Goal: Task Accomplishment & Management: Manage account settings

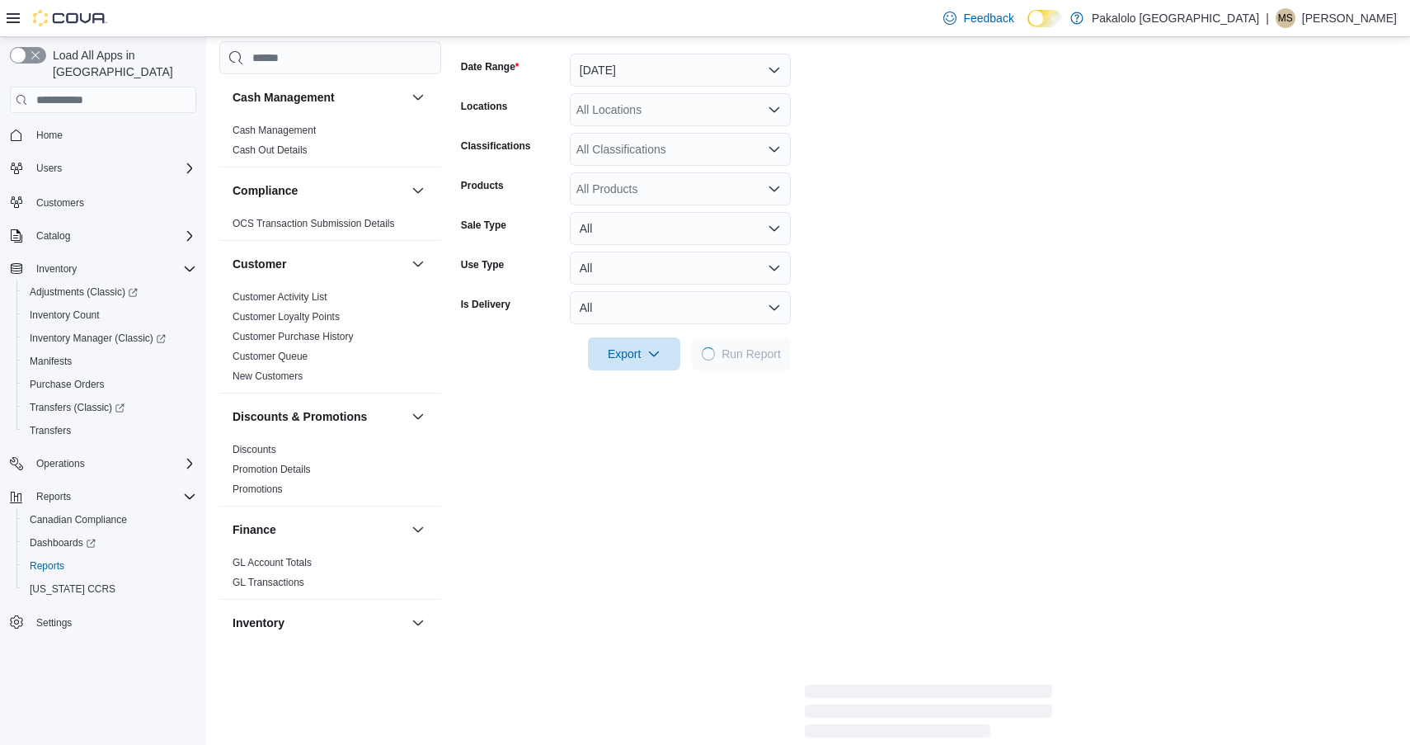
scroll to position [1032, 0]
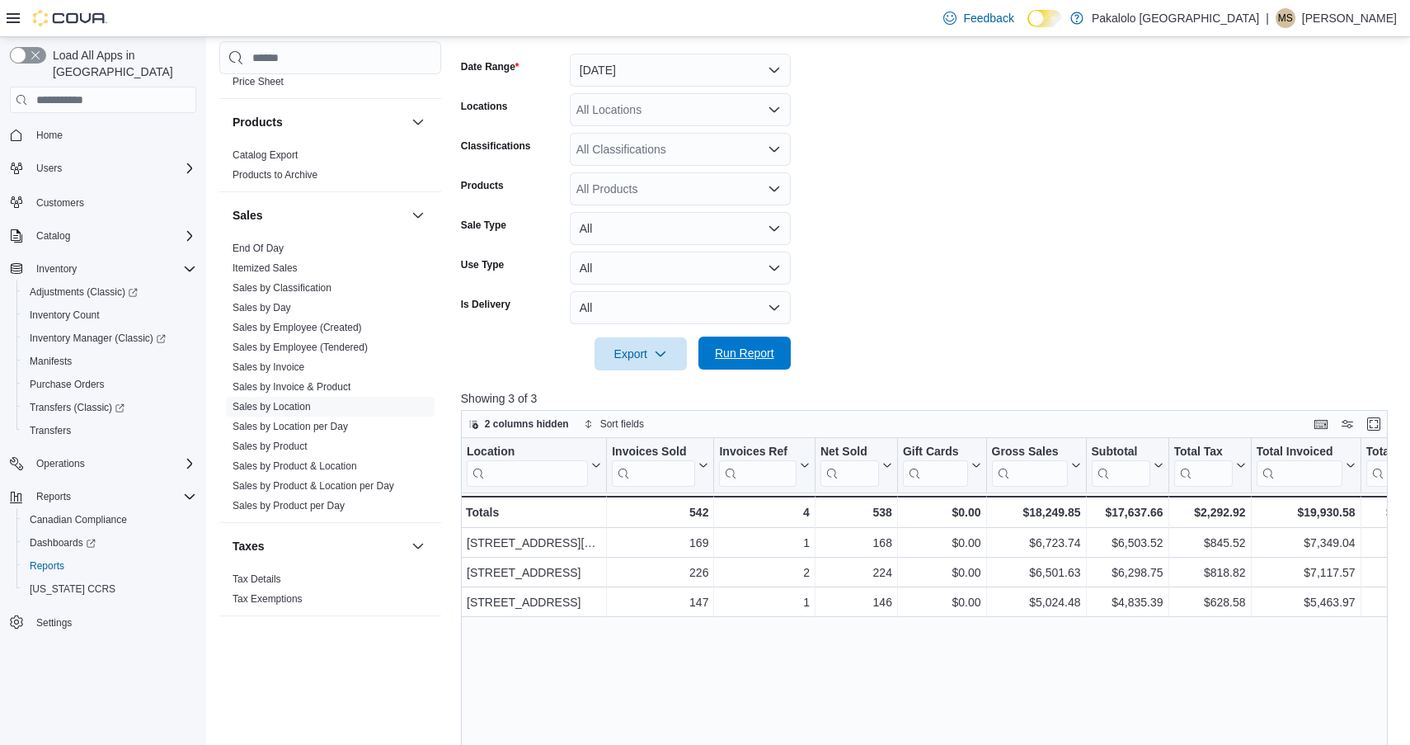
click at [744, 347] on span "Run Report" at bounding box center [744, 353] width 59 height 16
click at [746, 353] on span "Run Report" at bounding box center [744, 353] width 59 height 16
click at [753, 346] on span "Run Report" at bounding box center [744, 353] width 59 height 16
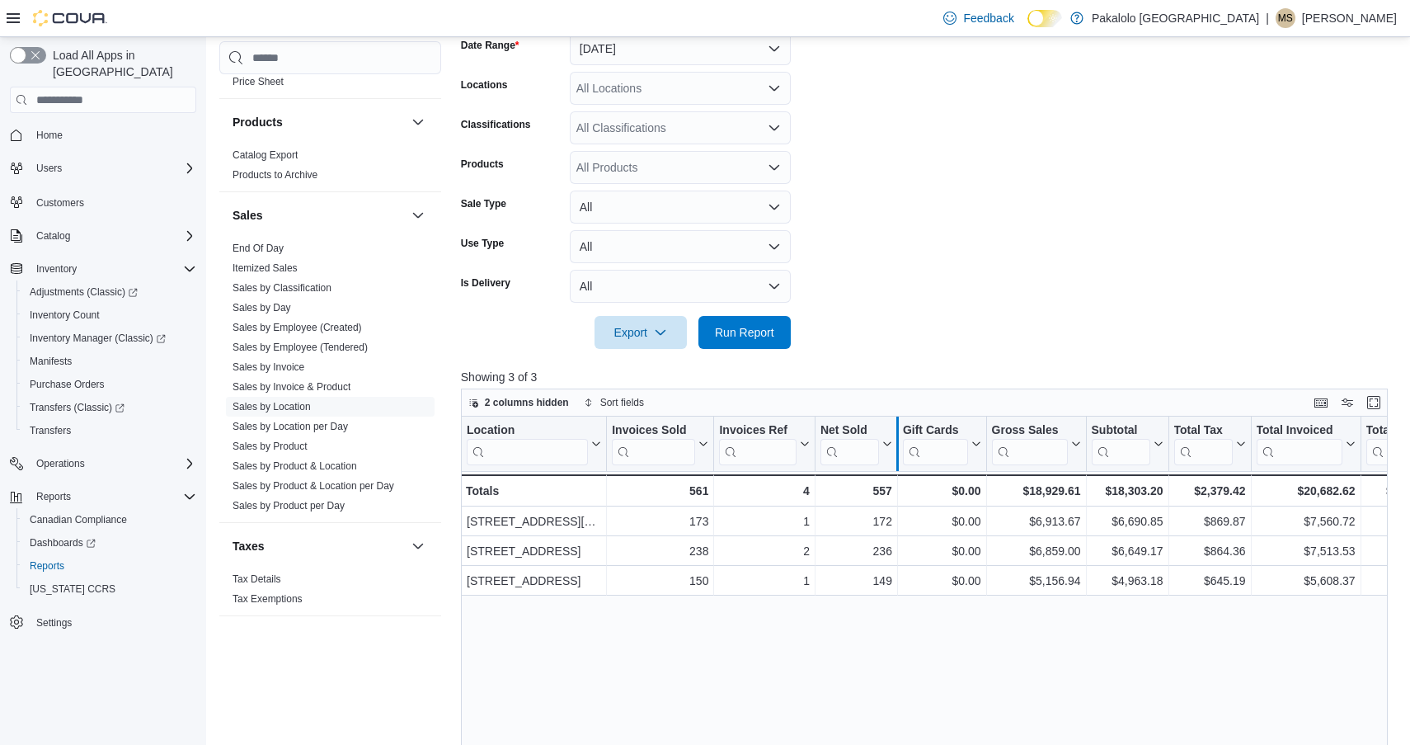
scroll to position [262, 0]
click at [296, 388] on link "Sales by Invoice & Product" at bounding box center [292, 387] width 118 height 12
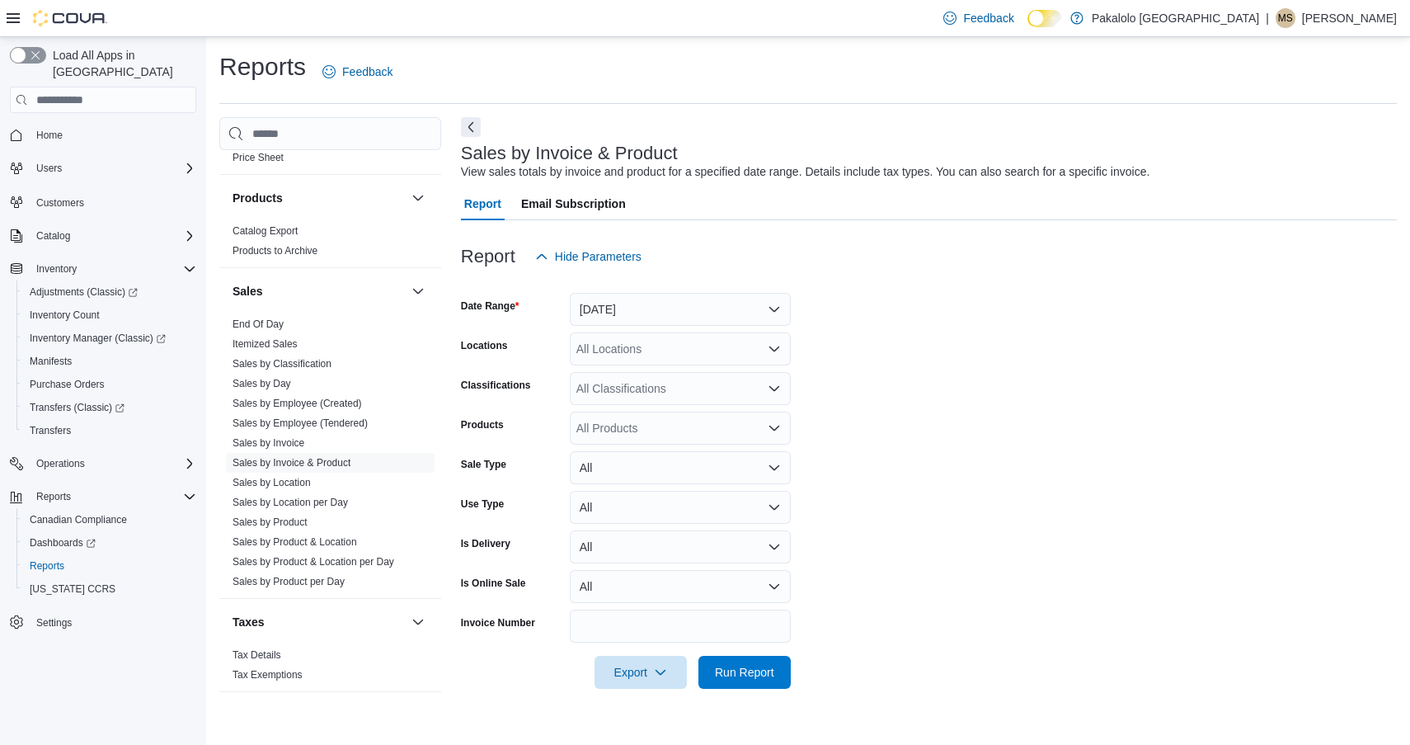
click at [606, 305] on button "Yesterday" at bounding box center [680, 309] width 221 height 33
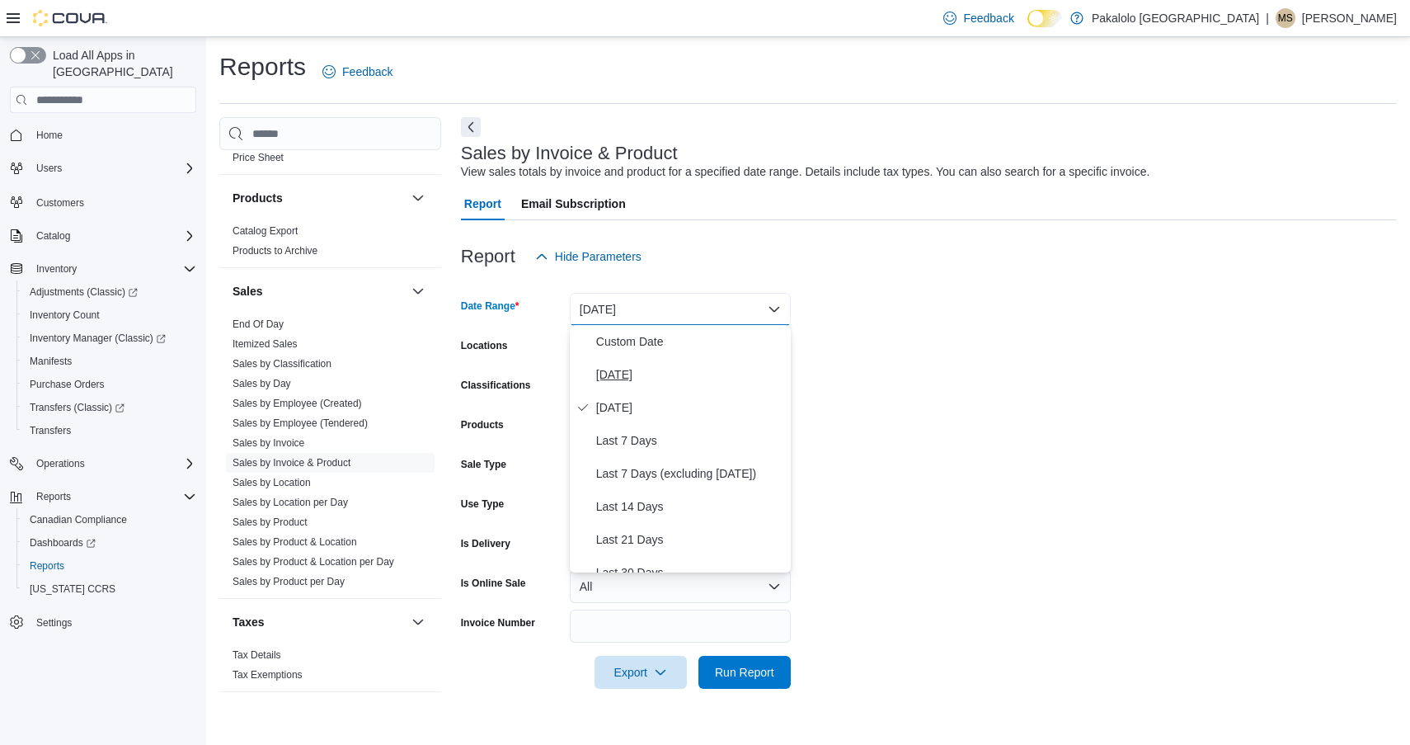
click at [605, 379] on span "Today" at bounding box center [690, 375] width 188 height 20
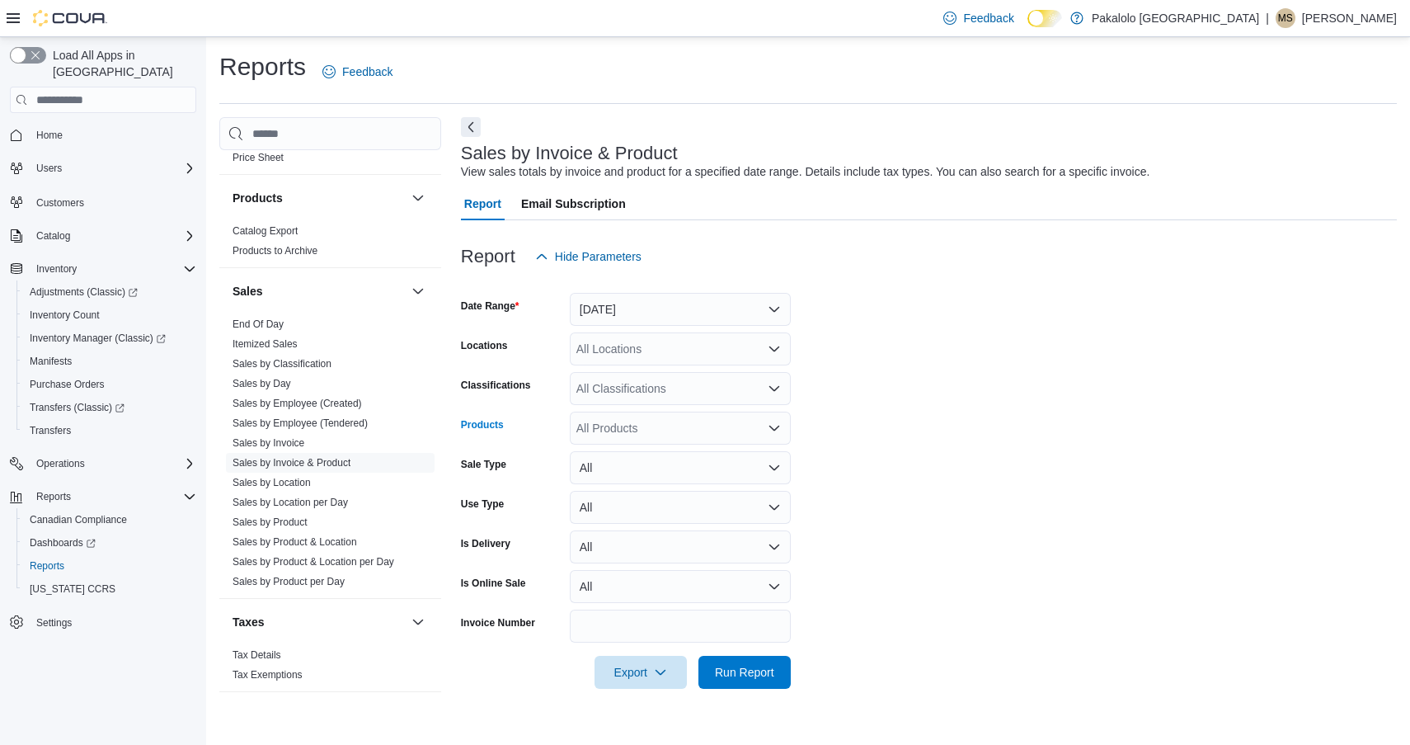
click at [627, 430] on div "All Products" at bounding box center [680, 428] width 221 height 33
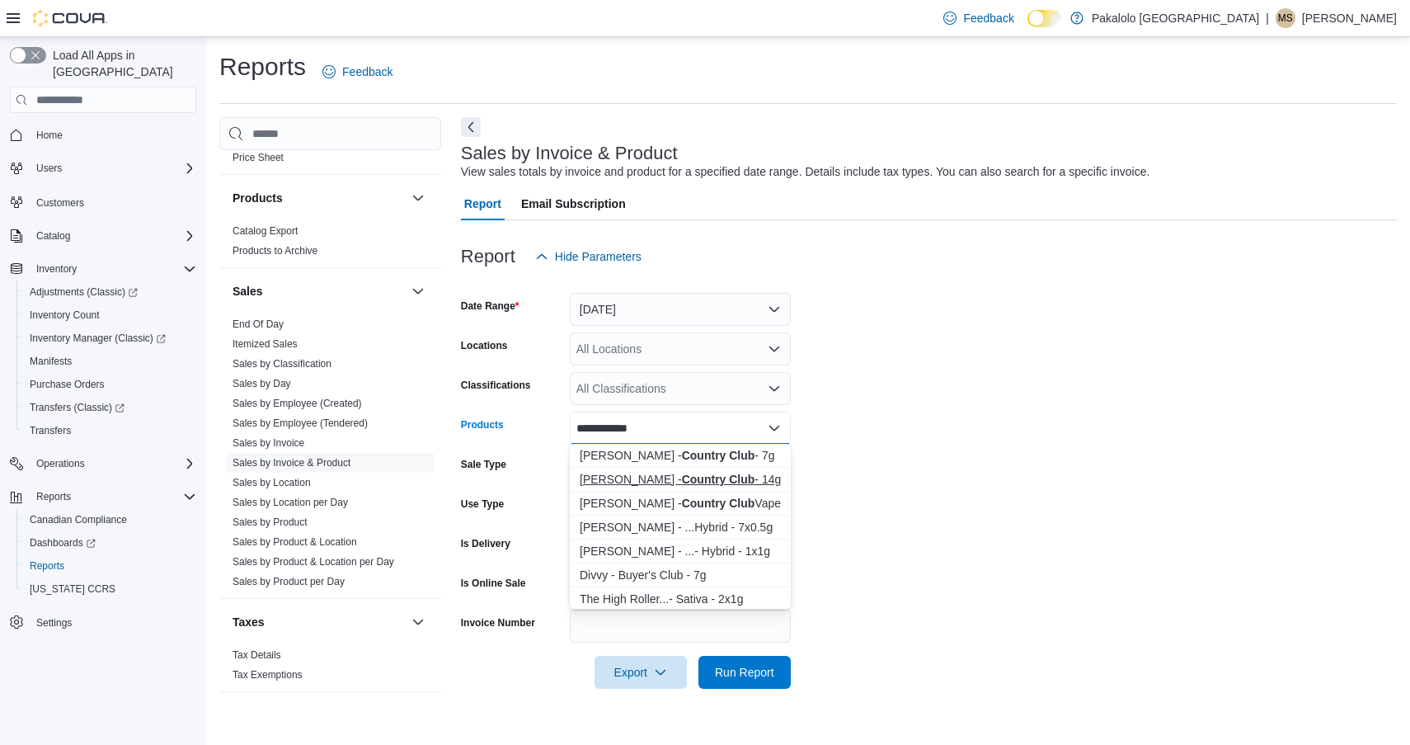
type input "**********"
click at [664, 483] on div "Woody Nelson - Country Club - 14g" at bounding box center [680, 479] width 201 height 16
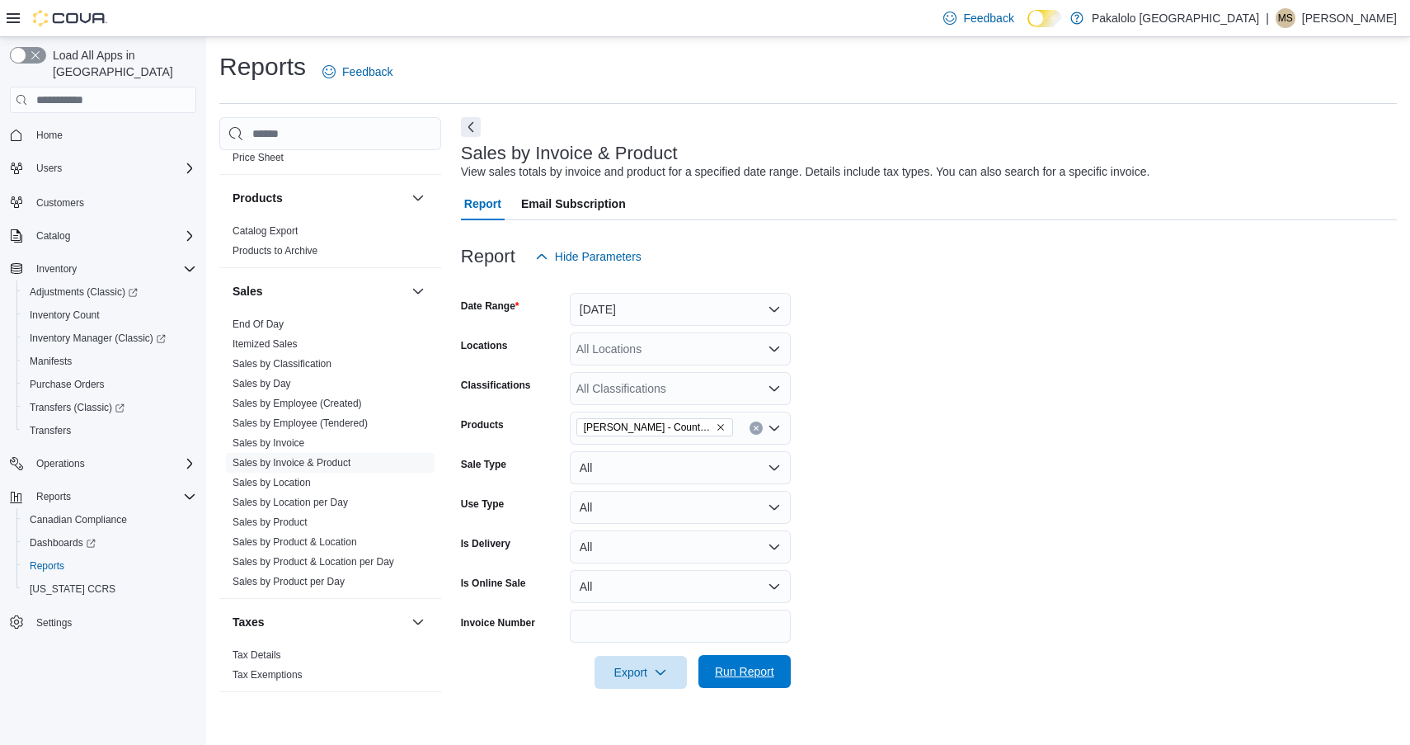
click at [749, 669] on span "Run Report" at bounding box center [744, 671] width 59 height 16
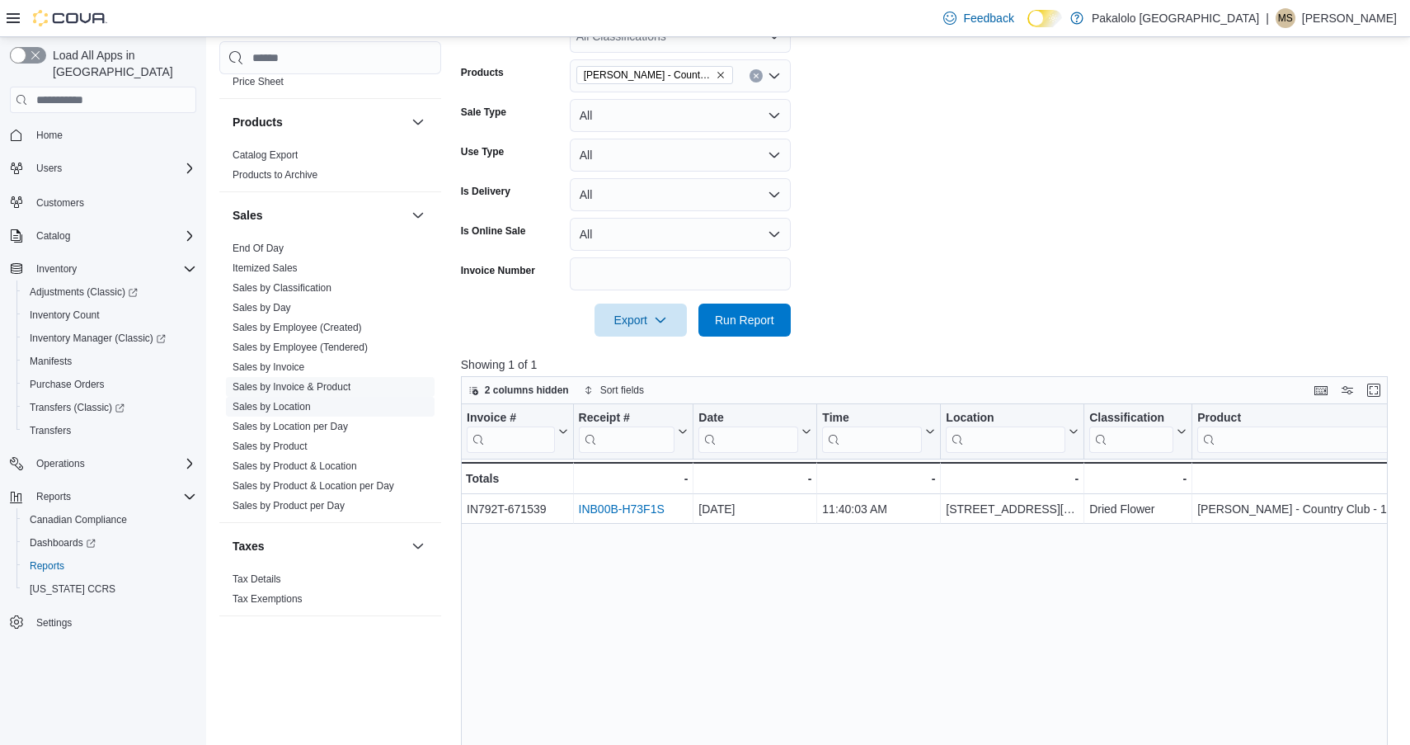
click at [287, 408] on link "Sales by Location" at bounding box center [272, 407] width 78 height 12
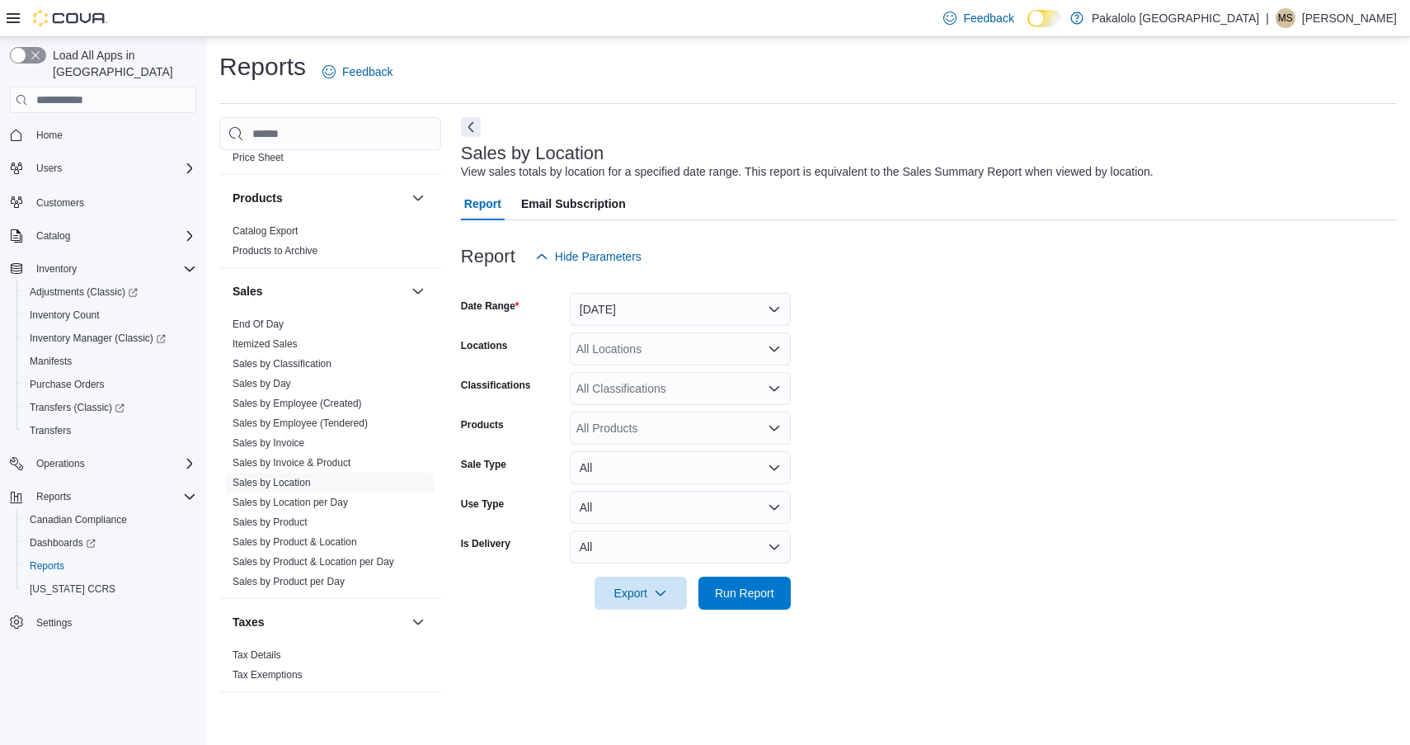
click at [619, 317] on button "Yesterday" at bounding box center [680, 309] width 221 height 33
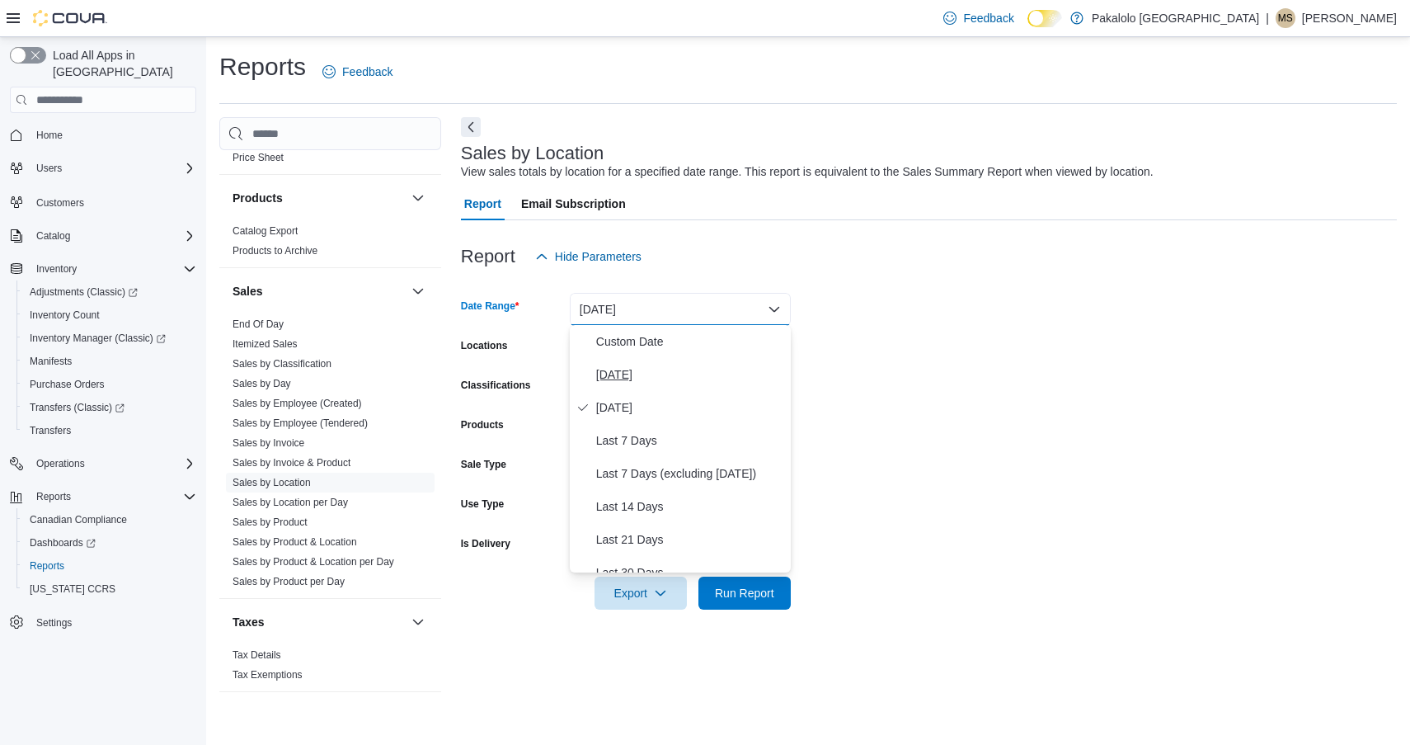
click at [617, 373] on span "Today" at bounding box center [690, 375] width 188 height 20
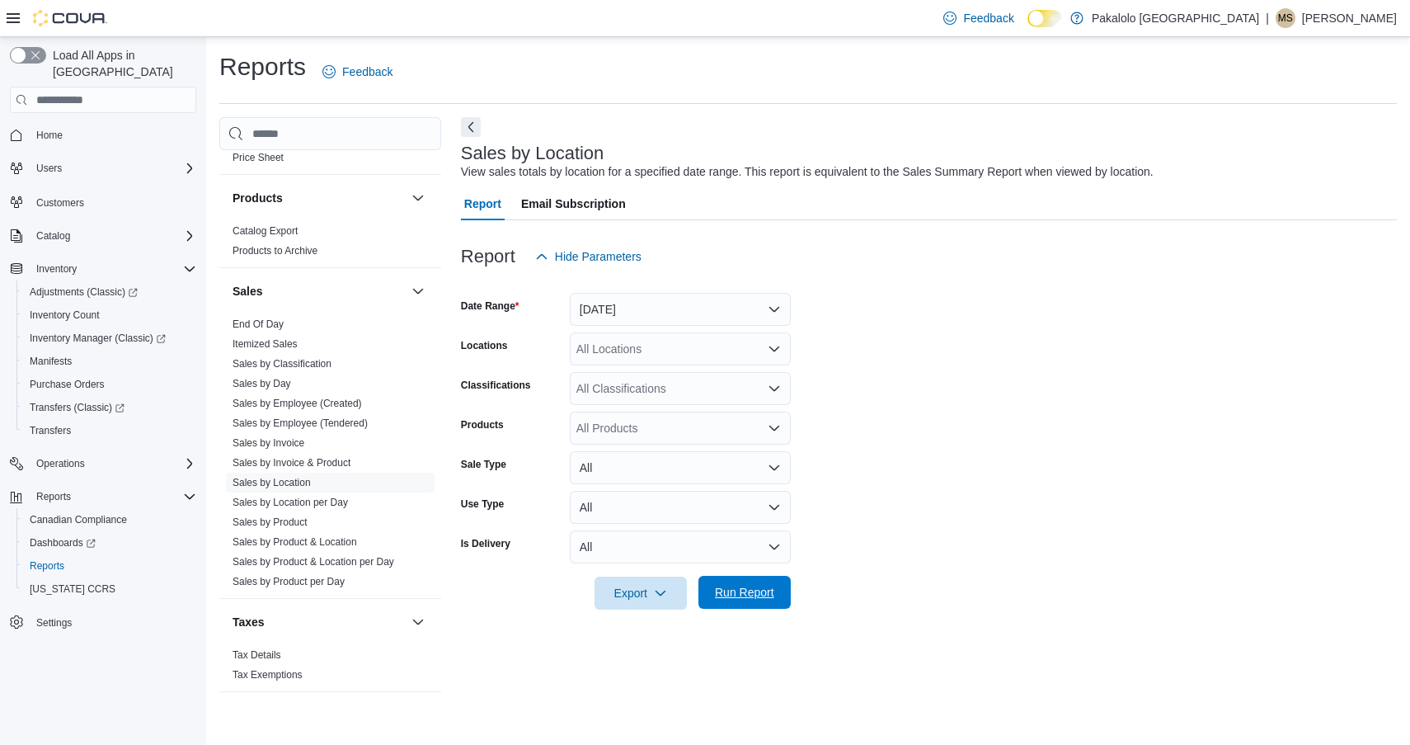
click at [735, 582] on span "Run Report" at bounding box center [745, 592] width 73 height 33
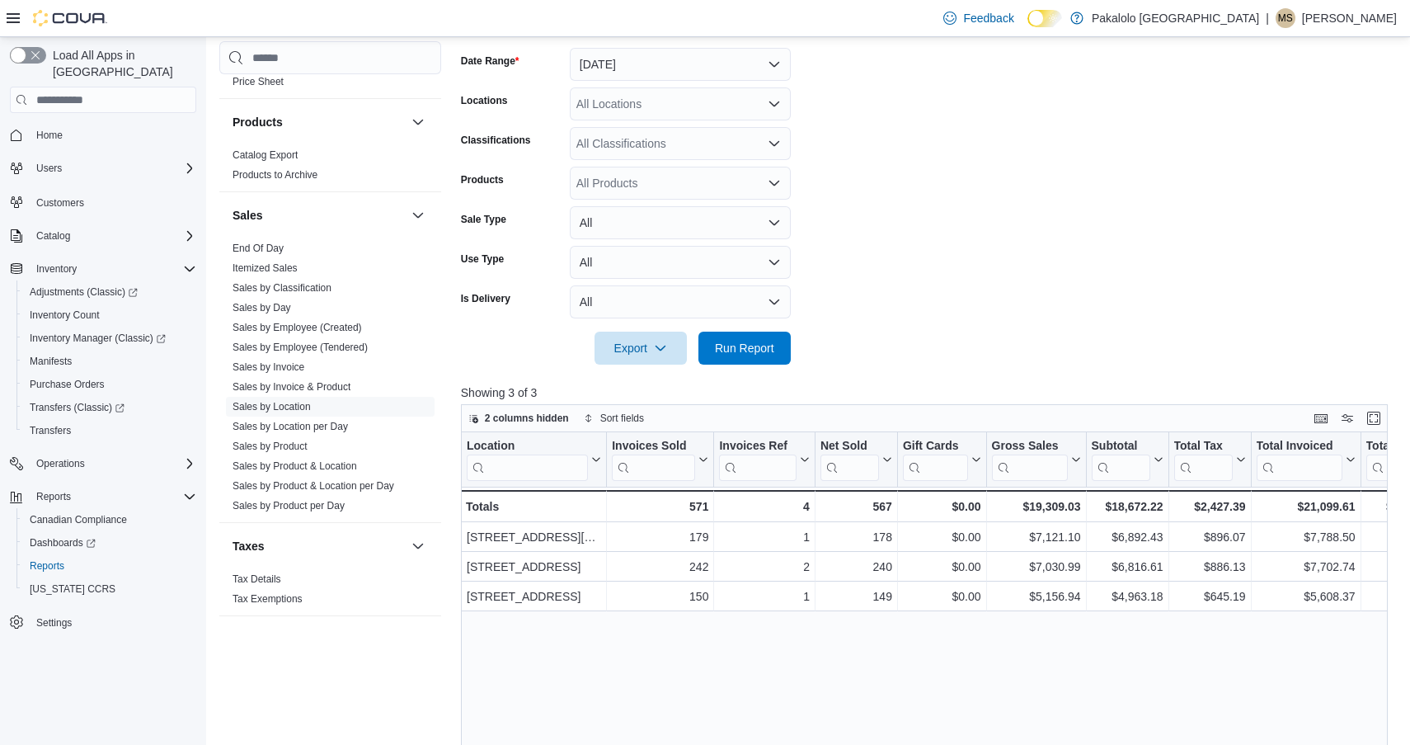
scroll to position [373, 0]
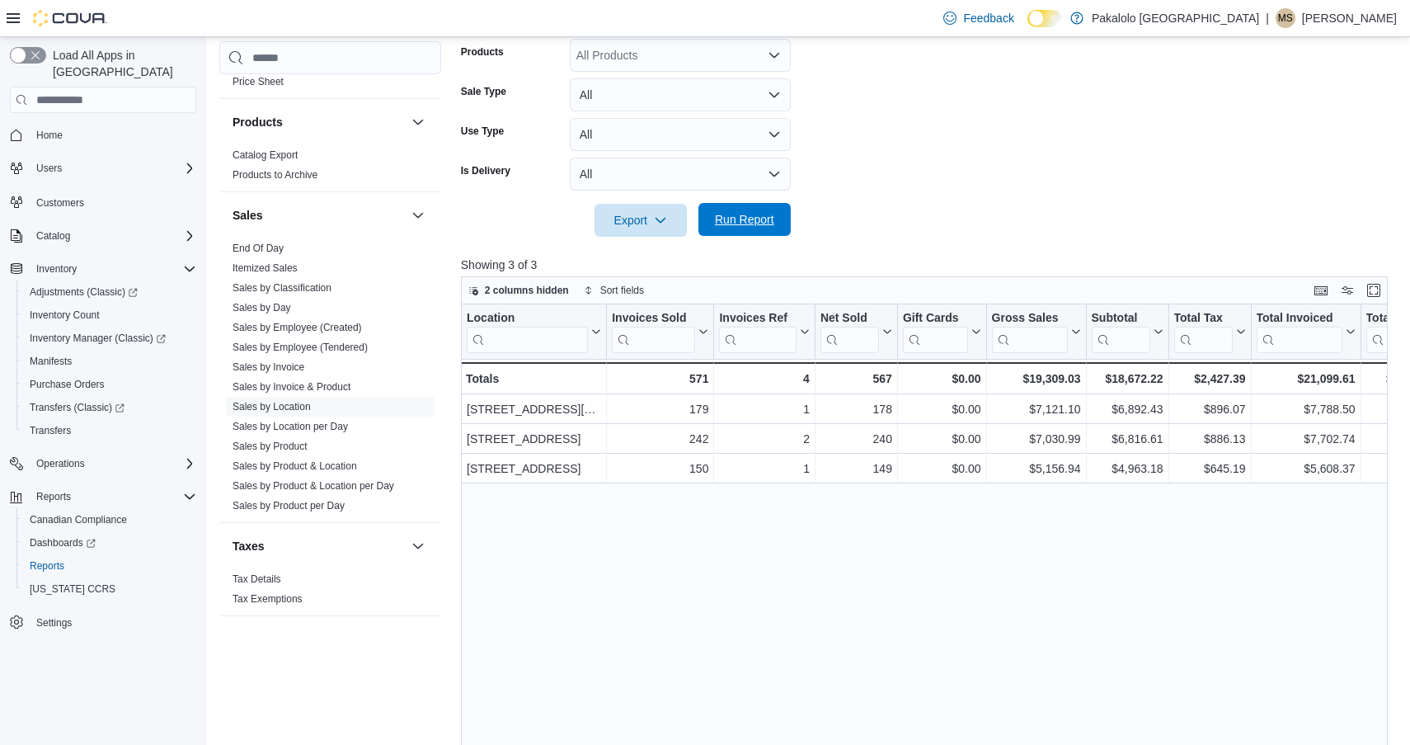
click at [746, 215] on span "Run Report" at bounding box center [744, 219] width 59 height 16
click at [743, 218] on span "Run Report" at bounding box center [744, 219] width 59 height 16
click at [714, 212] on span "Run Report" at bounding box center [745, 219] width 73 height 33
click at [750, 214] on span "Run Report" at bounding box center [744, 219] width 59 height 16
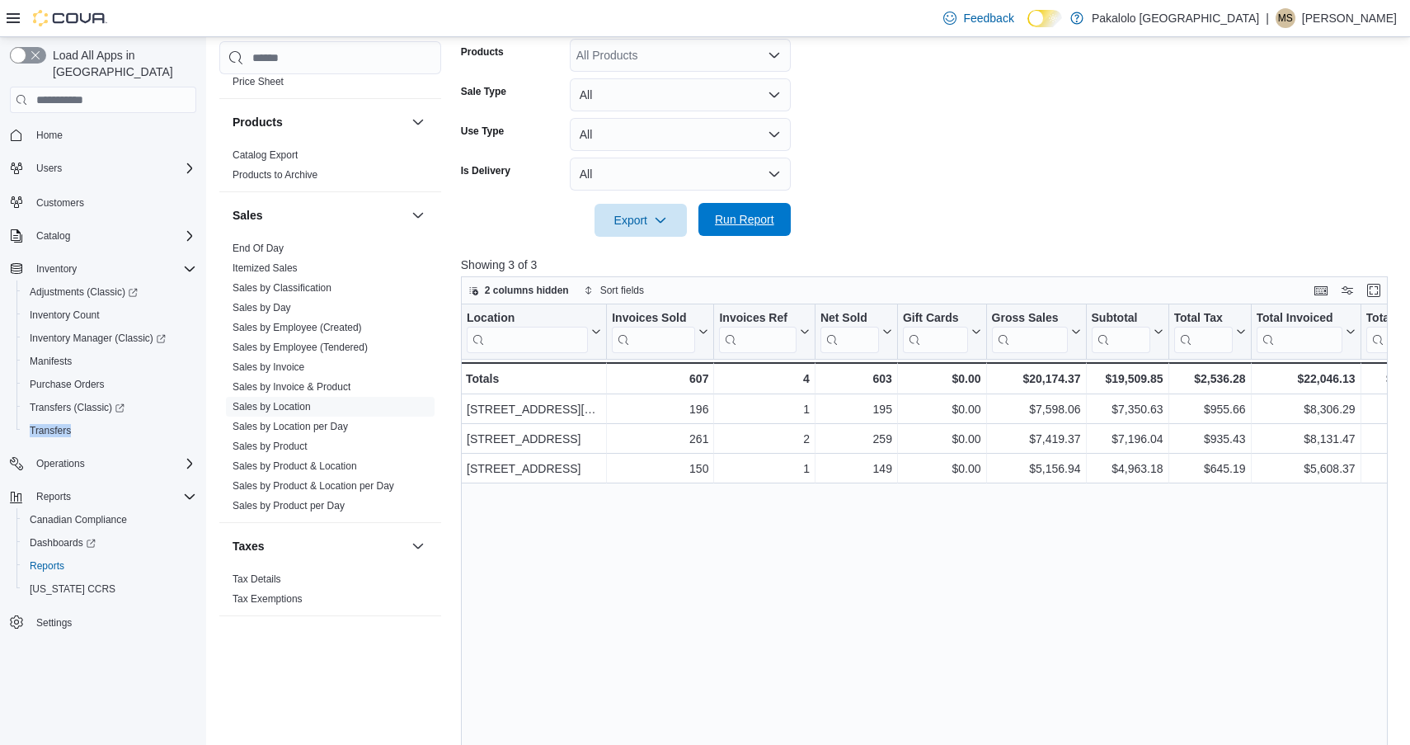
click at [739, 219] on span "Run Report" at bounding box center [744, 219] width 59 height 16
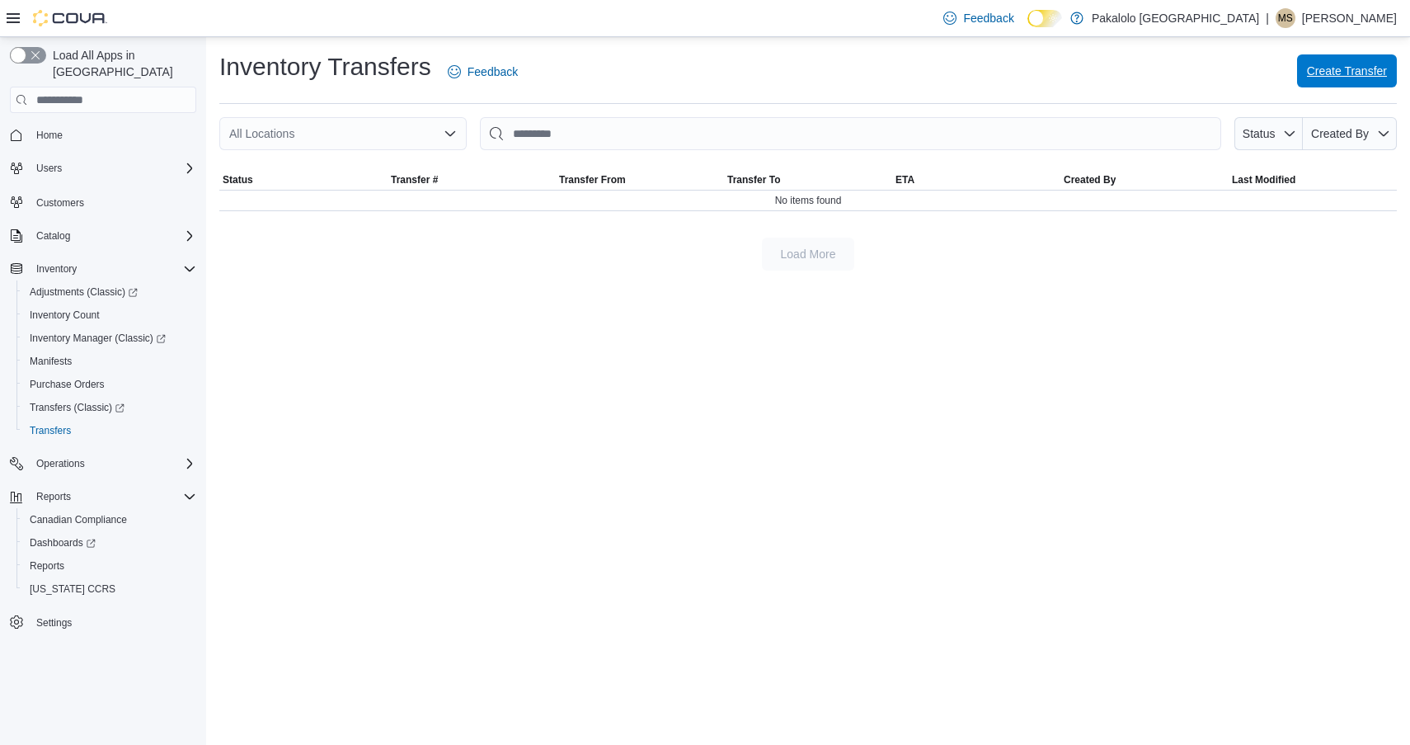
click at [1323, 63] on span "Create Transfer" at bounding box center [1347, 70] width 80 height 33
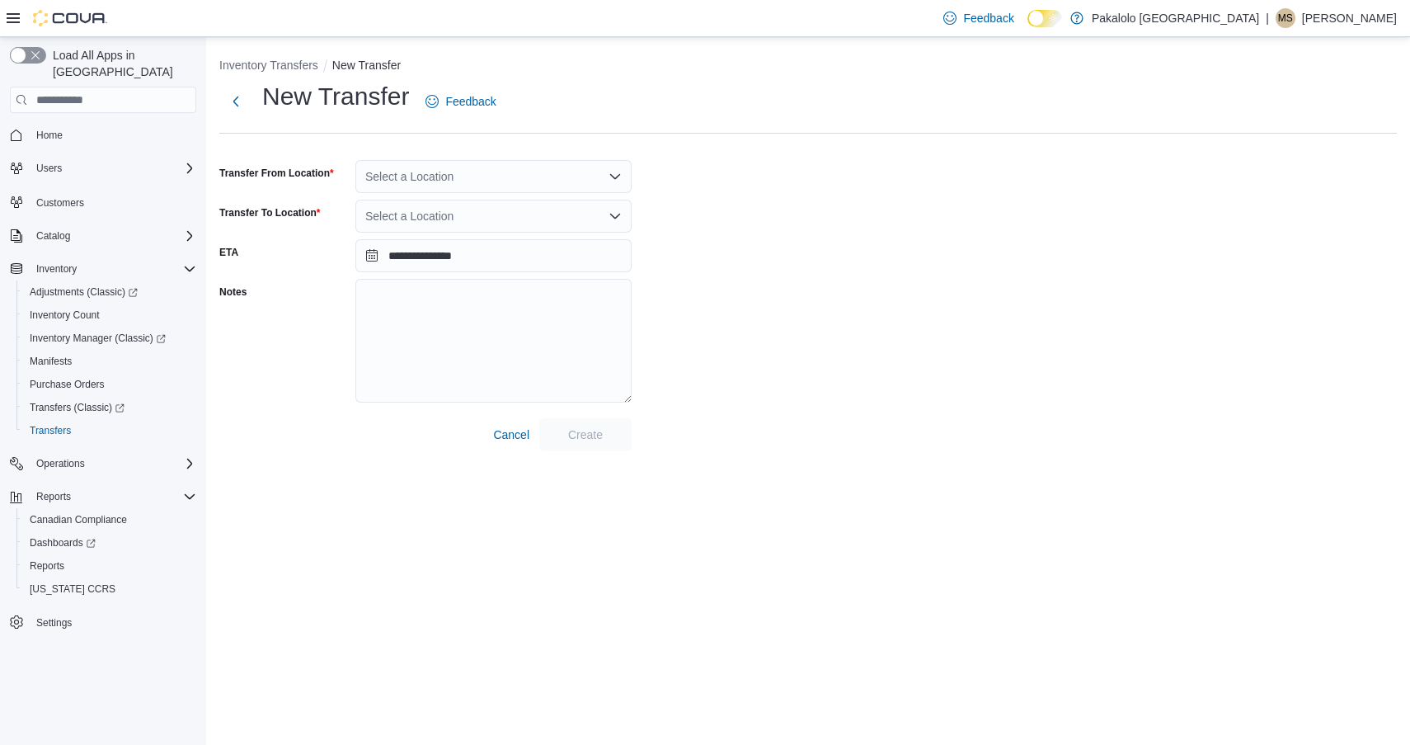
click at [497, 191] on div "Select a Location" at bounding box center [493, 176] width 276 height 33
click at [685, 209] on div "**********" at bounding box center [808, 265] width 1178 height 371
click at [508, 182] on div "Select a Location" at bounding box center [493, 176] width 276 height 33
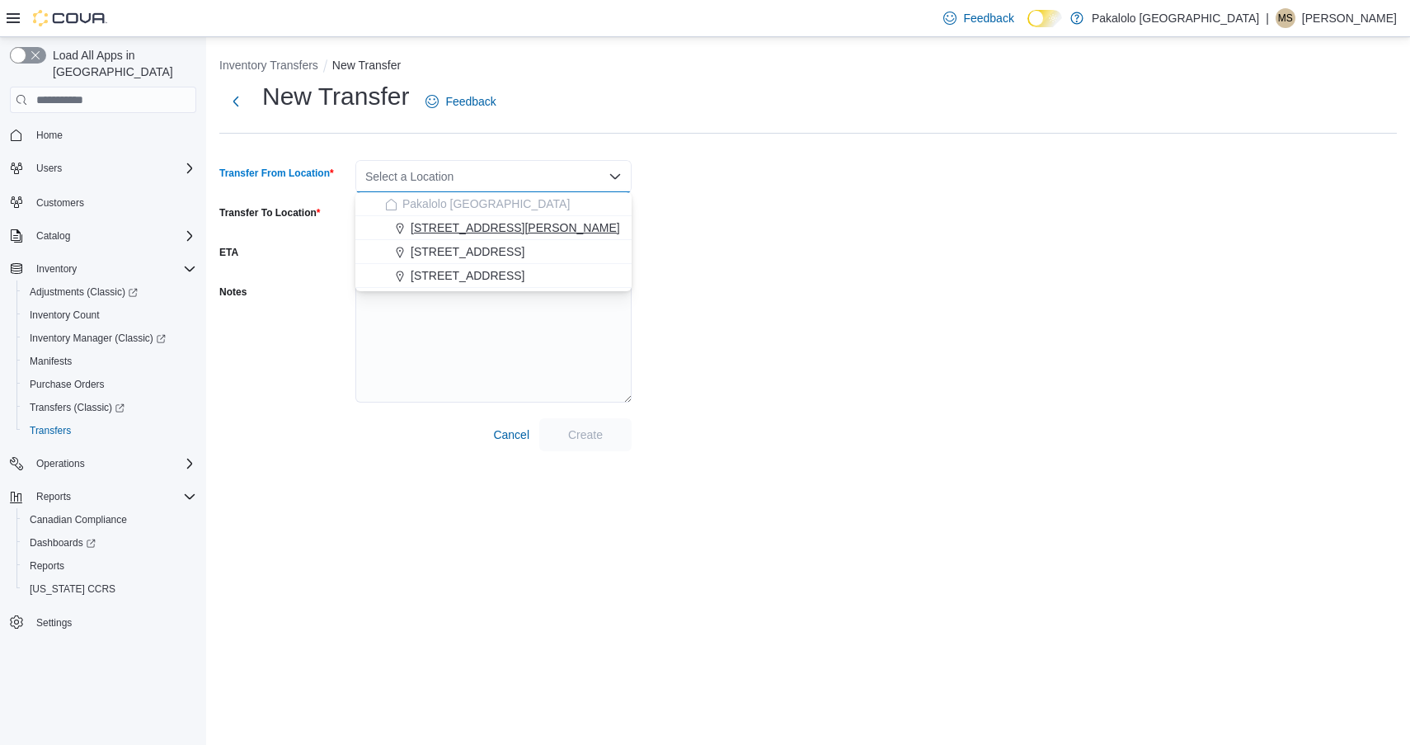
click at [491, 224] on span "[STREET_ADDRESS][PERSON_NAME]" at bounding box center [516, 227] width 210 height 16
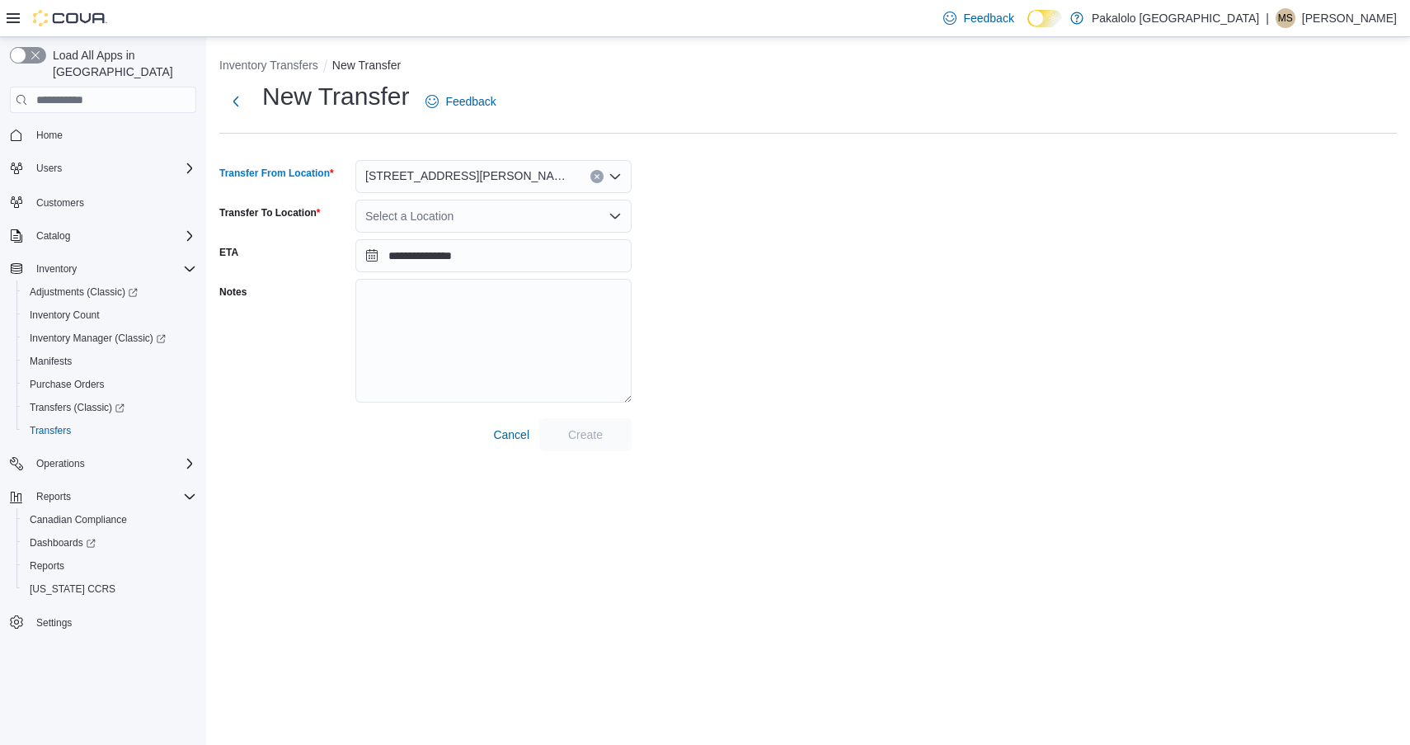
click at [684, 238] on div "**********" at bounding box center [808, 265] width 1178 height 371
click at [470, 205] on div "Select a Location" at bounding box center [493, 216] width 276 height 33
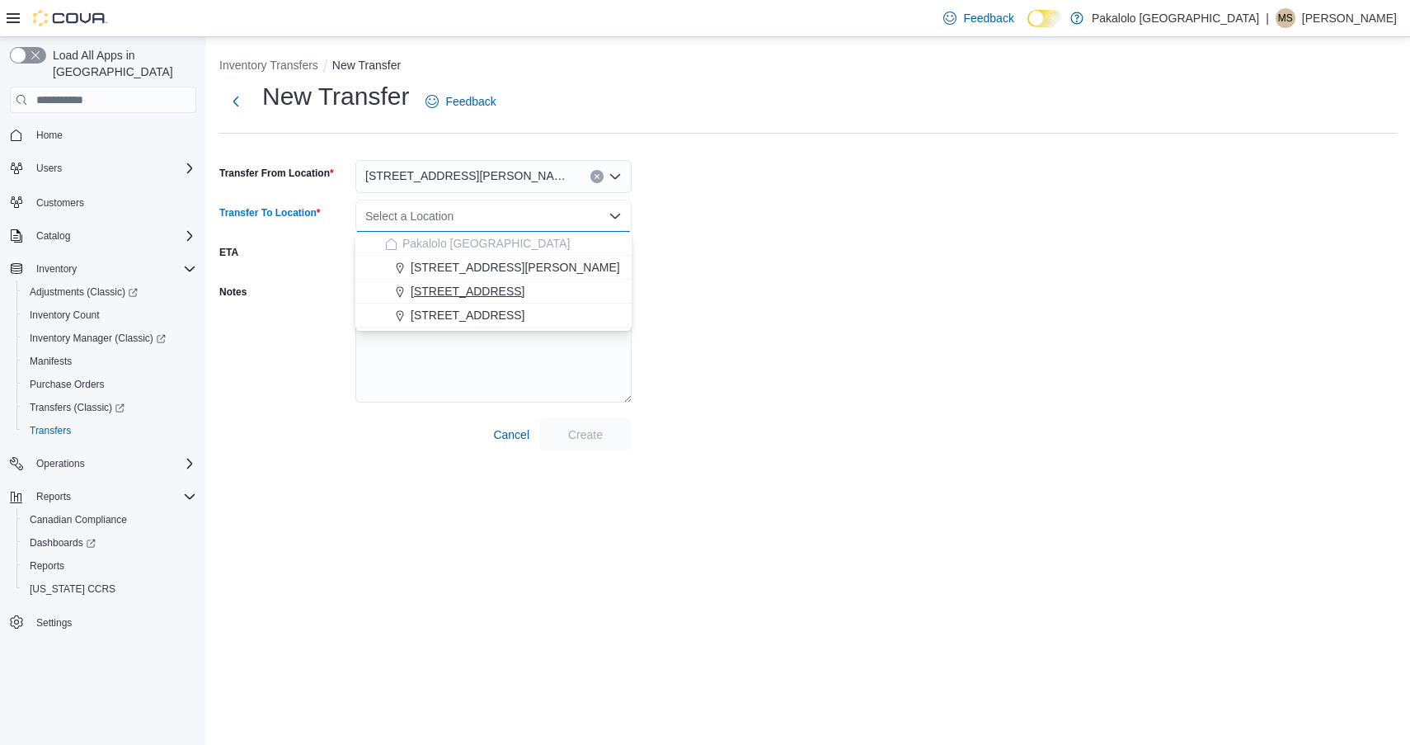
click at [443, 283] on span "[STREET_ADDRESS]" at bounding box center [468, 291] width 114 height 16
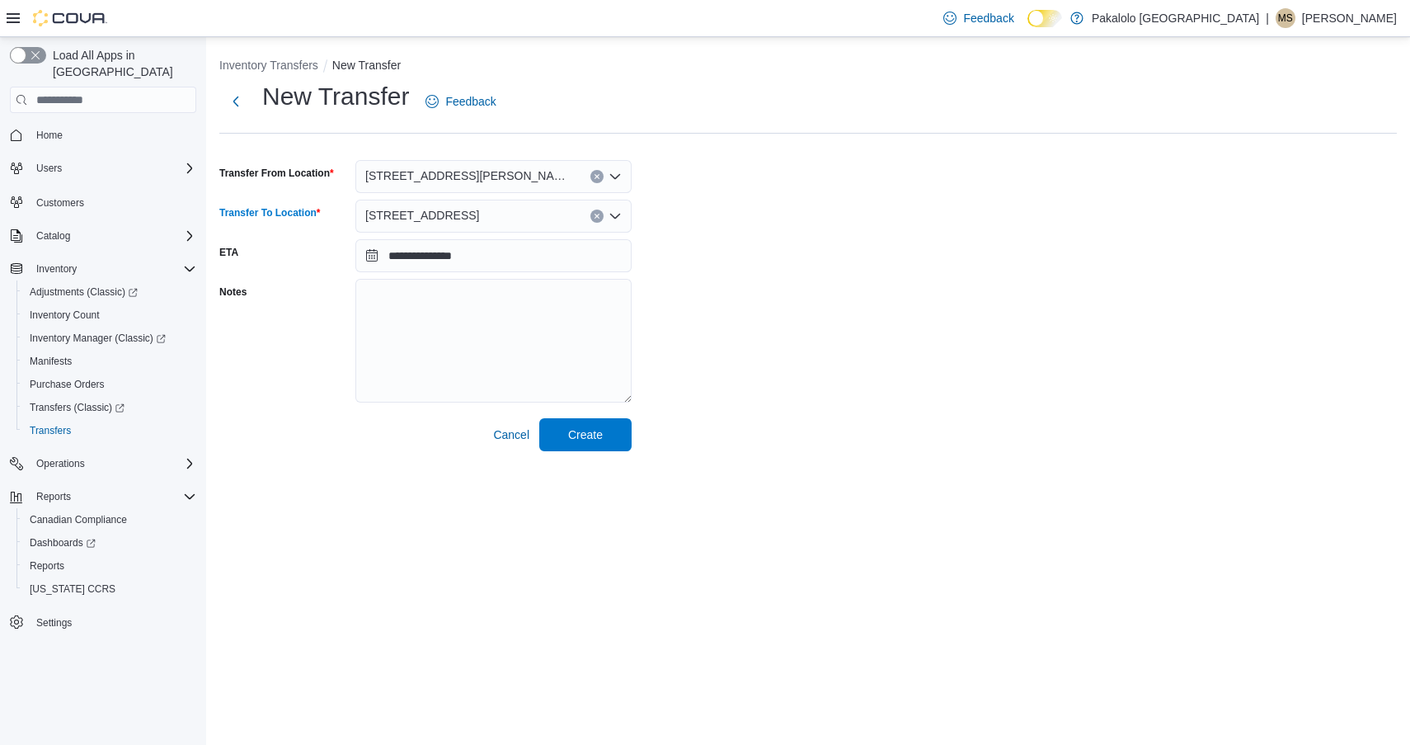
click at [598, 212] on button "Clear input" at bounding box center [597, 216] width 13 height 13
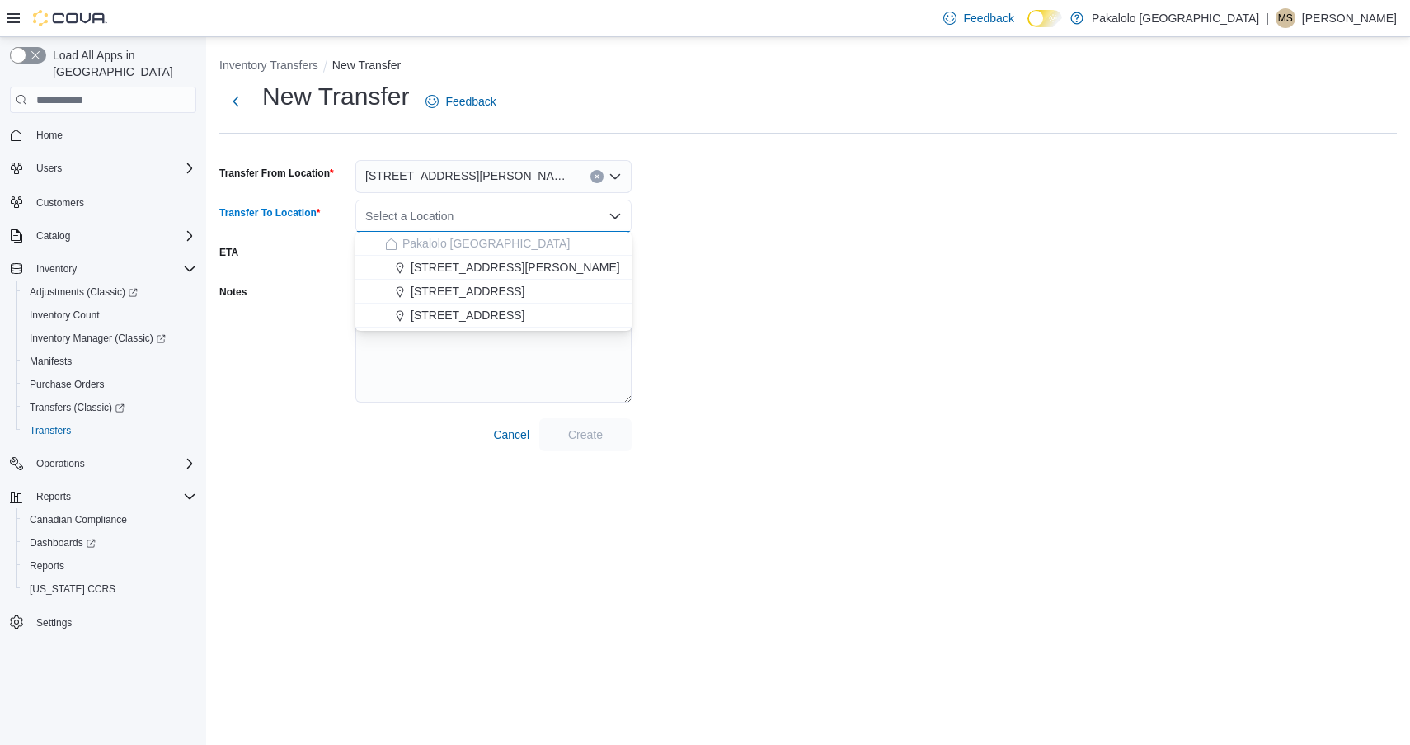
click at [601, 174] on button "Clear input" at bounding box center [597, 176] width 13 height 13
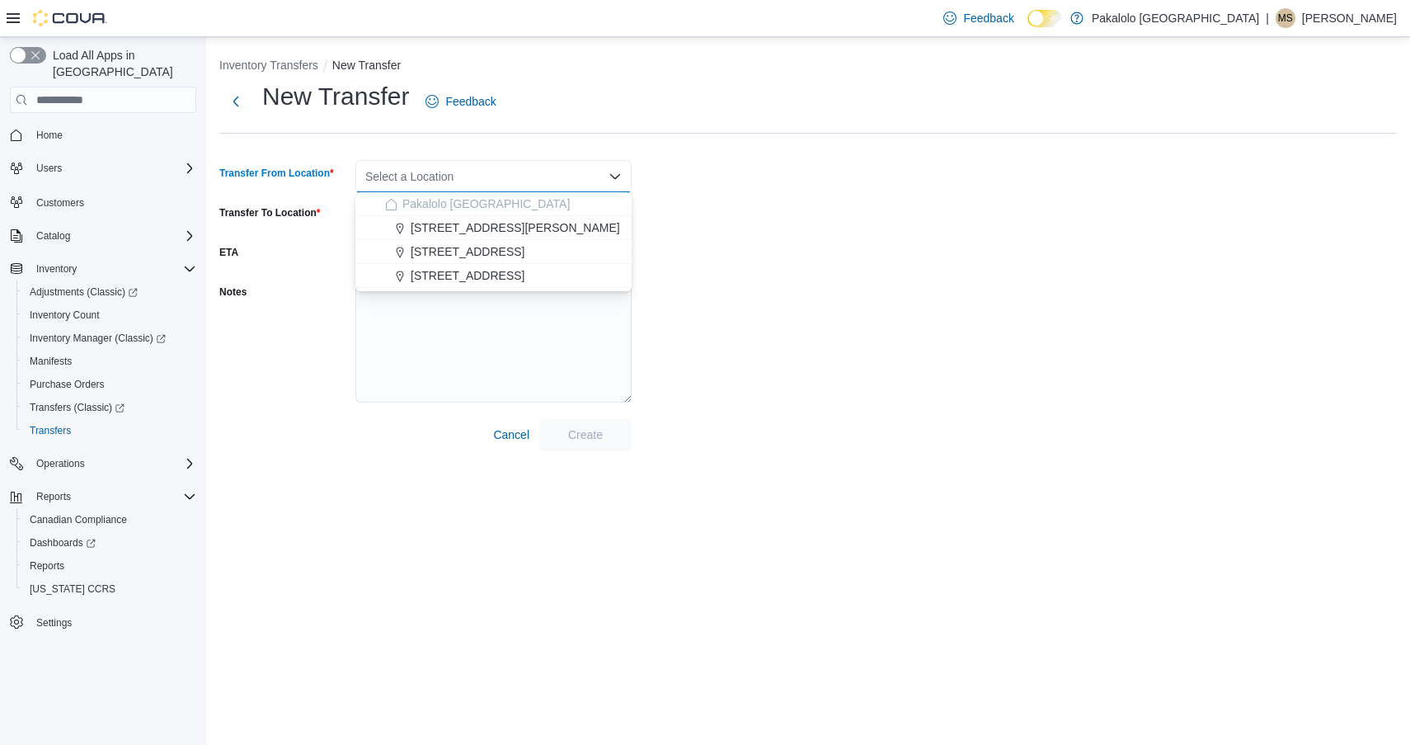
click at [656, 184] on div "**********" at bounding box center [808, 265] width 1178 height 371
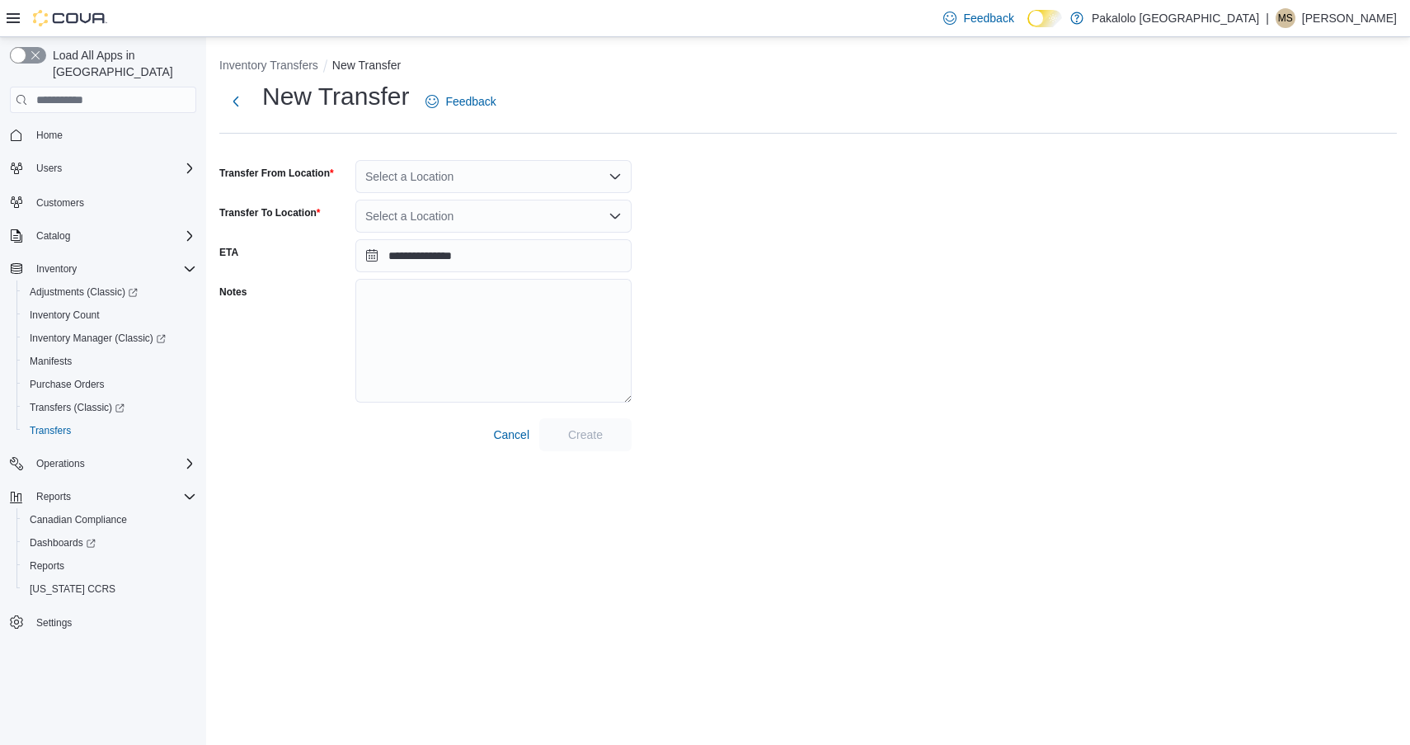
click at [469, 183] on div "Select a Location" at bounding box center [493, 176] width 276 height 33
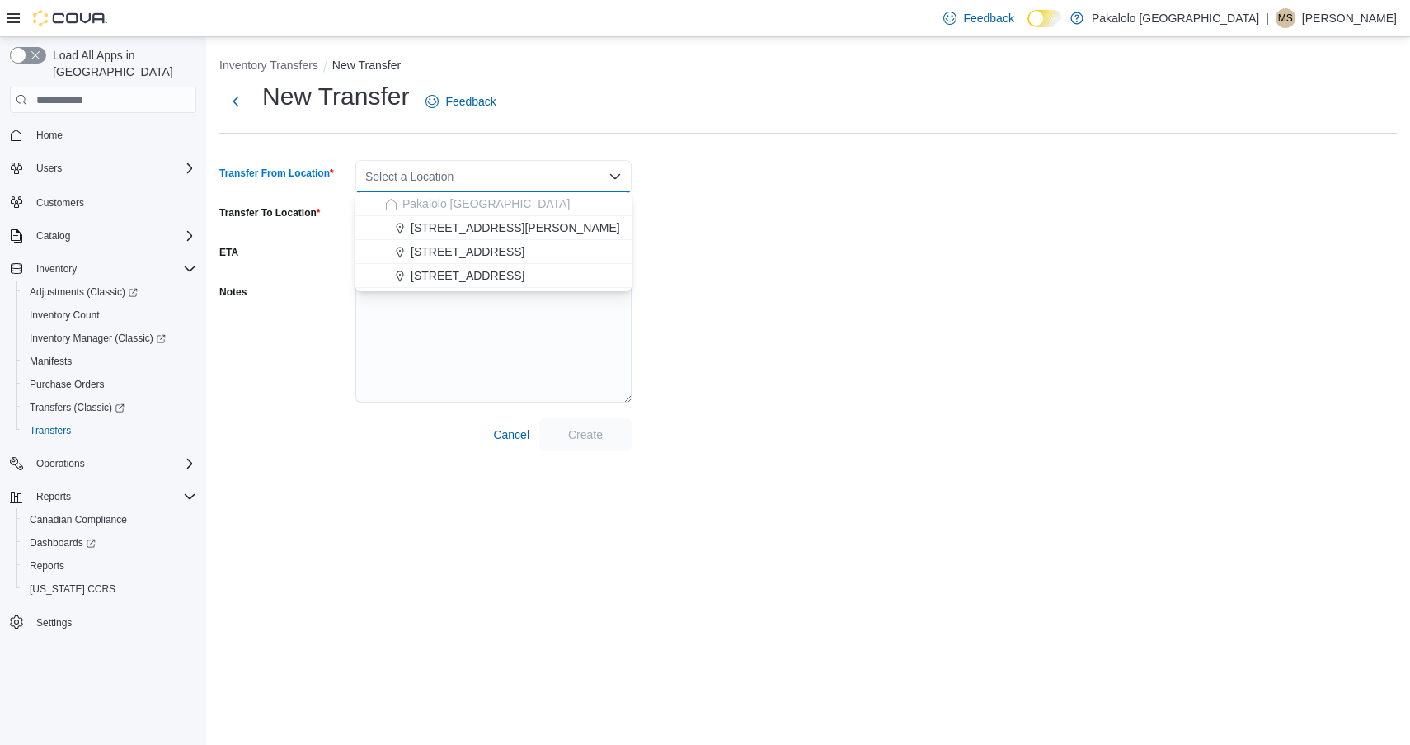
click at [448, 238] on button "[STREET_ADDRESS][PERSON_NAME]" at bounding box center [493, 228] width 276 height 24
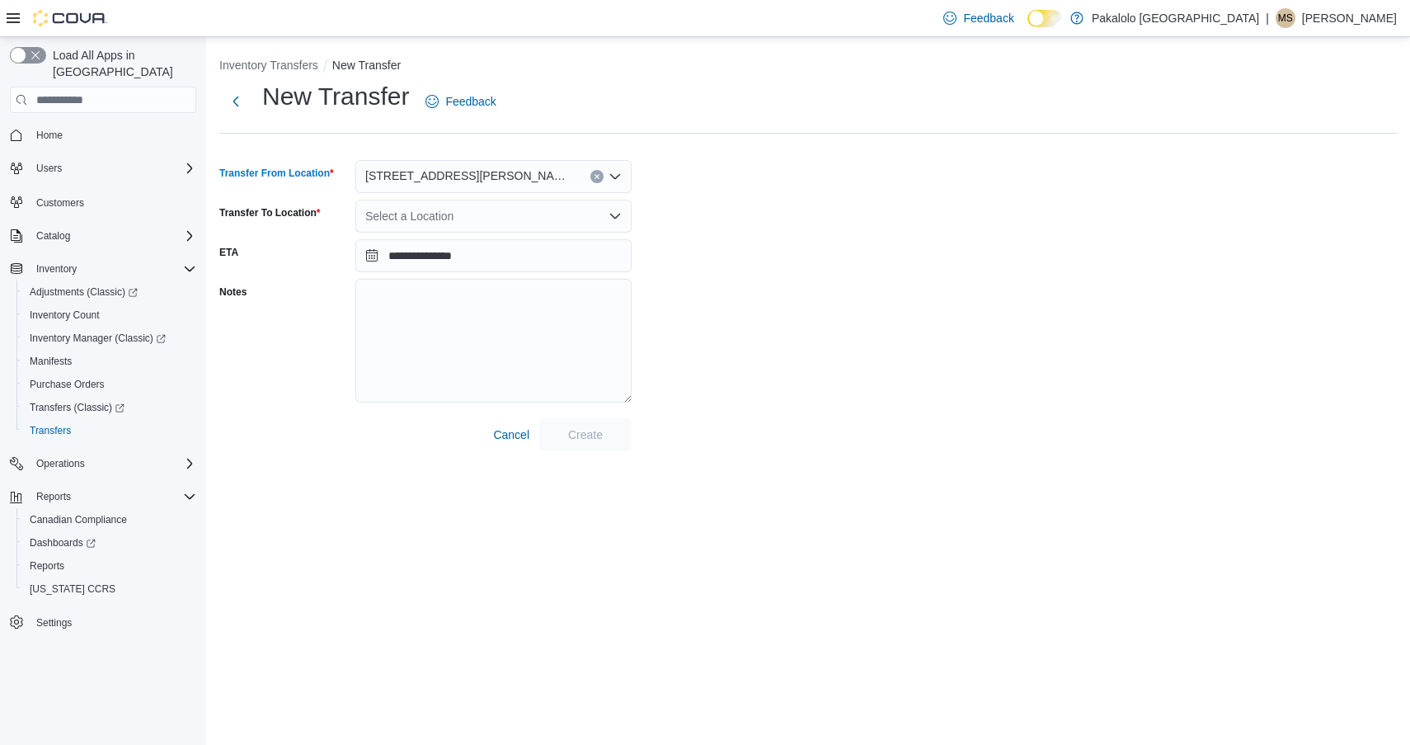
click at [455, 175] on span "[STREET_ADDRESS][PERSON_NAME]" at bounding box center [469, 176] width 209 height 20
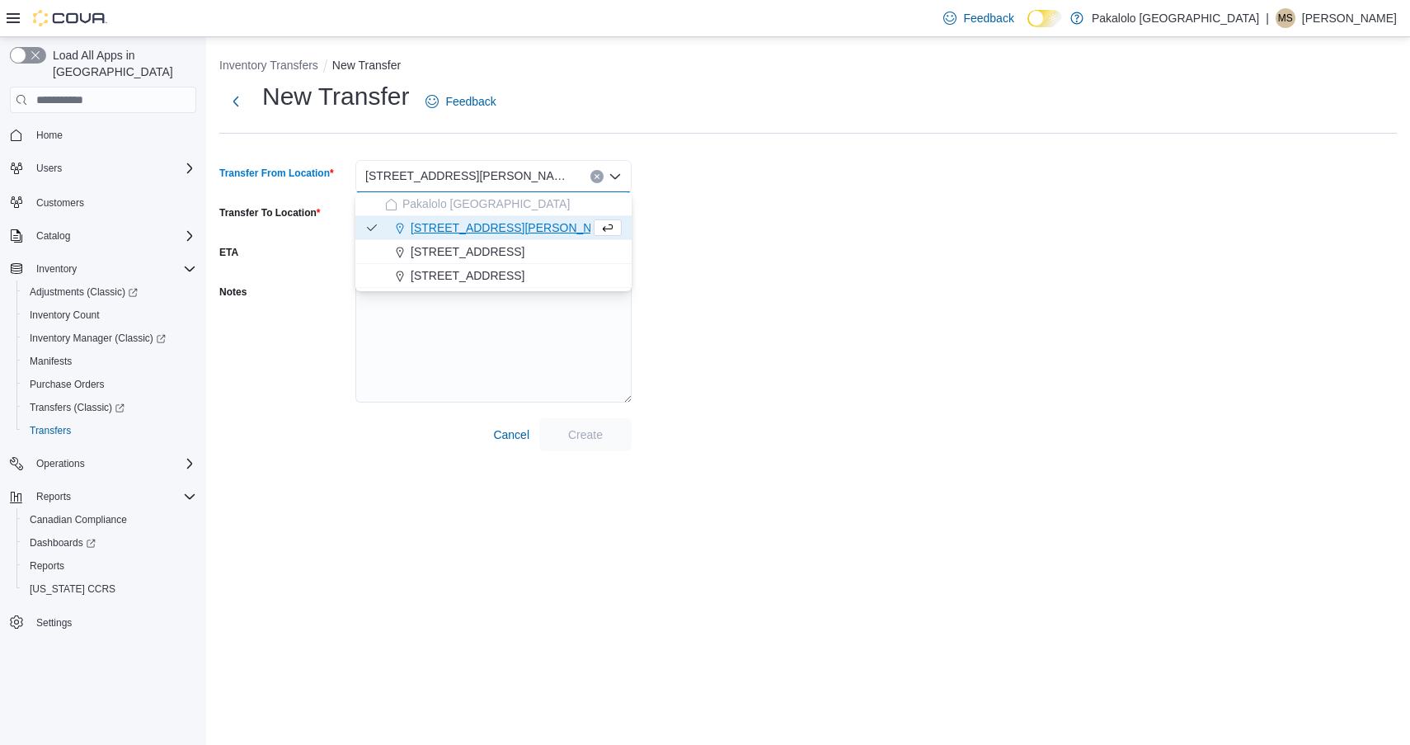
click at [596, 172] on button "Clear input" at bounding box center [597, 176] width 13 height 13
click at [456, 250] on span "[STREET_ADDRESS]" at bounding box center [468, 251] width 114 height 16
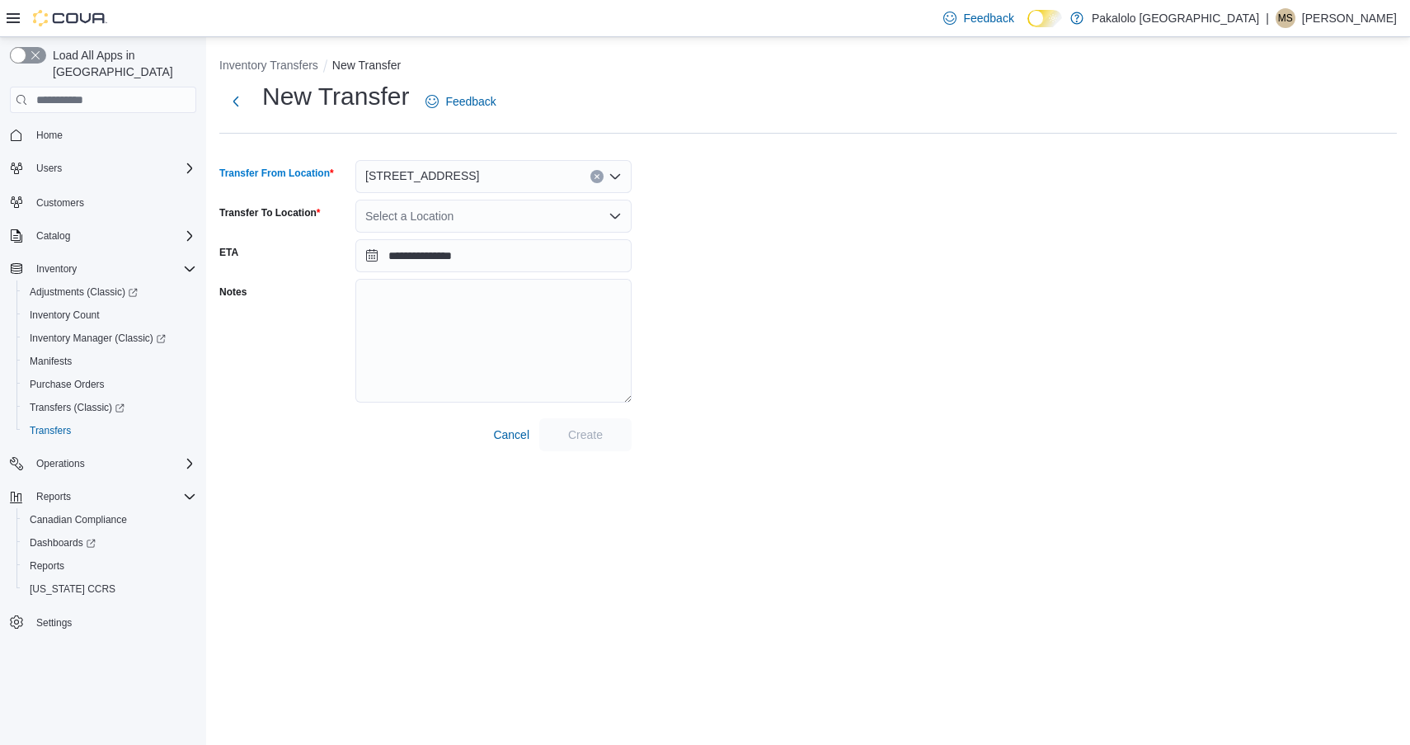
click at [484, 217] on div "Select a Location" at bounding box center [493, 216] width 276 height 33
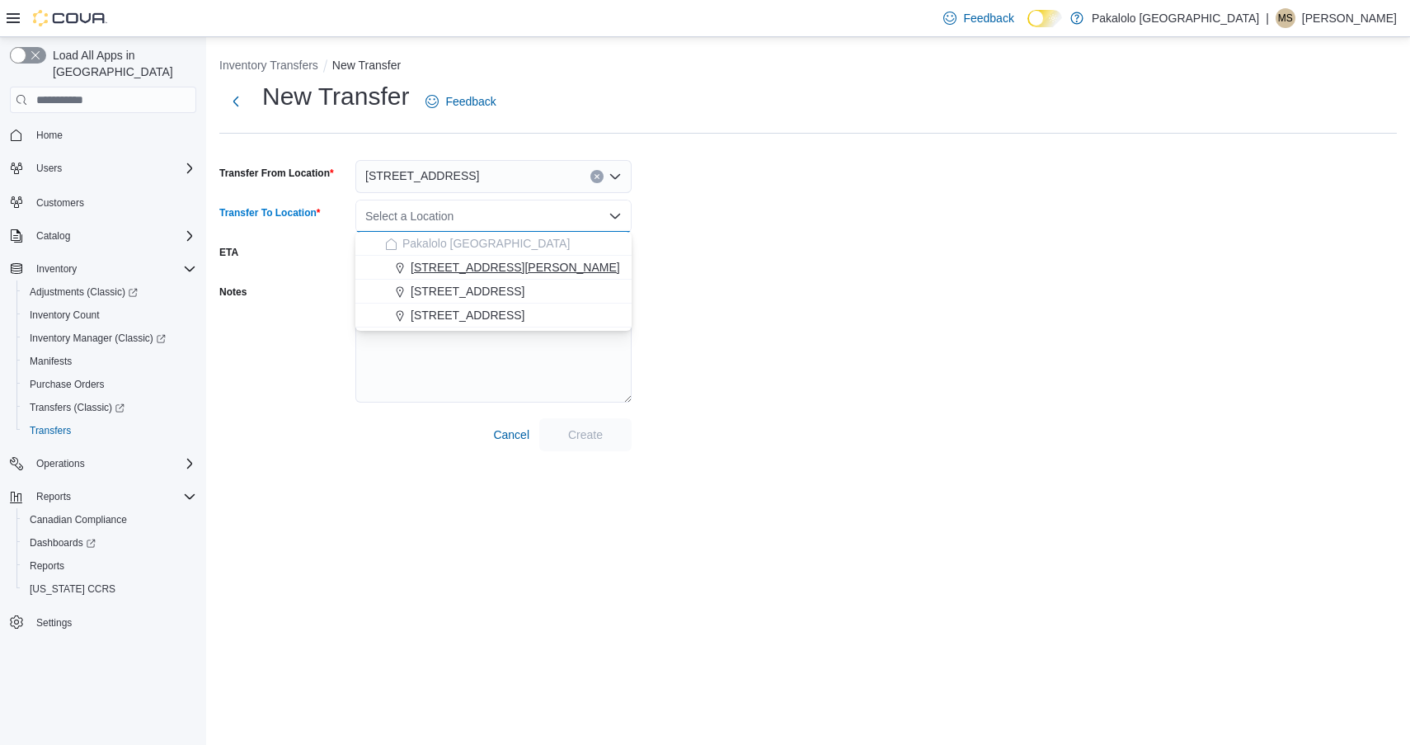
click at [477, 271] on span "[STREET_ADDRESS][PERSON_NAME]" at bounding box center [516, 267] width 210 height 16
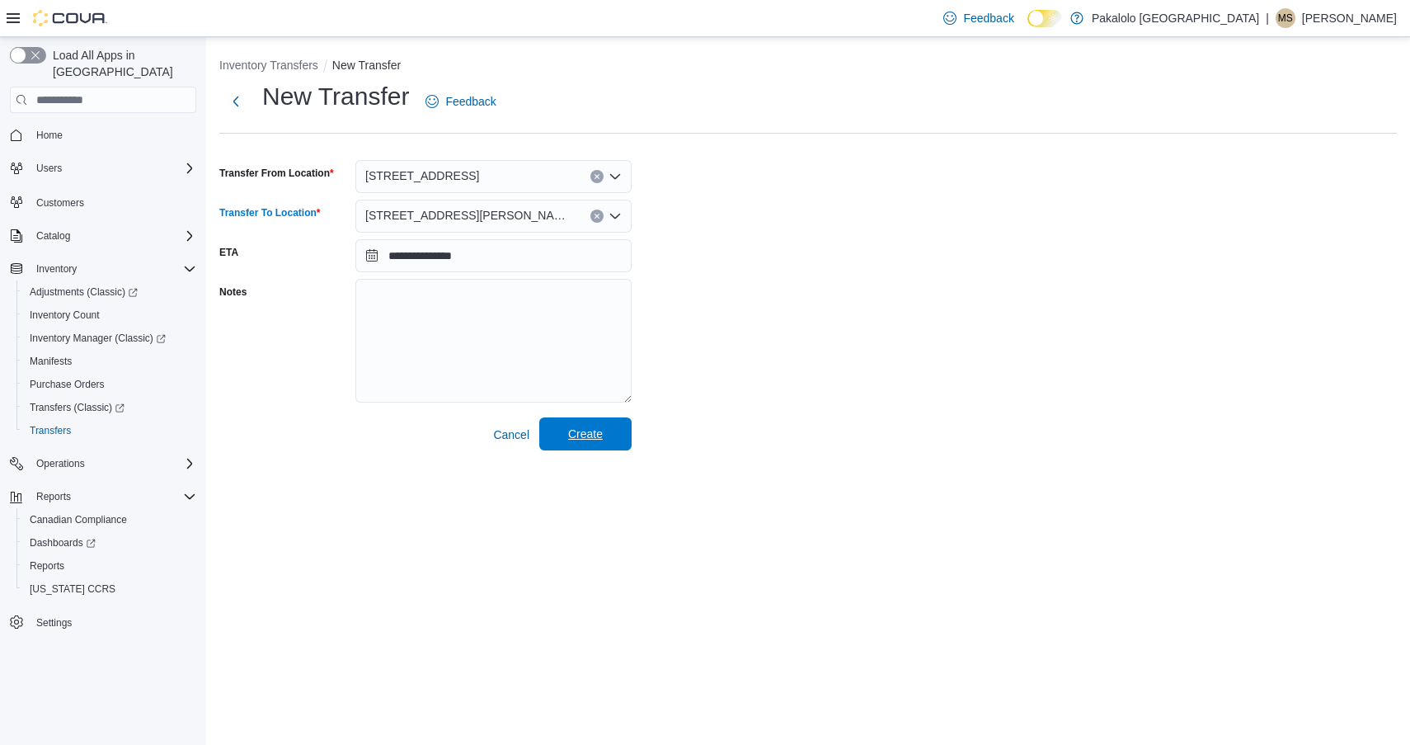
click at [605, 447] on span "Create" at bounding box center [585, 433] width 73 height 33
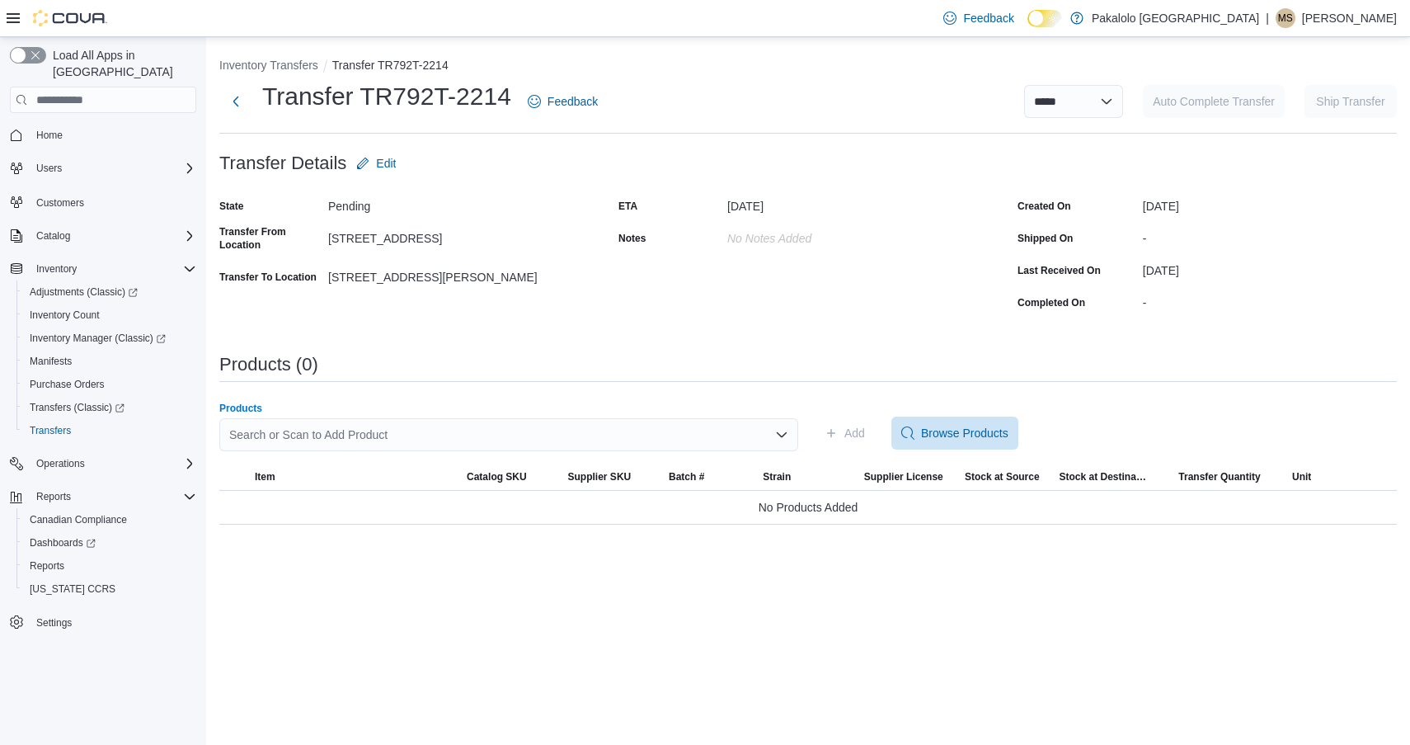
click at [486, 442] on div "Search or Scan to Add Product" at bounding box center [508, 434] width 579 height 33
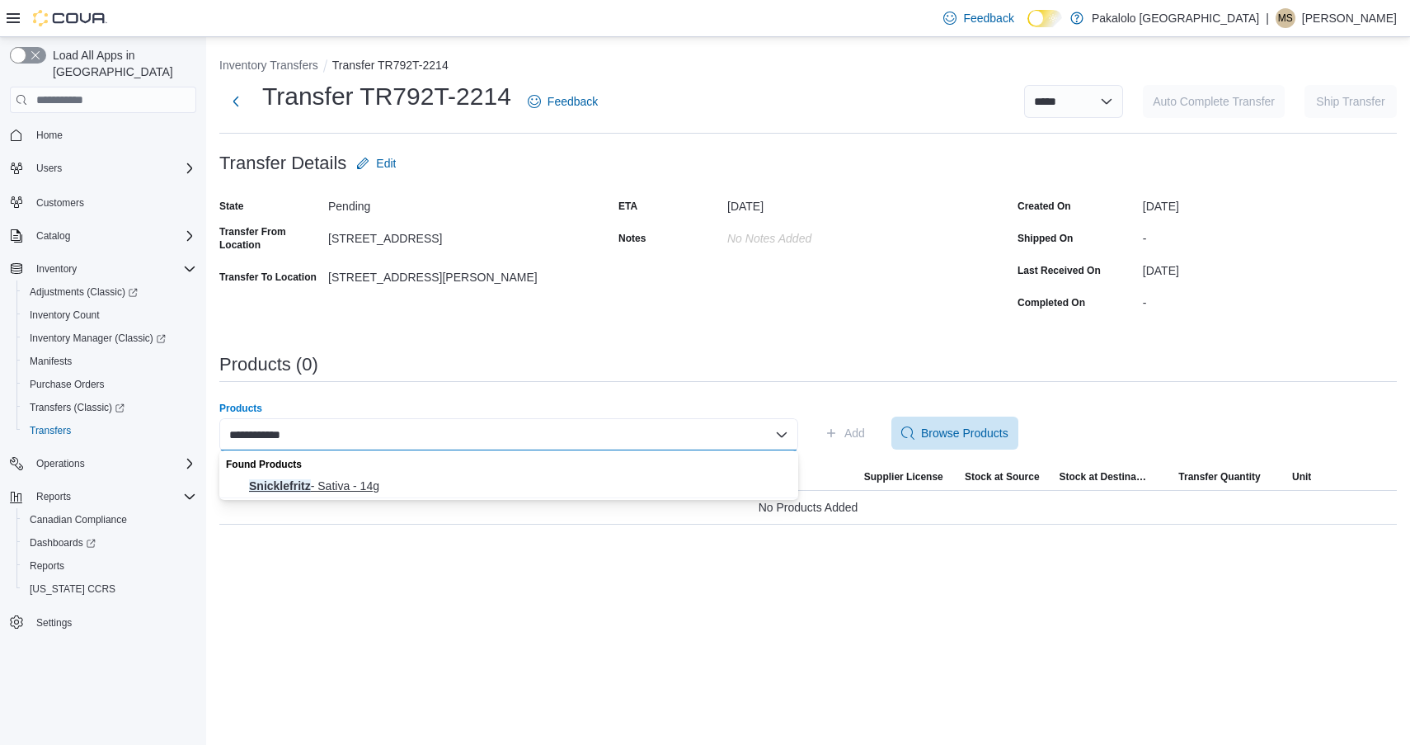
type input "**********"
click at [417, 487] on span "Snicklefritz - Sativa - 14g" at bounding box center [518, 486] width 539 height 16
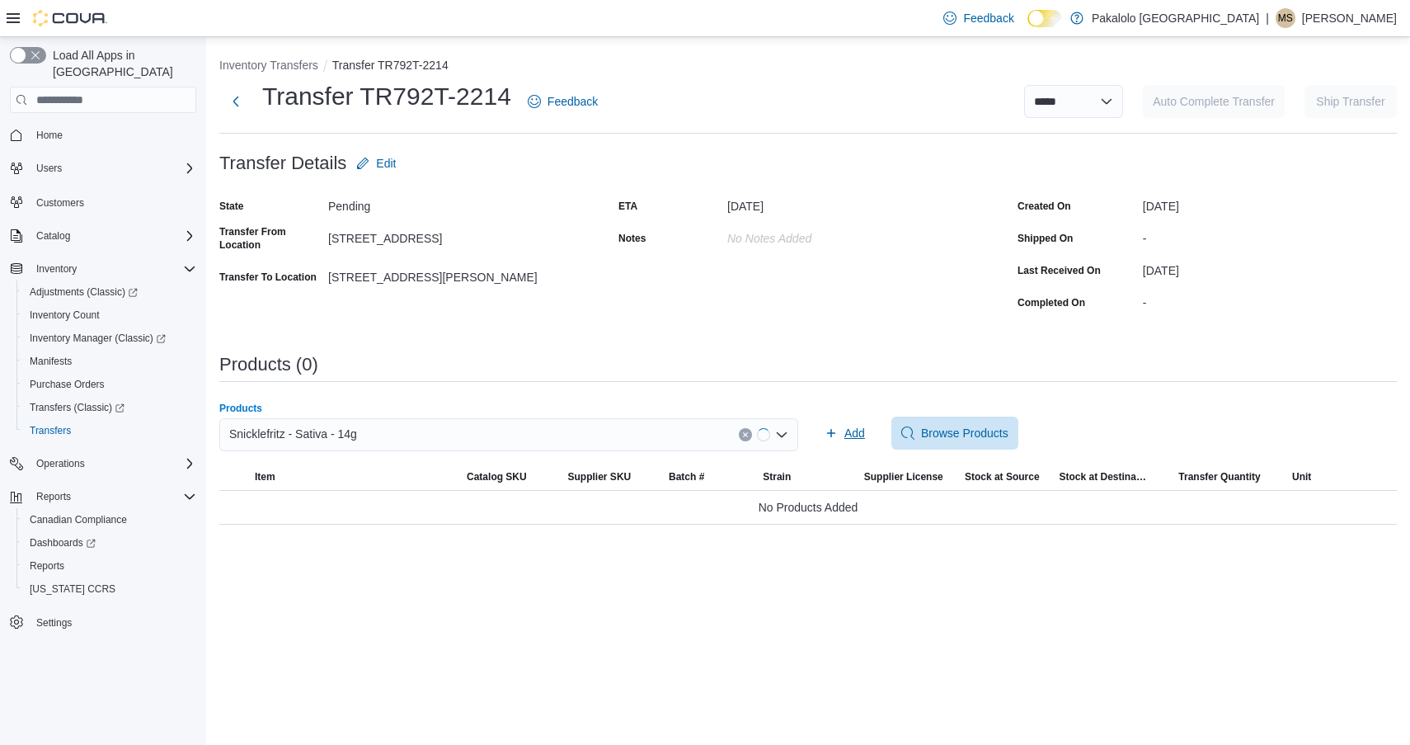
click at [818, 435] on button "Add" at bounding box center [845, 433] width 54 height 33
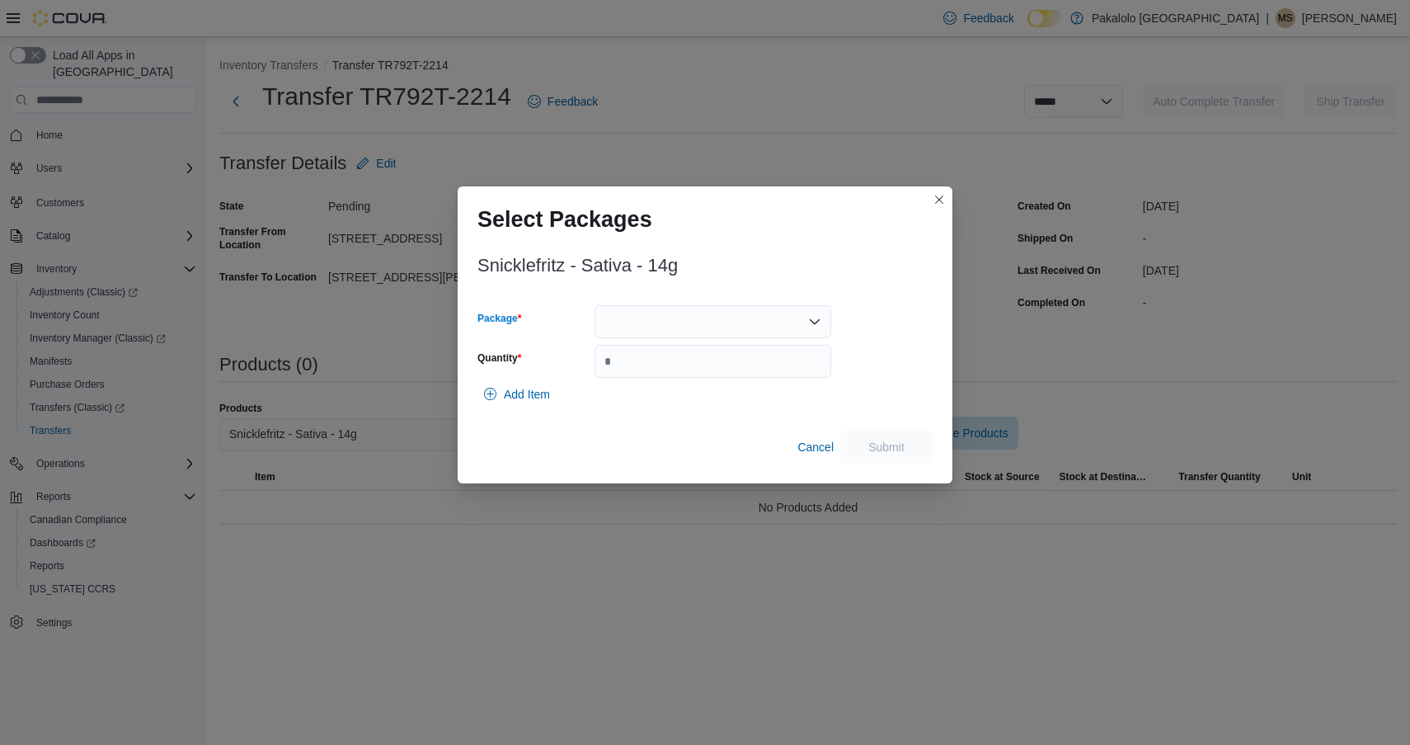
click at [679, 324] on div at bounding box center [713, 321] width 237 height 33
click at [679, 370] on span "25214" at bounding box center [722, 373] width 197 height 16
click at [679, 370] on input "Quantity" at bounding box center [713, 361] width 237 height 33
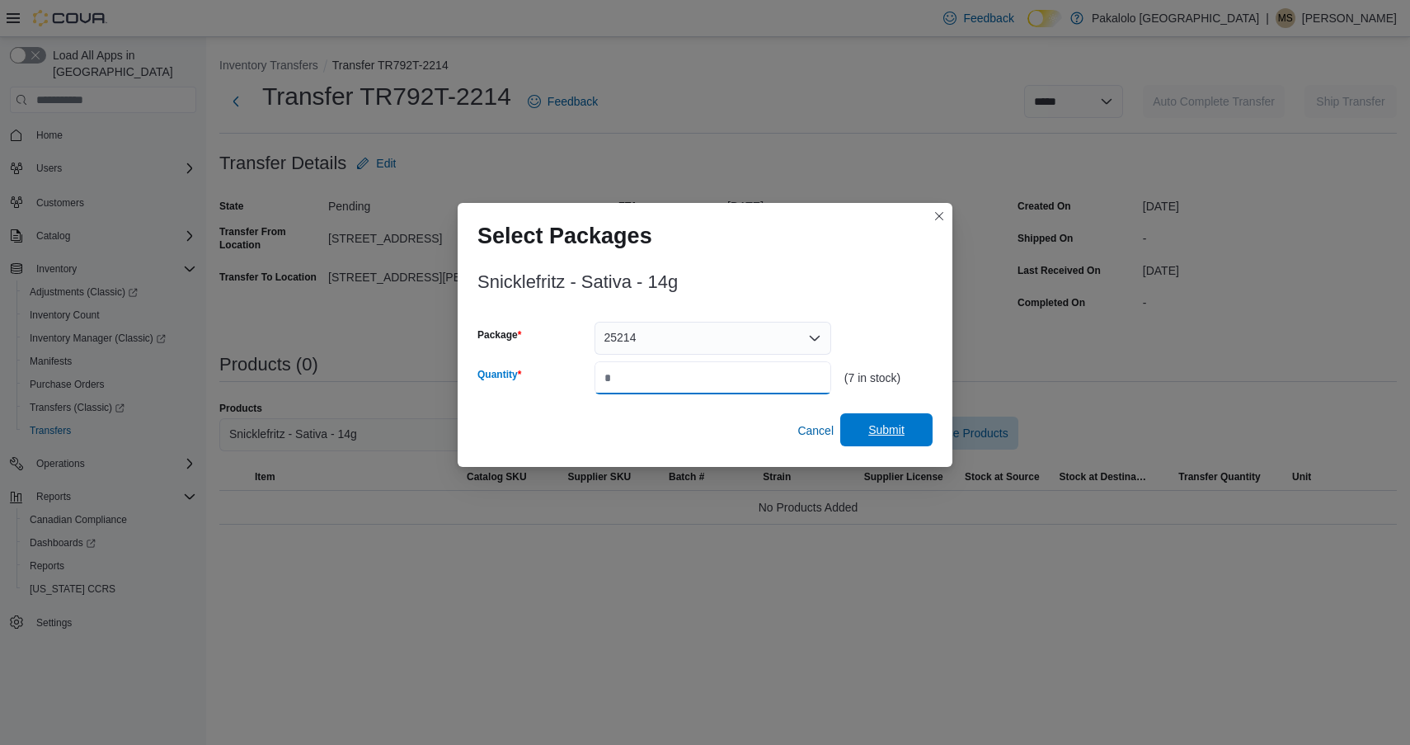
type input "*"
click at [886, 423] on span "Submit" at bounding box center [887, 429] width 36 height 16
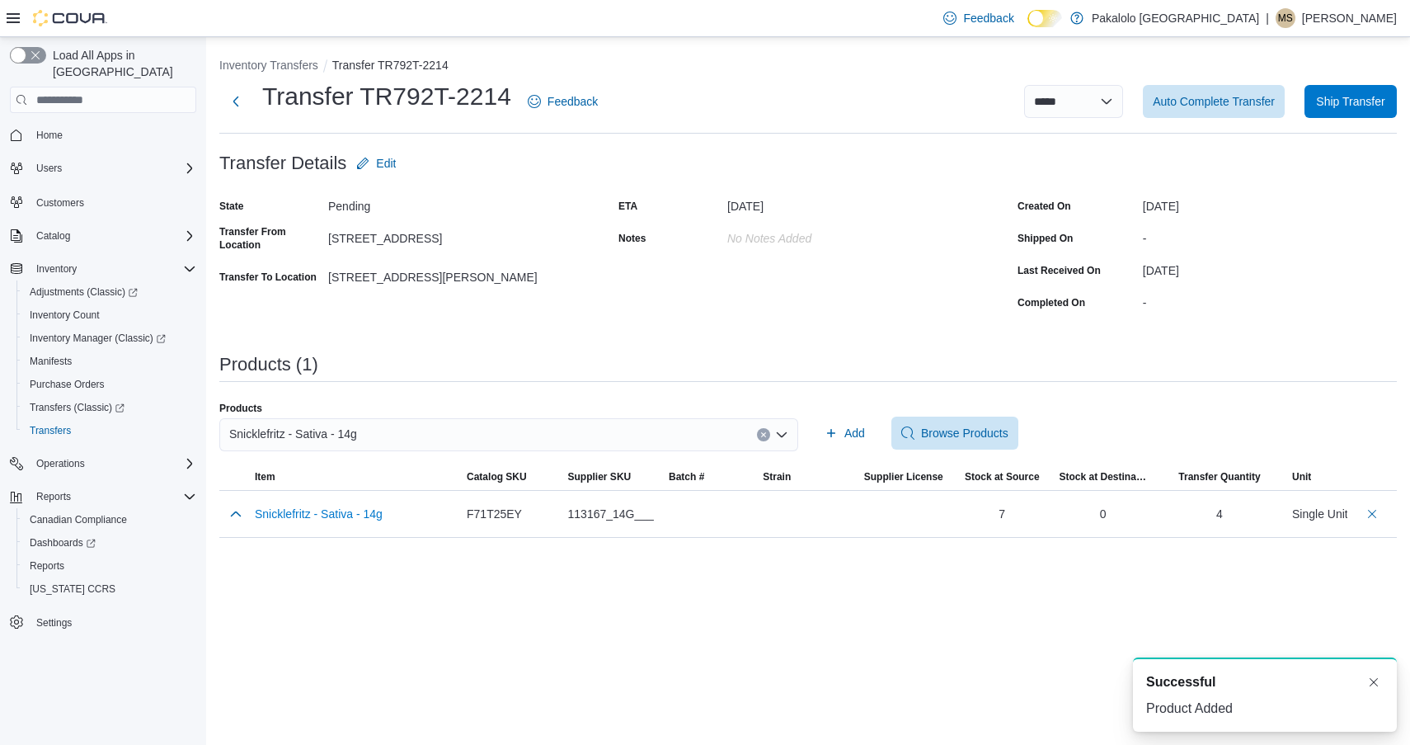
click at [468, 432] on div "Snicklefritz - Sativa - 14g" at bounding box center [508, 434] width 579 height 33
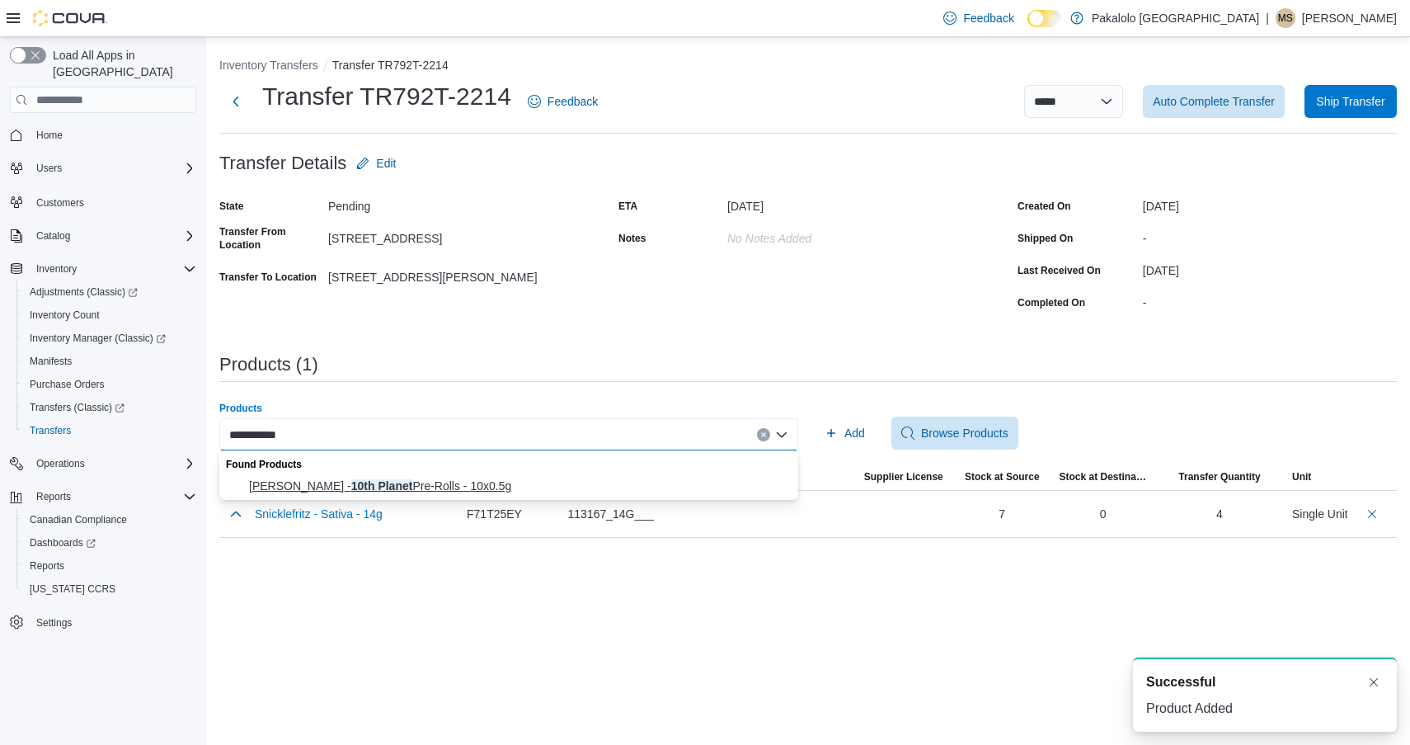
type input "**********"
click at [395, 484] on span "[PERSON_NAME] - 10th Planet Pre-Rolls - 10x0.5g" at bounding box center [518, 486] width 539 height 16
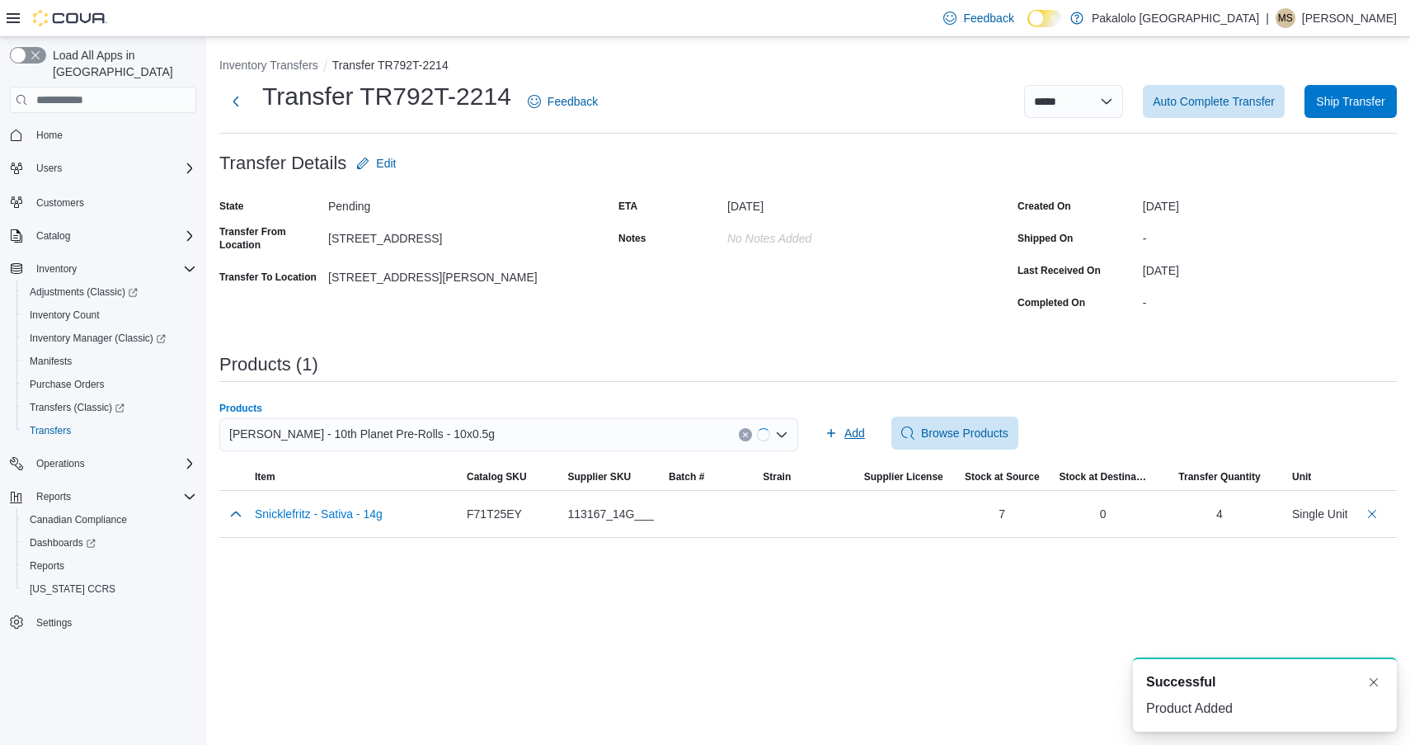
click at [834, 432] on icon "button" at bounding box center [831, 433] width 8 height 8
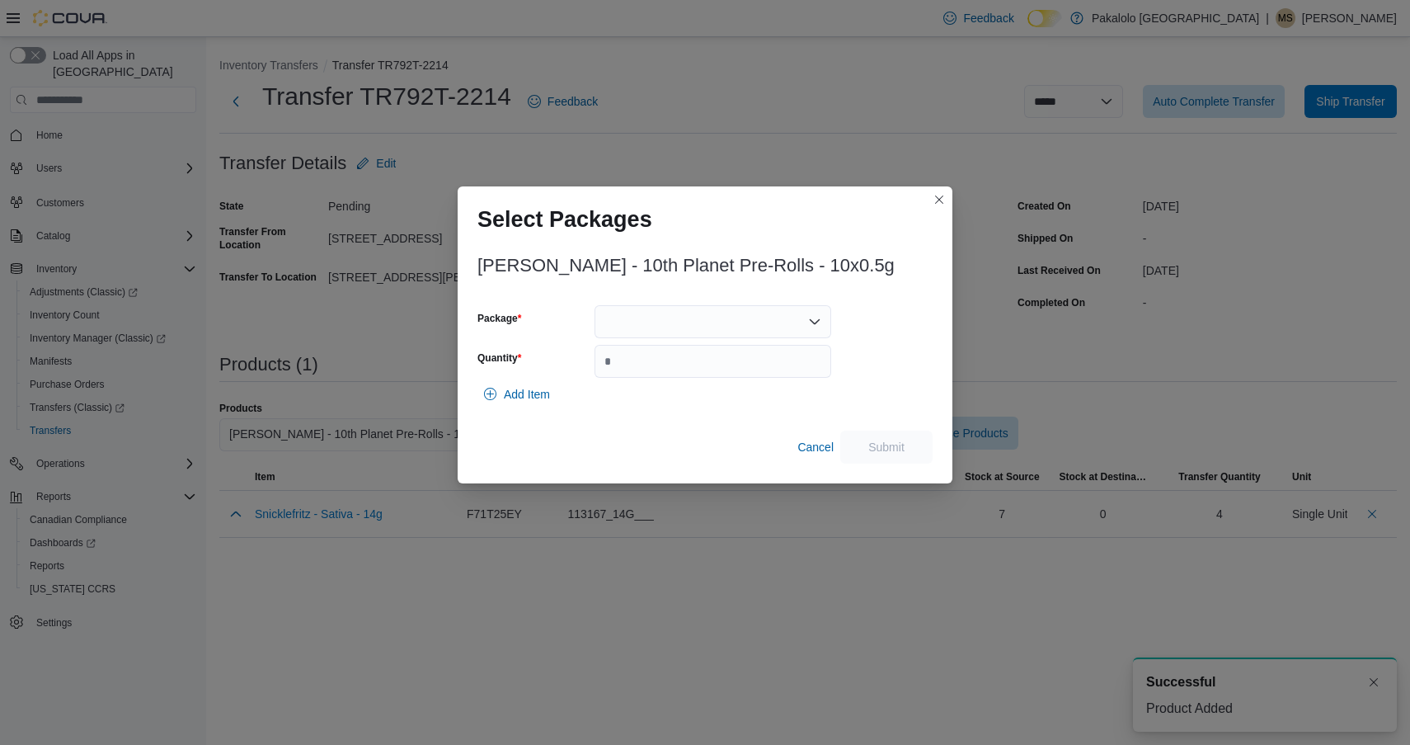
click at [742, 329] on div at bounding box center [713, 321] width 237 height 33
click at [731, 373] on span "PR113613" at bounding box center [722, 373] width 197 height 16
click at [731, 373] on input "Quantity" at bounding box center [713, 361] width 237 height 33
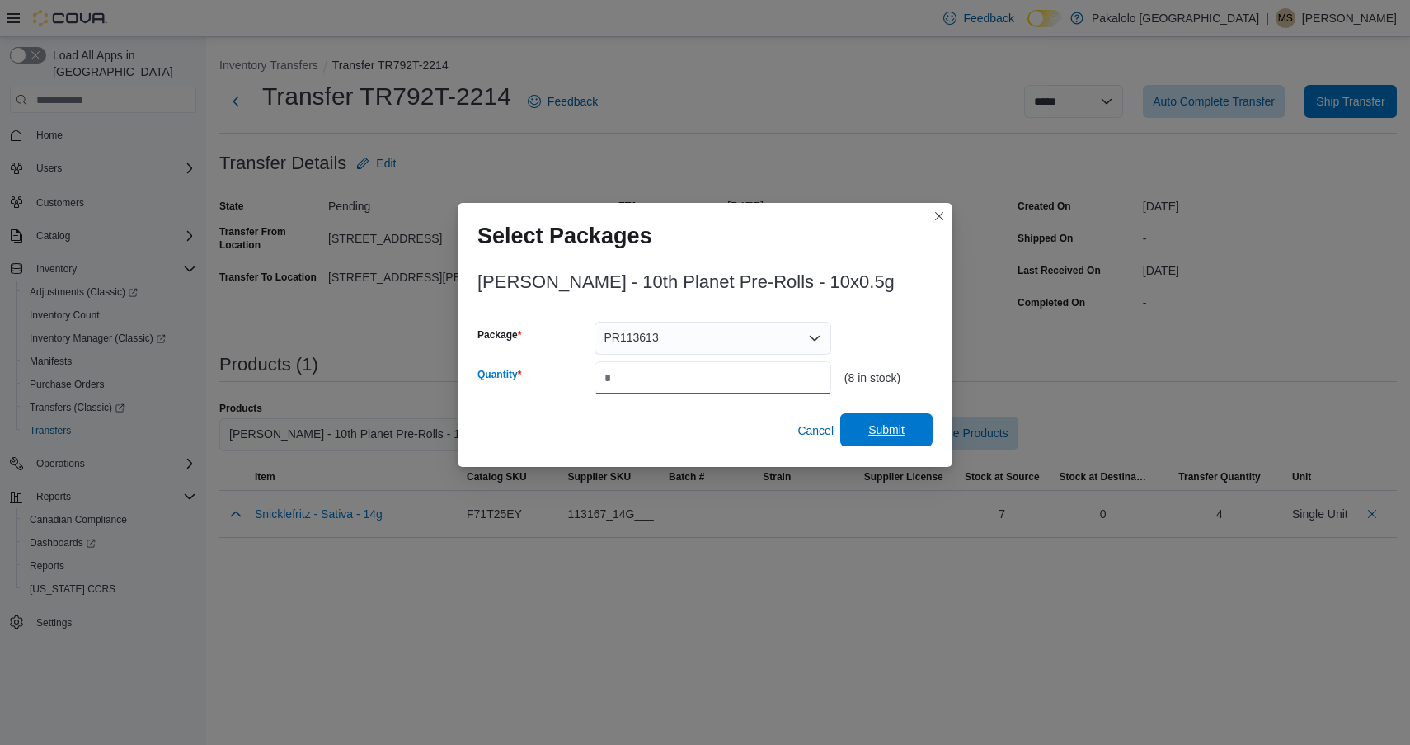
type input "*"
click at [883, 426] on span "Submit" at bounding box center [887, 429] width 36 height 16
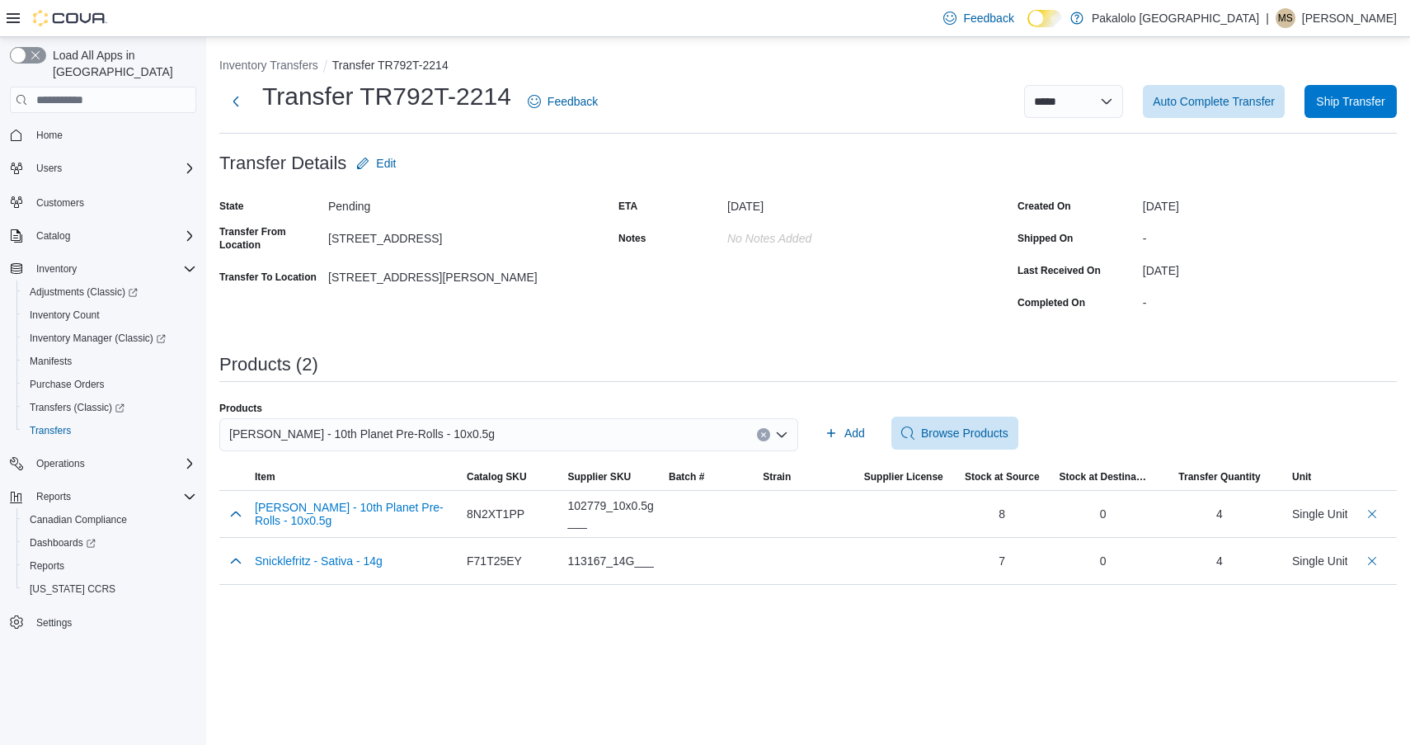
click at [477, 422] on div "[PERSON_NAME] - 10th Planet Pre-Rolls - 10x0.5g" at bounding box center [508, 434] width 579 height 33
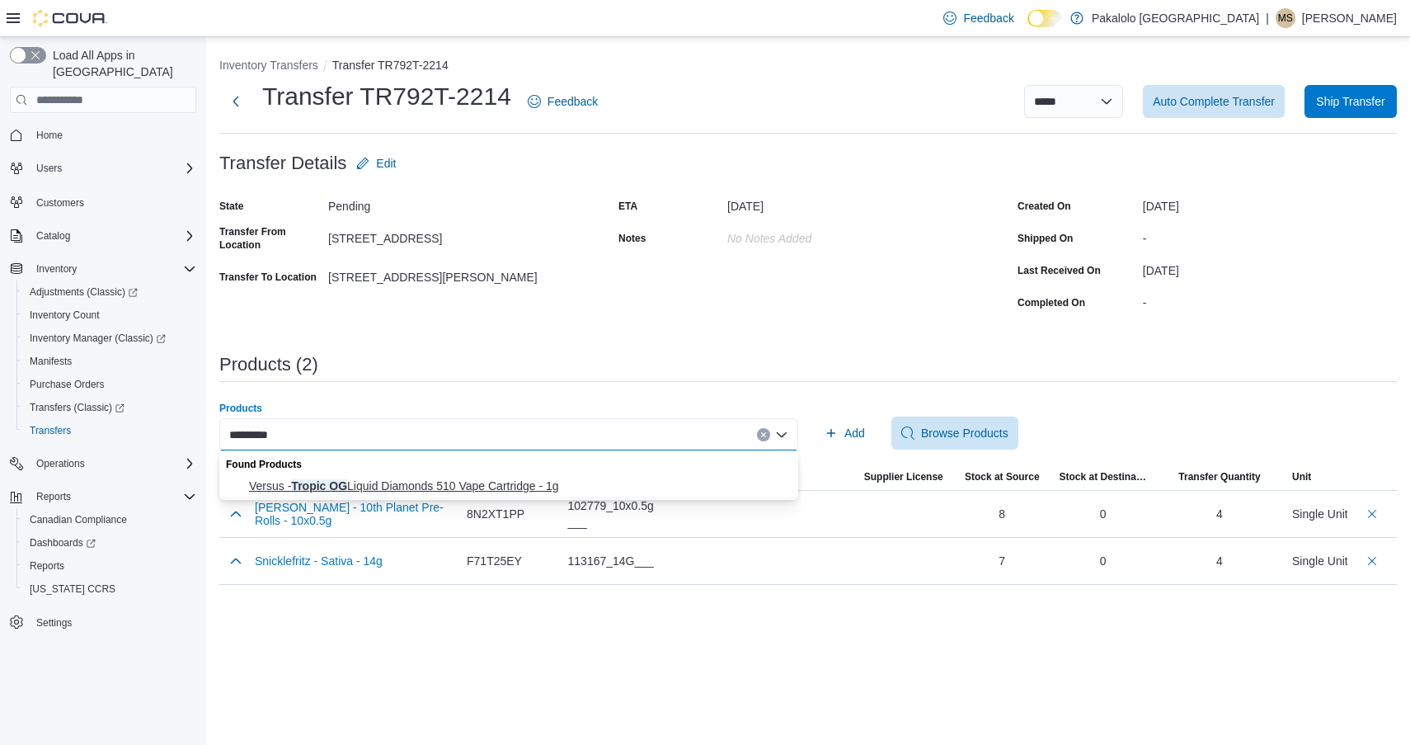
type input "*********"
click at [479, 492] on span "Versus - Tropic OG Liquid Diamonds 510 Vape Cartridge - 1g" at bounding box center [518, 486] width 539 height 16
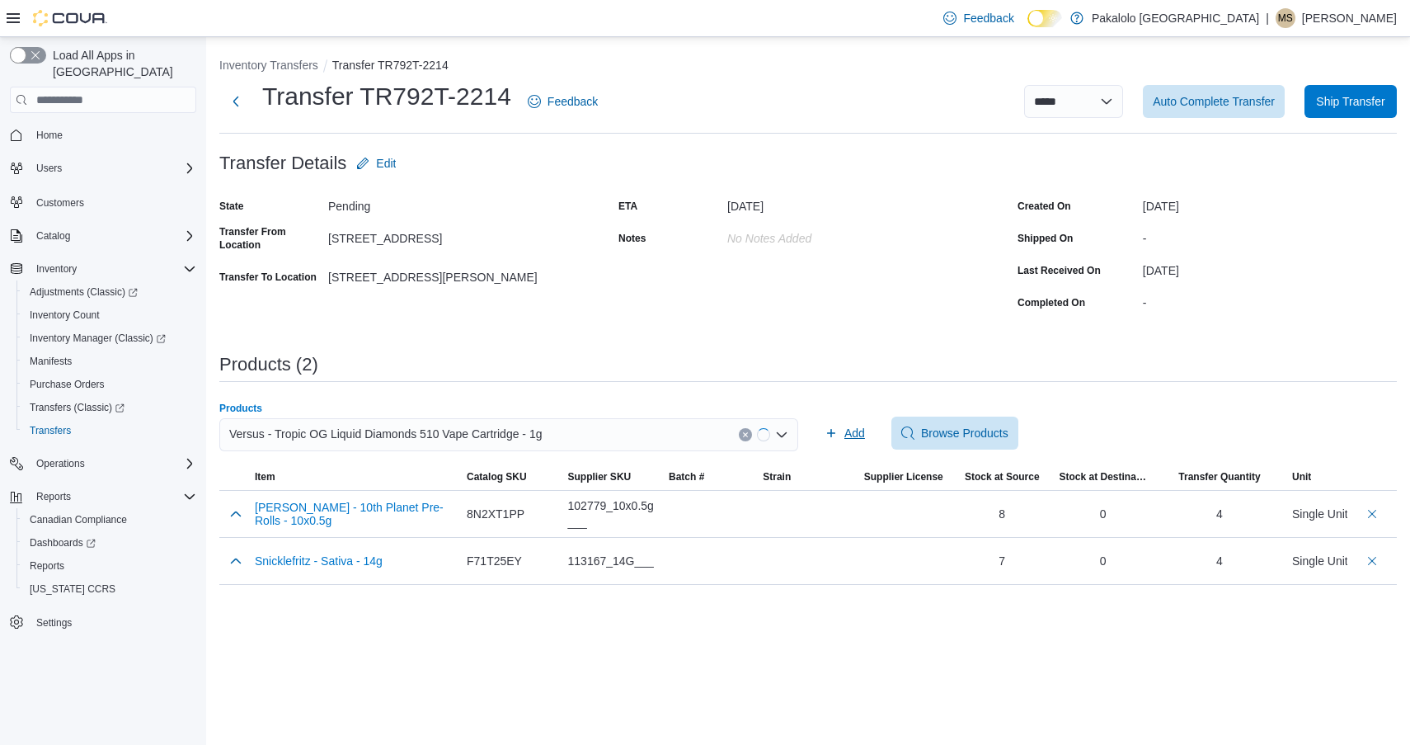
click at [841, 431] on span "Add" at bounding box center [845, 433] width 40 height 33
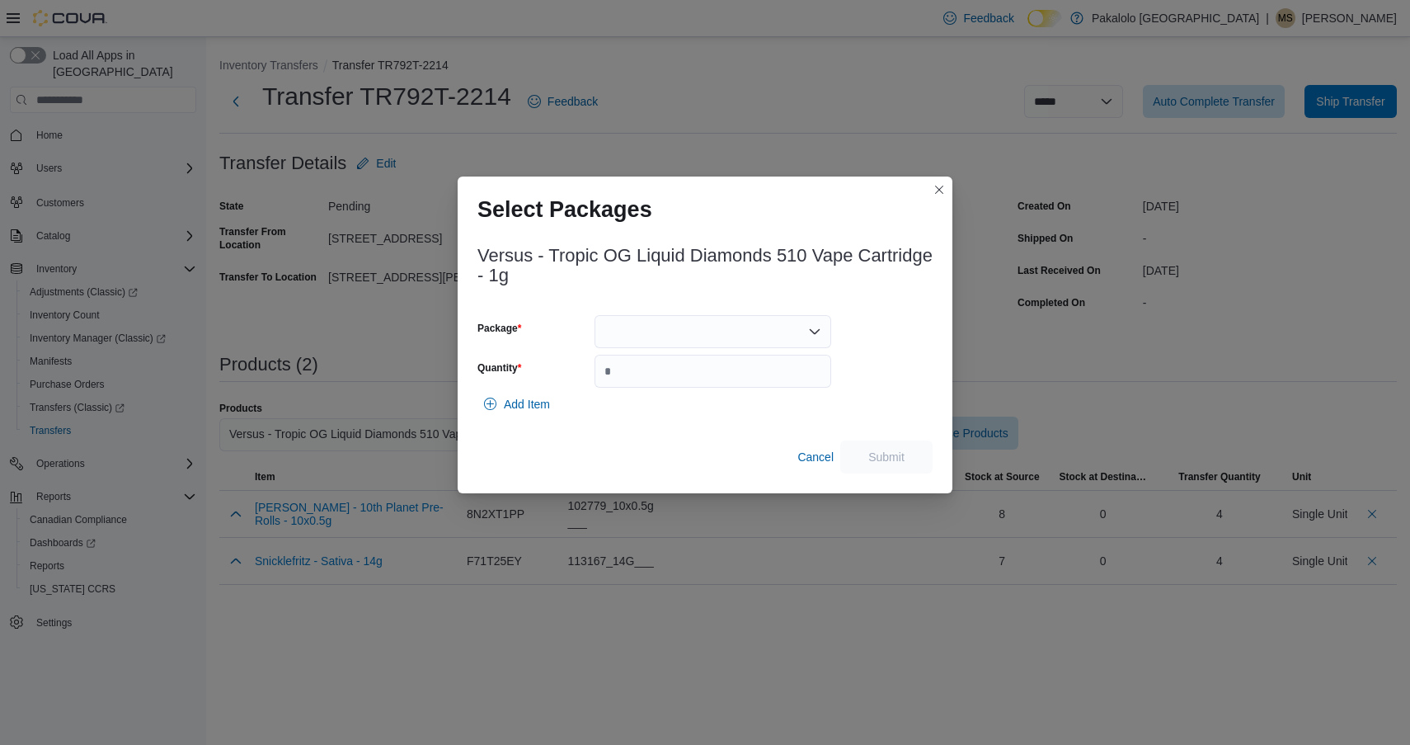
click at [666, 290] on div "Versus - Tropic OG Liquid Diamonds 510 Vape Cartridge - 1g Package Quantity Add…" at bounding box center [705, 355] width 455 height 238
click at [663, 335] on div at bounding box center [713, 331] width 237 height 33
click at [663, 388] on span "AFG00000981" at bounding box center [722, 383] width 197 height 16
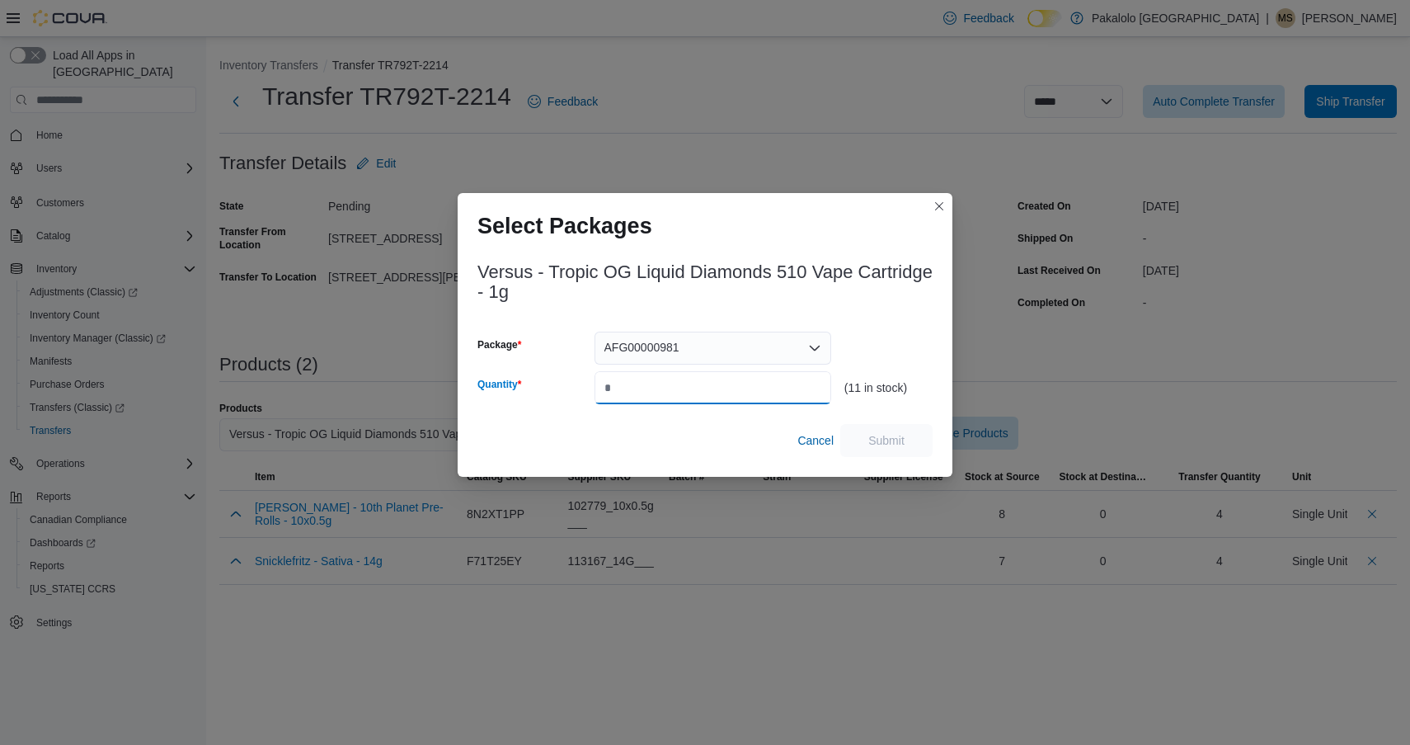
click at [663, 388] on input "Quantity" at bounding box center [713, 387] width 237 height 33
type input "*"
click at [896, 438] on span "Submit" at bounding box center [887, 439] width 36 height 16
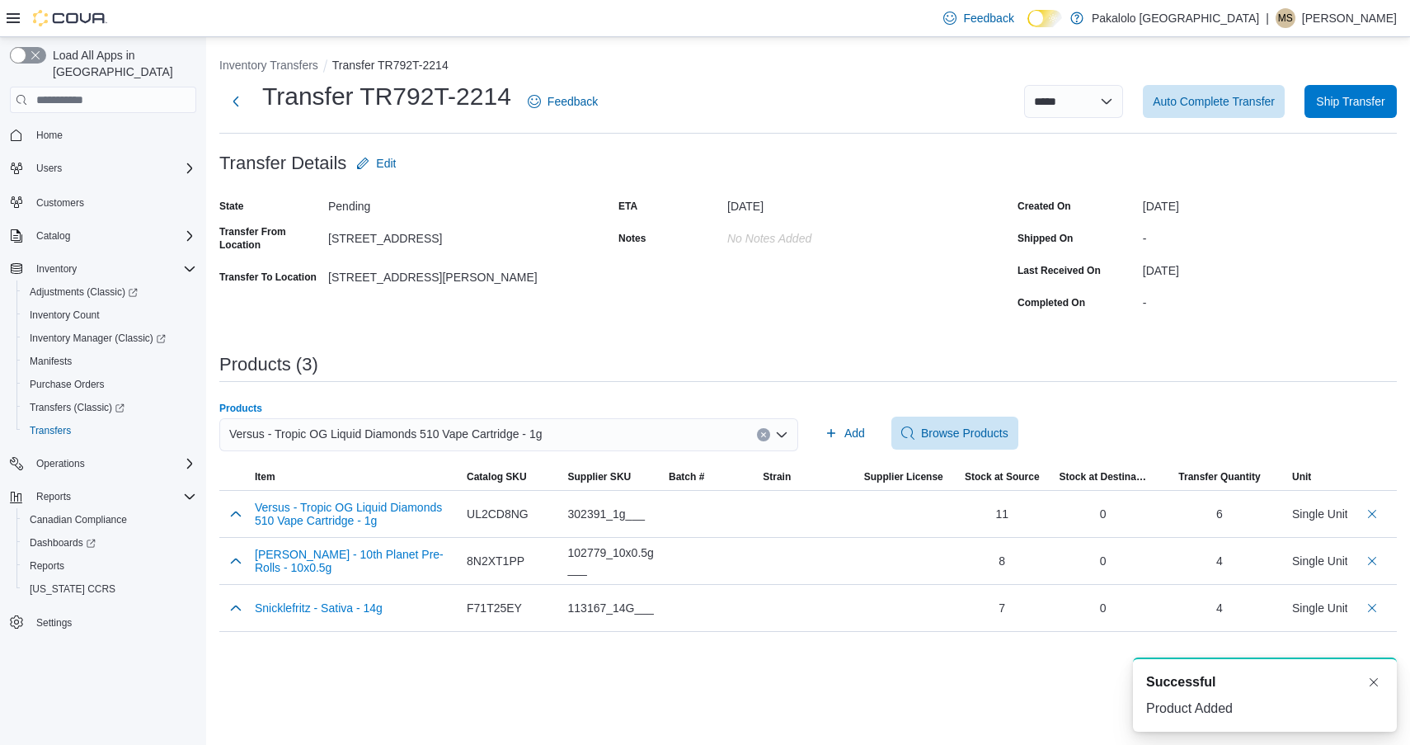
click at [388, 439] on span "Versus - Tropic OG Liquid Diamonds 510 Vape Cartridge - 1g" at bounding box center [385, 434] width 313 height 20
click at [280, 436] on div "********* Combo box. Selected. os sativa. Selected. Versus - Tropic OG Liquid D…" at bounding box center [508, 434] width 579 height 33
click at [270, 436] on input "*********" at bounding box center [253, 435] width 48 height 20
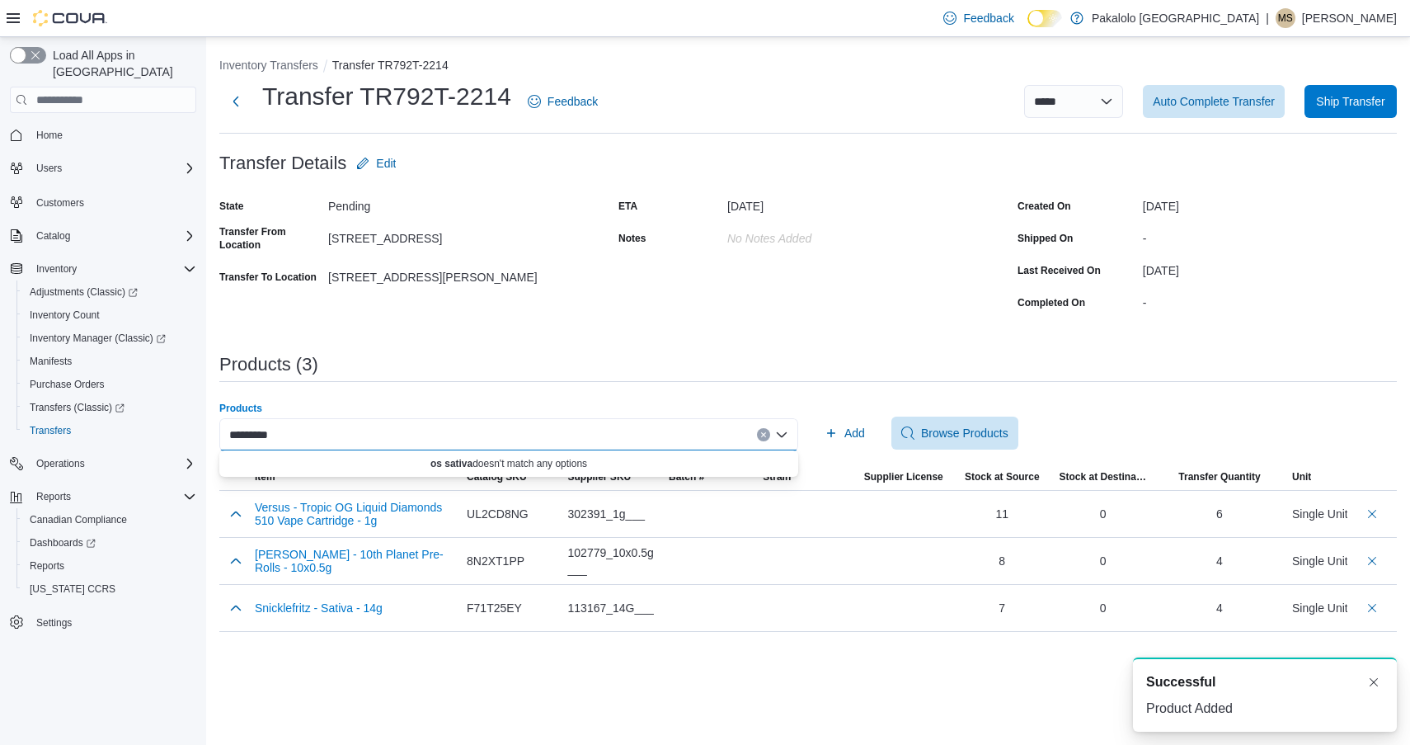
click at [270, 436] on input "*********" at bounding box center [253, 435] width 48 height 20
type input "*"
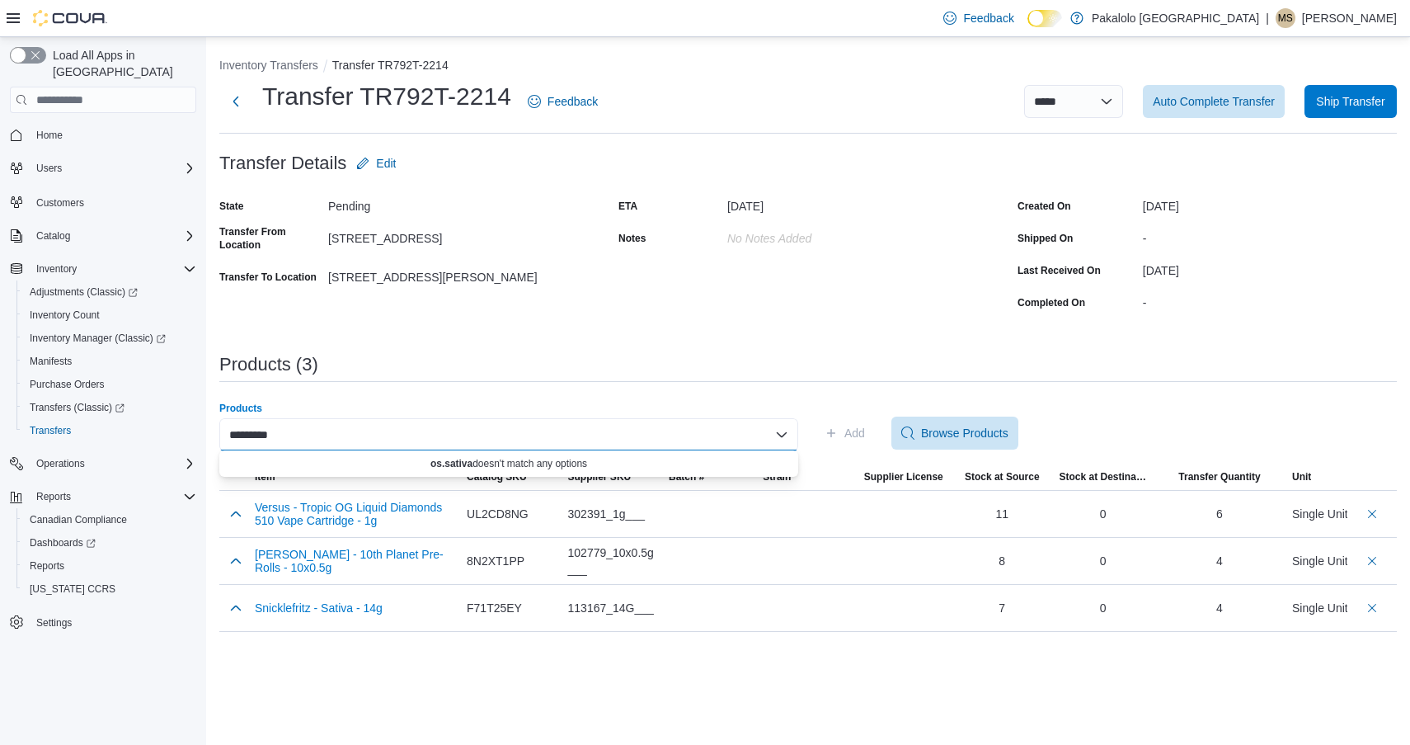
click at [247, 436] on input "*********" at bounding box center [253, 435] width 48 height 20
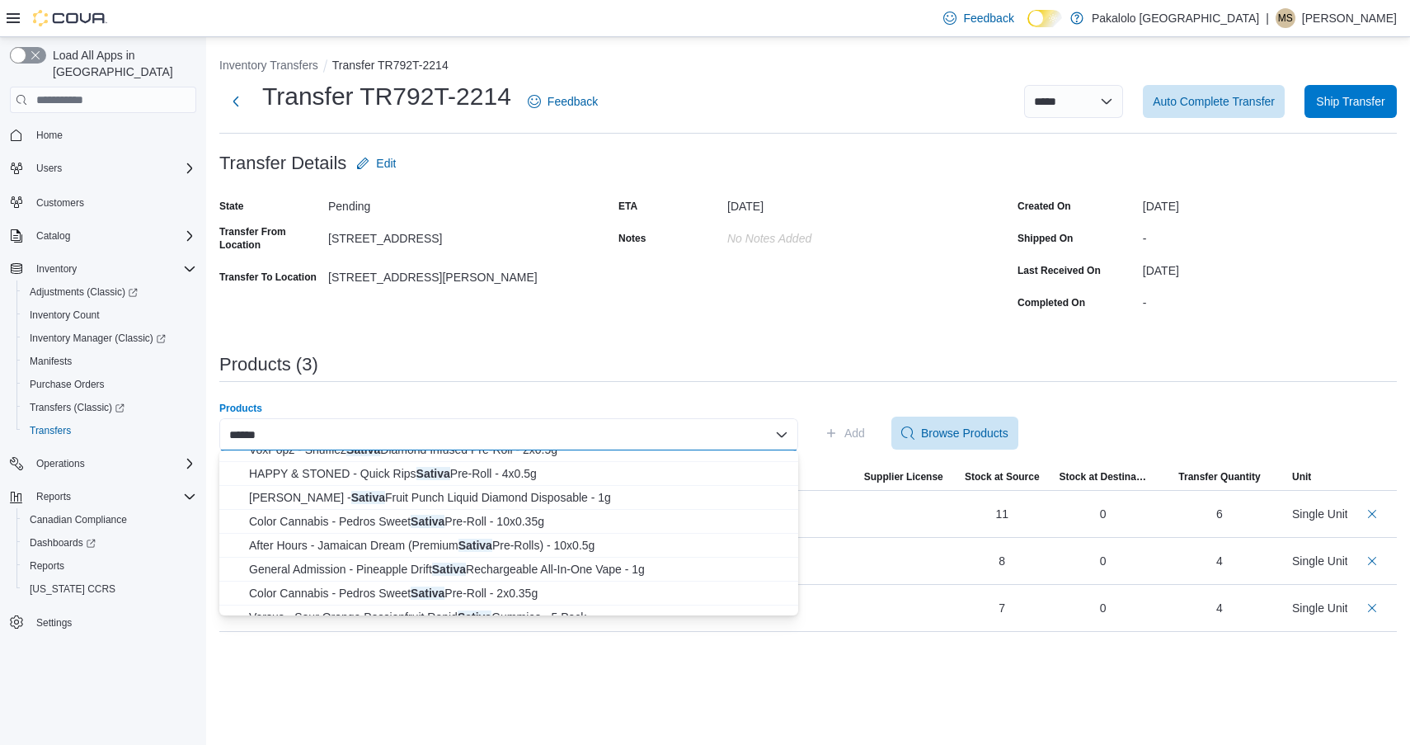
scroll to position [356, 0]
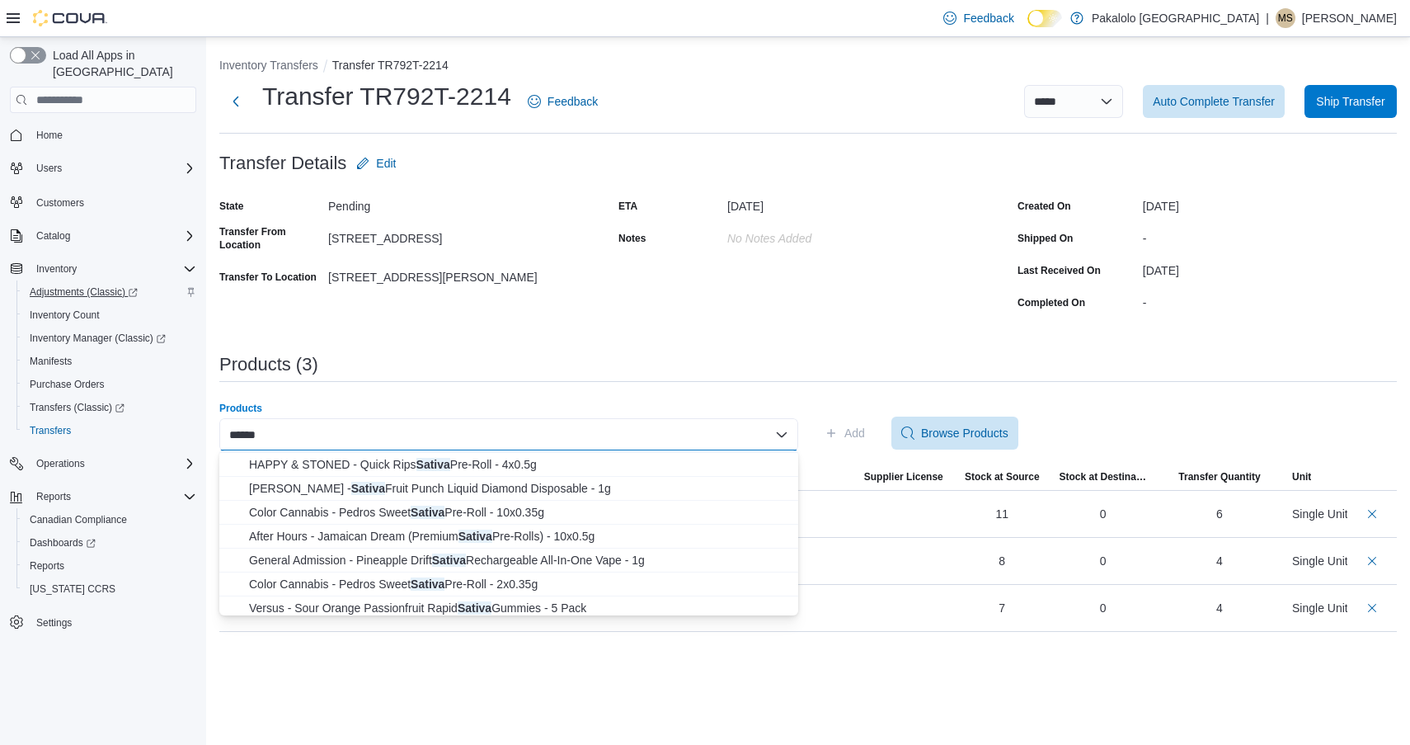
type input "******"
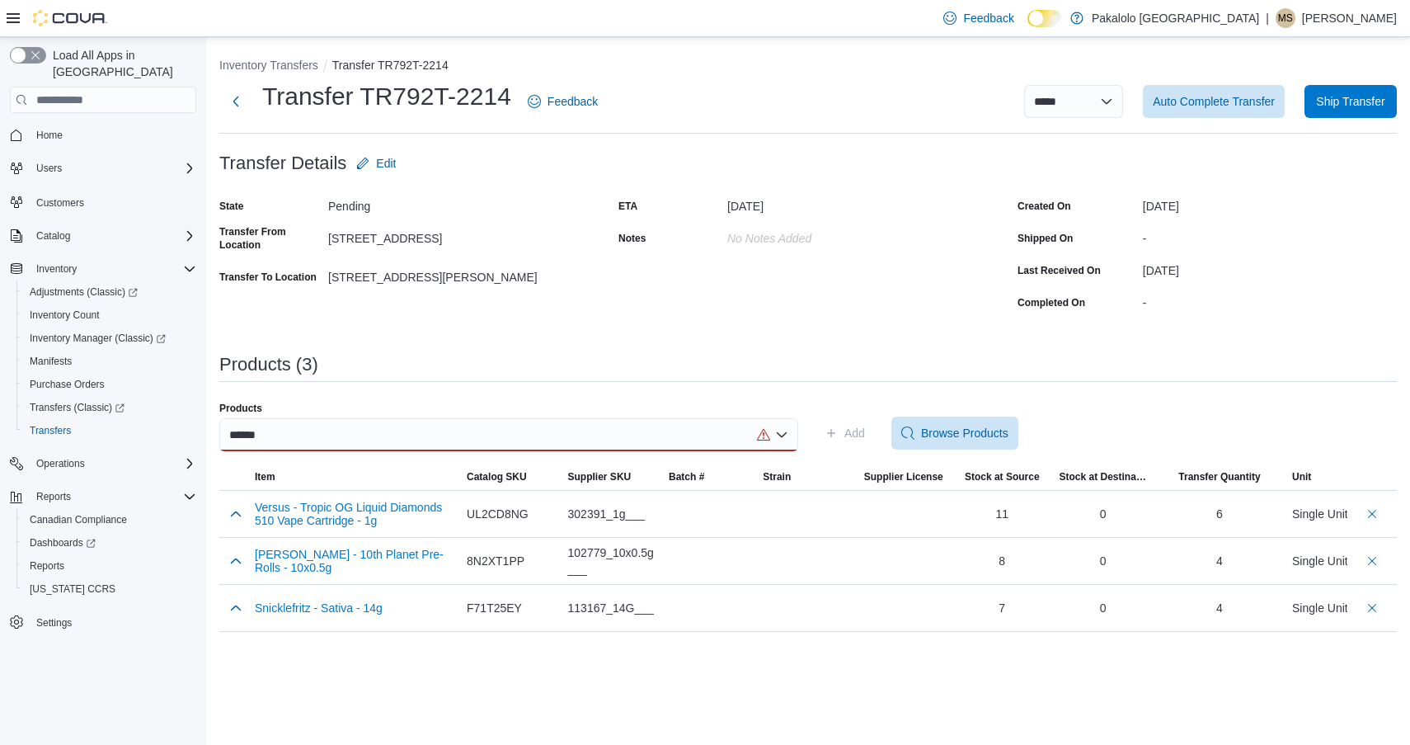
click at [423, 437] on div "******" at bounding box center [508, 434] width 579 height 33
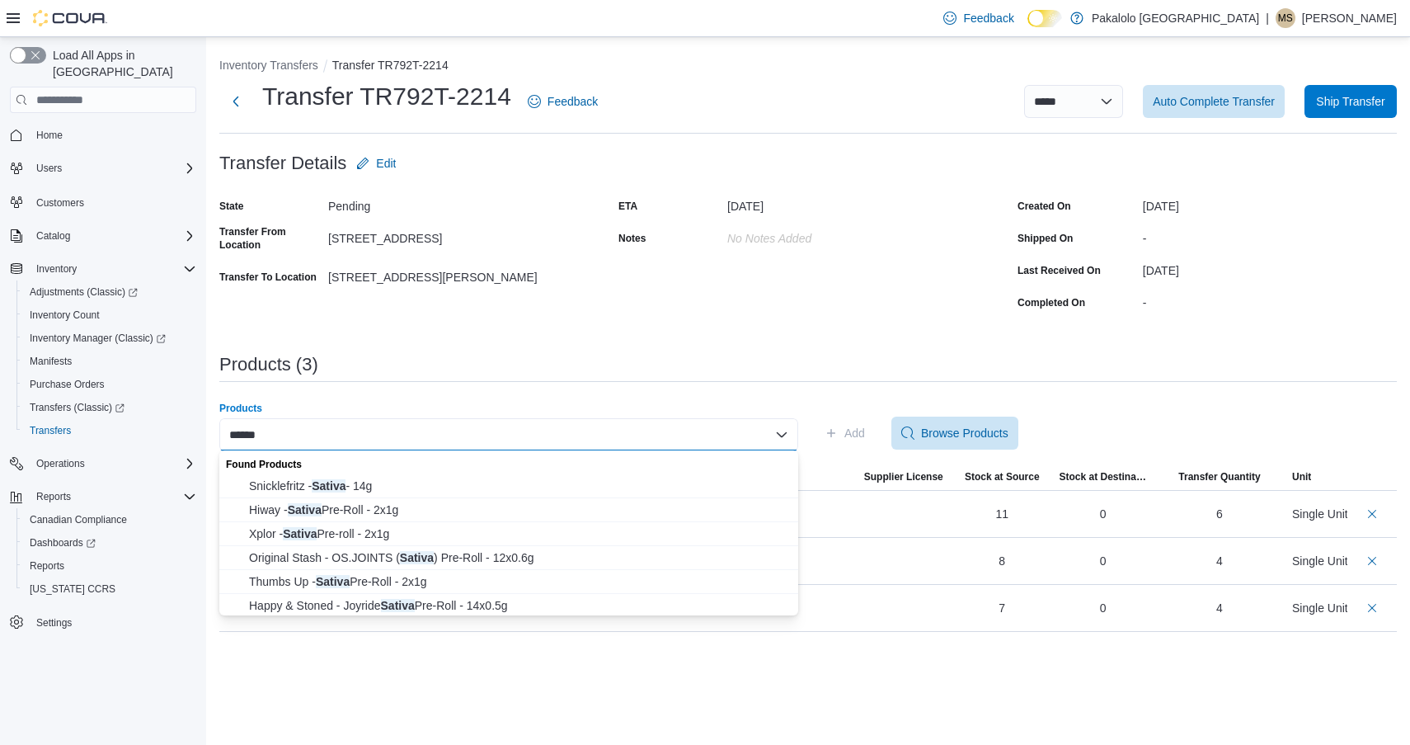
scroll to position [0, 0]
click at [383, 556] on span "Original Stash - OS.JOINTS ( Sativa ) Pre-Roll - 12x0.6g" at bounding box center [518, 557] width 539 height 16
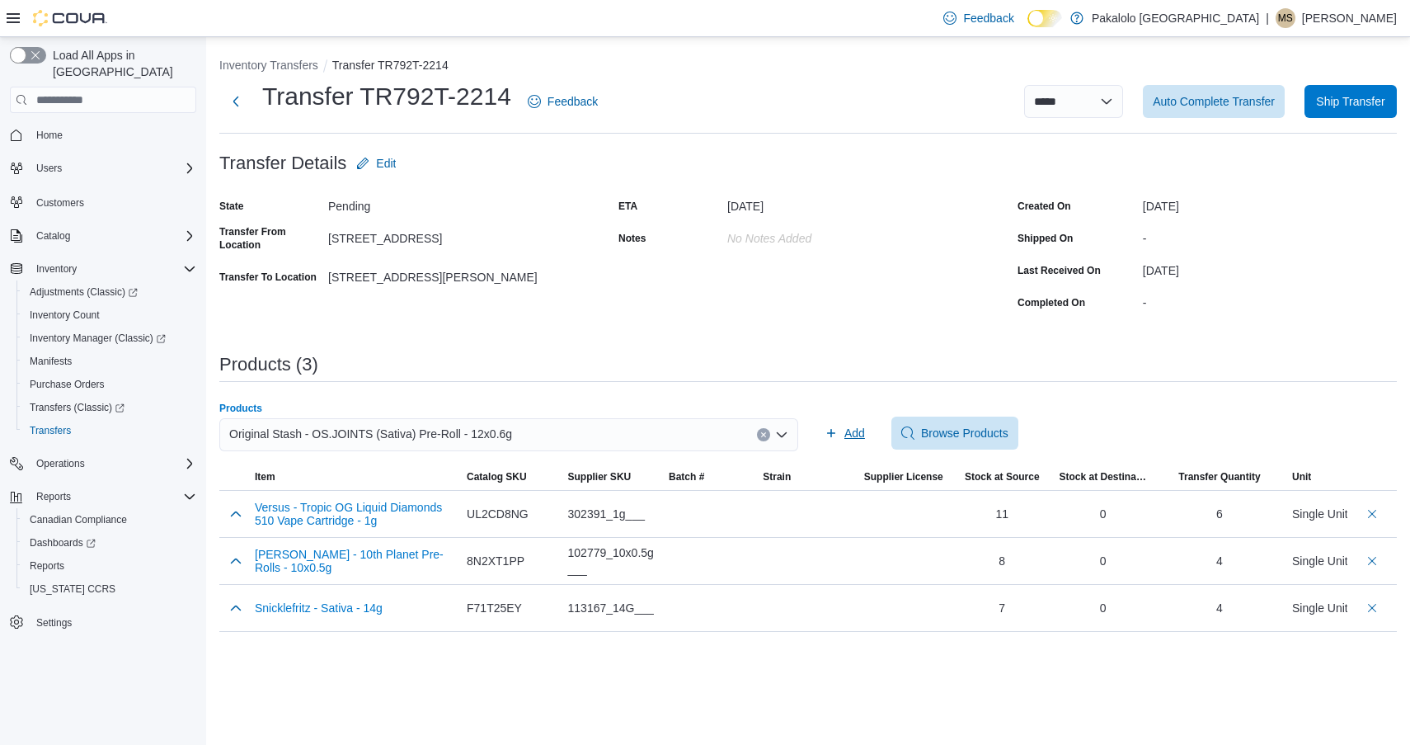
click at [861, 435] on span "Add" at bounding box center [855, 433] width 21 height 16
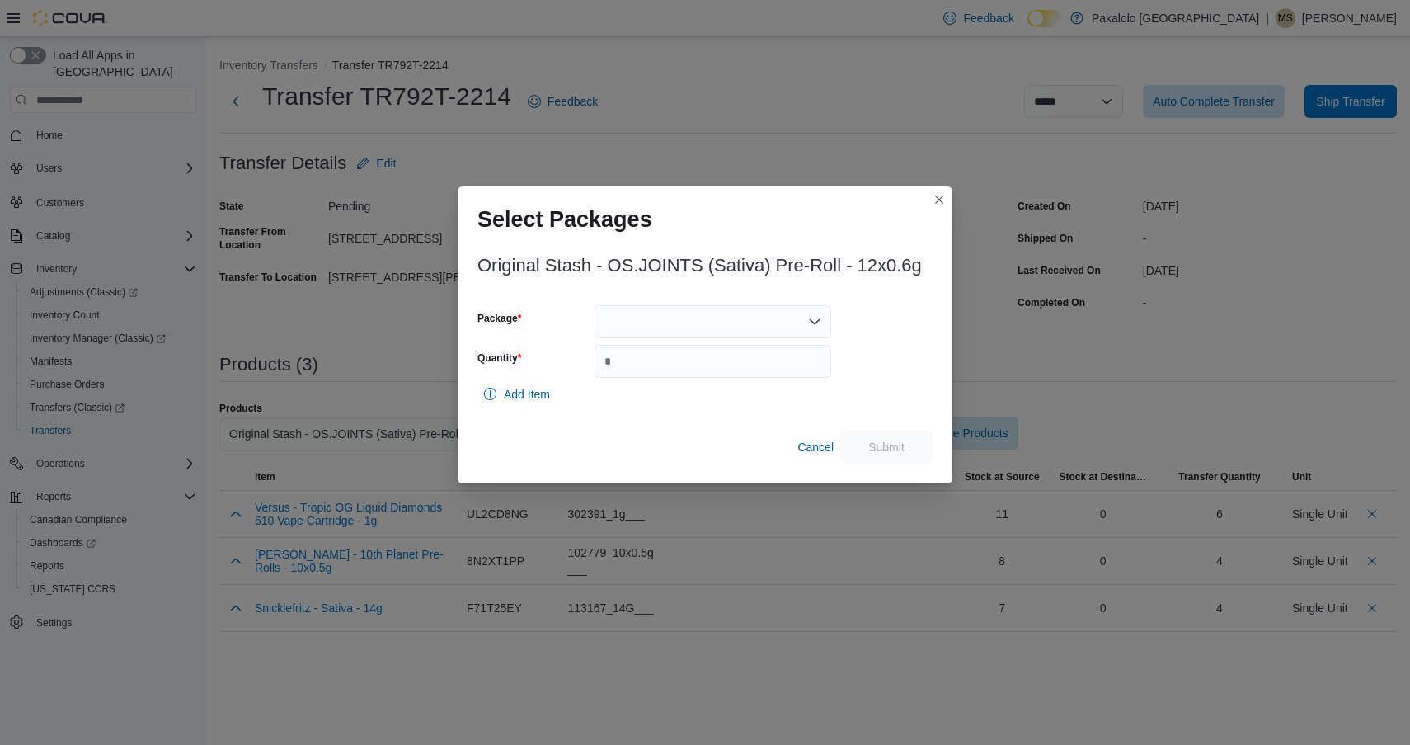
click at [732, 299] on div "Original Stash - OS.JOINTS (Sativa) Pre-Roll - 12x0.6g Package Quantity Add Ite…" at bounding box center [705, 355] width 455 height 218
click at [697, 316] on div at bounding box center [713, 321] width 237 height 33
click at [685, 370] on span "3101737606" at bounding box center [722, 373] width 197 height 16
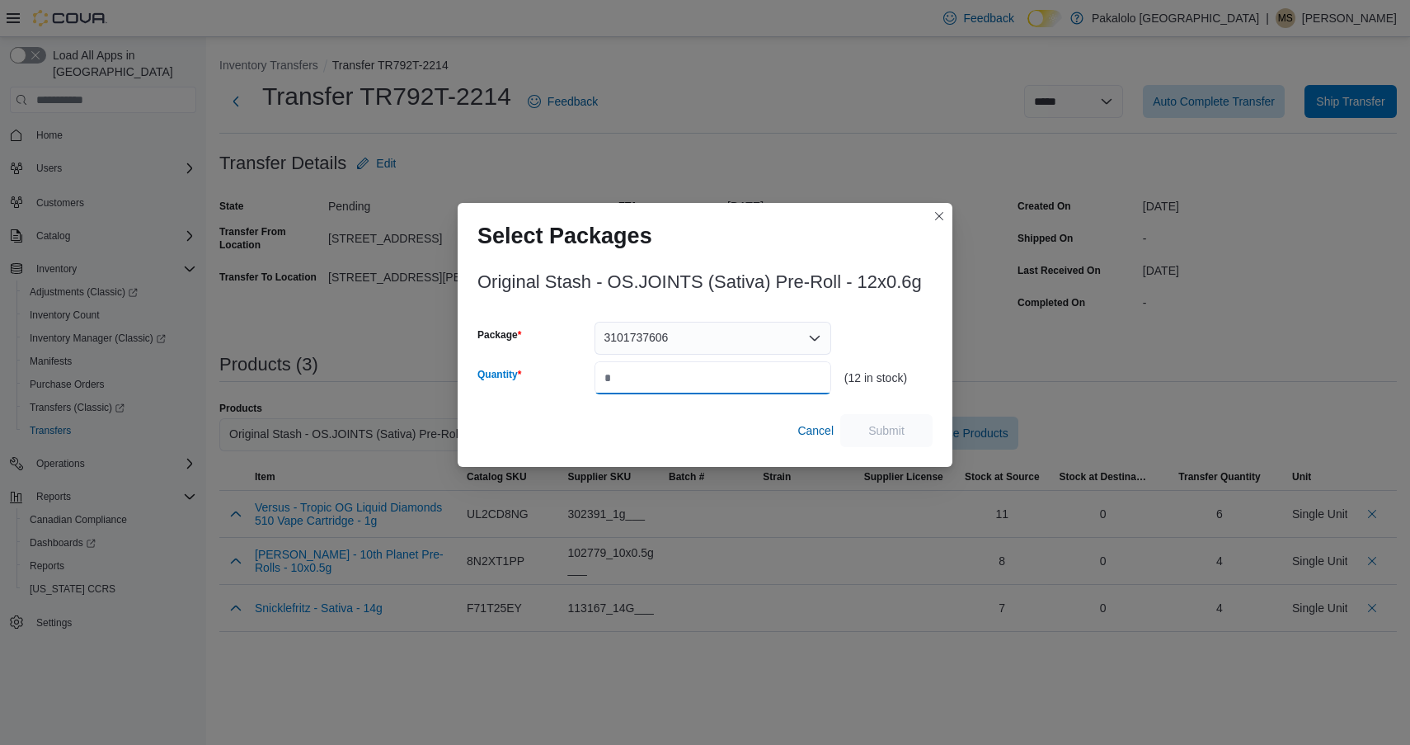
click at [685, 370] on input "Quantity" at bounding box center [713, 377] width 237 height 33
type input "*"
click at [880, 432] on span "Submit" at bounding box center [887, 429] width 36 height 16
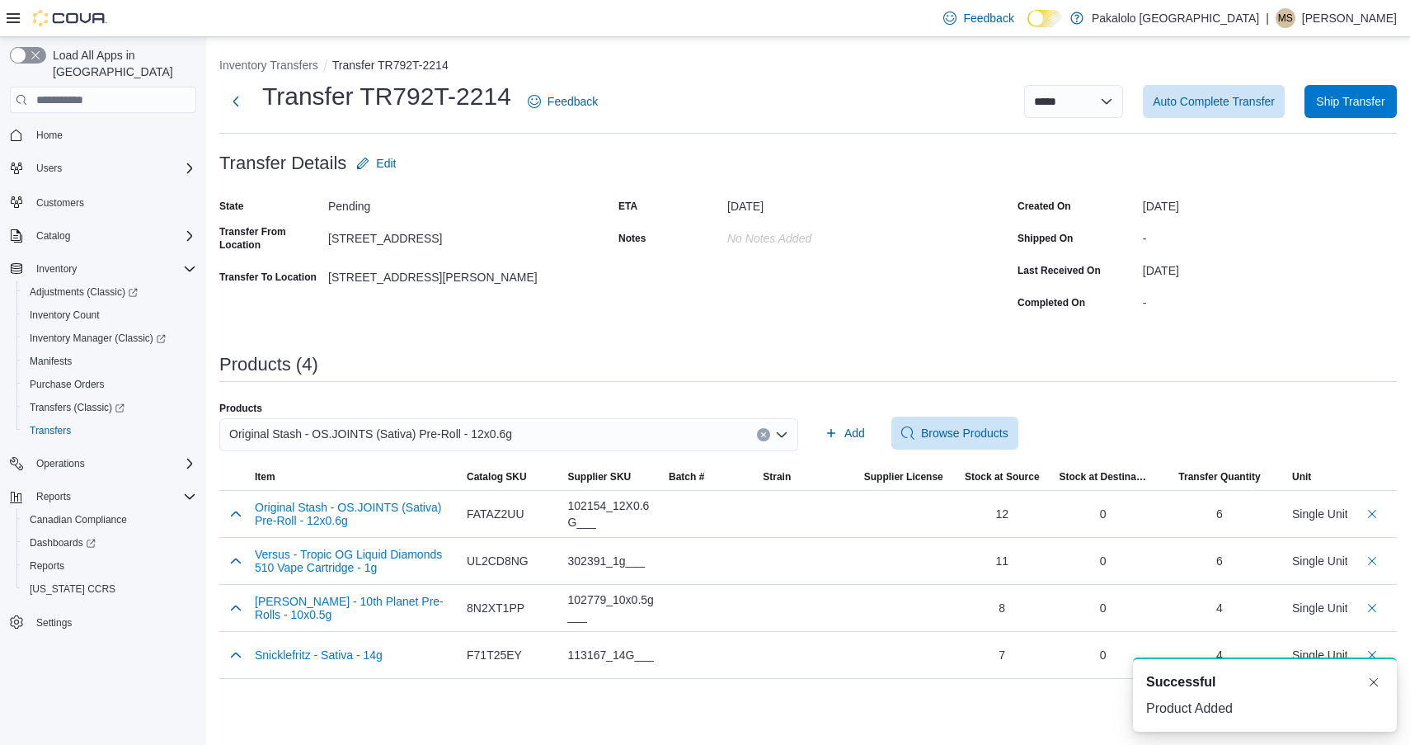
click at [512, 426] on span "Original Stash - OS.JOINTS (Sativa) Pre-Roll - 12x0.6g" at bounding box center [370, 434] width 283 height 20
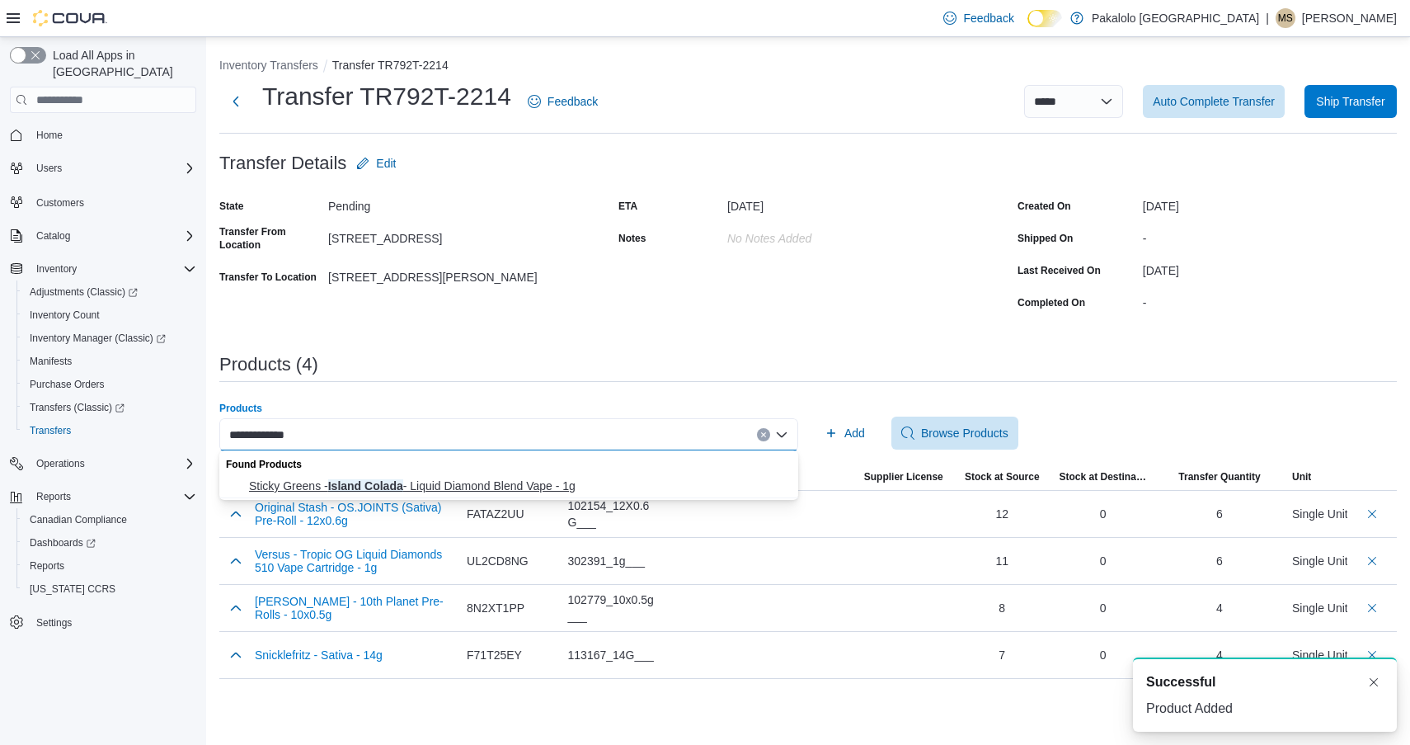
type input "**********"
click at [486, 477] on button "Sticky Greens - Island Colada - Liquid Diamond Blend Vape - 1g" at bounding box center [508, 486] width 579 height 24
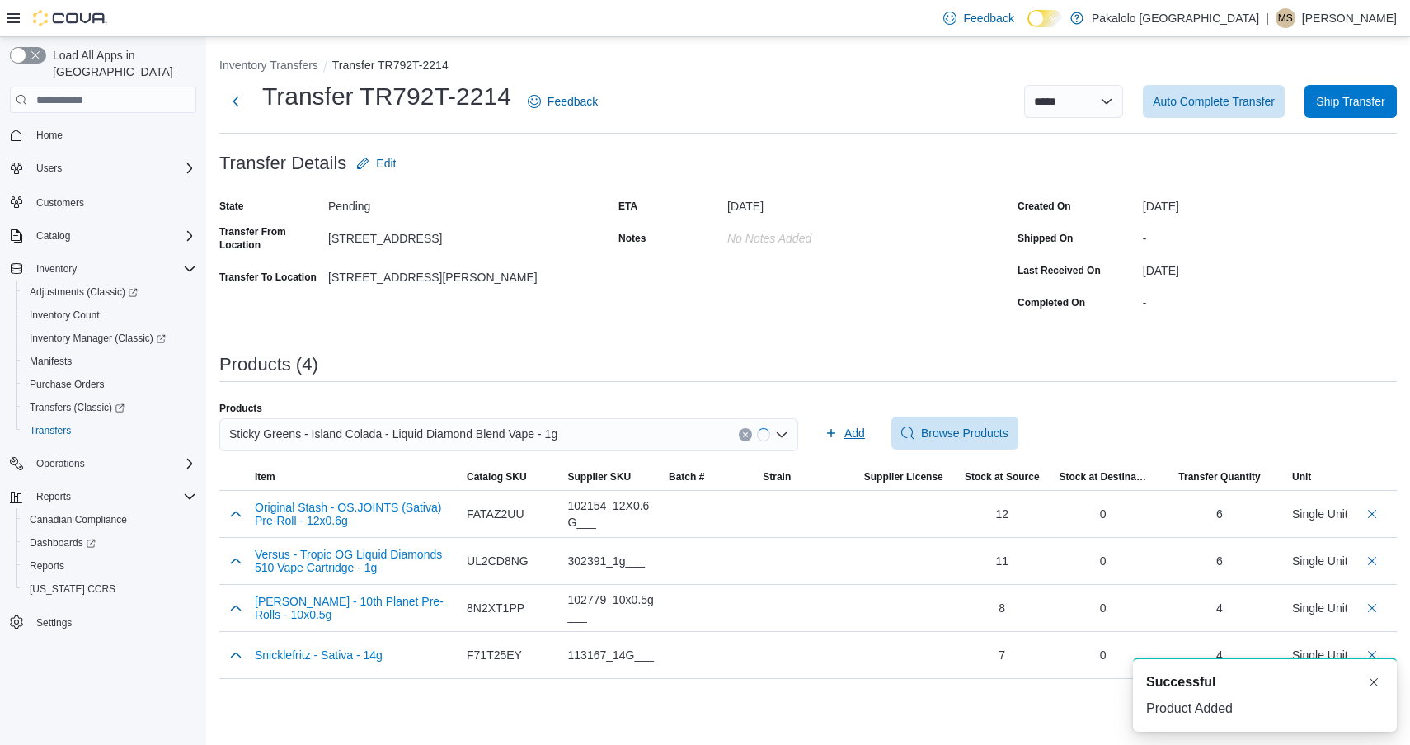
click at [845, 432] on span "Add" at bounding box center [855, 433] width 21 height 16
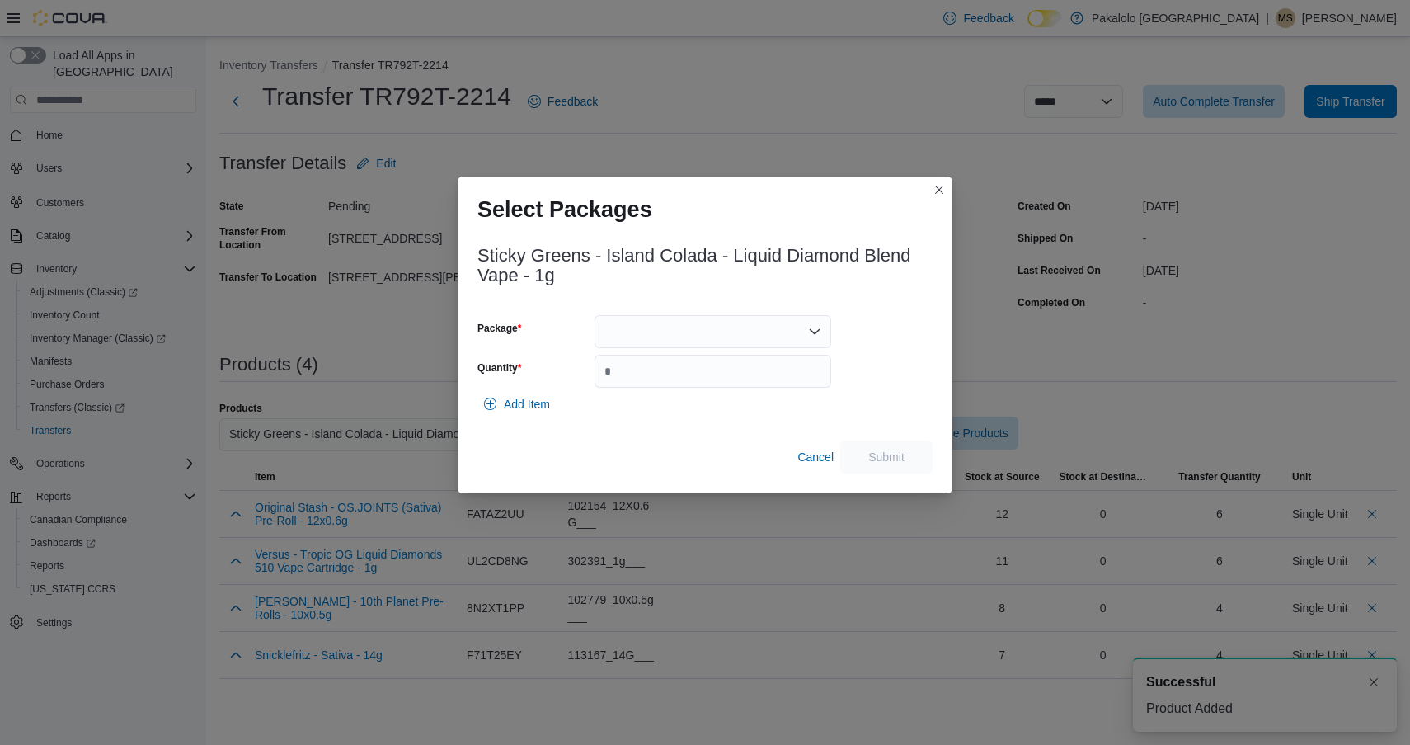
drag, startPoint x: 735, startPoint y: 333, endPoint x: 735, endPoint y: 342, distance: 9.1
click at [735, 333] on div at bounding box center [713, 331] width 237 height 33
click at [735, 379] on span "ME250007064" at bounding box center [722, 383] width 197 height 16
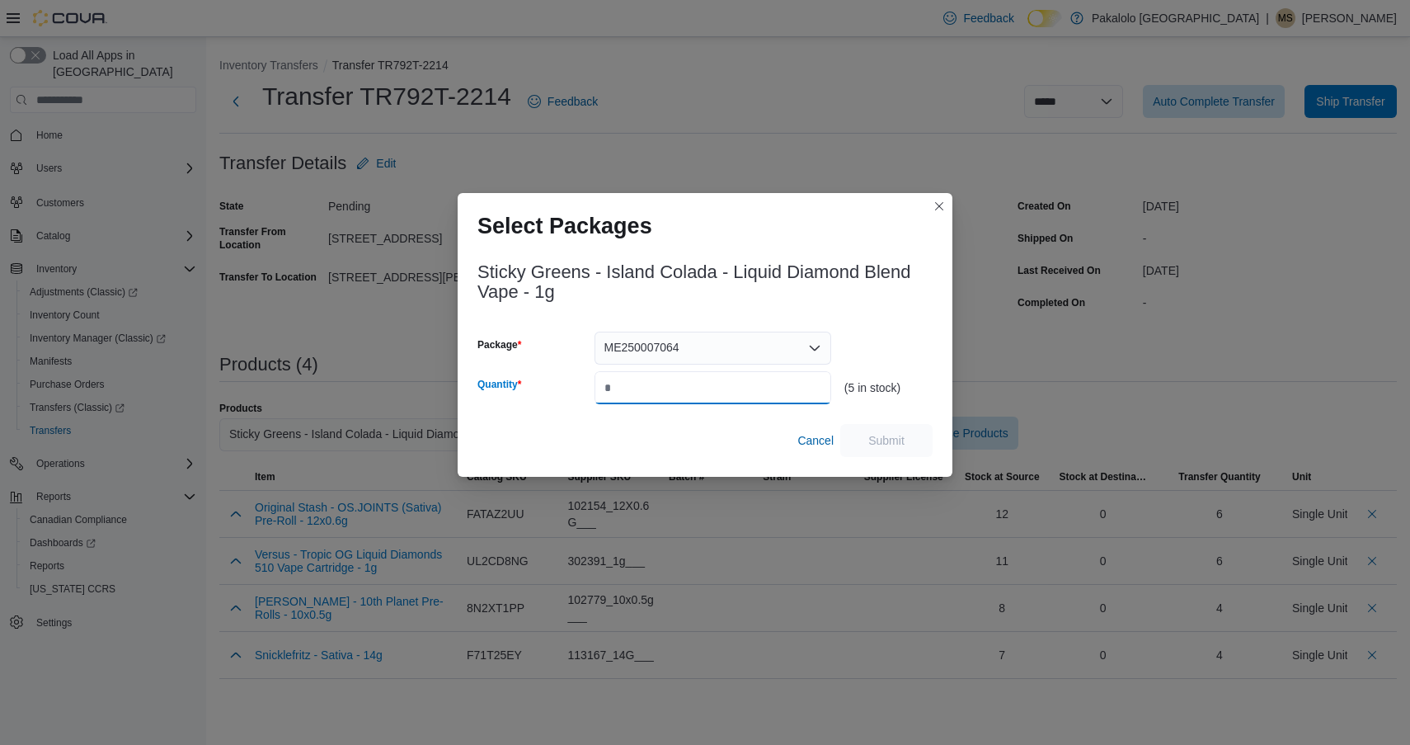
click at [735, 379] on input "Quantity" at bounding box center [713, 387] width 237 height 33
type input "*"
click at [871, 435] on span "Submit" at bounding box center [887, 439] width 36 height 16
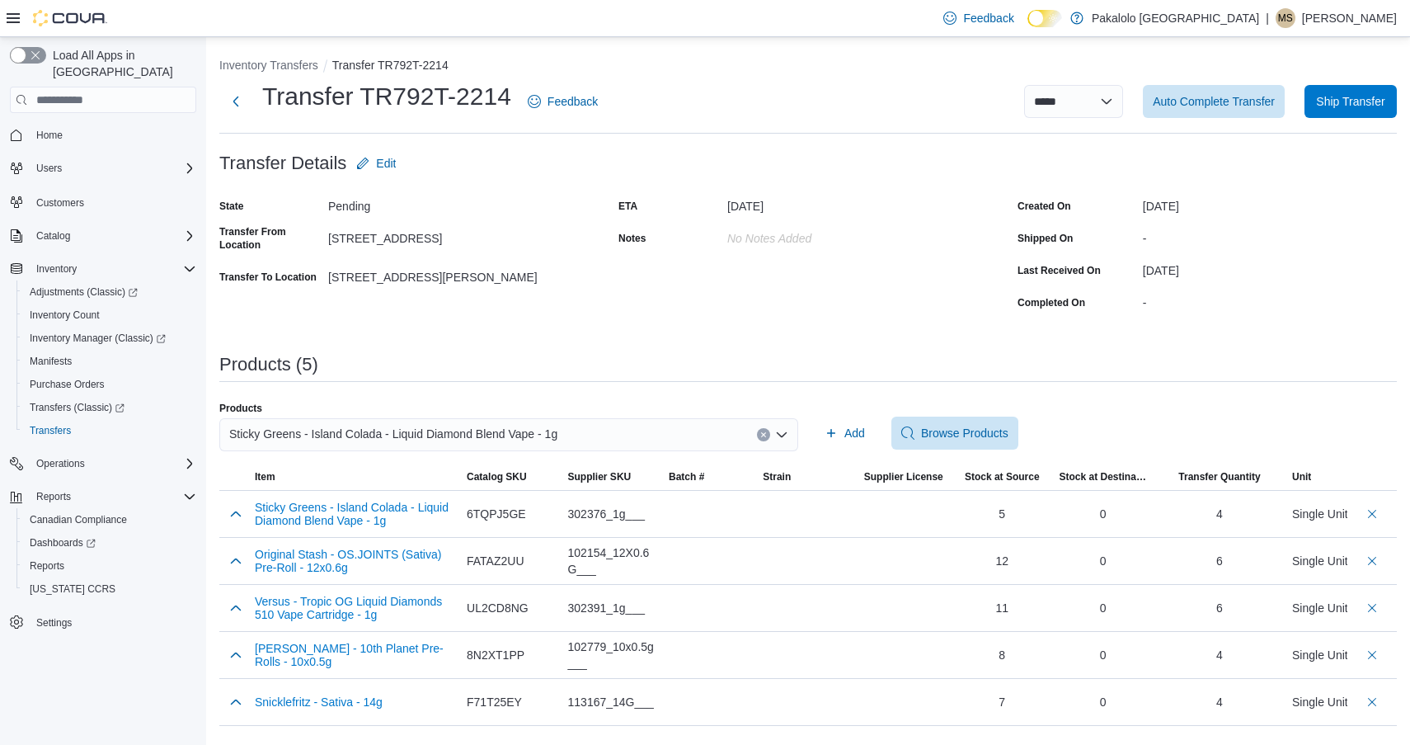
click at [551, 436] on span "Sticky Greens - Island Colada - Liquid Diamond Blend Vape - 1g" at bounding box center [393, 434] width 328 height 20
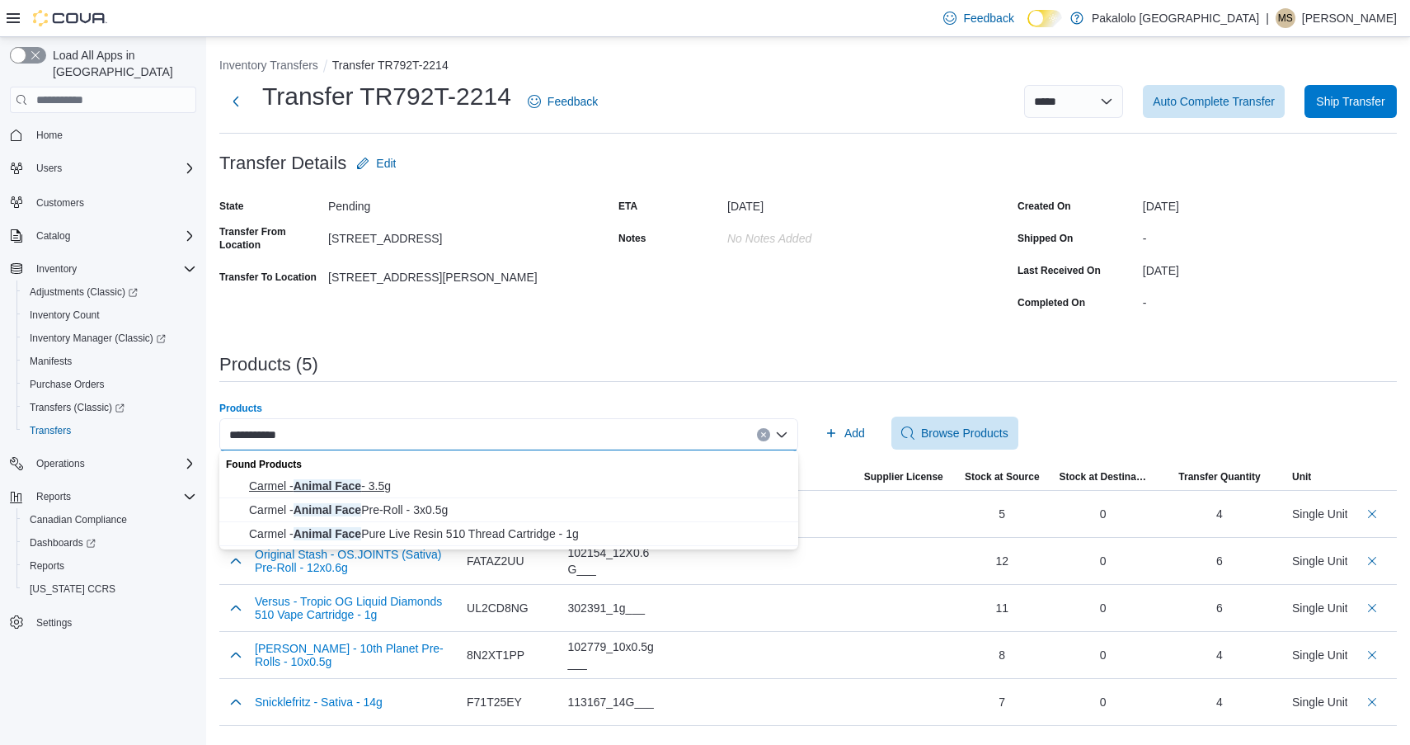
type input "**********"
click at [490, 493] on span "Carmel - Animal Face - 3.5g" at bounding box center [518, 486] width 539 height 16
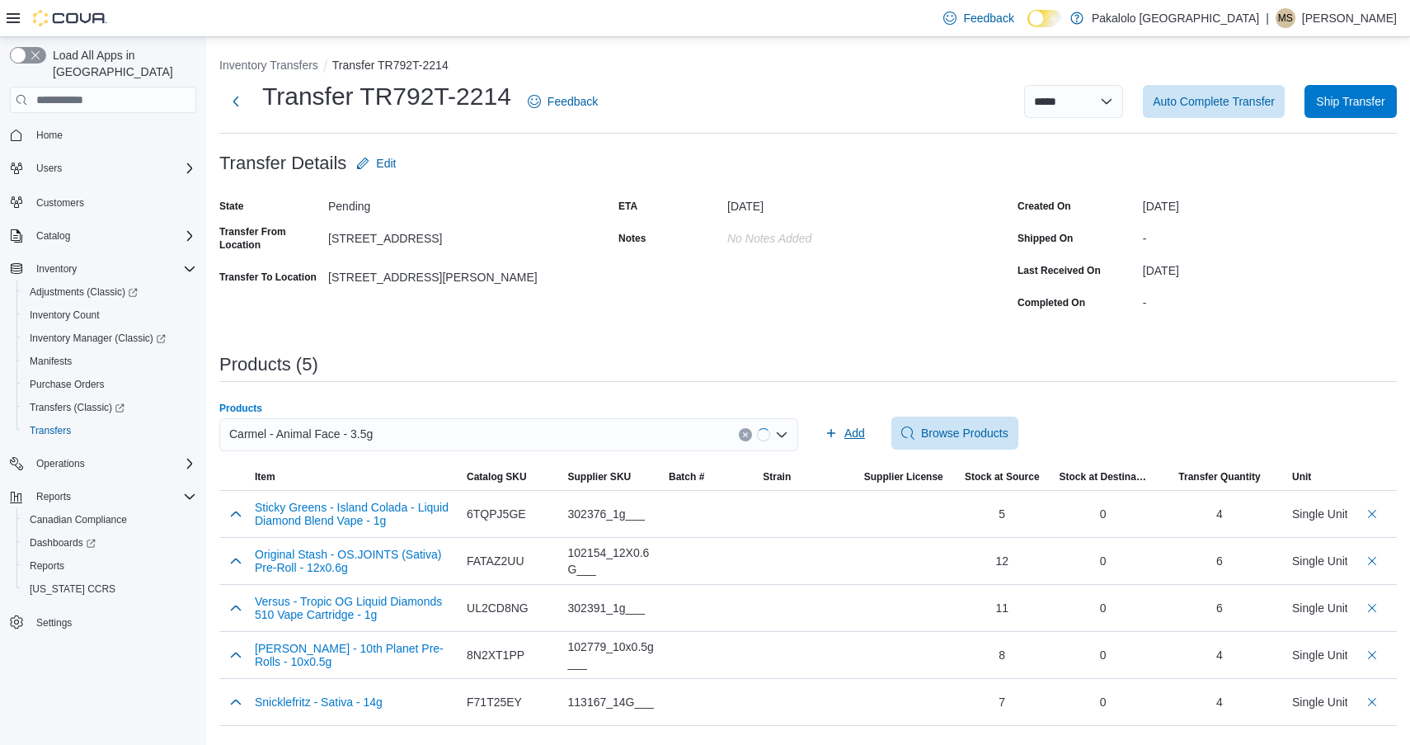
click at [851, 433] on span "Add" at bounding box center [855, 433] width 21 height 16
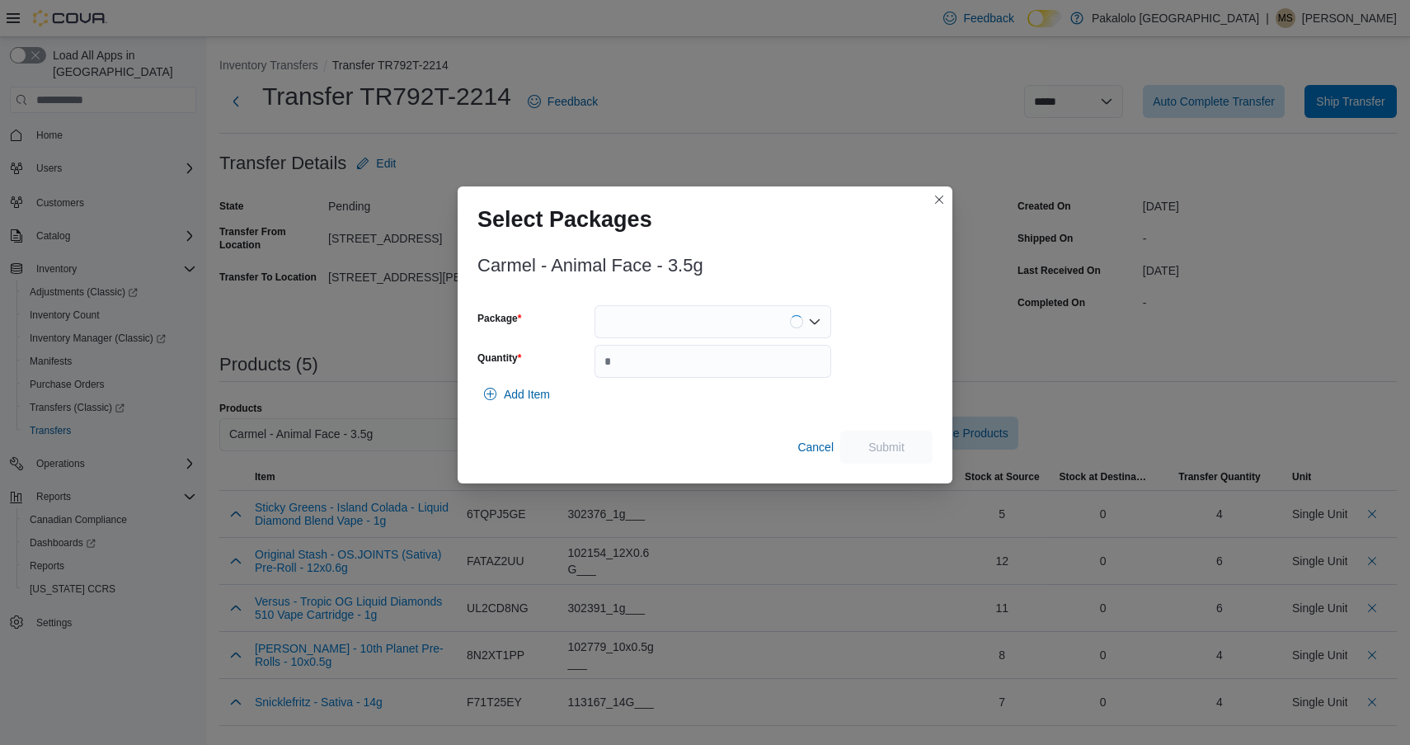
click at [747, 320] on div at bounding box center [713, 321] width 237 height 33
click at [743, 370] on span "AFTC97A1" at bounding box center [722, 373] width 197 height 16
click at [743, 370] on input "Quantity" at bounding box center [713, 361] width 237 height 33
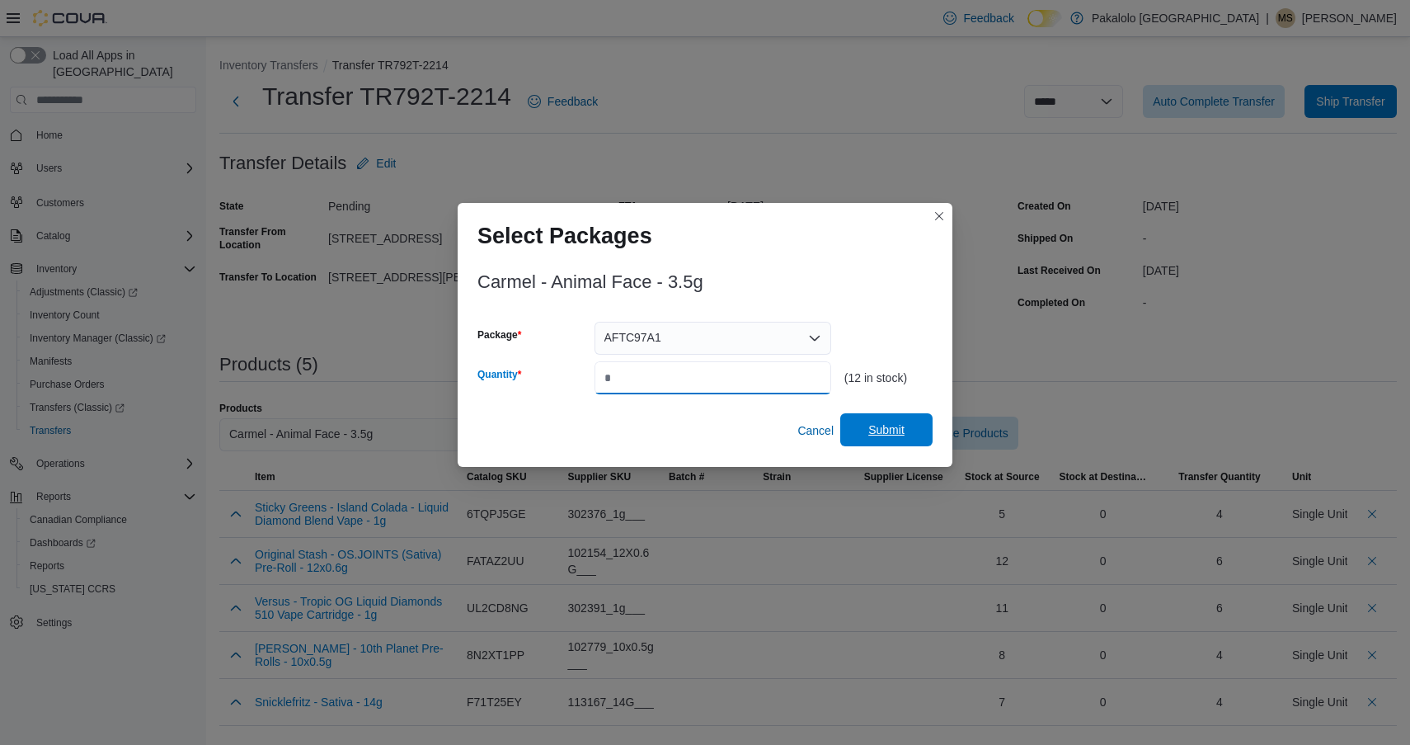
type input "*"
click at [900, 431] on span "Submit" at bounding box center [887, 429] width 36 height 16
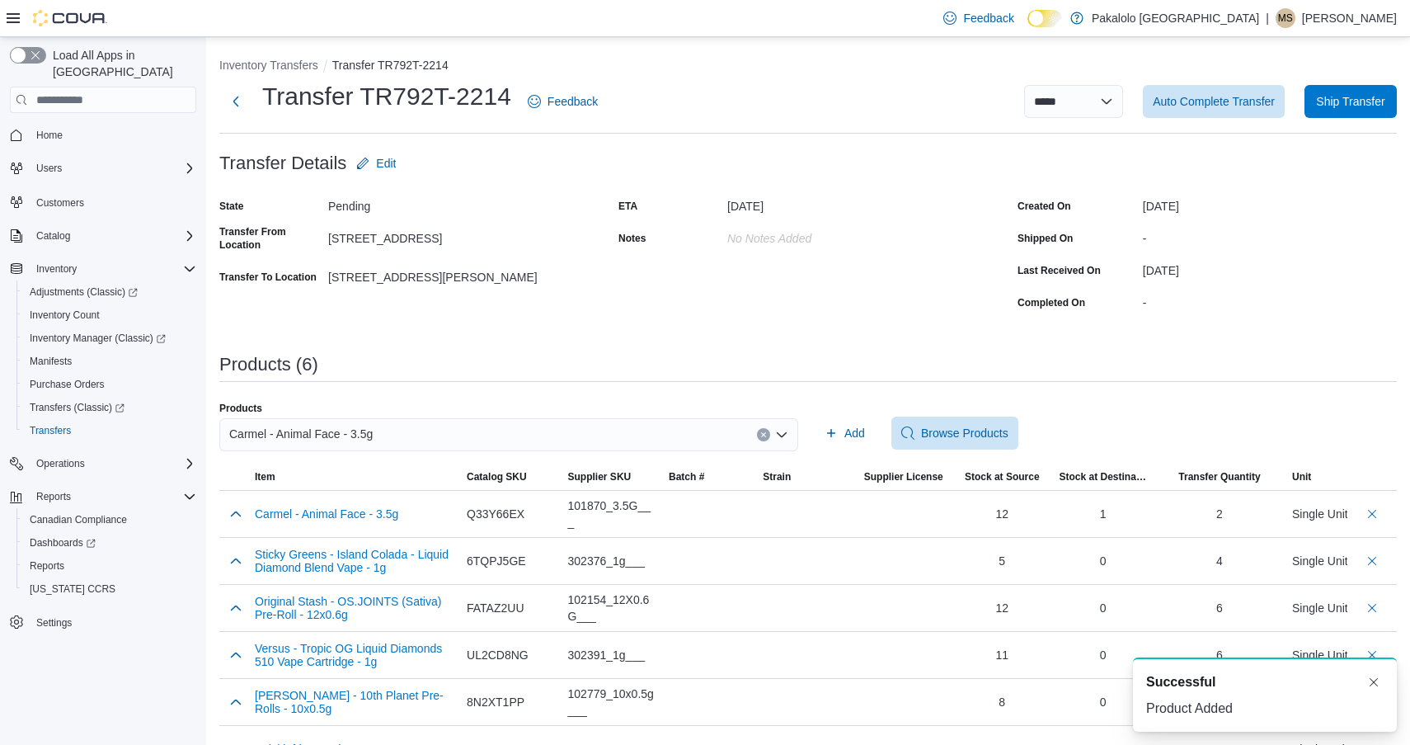
click at [583, 431] on div "Carmel - Animal Face - 3.5g" at bounding box center [508, 434] width 579 height 33
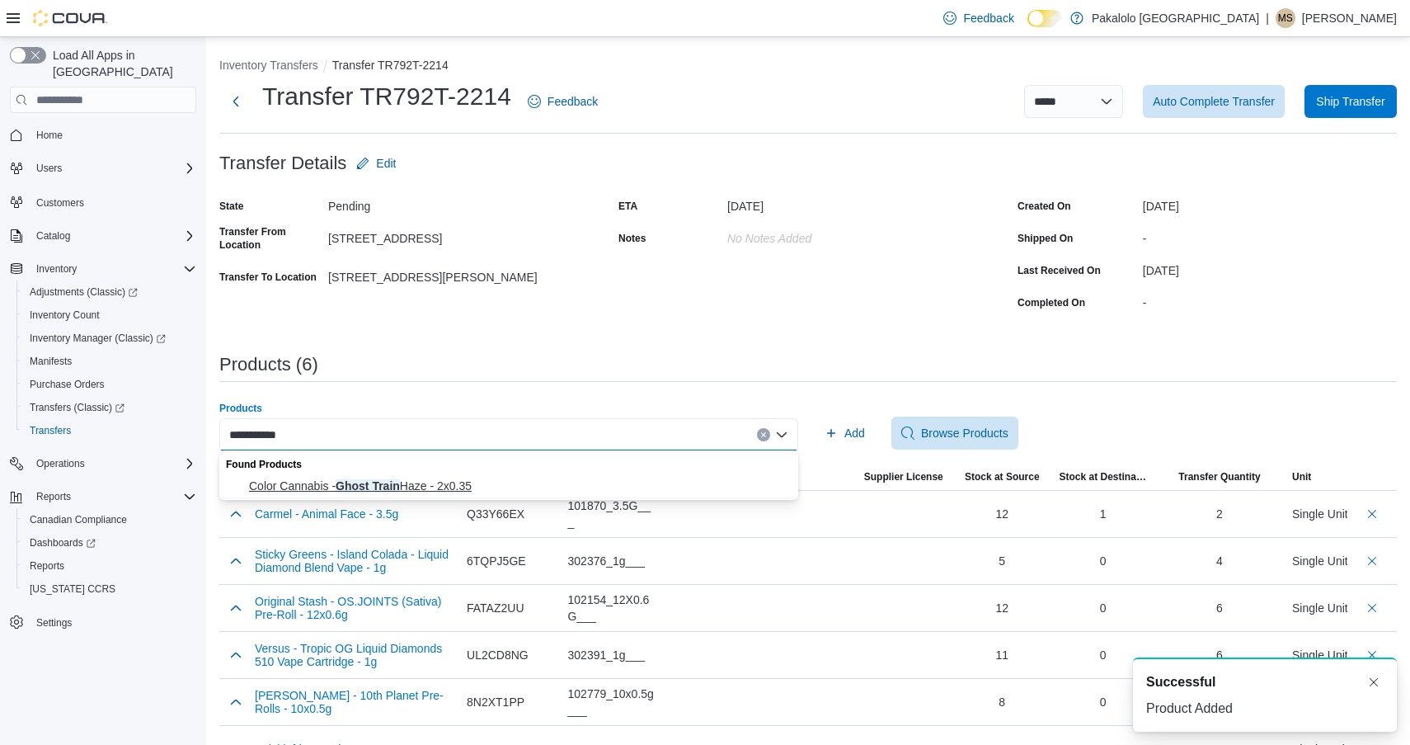
type input "**********"
click at [499, 483] on span "Color Cannabis - Ghost Train Haze - 2x0.35" at bounding box center [518, 486] width 539 height 16
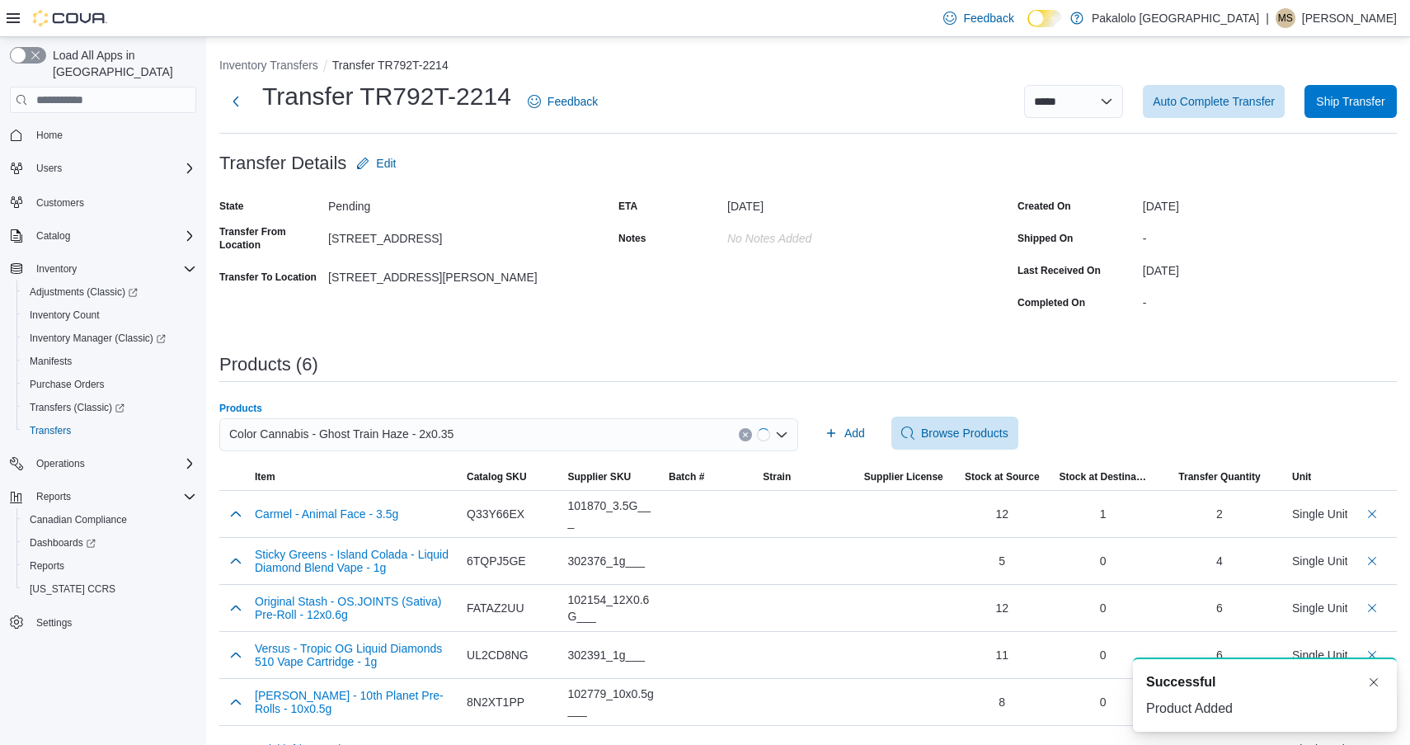
click at [873, 440] on div "Add Browse Products" at bounding box center [1107, 433] width 579 height 33
click at [843, 423] on span "Add" at bounding box center [845, 433] width 40 height 33
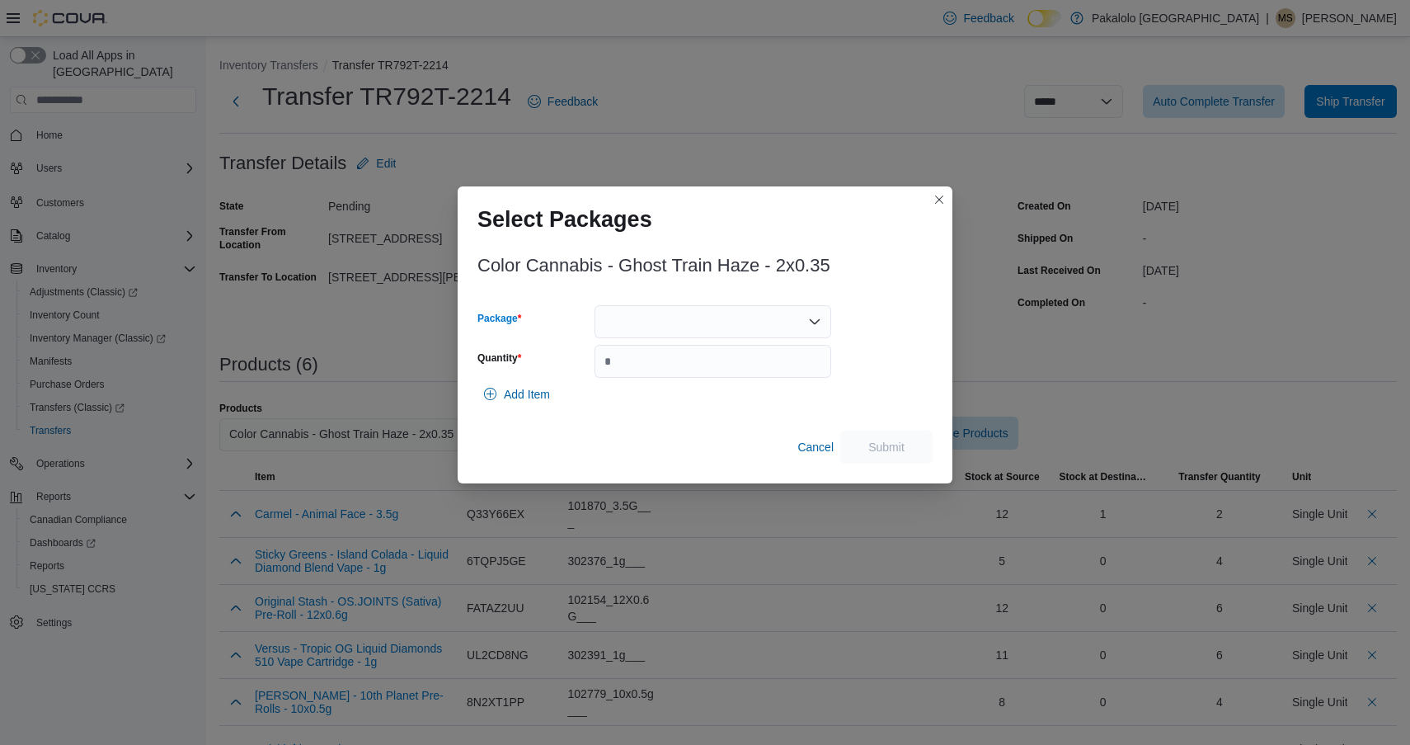
click at [691, 311] on div at bounding box center [713, 321] width 237 height 33
click at [661, 373] on span "L250500055" at bounding box center [722, 373] width 197 height 16
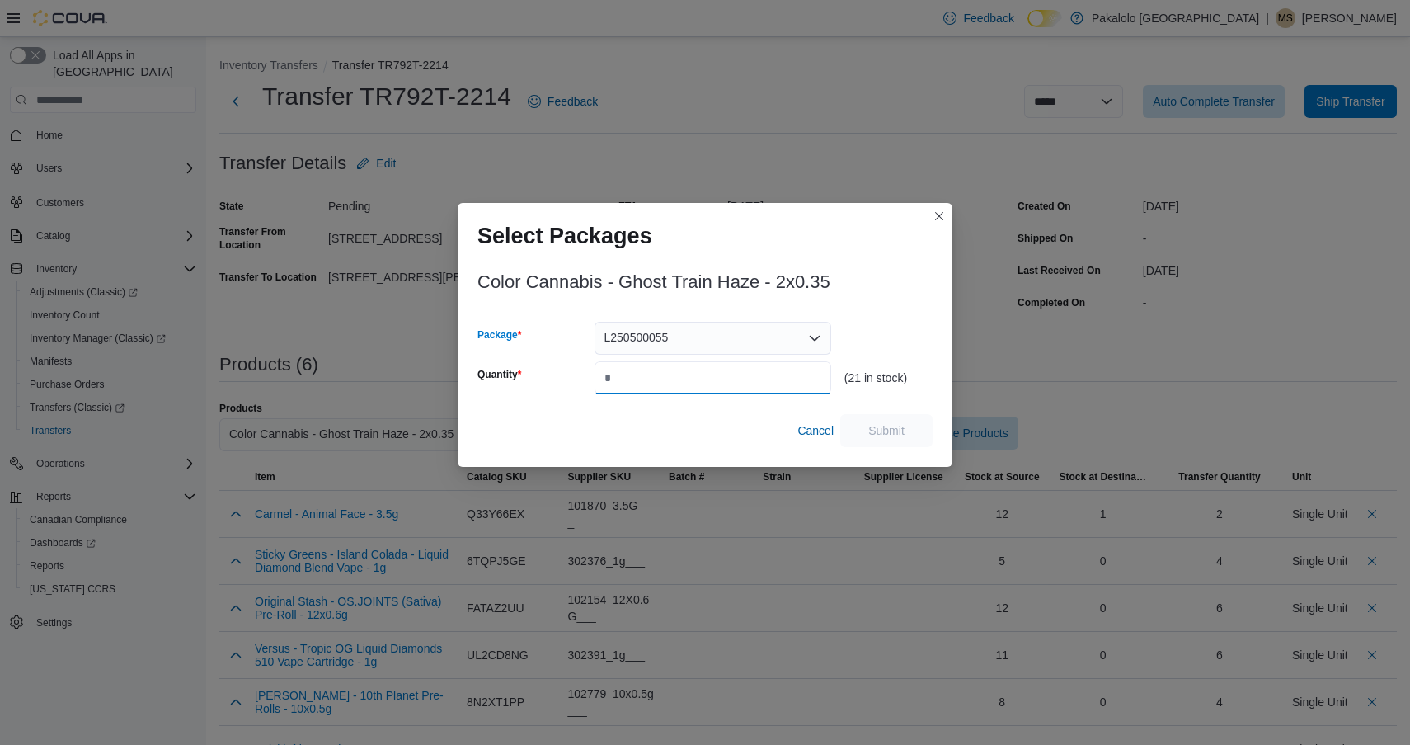
click at [685, 370] on input "Quantity" at bounding box center [713, 377] width 237 height 33
type input "**"
click at [884, 422] on span "Submit" at bounding box center [887, 429] width 36 height 16
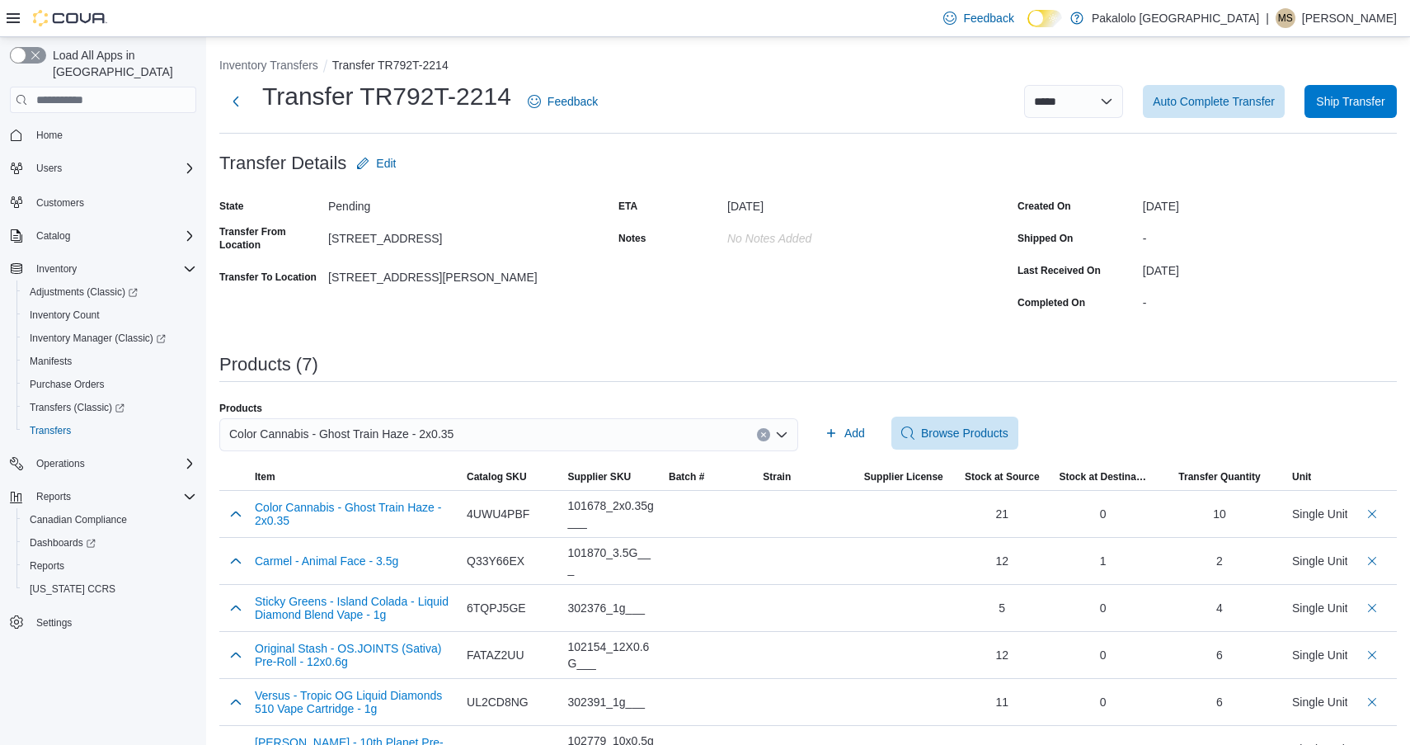
click at [582, 434] on div "Color Cannabis - Ghost Train Haze - 2x0.35" at bounding box center [508, 434] width 579 height 33
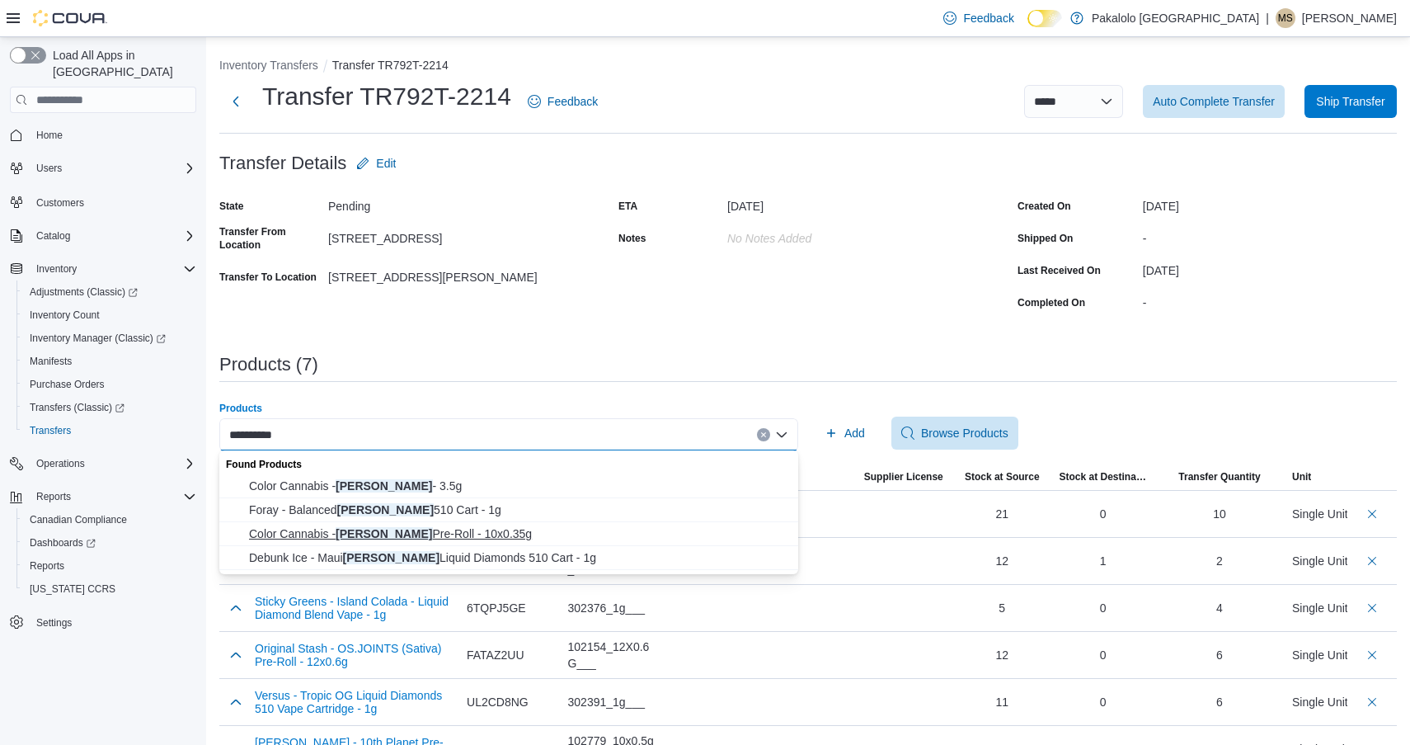
type input "**********"
click at [406, 534] on span "Color Cannabis - Mango Haze Pre-Roll - 10x0.35g" at bounding box center [518, 533] width 539 height 16
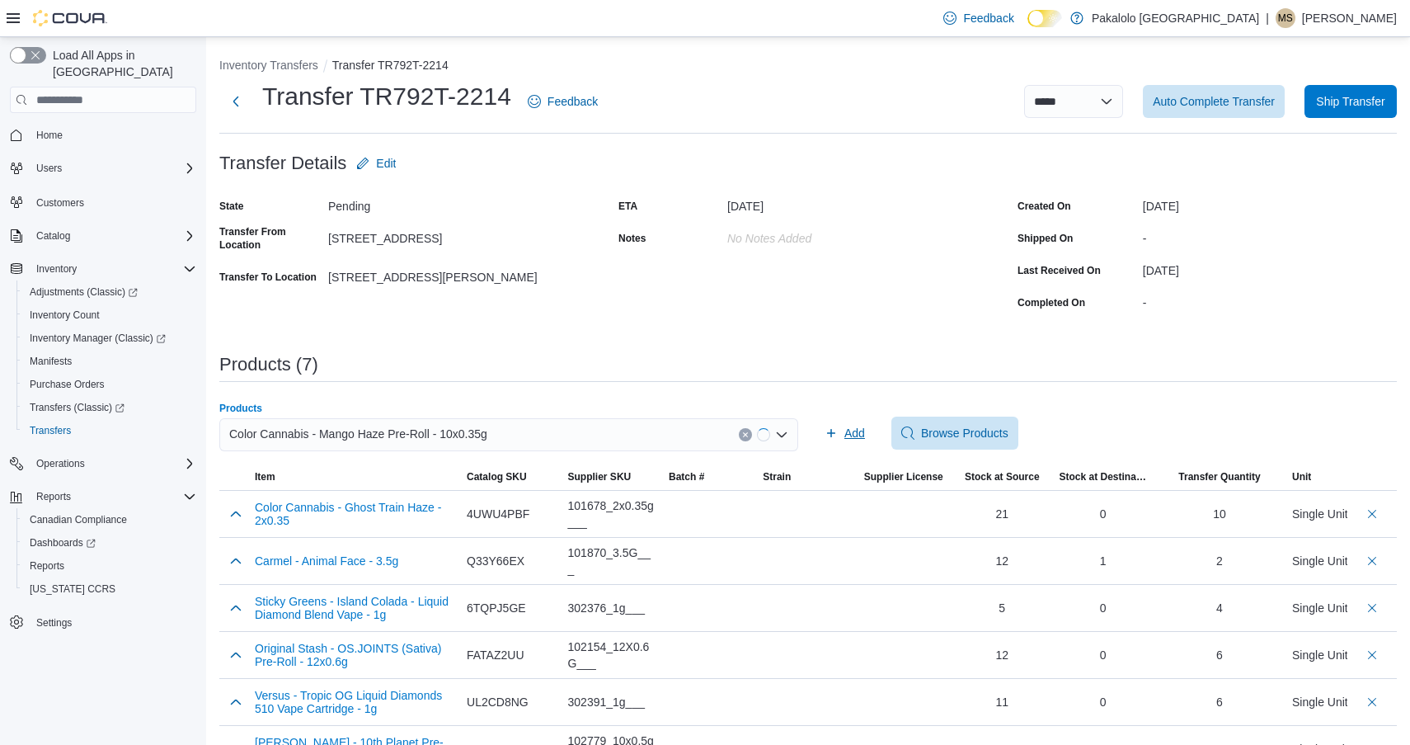
click at [850, 433] on span "Add" at bounding box center [855, 433] width 21 height 16
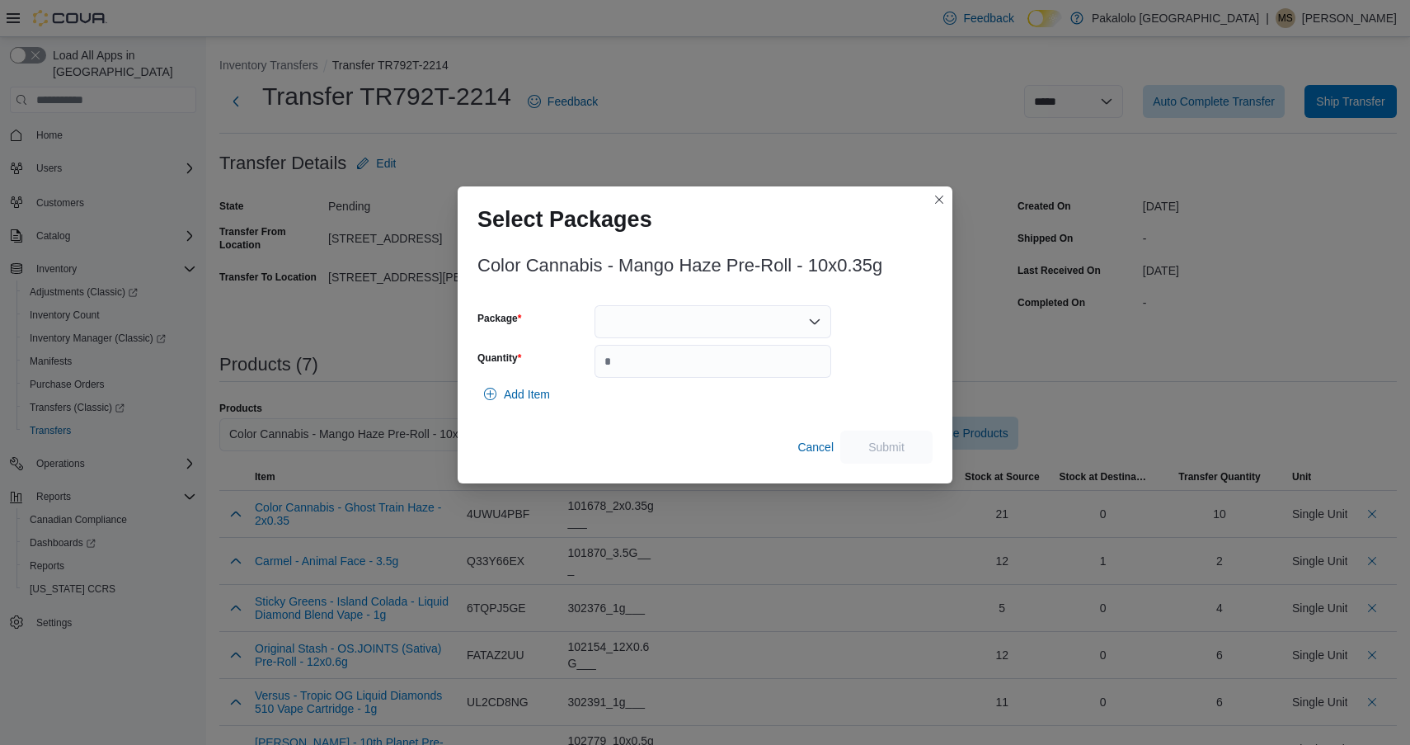
click at [759, 340] on div "Package Quantity" at bounding box center [655, 341] width 354 height 73
click at [757, 328] on div at bounding box center [713, 321] width 237 height 33
click at [742, 374] on span "L250600006" at bounding box center [722, 373] width 197 height 16
click at [742, 374] on input "Quantity" at bounding box center [713, 361] width 237 height 33
click at [730, 337] on div "L250600006" at bounding box center [713, 321] width 237 height 33
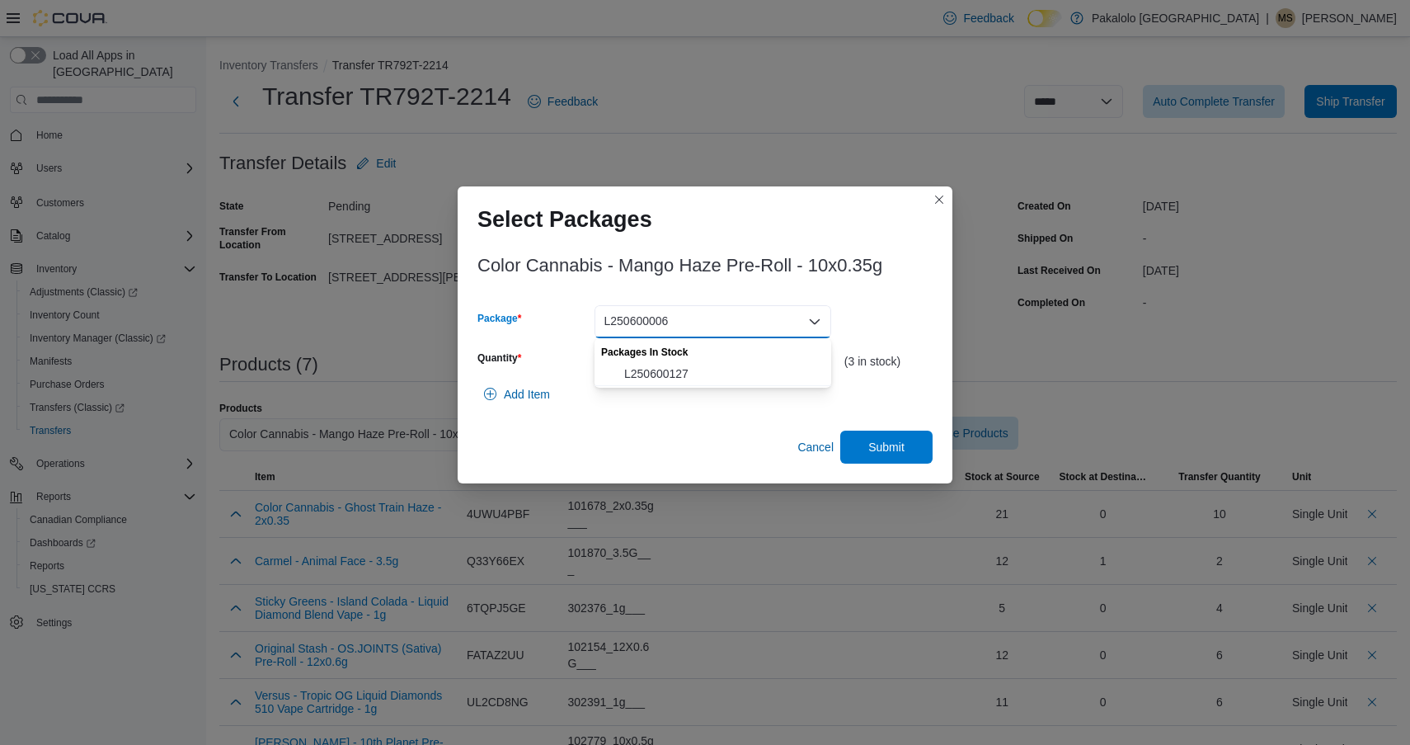
click at [729, 360] on div "Packages In Stock" at bounding box center [713, 350] width 237 height 24
click at [729, 366] on span "L250600127" at bounding box center [722, 373] width 197 height 16
click at [729, 366] on input "*" at bounding box center [713, 361] width 237 height 33
type input "*"
click at [882, 431] on span "Submit" at bounding box center [886, 446] width 73 height 33
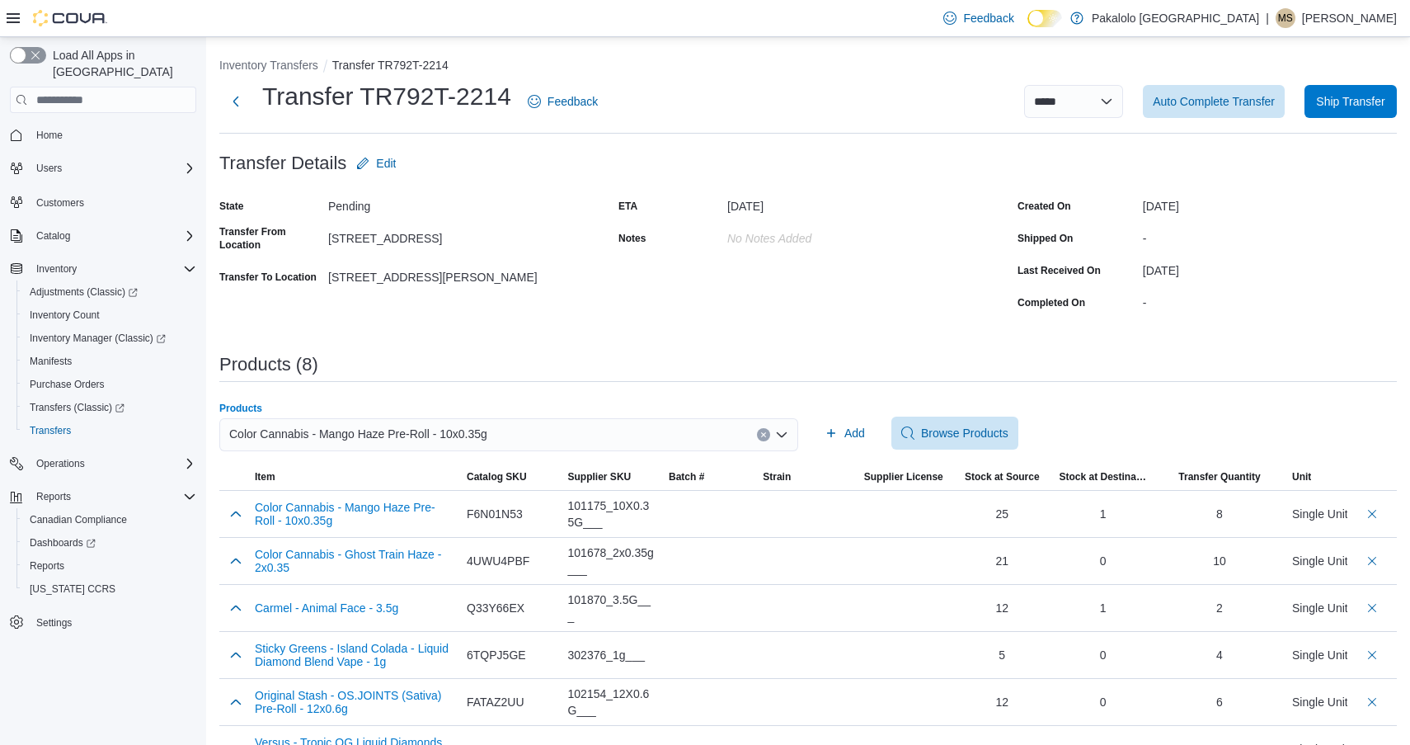
click at [487, 440] on span "Color Cannabis - Mango Haze Pre-Roll - 10x0.35g" at bounding box center [358, 434] width 258 height 20
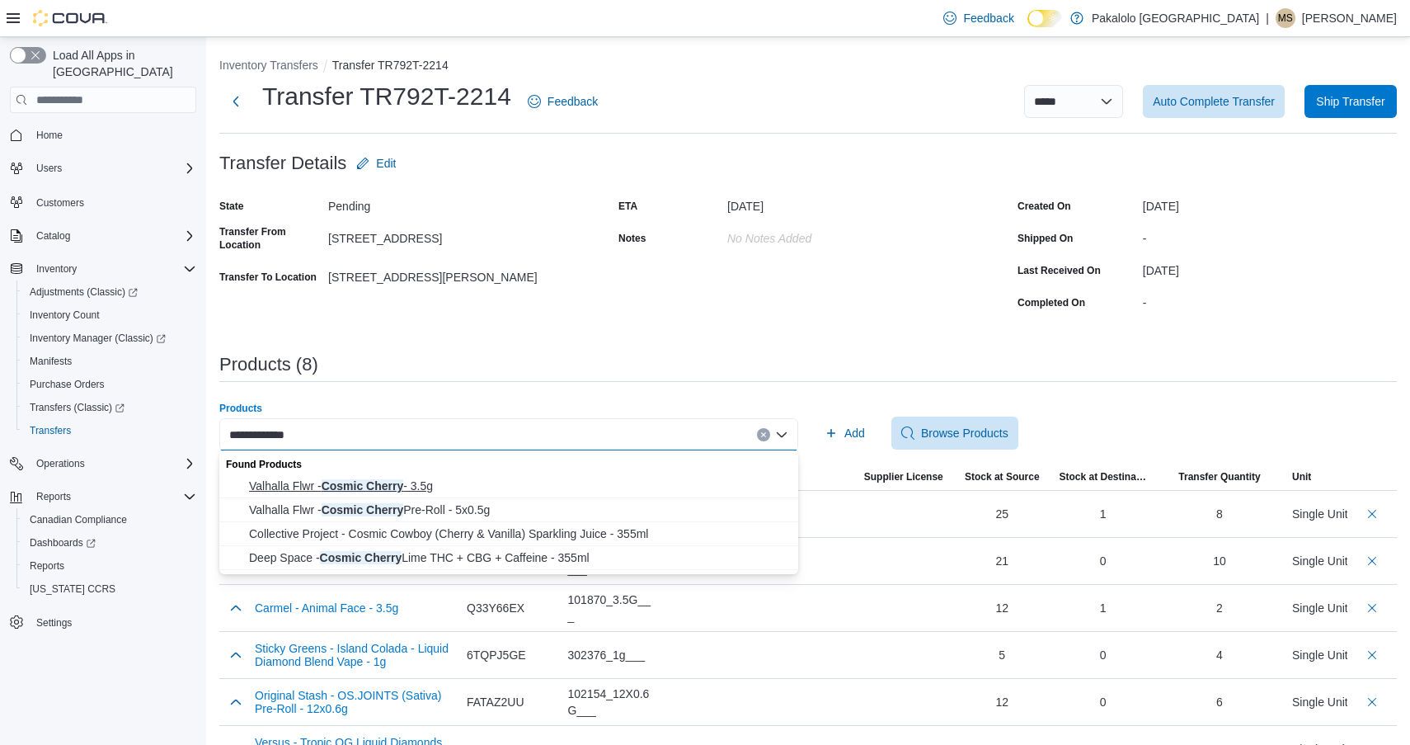
type input "**********"
click at [482, 493] on span "Valhalla Flwr - Cosmic Cherry - 3.5g" at bounding box center [518, 486] width 539 height 16
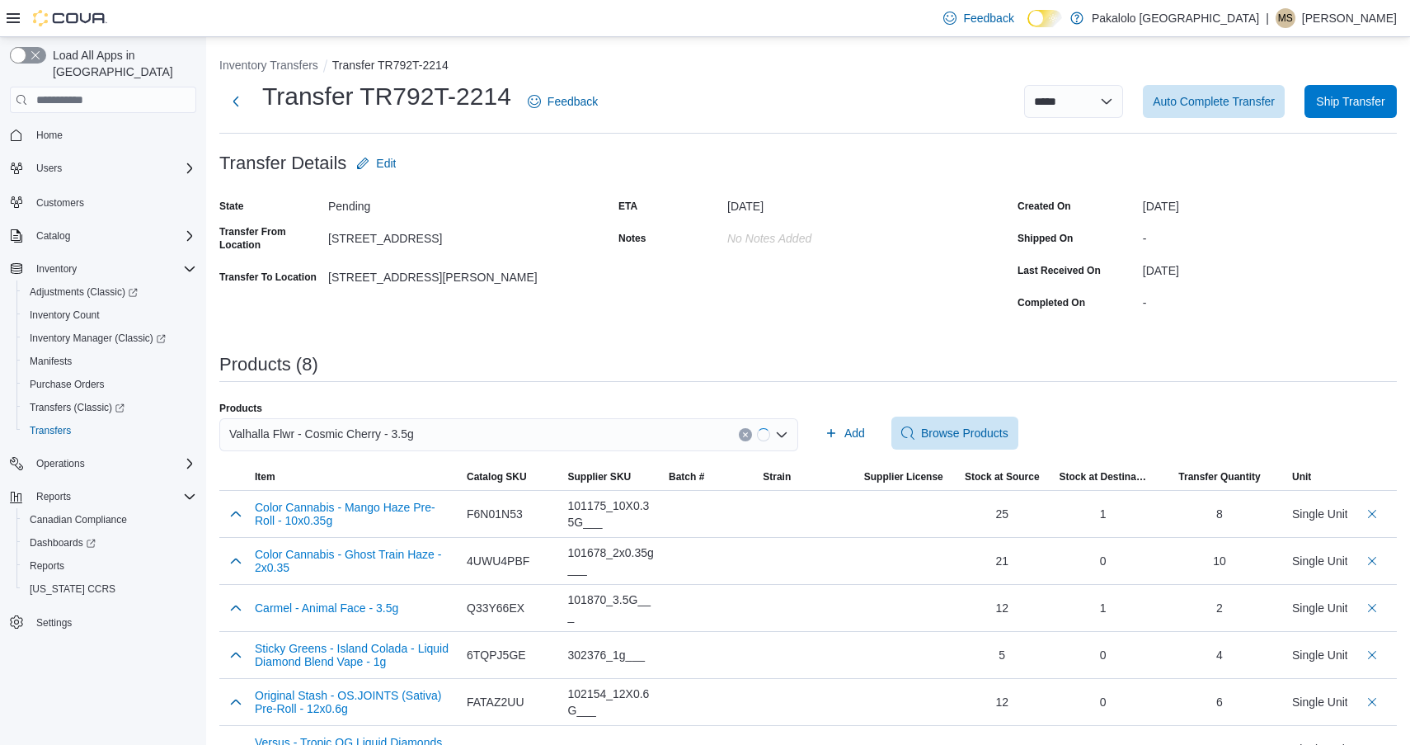
click at [815, 434] on div "Products Valhalla Flwr - Cosmic Cherry - 3.5g Add Browse Products" at bounding box center [808, 433] width 1178 height 63
click at [838, 434] on span "Add" at bounding box center [845, 433] width 40 height 33
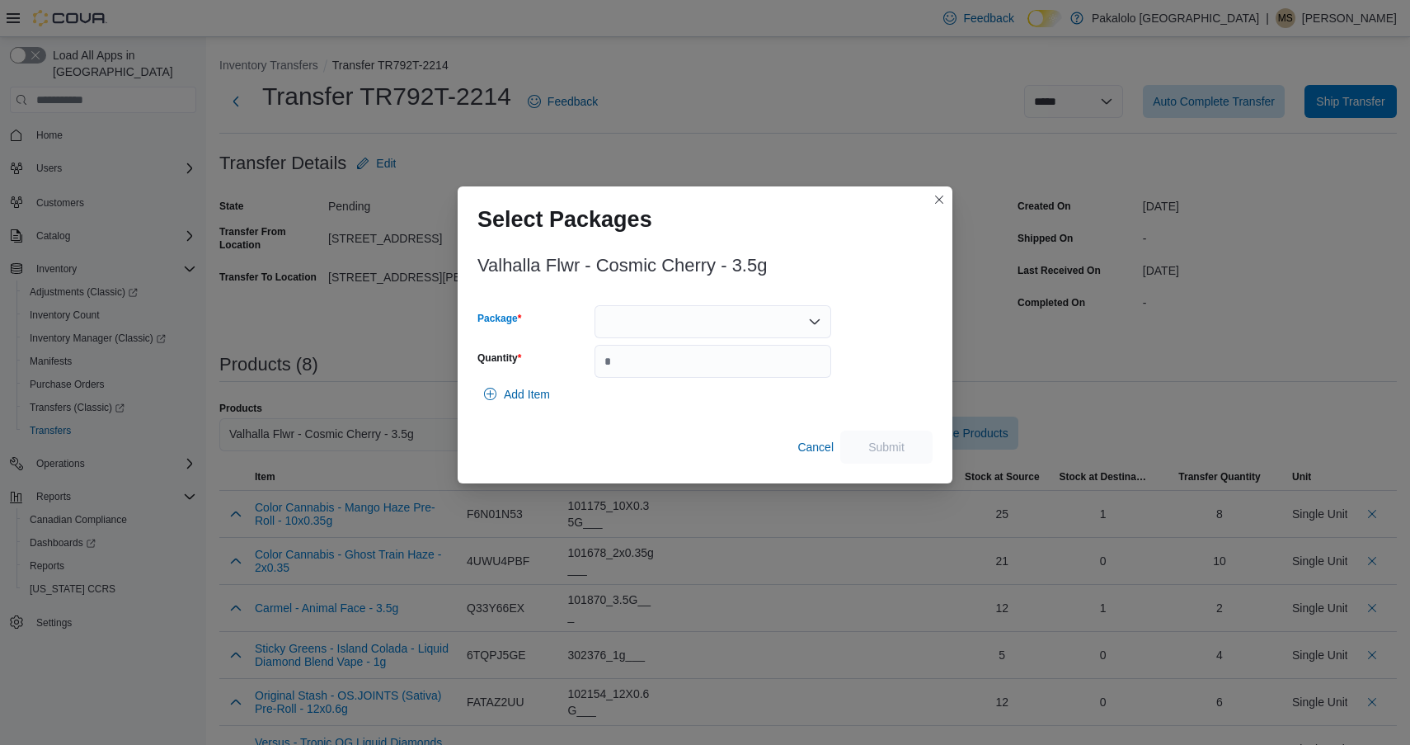
click at [684, 316] on div at bounding box center [713, 321] width 237 height 33
click at [684, 371] on span "MCC07" at bounding box center [722, 373] width 197 height 16
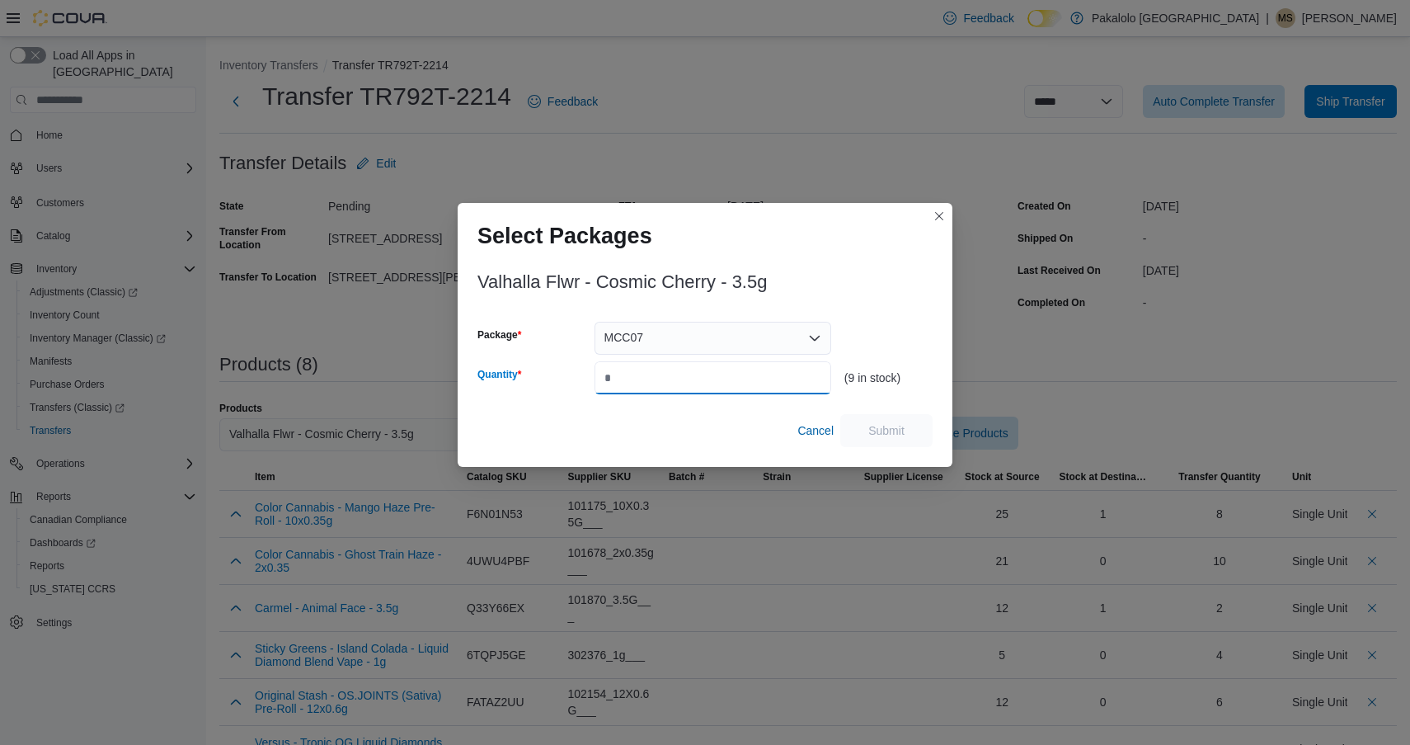
click at [684, 371] on input "Quantity" at bounding box center [713, 377] width 237 height 33
type input "*"
click at [902, 436] on span "Submit" at bounding box center [887, 429] width 36 height 16
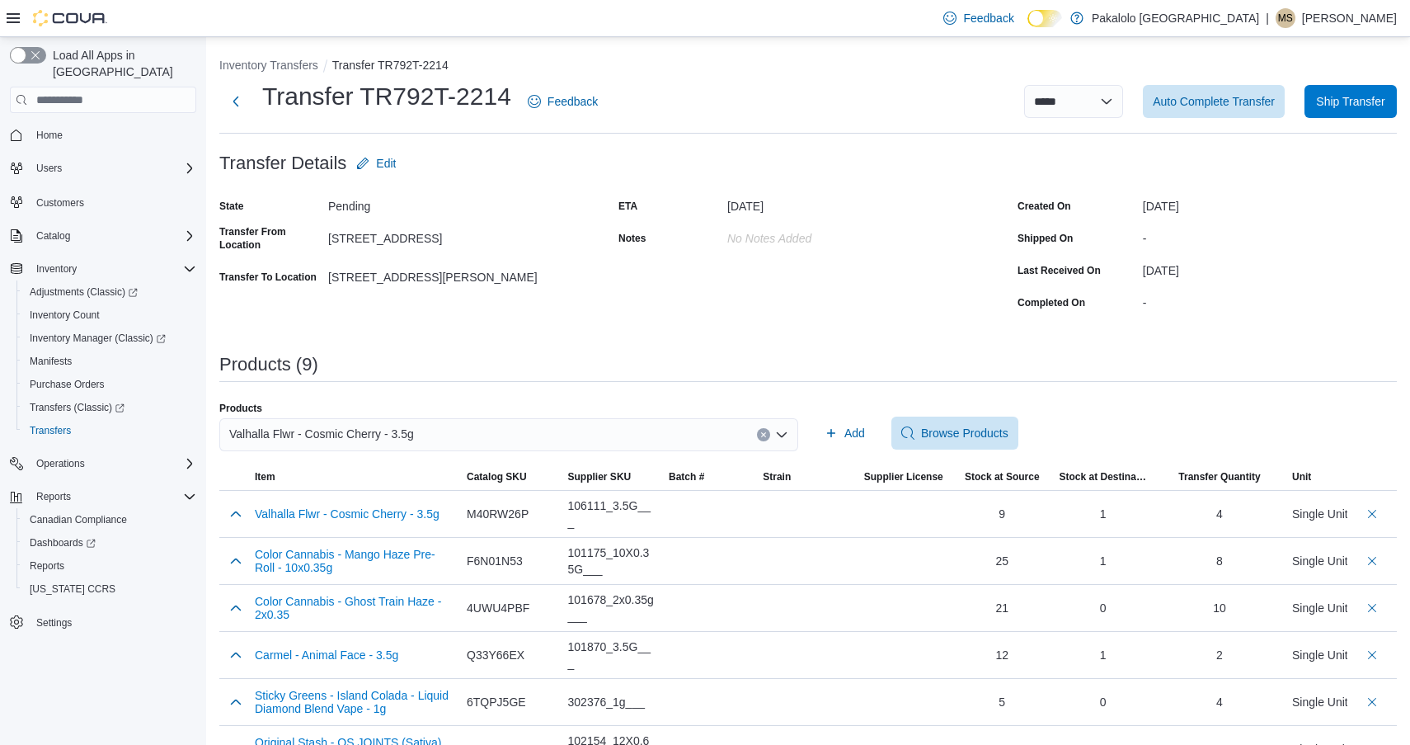
click at [440, 441] on div "Valhalla Flwr - Cosmic Cherry - 3.5g" at bounding box center [508, 434] width 579 height 33
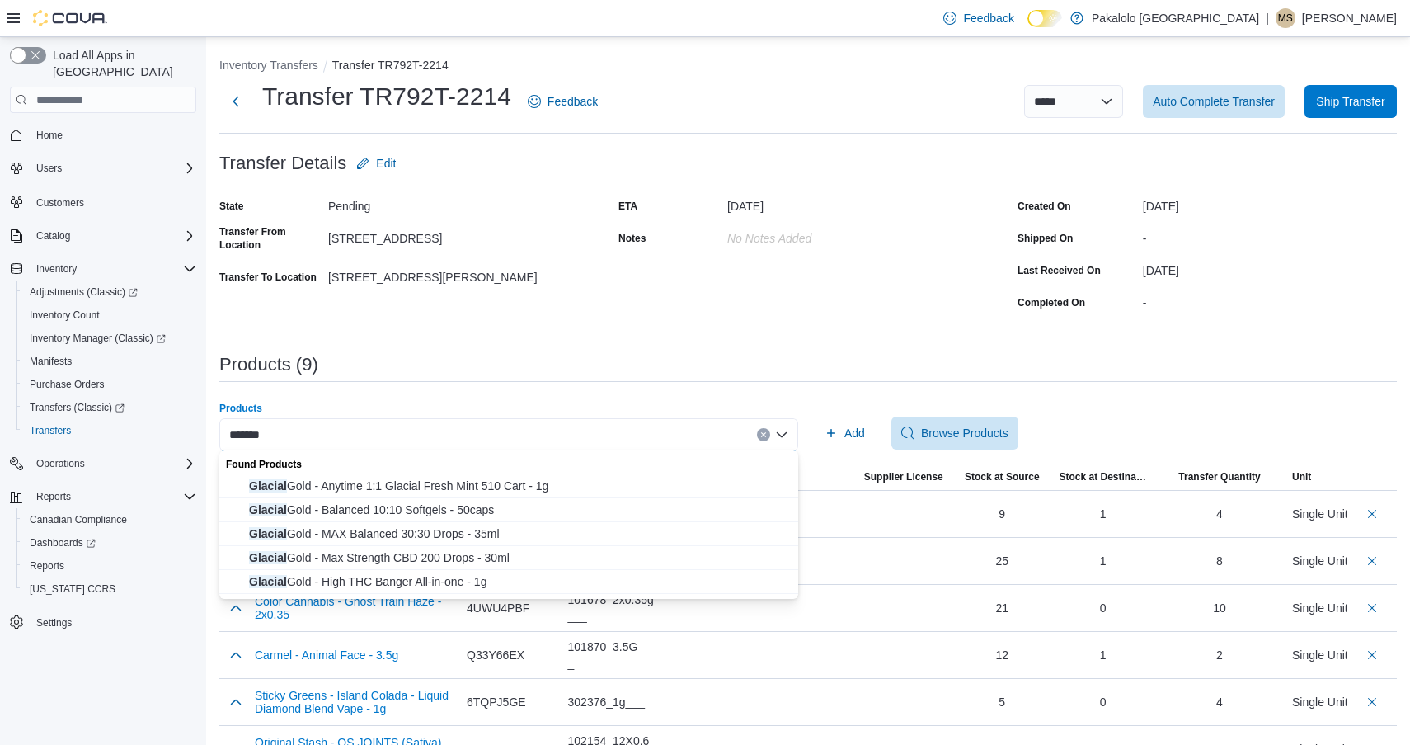
type input "*******"
click at [452, 557] on span "Glacial Gold - Max Strength CBD 200 Drops - 30ml" at bounding box center [518, 557] width 539 height 16
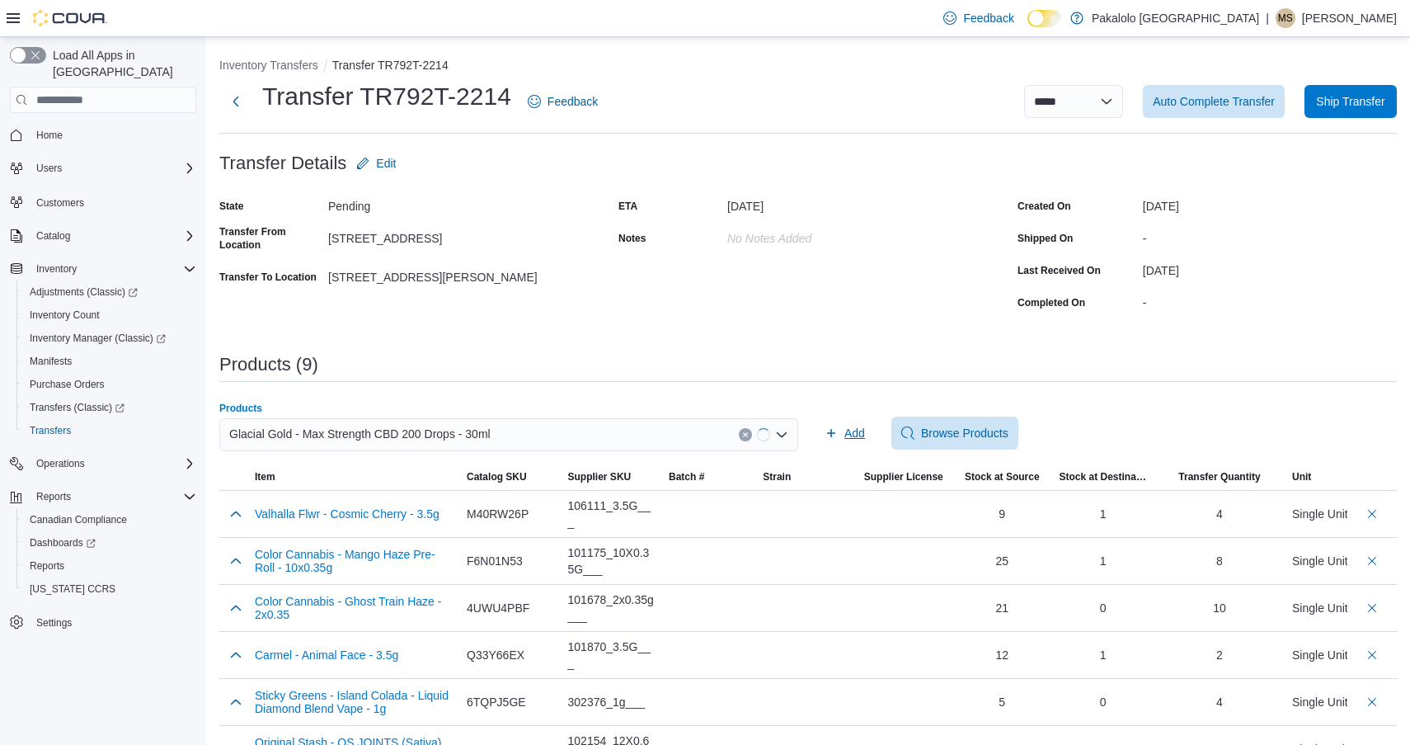
click at [834, 430] on icon "button" at bounding box center [831, 432] width 13 height 13
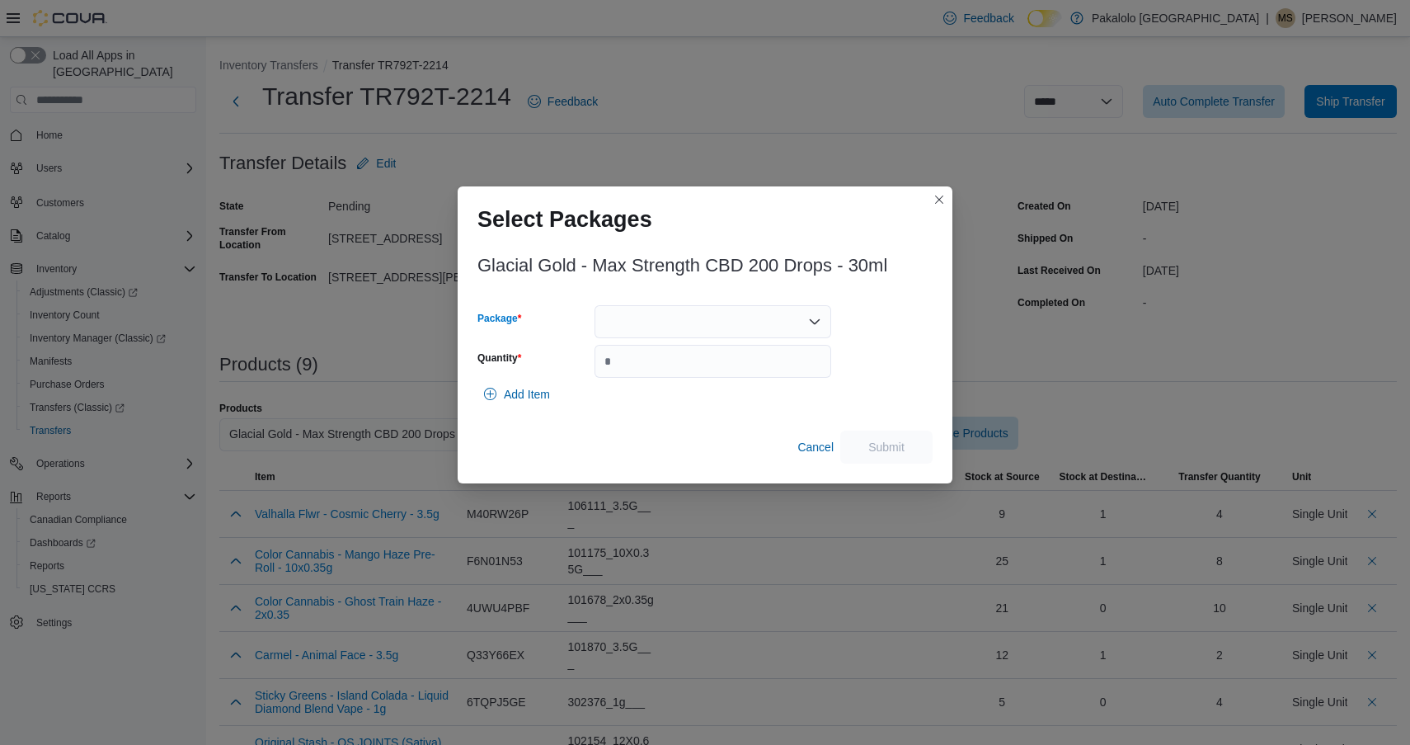
click at [734, 326] on div at bounding box center [713, 321] width 237 height 33
click at [728, 384] on button "186041250321" at bounding box center [713, 374] width 237 height 24
click at [725, 313] on div "186041250321 Combo box. Selected. 186041250321. Press Backspace to delete 18604…" at bounding box center [713, 321] width 237 height 33
click at [722, 384] on button "195855250527" at bounding box center [713, 374] width 237 height 24
click at [721, 370] on input "Quantity" at bounding box center [713, 361] width 237 height 33
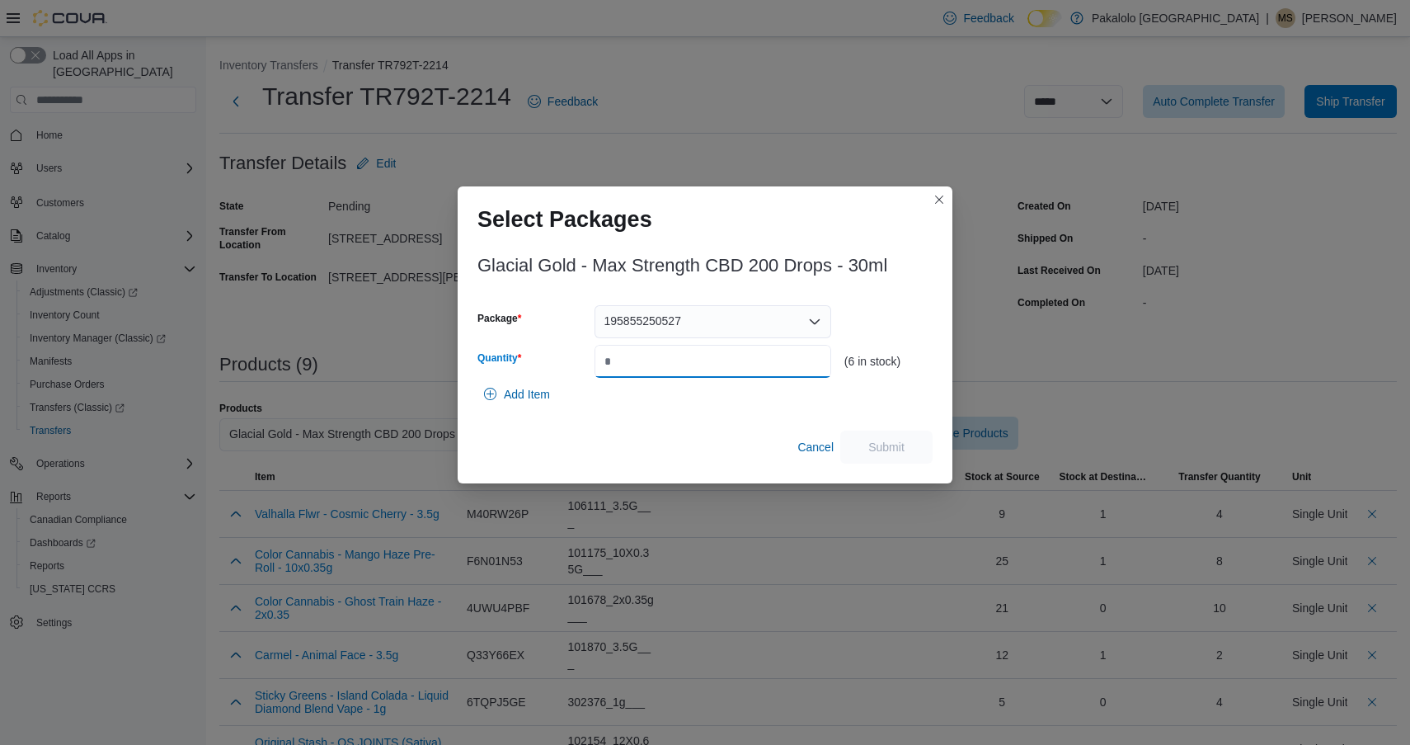
click at [721, 370] on input "Quantity" at bounding box center [713, 361] width 237 height 33
type input "*"
click at [880, 440] on span "Submit" at bounding box center [887, 446] width 36 height 16
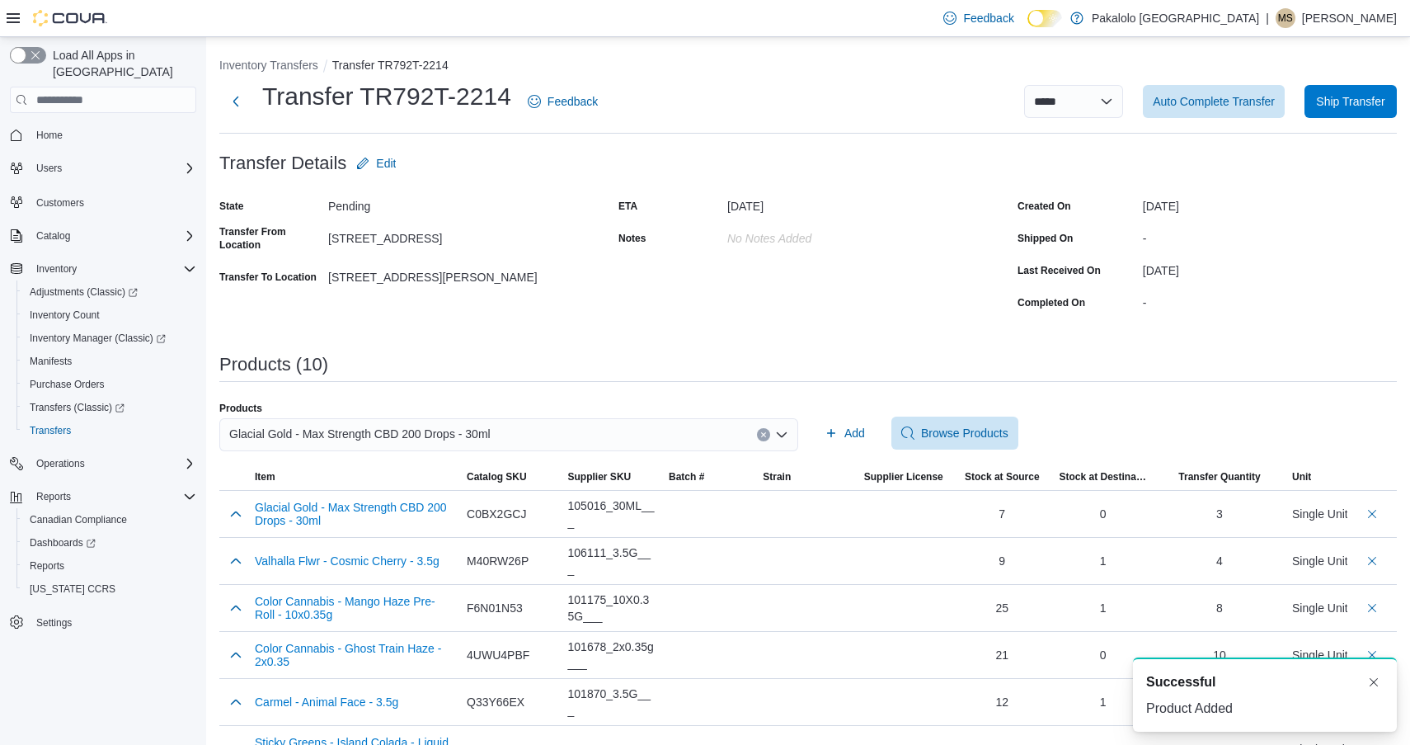
click at [664, 441] on div "Glacial Gold - Max Strength CBD 200 Drops - 30ml" at bounding box center [508, 434] width 579 height 33
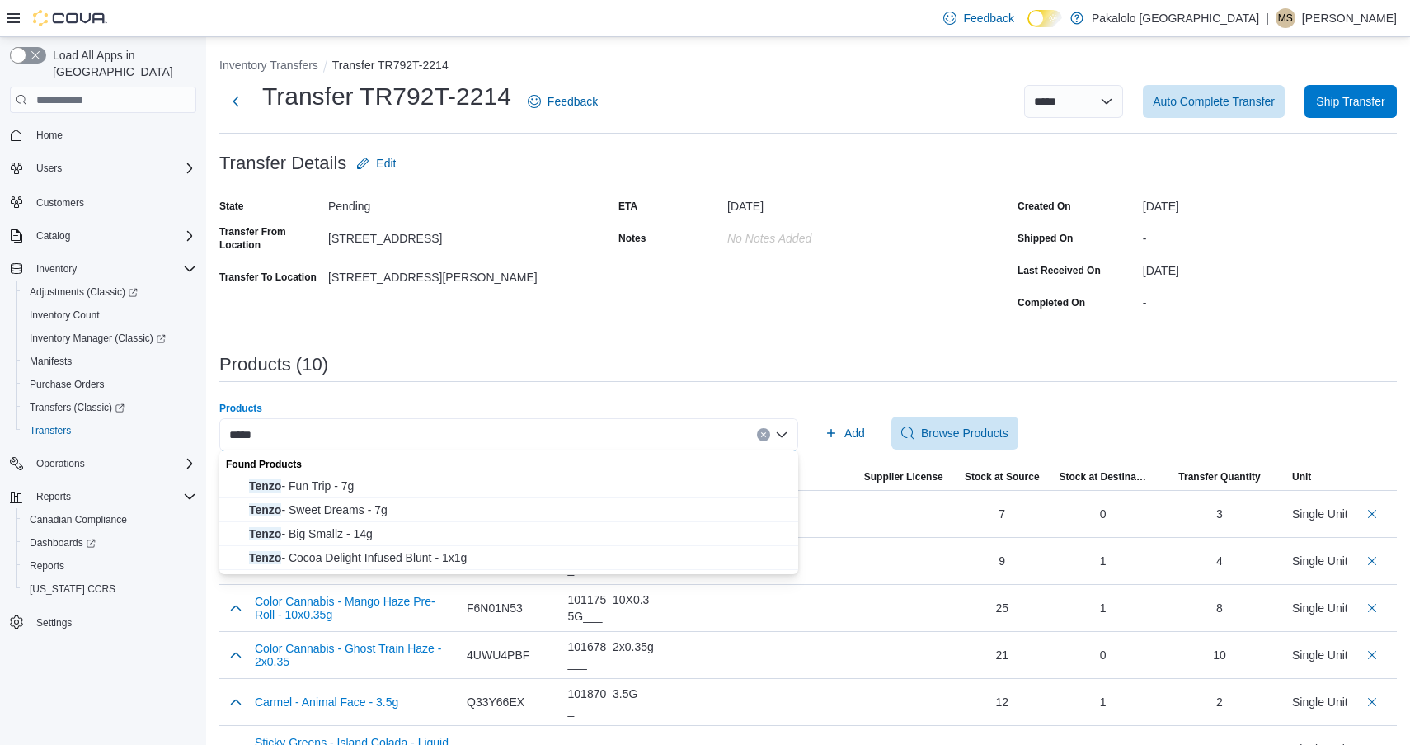
type input "*****"
click at [339, 553] on span "Tenzo - Cocoa Delight Infused Blunt - 1x1g" at bounding box center [518, 557] width 539 height 16
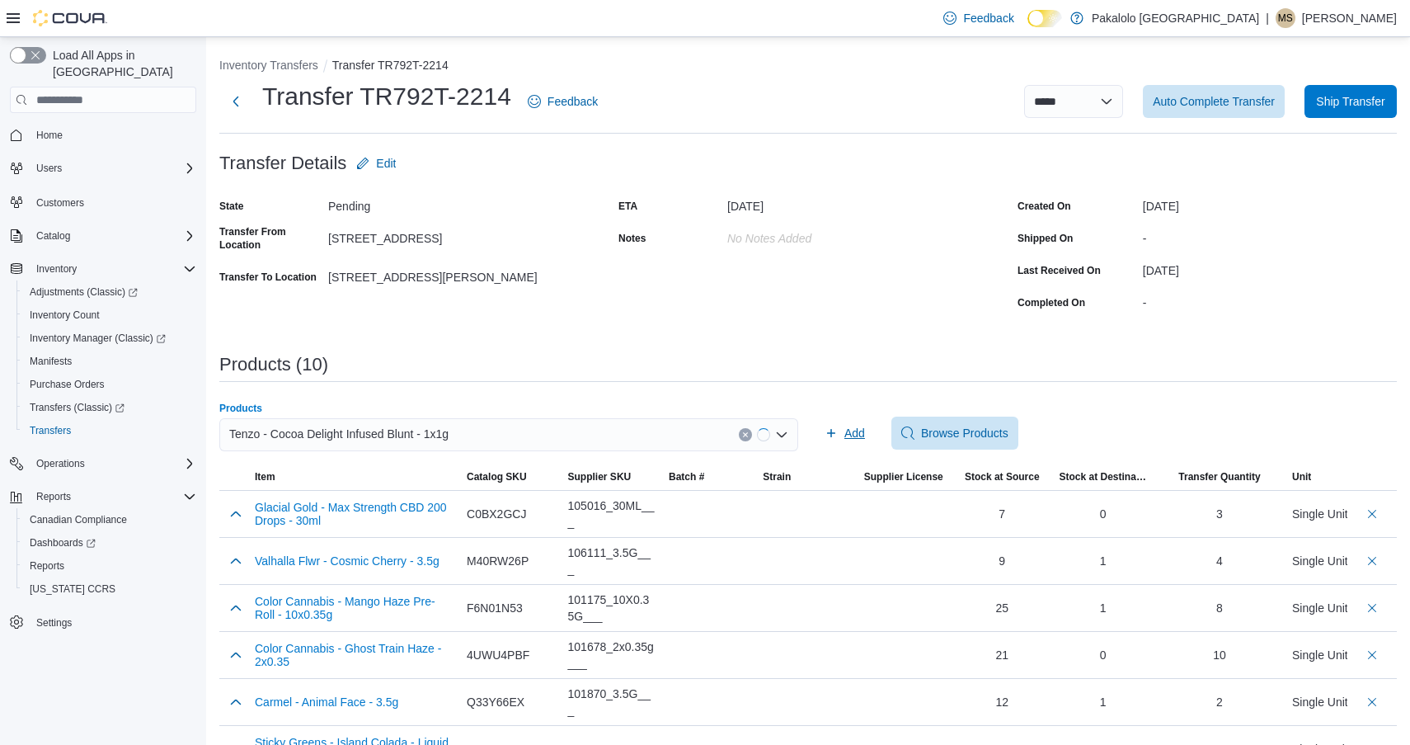
click at [852, 434] on span "Add" at bounding box center [855, 433] width 21 height 16
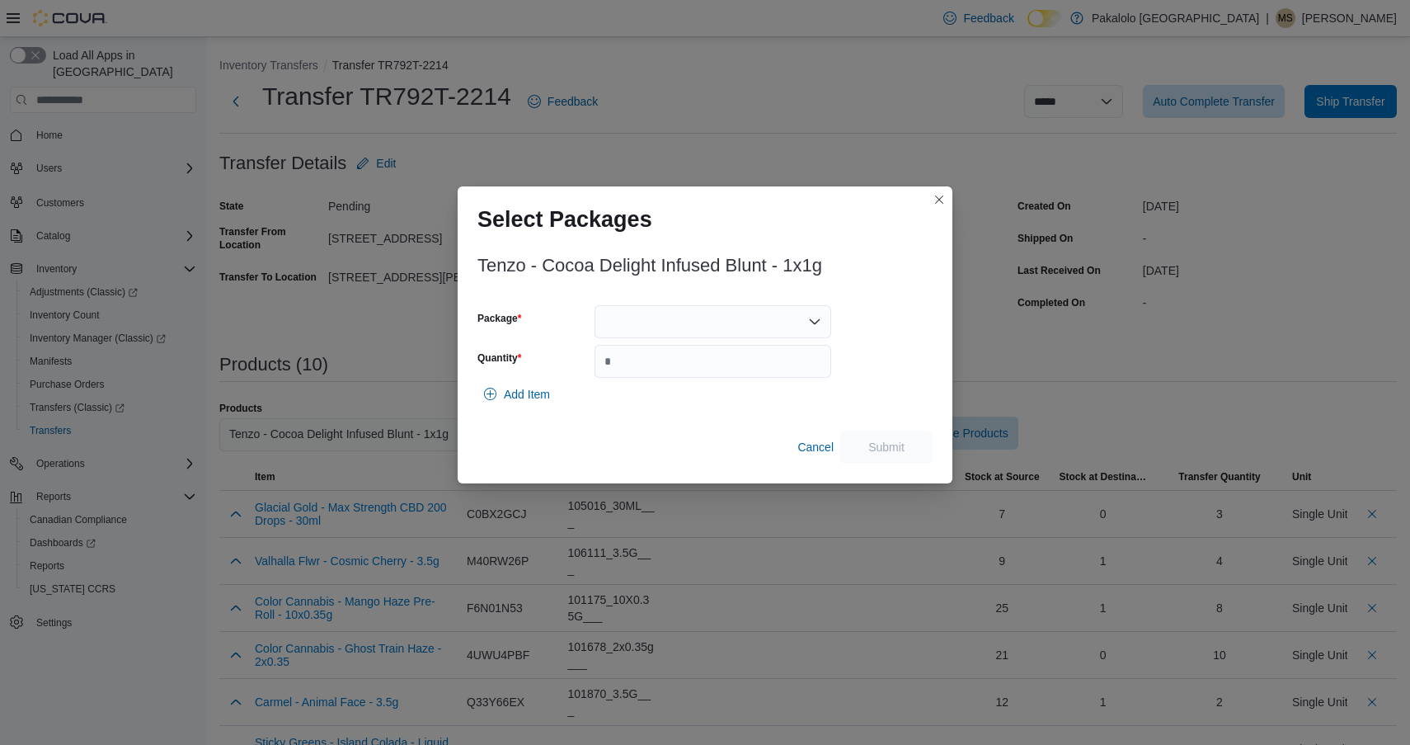
click at [707, 333] on div at bounding box center [713, 321] width 237 height 33
click at [707, 372] on span "FG14925CD02" at bounding box center [722, 373] width 197 height 16
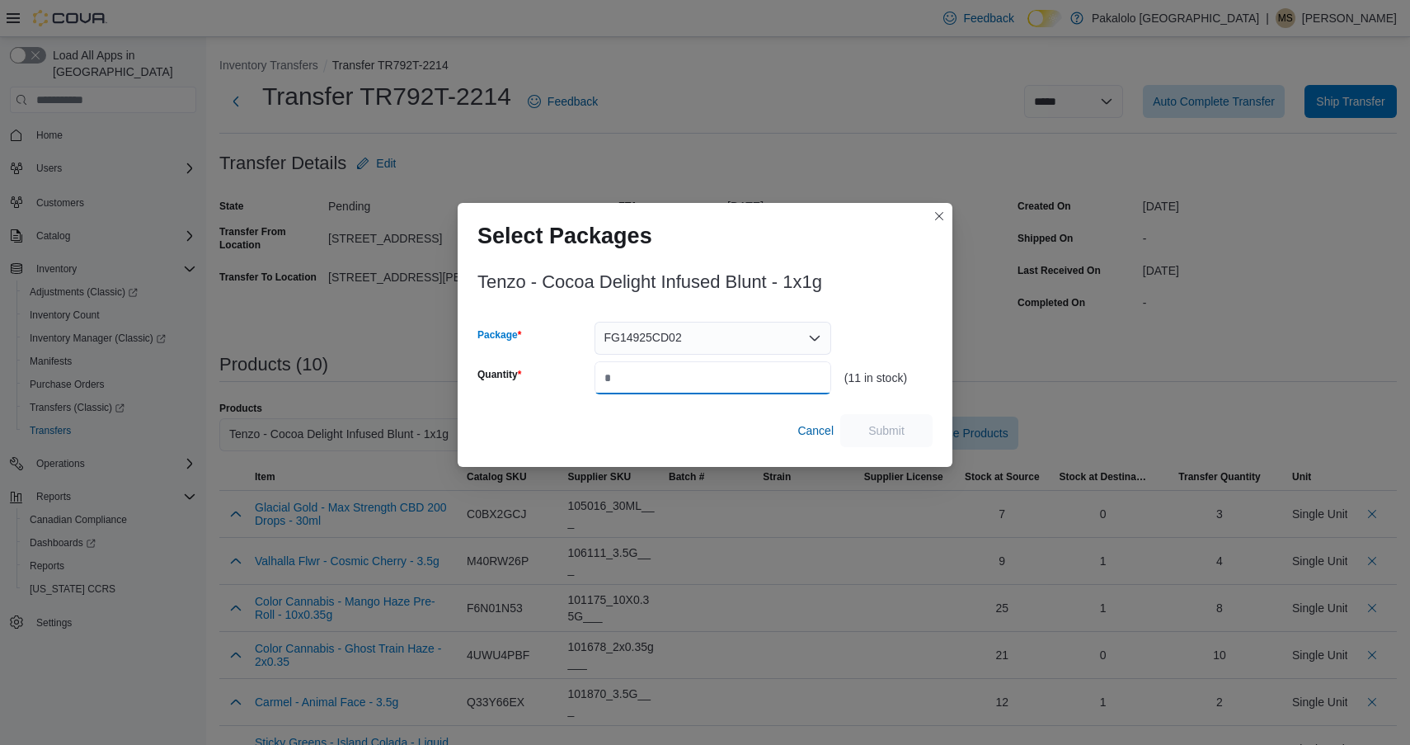
click at [707, 371] on input "Quantity" at bounding box center [713, 377] width 237 height 33
type input "*"
click at [887, 435] on span "Submit" at bounding box center [887, 429] width 36 height 16
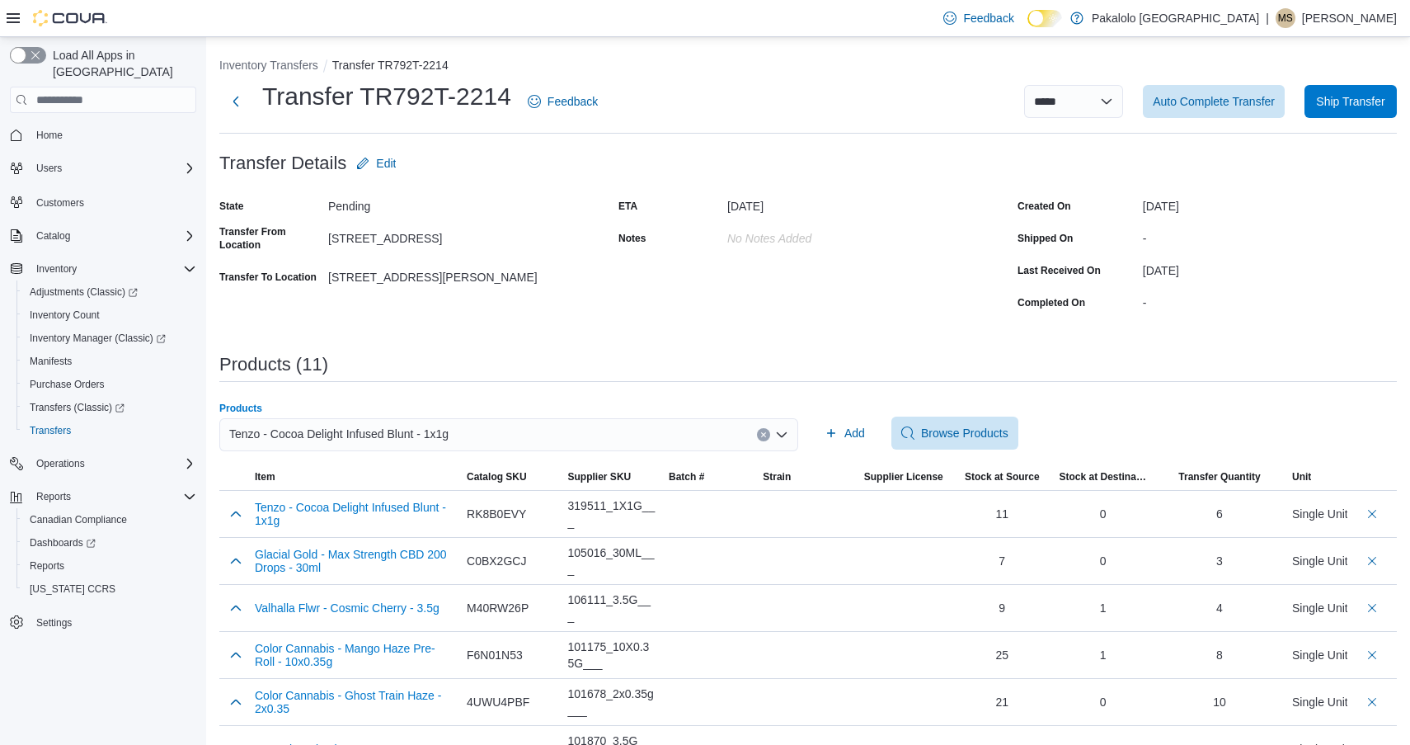
click at [683, 438] on div "Tenzo - Cocoa Delight Infused Blunt - 1x1g" at bounding box center [508, 434] width 579 height 33
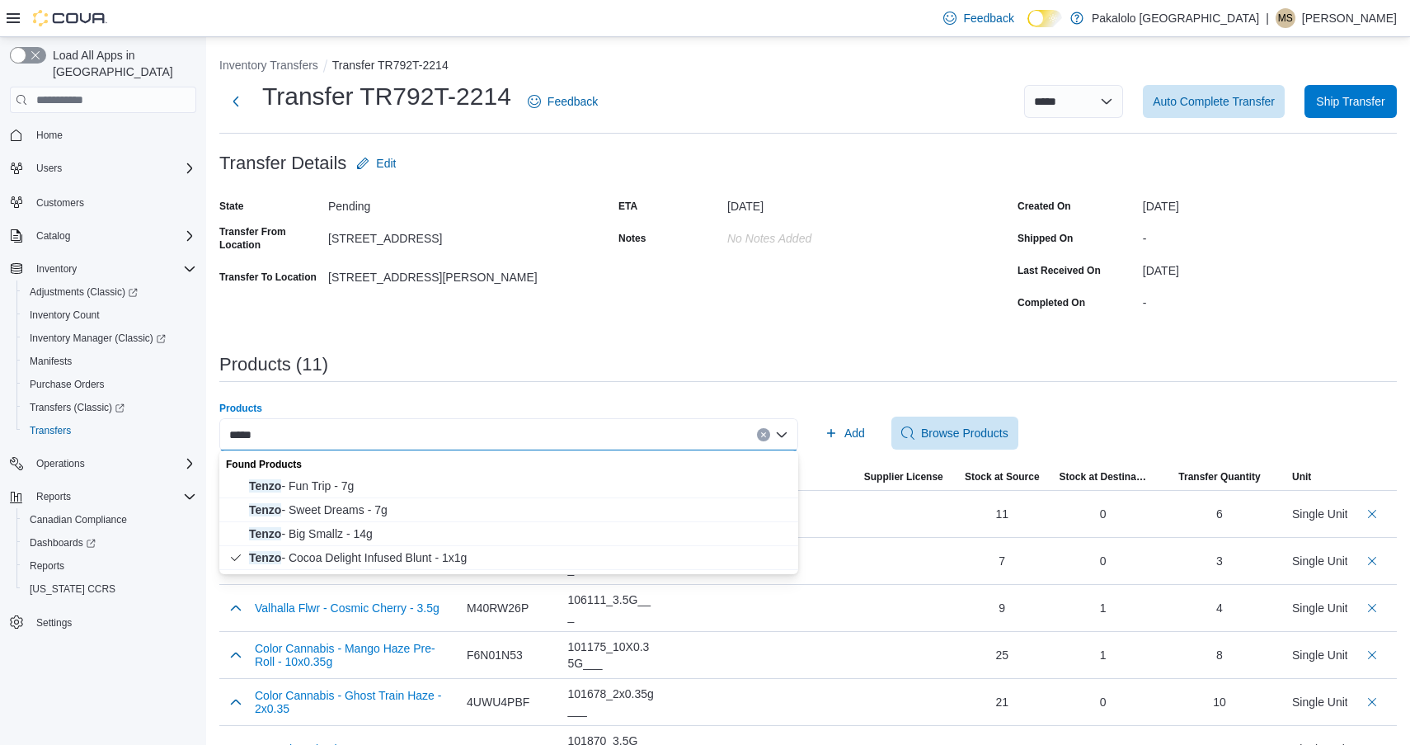
click at [372, 434] on div "***** Combo box. Selected. tenzo. Selected. Tenzo - Cocoa Delight Infused Blunt…" at bounding box center [508, 434] width 579 height 33
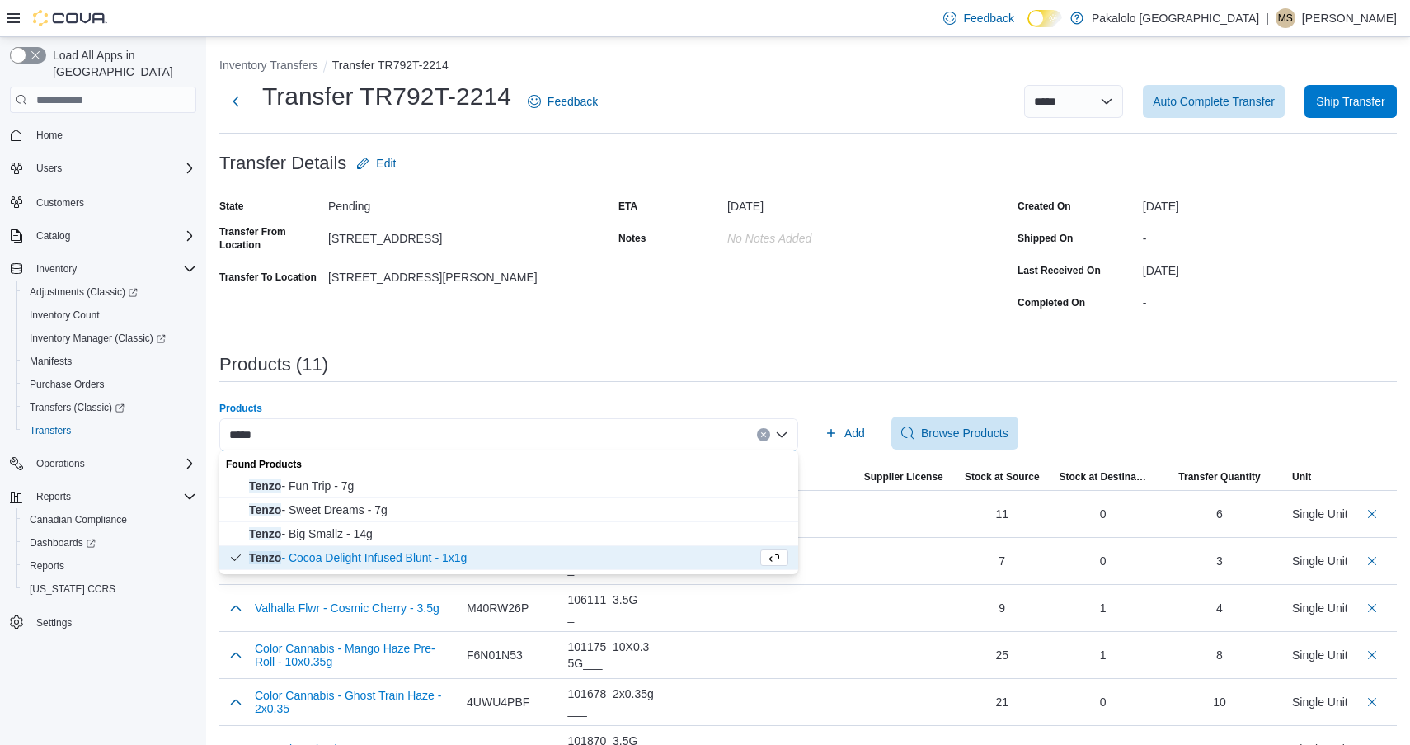
click at [372, 434] on div "*****" at bounding box center [508, 434] width 579 height 33
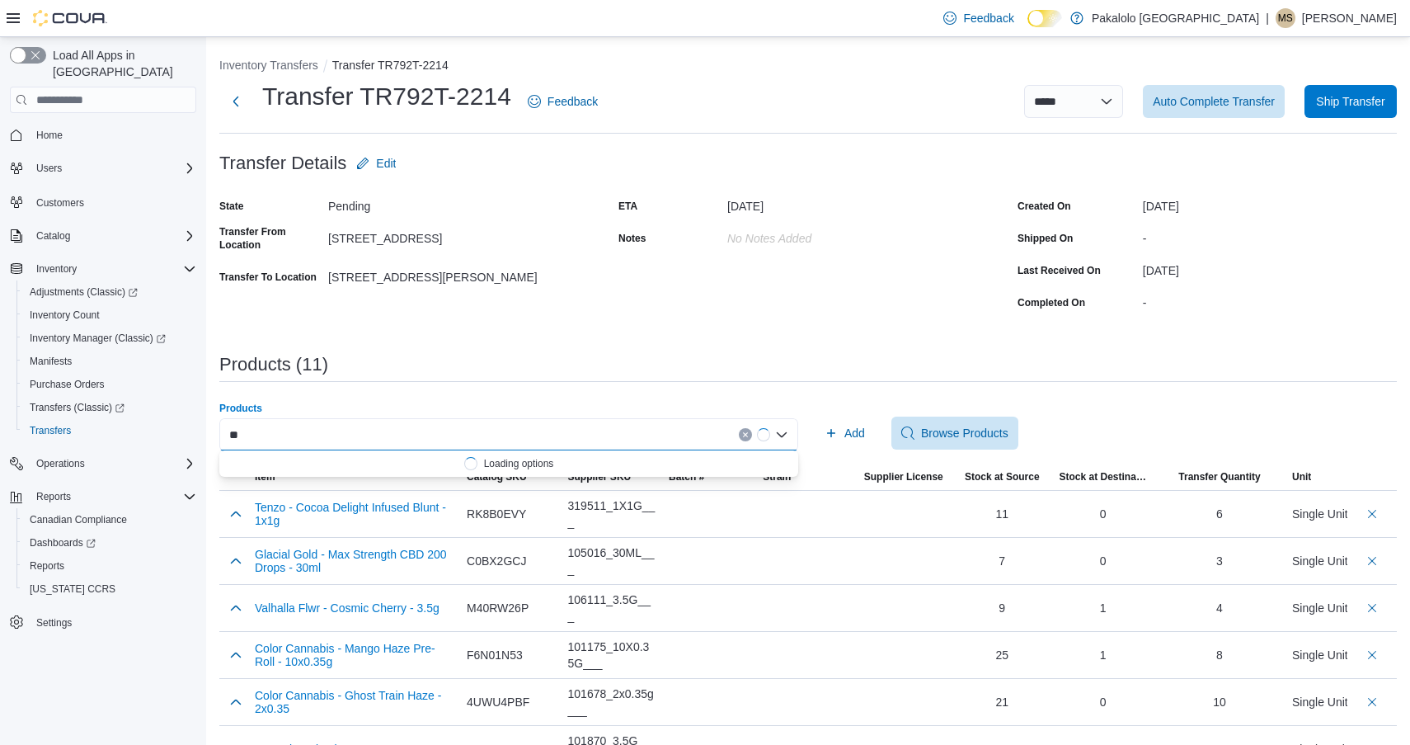
type input "*"
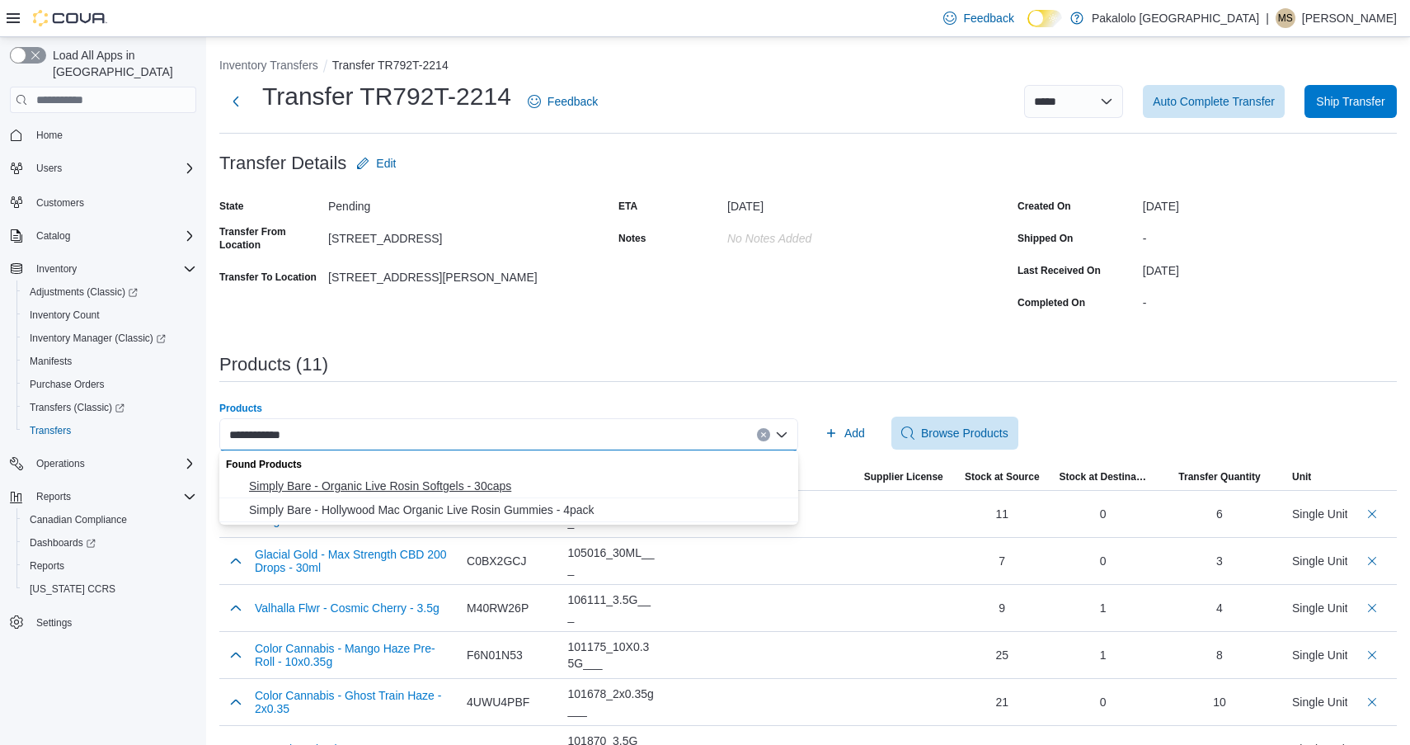
type input "**********"
click at [394, 483] on span "Simply Bare - Organic Live Rosin Softgels - 30caps" at bounding box center [518, 486] width 539 height 16
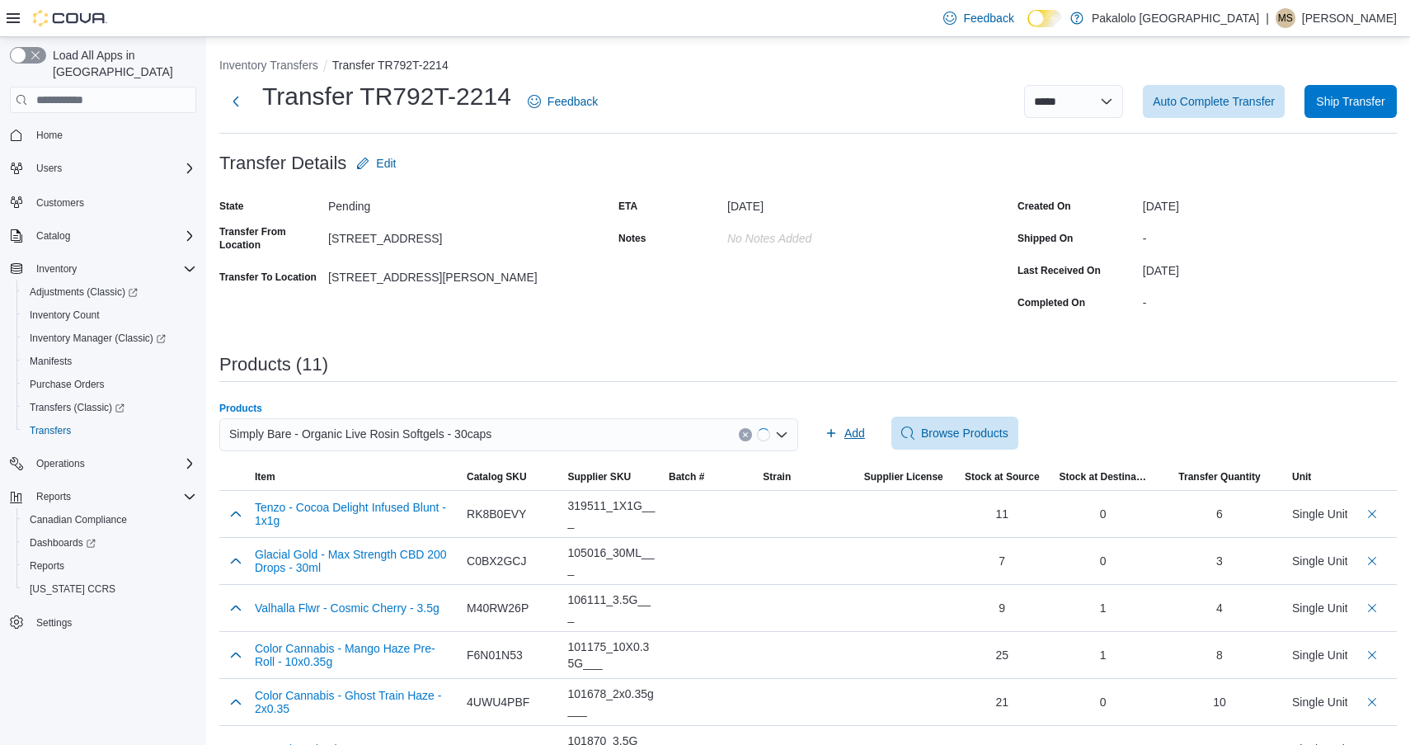
click at [831, 436] on icon "button" at bounding box center [831, 432] width 13 height 13
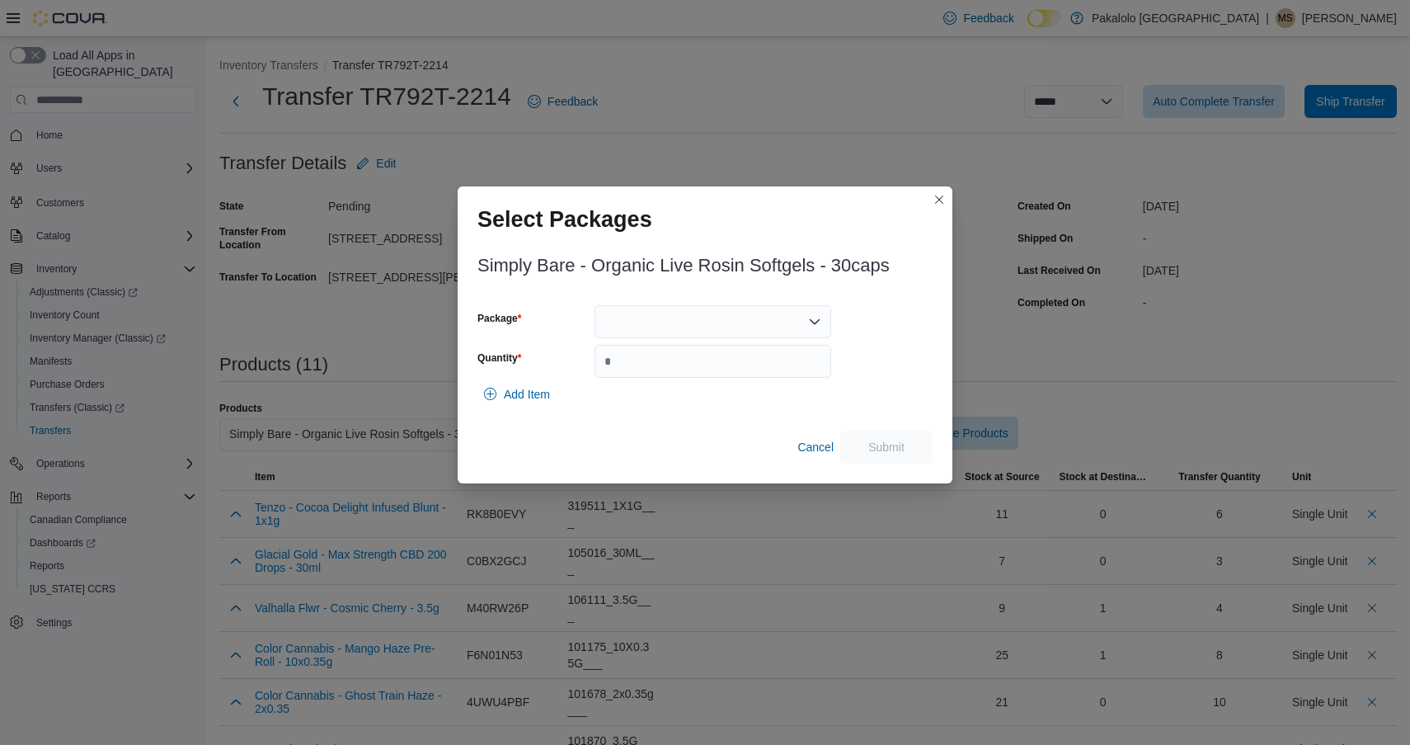
click at [702, 327] on div at bounding box center [713, 321] width 237 height 33
click at [697, 384] on button "25050008" at bounding box center [713, 374] width 237 height 24
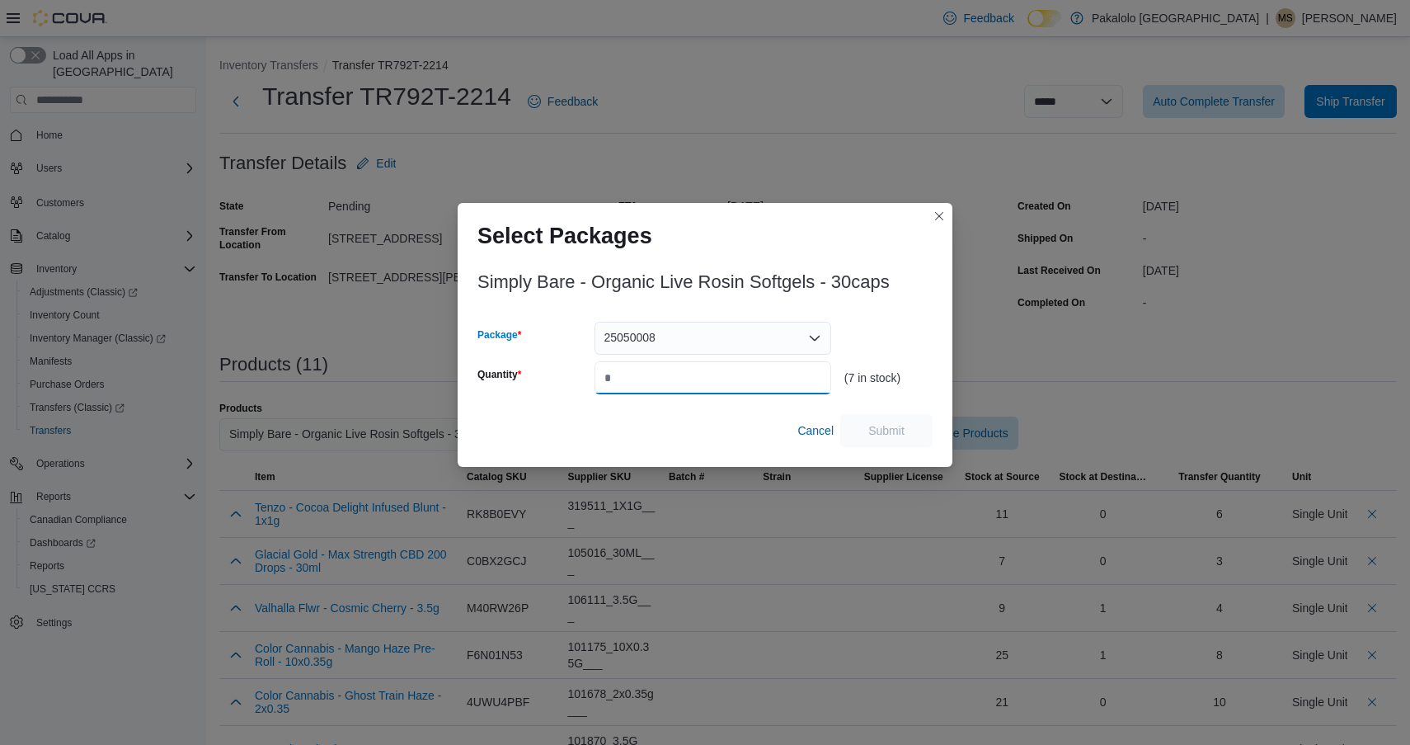
click at [697, 384] on input "Quantity" at bounding box center [713, 377] width 237 height 33
type input "*"
click at [870, 426] on span "Submit" at bounding box center [887, 429] width 36 height 16
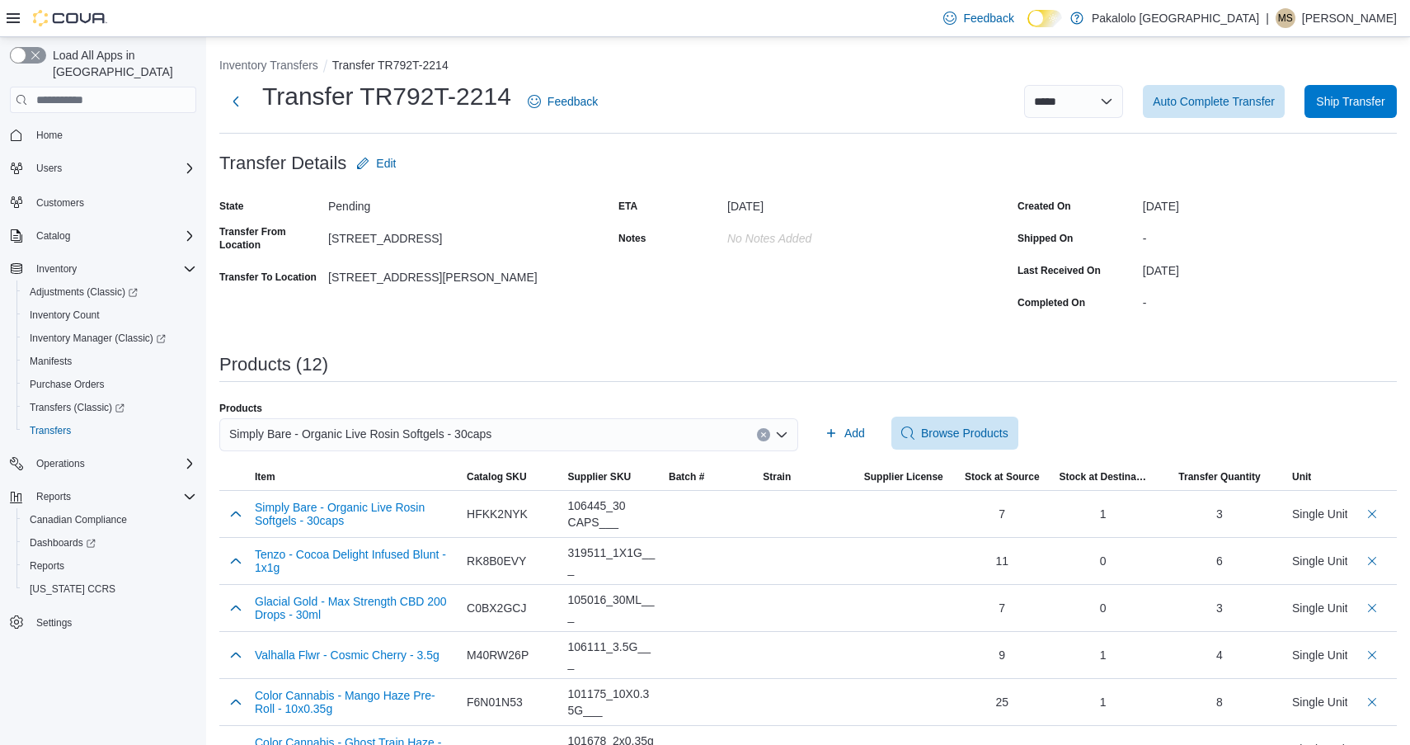
click at [492, 436] on span "Simply Bare - Organic Live Rosin Softgels - 30caps" at bounding box center [360, 434] width 262 height 20
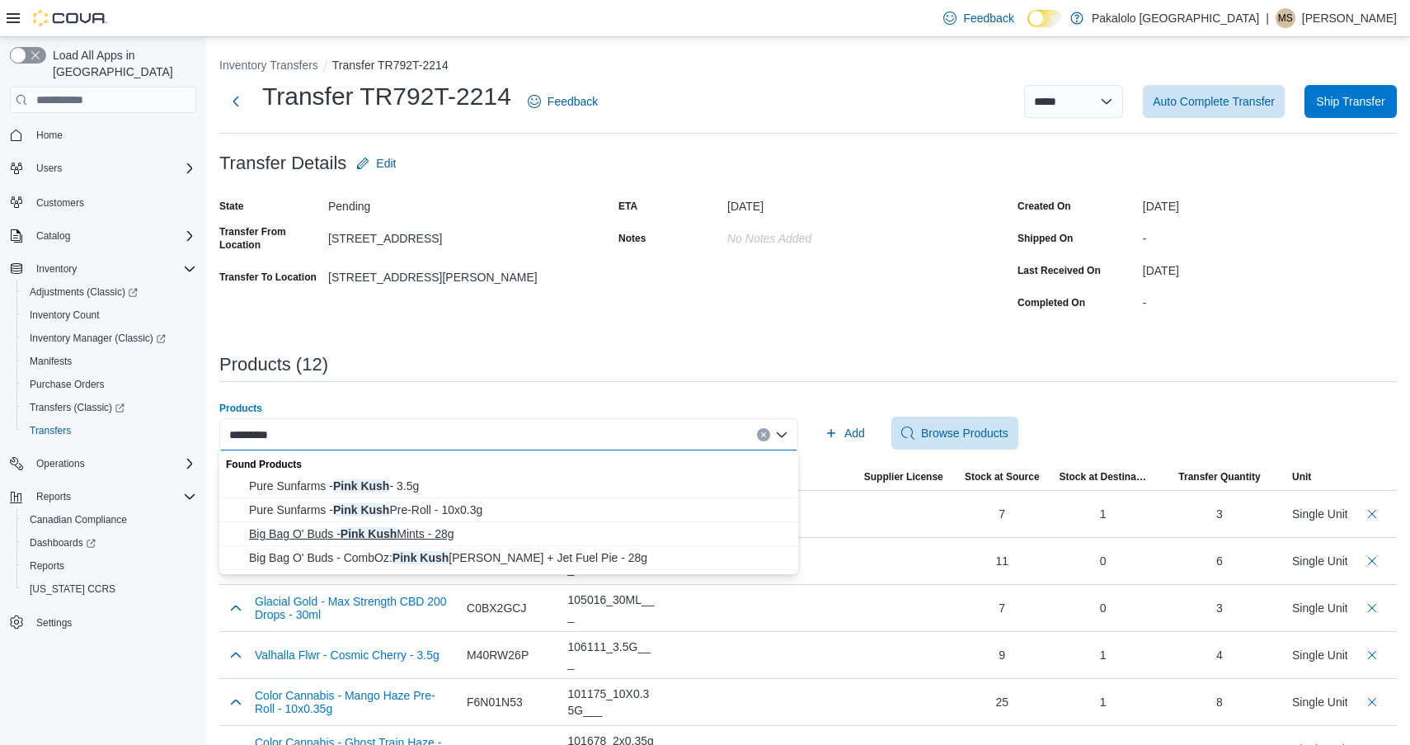
type input "*********"
drag, startPoint x: 445, startPoint y: 528, endPoint x: 524, endPoint y: 478, distance: 92.7
click at [445, 528] on span "Big Bag O' Buds - Pink Kush Mints - 28g" at bounding box center [518, 533] width 539 height 16
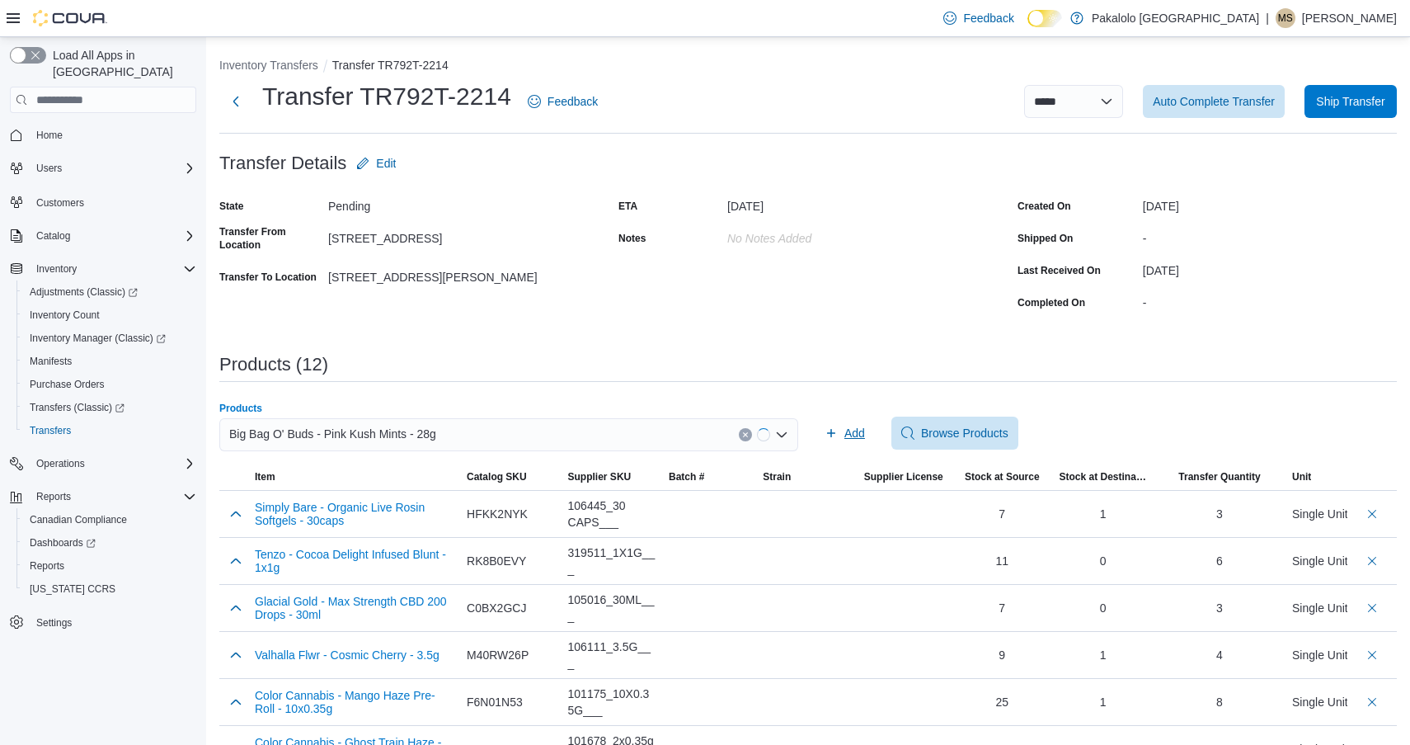
click at [827, 426] on span "Add" at bounding box center [845, 433] width 40 height 33
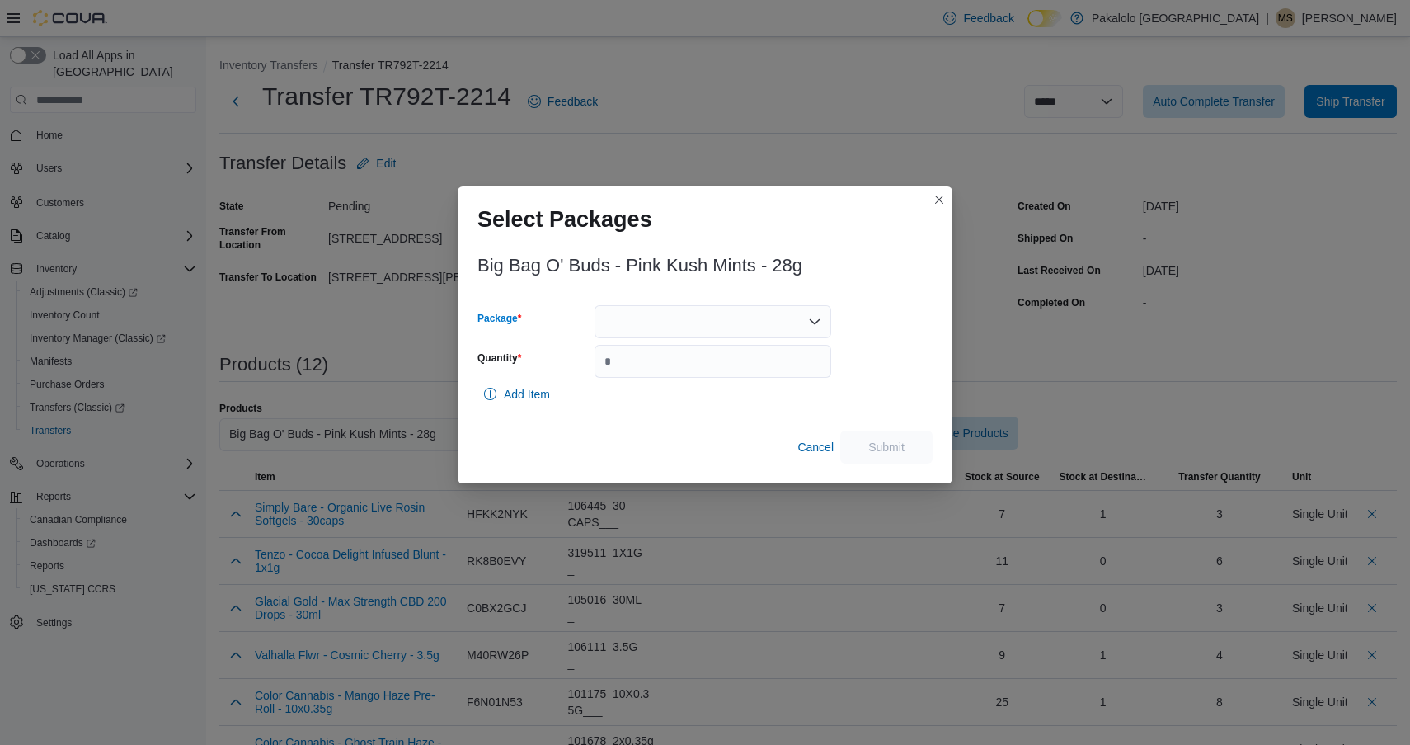
click at [760, 322] on div at bounding box center [713, 321] width 237 height 33
click at [742, 372] on span "13245250509" at bounding box center [722, 373] width 197 height 16
click at [742, 372] on input "Quantity" at bounding box center [713, 361] width 237 height 33
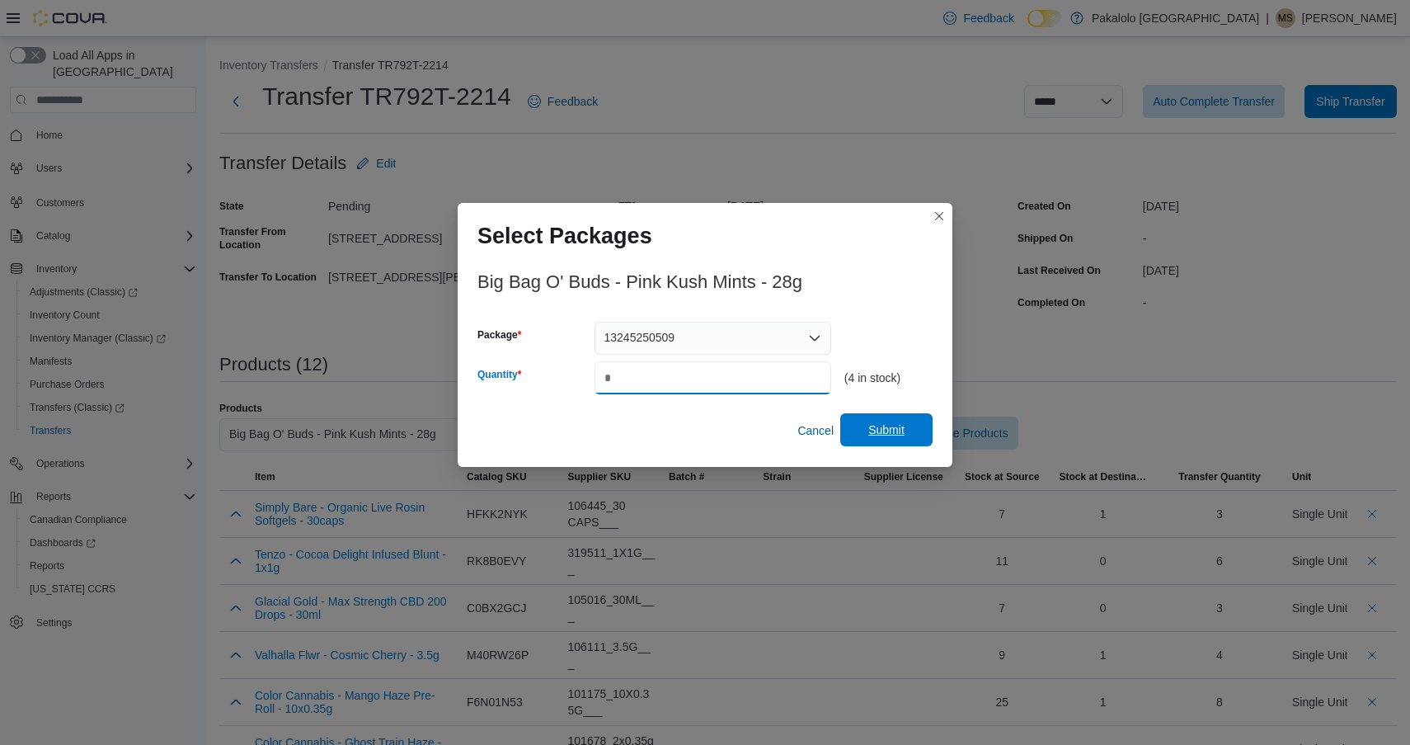
type input "*"
click at [873, 420] on span "Submit" at bounding box center [886, 429] width 73 height 33
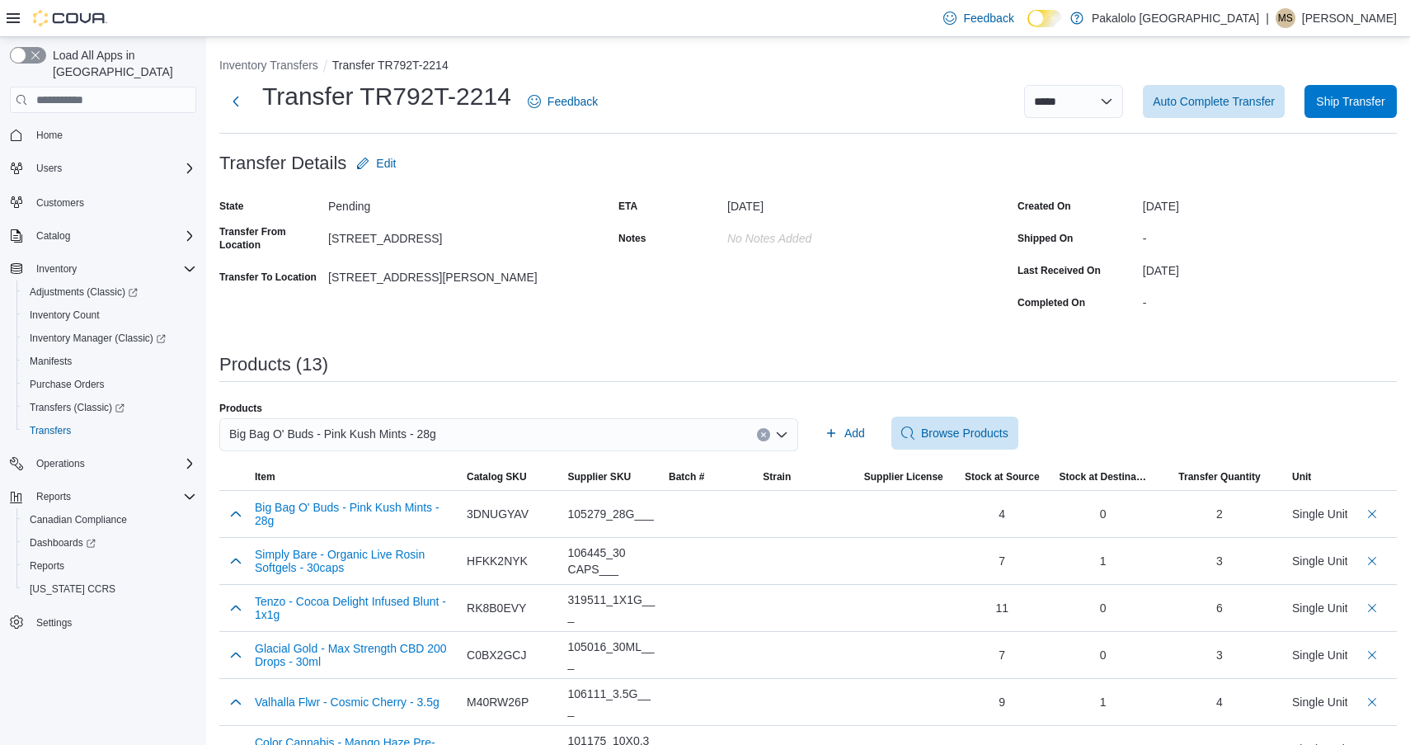
click at [436, 444] on div "Big Bag O' Buds - Pink Kush Mints - 28g" at bounding box center [508, 434] width 579 height 33
paste input "********"
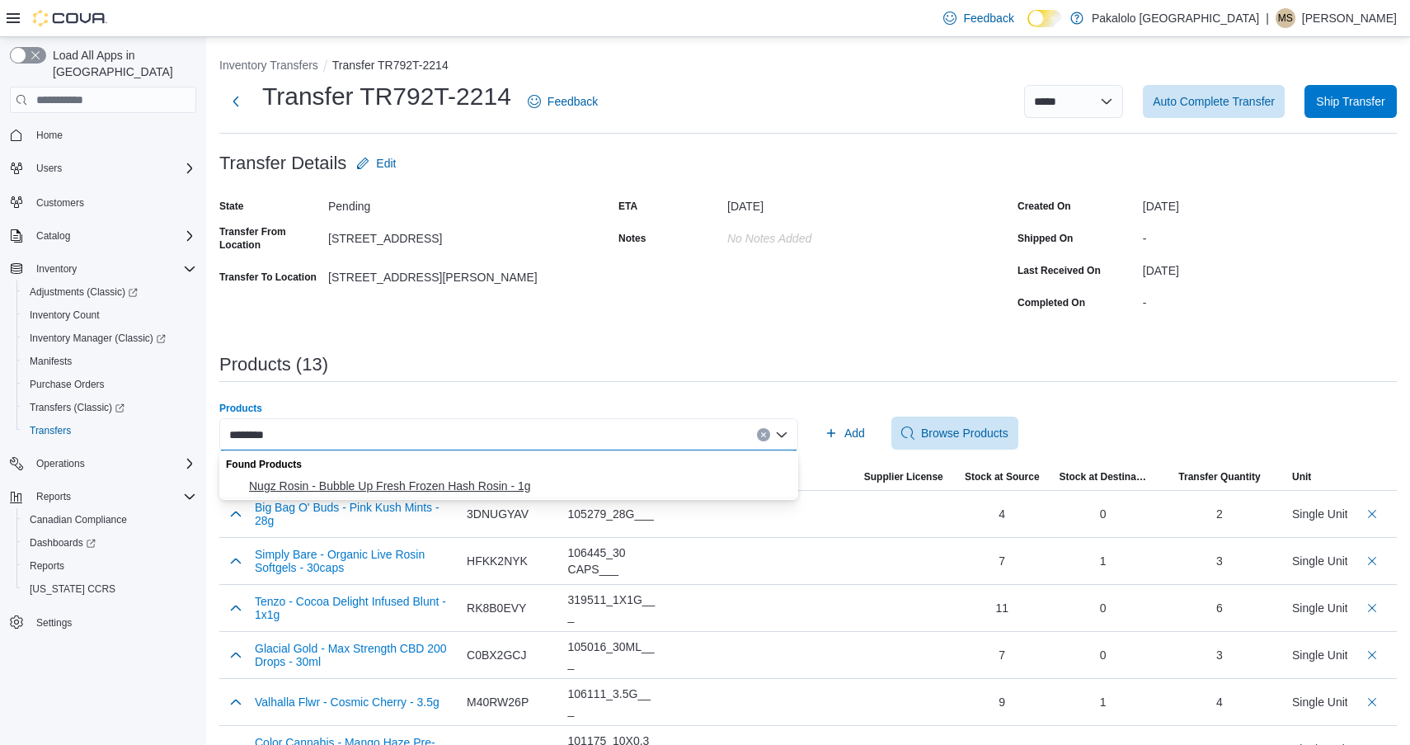
type input "********"
click at [388, 487] on span "Nugz Rosin - Bubble Up Fresh Frozen Hash Rosin - 1g" at bounding box center [518, 486] width 539 height 16
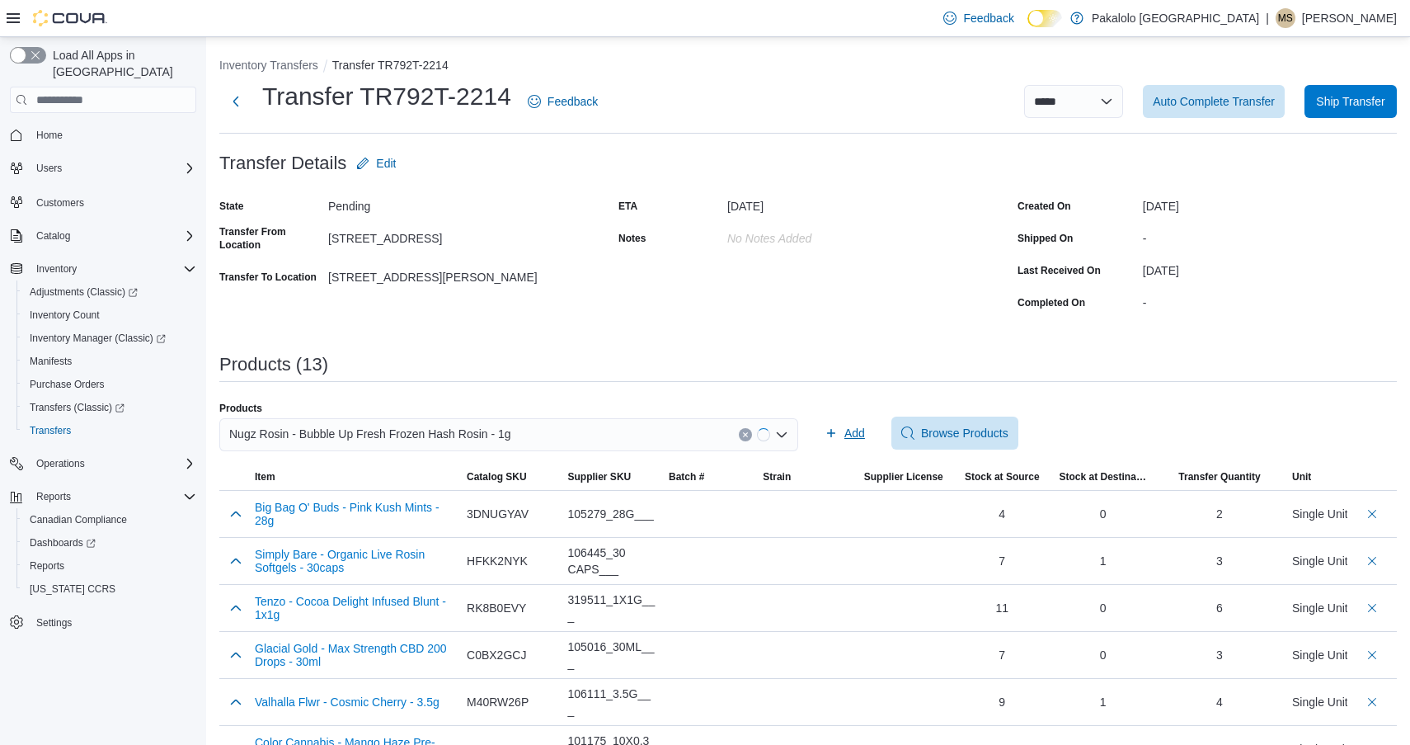
click at [852, 440] on span "Add" at bounding box center [855, 433] width 21 height 16
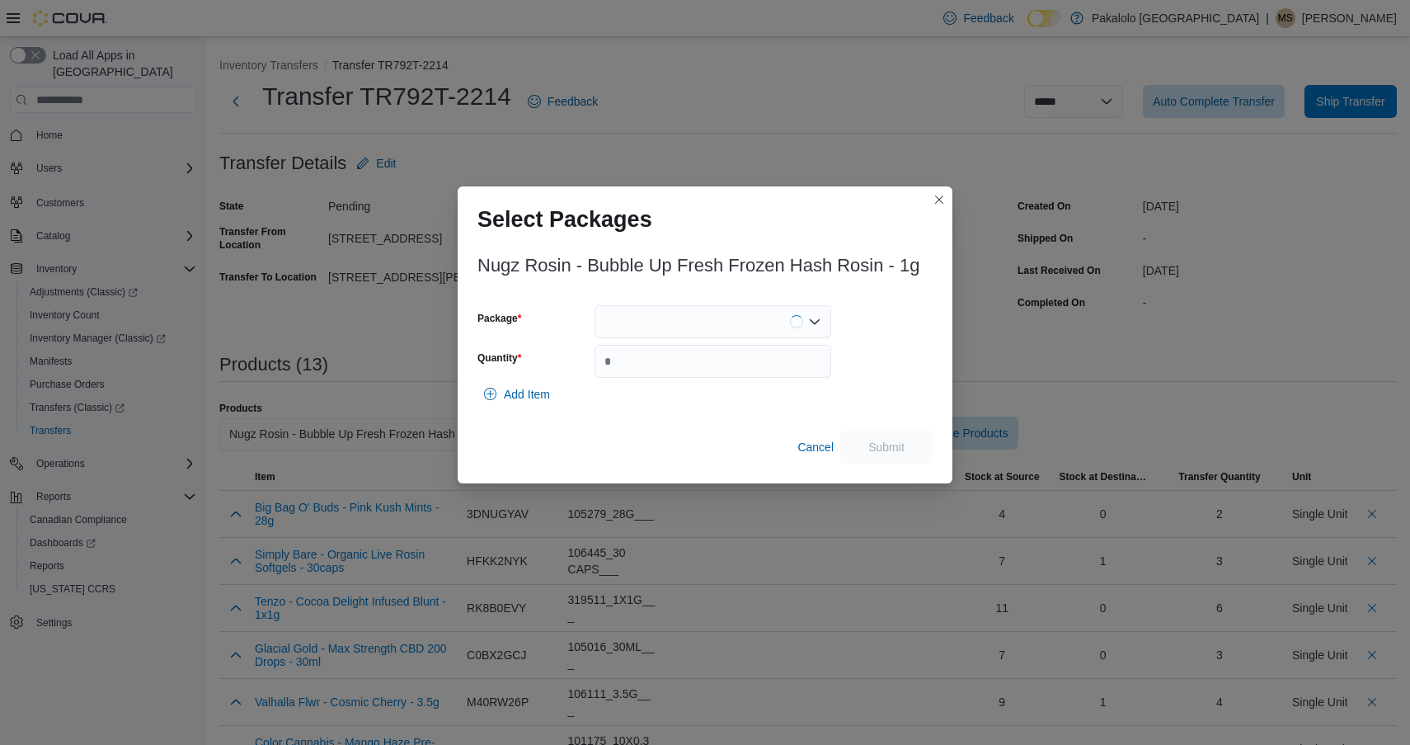
drag, startPoint x: 699, startPoint y: 326, endPoint x: 699, endPoint y: 337, distance: 10.7
click at [699, 326] on div at bounding box center [713, 321] width 237 height 33
click at [699, 365] on input "Quantity" at bounding box center [713, 361] width 237 height 33
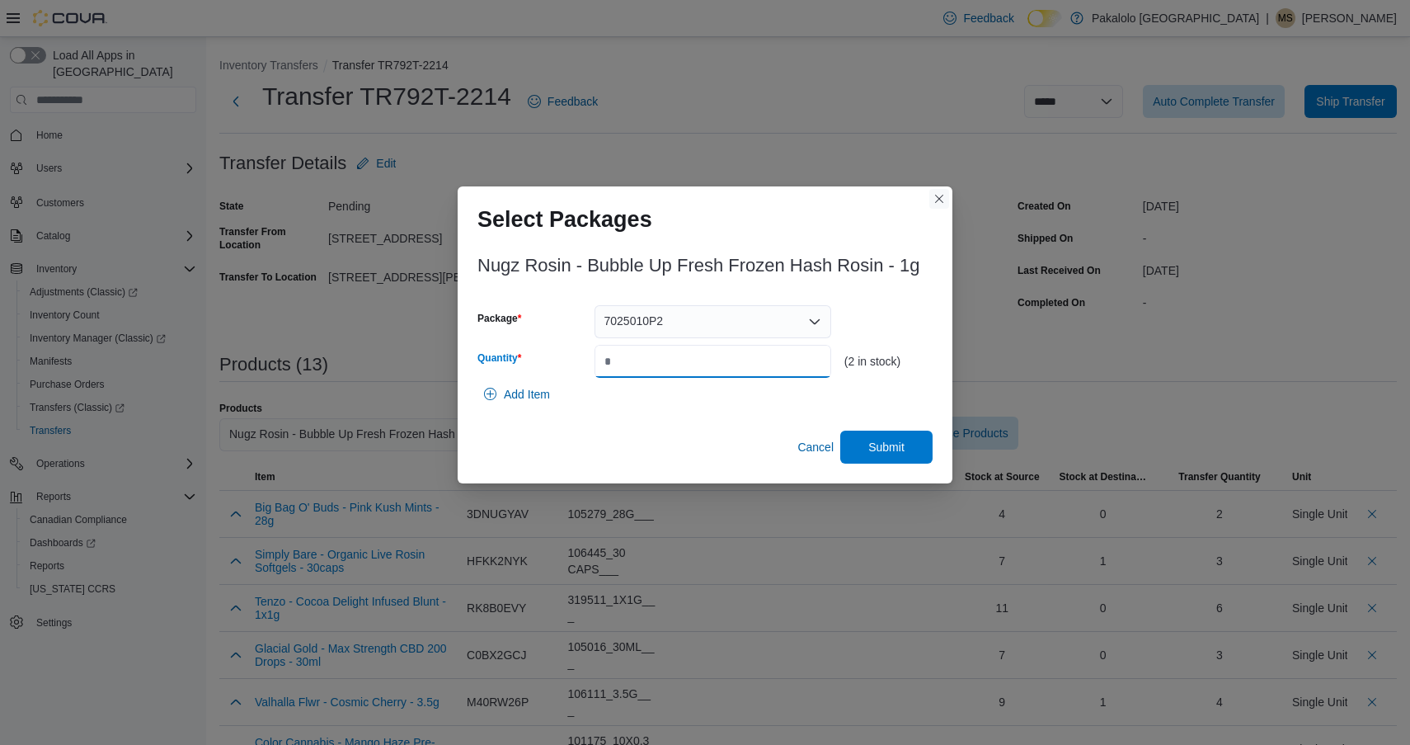
type input "*"
click at [938, 195] on button "Closes this modal window" at bounding box center [940, 199] width 20 height 20
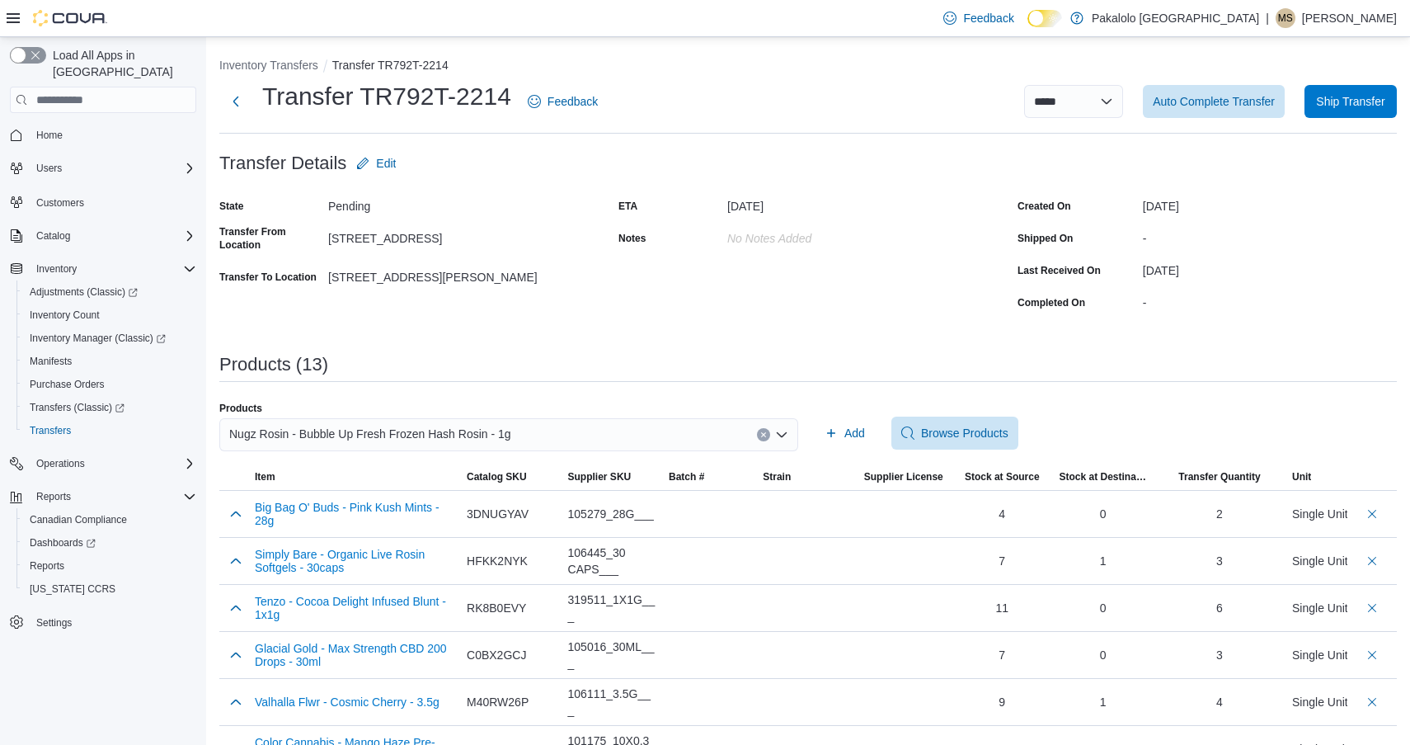
click at [581, 418] on div "Nugz Rosin - Bubble Up Fresh Frozen Hash Rosin - 1g" at bounding box center [508, 434] width 579 height 33
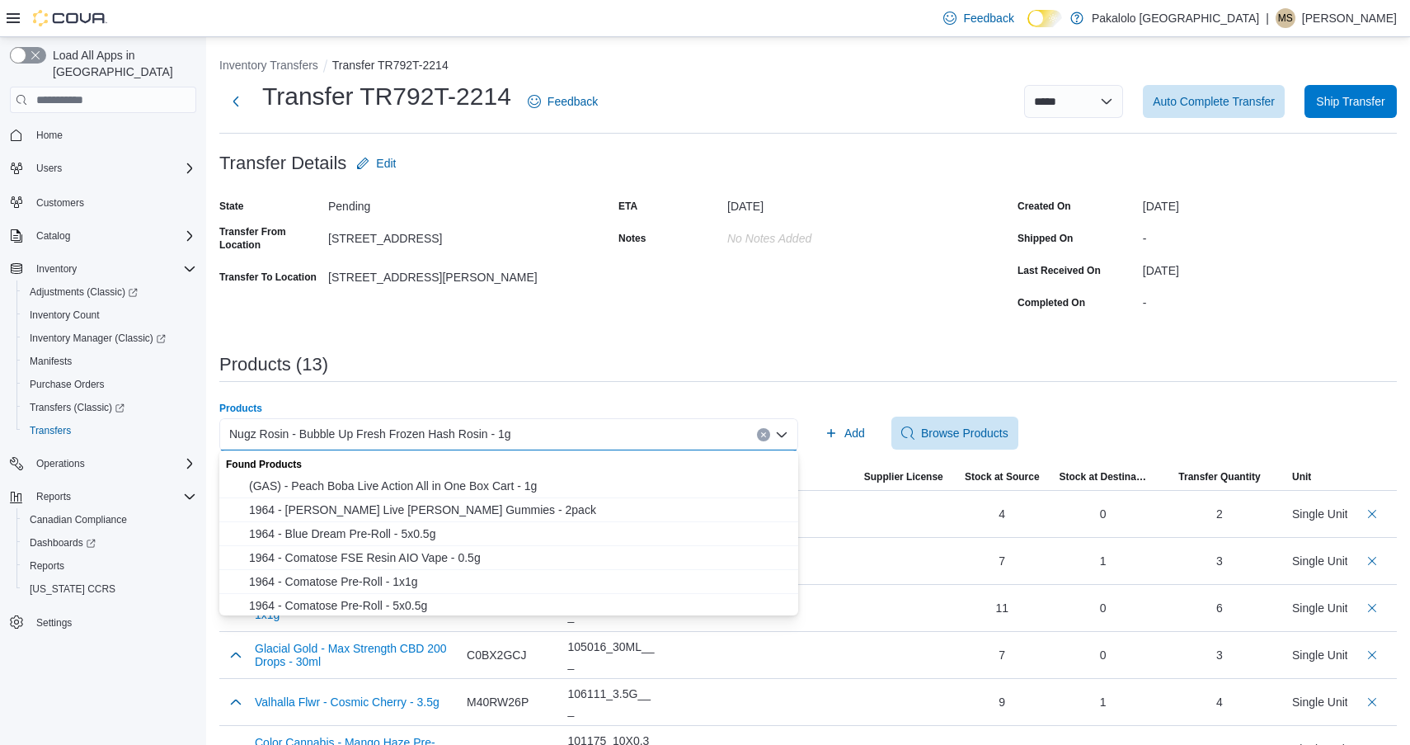
paste input "********"
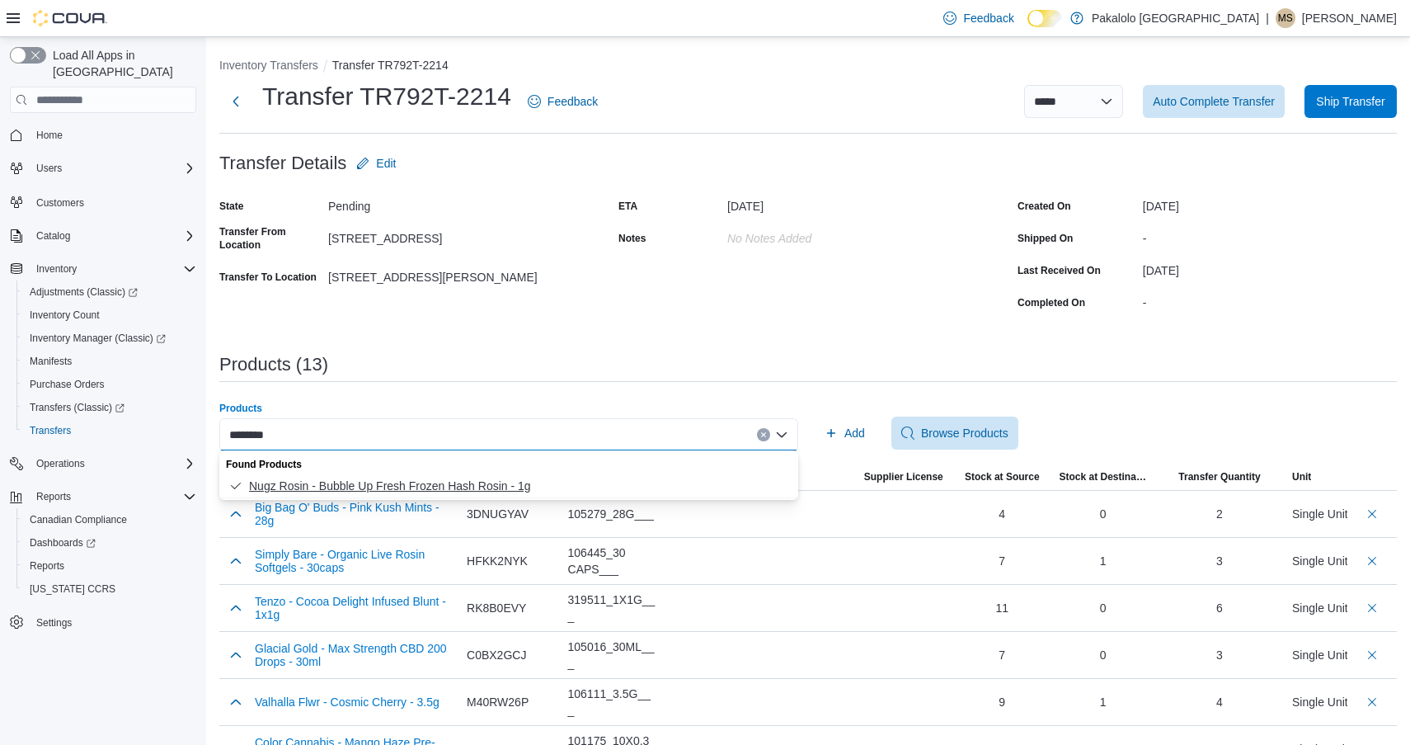
type input "********"
click at [488, 488] on span "Nugz Rosin - Bubble Up Fresh Frozen Hash Rosin - 1g" at bounding box center [518, 486] width 539 height 16
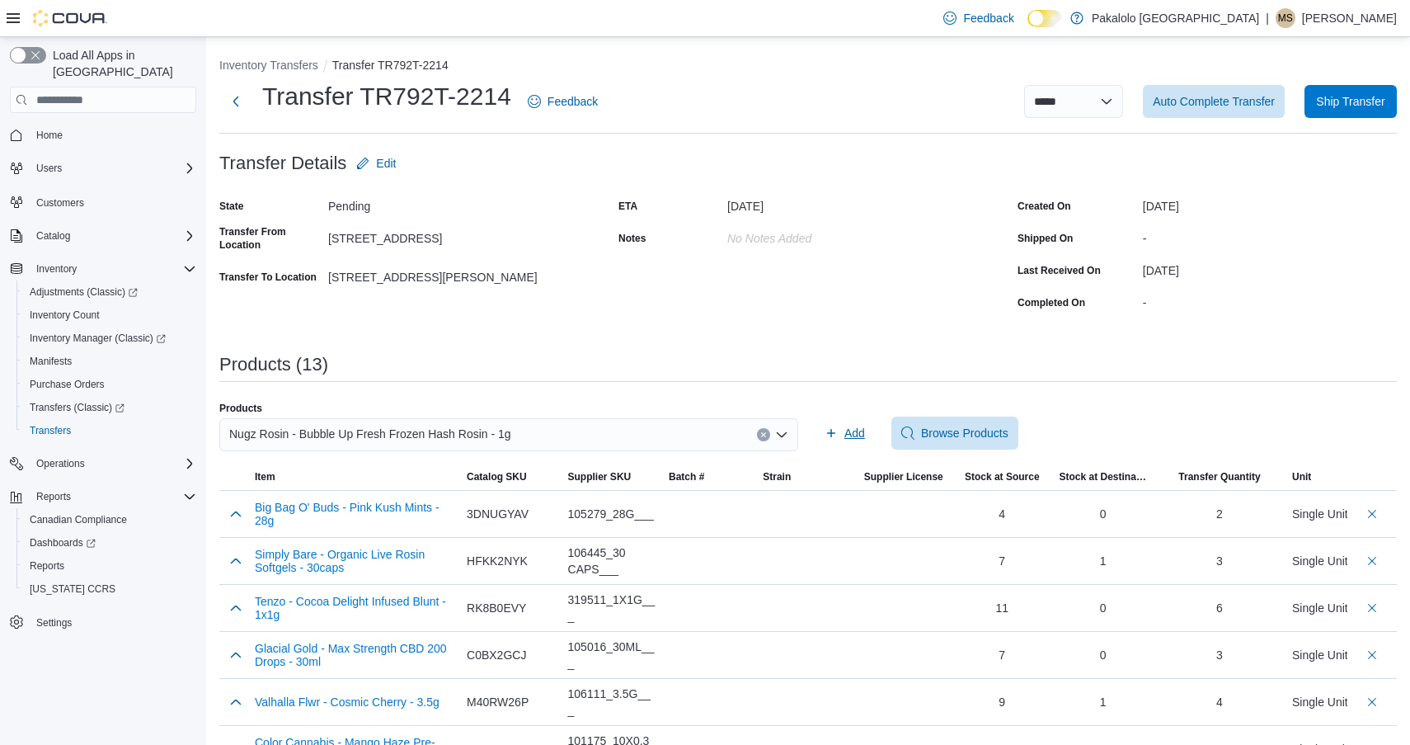
click at [845, 440] on span "Add" at bounding box center [855, 433] width 21 height 16
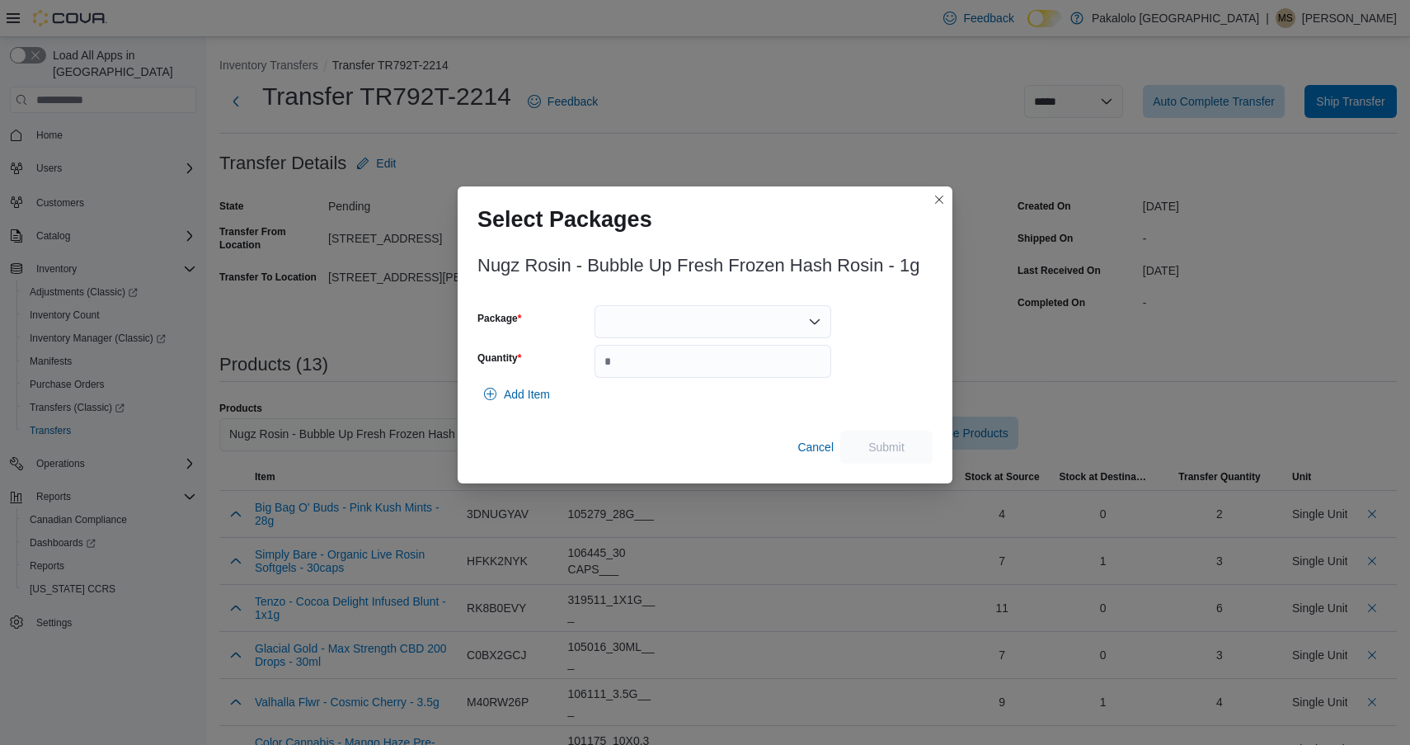
click at [718, 323] on div at bounding box center [713, 321] width 237 height 33
click at [698, 386] on button "7025014P1" at bounding box center [713, 398] width 237 height 24
click at [717, 384] on div "Add Item" at bounding box center [705, 394] width 455 height 33
drag, startPoint x: 725, startPoint y: 370, endPoint x: 739, endPoint y: 370, distance: 14.0
click at [725, 370] on input "Quantity" at bounding box center [713, 361] width 237 height 33
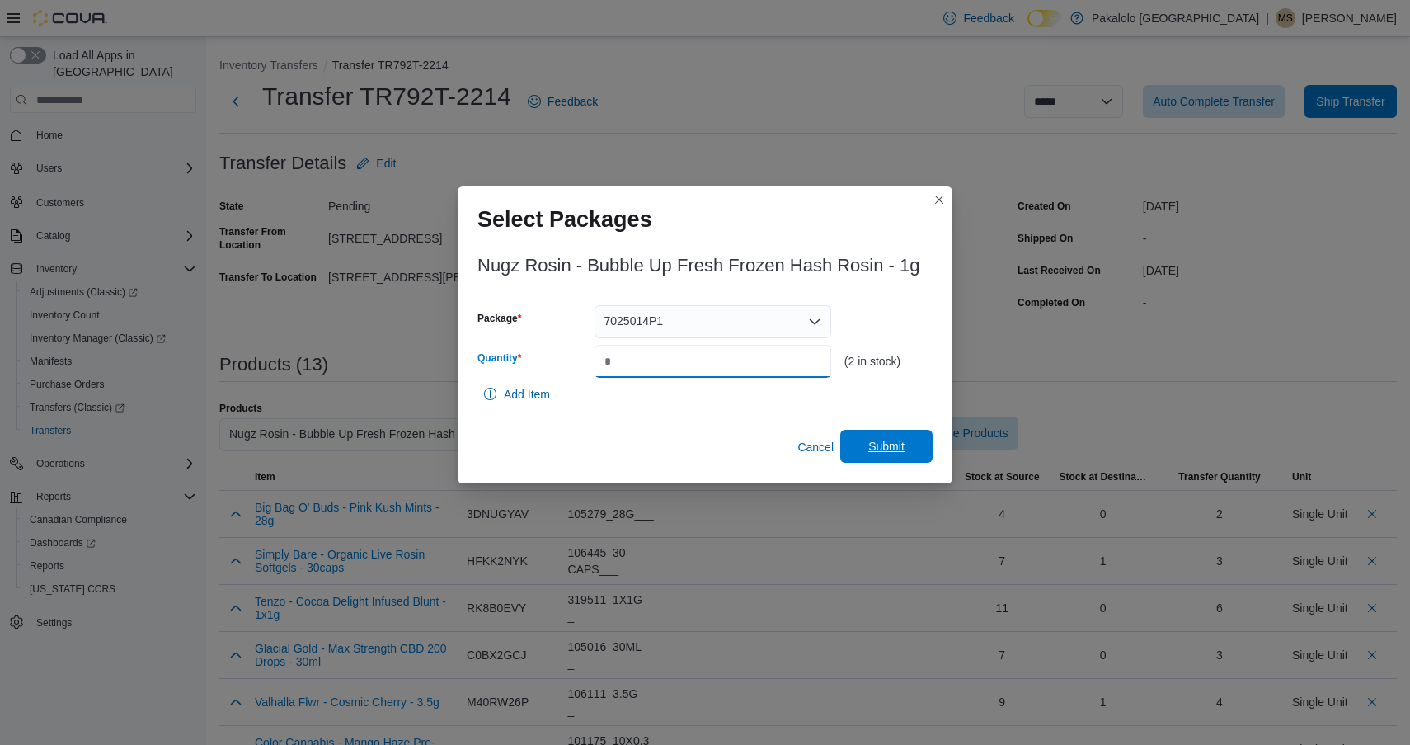
type input "*"
click at [905, 431] on span "Submit" at bounding box center [886, 446] width 73 height 33
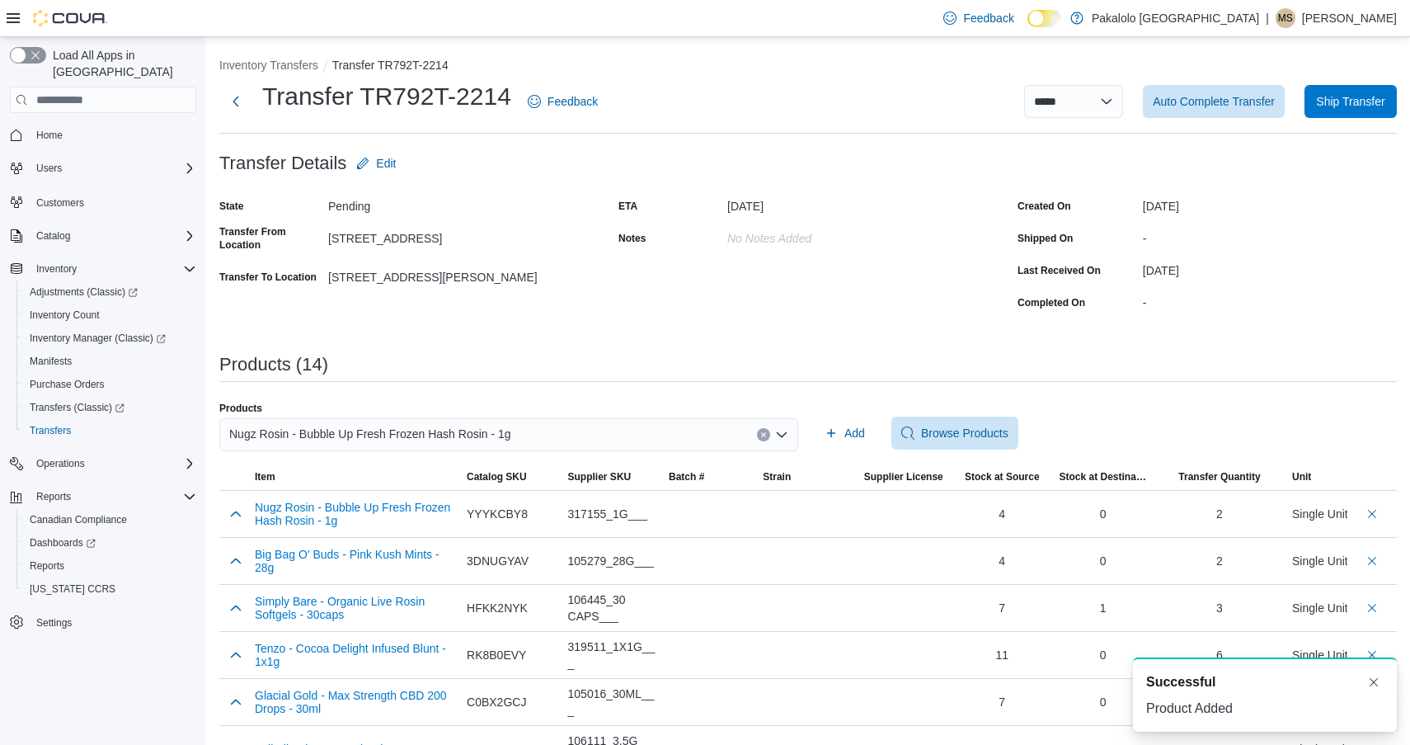
click at [432, 432] on span "Nugz Rosin - Bubble Up Fresh Frozen Hash Rosin - 1g" at bounding box center [370, 434] width 282 height 20
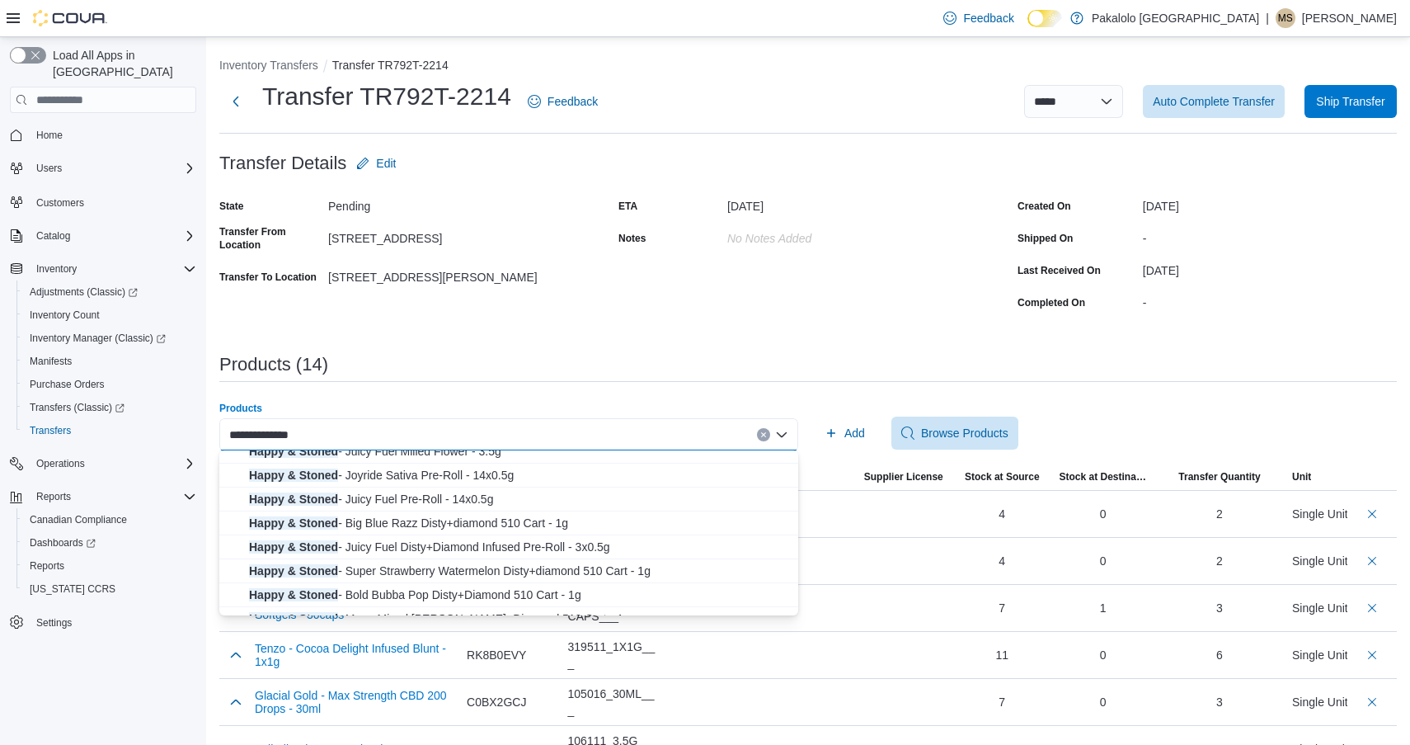
scroll to position [169, 0]
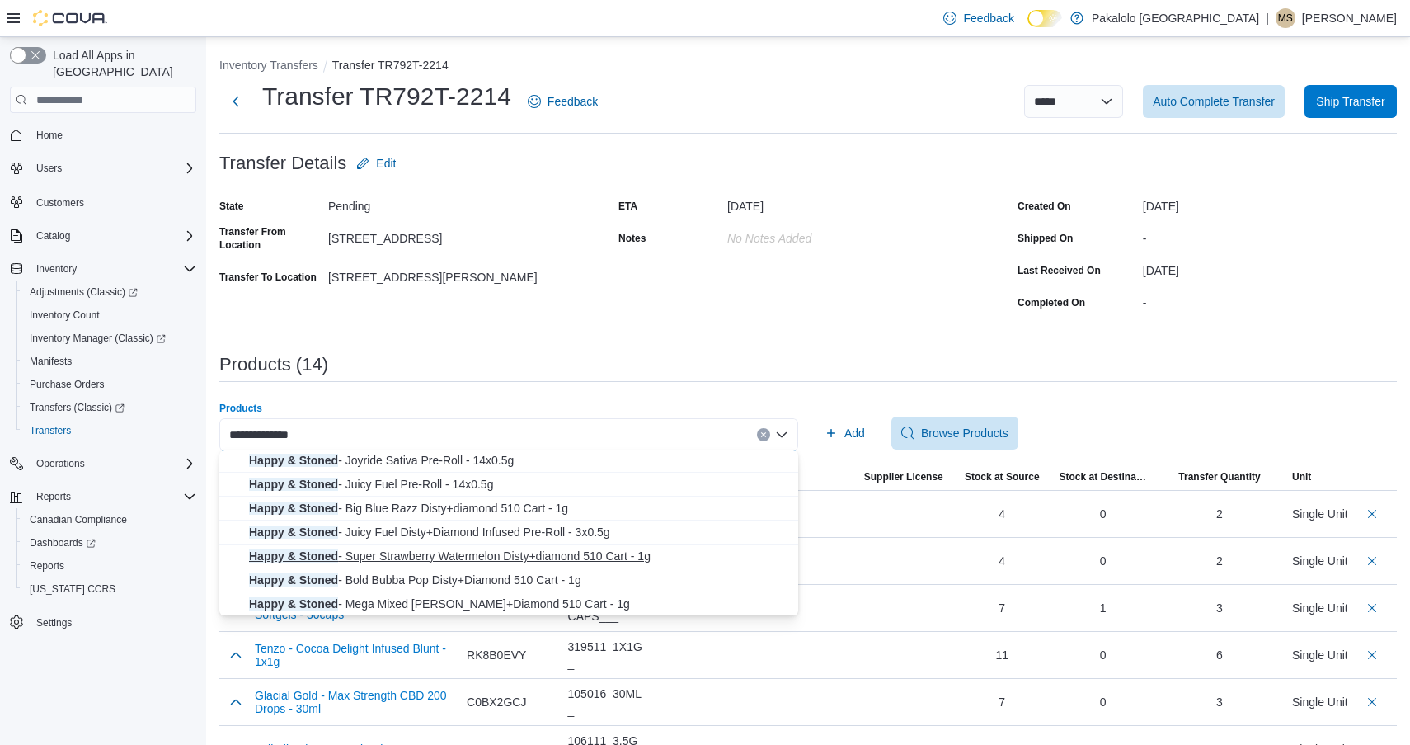
type input "**********"
click at [451, 562] on span "Happy & Stoned - Super Strawberry Watermelon Disty+diamond 510 Cart - 1g" at bounding box center [518, 556] width 539 height 16
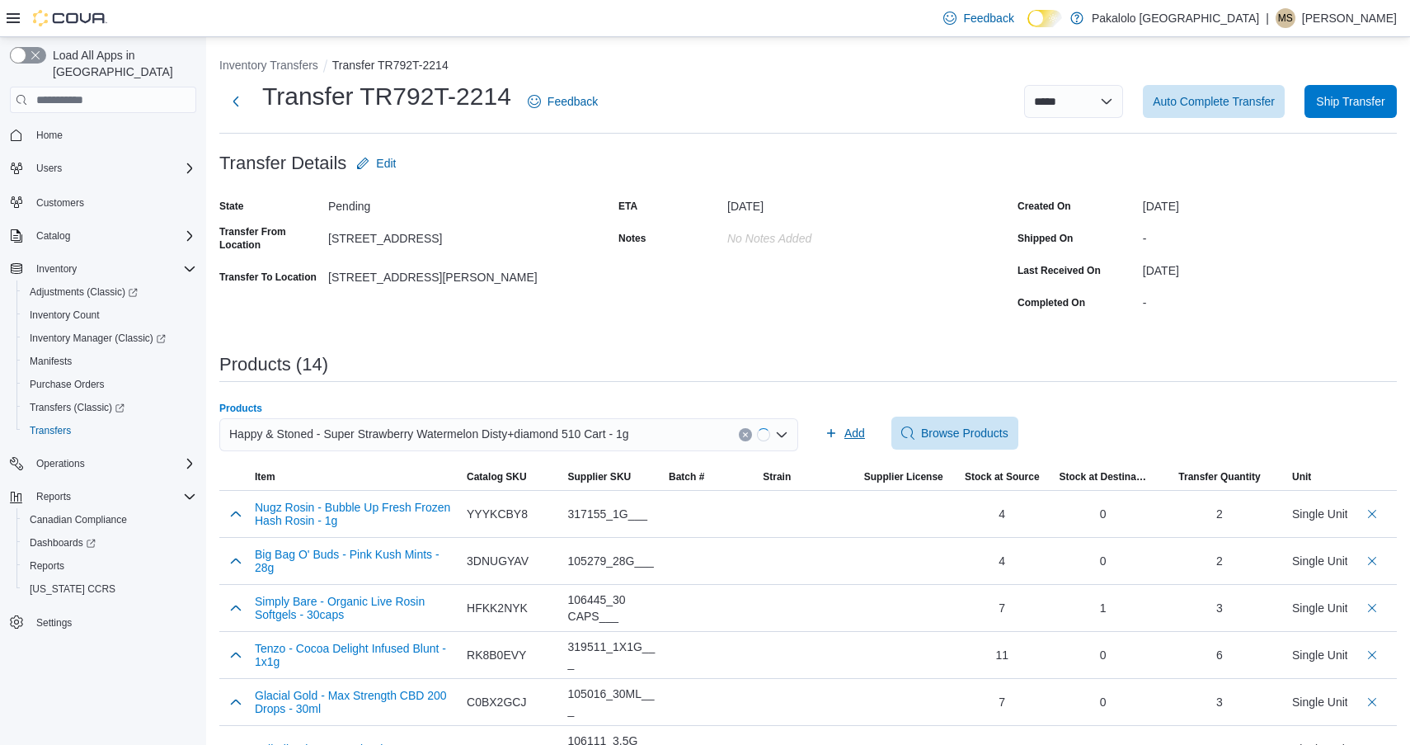
click at [853, 436] on span "Add" at bounding box center [855, 433] width 21 height 16
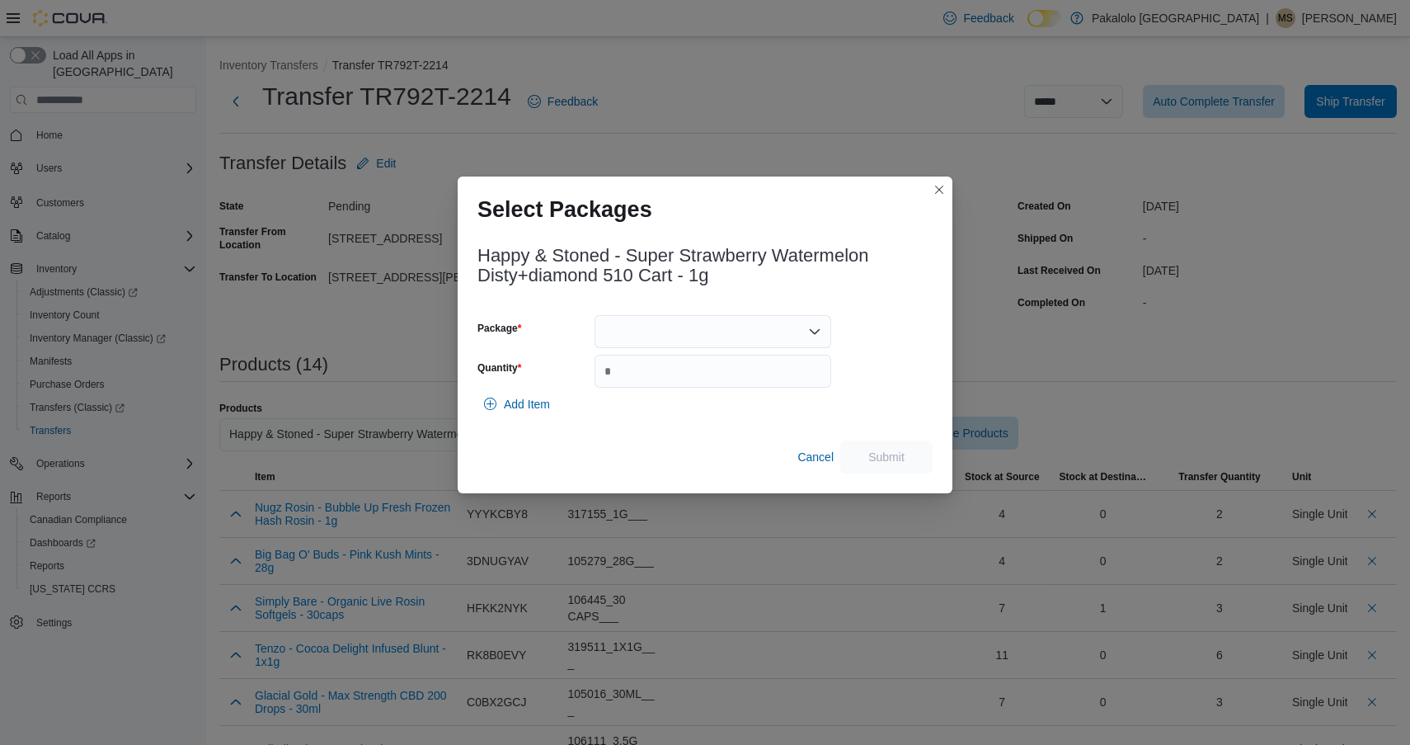
click at [735, 344] on div at bounding box center [713, 331] width 237 height 33
click at [735, 370] on div "Packages In Stock" at bounding box center [713, 360] width 237 height 24
click at [734, 380] on span "PR250702H" at bounding box center [722, 383] width 197 height 16
click at [734, 380] on input "Quantity" at bounding box center [713, 371] width 237 height 33
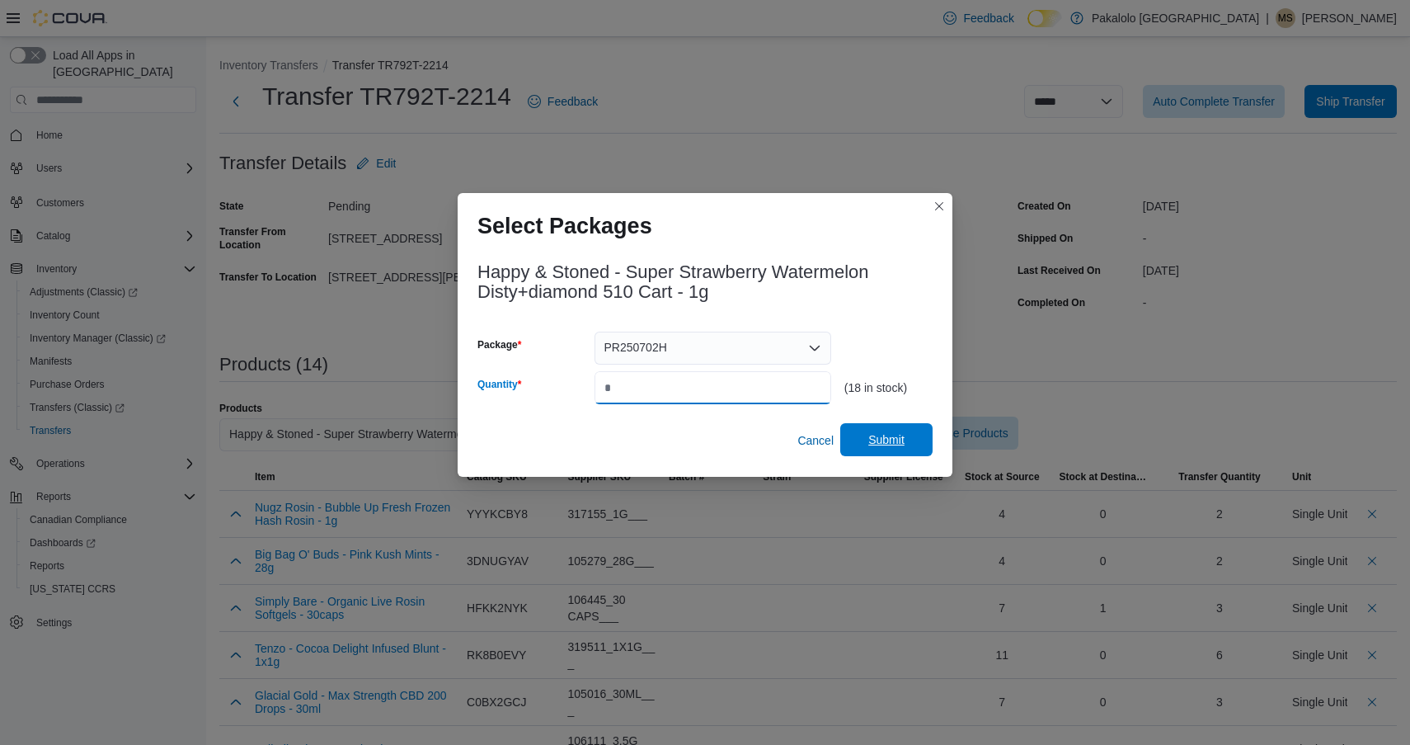
type input "**"
click at [888, 436] on span "Submit" at bounding box center [887, 439] width 36 height 16
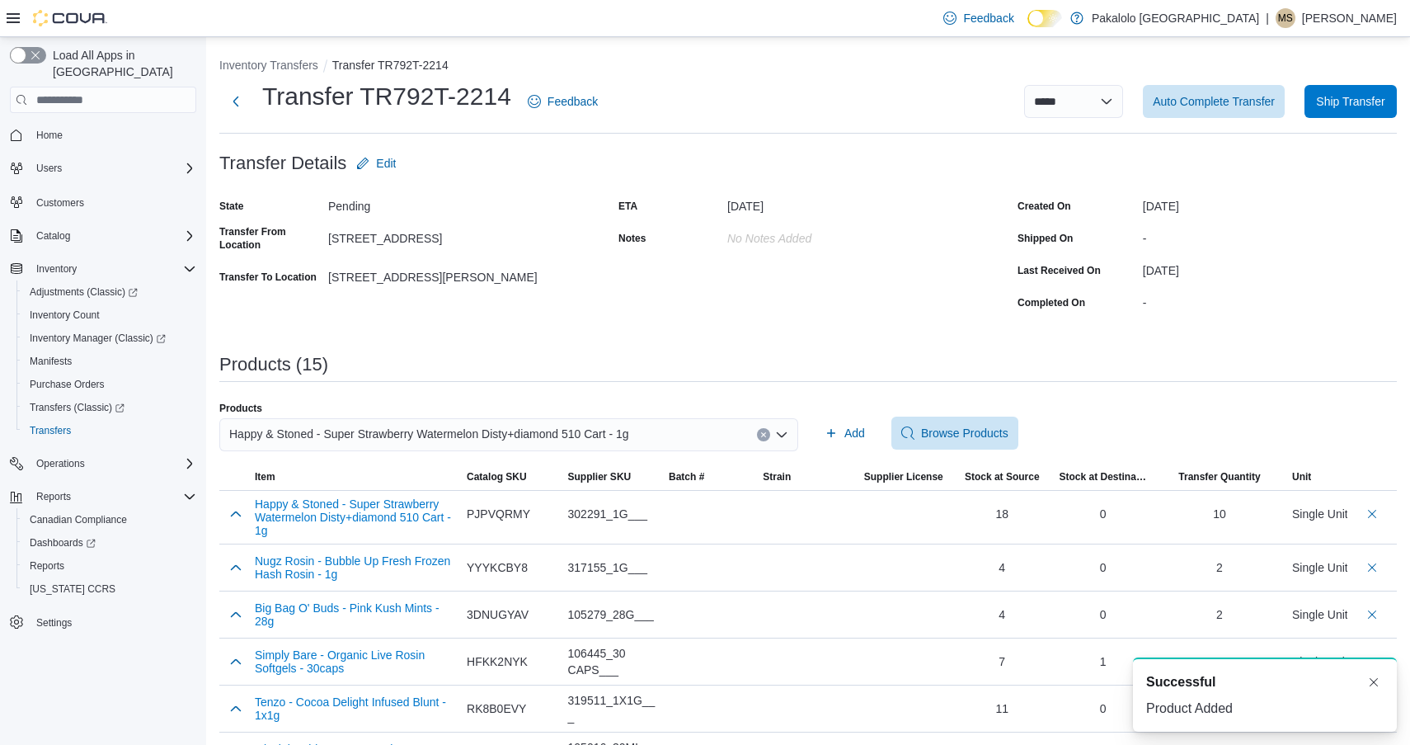
scroll to position [0, 0]
click at [425, 429] on span "Happy & Stoned - Super Strawberry Watermelon Disty+diamond 510 Cart - 1g" at bounding box center [429, 434] width 400 height 20
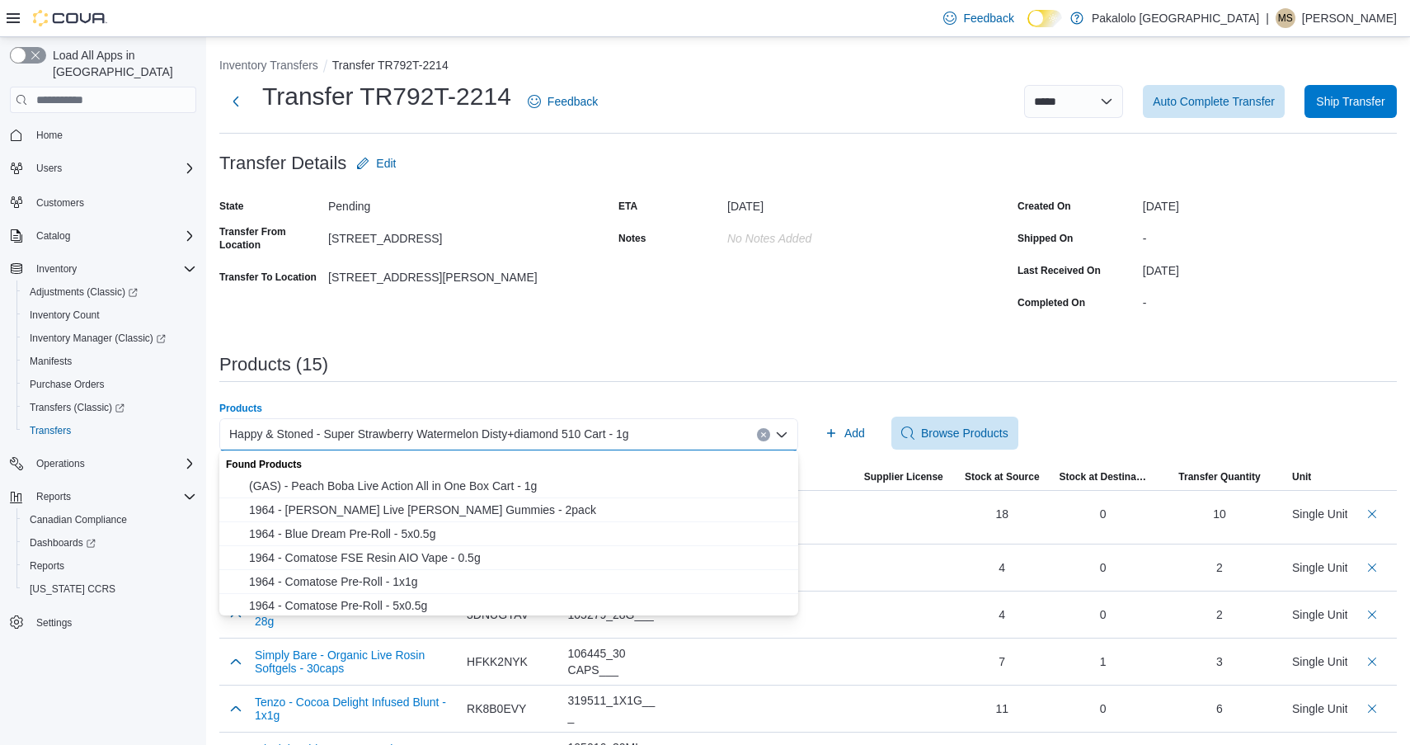
paste input "********"
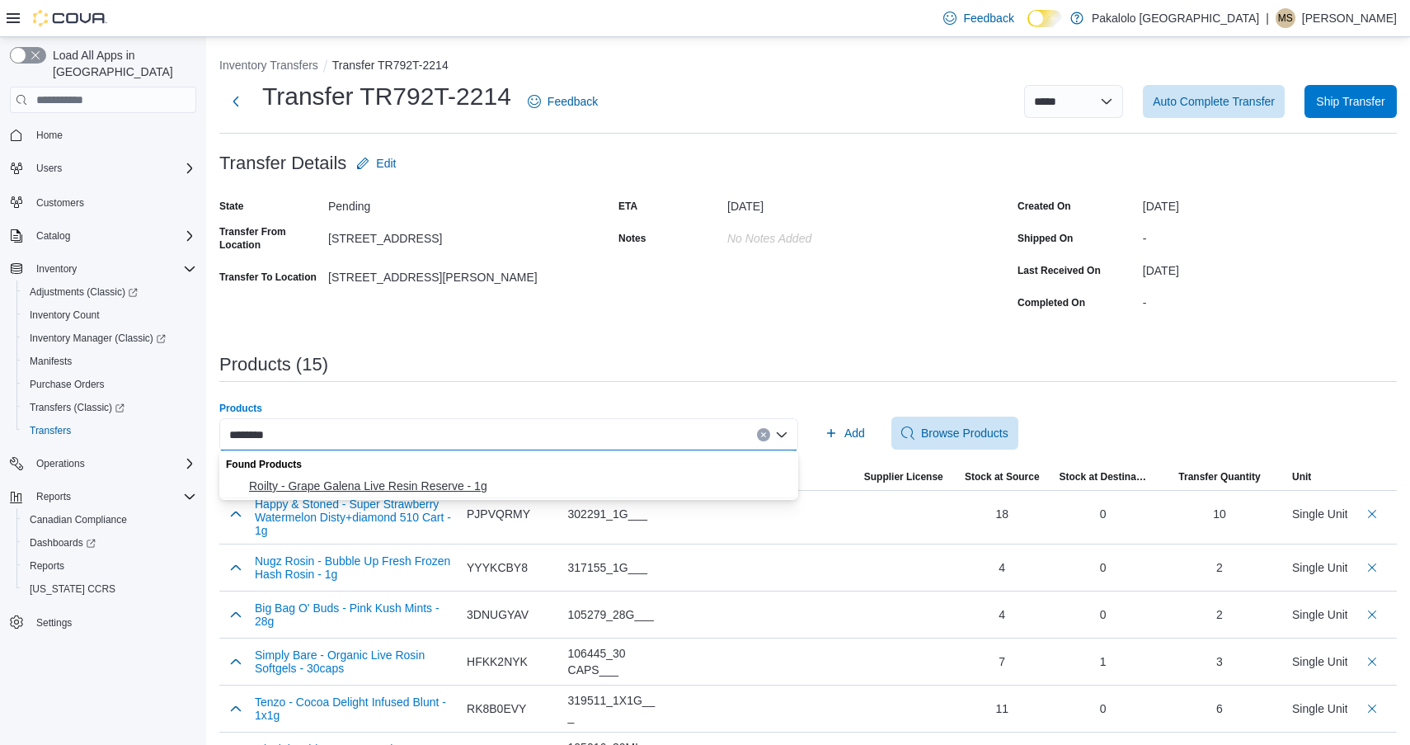
type input "********"
click at [386, 487] on span "Roilty - Grape Galena Live Resin Reserve - 1g" at bounding box center [518, 486] width 539 height 16
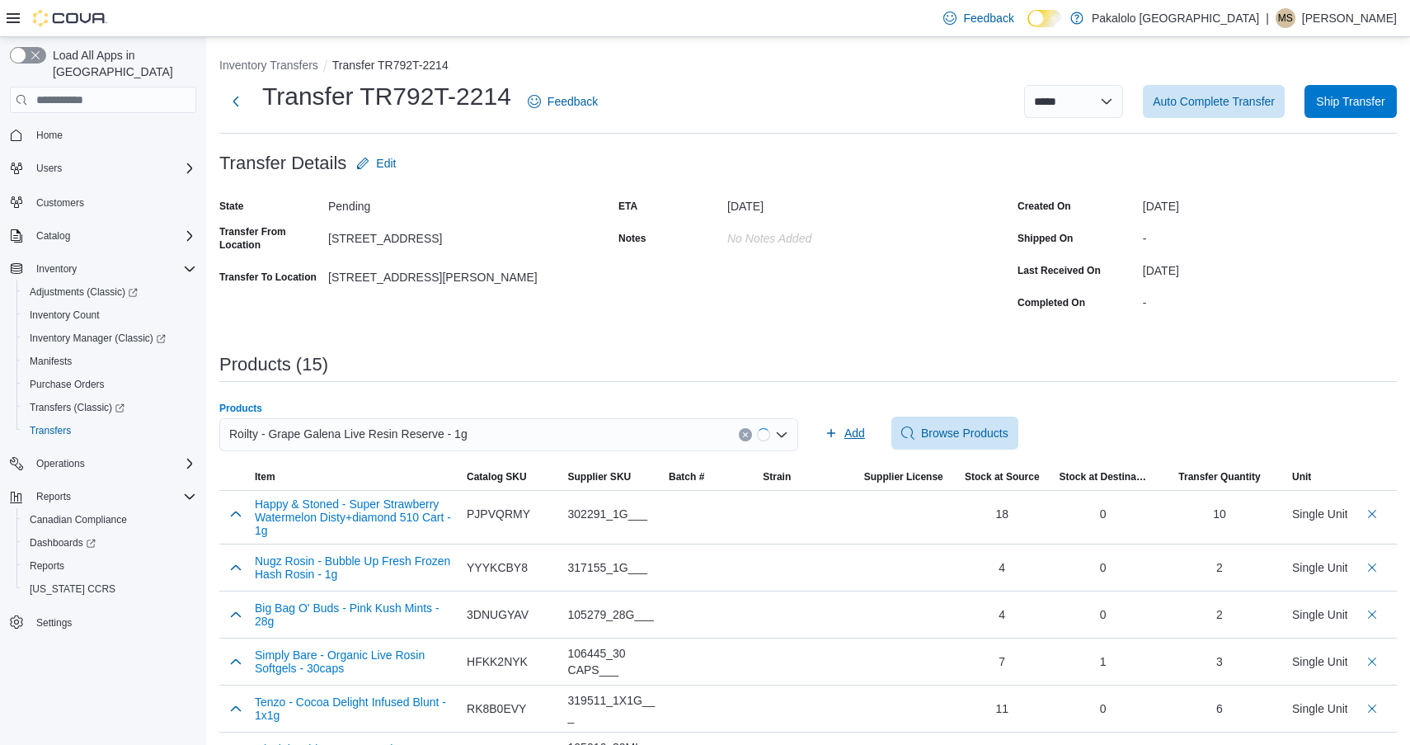
click at [850, 434] on span "Add" at bounding box center [855, 433] width 21 height 16
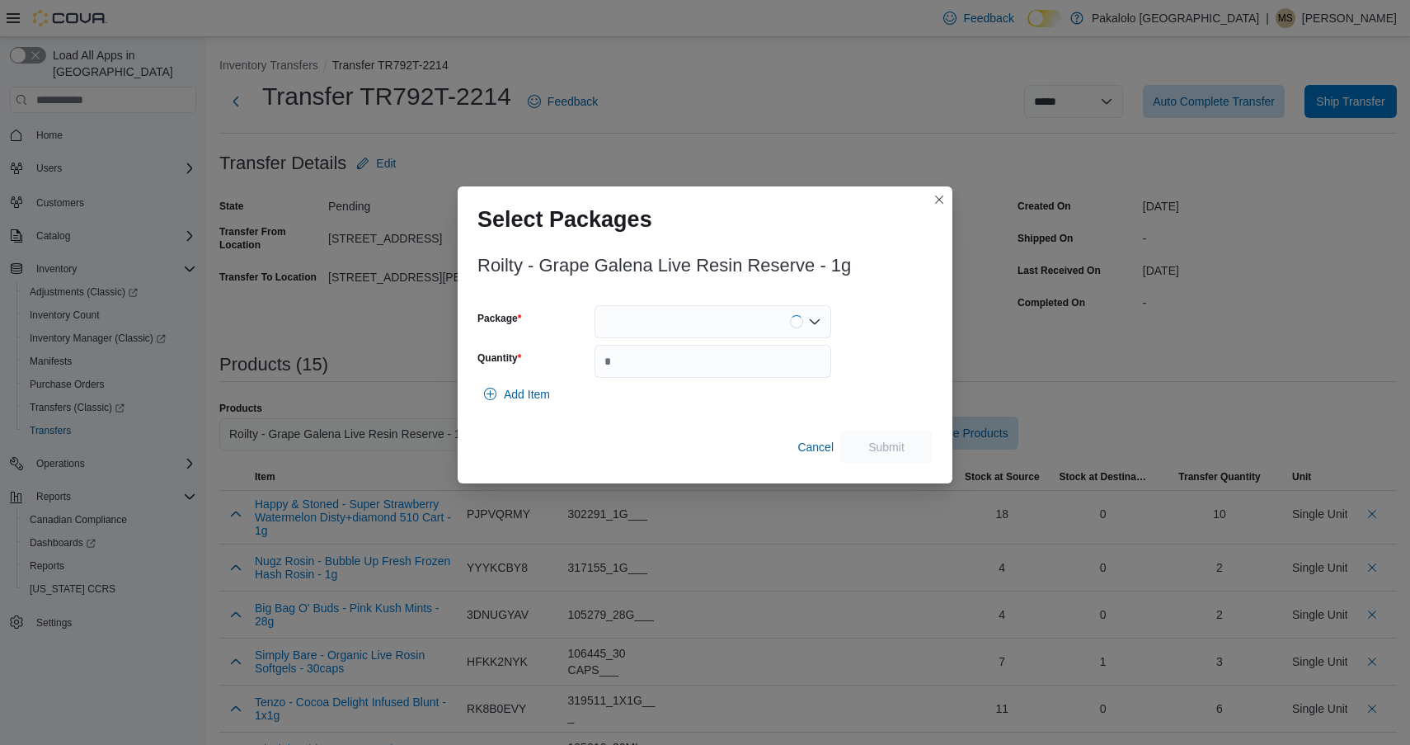
click at [727, 321] on div at bounding box center [713, 321] width 237 height 33
click at [722, 366] on span "240260XB01" at bounding box center [722, 373] width 197 height 16
click at [722, 366] on input "Quantity" at bounding box center [713, 361] width 237 height 33
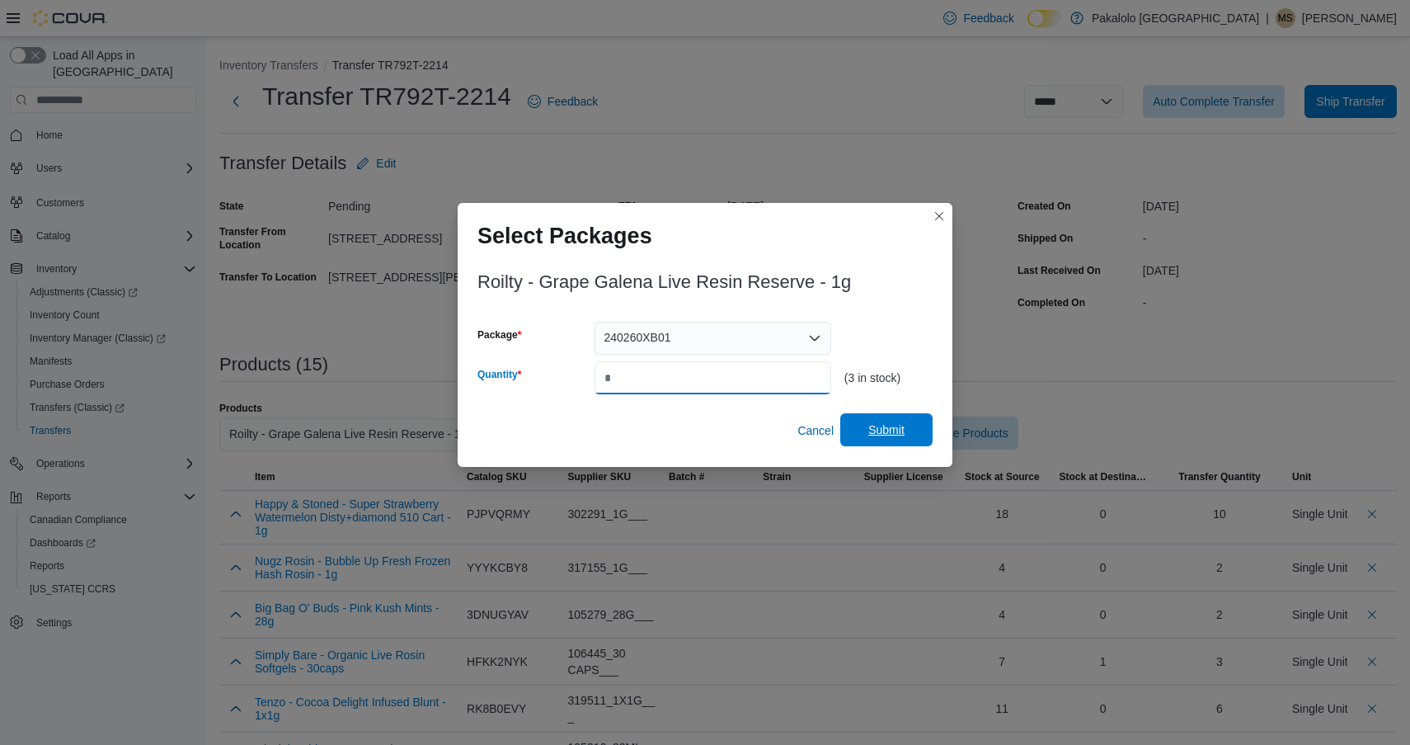
type input "*"
click at [874, 419] on span "Submit" at bounding box center [886, 429] width 73 height 33
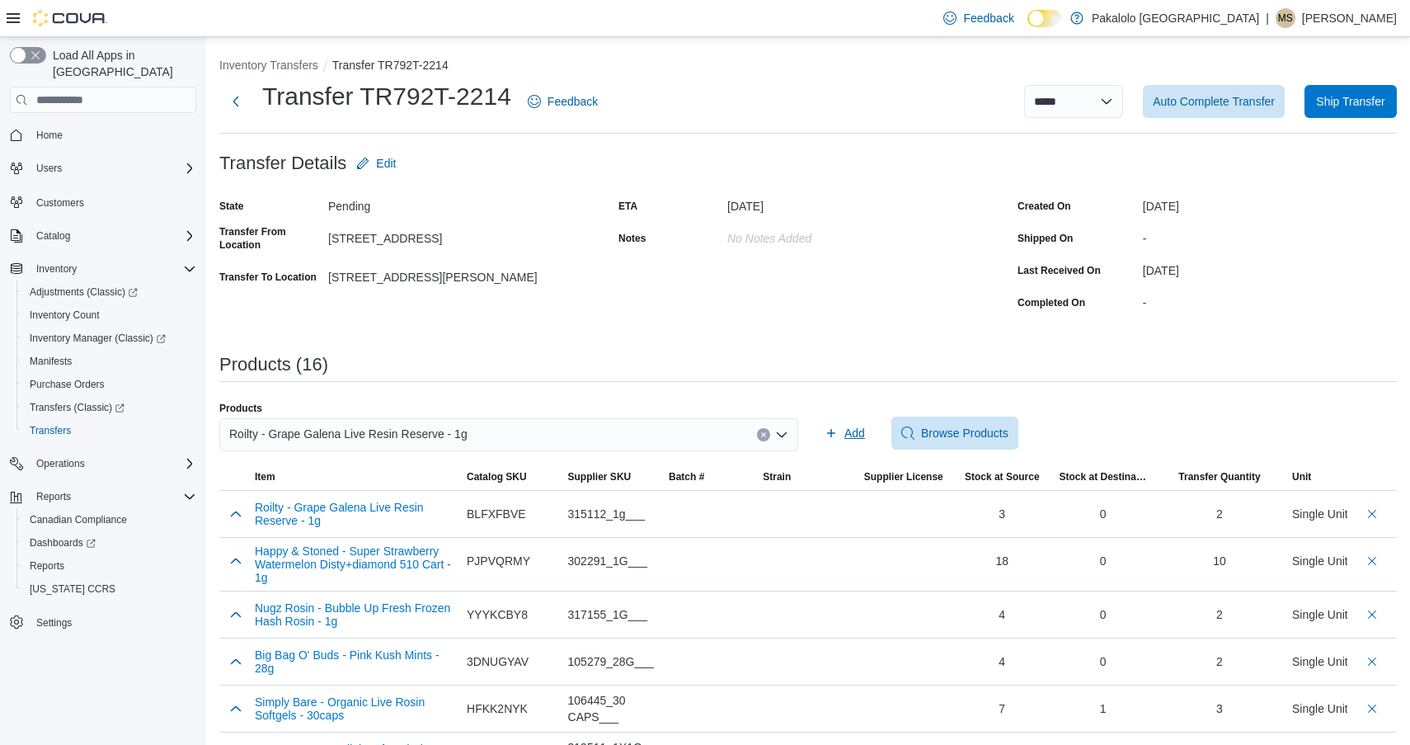
click at [848, 438] on span "Add" at bounding box center [855, 433] width 21 height 16
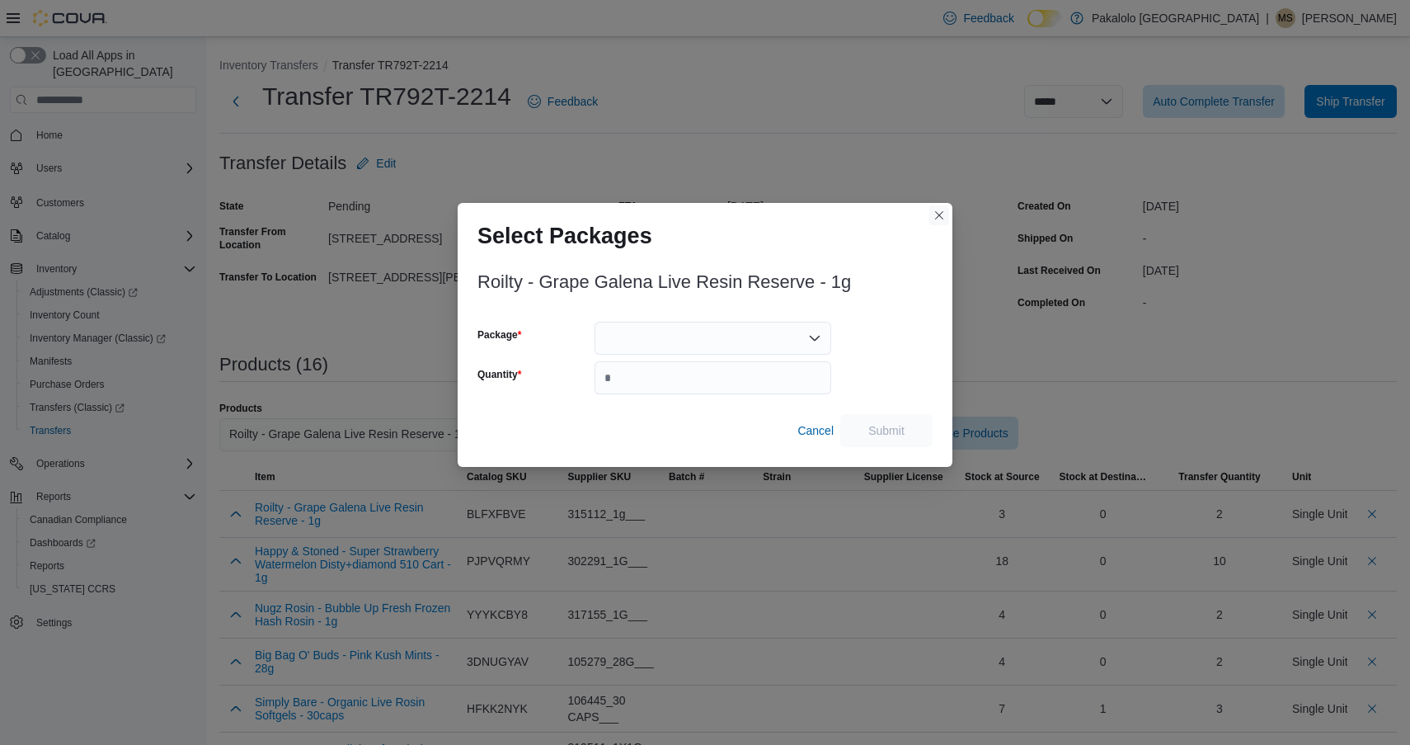
click at [935, 219] on button "Closes this modal window" at bounding box center [940, 215] width 20 height 20
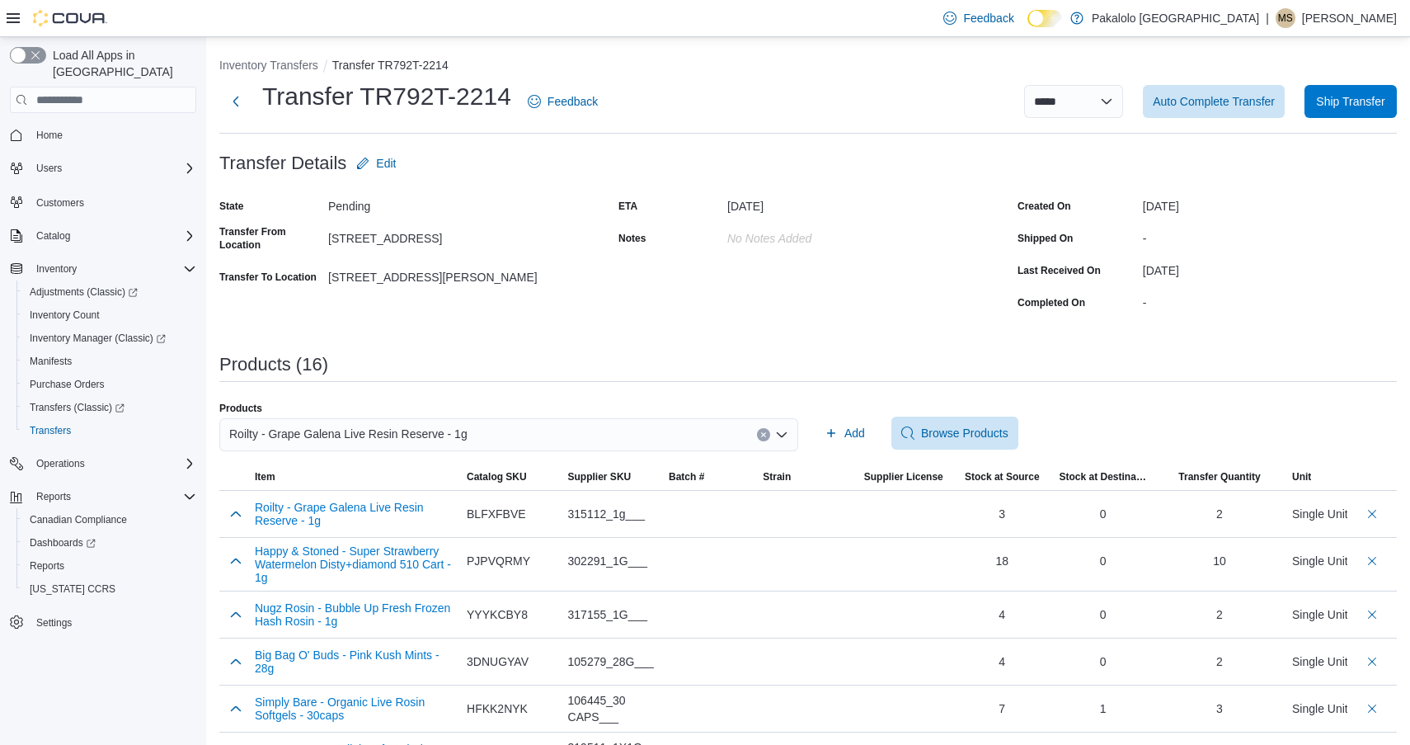
click at [514, 431] on div "Roilty - Grape Galena Live Resin Reserve - 1g" at bounding box center [508, 434] width 579 height 33
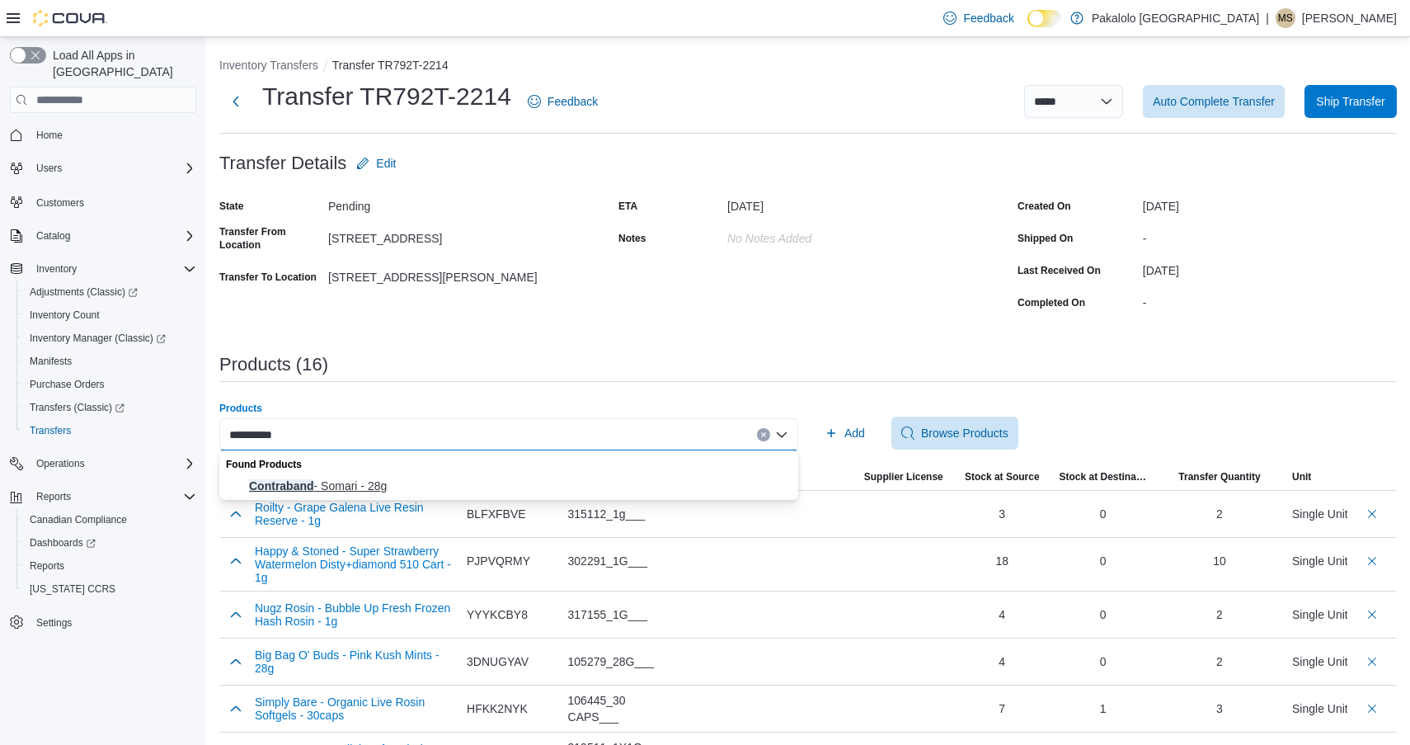
type input "**********"
click at [457, 479] on span "Contraband - Somari - 28g" at bounding box center [518, 486] width 539 height 16
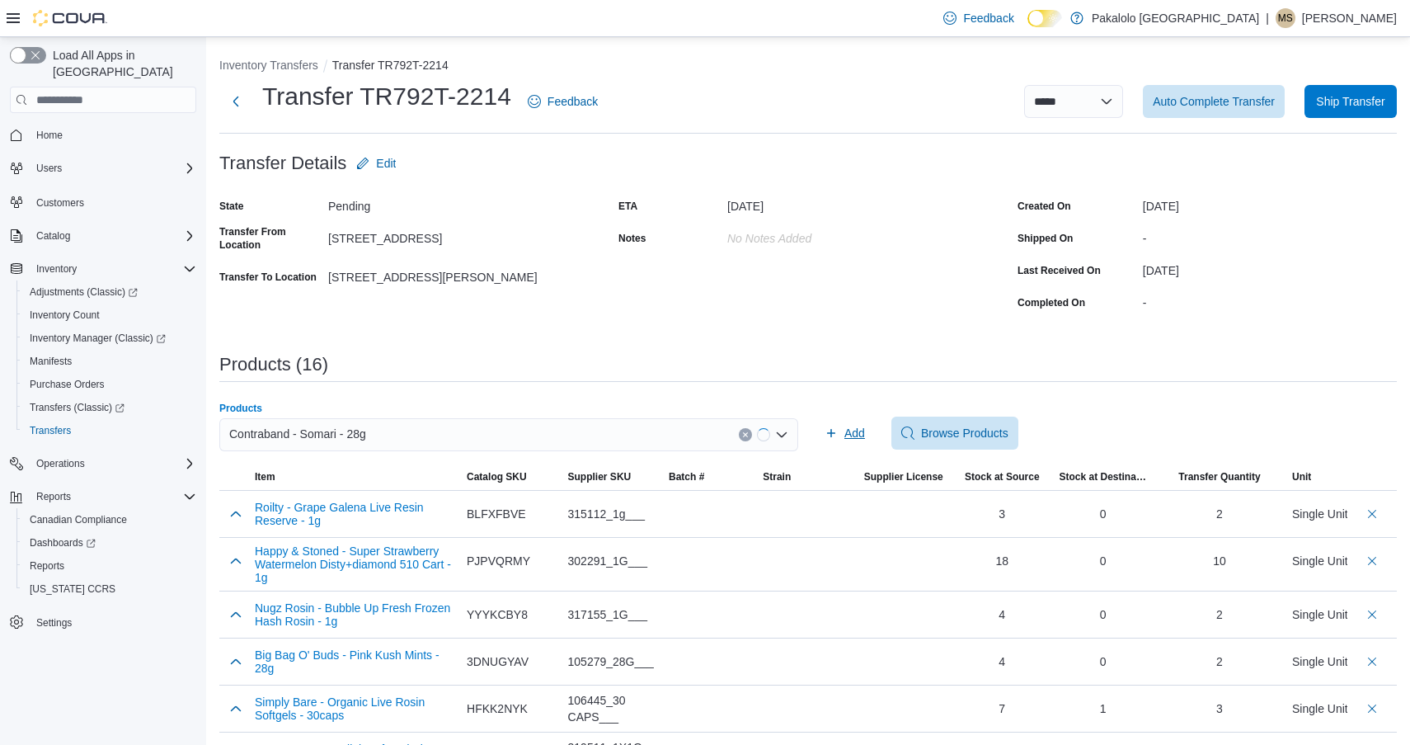
click at [841, 435] on span "Add" at bounding box center [845, 433] width 40 height 33
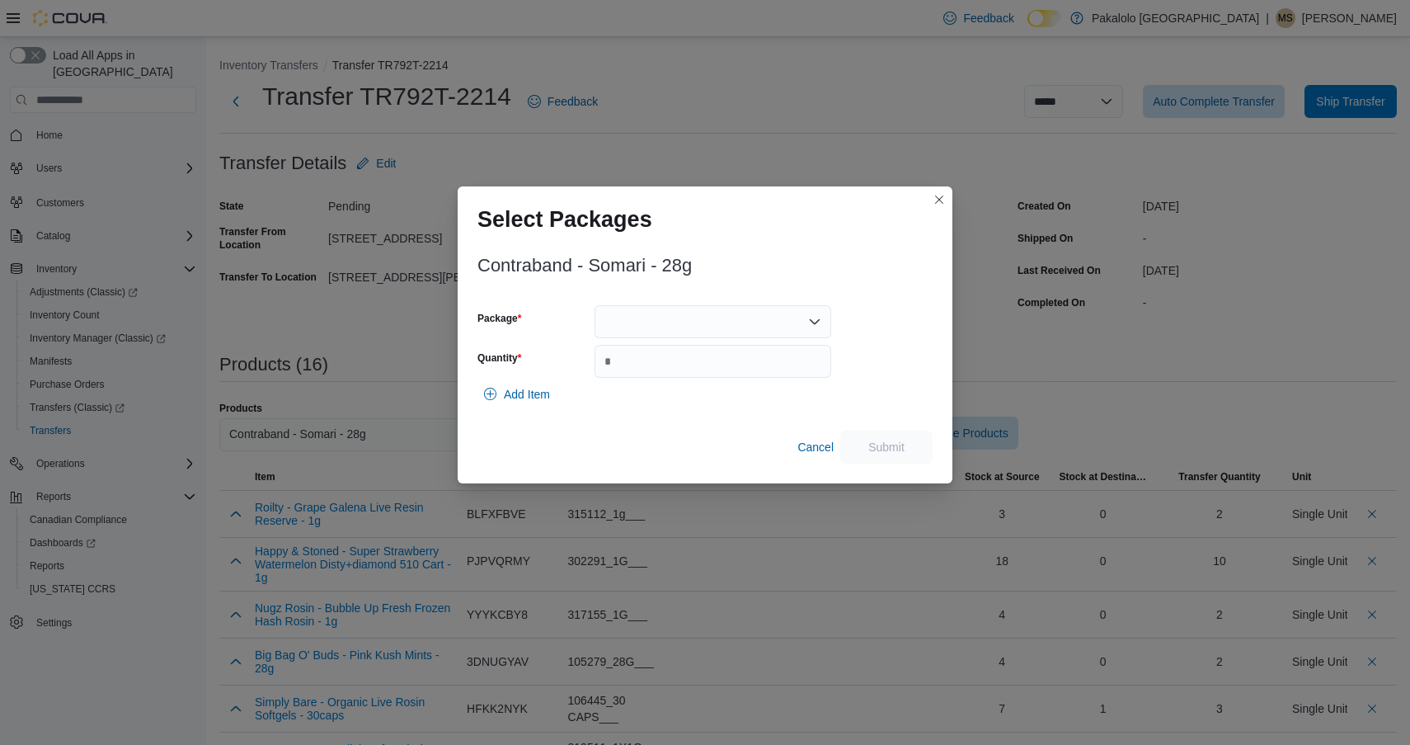
click at [734, 306] on div at bounding box center [713, 321] width 237 height 33
click at [722, 378] on span "AFG00000758" at bounding box center [722, 373] width 197 height 16
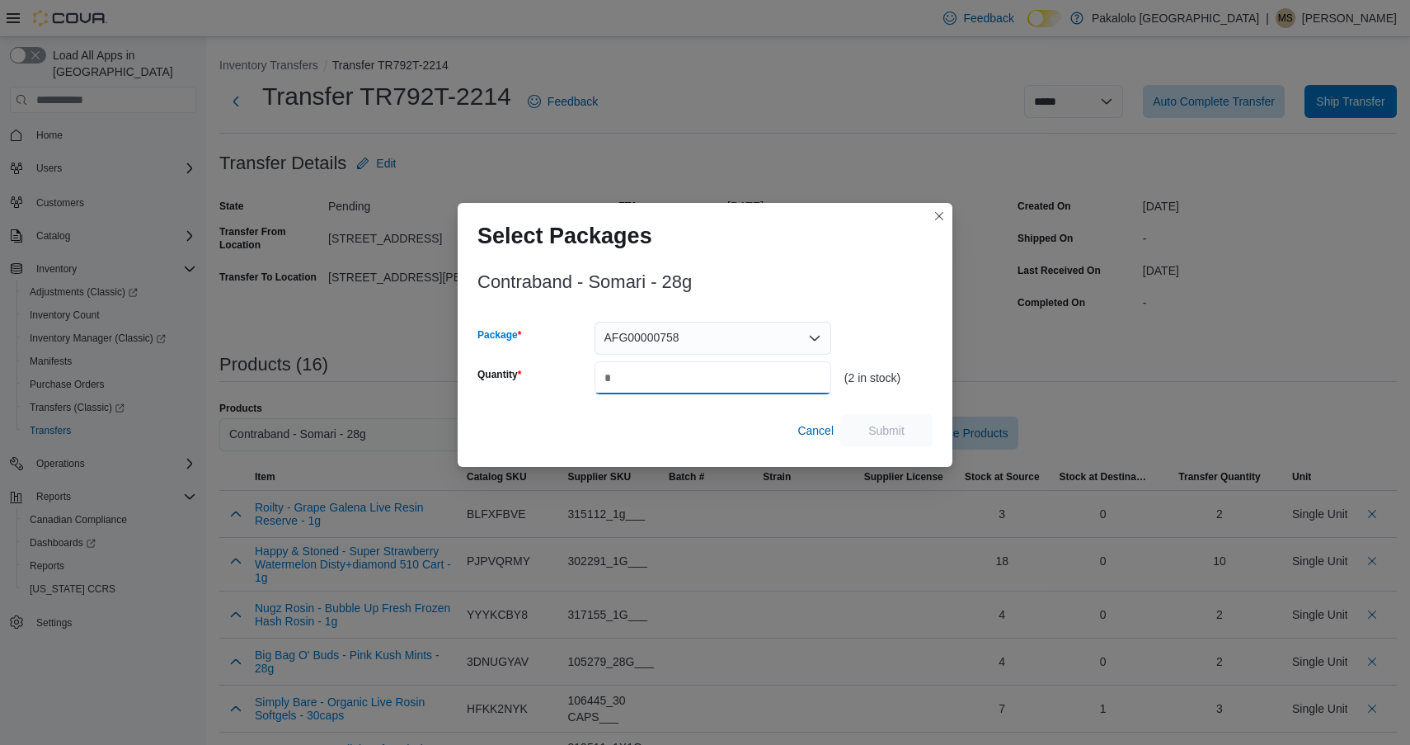
click at [722, 378] on input "*" at bounding box center [713, 377] width 237 height 33
type input "*"
click at [872, 423] on span "Submit" at bounding box center [887, 429] width 36 height 16
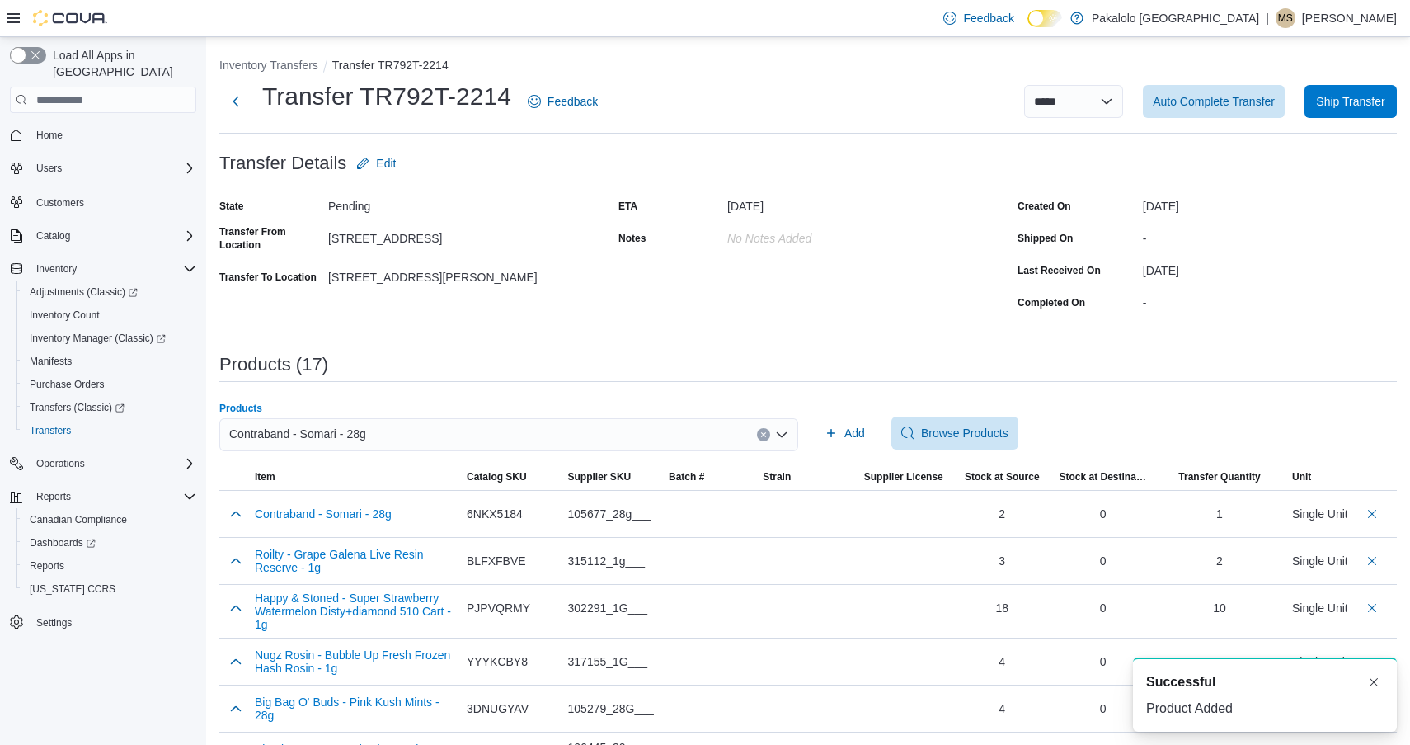
click at [405, 424] on div "Contraband - Somari - 28g" at bounding box center [508, 434] width 579 height 33
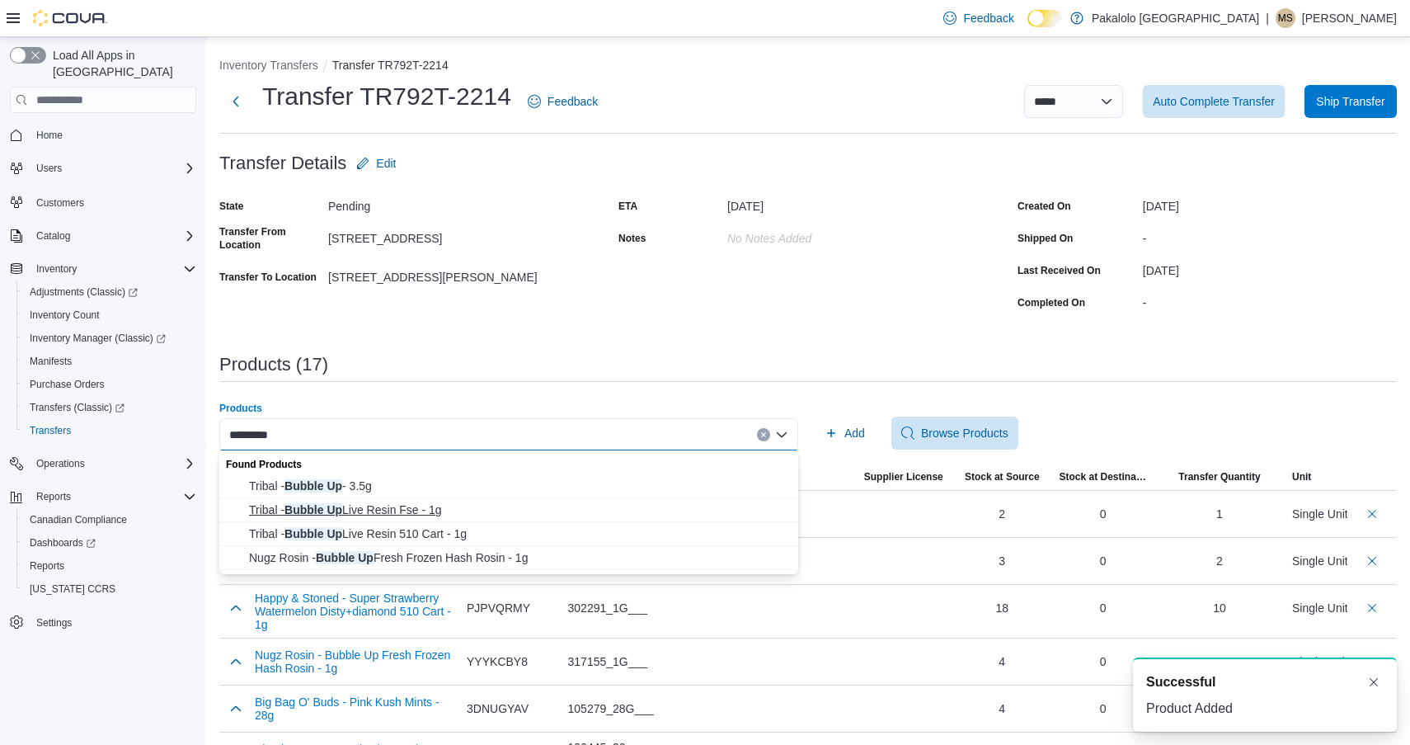
type input "*********"
click at [380, 503] on span "Tribal - Bubble Up Live Resin Fse - 1g" at bounding box center [518, 509] width 539 height 16
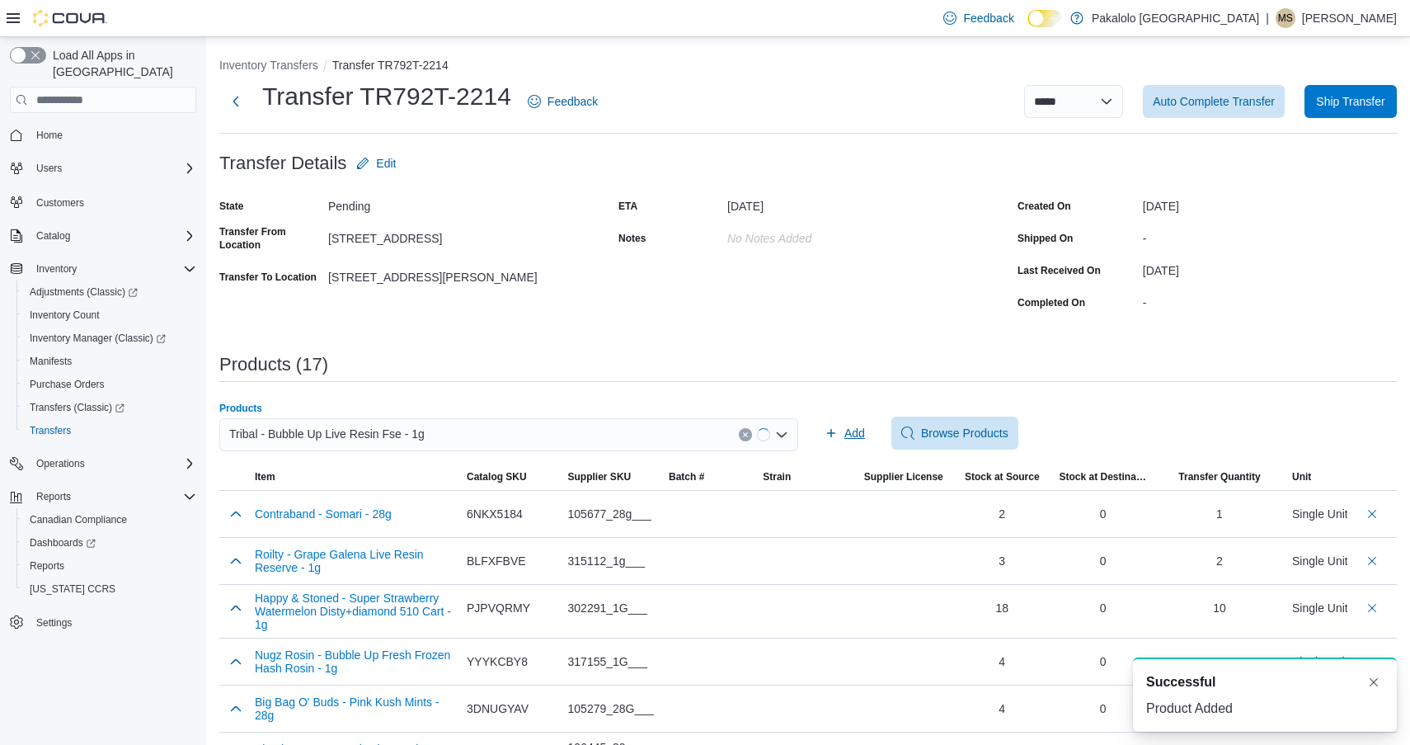
click at [858, 434] on span "Add" at bounding box center [855, 433] width 21 height 16
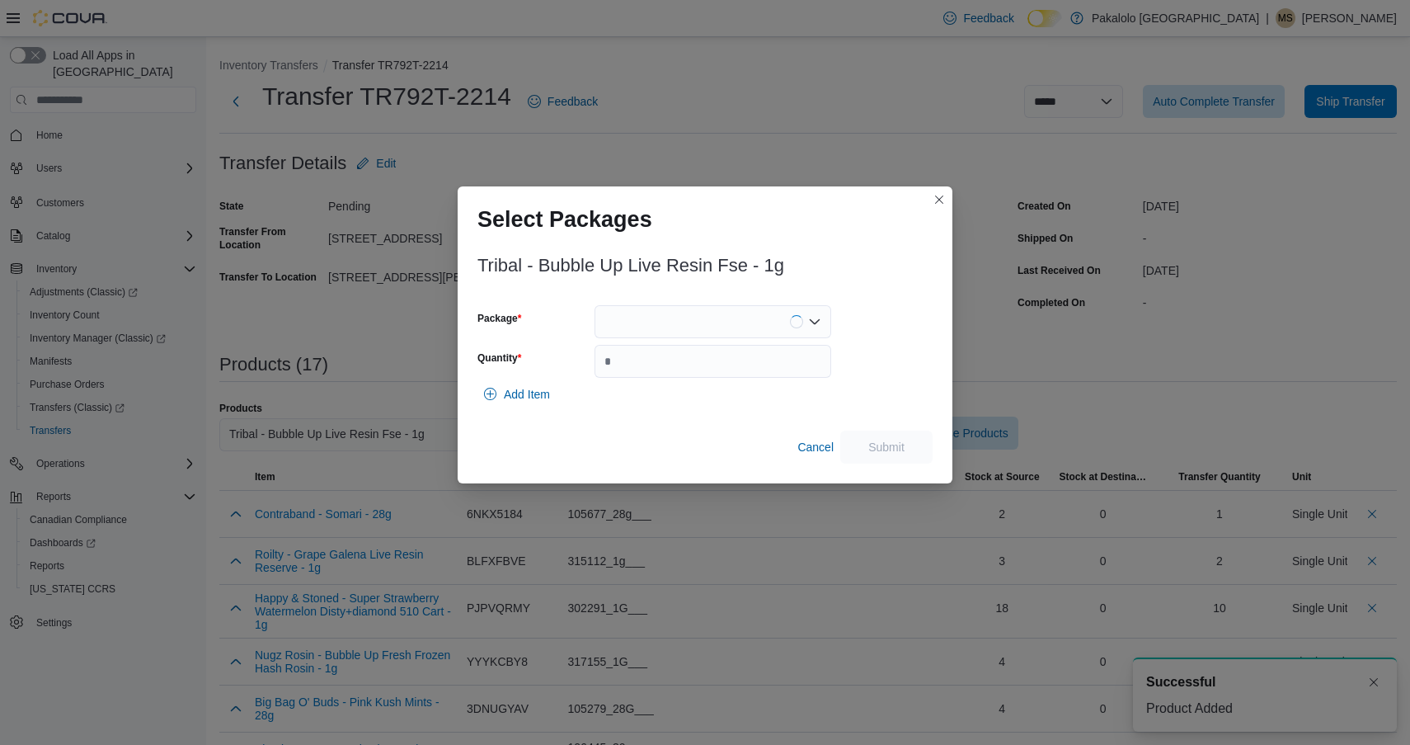
click at [732, 320] on div at bounding box center [713, 321] width 237 height 33
click at [731, 372] on span "4024198P6" at bounding box center [722, 373] width 197 height 16
click at [731, 372] on input "Quantity" at bounding box center [713, 361] width 237 height 33
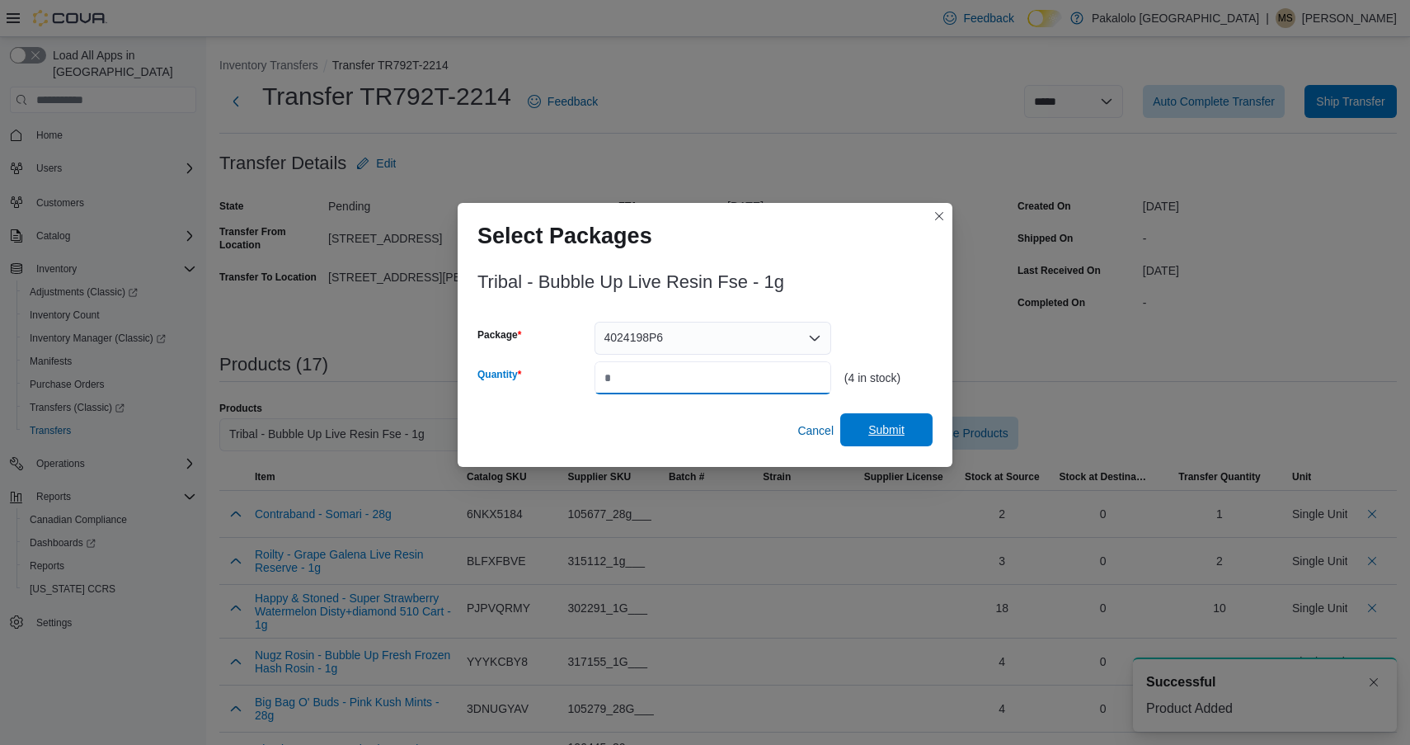
type input "*"
click at [894, 431] on span "Submit" at bounding box center [887, 429] width 36 height 16
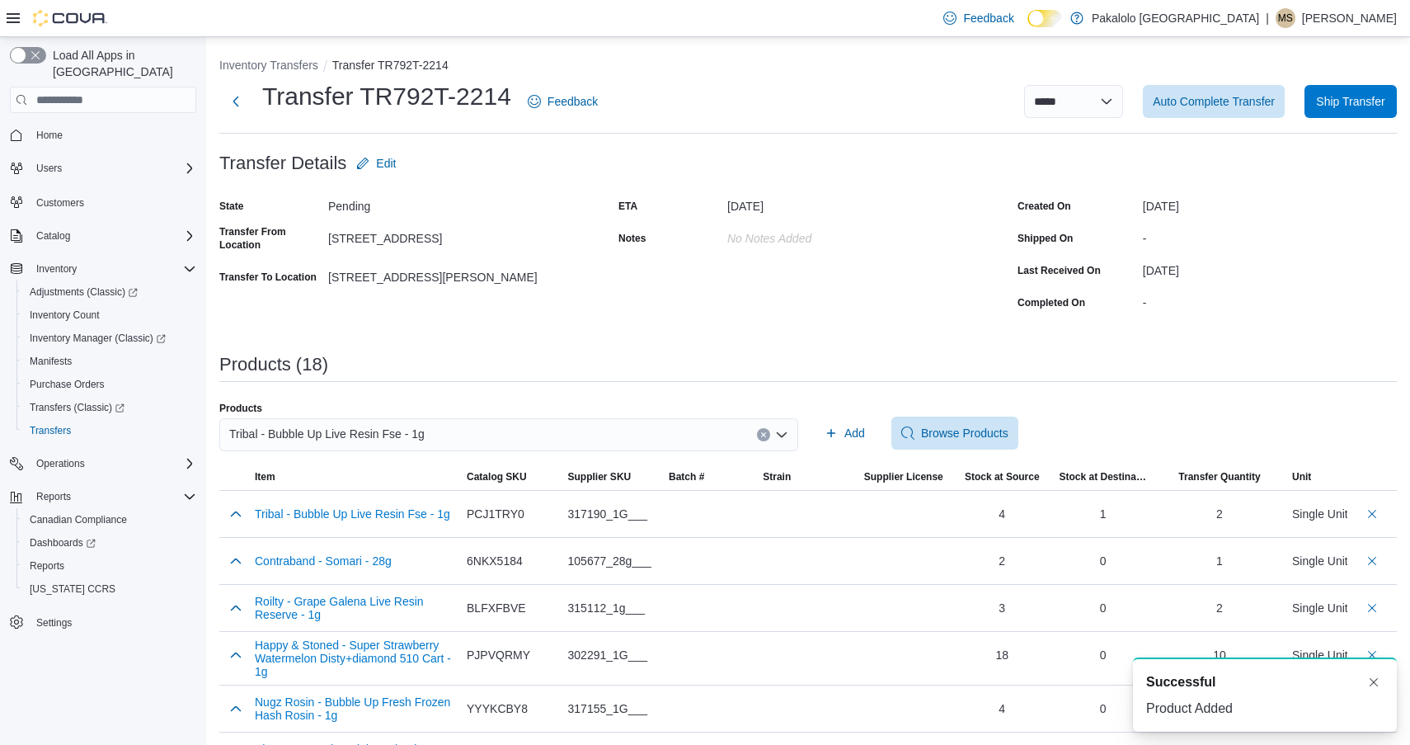
click at [365, 420] on div "Tribal - Bubble Up Live Resin Fse - 1g" at bounding box center [508, 434] width 579 height 33
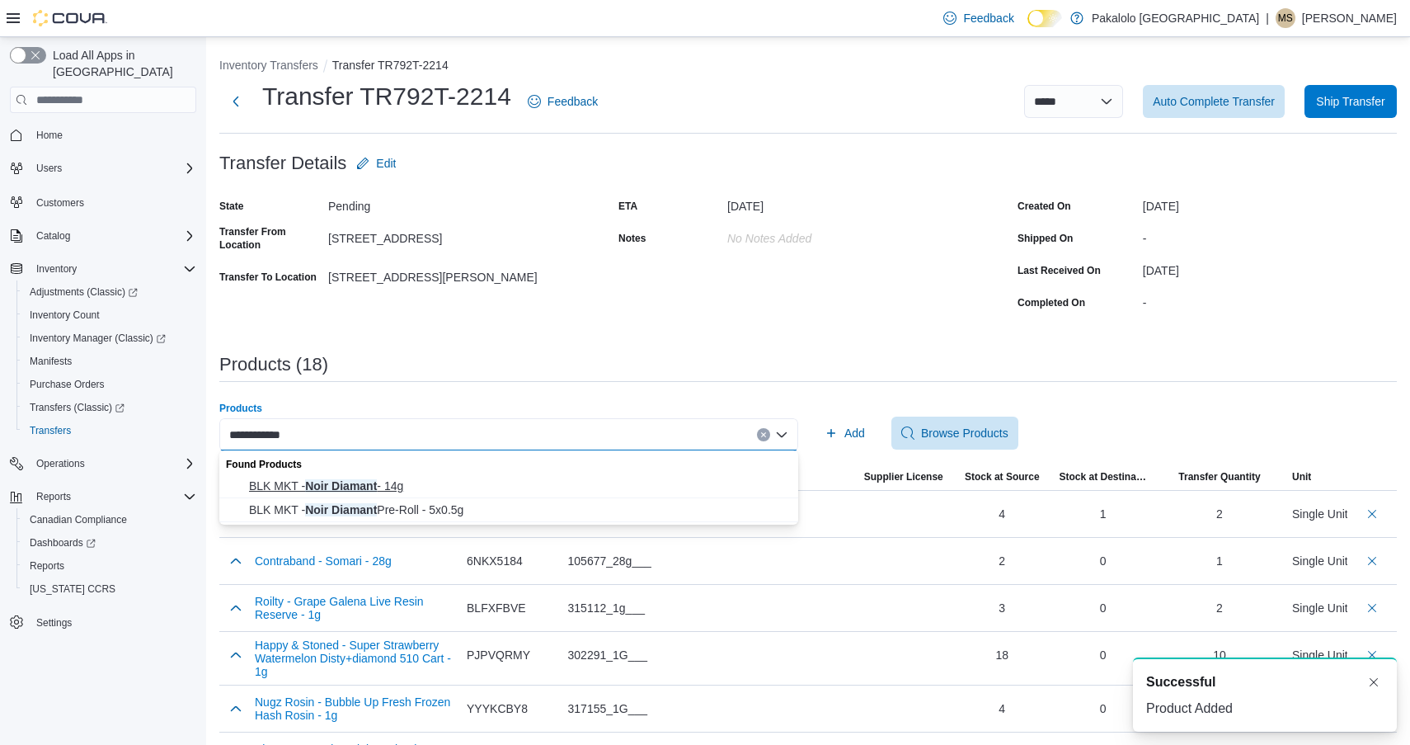
type input "**********"
click at [348, 481] on span "BLK MKT - Noir Diamant - 14g" at bounding box center [518, 486] width 539 height 16
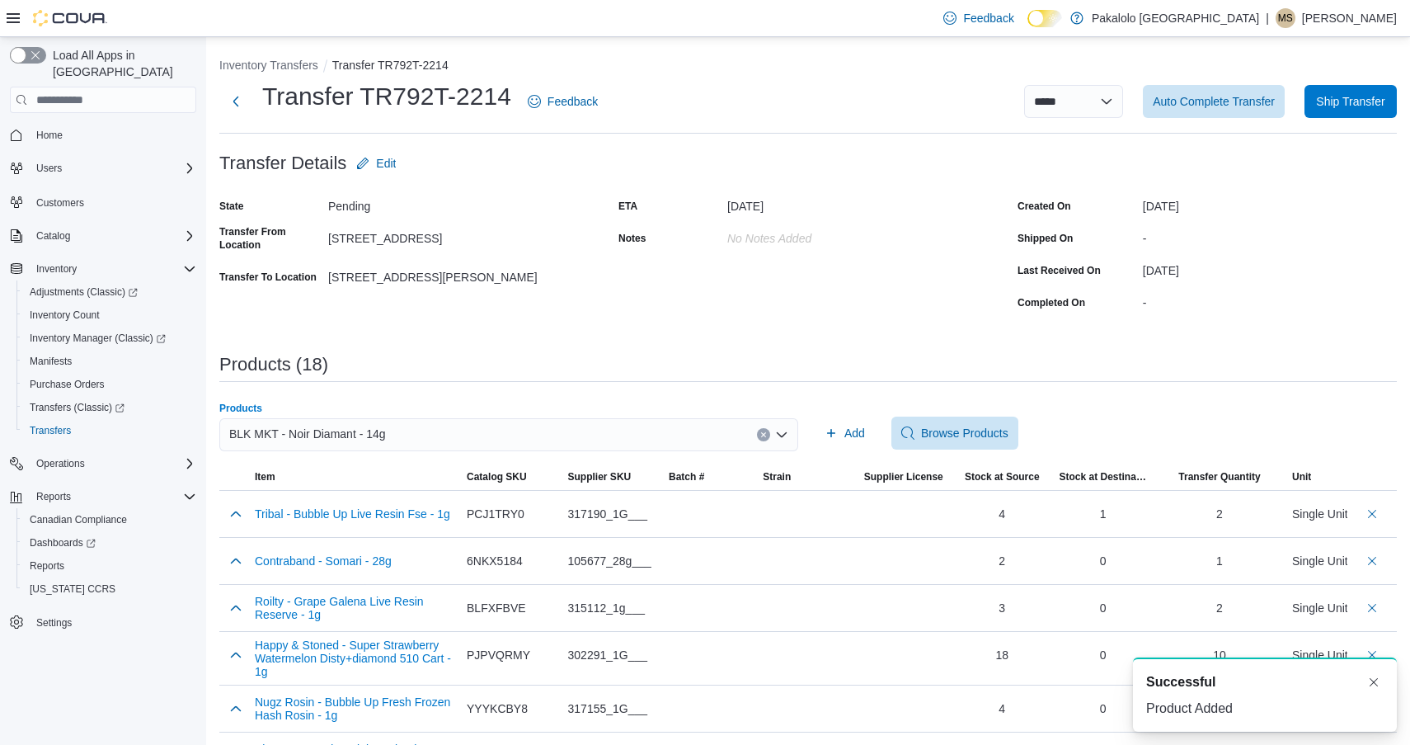
click at [485, 433] on div "BLK MKT - Noir Diamant - 14g" at bounding box center [508, 434] width 579 height 33
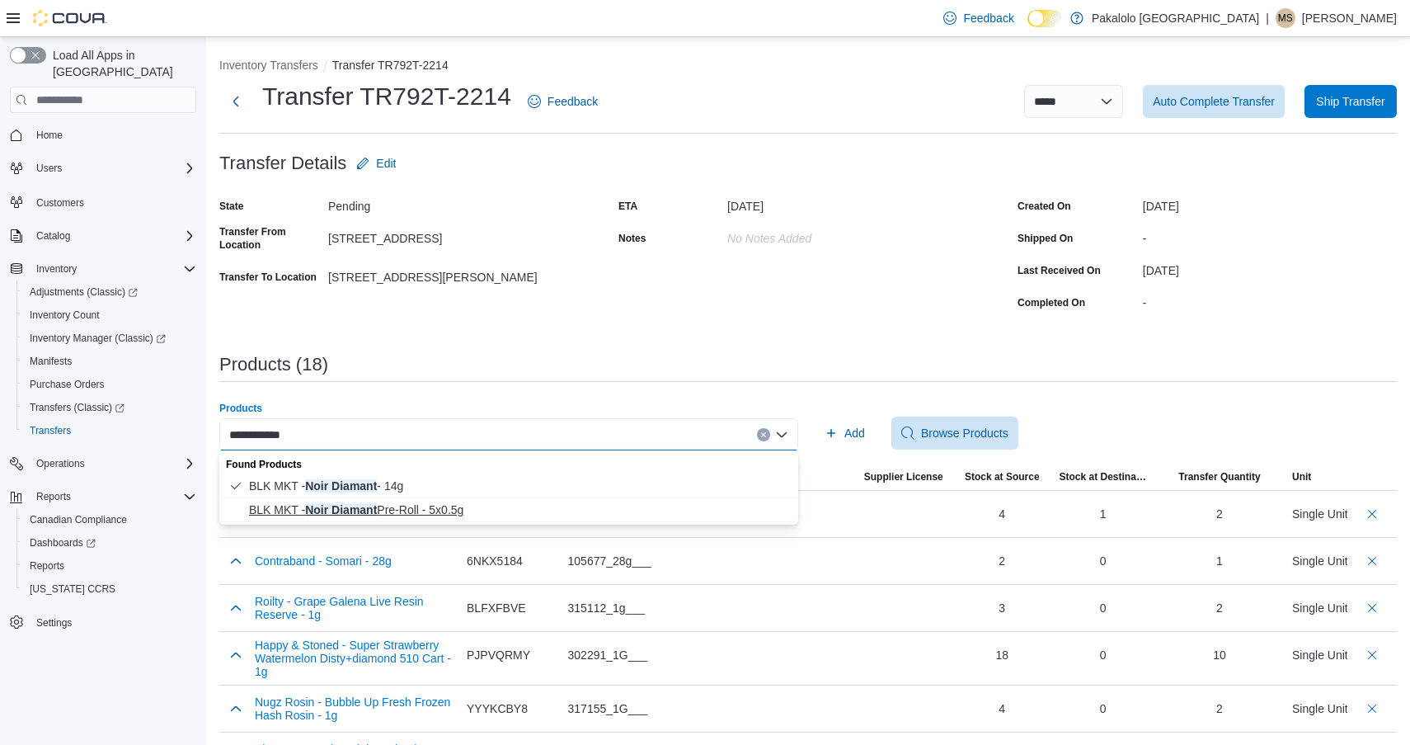
type input "**********"
click at [436, 502] on span "BLK MKT - Noir Diamant Pre-Roll - 5x0.5g" at bounding box center [518, 509] width 539 height 16
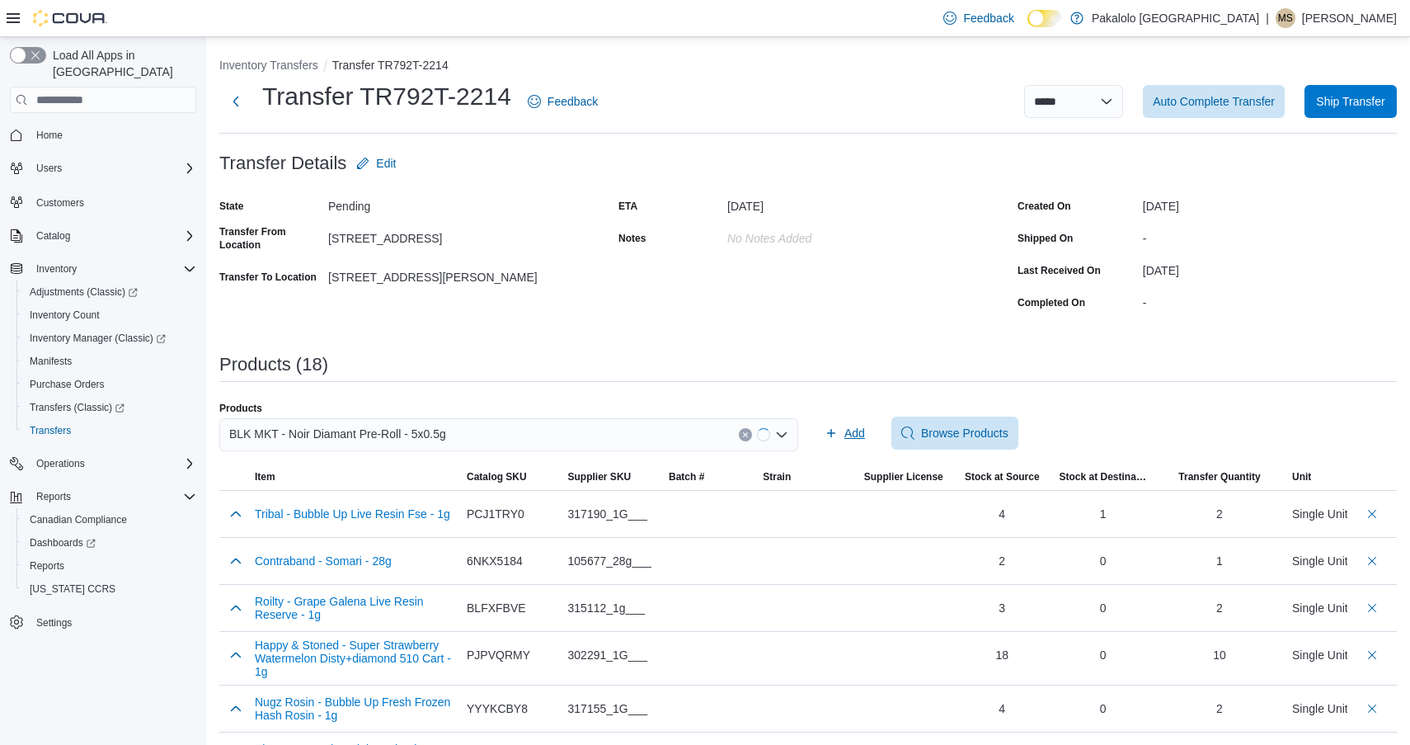
click at [830, 436] on icon "button" at bounding box center [831, 432] width 13 height 13
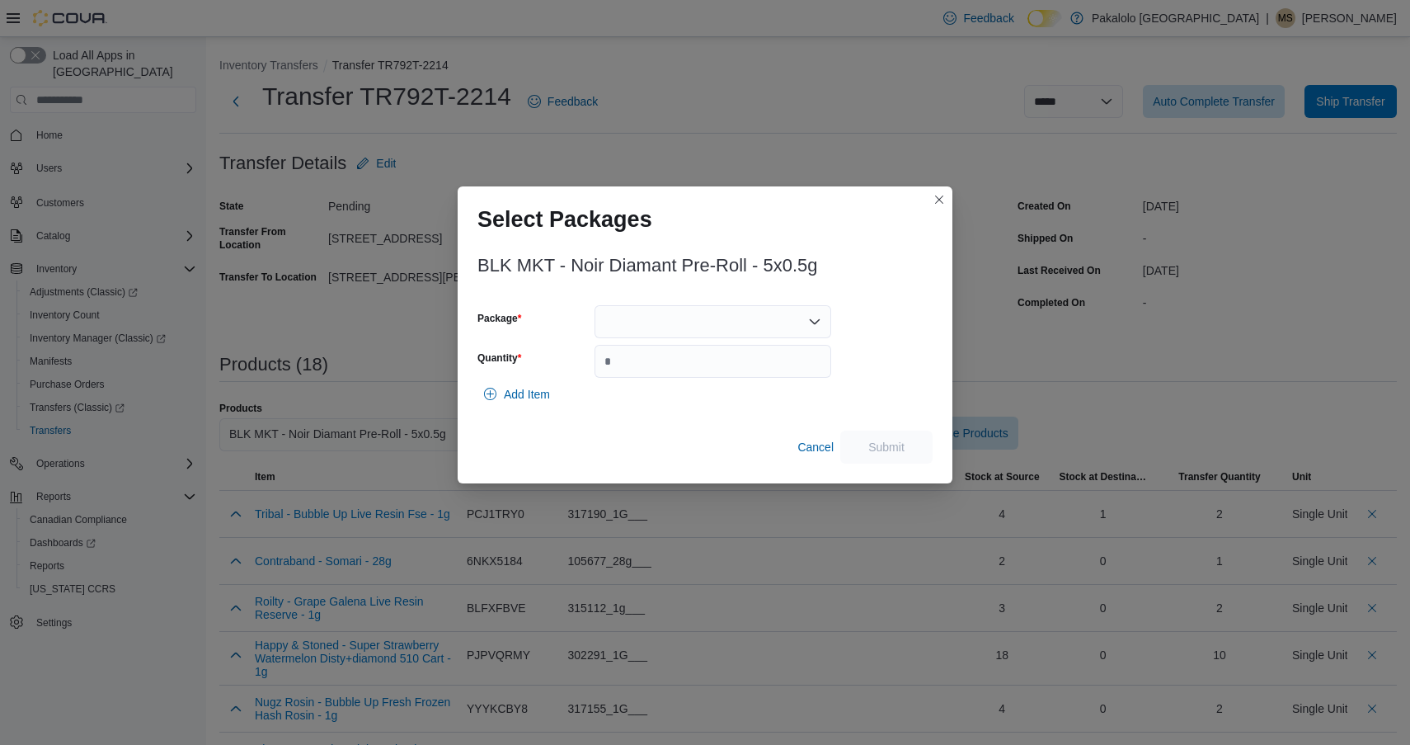
click at [709, 322] on div at bounding box center [713, 321] width 237 height 33
click at [709, 376] on span "3PL09825CGYH12" at bounding box center [722, 373] width 197 height 16
click at [709, 376] on input "Quantity" at bounding box center [713, 361] width 237 height 33
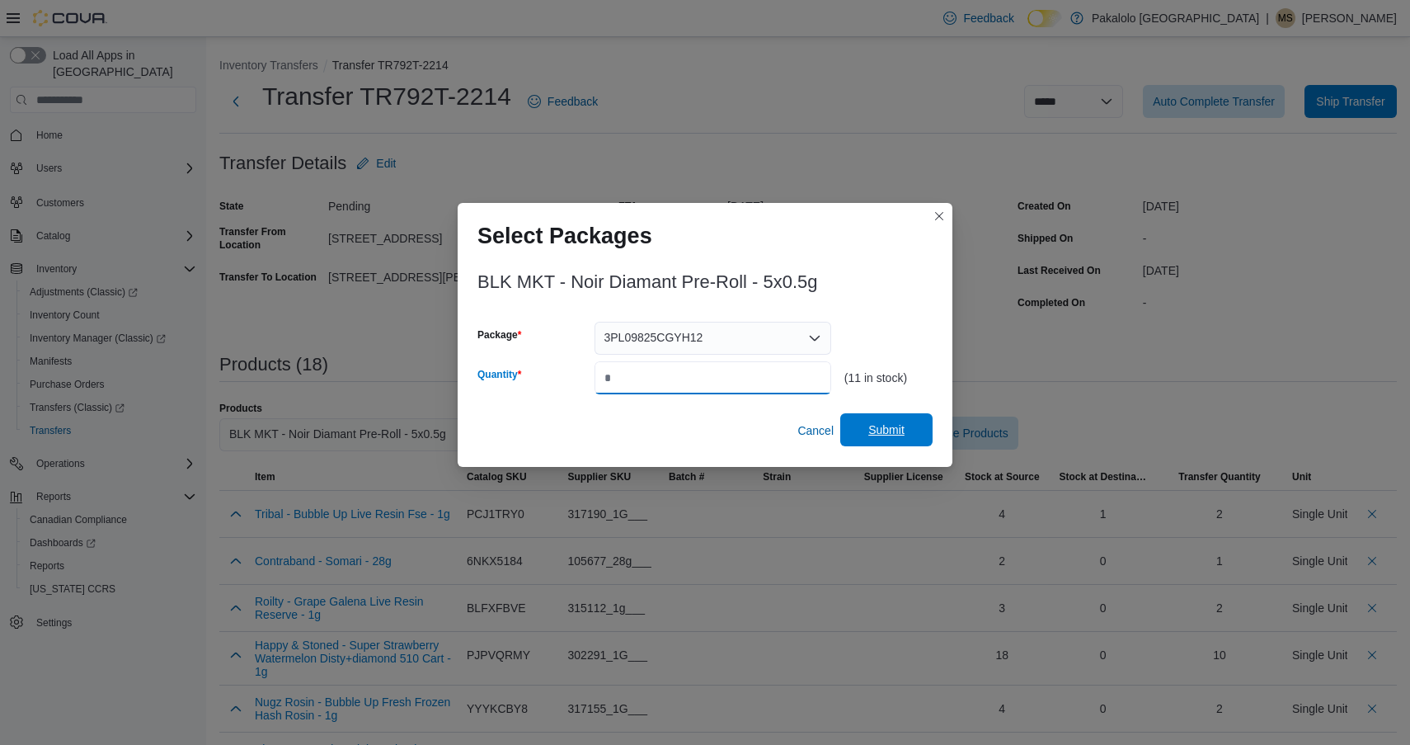
type input "**"
click at [913, 432] on span "Submit" at bounding box center [886, 429] width 73 height 33
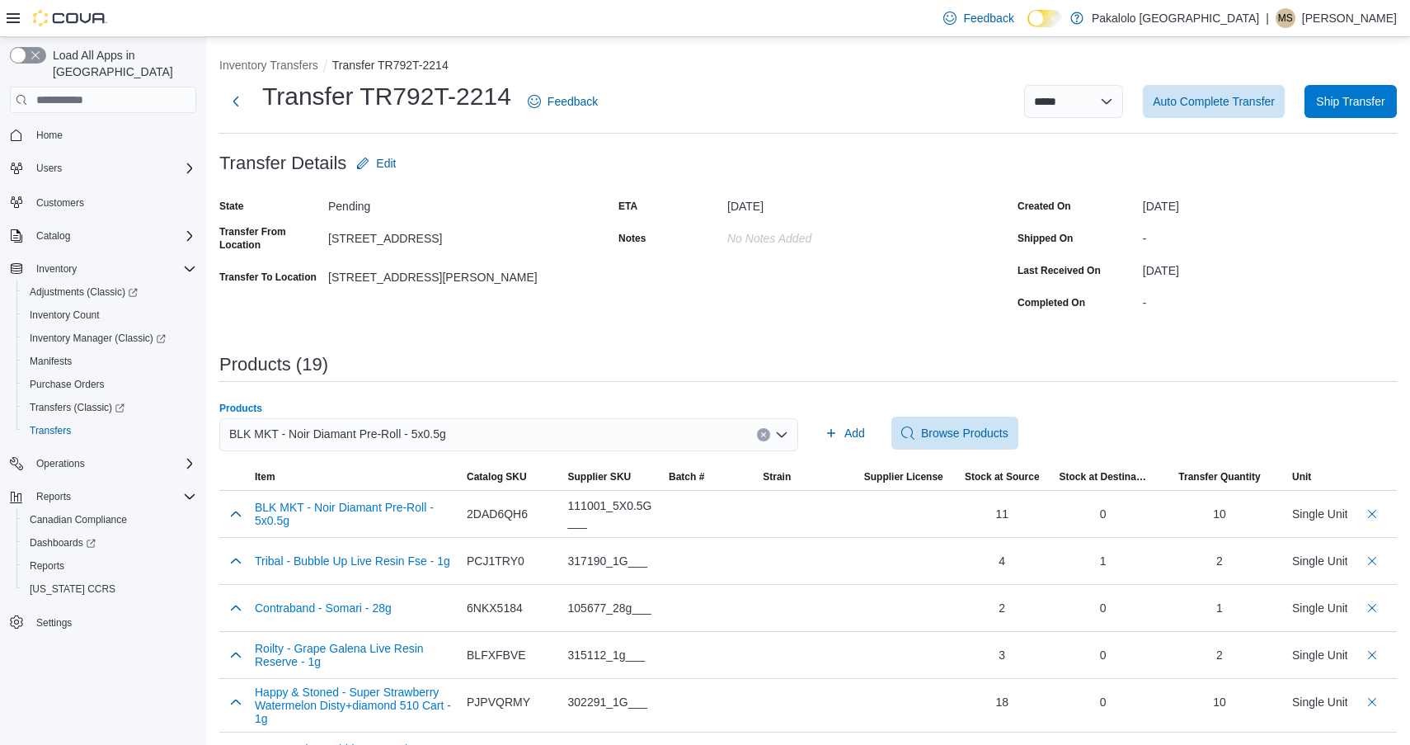
click at [509, 439] on div "BLK MKT - Noir Diamant Pre-Roll - 5x0.5g" at bounding box center [508, 434] width 579 height 33
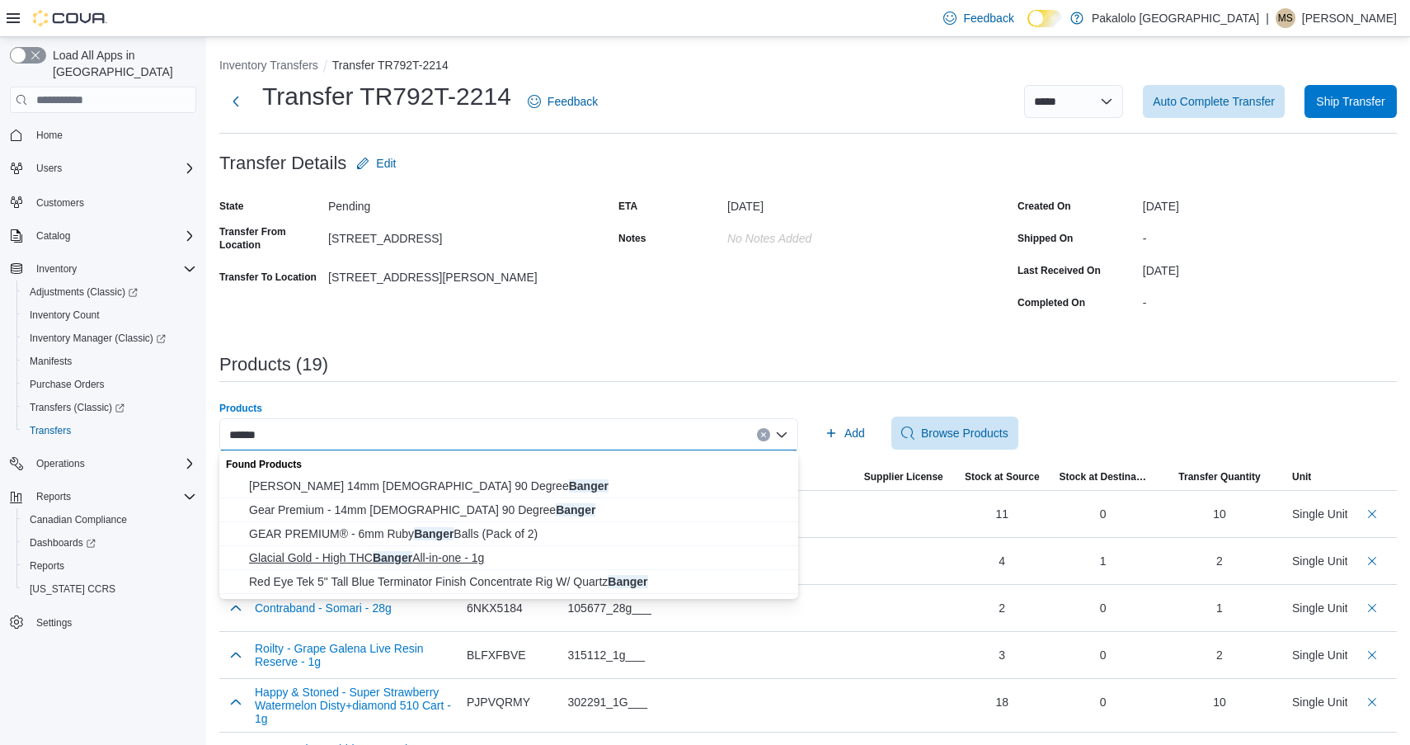
type input "******"
click at [402, 547] on button "Glacial Gold - High THC Banger All-in-one - 1g" at bounding box center [508, 558] width 579 height 24
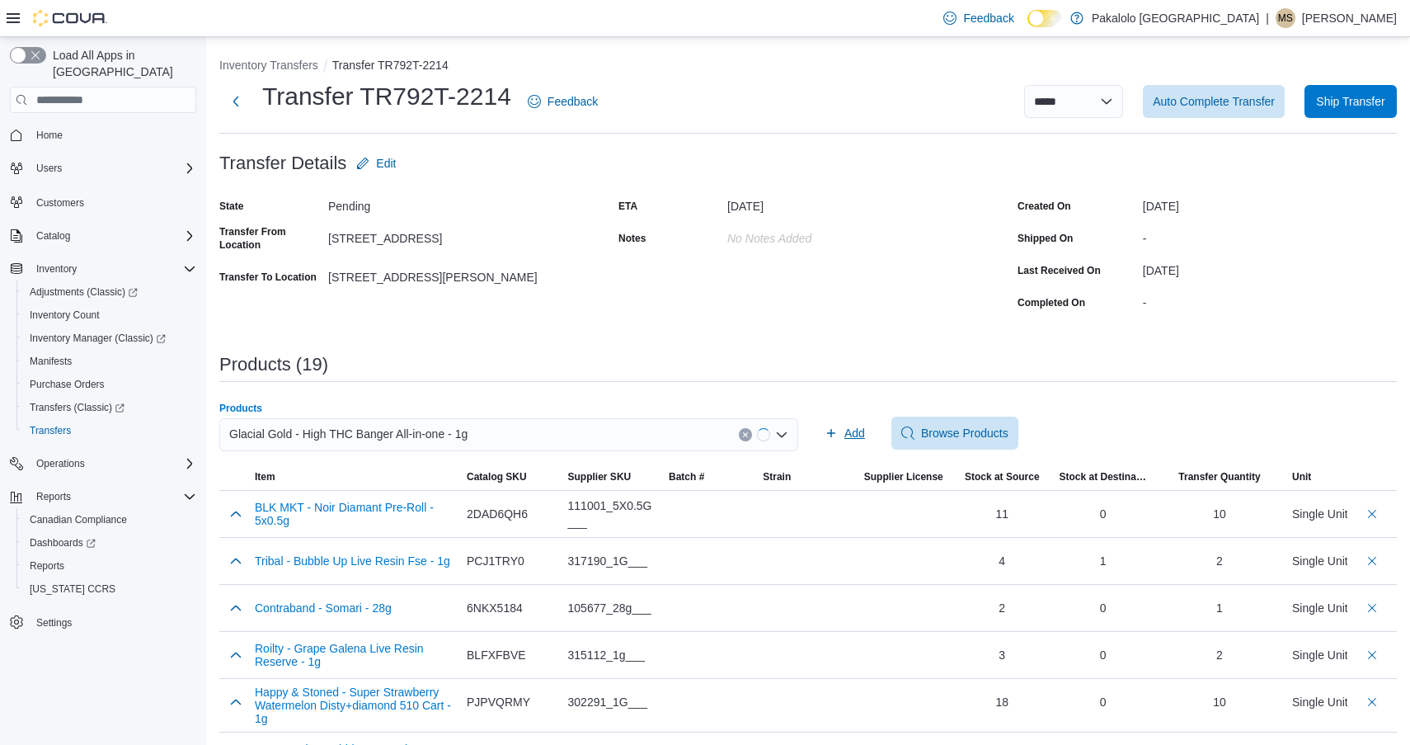
click at [834, 433] on icon "button" at bounding box center [831, 432] width 13 height 13
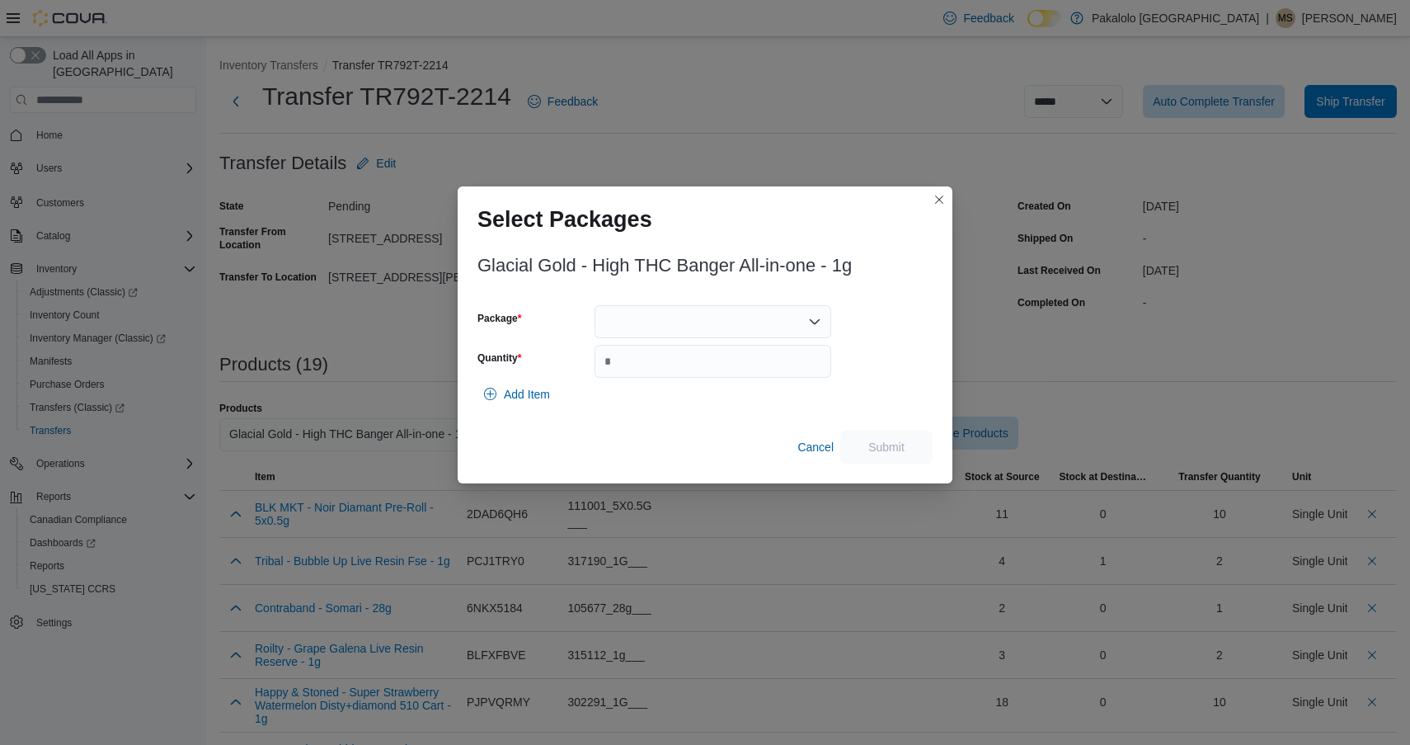
click at [675, 331] on div at bounding box center [713, 321] width 237 height 33
click at [670, 370] on span "176930250619" at bounding box center [722, 373] width 197 height 16
click at [670, 370] on input "Quantity" at bounding box center [713, 361] width 237 height 33
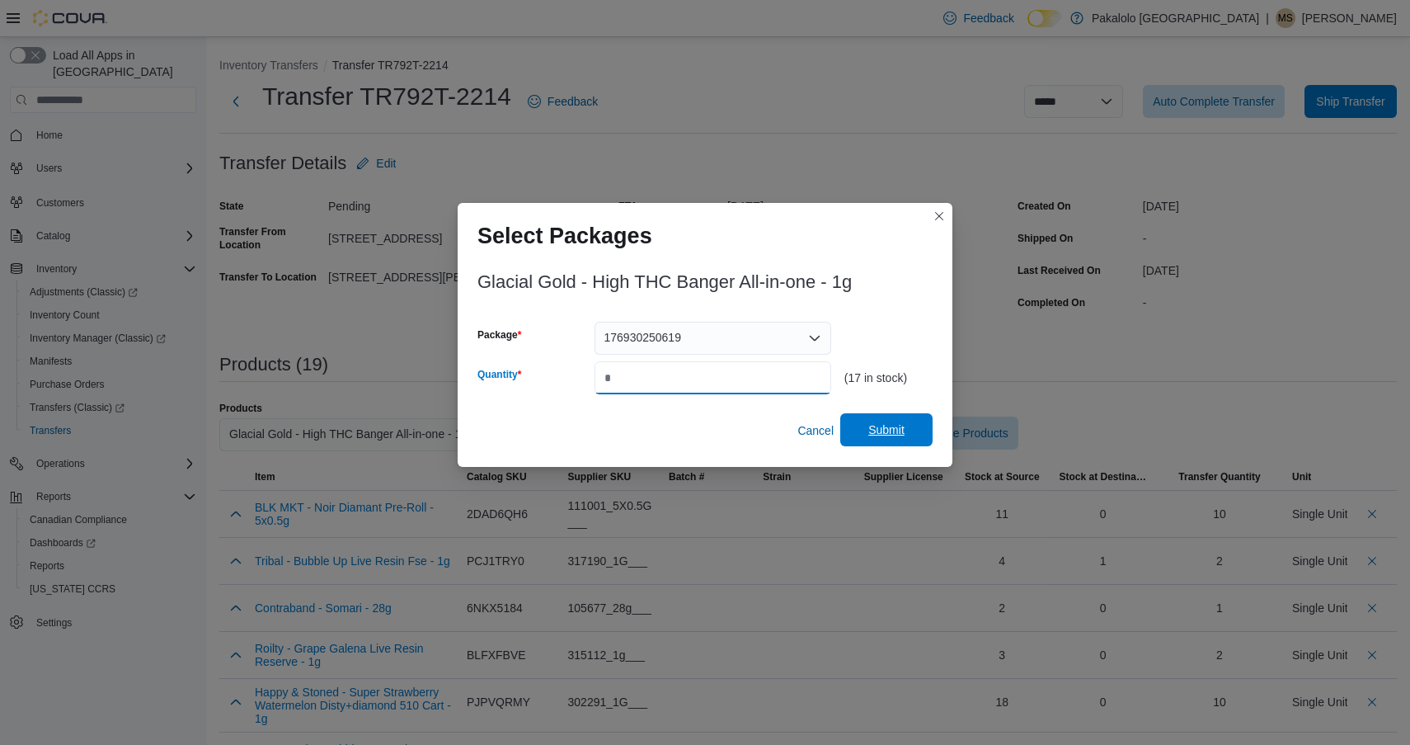
type input "*"
click at [894, 426] on span "Submit" at bounding box center [887, 429] width 36 height 16
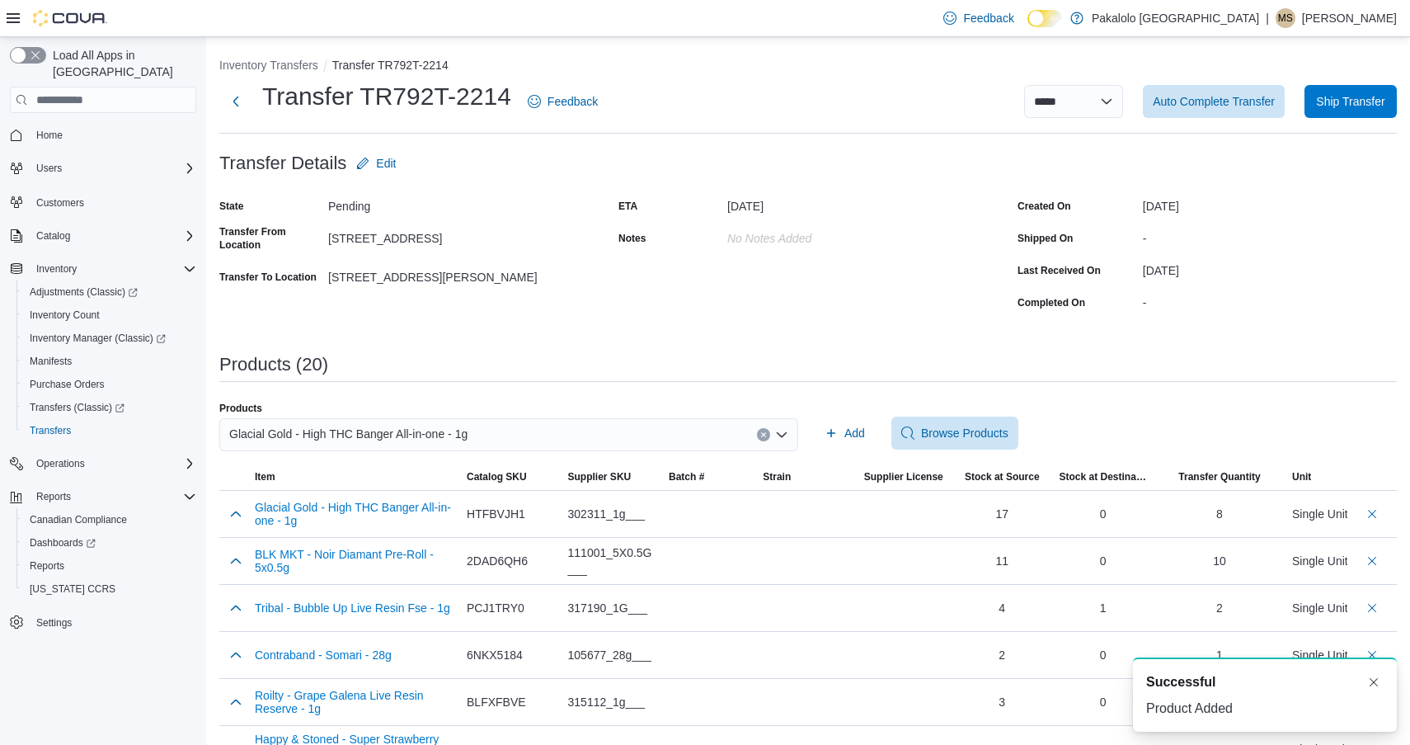
click at [448, 436] on span "Glacial Gold - High THC Banger All-in-one - 1g" at bounding box center [348, 434] width 238 height 20
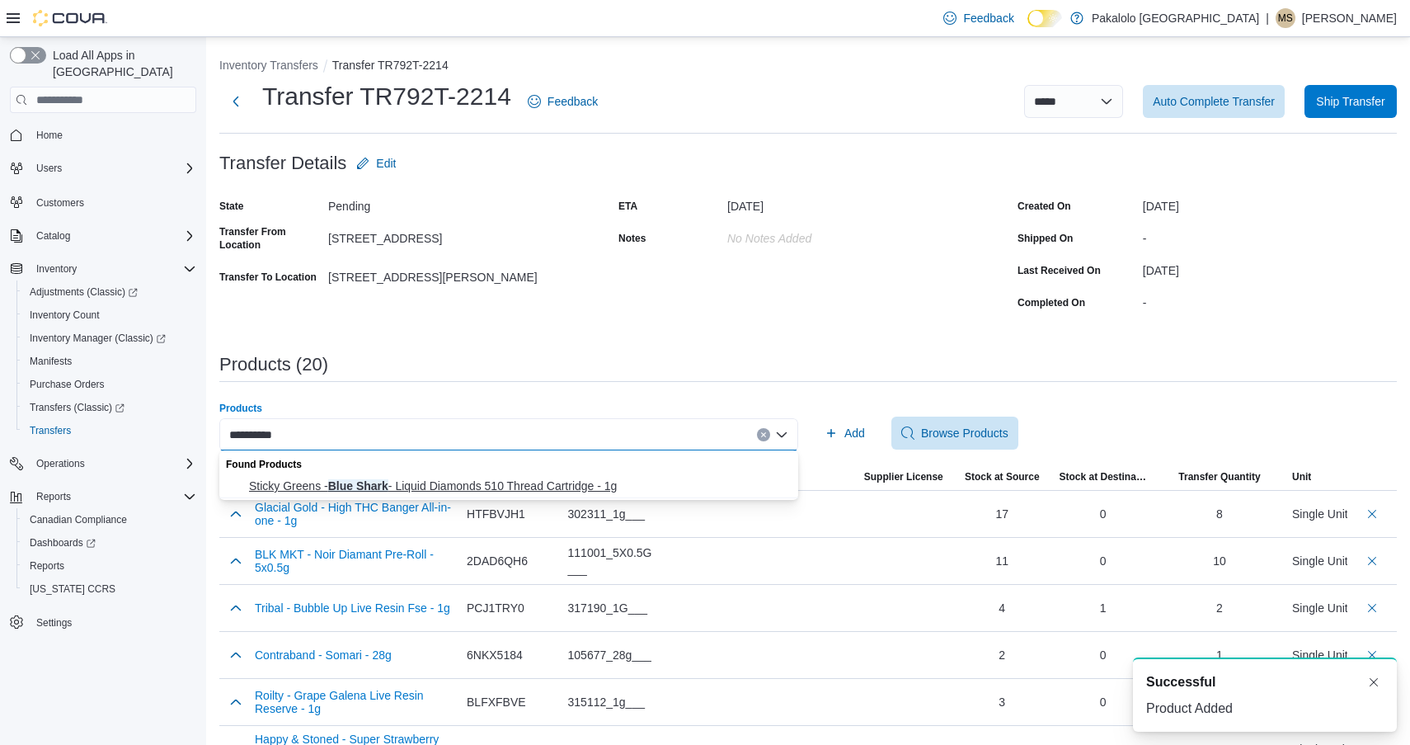
type input "**********"
click at [444, 478] on span "Sticky Greens - Blue Shark - Liquid Diamonds 510 Thread Cartridge - 1g" at bounding box center [518, 486] width 539 height 16
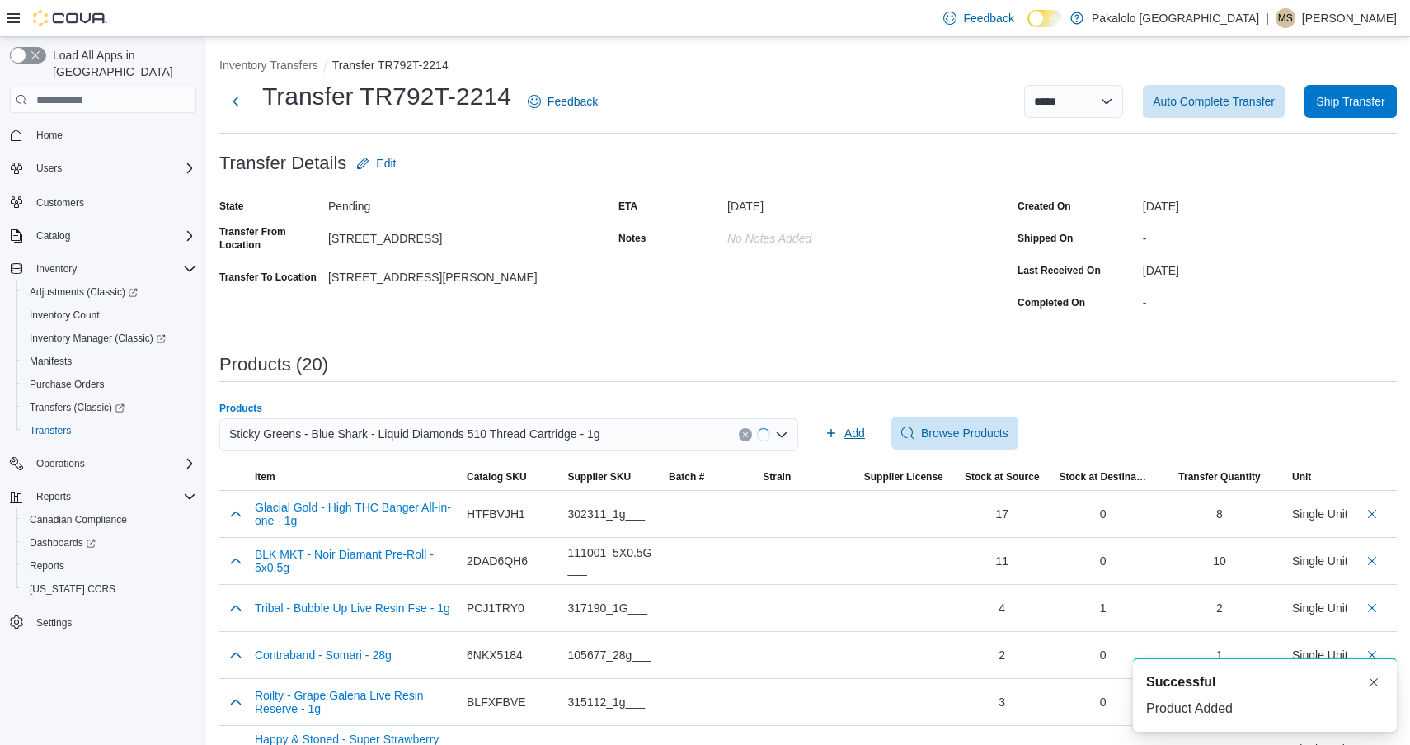
click at [845, 427] on span "Add" at bounding box center [855, 433] width 21 height 16
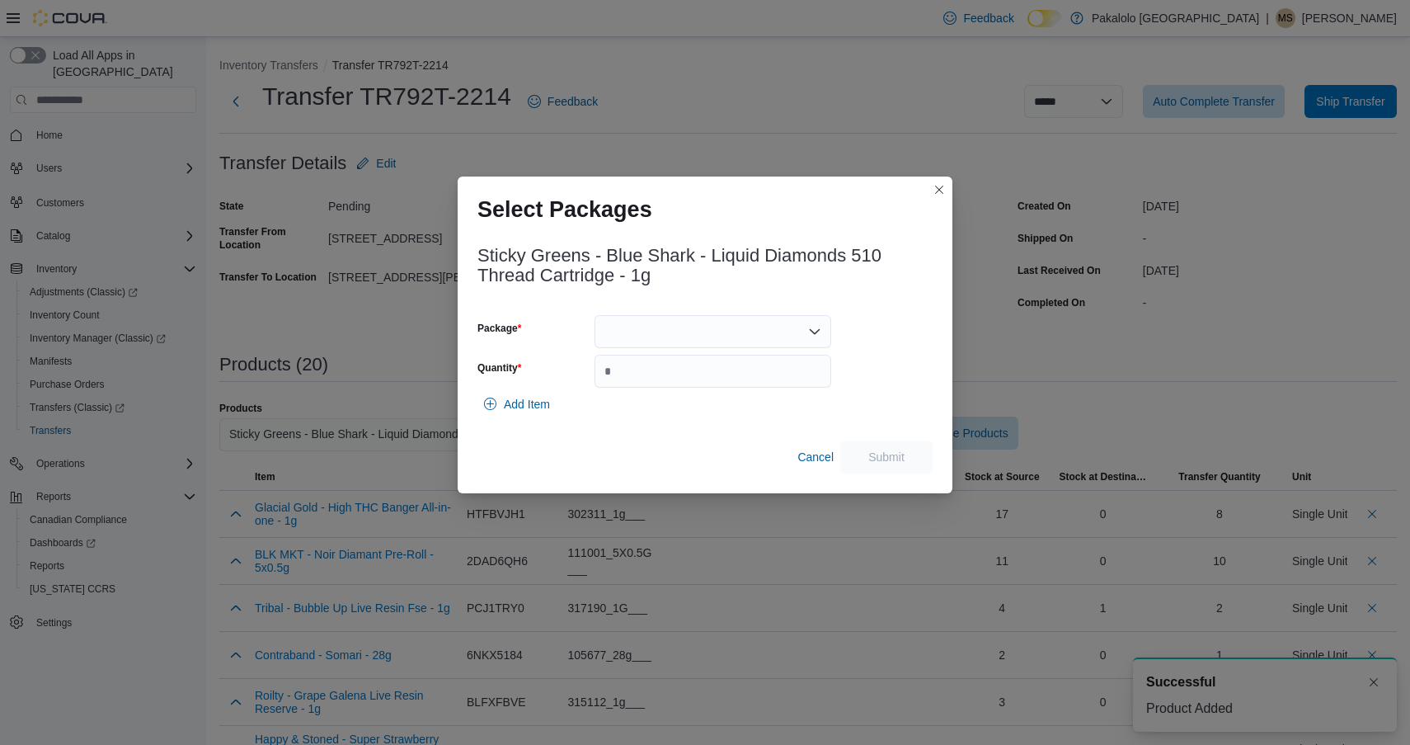
click at [730, 327] on div at bounding box center [713, 331] width 237 height 33
click at [727, 376] on span "ME250008385" at bounding box center [722, 383] width 197 height 16
click at [727, 376] on input "Quantity" at bounding box center [713, 371] width 237 height 33
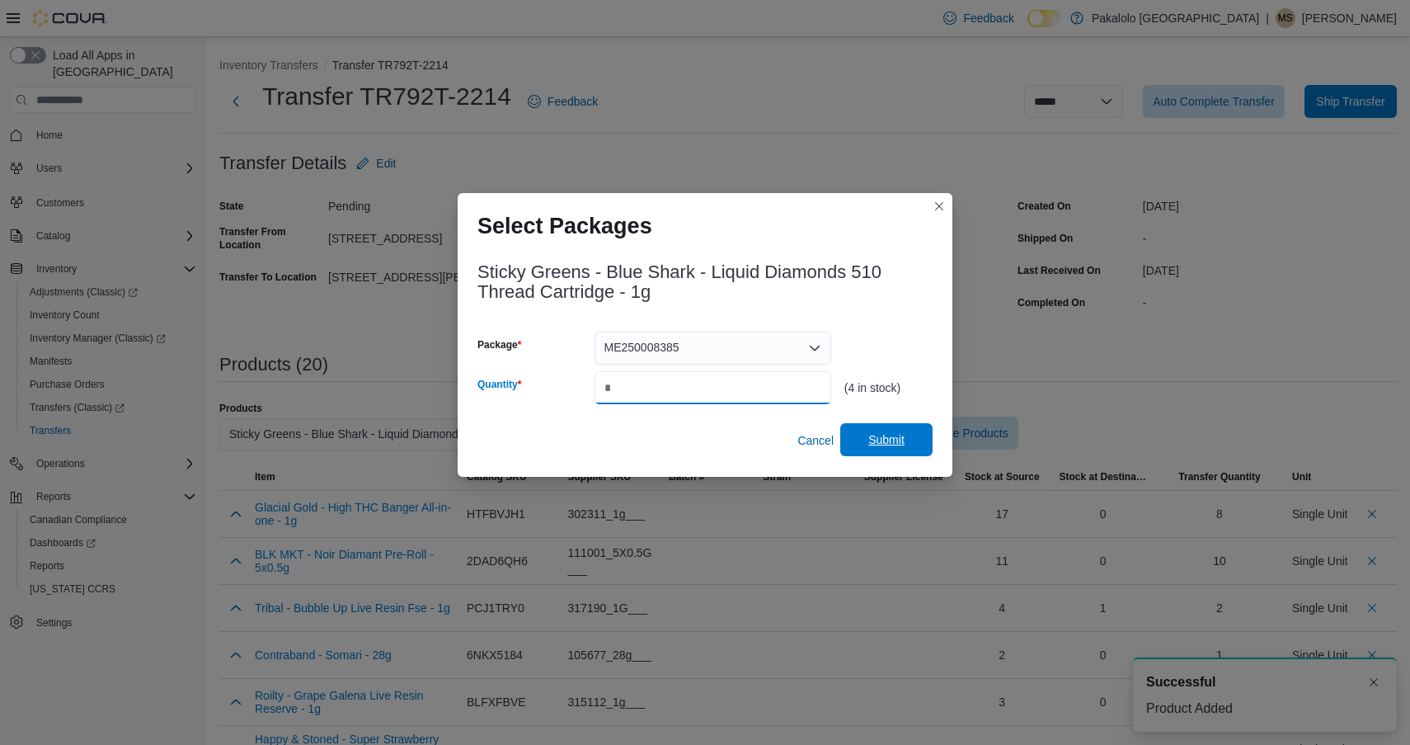
type input "*"
click at [878, 432] on span "Submit" at bounding box center [887, 439] width 36 height 16
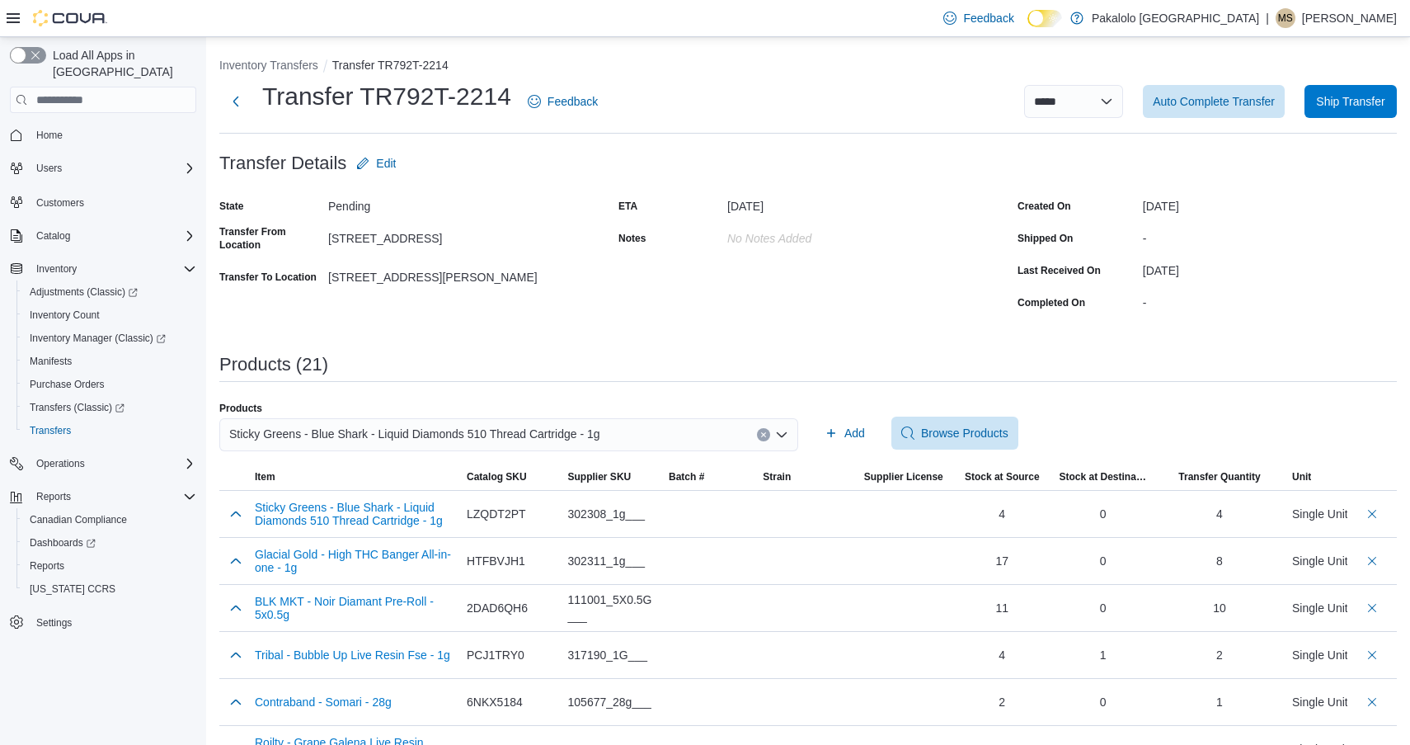
click at [530, 445] on div "Sticky Greens - Blue Shark - Liquid Diamonds 510 Thread Cartridge - 1g" at bounding box center [508, 434] width 579 height 33
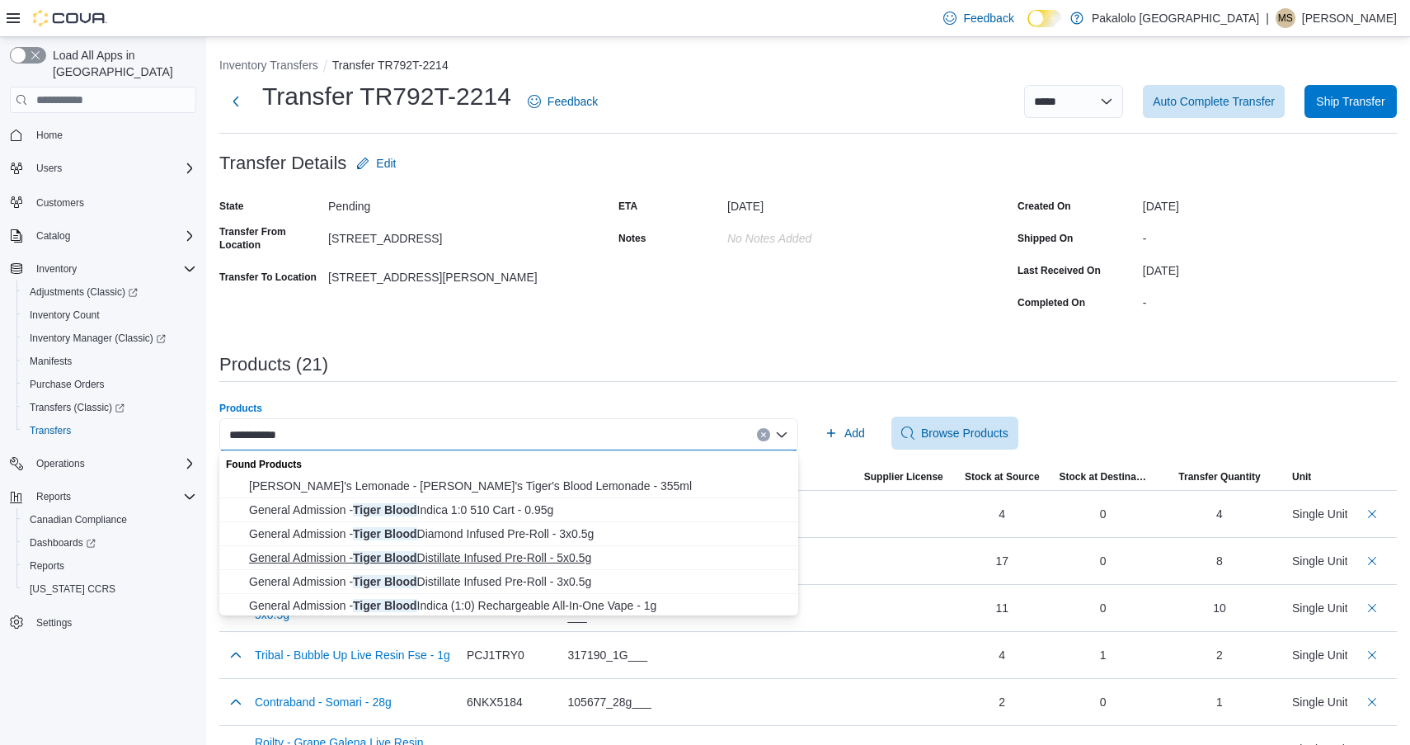
type input "**********"
click at [516, 555] on span "General Admission - Tiger Blood Distillate Infused Pre-Roll - 5x0.5g" at bounding box center [518, 557] width 539 height 16
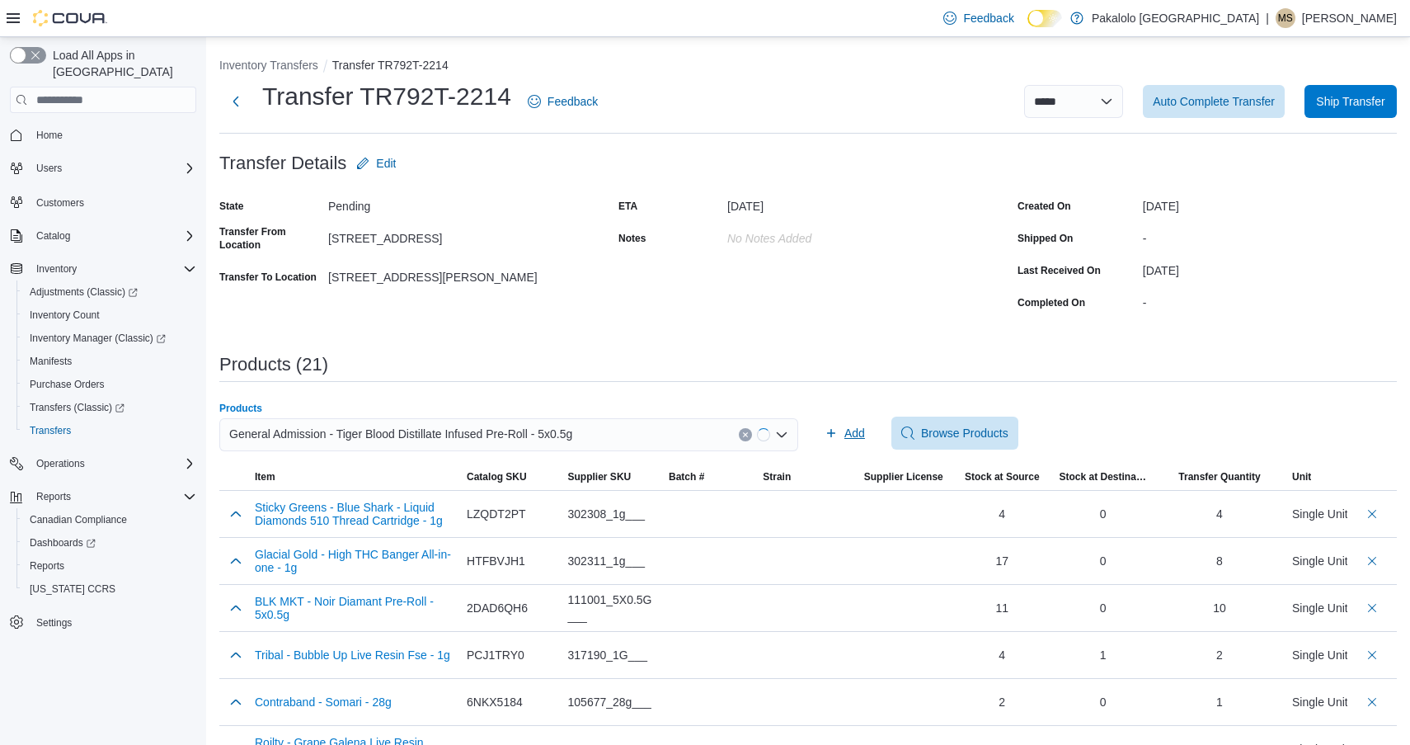
click at [853, 417] on span "Add" at bounding box center [845, 433] width 40 height 33
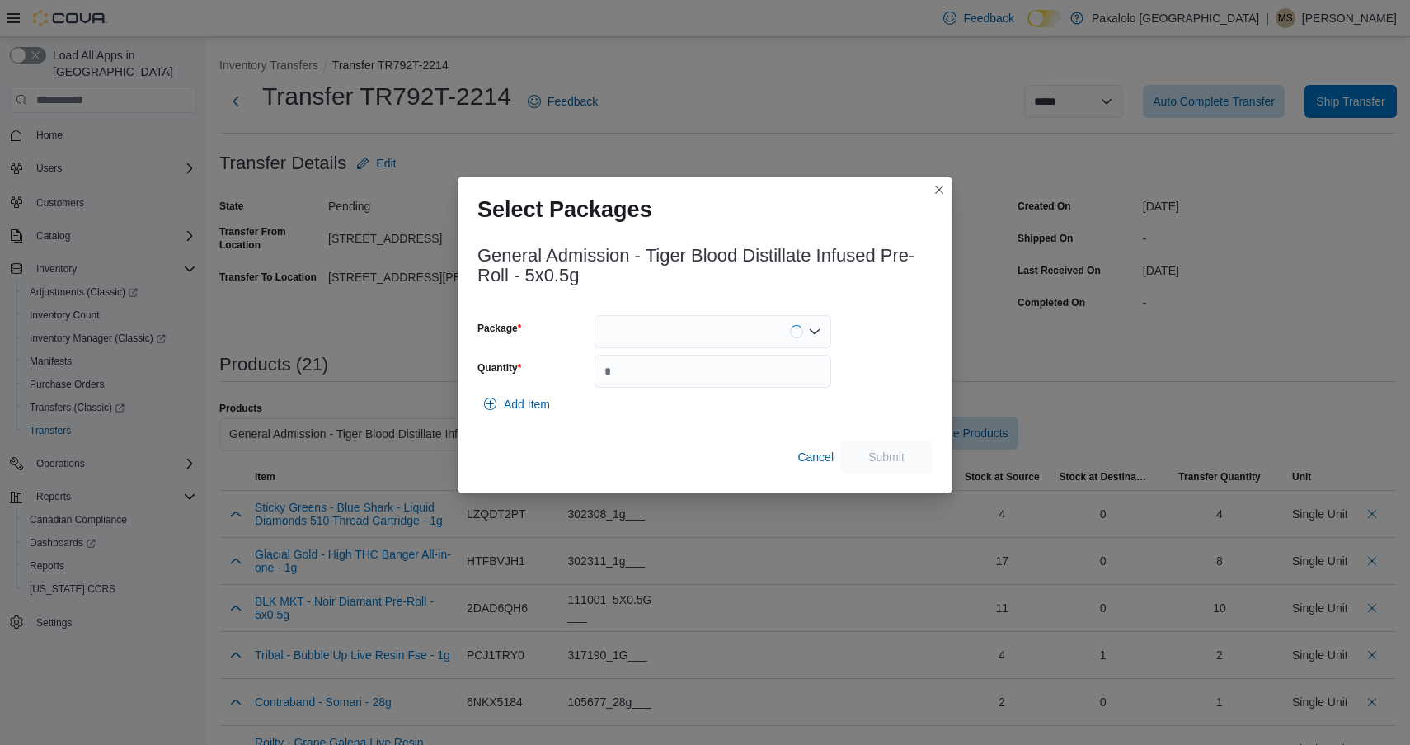
click at [724, 319] on div at bounding box center [713, 331] width 237 height 33
click at [708, 398] on button "25060000962" at bounding box center [713, 408] width 237 height 24
click at [727, 368] on input "Quantity" at bounding box center [713, 371] width 237 height 33
type input "**"
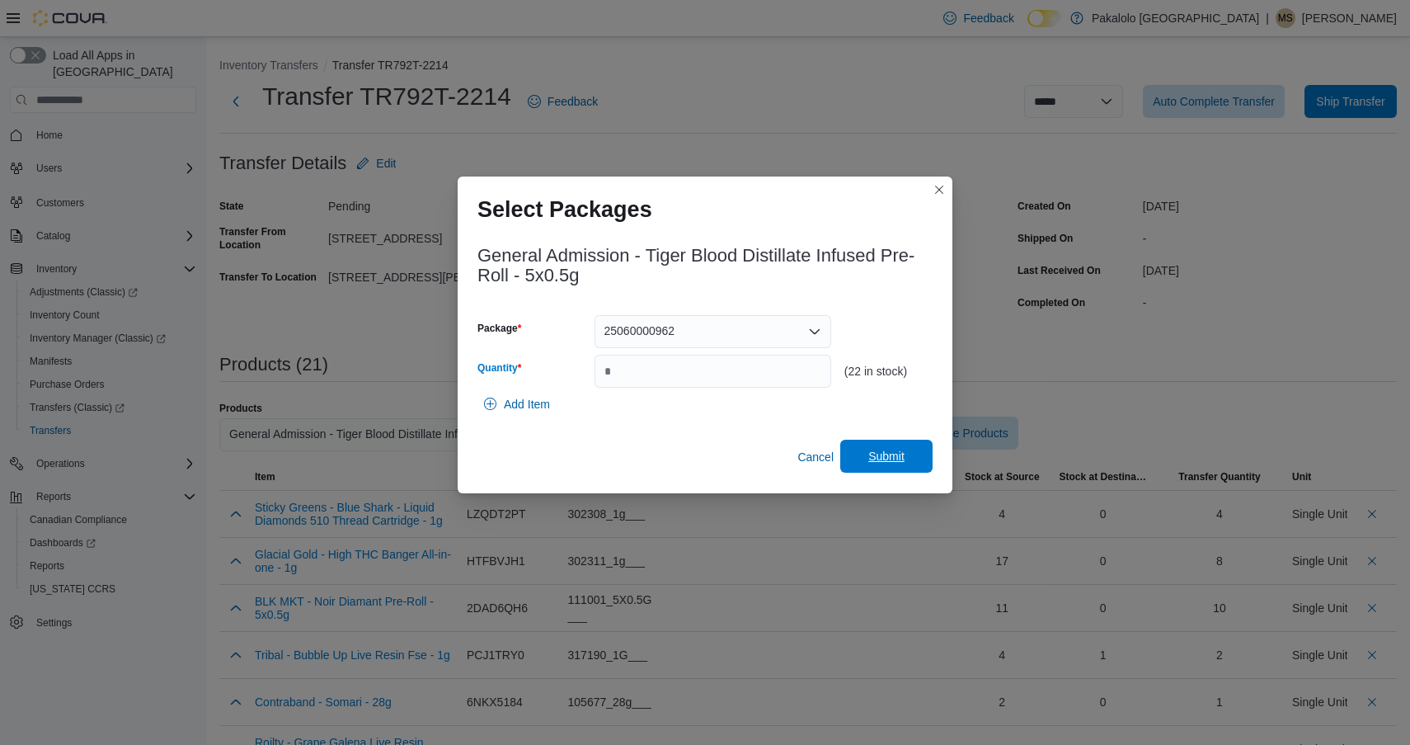
click at [887, 464] on span "Submit" at bounding box center [886, 456] width 73 height 33
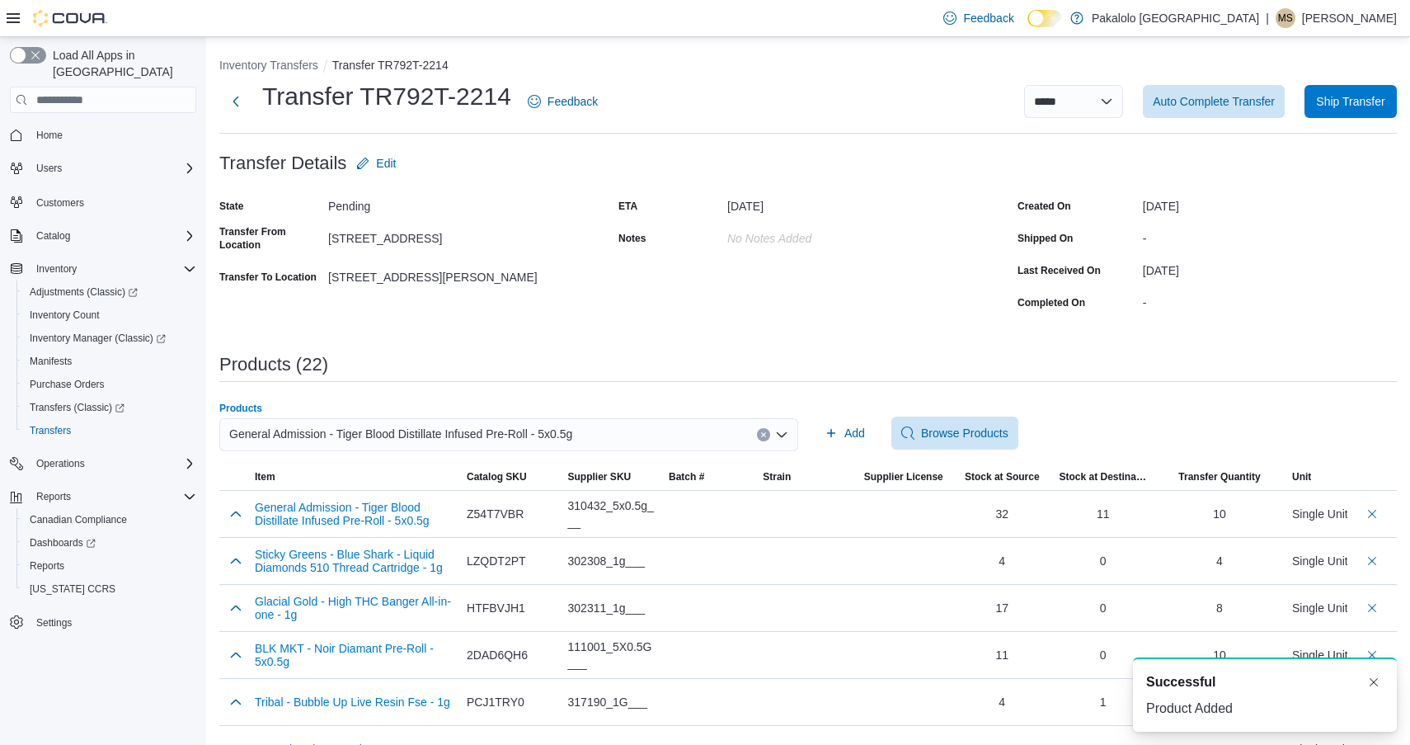
click at [459, 418] on div "General Admission - Tiger Blood Distillate Infused Pre-Roll - 5x0.5g" at bounding box center [508, 434] width 579 height 33
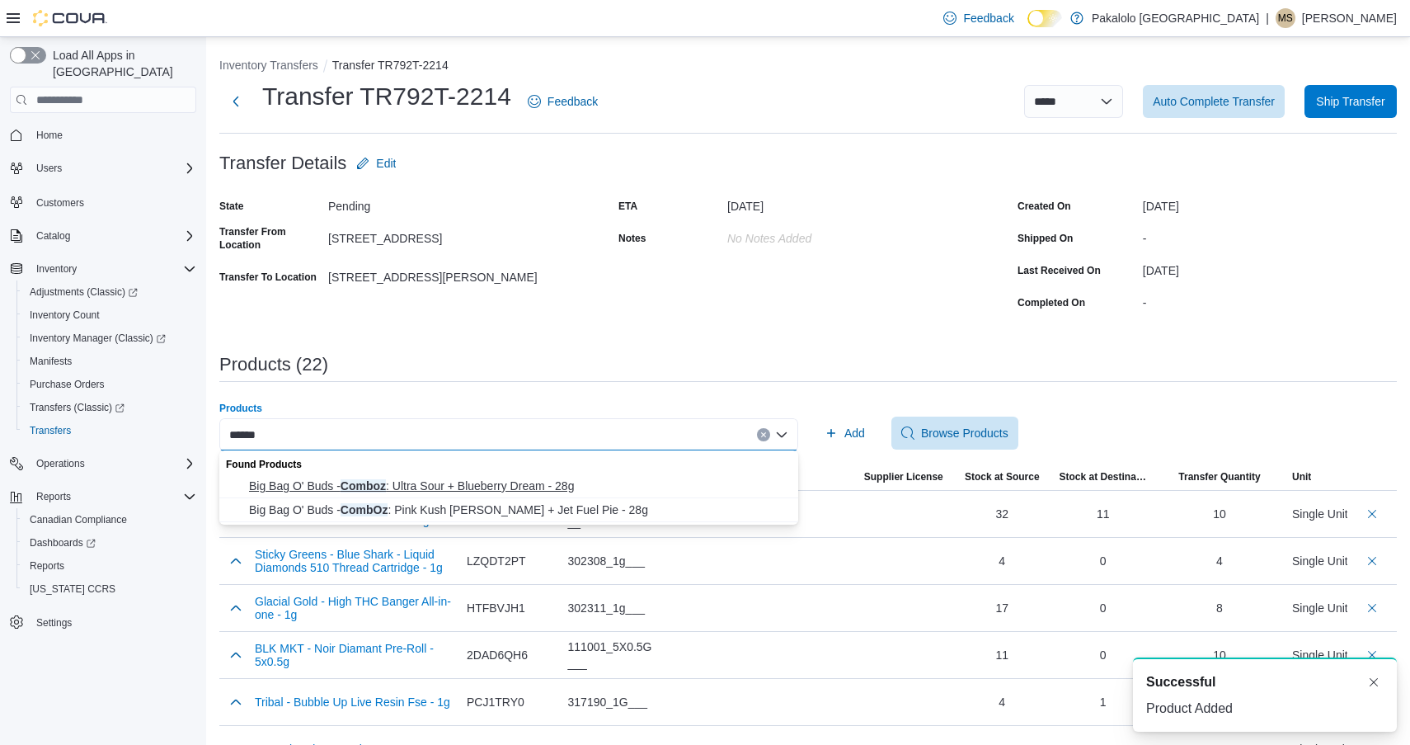
type input "******"
click at [398, 480] on span "Big Bag O' Buds - Comboz : Ultra Sour + Blueberry Dream - 28g" at bounding box center [518, 486] width 539 height 16
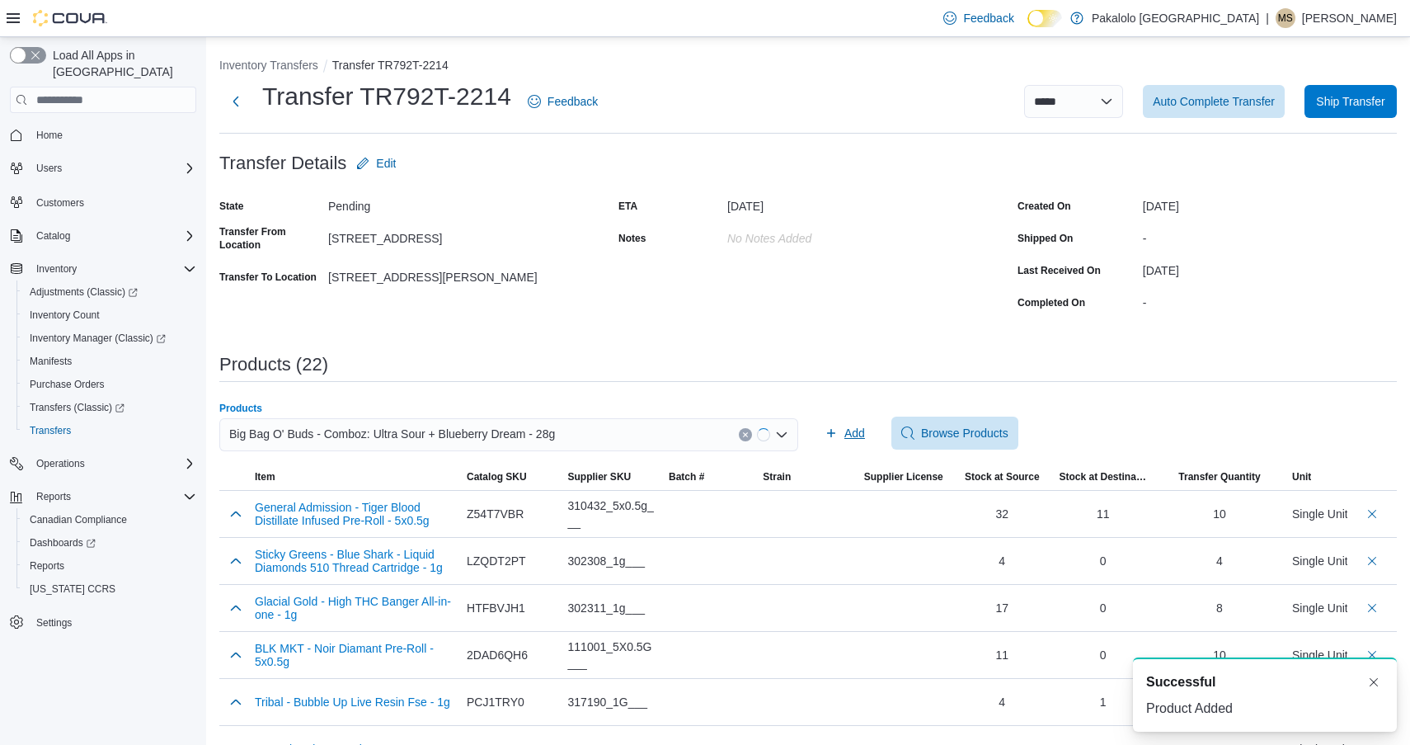
click at [846, 432] on span "Add" at bounding box center [855, 433] width 21 height 16
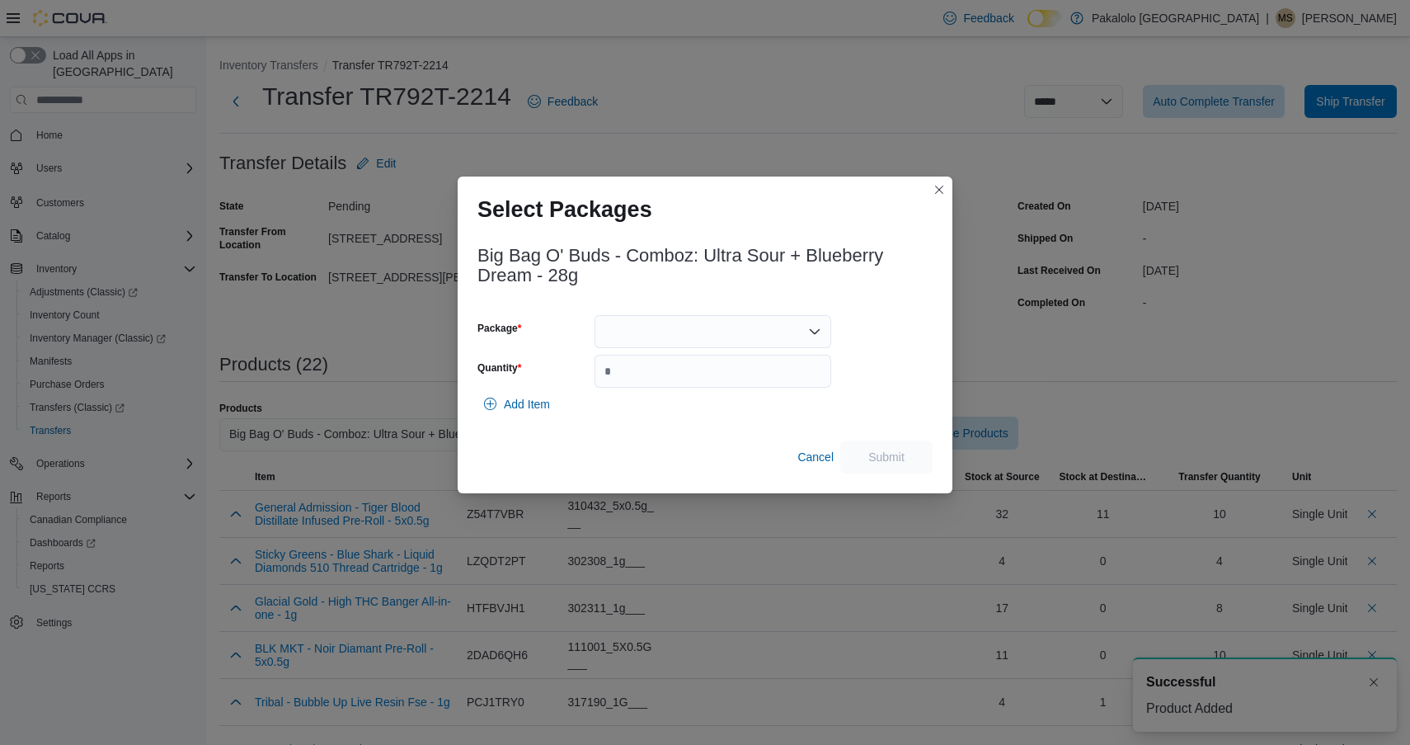
click at [754, 318] on div at bounding box center [713, 331] width 237 height 33
click at [735, 389] on span "13560250718" at bounding box center [722, 383] width 197 height 16
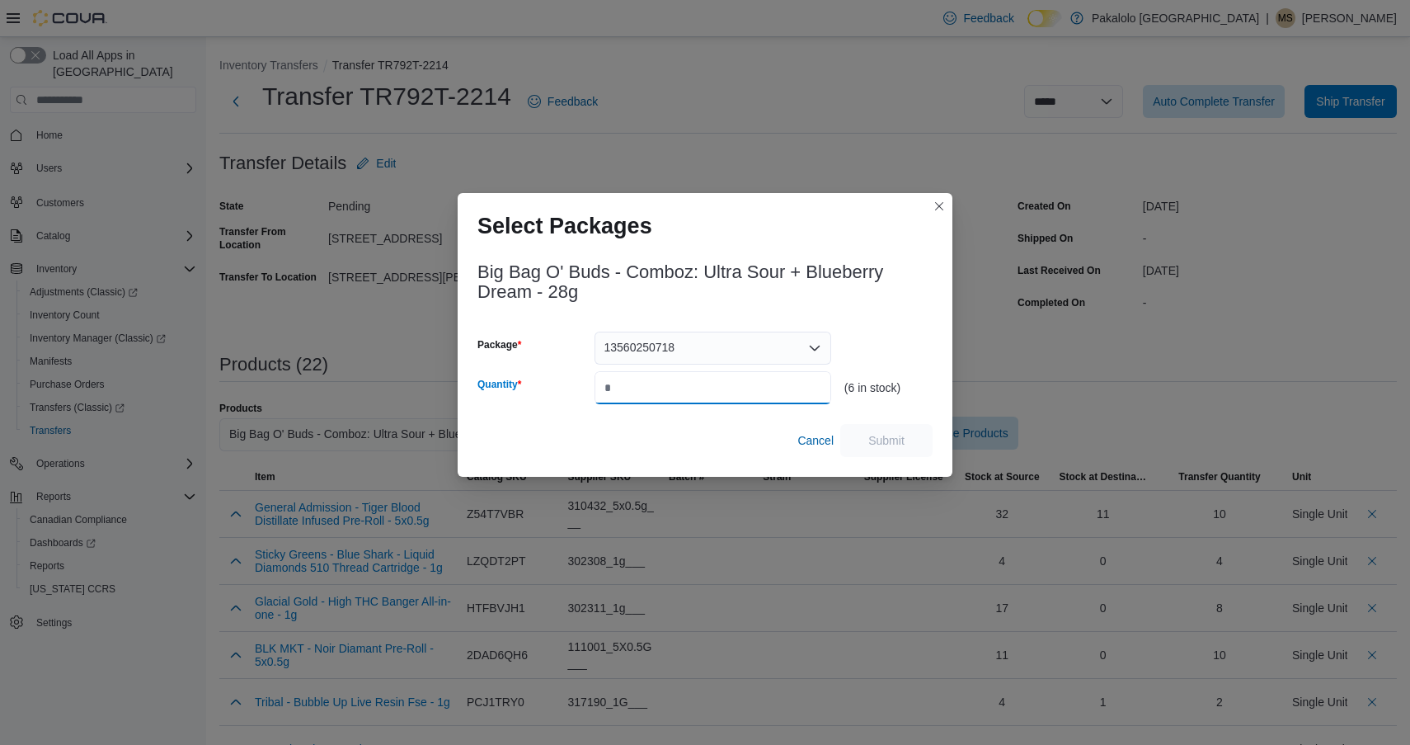
click at [737, 385] on input "Quantity" at bounding box center [713, 387] width 237 height 33
type input "*"
click at [891, 434] on span "Submit" at bounding box center [887, 439] width 36 height 16
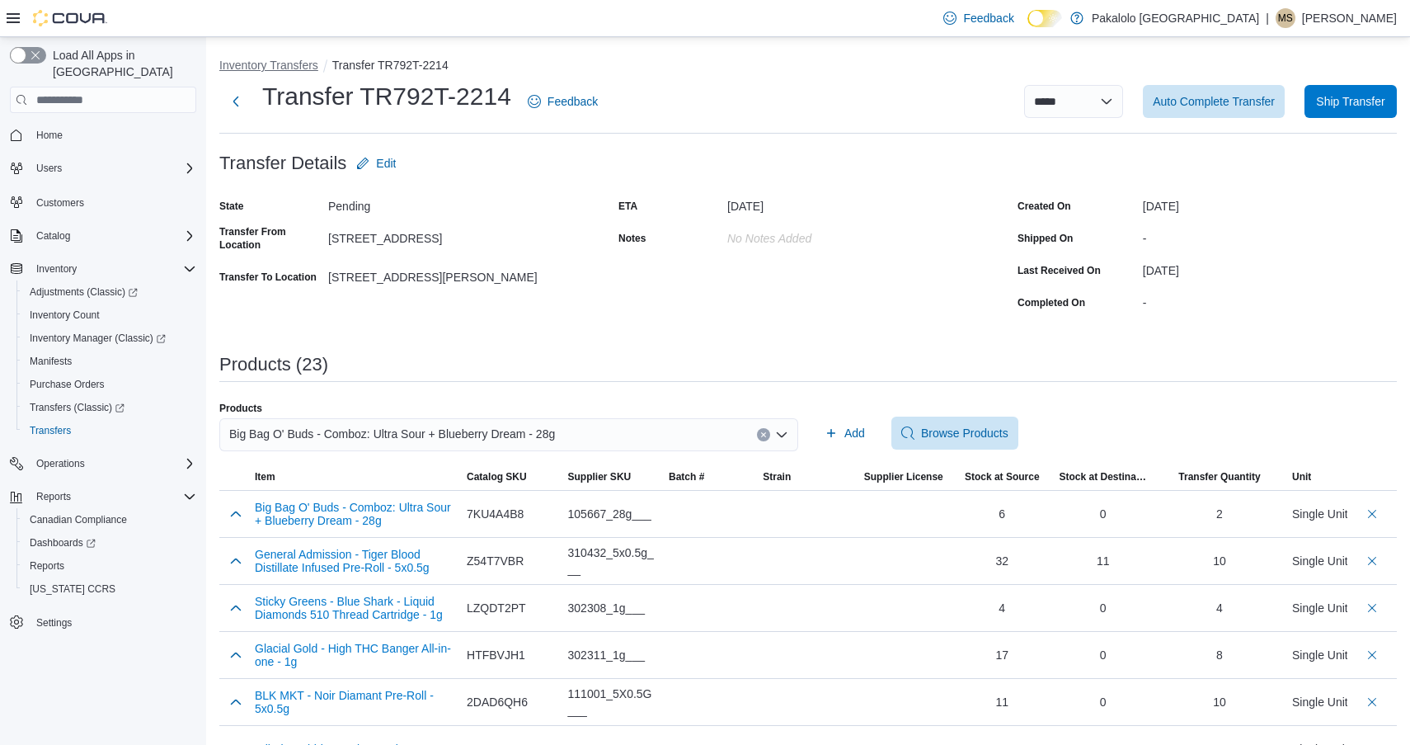
click at [291, 68] on button "Inventory Transfers" at bounding box center [268, 65] width 99 height 13
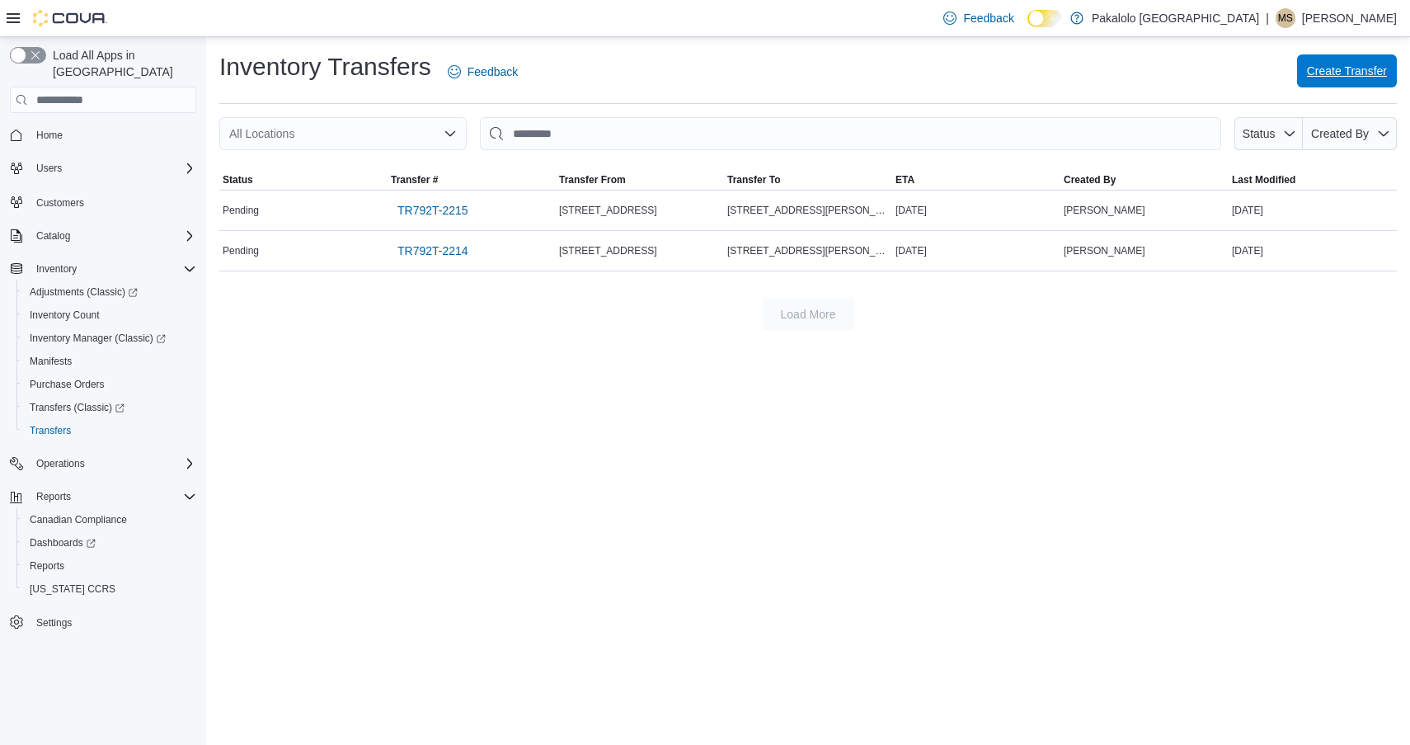
click at [1349, 62] on span "Create Transfer" at bounding box center [1347, 70] width 80 height 33
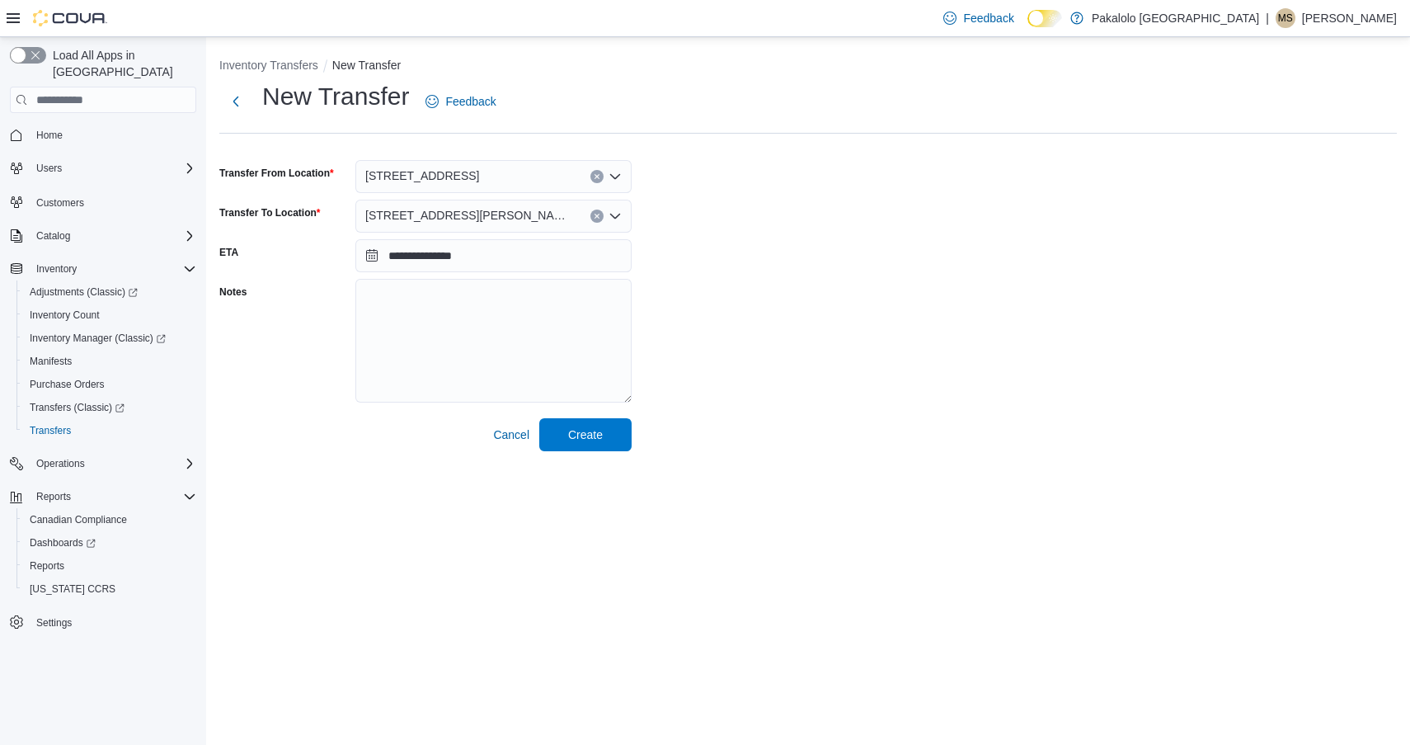
click at [530, 175] on div "[STREET_ADDRESS]" at bounding box center [493, 176] width 276 height 33
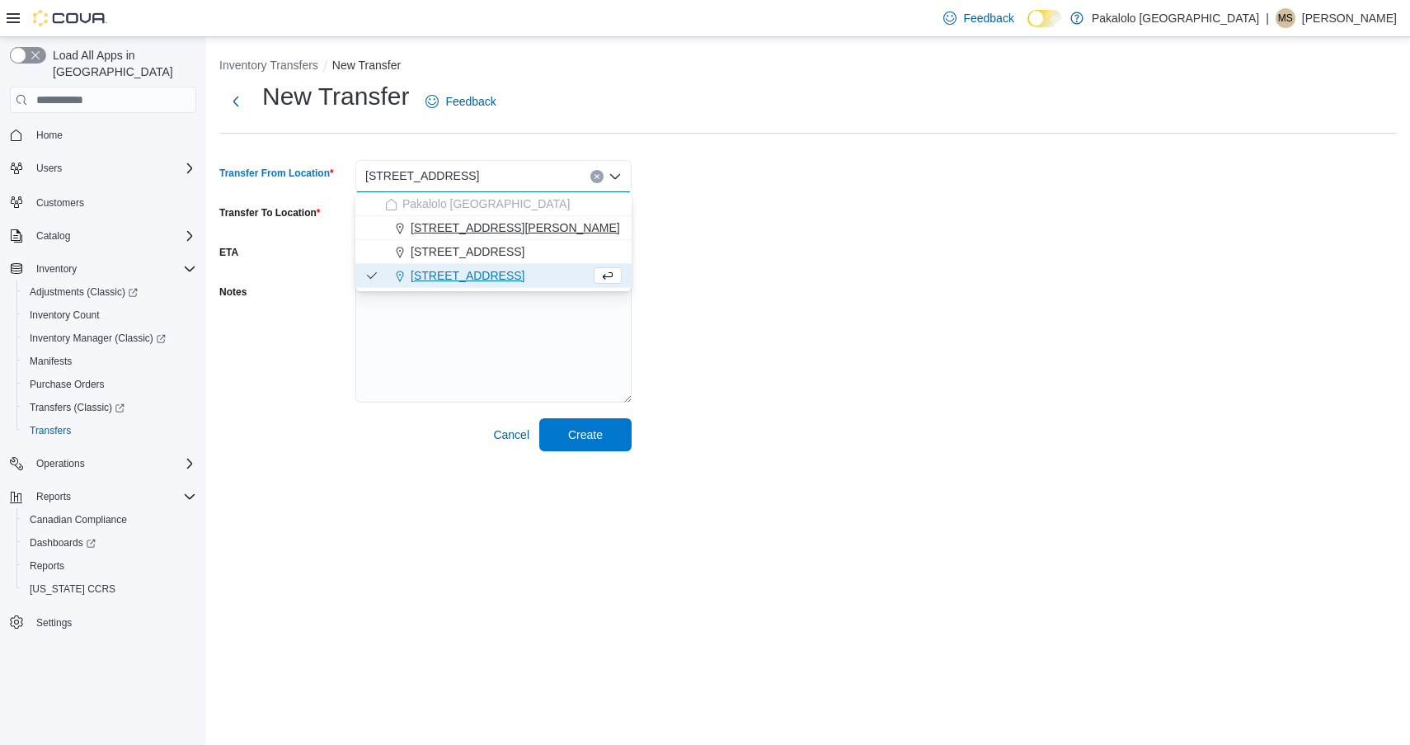
click at [474, 233] on span "[STREET_ADDRESS][PERSON_NAME]" at bounding box center [516, 227] width 210 height 16
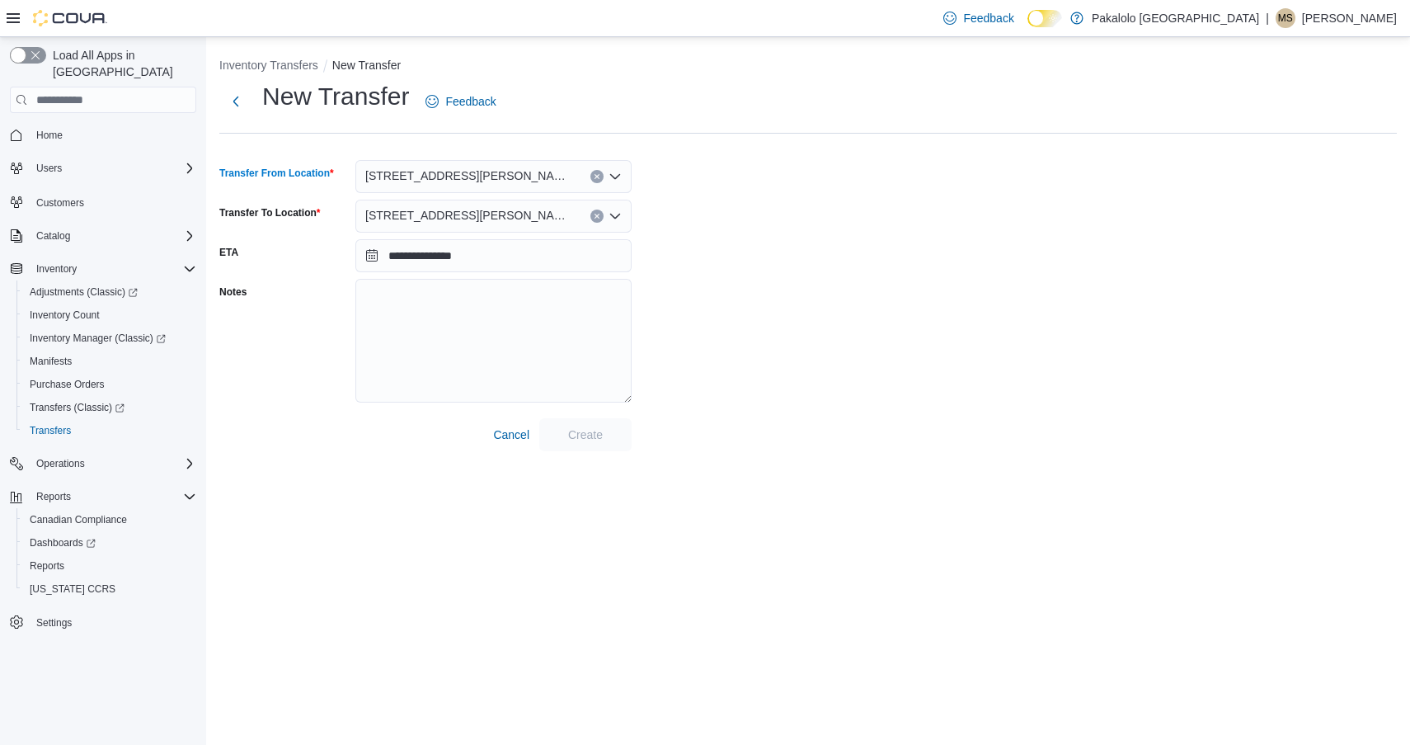
click at [457, 212] on span "[STREET_ADDRESS][PERSON_NAME]" at bounding box center [469, 215] width 209 height 20
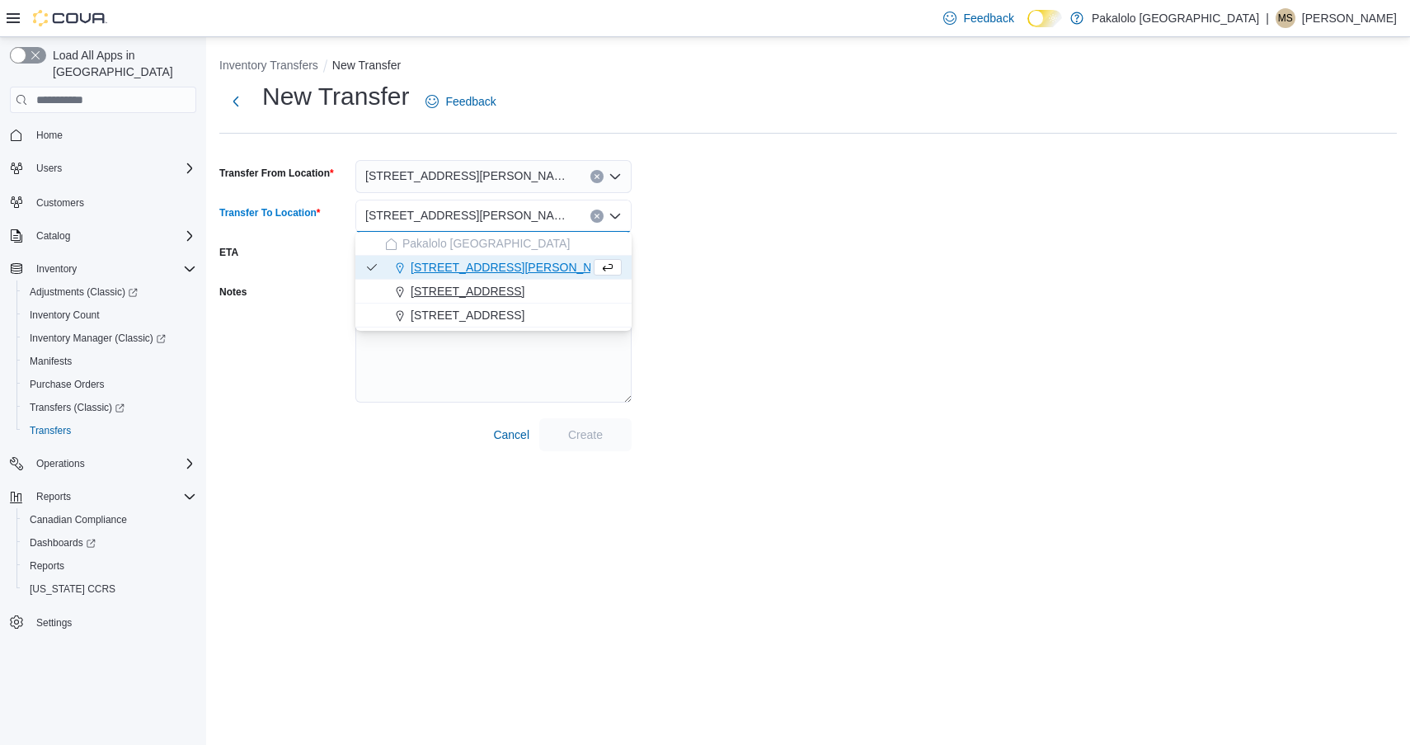
click at [450, 290] on span "[STREET_ADDRESS]" at bounding box center [468, 291] width 114 height 16
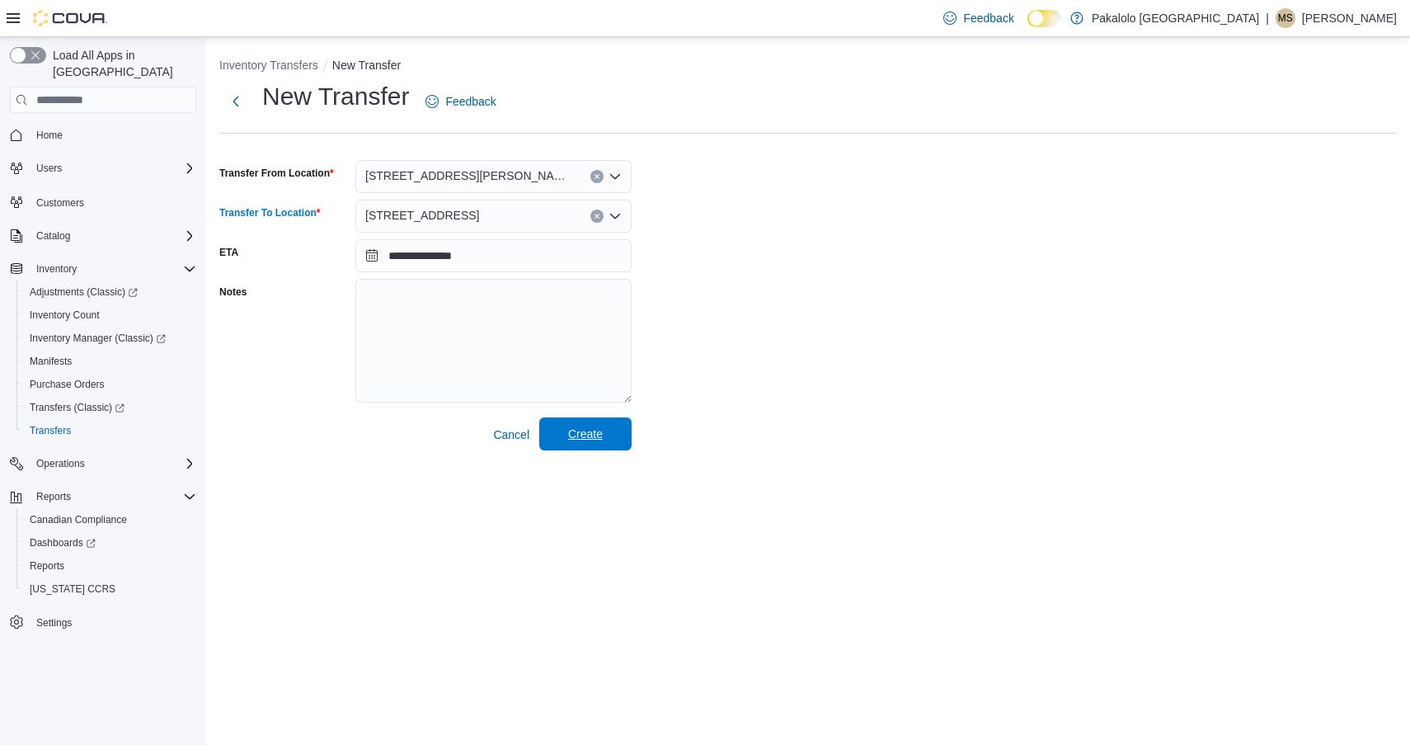
click at [576, 439] on span "Create" at bounding box center [585, 434] width 35 height 16
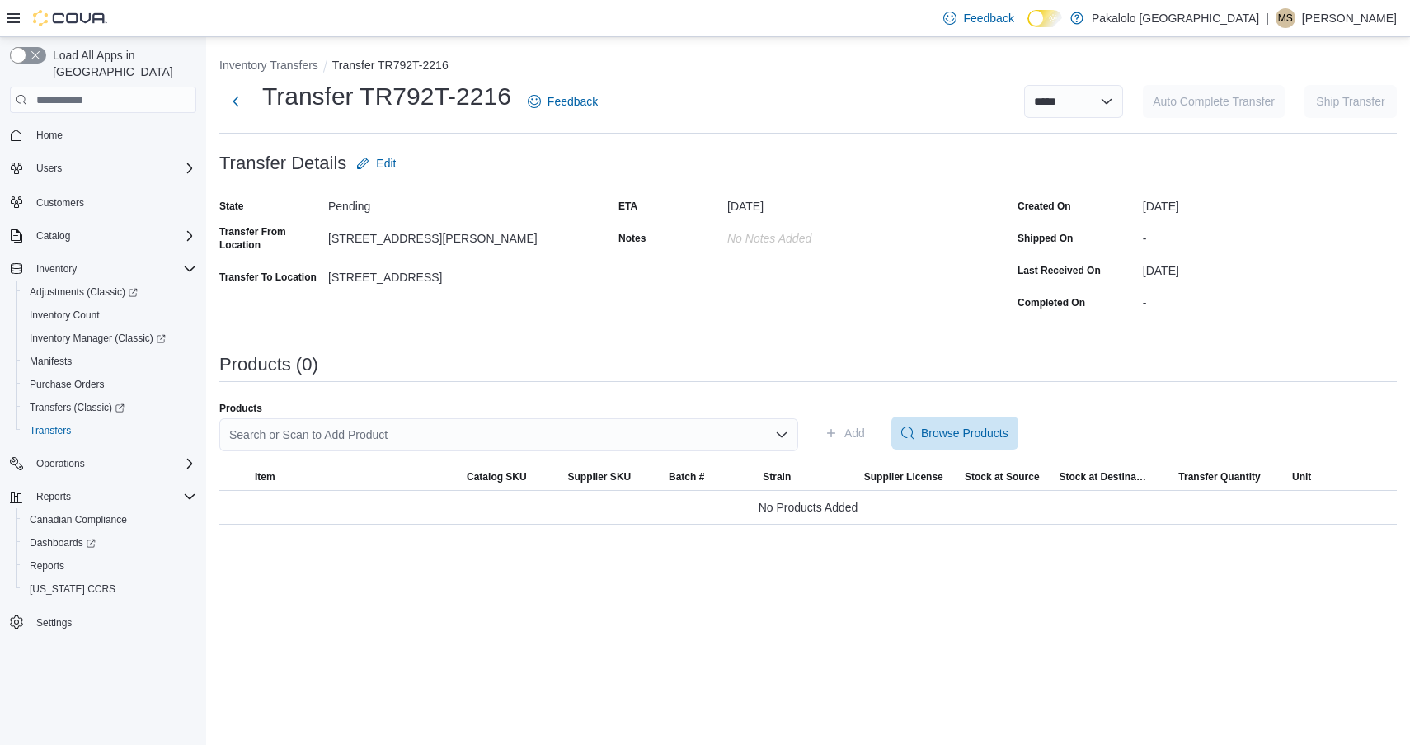
click at [385, 434] on div "Search or Scan to Add Product" at bounding box center [508, 434] width 579 height 33
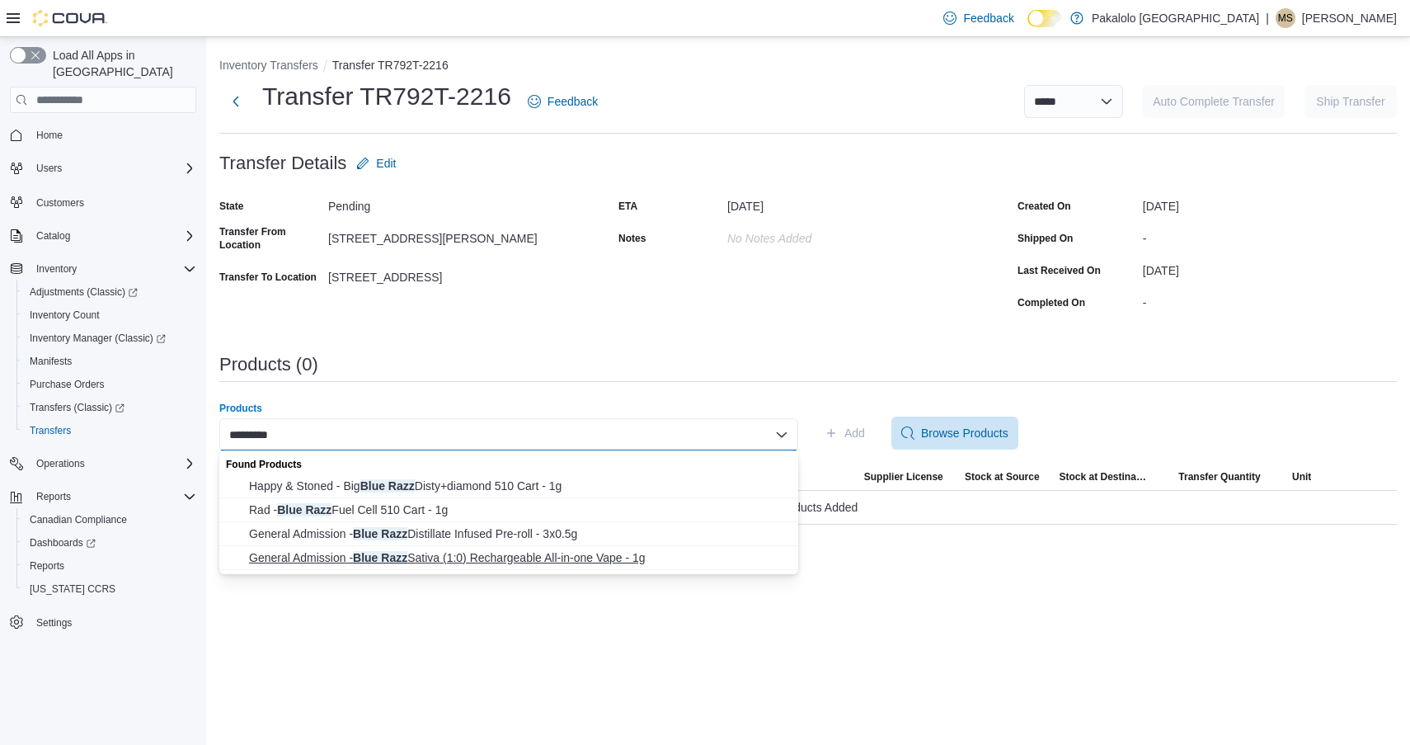
type input "*********"
click at [384, 553] on span "General Admission - Blue Razz Sativa (1:0) Rechargeable All-in-one Vape - 1g" at bounding box center [518, 557] width 539 height 16
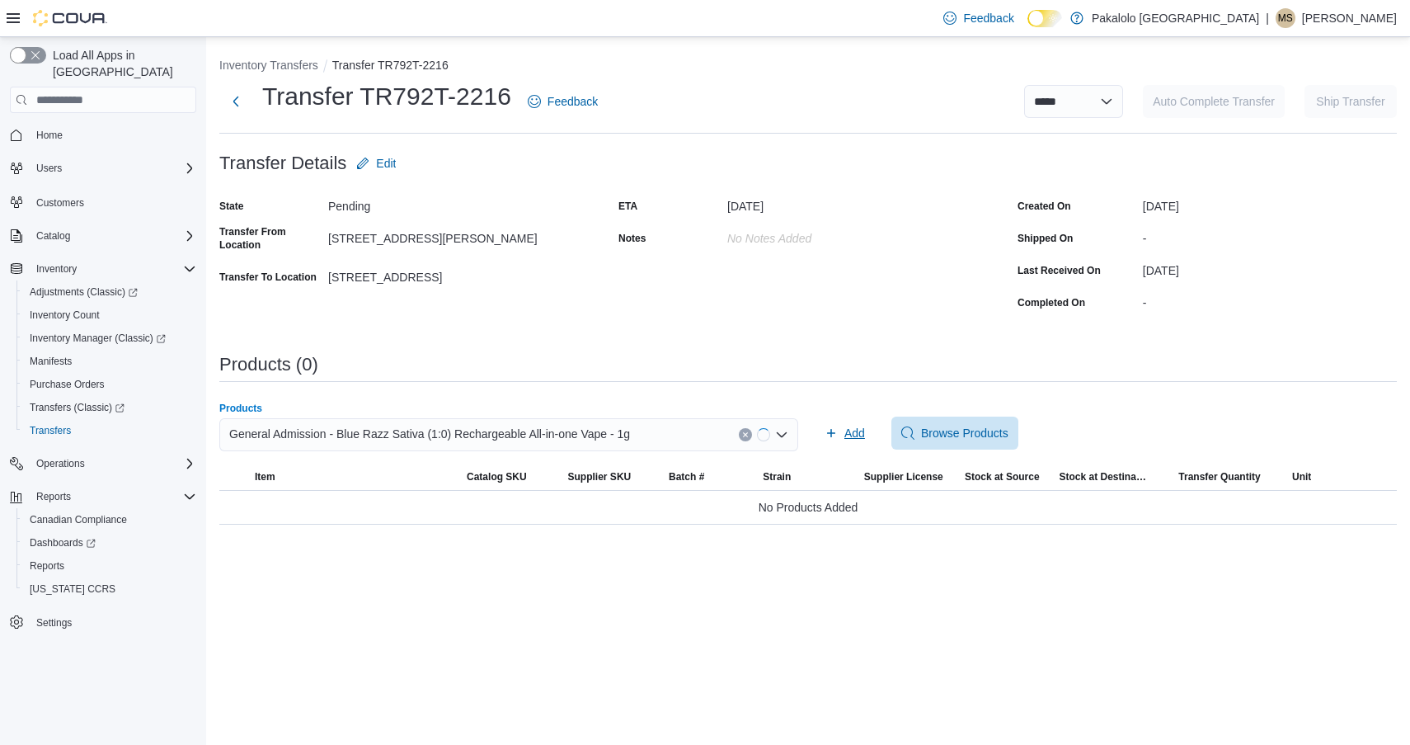
click at [854, 428] on span "Add" at bounding box center [855, 433] width 21 height 16
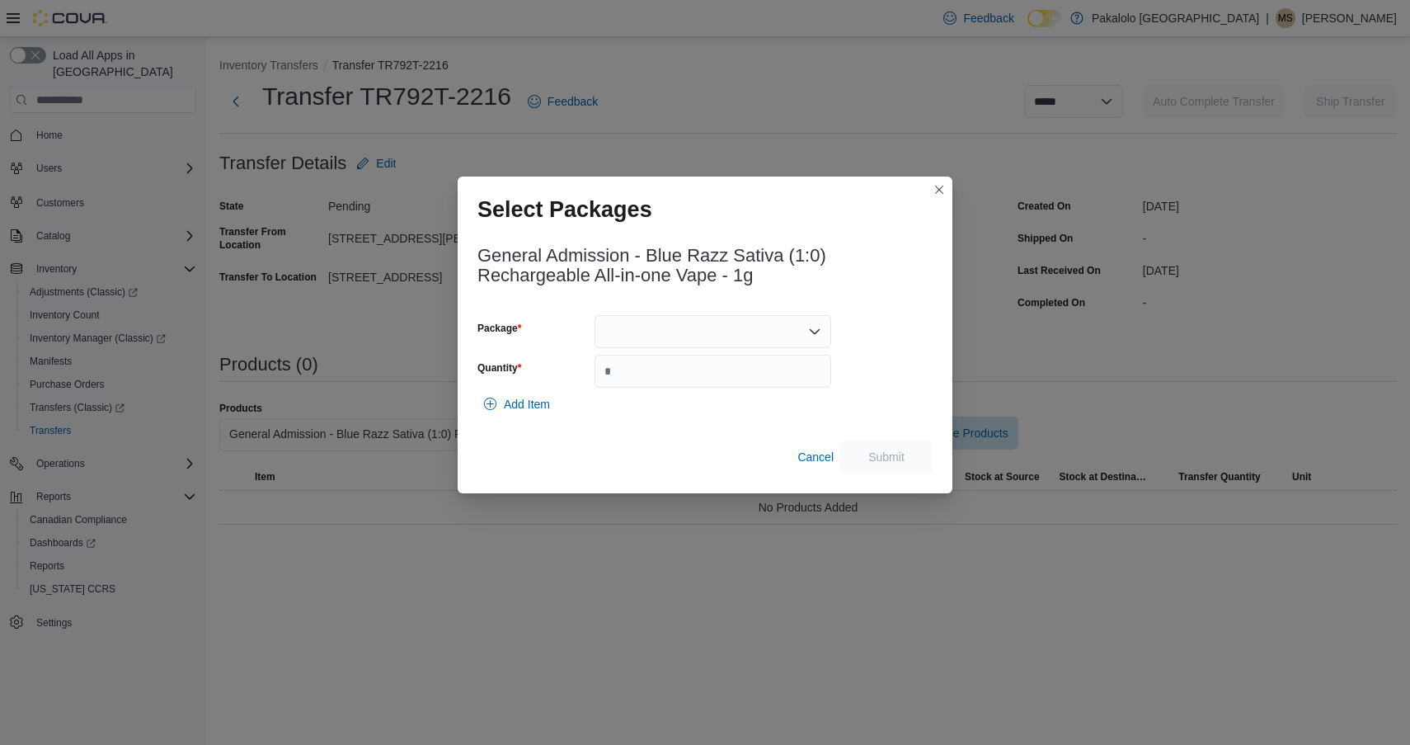
click at [701, 311] on div "General Admission - Blue Razz Sativa (1:0) Rechargeable All-in-one Vape - 1g Pa…" at bounding box center [705, 355] width 455 height 238
click at [701, 328] on div at bounding box center [713, 331] width 237 height 33
click at [696, 375] on span "25020000815" at bounding box center [722, 383] width 197 height 16
click at [696, 319] on div "25020000815 Combo box. Selected. 25020000815. Press Backspace to delete 2502000…" at bounding box center [713, 331] width 237 height 33
click at [690, 381] on span "25050000206" at bounding box center [722, 383] width 197 height 16
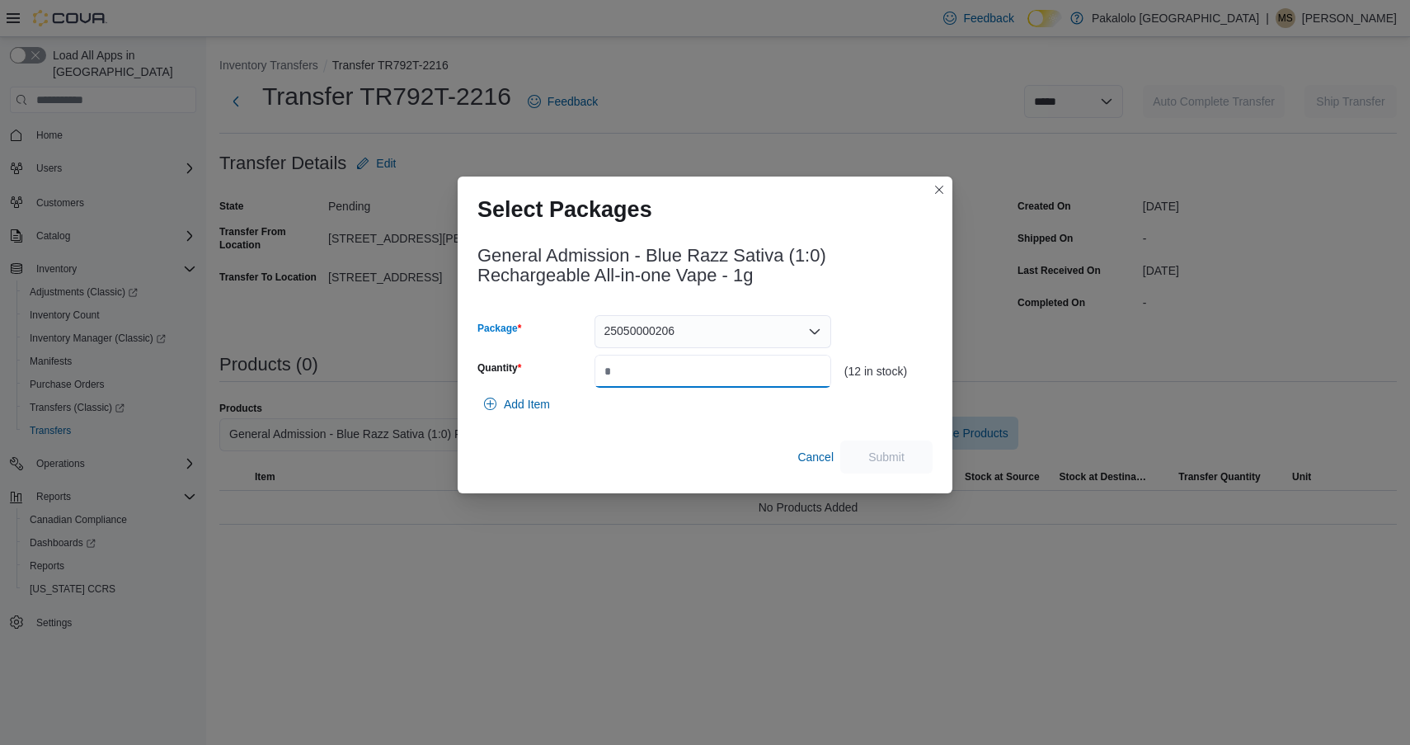
click at [690, 381] on input "Quantity" at bounding box center [713, 371] width 237 height 33
type input "*"
click at [899, 455] on span "Submit" at bounding box center [887, 456] width 36 height 16
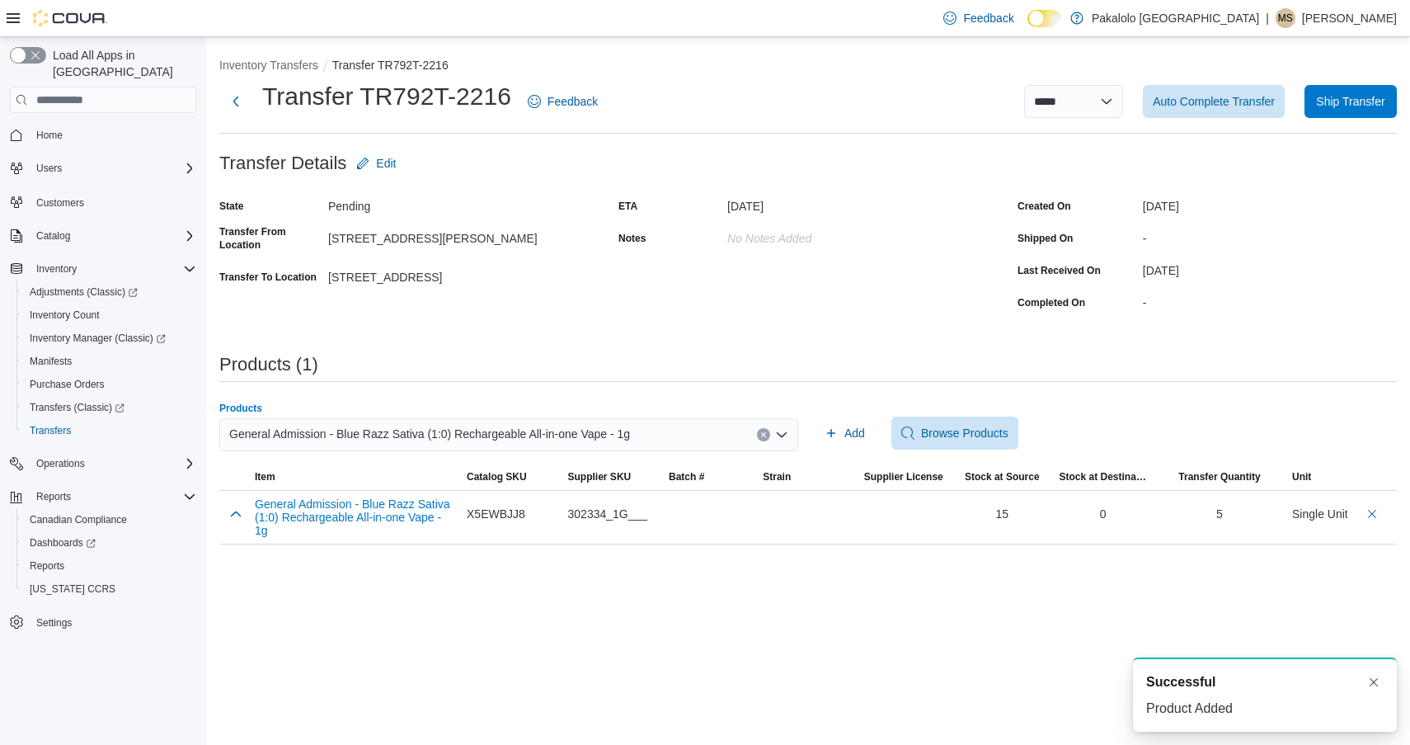
click at [375, 437] on span "General Admission - Blue Razz Sativa (1:0) Rechargeable All-in-one Vape - 1g" at bounding box center [429, 434] width 401 height 20
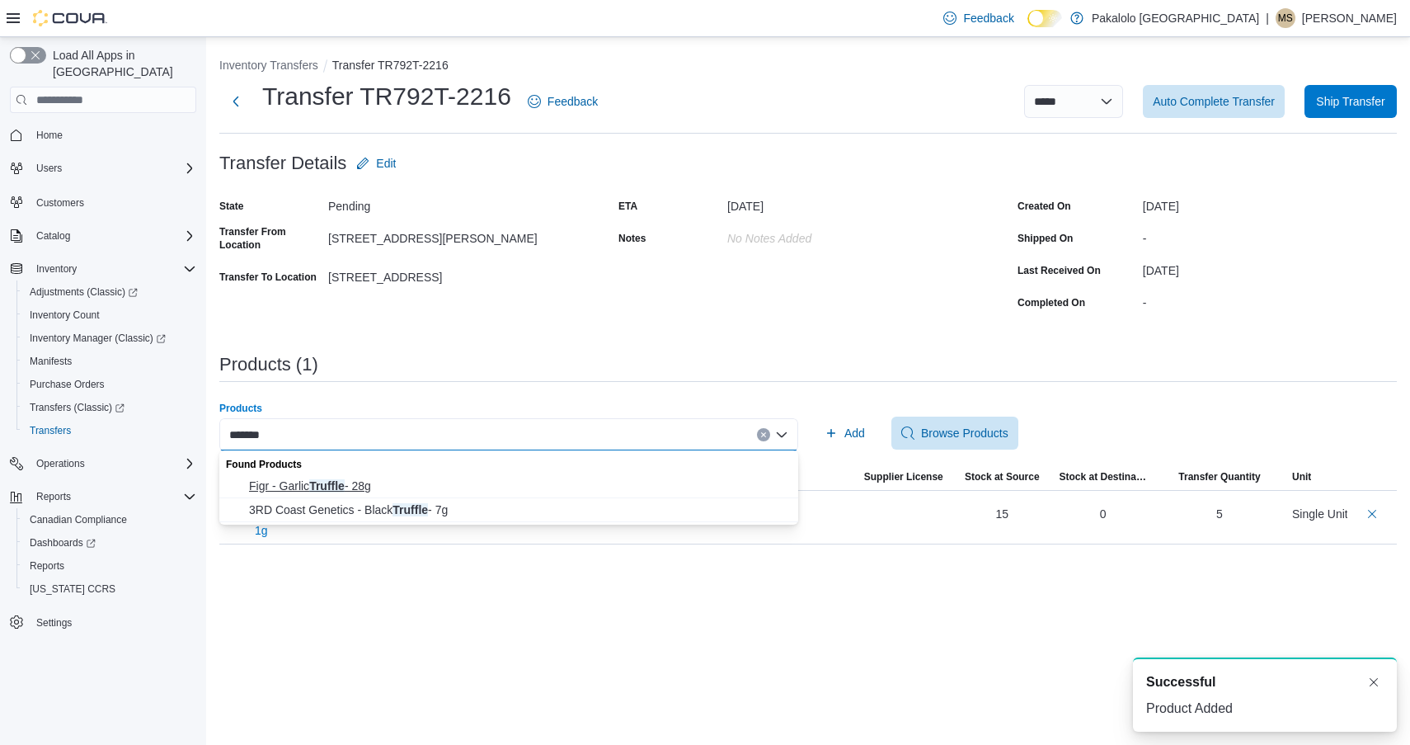
type input "*******"
drag, startPoint x: 365, startPoint y: 488, endPoint x: 420, endPoint y: 472, distance: 56.9
click at [365, 488] on span "Figr - [PERSON_NAME] - 28g" at bounding box center [518, 486] width 539 height 16
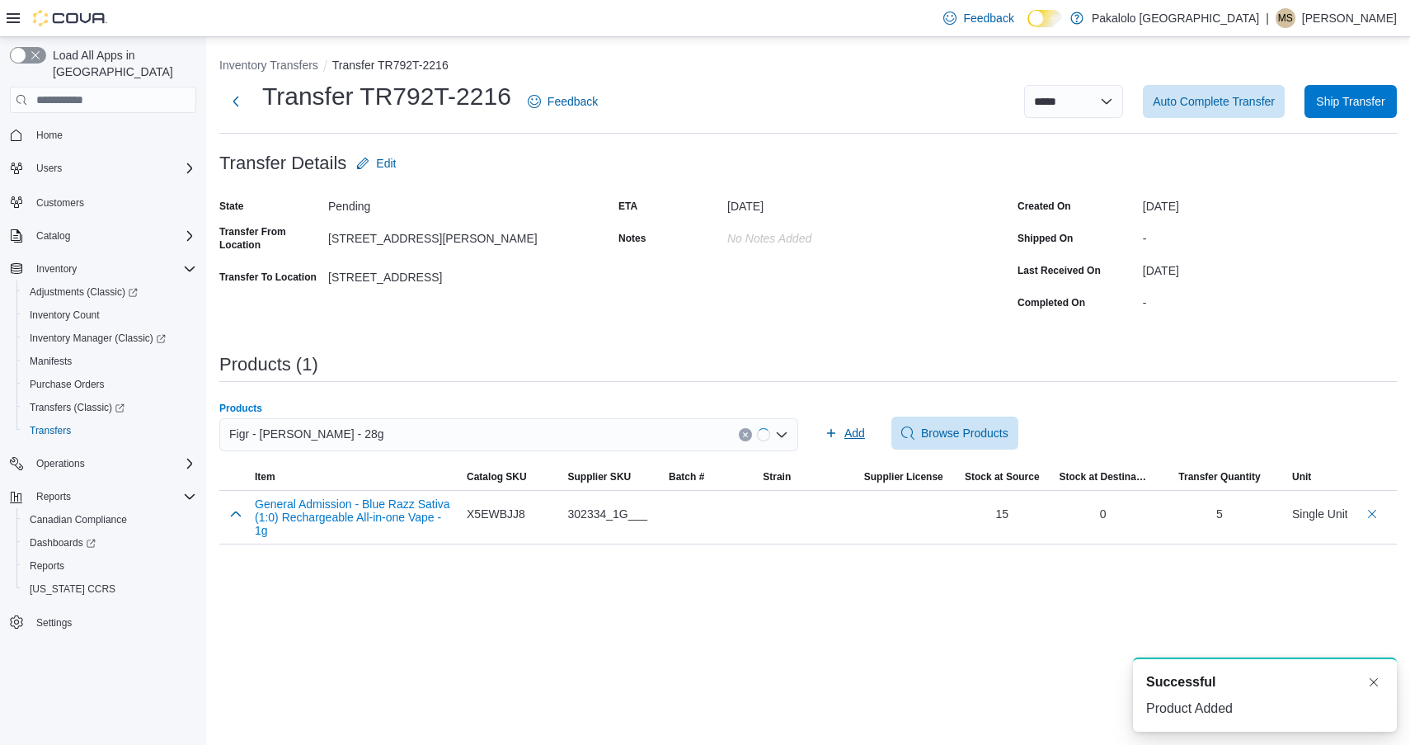
click at [831, 438] on icon "button" at bounding box center [831, 432] width 13 height 13
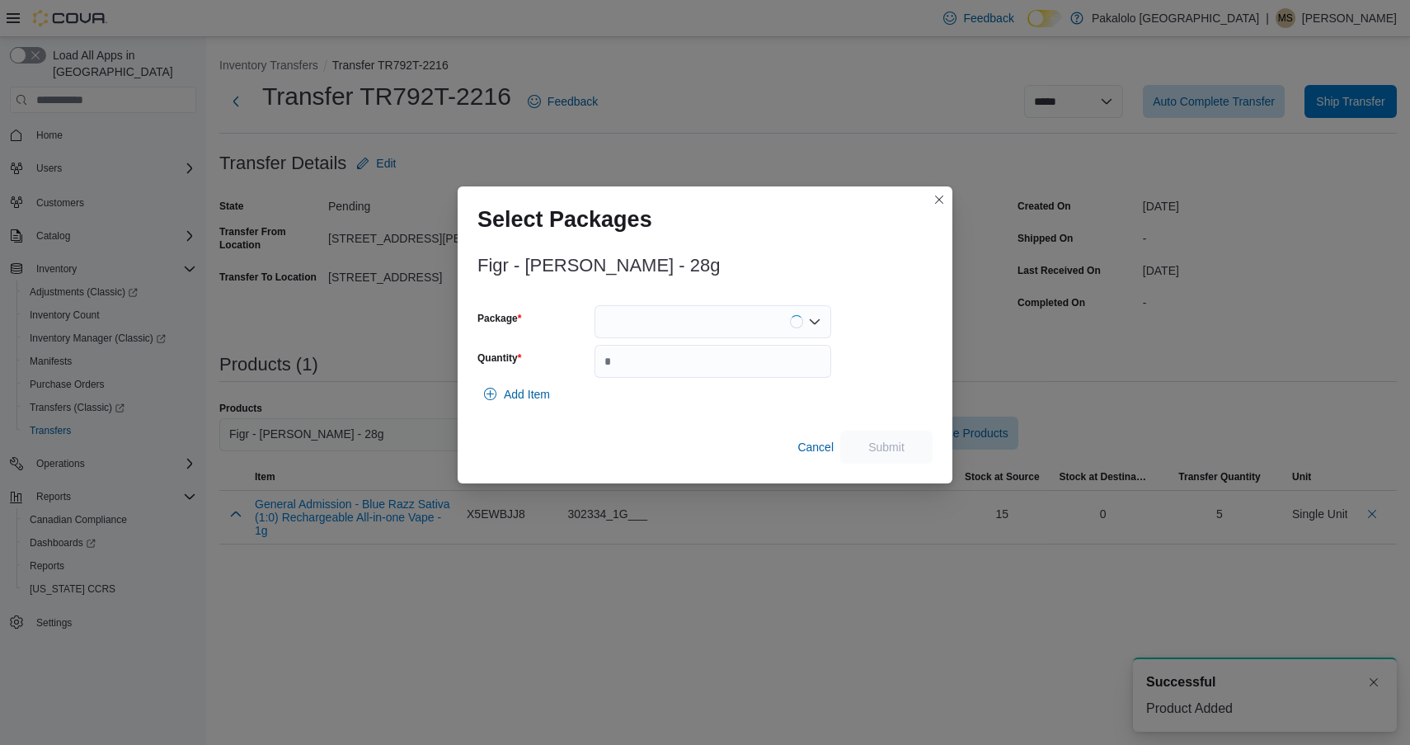
click at [685, 333] on div at bounding box center [713, 321] width 237 height 33
click at [685, 326] on div at bounding box center [713, 321] width 237 height 33
click at [685, 324] on div at bounding box center [713, 321] width 237 height 33
click at [665, 379] on span "277250166" at bounding box center [722, 373] width 197 height 16
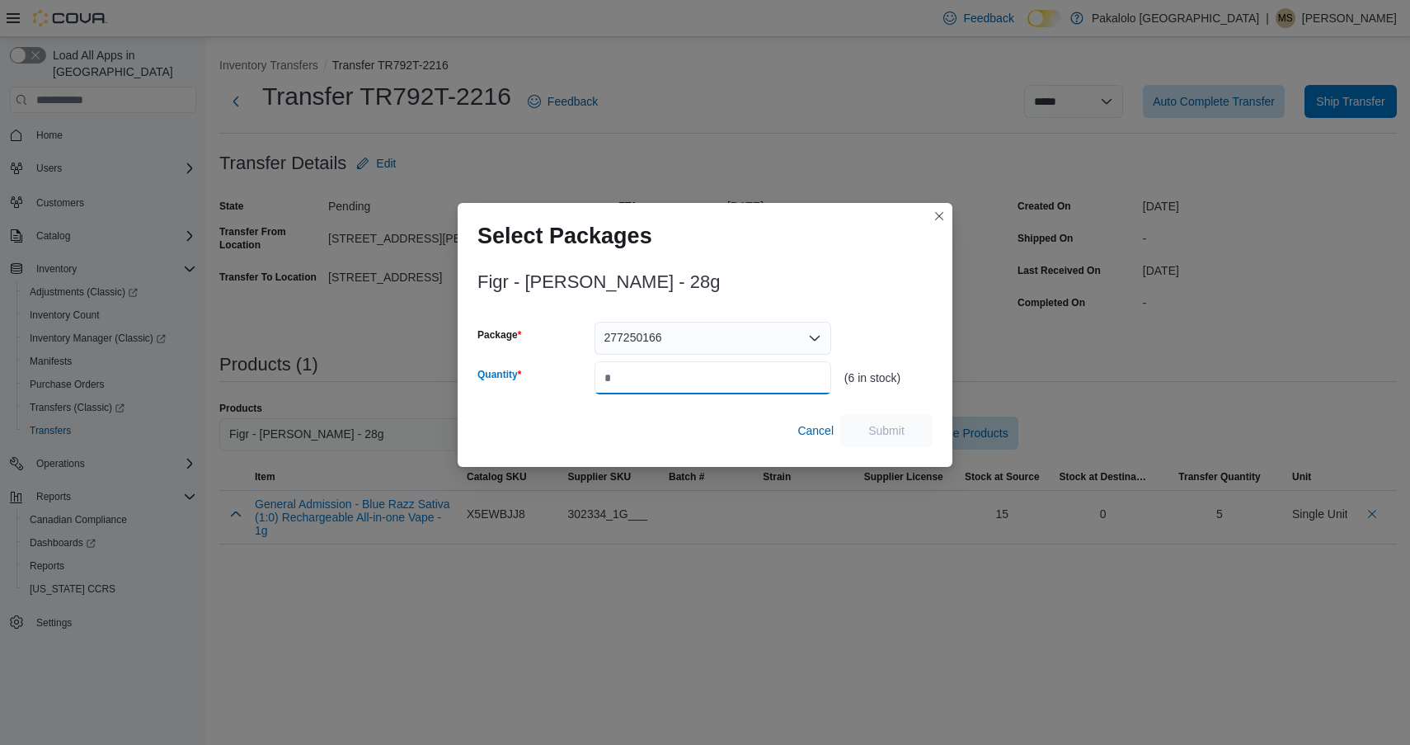
click at [793, 366] on input "Quantity" at bounding box center [713, 377] width 237 height 33
type input "*"
click at [874, 431] on span "Submit" at bounding box center [887, 429] width 36 height 16
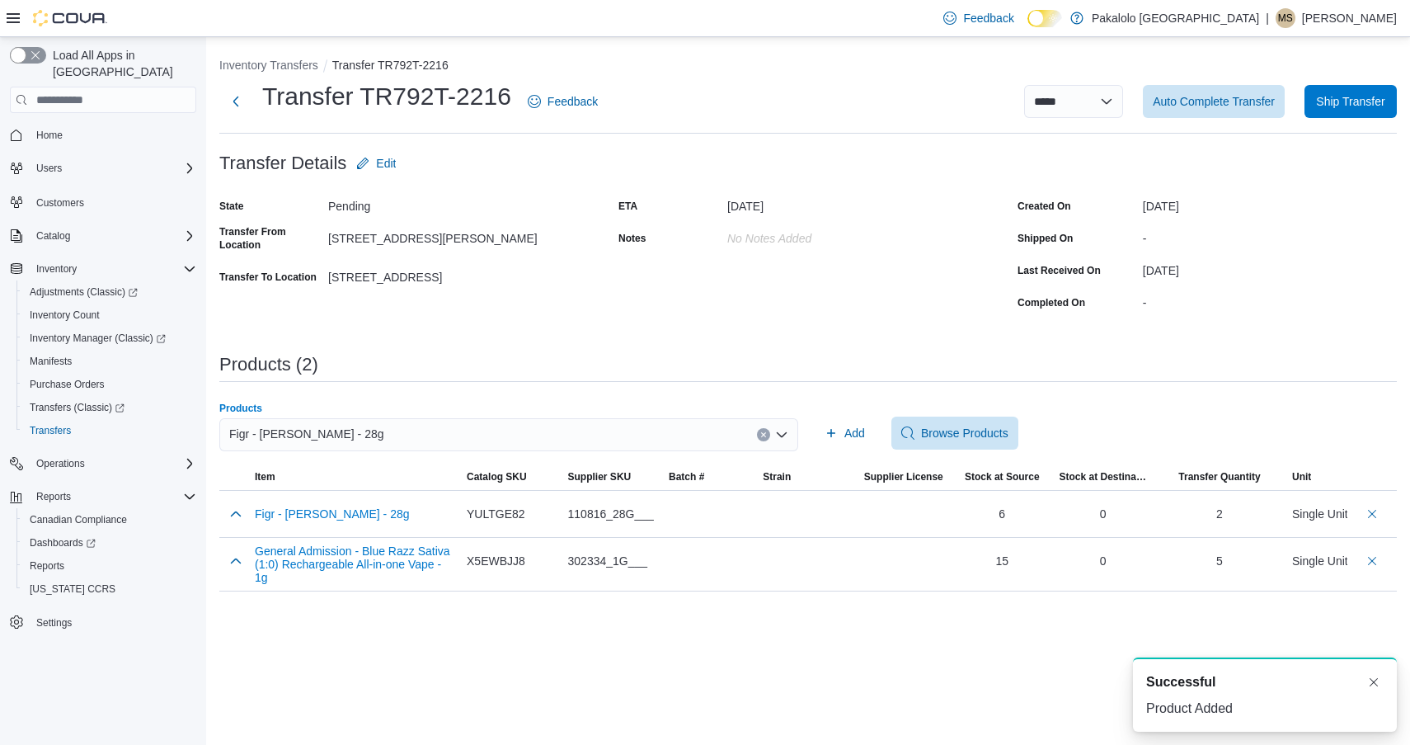
click at [394, 434] on div "Figr - [PERSON_NAME] - 28g" at bounding box center [508, 434] width 579 height 33
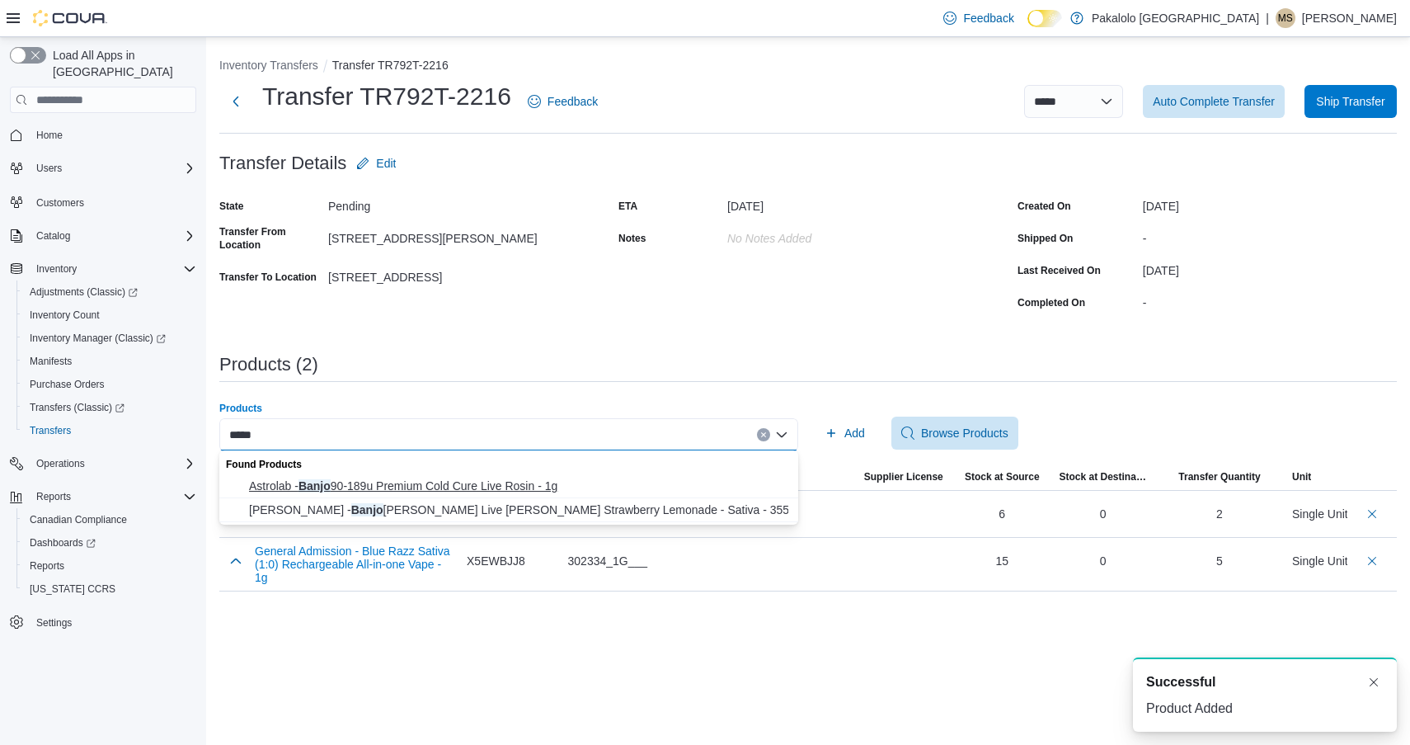
type input "*****"
click at [363, 485] on span "Astrolab - Banjo 90-189u Premium Cold Cure Live Rosin - 1g" at bounding box center [518, 486] width 539 height 16
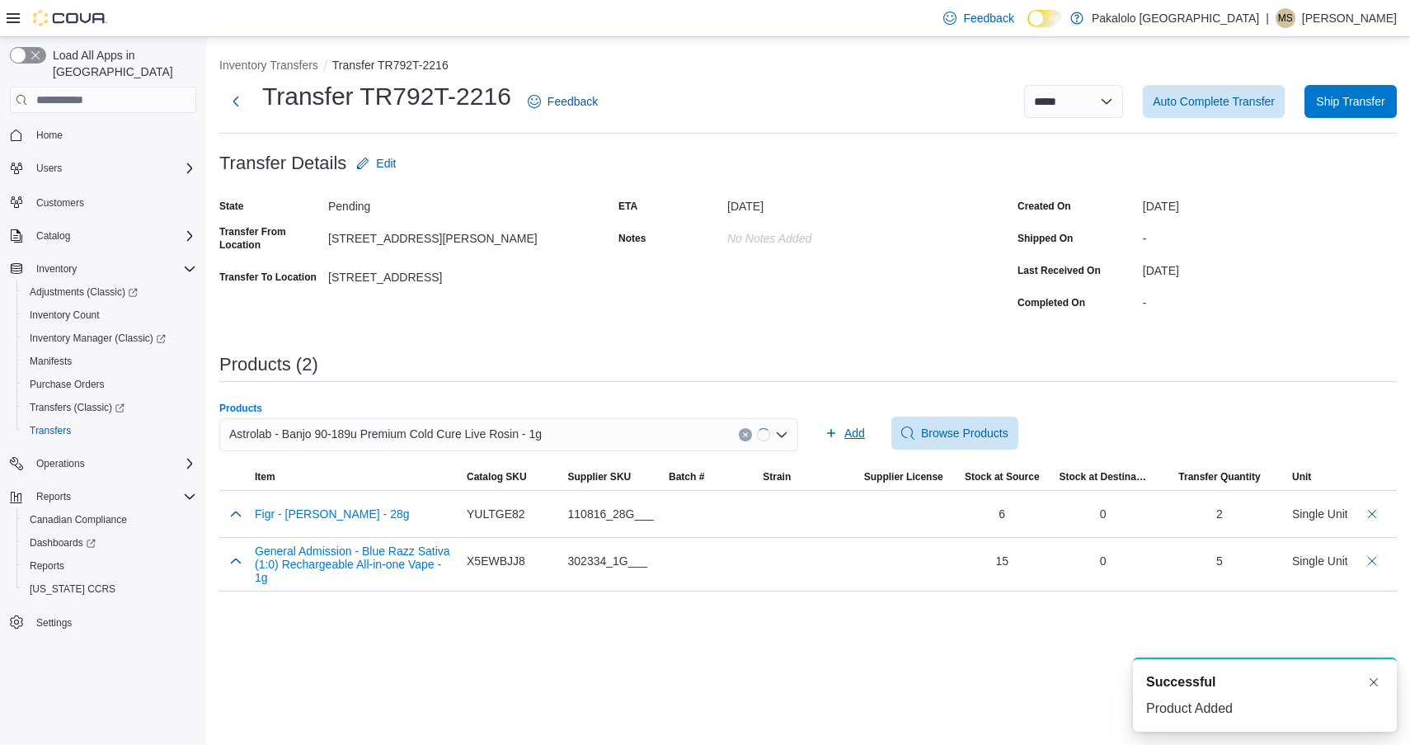
click at [845, 431] on span "Add" at bounding box center [855, 433] width 21 height 16
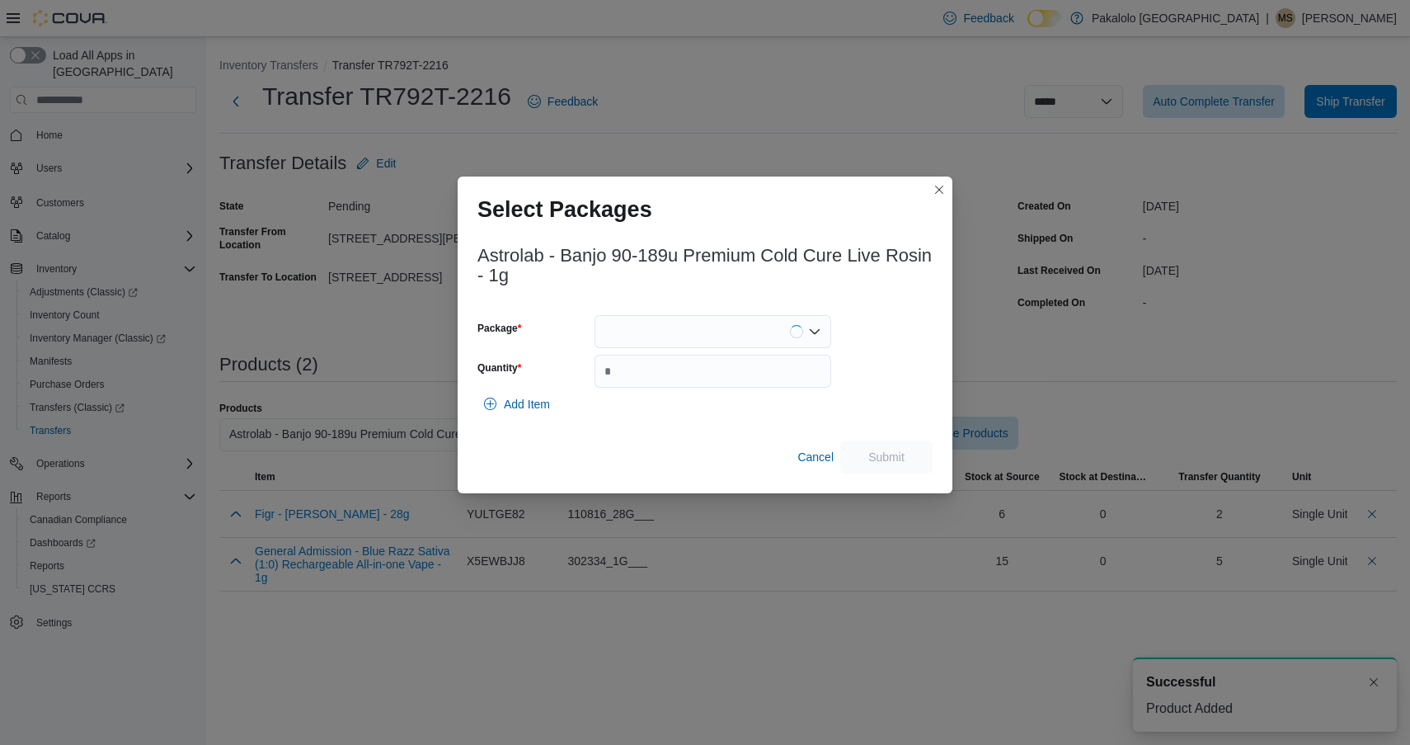
click at [689, 339] on div at bounding box center [713, 331] width 237 height 33
click at [686, 378] on span "W02356553-1" at bounding box center [722, 383] width 197 height 16
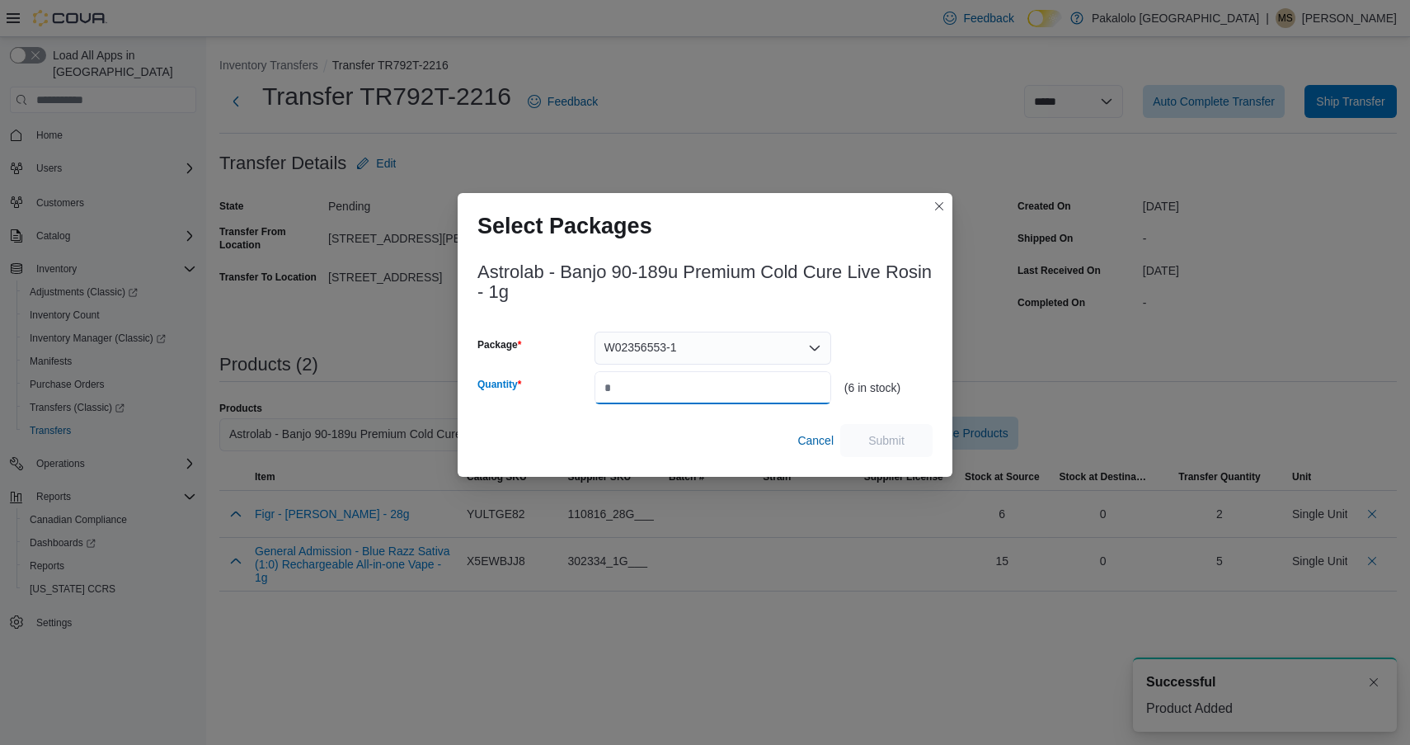
click at [686, 378] on input "Quantity" at bounding box center [713, 387] width 237 height 33
type input "*"
click at [887, 435] on span "Submit" at bounding box center [887, 439] width 36 height 16
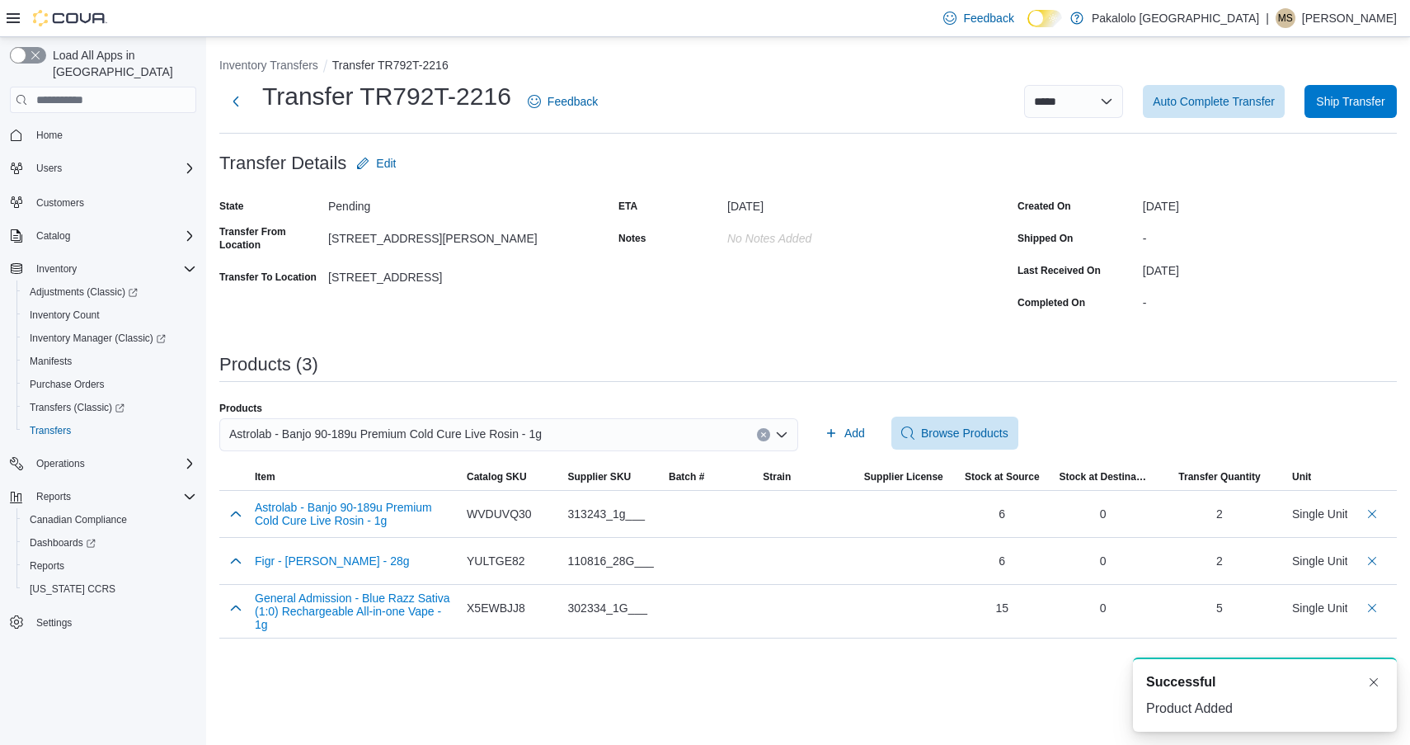
click at [597, 439] on div "Astrolab - Banjo 90-189u Premium Cold Cure Live Rosin - 1g" at bounding box center [508, 434] width 579 height 33
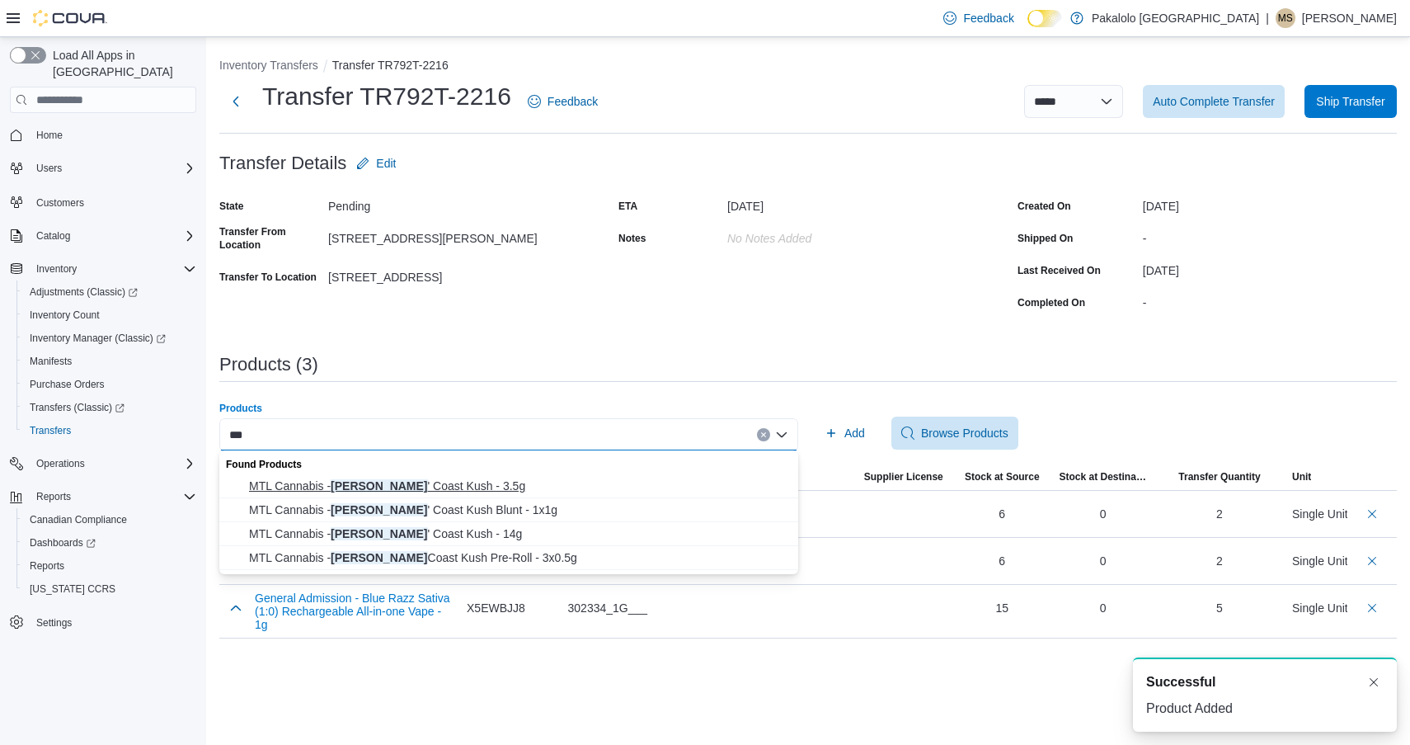
type input "***"
click at [441, 484] on span "MTL Cannabis - [PERSON_NAME] ' Coast Kush - 3.5g" at bounding box center [518, 486] width 539 height 16
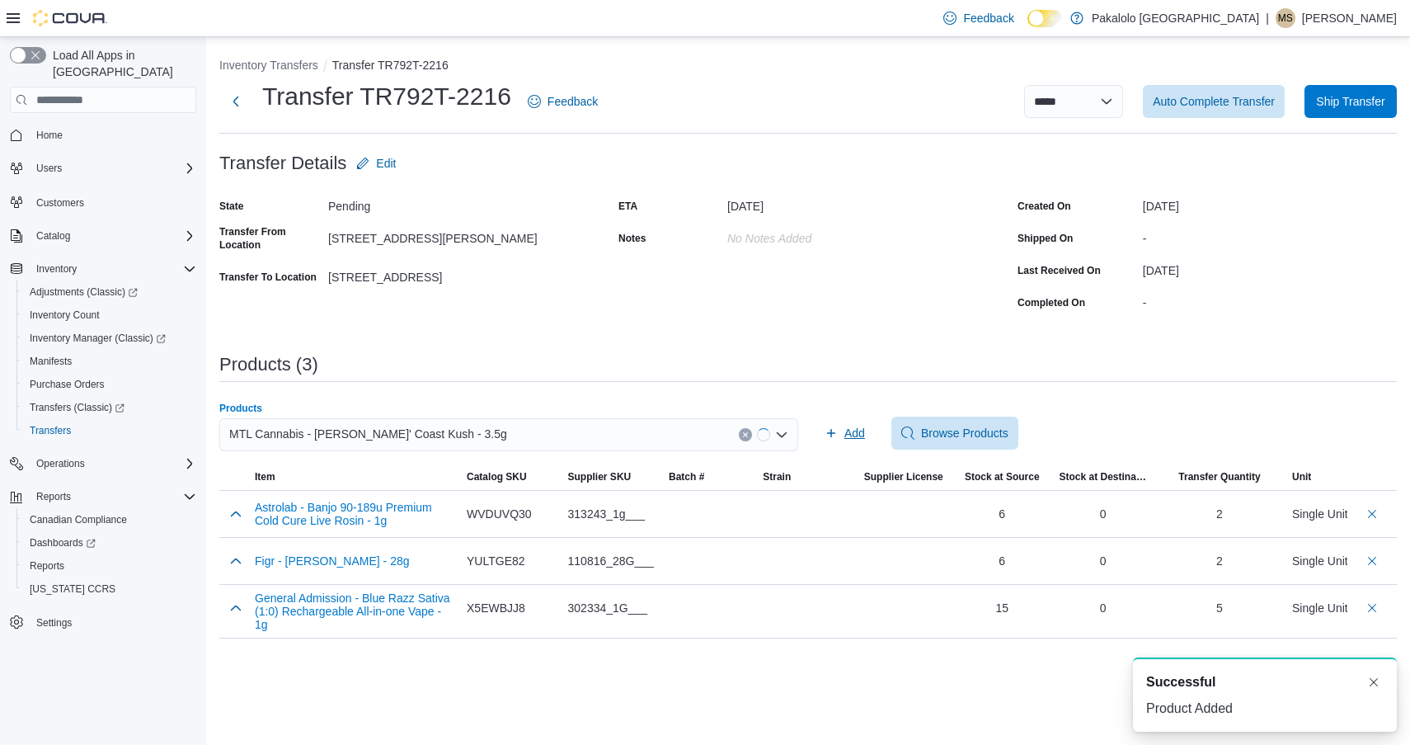
click at [822, 421] on button "Add" at bounding box center [845, 433] width 54 height 33
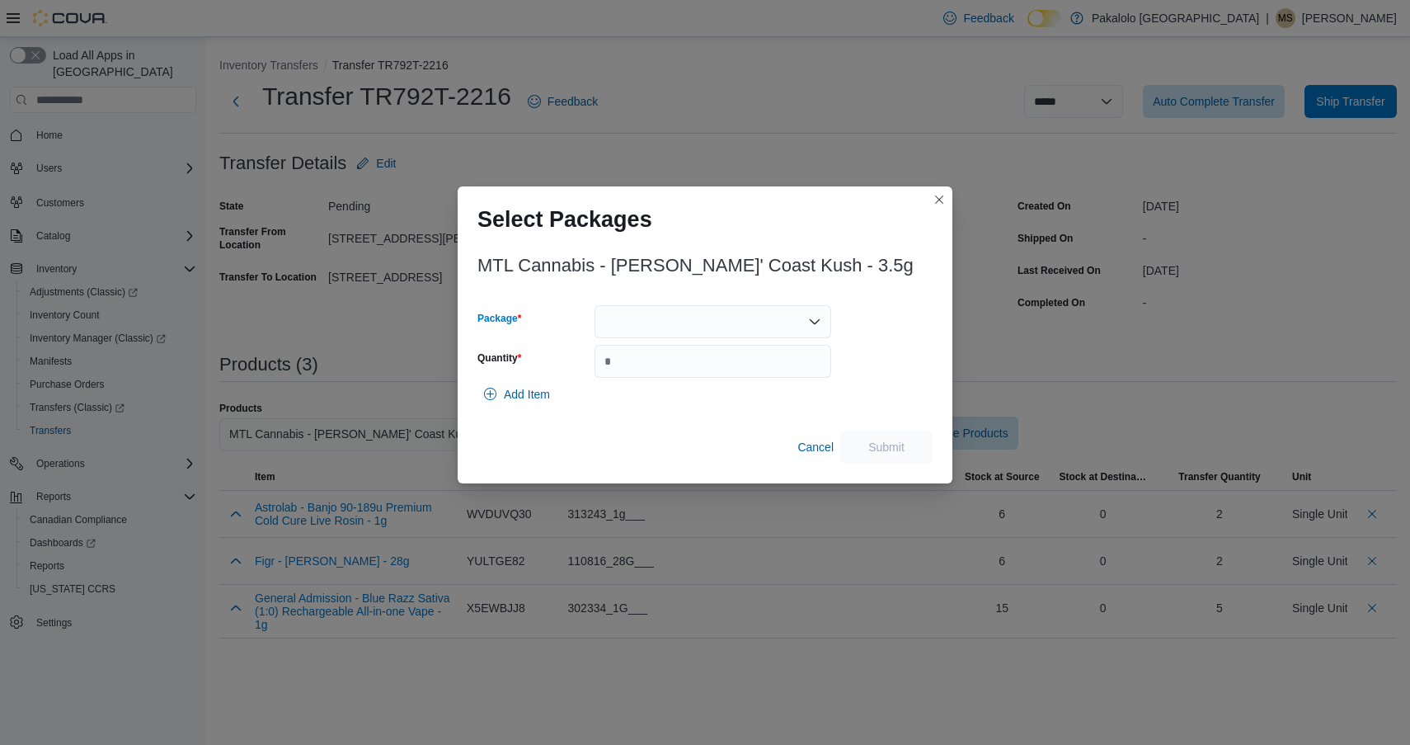
click at [700, 318] on div at bounding box center [713, 321] width 237 height 33
click at [699, 360] on div "Packages In Stock" at bounding box center [713, 350] width 237 height 24
click at [699, 367] on span "111024L1701" at bounding box center [722, 373] width 197 height 16
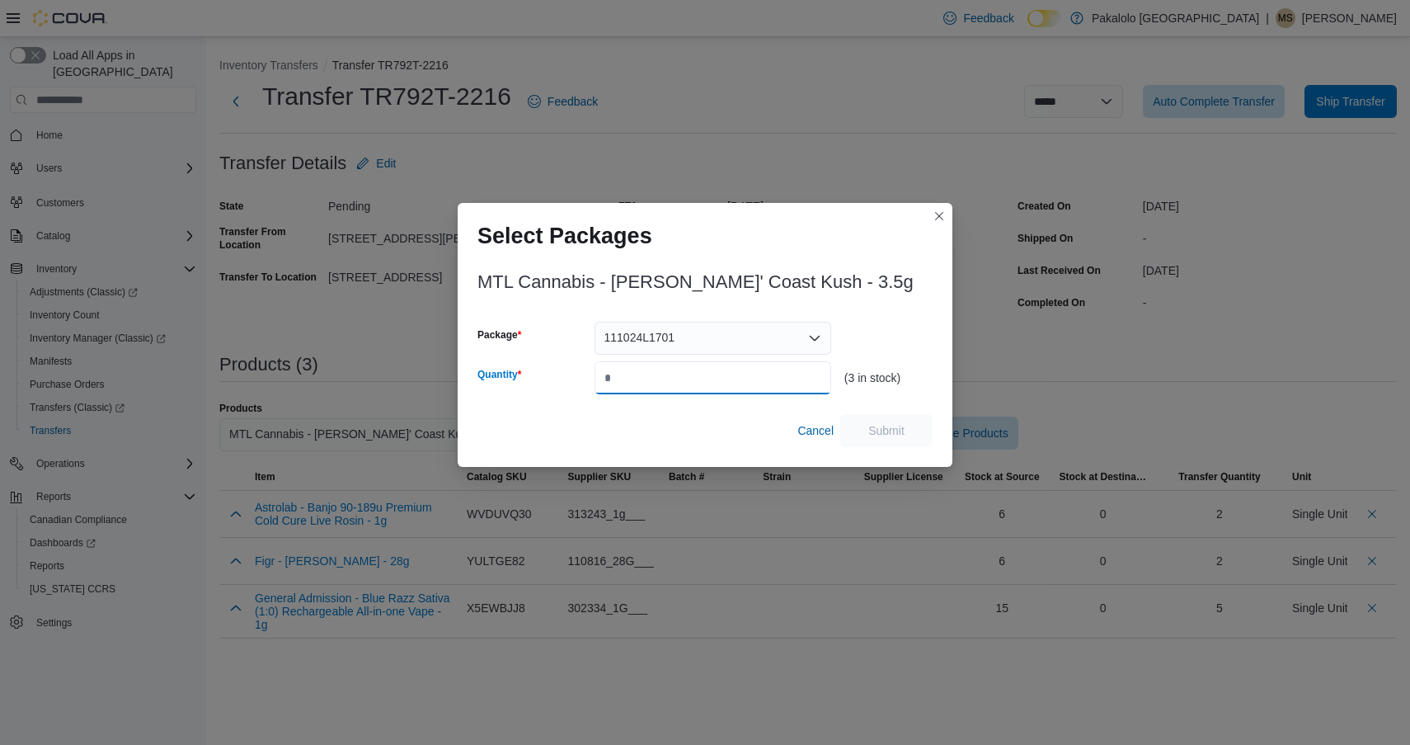
click at [699, 367] on input "Quantity" at bounding box center [713, 377] width 237 height 33
type input "*"
click at [908, 431] on span "Submit" at bounding box center [886, 429] width 73 height 33
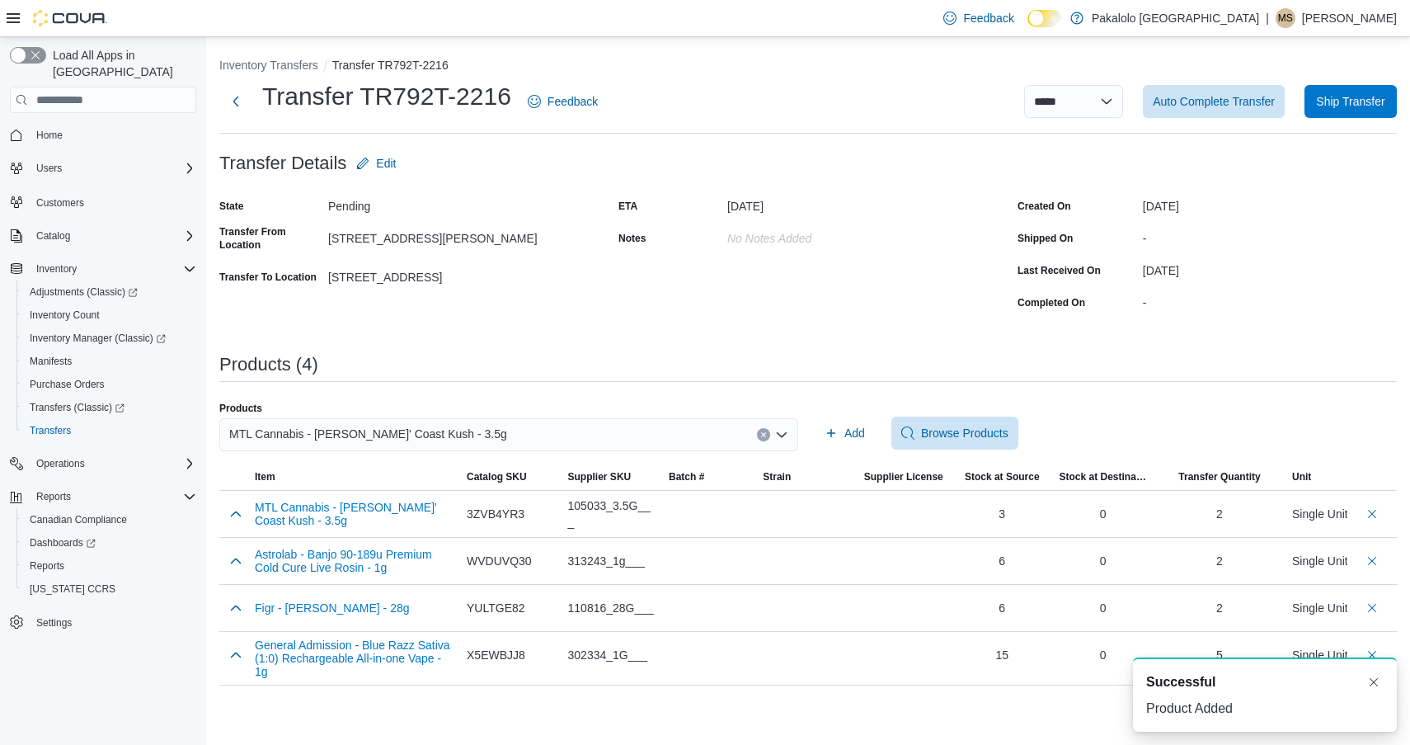
click at [484, 440] on div "MTL Cannabis - [PERSON_NAME]' Coast Kush - 3.5g" at bounding box center [508, 434] width 579 height 33
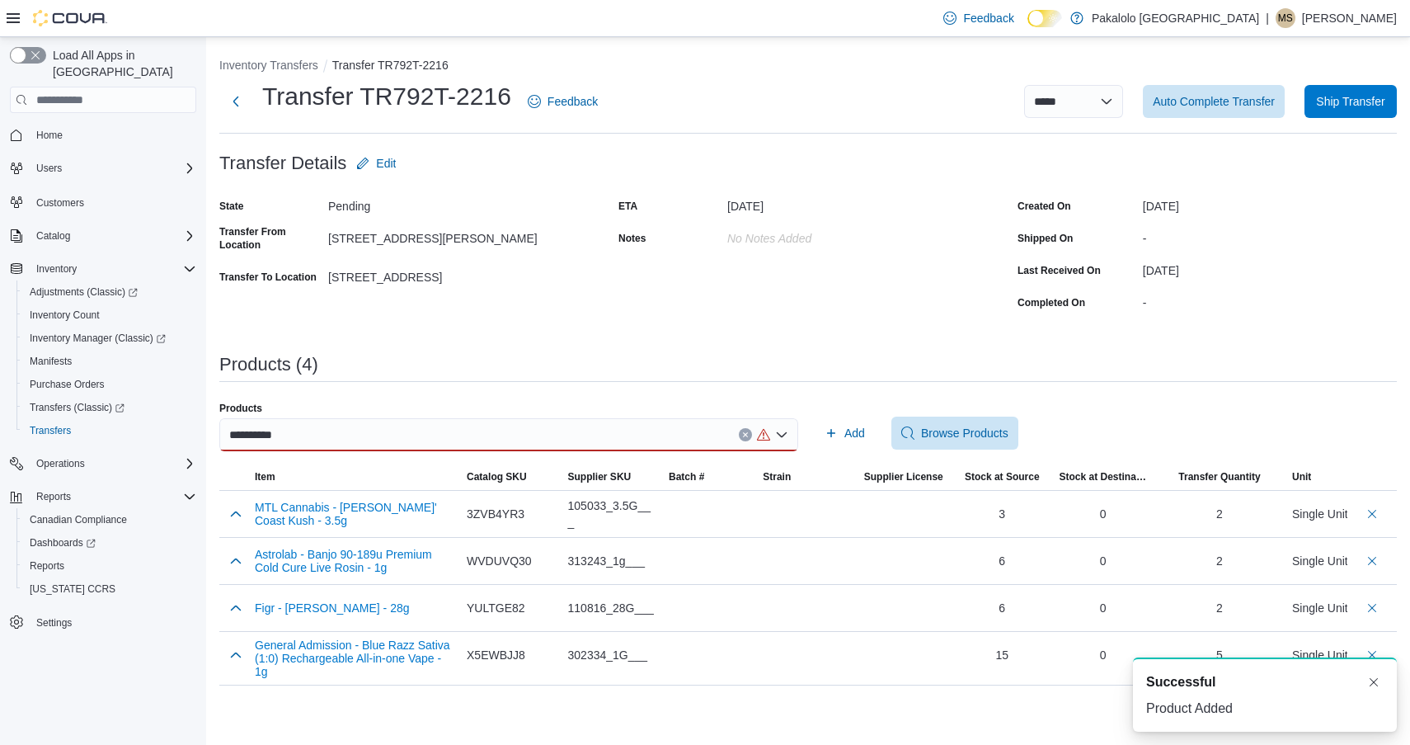
click at [394, 445] on div "**********" at bounding box center [508, 434] width 579 height 33
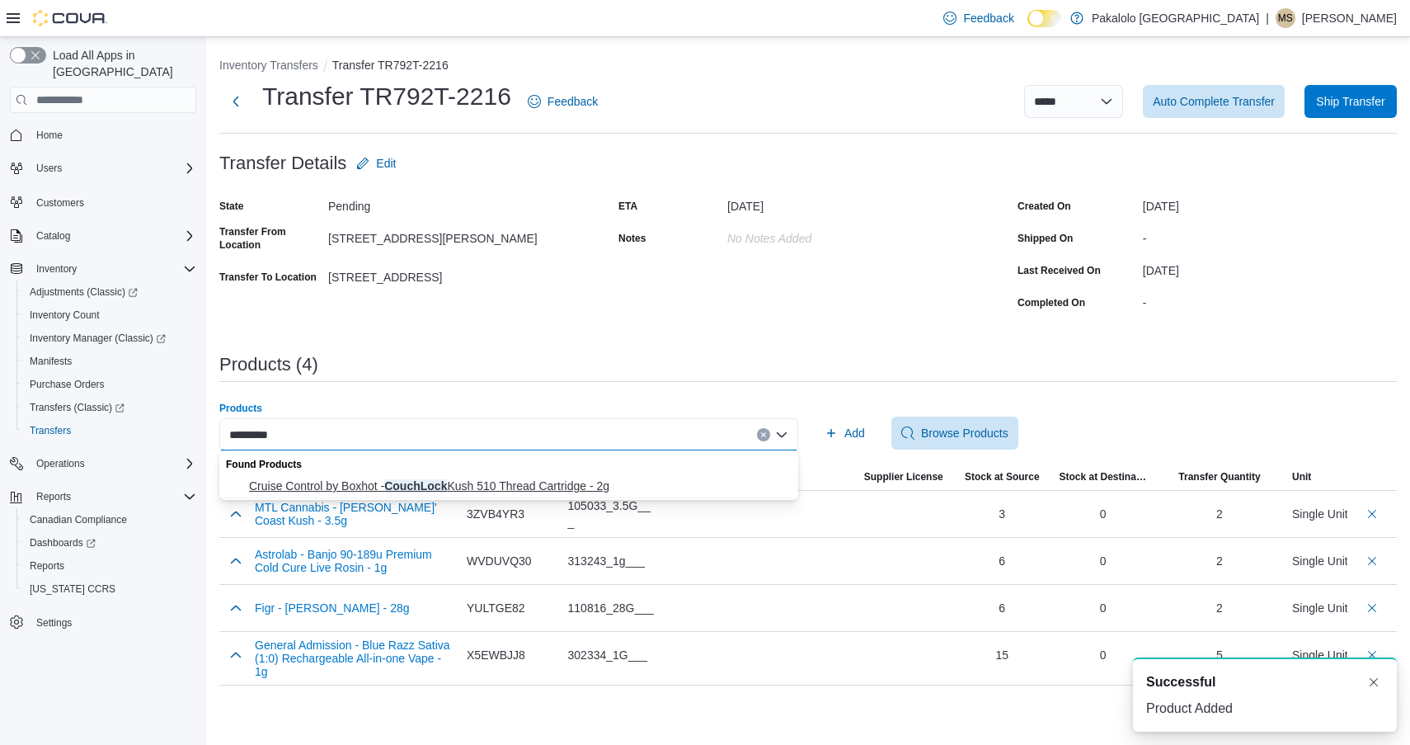
type input "*********"
click at [412, 480] on span "Cruise Control by Boxhot - CouchLock Kush 510 Thread Cartridge - 2g" at bounding box center [518, 486] width 539 height 16
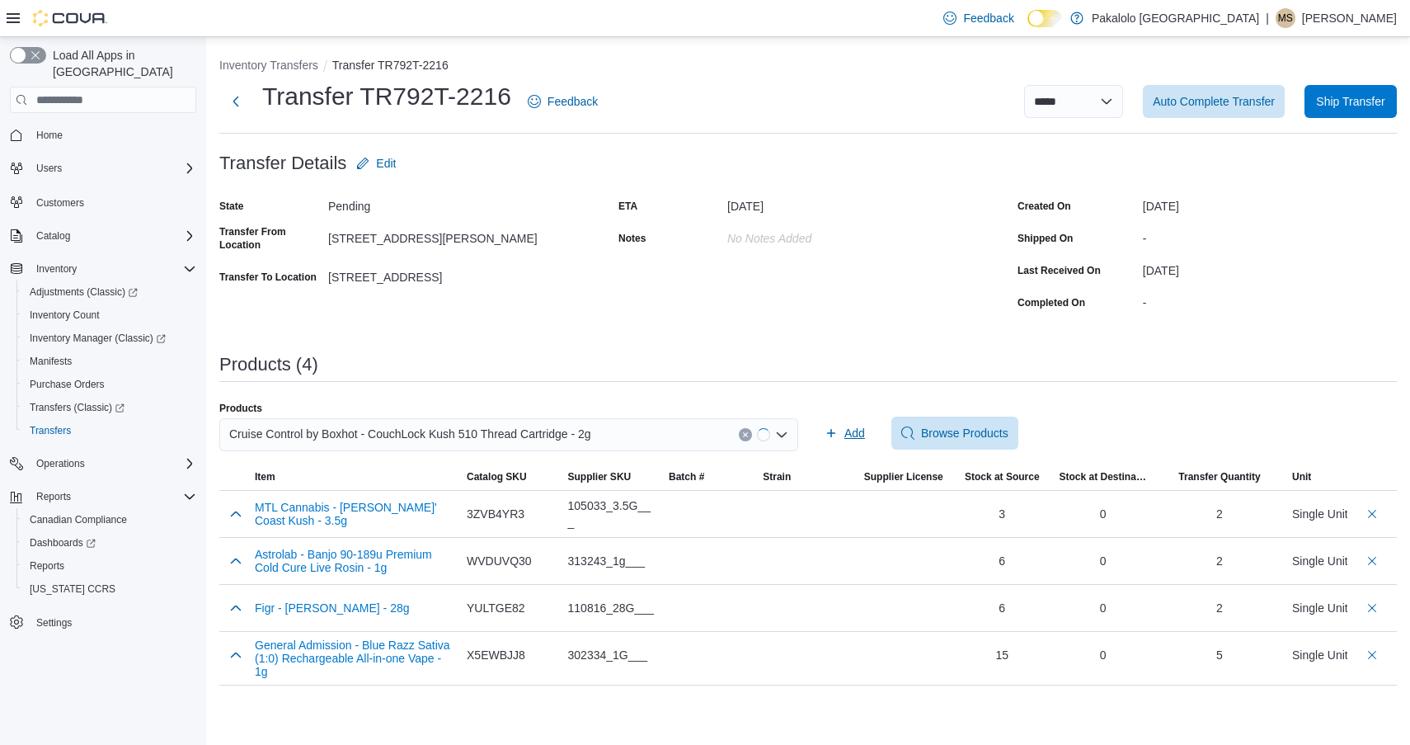
click at [836, 430] on icon "button" at bounding box center [831, 432] width 13 height 13
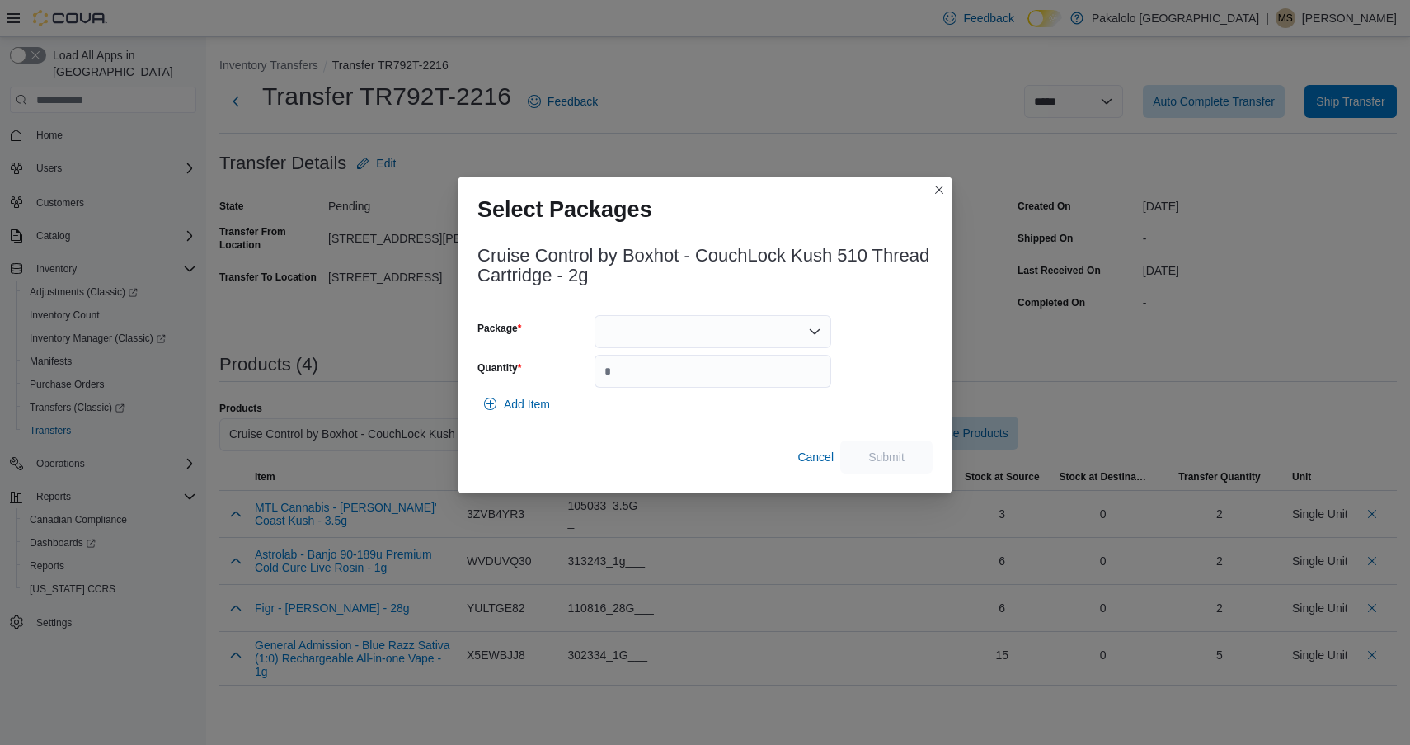
click at [718, 332] on div at bounding box center [713, 331] width 237 height 33
click at [712, 381] on span "ME250003245" at bounding box center [722, 383] width 197 height 16
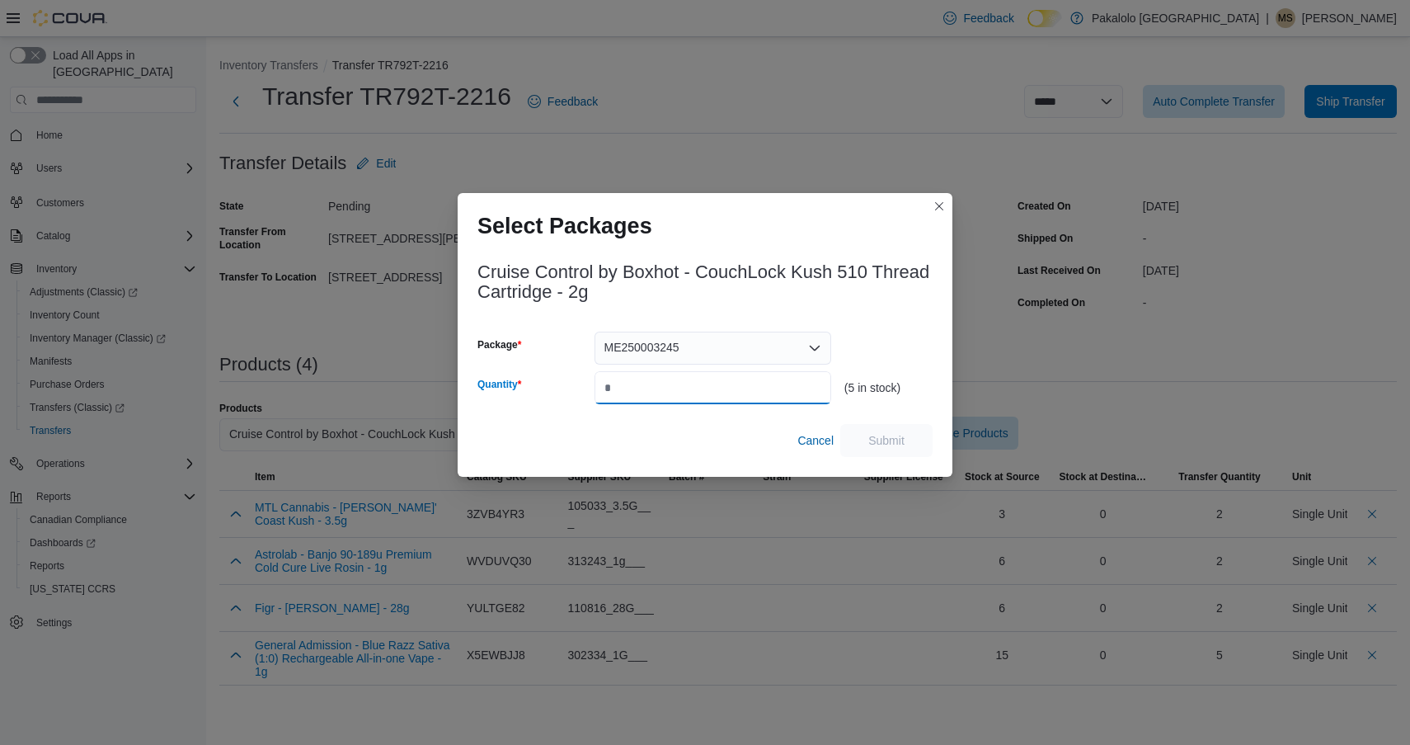
click at [712, 382] on input "Quantity" at bounding box center [713, 387] width 237 height 33
type input "*"
click at [897, 451] on span "Submit" at bounding box center [886, 439] width 73 height 33
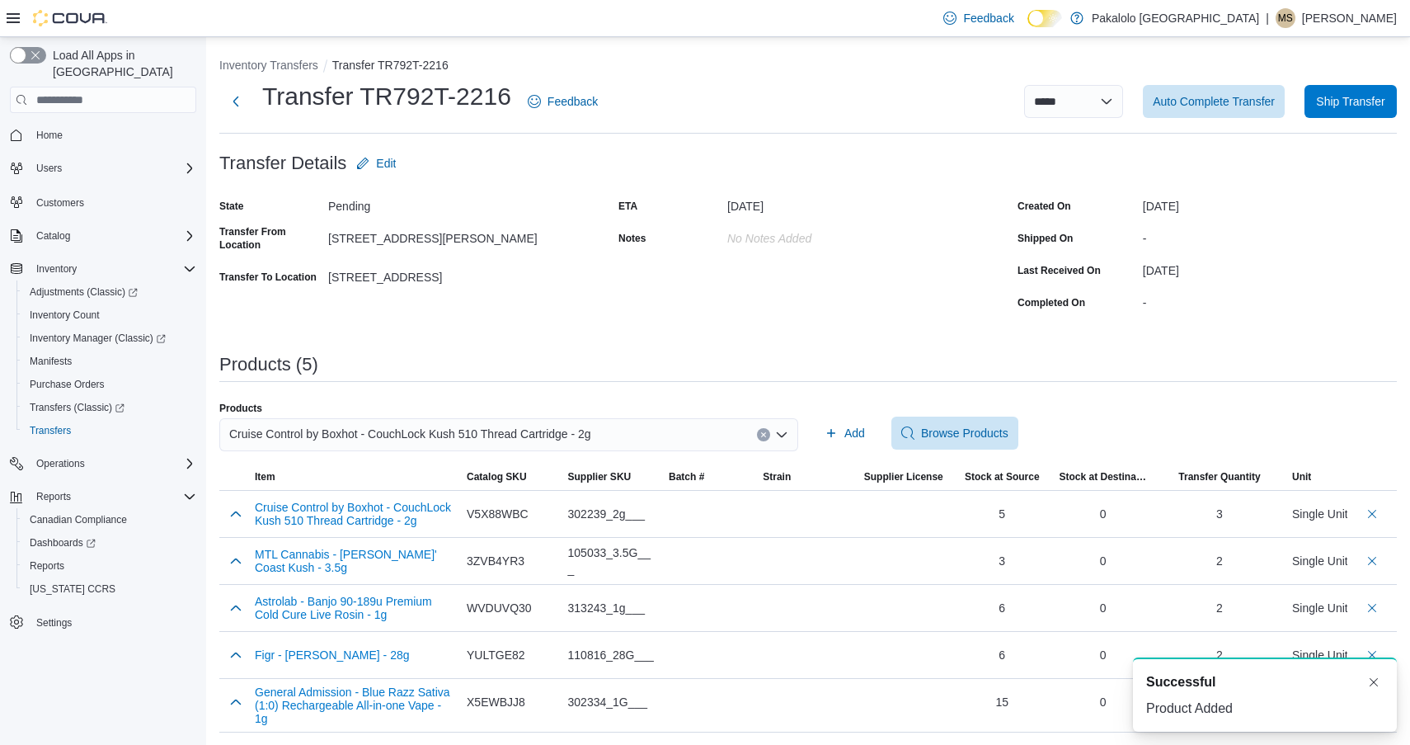
click at [395, 431] on span "Cruise Control by Boxhot - CouchLock Kush 510 Thread Cartridge - 2g" at bounding box center [410, 434] width 362 height 20
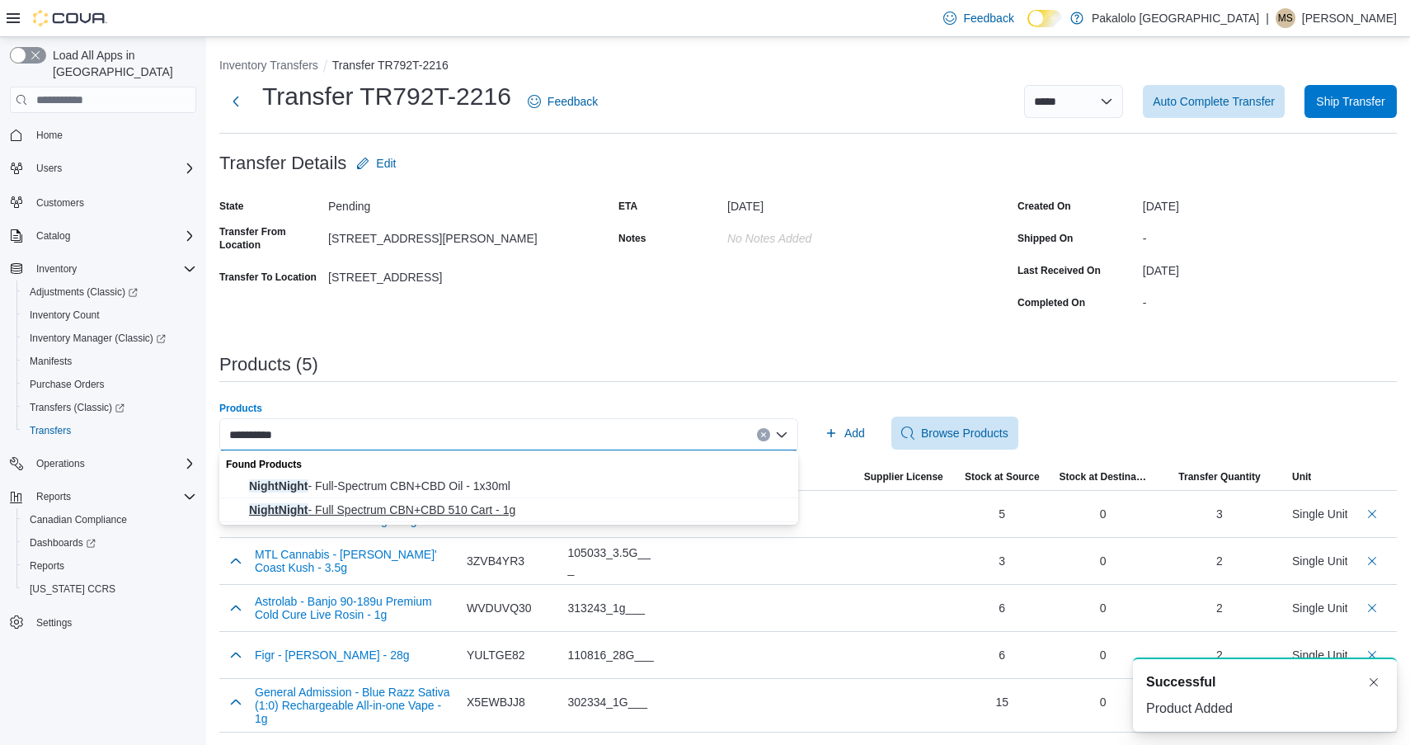
type input "**********"
click at [374, 505] on span "NightNight - Full Spectrum CBN+CBD 510 Cart - 1g" at bounding box center [518, 509] width 539 height 16
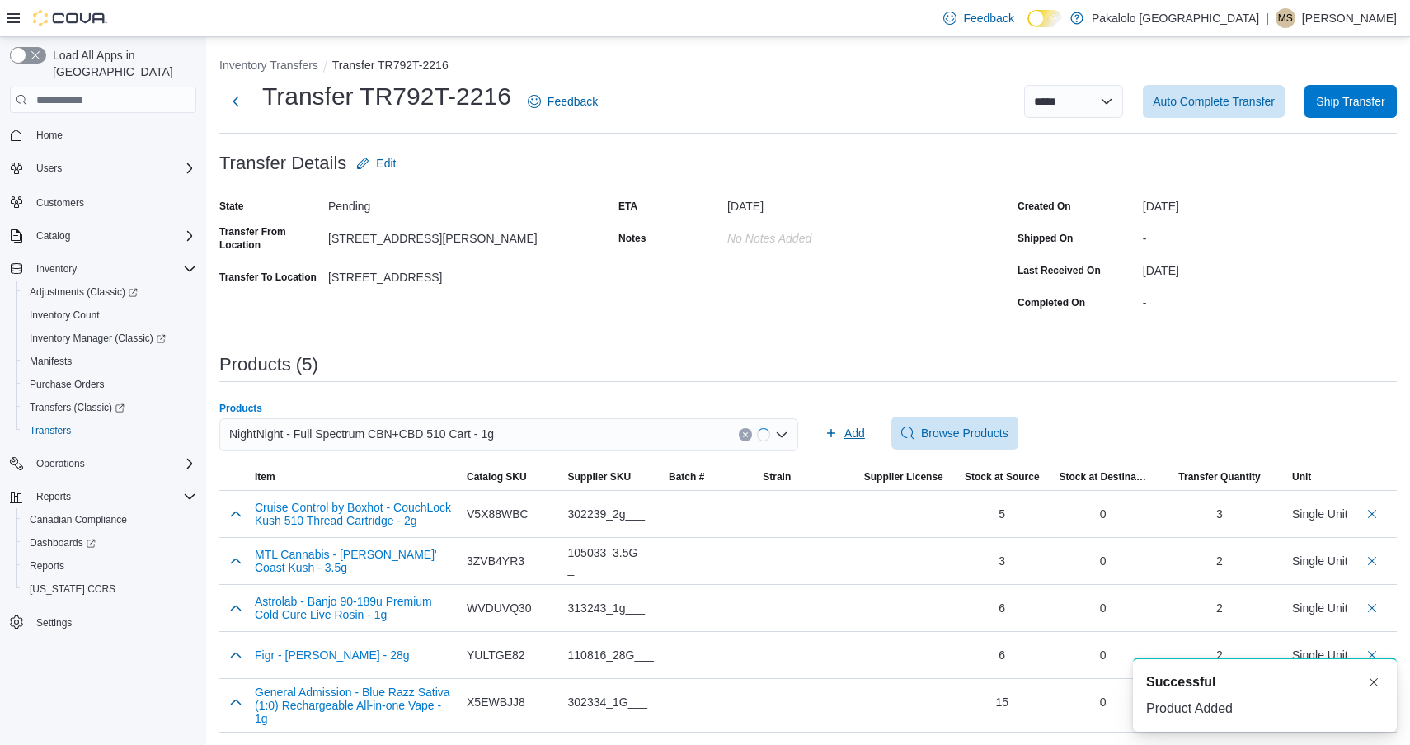
click at [858, 443] on span "Add" at bounding box center [845, 433] width 40 height 33
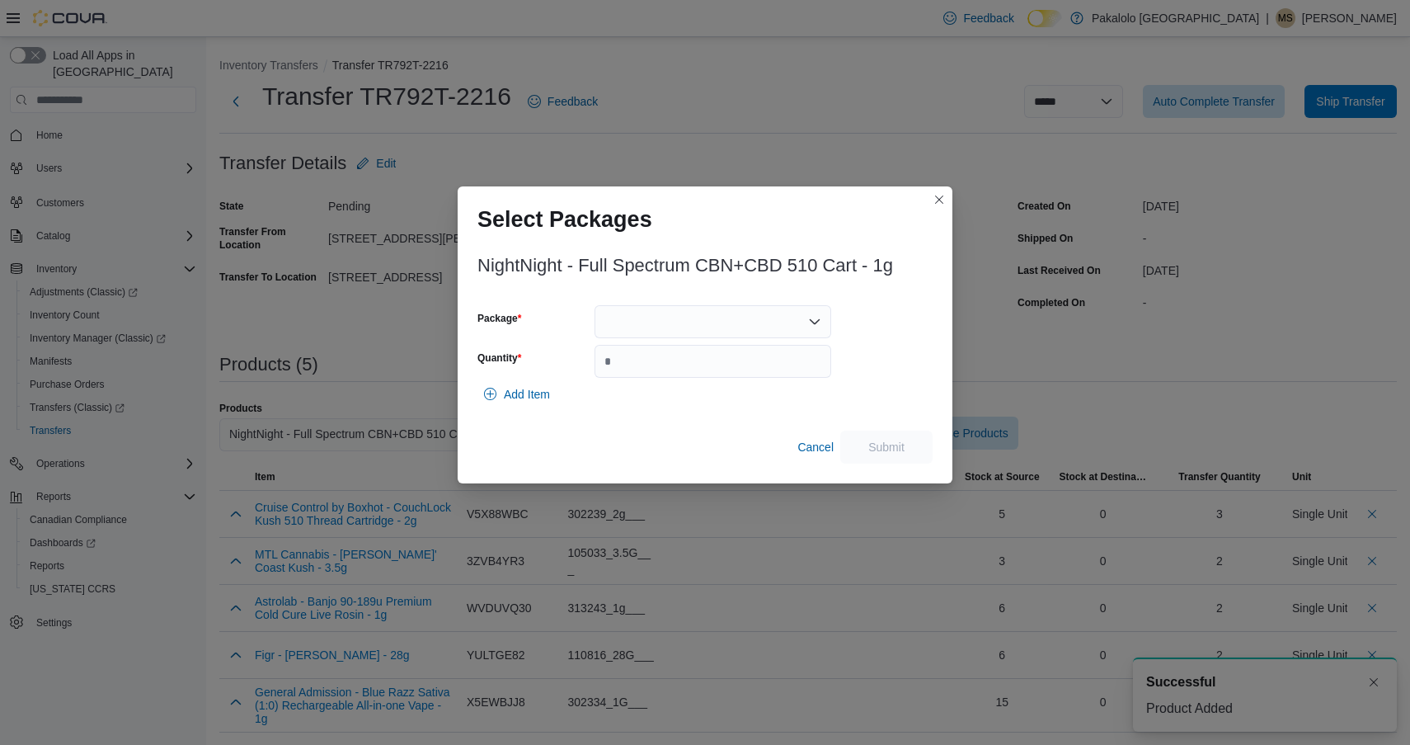
click at [693, 338] on div "Package Quantity" at bounding box center [655, 341] width 354 height 73
click at [687, 334] on div at bounding box center [713, 321] width 237 height 33
click at [685, 363] on button "45011A" at bounding box center [713, 374] width 237 height 24
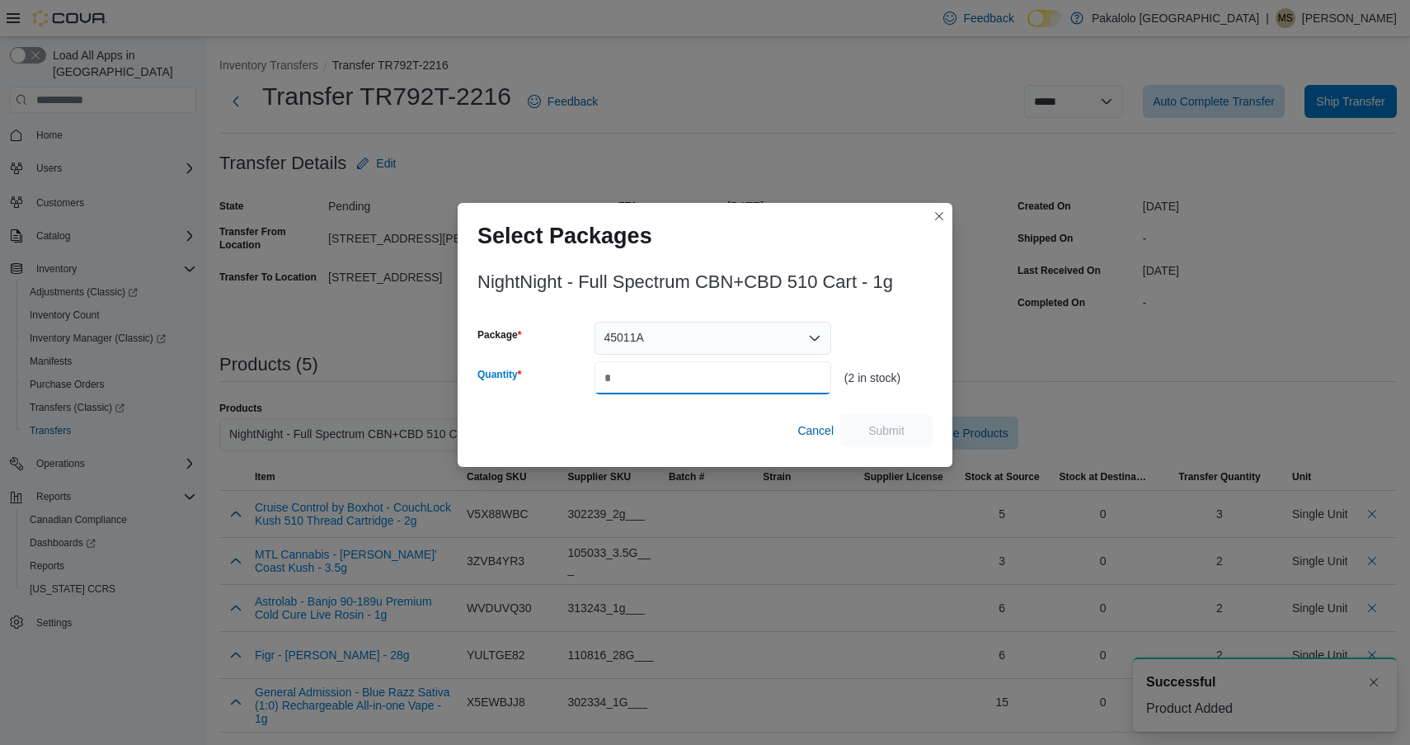
click at [685, 363] on input "Quantity" at bounding box center [713, 377] width 237 height 33
type input "*"
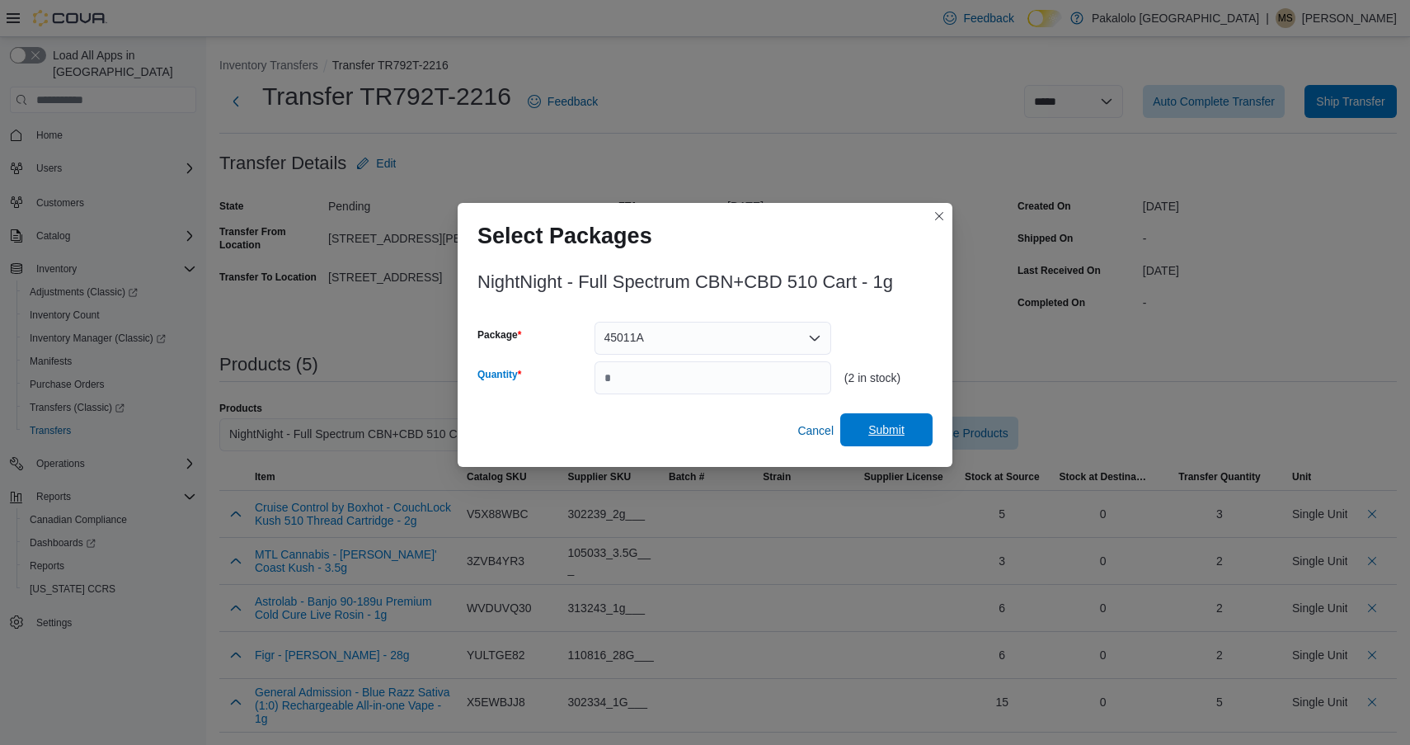
click at [881, 422] on span "Submit" at bounding box center [887, 429] width 36 height 16
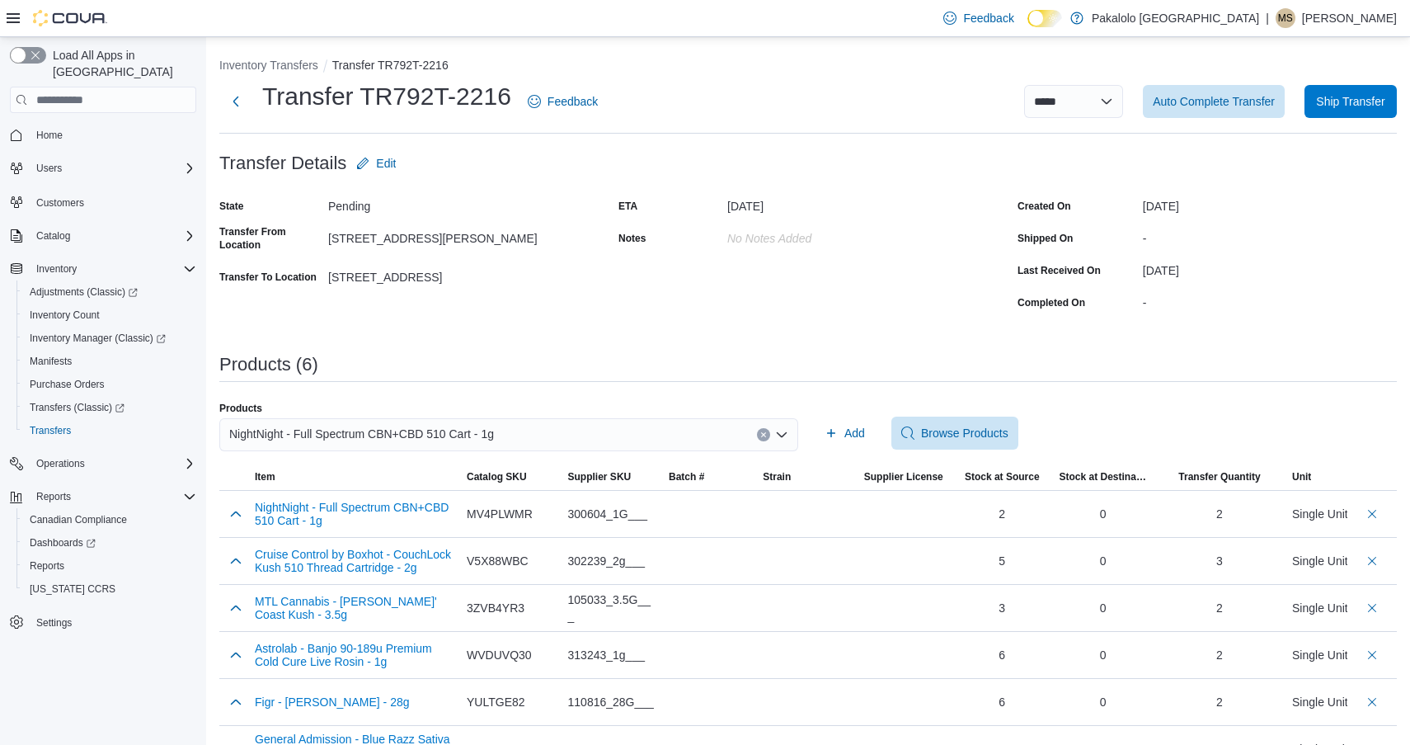
click at [536, 440] on div "NightNight - Full Spectrum CBN+CBD 510 Cart - 1g" at bounding box center [508, 434] width 579 height 33
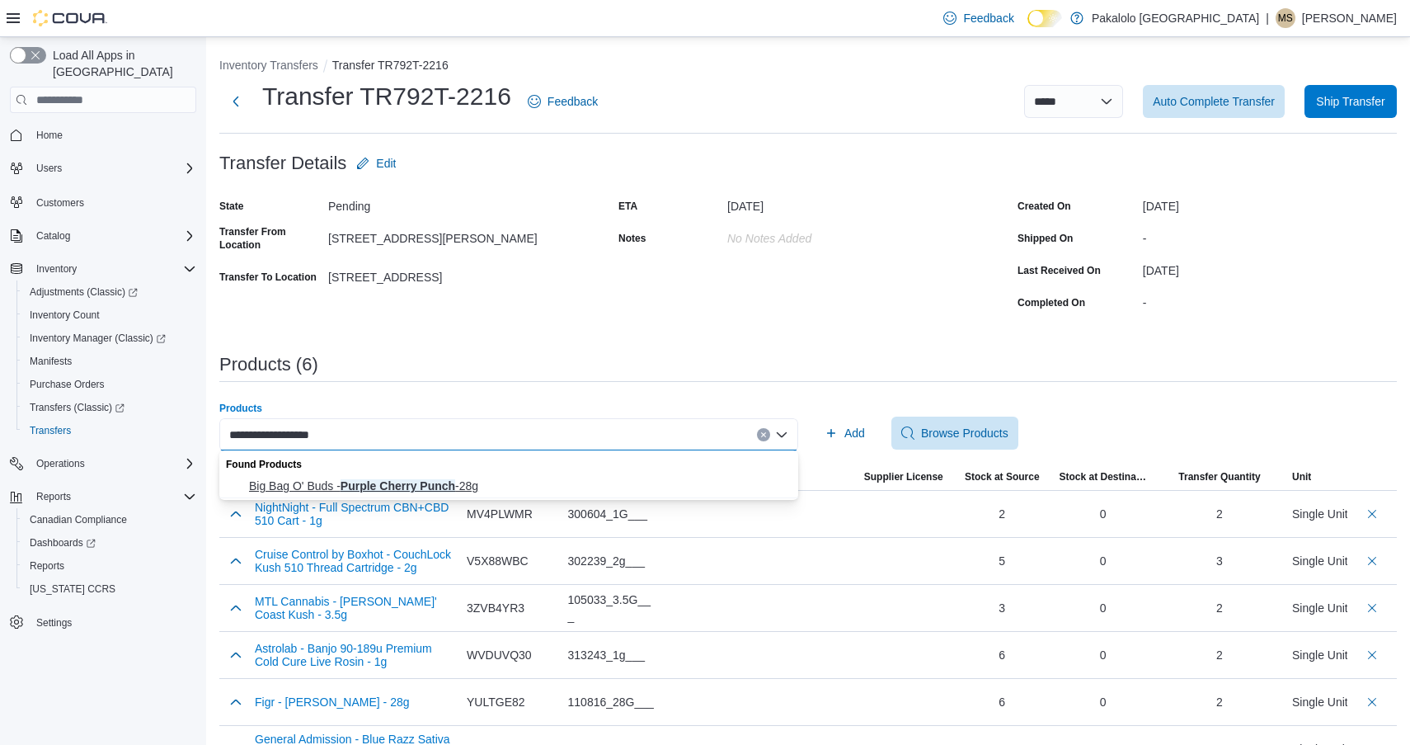
type input "**********"
click at [484, 482] on span "Big Bag O' Buds - Purple Cherry Punch -28g" at bounding box center [518, 486] width 539 height 16
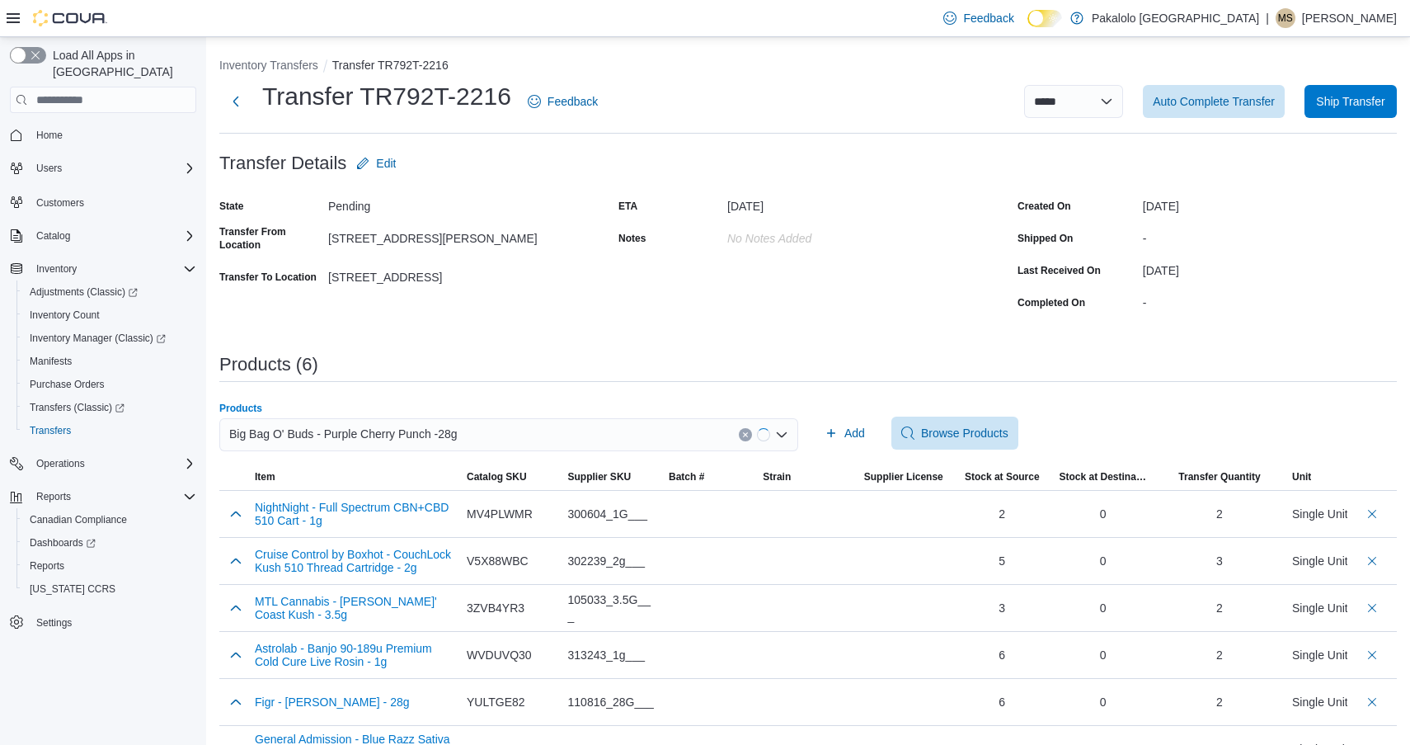
click at [817, 426] on div "Products Big Bag O' Buds - Purple Cherry Punch -28g Combo box. Selected. Big Ba…" at bounding box center [808, 433] width 1178 height 63
click at [842, 426] on span "Add" at bounding box center [845, 433] width 40 height 33
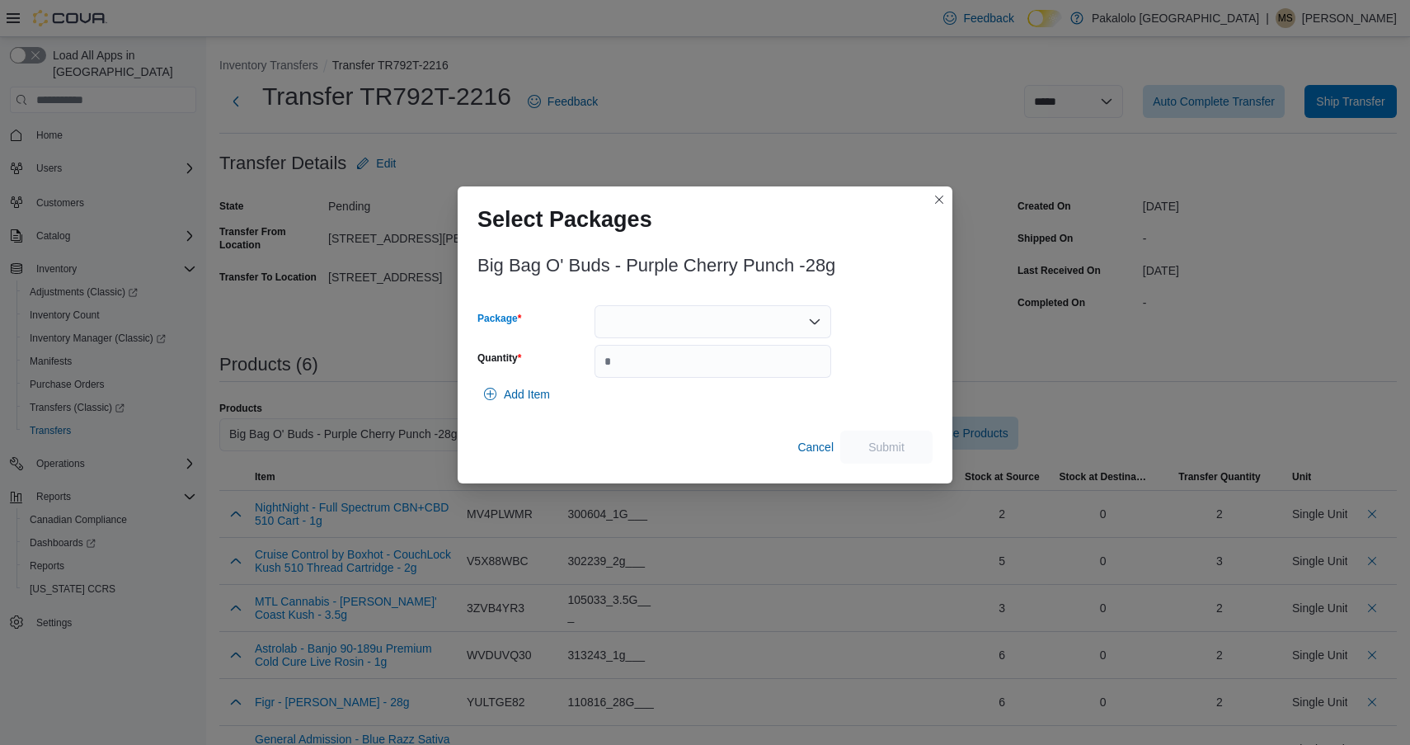
click at [713, 308] on div at bounding box center [713, 321] width 237 height 33
click at [709, 375] on span "13479250625" at bounding box center [722, 373] width 197 height 16
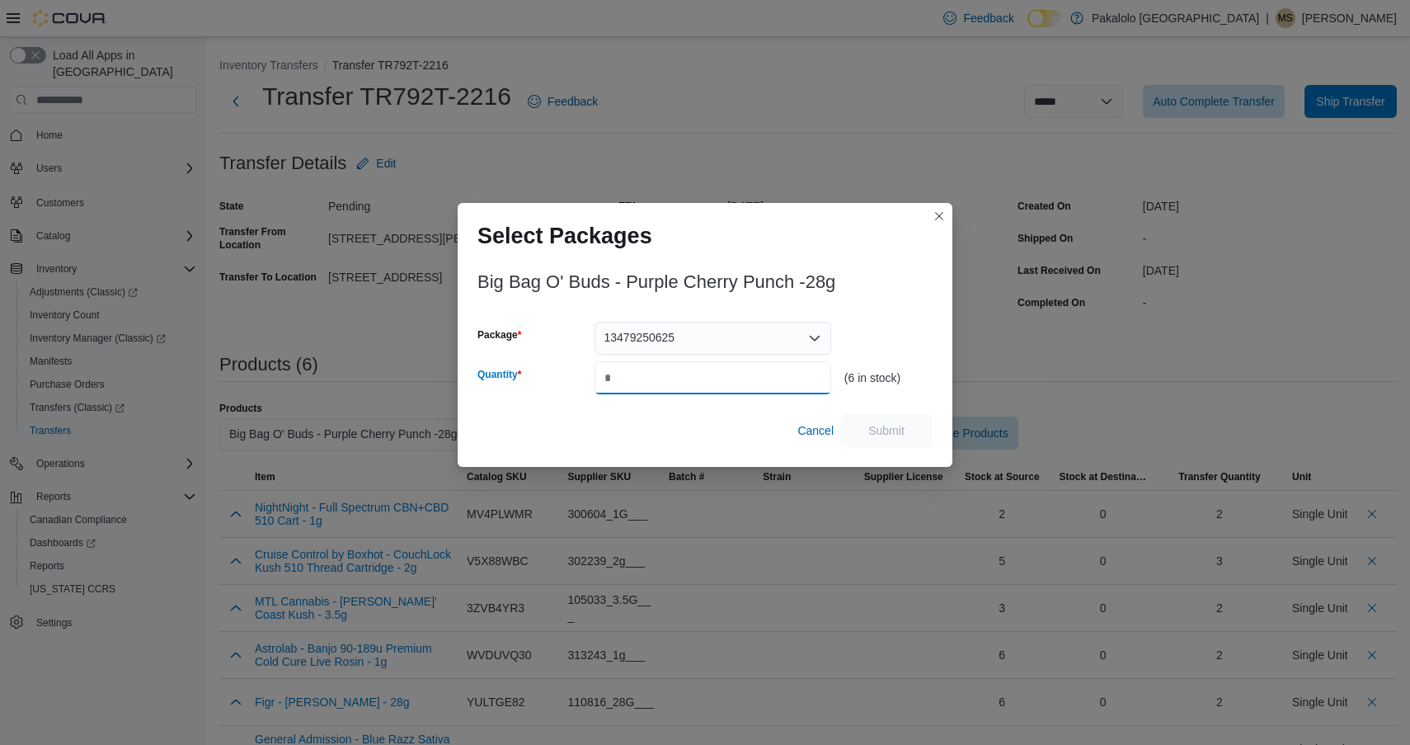
click at [709, 375] on input "Quantity" at bounding box center [713, 377] width 237 height 33
type input "*"
click at [915, 419] on span "Submit" at bounding box center [886, 429] width 73 height 33
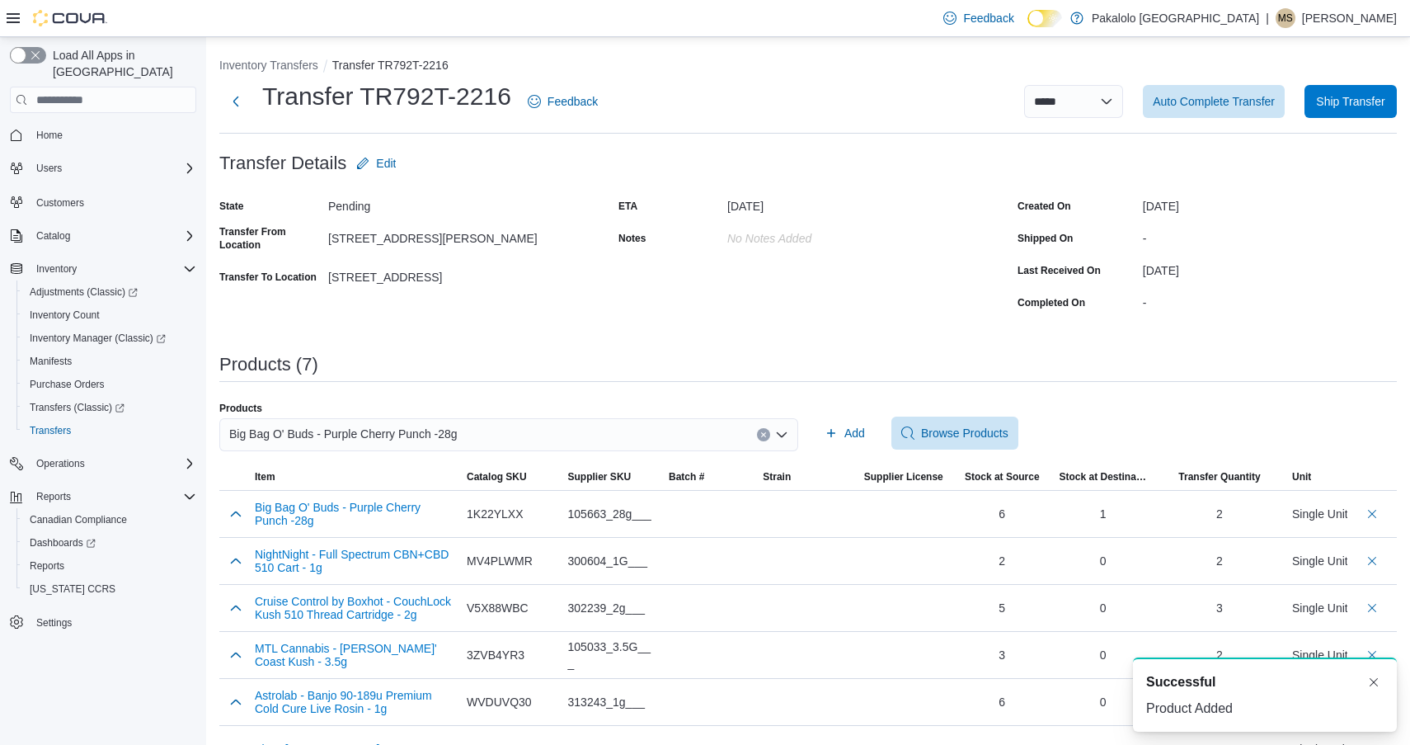
click at [478, 436] on div "Big Bag O' Buds - Purple Cherry Punch -28g" at bounding box center [508, 434] width 579 height 33
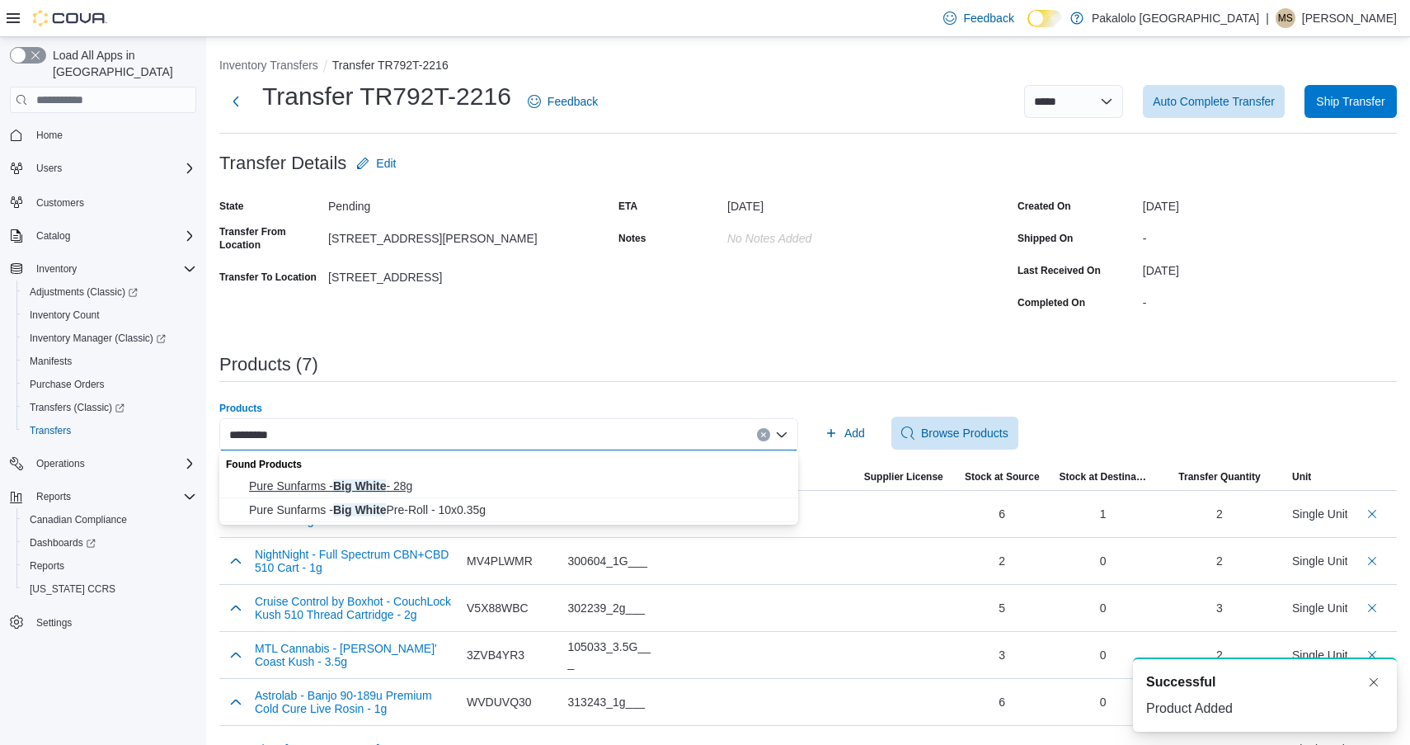
type input "*********"
click at [440, 493] on span "Pure Sunfarms - Big White - 28g" at bounding box center [518, 486] width 539 height 16
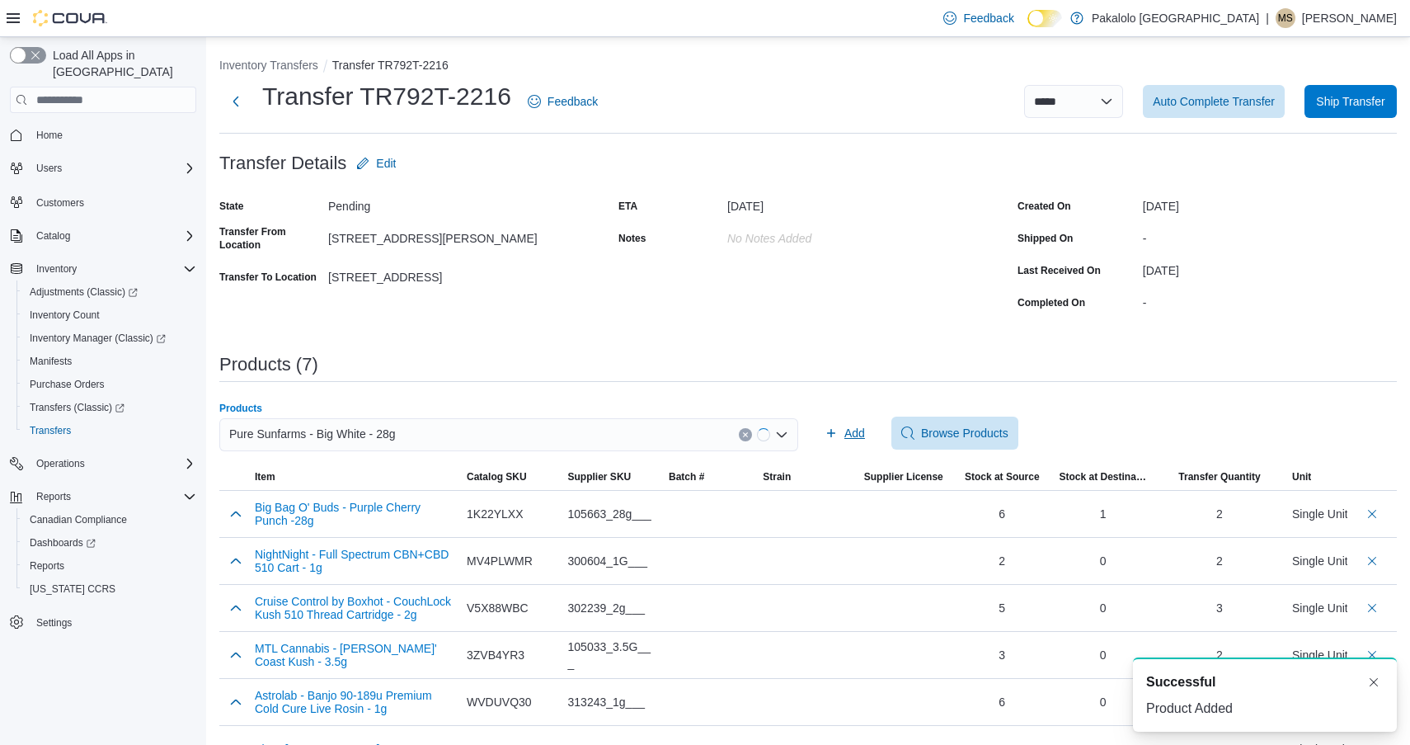
click at [844, 441] on span "Add" at bounding box center [845, 433] width 40 height 33
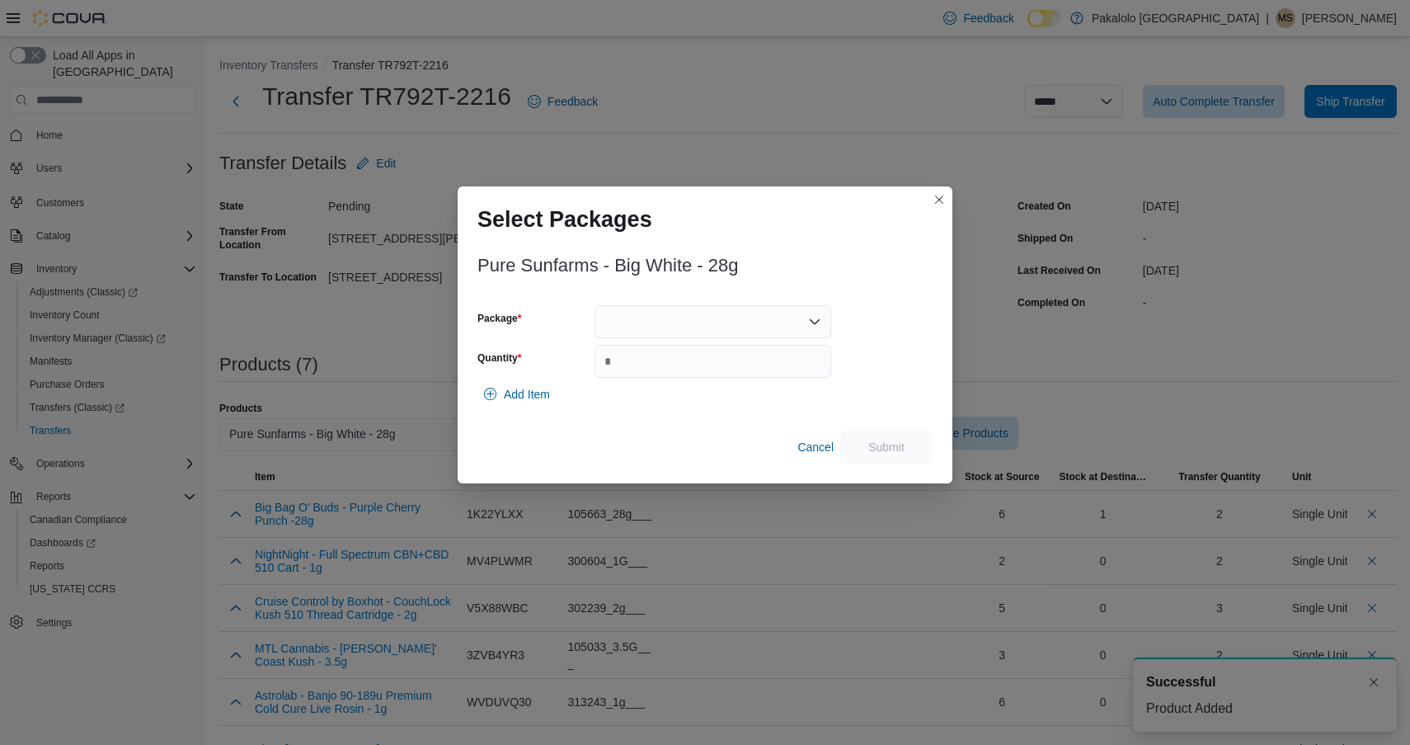
click at [696, 314] on div at bounding box center [713, 321] width 237 height 33
click at [696, 367] on span "00009505" at bounding box center [722, 373] width 197 height 16
click at [696, 367] on input "Quantity" at bounding box center [713, 361] width 237 height 33
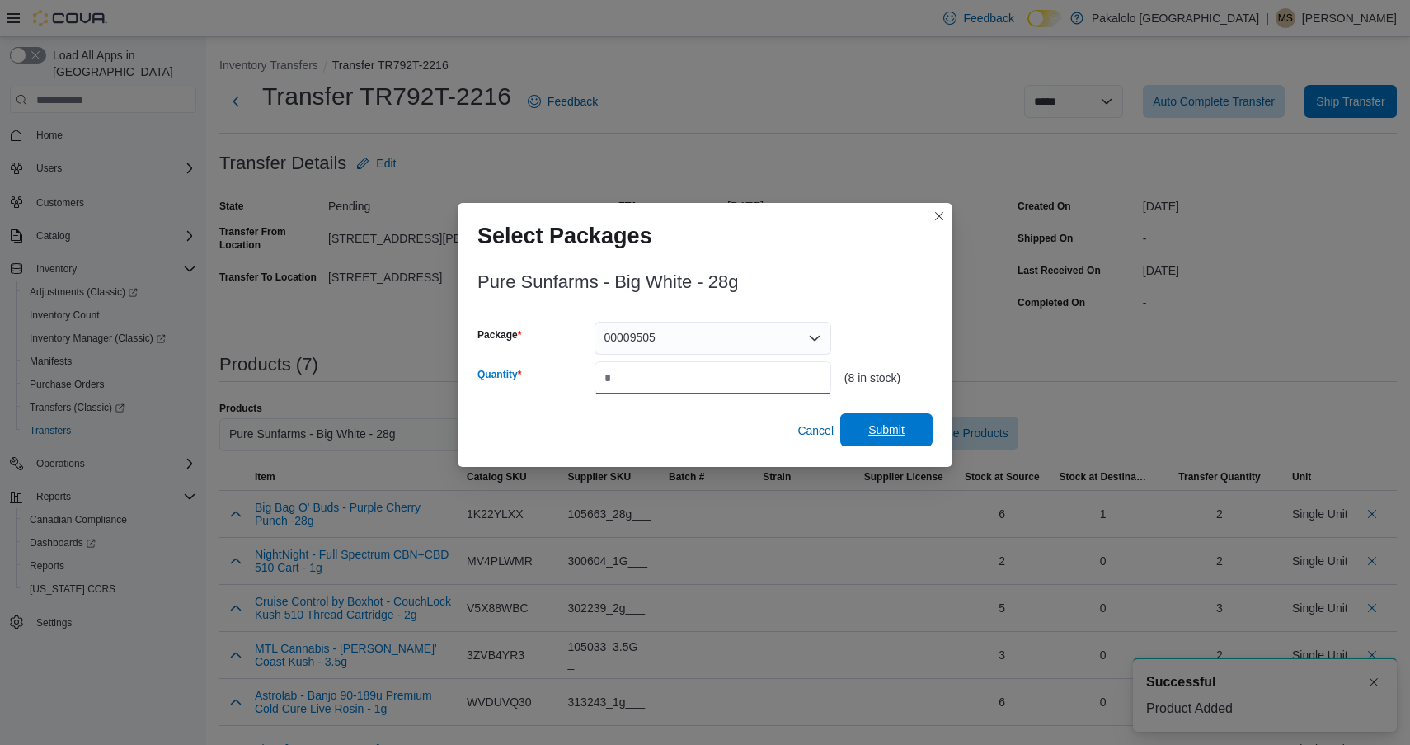
type input "*"
click at [887, 418] on span "Submit" at bounding box center [886, 429] width 73 height 33
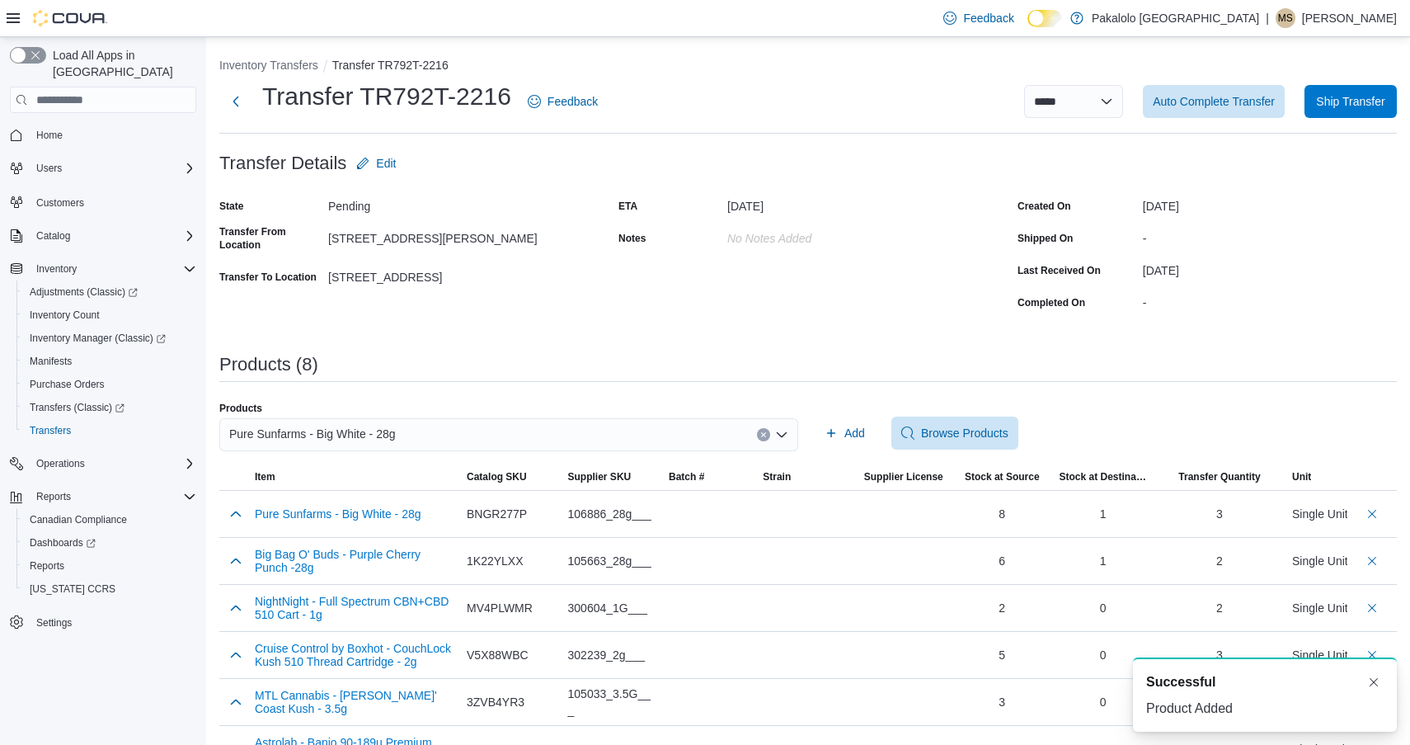
click at [600, 433] on div "Pure Sunfarms - Big White - 28g" at bounding box center [508, 434] width 579 height 33
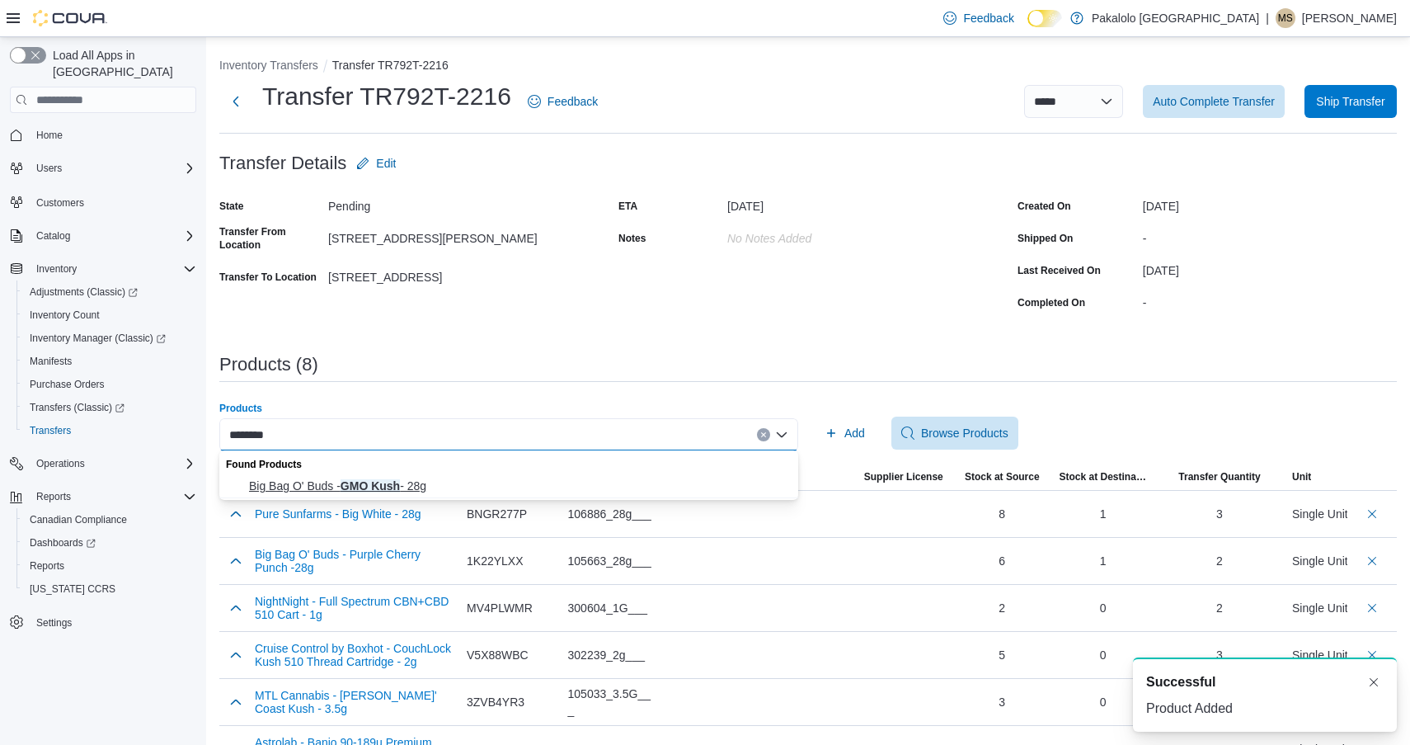
type input "********"
click at [572, 486] on span "Big Bag O' Buds - GMO Kush - 28g" at bounding box center [518, 486] width 539 height 16
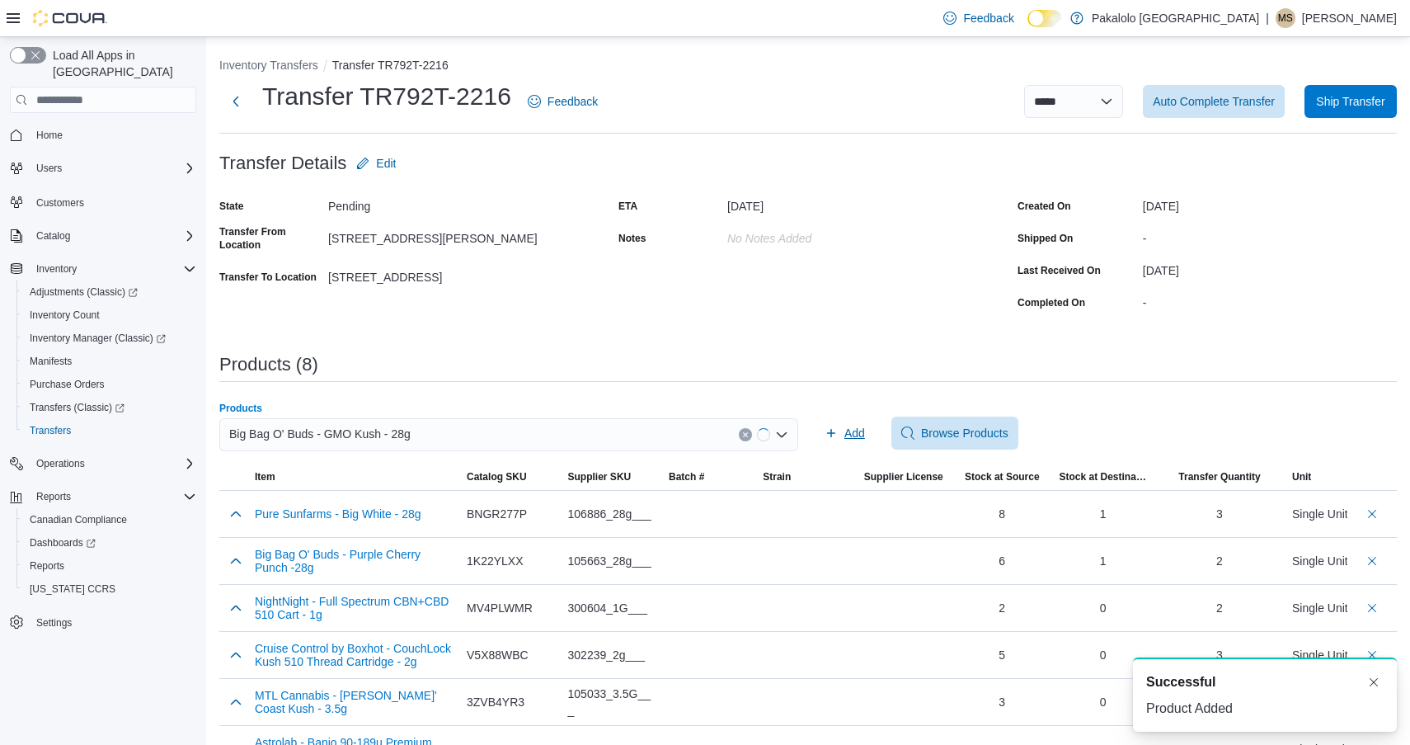
click at [826, 433] on icon "button" at bounding box center [831, 432] width 13 height 13
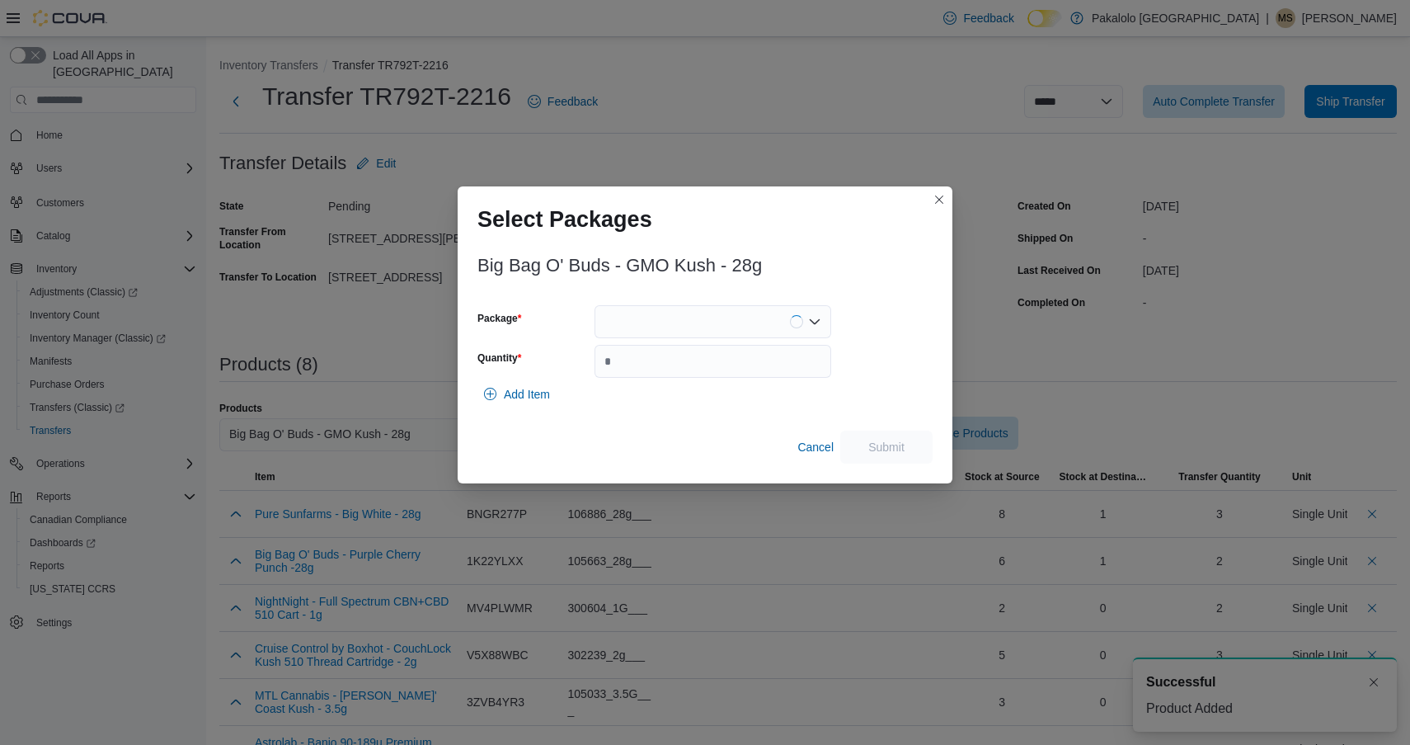
click at [717, 318] on div at bounding box center [713, 321] width 237 height 33
click at [712, 366] on span "13636250729" at bounding box center [722, 373] width 197 height 16
click at [712, 366] on input "Quantity" at bounding box center [713, 361] width 237 height 33
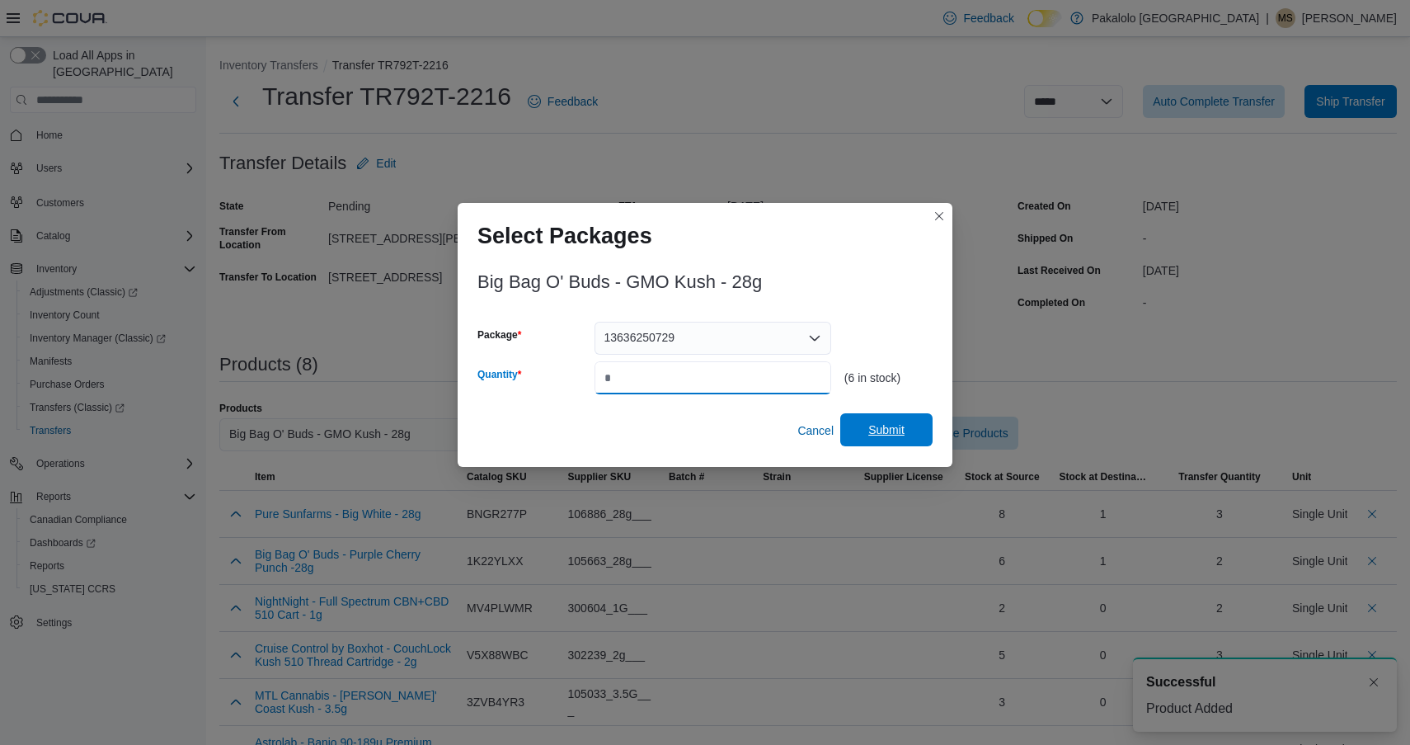
type input "*"
click at [894, 418] on span "Submit" at bounding box center [886, 429] width 73 height 33
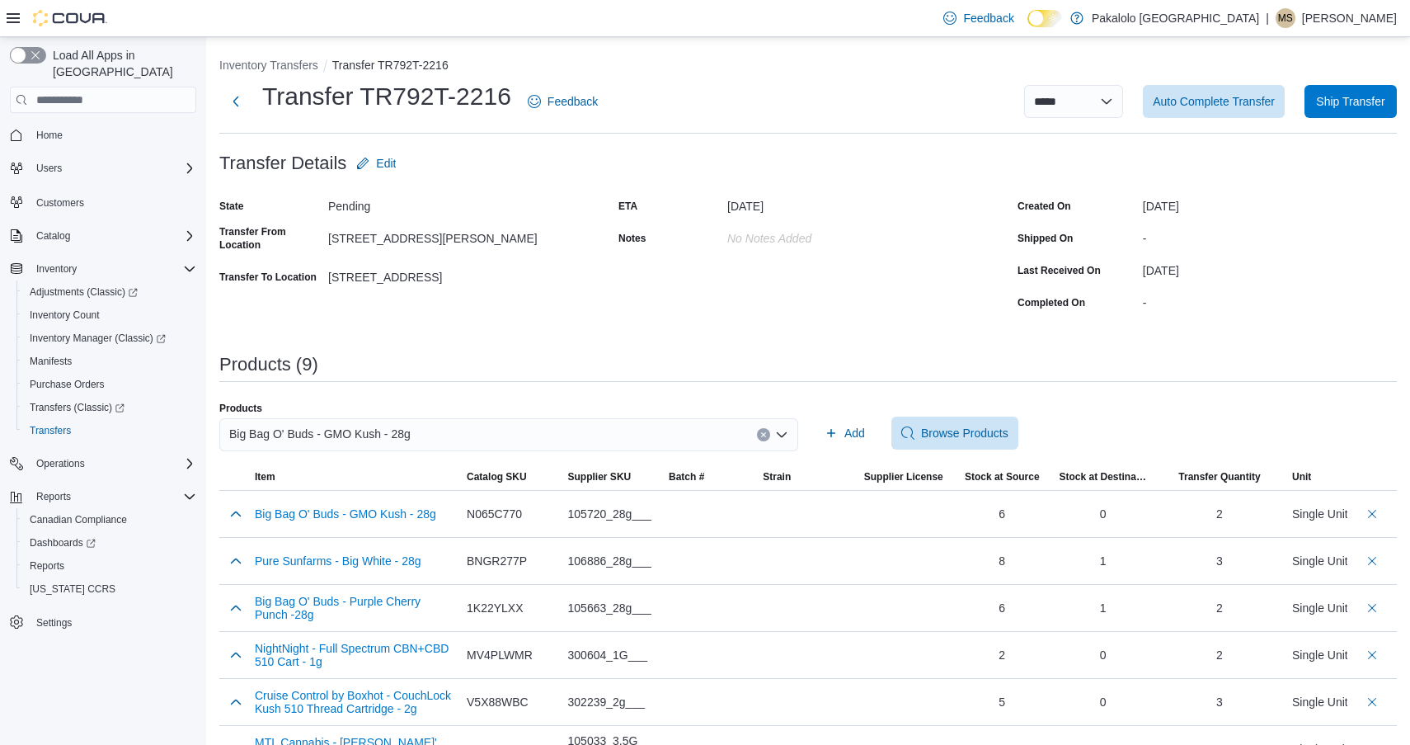
click at [515, 440] on div "Big Bag O' Buds - GMO Kush - 28g" at bounding box center [508, 434] width 579 height 33
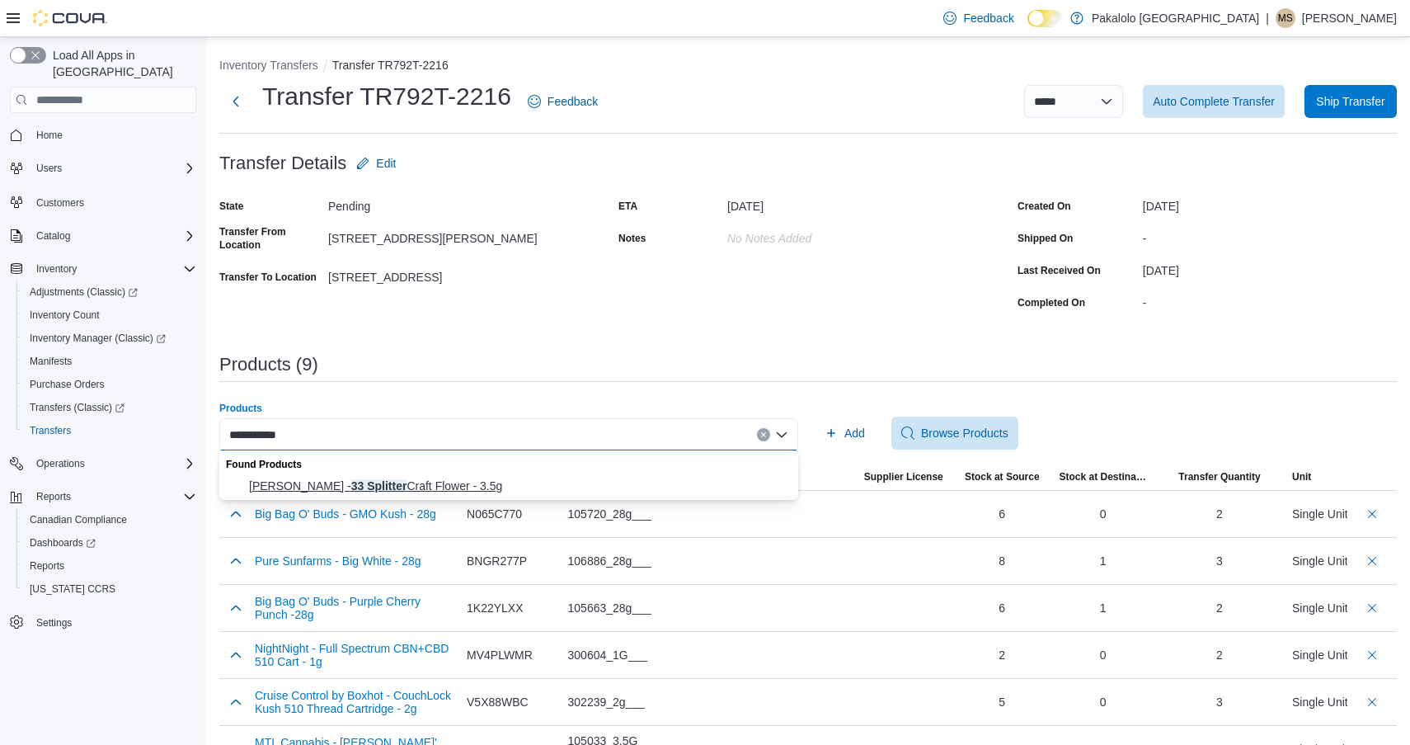
type input "**********"
click at [401, 478] on span "[PERSON_NAME] - 33 Splitter Craft Flower - 3.5g" at bounding box center [518, 486] width 539 height 16
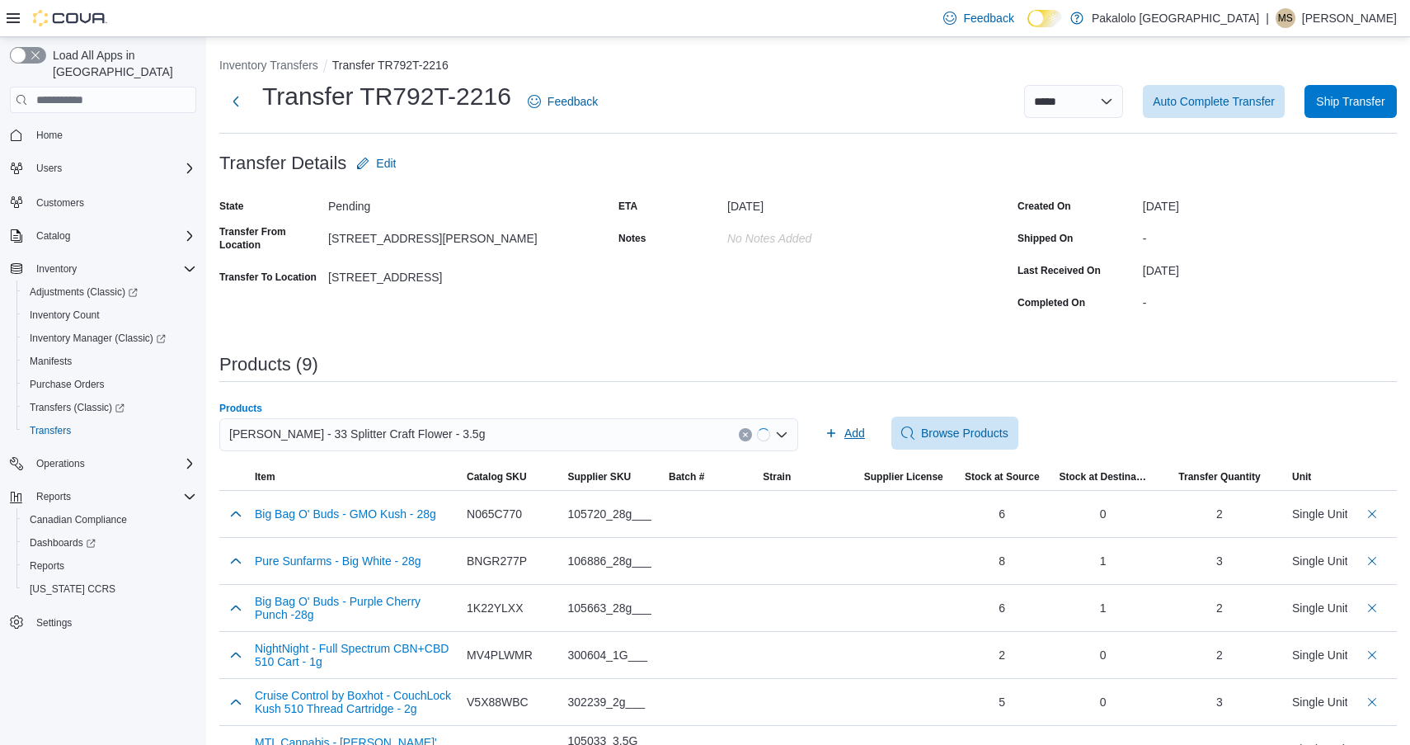
click at [854, 425] on span "Add" at bounding box center [855, 433] width 21 height 16
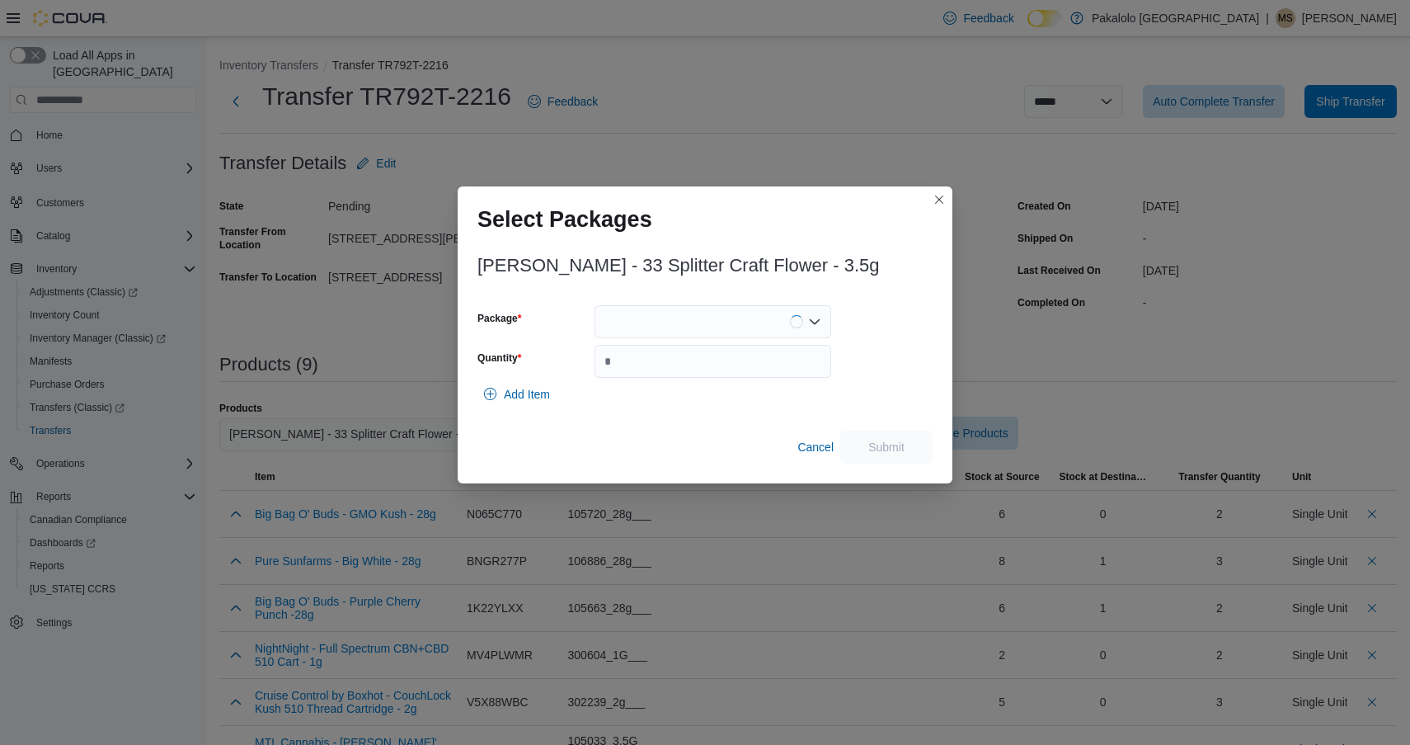
click at [675, 335] on div at bounding box center [713, 321] width 237 height 33
click at [675, 370] on span "33TL-021" at bounding box center [722, 373] width 197 height 16
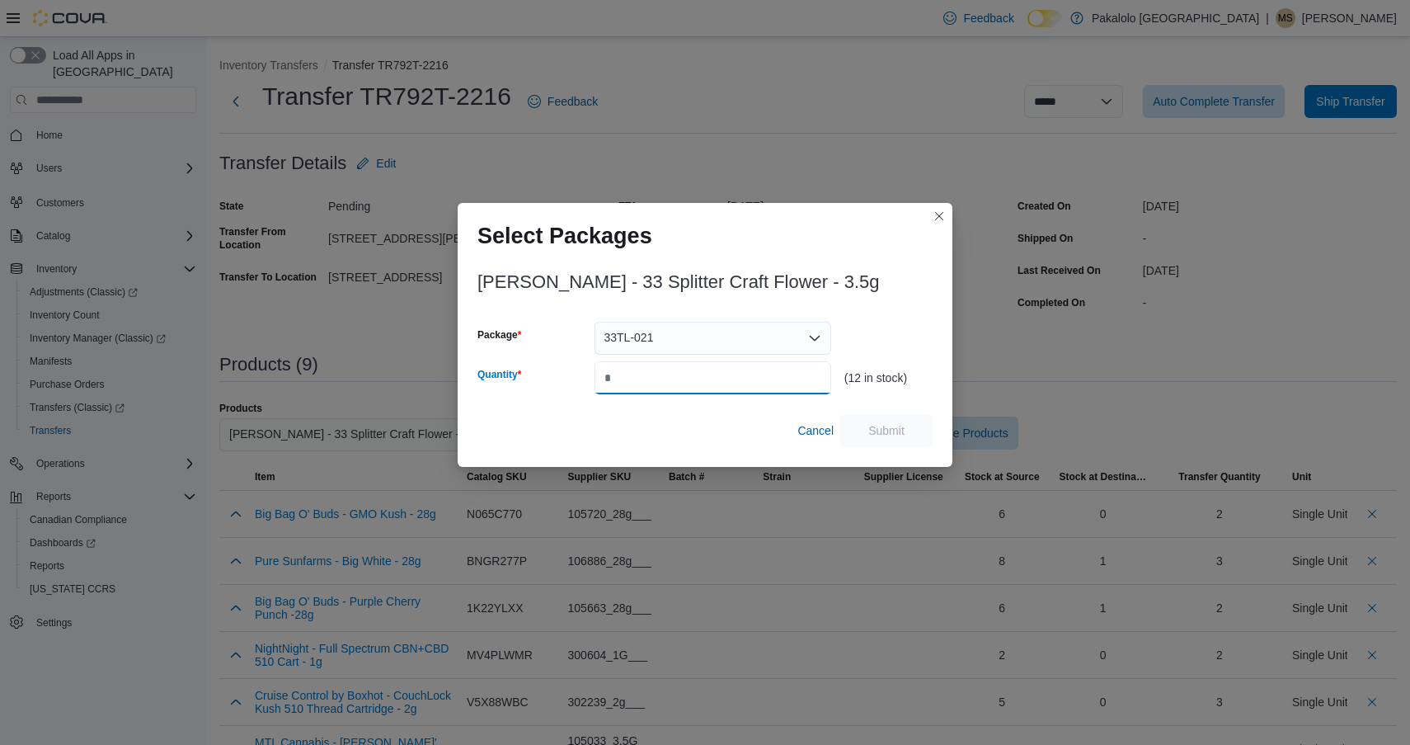
click at [675, 370] on input "*" at bounding box center [713, 377] width 237 height 33
type input "*"
click at [889, 436] on span "Submit" at bounding box center [887, 429] width 36 height 16
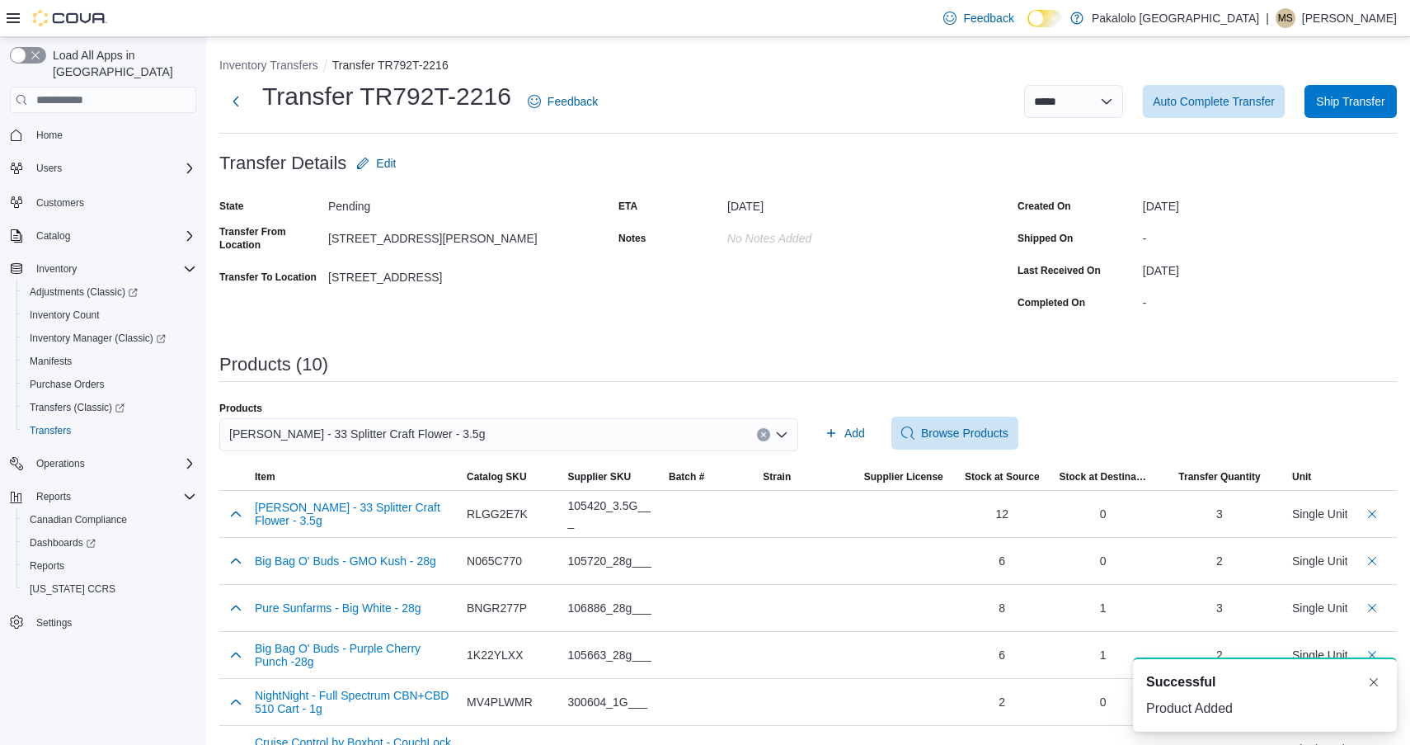
click at [490, 433] on div "[PERSON_NAME] - 33 Splitter Craft Flower - 3.5g" at bounding box center [508, 434] width 579 height 33
type input "*"
type input "**********"
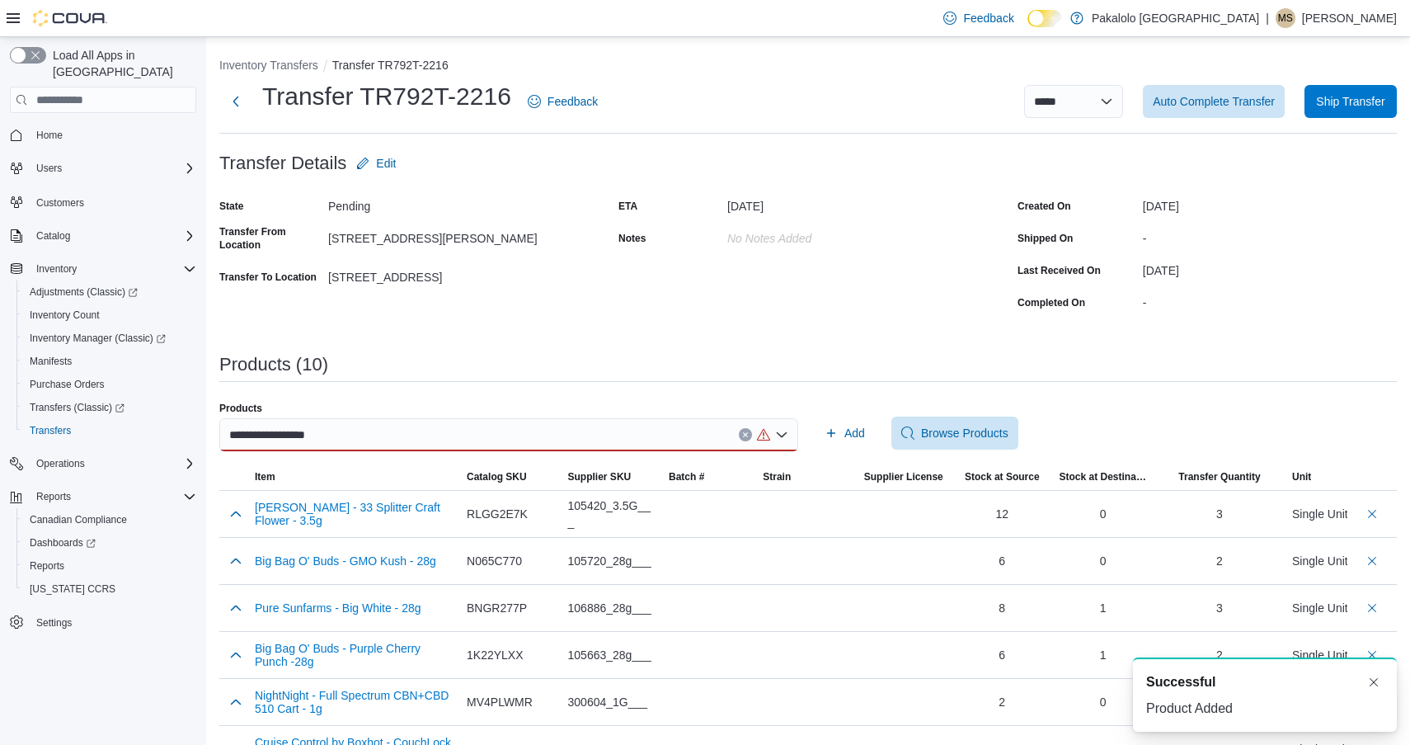
click at [461, 436] on div "**********" at bounding box center [508, 434] width 579 height 33
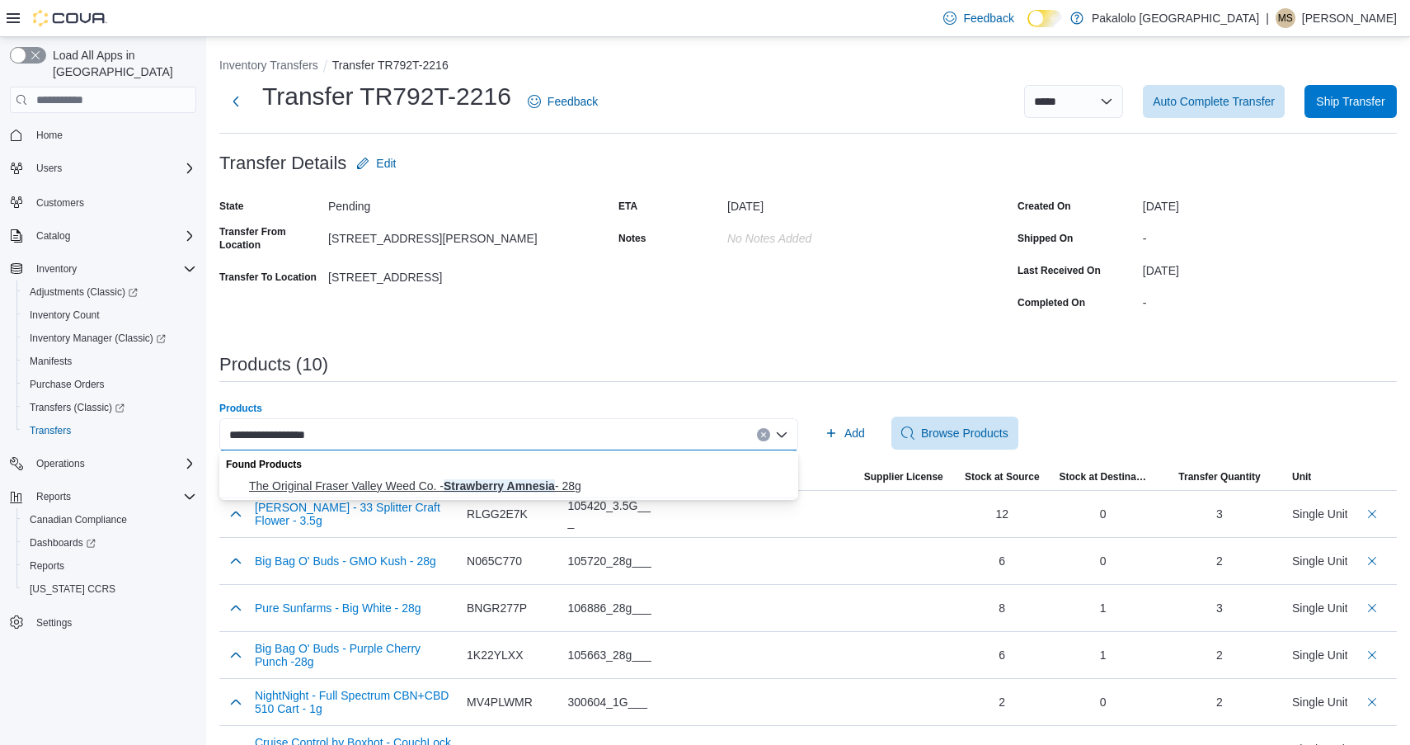
click at [458, 483] on span "The Original Fraser Valley Weed Co. - Strawberry Amnesia - 28g" at bounding box center [518, 486] width 539 height 16
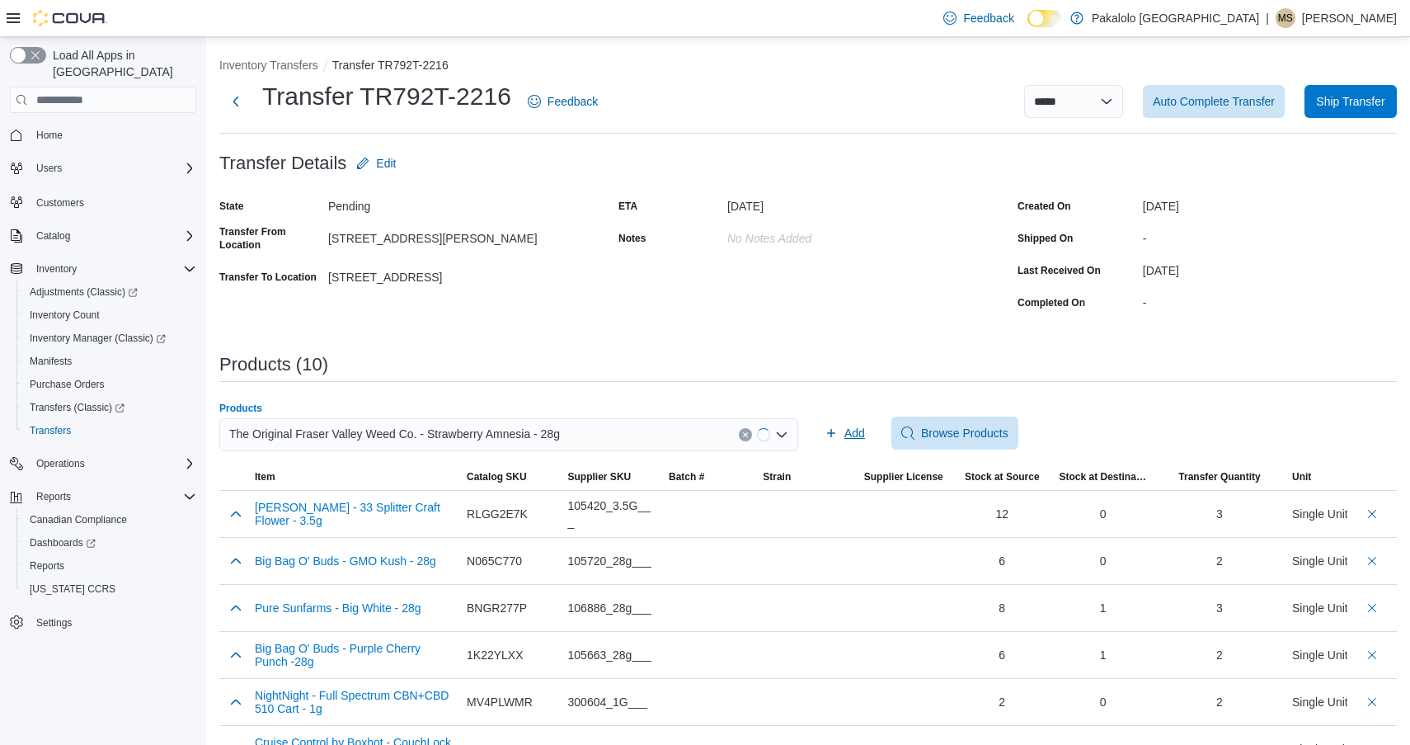
click at [858, 444] on span "Add" at bounding box center [845, 433] width 40 height 33
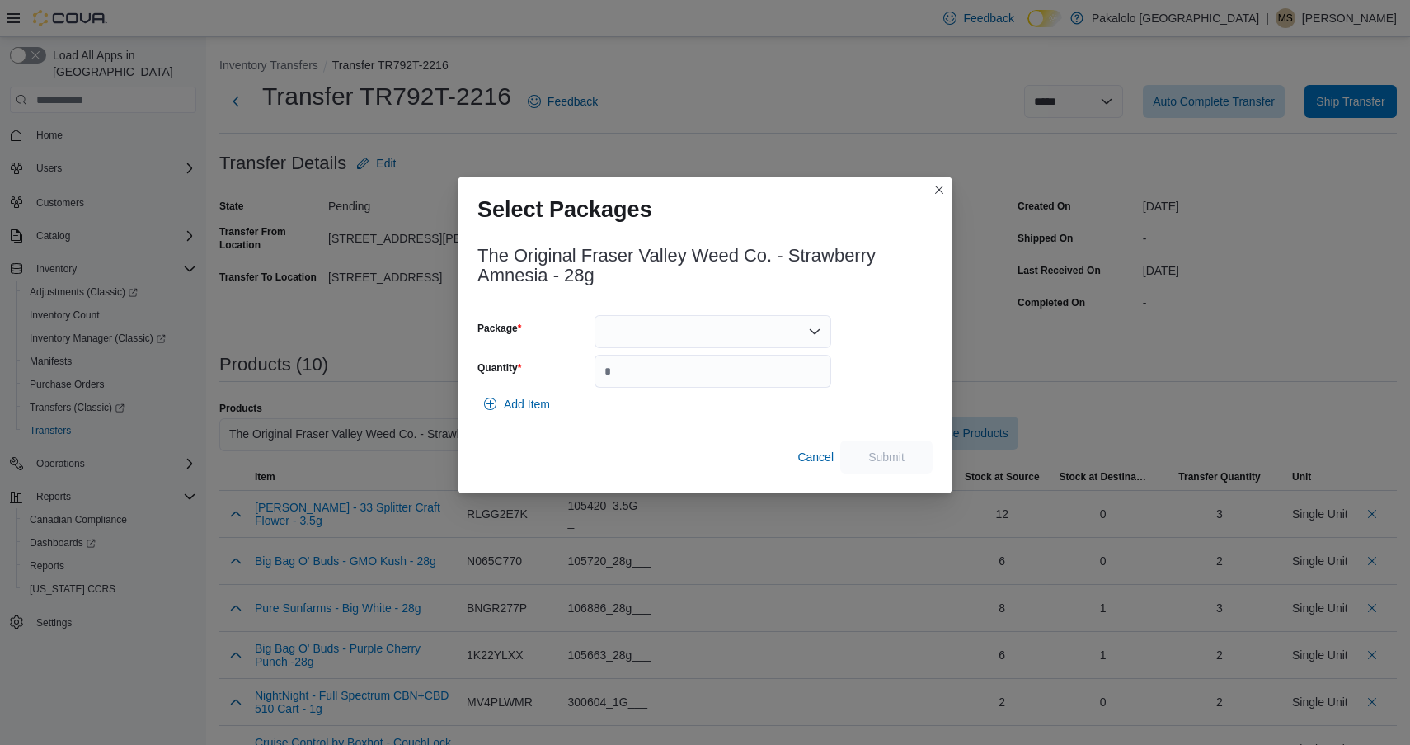
click at [709, 337] on div at bounding box center [713, 331] width 237 height 33
click at [707, 384] on span "00008766" at bounding box center [722, 383] width 197 height 16
click at [723, 361] on input "Quantity" at bounding box center [713, 371] width 237 height 33
type input "*"
click at [889, 458] on span "Submit" at bounding box center [887, 456] width 36 height 16
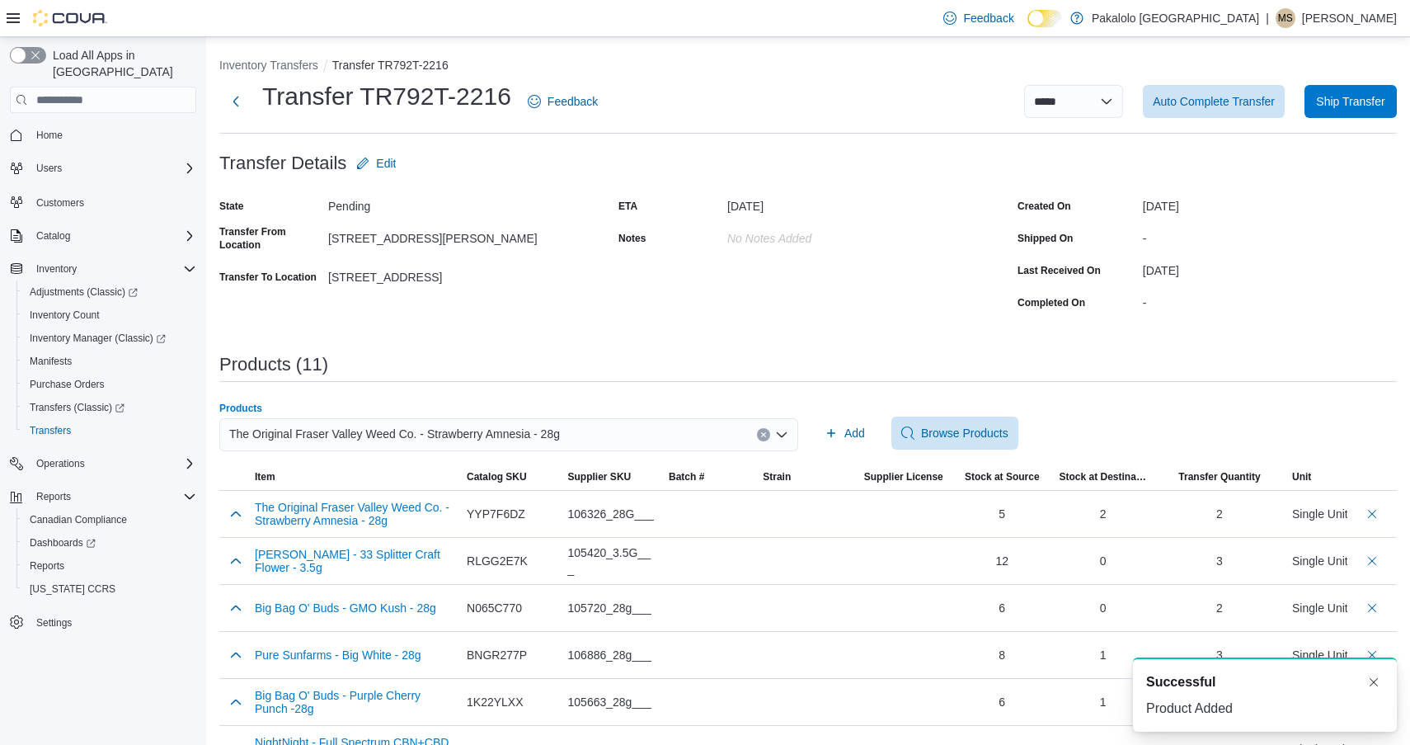
click at [510, 421] on div "The Original Fraser Valley Weed Co. - Strawberry Amnesia - 28g" at bounding box center [508, 434] width 579 height 33
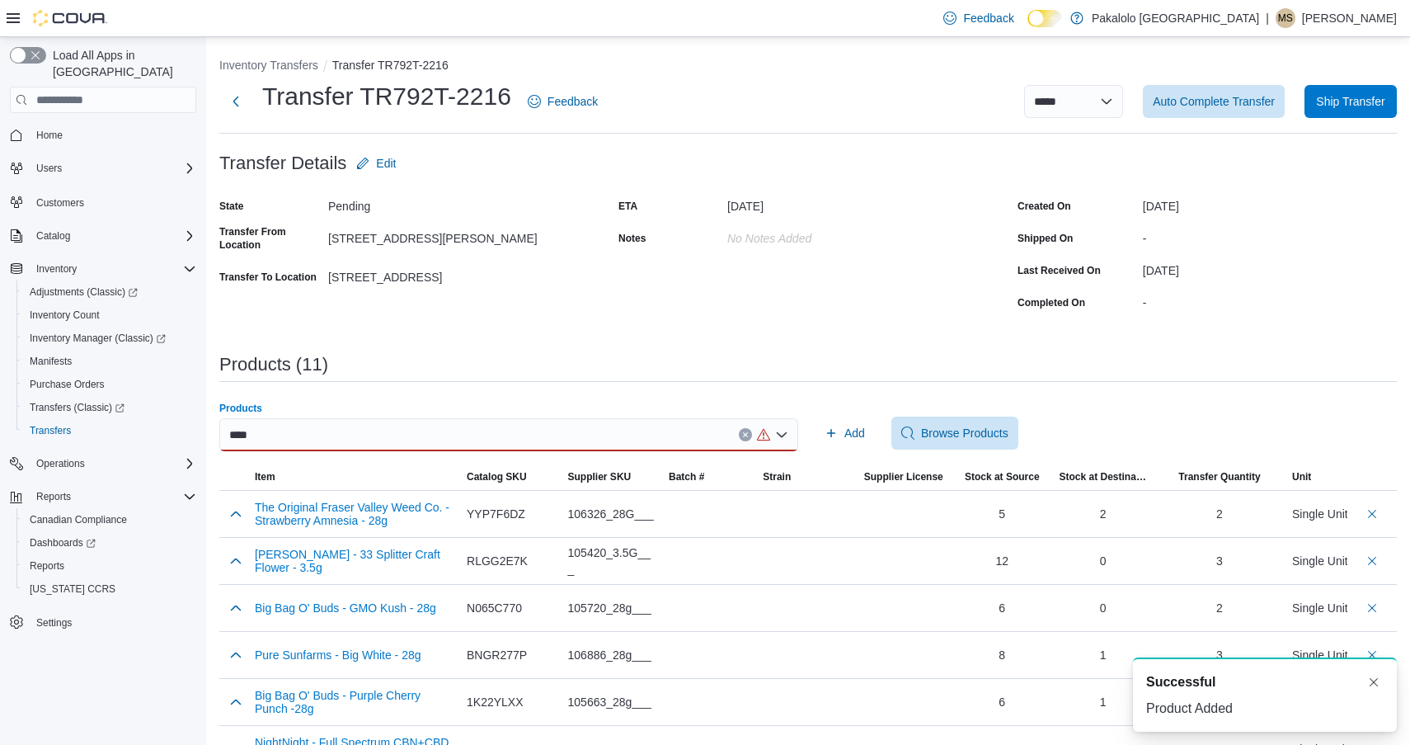
click at [421, 432] on div "****" at bounding box center [508, 434] width 579 height 33
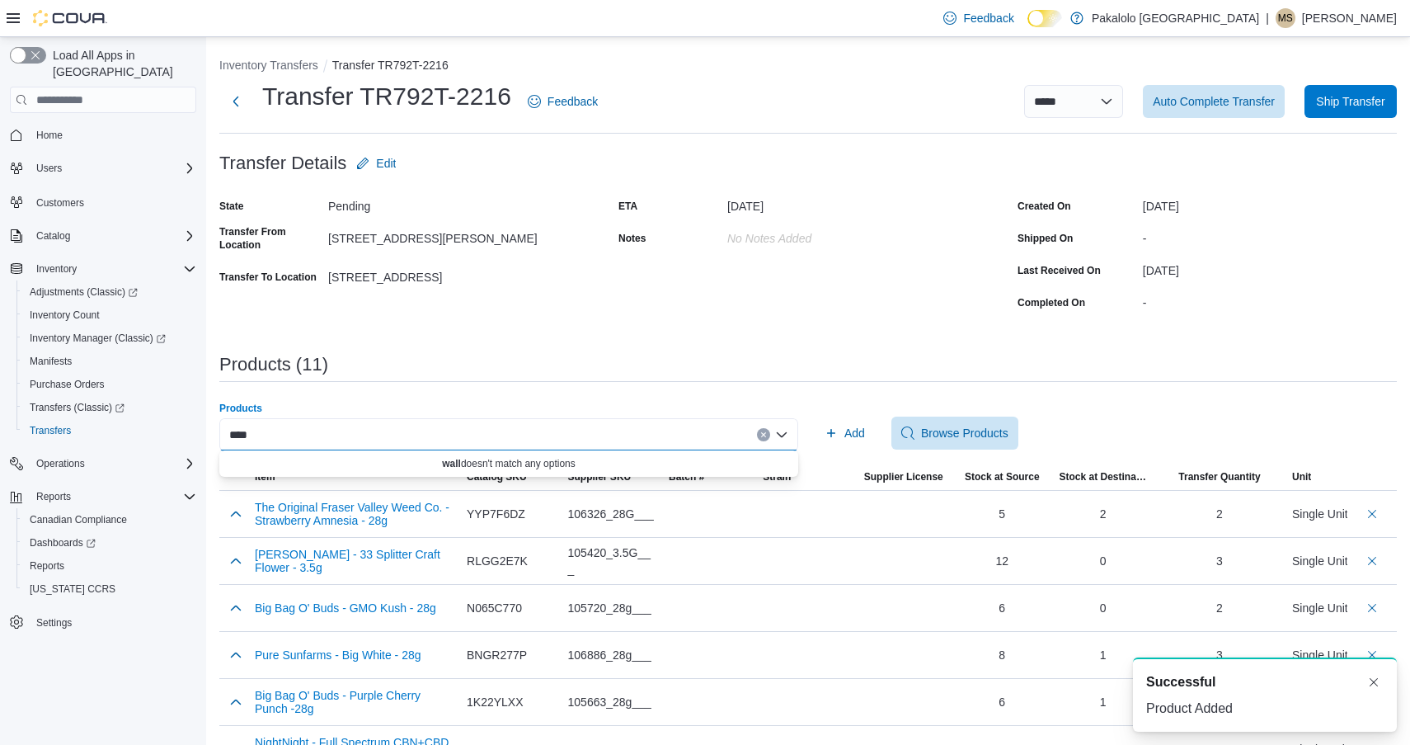
drag, startPoint x: 243, startPoint y: 442, endPoint x: 232, endPoint y: 436, distance: 13.3
click at [232, 436] on input "****" at bounding box center [240, 435] width 22 height 20
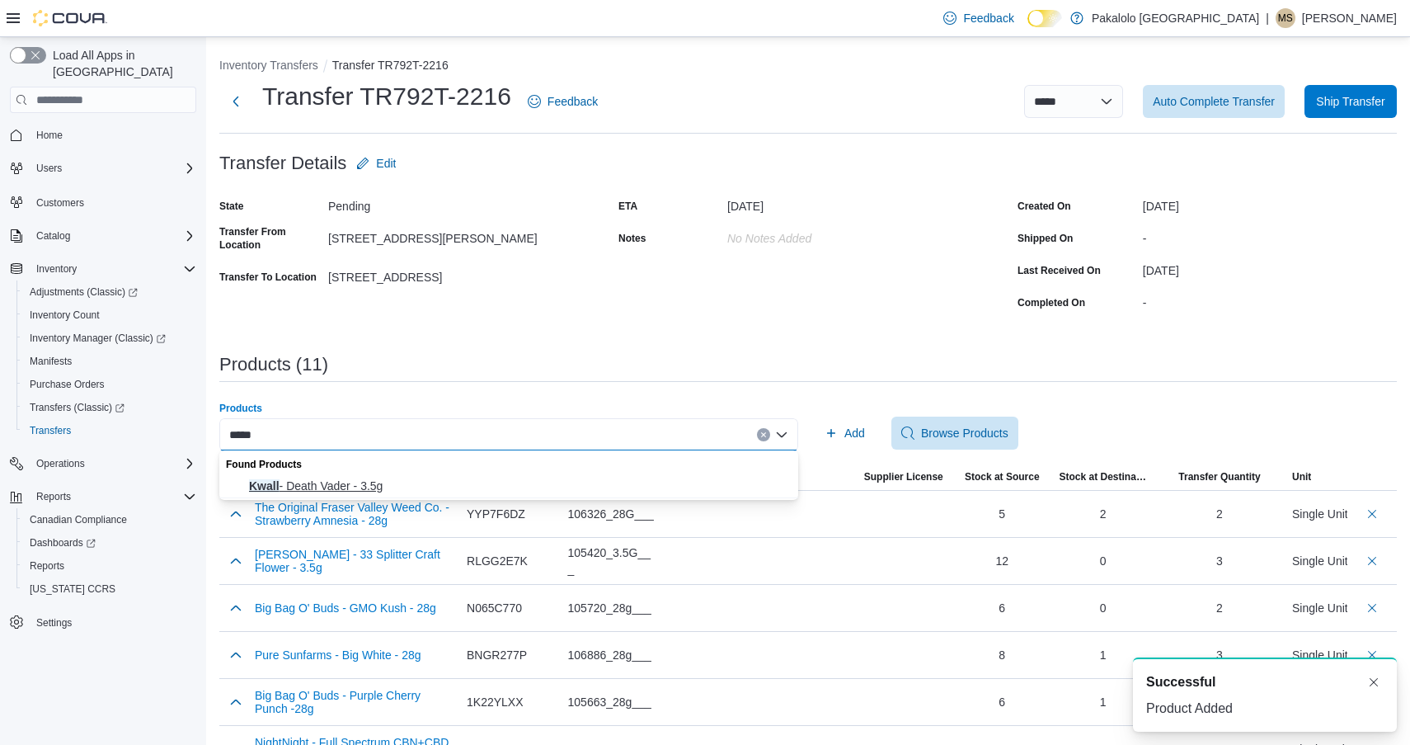
type input "*****"
click at [265, 479] on span "Kwall - Death Vader - 3.5g" at bounding box center [518, 486] width 539 height 16
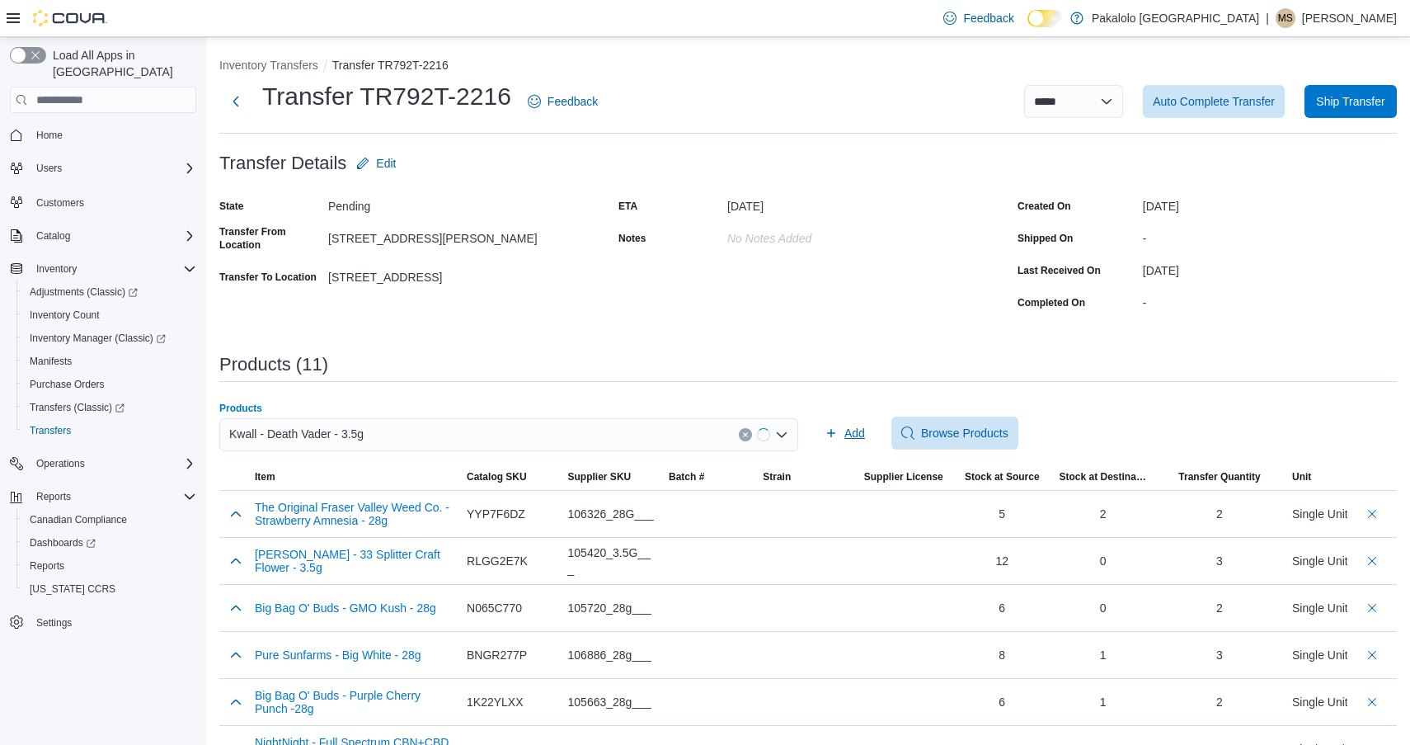
click at [847, 428] on span "Add" at bounding box center [855, 433] width 21 height 16
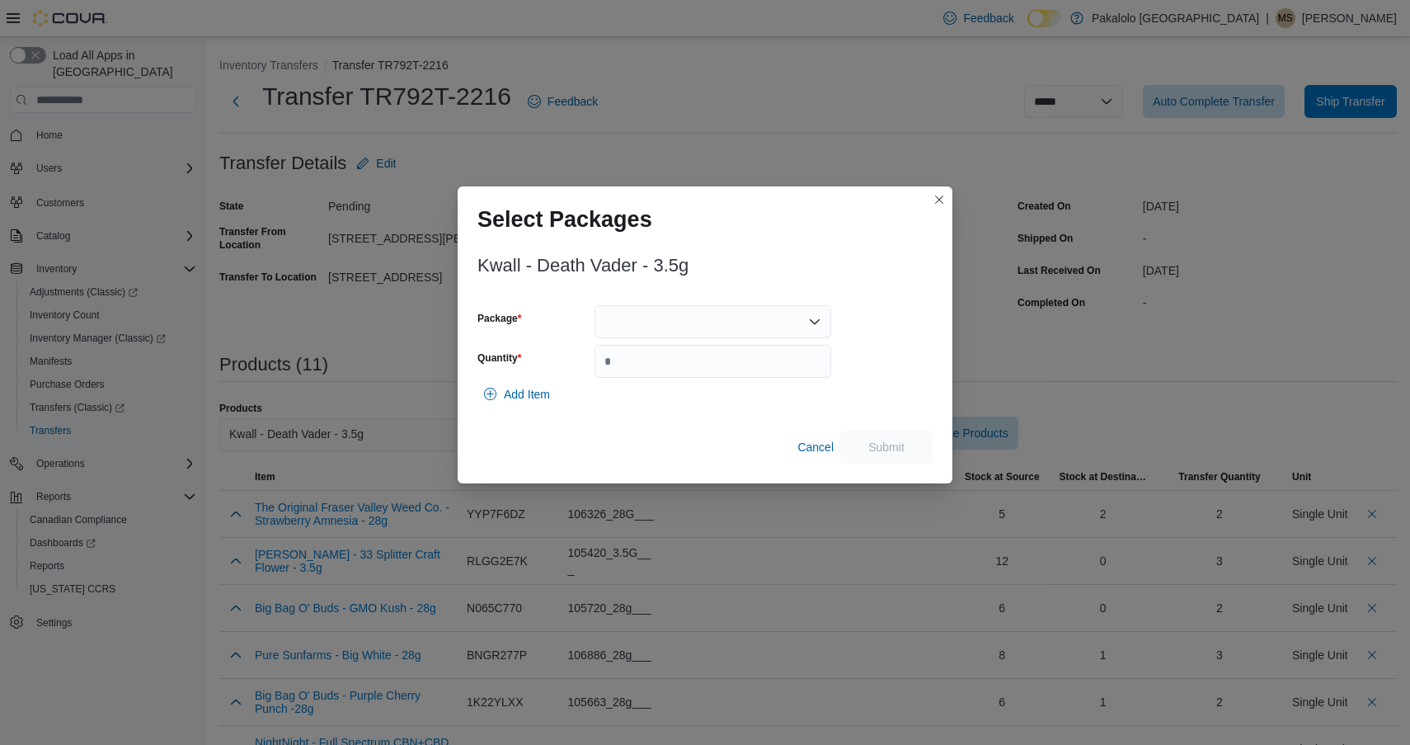
click at [730, 329] on div at bounding box center [713, 321] width 237 height 33
click at [718, 368] on span "BG07DF1" at bounding box center [722, 373] width 197 height 16
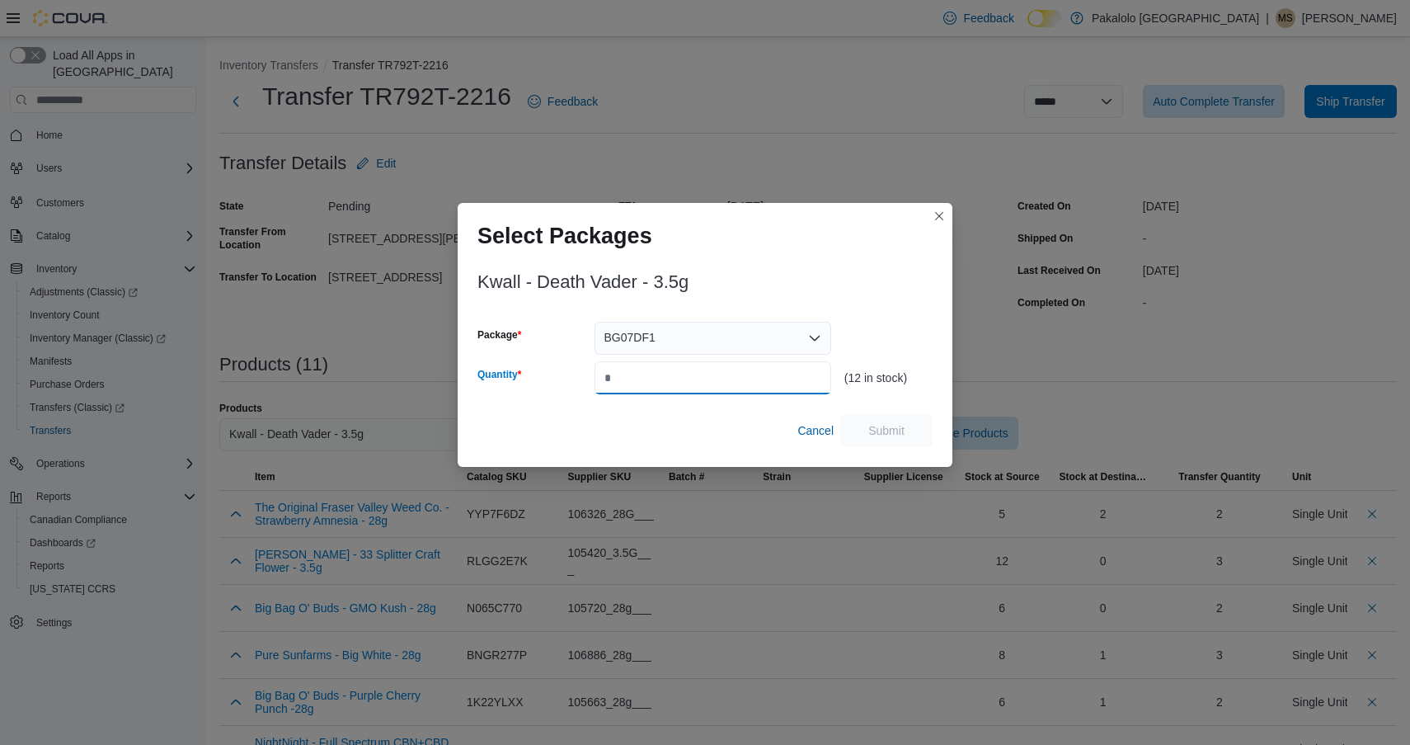
click at [718, 368] on input "Quantity" at bounding box center [713, 377] width 237 height 33
type input "*"
click at [873, 421] on span "Submit" at bounding box center [886, 429] width 73 height 33
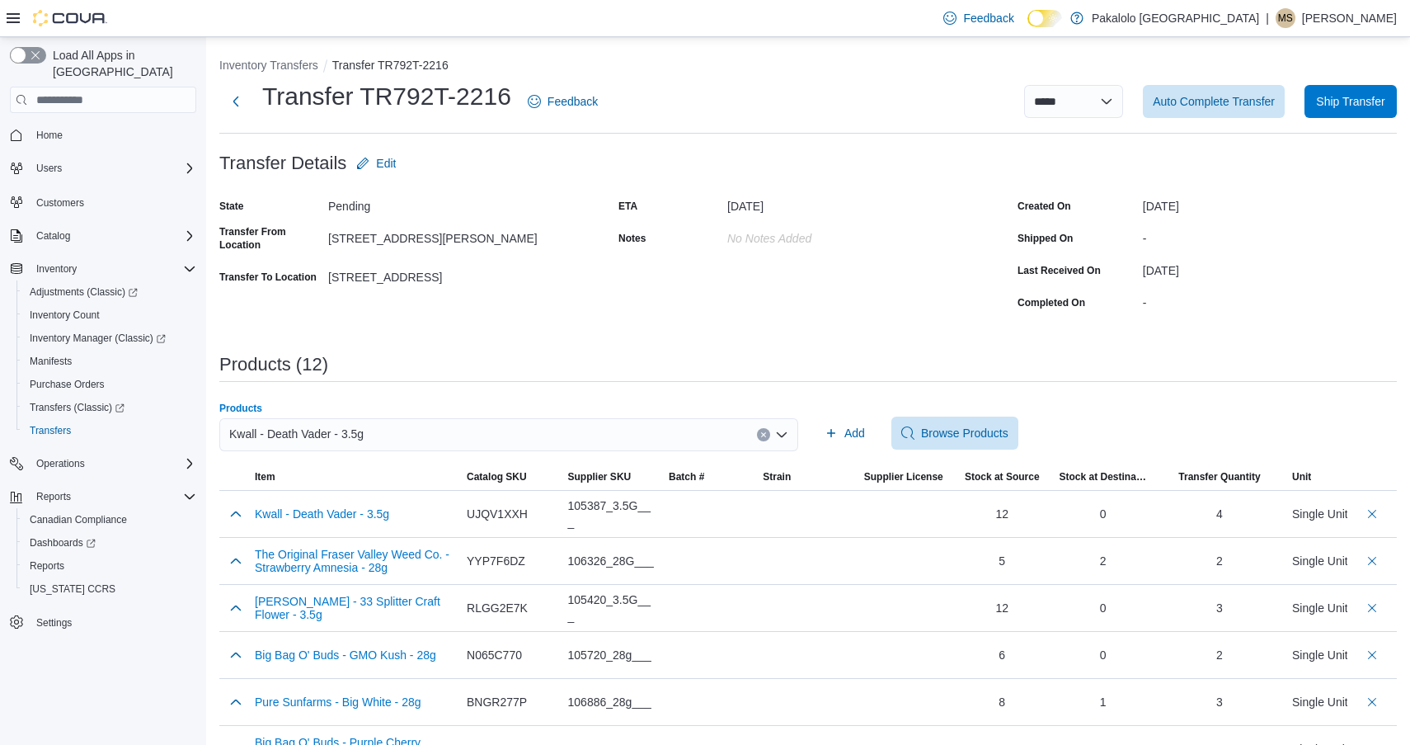
click at [580, 433] on div "Kwall - Death Vader - 3.5g" at bounding box center [508, 434] width 579 height 33
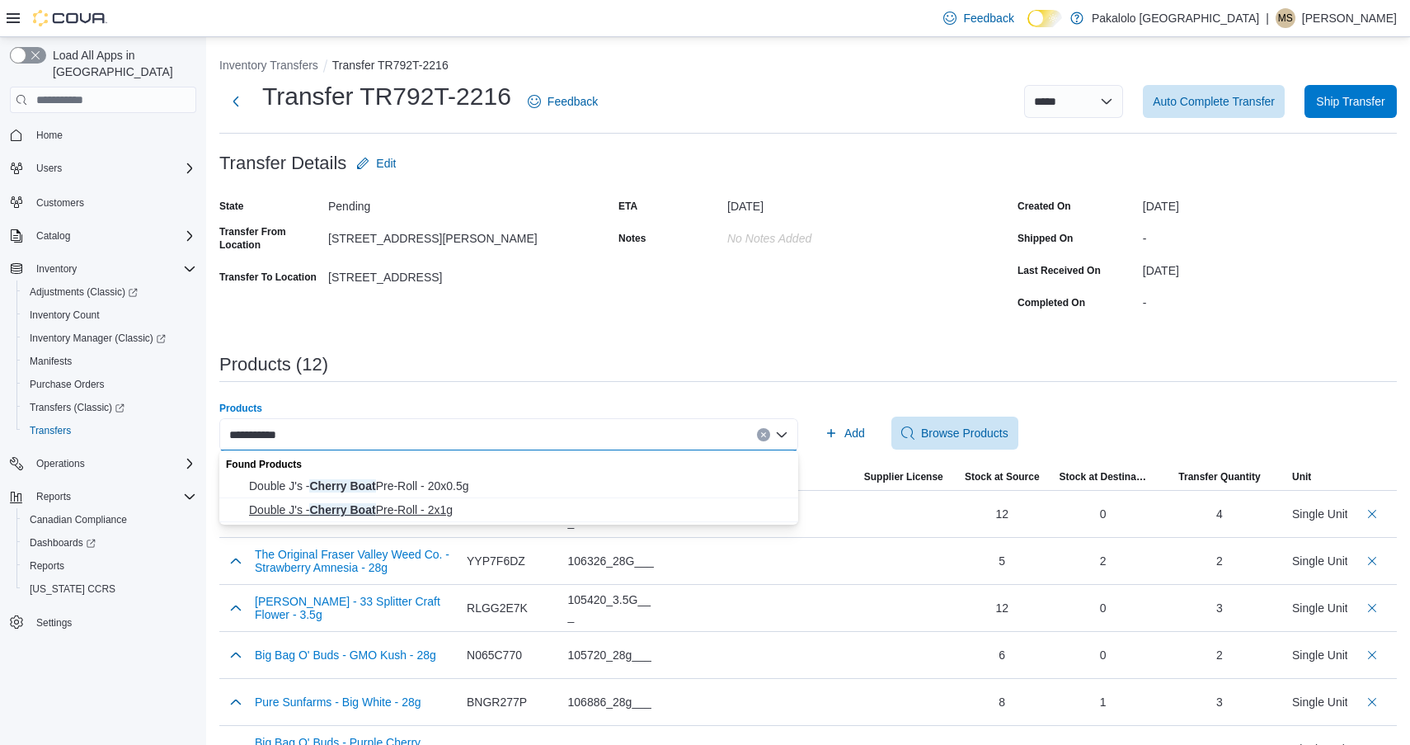
type input "**********"
click at [485, 511] on span "Double J's - Cherry Boat Pre-Roll - 2x1g" at bounding box center [518, 509] width 539 height 16
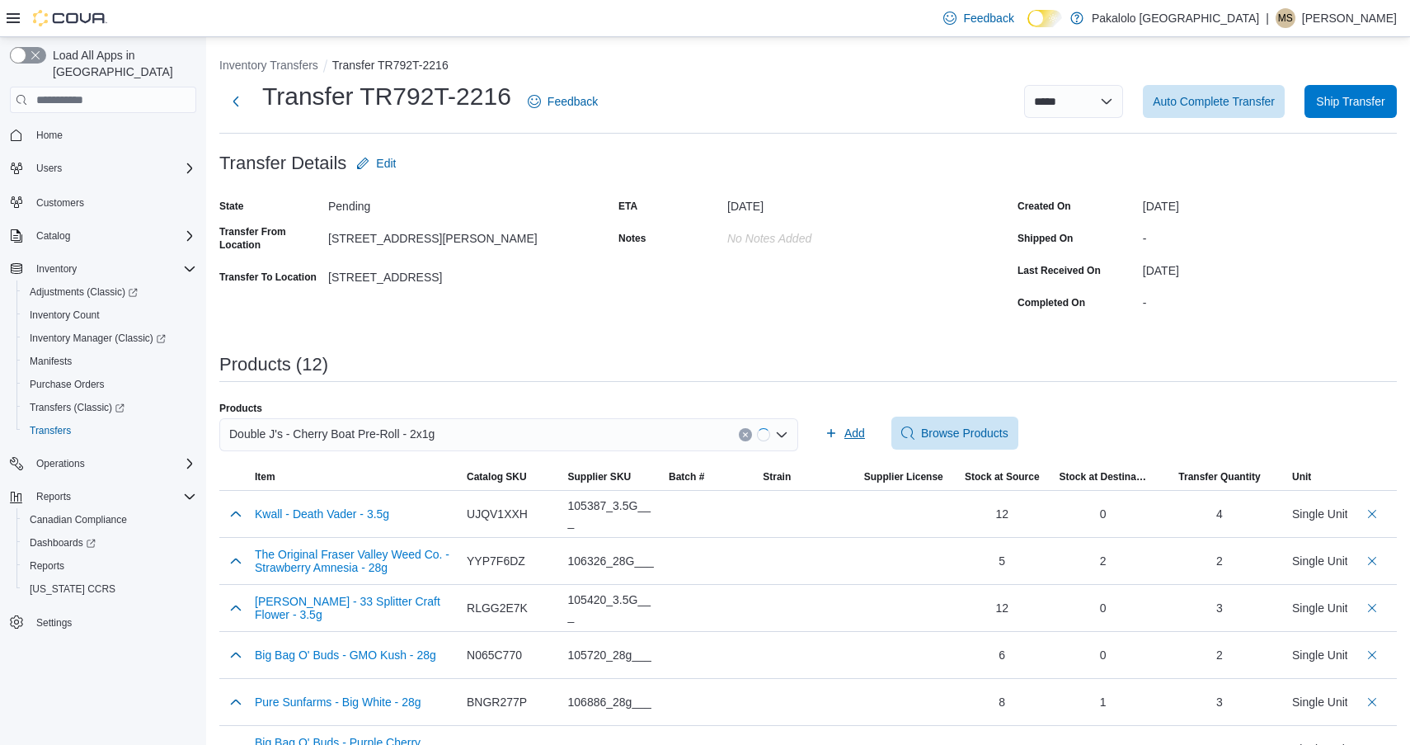
click at [849, 436] on span "Add" at bounding box center [855, 433] width 21 height 16
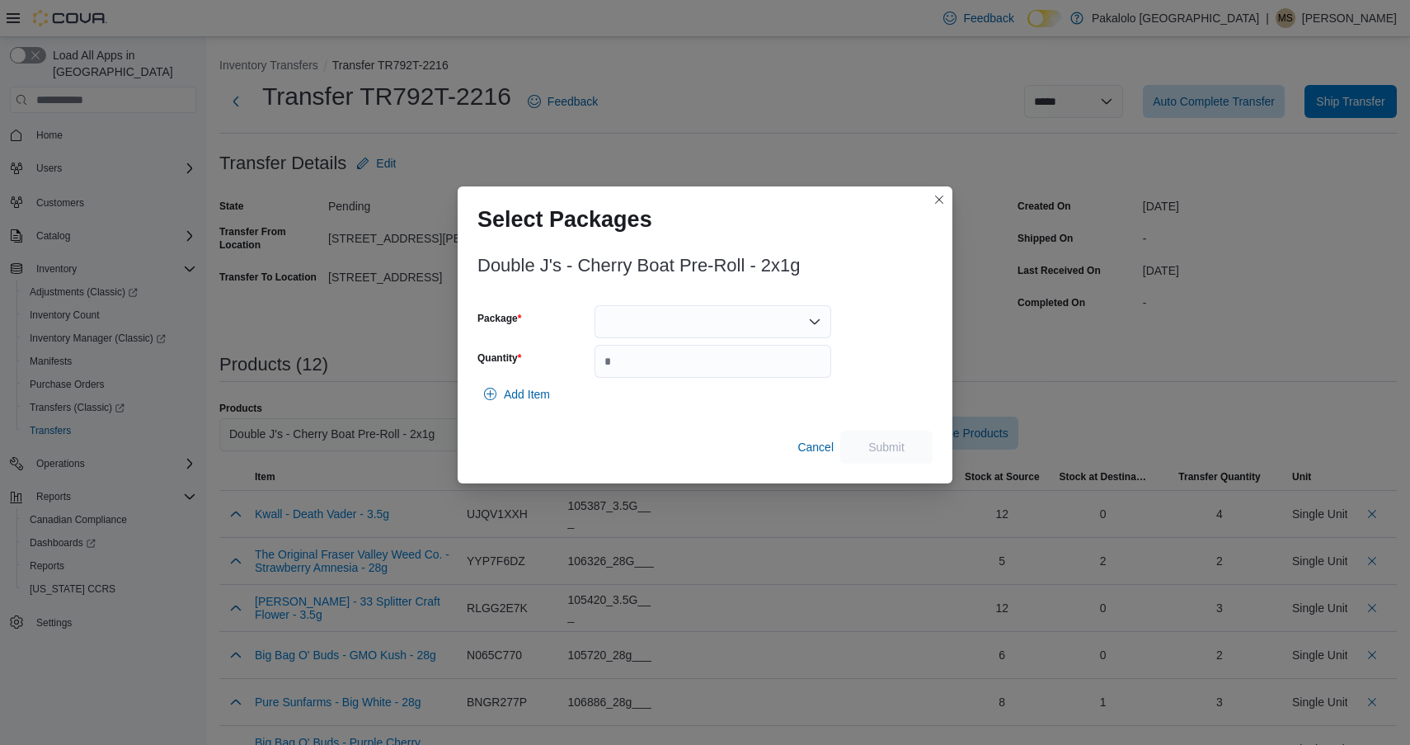
click at [681, 323] on div at bounding box center [713, 321] width 237 height 33
click at [678, 390] on div "Add Item" at bounding box center [705, 394] width 455 height 33
click at [672, 329] on div at bounding box center [713, 321] width 237 height 33
click at [672, 365] on span "BDC2078" at bounding box center [722, 373] width 197 height 16
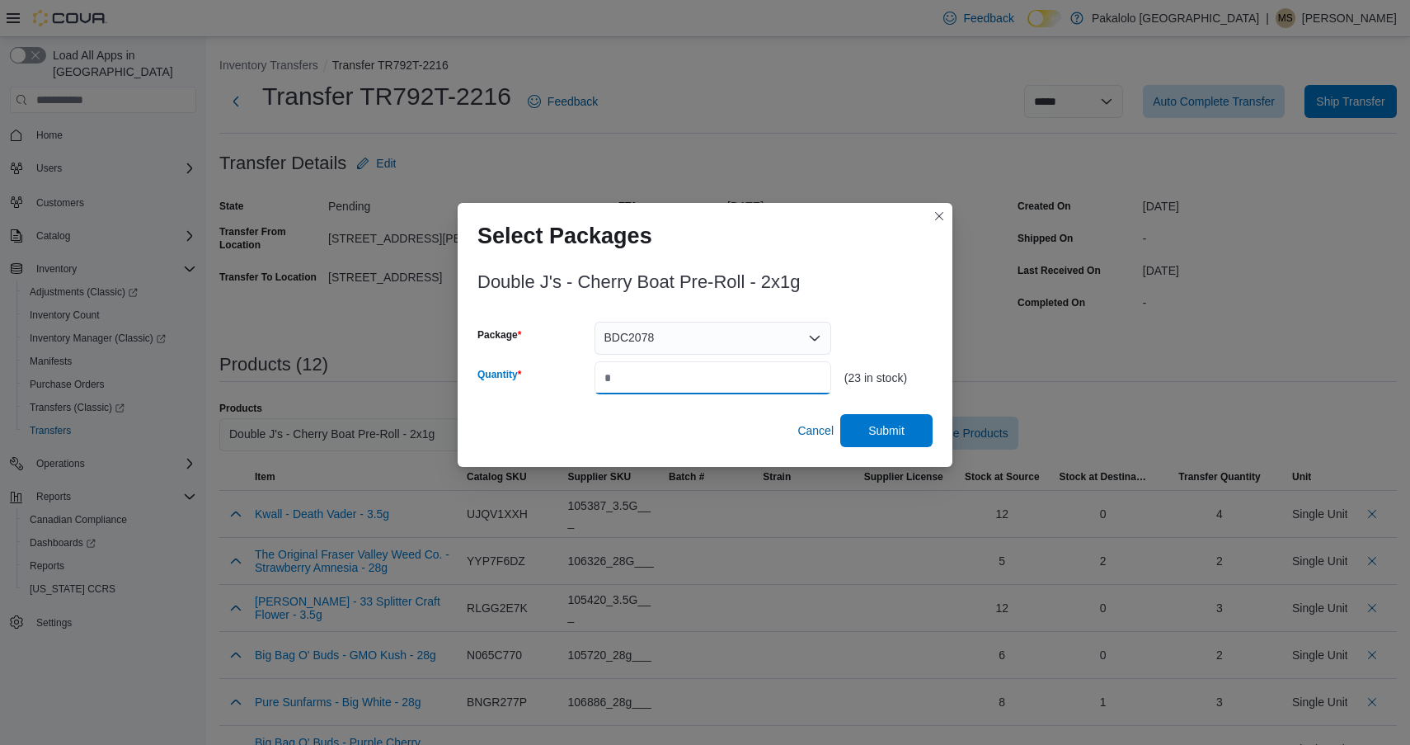
click at [672, 365] on input "*" at bounding box center [713, 377] width 237 height 33
type input "**"
click at [901, 433] on span "Submit" at bounding box center [887, 429] width 36 height 16
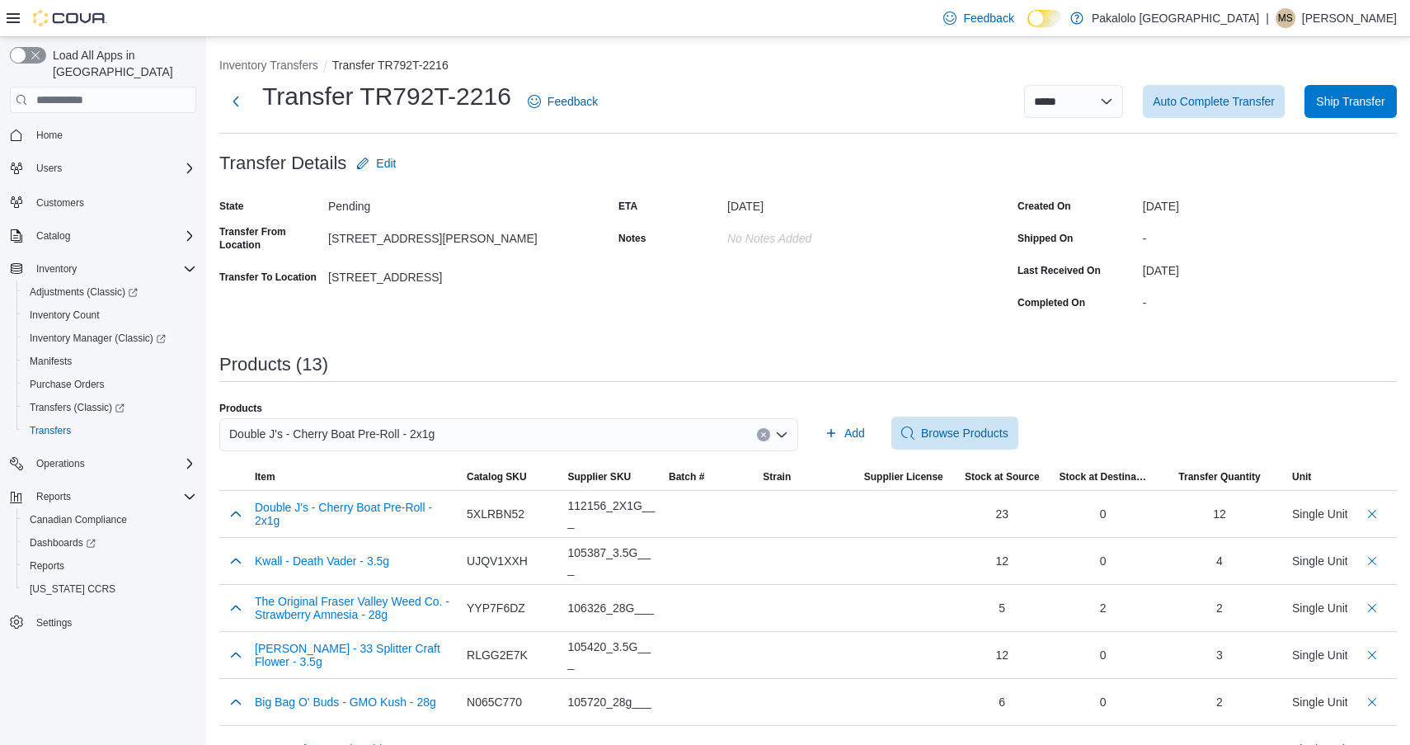
click at [587, 428] on div "Double J's - Cherry Boat Pre-Roll - 2x1g" at bounding box center [508, 434] width 579 height 33
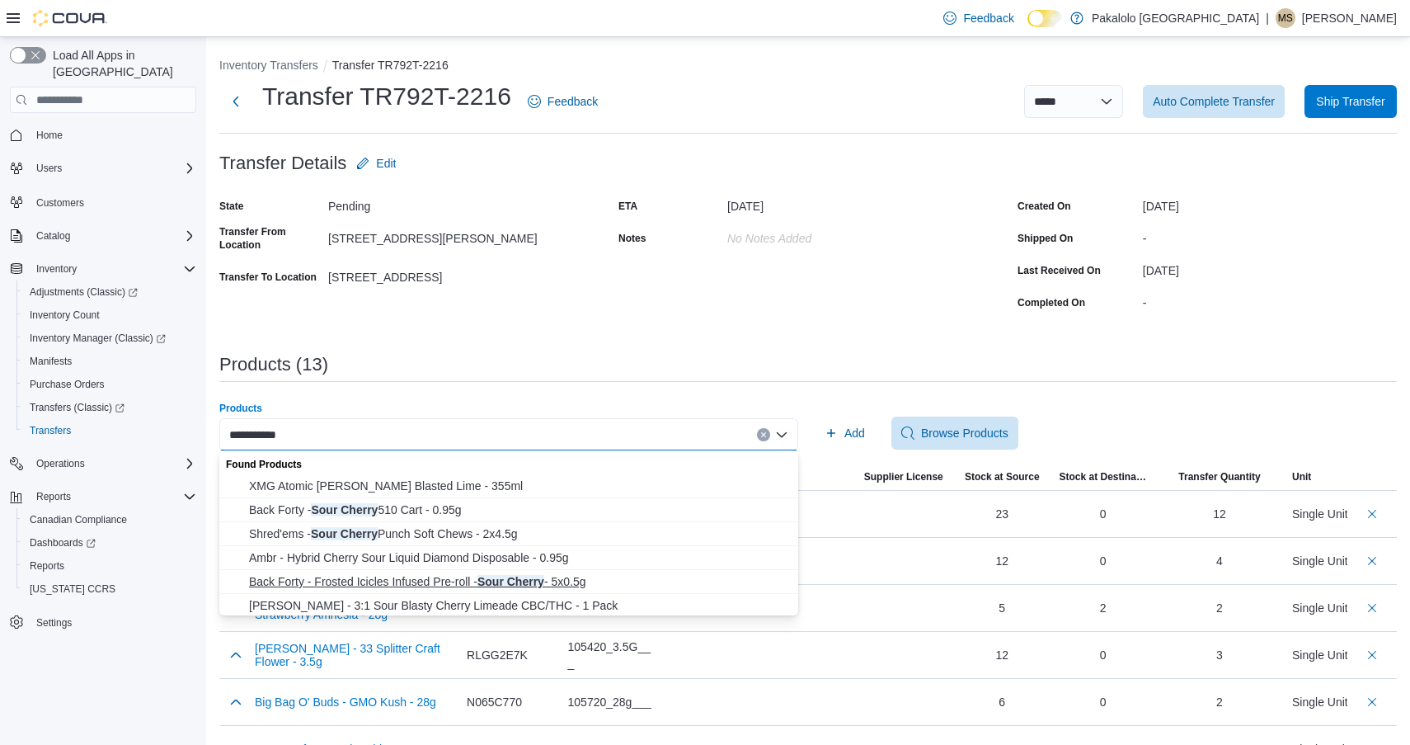
type input "**********"
click at [510, 578] on span "Back Forty - Frosted Icicles Infused Pre-roll - Sour Cherry - 5x0.5g" at bounding box center [518, 581] width 539 height 16
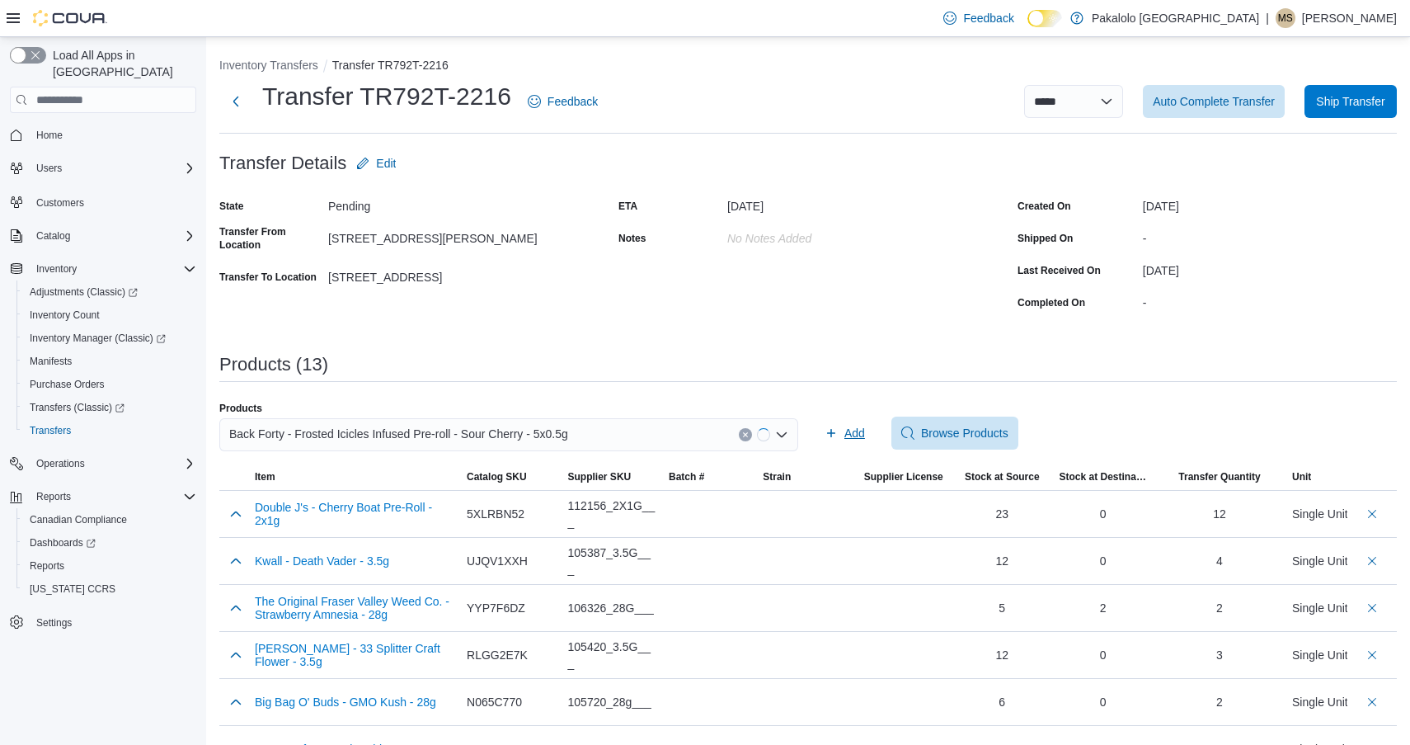
click at [847, 427] on span "Add" at bounding box center [855, 433] width 21 height 16
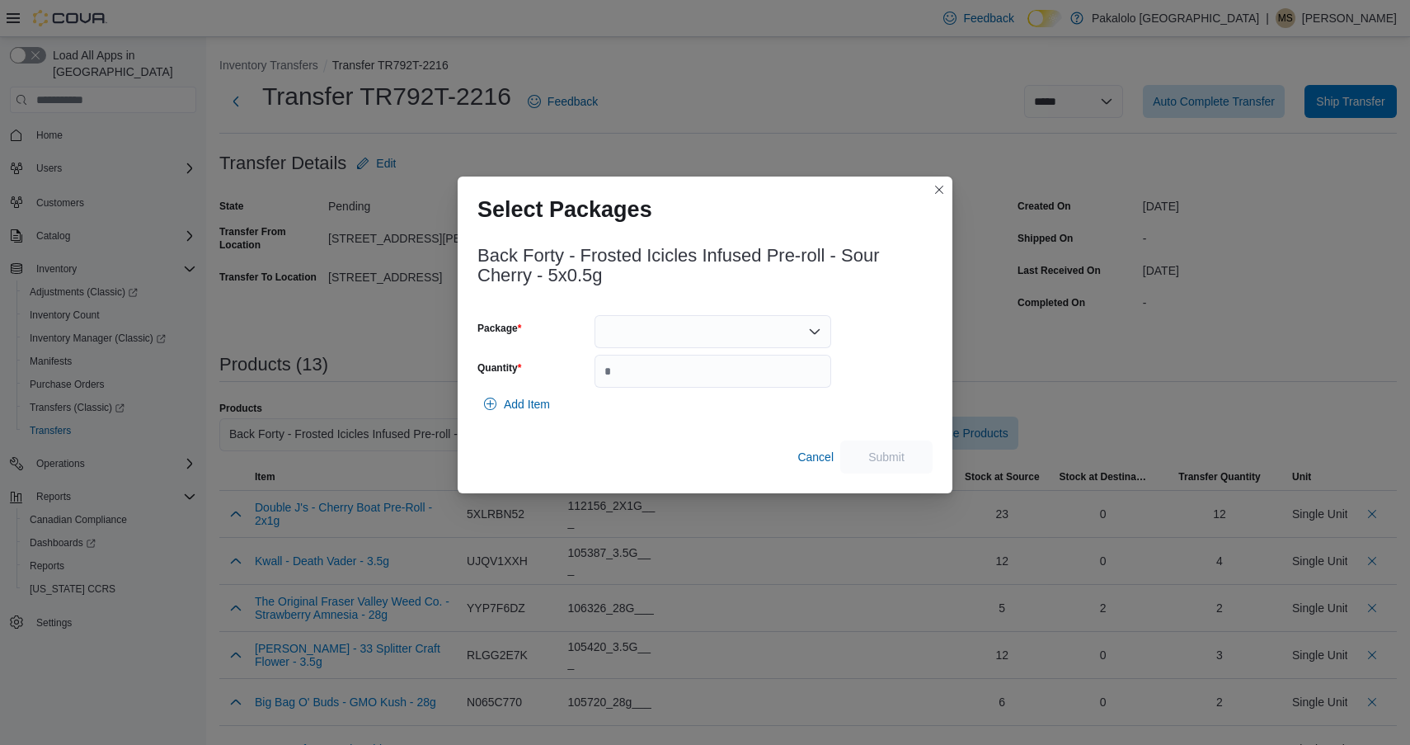
drag, startPoint x: 690, startPoint y: 327, endPoint x: 690, endPoint y: 342, distance: 15.7
click at [690, 327] on div at bounding box center [713, 331] width 237 height 33
click at [684, 384] on span "2500503" at bounding box center [722, 383] width 197 height 16
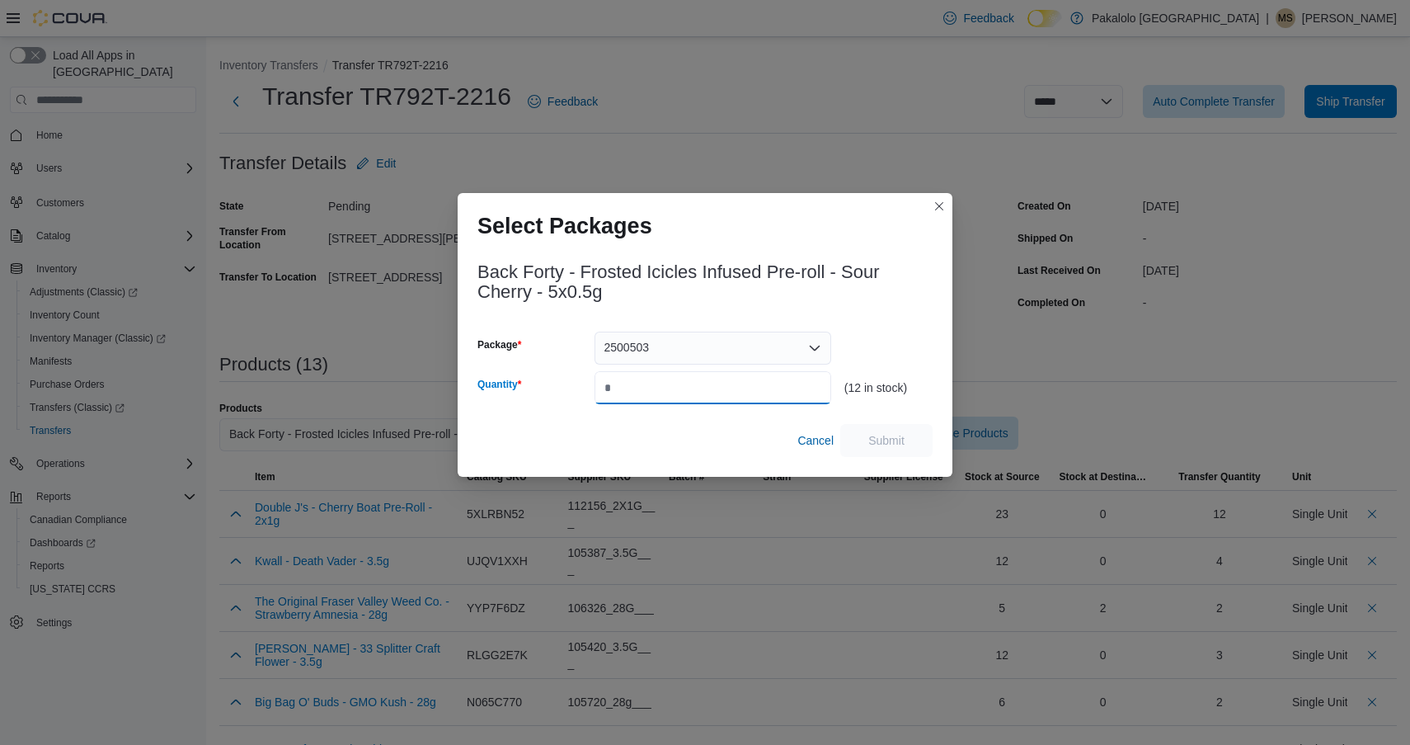
click at [684, 384] on input "Quantity" at bounding box center [713, 387] width 237 height 33
type input "*"
click at [866, 430] on span "Submit" at bounding box center [886, 439] width 73 height 33
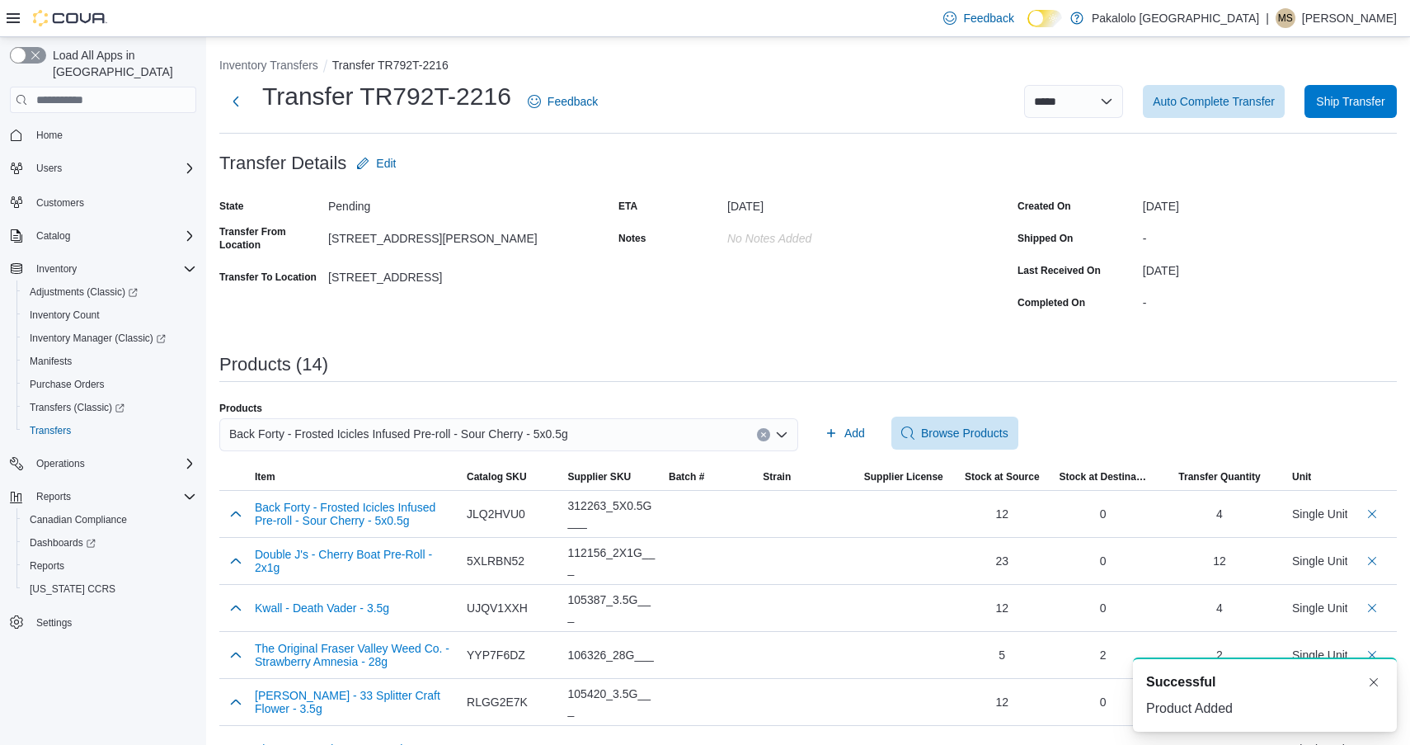
click at [660, 428] on div "Back Forty - Frosted Icicles Infused Pre-roll - Sour Cherry - 5x0.5g" at bounding box center [508, 434] width 579 height 33
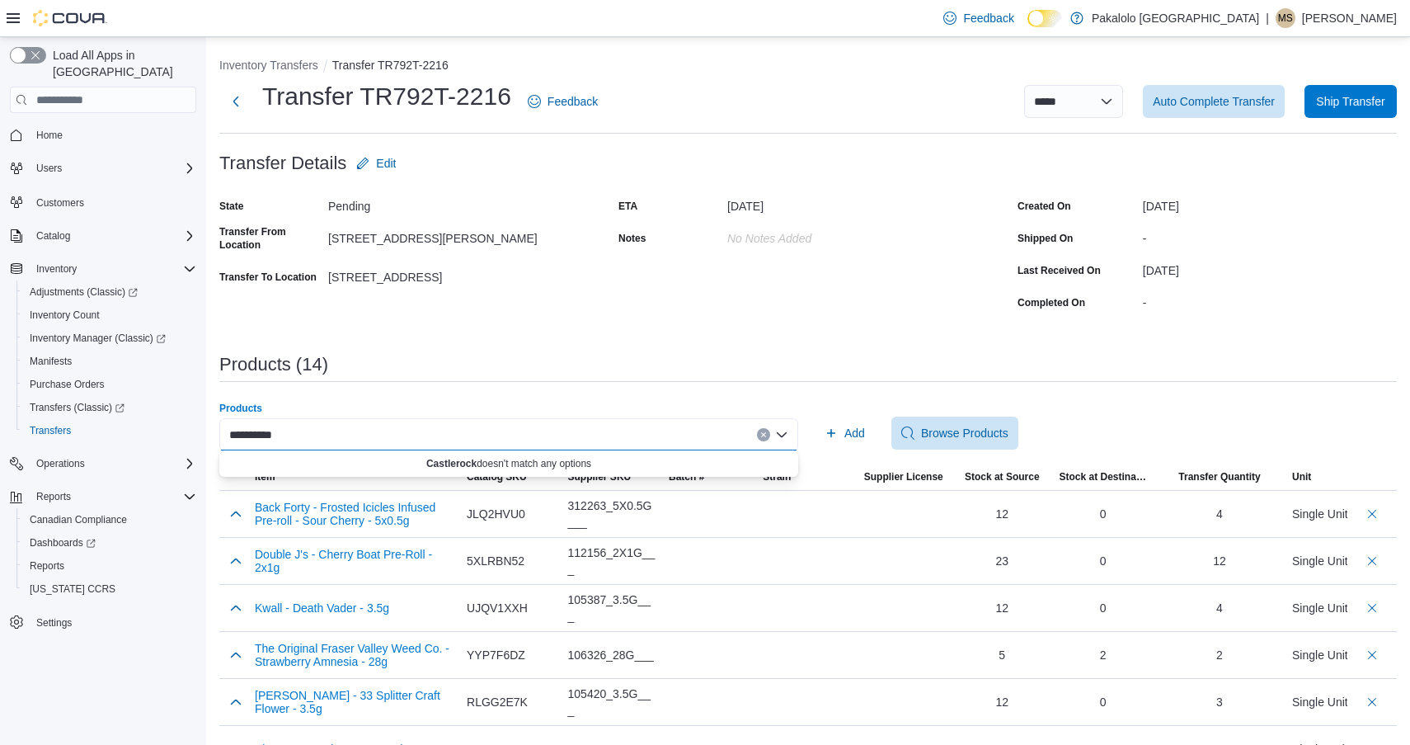
click at [261, 437] on input "**********" at bounding box center [257, 435] width 57 height 20
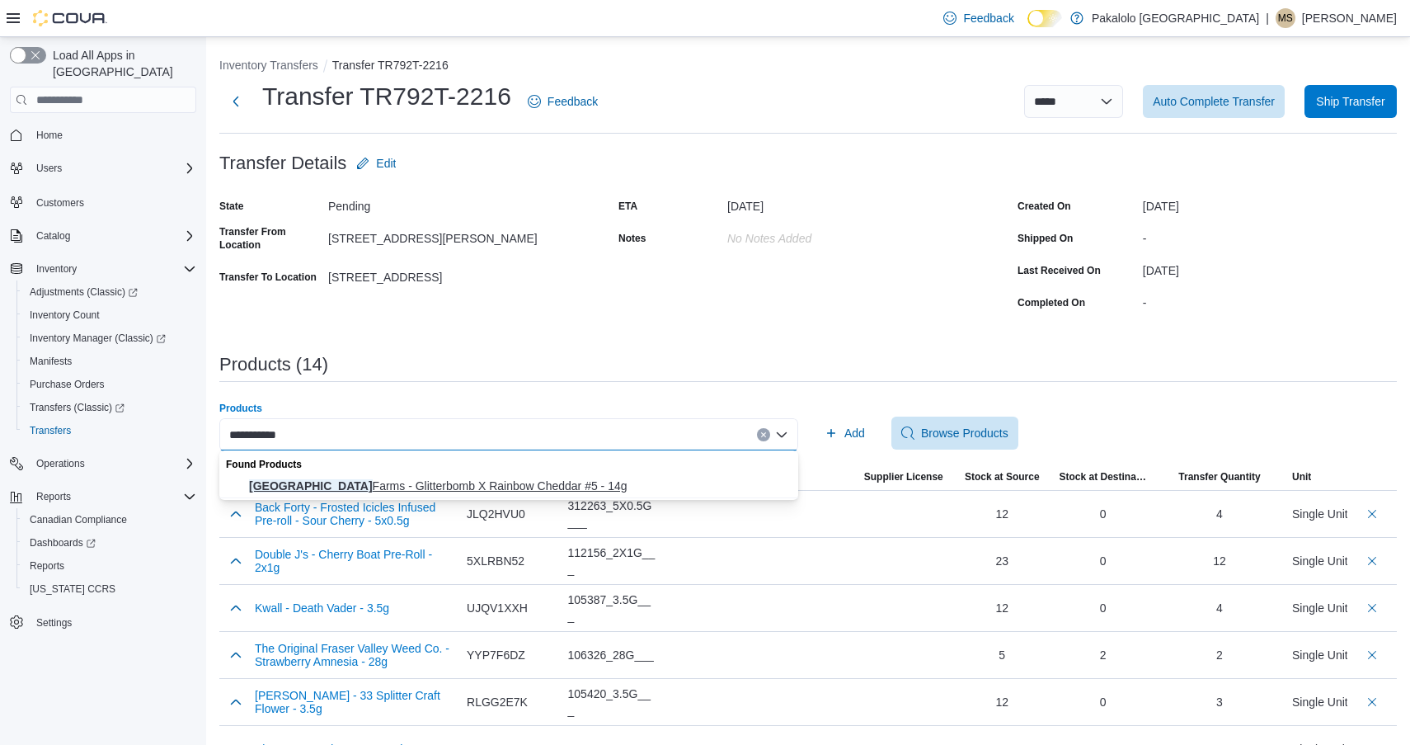
type input "**********"
click at [432, 481] on span "Castle Rock Farms - Glitterbomb X Rainbow Cheddar #5 - 14g" at bounding box center [518, 486] width 539 height 16
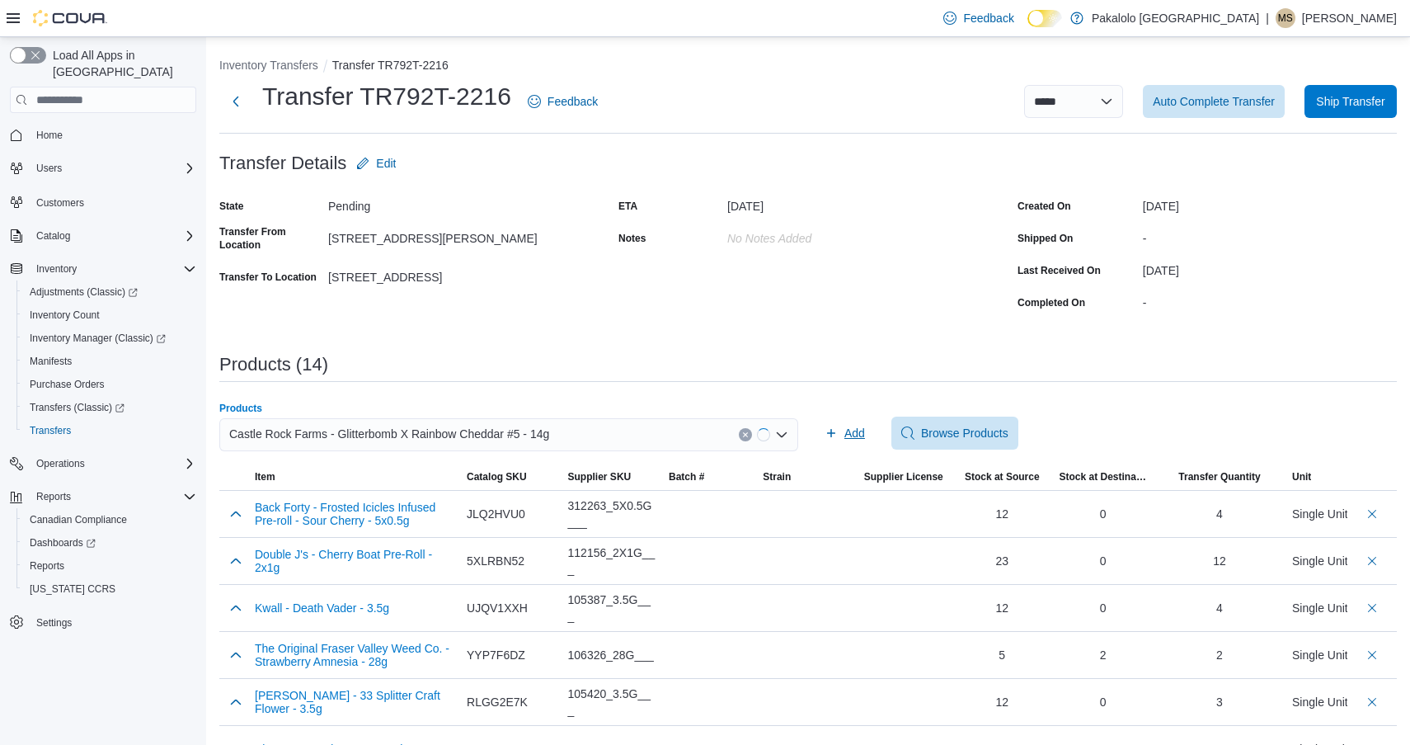
click at [836, 432] on icon "button" at bounding box center [831, 433] width 8 height 8
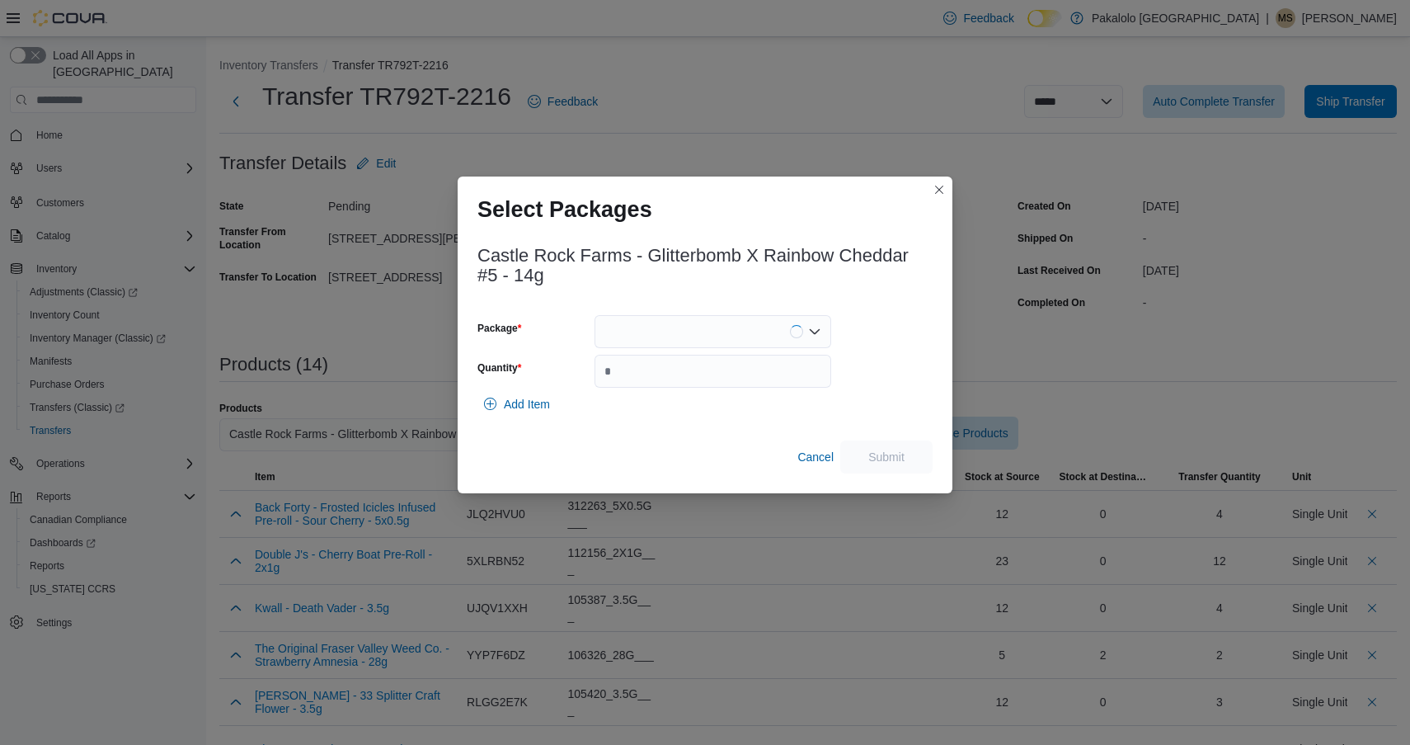
click at [656, 319] on div at bounding box center [713, 331] width 237 height 33
click at [655, 372] on button "CRF-FLW-318" at bounding box center [713, 384] width 237 height 24
click at [655, 371] on input "Quantity" at bounding box center [713, 371] width 237 height 33
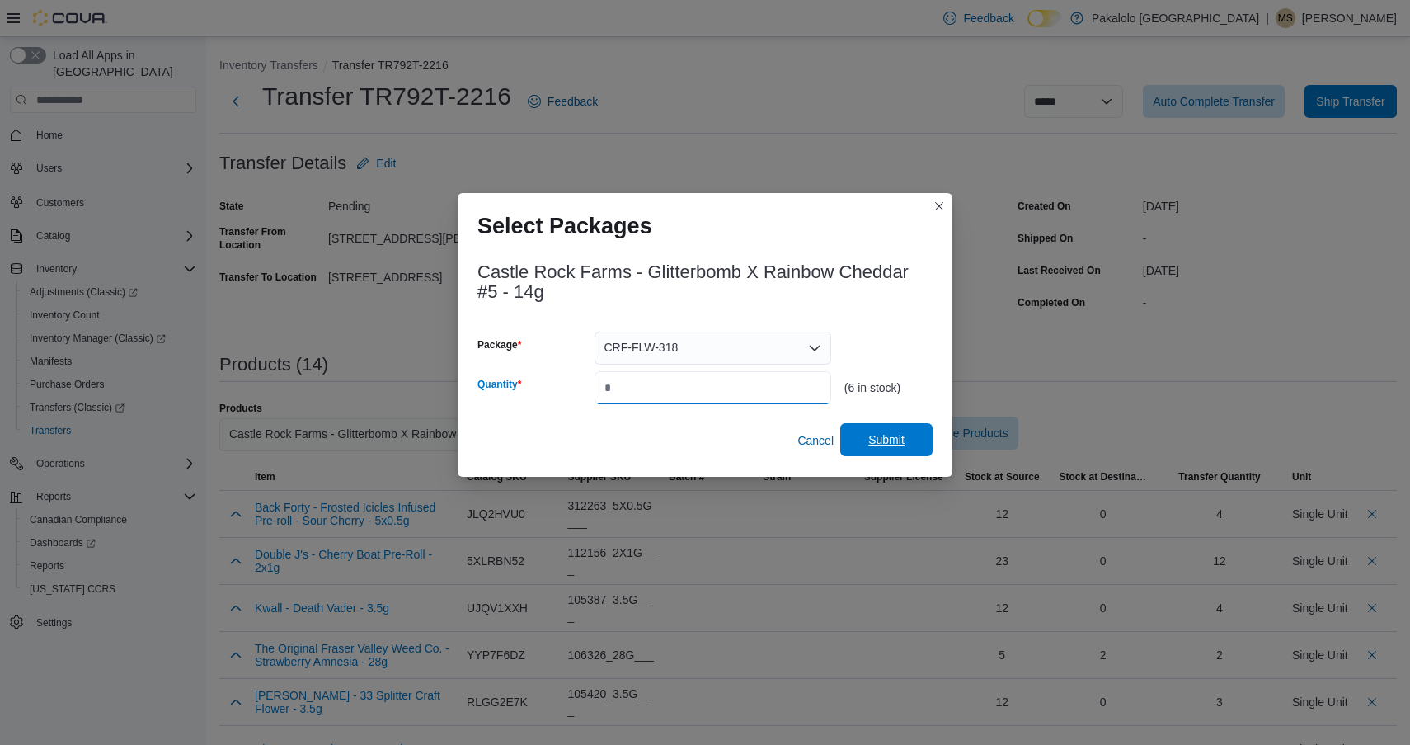
type input "*"
click at [878, 436] on span "Submit" at bounding box center [887, 439] width 36 height 16
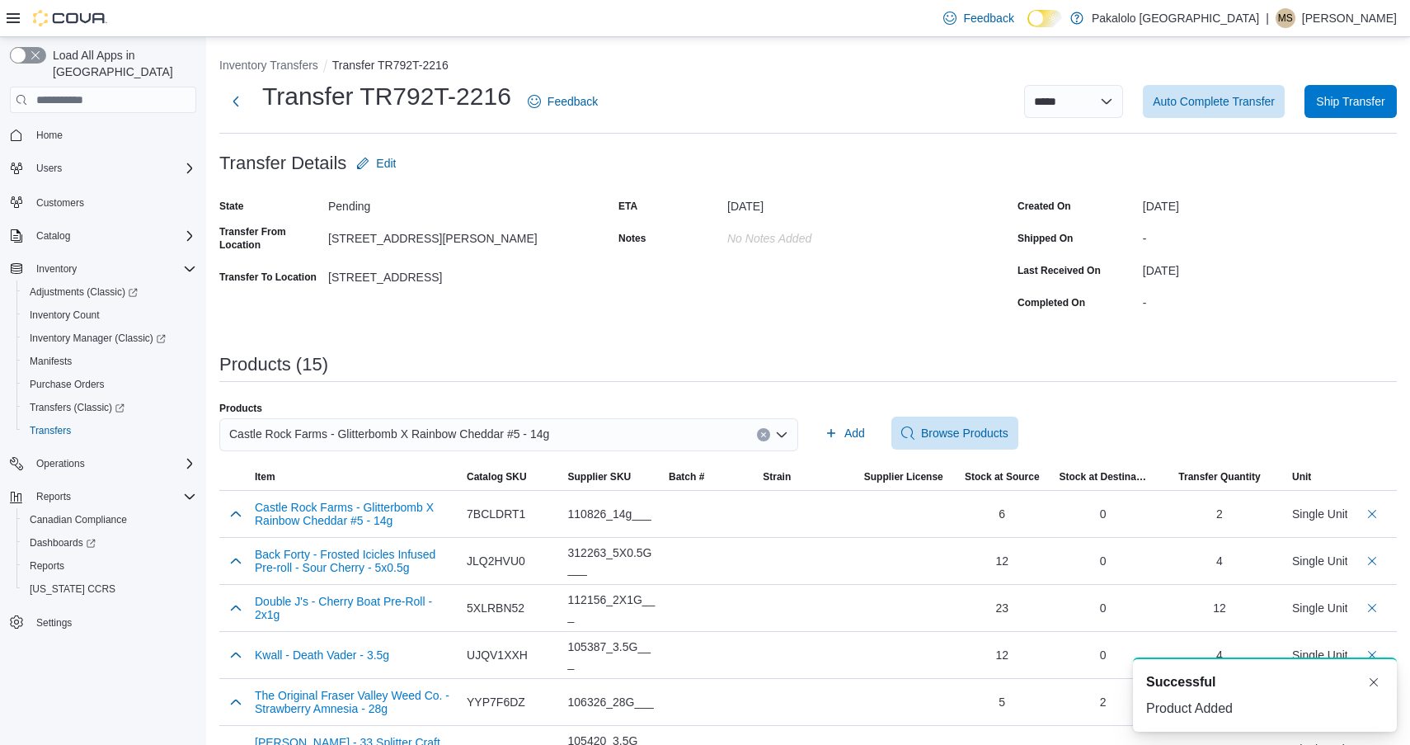
click at [511, 432] on span "Castle Rock Farms - Glitterbomb X Rainbow Cheddar #5 - 14g" at bounding box center [389, 434] width 320 height 20
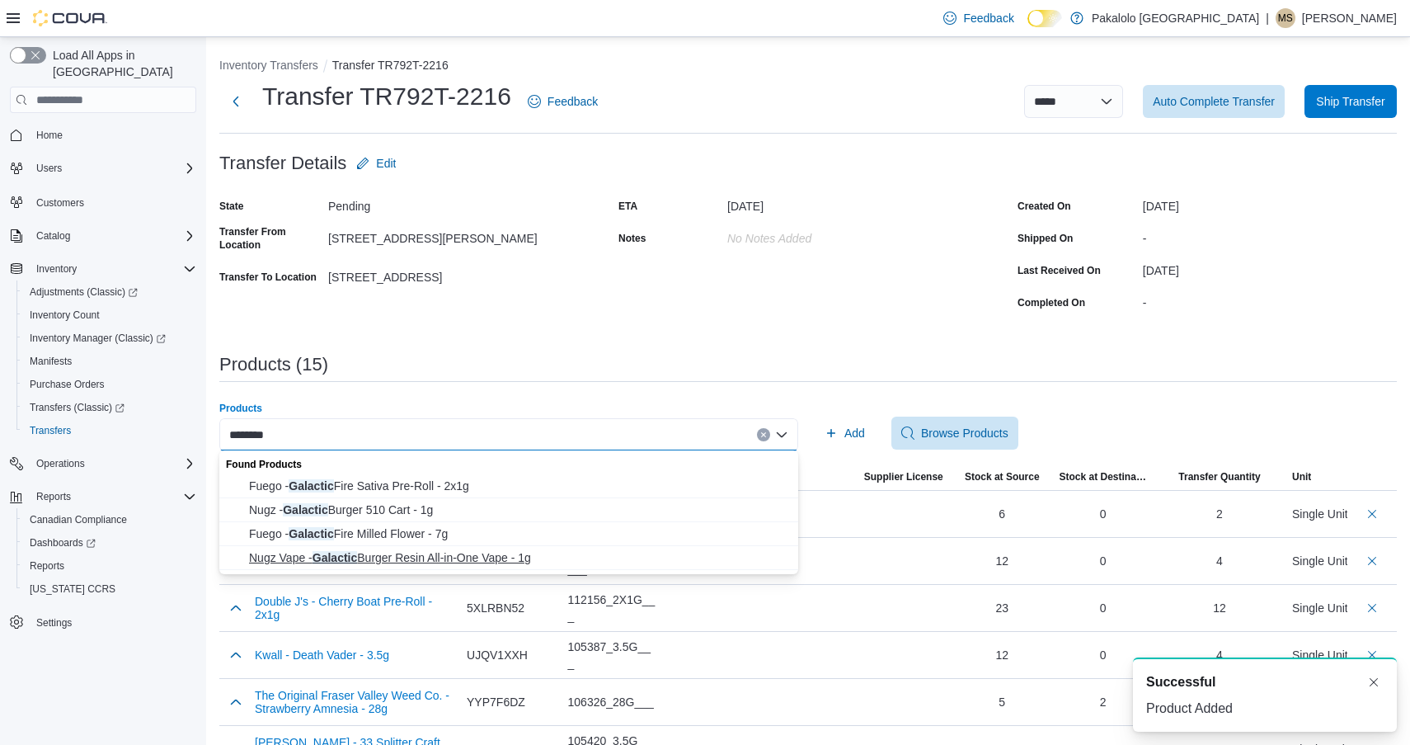
type input "********"
click at [443, 553] on span "Nugz Vape - Galactic Burger Resin All-in-One Vape - 1g" at bounding box center [518, 557] width 539 height 16
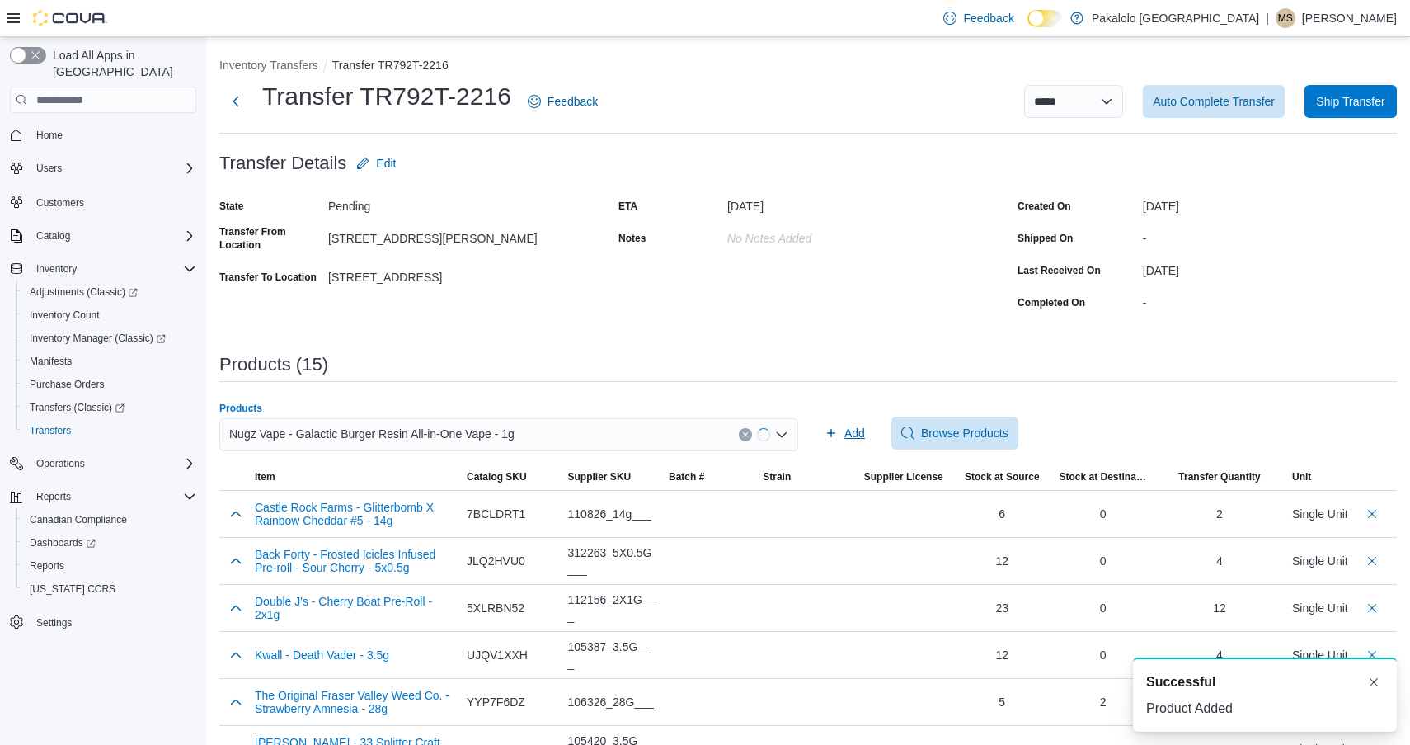
click at [836, 435] on icon "button" at bounding box center [831, 432] width 13 height 13
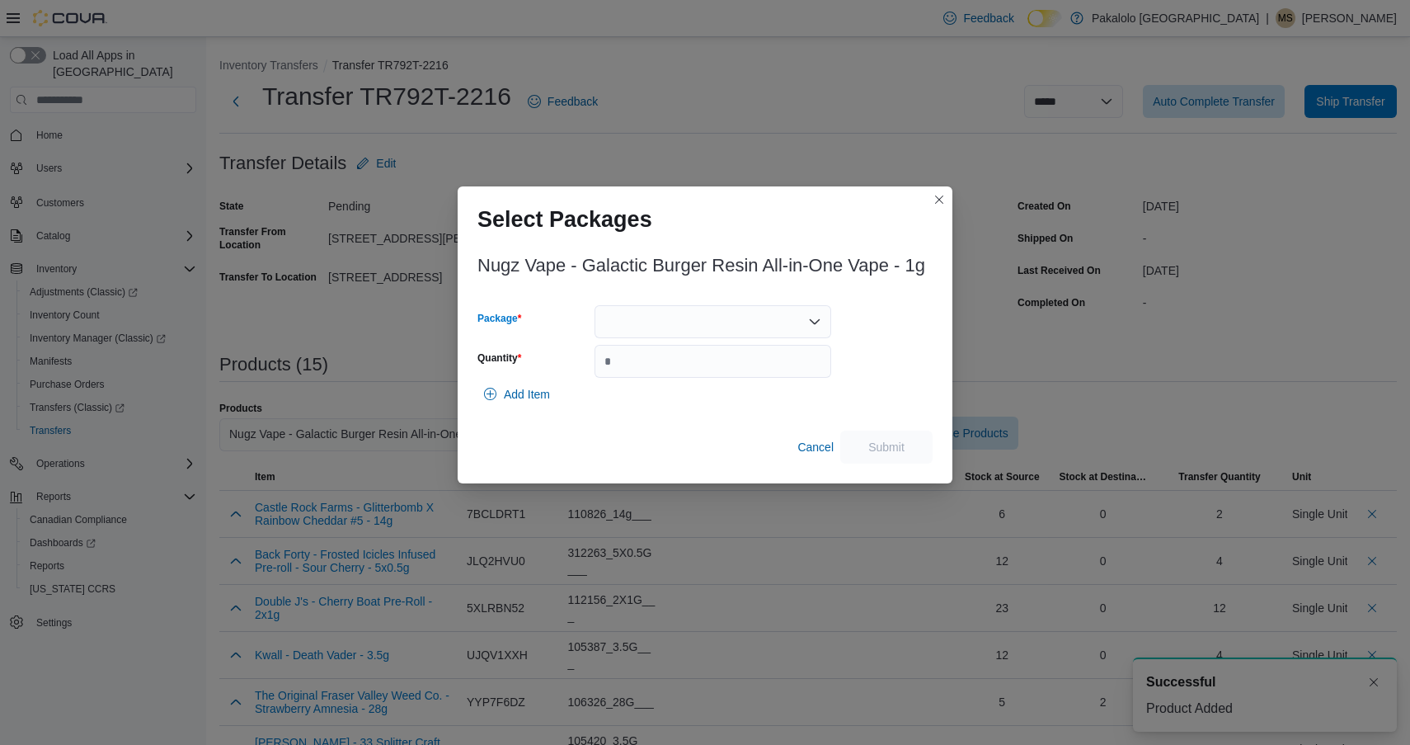
click at [698, 335] on div at bounding box center [713, 321] width 237 height 33
click at [691, 371] on span "6324030P1" at bounding box center [722, 373] width 197 height 16
click at [691, 371] on input "Quantity" at bounding box center [713, 361] width 237 height 33
type input "*"
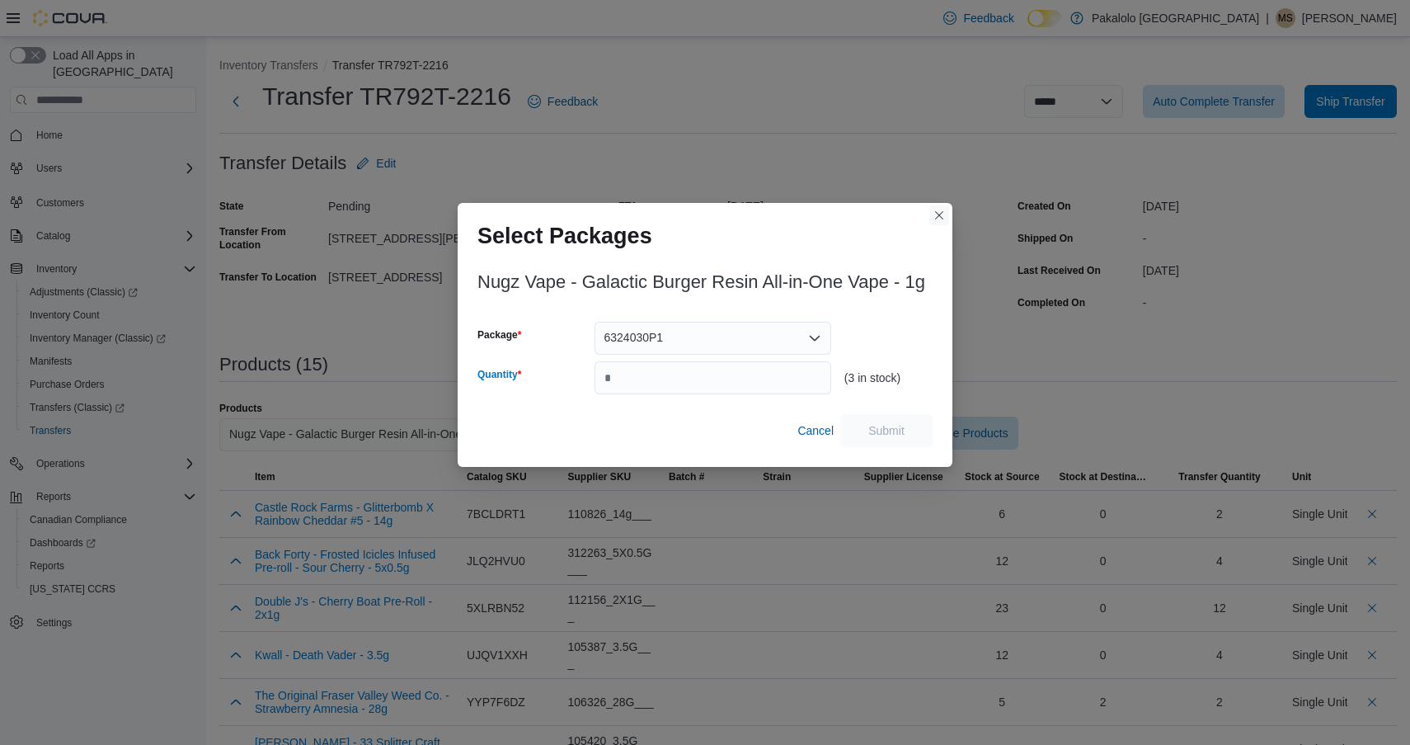
type input "*"
click at [943, 214] on button "Closes this modal window" at bounding box center [940, 215] width 20 height 20
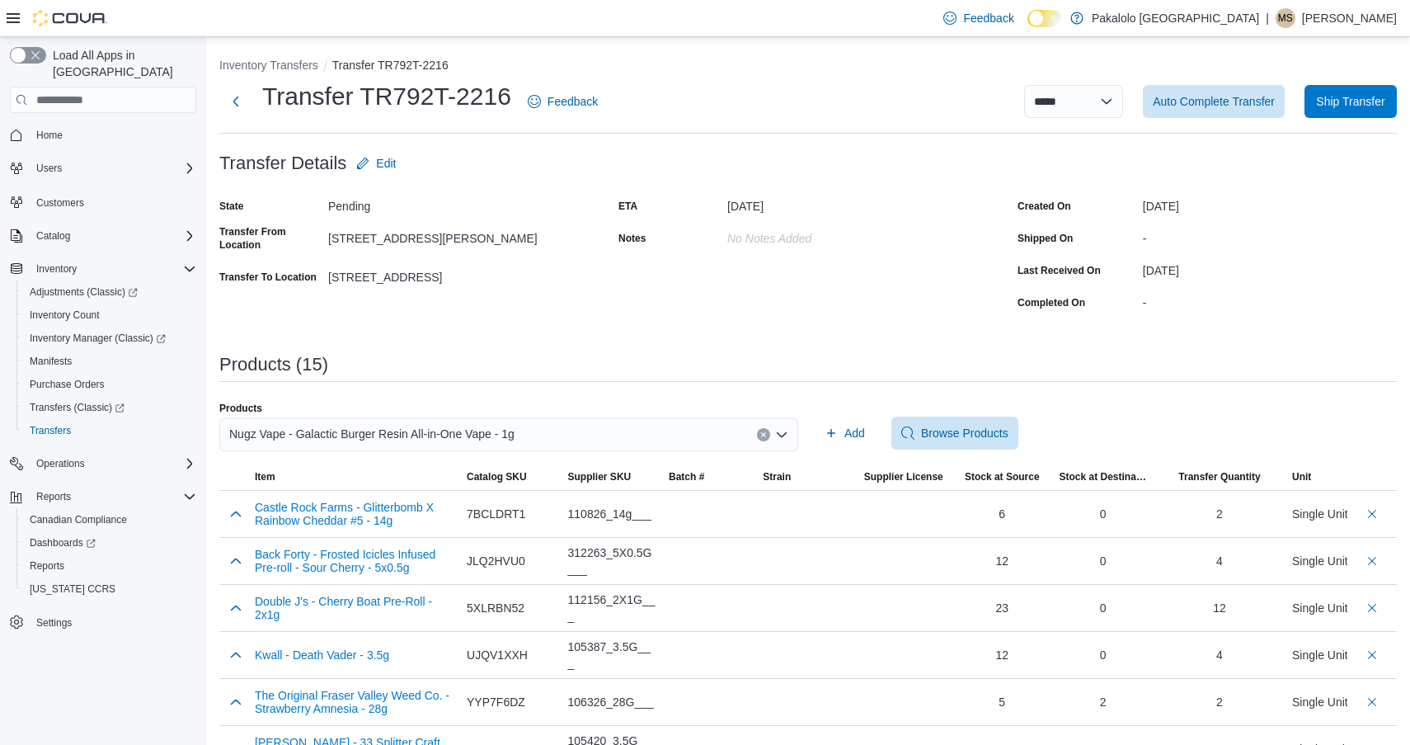
click at [591, 427] on div "Nugz Vape - Galactic Burger Resin All-in-One Vape - 1g" at bounding box center [508, 434] width 579 height 33
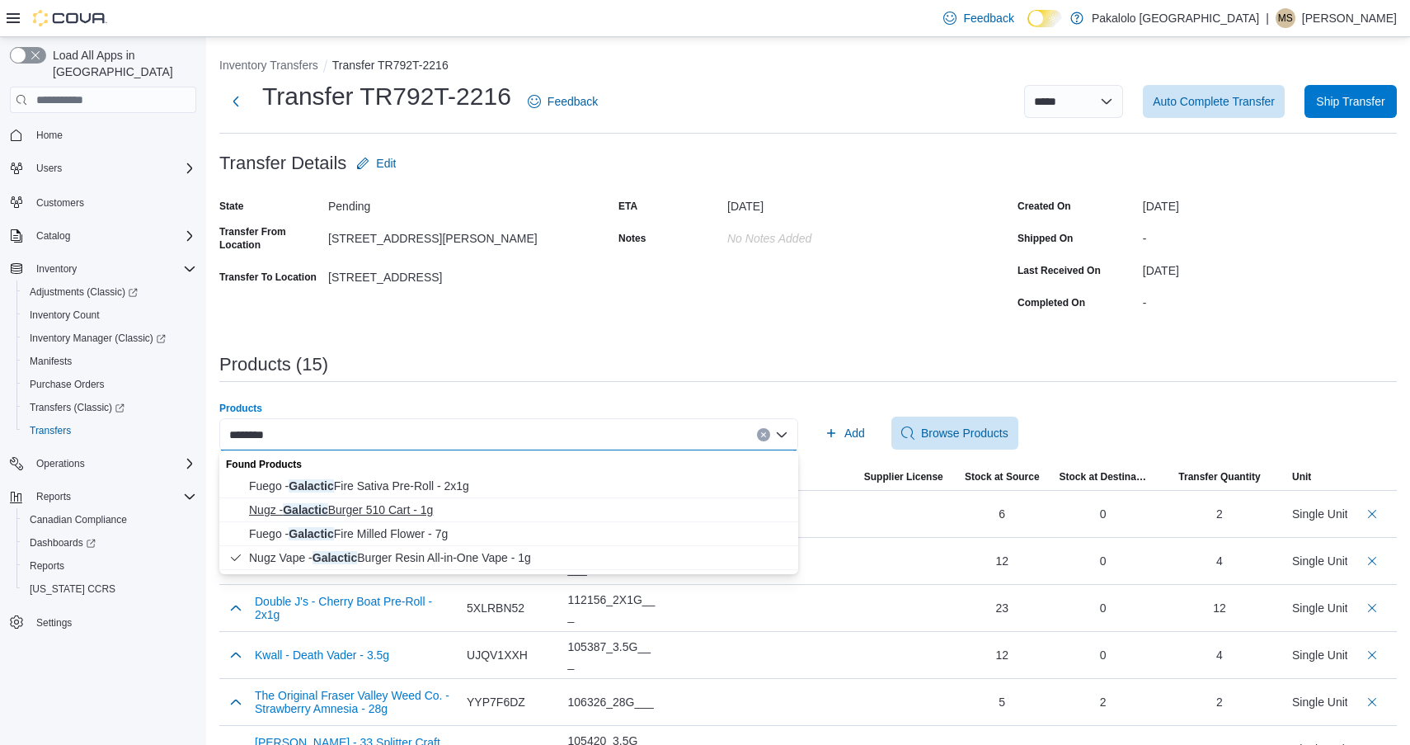
type input "********"
click at [428, 515] on span "Nugz - Galactic Burger 510 Cart - 1g" at bounding box center [518, 509] width 539 height 16
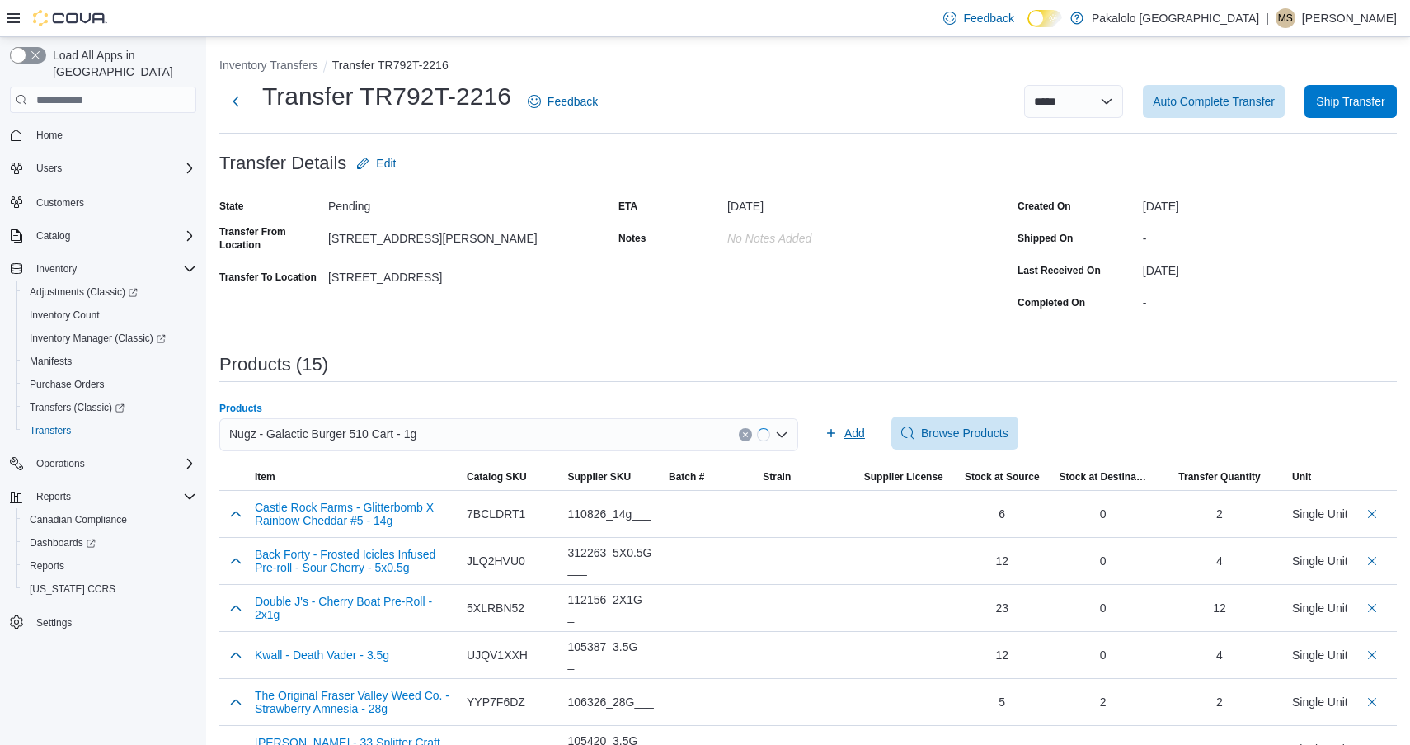
click at [824, 438] on button "Add" at bounding box center [845, 433] width 54 height 33
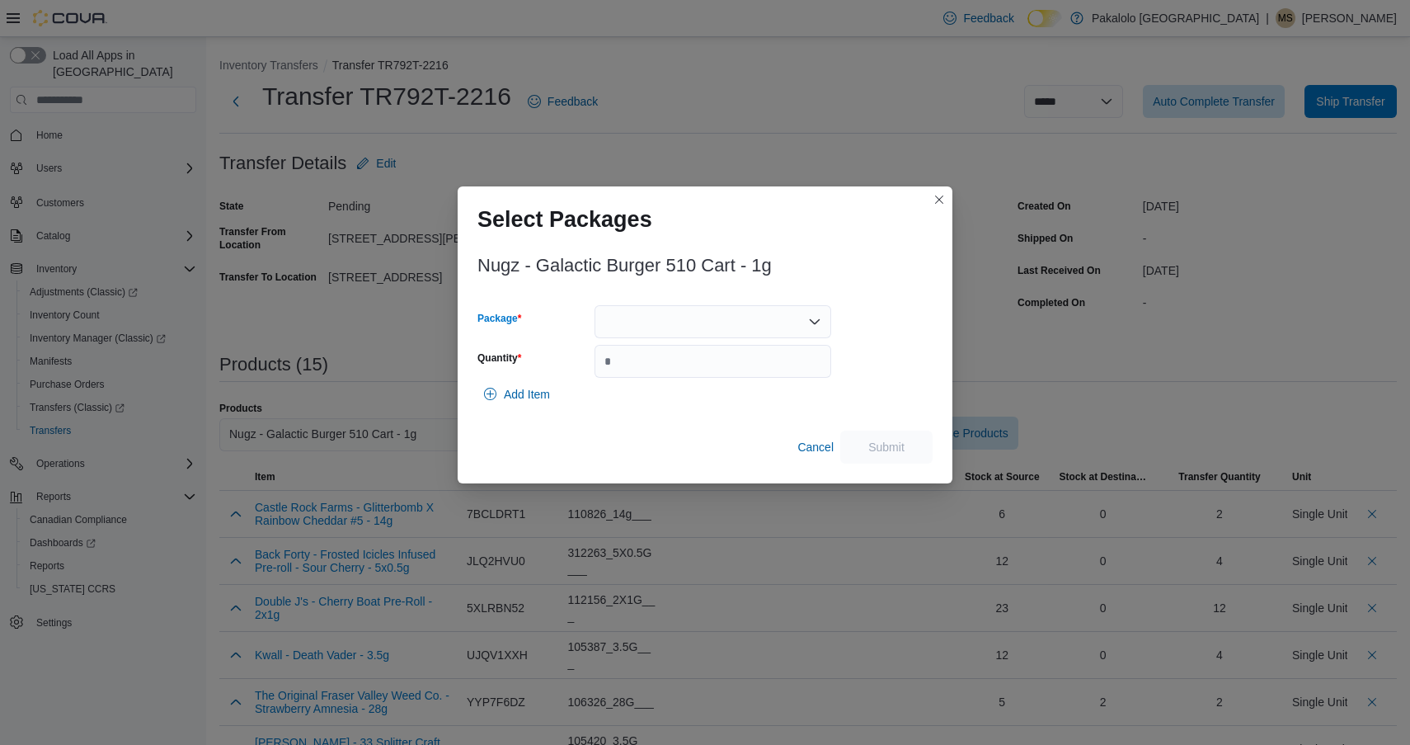
click at [685, 318] on div at bounding box center [713, 321] width 237 height 33
click at [683, 374] on span "6524030P6" at bounding box center [722, 373] width 197 height 16
click at [683, 374] on input "Quantity" at bounding box center [713, 361] width 237 height 33
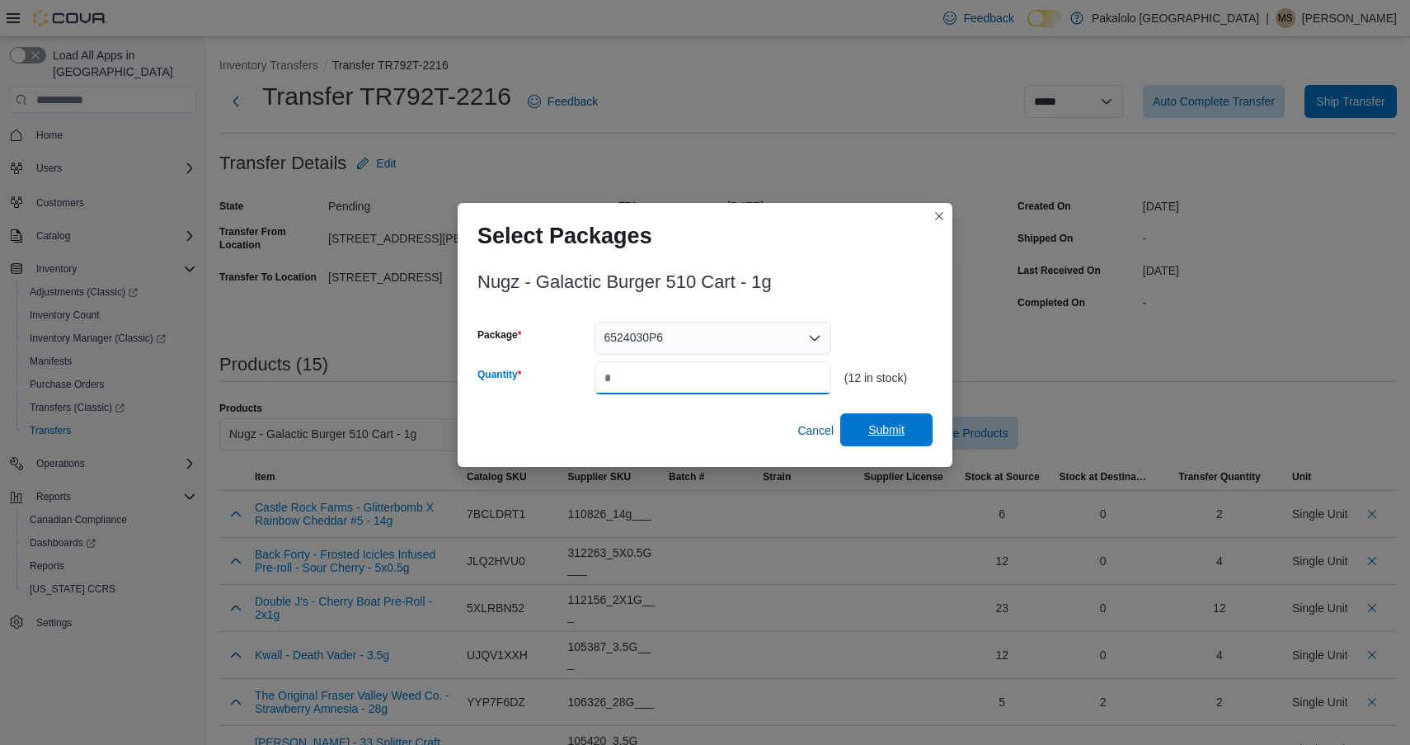
type input "*"
click at [877, 416] on span "Submit" at bounding box center [886, 429] width 73 height 33
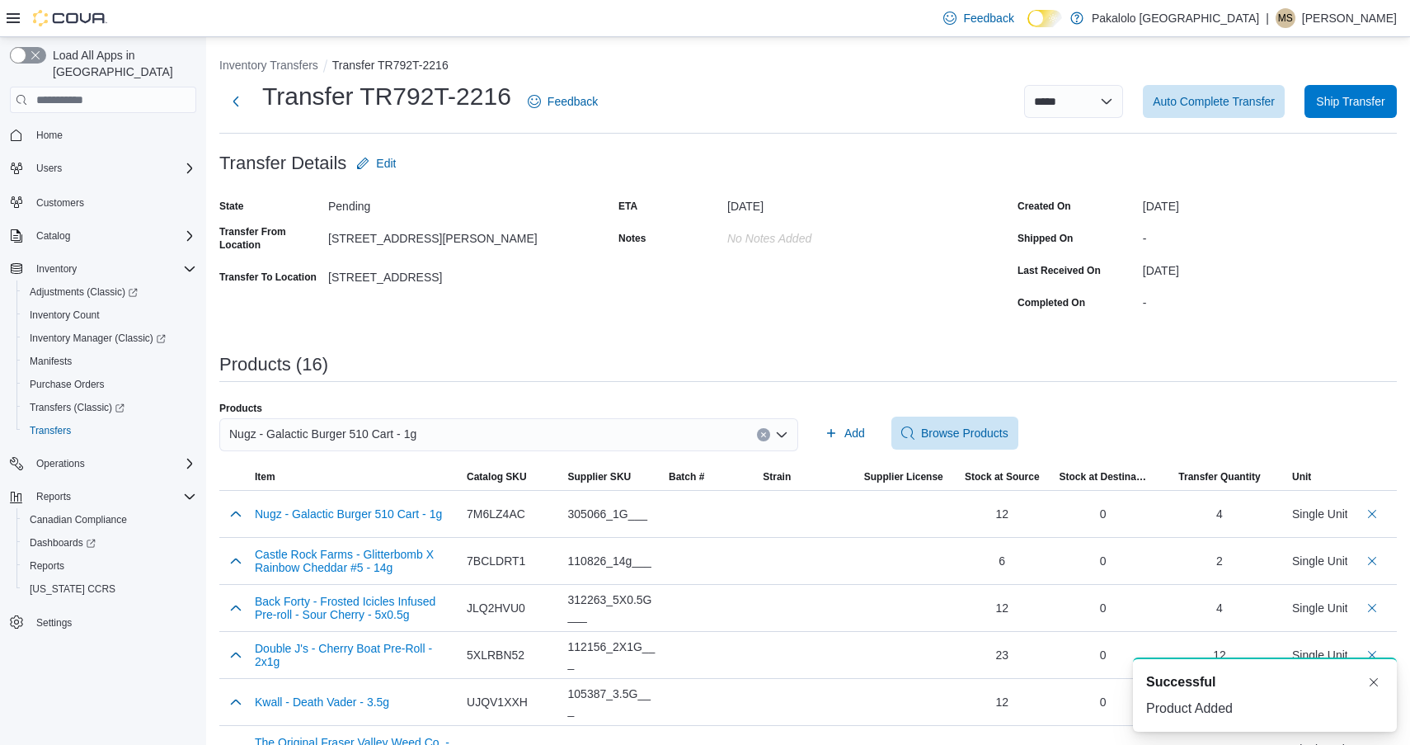
click at [444, 424] on div "Nugz - Galactic Burger 510 Cart - 1g" at bounding box center [508, 434] width 579 height 33
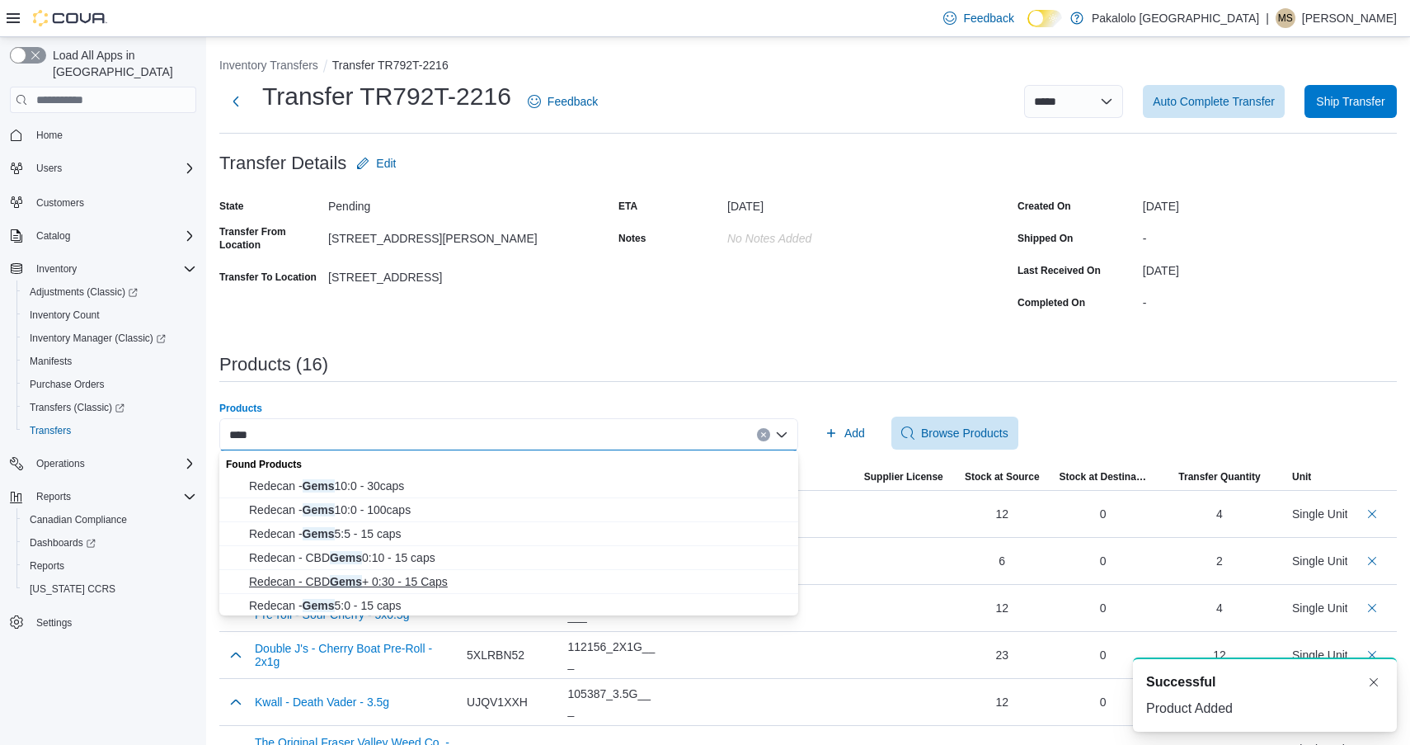
type input "****"
click at [407, 586] on span "Redecan - CBD Gems + 0:30 - 15 Caps" at bounding box center [518, 581] width 539 height 16
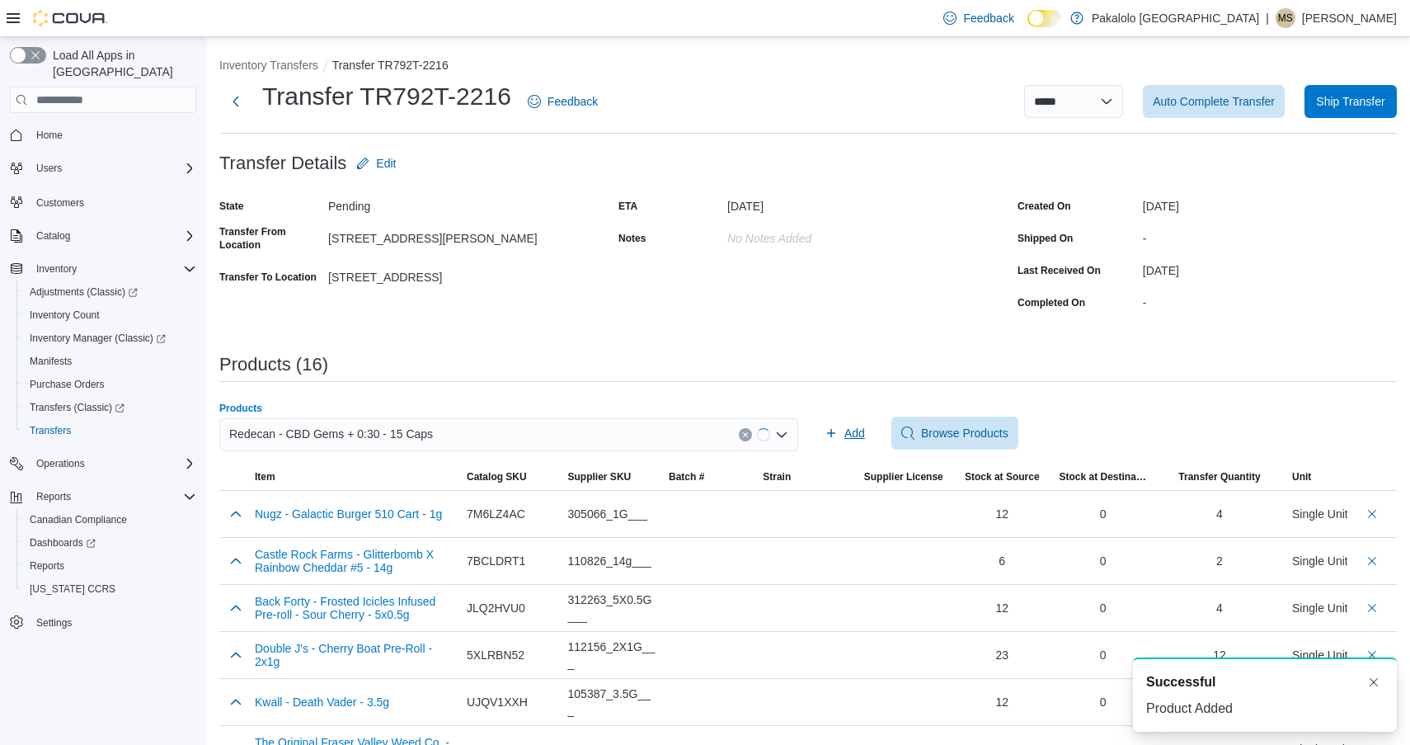
click at [846, 430] on span "Add" at bounding box center [855, 433] width 21 height 16
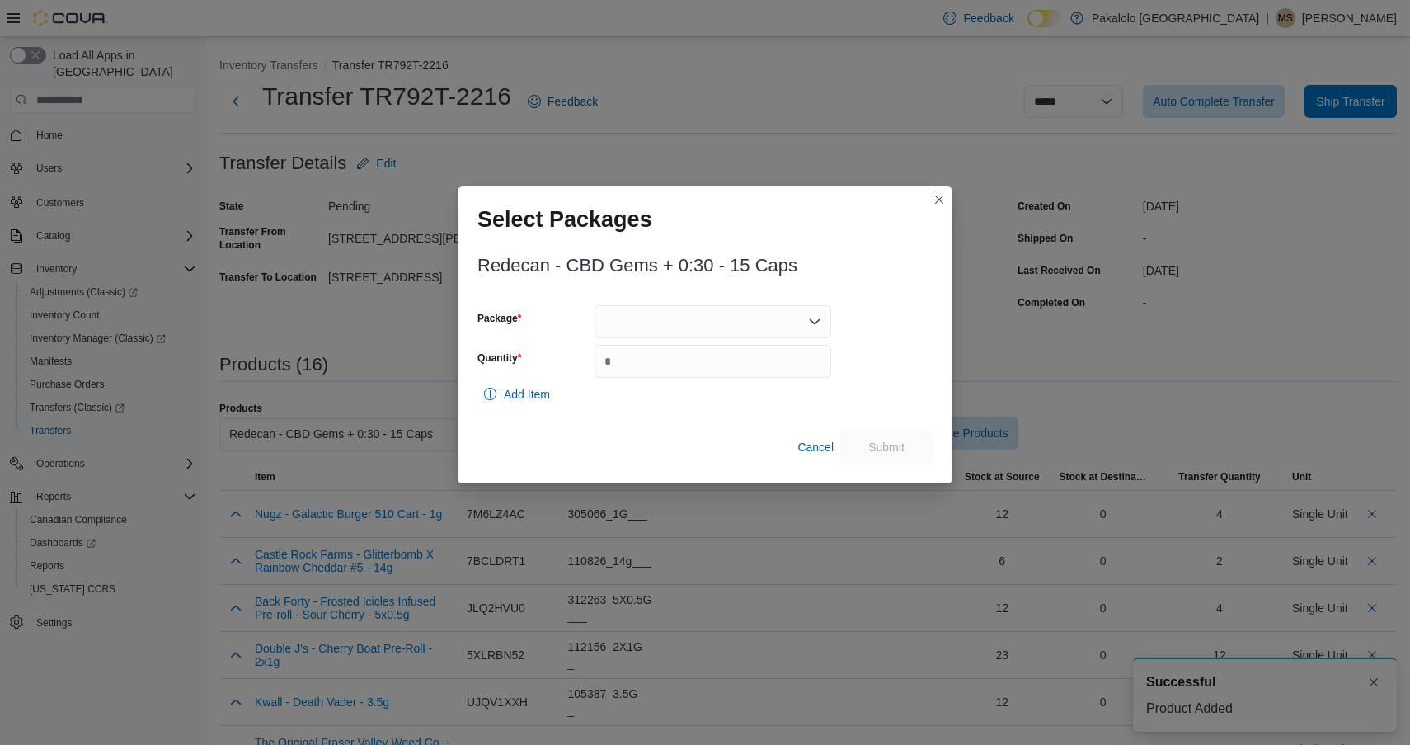
click at [663, 311] on div at bounding box center [713, 321] width 237 height 33
click at [656, 360] on div "Packages In Stock" at bounding box center [713, 350] width 237 height 24
click at [656, 371] on span "3101735965" at bounding box center [722, 373] width 197 height 16
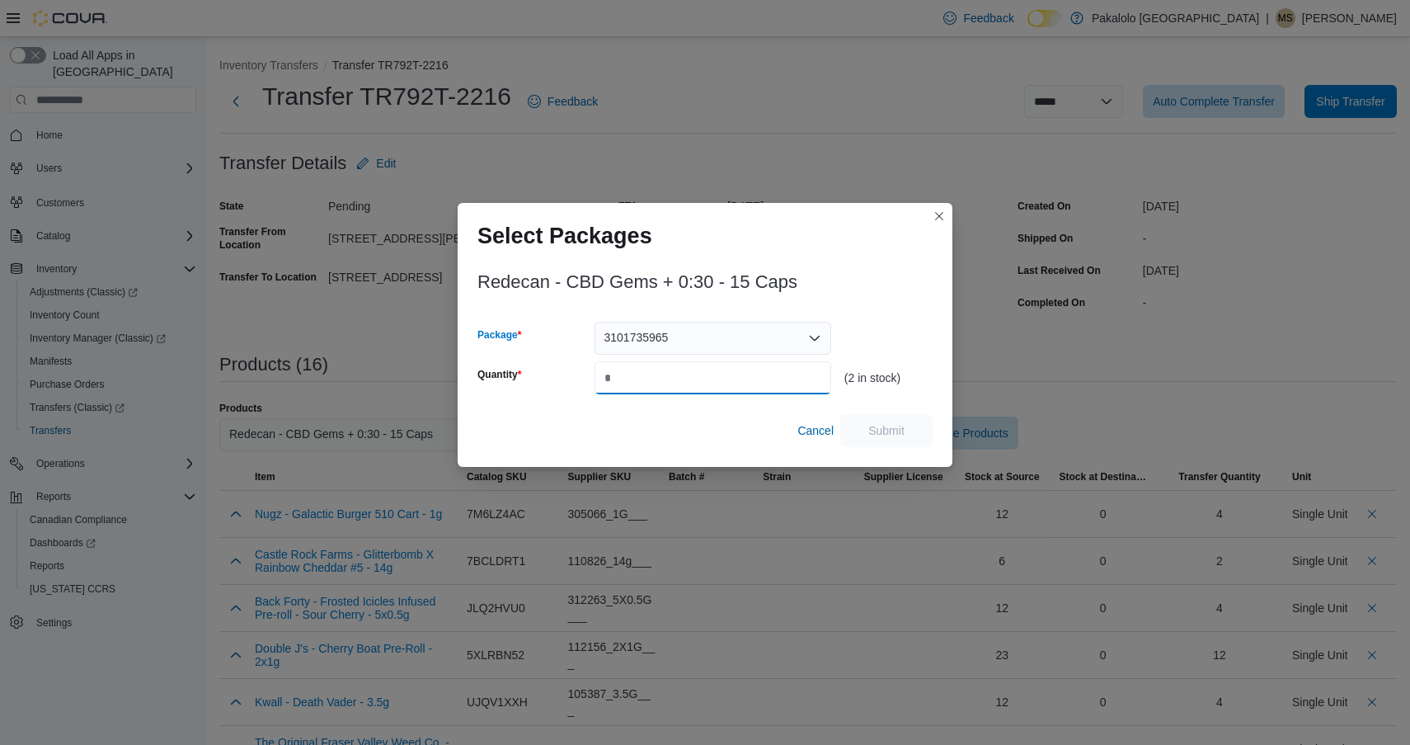
click at [656, 371] on input "Quantity" at bounding box center [713, 377] width 237 height 33
type input "*"
click at [879, 427] on span "Submit" at bounding box center [887, 429] width 36 height 16
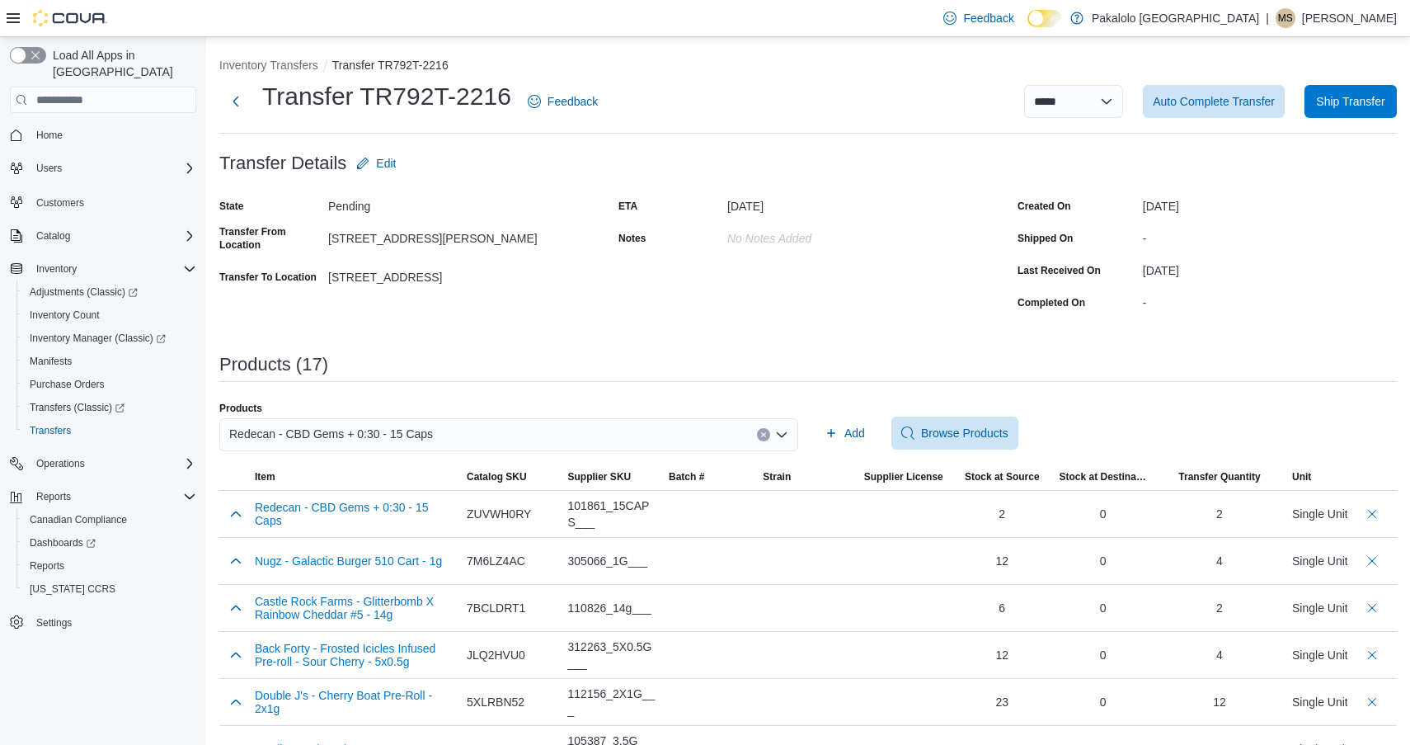
click at [577, 450] on div "Redecan - CBD Gems + 0:30 - 15 Caps" at bounding box center [508, 434] width 579 height 33
type input "*"
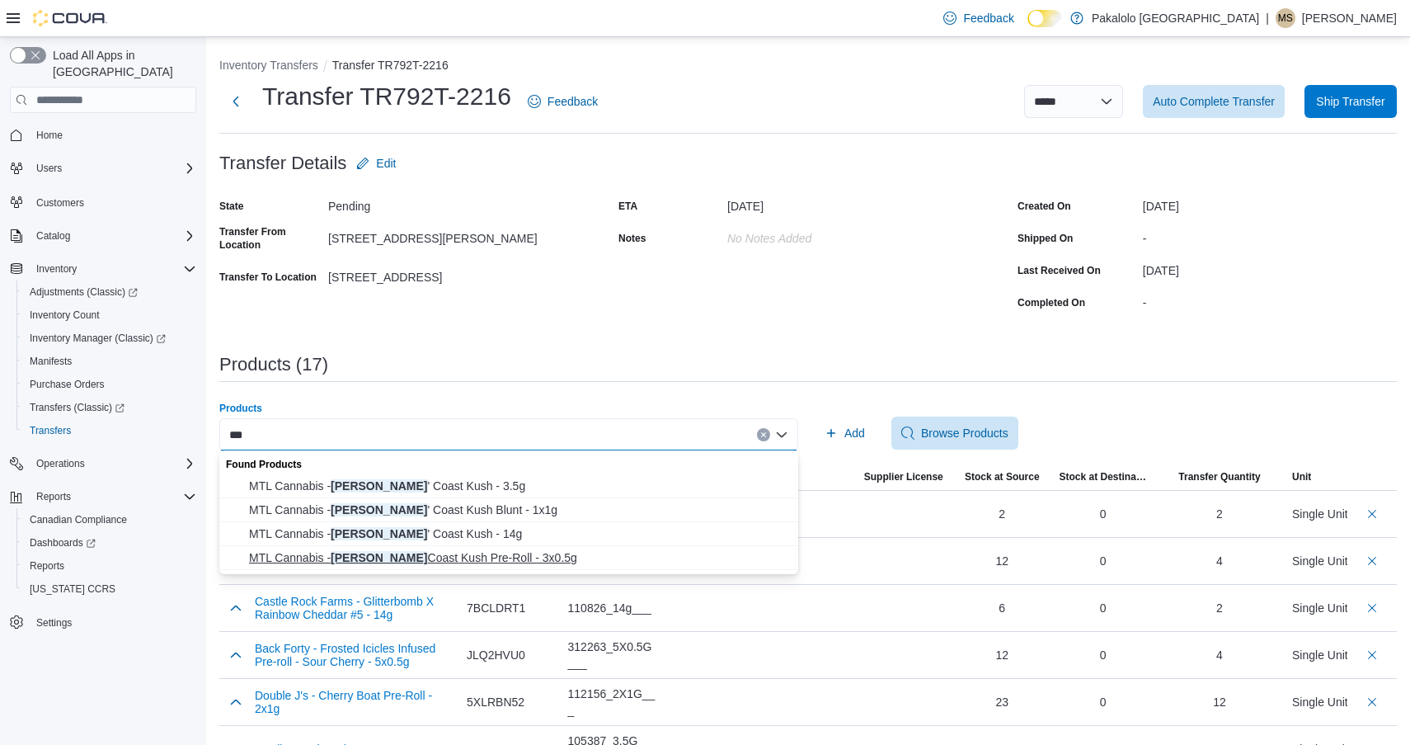
type input "***"
click at [456, 552] on span "MTL Cannabis - [PERSON_NAME] Coast Kush Pre-Roll - 3x0.5g" at bounding box center [518, 557] width 539 height 16
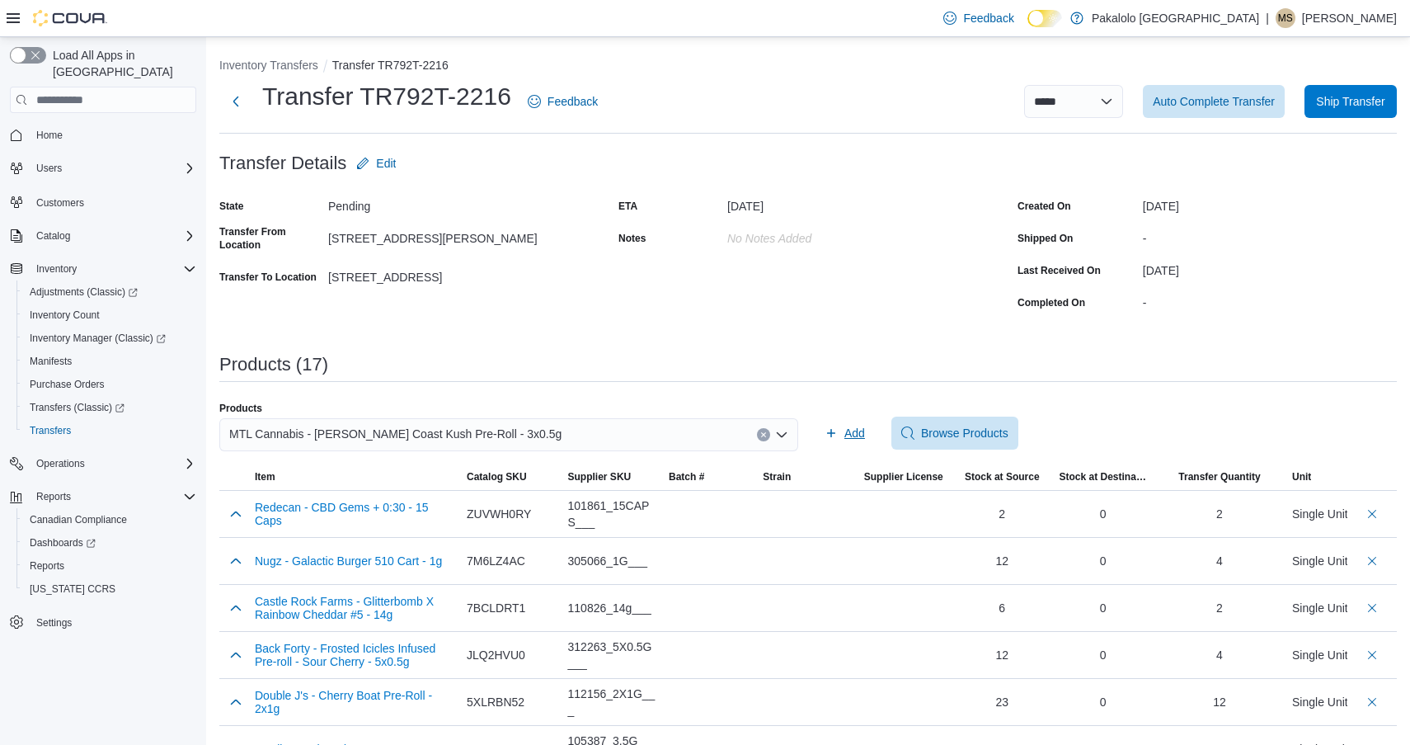
click at [831, 433] on icon "button" at bounding box center [831, 433] width 8 height 8
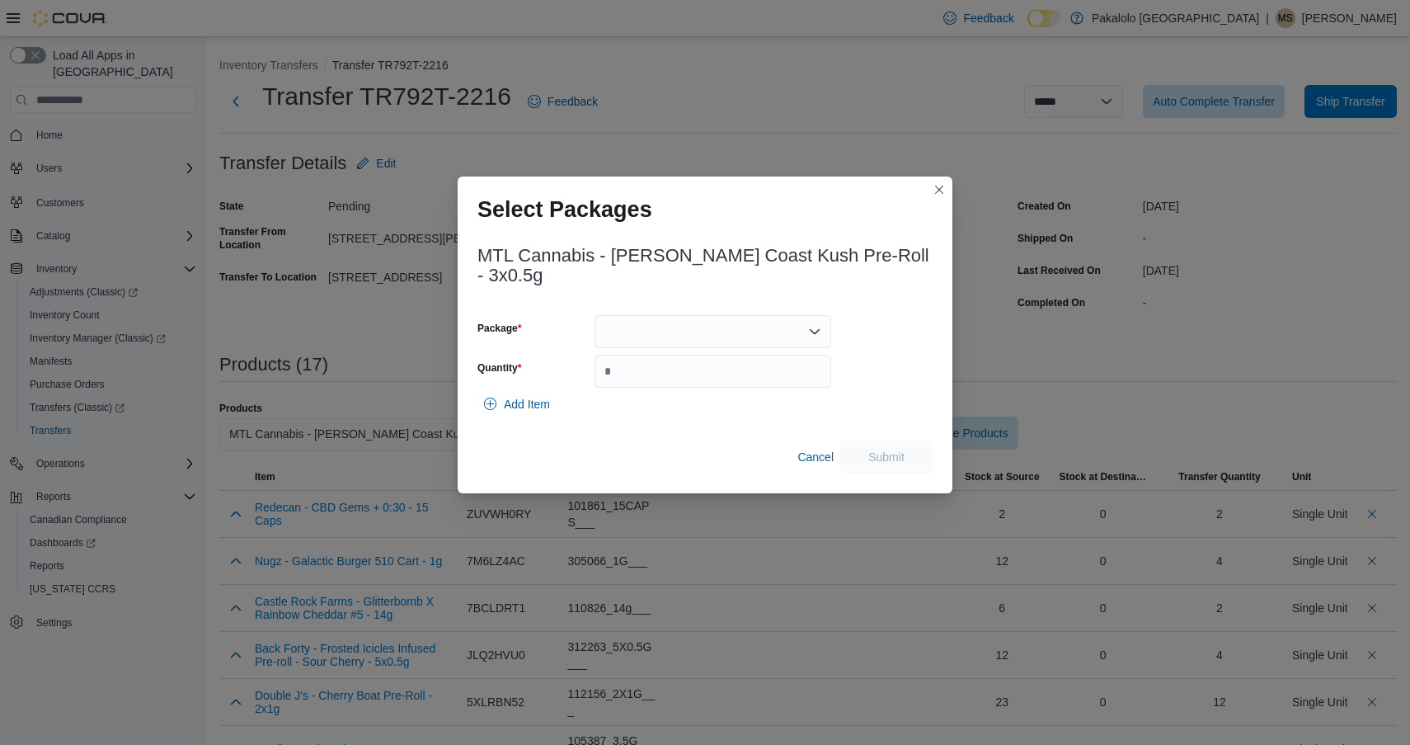
click at [685, 324] on div at bounding box center [713, 331] width 237 height 33
click at [683, 372] on span "210725A3208" at bounding box center [722, 373] width 197 height 16
click at [683, 372] on input "Quantity" at bounding box center [713, 371] width 237 height 33
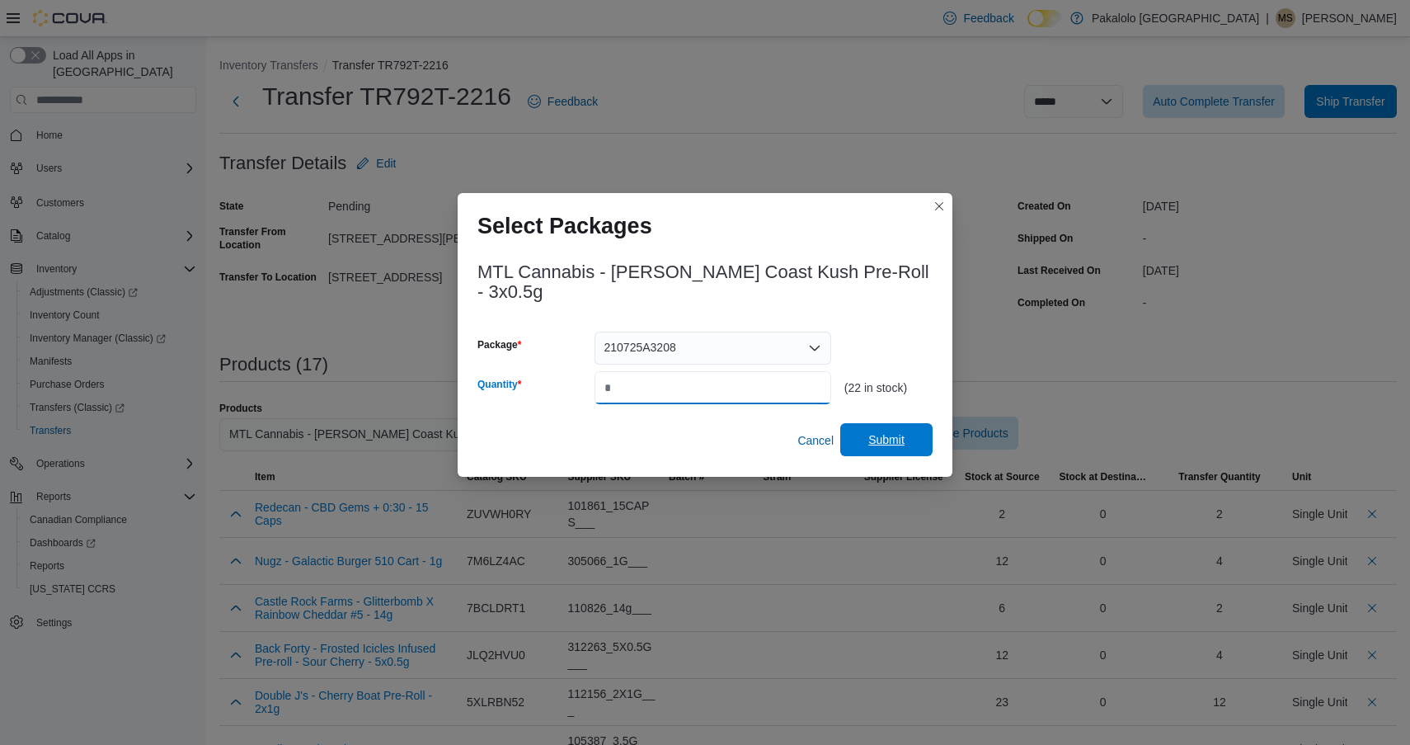
type input "**"
click at [876, 423] on span "Submit" at bounding box center [886, 439] width 73 height 33
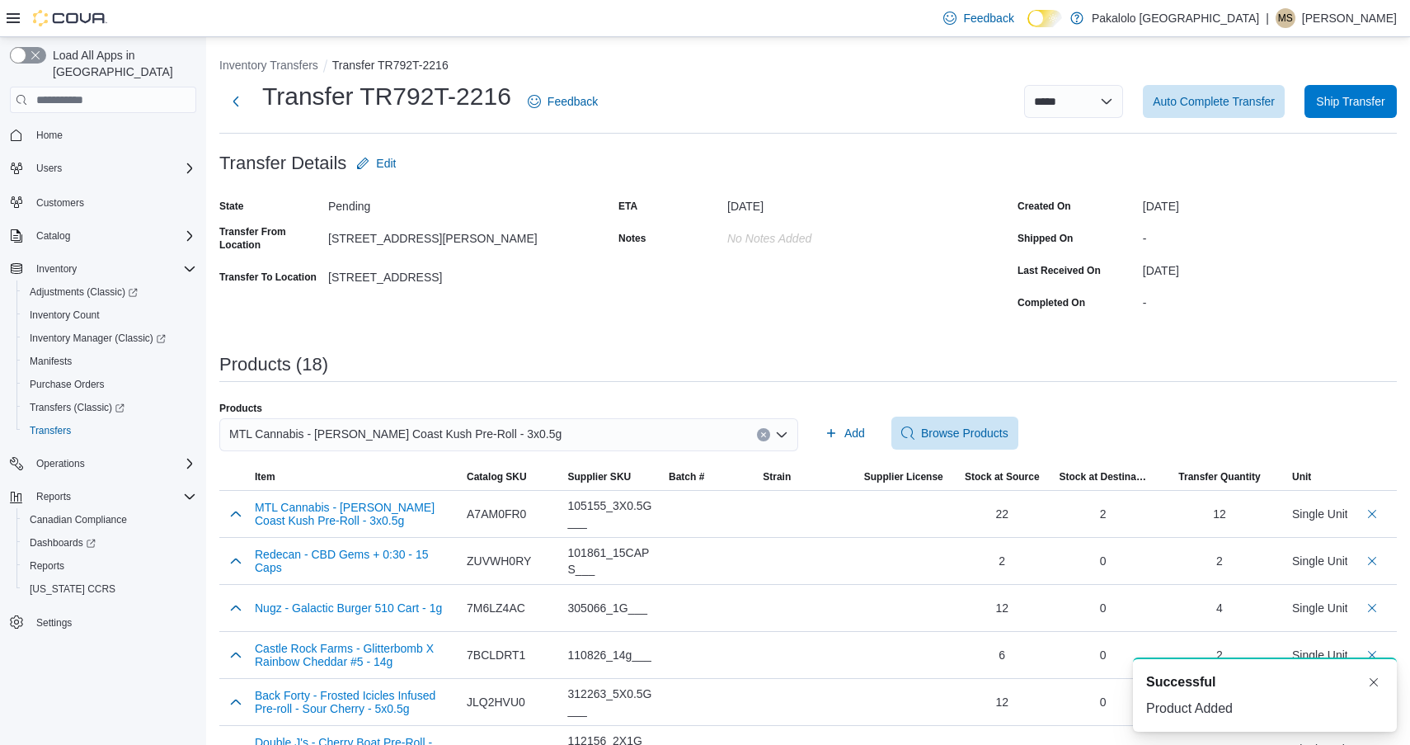
click at [547, 446] on div "MTL Cannabis - [PERSON_NAME] Coast Kush Pre-Roll - 3x0.5g" at bounding box center [508, 434] width 579 height 33
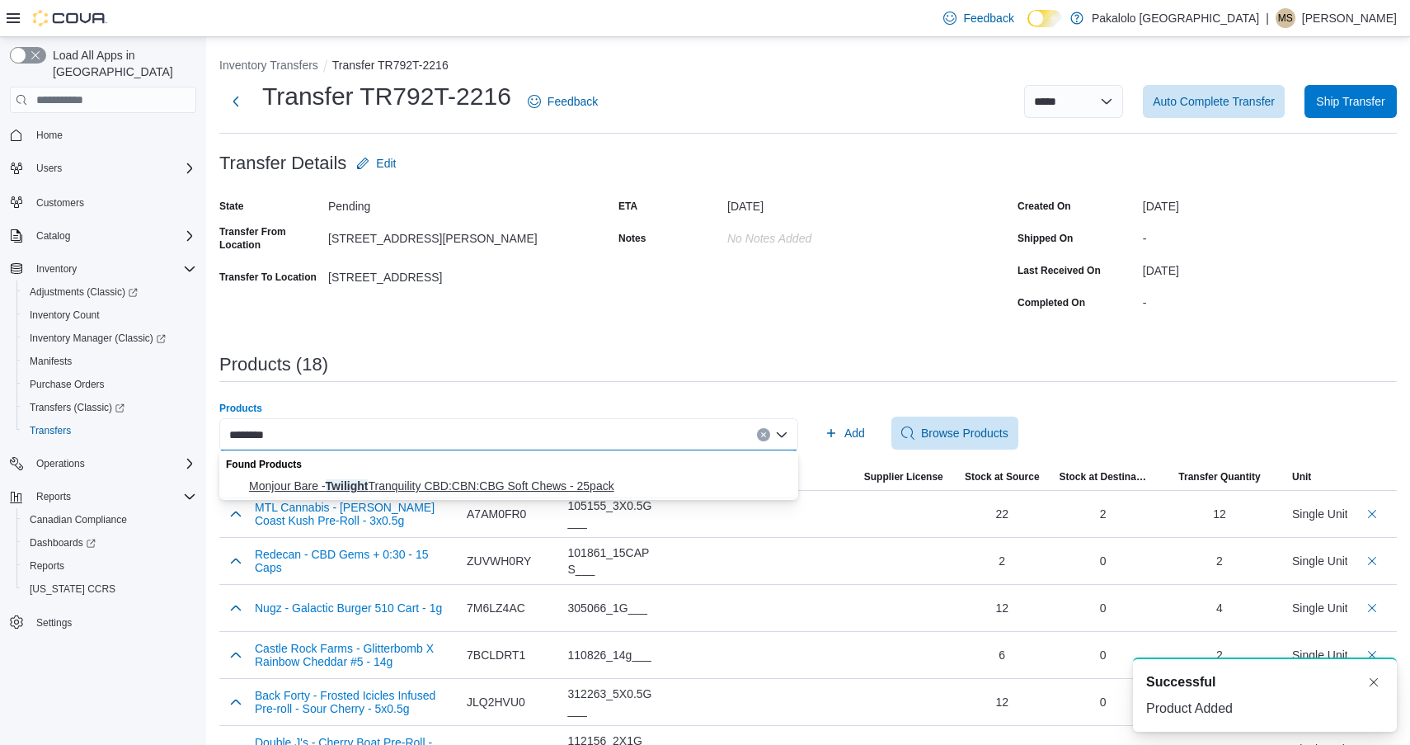
type input "********"
click at [449, 489] on span "Monjour Bare - Twilight Tranquility CBD:CBN:CBG Soft Chews - 25pack" at bounding box center [518, 486] width 539 height 16
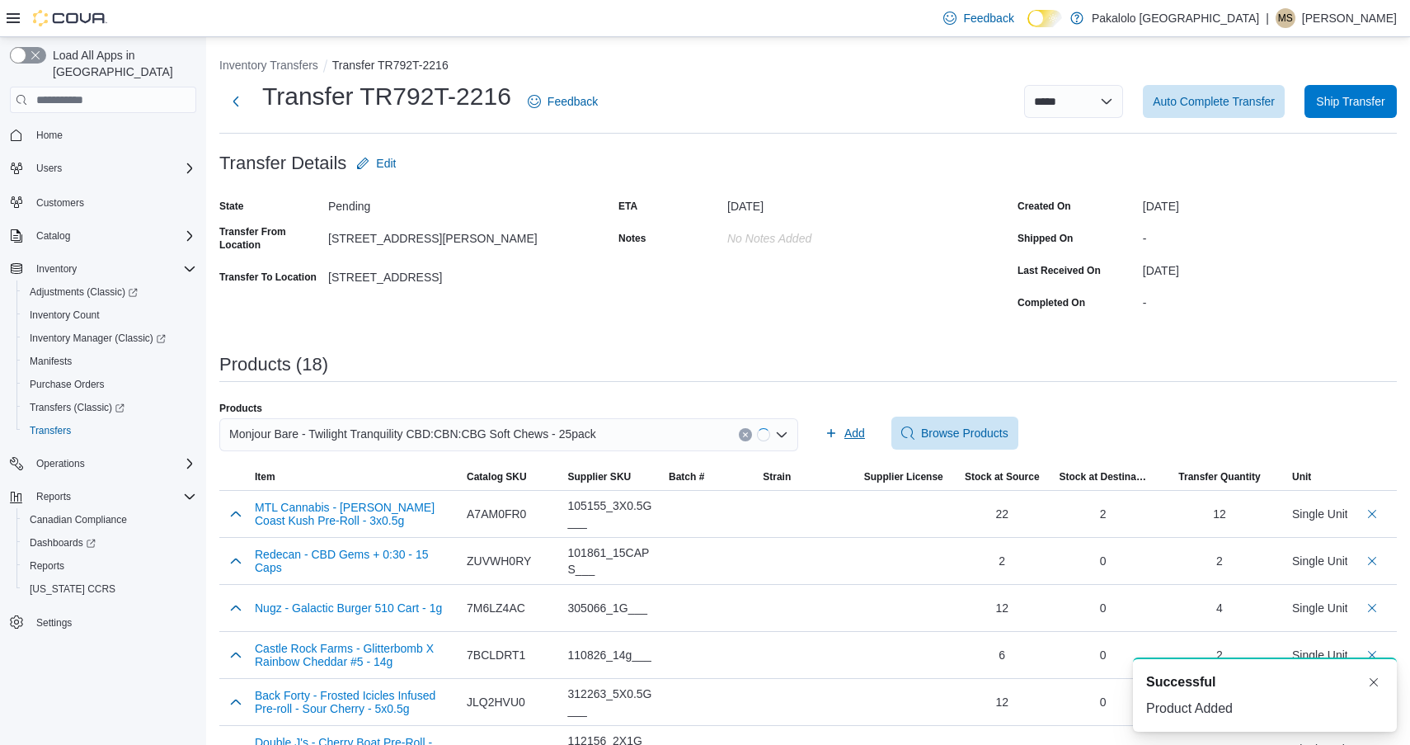
click at [855, 439] on span "Add" at bounding box center [855, 433] width 21 height 16
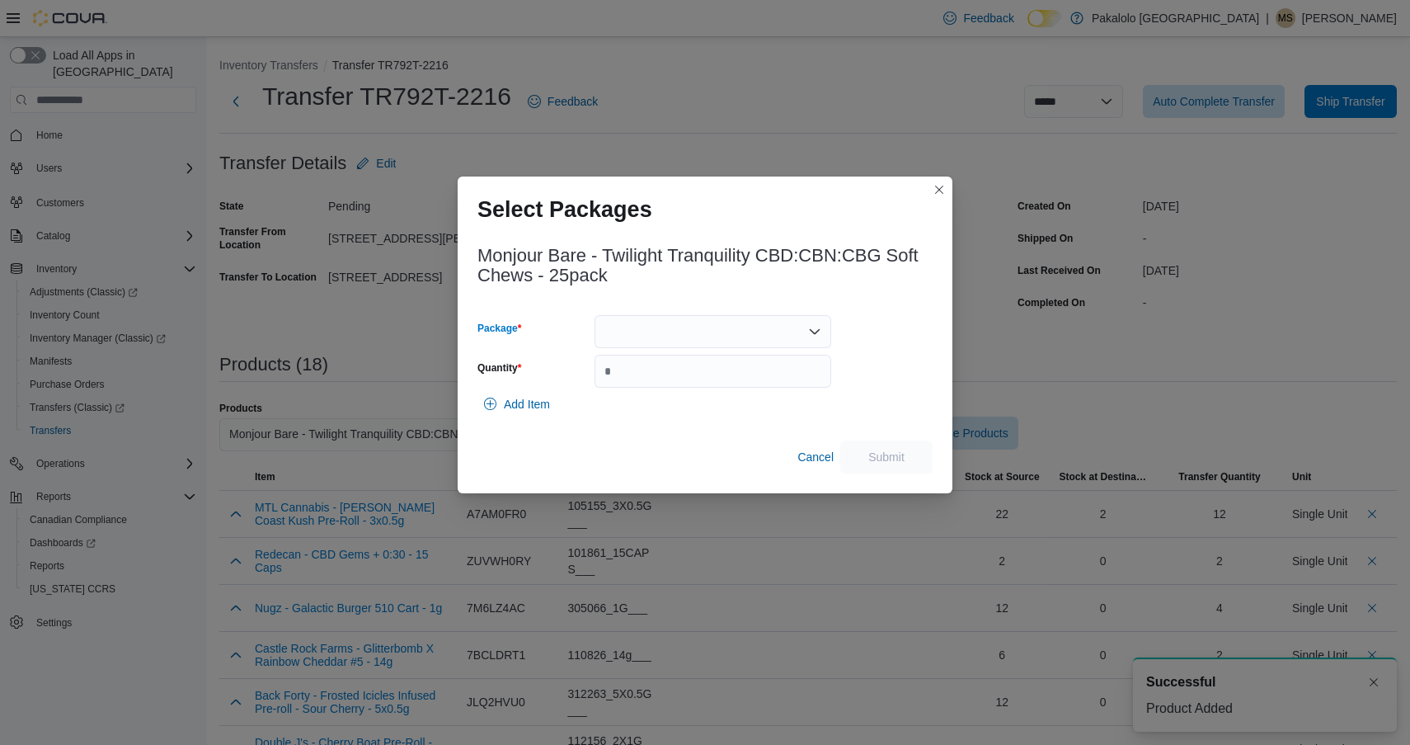
click at [717, 324] on div at bounding box center [713, 331] width 237 height 33
click at [704, 391] on span "20527250605" at bounding box center [722, 383] width 197 height 16
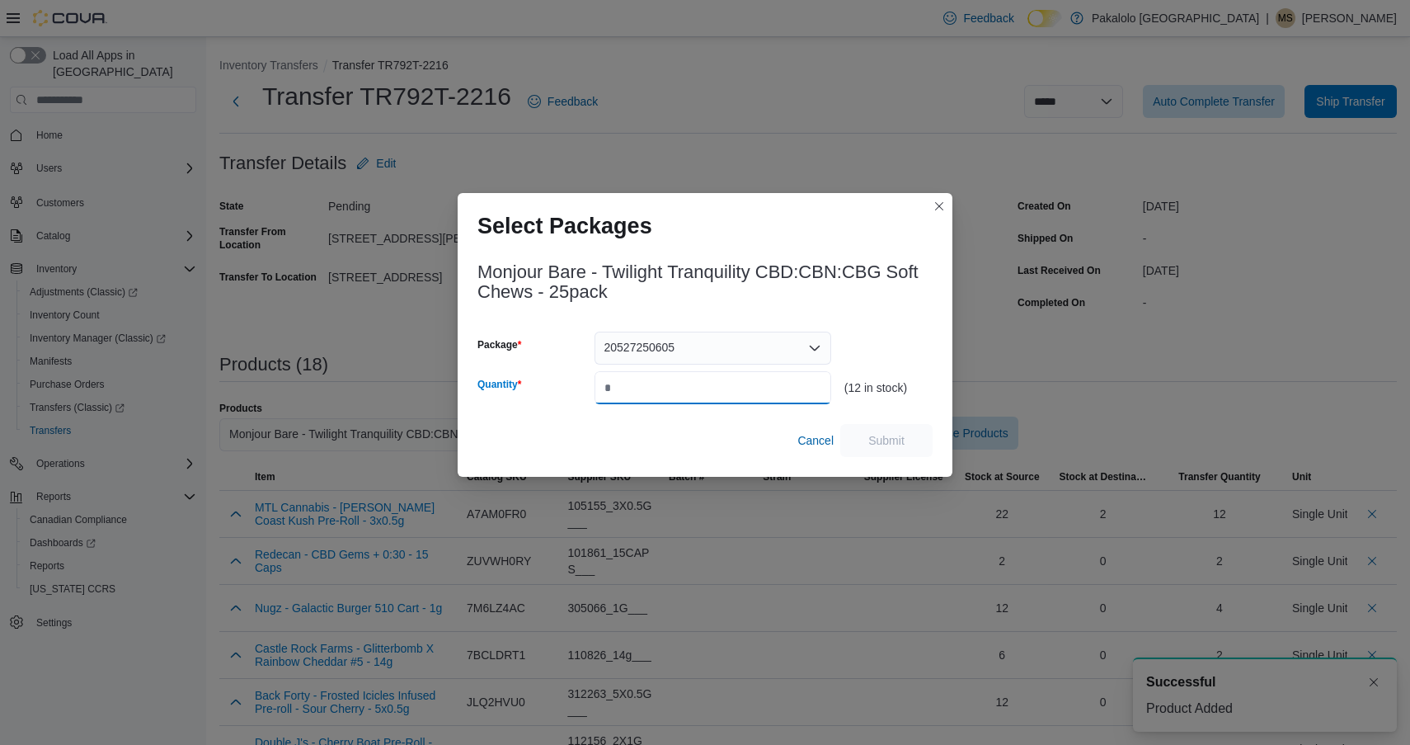
click at [704, 391] on input "Quantity" at bounding box center [713, 387] width 237 height 33
type input "*"
click at [897, 437] on span "Submit" at bounding box center [887, 439] width 36 height 16
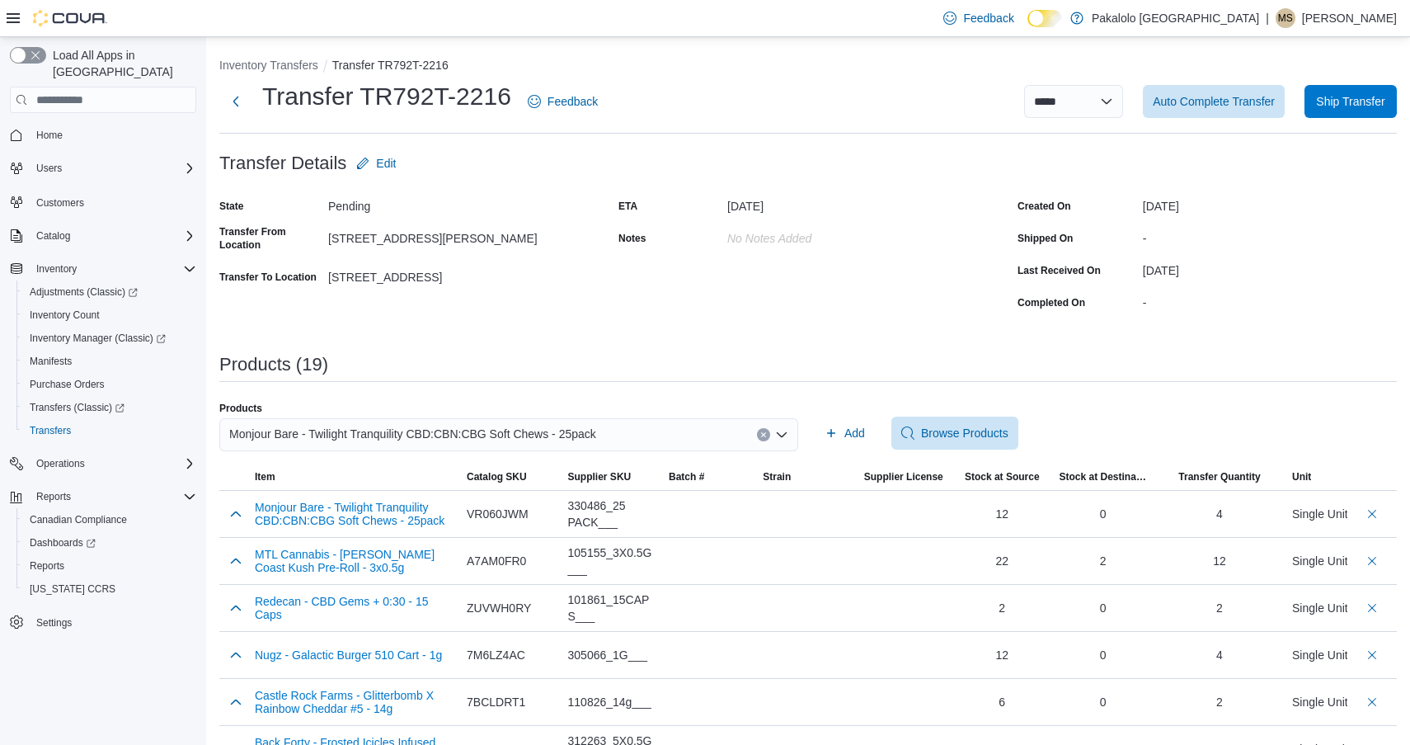
click at [544, 439] on span "Monjour Bare - Twilight Tranquility CBD:CBN:CBG Soft Chews - 25pack" at bounding box center [412, 434] width 367 height 20
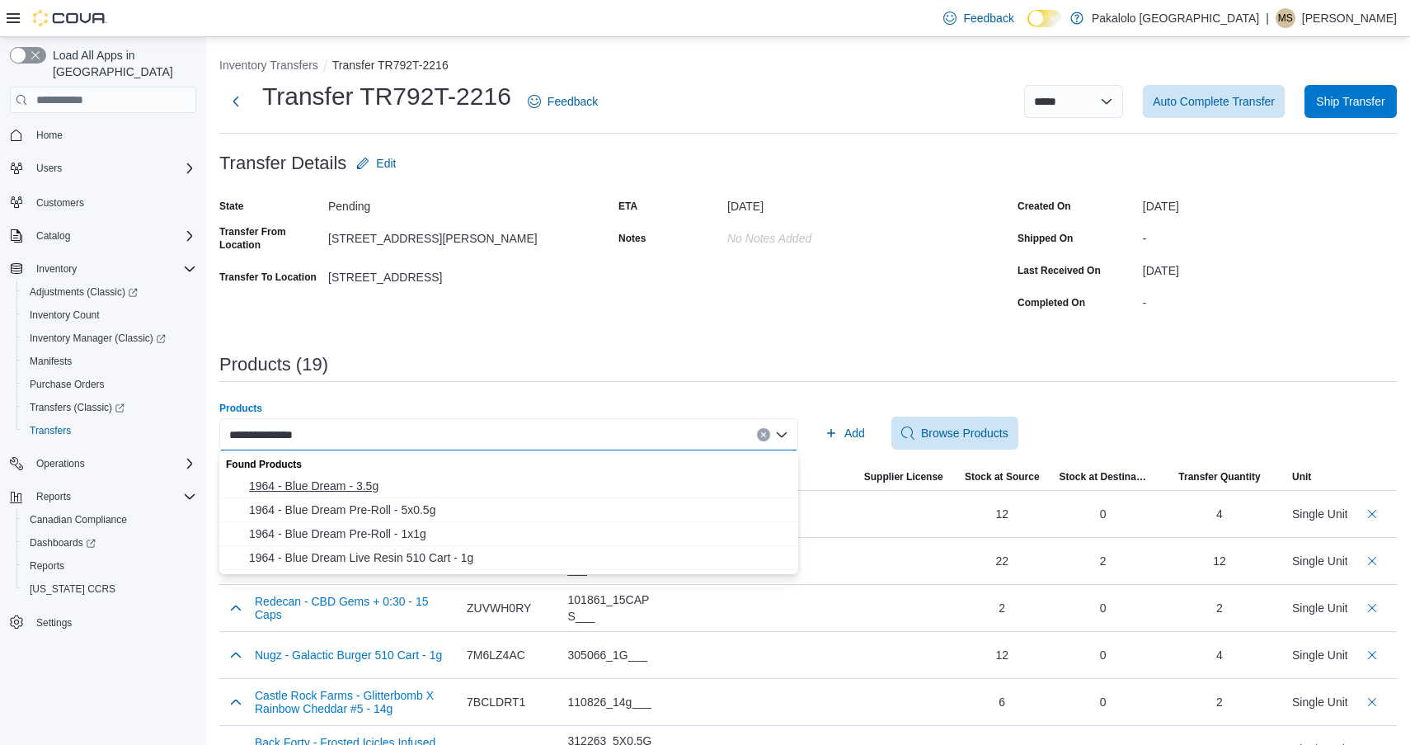
type input "**********"
click at [435, 484] on span "1964 - Blue Dream - 3.5g" at bounding box center [518, 486] width 539 height 16
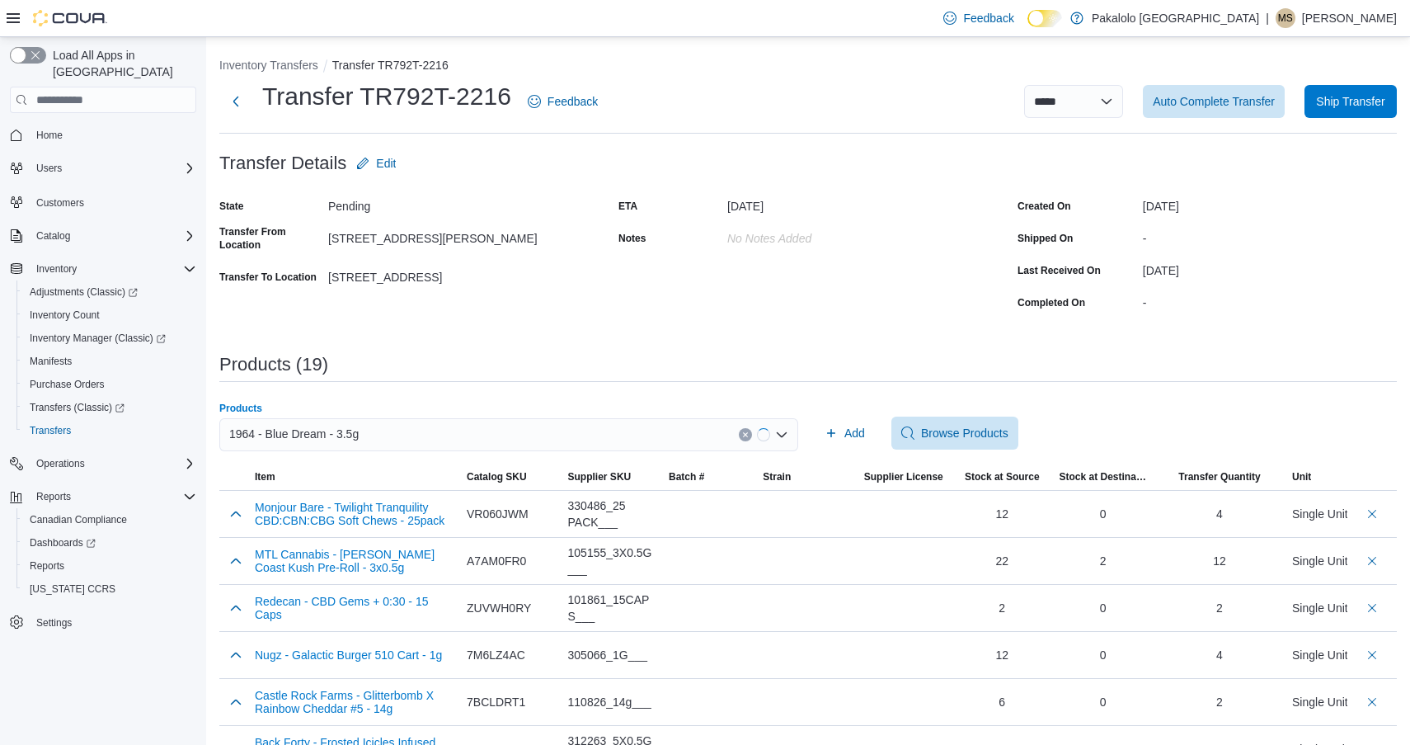
click at [816, 427] on div "Products 1964 - Blue Dream - 3.5g Combo box. Selected. 1964 - Blue Dream - 3.5g…" at bounding box center [808, 433] width 1178 height 63
click at [832, 428] on icon "button" at bounding box center [831, 432] width 13 height 13
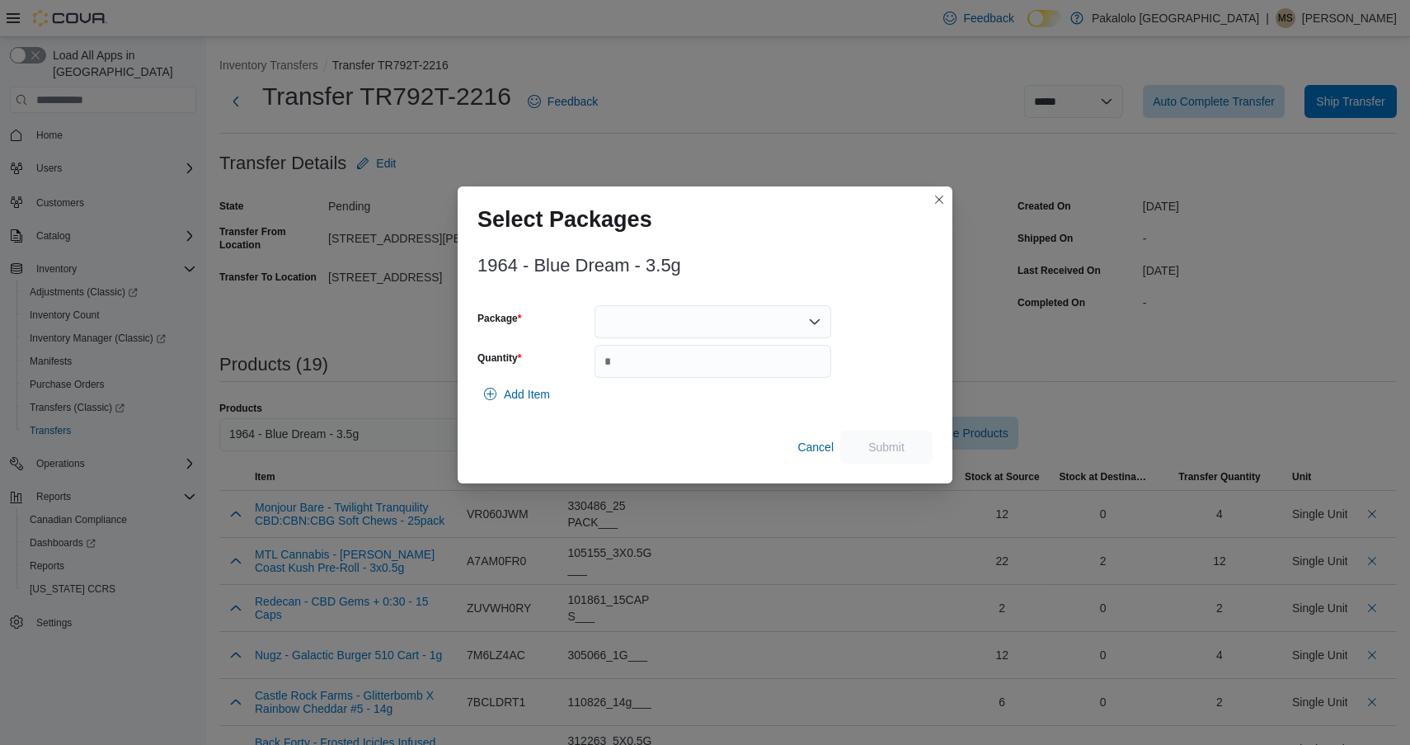
drag, startPoint x: 726, startPoint y: 323, endPoint x: 726, endPoint y: 333, distance: 10.7
click at [726, 323] on div at bounding box center [713, 321] width 237 height 33
click at [721, 372] on span "BDRPGD012" at bounding box center [722, 373] width 197 height 16
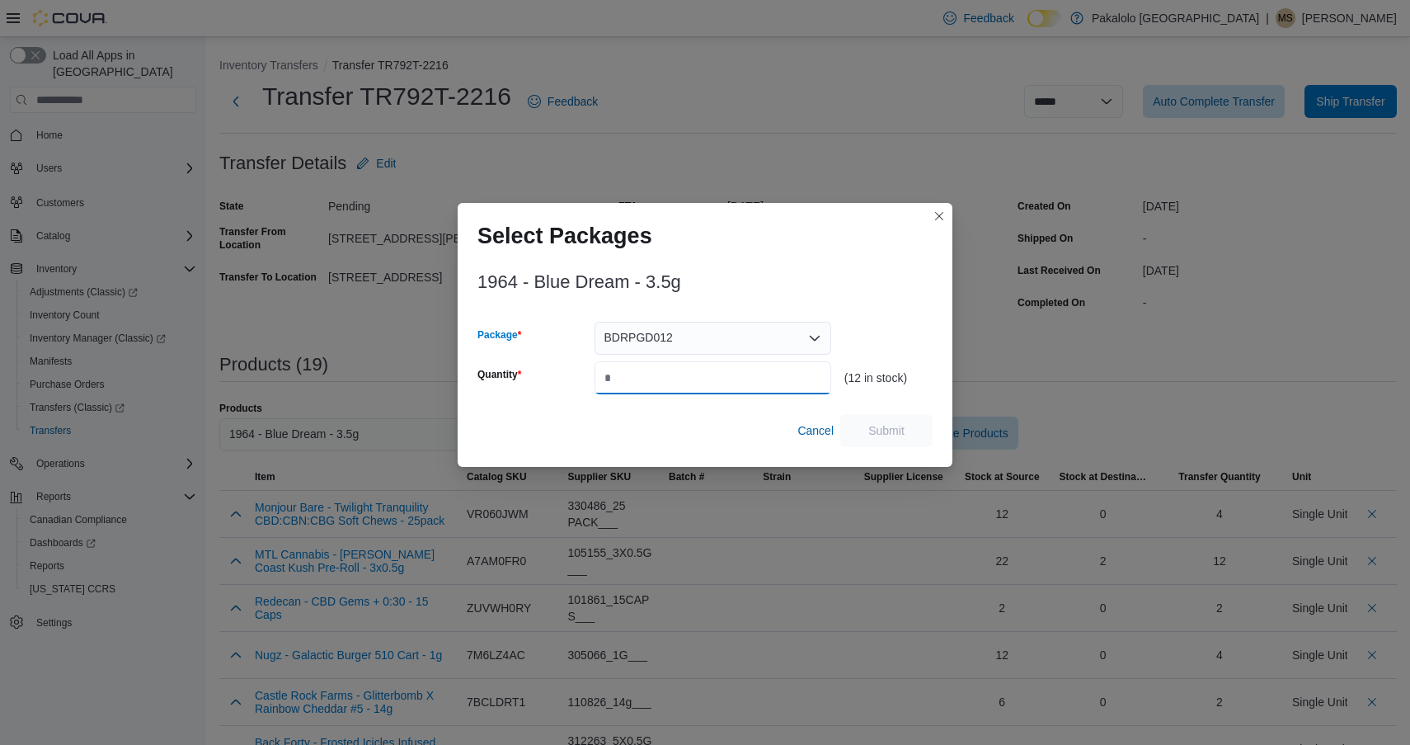
click at [721, 372] on input "Quantity" at bounding box center [713, 377] width 237 height 33
type input "*"
click at [876, 419] on span "Submit" at bounding box center [886, 429] width 73 height 33
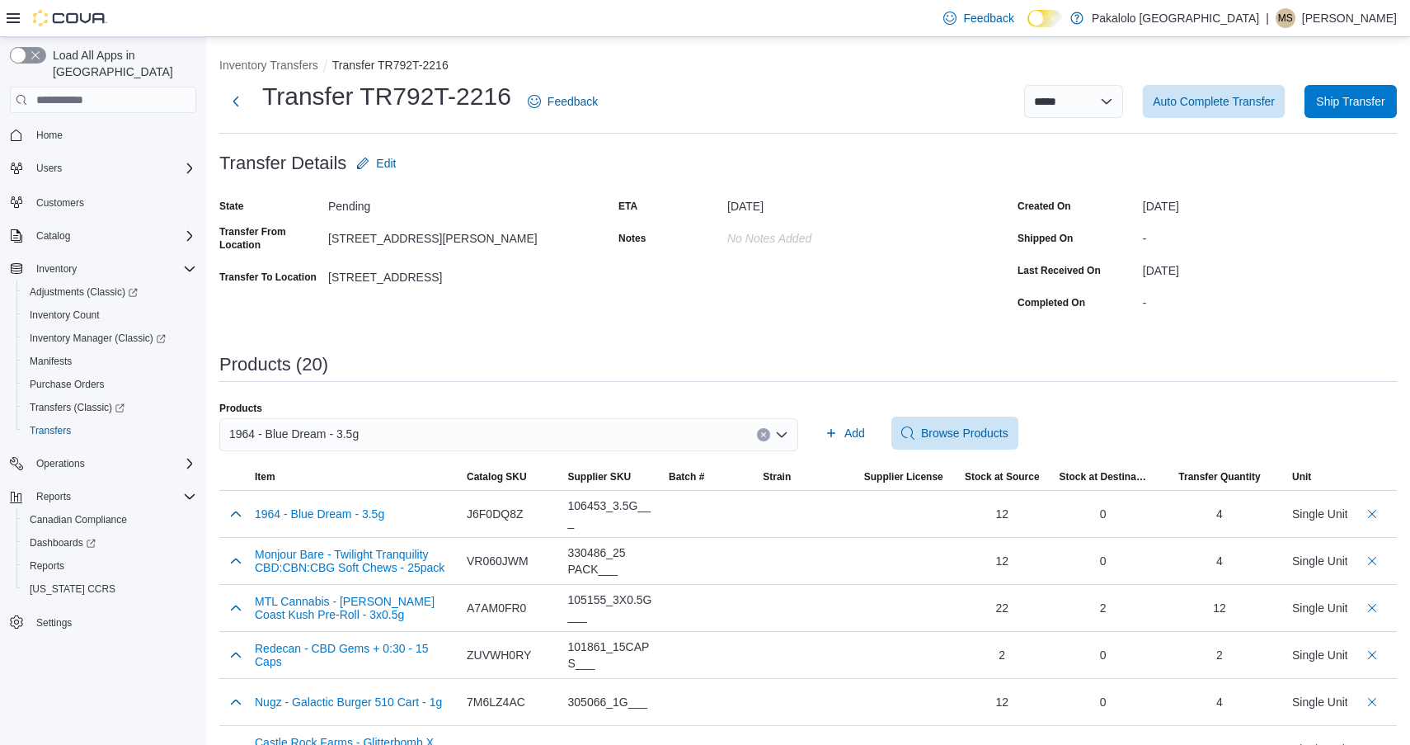
click at [512, 440] on div "1964 - Blue Dream - 3.5g" at bounding box center [508, 434] width 579 height 33
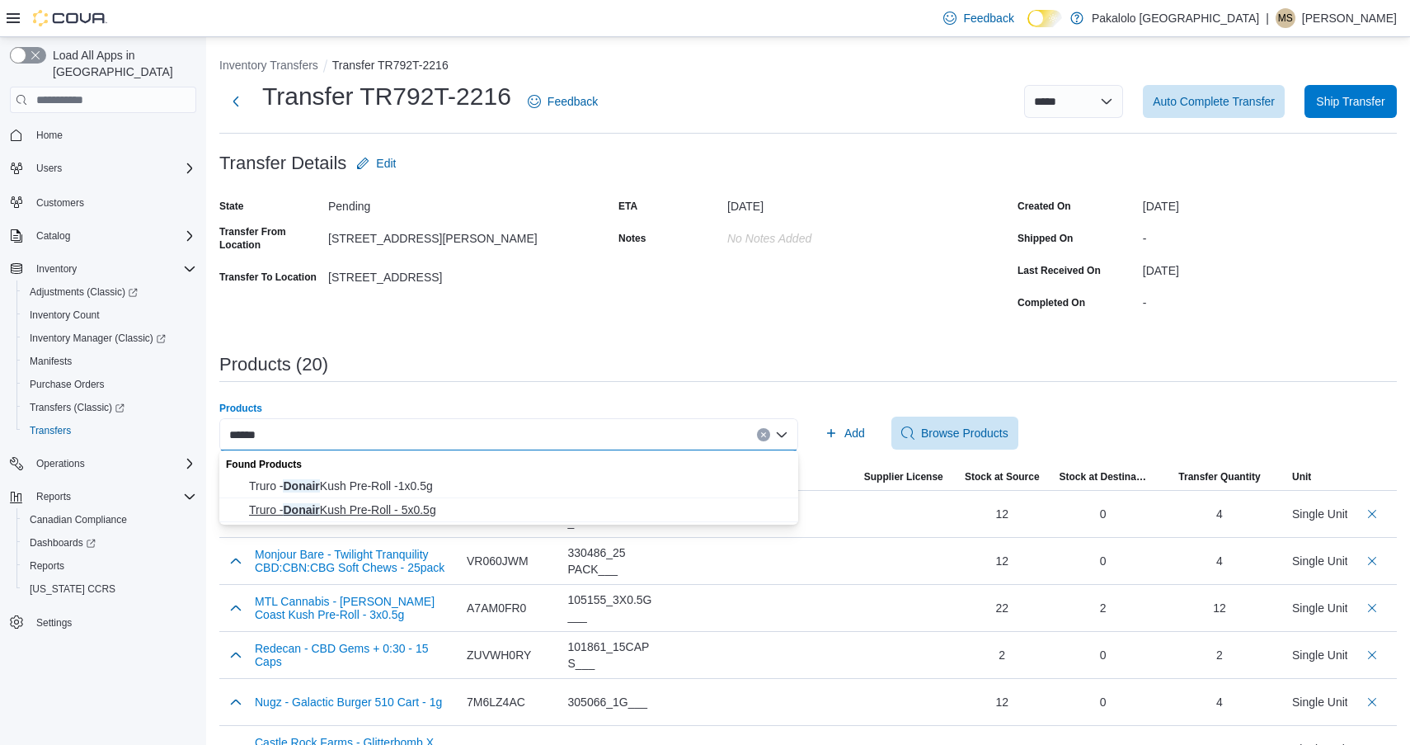
type input "******"
drag, startPoint x: 440, startPoint y: 508, endPoint x: 585, endPoint y: 455, distance: 154.5
click at [440, 508] on span "Truro - [PERSON_NAME] Pre-Roll - 5x0.5g" at bounding box center [518, 509] width 539 height 16
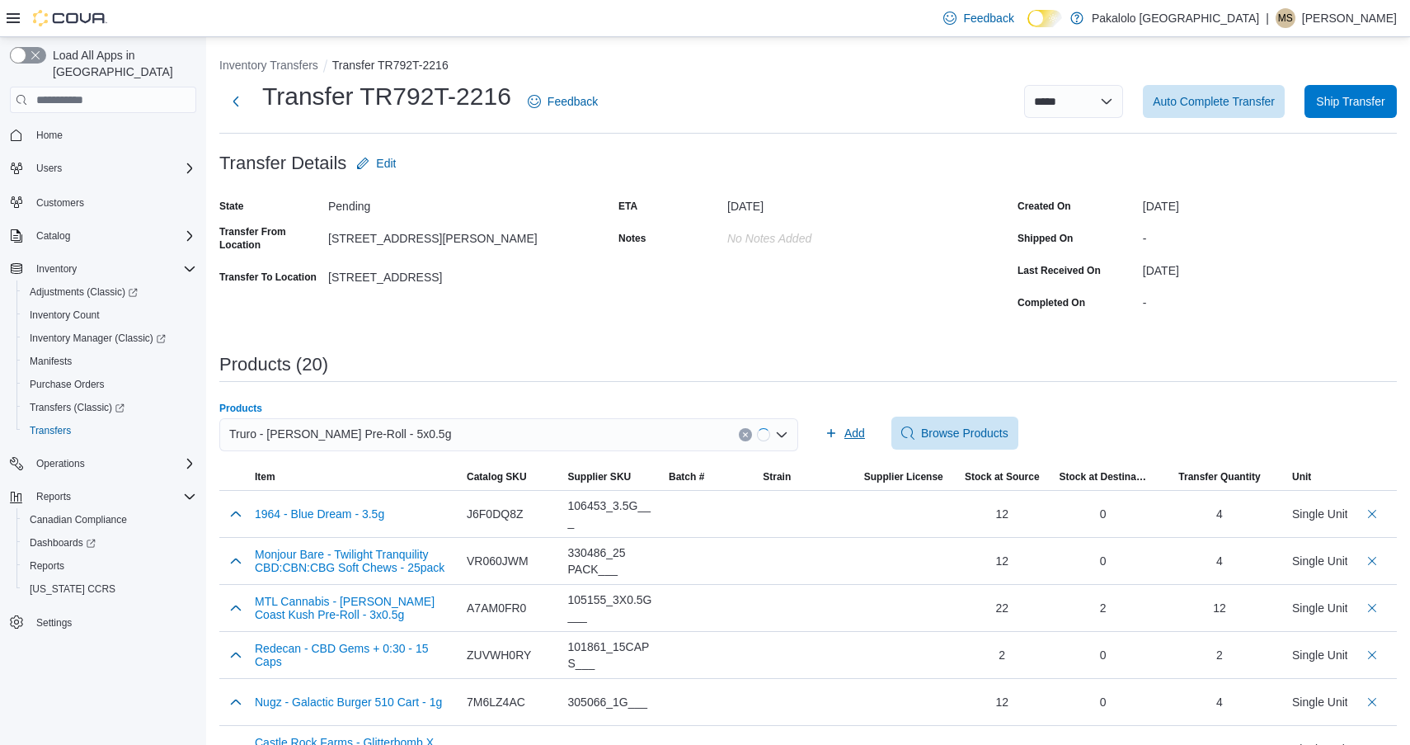
click at [855, 422] on span "Add" at bounding box center [845, 433] width 40 height 33
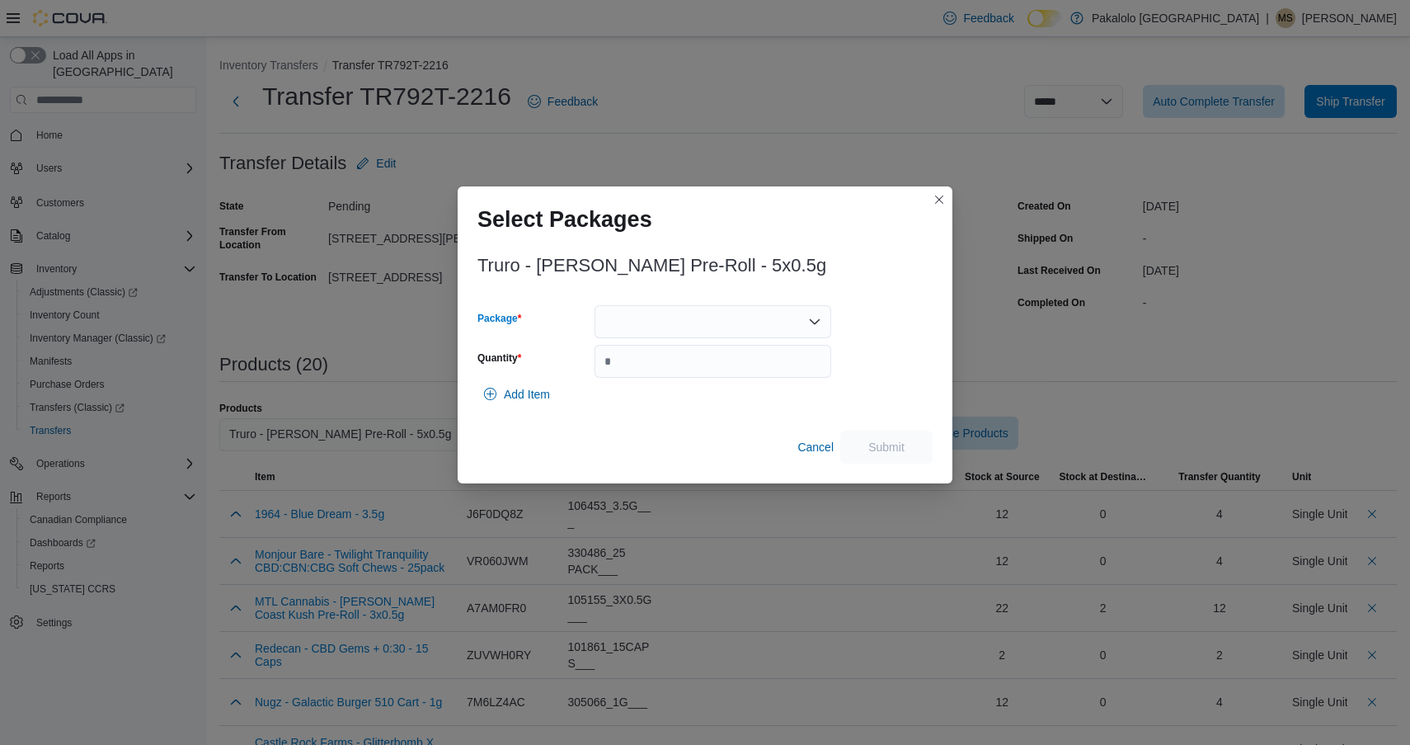
click at [738, 316] on div at bounding box center [713, 321] width 237 height 33
click at [720, 363] on button "DK25J5" at bounding box center [713, 374] width 237 height 24
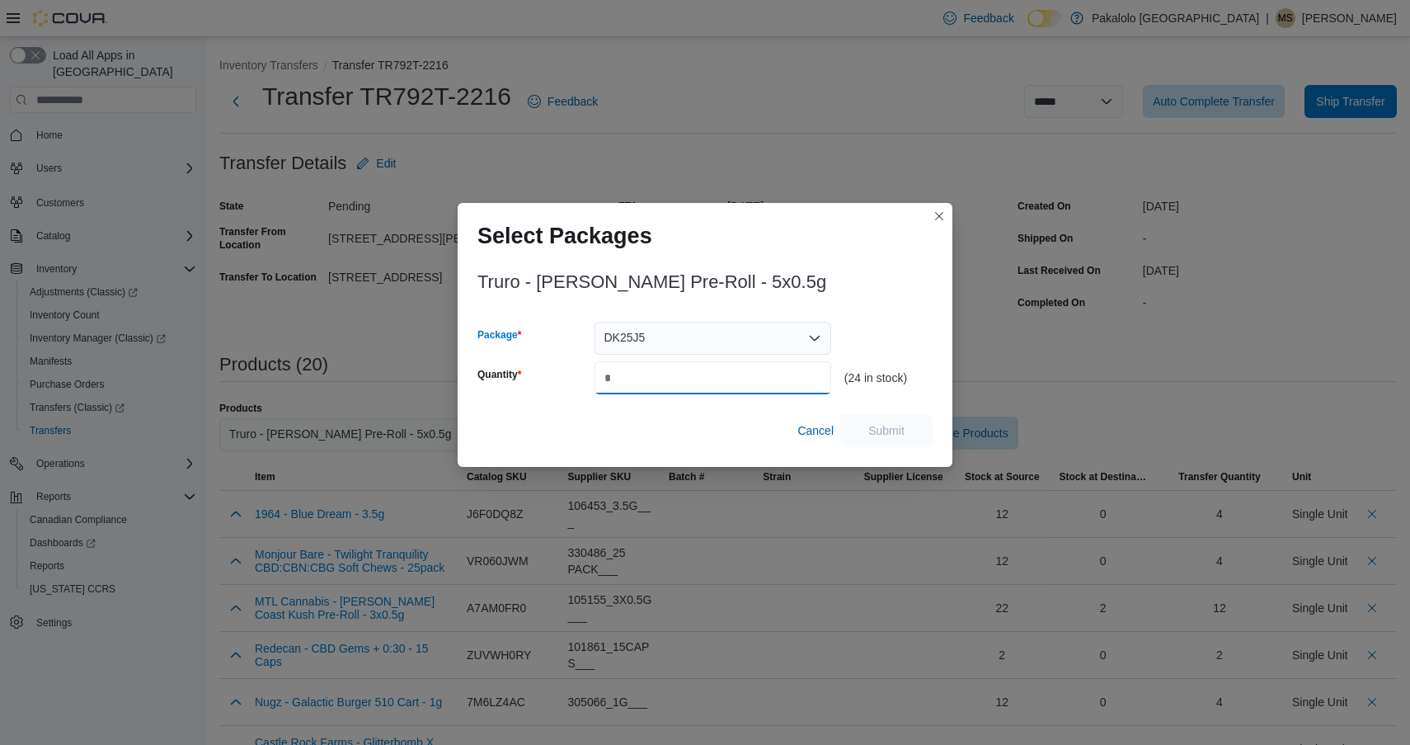
click at [720, 363] on input "Quantity" at bounding box center [713, 377] width 237 height 33
type input "**"
click at [892, 430] on span "Submit" at bounding box center [887, 429] width 36 height 16
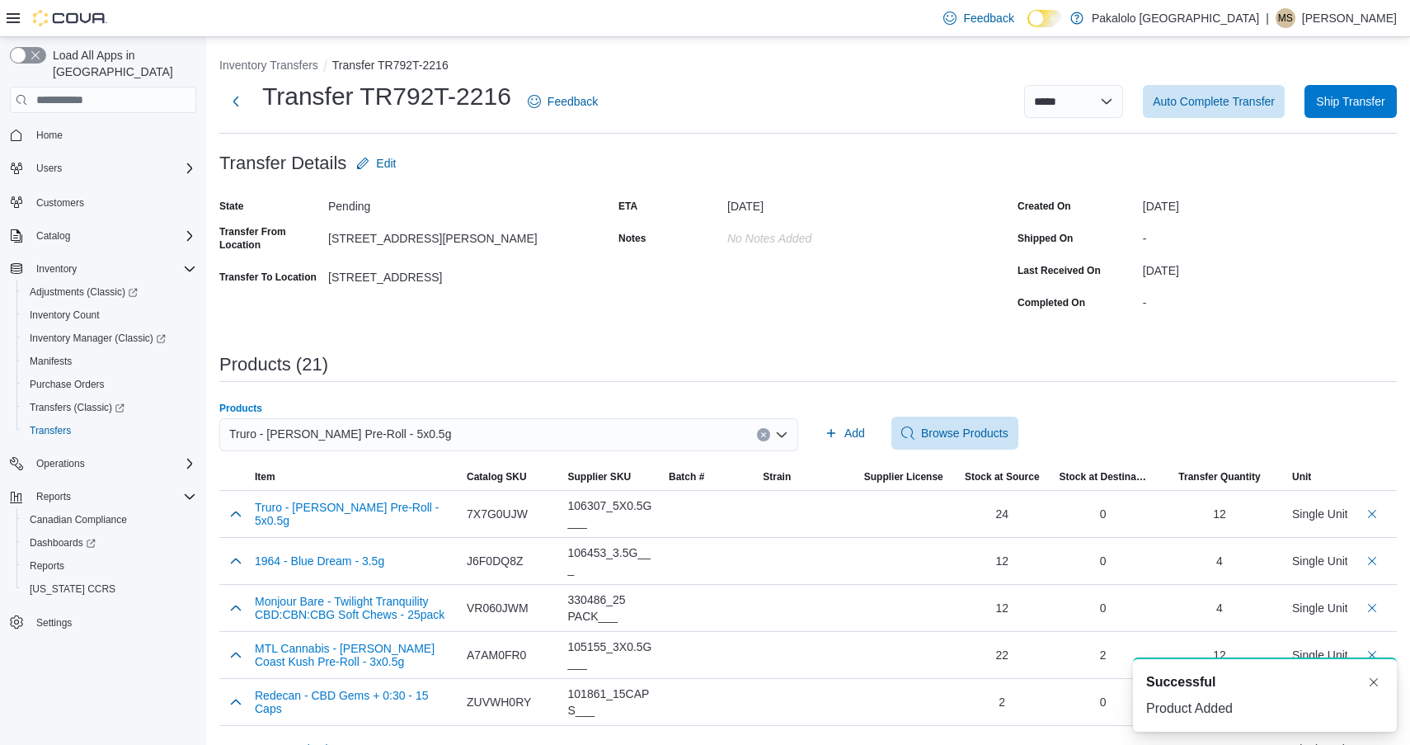
click at [544, 430] on div "Truro - [PERSON_NAME] Pre-Roll - 5x0.5g" at bounding box center [508, 434] width 579 height 33
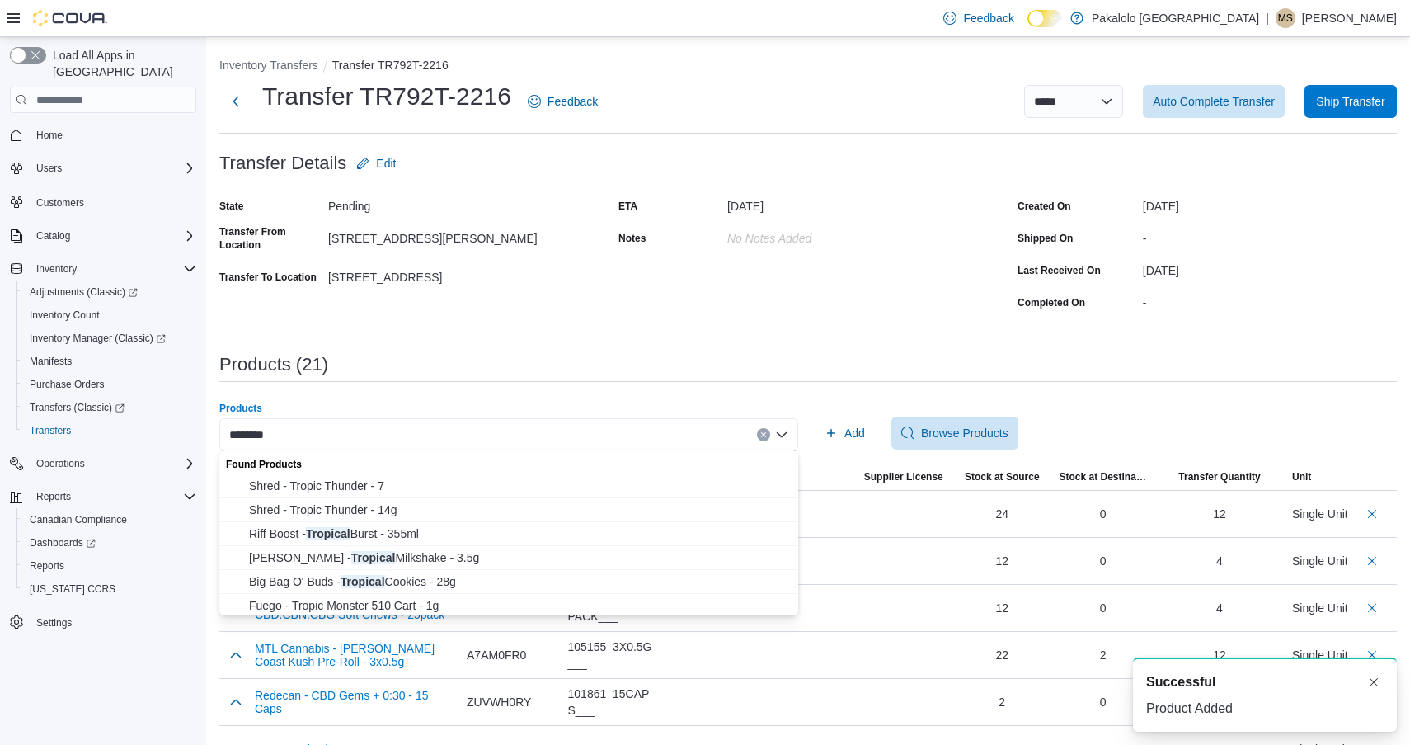
type input "********"
click at [429, 583] on span "Big Bag O' Buds - Tropical Cookies - 28g" at bounding box center [518, 581] width 539 height 16
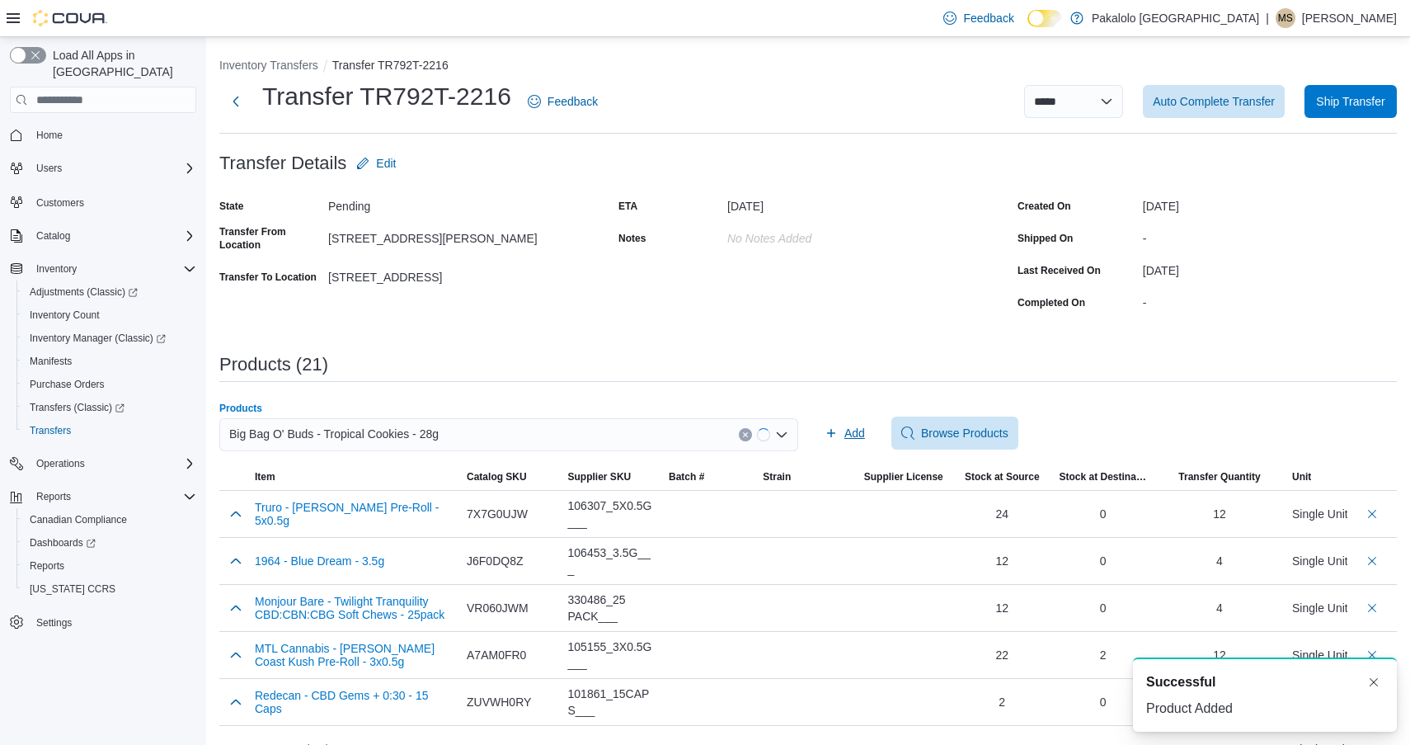
click at [842, 435] on span "Add" at bounding box center [845, 433] width 40 height 33
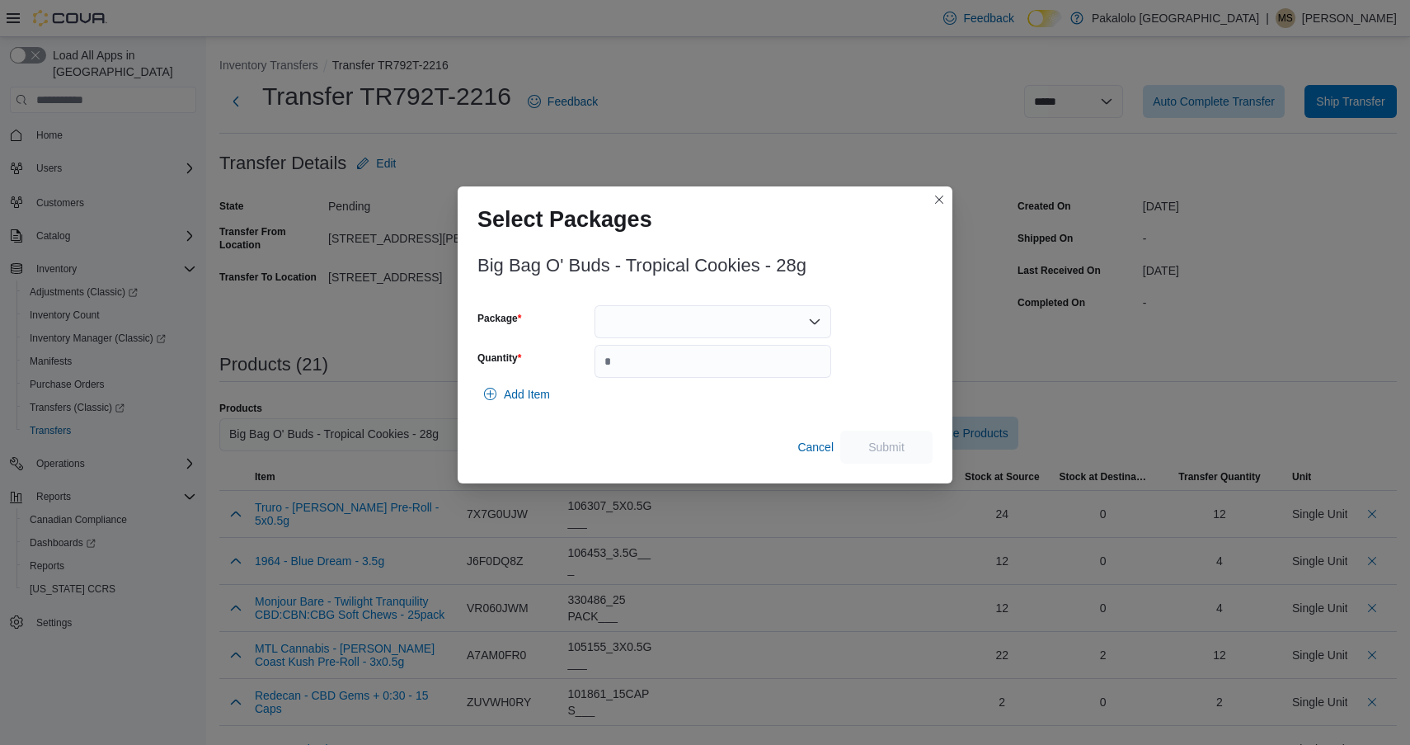
click at [726, 316] on div at bounding box center [713, 321] width 237 height 33
click at [718, 377] on span "13271250514" at bounding box center [722, 373] width 197 height 16
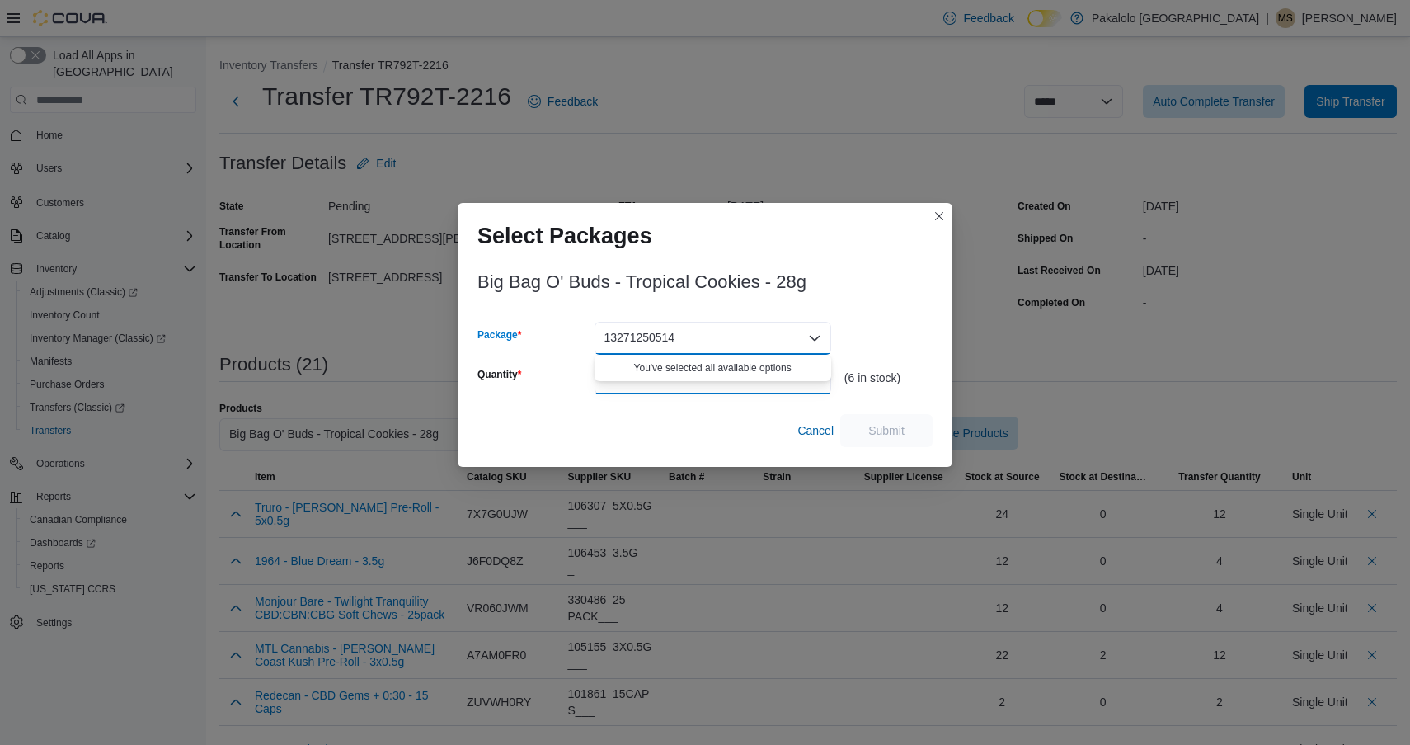
click at [718, 377] on input "Quantity" at bounding box center [713, 377] width 237 height 33
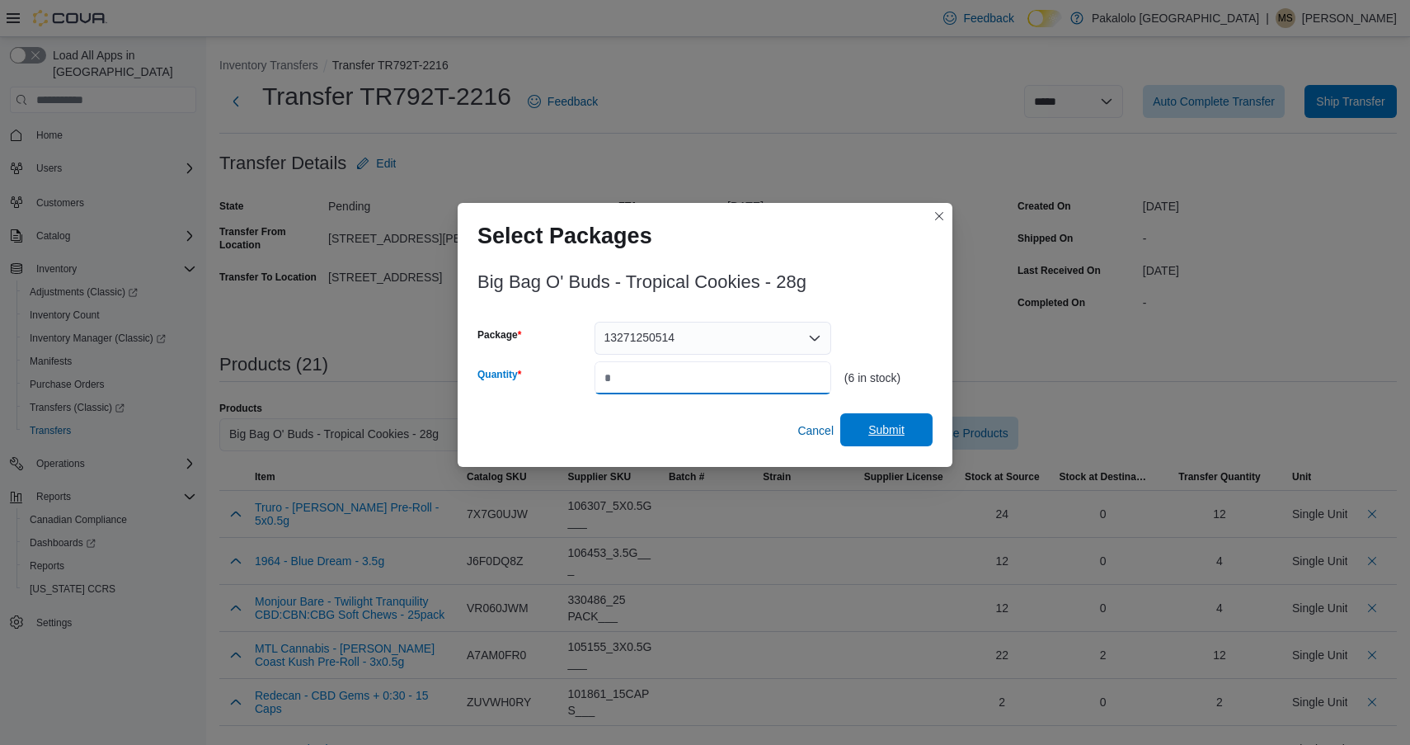
type input "*"
click at [904, 440] on span "Submit" at bounding box center [886, 429] width 73 height 33
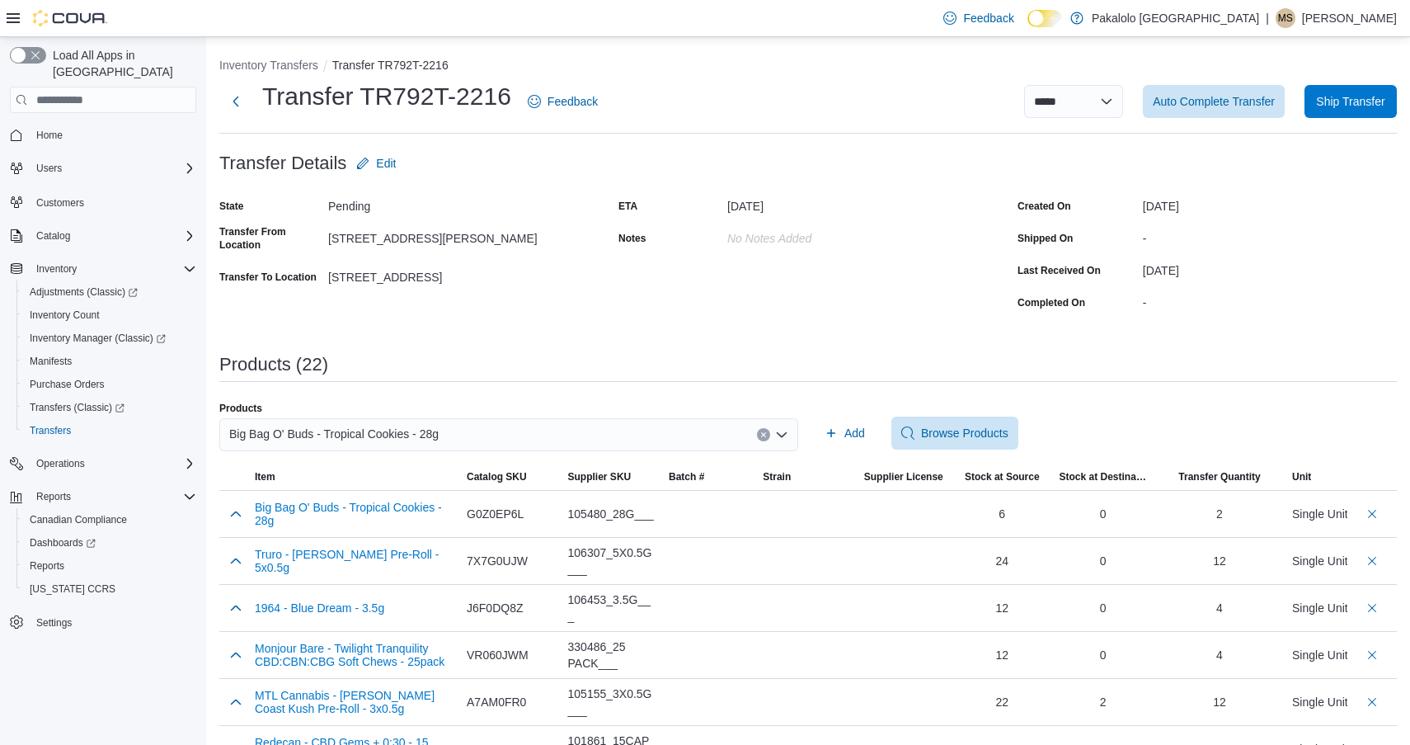
click at [468, 444] on div "Big Bag O' Buds - Tropical Cookies - 28g" at bounding box center [508, 434] width 579 height 33
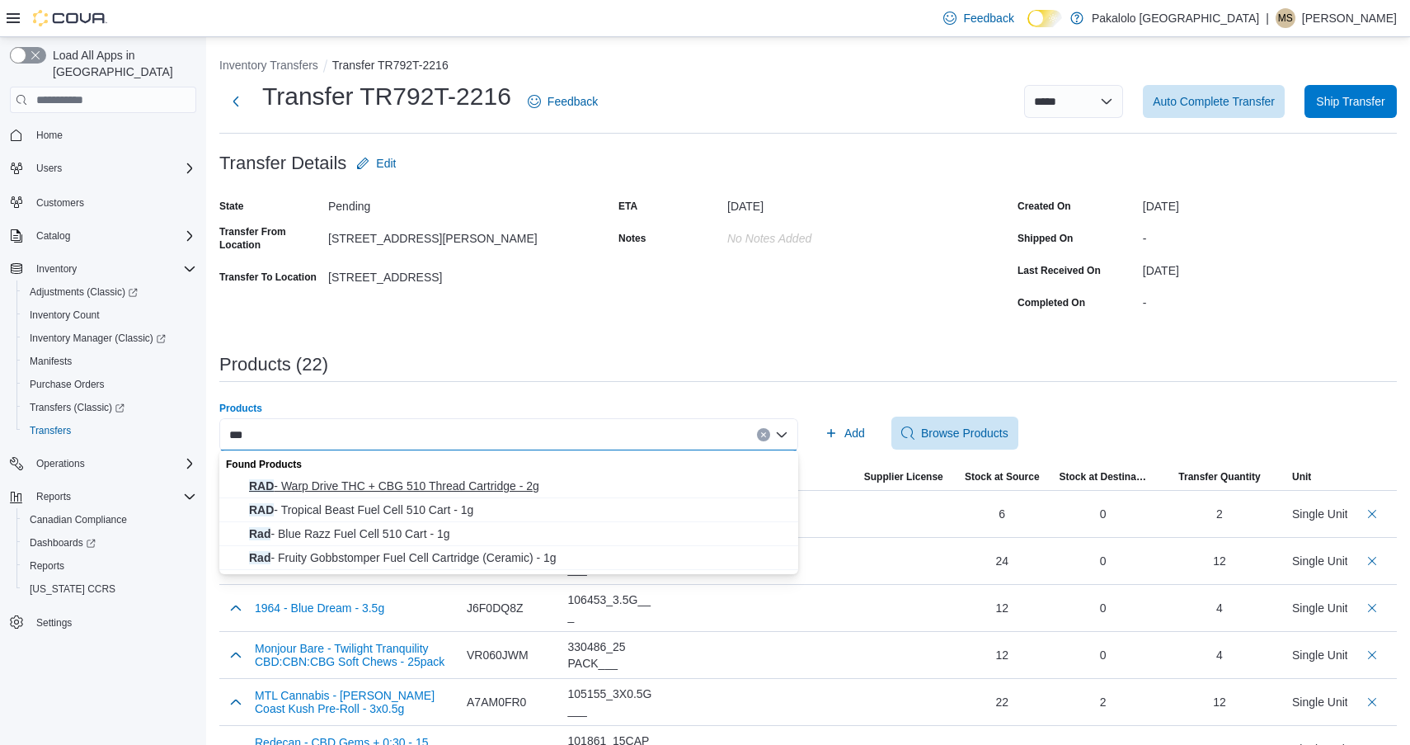
type input "***"
click at [457, 491] on span "RAD - Warp Drive THC + CBG 510 Thread Cartridge - 2g" at bounding box center [518, 486] width 539 height 16
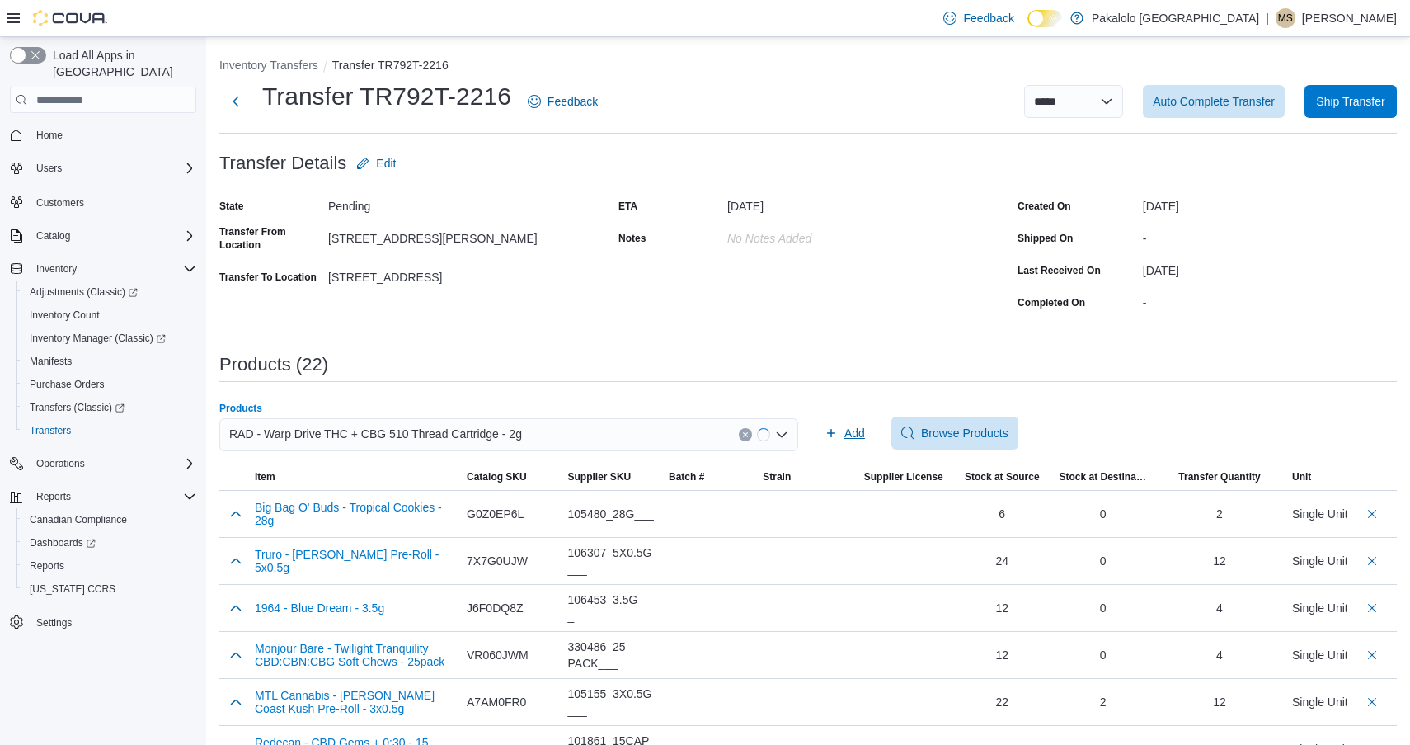
click at [829, 436] on icon "button" at bounding box center [831, 432] width 13 height 13
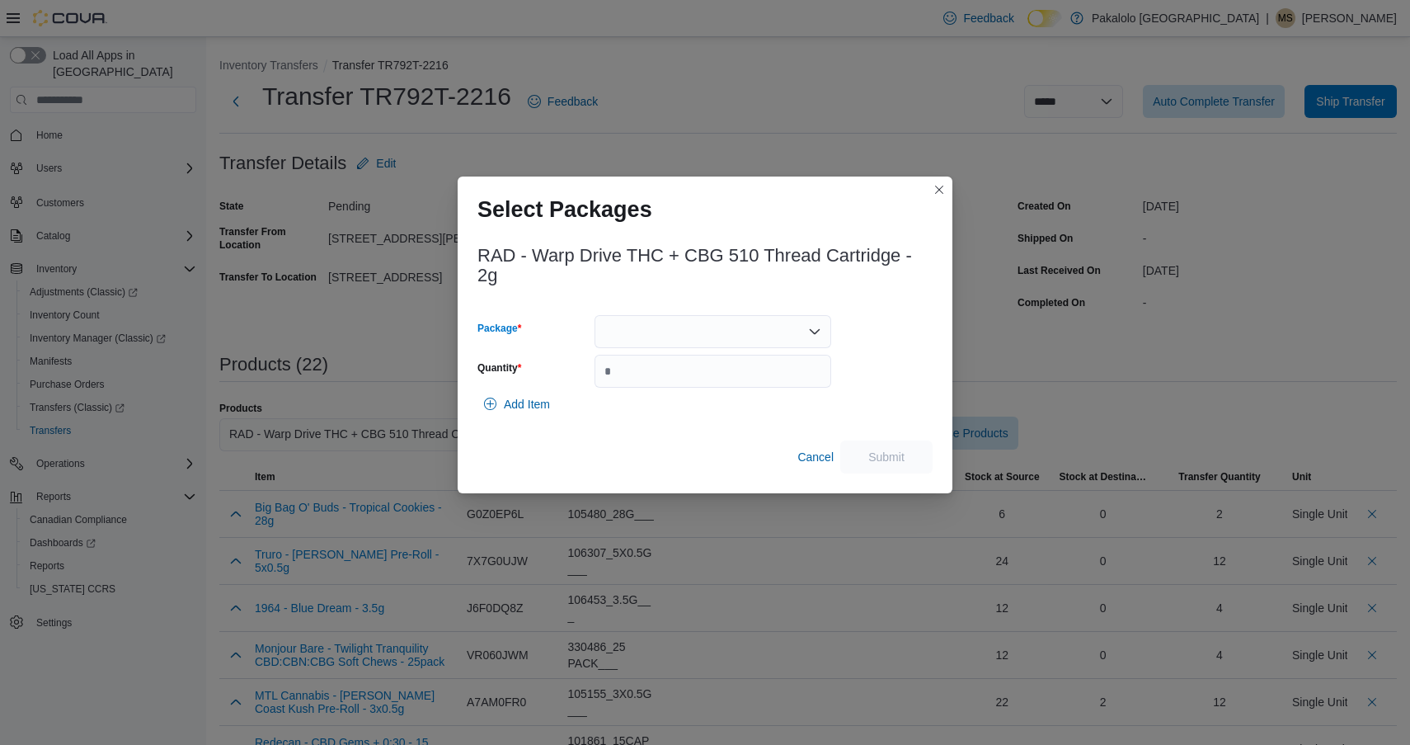
click at [725, 346] on div at bounding box center [713, 331] width 237 height 33
click at [718, 381] on span "EAG753A" at bounding box center [722, 383] width 197 height 16
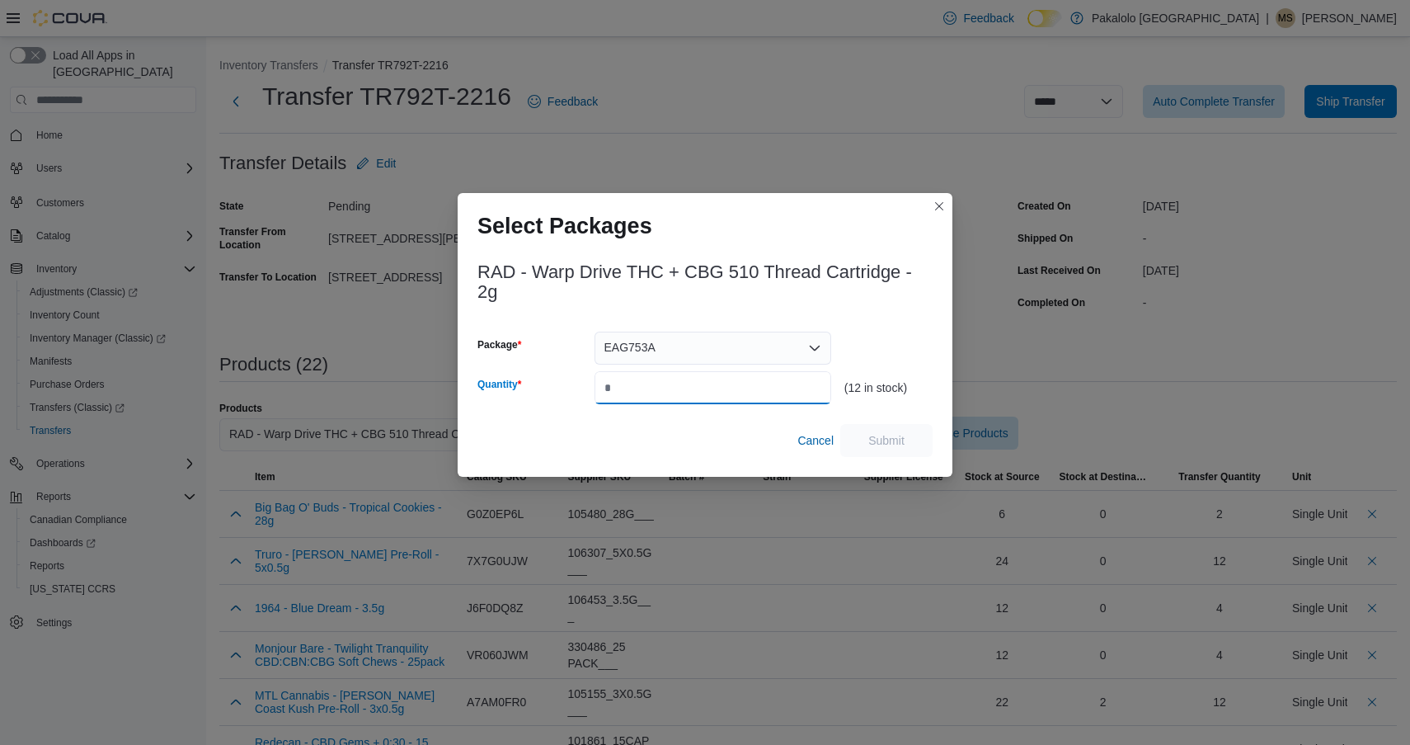
click at [718, 381] on input "*" at bounding box center [713, 387] width 237 height 33
type input "*"
click at [883, 427] on span "Submit" at bounding box center [886, 439] width 73 height 33
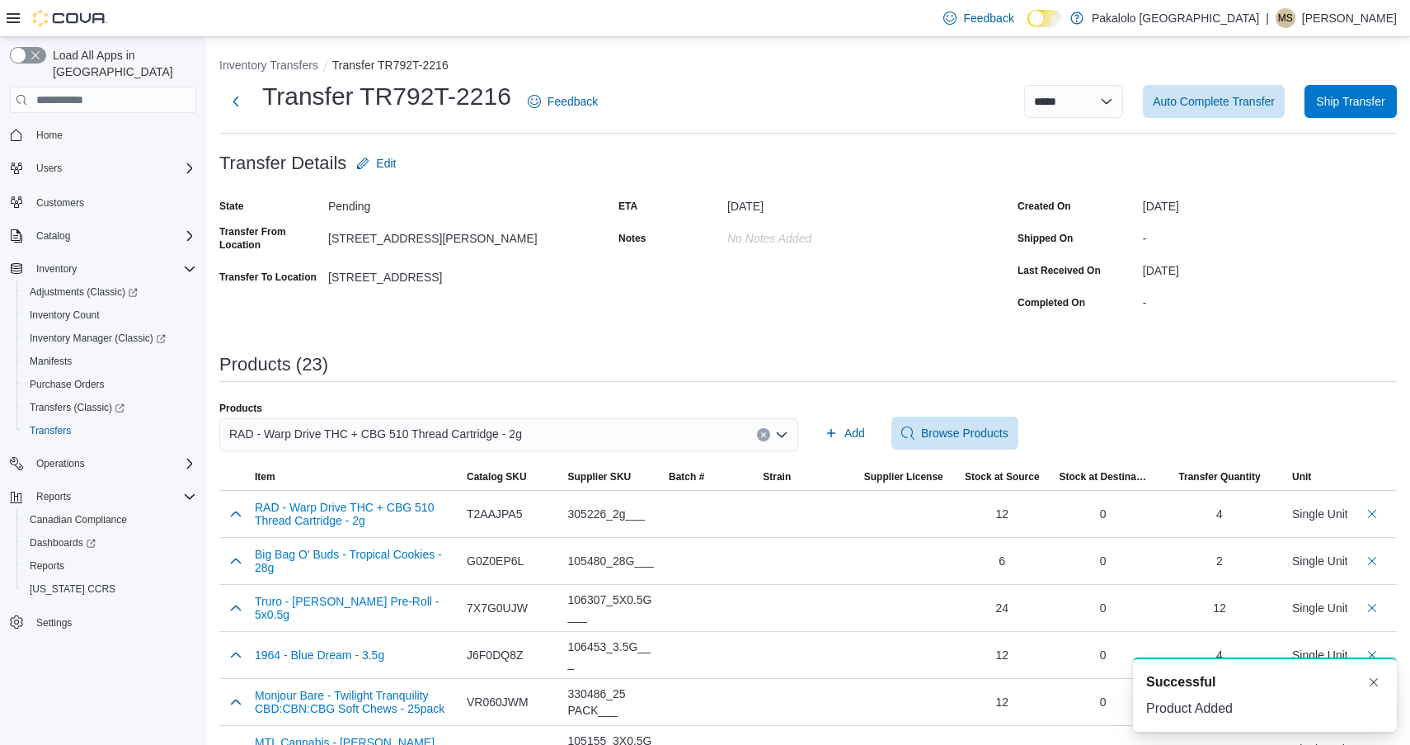
click at [530, 426] on input "Products" at bounding box center [530, 435] width 2 height 20
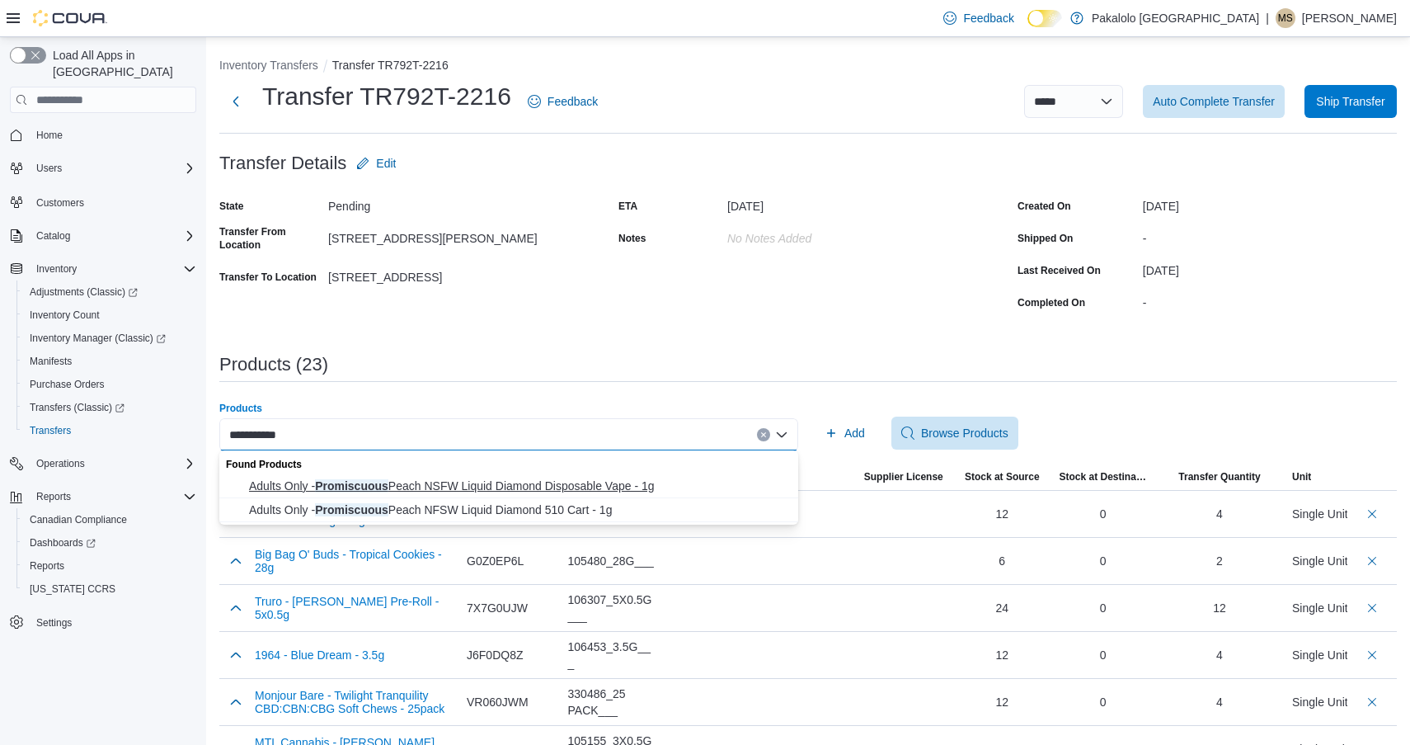
type input "**********"
click at [406, 485] on span "Adults Only - Promiscuous Peach NSFW Liquid Diamond Disposable Vape - 1g" at bounding box center [518, 486] width 539 height 16
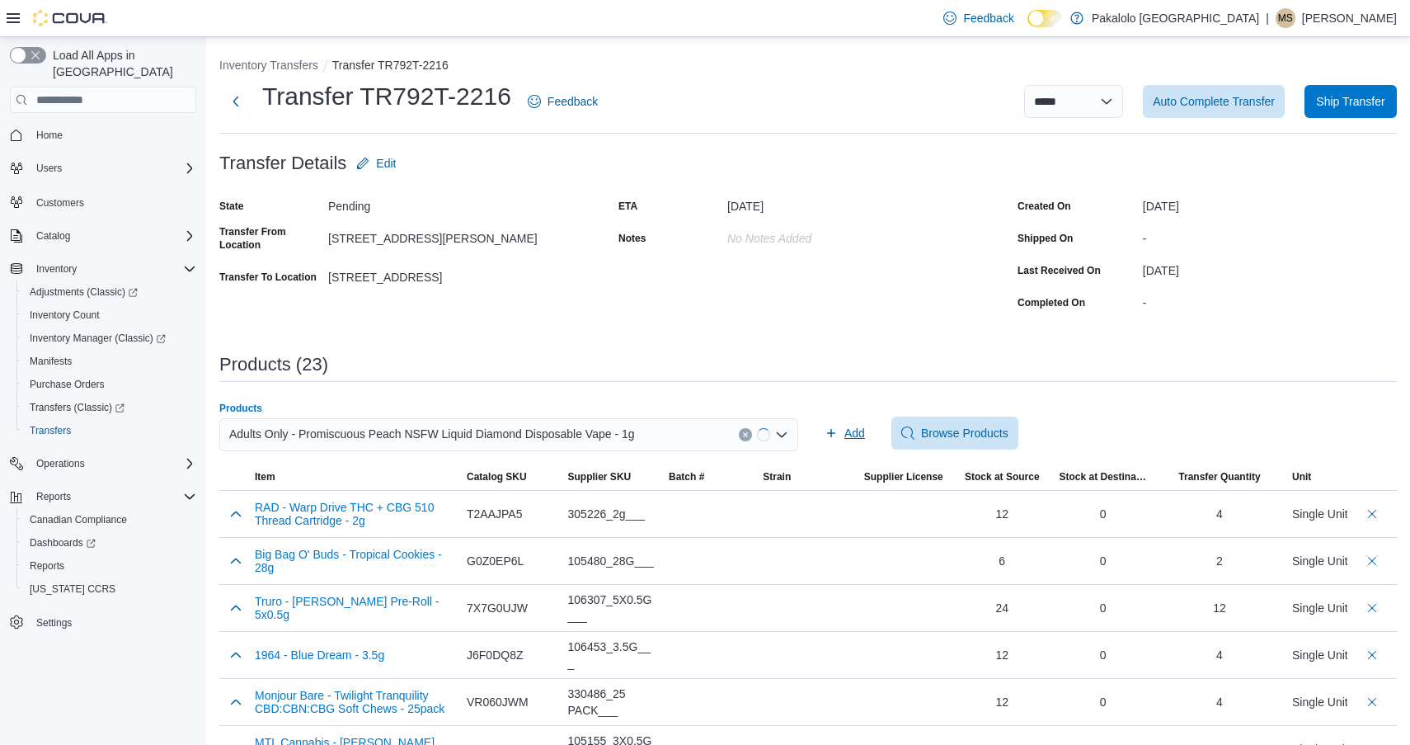
click at [862, 420] on span "Add" at bounding box center [845, 433] width 40 height 33
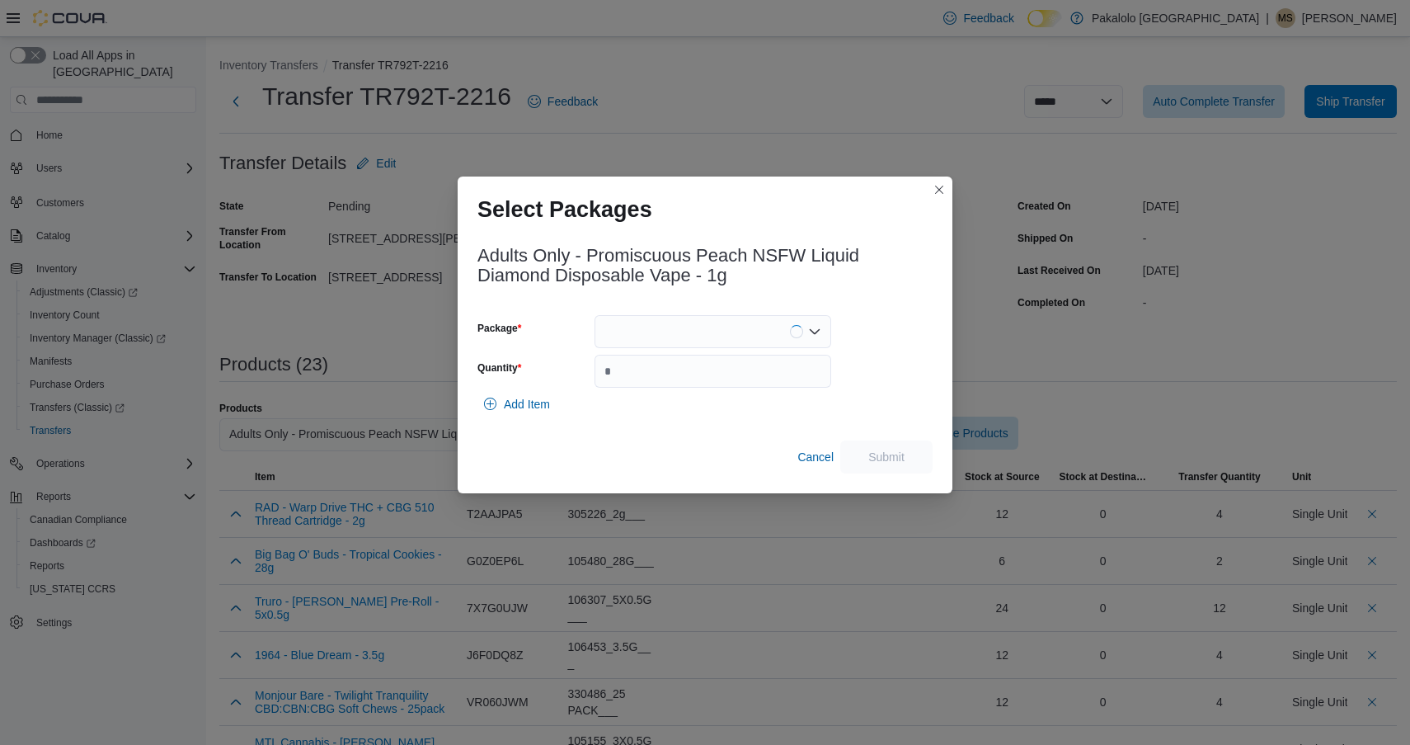
click at [690, 327] on div at bounding box center [713, 331] width 237 height 33
click at [688, 379] on span "WAG101D" at bounding box center [722, 383] width 197 height 16
click at [688, 379] on input "Quantity" at bounding box center [713, 371] width 237 height 33
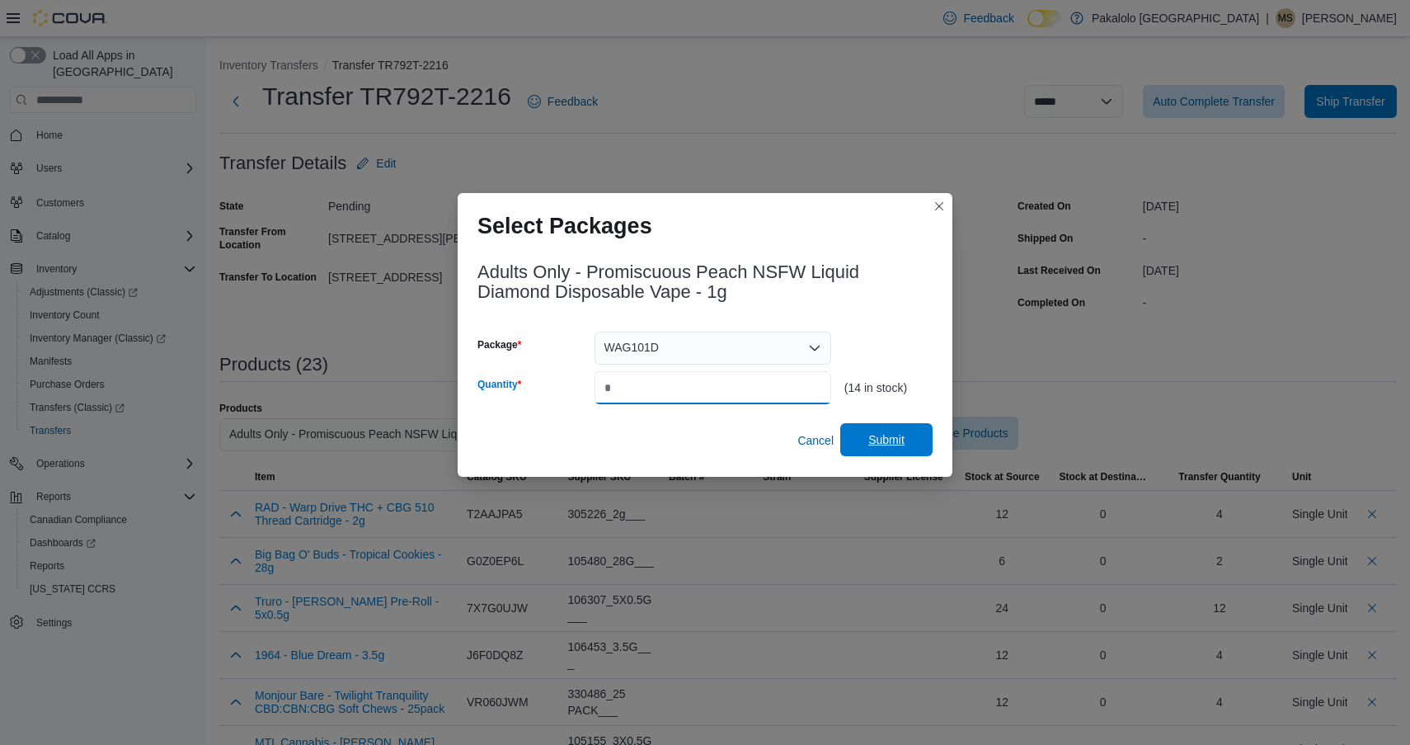
type input "*"
click at [869, 436] on span "Submit" at bounding box center [887, 439] width 36 height 16
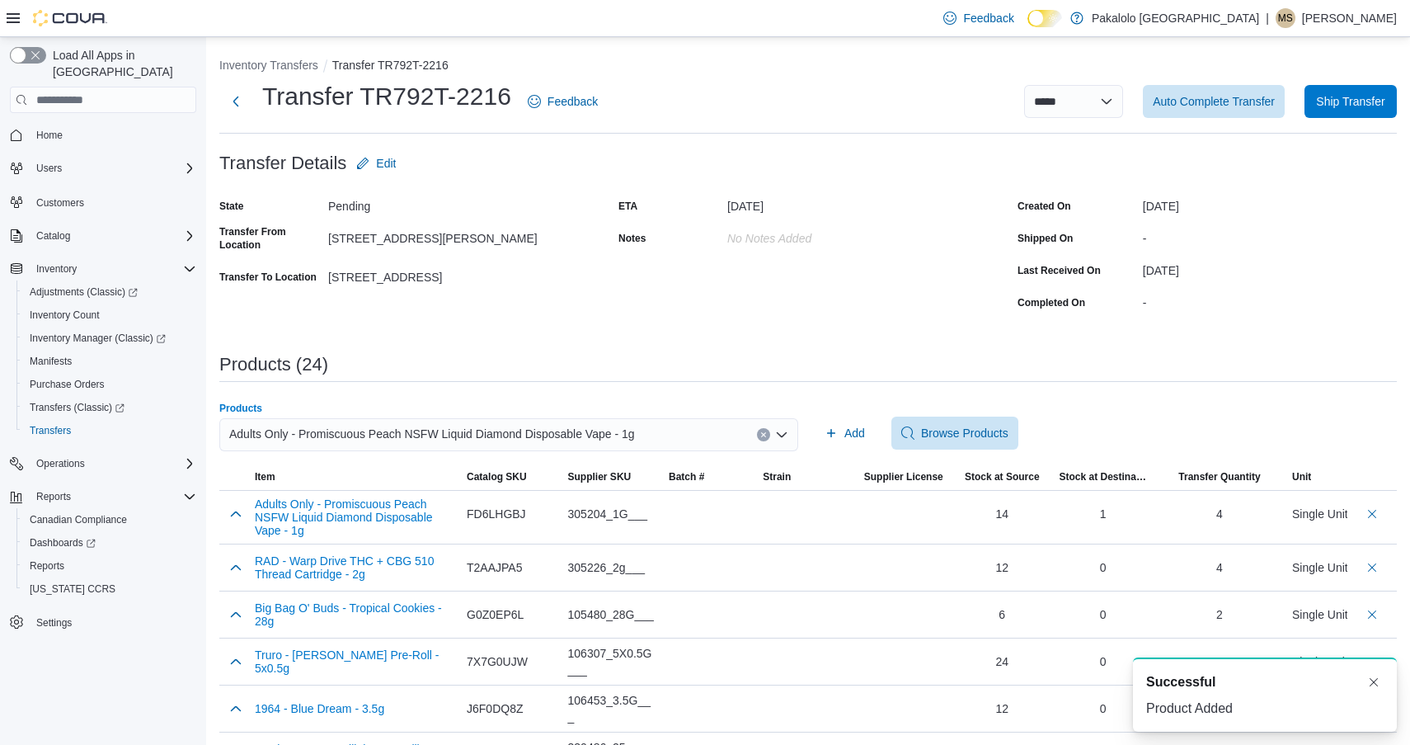
click at [611, 440] on span "Adults Only - Promiscuous Peach NSFW Liquid Diamond Disposable Vape - 1g" at bounding box center [432, 434] width 406 height 20
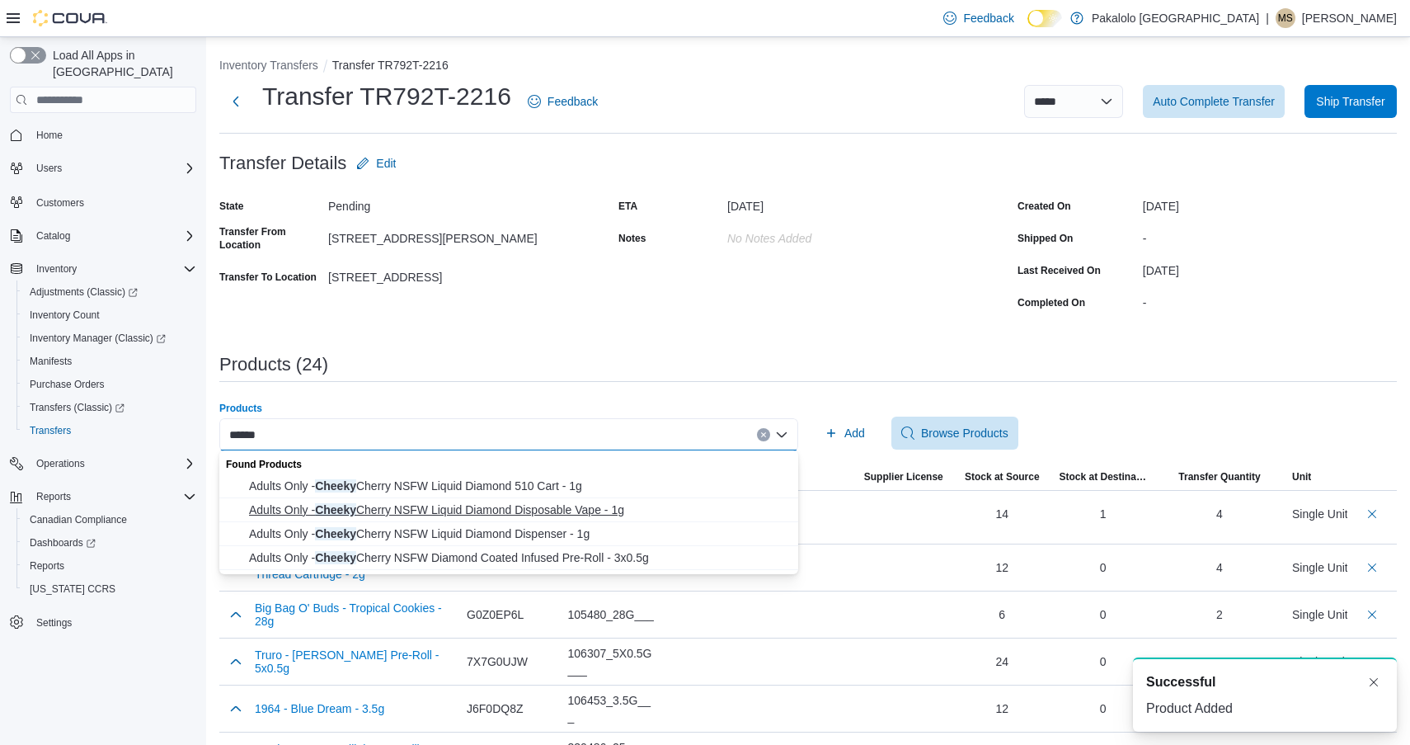
type input "******"
click at [543, 506] on span "Adults Only - Cheeky Cherry NSFW Liquid Diamond Disposable Vape - 1g" at bounding box center [518, 509] width 539 height 16
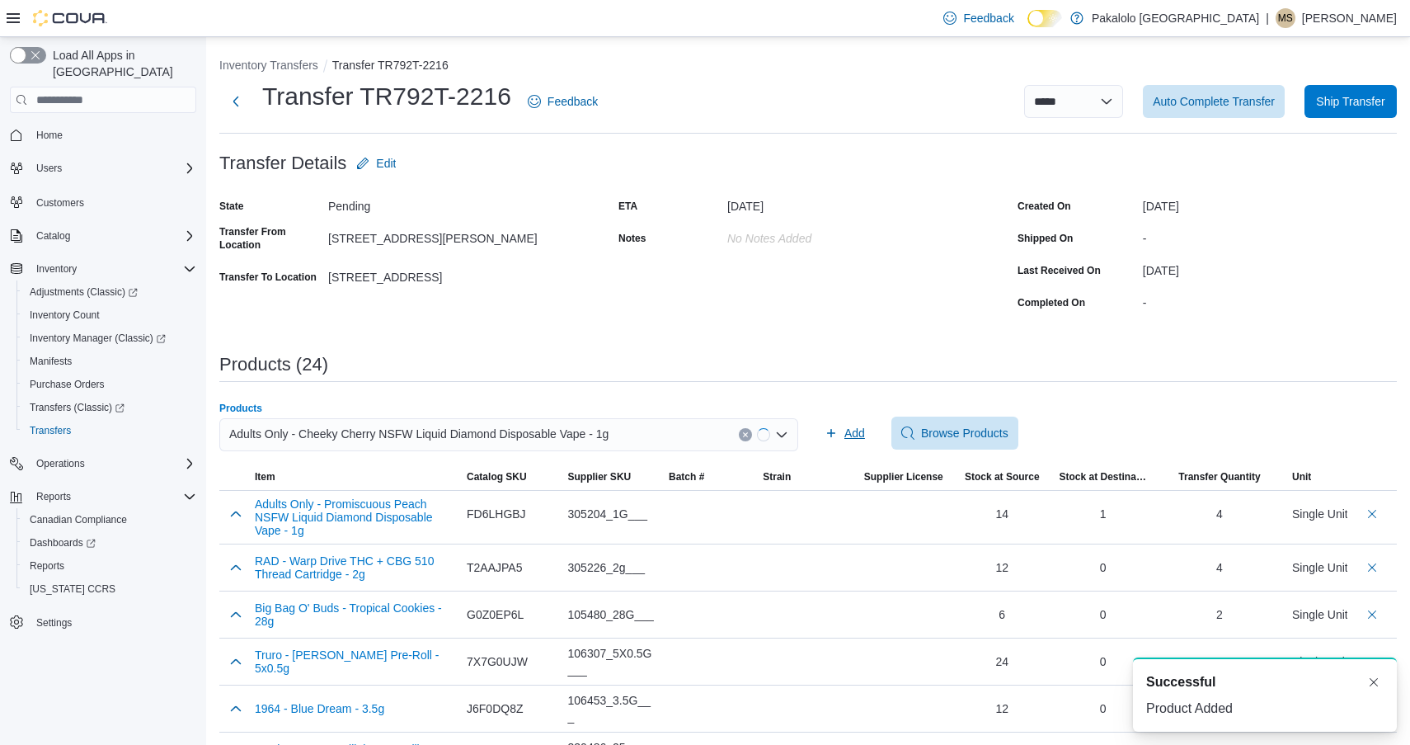
click at [838, 426] on span "Add" at bounding box center [845, 433] width 40 height 33
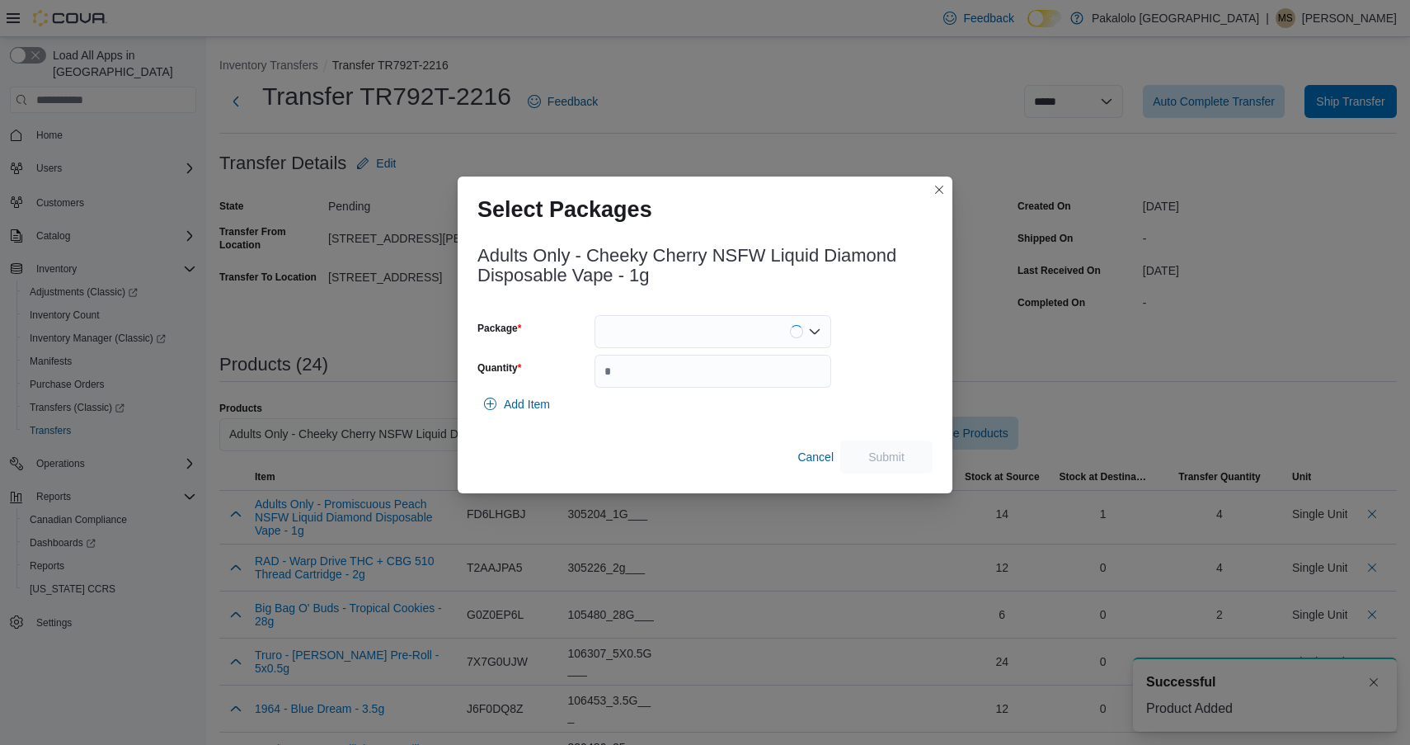
click at [695, 333] on div at bounding box center [713, 331] width 237 height 33
click at [695, 375] on span "WAG139K" at bounding box center [722, 383] width 197 height 16
click at [695, 374] on input "Quantity" at bounding box center [713, 371] width 237 height 33
click at [704, 334] on div "WAG139K" at bounding box center [713, 331] width 237 height 33
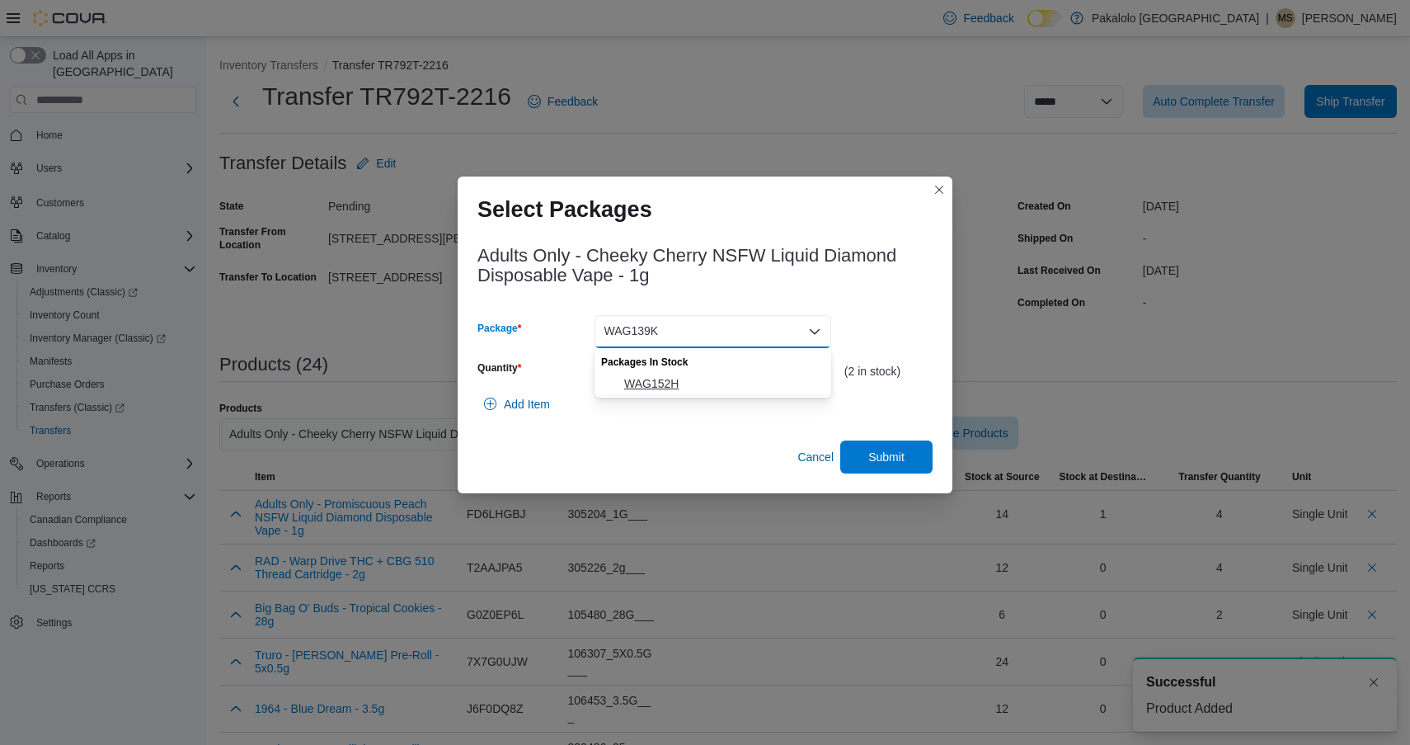
click at [699, 376] on span "WAG152H" at bounding box center [722, 383] width 197 height 16
click at [699, 376] on input "*" at bounding box center [713, 371] width 237 height 33
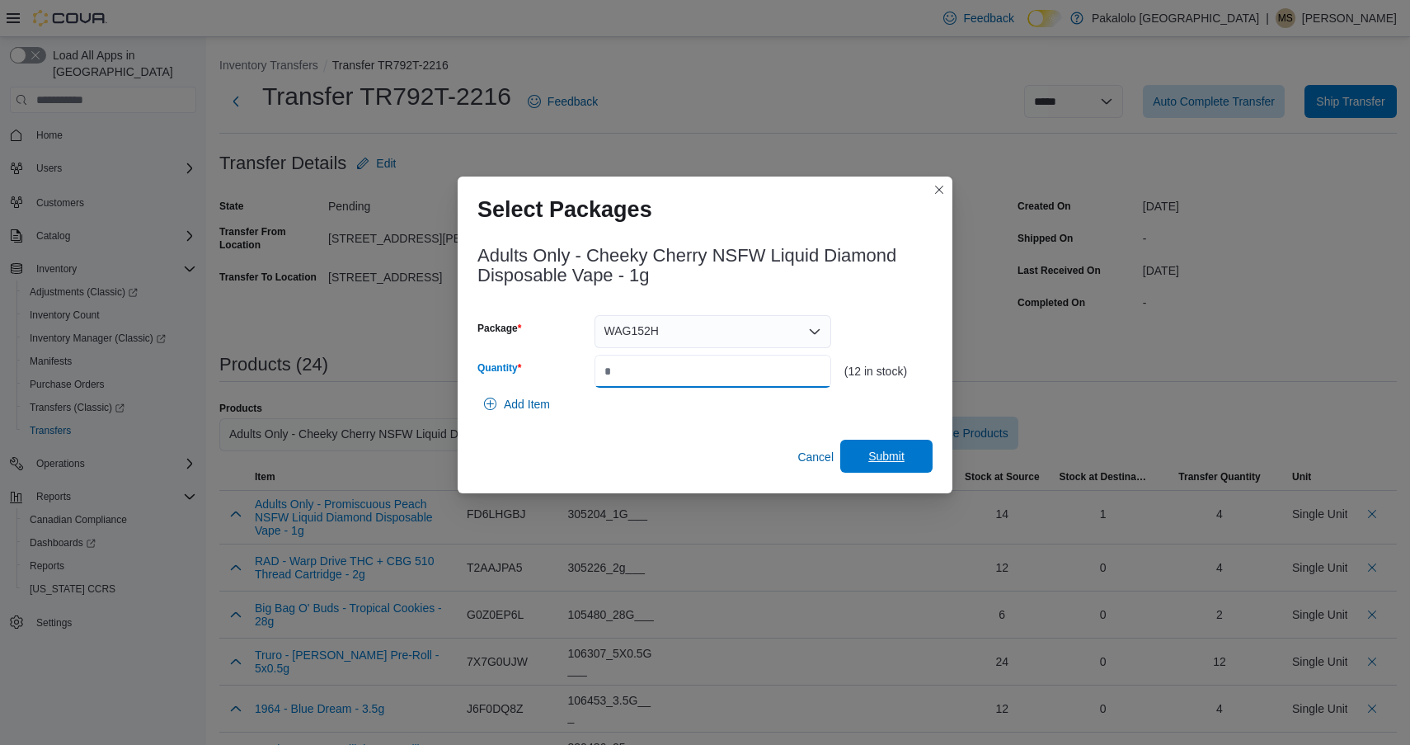
type input "*"
click at [909, 448] on span "Submit" at bounding box center [886, 456] width 73 height 33
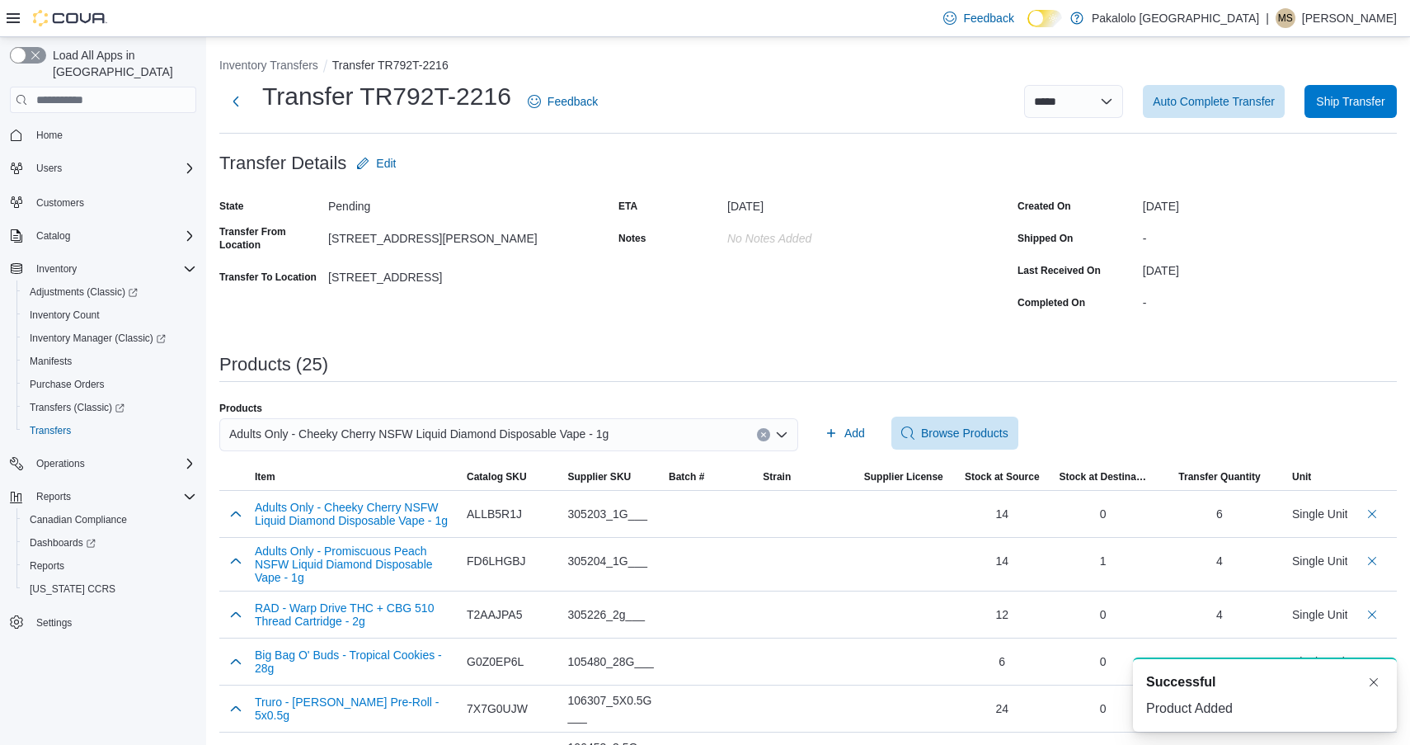
click at [480, 436] on span "Adults Only - Cheeky Cherry NSFW Liquid Diamond Disposable Vape - 1g" at bounding box center [418, 434] width 379 height 20
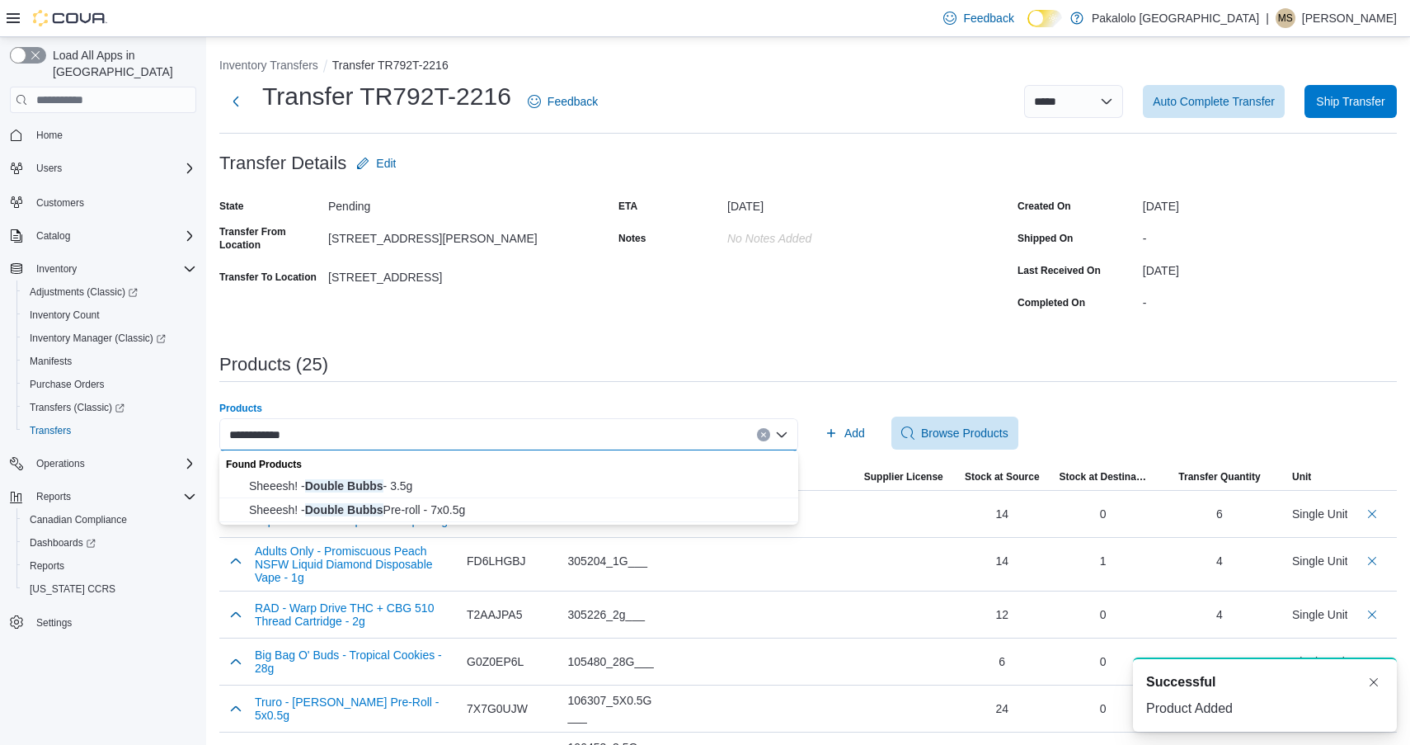
drag, startPoint x: 473, startPoint y: 444, endPoint x: 426, endPoint y: 480, distance: 59.4
click at [426, 480] on span "Item" at bounding box center [354, 477] width 212 height 26
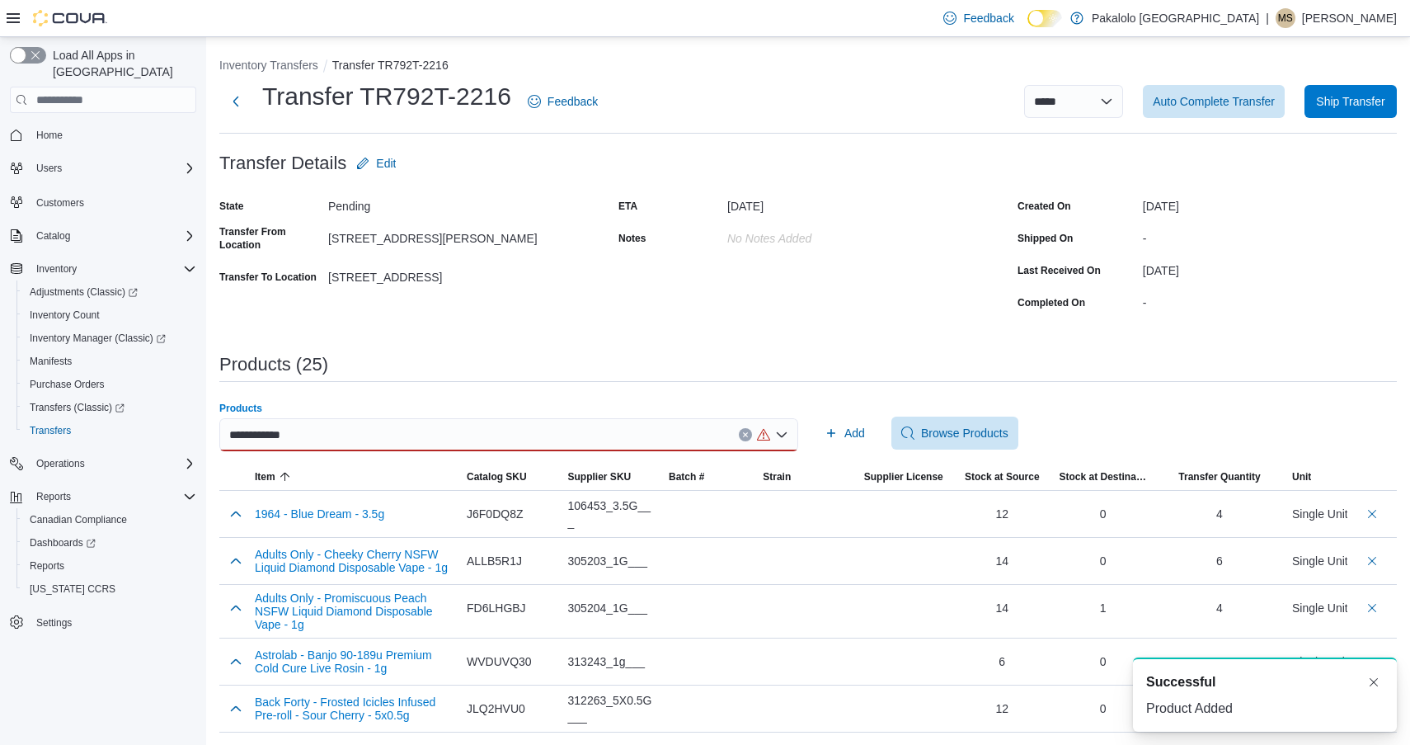
click at [386, 439] on div "**********" at bounding box center [508, 434] width 579 height 33
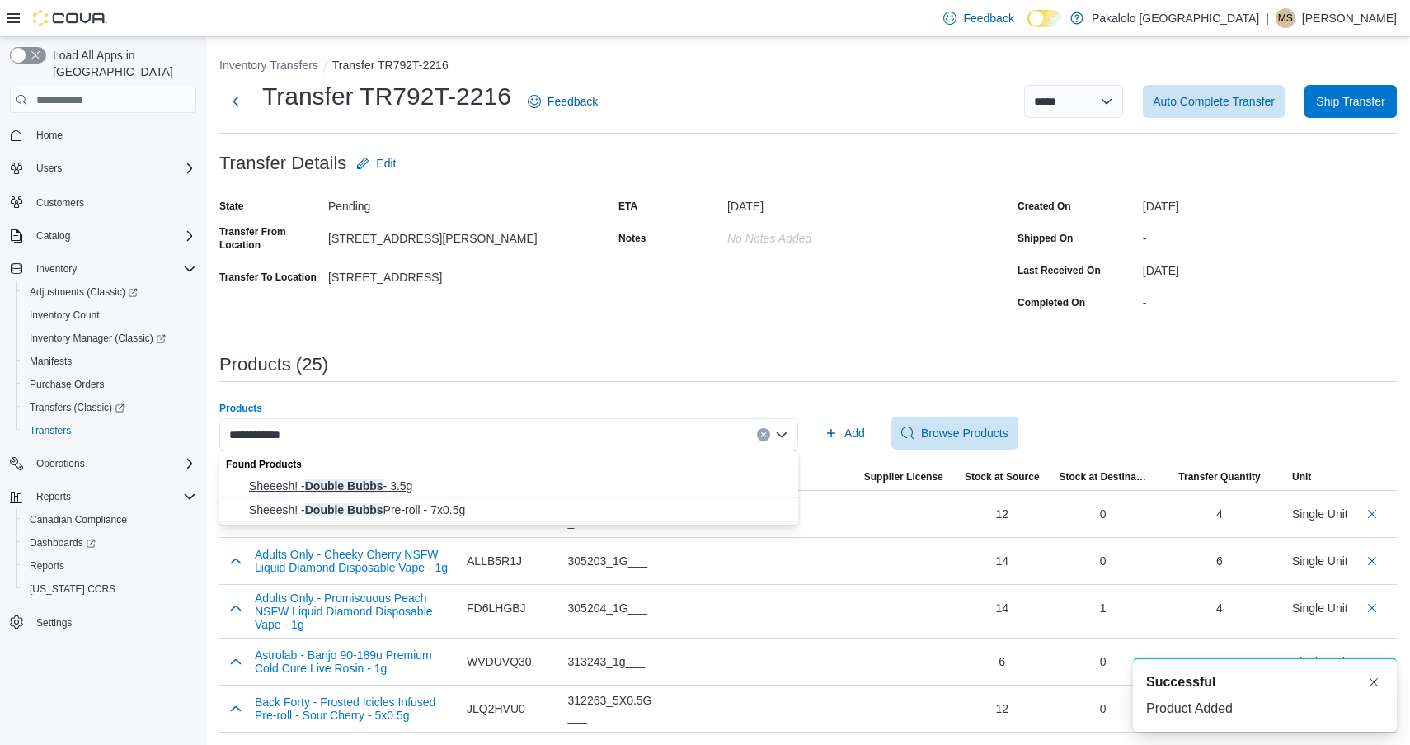
type input "**********"
click at [318, 478] on span "Sheeesh! - Double Bubbs - 3.5g" at bounding box center [518, 486] width 539 height 16
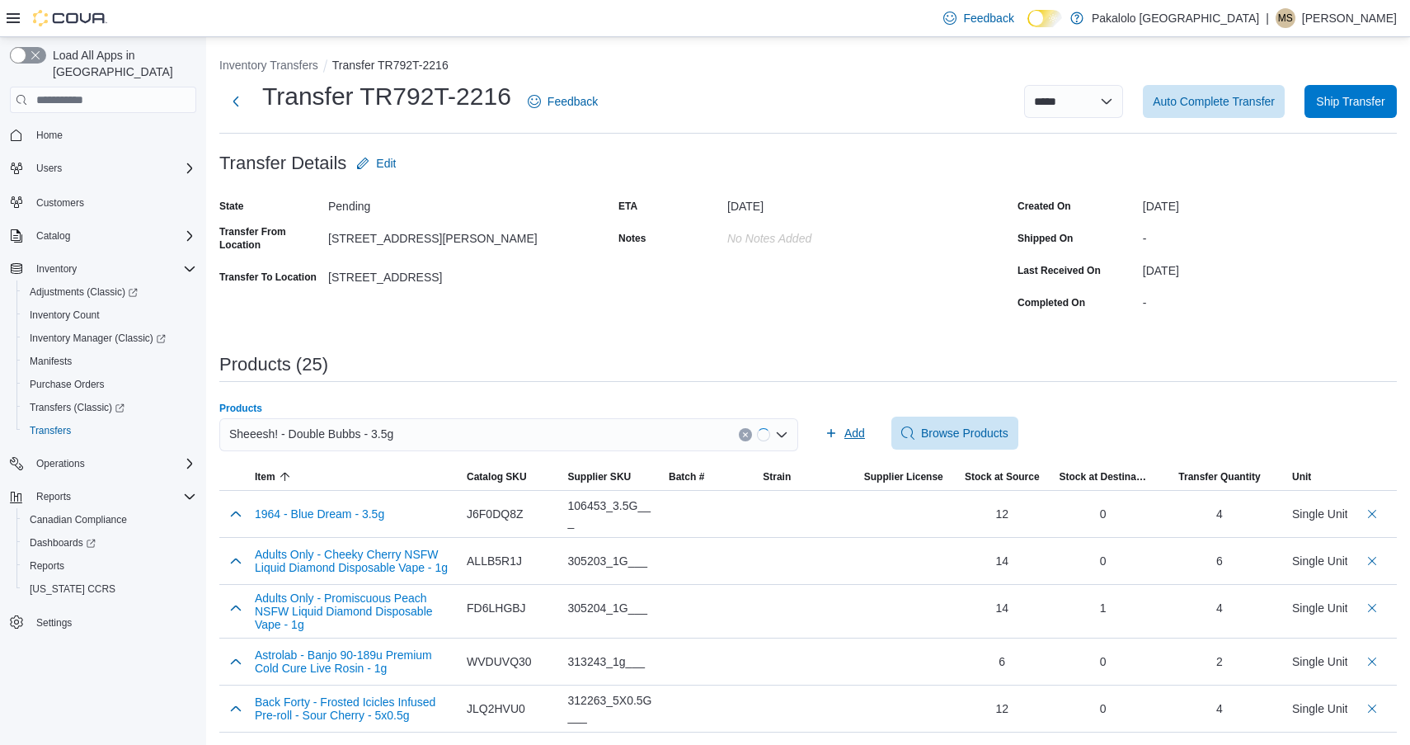
click at [825, 419] on span "Add" at bounding box center [845, 433] width 40 height 33
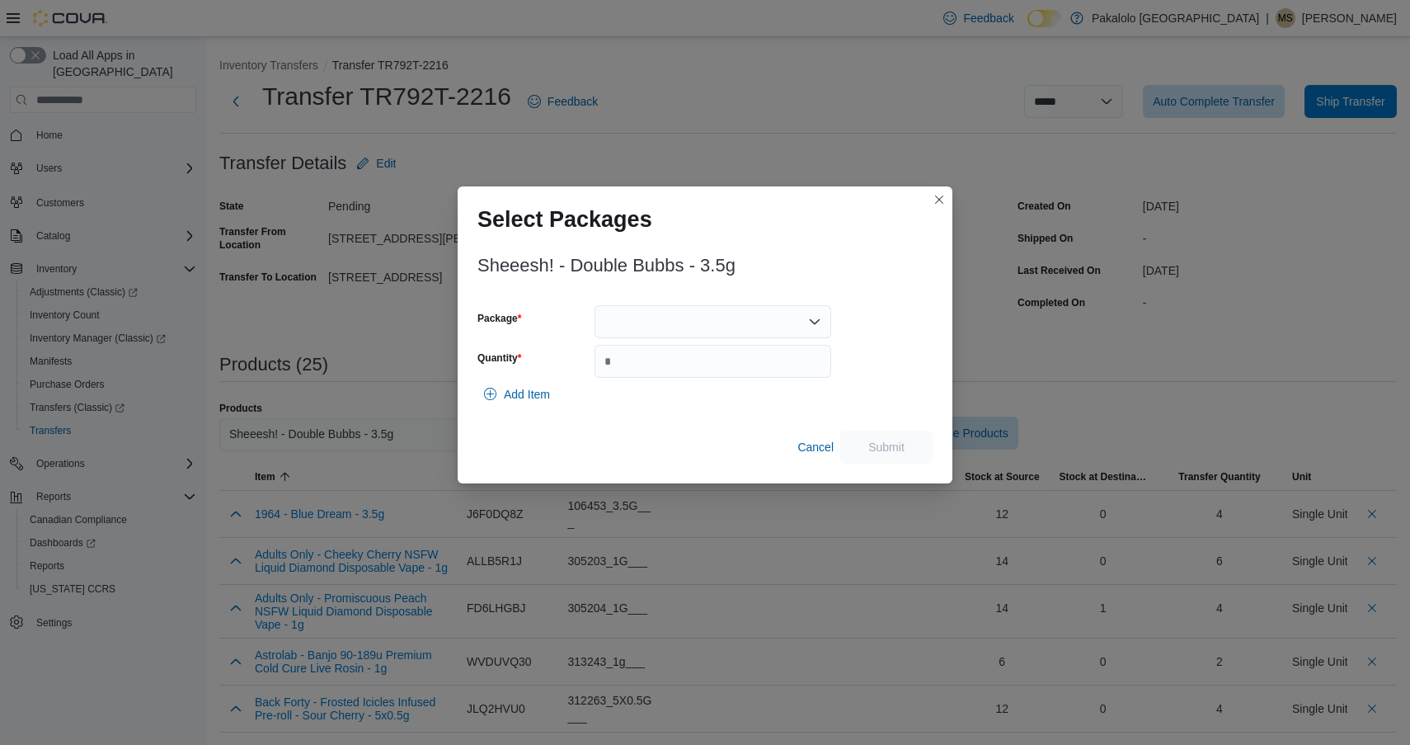
click at [695, 328] on div at bounding box center [713, 321] width 237 height 33
click at [691, 375] on span "L25197C" at bounding box center [722, 373] width 197 height 16
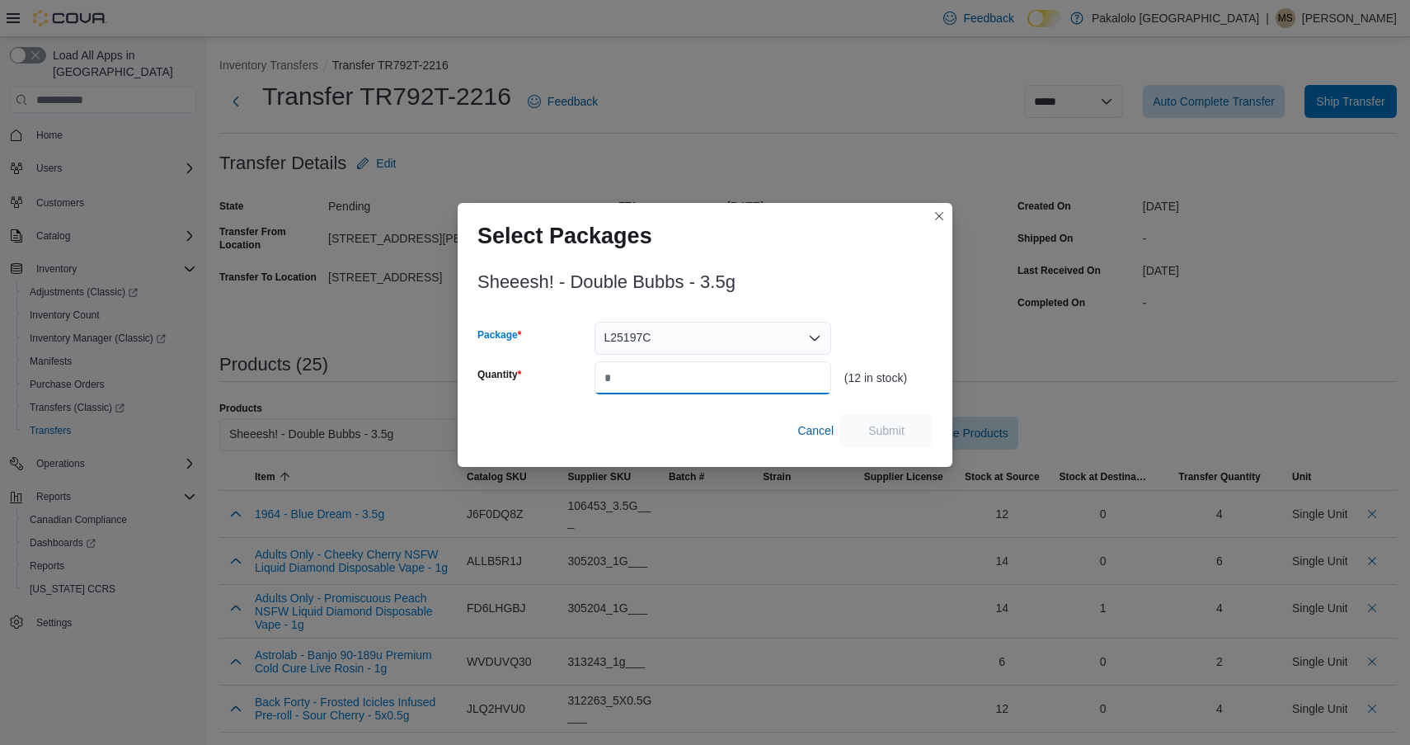
click at [691, 375] on input "Quantity" at bounding box center [713, 377] width 237 height 33
type input "*"
click at [887, 424] on span "Submit" at bounding box center [887, 429] width 36 height 16
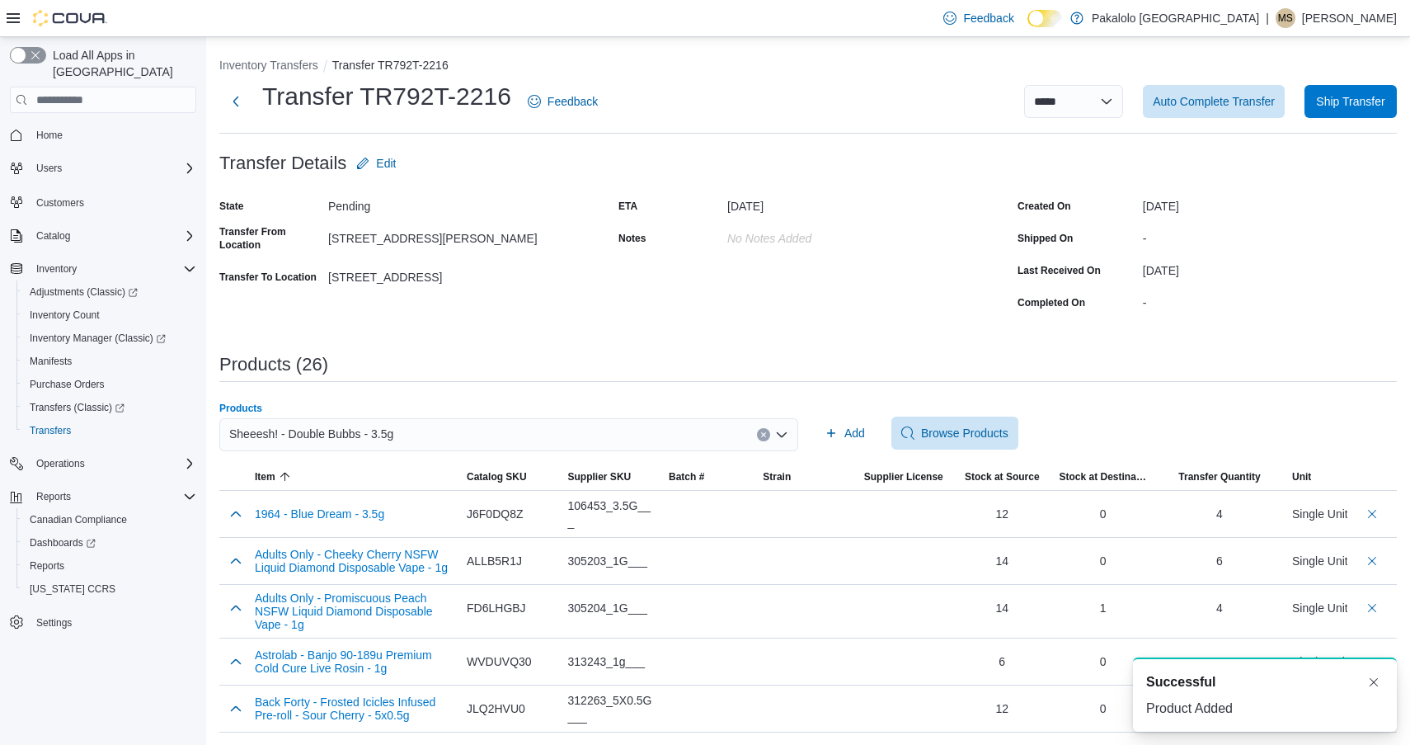
click at [563, 439] on div "Sheeesh! - Double Bubbs - 3.5g" at bounding box center [508, 434] width 579 height 33
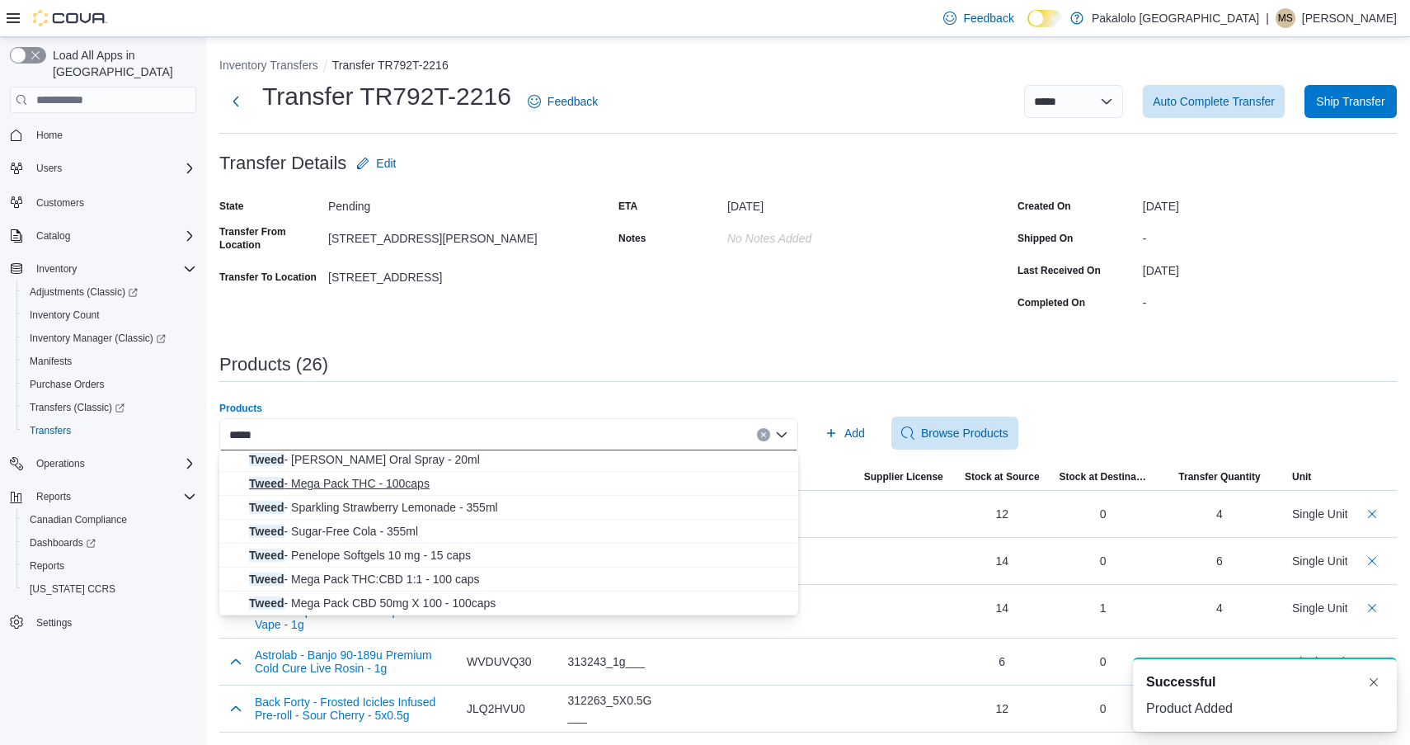
scroll to position [26, 0]
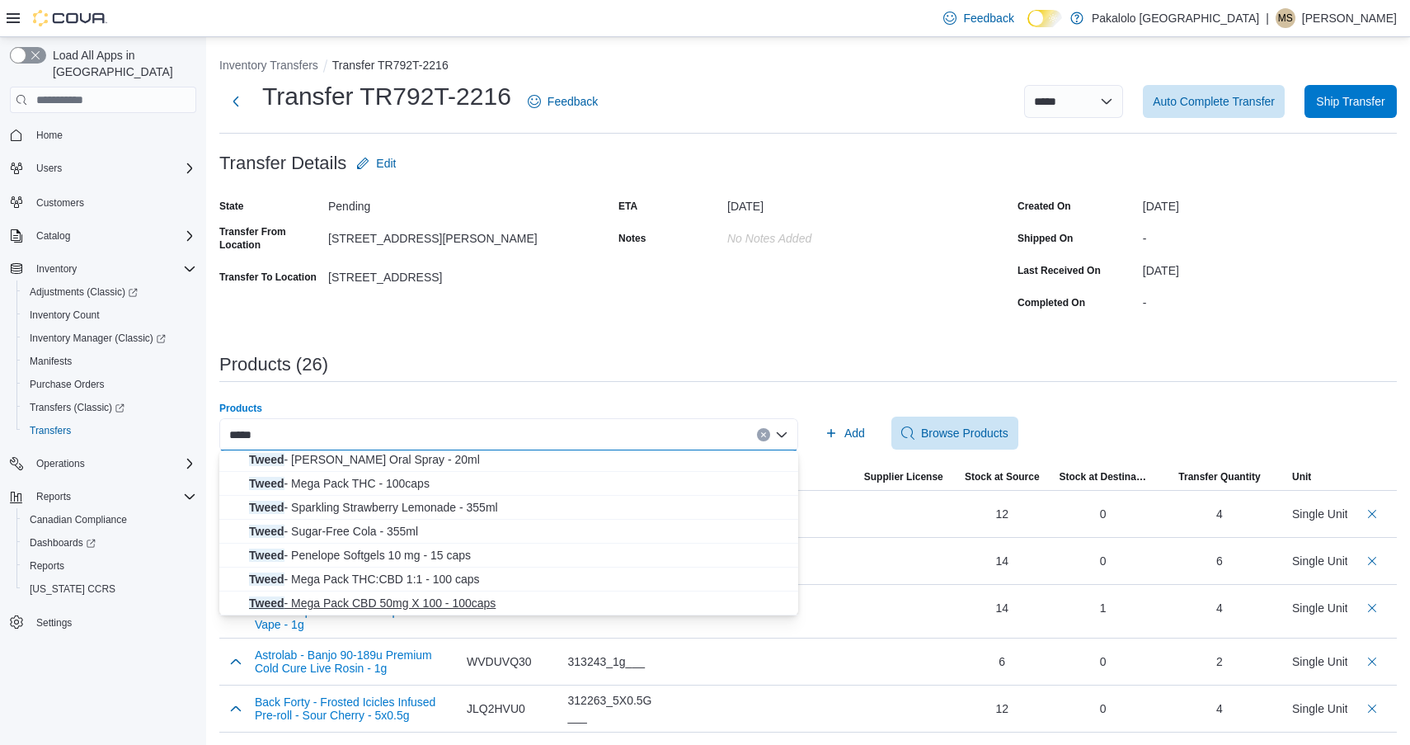
type input "*****"
click at [397, 596] on span "Tweed - Mega Pack CBD 50mg X 100 - 100caps" at bounding box center [518, 603] width 539 height 16
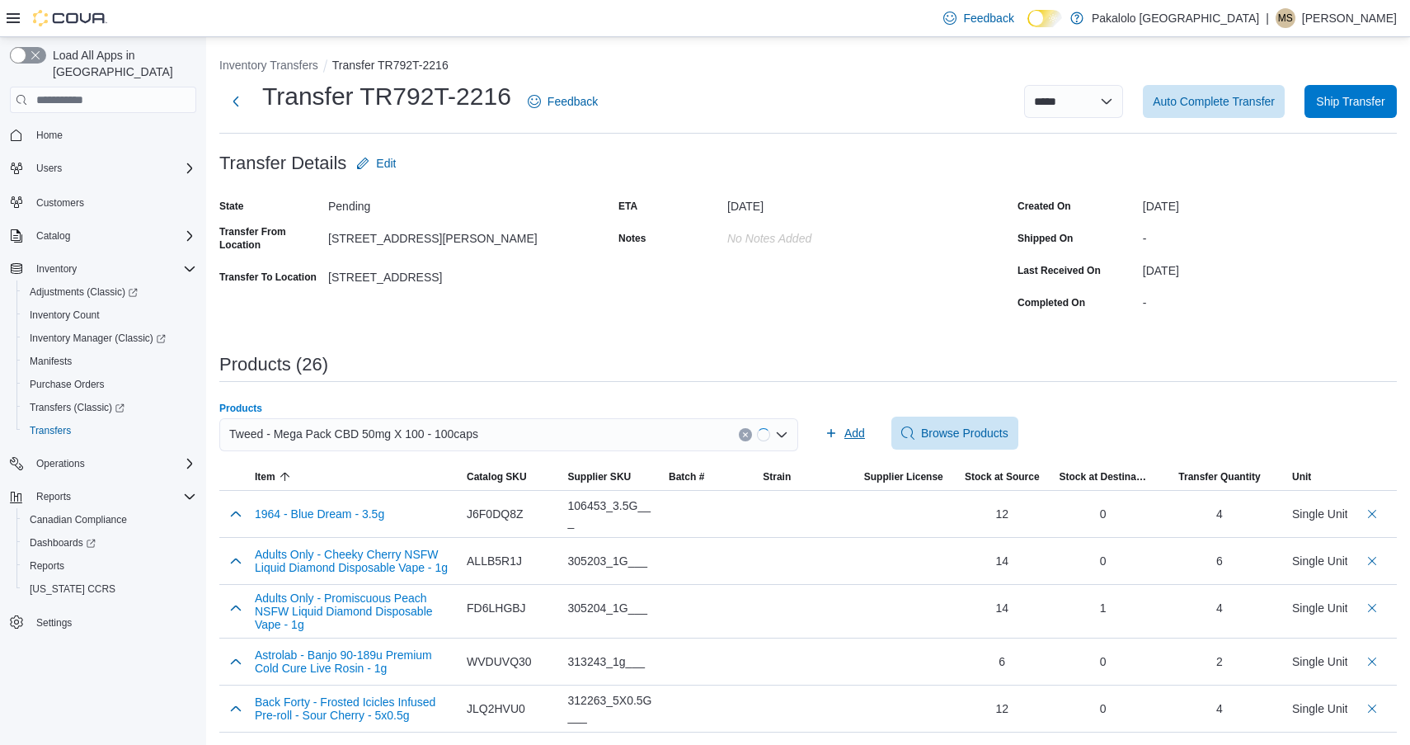
click at [838, 418] on span "Add" at bounding box center [845, 433] width 40 height 33
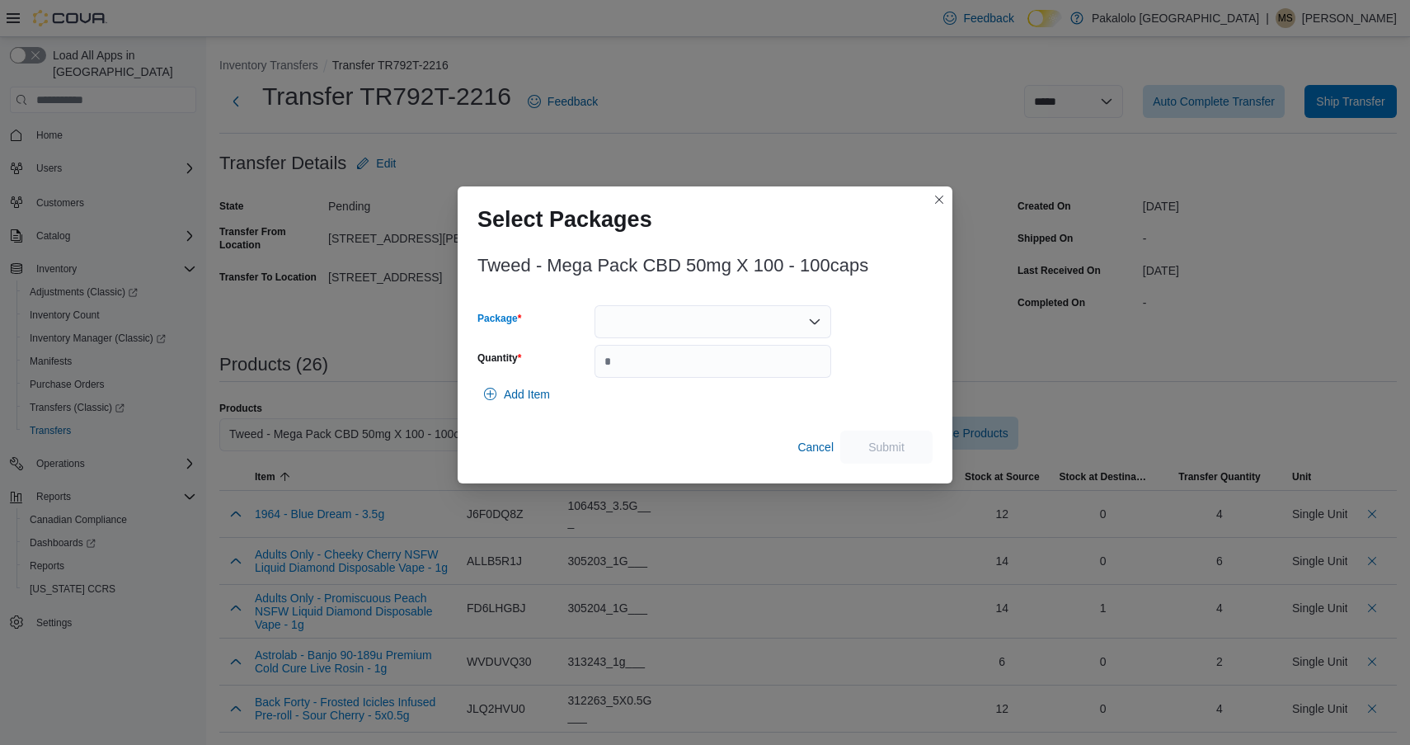
click at [716, 323] on div at bounding box center [713, 321] width 237 height 33
click at [705, 372] on span "2500000366" at bounding box center [722, 373] width 197 height 16
click at [705, 372] on input "Quantity" at bounding box center [713, 361] width 237 height 33
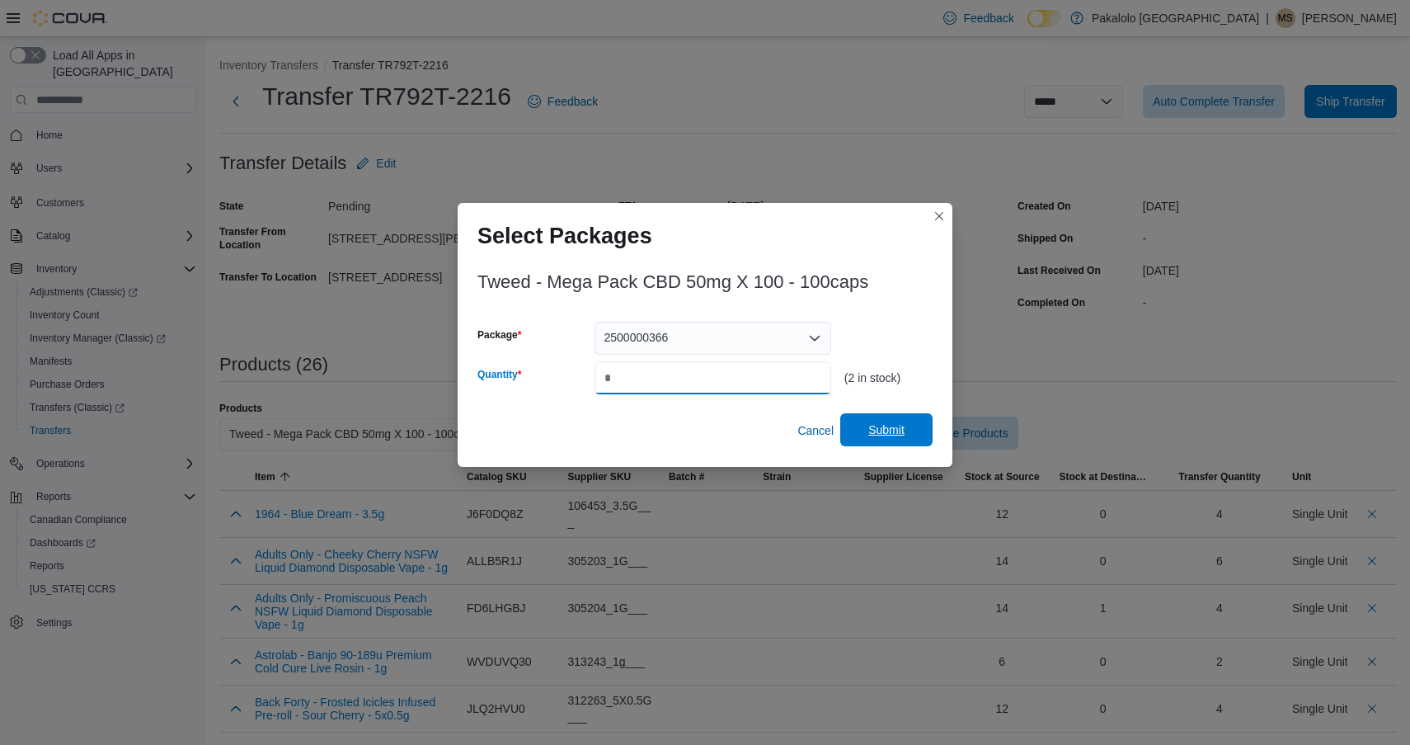
type input "*"
click at [882, 421] on span "Submit" at bounding box center [886, 429] width 73 height 33
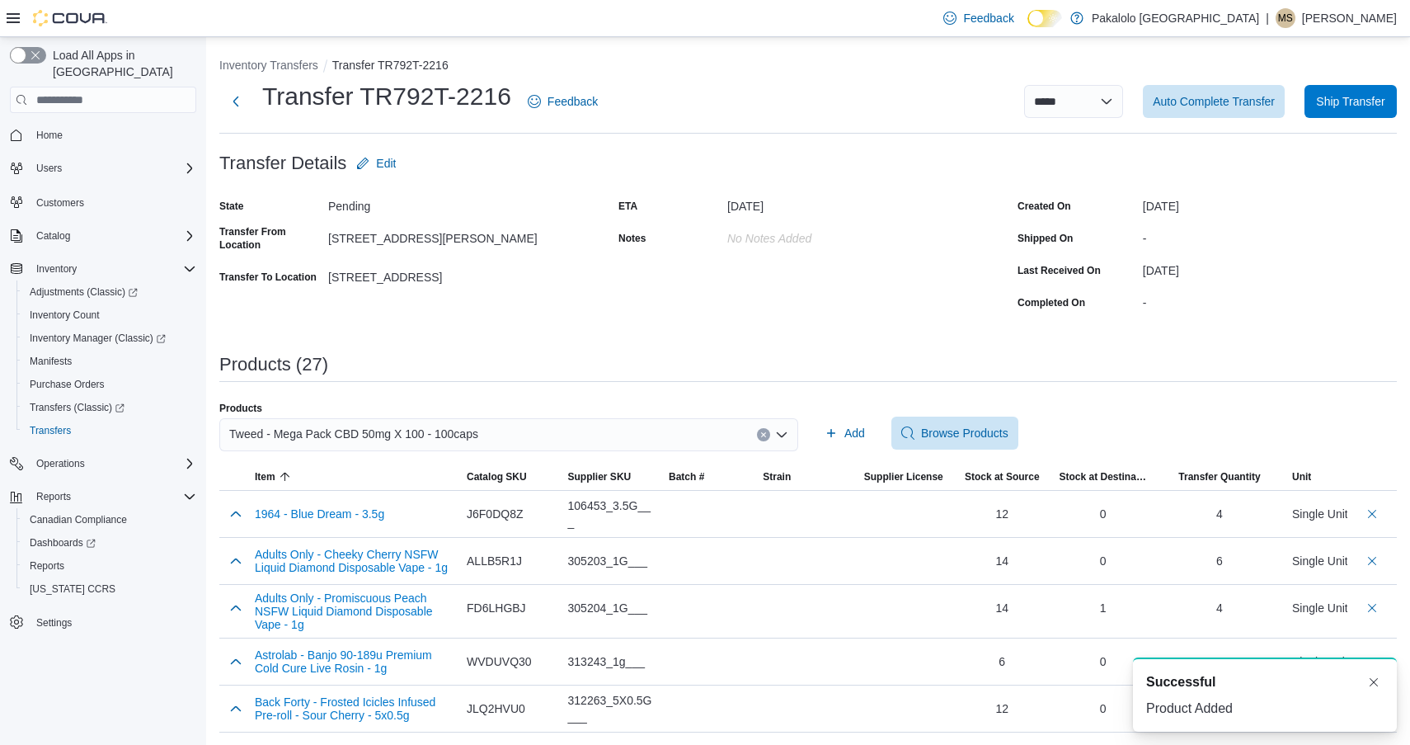
scroll to position [0, 0]
click at [587, 426] on div "Tweed - Mega Pack CBD 50mg X 100 - 100caps" at bounding box center [508, 434] width 579 height 33
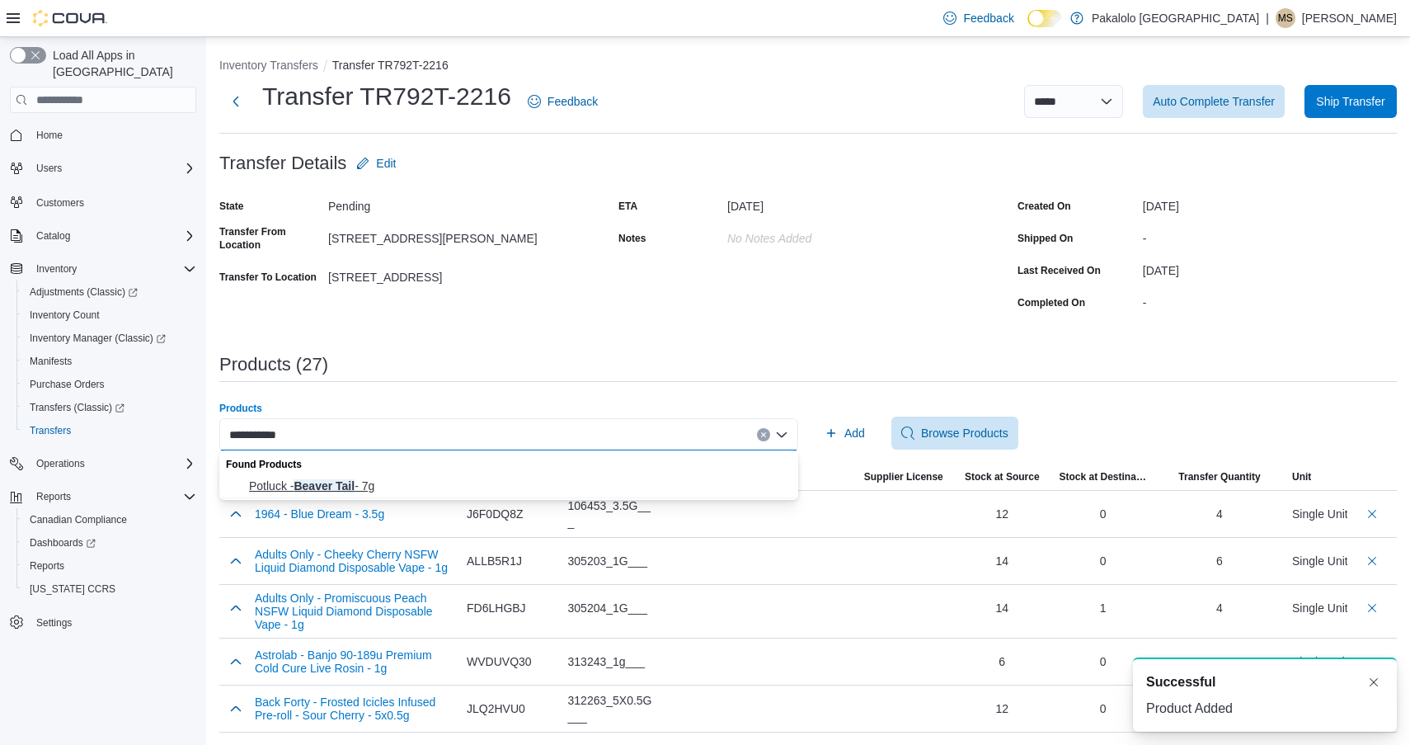
type input "**********"
click at [513, 492] on span "Potluck - Beaver Tail - 7g" at bounding box center [518, 486] width 539 height 16
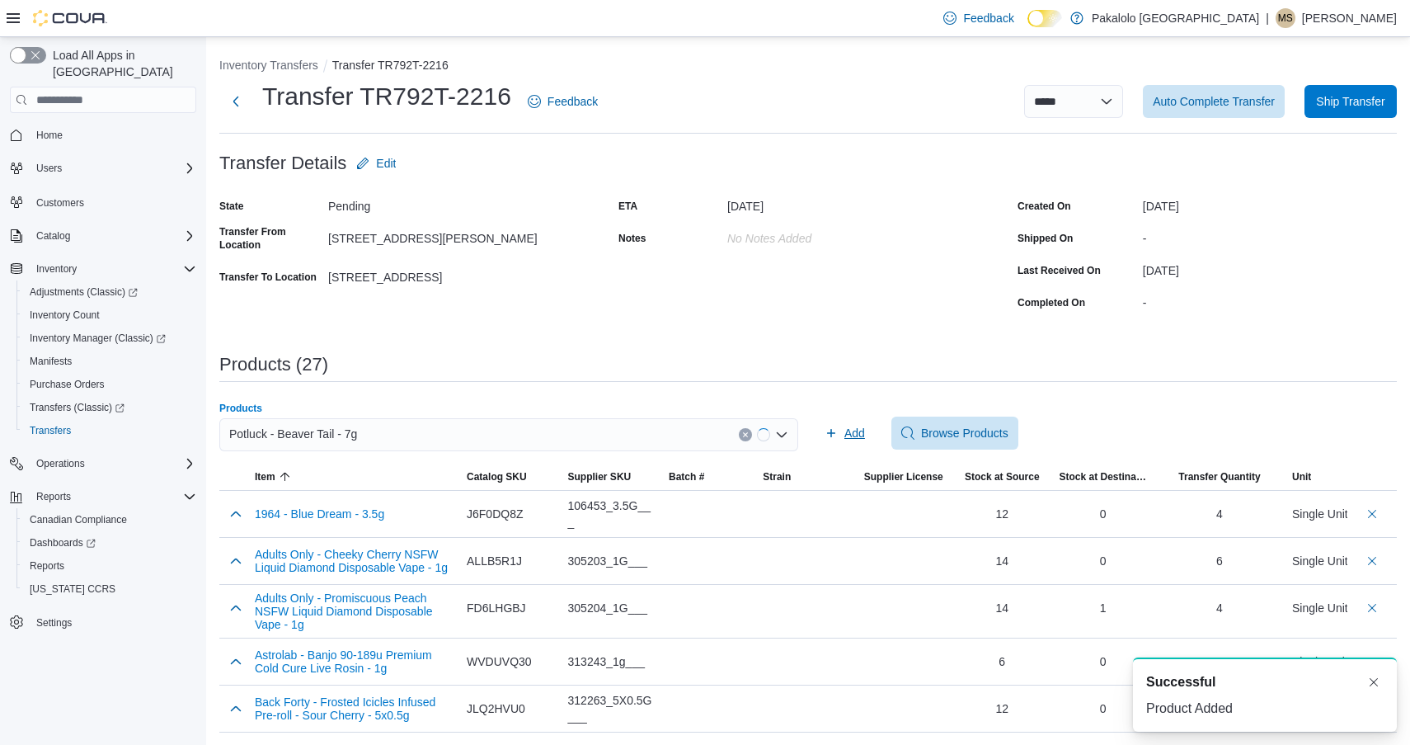
click at [830, 429] on icon "button" at bounding box center [831, 432] width 13 height 13
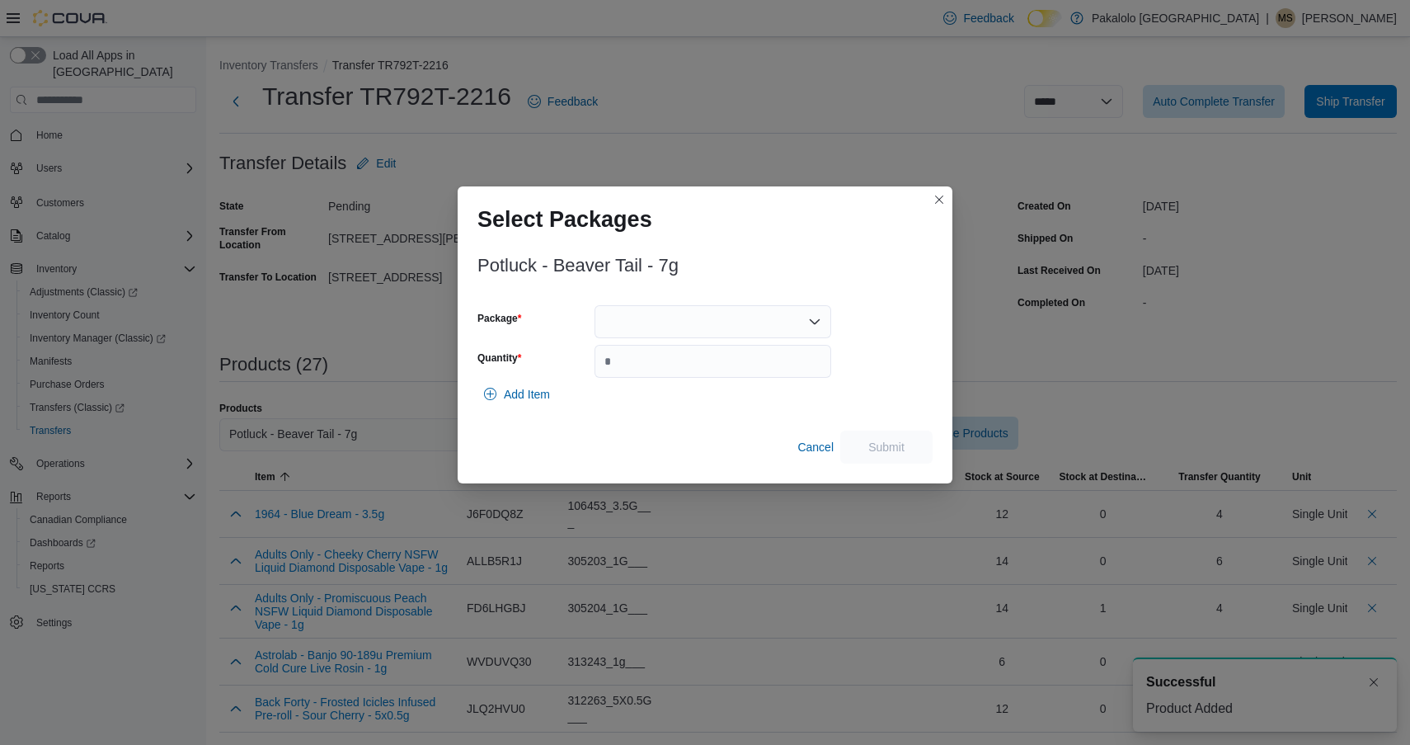
click at [713, 327] on div at bounding box center [713, 321] width 237 height 33
click at [713, 369] on span "BVT0525" at bounding box center [722, 373] width 197 height 16
click at [713, 369] on input "Quantity" at bounding box center [713, 361] width 237 height 33
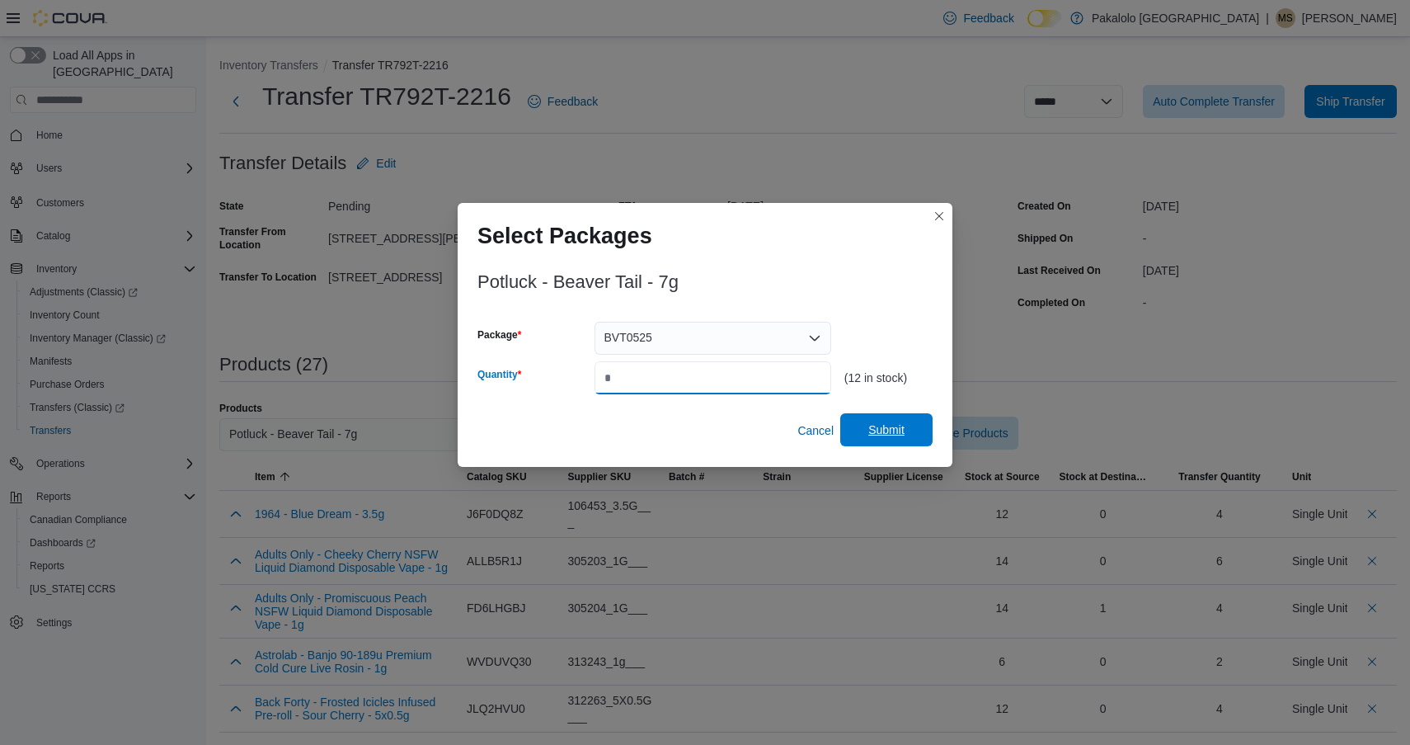
type input "*"
click at [863, 414] on div "Cancel Submit" at bounding box center [705, 430] width 455 height 33
click at [868, 425] on span "Submit" at bounding box center [886, 429] width 73 height 33
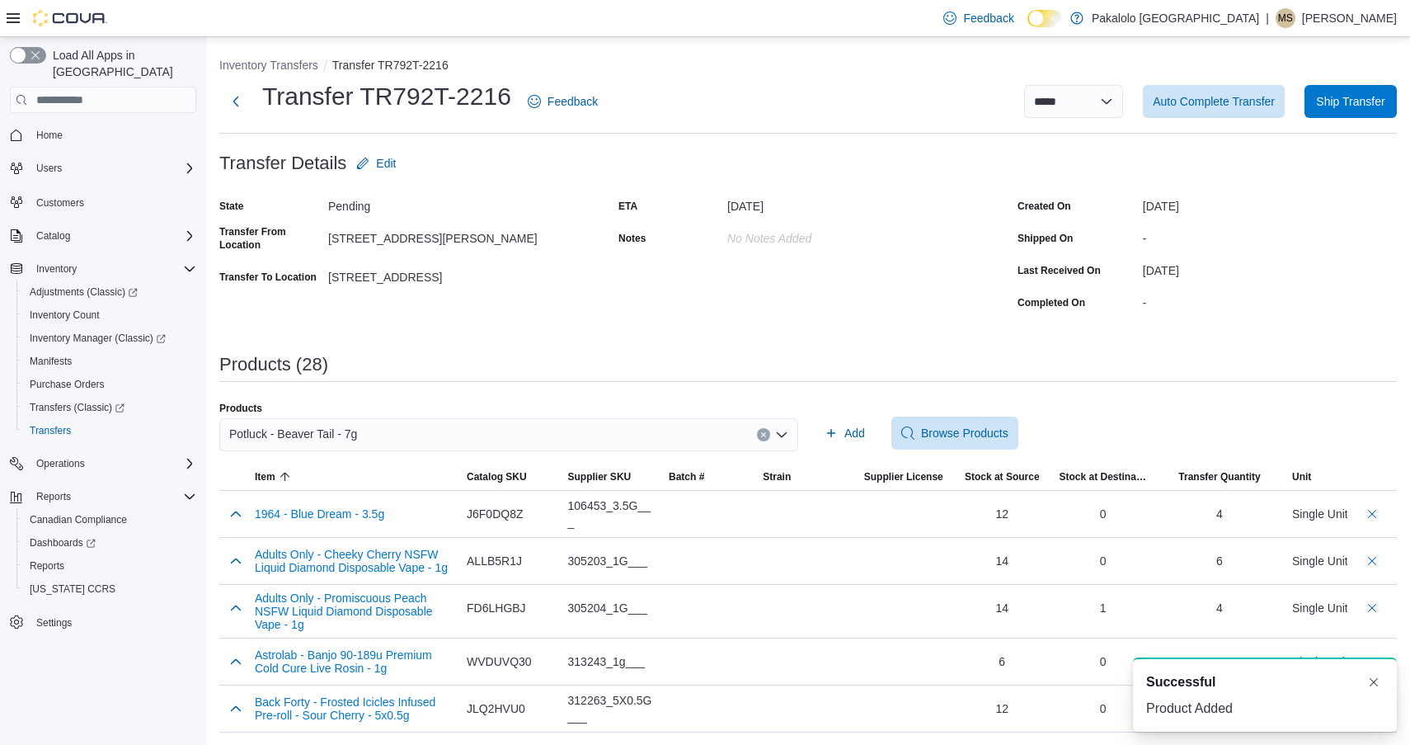
click at [414, 424] on div "Potluck - Beaver Tail - 7g" at bounding box center [508, 434] width 579 height 33
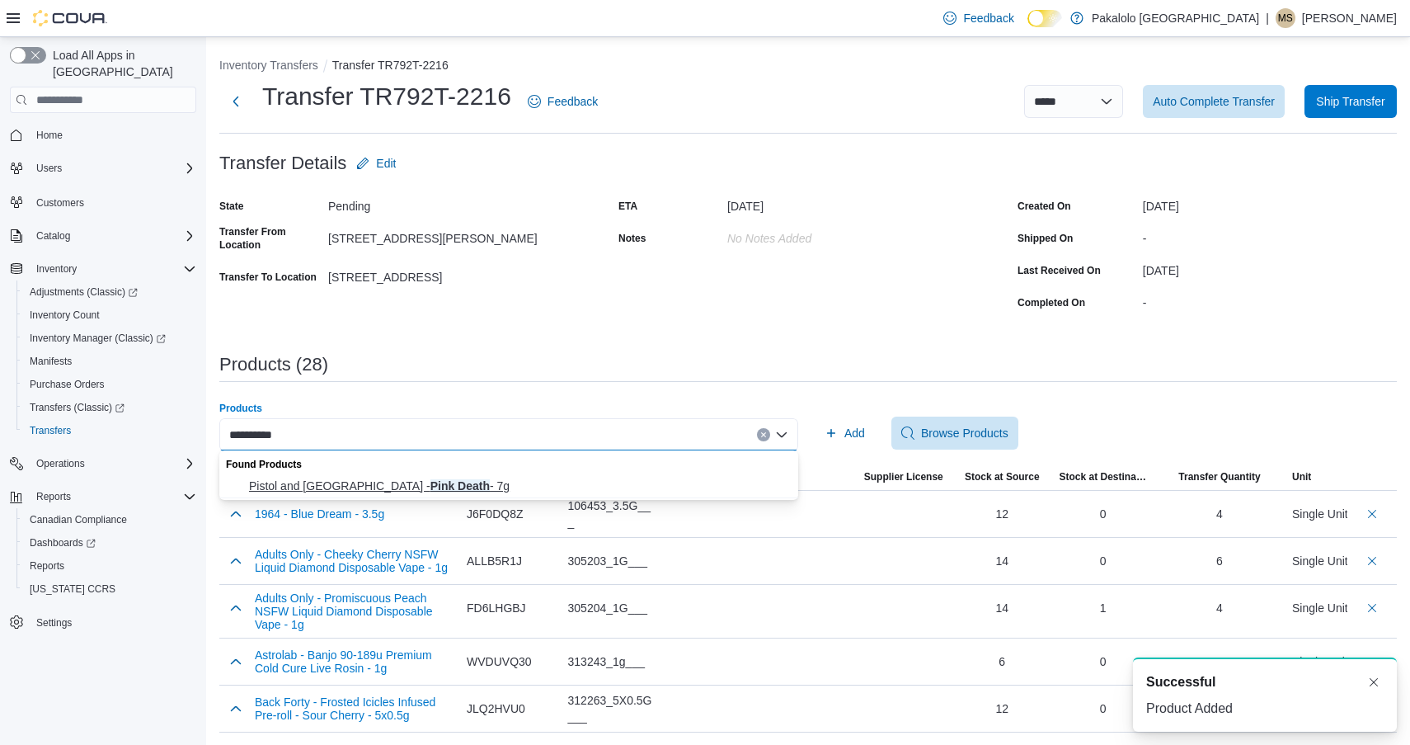
type input "**********"
drag, startPoint x: 393, startPoint y: 482, endPoint x: 578, endPoint y: 456, distance: 186.5
click at [393, 482] on span "Pistol and Paris - Pink Death - 7g" at bounding box center [518, 486] width 539 height 16
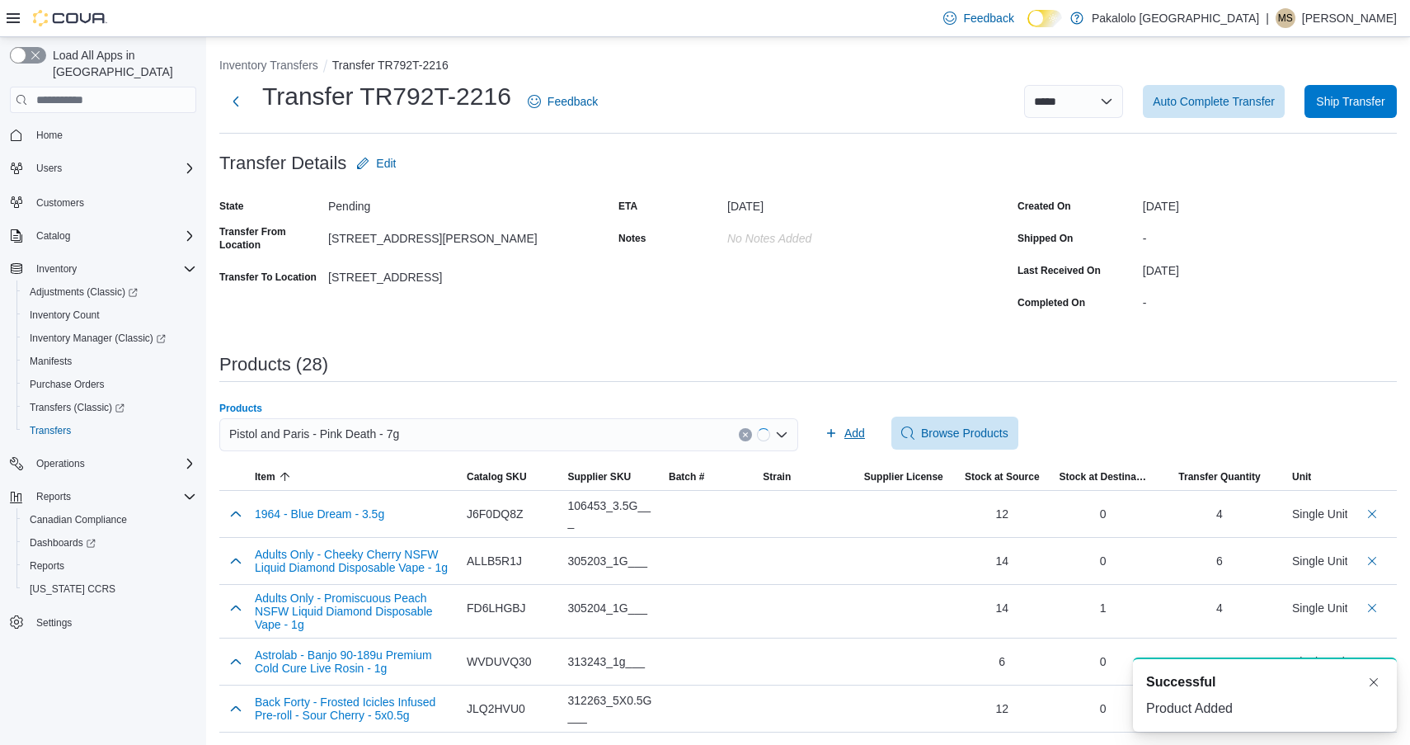
click at [836, 430] on icon "button" at bounding box center [831, 432] width 13 height 13
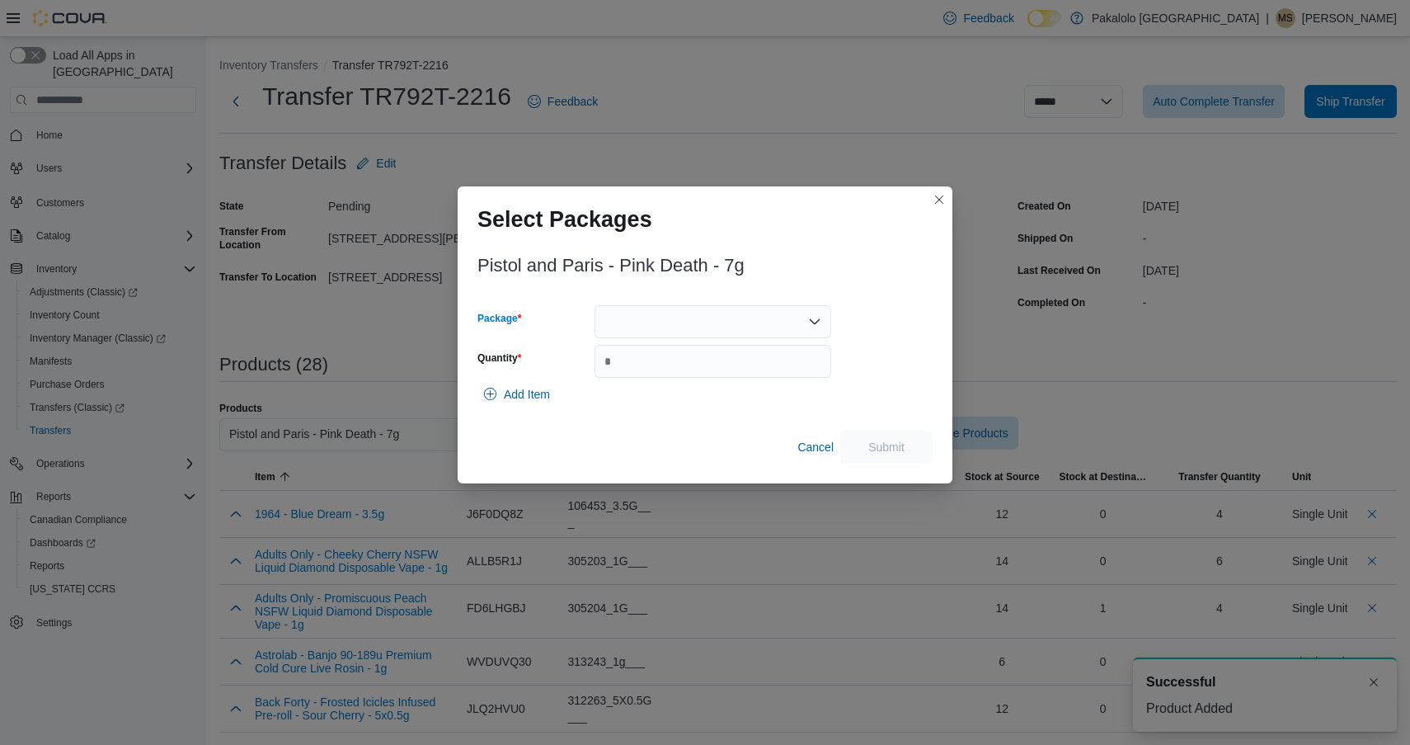
click at [712, 315] on div at bounding box center [713, 321] width 237 height 33
drag, startPoint x: 709, startPoint y: 331, endPoint x: 699, endPoint y: 363, distance: 33.9
click at [699, 363] on button "PD0725001" at bounding box center [713, 374] width 237 height 24
click at [699, 363] on input "Quantity" at bounding box center [713, 361] width 237 height 33
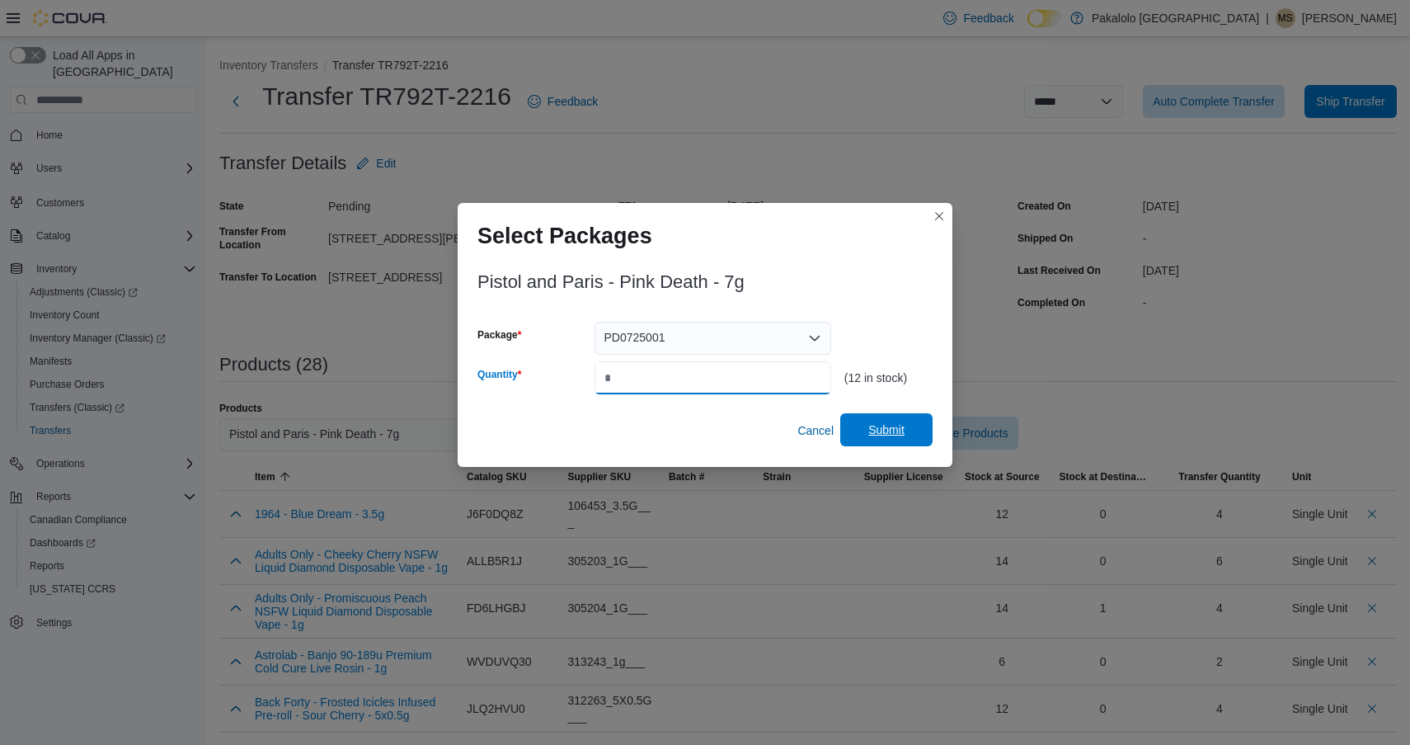
type input "*"
click at [906, 431] on span "Submit" at bounding box center [886, 429] width 73 height 33
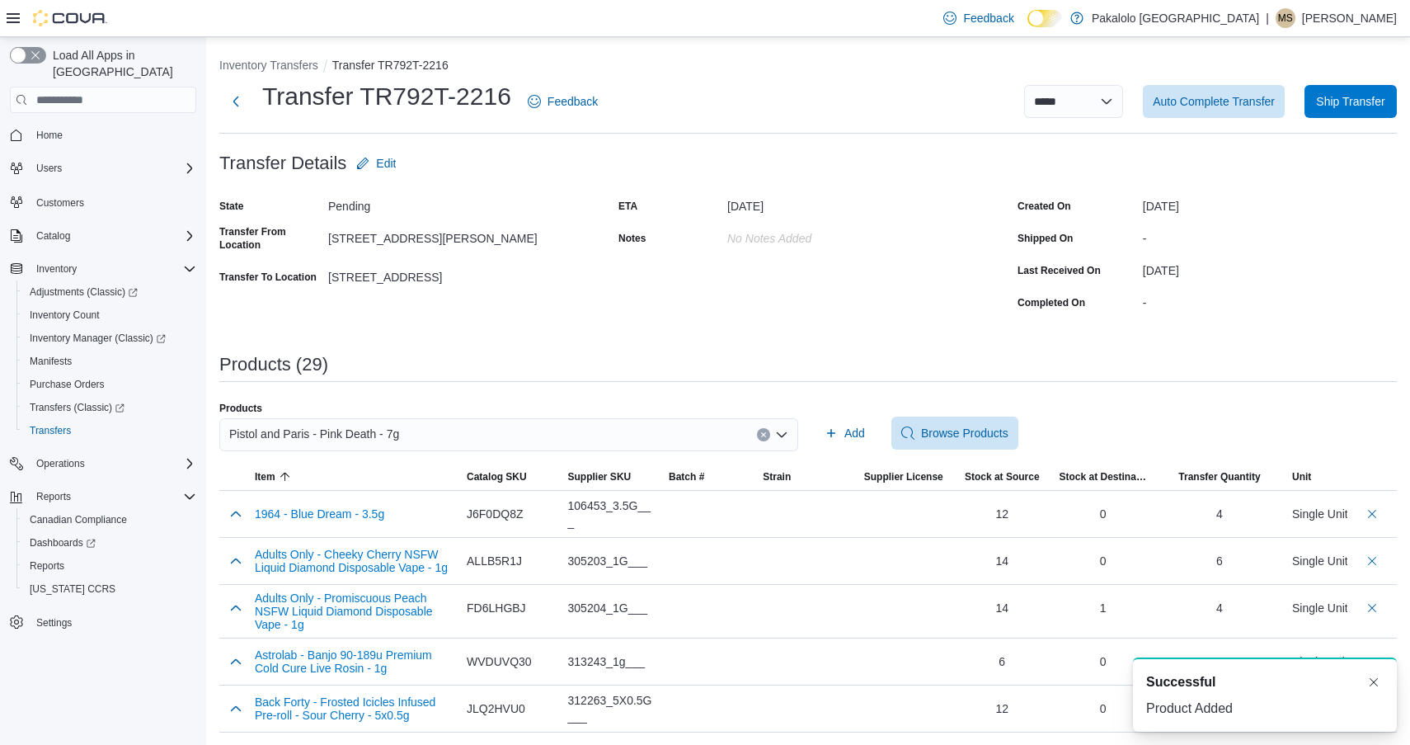
click at [440, 436] on div "Pistol and Paris - Pink Death - 7g" at bounding box center [508, 434] width 579 height 33
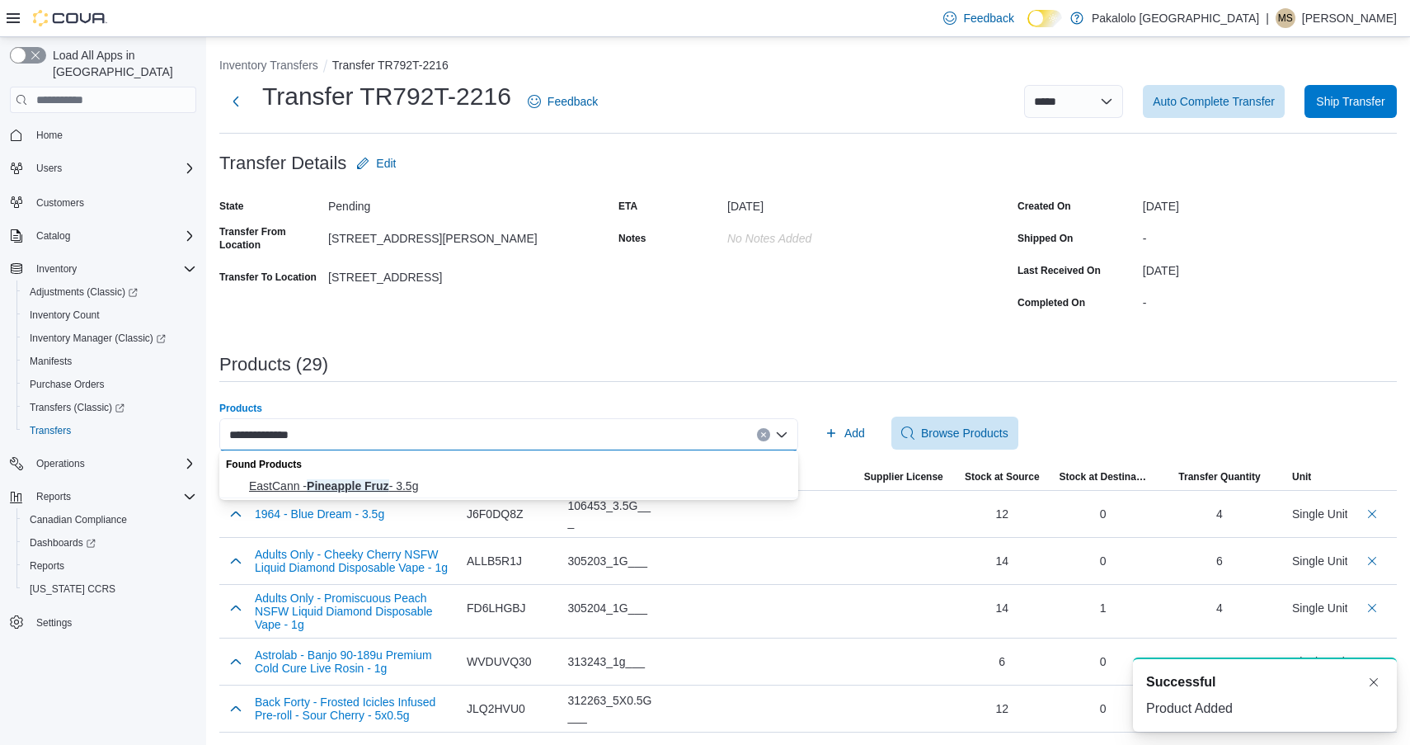
type input "**********"
click at [413, 487] on span "EastCann - Pineapple Fruz - 3.5g" at bounding box center [518, 486] width 539 height 16
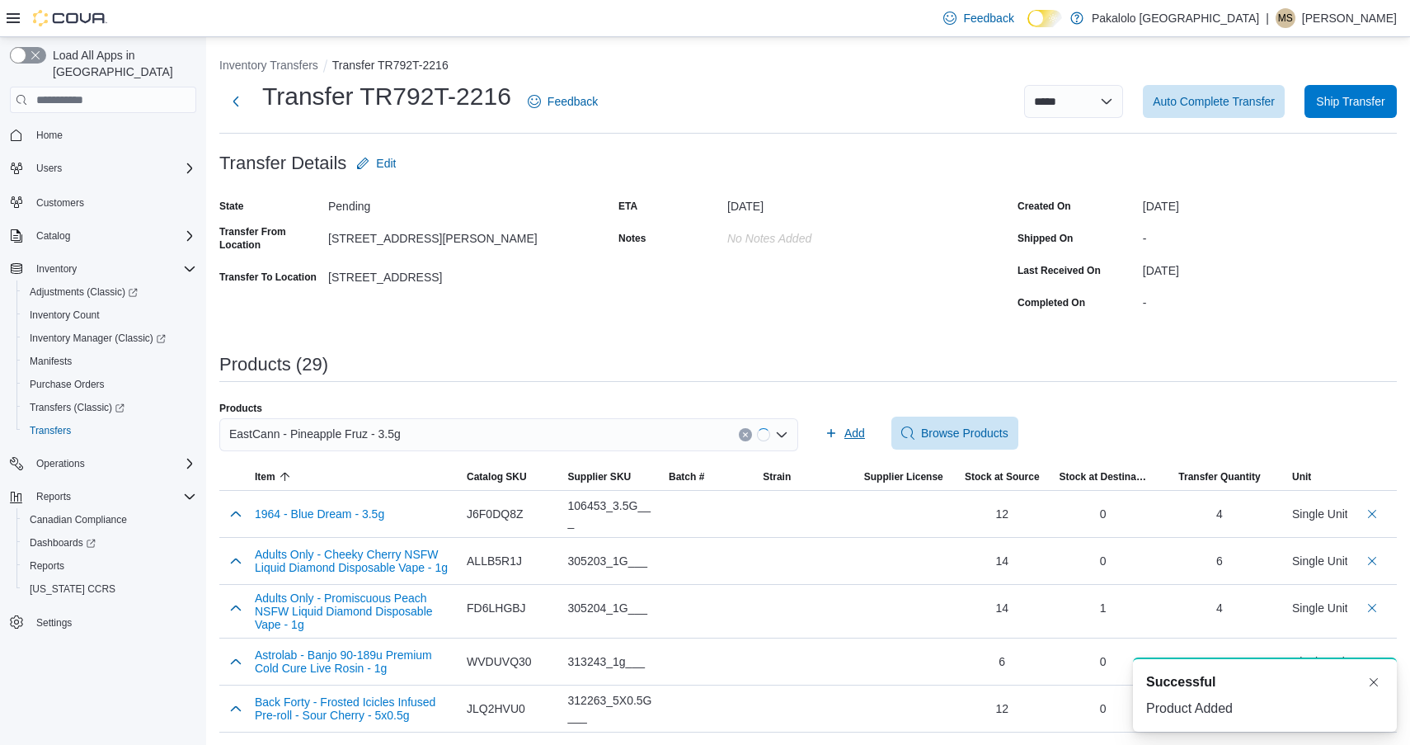
click at [833, 432] on icon "button" at bounding box center [831, 433] width 8 height 8
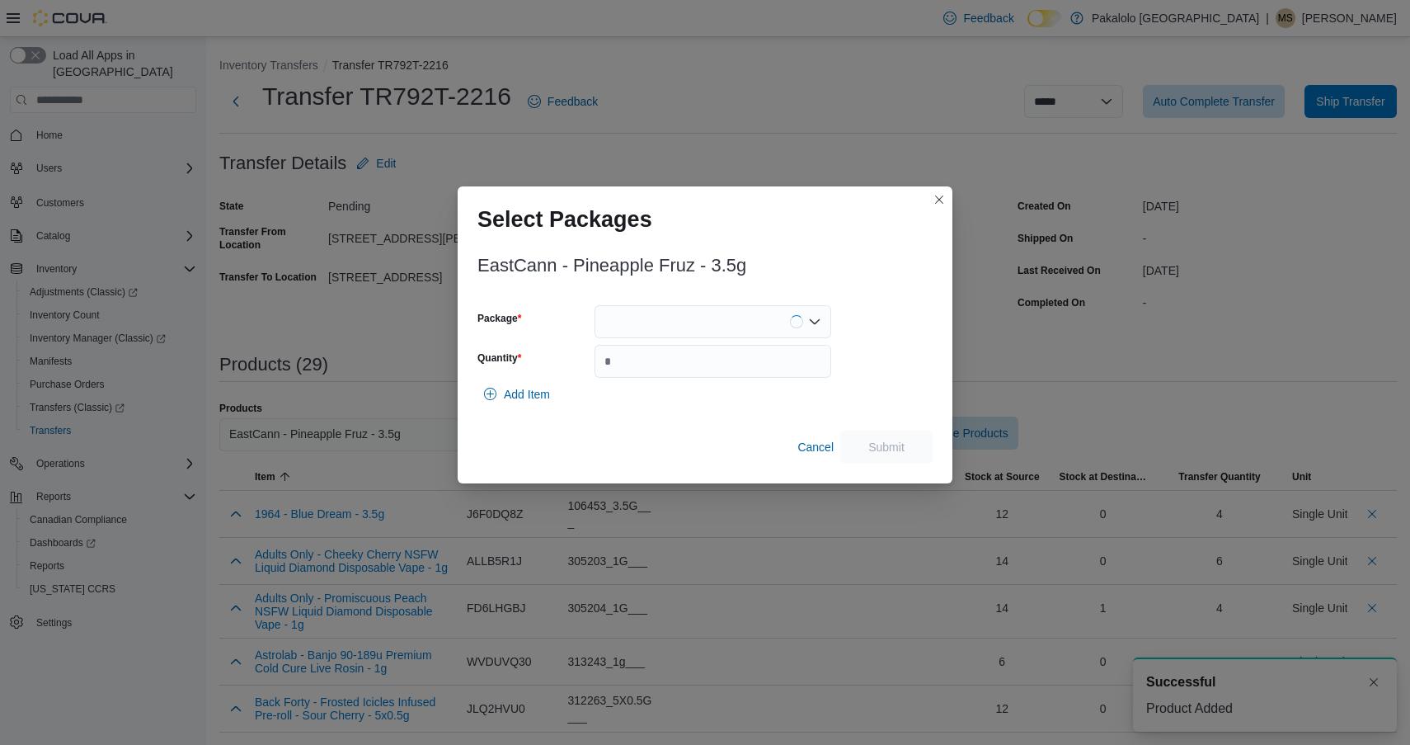
click at [694, 324] on div at bounding box center [713, 321] width 237 height 33
click at [694, 359] on input "Quantity" at bounding box center [713, 361] width 237 height 33
type input "*"
click at [690, 321] on div at bounding box center [713, 321] width 237 height 33
click at [690, 360] on div "Packages In Stock" at bounding box center [713, 350] width 237 height 24
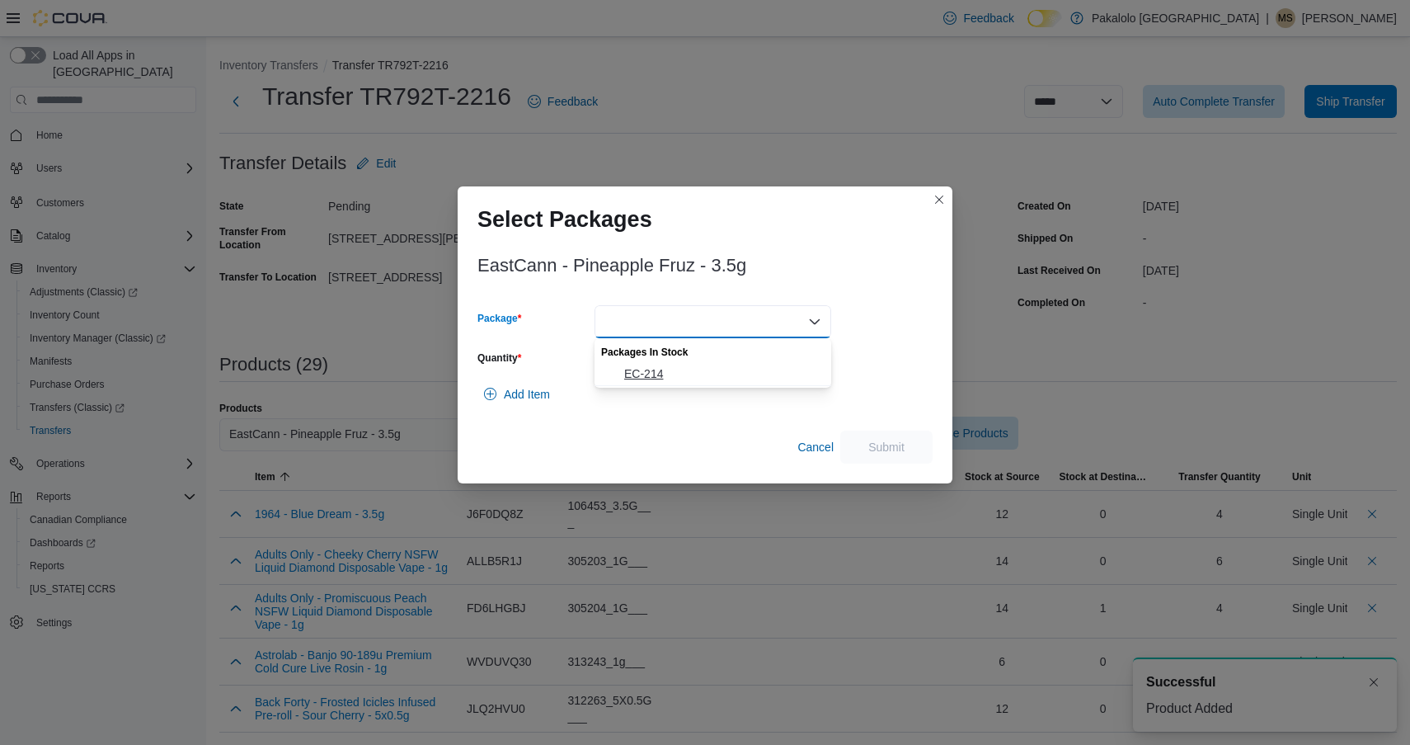
click at [753, 372] on span "EC-214" at bounding box center [722, 373] width 197 height 16
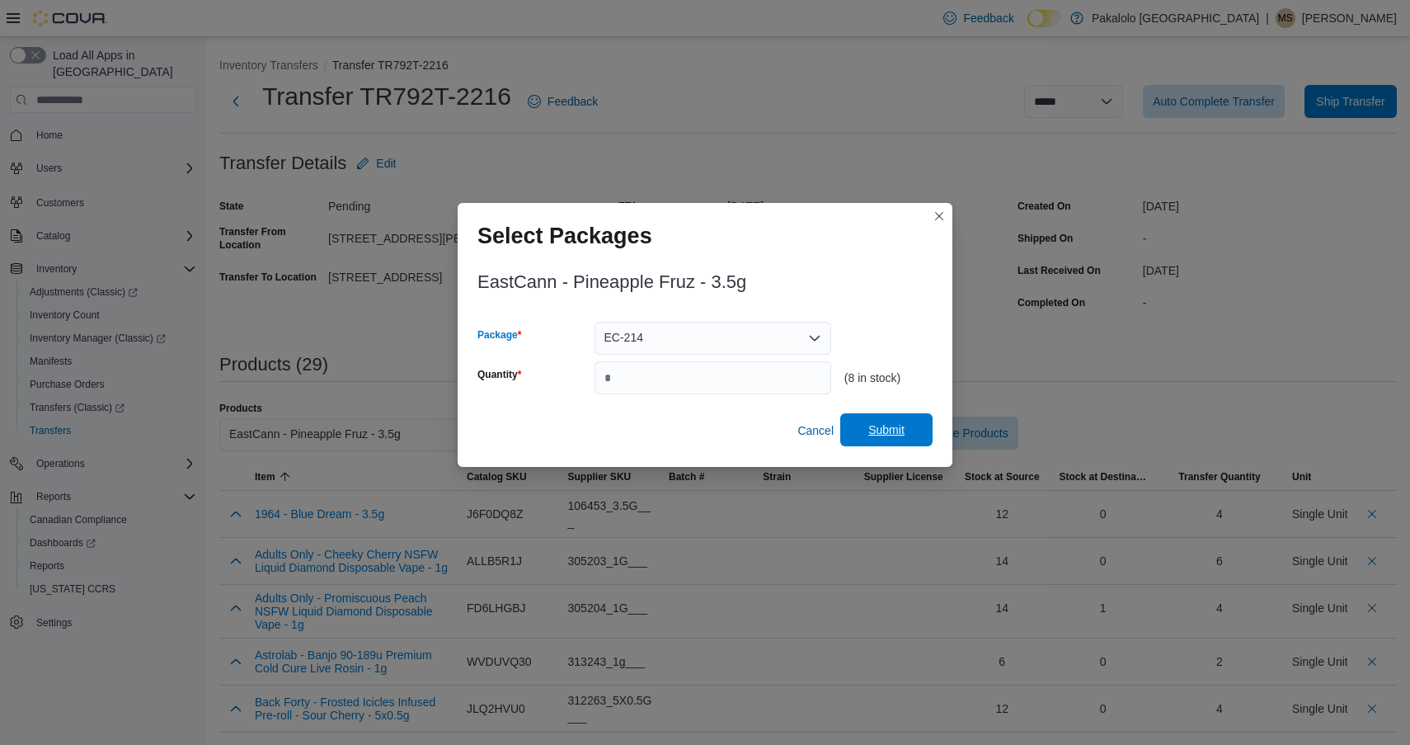
click at [872, 430] on span "Submit" at bounding box center [887, 429] width 36 height 16
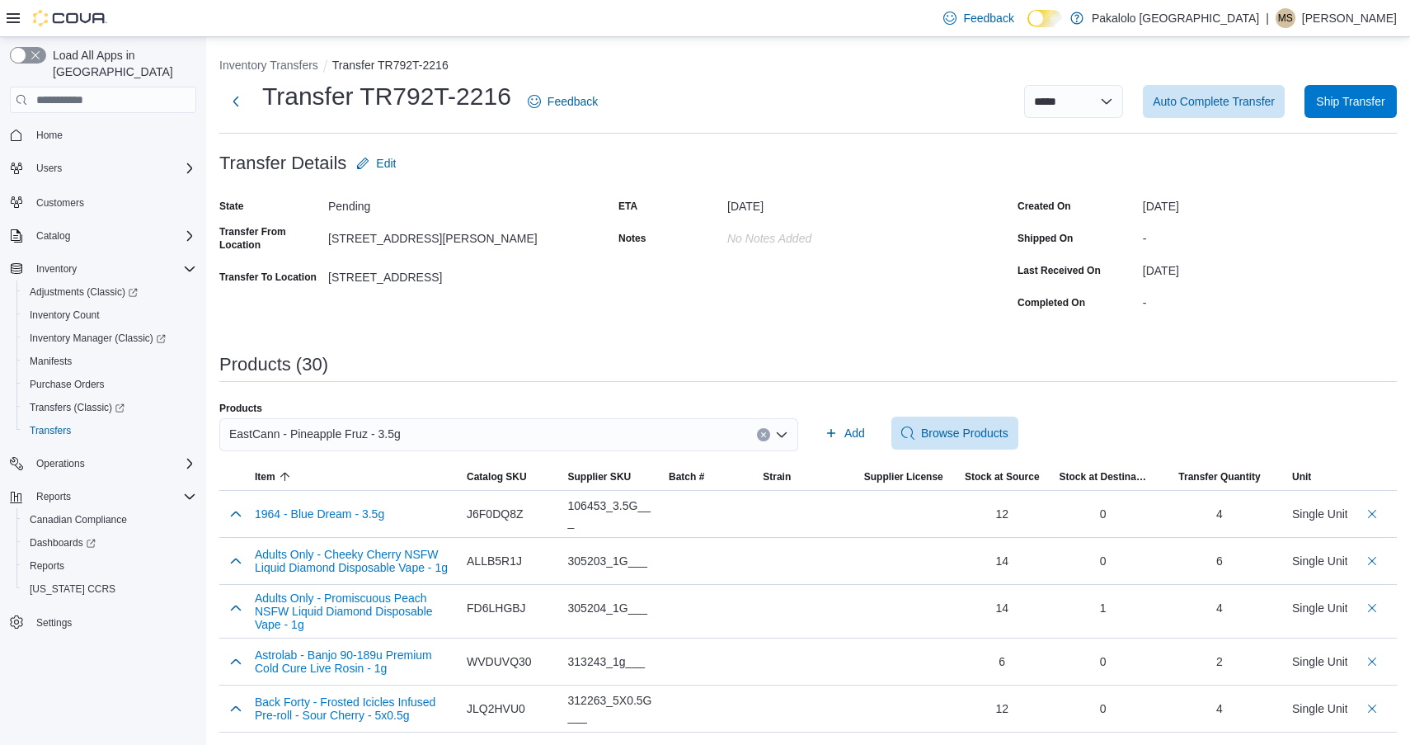
click at [589, 432] on div "EastCann - Pineapple Fruz - 3.5g" at bounding box center [508, 434] width 579 height 33
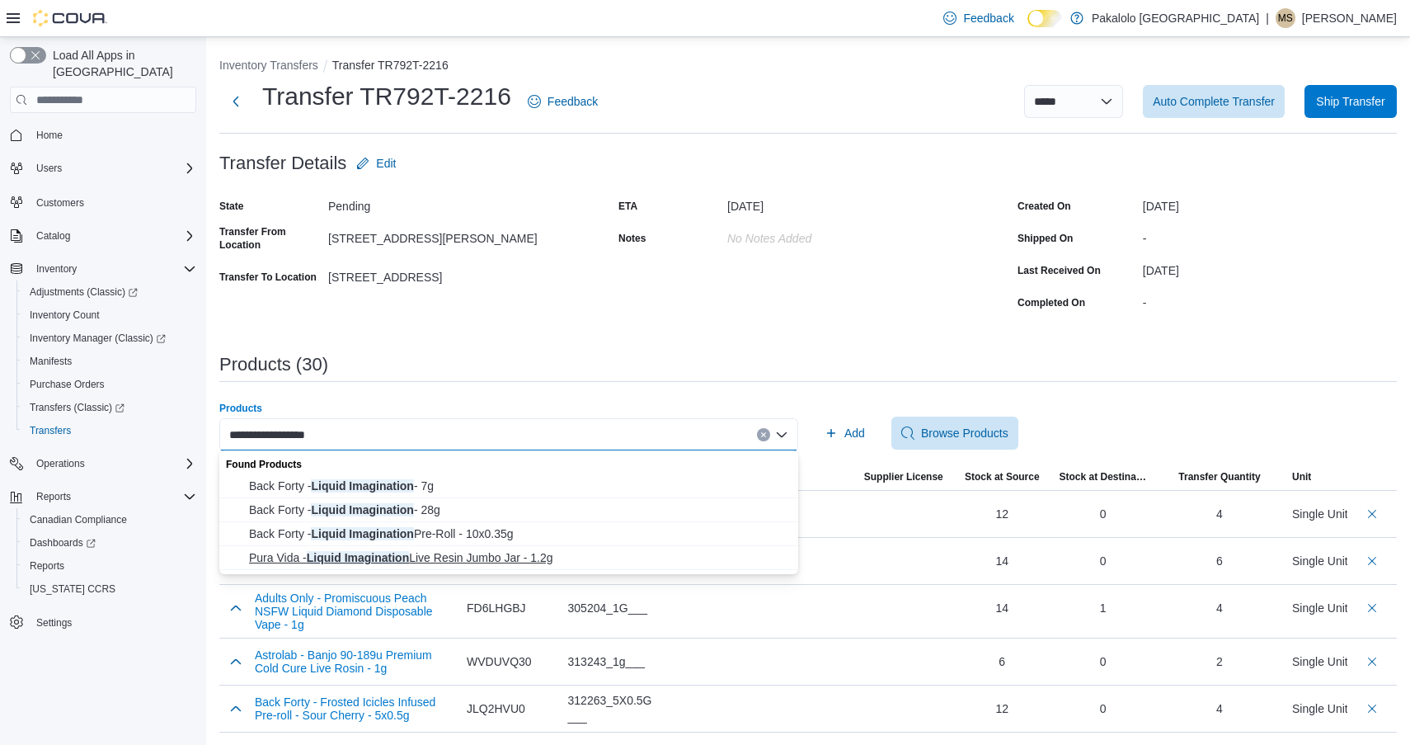
type input "**********"
click at [511, 555] on span "Pura Vida - Liquid Imagination Live Resin Jumbo Jar - 1.2g" at bounding box center [518, 557] width 539 height 16
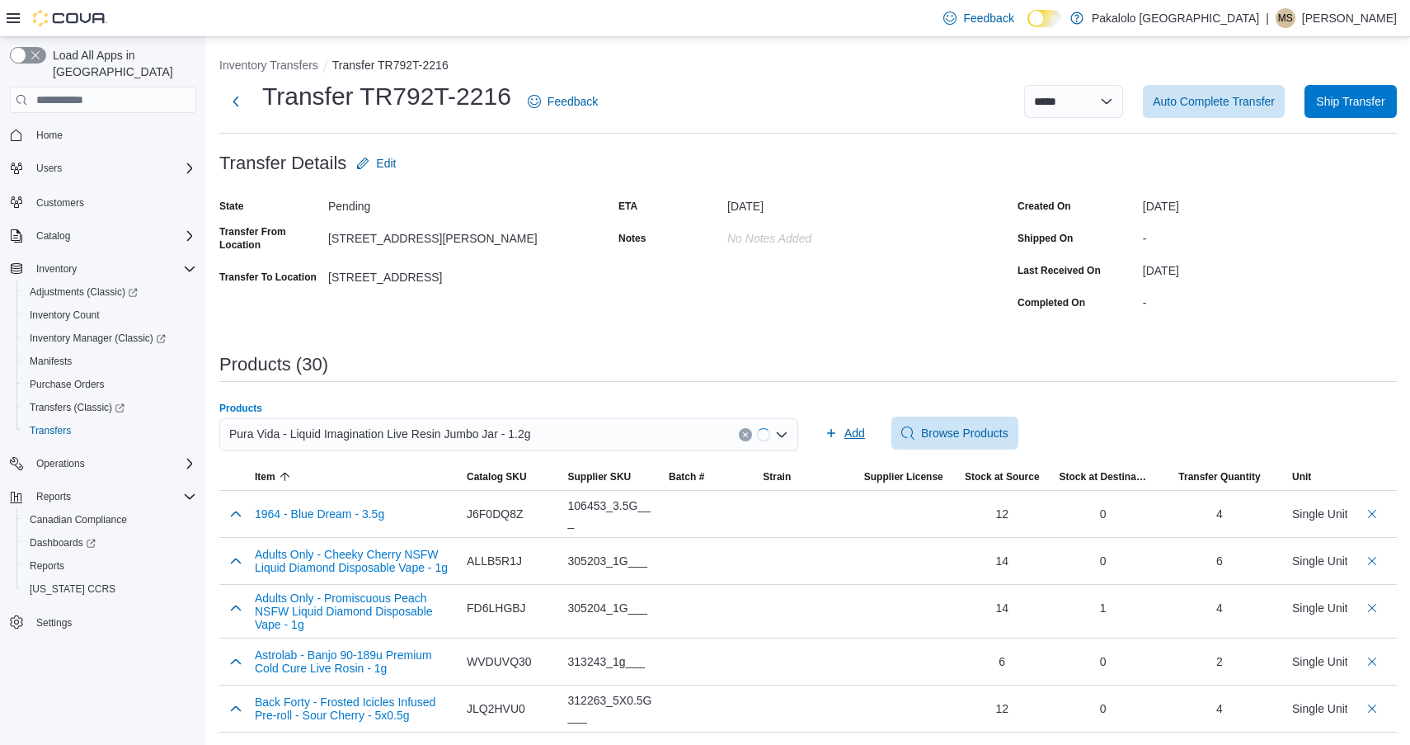
click at [859, 440] on span "Add" at bounding box center [855, 433] width 21 height 16
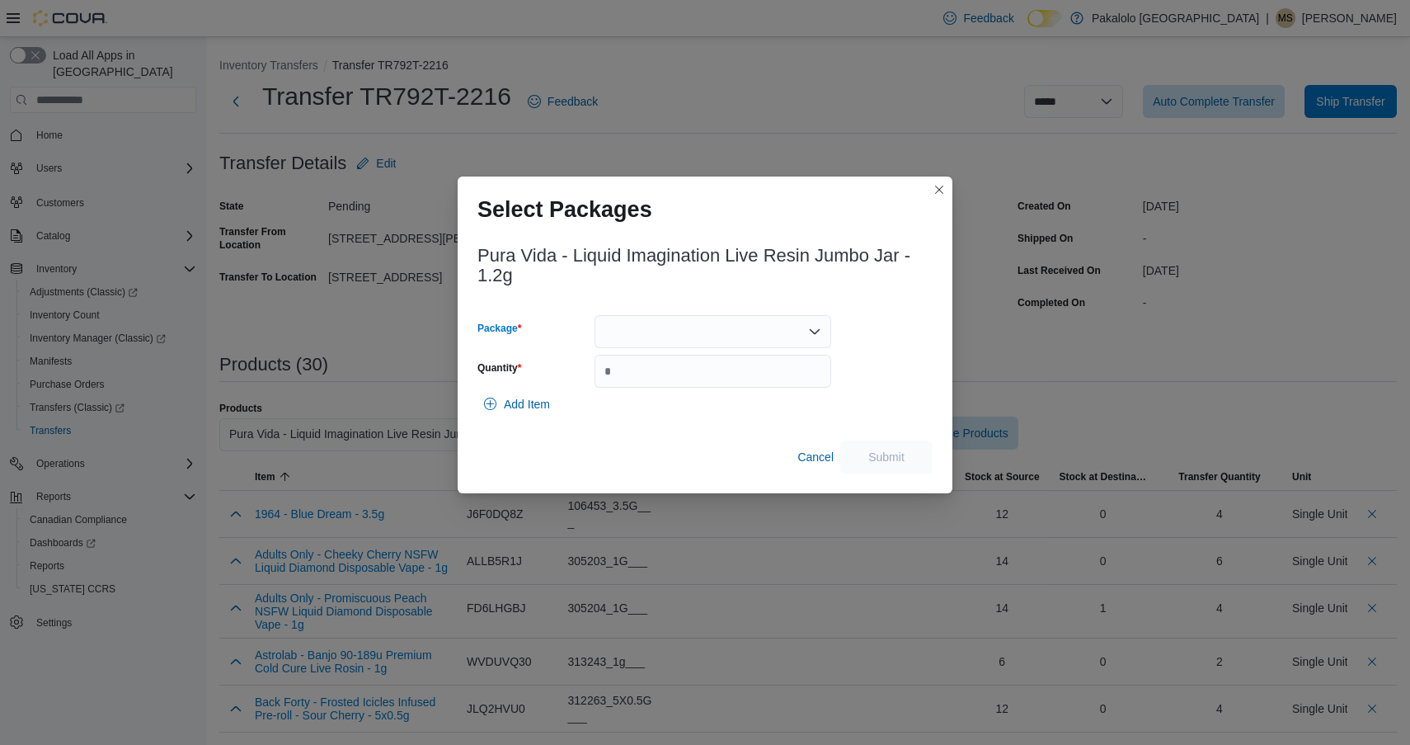
click at [682, 331] on div at bounding box center [713, 331] width 237 height 33
click at [682, 375] on span "EAG628A" at bounding box center [722, 383] width 197 height 16
click at [682, 375] on input "Quantity" at bounding box center [713, 371] width 237 height 33
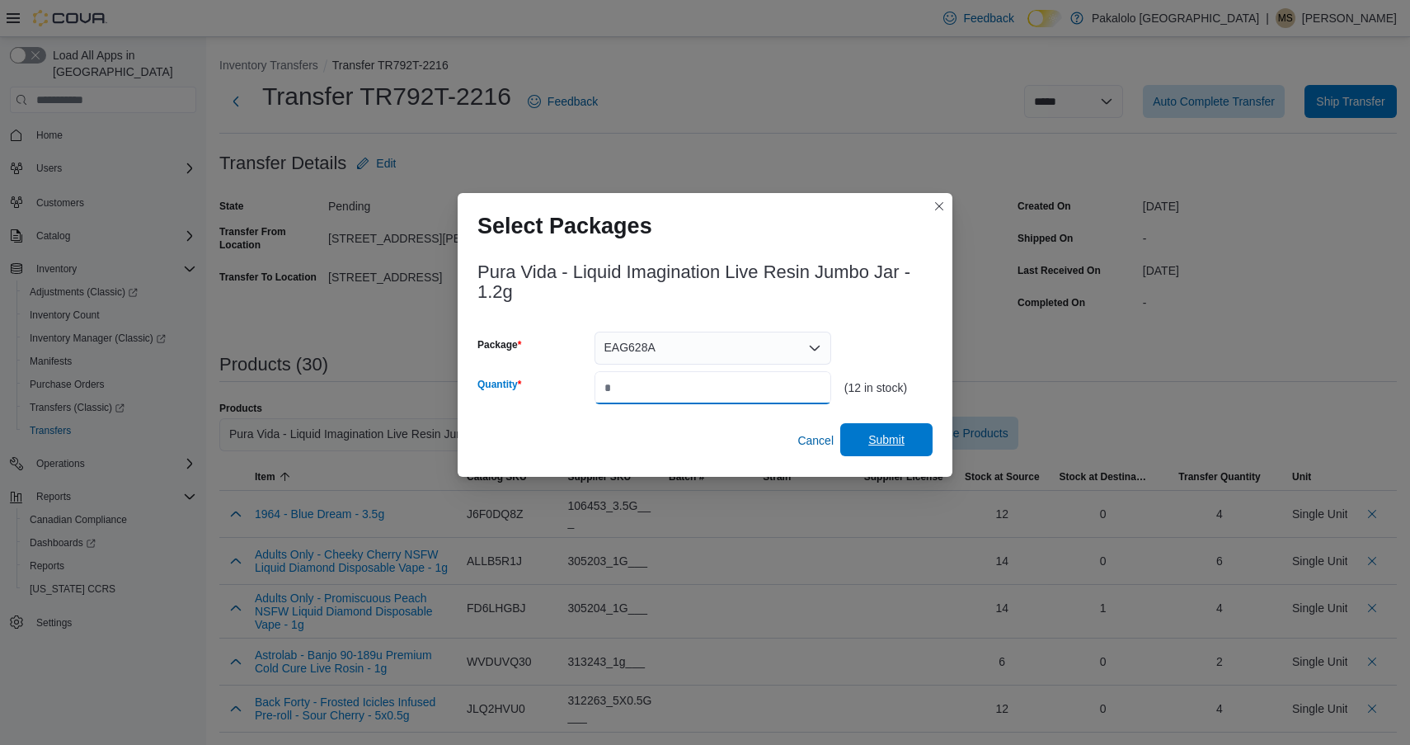
type input "*"
click at [884, 426] on span "Submit" at bounding box center [886, 439] width 73 height 33
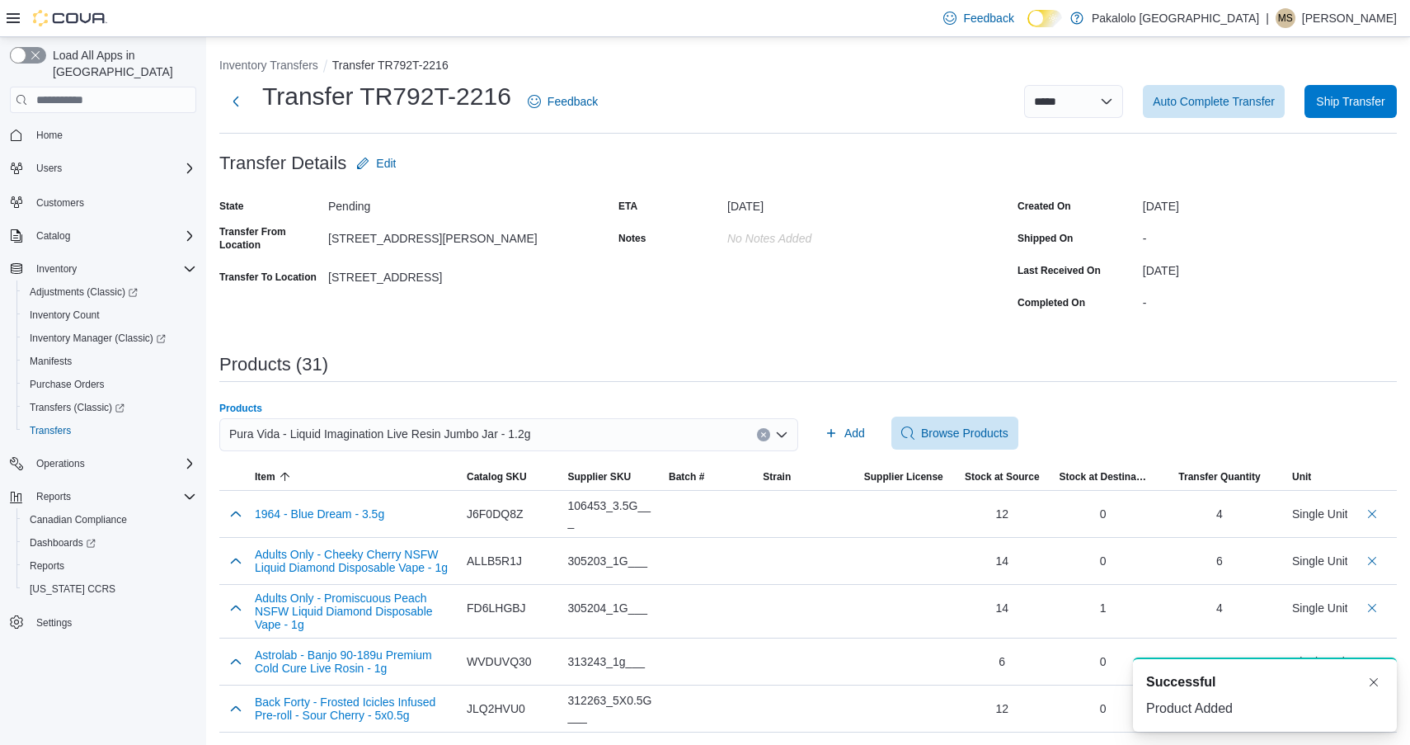
click at [513, 433] on span "Pura Vida - Liquid Imagination Live Resin Jumbo Jar - 1.2g" at bounding box center [380, 434] width 302 height 20
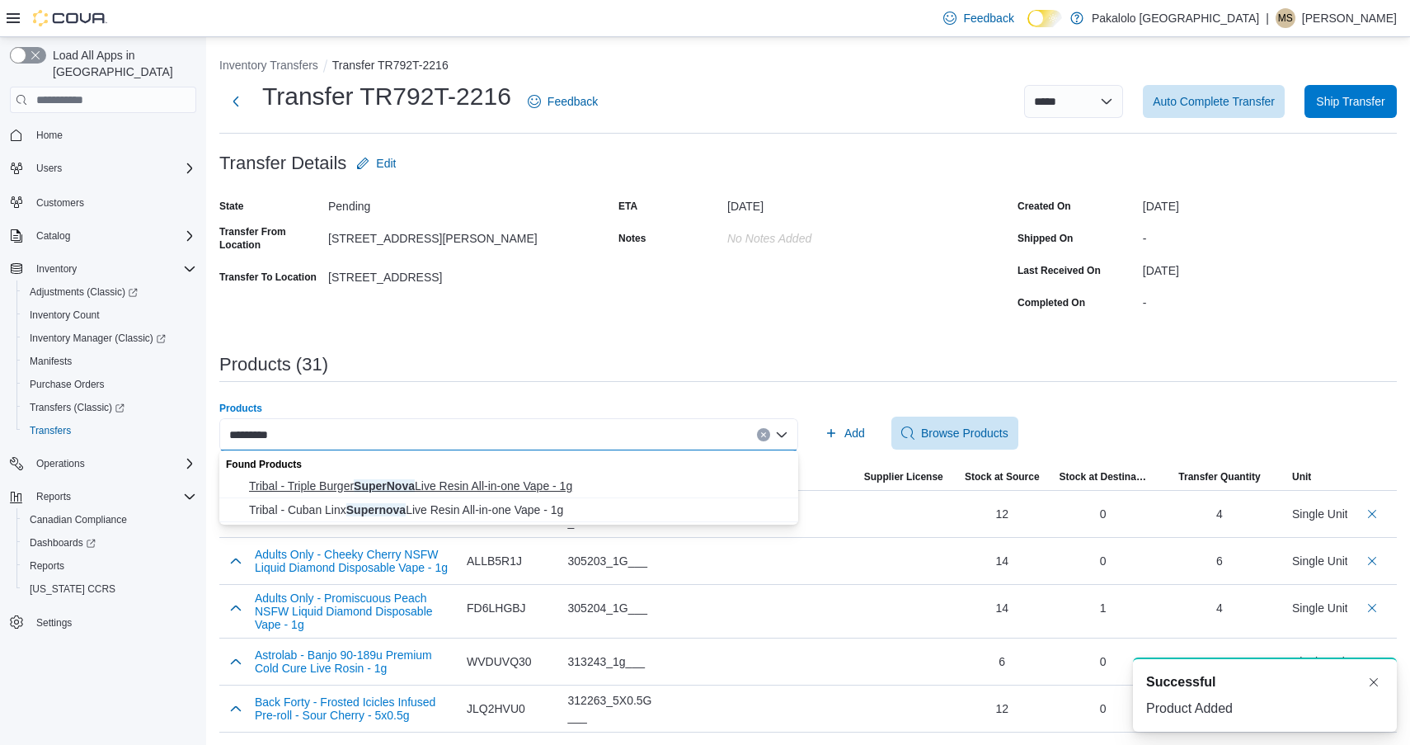
type input "*********"
click at [485, 488] on span "Tribal - Triple Burger SuperNova Live Resin All-in-one Vape - 1g" at bounding box center [518, 486] width 539 height 16
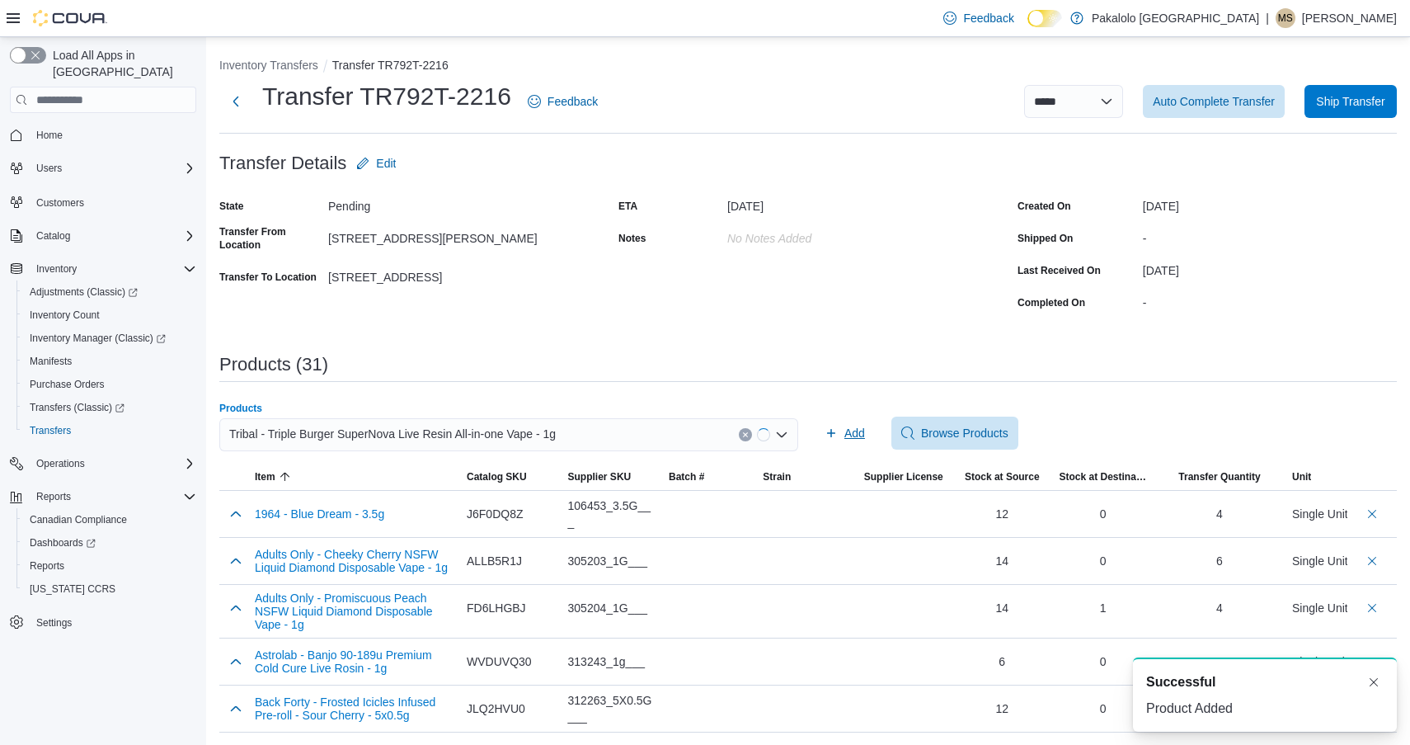
click at [861, 423] on span "Add" at bounding box center [845, 433] width 40 height 33
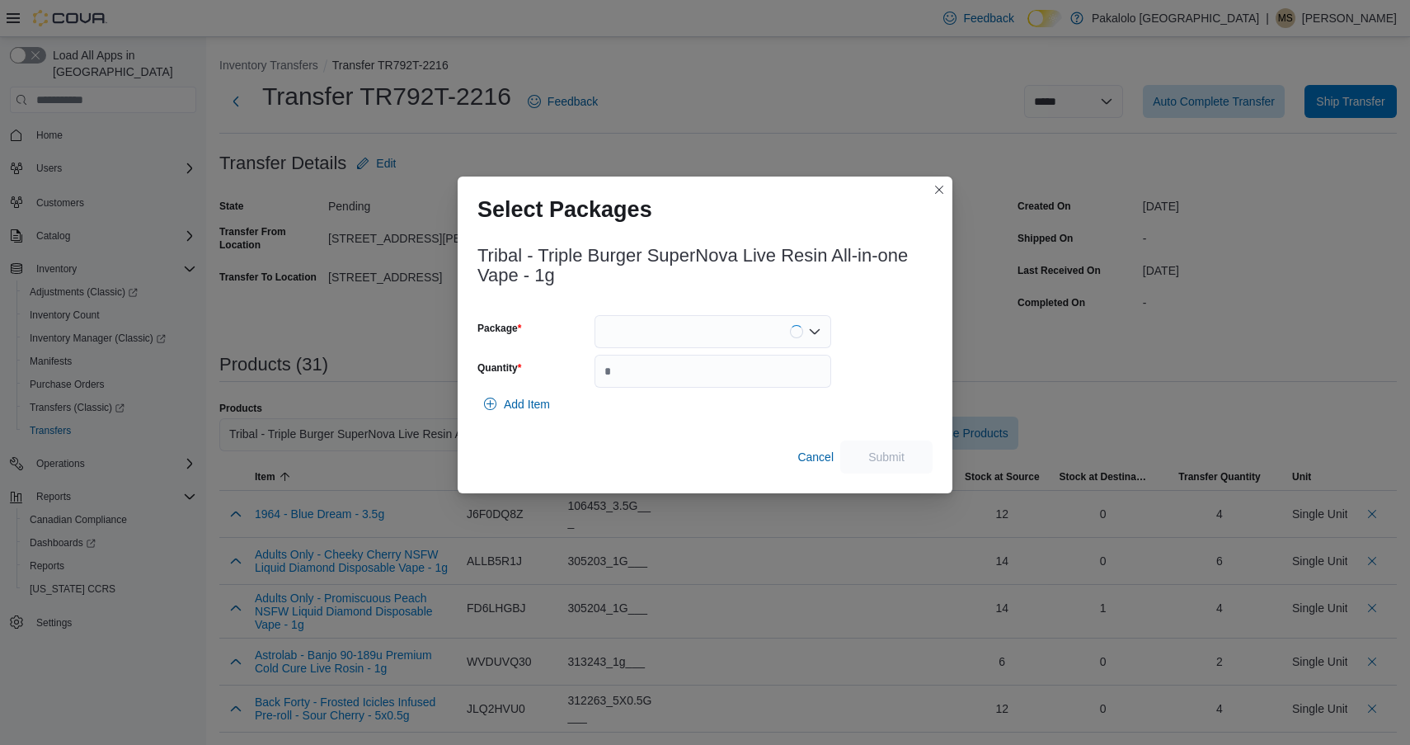
click at [696, 323] on div at bounding box center [713, 331] width 237 height 33
click at [692, 383] on span "6325123P1" at bounding box center [722, 383] width 197 height 16
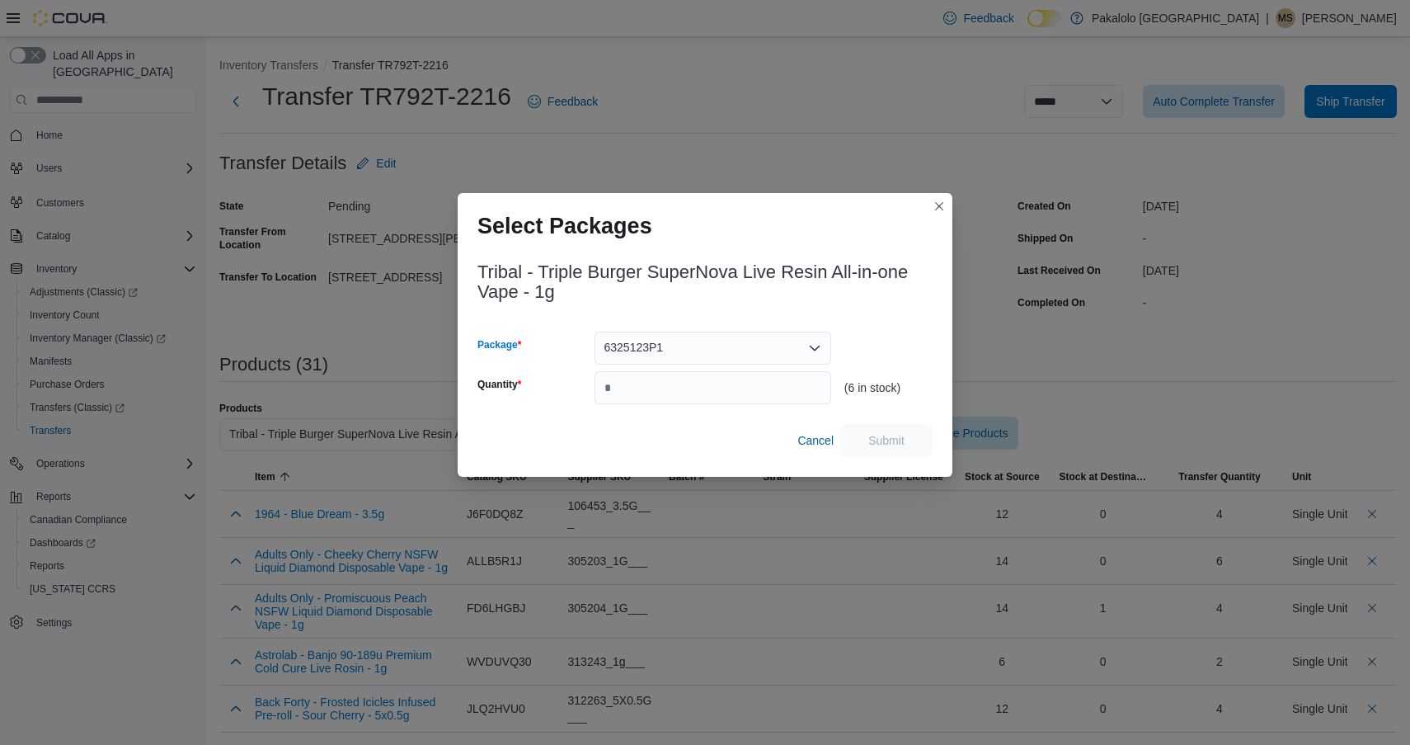
type input "*"
drag, startPoint x: 810, startPoint y: 282, endPoint x: 784, endPoint y: 361, distance: 83.2
click at [809, 282] on h3 "Tribal - Triple Burger SuperNova Live Resin All-in-one Vape - 1g" at bounding box center [705, 282] width 455 height 40
click at [754, 391] on input "Quantity" at bounding box center [713, 387] width 237 height 33
type input "*"
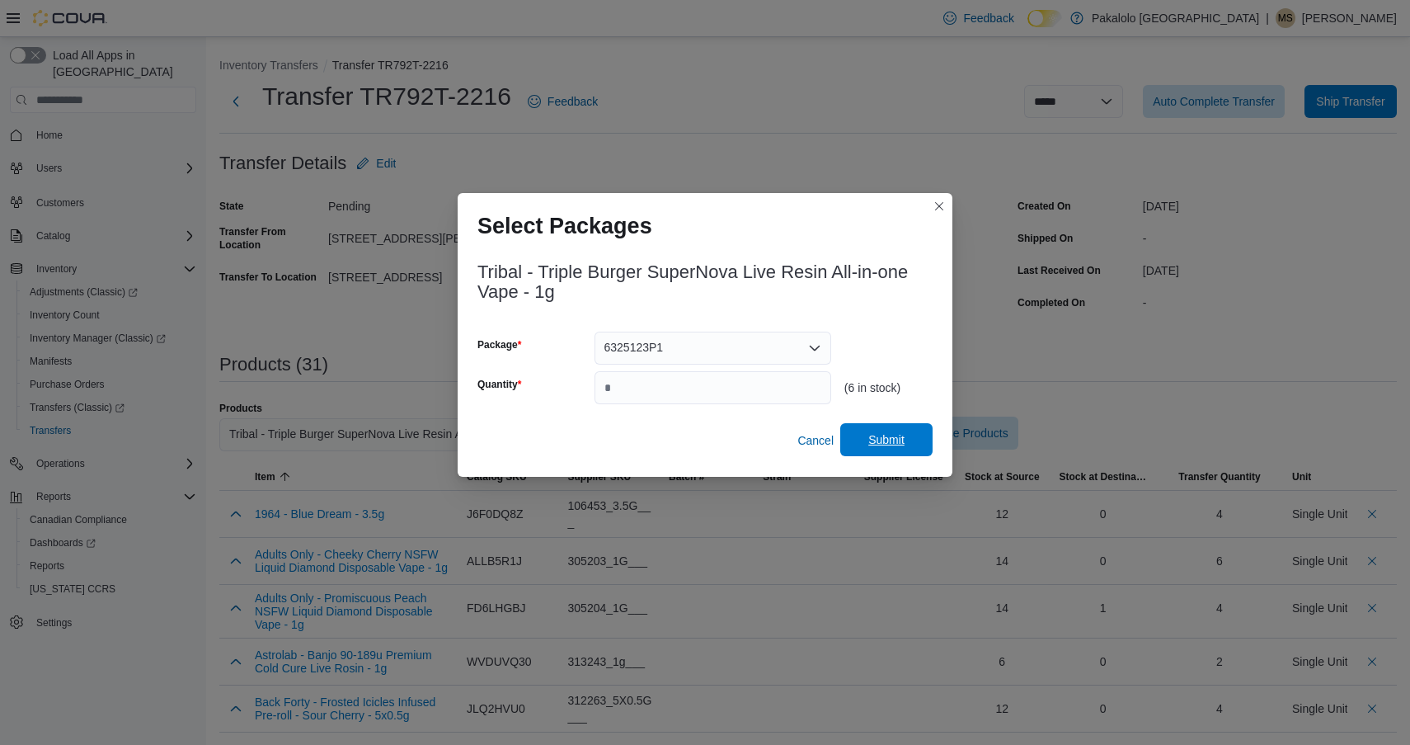
click at [900, 444] on span "Submit" at bounding box center [887, 439] width 36 height 16
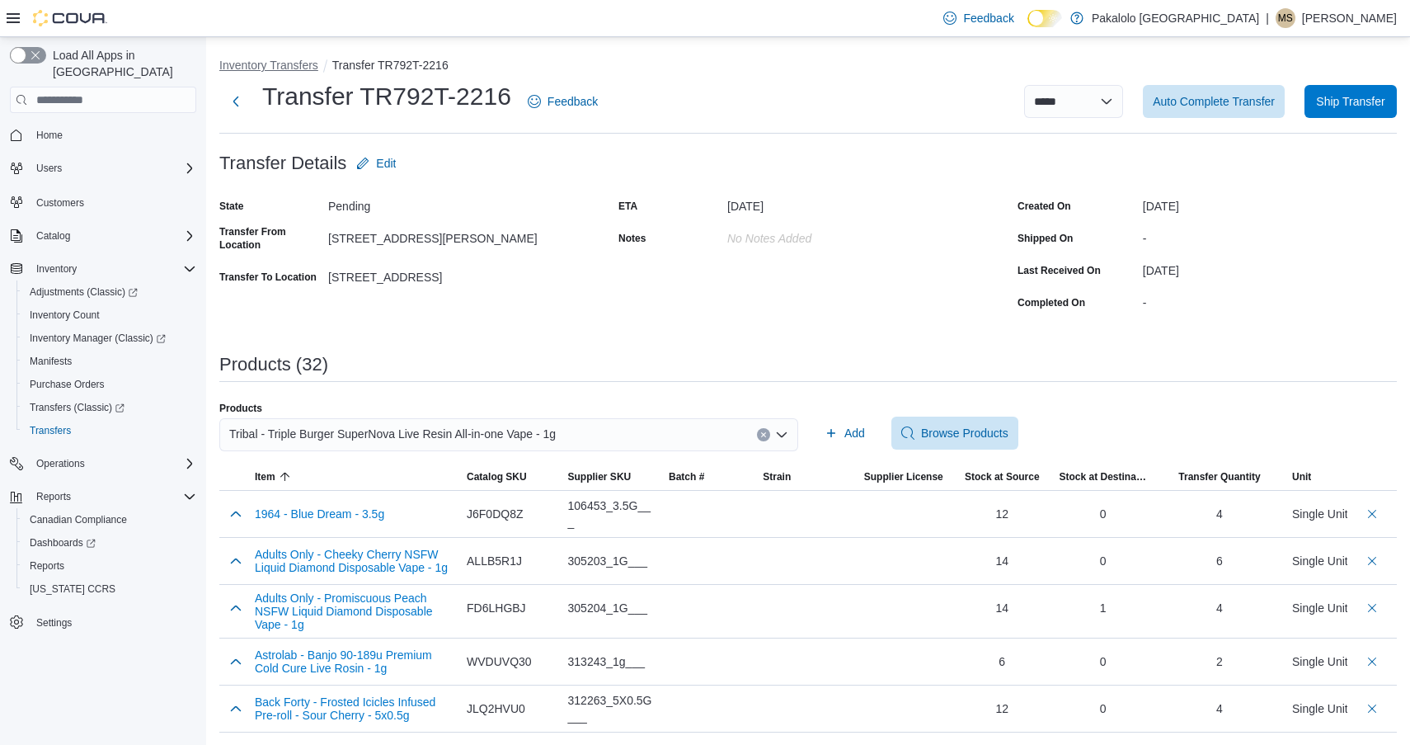
click at [290, 66] on button "Inventory Transfers" at bounding box center [268, 65] width 99 height 13
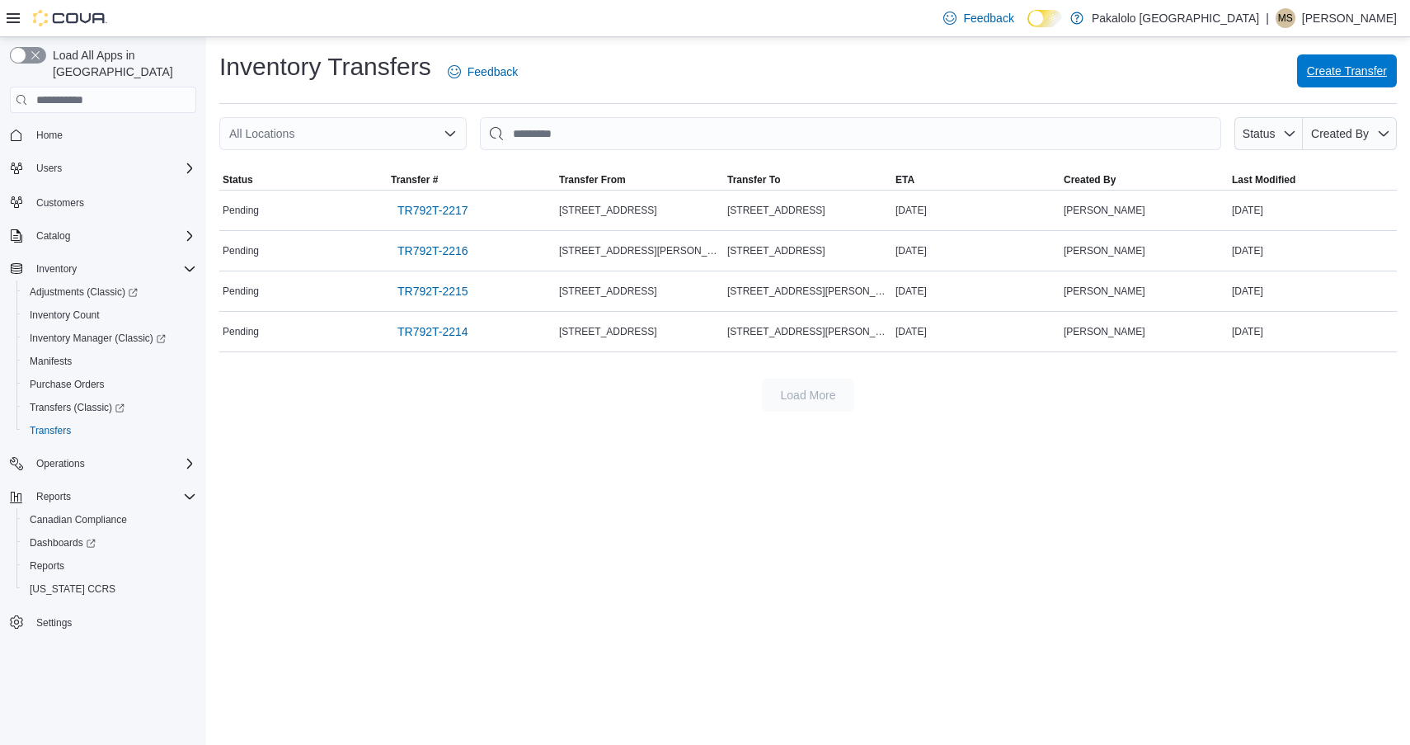
click at [1303, 73] on button "Create Transfer" at bounding box center [1347, 70] width 100 height 33
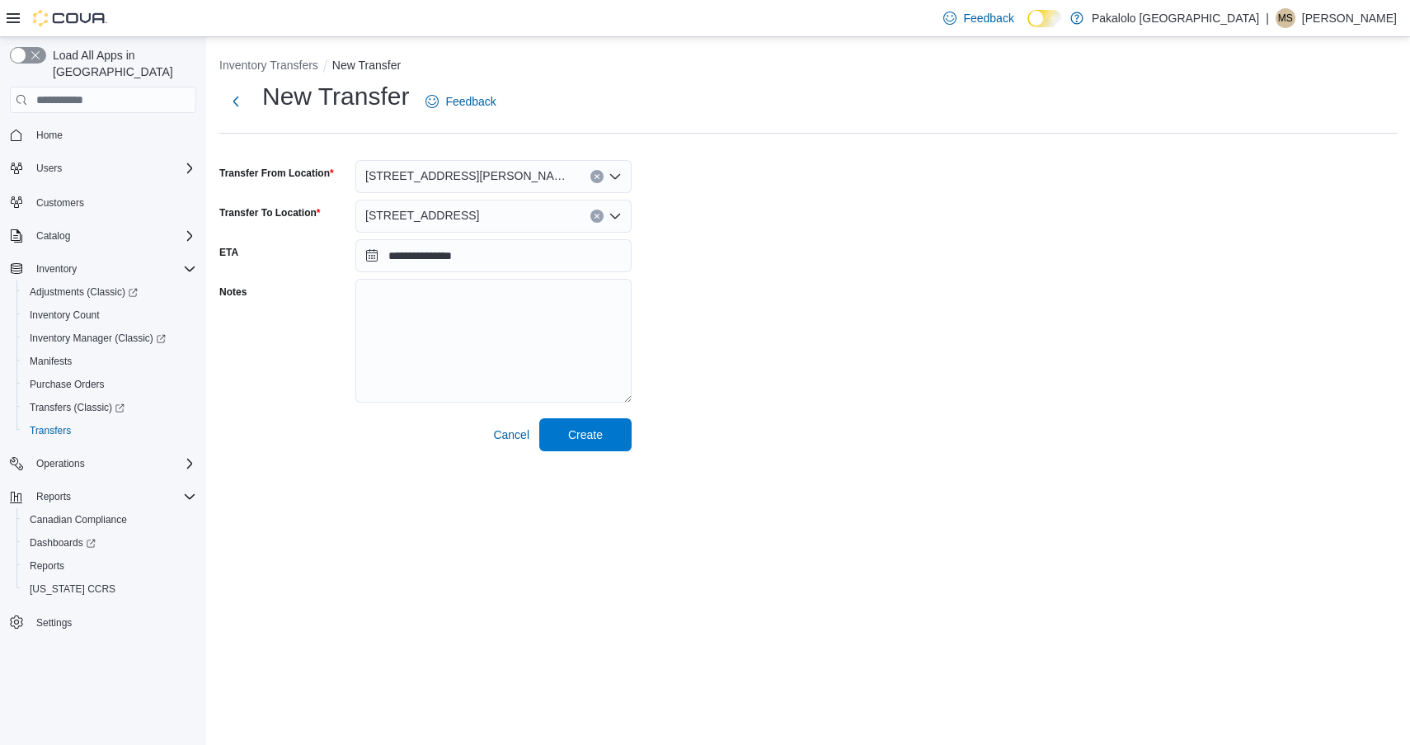
click at [518, 182] on div "[STREET_ADDRESS][PERSON_NAME]" at bounding box center [493, 176] width 276 height 33
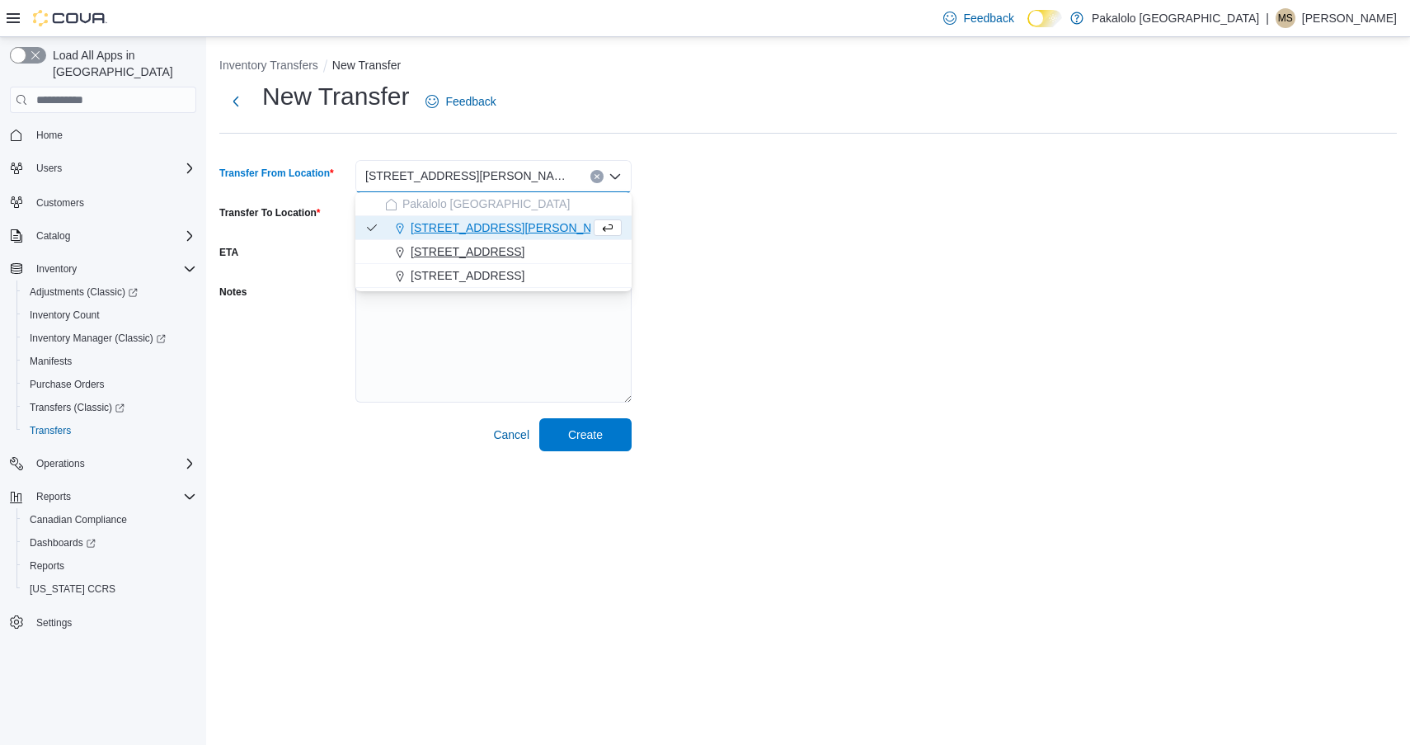
click at [446, 251] on span "[STREET_ADDRESS]" at bounding box center [468, 251] width 114 height 16
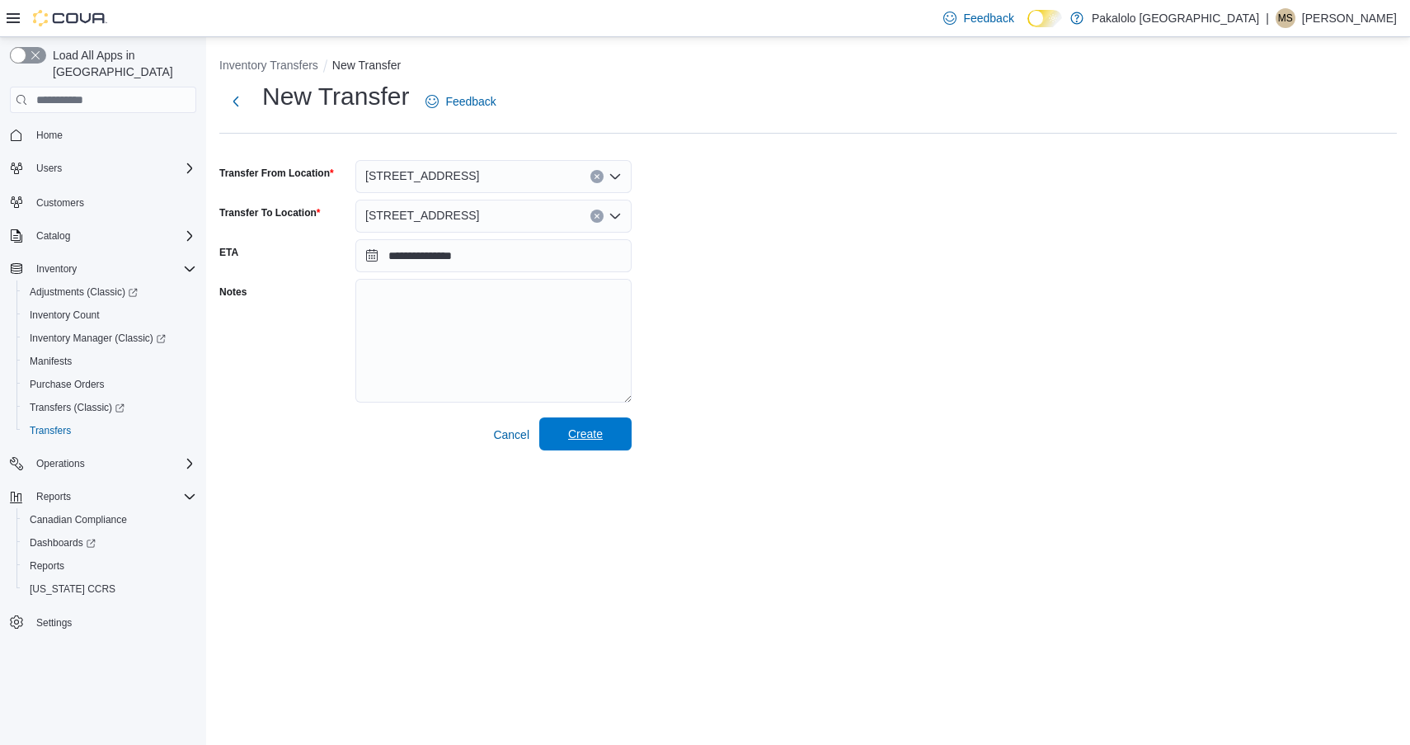
click at [590, 442] on span "Create" at bounding box center [585, 433] width 73 height 33
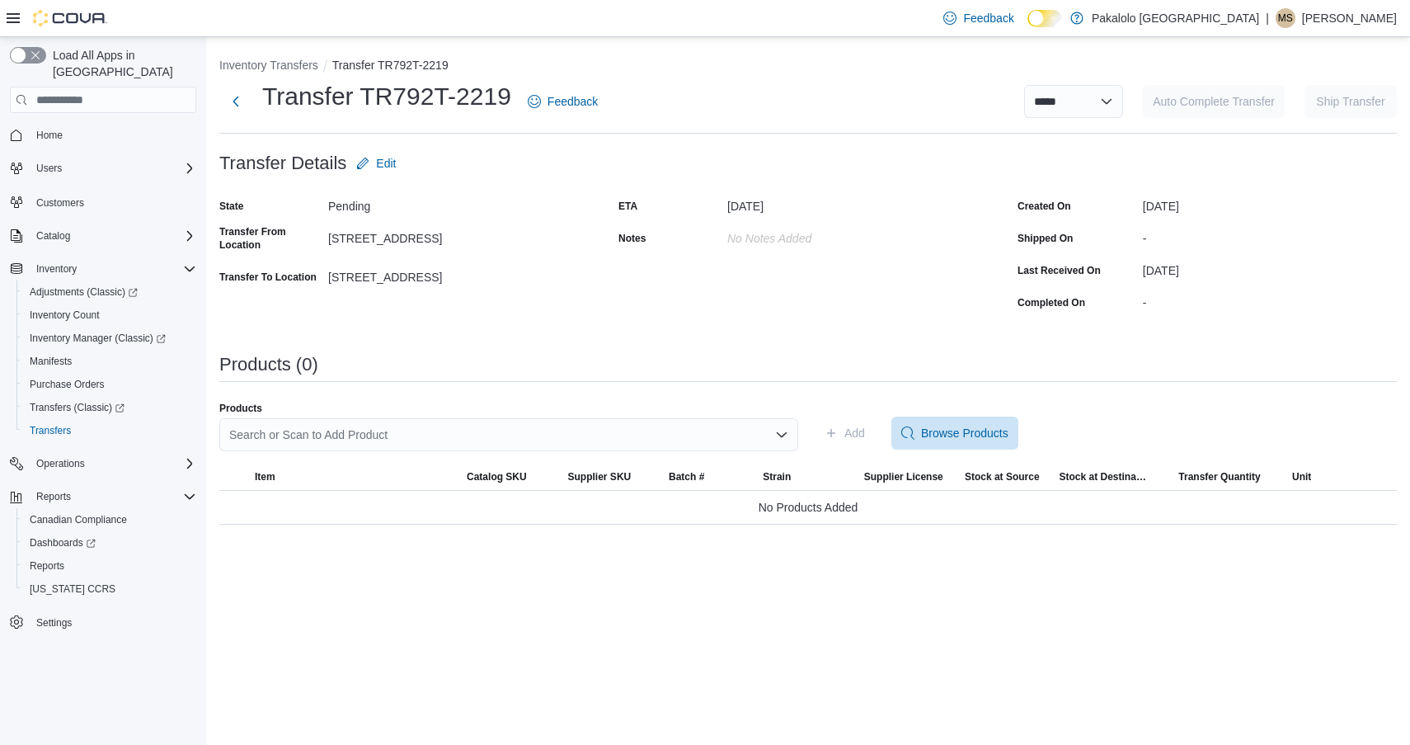
click at [604, 422] on div "Search or Scan to Add Product" at bounding box center [508, 434] width 579 height 33
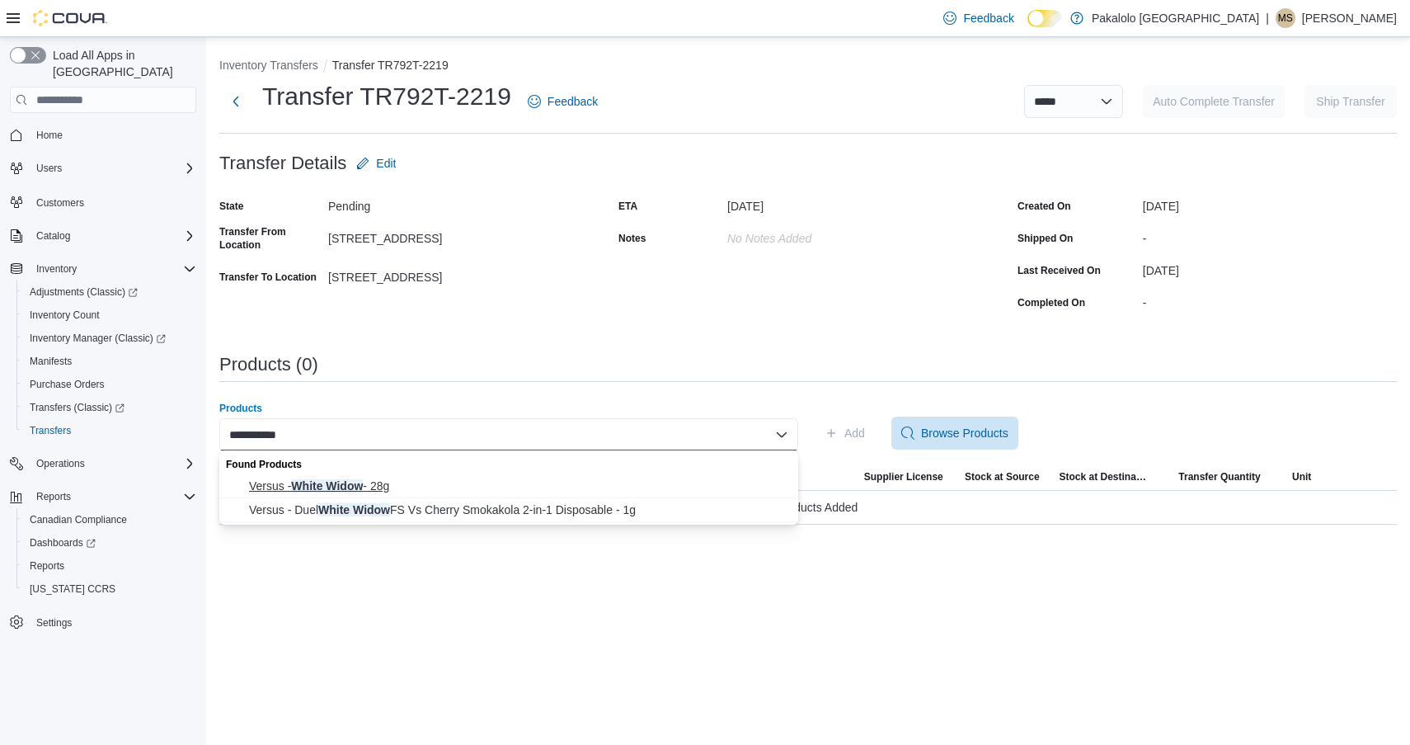
type input "**********"
click at [536, 488] on span "Versus - White Widow - 28g" at bounding box center [518, 486] width 539 height 16
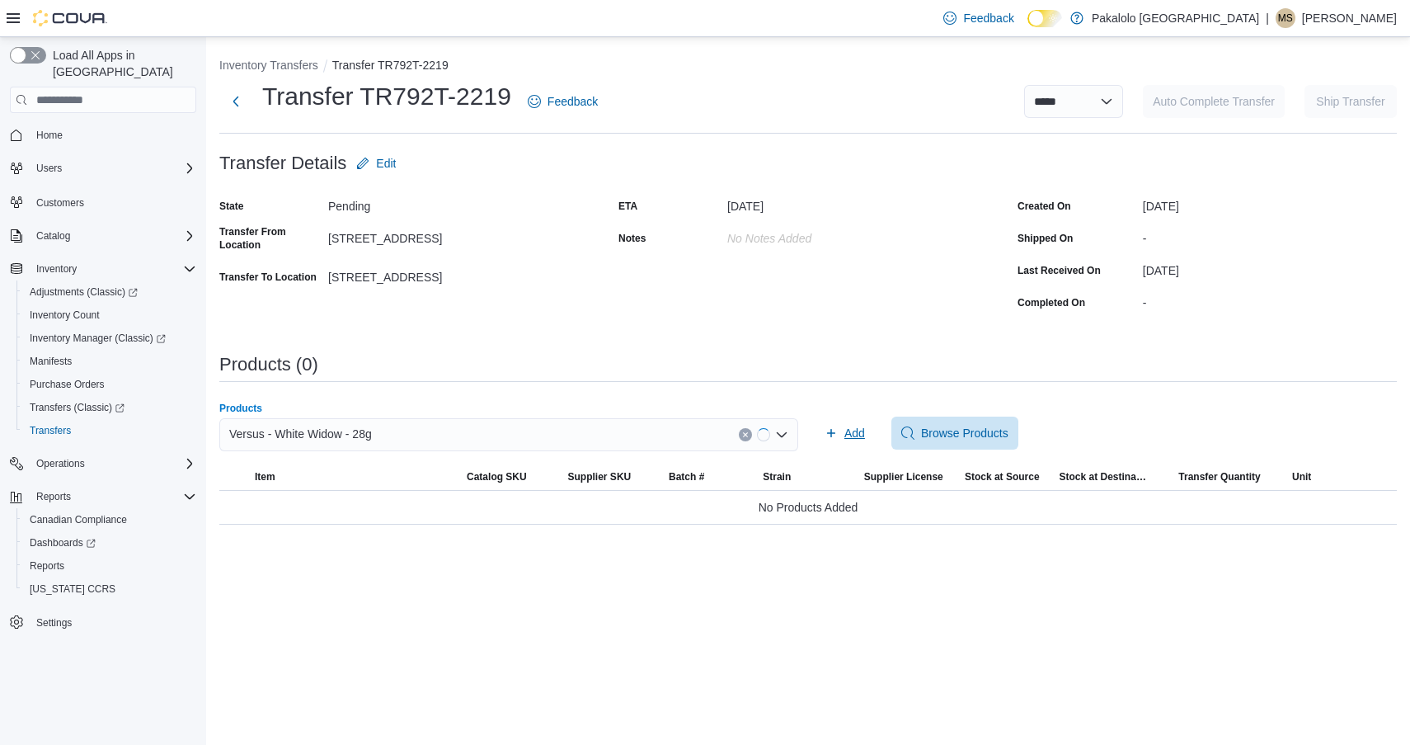
click at [855, 434] on span "Add" at bounding box center [855, 433] width 21 height 16
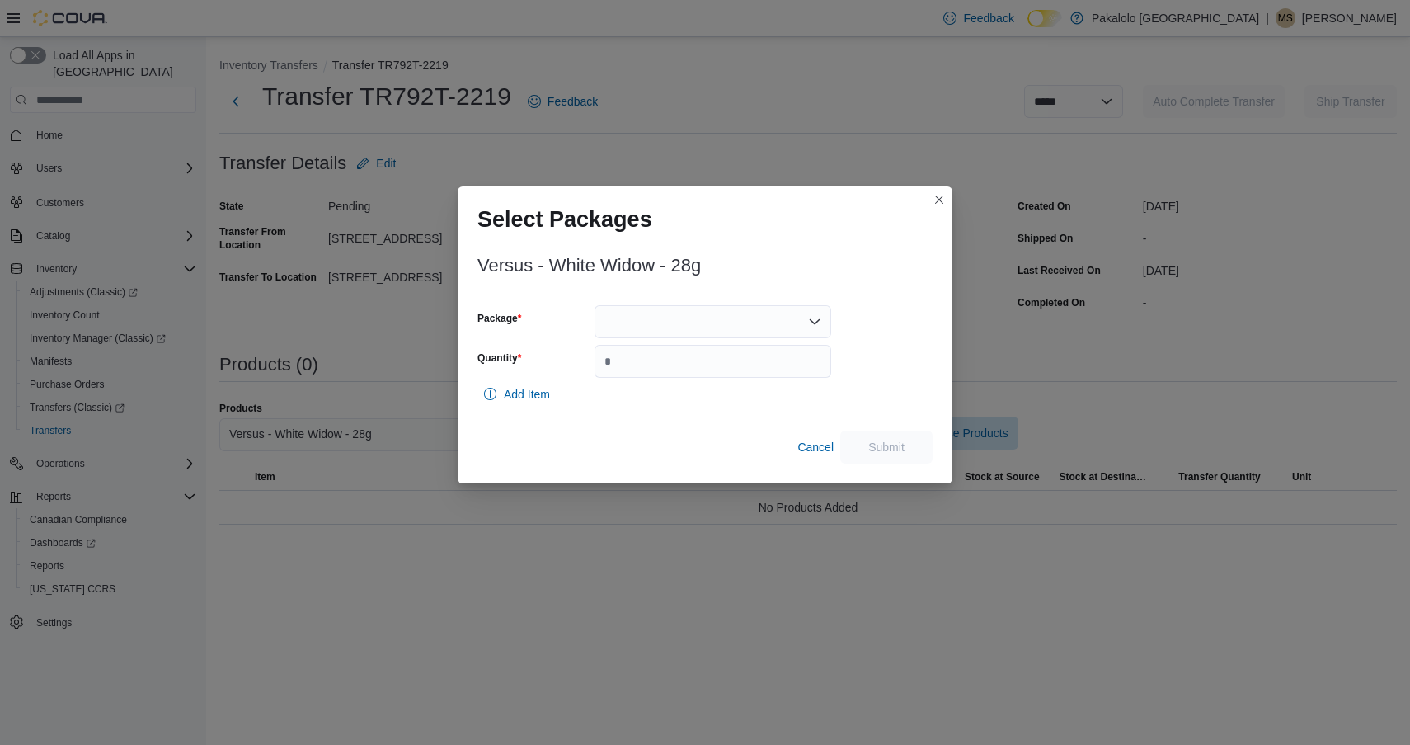
click at [732, 326] on div at bounding box center [713, 321] width 237 height 33
click at [732, 368] on span "AFG00001000" at bounding box center [722, 373] width 197 height 16
click at [732, 368] on input "Quantity" at bounding box center [713, 361] width 237 height 33
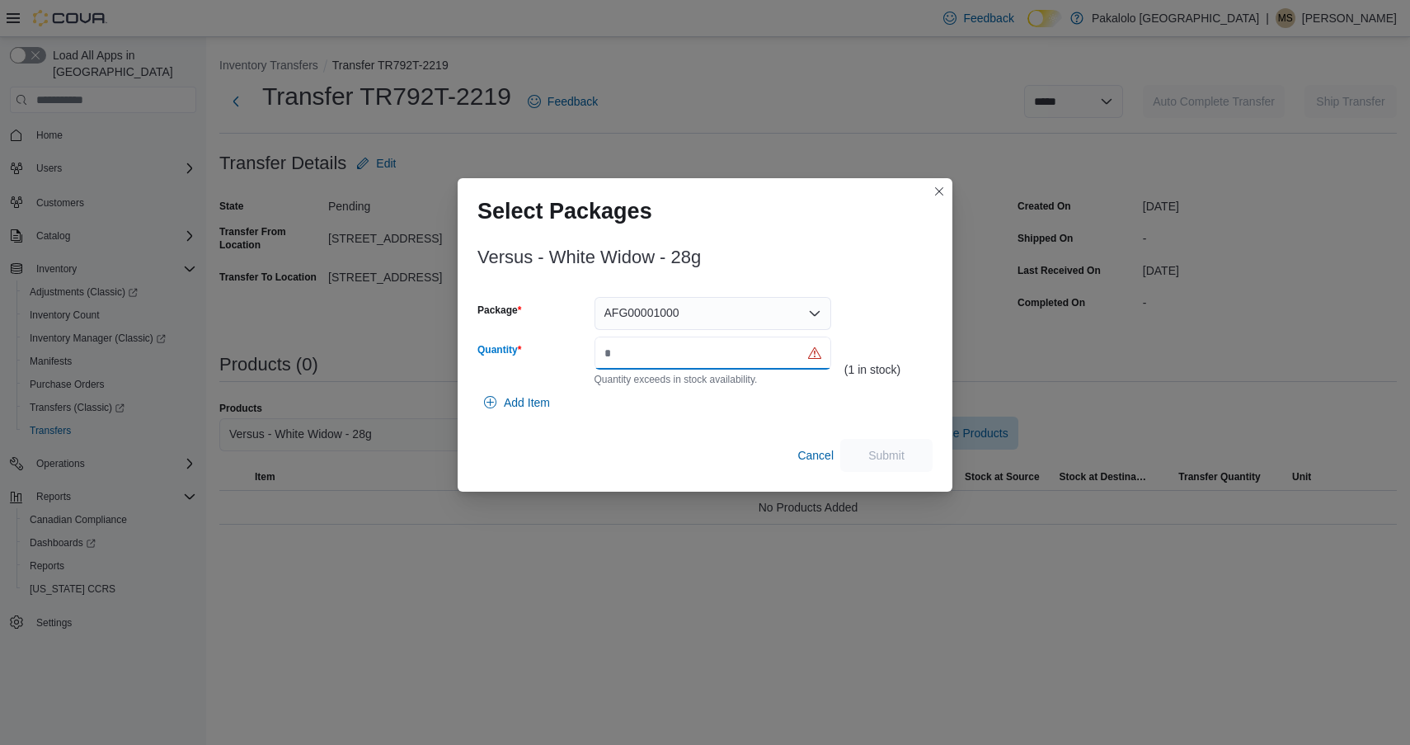
type input "*"
click at [746, 307] on div "AFG00001000" at bounding box center [713, 313] width 237 height 33
click at [727, 384] on div "Quantity exceeds in stock availability." at bounding box center [713, 378] width 237 height 16
drag, startPoint x: 724, startPoint y: 308, endPoint x: 724, endPoint y: 323, distance: 14.0
click at [724, 308] on div "AFG00001000" at bounding box center [713, 313] width 237 height 33
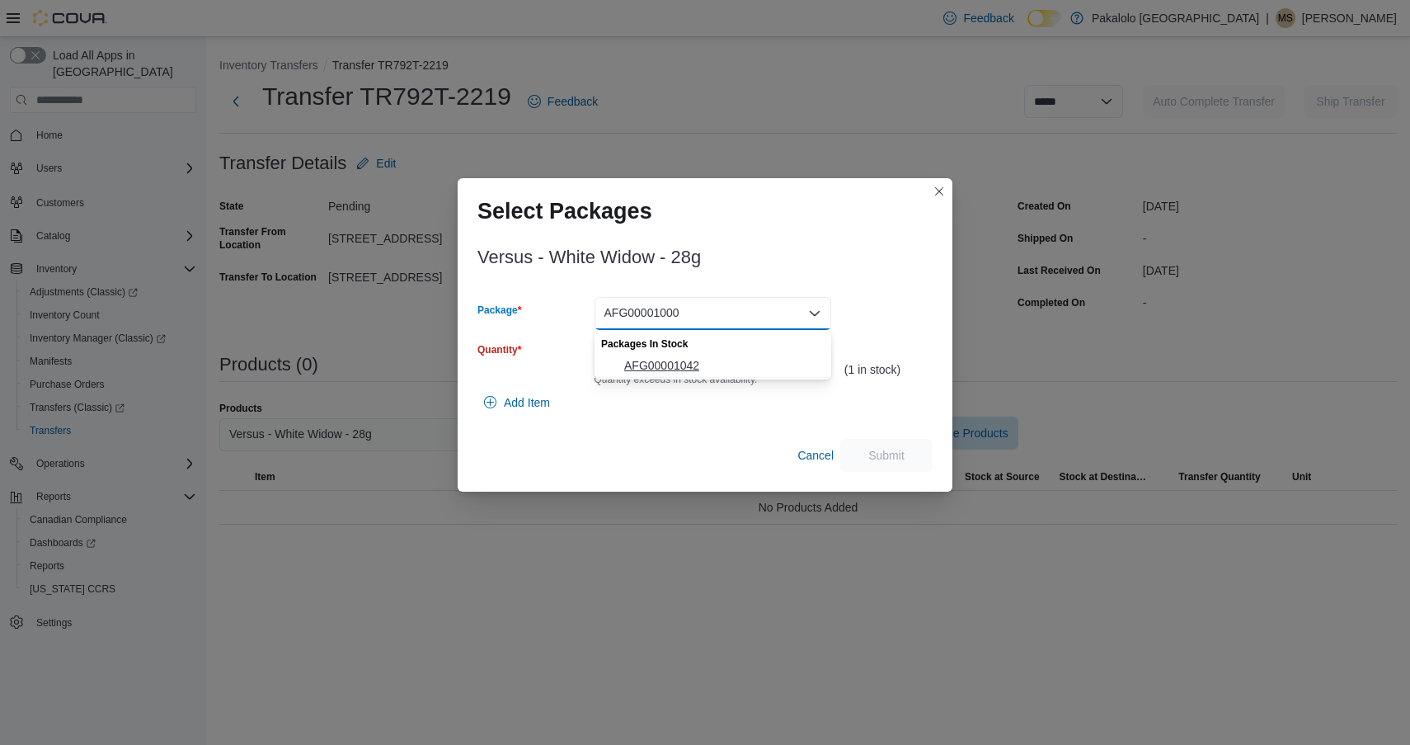
click at [723, 362] on span "AFG00001042" at bounding box center [722, 365] width 197 height 16
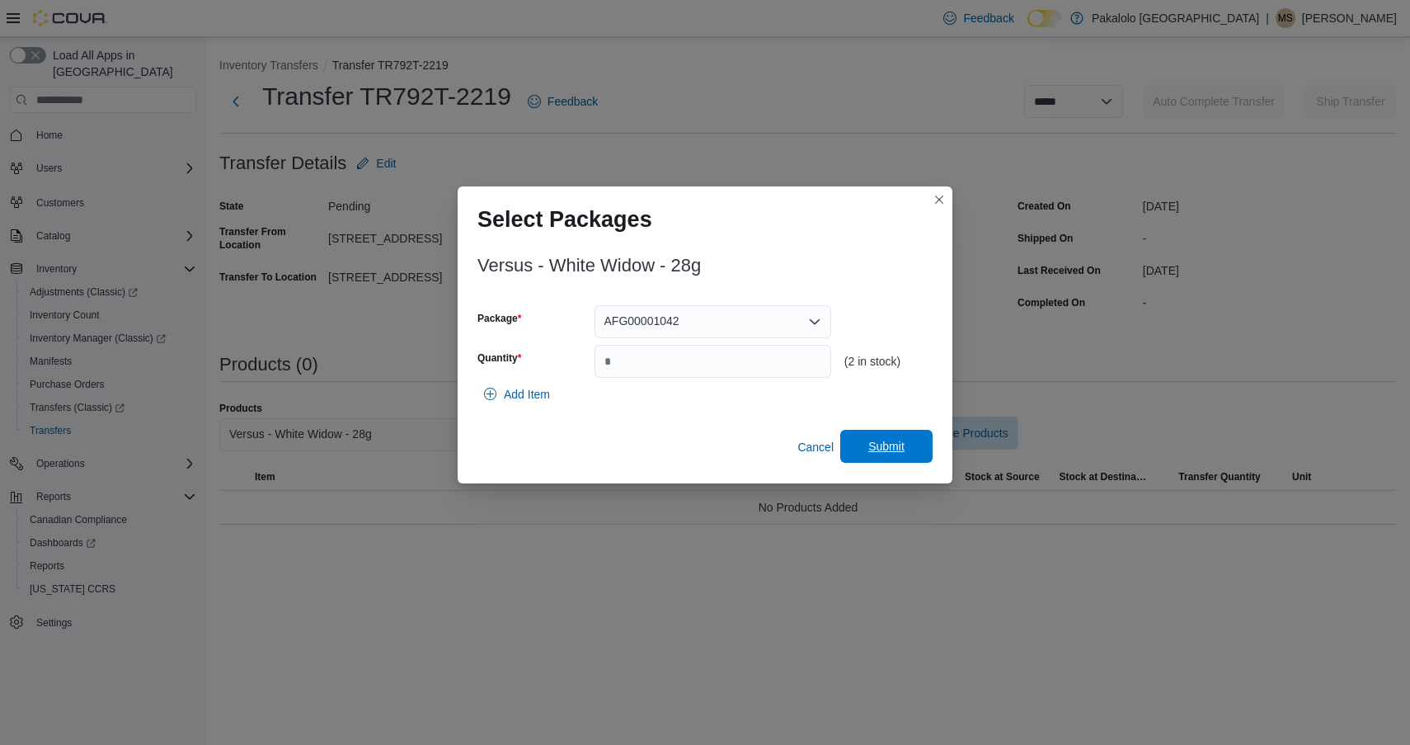
click at [894, 452] on span "Submit" at bounding box center [887, 446] width 36 height 16
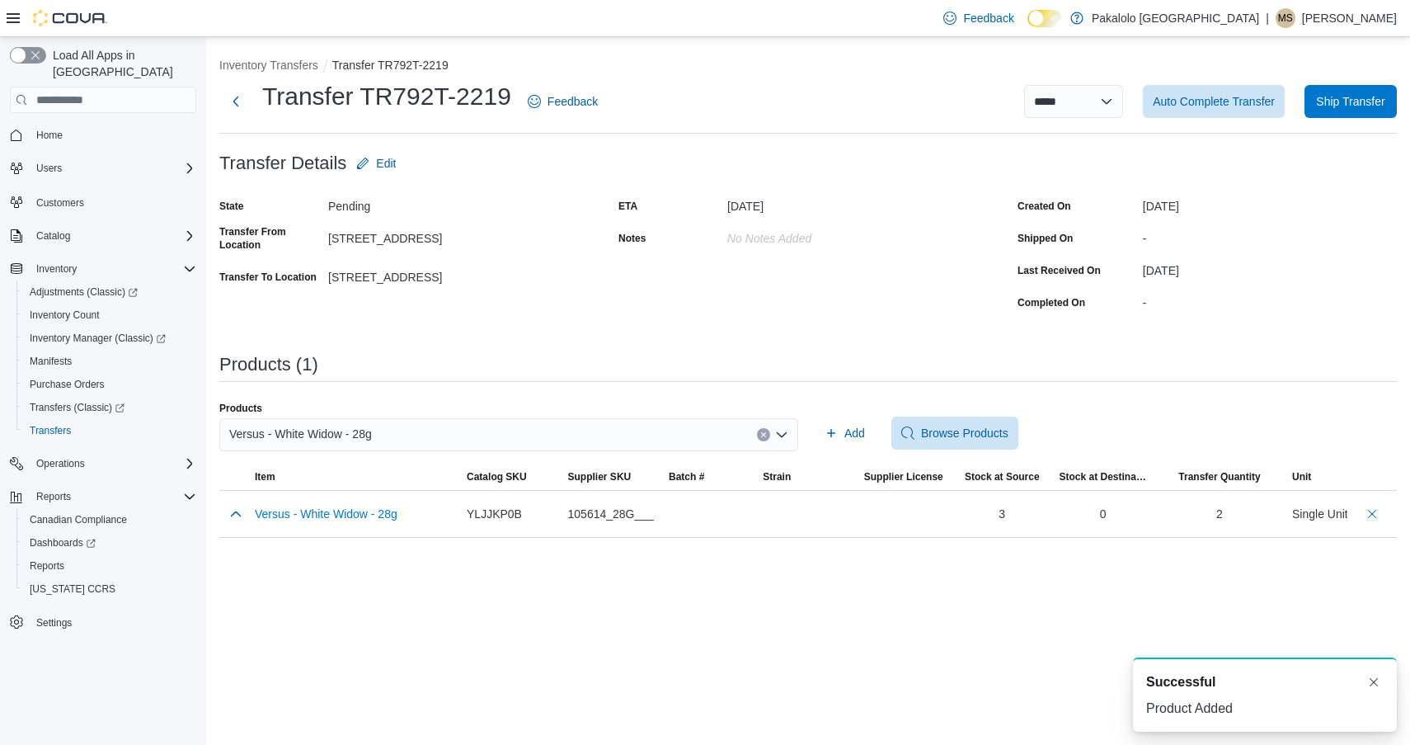
click at [884, 0] on div "Feedback Dark Mode Pakalolo [GEOGRAPHIC_DATA] | [PERSON_NAME]" at bounding box center [705, 18] width 1410 height 37
click at [647, 420] on div "Versus - White Widow - 28g" at bounding box center [508, 434] width 579 height 33
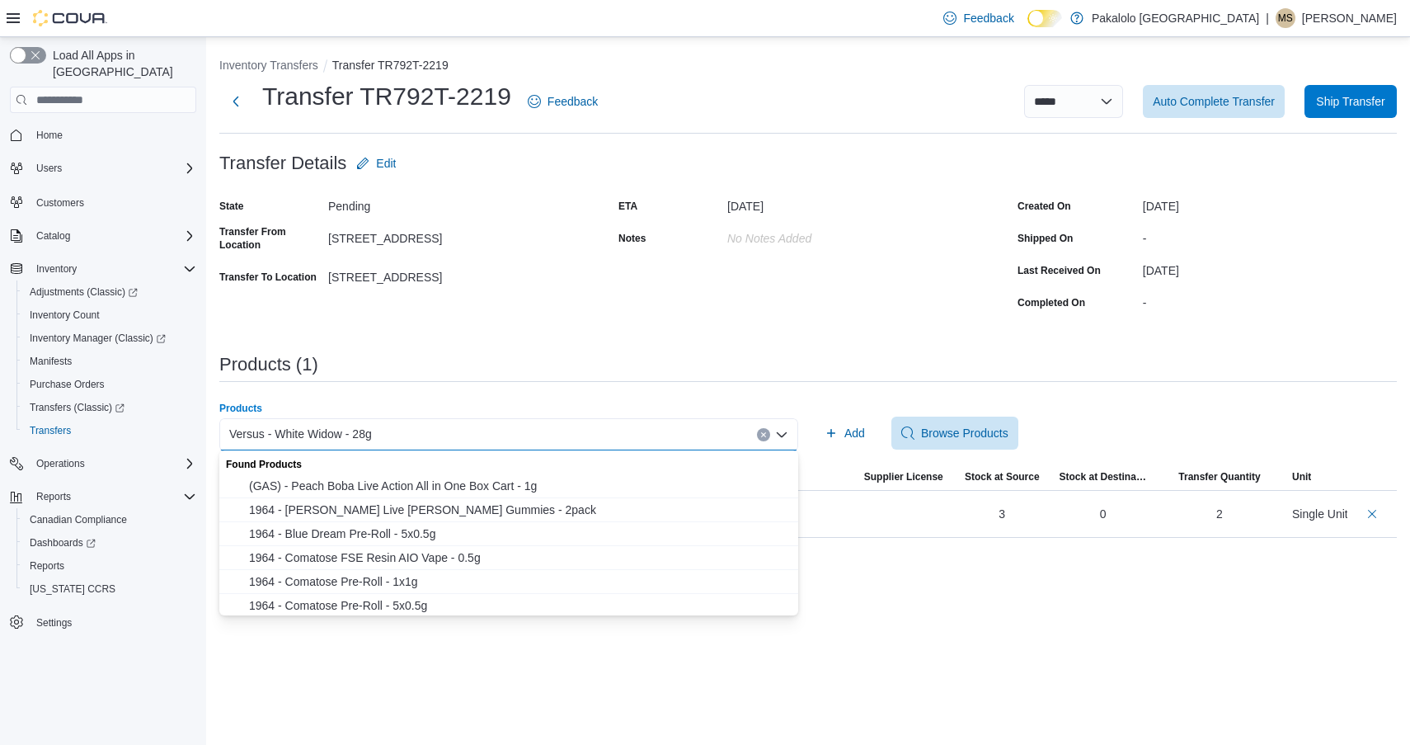
click at [651, 436] on div "Versus - White Widow - 28g Combo box. Selected. Versus - White Widow - 28g. Pre…" at bounding box center [508, 434] width 579 height 33
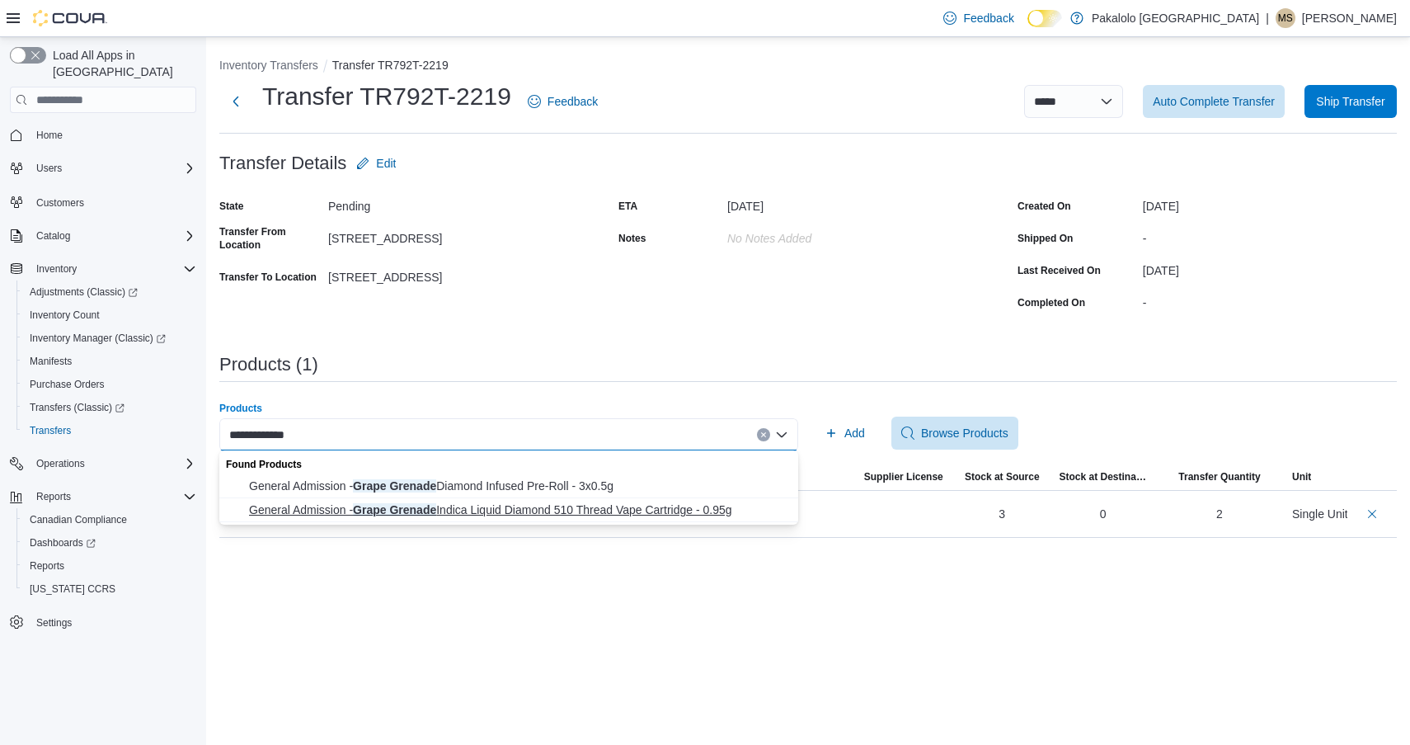
type input "**********"
click at [563, 513] on span "General Admission - Grape Grenade Indica Liquid Diamond 510 Thread Vape Cartrid…" at bounding box center [518, 509] width 539 height 16
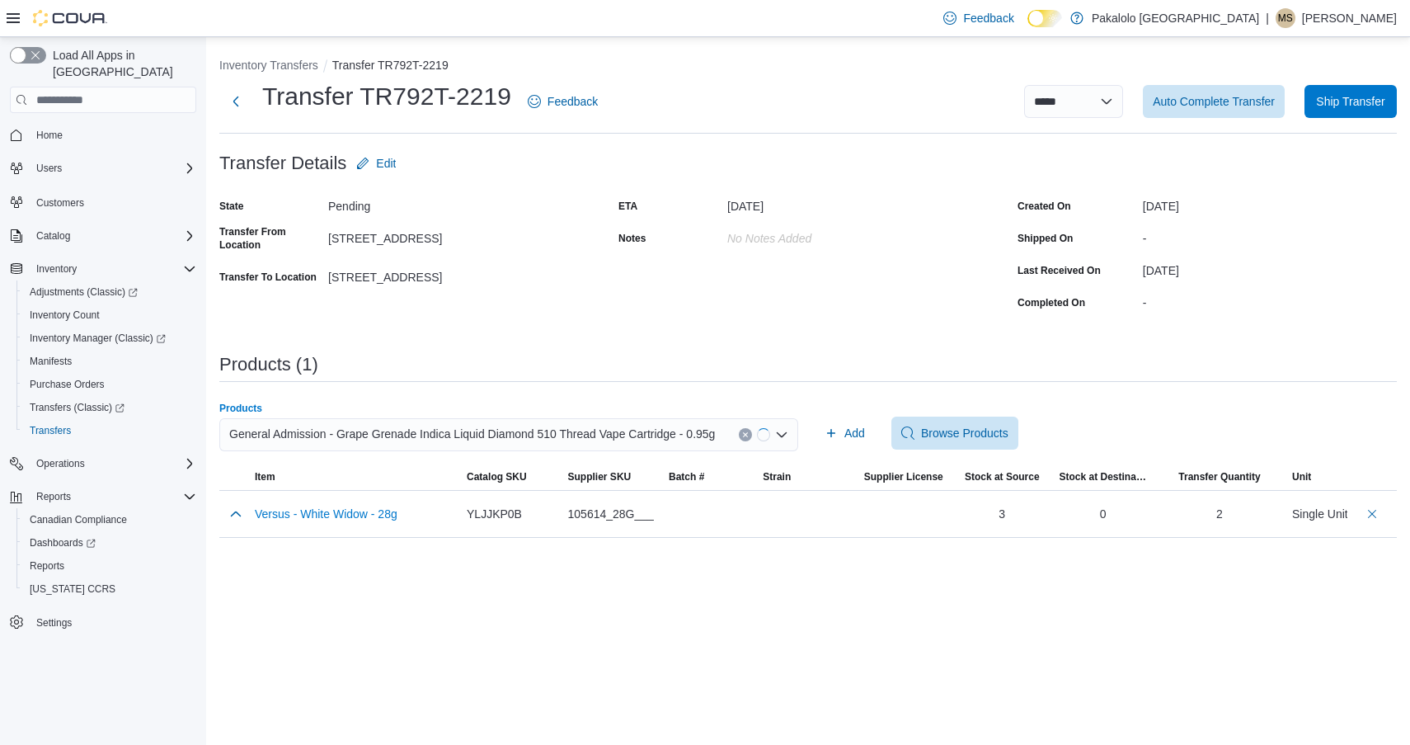
click at [887, 436] on div "Add Browse Products" at bounding box center [1107, 433] width 579 height 33
click at [865, 436] on span "Add" at bounding box center [855, 433] width 21 height 16
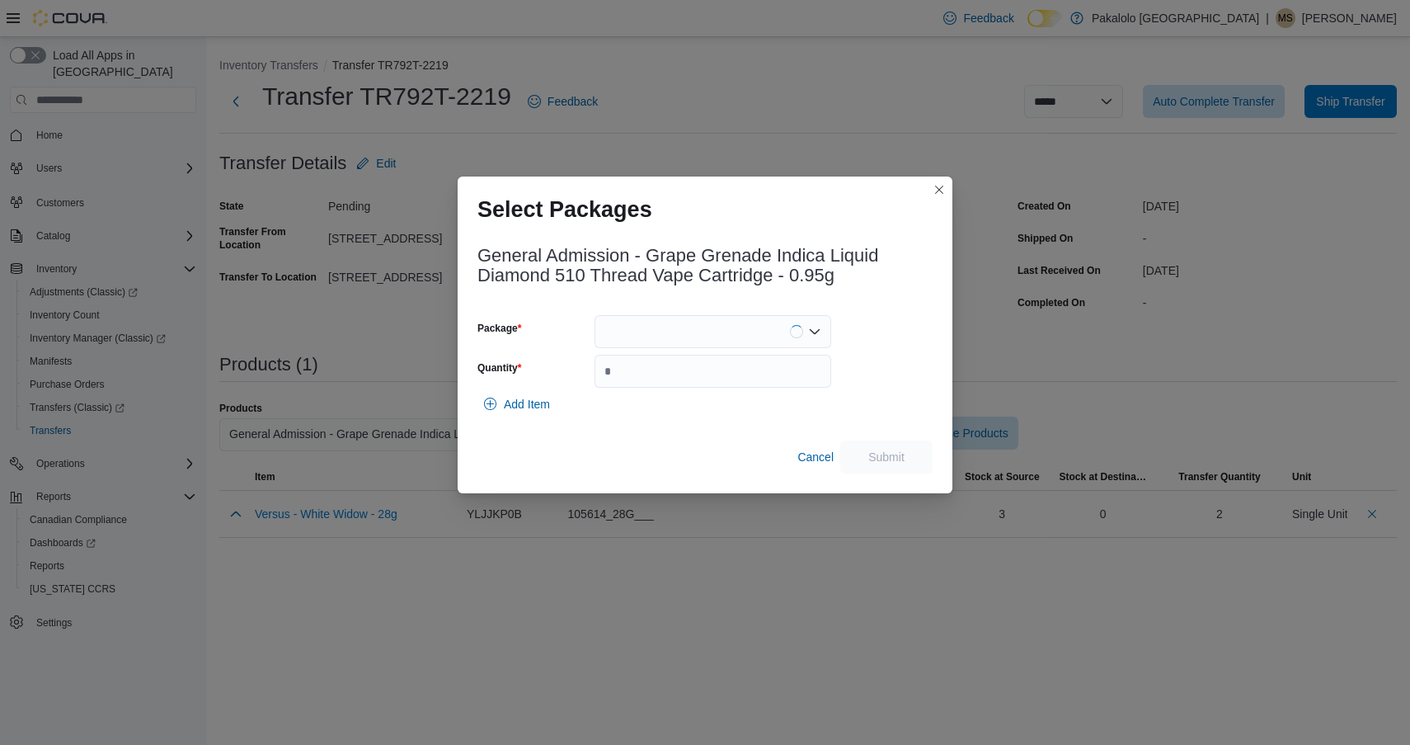
click at [760, 310] on div "General Admission - Grape Grenade Indica Liquid Diamond 510 Thread Vape Cartrid…" at bounding box center [705, 355] width 455 height 238
click at [760, 333] on div at bounding box center [713, 331] width 237 height 33
click at [748, 381] on span "25070000331" at bounding box center [722, 383] width 197 height 16
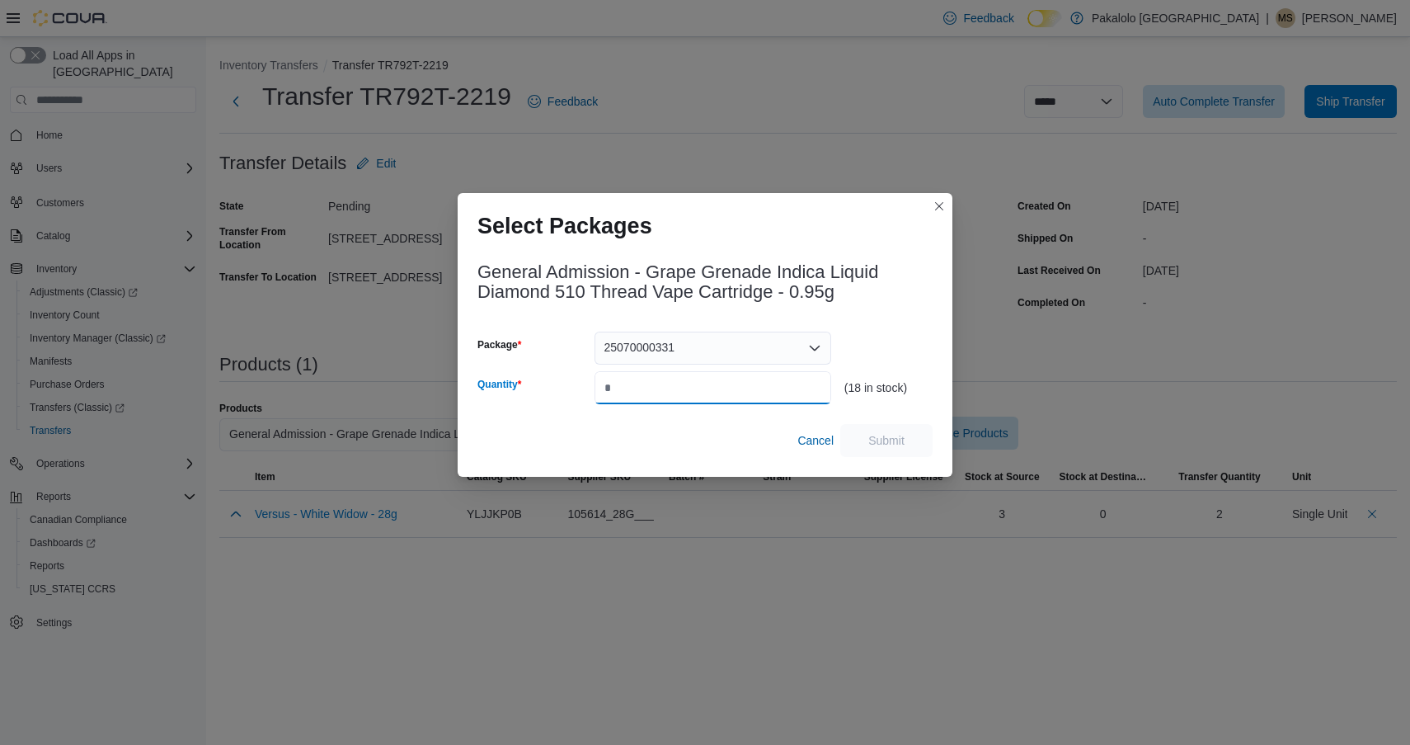
click at [748, 381] on input "Quantity" at bounding box center [713, 387] width 237 height 33
type input "*"
click at [872, 439] on span "Submit" at bounding box center [887, 439] width 36 height 16
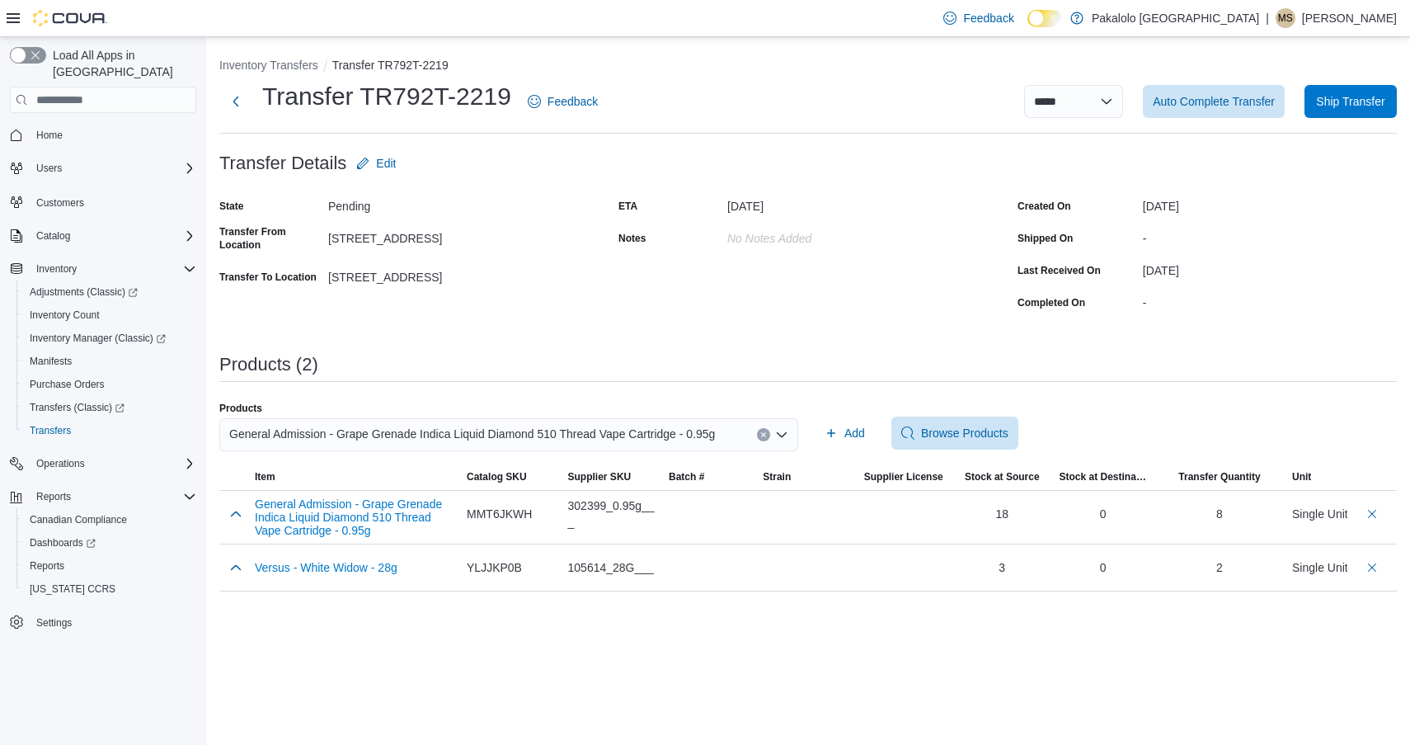
click at [572, 444] on div "General Admission - Grape Grenade Indica Liquid Diamond 510 Thread Vape Cartrid…" at bounding box center [508, 434] width 579 height 33
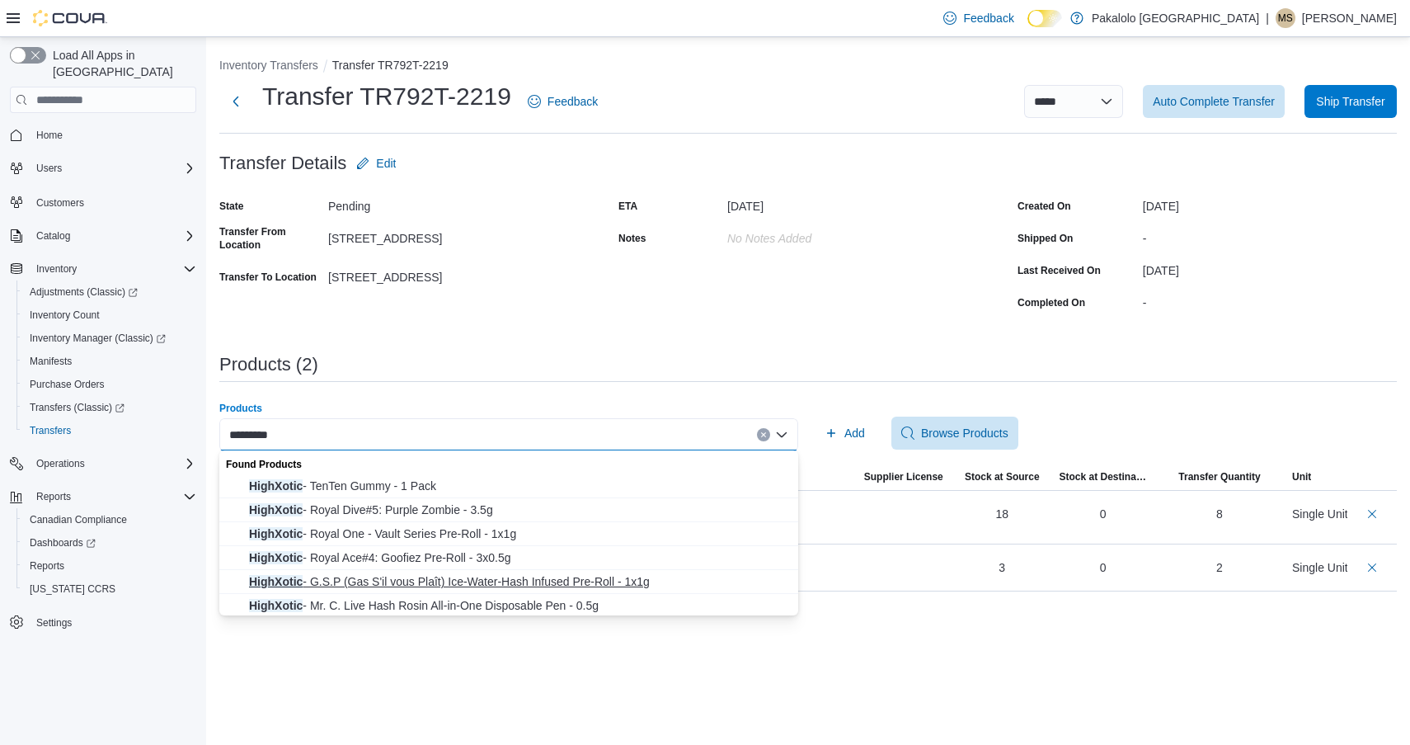
type input "*********"
click at [520, 584] on span "HighXotic - G.S.P (Gas S'il vous Plaît) Ice-Water-Hash Infused Pre-Roll - 1x1g" at bounding box center [518, 581] width 539 height 16
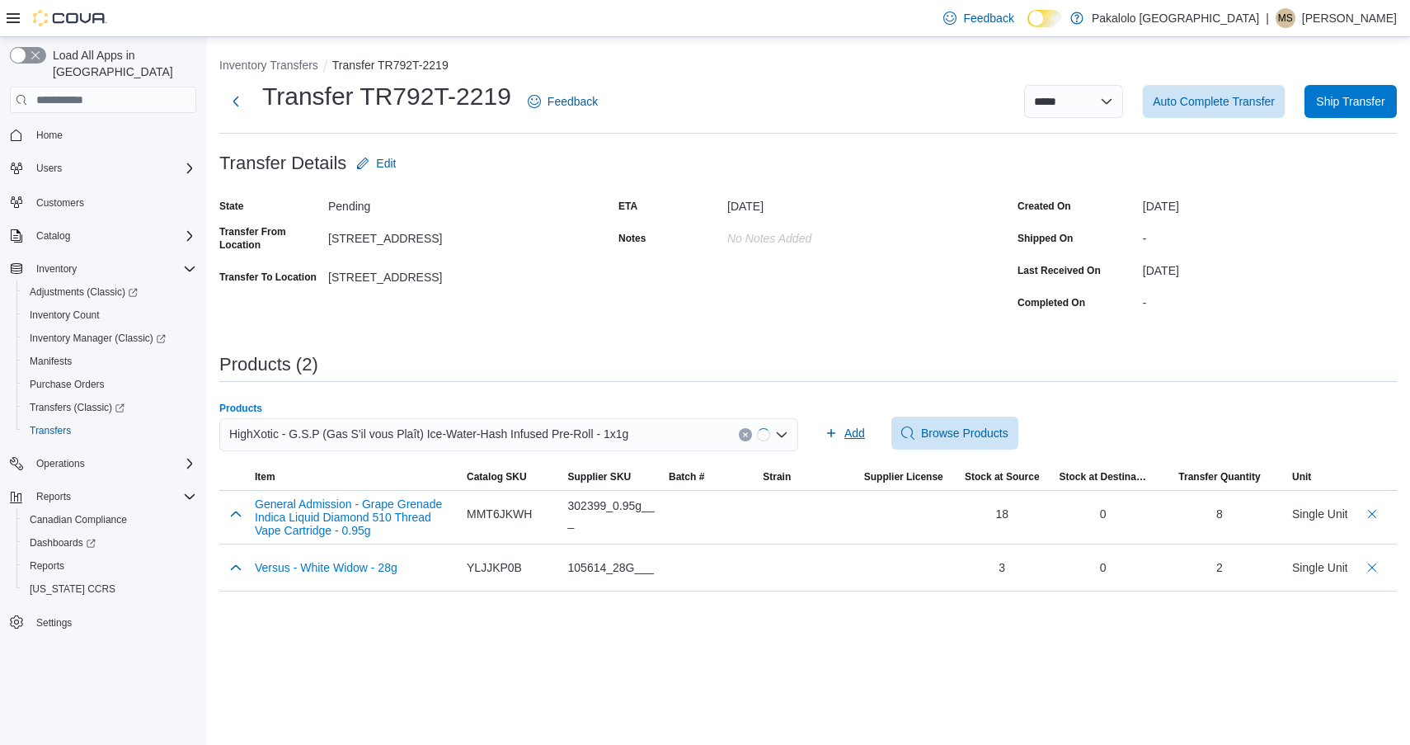
click at [859, 440] on span "Add" at bounding box center [855, 433] width 21 height 16
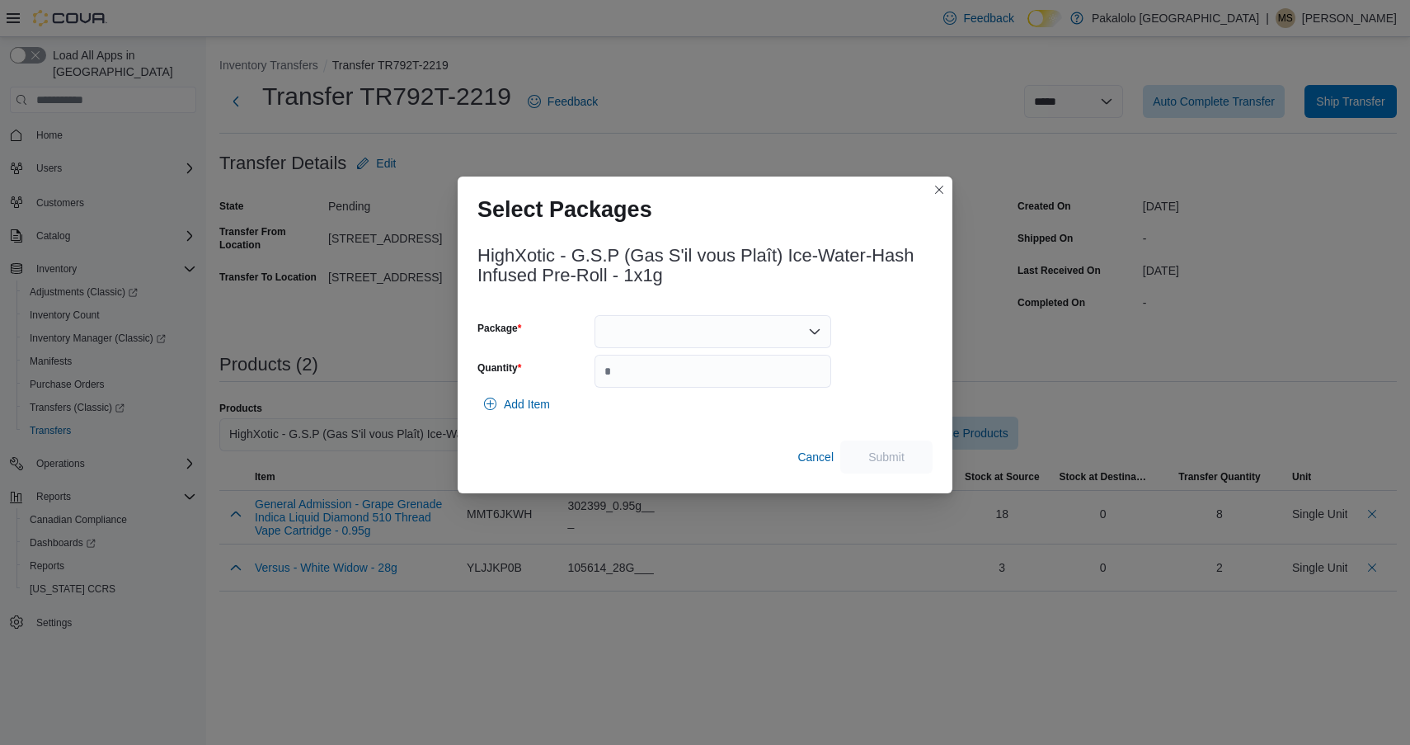
drag, startPoint x: 712, startPoint y: 337, endPoint x: 712, endPoint y: 346, distance: 9.1
click at [712, 336] on div at bounding box center [713, 331] width 237 height 33
click at [710, 373] on button "4676511660707" at bounding box center [713, 384] width 237 height 24
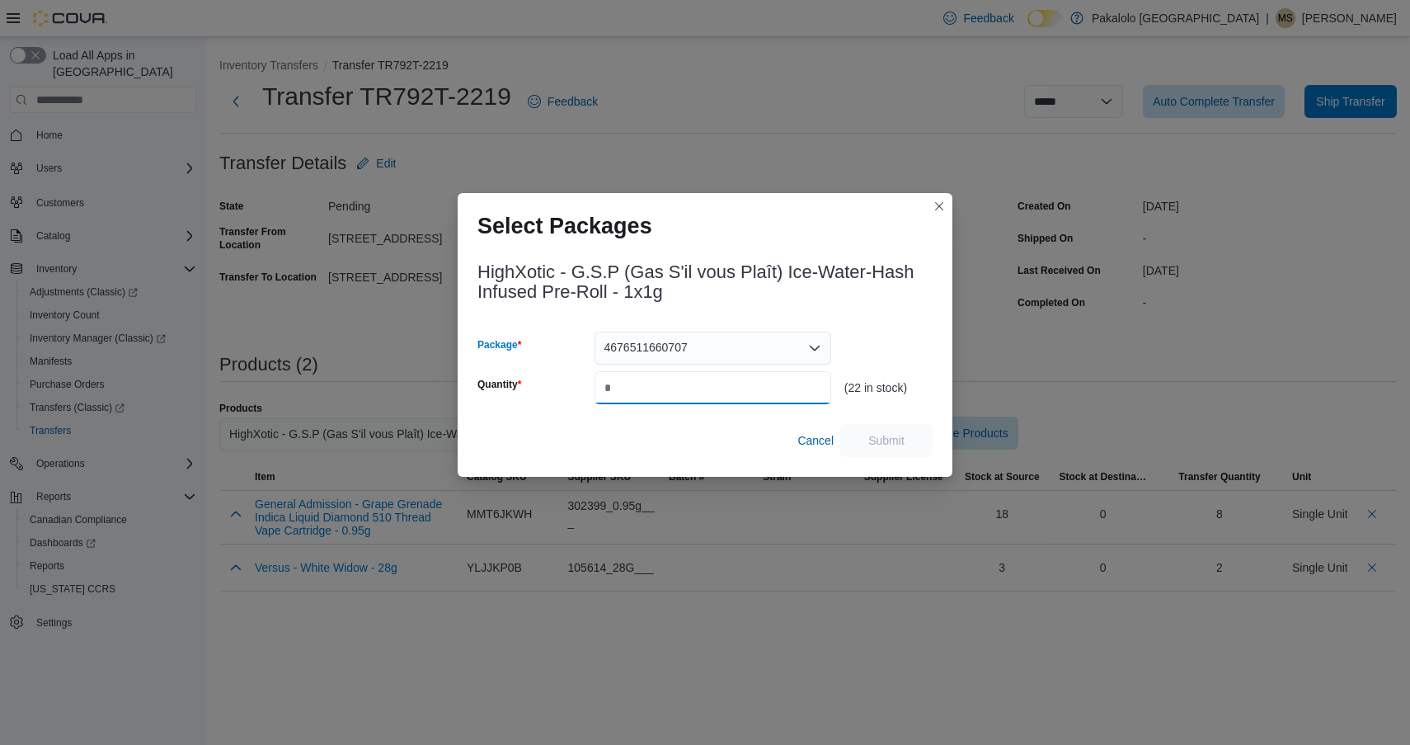
click at [710, 377] on input "Quantity" at bounding box center [713, 387] width 237 height 33
type input "**"
click at [882, 437] on span "Submit" at bounding box center [887, 439] width 36 height 16
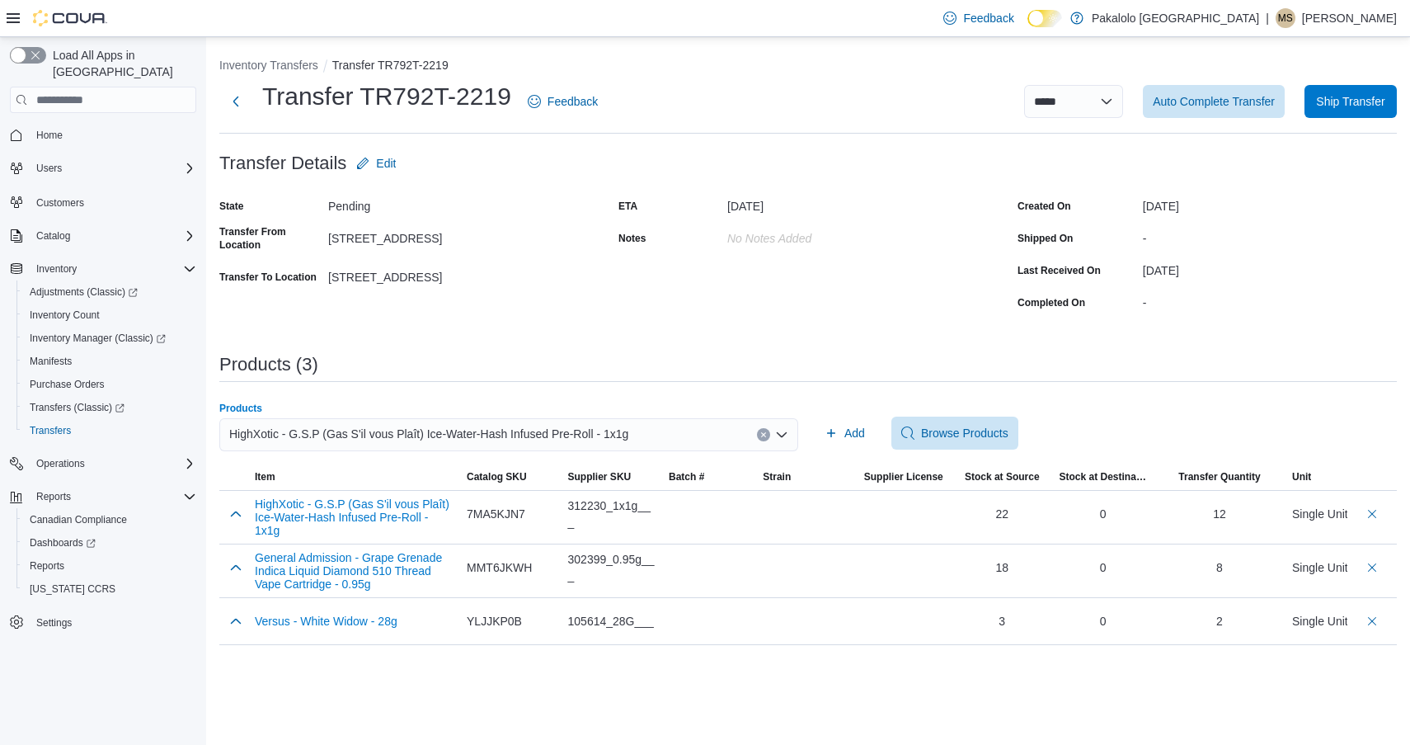
click at [395, 438] on span "HighXotic - G.S.P (Gas S'il vous Plaît) Ice-Water-Hash Infused Pre-Roll - 1x1g" at bounding box center [428, 434] width 399 height 20
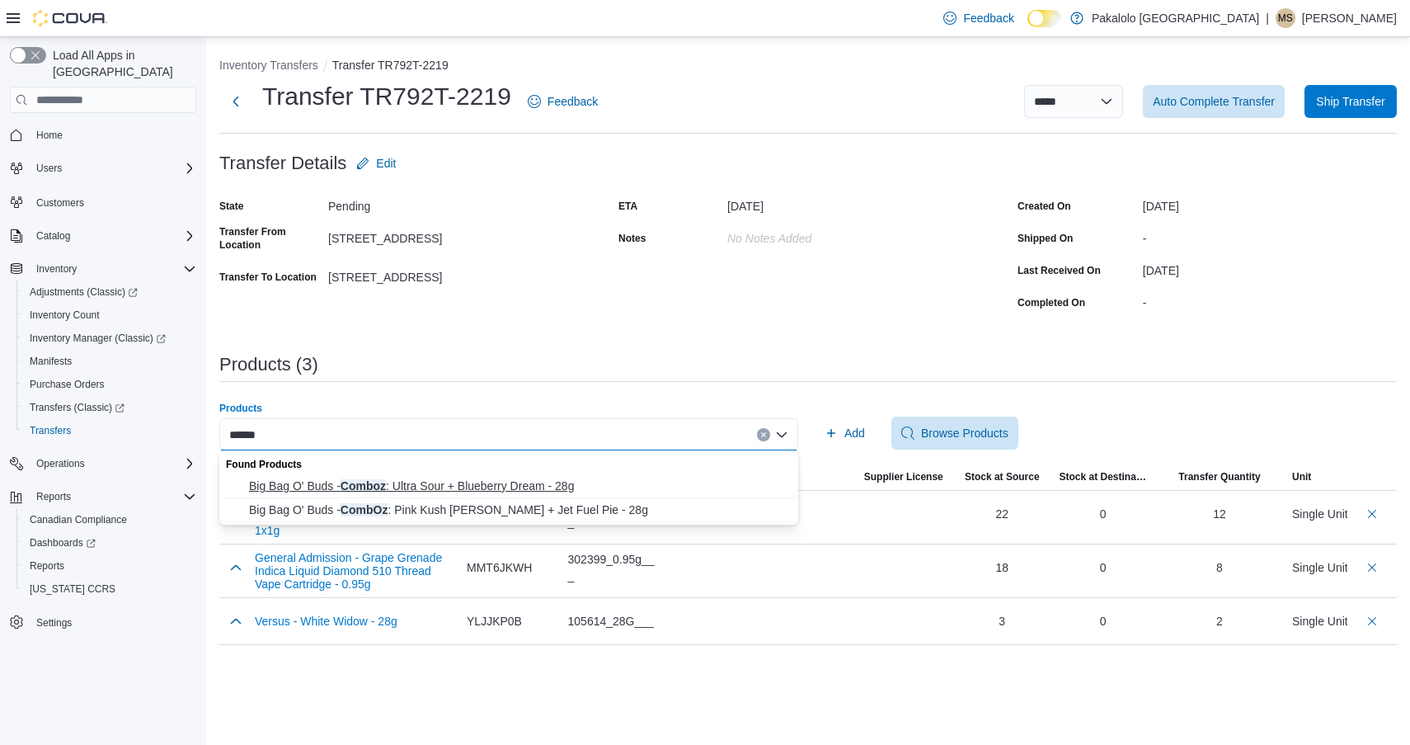
type input "******"
click at [346, 487] on span "Big Bag O' Buds - Comboz : Ultra Sour + Blueberry Dream - 28g" at bounding box center [518, 486] width 539 height 16
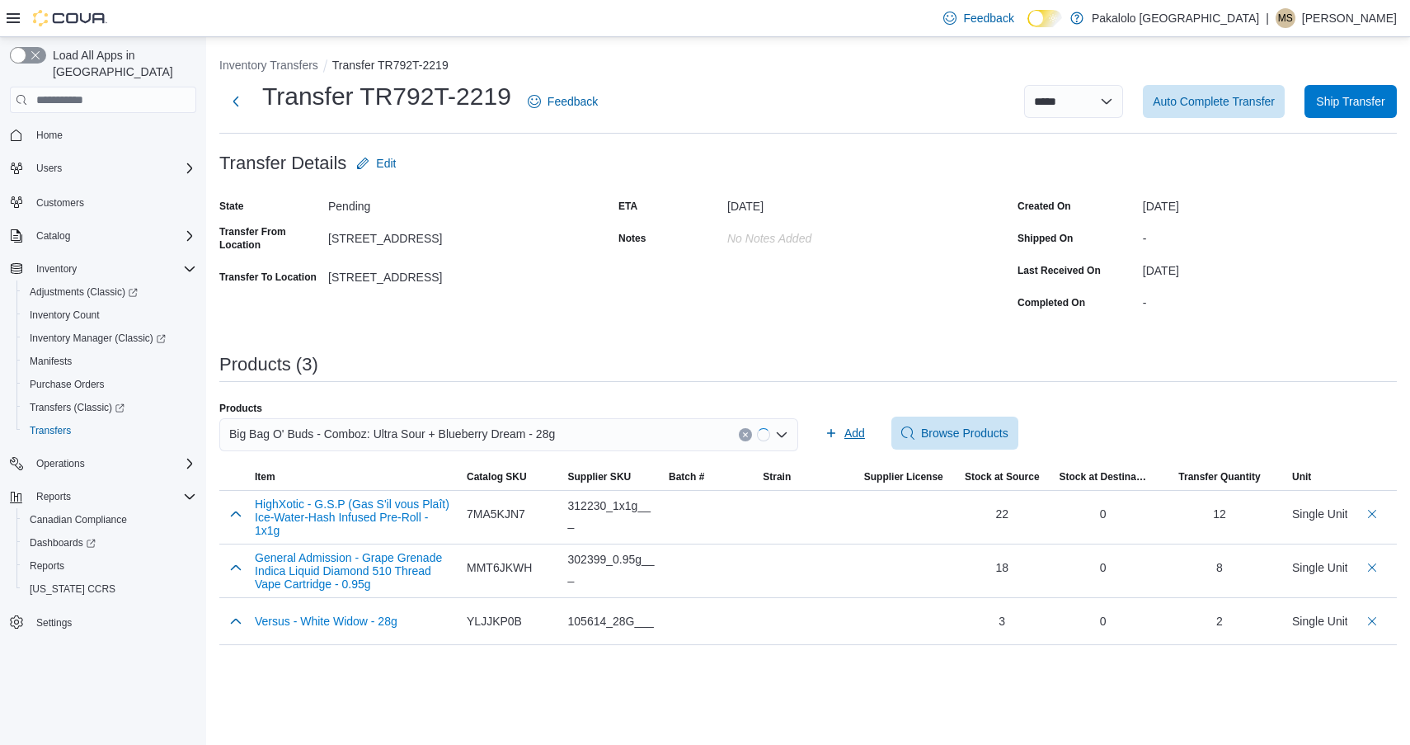
click at [831, 427] on icon "button" at bounding box center [831, 432] width 13 height 13
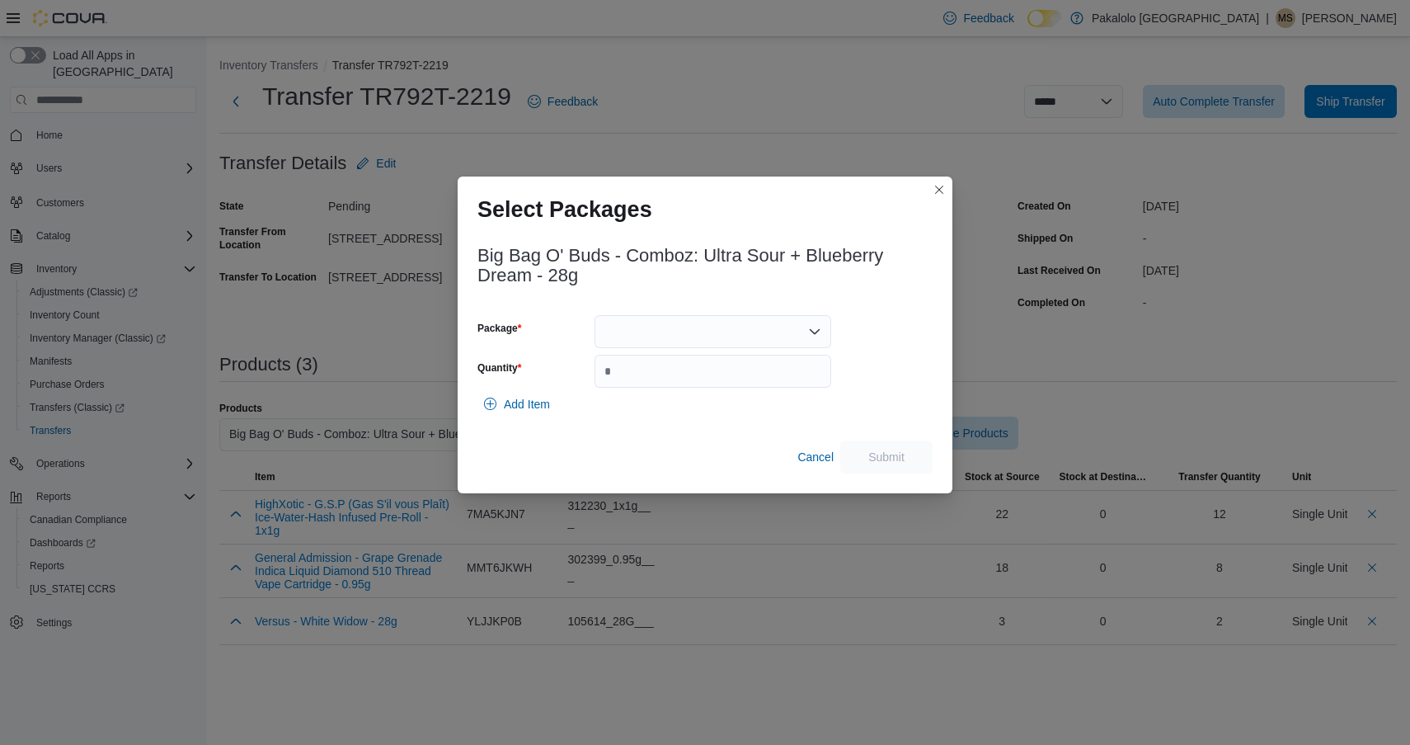
click at [713, 337] on div at bounding box center [713, 331] width 237 height 33
click at [713, 401] on div "Add Item" at bounding box center [705, 404] width 455 height 33
click at [704, 336] on div at bounding box center [713, 331] width 237 height 33
click at [701, 398] on div "Add Item" at bounding box center [705, 404] width 455 height 33
click at [696, 340] on div at bounding box center [713, 331] width 237 height 33
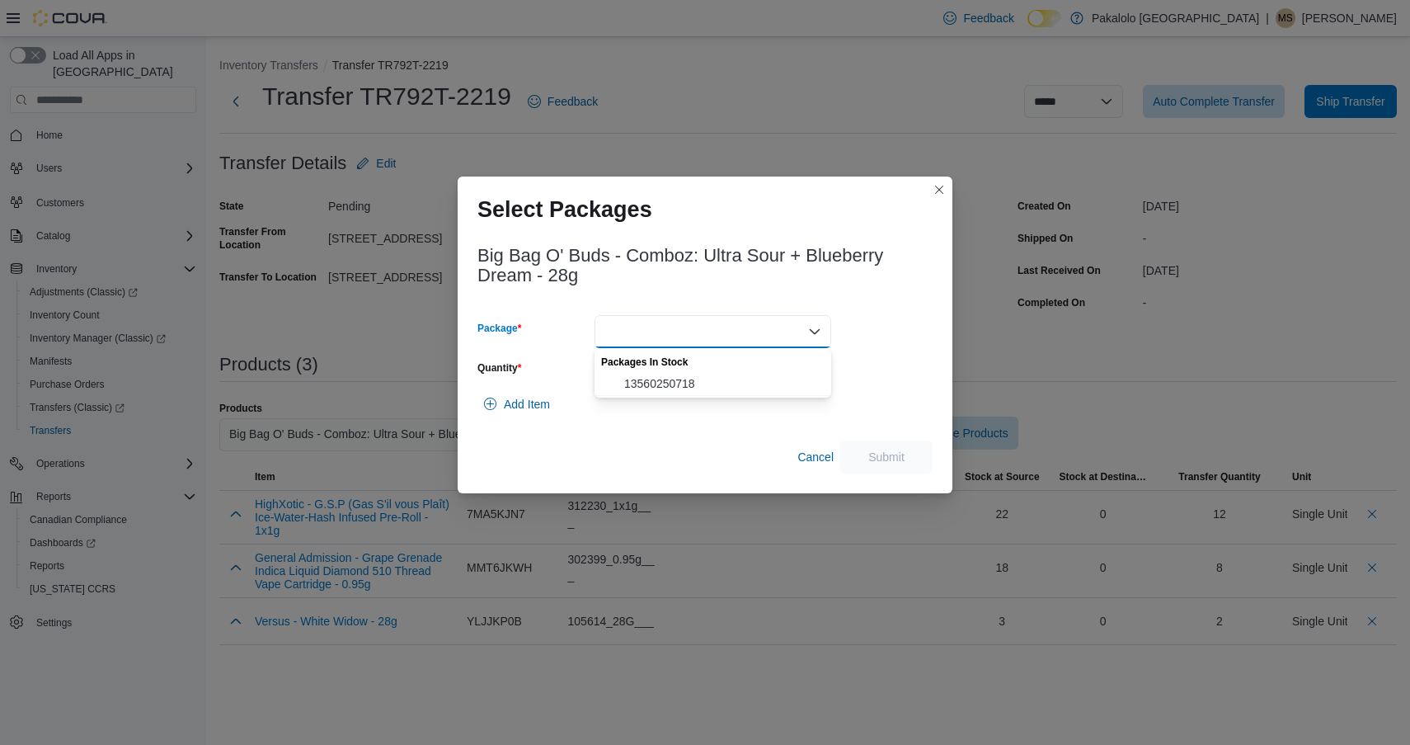
click at [696, 377] on span "13560250718" at bounding box center [722, 383] width 197 height 16
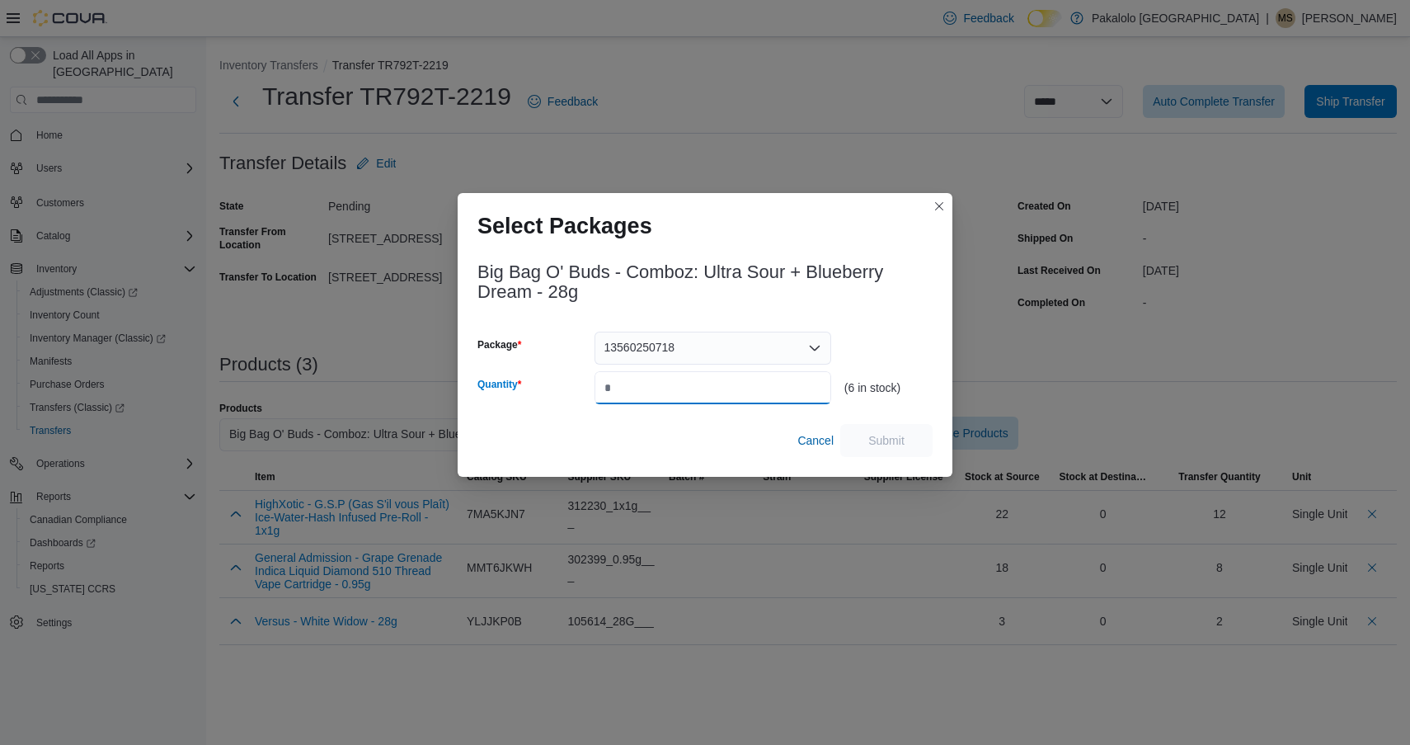
click at [696, 377] on input "Quantity" at bounding box center [713, 387] width 237 height 33
type input "*"
click at [883, 452] on span "Submit" at bounding box center [886, 439] width 73 height 33
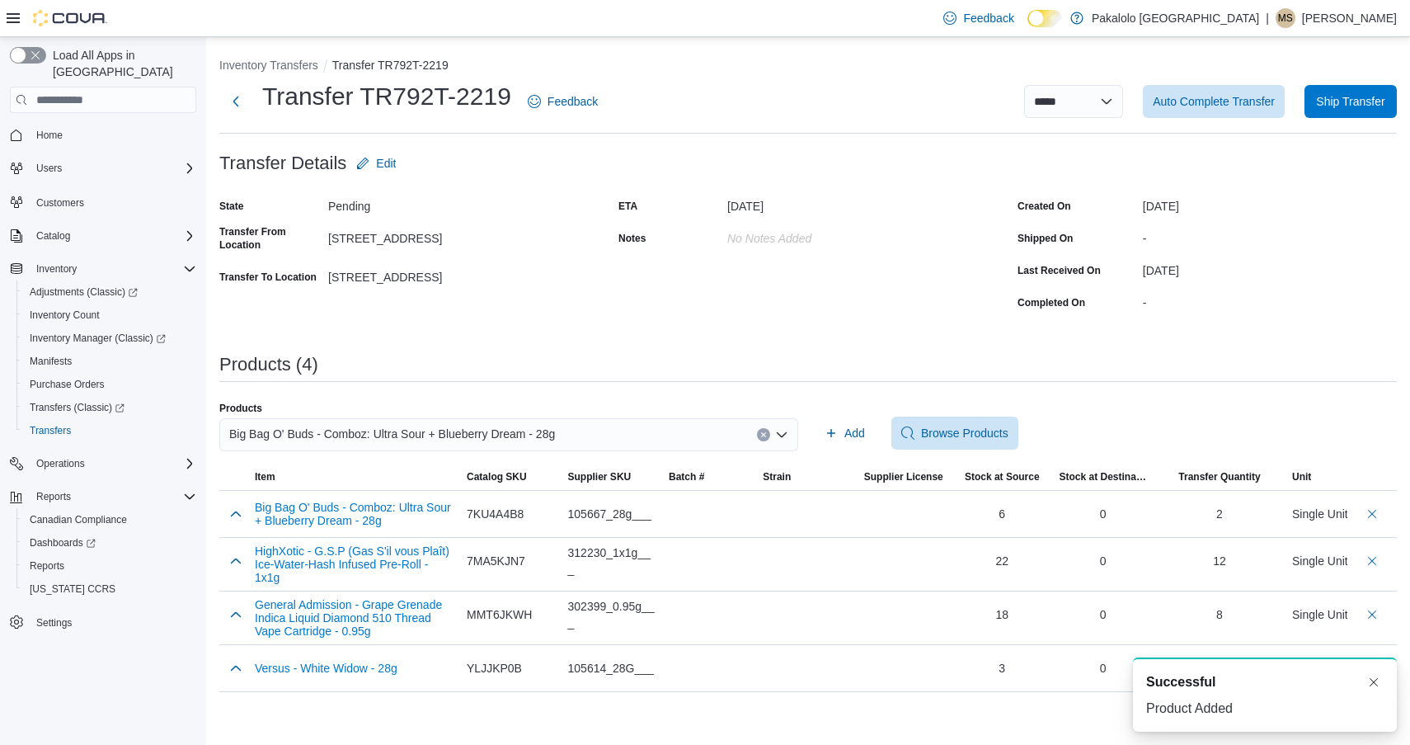
click at [333, 435] on span "Big Bag O' Buds - Comboz: Ultra Sour + Blueberry Dream - 28g" at bounding box center [392, 434] width 326 height 20
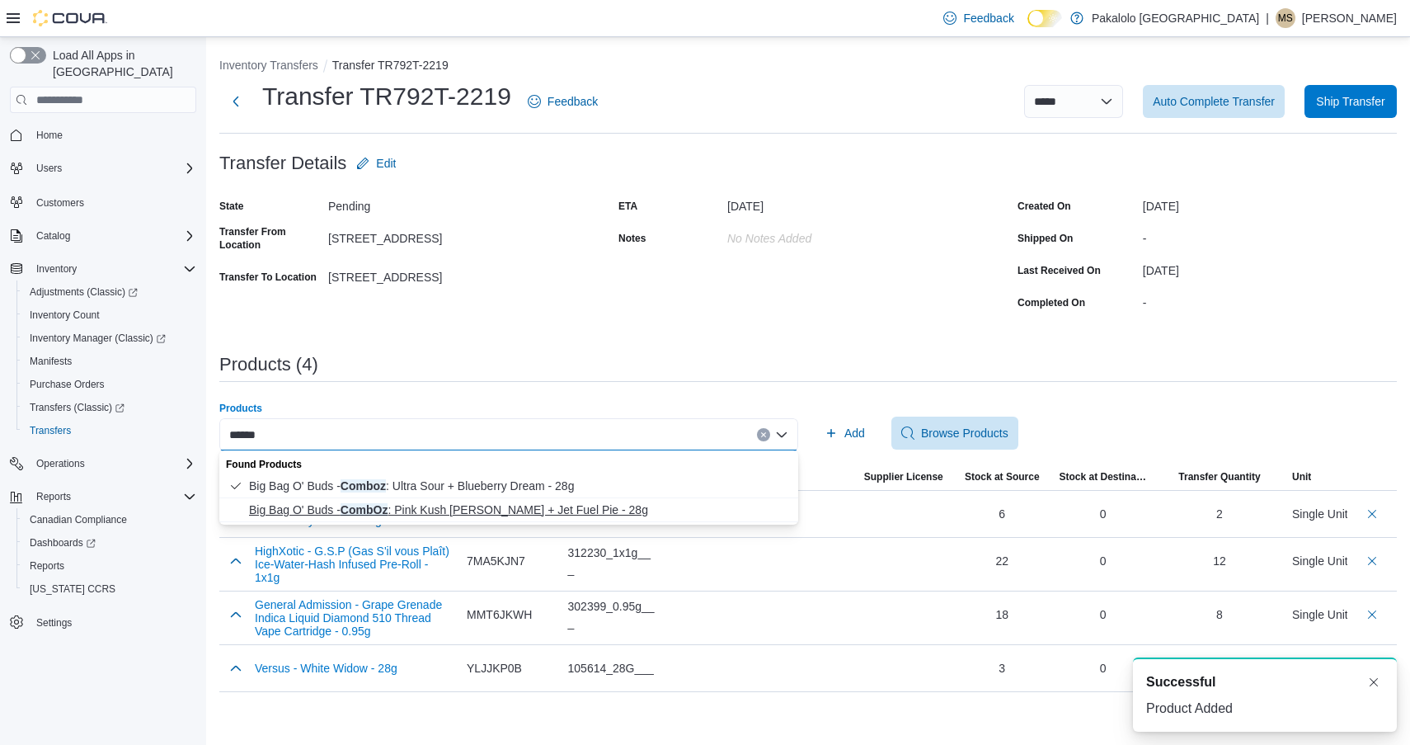
type input "******"
click at [338, 505] on span "Big Bag O' Buds - CombOz : Pink Kush [PERSON_NAME] + Jet Fuel Pie - 28g" at bounding box center [518, 509] width 539 height 16
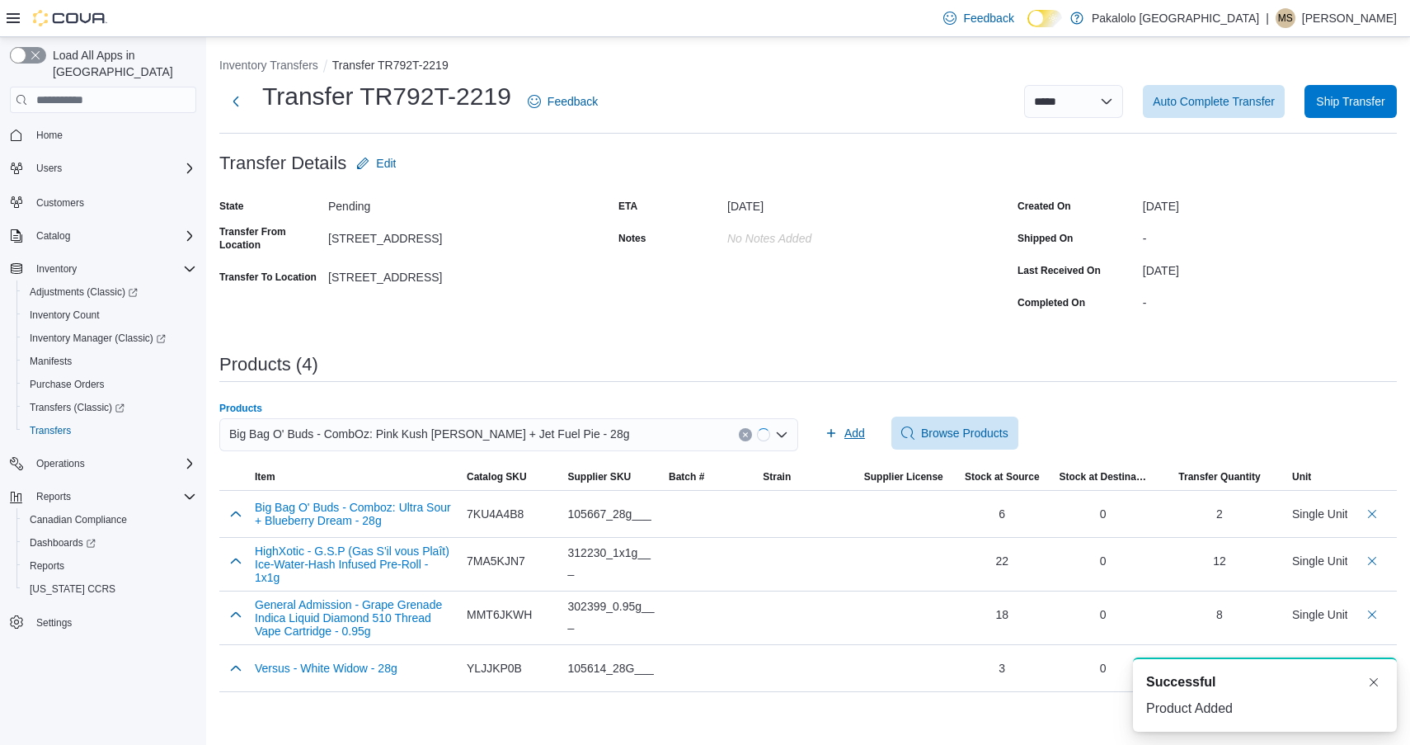
click at [848, 425] on span "Add" at bounding box center [855, 433] width 21 height 16
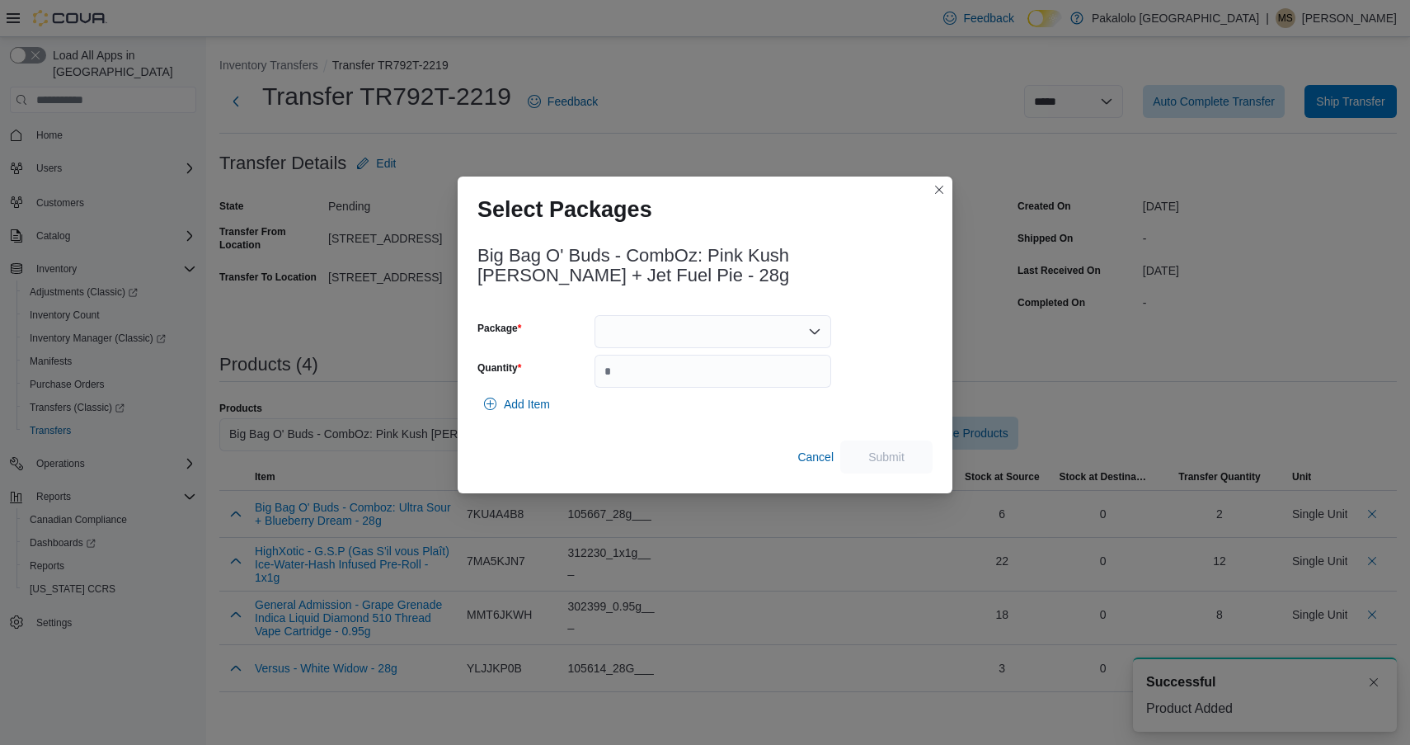
click at [704, 339] on div at bounding box center [713, 331] width 237 height 33
click at [701, 380] on span "13446250620" at bounding box center [722, 383] width 197 height 16
click at [701, 380] on input "Quantity" at bounding box center [713, 371] width 237 height 33
click at [701, 335] on div "13446250620" at bounding box center [713, 331] width 237 height 33
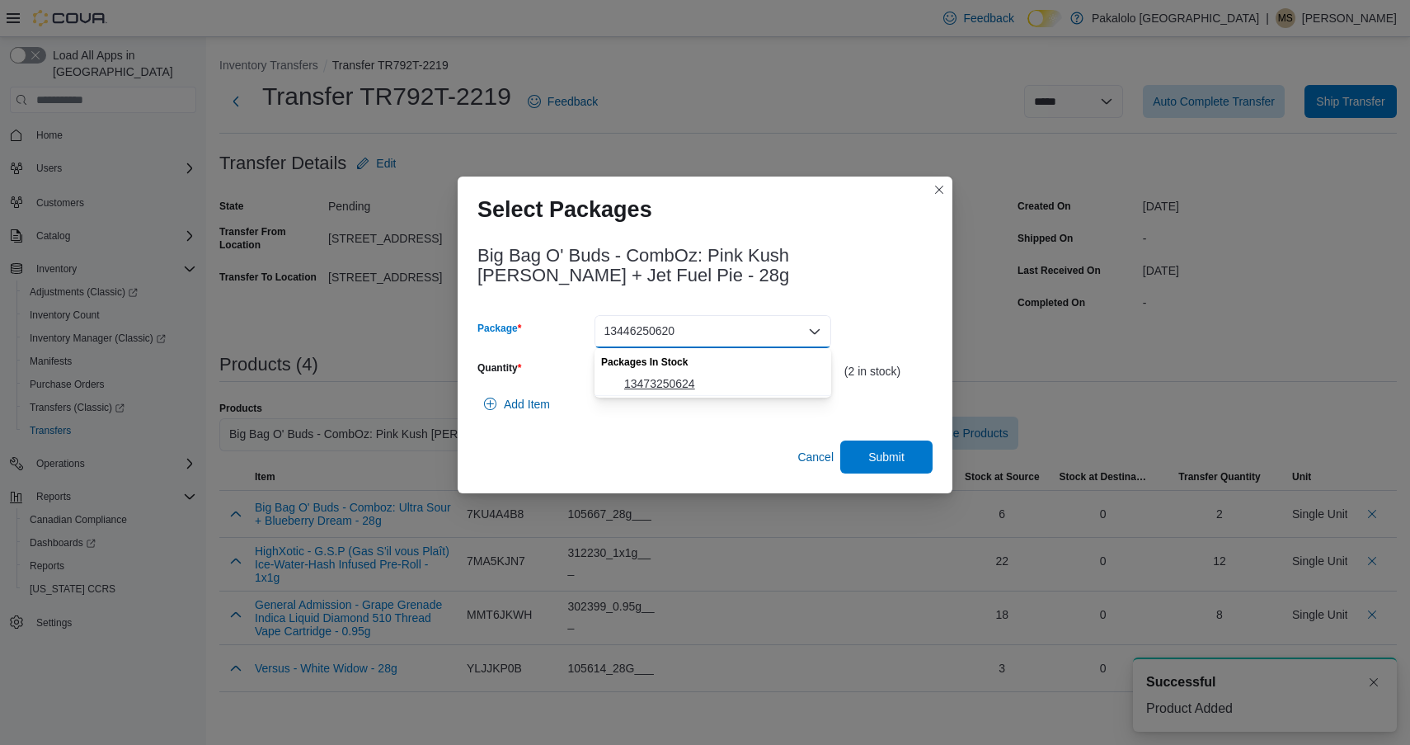
click at [695, 387] on span "13473250624" at bounding box center [722, 383] width 197 height 16
click at [695, 385] on input "*" at bounding box center [713, 371] width 237 height 33
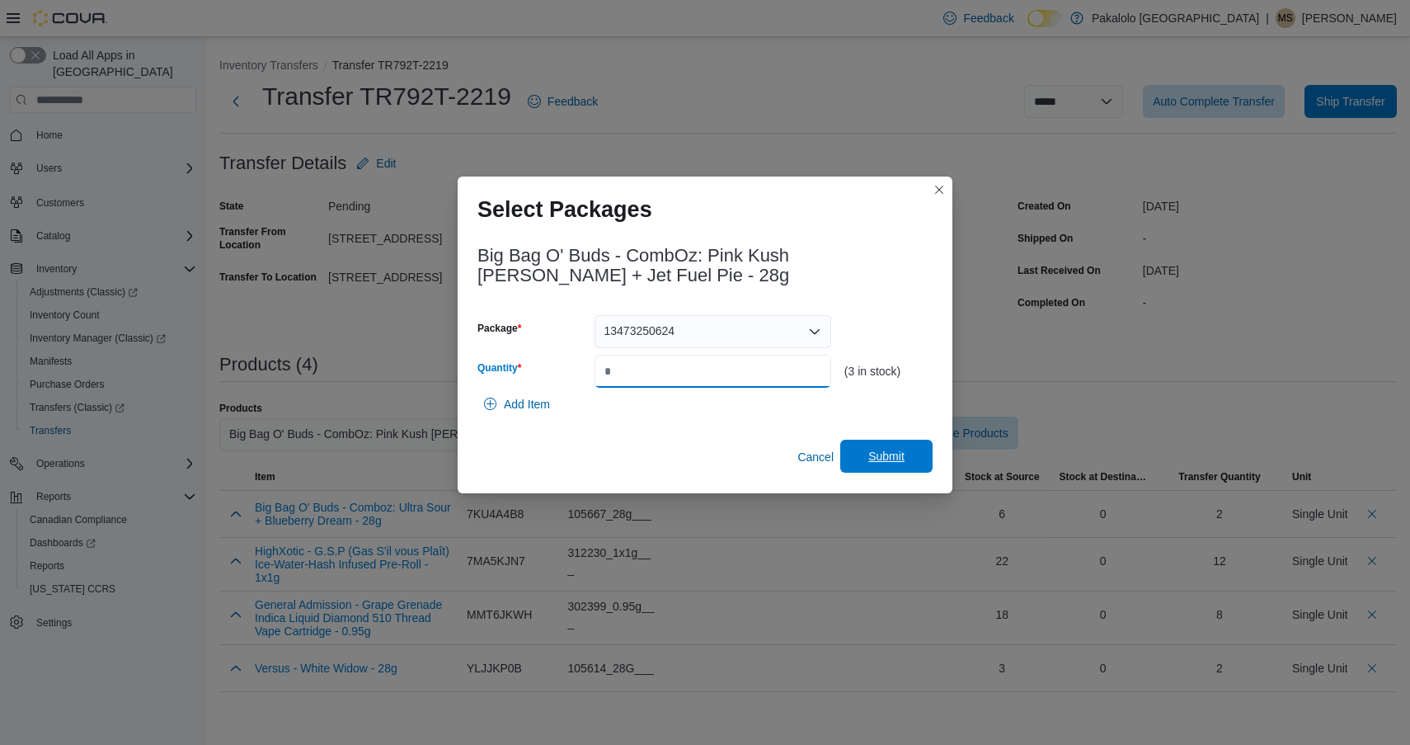
type input "*"
click at [873, 454] on span "Submit" at bounding box center [887, 456] width 36 height 16
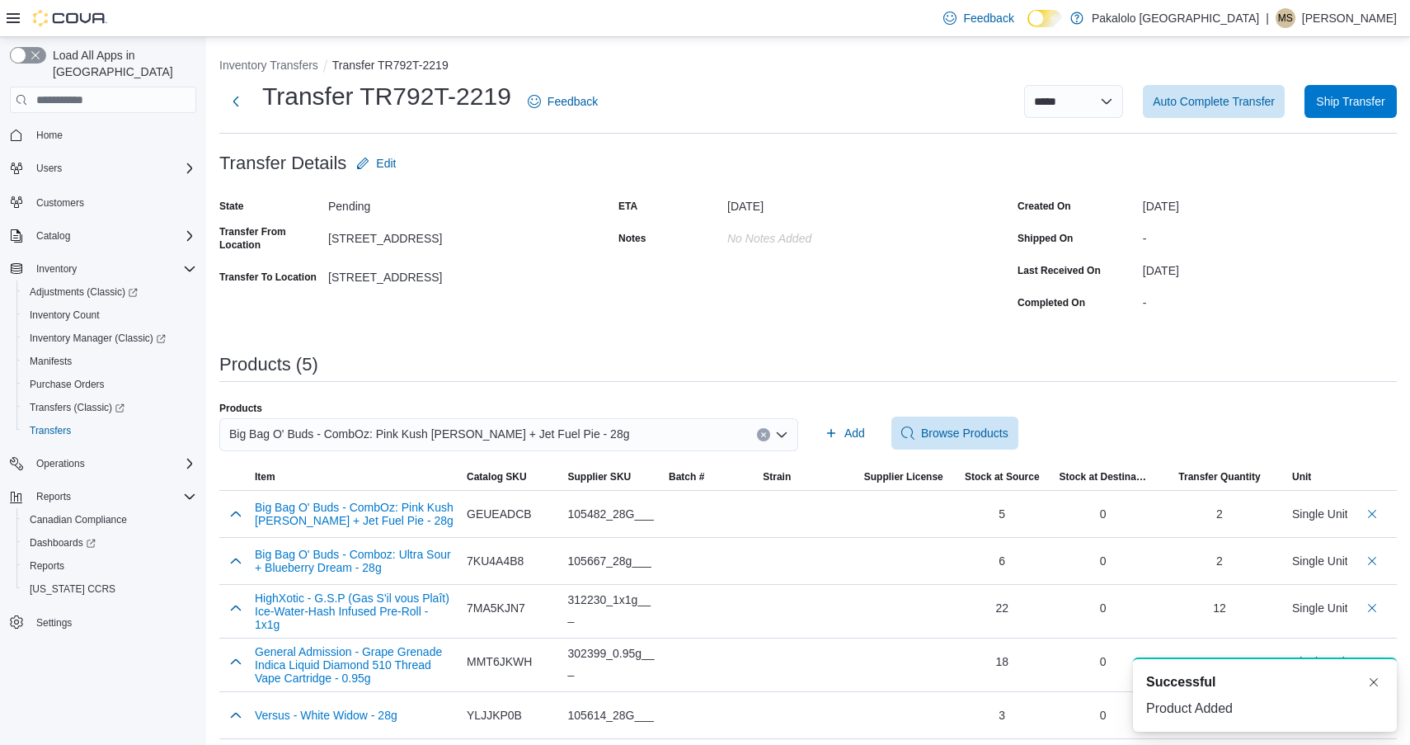
click at [636, 430] on input "Products" at bounding box center [637, 435] width 2 height 20
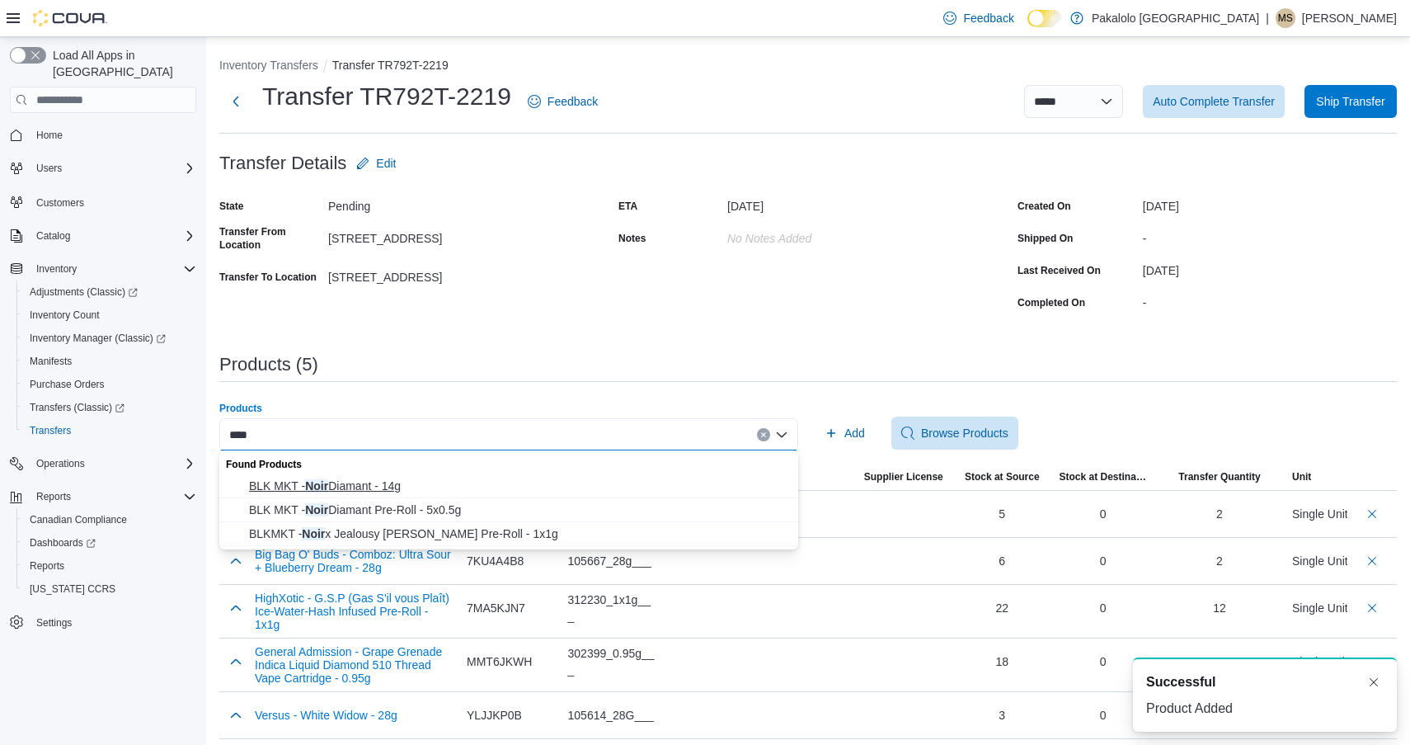
type input "****"
click at [536, 487] on span "BLK MKT - Noir Diamant - 14g" at bounding box center [518, 486] width 539 height 16
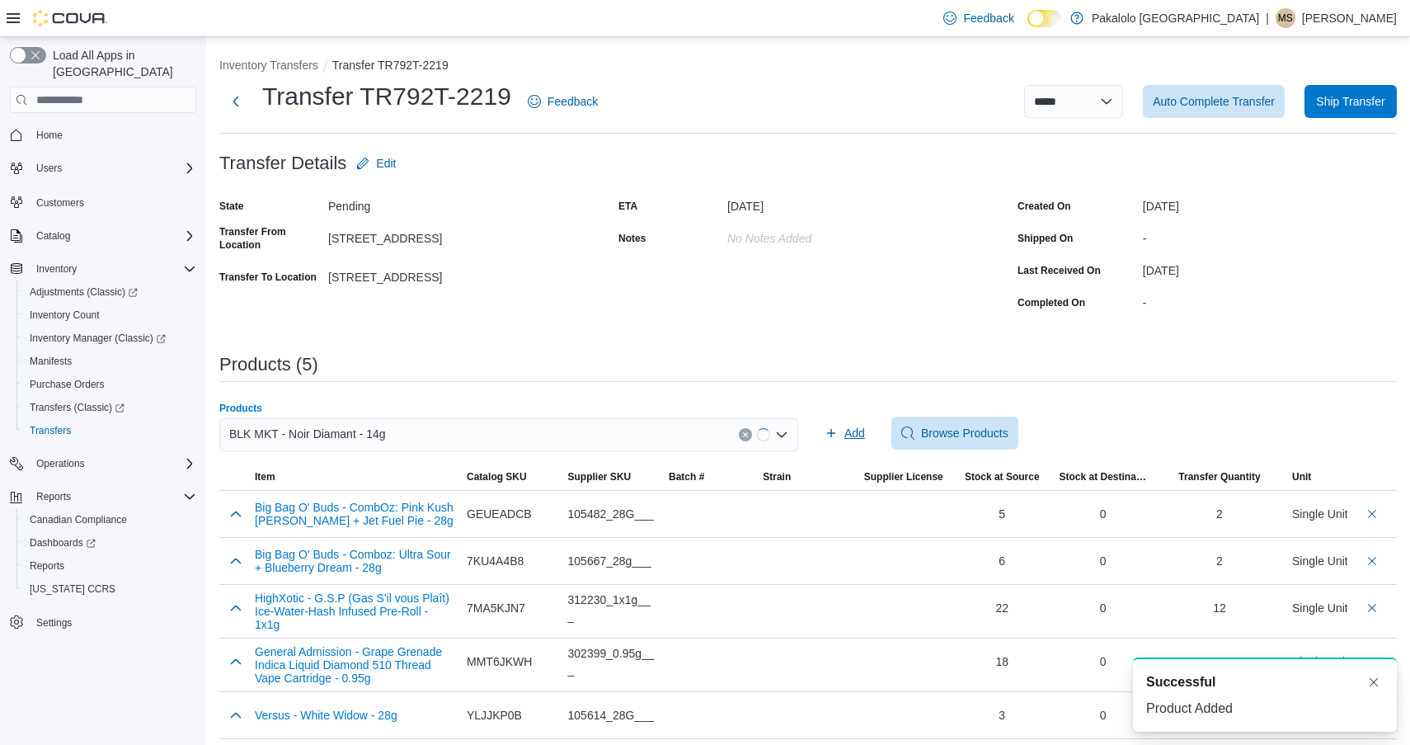
click at [840, 426] on span "Add" at bounding box center [845, 433] width 40 height 33
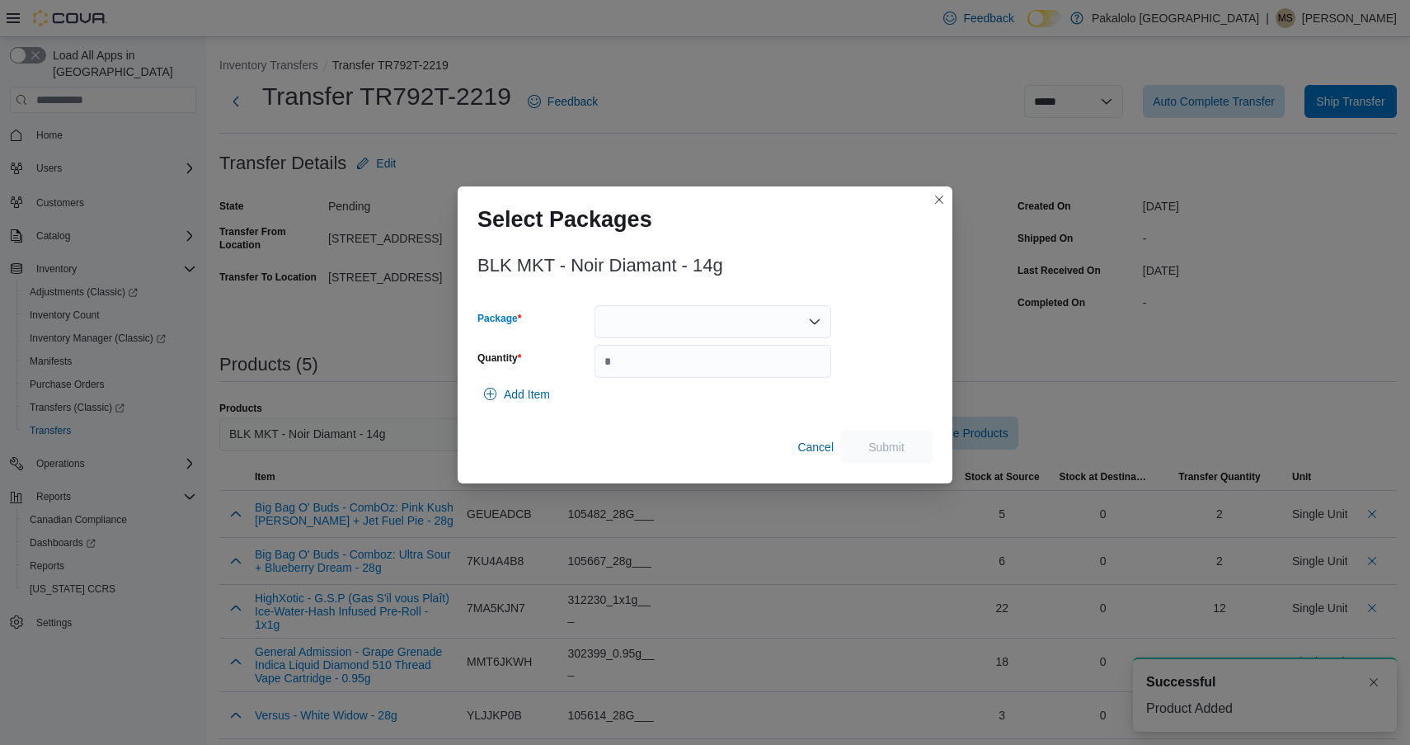
click at [718, 334] on div at bounding box center [713, 321] width 237 height 33
click at [718, 373] on span "3PL06925CGYH" at bounding box center [722, 373] width 197 height 16
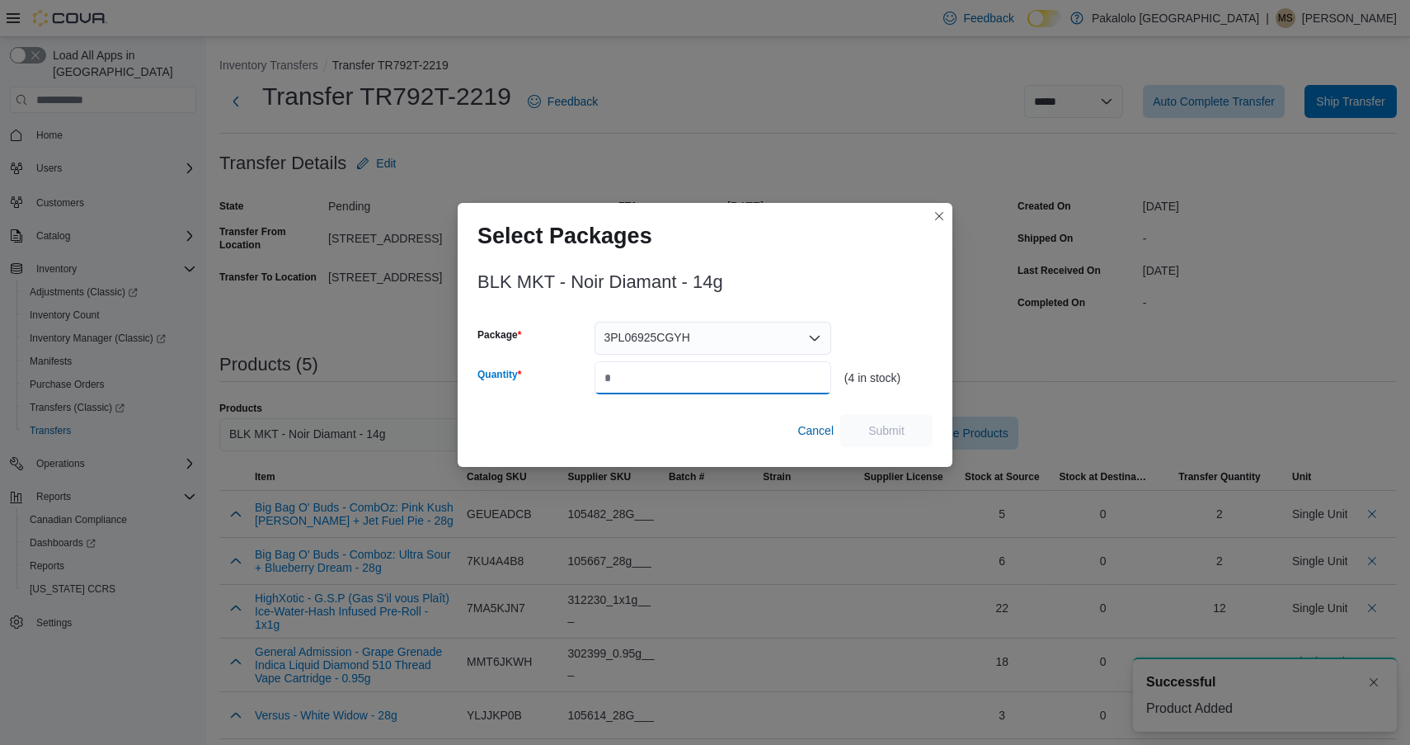
click at [718, 373] on input "Quantity" at bounding box center [713, 377] width 237 height 33
type input "*"
click at [878, 430] on span "Submit" at bounding box center [887, 429] width 36 height 16
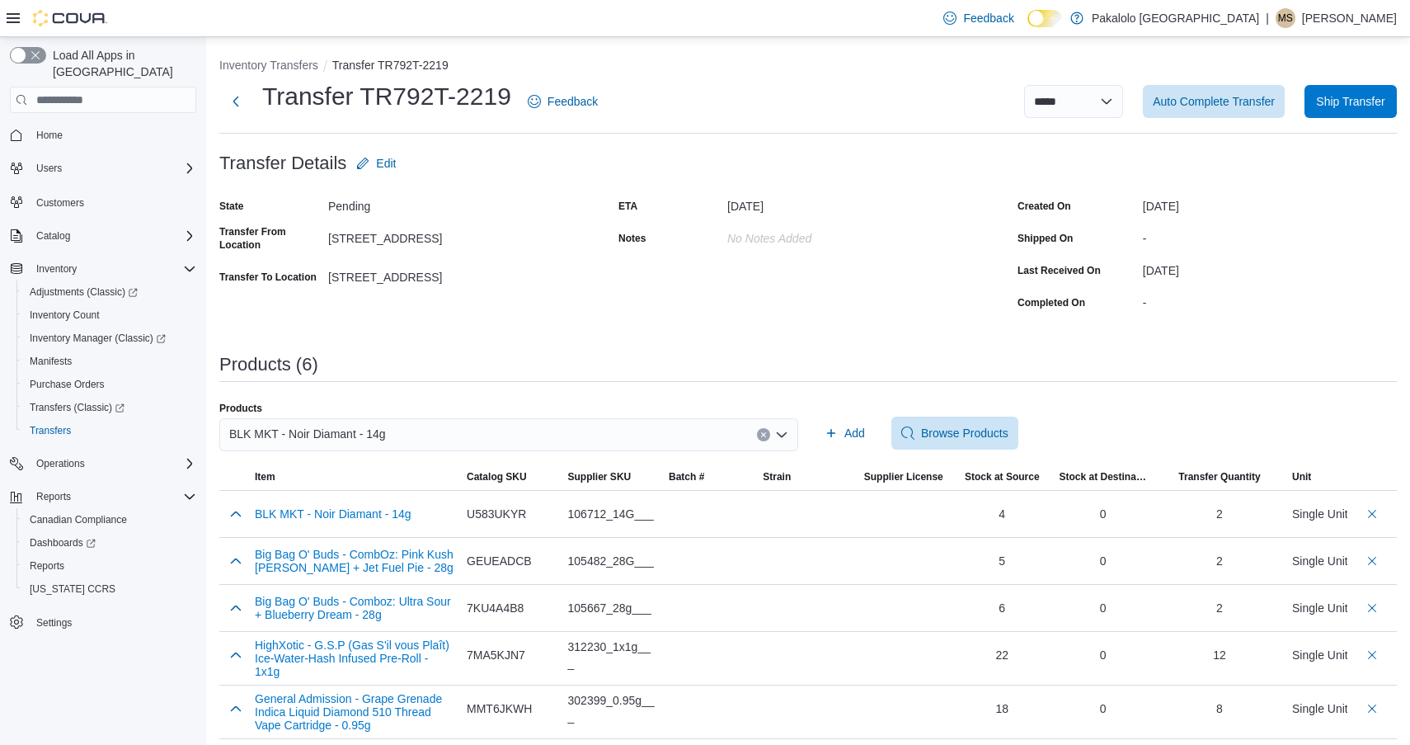
click at [621, 426] on div "BLK MKT - Noir Diamant - 14g" at bounding box center [508, 434] width 579 height 33
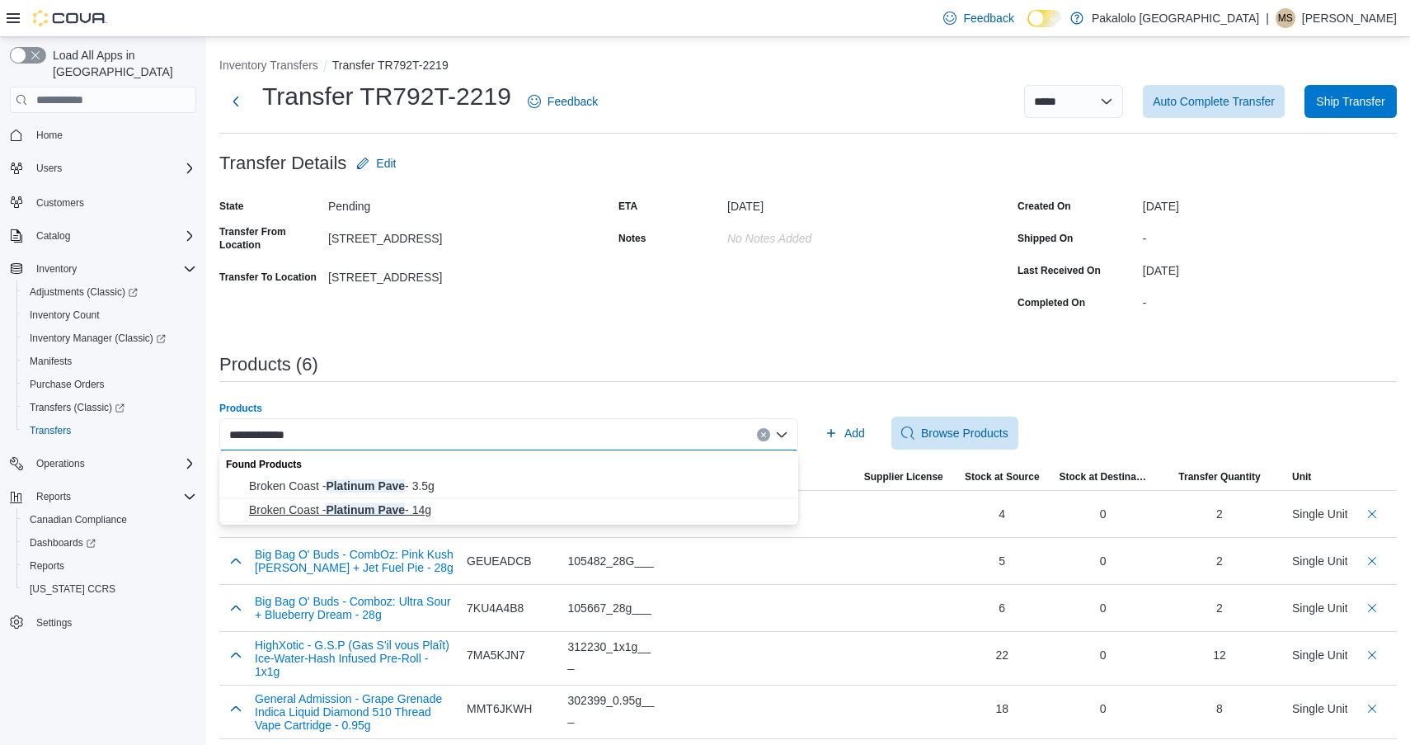
type input "**********"
drag, startPoint x: 522, startPoint y: 513, endPoint x: 519, endPoint y: 494, distance: 19.3
click at [519, 494] on div "Found Products Broken Coast - Platinum Pave - 3.5g Broken Coast - Platinum Pave…" at bounding box center [508, 486] width 579 height 72
click at [424, 487] on span "Broken Coast - Platinum Pave - 3.5g" at bounding box center [518, 486] width 539 height 16
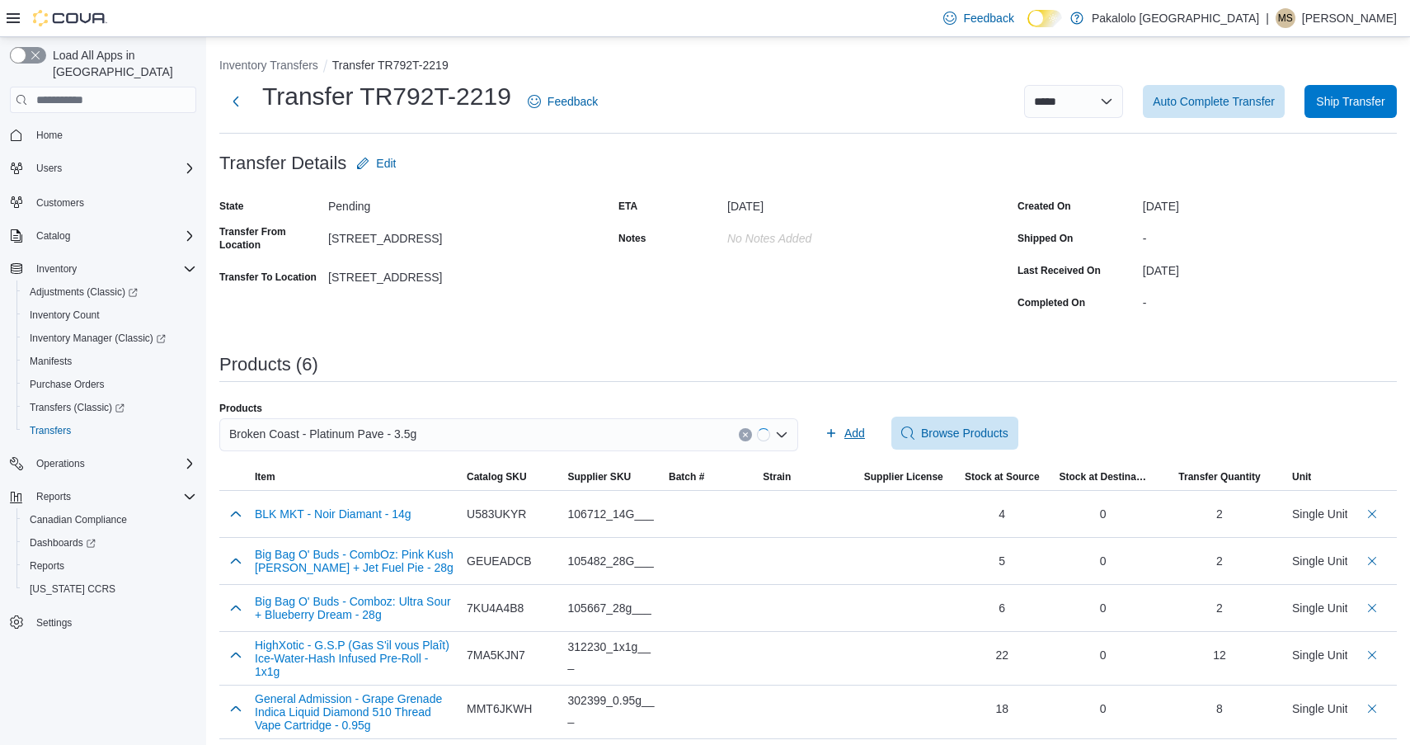
click at [830, 444] on span "Add" at bounding box center [845, 433] width 40 height 33
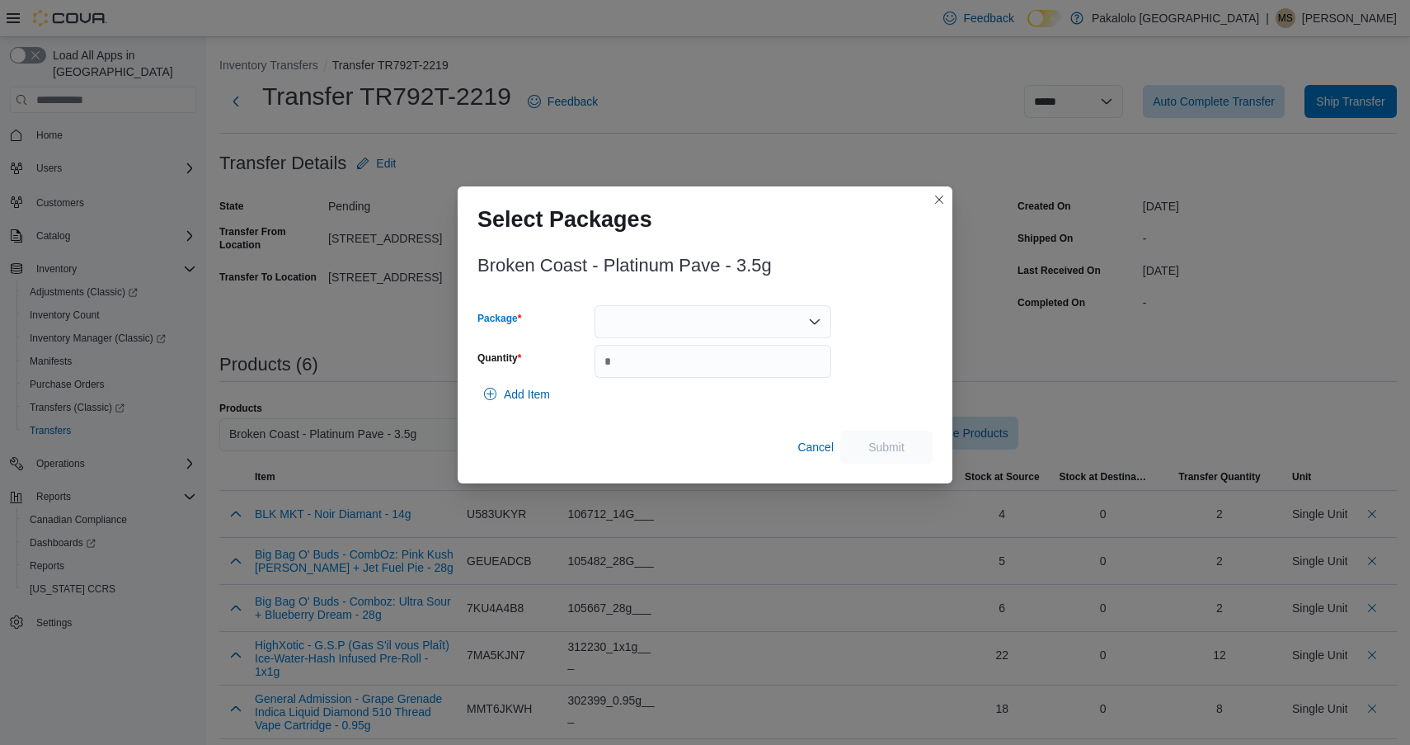
click at [704, 313] on div at bounding box center [713, 321] width 237 height 33
click at [699, 381] on span "3101736983" at bounding box center [722, 373] width 197 height 16
click at [697, 318] on div "3101736983" at bounding box center [713, 321] width 237 height 33
click at [764, 288] on div "Broken Coast - Platinum Pave - 3.5g Package 3101736983 Combo box. Selected. 310…" at bounding box center [705, 355] width 455 height 218
click at [726, 351] on input "Quantity" at bounding box center [713, 361] width 237 height 33
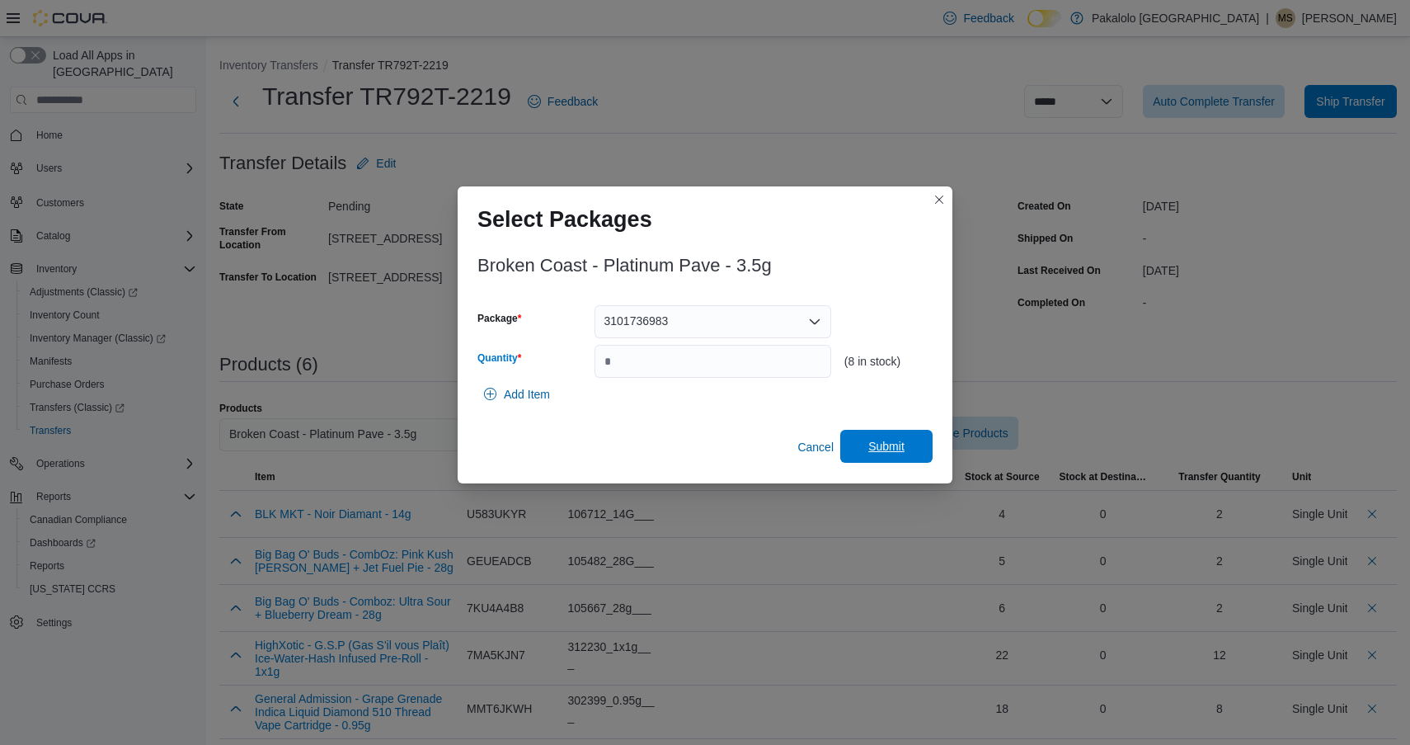
click at [893, 440] on span "Submit" at bounding box center [887, 446] width 36 height 16
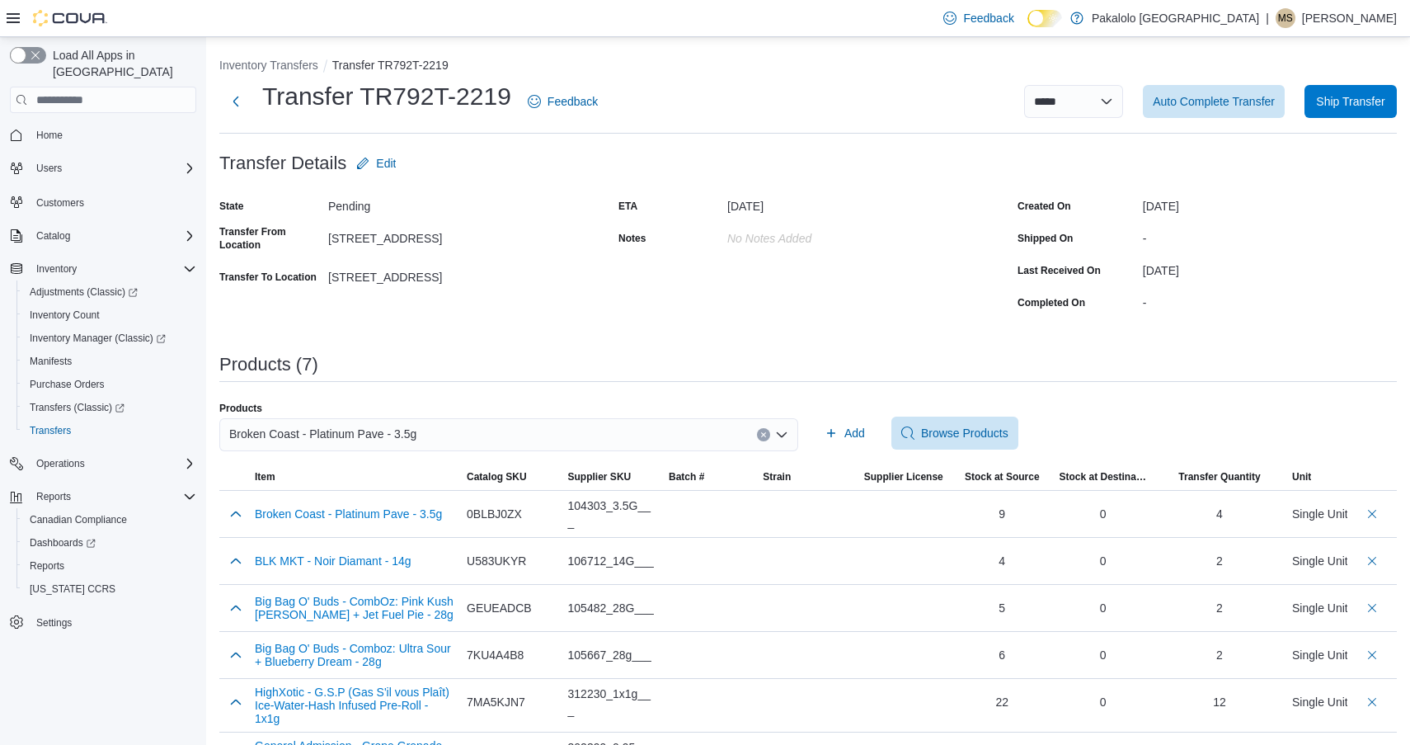
click at [591, 436] on div "Broken Coast - Platinum Pave - 3.5g" at bounding box center [508, 434] width 579 height 33
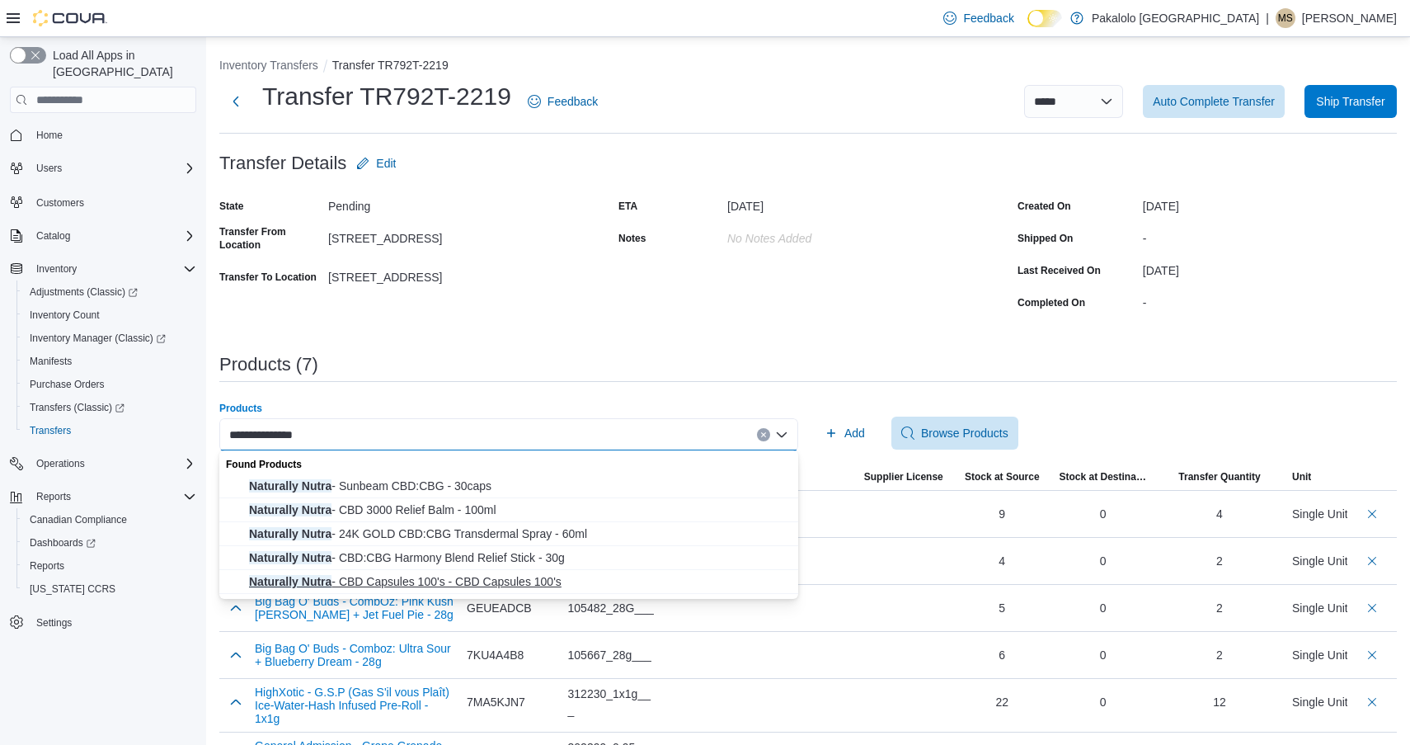
click at [478, 573] on span "Naturally Nutra - CBD Capsules 100's - CBD Capsules 100's" at bounding box center [518, 581] width 539 height 16
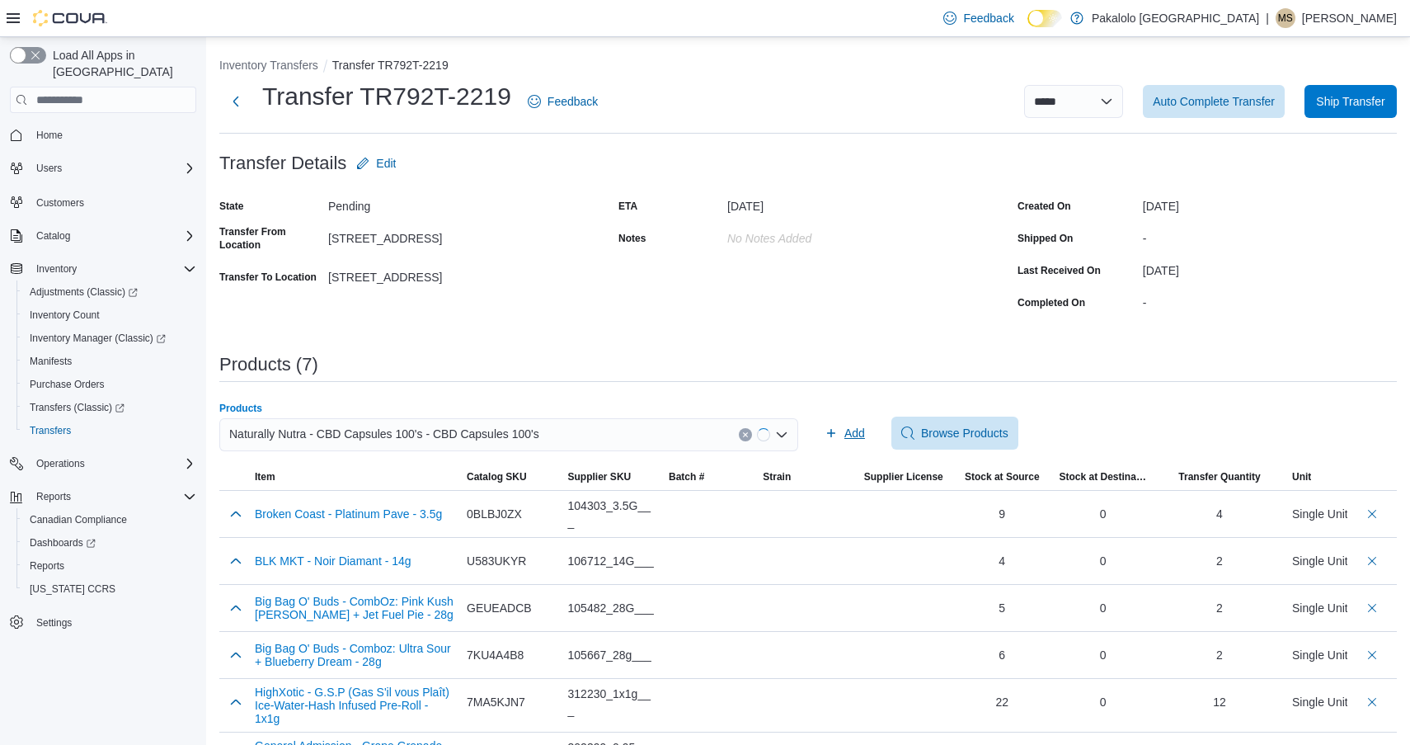
click at [848, 417] on span "Add" at bounding box center [845, 433] width 40 height 33
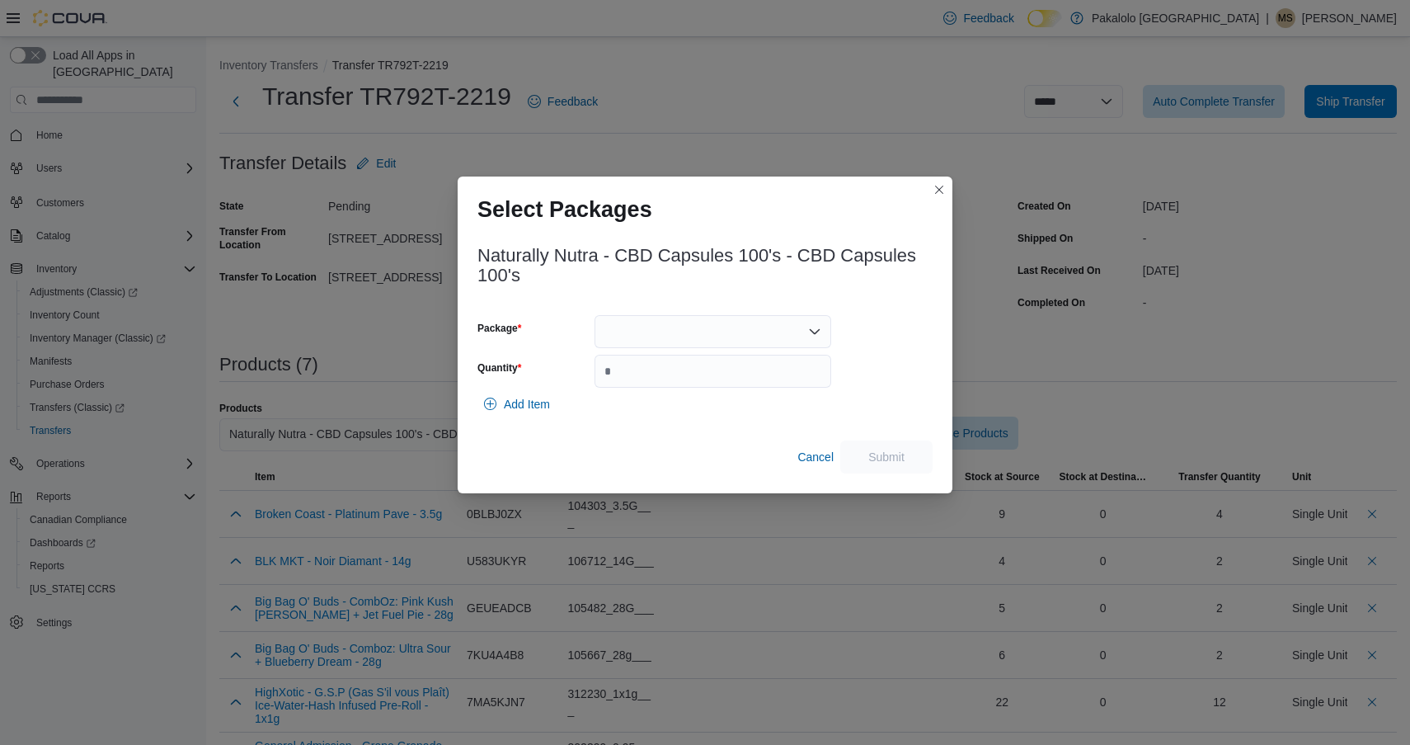
click at [700, 330] on div at bounding box center [713, 331] width 237 height 33
click at [698, 386] on span "2025ME0002" at bounding box center [722, 383] width 197 height 16
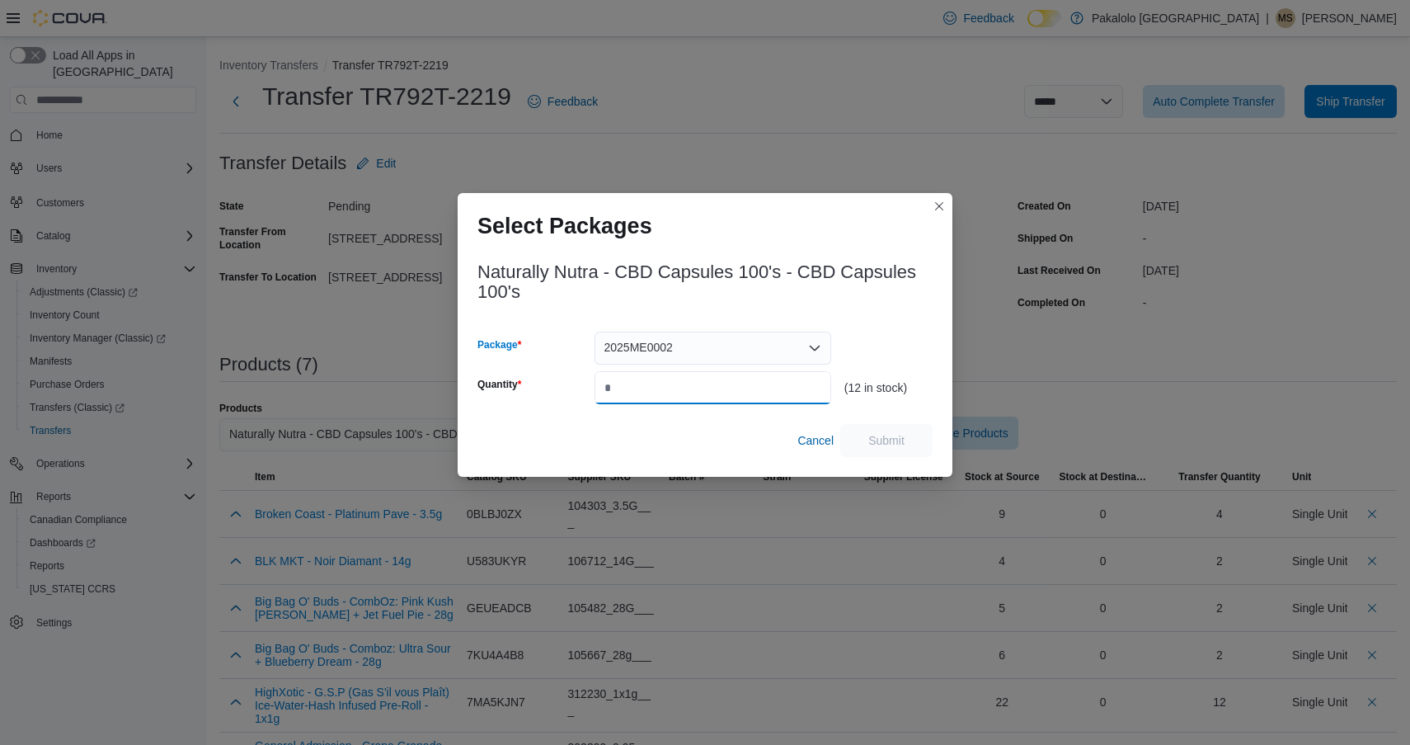
click at [698, 386] on input "Quantity" at bounding box center [713, 387] width 237 height 33
click at [864, 449] on span "Submit" at bounding box center [886, 439] width 73 height 33
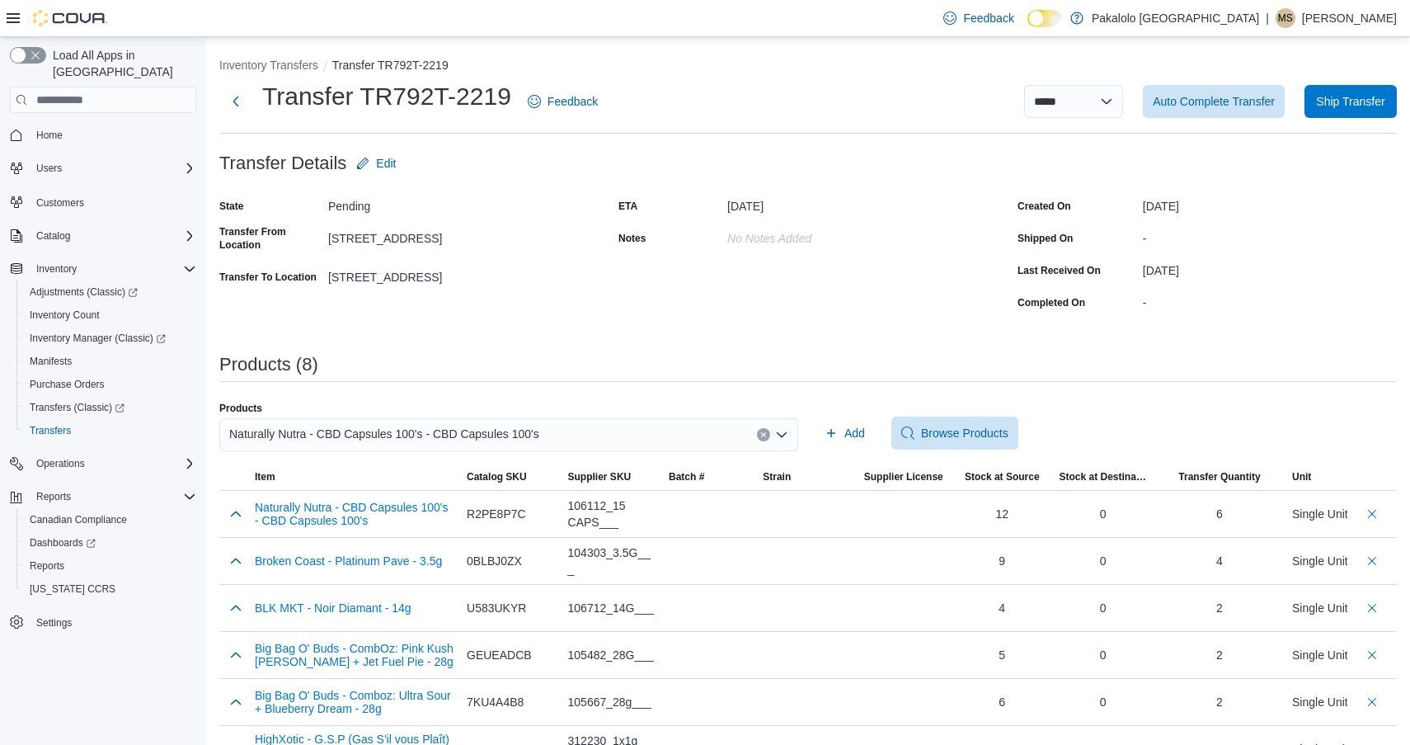
click at [551, 436] on div "Naturally Nutra - CBD Capsules 100's - CBD Capsules 100's" at bounding box center [508, 434] width 579 height 33
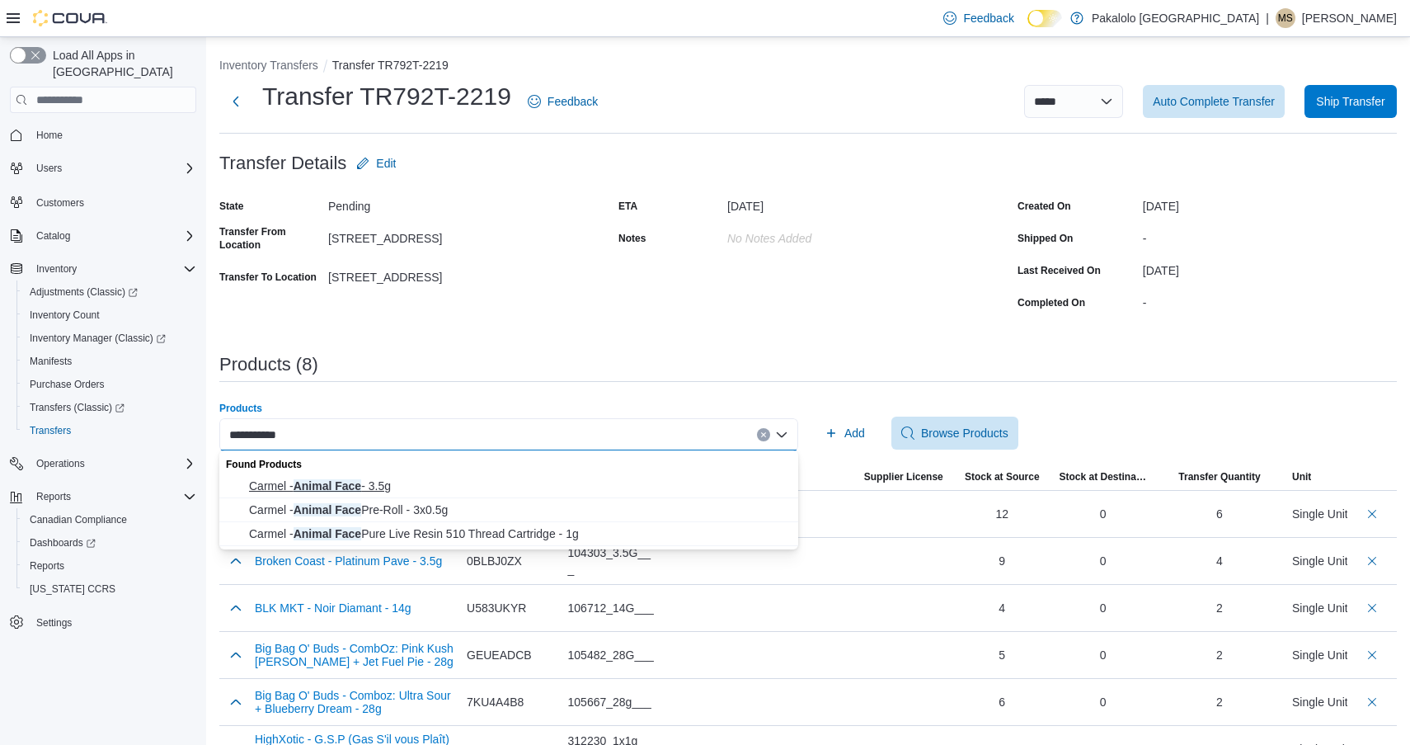
click at [461, 488] on span "Carmel - Animal Face - 3.5g" at bounding box center [518, 486] width 539 height 16
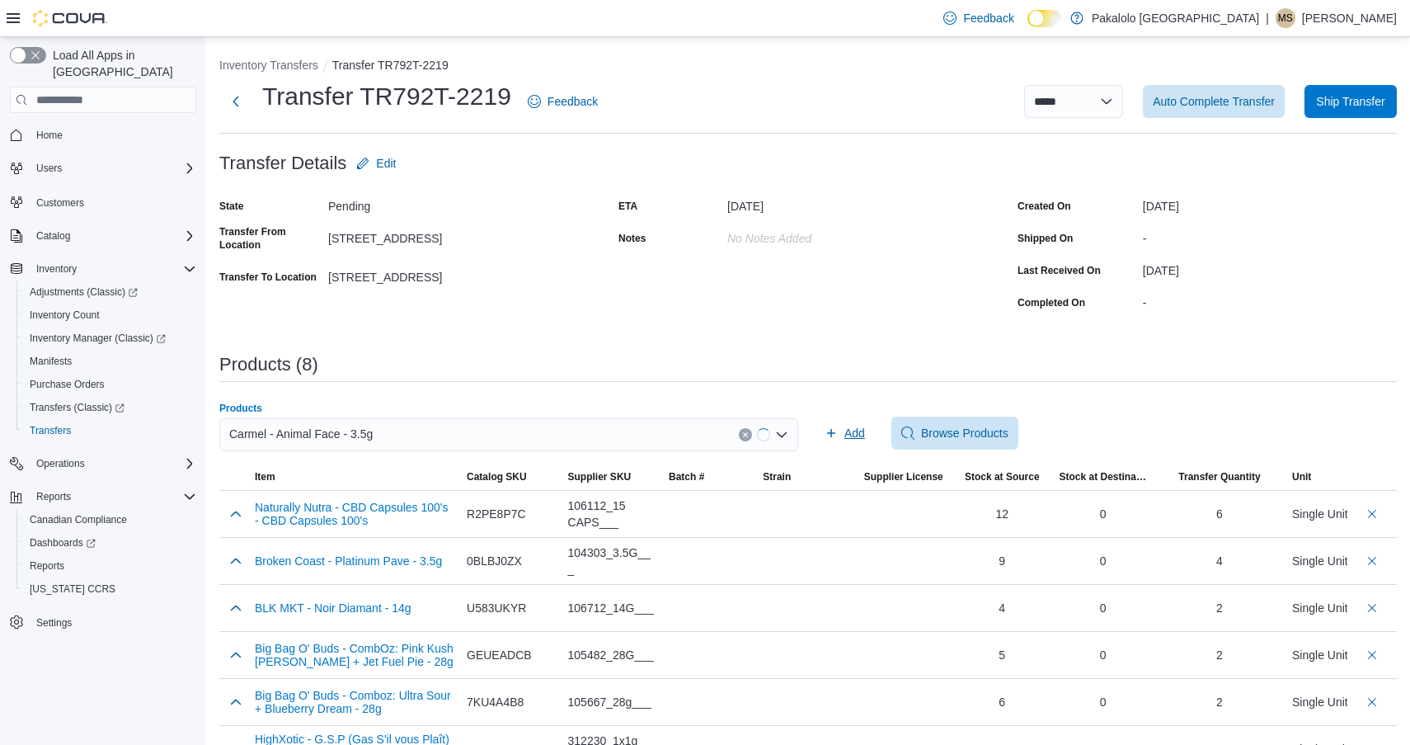
click at [839, 432] on span "Add" at bounding box center [845, 433] width 40 height 33
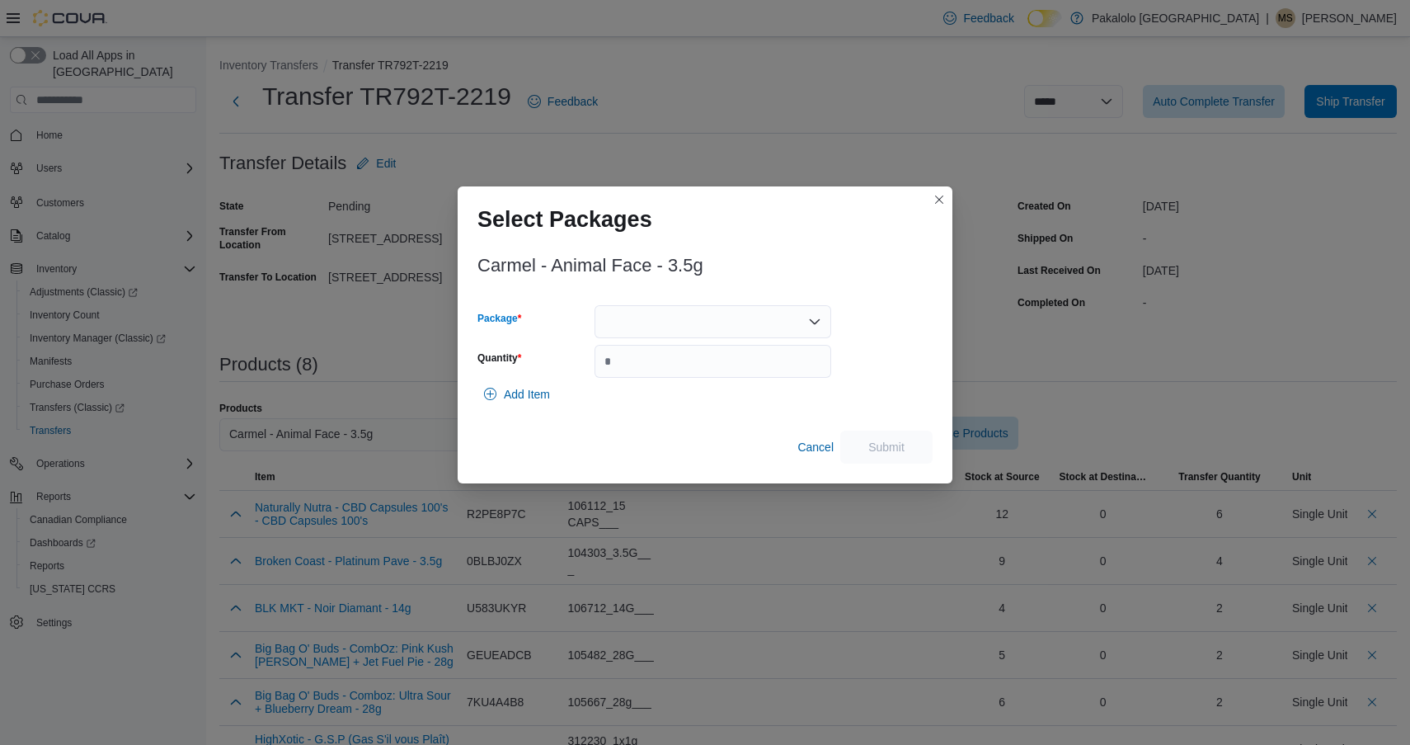
click at [742, 331] on div at bounding box center [713, 321] width 237 height 33
click at [742, 382] on button "AFTC97A1" at bounding box center [713, 374] width 237 height 24
click at [742, 378] on input "Quantity" at bounding box center [713, 361] width 237 height 33
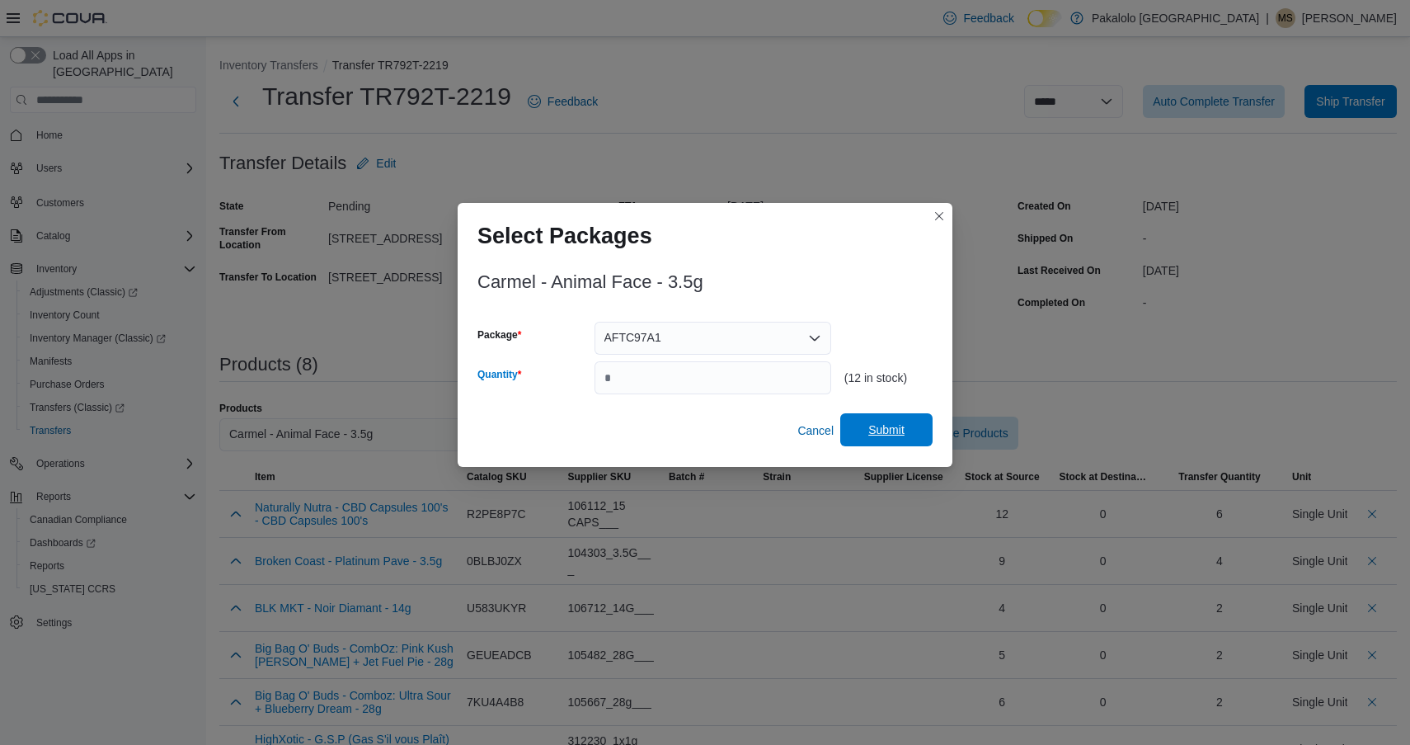
click at [876, 427] on span "Submit" at bounding box center [887, 429] width 36 height 16
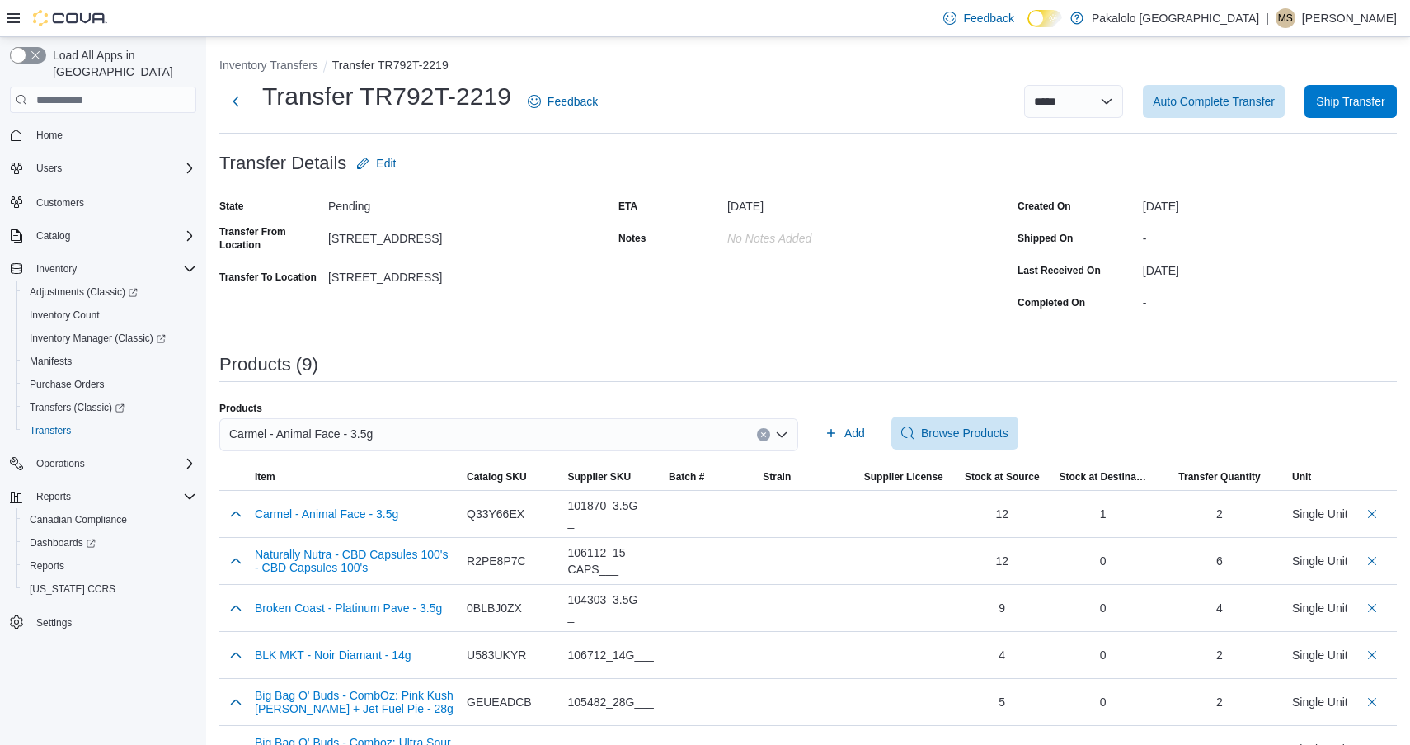
click at [546, 427] on div "Carmel - Animal Face - 3.5g" at bounding box center [508, 434] width 579 height 33
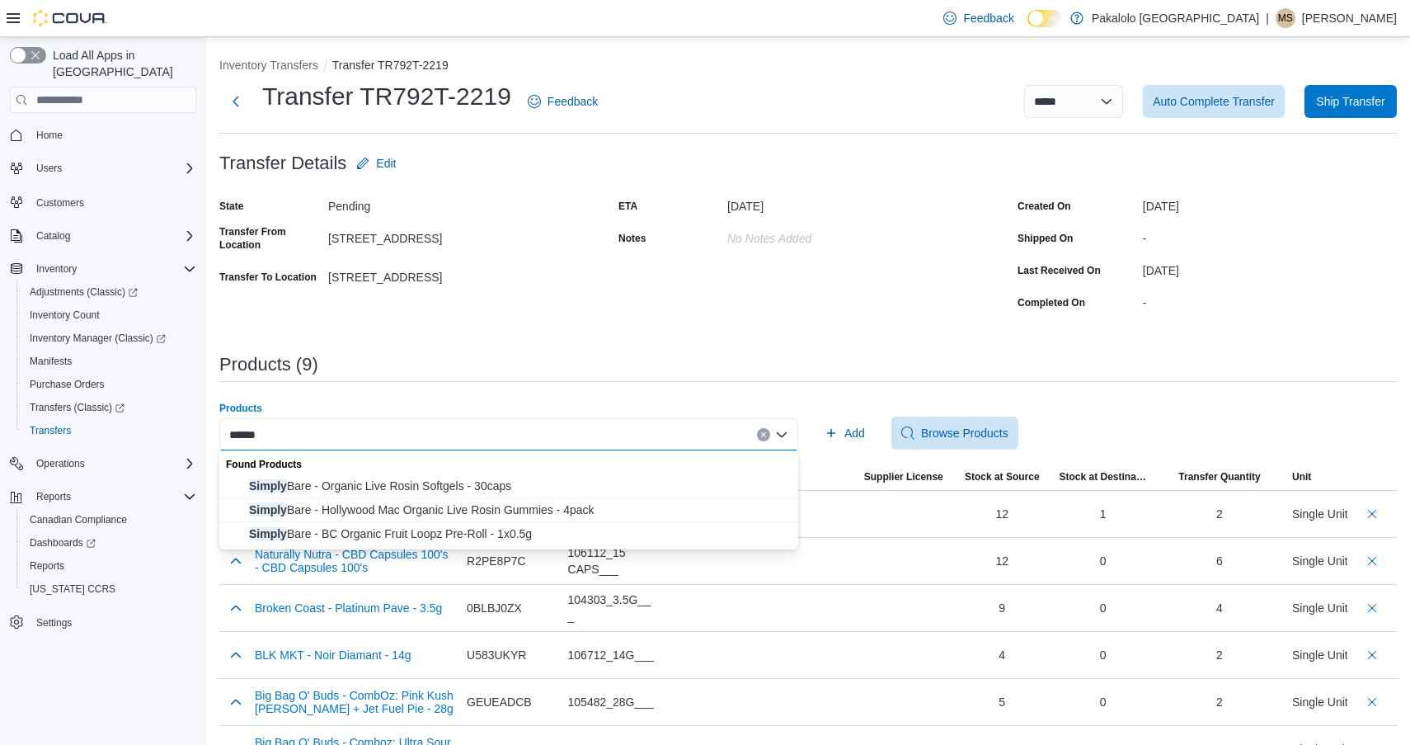
drag, startPoint x: 495, startPoint y: 491, endPoint x: 527, endPoint y: 479, distance: 34.2
click at [495, 491] on span "Simply Bare - Organic Live Rosin Softgels - 30caps" at bounding box center [518, 486] width 539 height 16
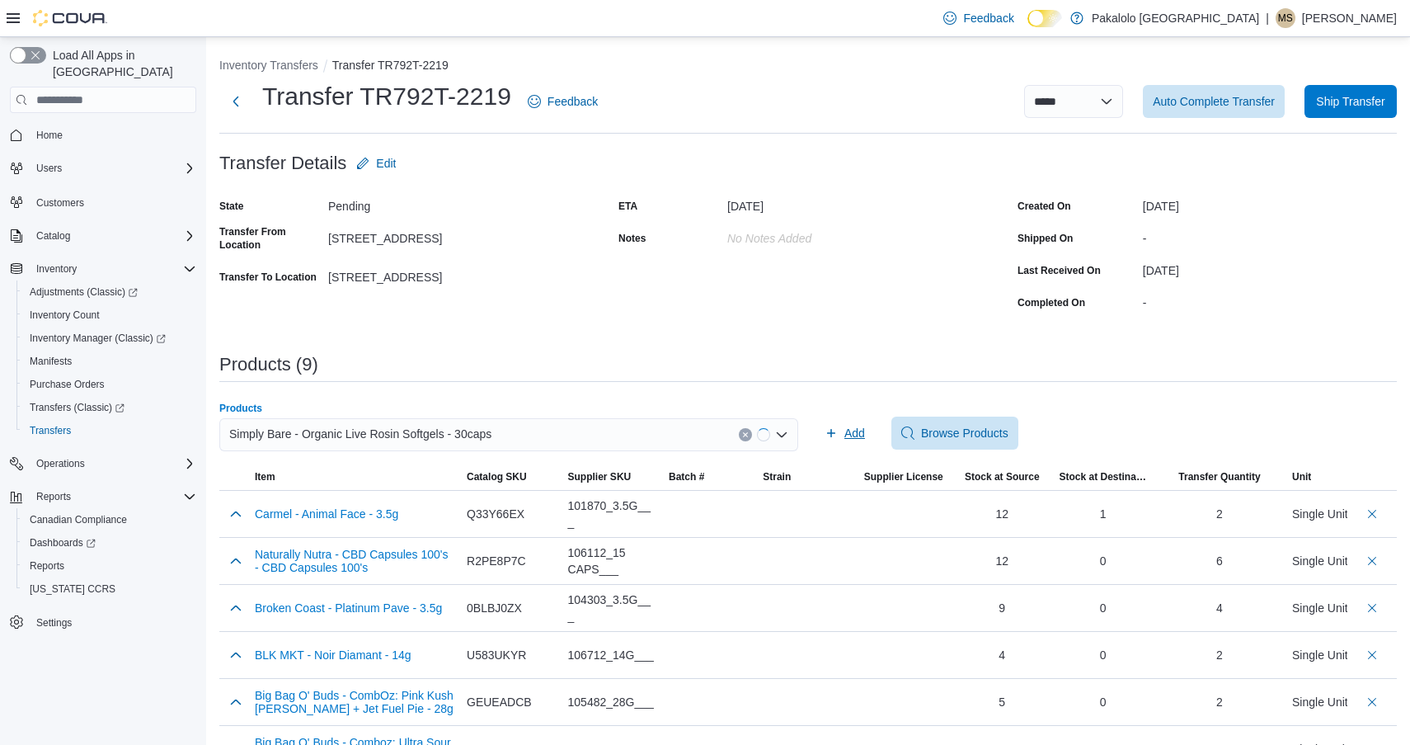
click at [836, 431] on icon "button" at bounding box center [831, 432] width 13 height 13
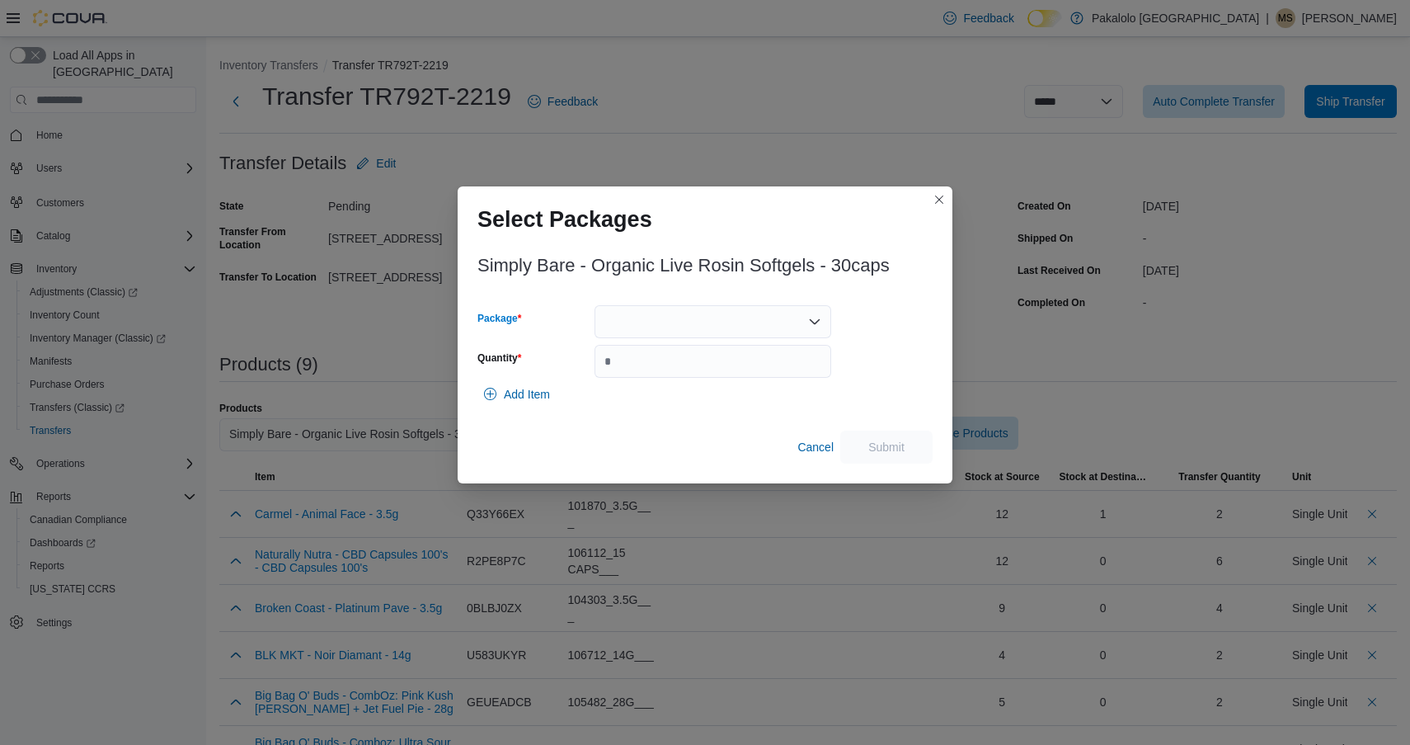
click at [723, 329] on div at bounding box center [713, 321] width 237 height 33
drag, startPoint x: 723, startPoint y: 334, endPoint x: 715, endPoint y: 384, distance: 50.9
click at [715, 384] on button "25050008" at bounding box center [713, 374] width 237 height 24
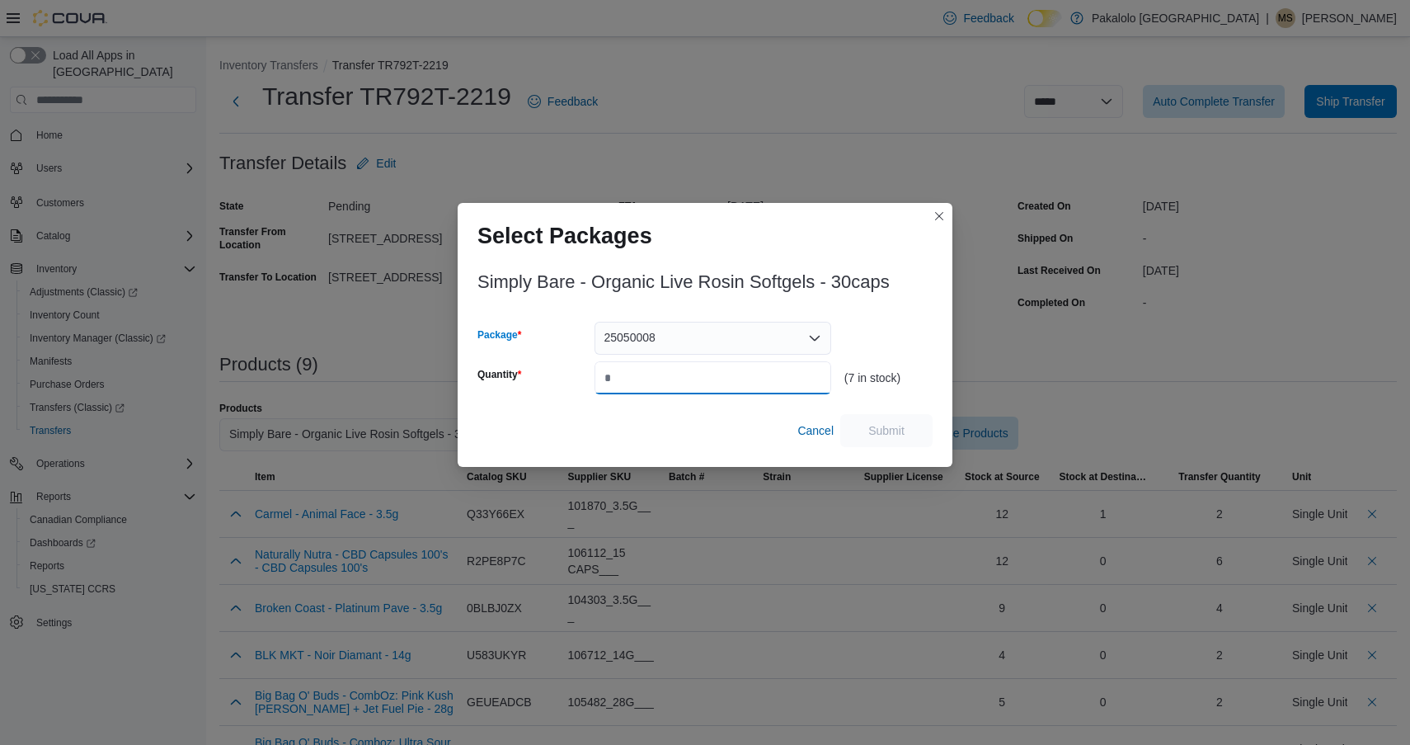
click at [724, 381] on input "Quantity" at bounding box center [713, 377] width 237 height 33
click at [883, 445] on span "Submit" at bounding box center [886, 429] width 73 height 33
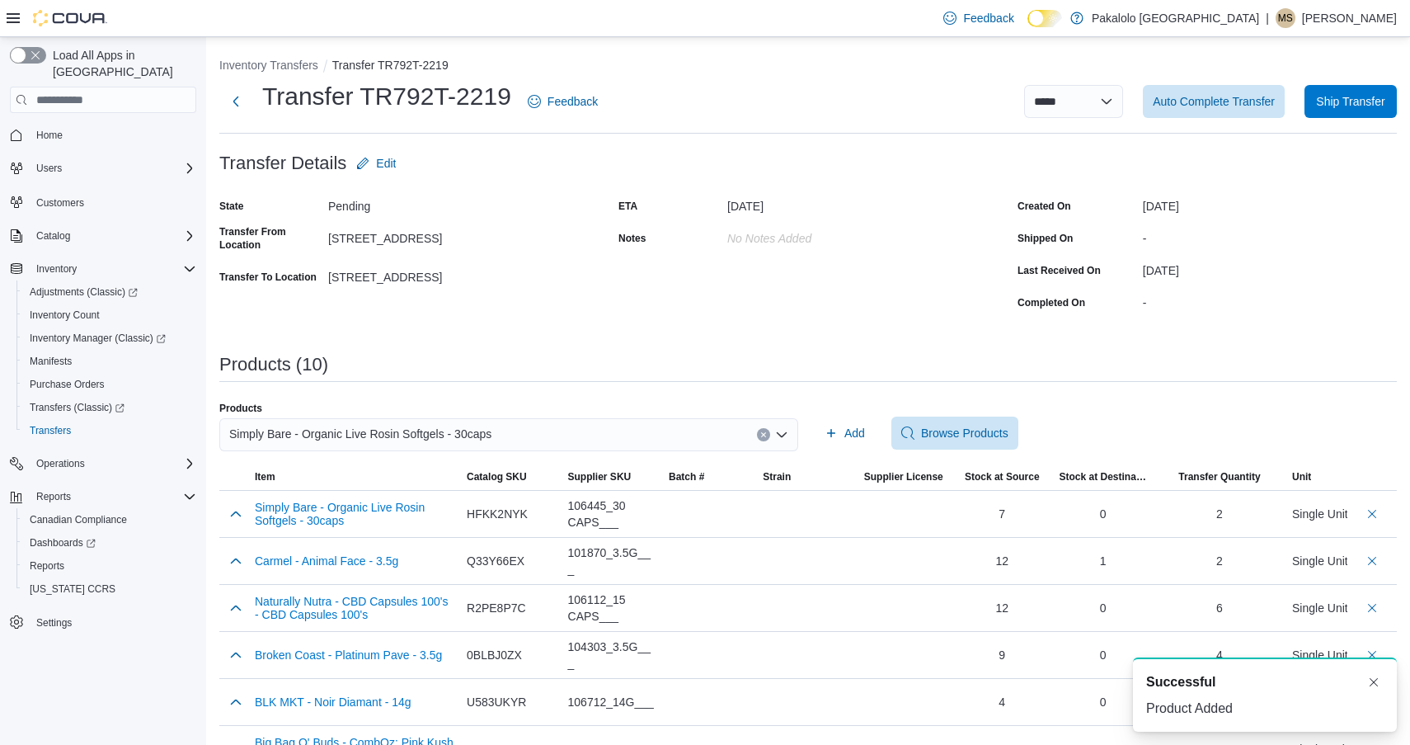
click at [553, 435] on div "Simply Bare - Organic Live Rosin Softgels - 30caps" at bounding box center [508, 434] width 579 height 33
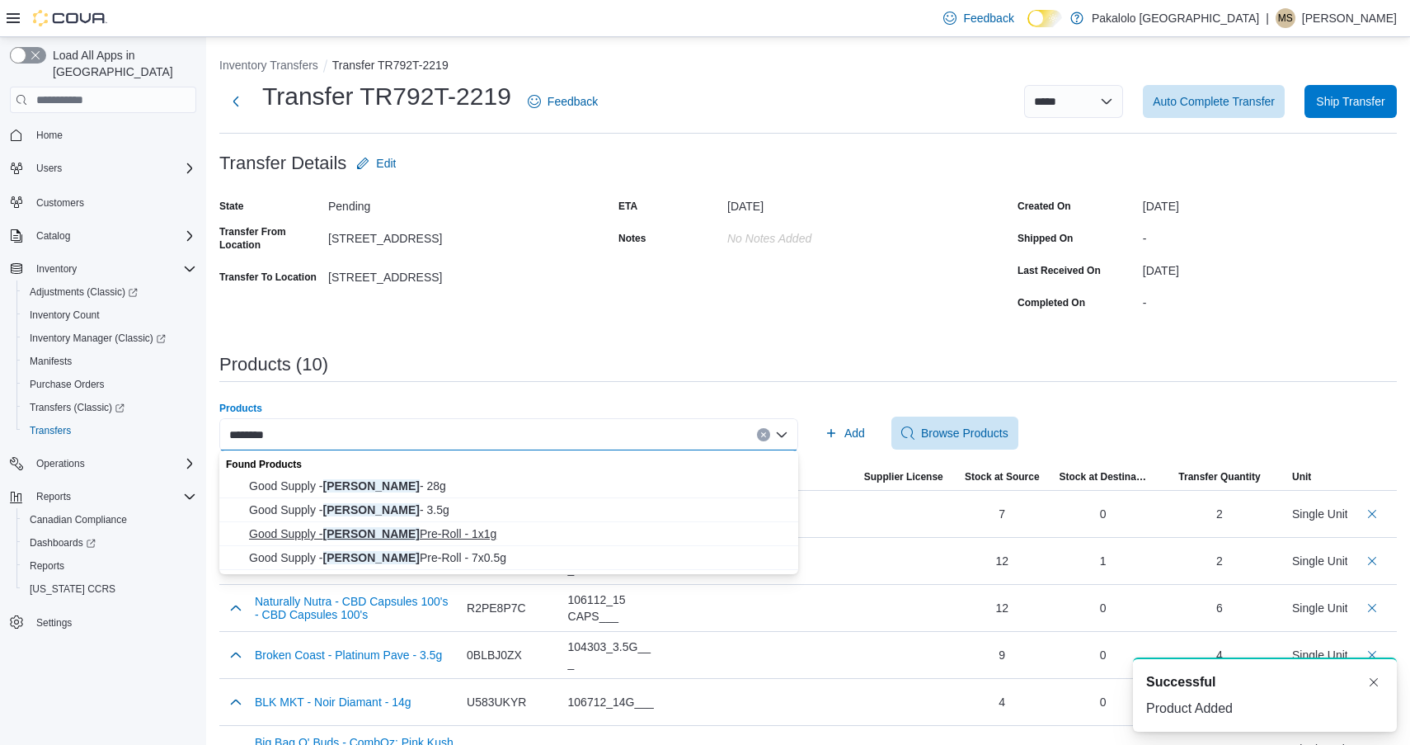
click at [485, 534] on span "Good Supply - [PERSON_NAME] Pre-Roll - 1x1g" at bounding box center [518, 533] width 539 height 16
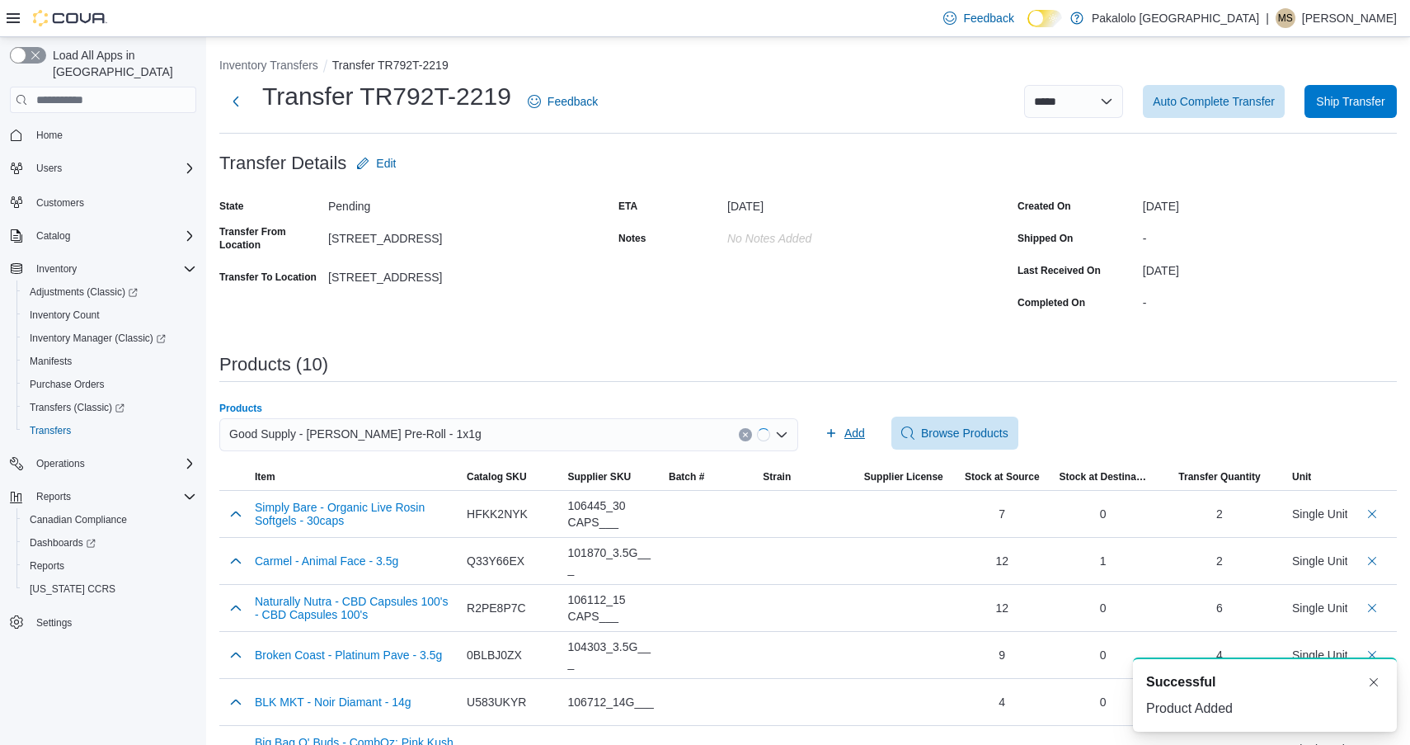
click at [845, 428] on span "Add" at bounding box center [855, 433] width 21 height 16
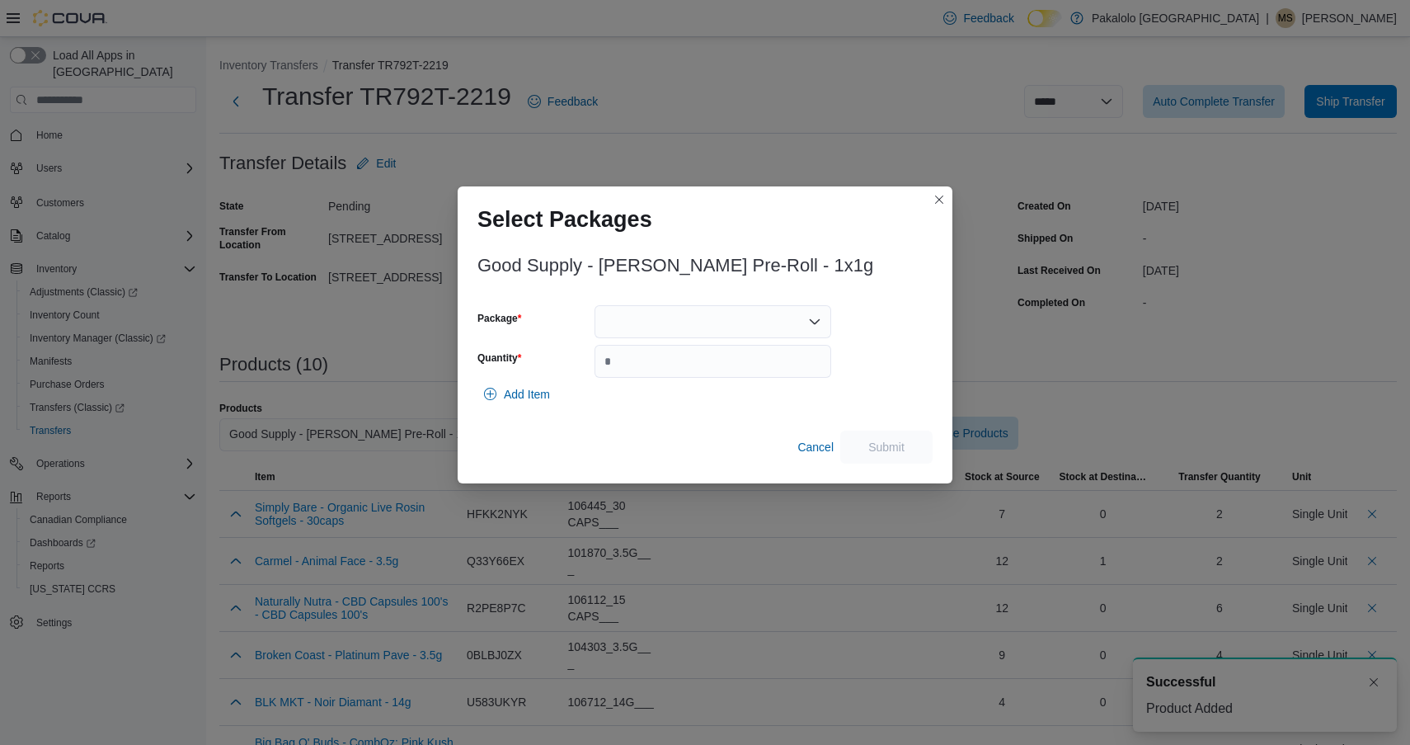
click at [735, 327] on div at bounding box center [713, 321] width 237 height 33
click at [726, 388] on div "Add Item" at bounding box center [705, 394] width 455 height 33
click at [721, 337] on div at bounding box center [713, 321] width 237 height 33
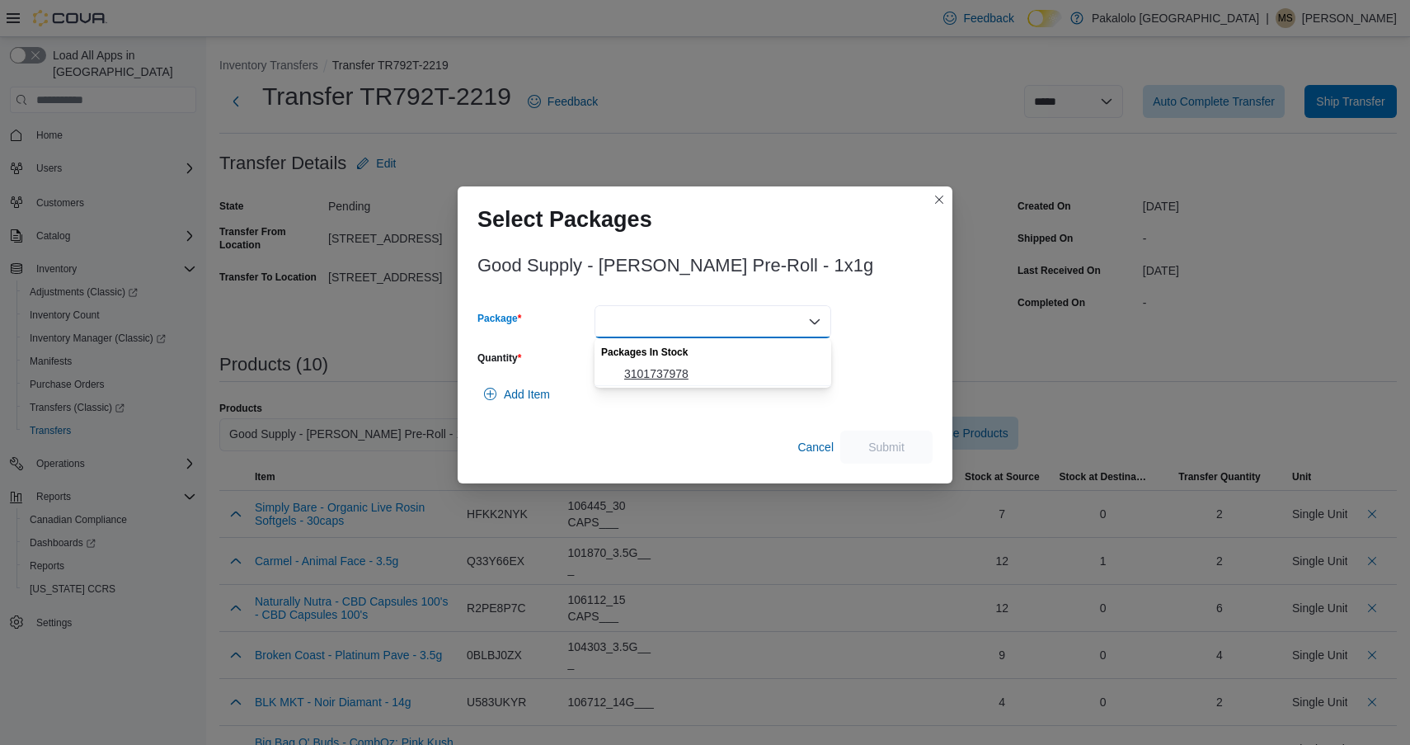
click at [720, 374] on span "3101737978" at bounding box center [722, 373] width 197 height 16
click at [720, 374] on input "Quantity" at bounding box center [713, 361] width 237 height 33
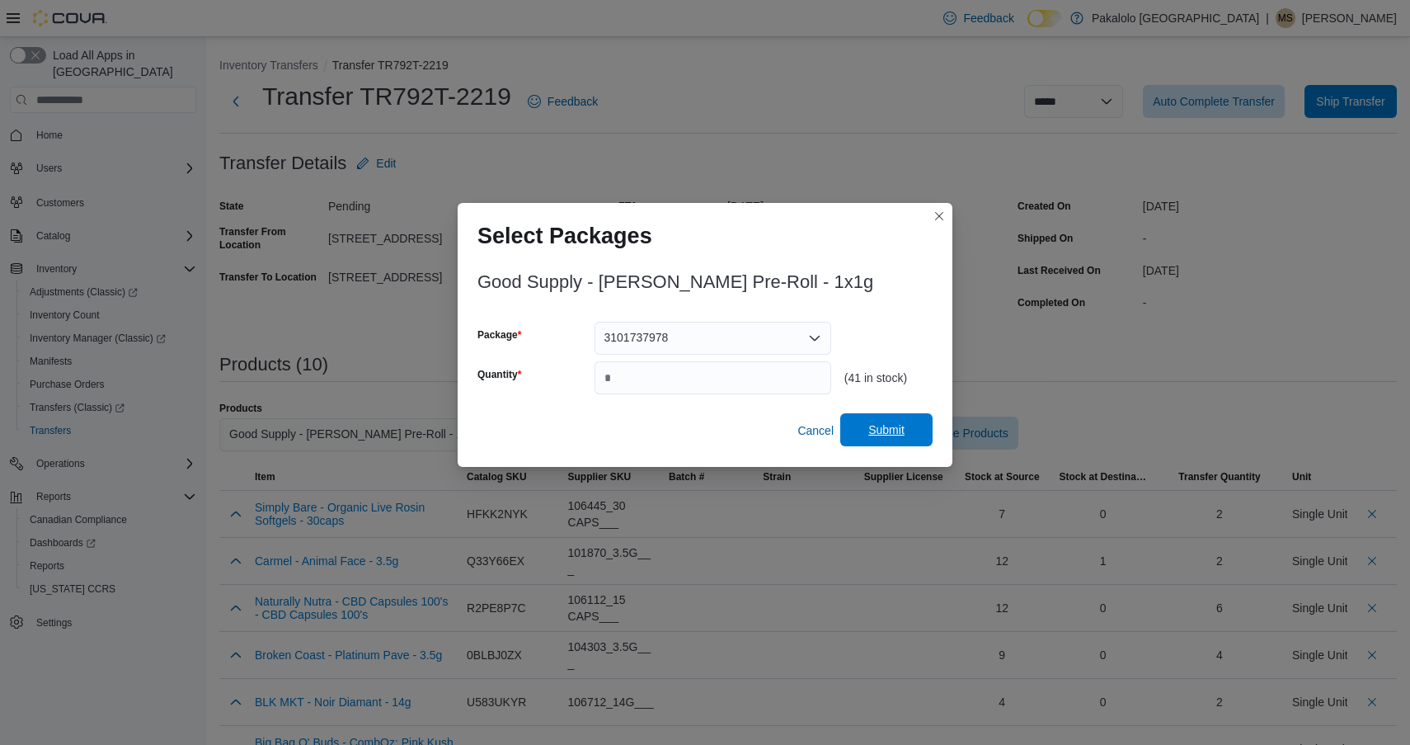
click at [884, 433] on span "Submit" at bounding box center [887, 429] width 36 height 16
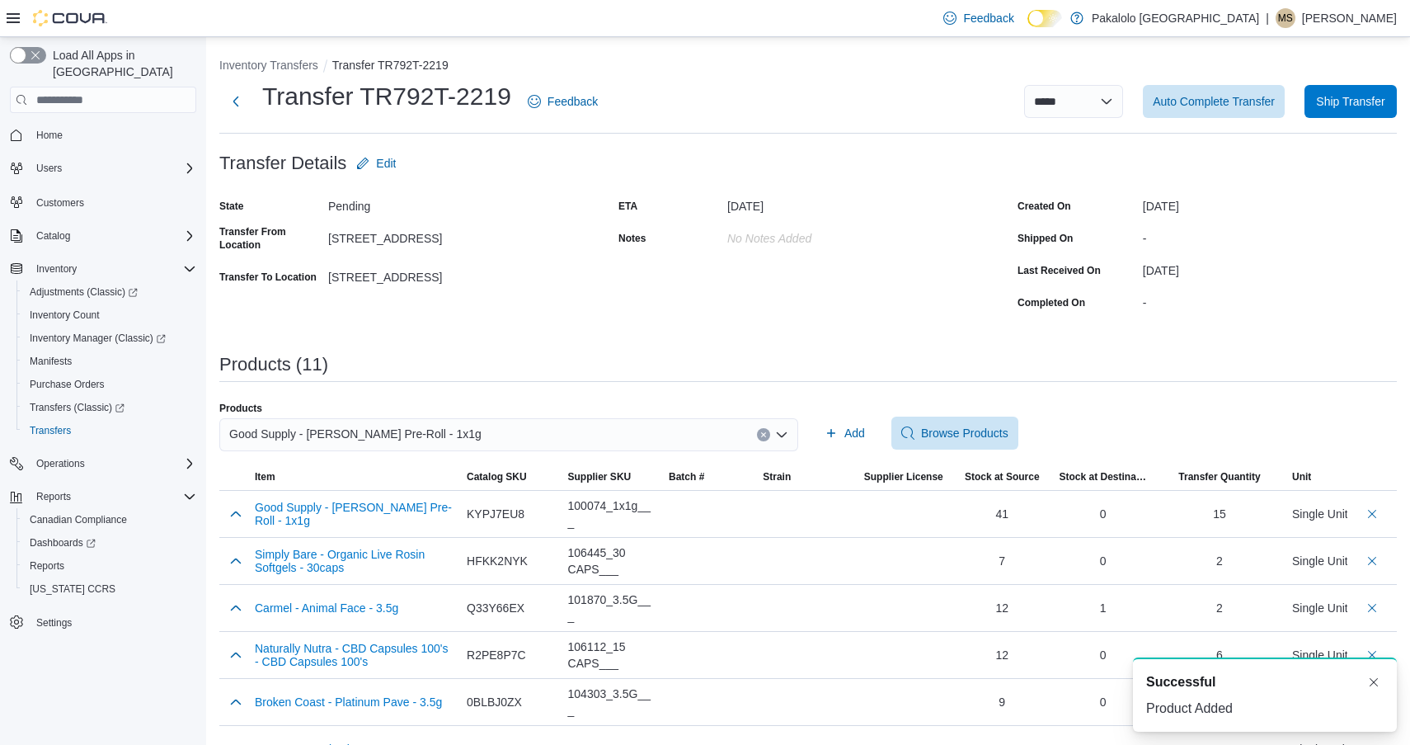
click at [633, 430] on div "Good Supply - [PERSON_NAME] Pre-Roll - 1x1g" at bounding box center [508, 434] width 579 height 33
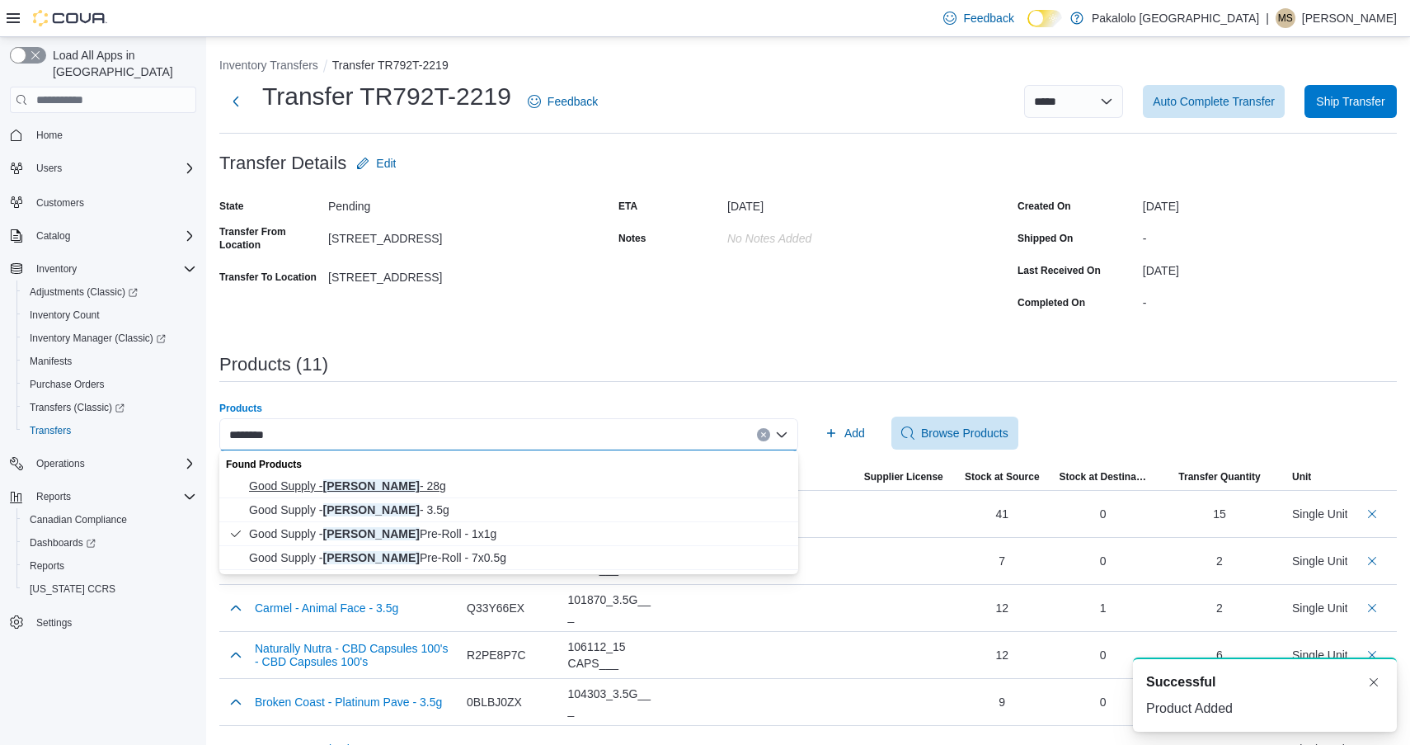
click at [449, 495] on button "Good Supply - [PERSON_NAME] - 28g" at bounding box center [508, 486] width 579 height 24
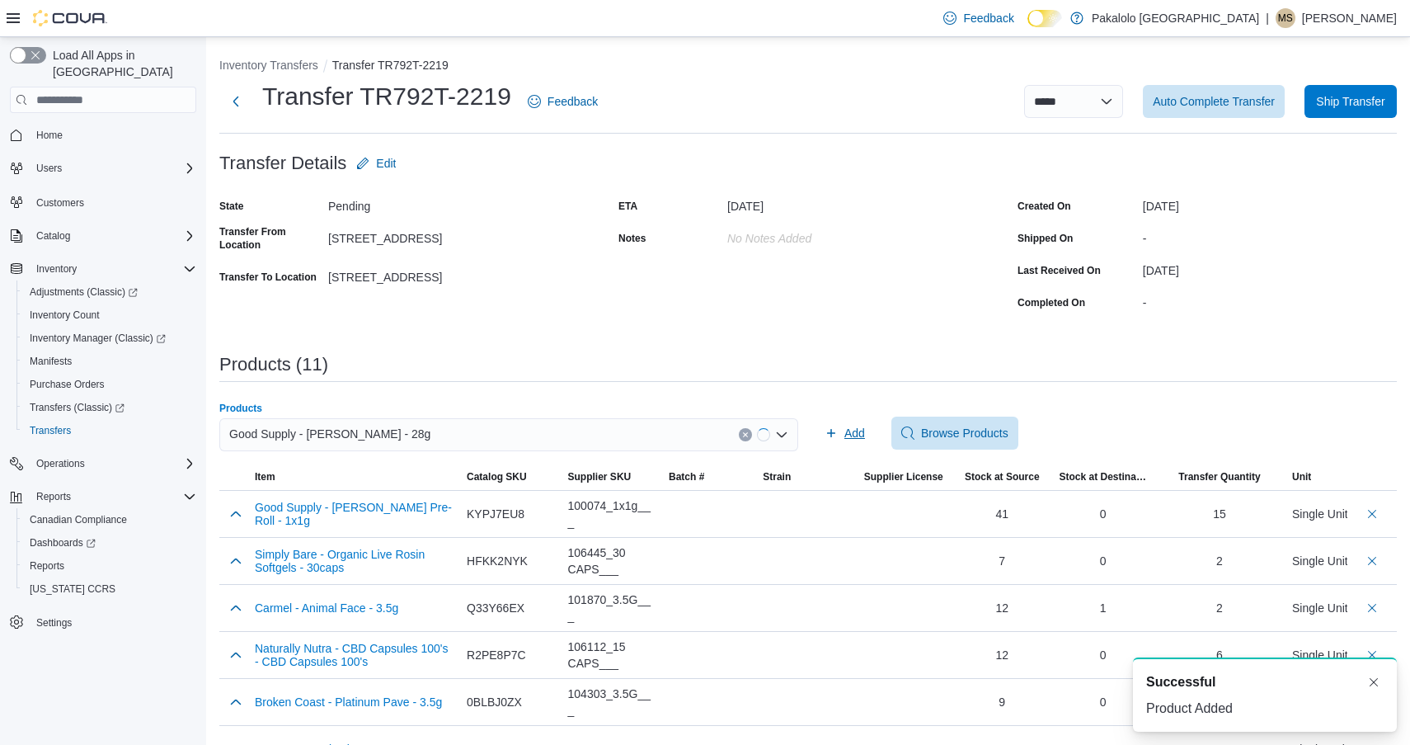
click at [831, 429] on icon "button" at bounding box center [831, 433] width 8 height 8
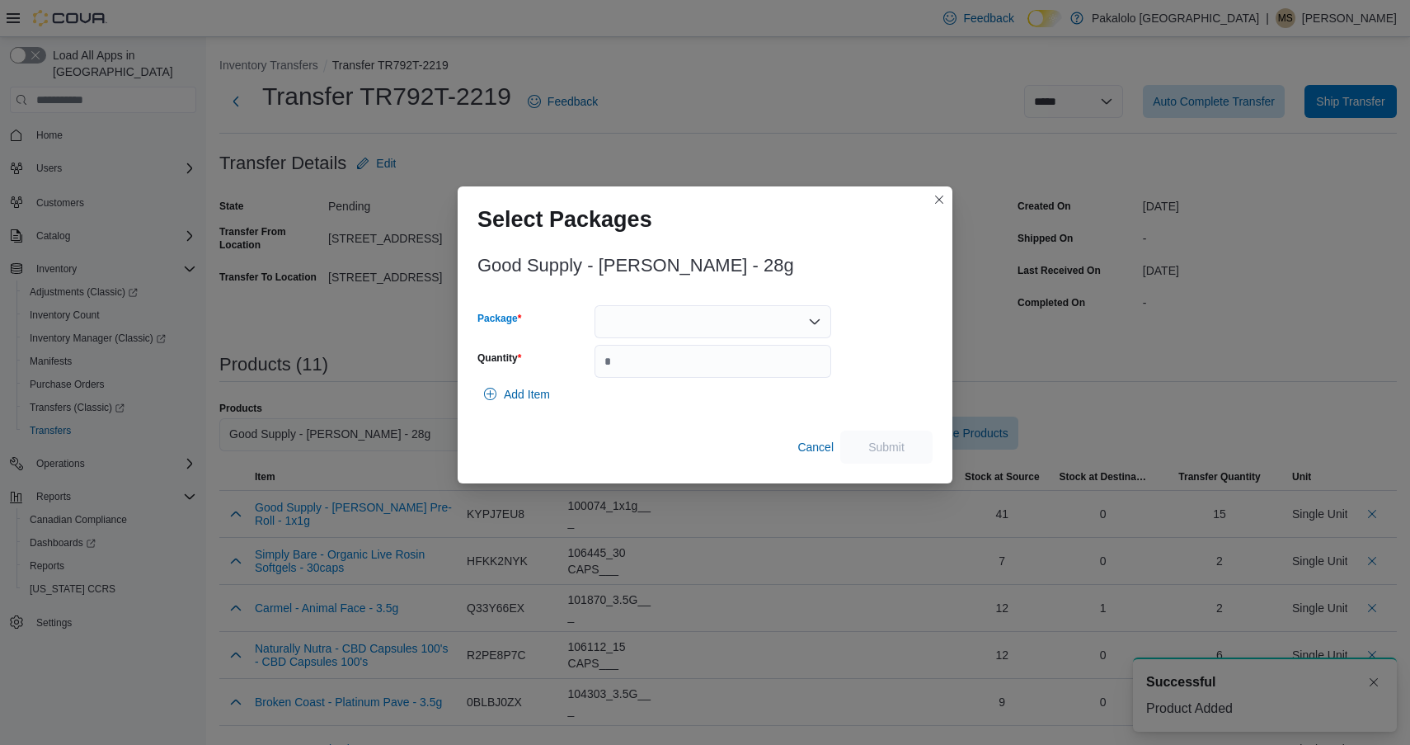
click at [740, 328] on div at bounding box center [713, 321] width 237 height 33
drag, startPoint x: 740, startPoint y: 337, endPoint x: 735, endPoint y: 377, distance: 40.7
click at [735, 377] on span "3101737774" at bounding box center [722, 373] width 197 height 16
click at [735, 377] on input "Quantity" at bounding box center [713, 361] width 237 height 33
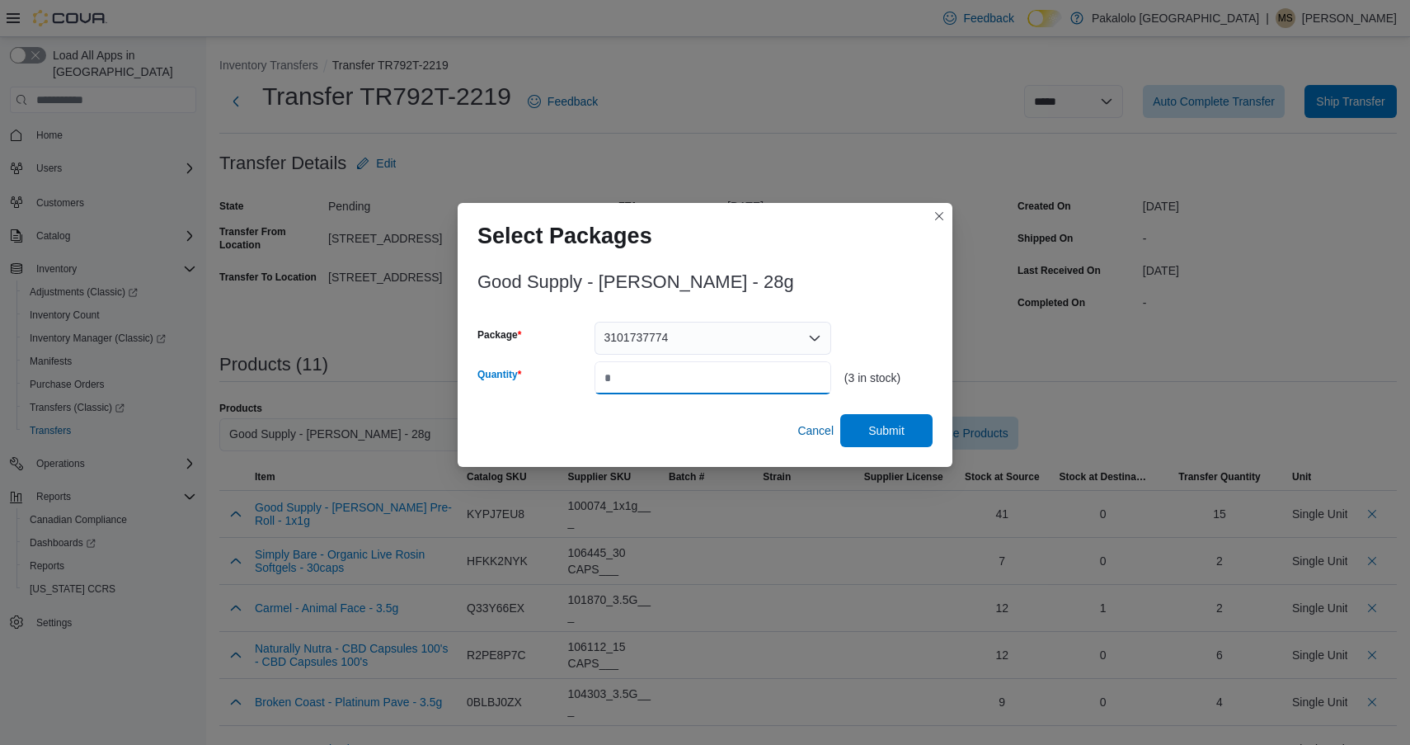
click at [765, 385] on input "*" at bounding box center [713, 377] width 237 height 33
click at [873, 433] on span "Submit" at bounding box center [887, 429] width 36 height 16
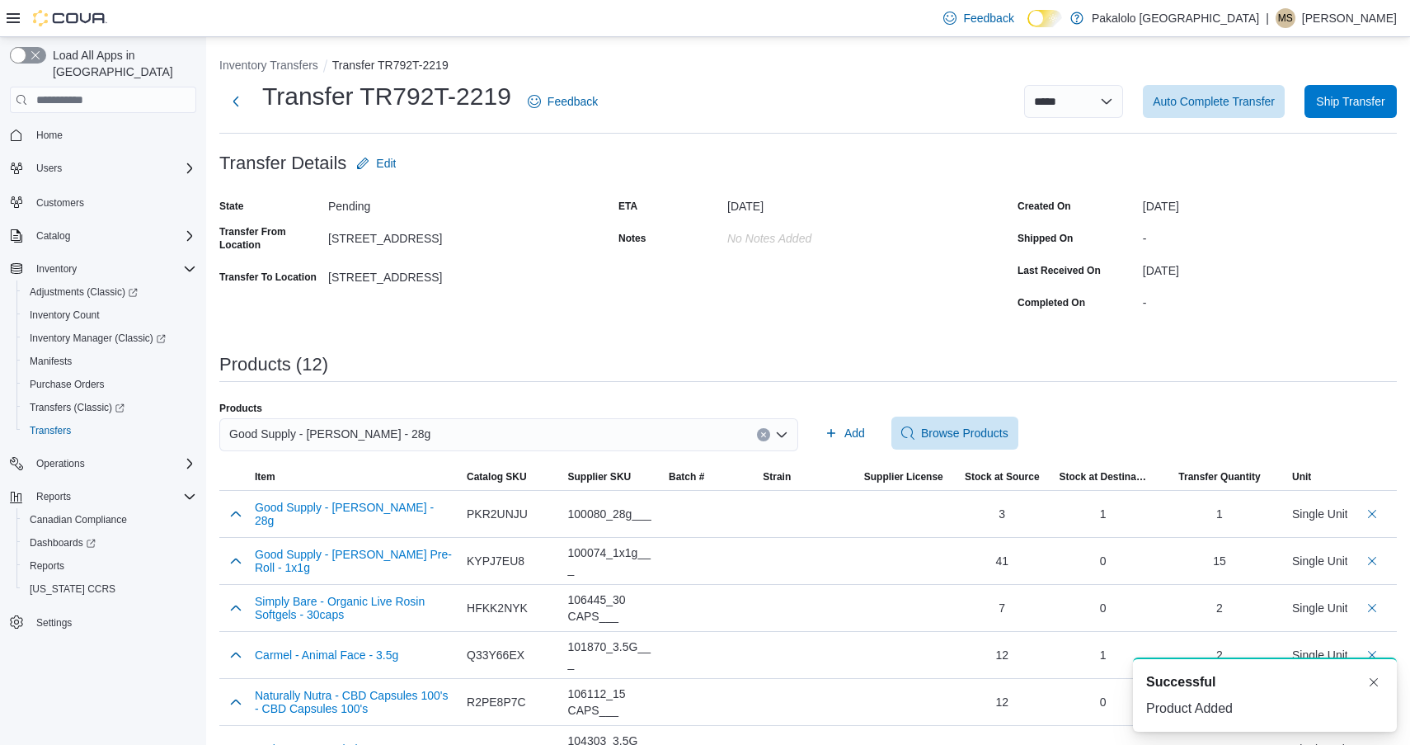
click at [378, 432] on span "Good Supply - [PERSON_NAME] - 28g" at bounding box center [329, 434] width 201 height 20
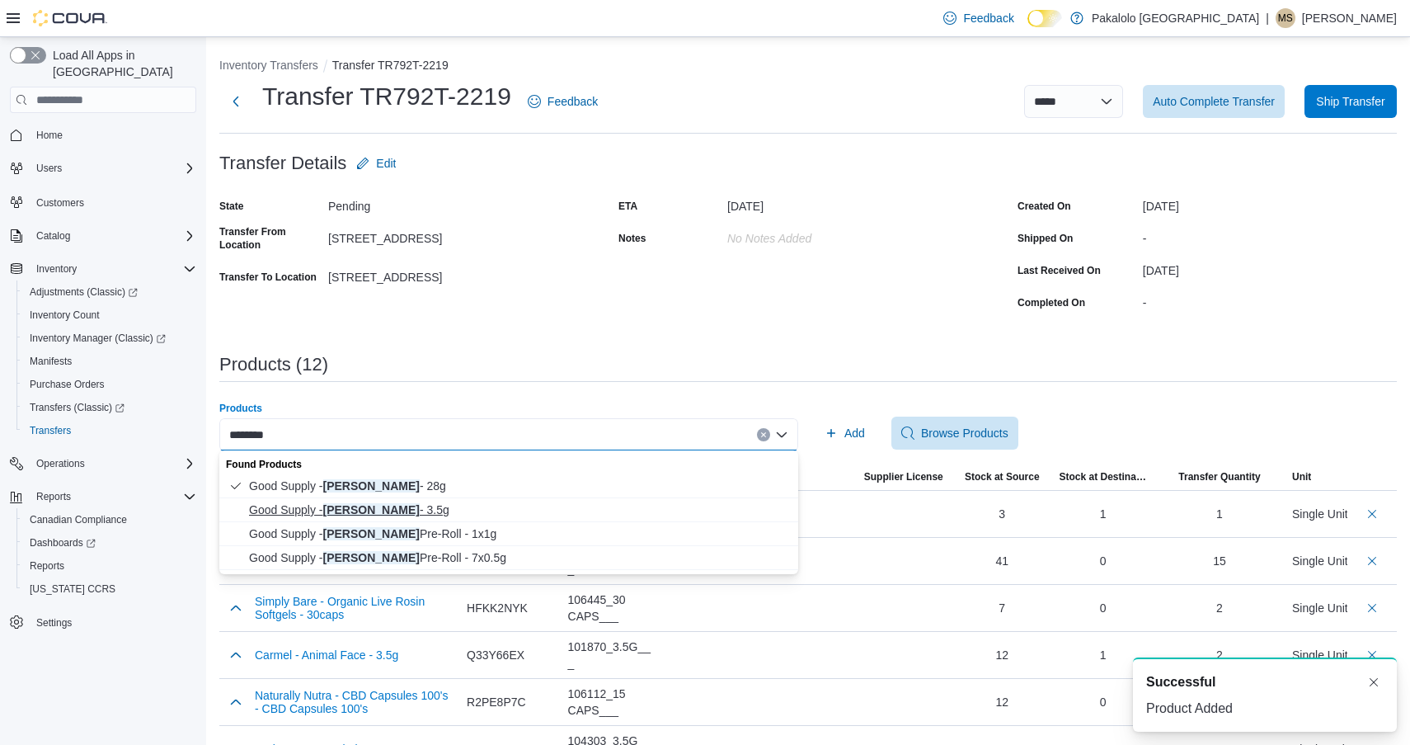
click at [393, 510] on span "Good Supply - [PERSON_NAME] - 3.5g" at bounding box center [518, 509] width 539 height 16
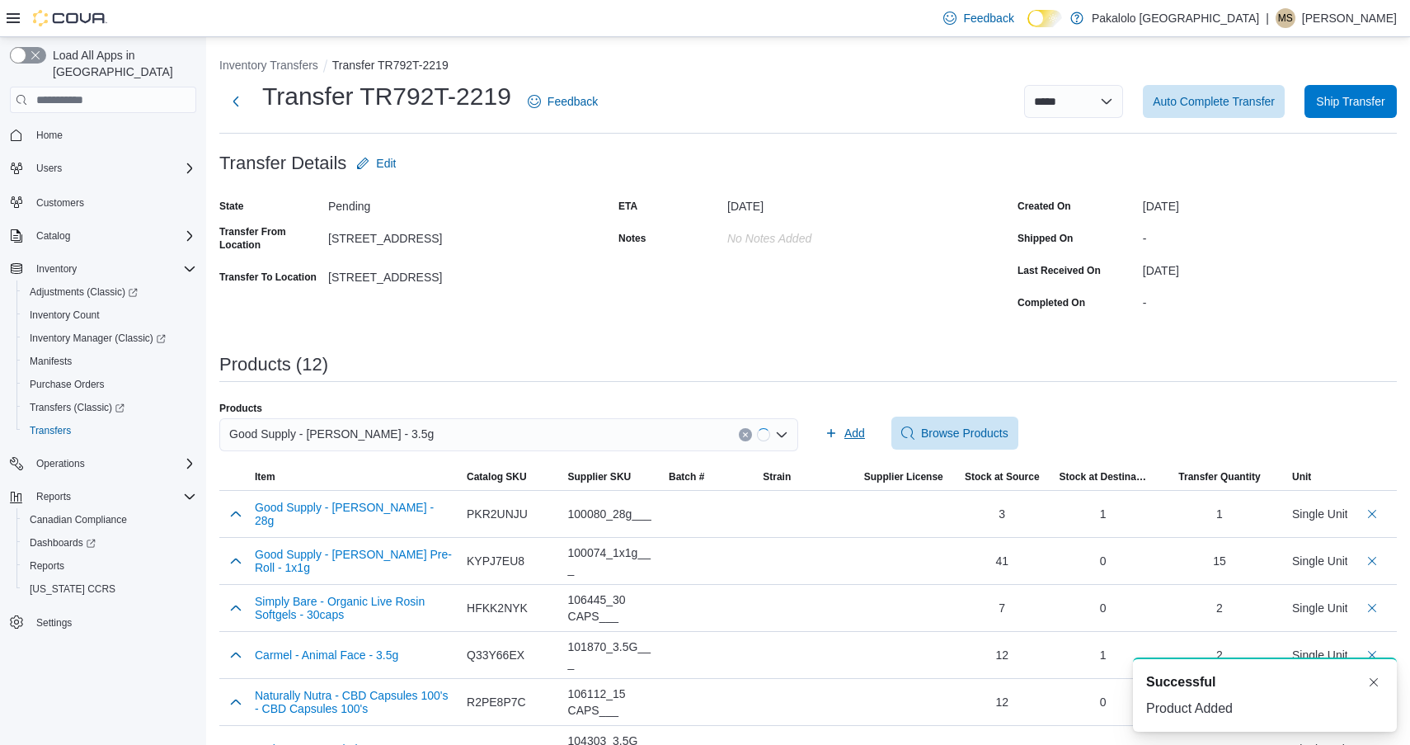
click at [856, 437] on span "Add" at bounding box center [855, 433] width 21 height 16
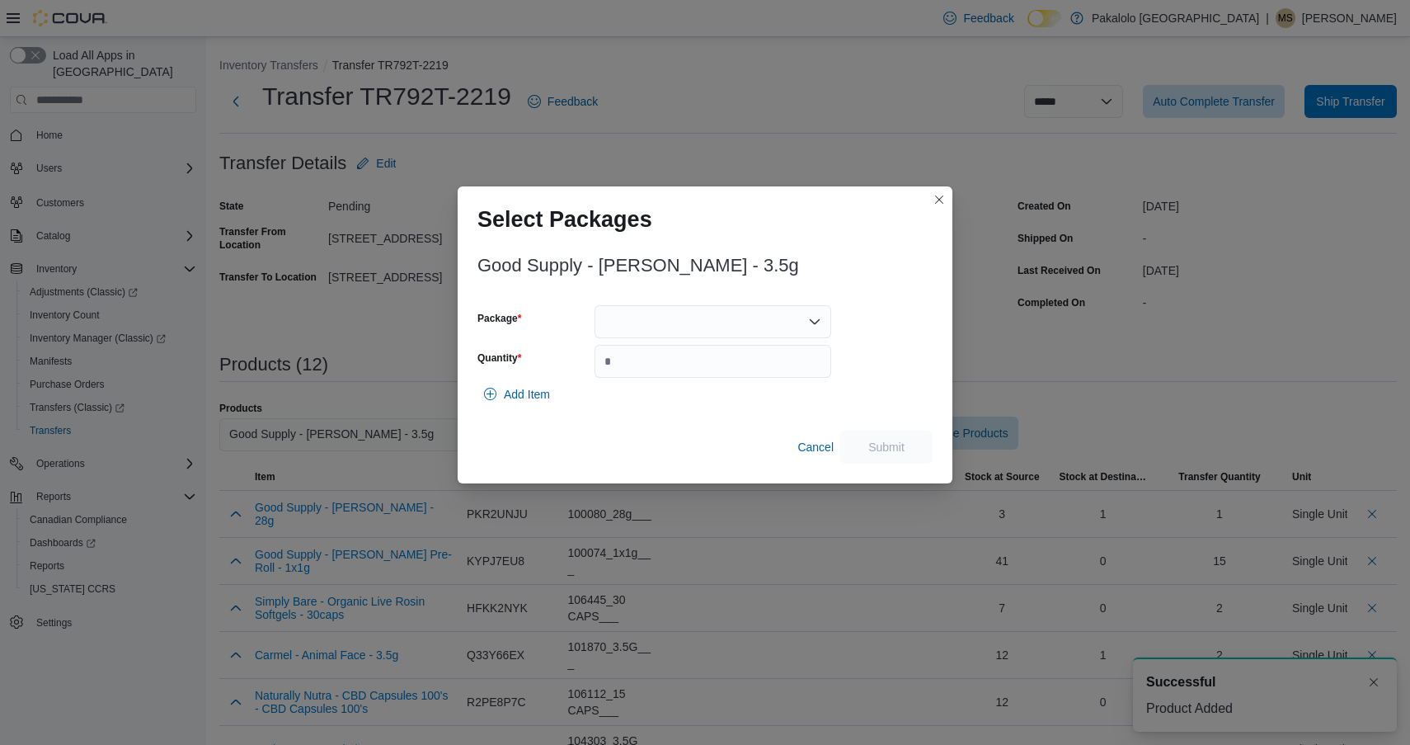
click at [719, 316] on div at bounding box center [713, 321] width 237 height 33
click at [712, 378] on span "3101737878" at bounding box center [722, 373] width 197 height 16
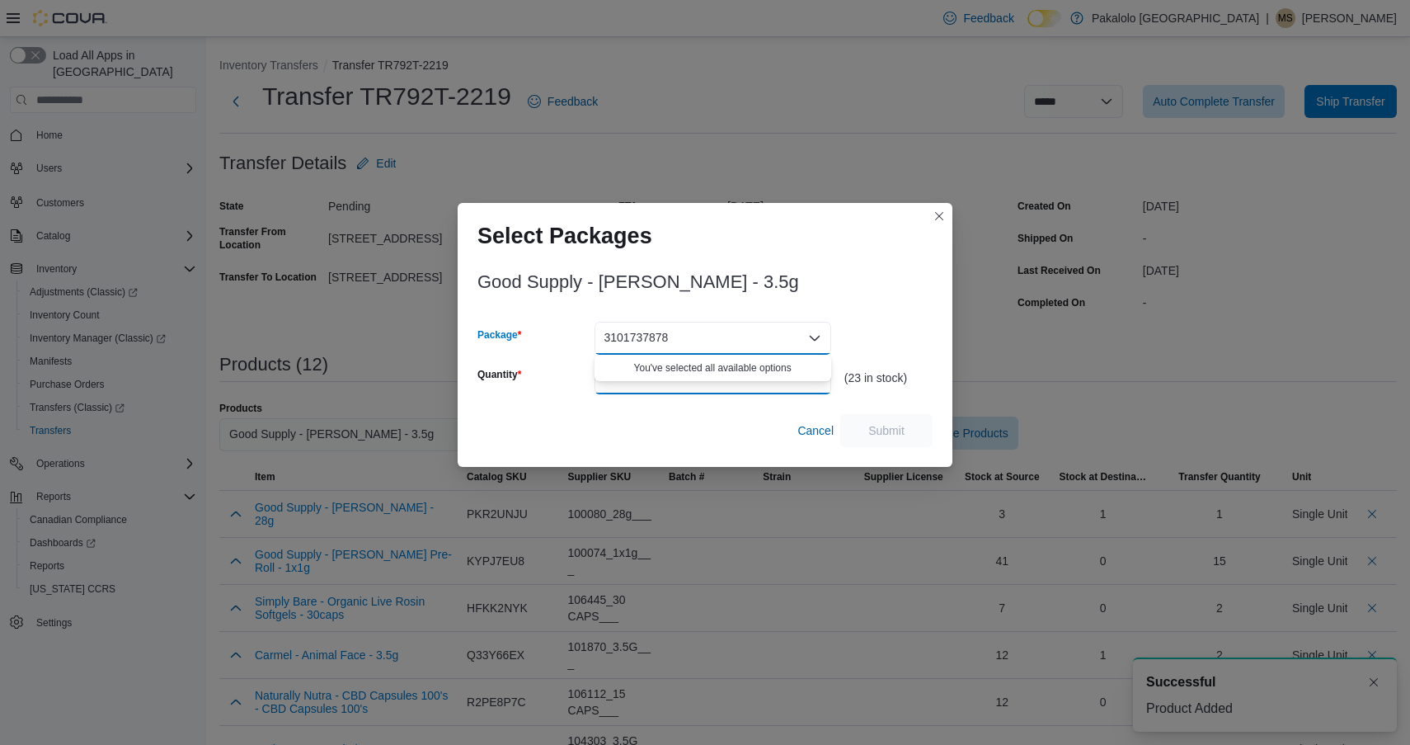
click at [712, 378] on input "Quantity" at bounding box center [713, 377] width 237 height 33
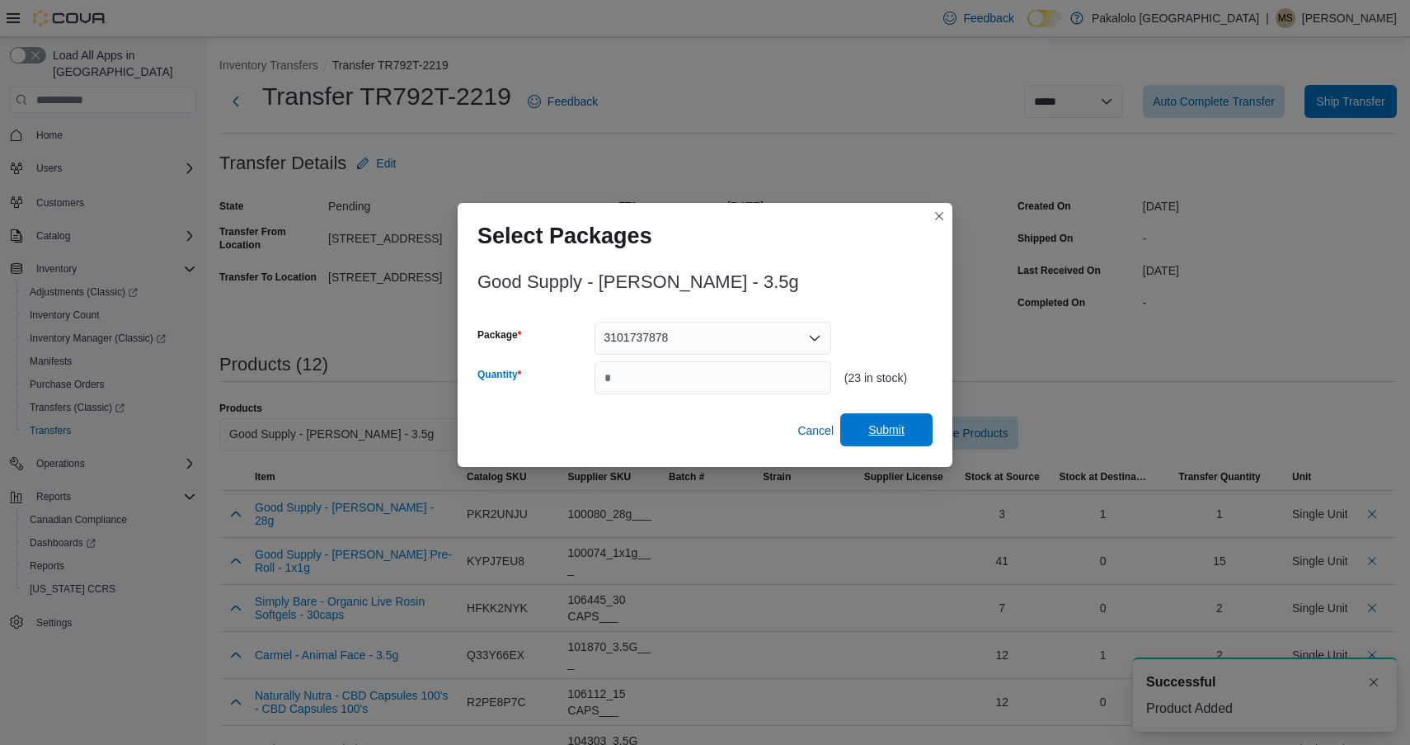
click at [892, 435] on span "Submit" at bounding box center [887, 429] width 36 height 16
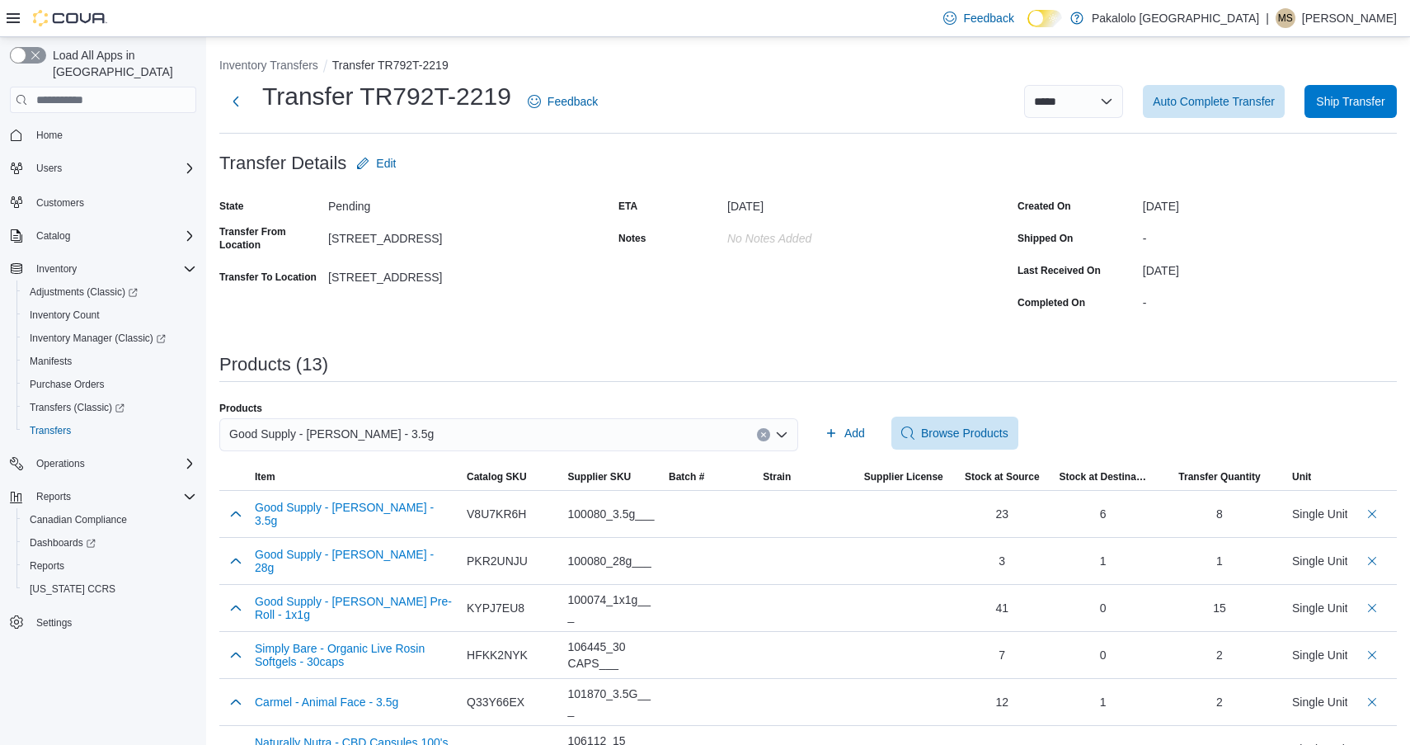
click at [524, 431] on div "Good Supply - [PERSON_NAME] - 3.5g" at bounding box center [508, 434] width 579 height 33
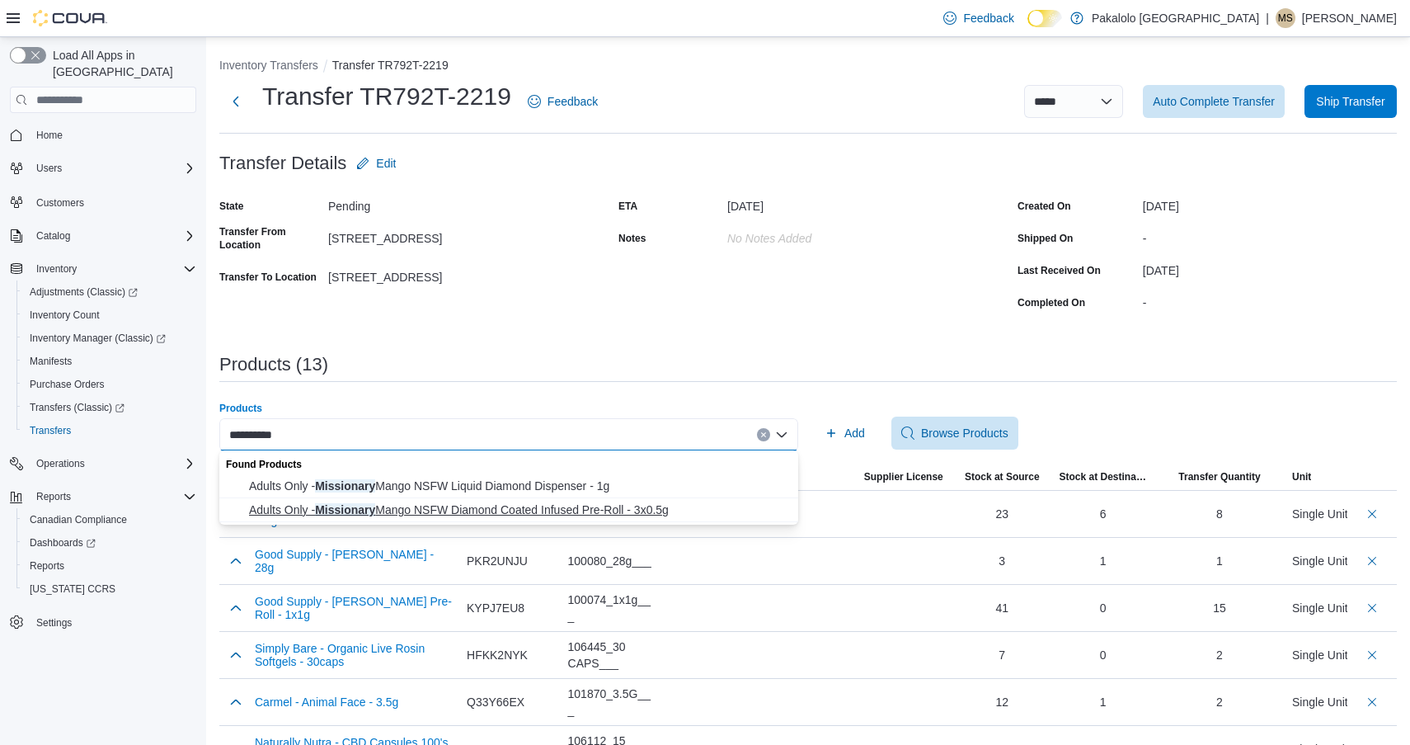
click at [513, 512] on span "Adults Only - Missionary Mango NSFW Diamond Coated Infused Pre-Roll - 3x0.5g" at bounding box center [518, 509] width 539 height 16
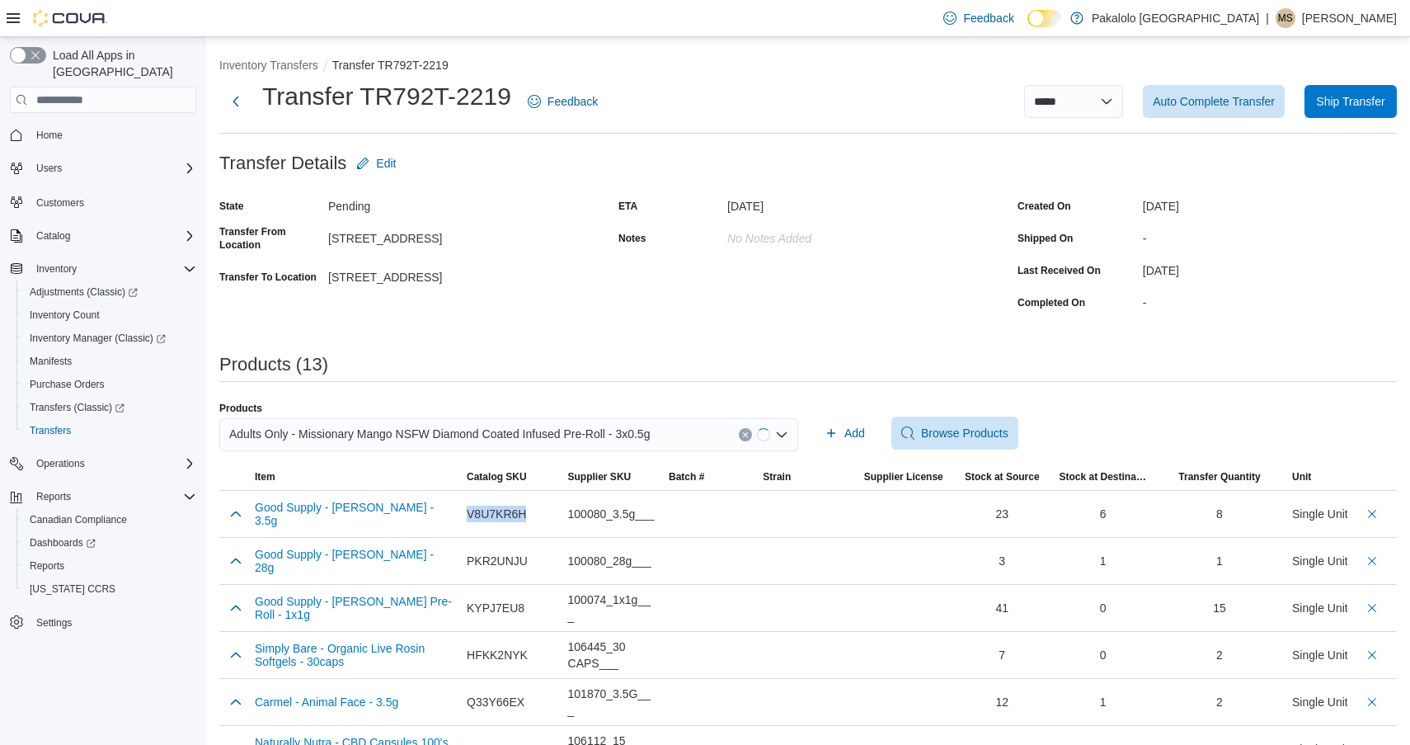
click at [513, 512] on div "V8U7KR6H" at bounding box center [511, 514] width 88 height 16
click at [511, 437] on span "Adults Only - Missionary Mango NSFW Diamond Coated Infused Pre-Roll - 3x0.5g" at bounding box center [439, 434] width 421 height 20
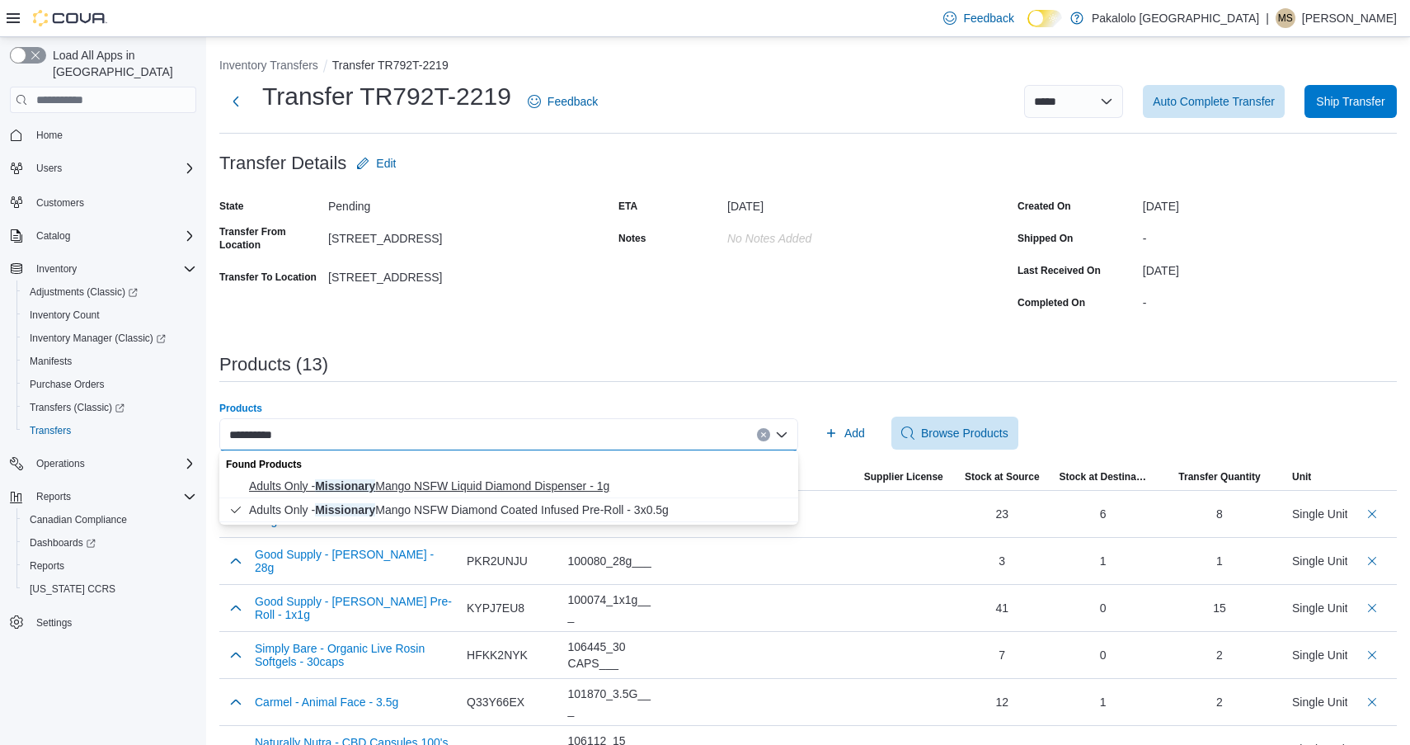
click at [544, 477] on button "Adults Only - Missionary Mango NSFW Liquid Diamond Dispenser - 1g" at bounding box center [508, 486] width 579 height 24
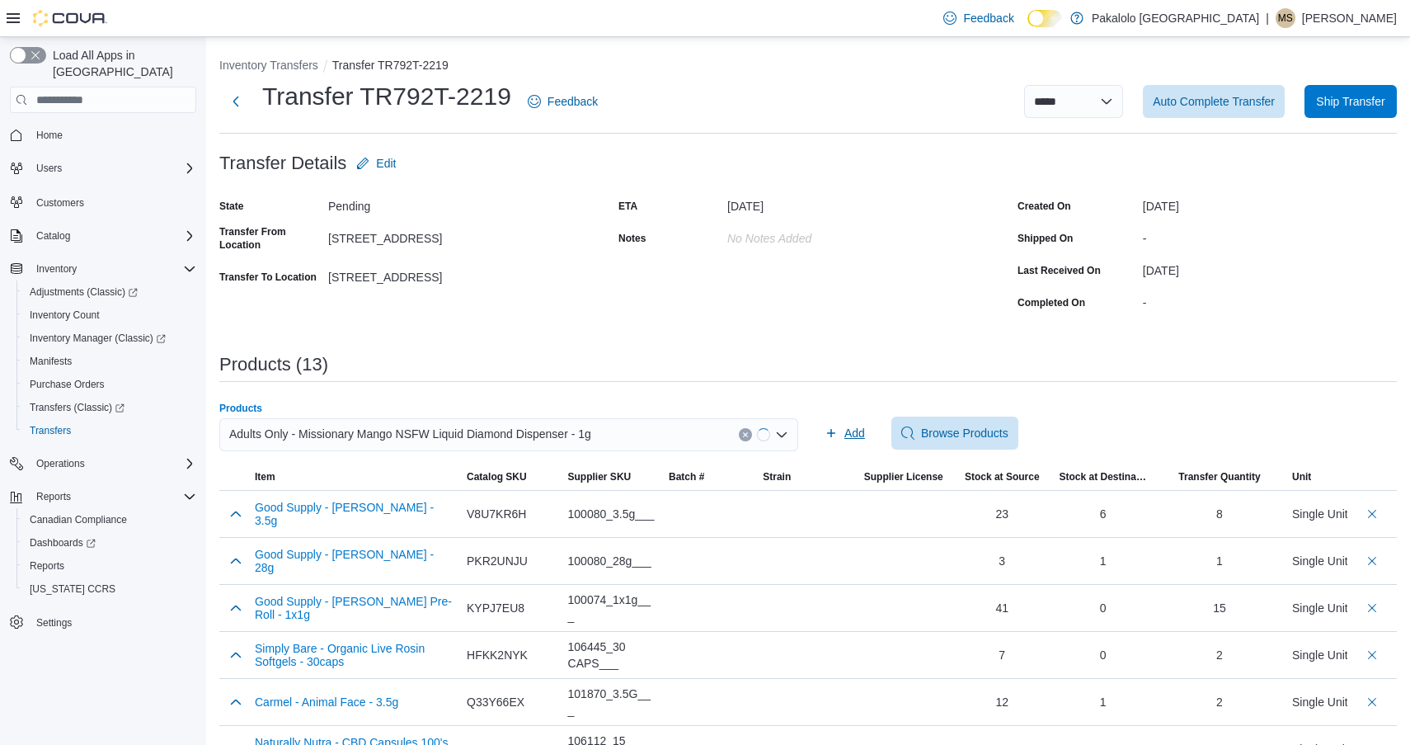
click at [832, 428] on icon "button" at bounding box center [831, 432] width 13 height 13
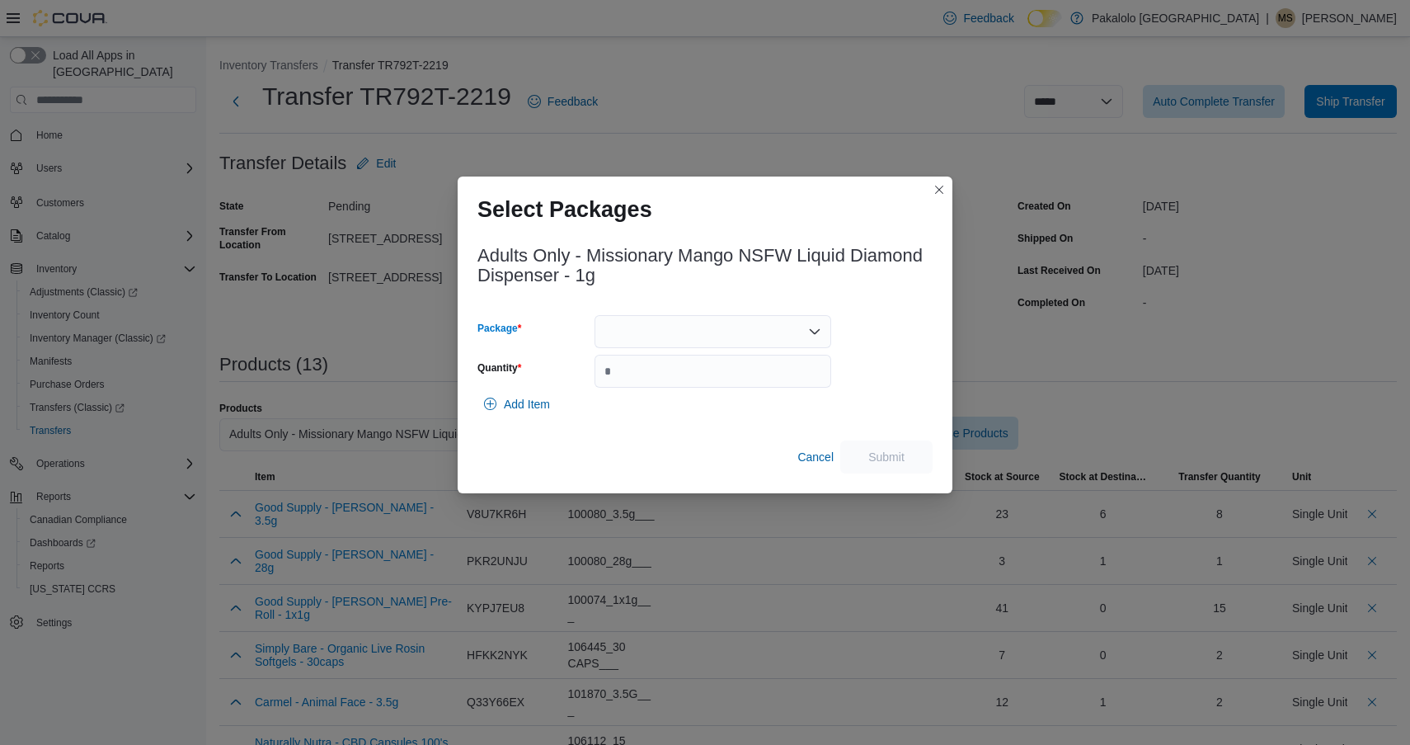
click at [746, 322] on div at bounding box center [713, 331] width 237 height 33
click at [735, 372] on button "EAG445A" at bounding box center [713, 384] width 237 height 24
click at [735, 372] on input "Quantity" at bounding box center [713, 371] width 237 height 33
click at [732, 334] on div "EAG445A" at bounding box center [713, 331] width 237 height 33
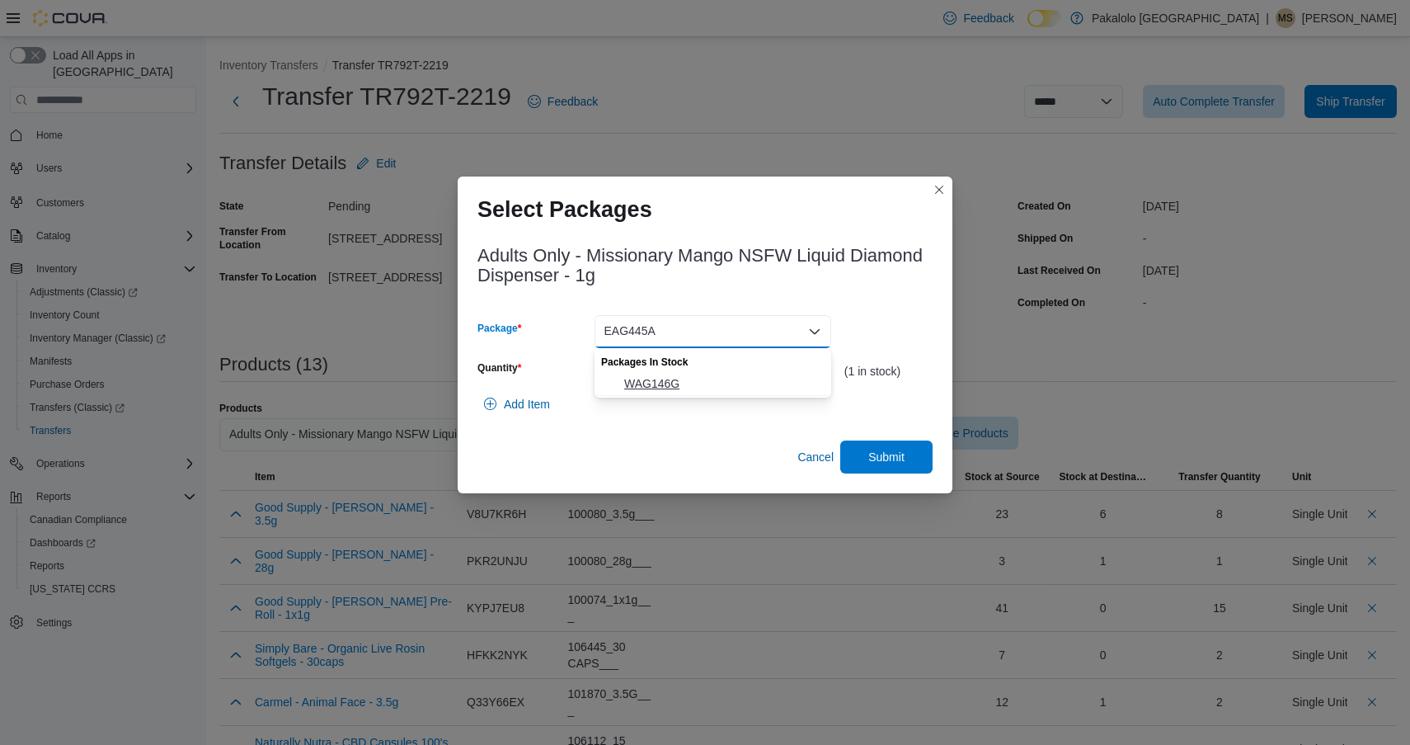
click at [728, 383] on span "WAG146G" at bounding box center [722, 383] width 197 height 16
click at [728, 383] on input "*" at bounding box center [713, 371] width 237 height 33
click at [729, 380] on input "*" at bounding box center [713, 371] width 237 height 33
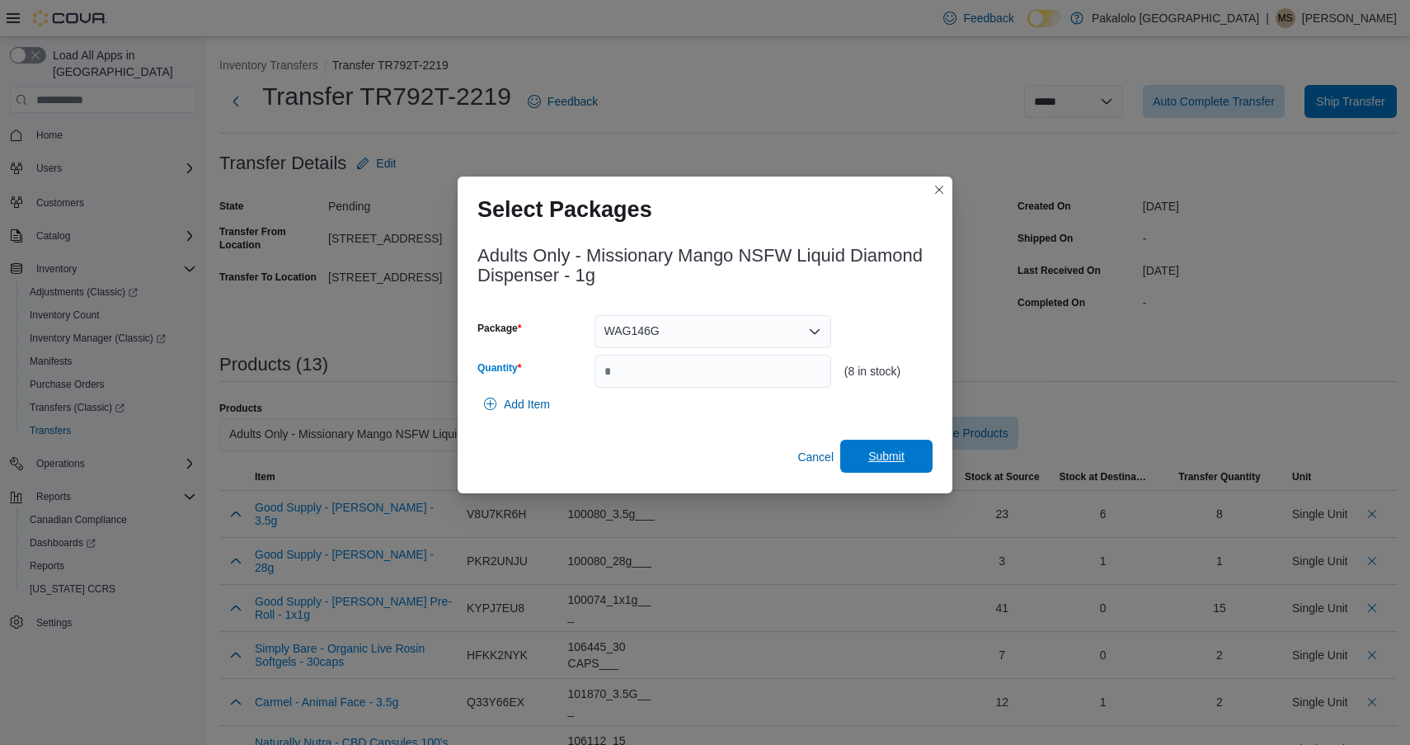
click at [877, 459] on span "Submit" at bounding box center [887, 456] width 36 height 16
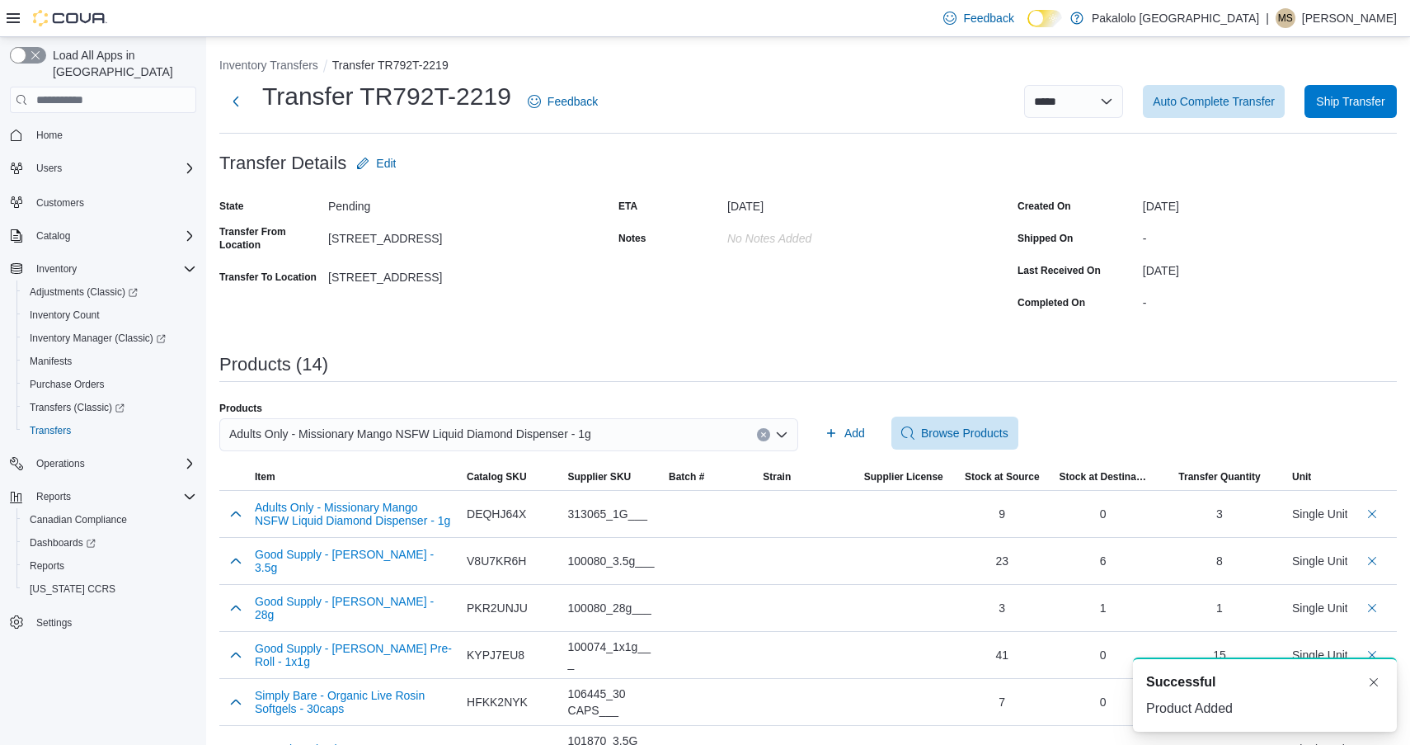
click at [369, 435] on span "Adults Only - Missionary Mango NSFW Liquid Diamond Dispenser - 1g" at bounding box center [410, 434] width 362 height 20
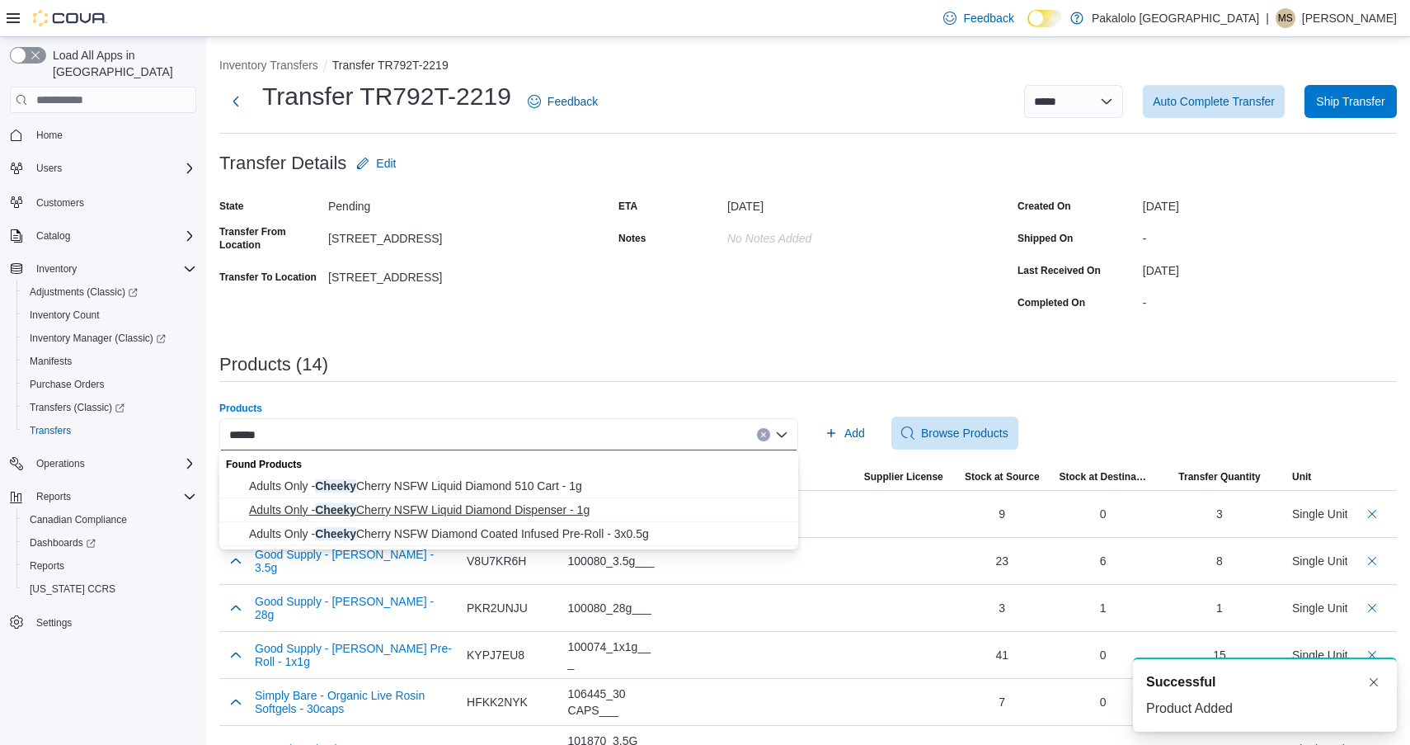
click at [460, 508] on span "Adults Only - Cheeky Cherry NSFW Liquid Diamond Dispenser - 1g" at bounding box center [518, 509] width 539 height 16
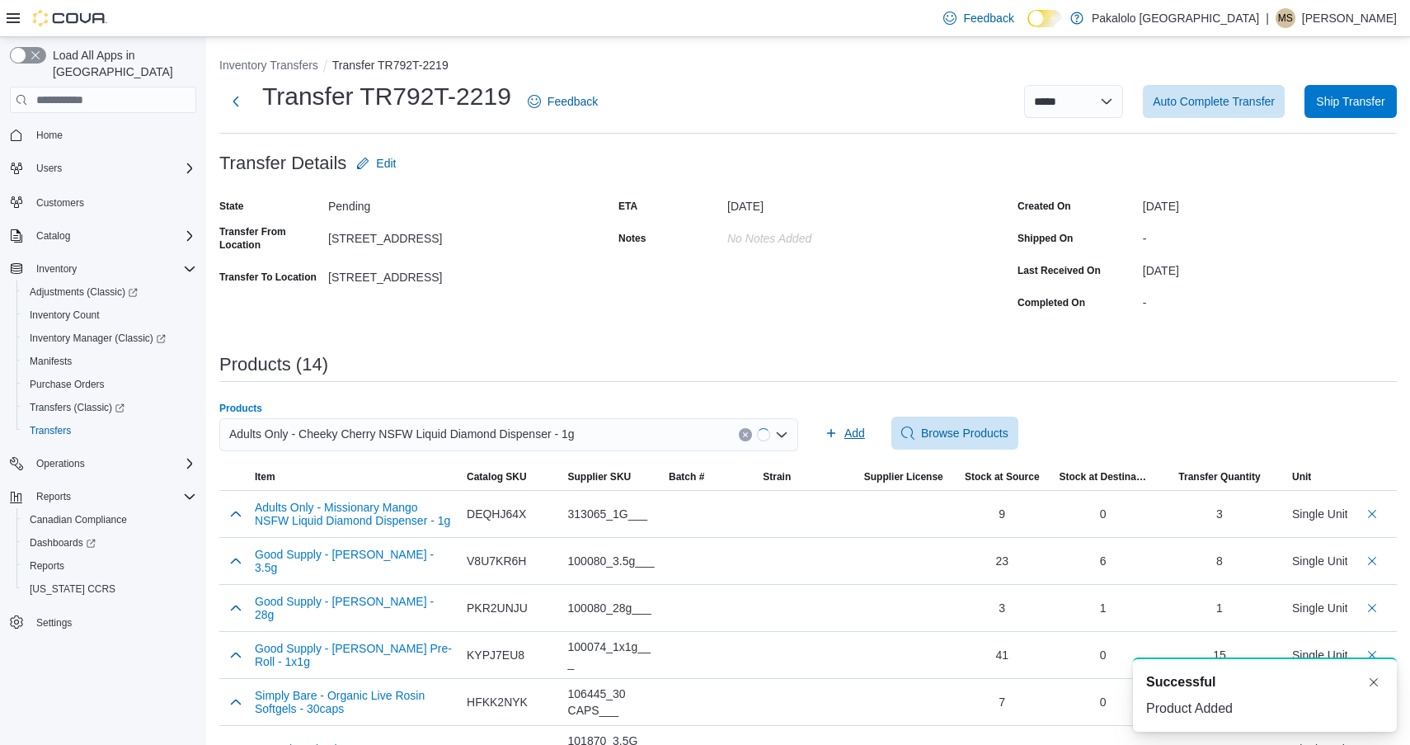
click at [826, 448] on span "Add" at bounding box center [845, 433] width 40 height 33
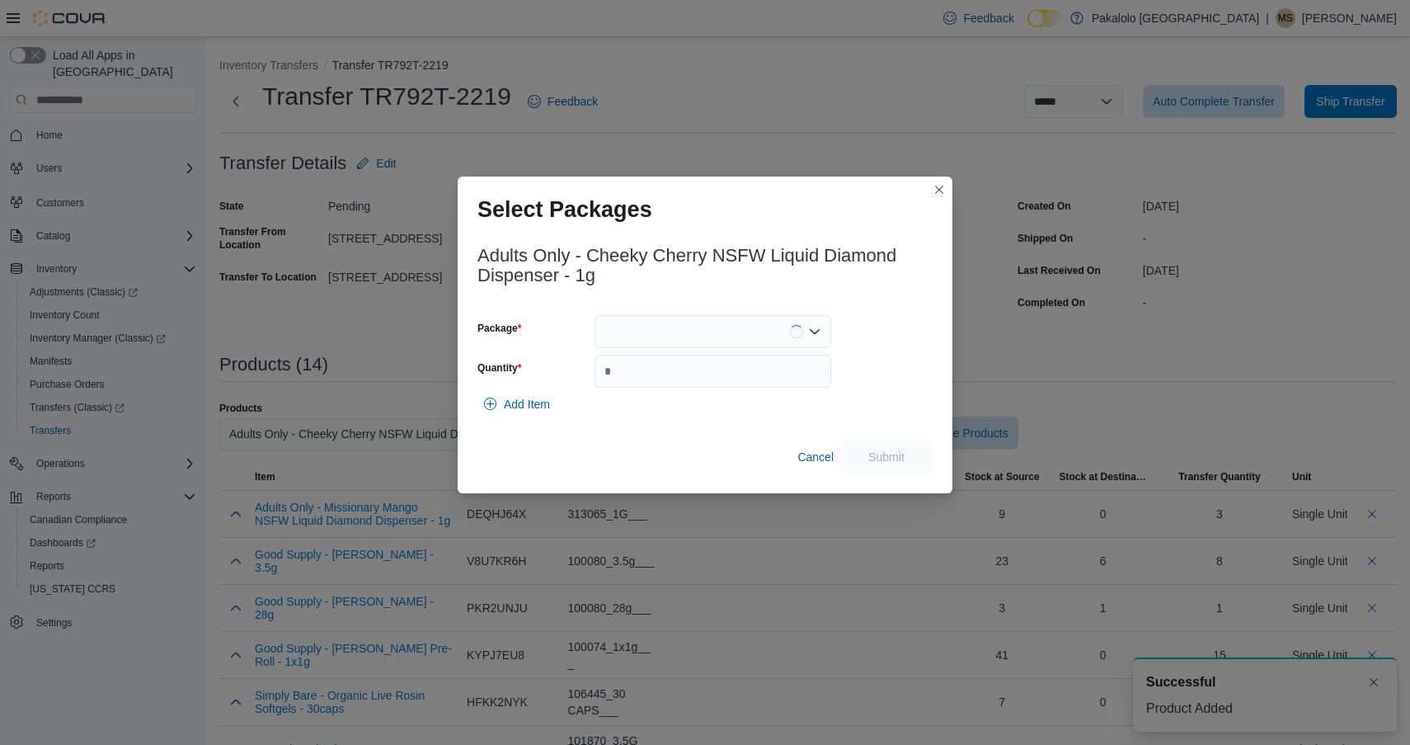
click at [687, 331] on div at bounding box center [713, 331] width 237 height 33
click at [687, 375] on span "WAG139E" at bounding box center [722, 383] width 197 height 16
click at [685, 313] on div "Adults Only - Cheeky Cherry NSFW Liquid Diamond Dispenser - 1g Package WAG139E …" at bounding box center [705, 355] width 455 height 238
drag, startPoint x: 671, startPoint y: 326, endPoint x: 671, endPoint y: 342, distance: 16.5
click at [671, 326] on div "WAG139E" at bounding box center [713, 331] width 237 height 33
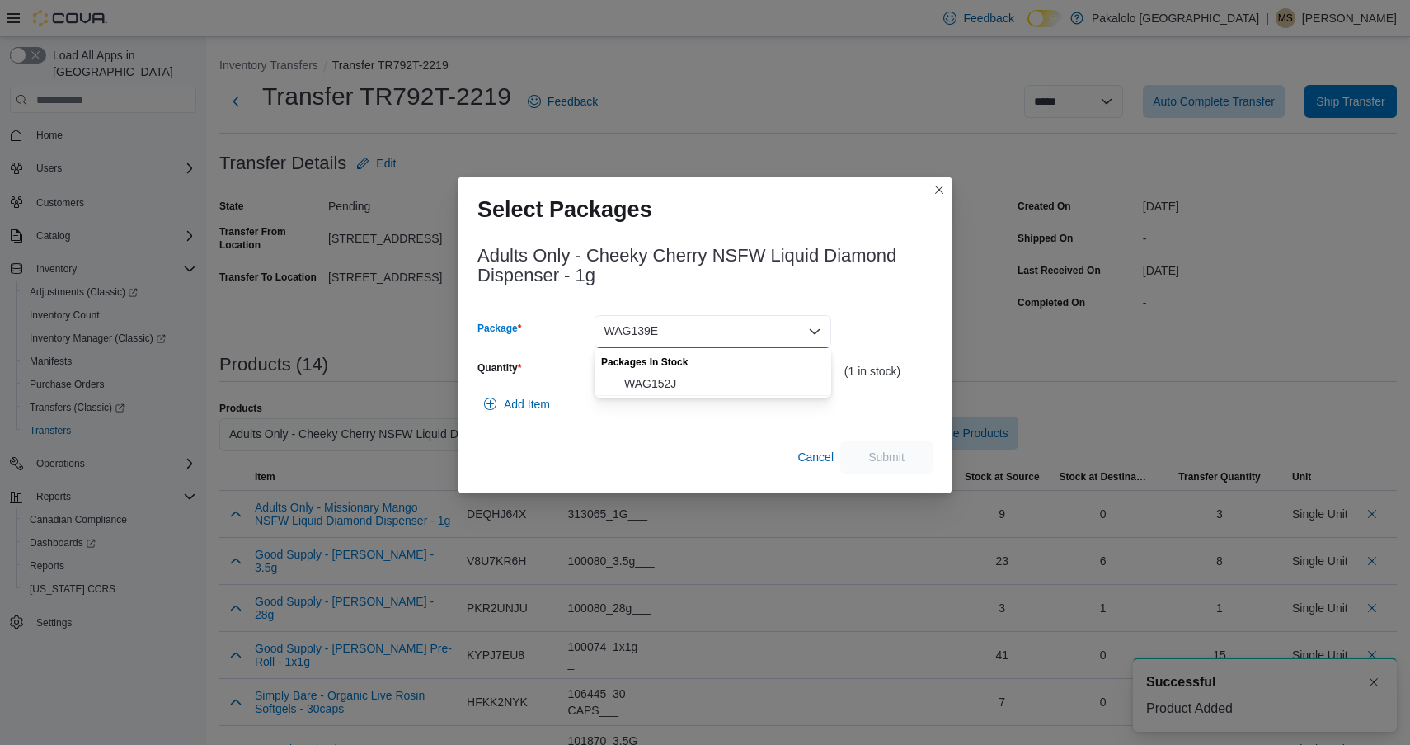
click at [671, 384] on span "WAG152J" at bounding box center [722, 383] width 197 height 16
click at [671, 373] on input "Quantity" at bounding box center [713, 371] width 237 height 33
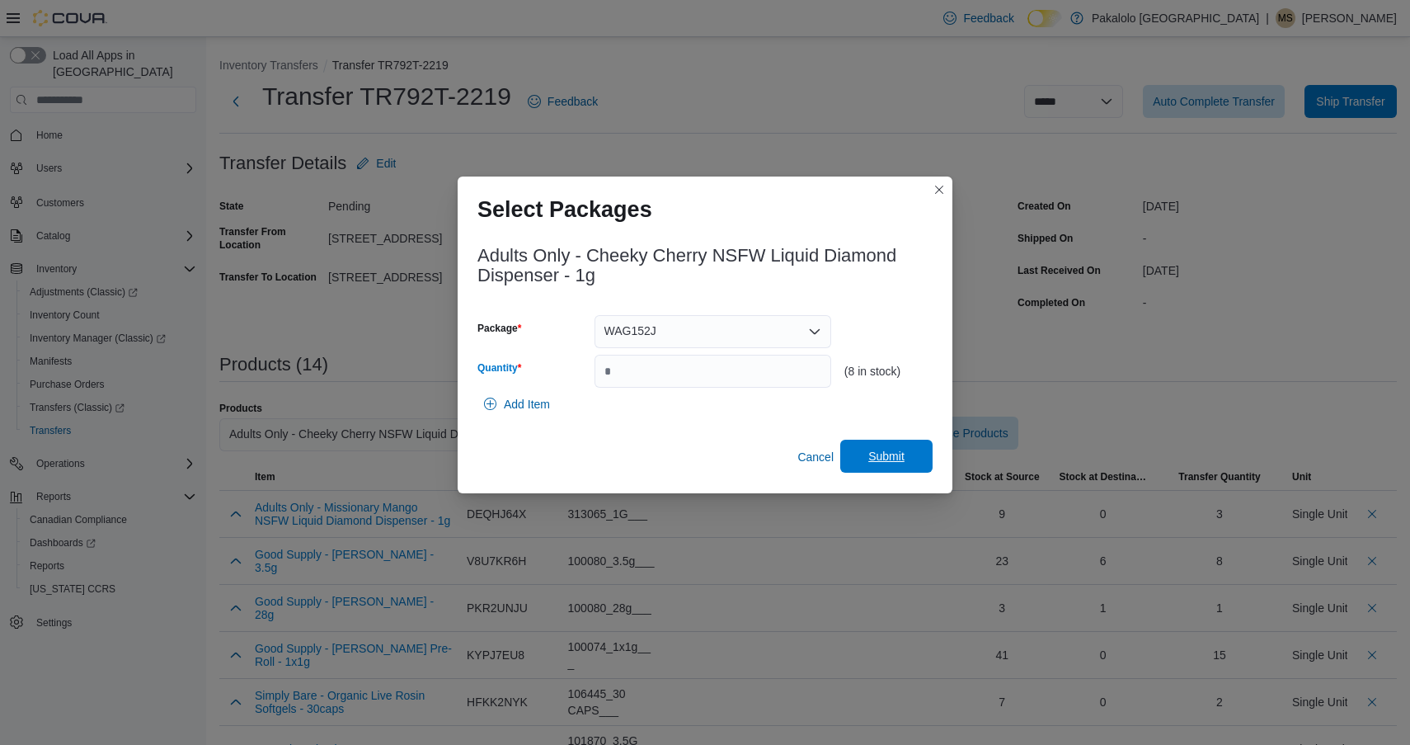
click at [878, 456] on span "Submit" at bounding box center [887, 456] width 36 height 16
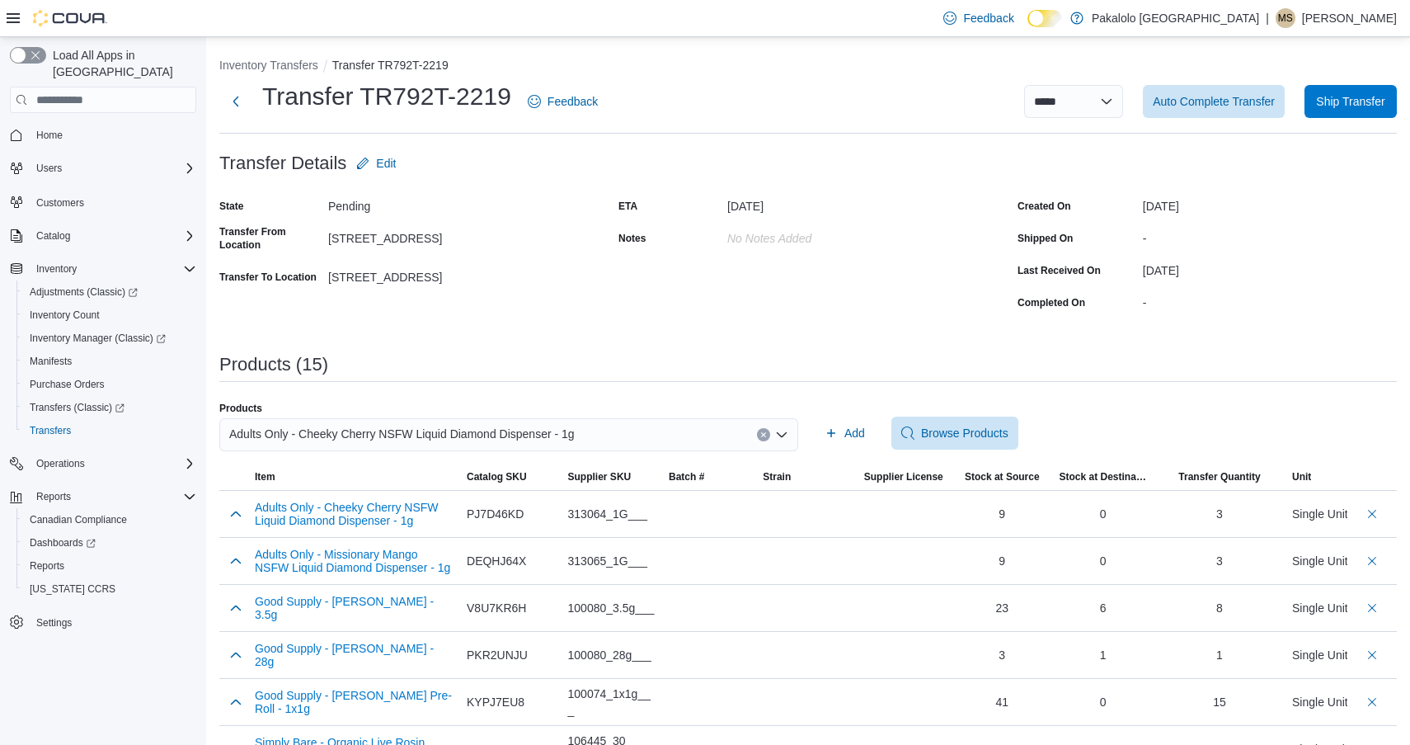
click at [424, 430] on span "Adults Only - Cheeky Cherry NSFW Liquid Diamond Dispenser - 1g" at bounding box center [402, 434] width 346 height 20
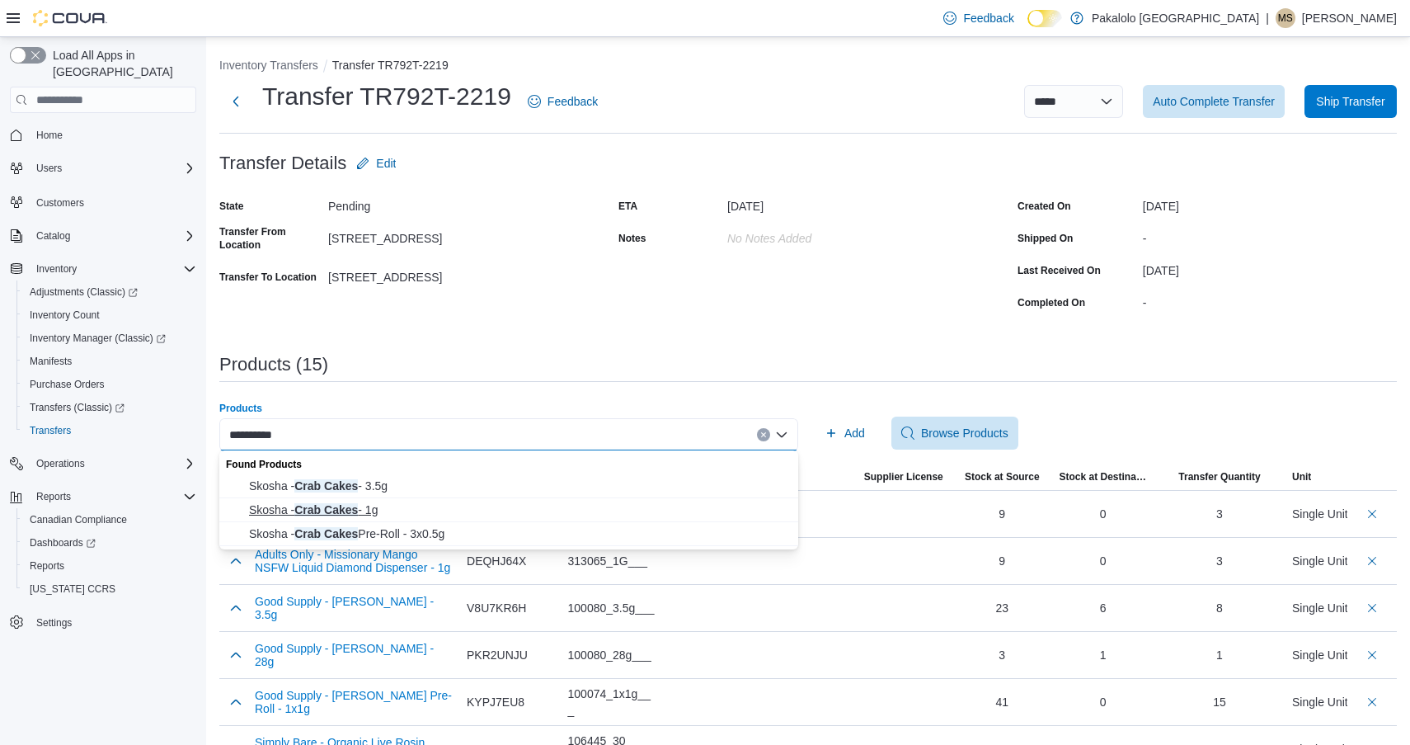
drag, startPoint x: 370, startPoint y: 488, endPoint x: 358, endPoint y: 518, distance: 32.2
click at [358, 519] on div "Found Products Skosha - Crab Cakes - 3.5g Skosha - Crab Cakes - 1g Skosha - Cra…" at bounding box center [508, 498] width 579 height 96
click at [358, 518] on span "Skosha - Crab Cakes - 1g" at bounding box center [518, 509] width 539 height 16
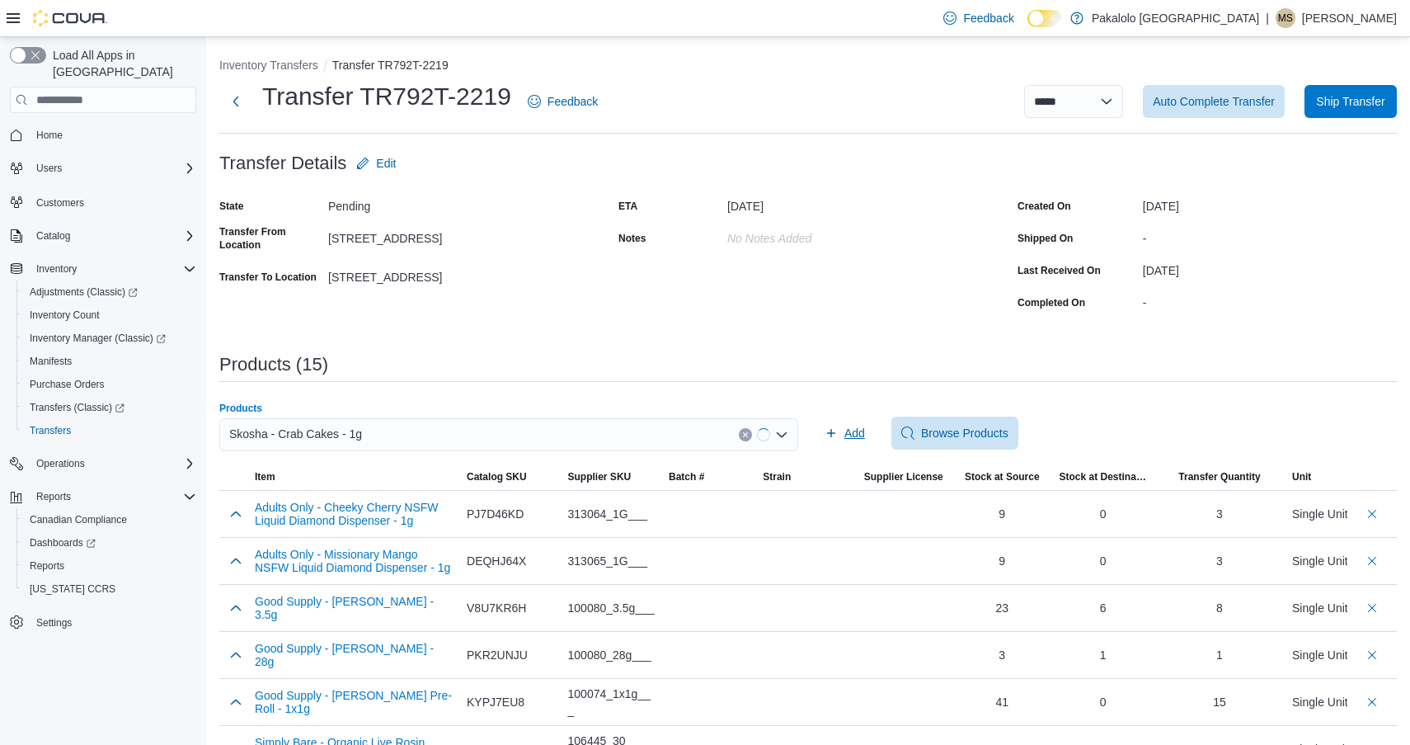
click at [830, 427] on icon "button" at bounding box center [831, 432] width 13 height 13
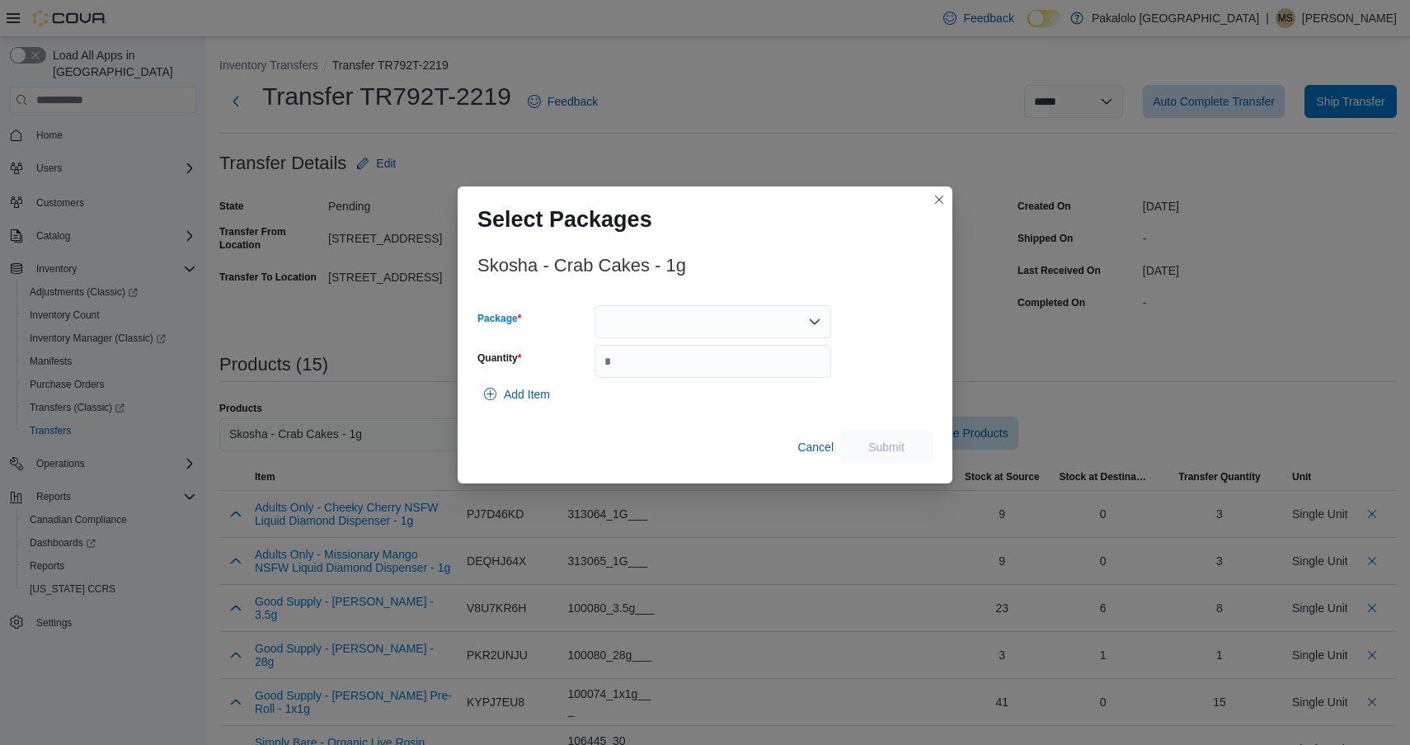
click at [710, 327] on div at bounding box center [713, 321] width 237 height 33
click at [700, 368] on span "CC458" at bounding box center [722, 373] width 197 height 16
click at [700, 368] on input "Quantity" at bounding box center [713, 361] width 237 height 33
click at [716, 322] on div "CC458" at bounding box center [713, 321] width 237 height 33
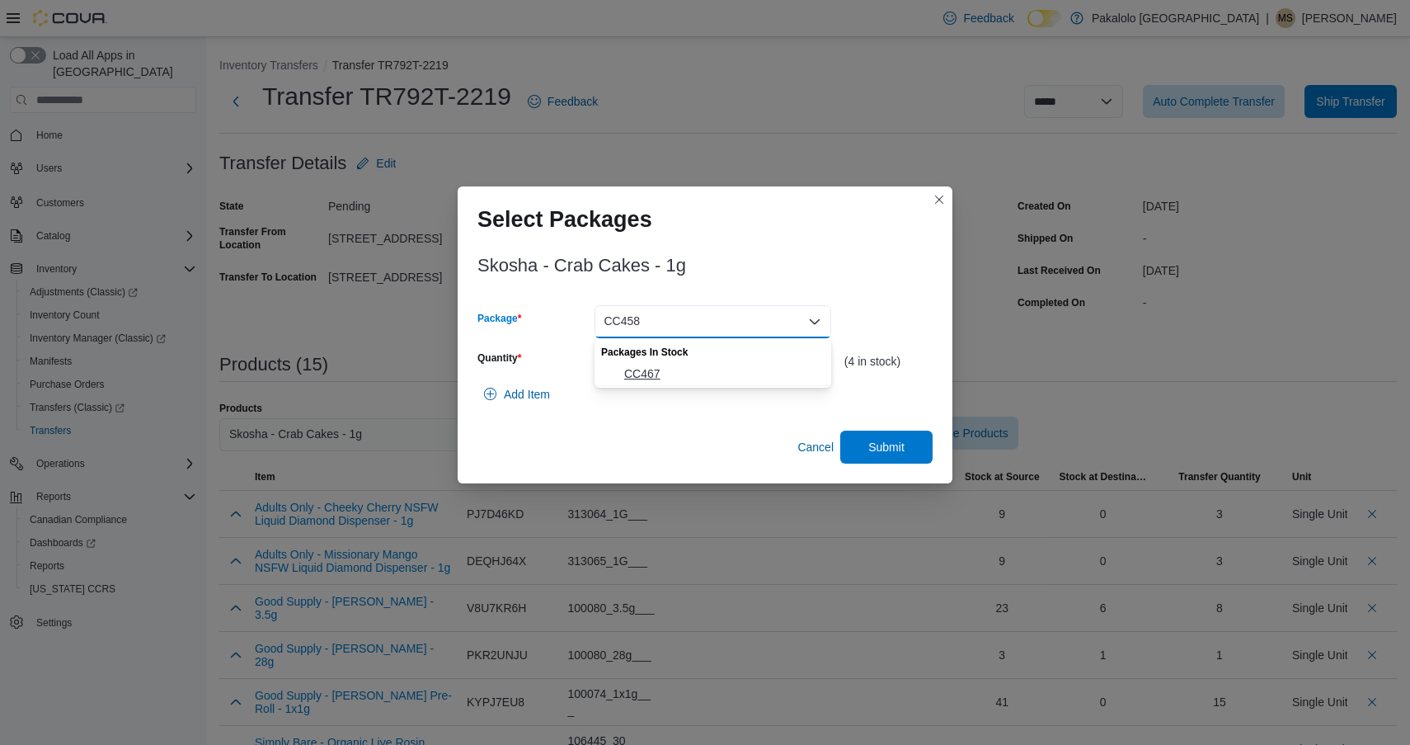
click at [671, 370] on span "CC467" at bounding box center [722, 373] width 197 height 16
click at [680, 359] on input "*" at bounding box center [713, 361] width 237 height 33
click at [867, 436] on span "Submit" at bounding box center [886, 446] width 73 height 33
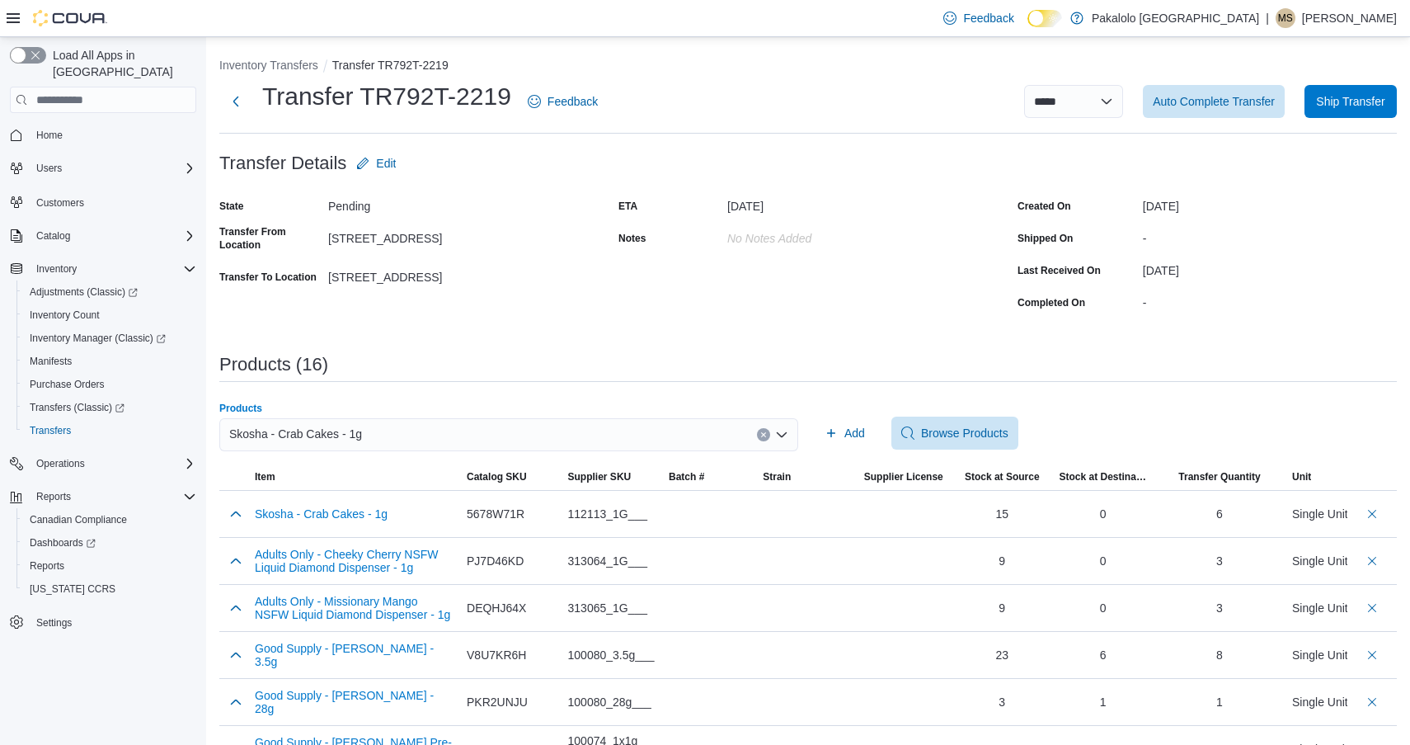
click at [582, 419] on div "Skosha - Crab Cakes - 1g" at bounding box center [508, 434] width 579 height 33
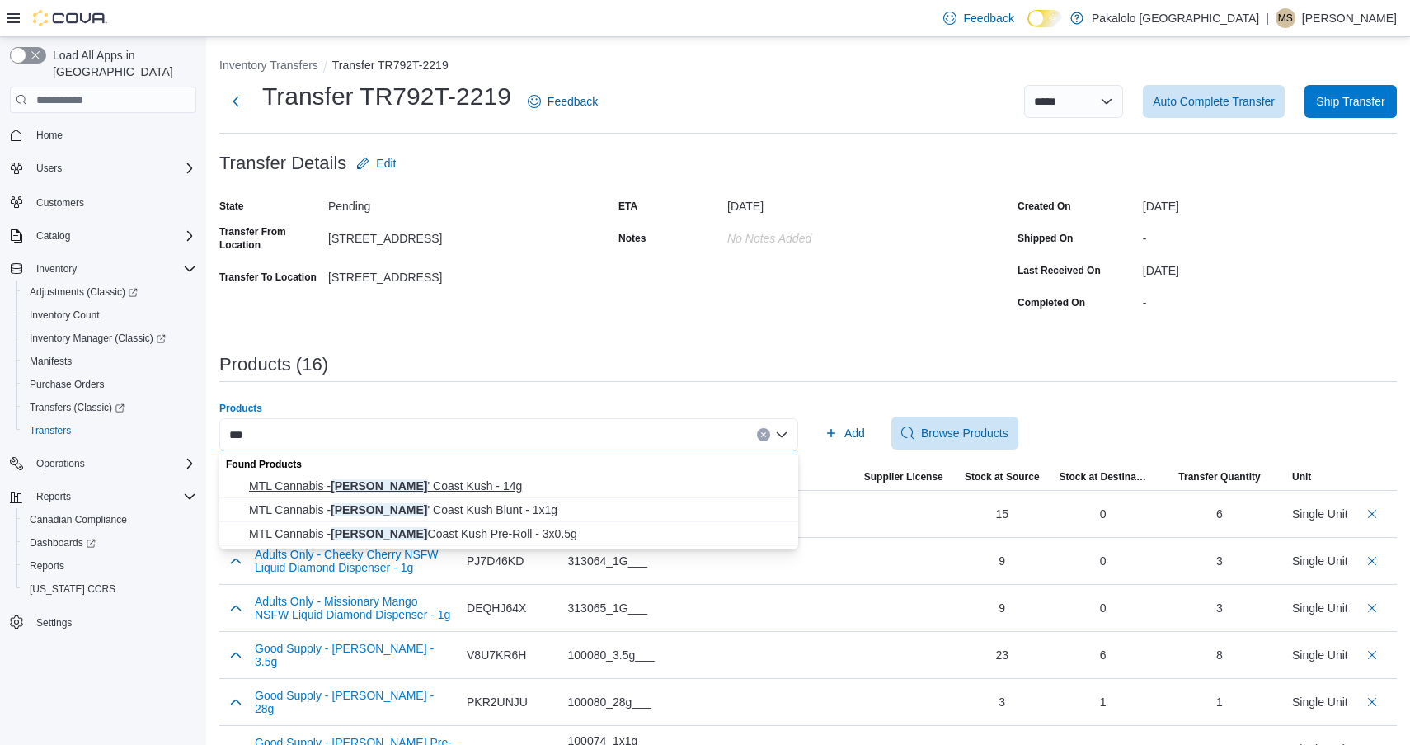
click at [474, 487] on span "MTL Cannabis - [PERSON_NAME] ' Coast [GEOGRAPHIC_DATA] - 14g" at bounding box center [518, 486] width 539 height 16
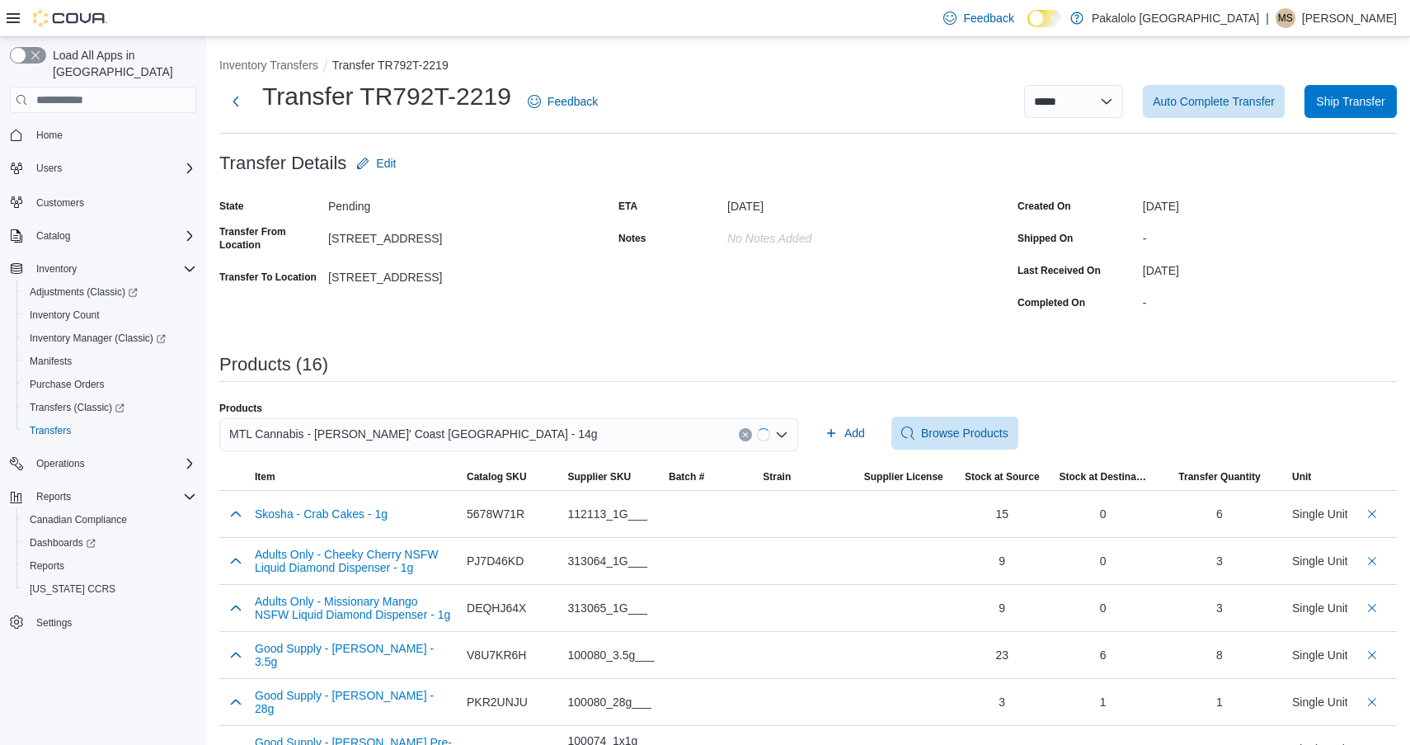
click at [817, 431] on div "Products MTL Cannabis - [PERSON_NAME]' Coast Kush - 14g Add Browse Products" at bounding box center [808, 433] width 1178 height 63
click at [859, 431] on span "Add" at bounding box center [855, 433] width 21 height 16
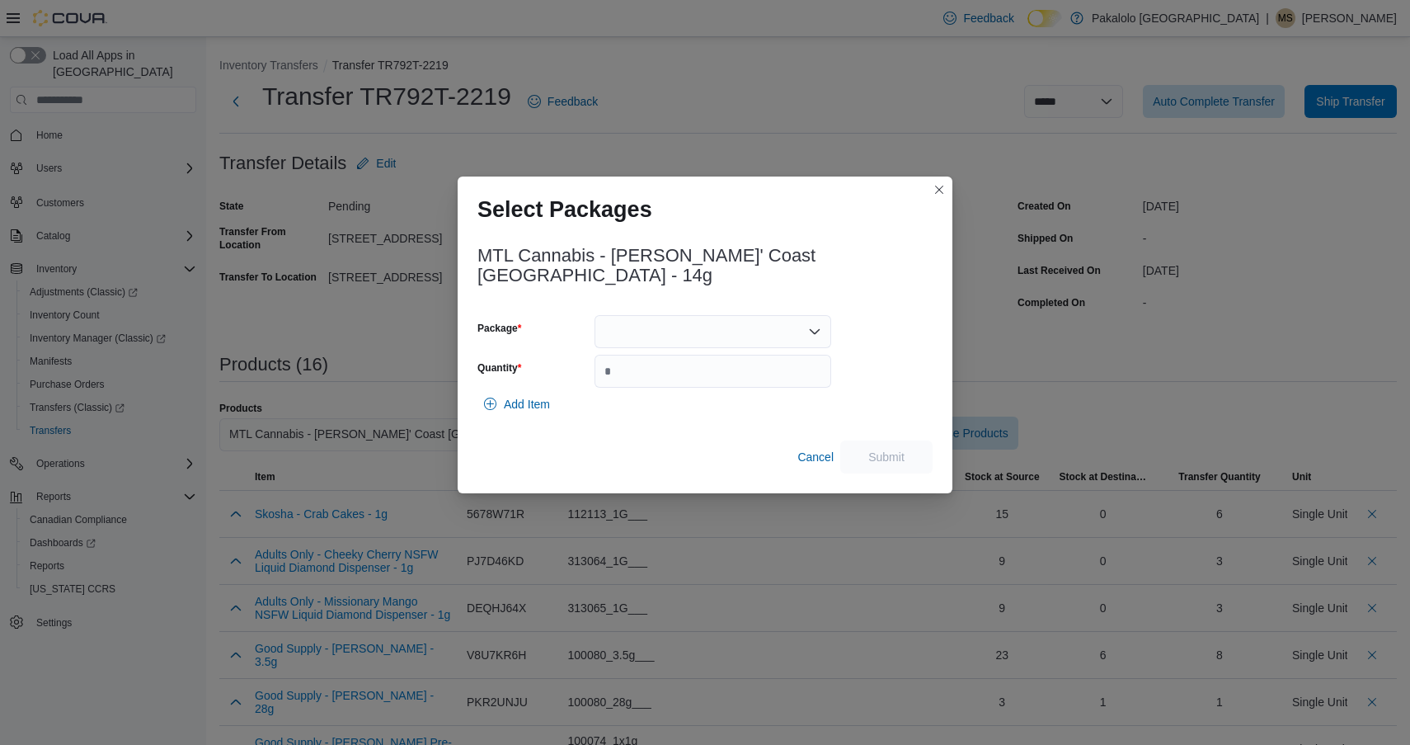
drag, startPoint x: 746, startPoint y: 322, endPoint x: 746, endPoint y: 335, distance: 13.2
click at [746, 322] on div at bounding box center [713, 331] width 237 height 33
click at [746, 366] on span "111024L2302" at bounding box center [722, 373] width 197 height 16
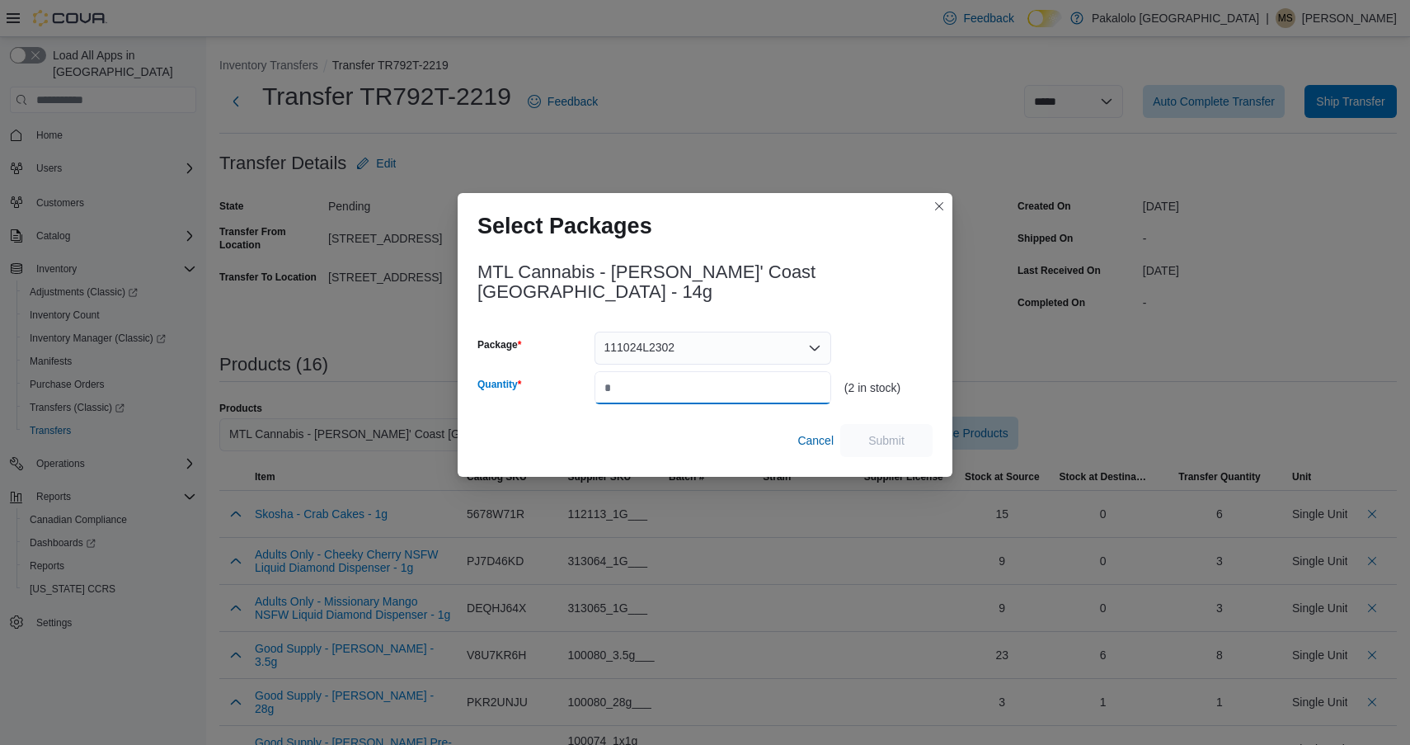
click at [746, 371] on input "Quantity" at bounding box center [713, 387] width 237 height 33
click at [900, 431] on span "Submit" at bounding box center [887, 439] width 36 height 16
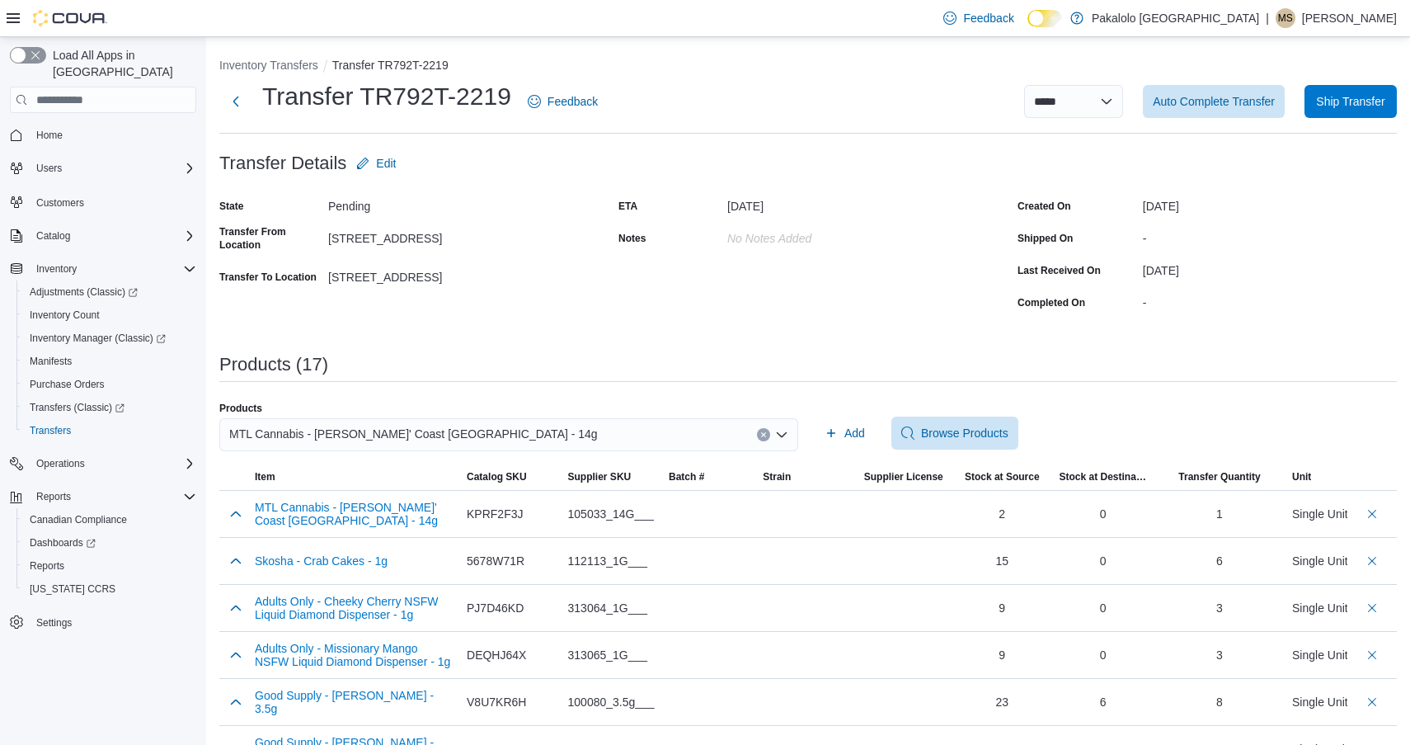
click at [486, 431] on div "MTL Cannabis - [PERSON_NAME]' Coast [GEOGRAPHIC_DATA] - 14g" at bounding box center [508, 434] width 579 height 33
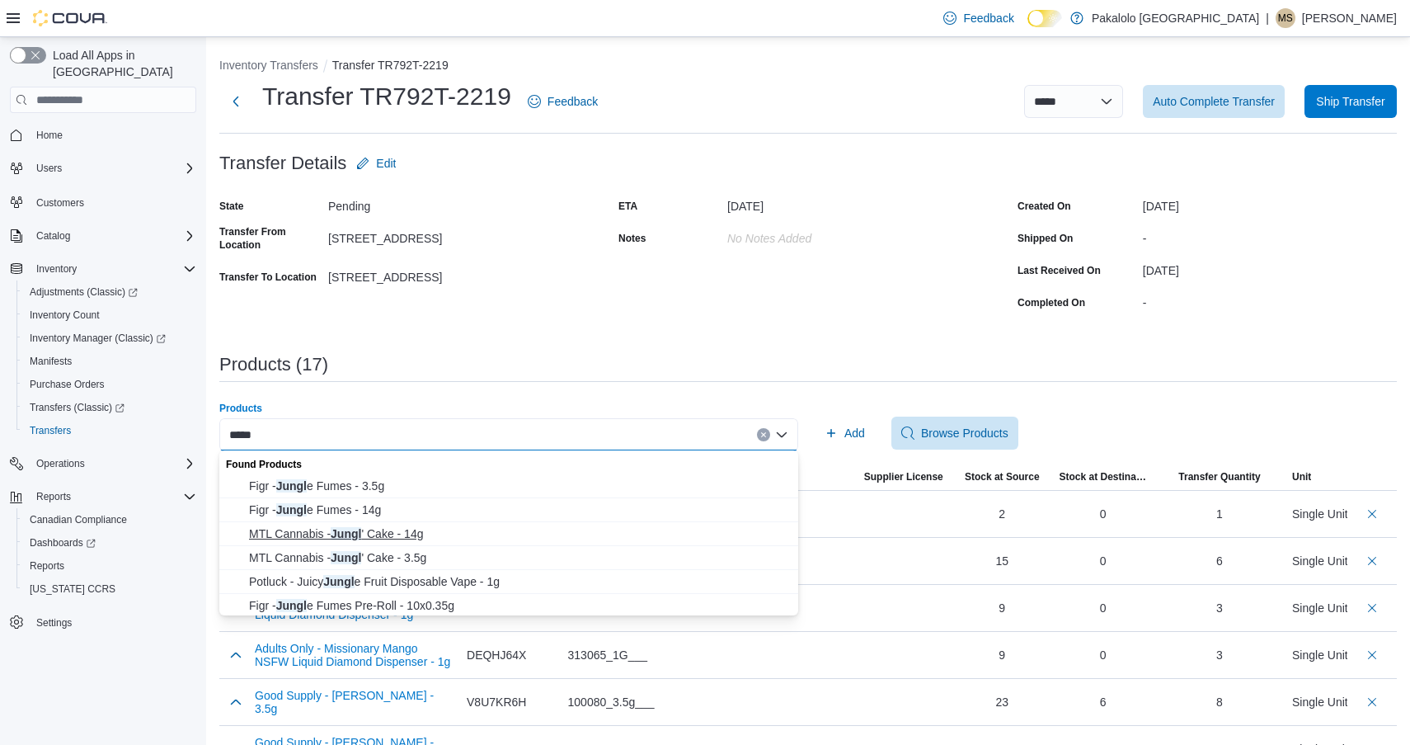
click at [374, 537] on span "MTL Cannabis - Jungl ' Cake - 14g" at bounding box center [518, 533] width 539 height 16
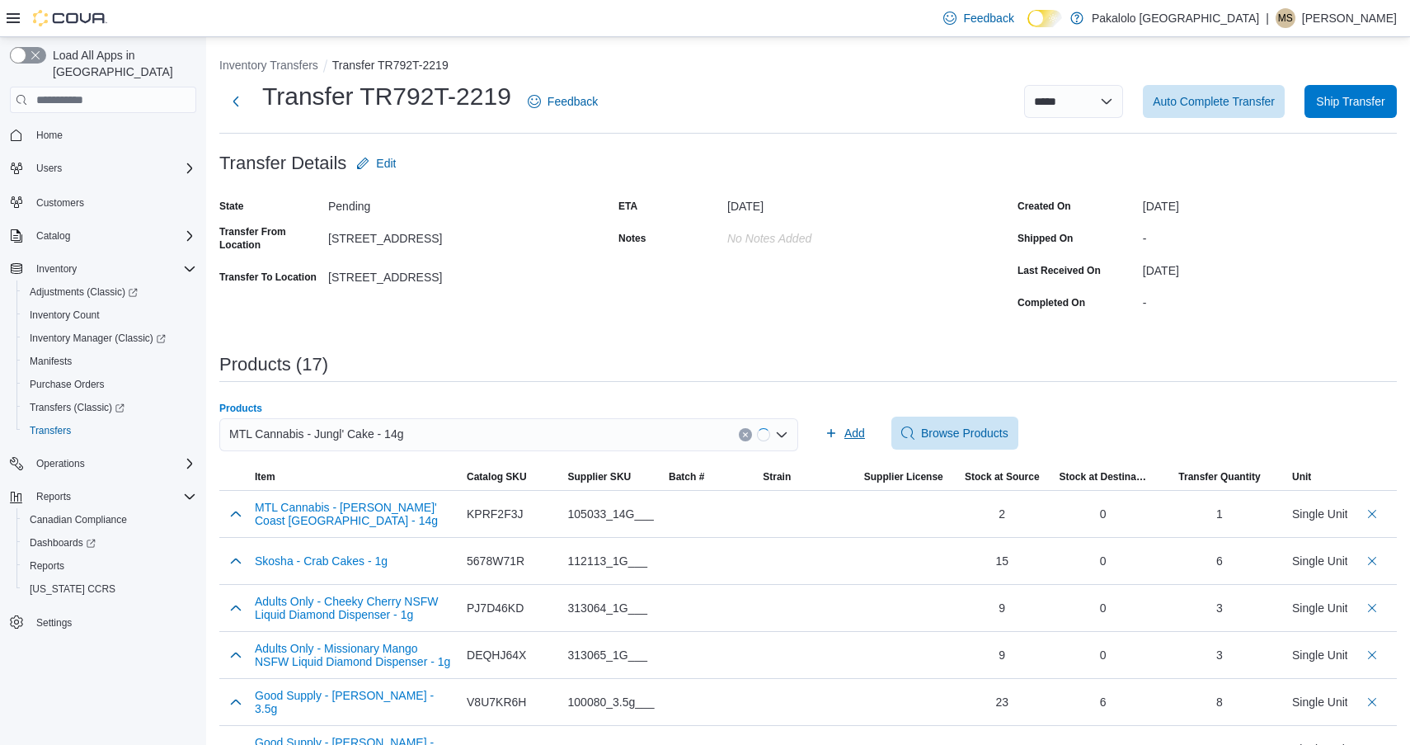
click at [836, 434] on icon "button" at bounding box center [831, 432] width 13 height 13
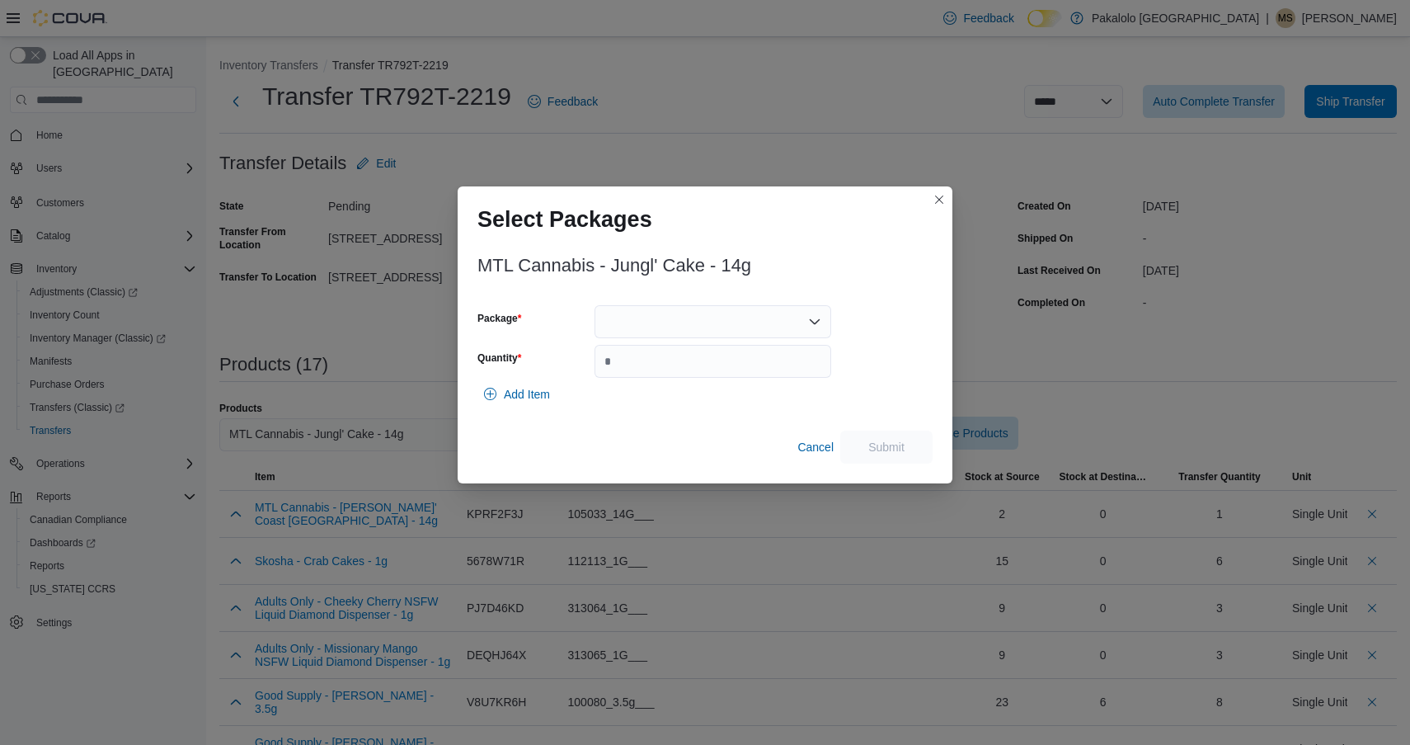
click at [726, 319] on div at bounding box center [713, 321] width 237 height 33
click at [713, 379] on span "103325C1802" at bounding box center [722, 373] width 197 height 16
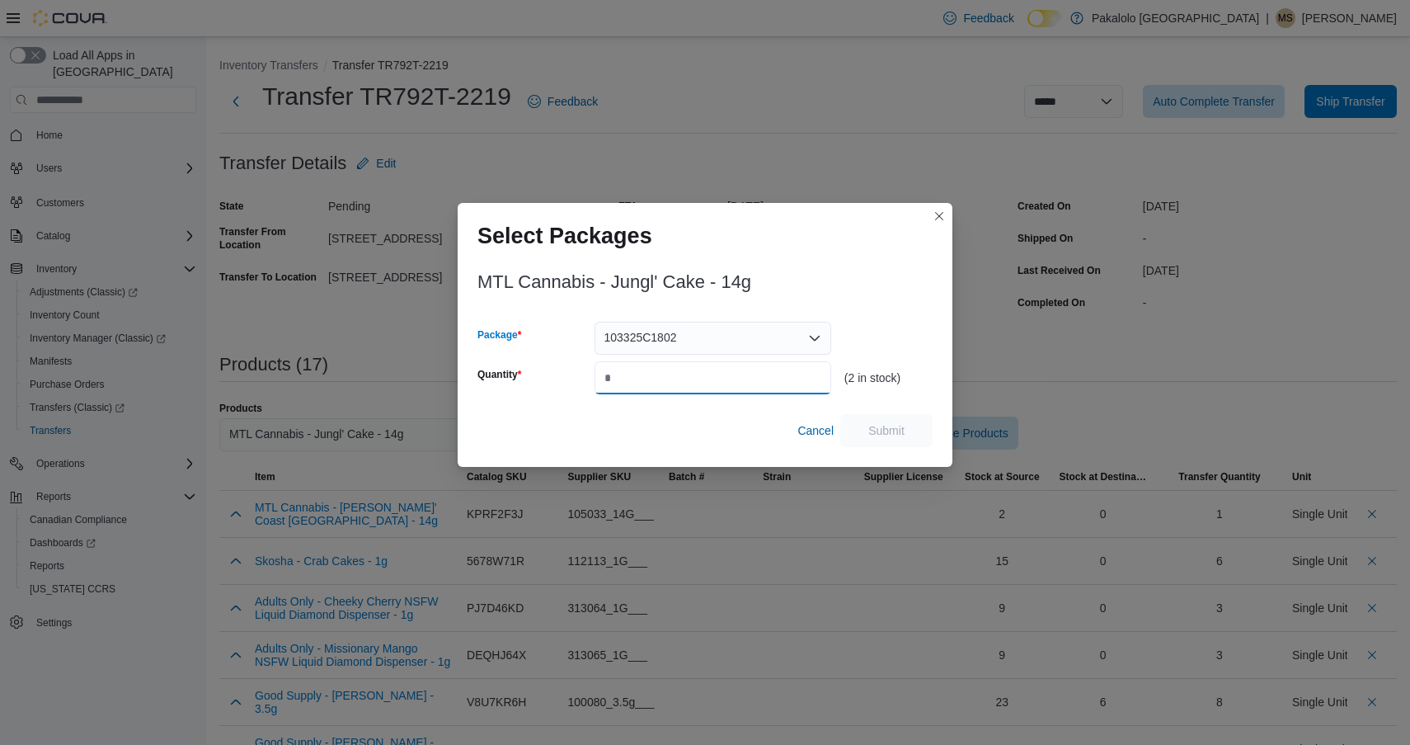
click at [713, 379] on input "Quantity" at bounding box center [713, 377] width 237 height 33
click at [881, 436] on span "Submit" at bounding box center [887, 429] width 36 height 16
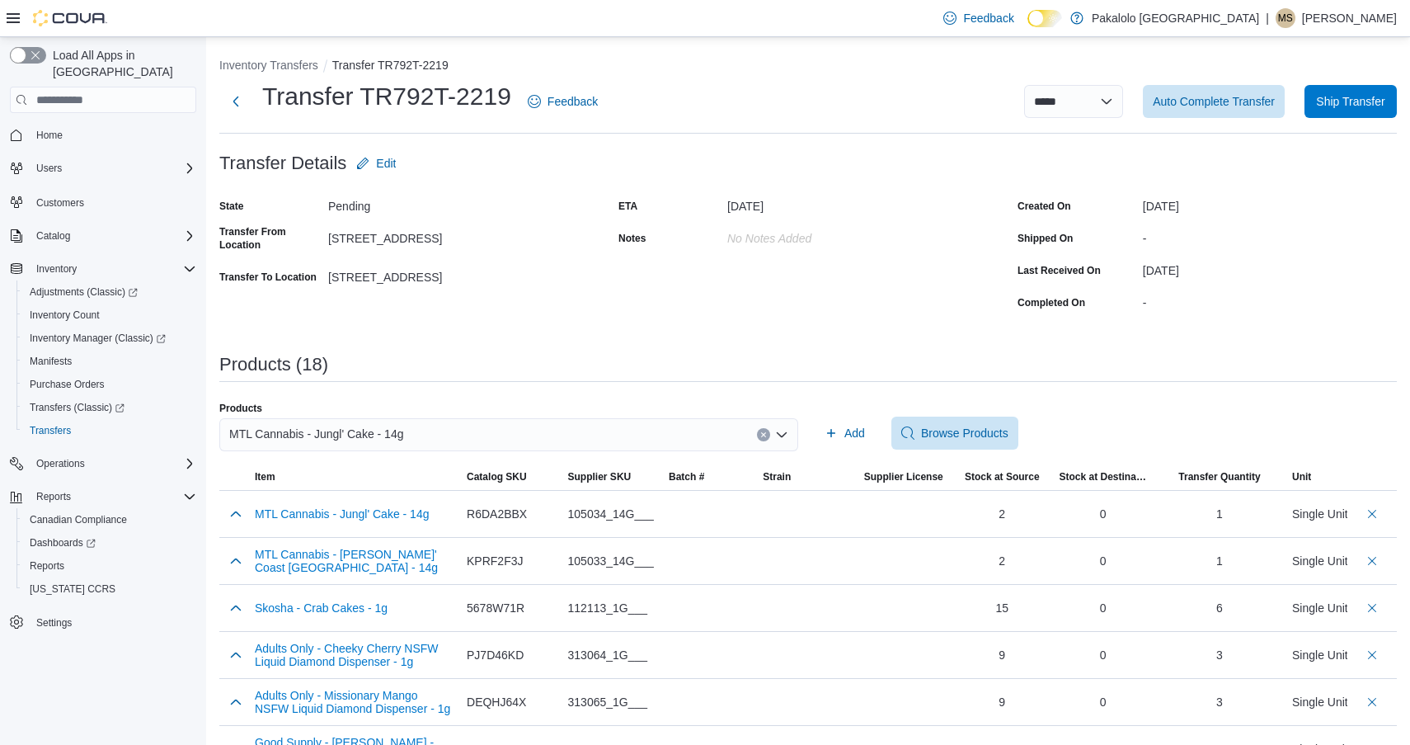
click at [586, 431] on div "MTL Cannabis - Jungl' Cake - 14g" at bounding box center [508, 434] width 579 height 33
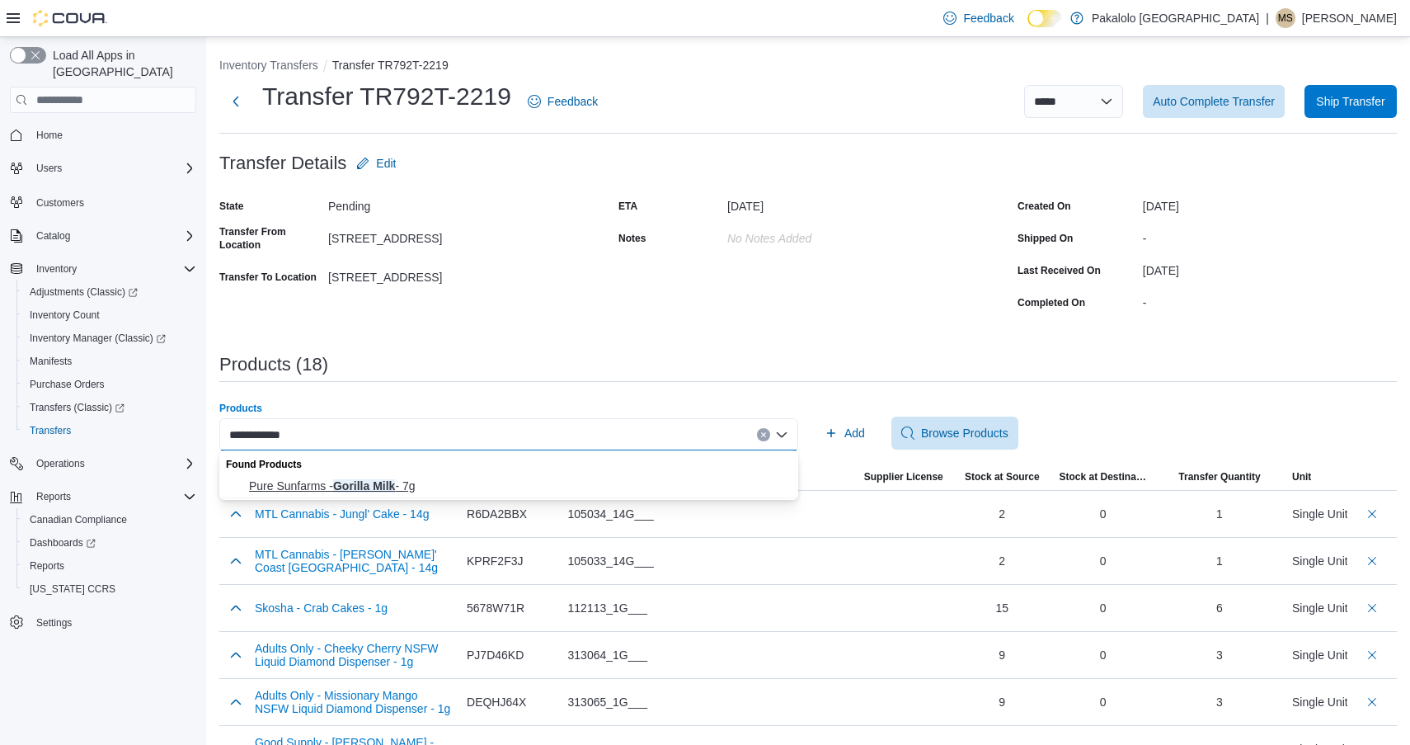
click at [520, 492] on span "Pure Sunfarms - Gorilla Milk - 7g" at bounding box center [518, 486] width 539 height 16
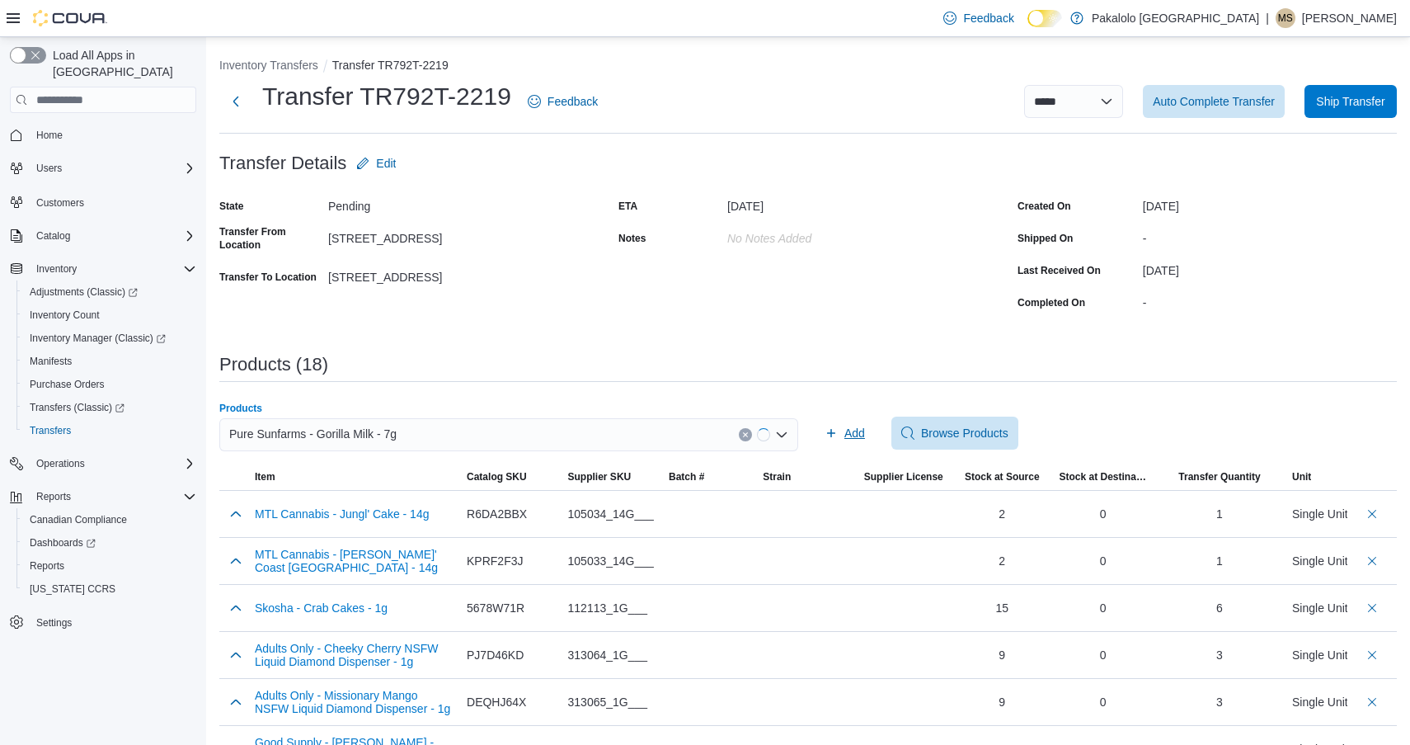
click at [840, 438] on span "Add" at bounding box center [845, 433] width 40 height 33
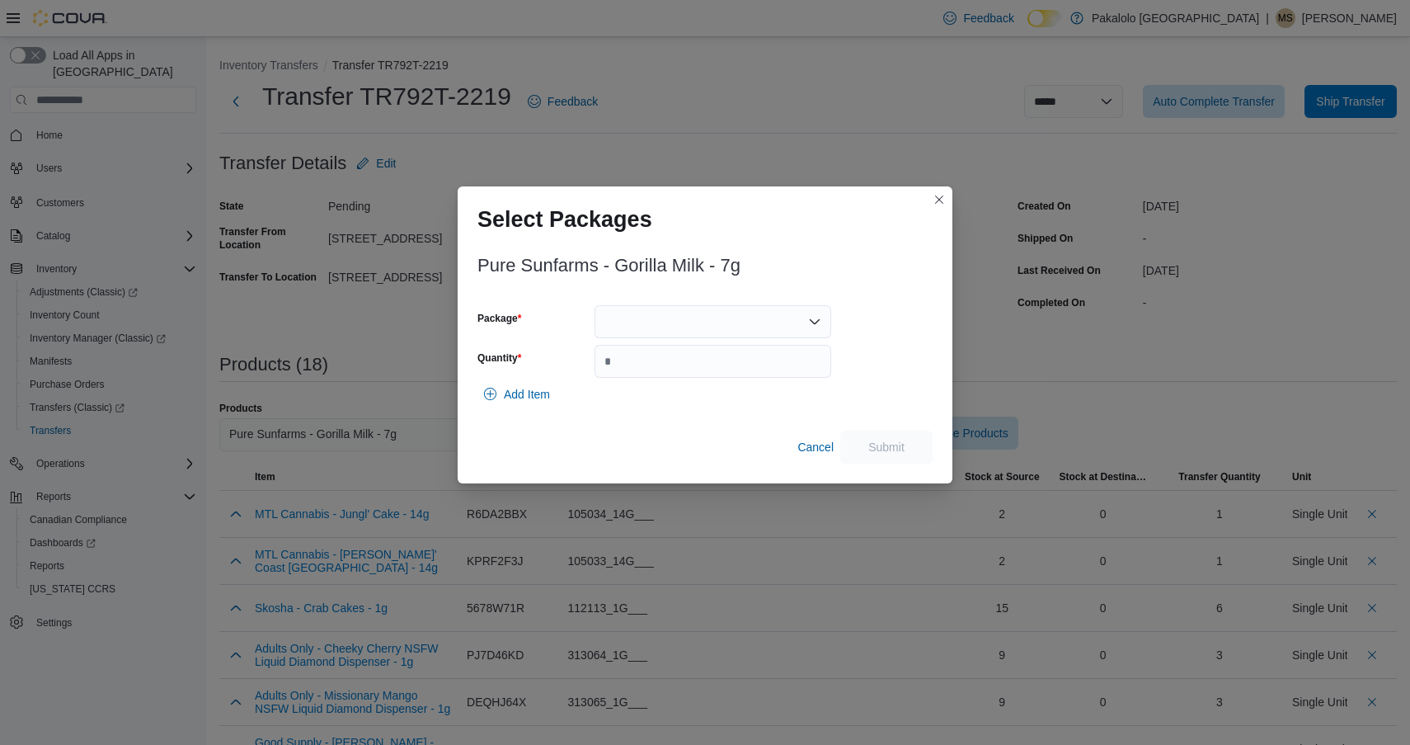
click at [728, 327] on div at bounding box center [713, 321] width 237 height 33
click at [727, 372] on span "00009098" at bounding box center [722, 373] width 197 height 16
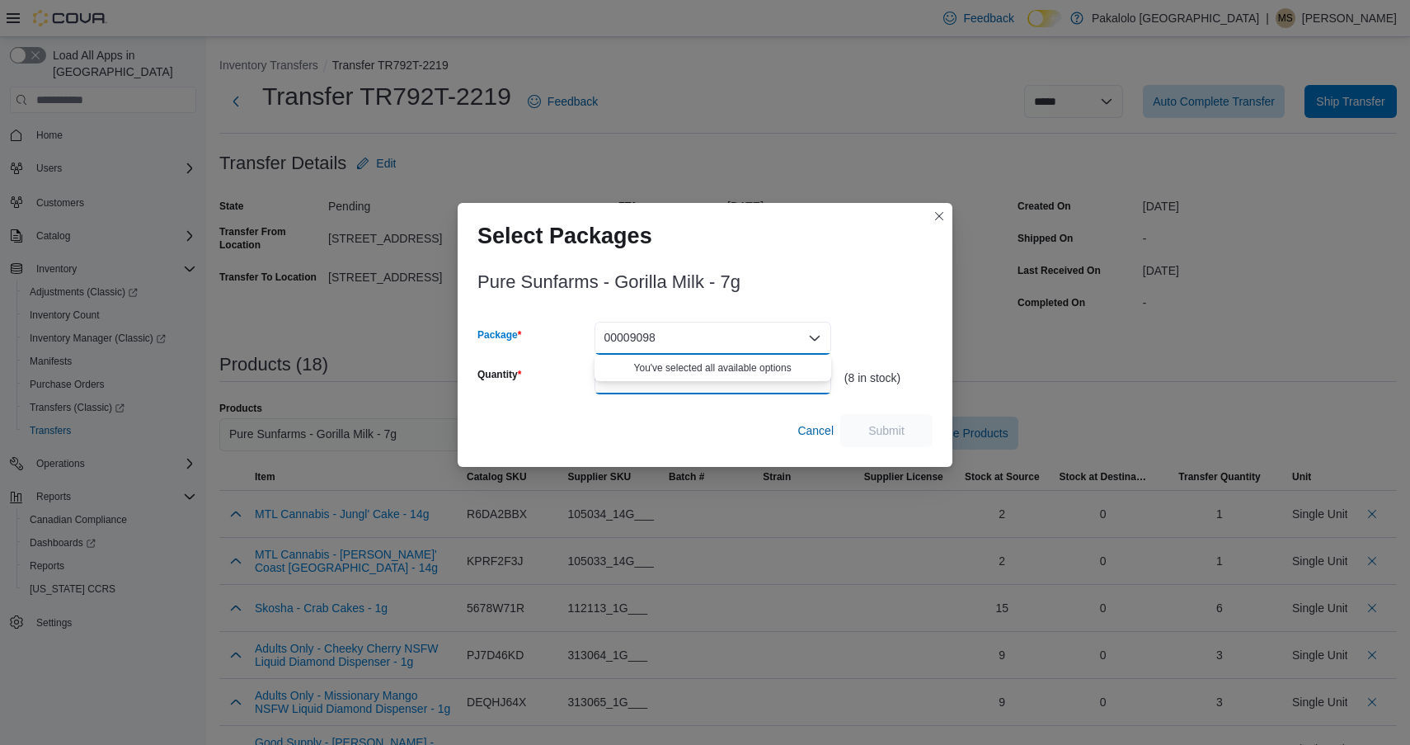
click at [727, 372] on input "Quantity" at bounding box center [713, 377] width 237 height 33
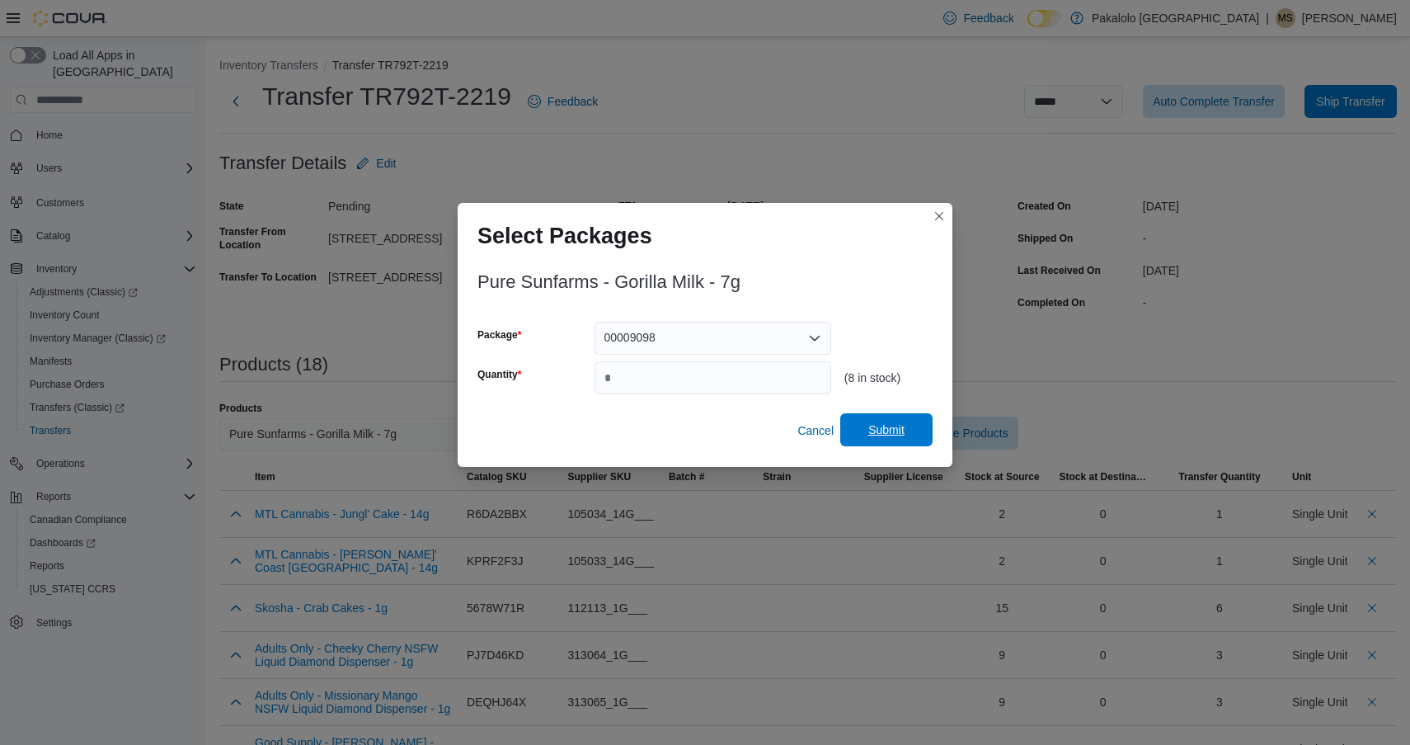
click at [893, 421] on span "Submit" at bounding box center [886, 429] width 73 height 33
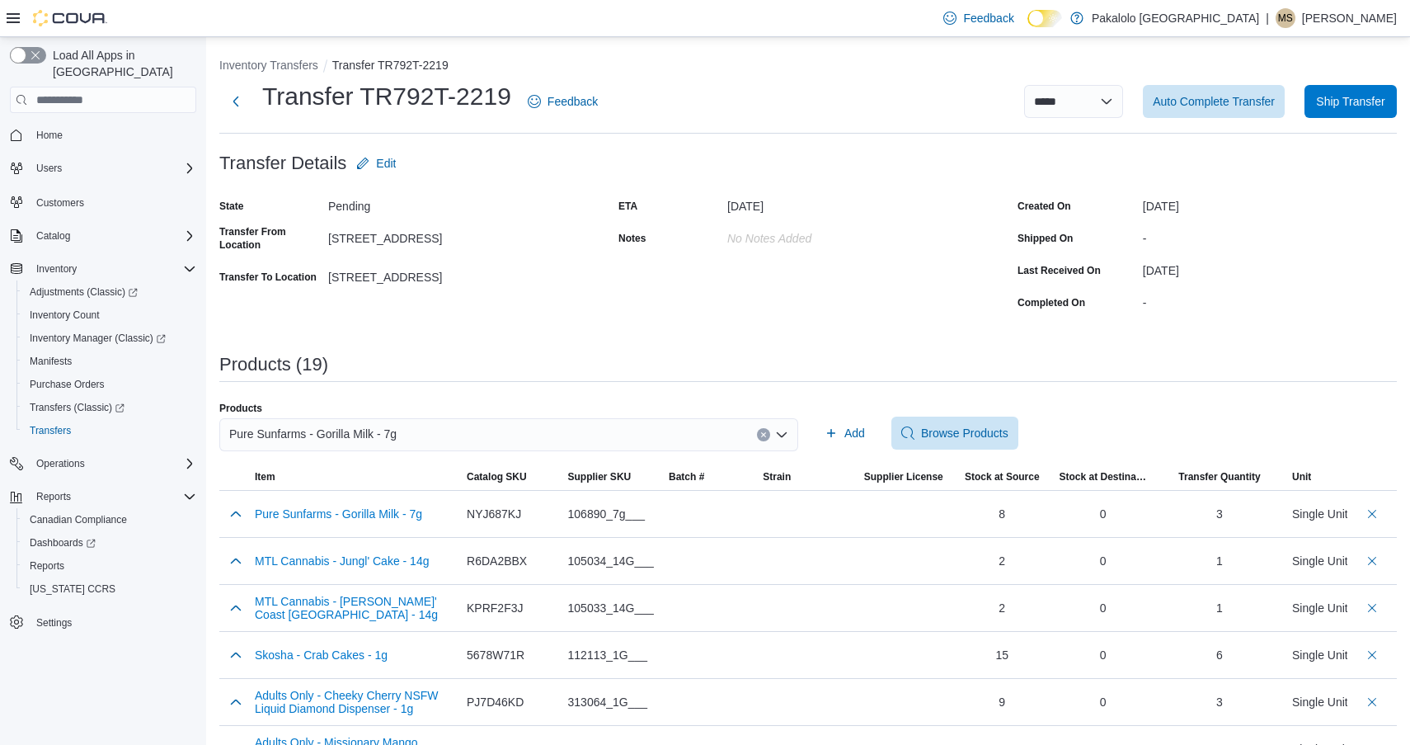
click at [451, 423] on div "Pure Sunfarms - Gorilla Milk - 7g" at bounding box center [508, 434] width 579 height 33
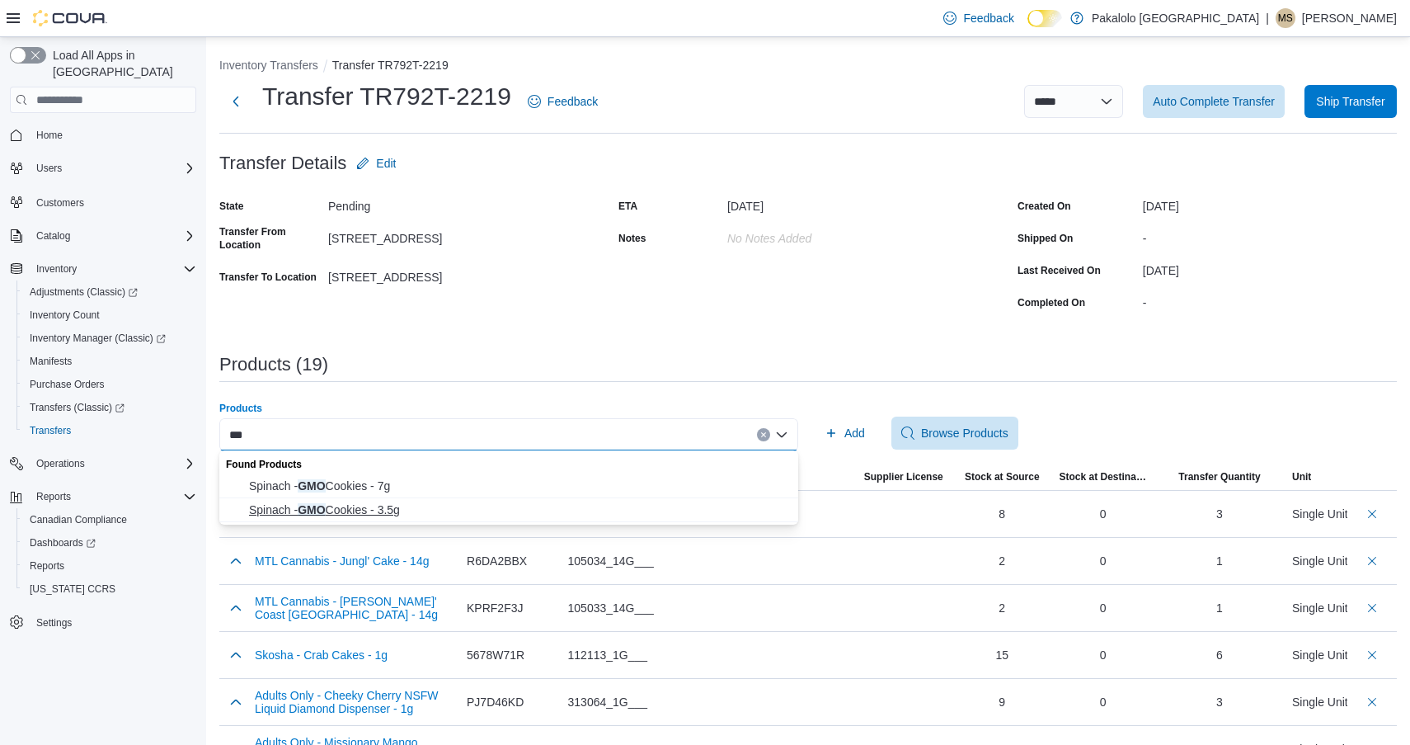
click at [400, 505] on span "Spinach - GMO Cookies - 3.5g" at bounding box center [518, 509] width 539 height 16
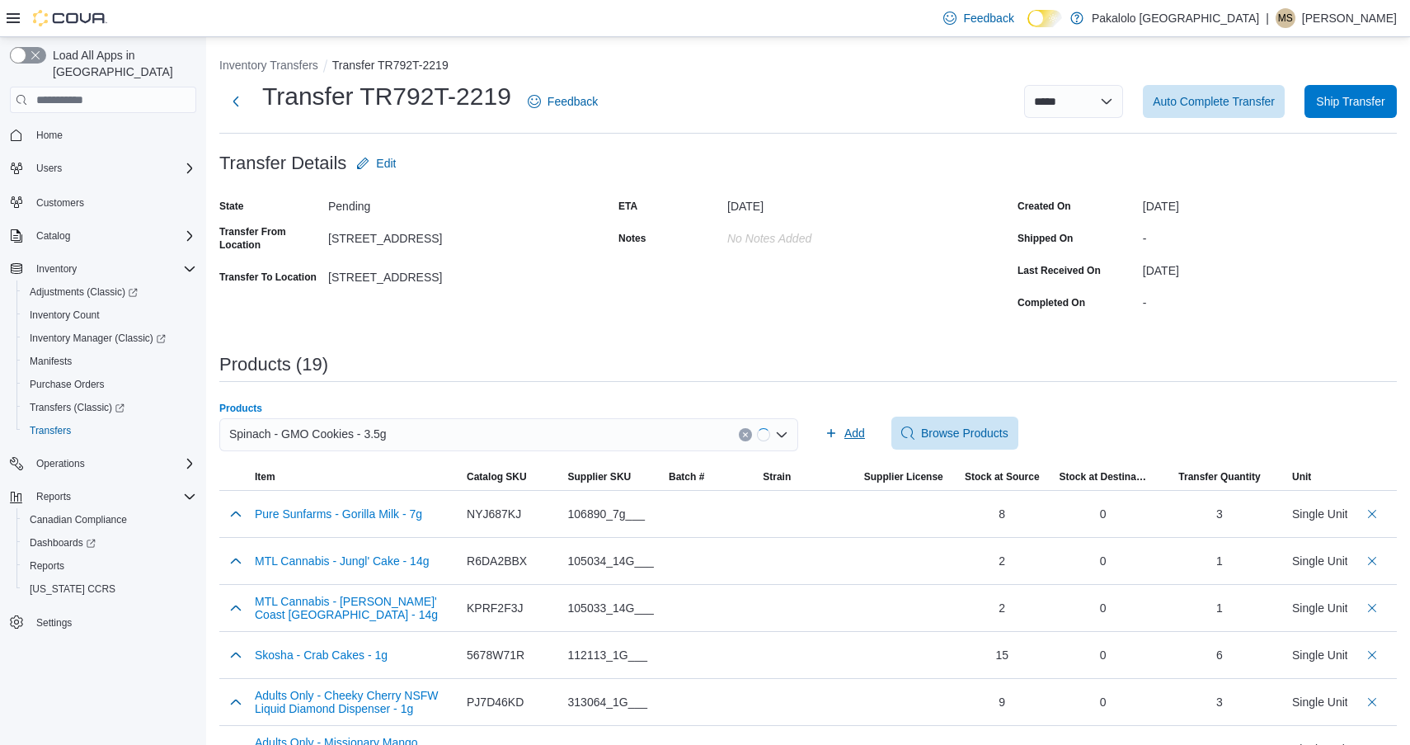
click at [826, 435] on icon "button" at bounding box center [831, 432] width 13 height 13
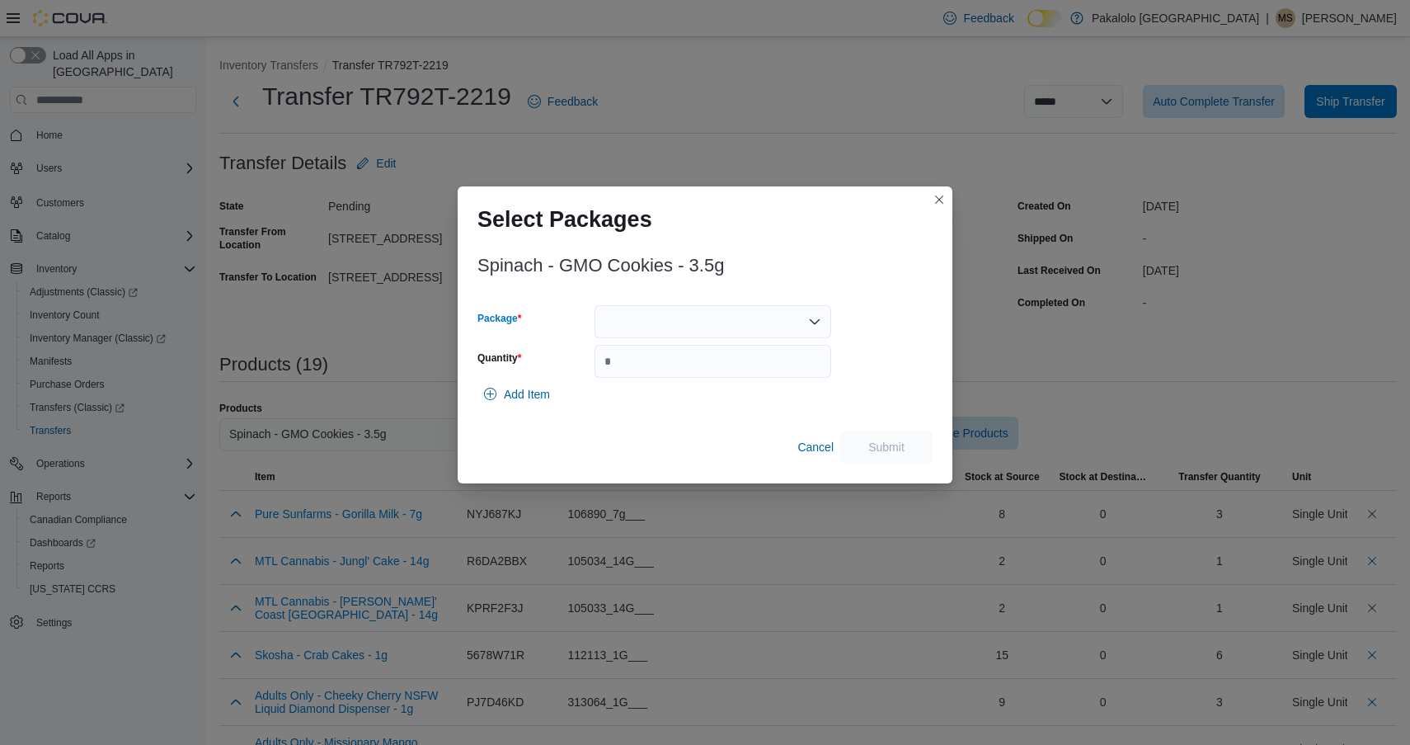
click at [697, 333] on div at bounding box center [713, 321] width 237 height 33
click at [694, 371] on span "024841" at bounding box center [722, 373] width 197 height 16
click at [694, 371] on input "Quantity" at bounding box center [713, 361] width 237 height 33
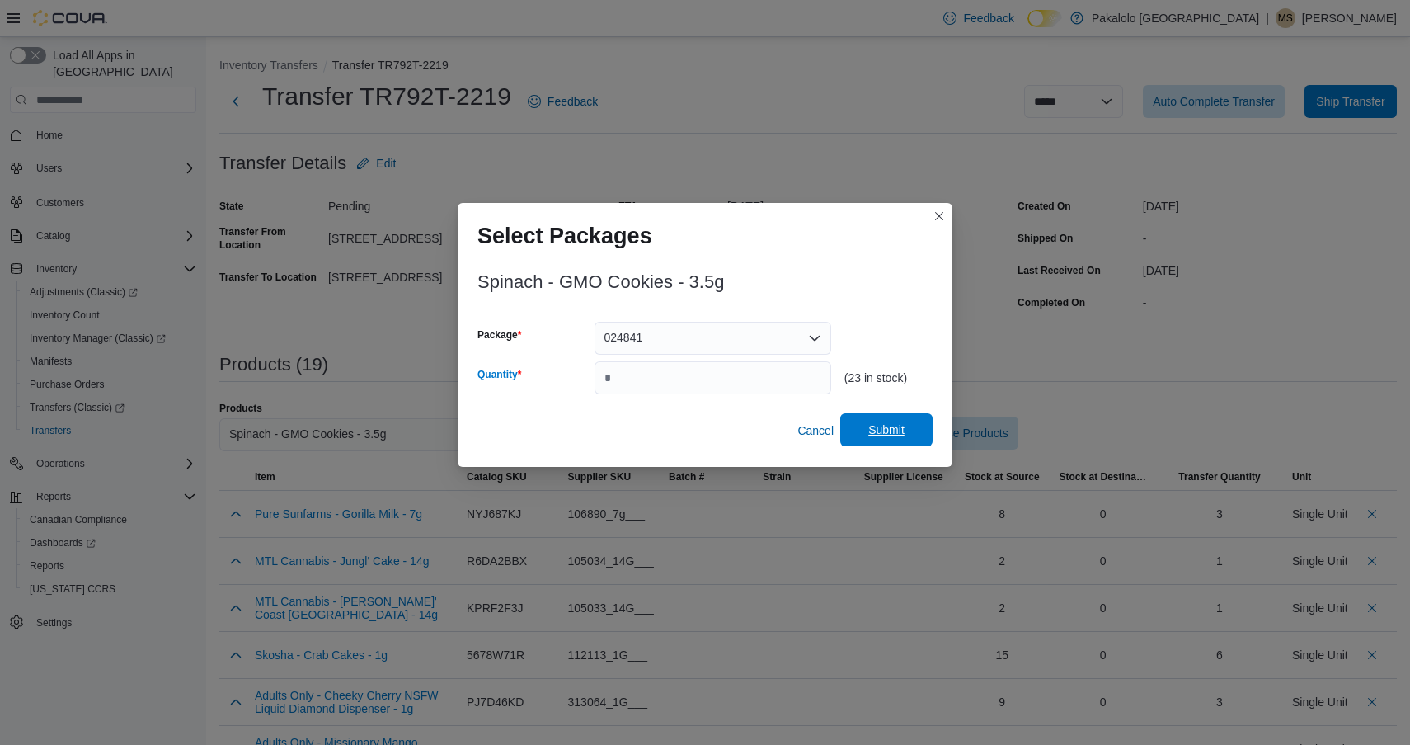
click at [870, 436] on span "Submit" at bounding box center [887, 429] width 36 height 16
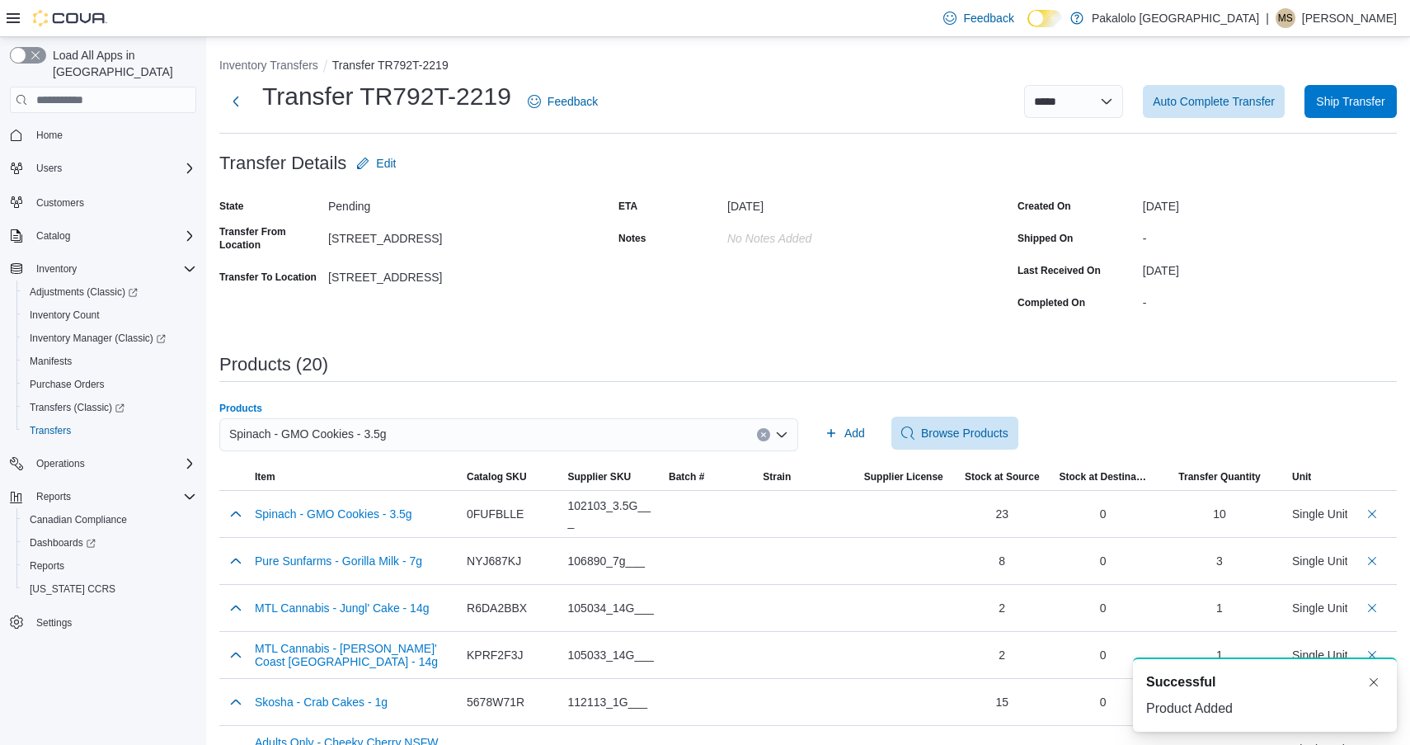
click at [428, 431] on div "Spinach - GMO Cookies - 3.5g" at bounding box center [508, 434] width 579 height 33
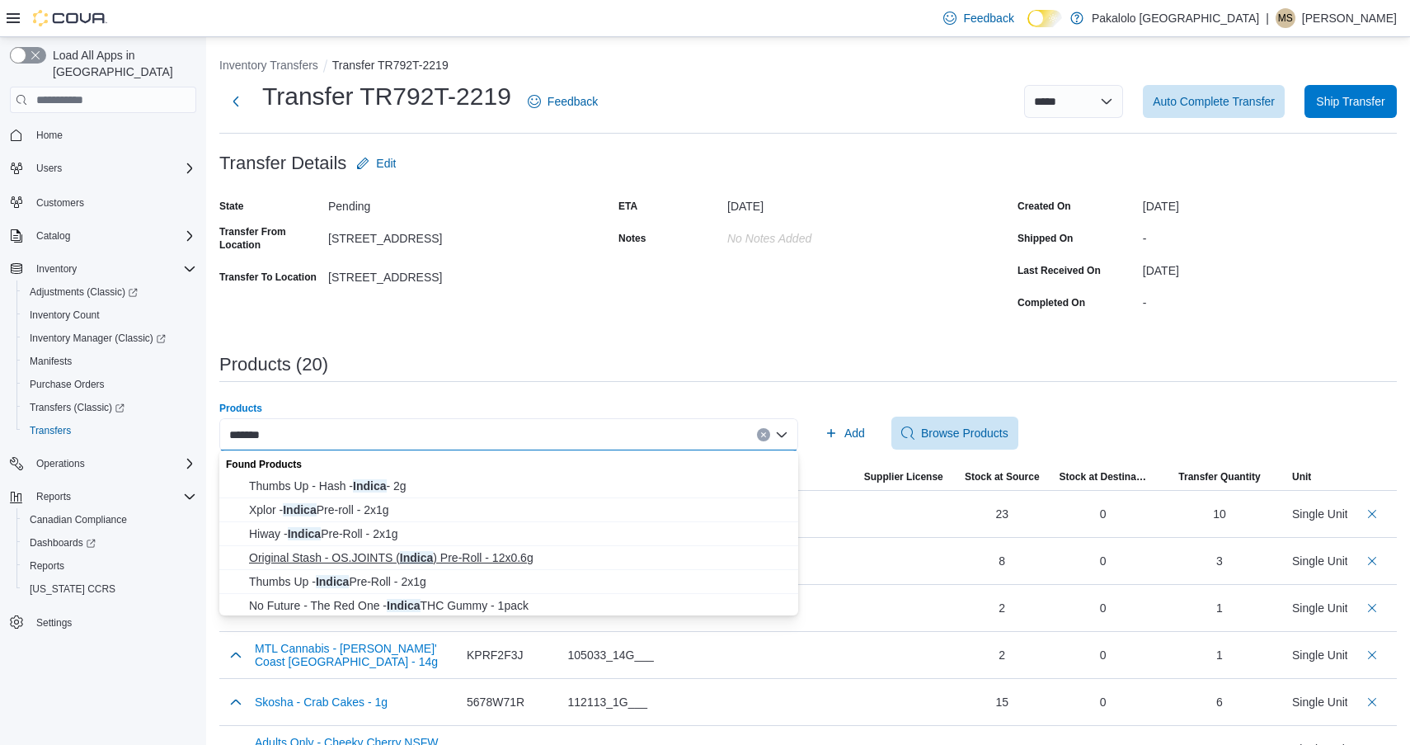
click at [434, 552] on span "Original Stash - OS.JOINTS ( Indica ) Pre-Roll - 12x0.6g" at bounding box center [518, 557] width 539 height 16
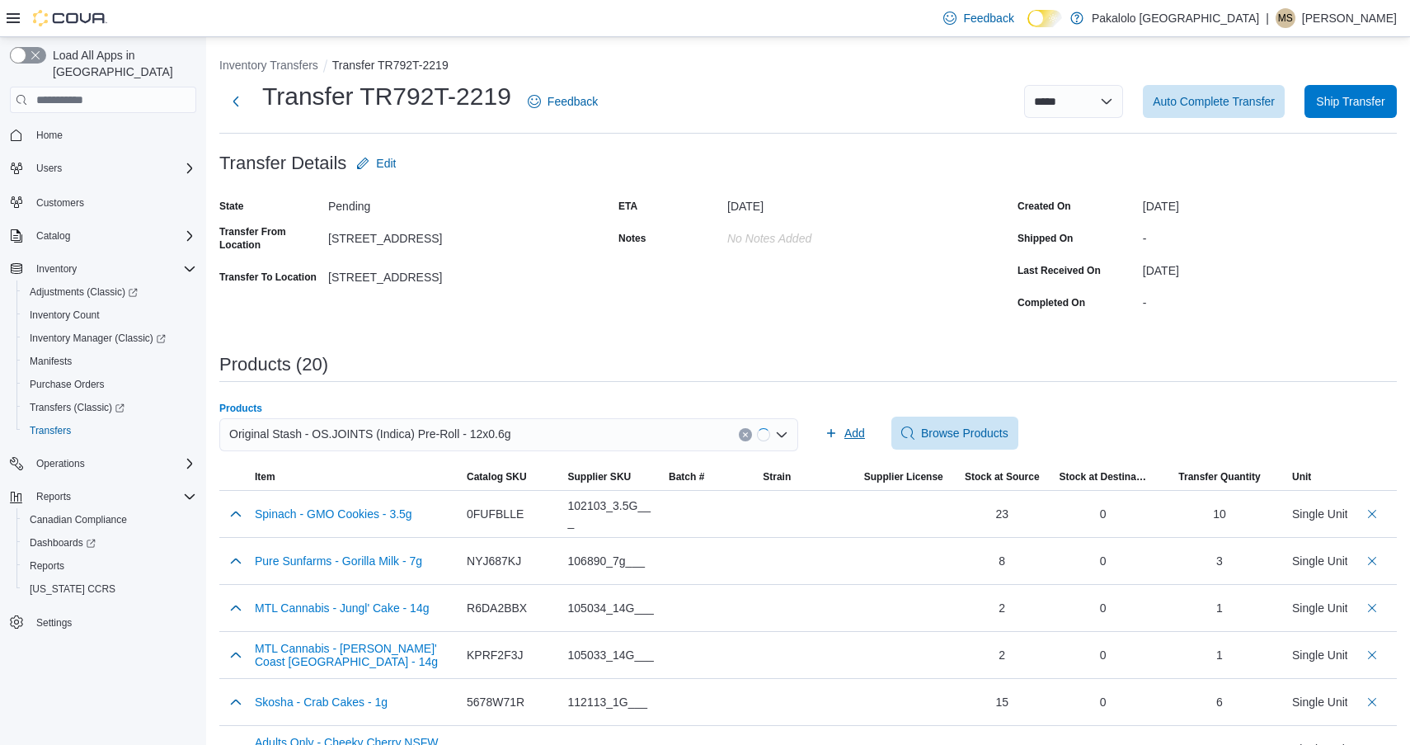
click at [849, 421] on span "Add" at bounding box center [845, 433] width 40 height 33
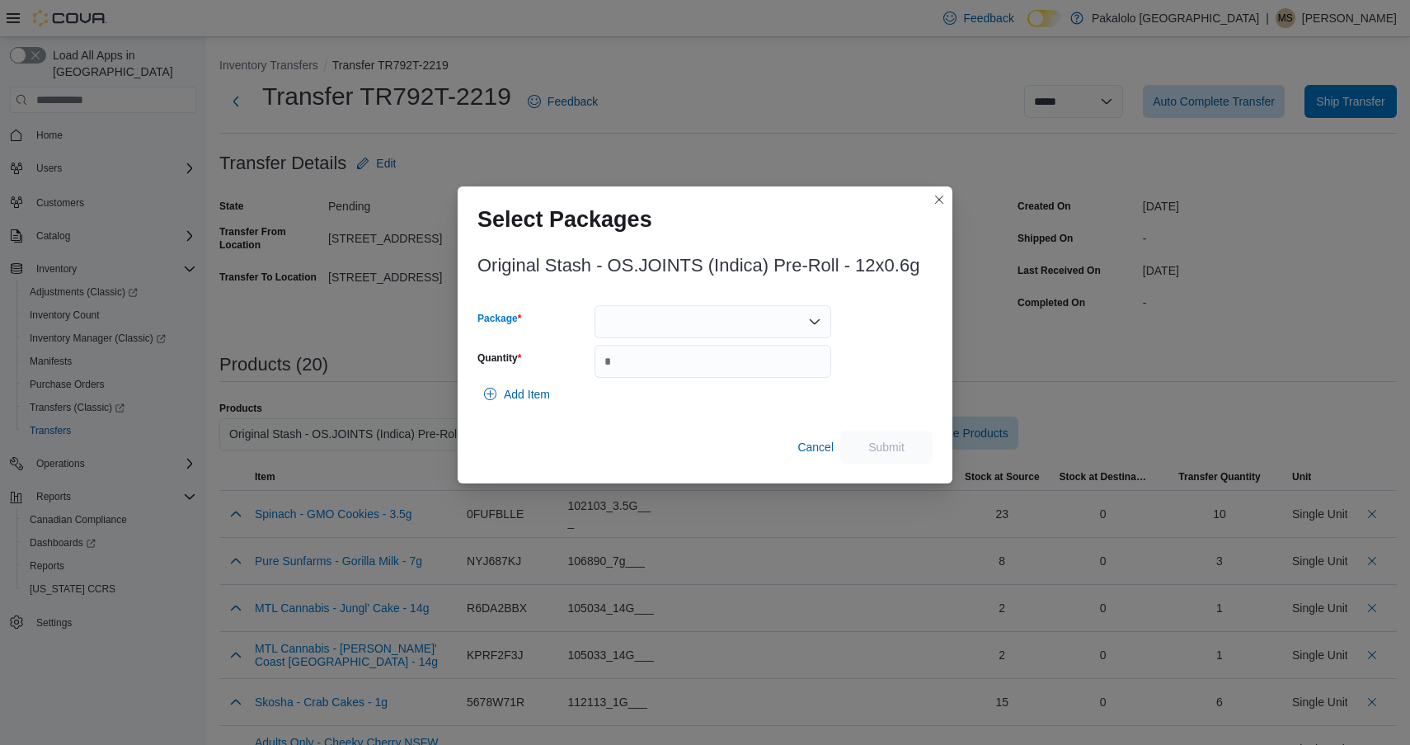
click at [737, 326] on div at bounding box center [713, 321] width 237 height 33
click at [732, 367] on span "3101737696" at bounding box center [722, 373] width 197 height 16
click at [732, 367] on input "Quantity" at bounding box center [713, 361] width 237 height 33
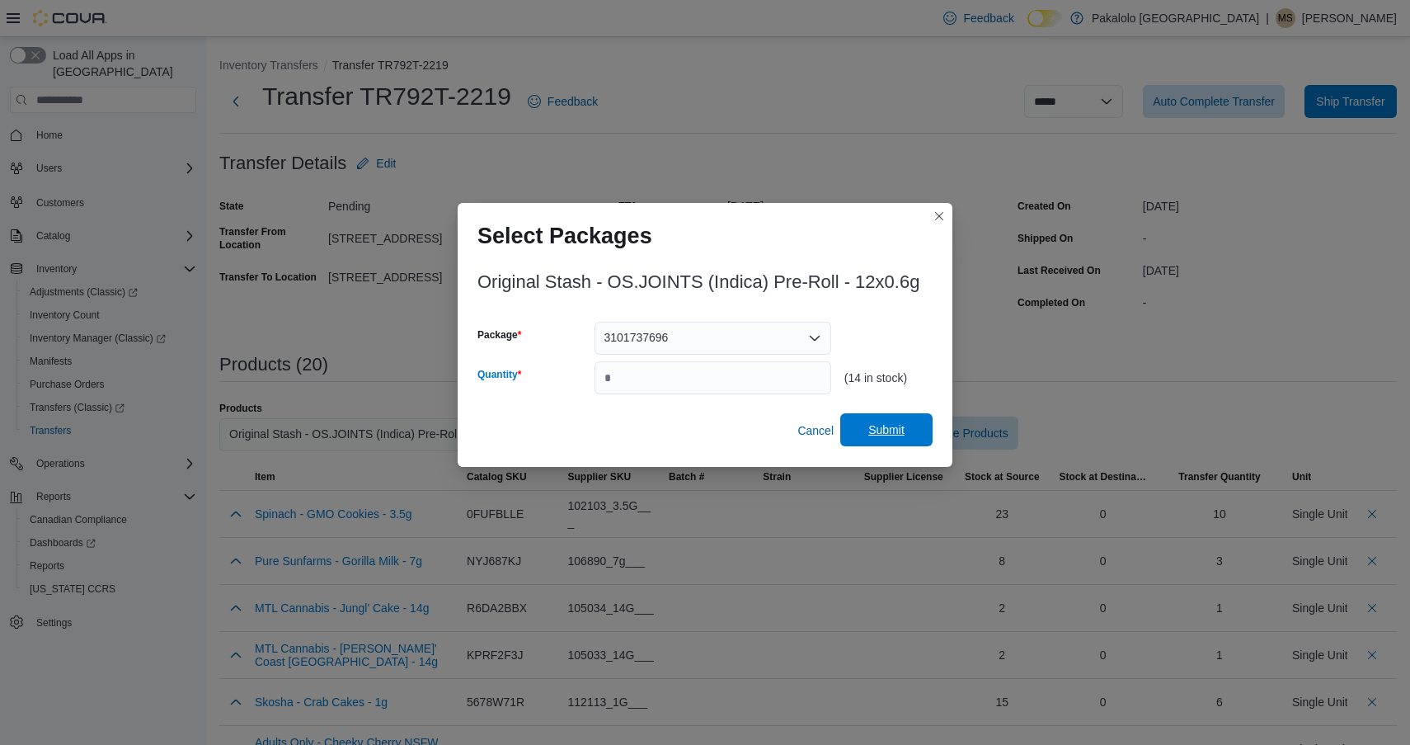
click at [888, 426] on span "Submit" at bounding box center [887, 429] width 36 height 16
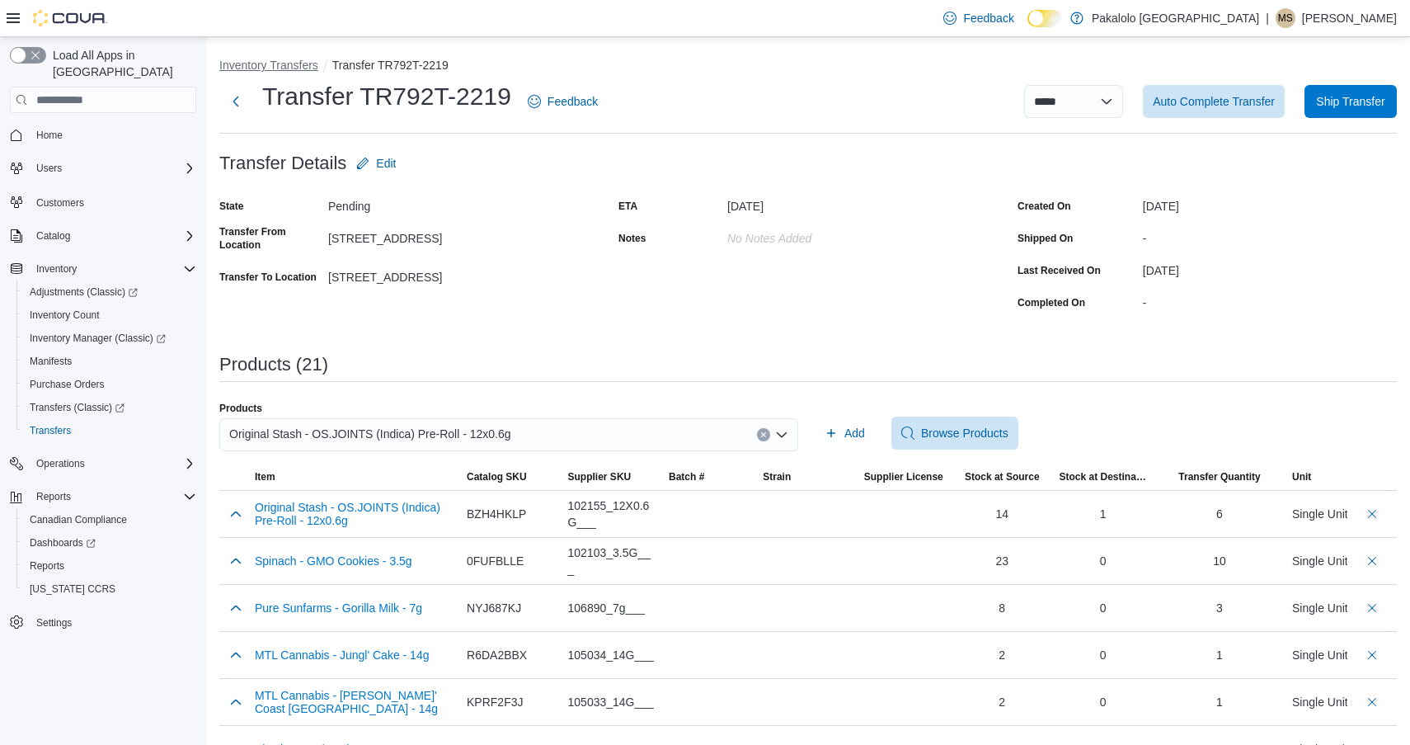
click at [302, 64] on button "Inventory Transfers" at bounding box center [268, 65] width 99 height 13
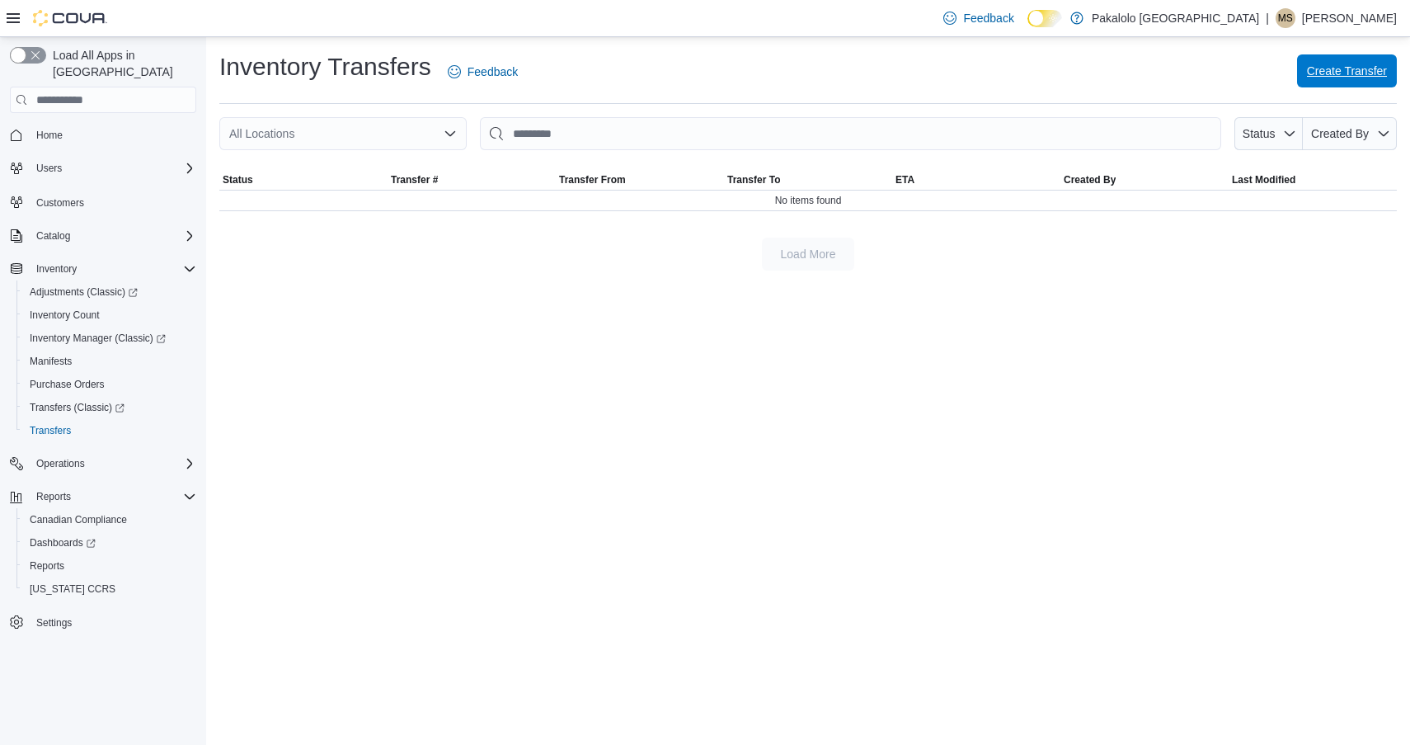
click at [1315, 70] on span "Create Transfer" at bounding box center [1347, 71] width 80 height 16
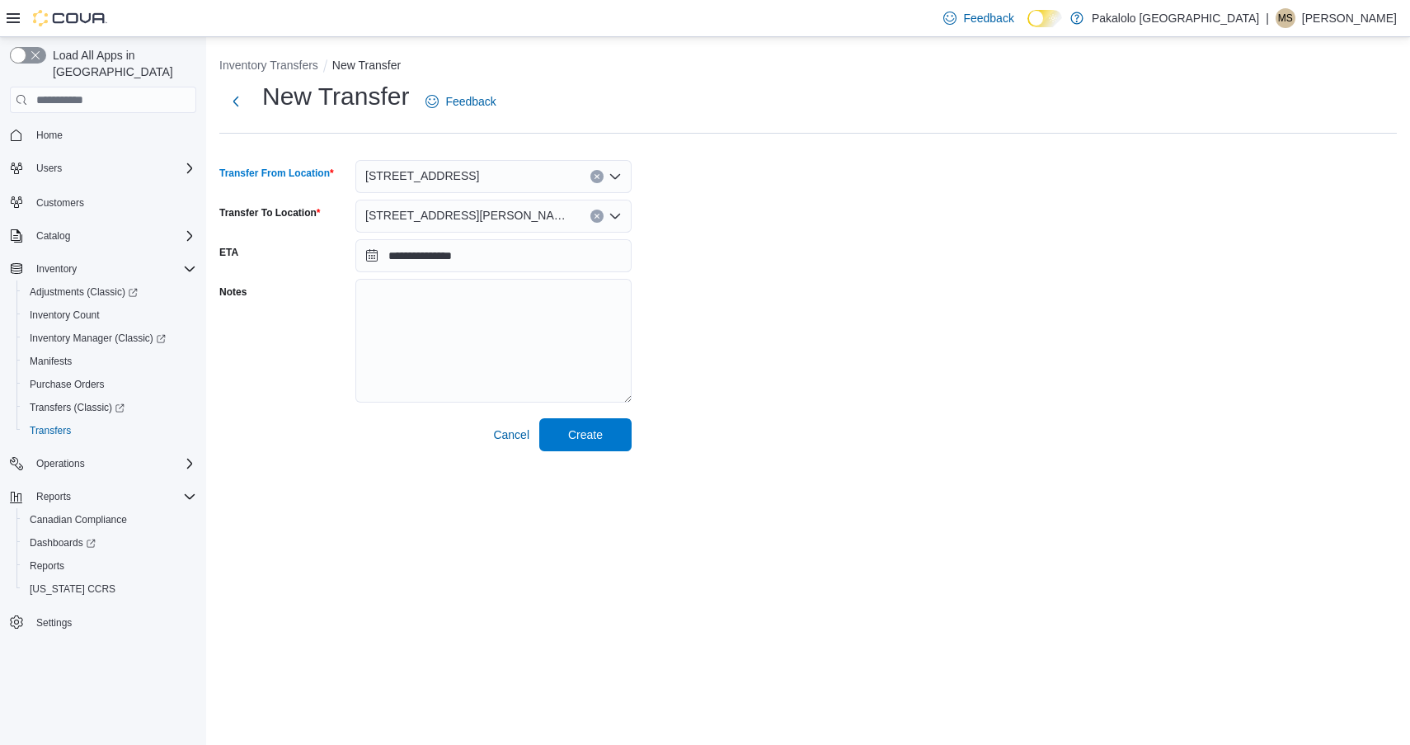
click at [525, 179] on div "[STREET_ADDRESS]" at bounding box center [493, 176] width 276 height 33
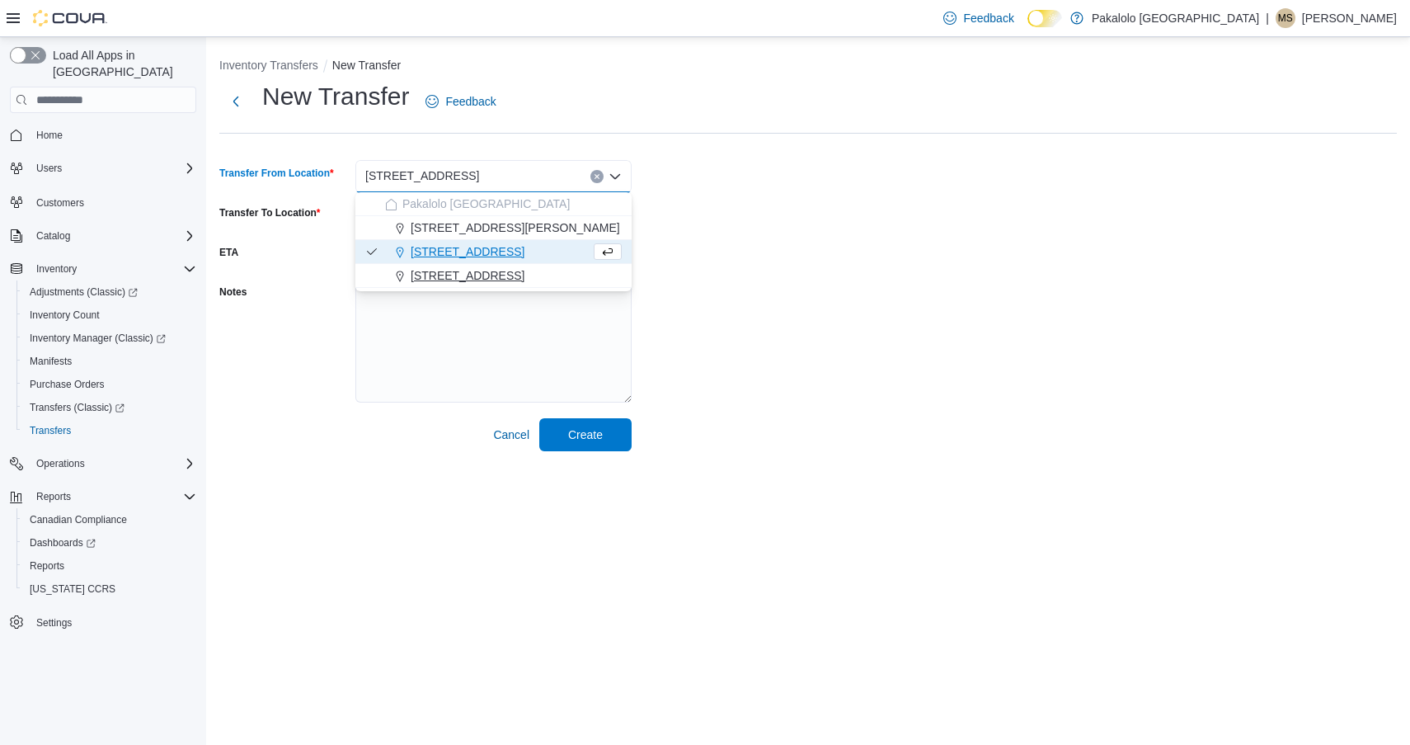
click at [476, 275] on span "[STREET_ADDRESS]" at bounding box center [468, 275] width 114 height 16
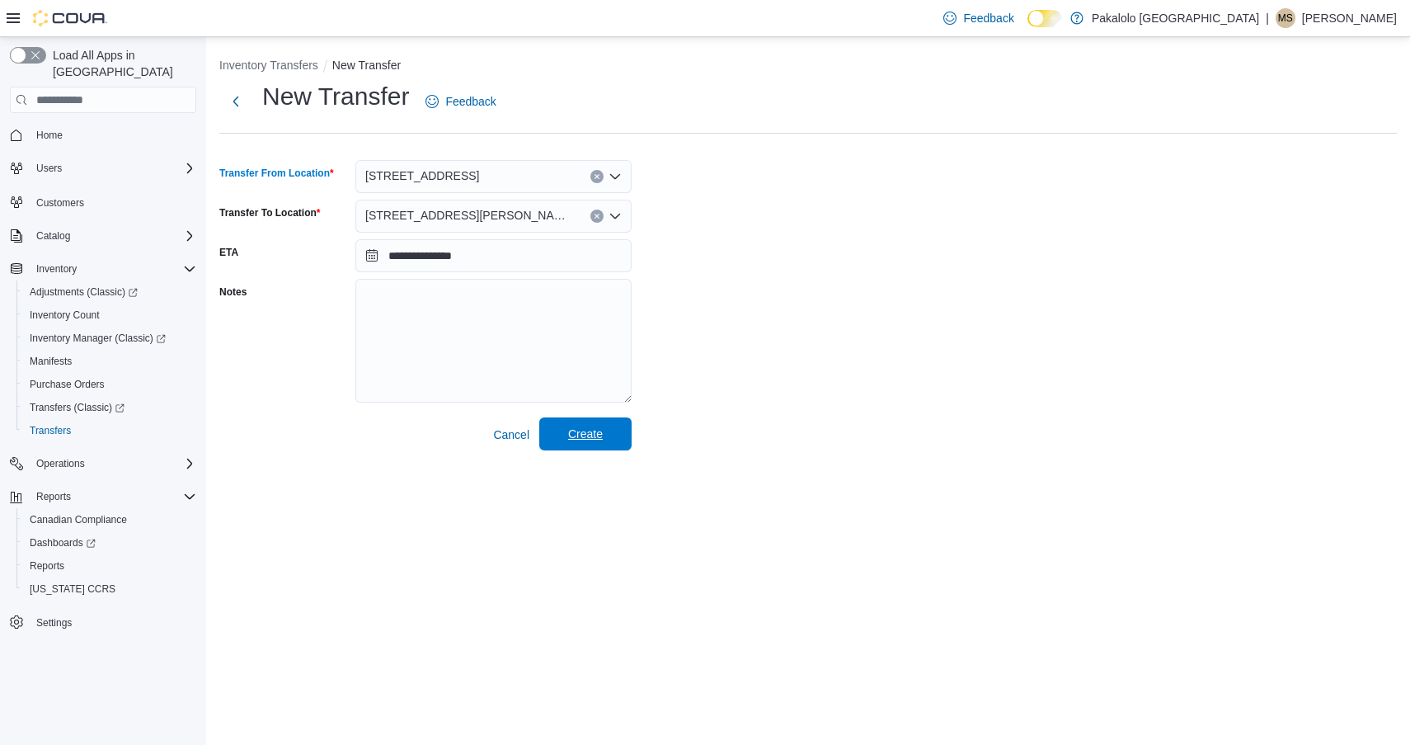
click at [602, 441] on span "Create" at bounding box center [585, 434] width 35 height 16
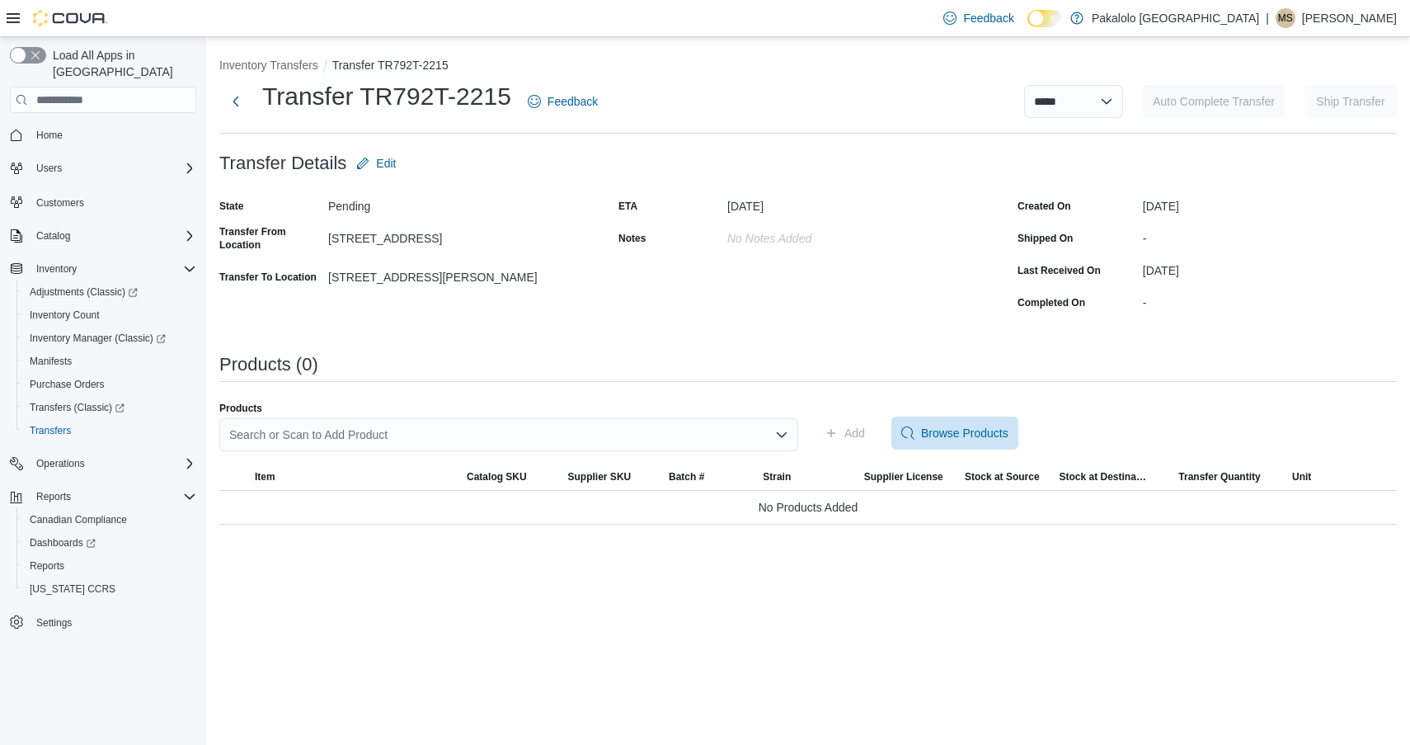
click at [533, 439] on div "Search or Scan to Add Product" at bounding box center [508, 434] width 579 height 33
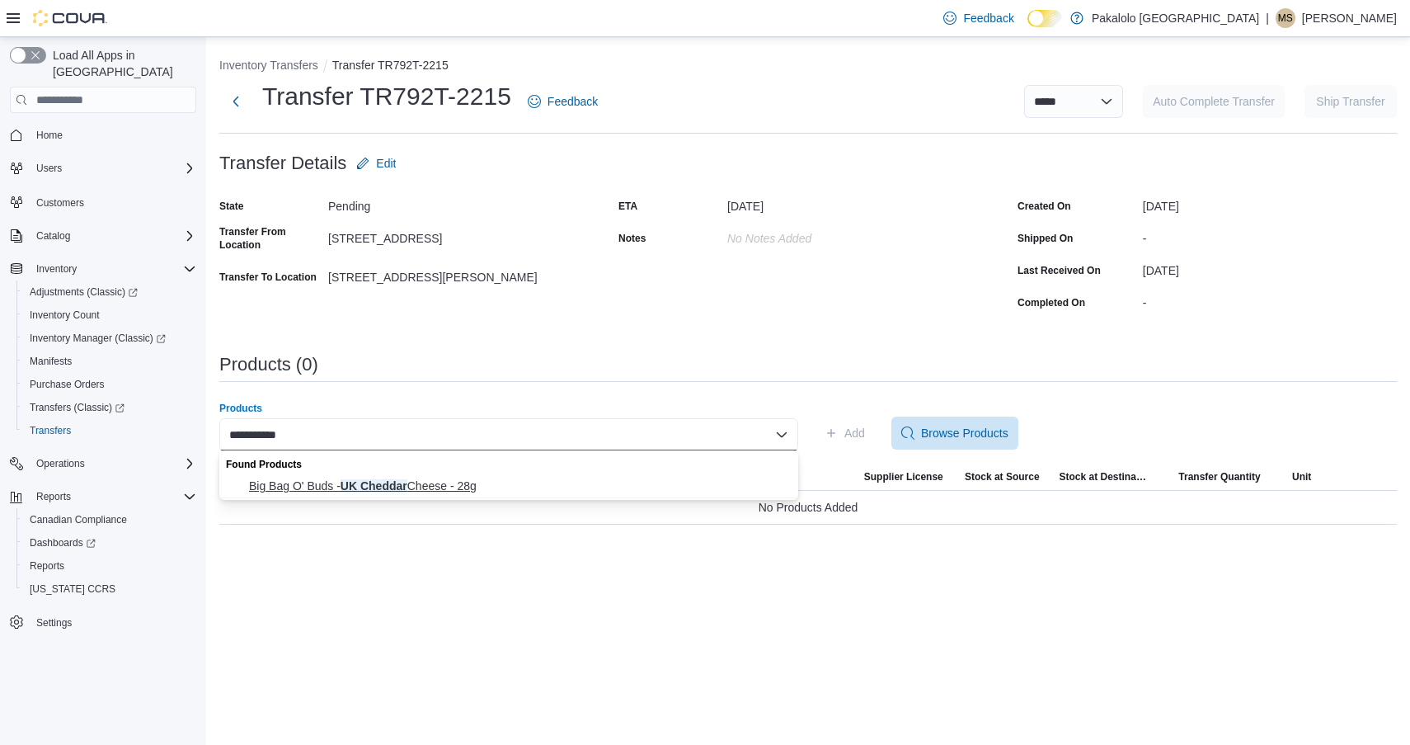
type input "**********"
click at [465, 474] on button "Big Bag O' Buds - UK Cheddar Cheese - 28g" at bounding box center [508, 486] width 579 height 24
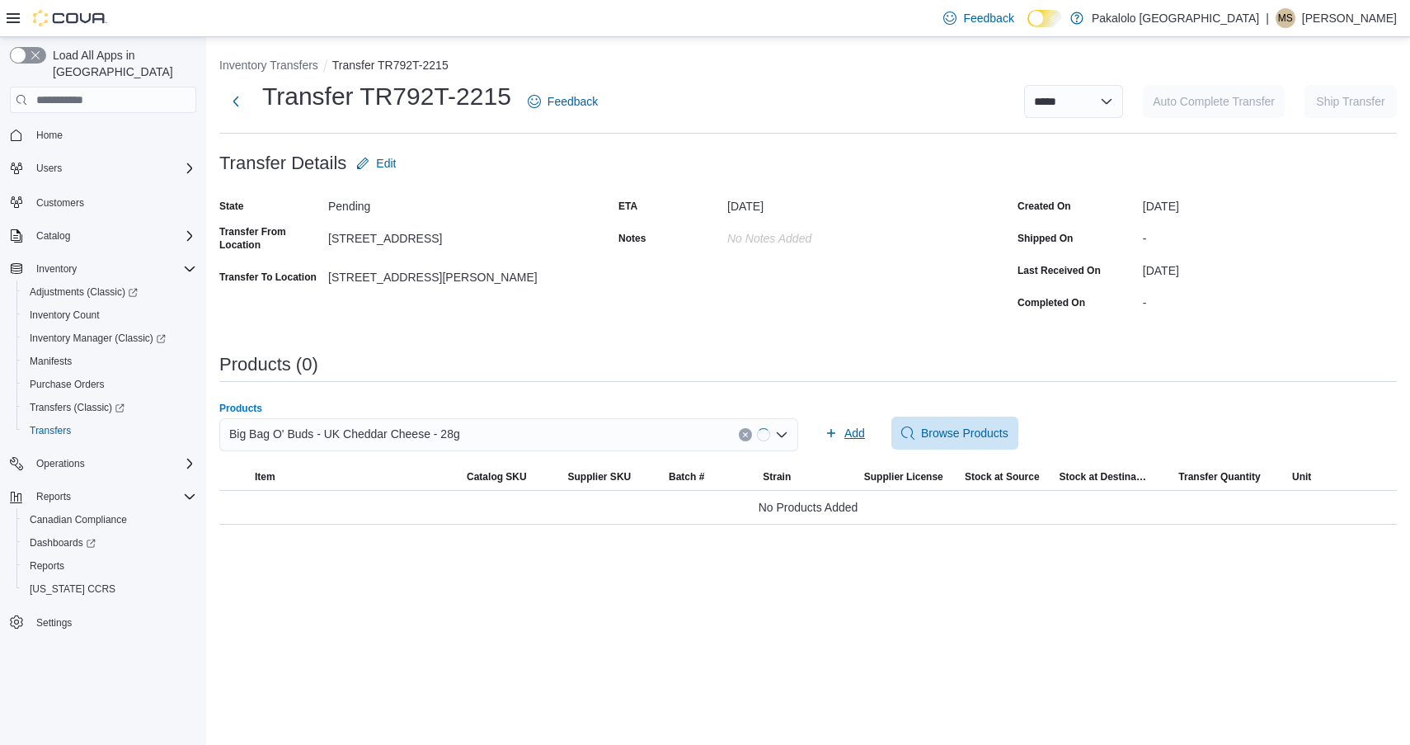
click at [831, 430] on icon "button" at bounding box center [831, 433] width 8 height 8
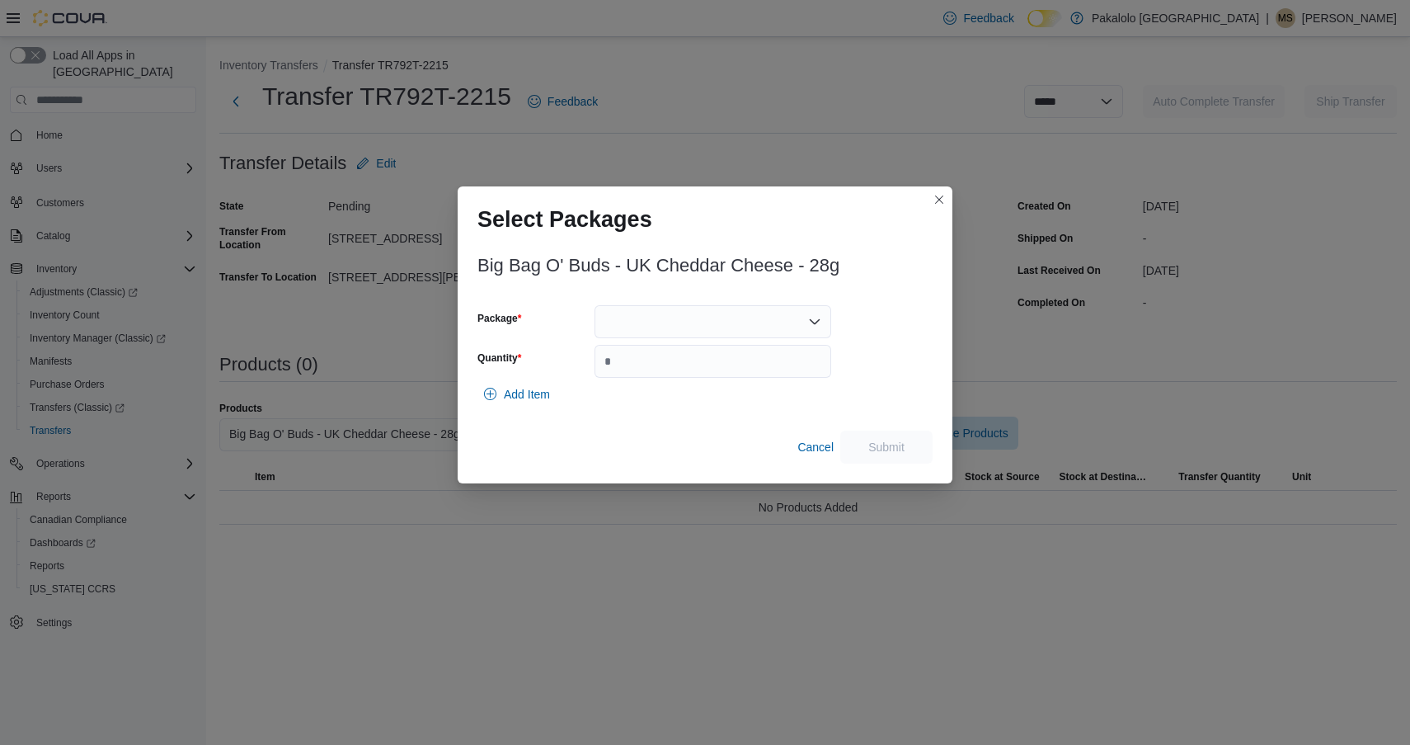
click at [751, 319] on div at bounding box center [713, 321] width 237 height 33
click at [731, 372] on span "13391250609" at bounding box center [722, 373] width 197 height 16
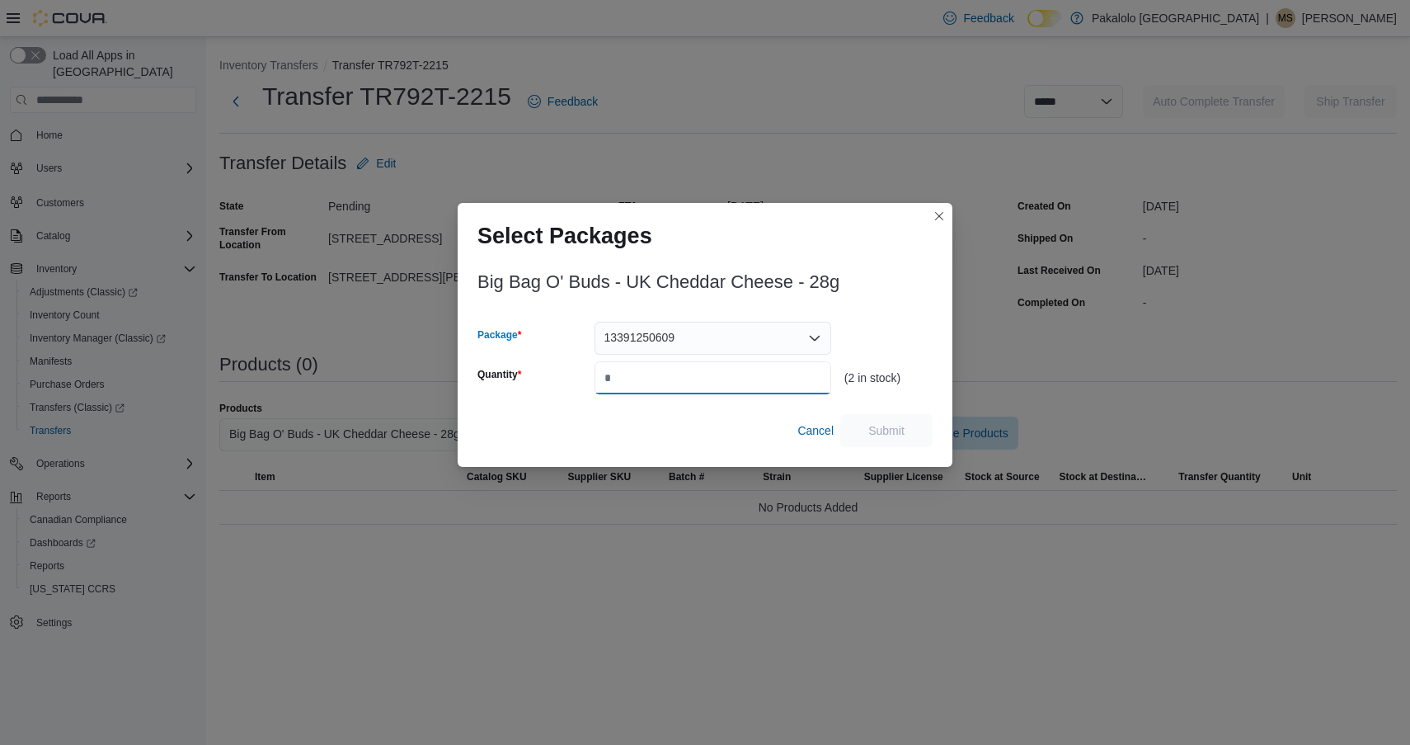
click at [734, 382] on input "Quantity" at bounding box center [713, 377] width 237 height 33
type input "*"
click at [831, 163] on div "Select Packages Big Bag O' Buds - UK Cheddar Cheese - 28g Package 13391250609 Q…" at bounding box center [705, 372] width 1410 height 745
click at [941, 214] on button "Closes this modal window" at bounding box center [940, 215] width 20 height 20
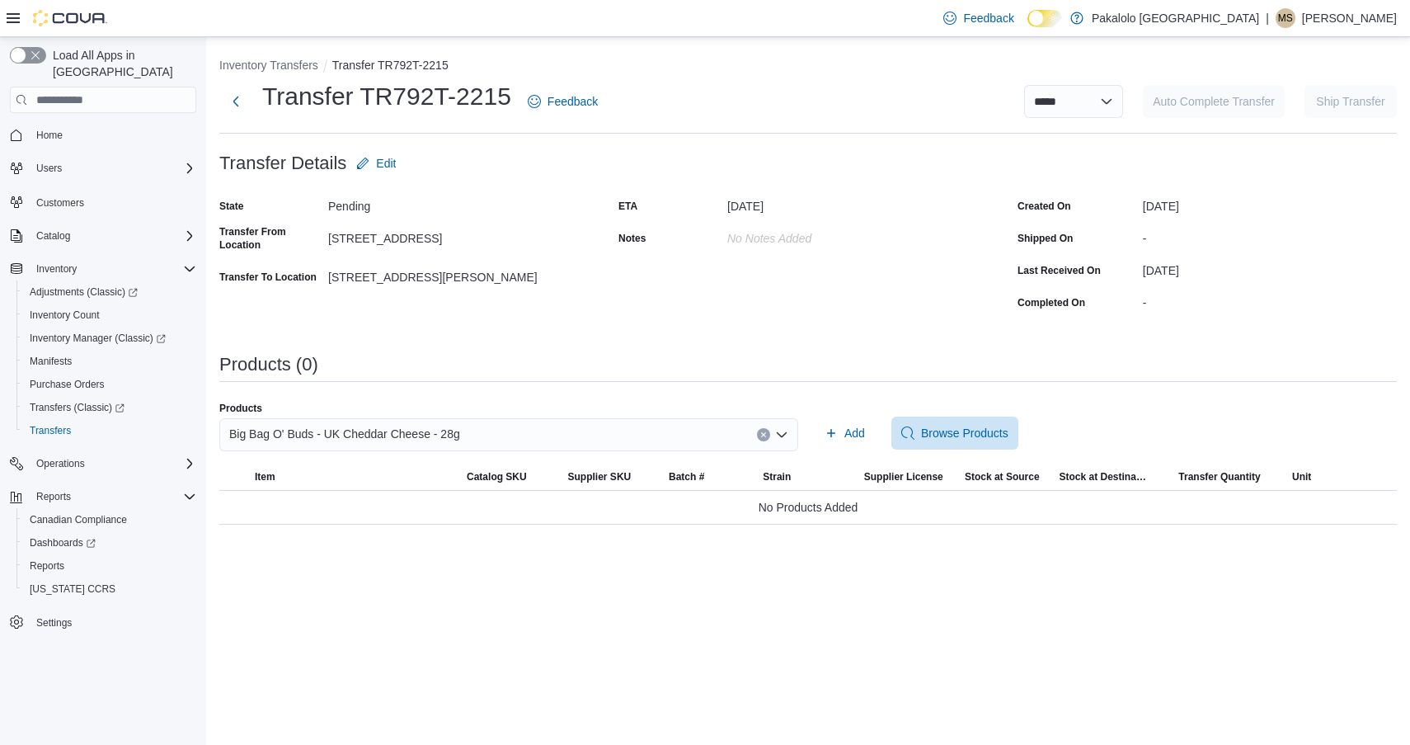
click at [501, 432] on div "Big Bag O' Buds - UK Cheddar Cheese - 28g" at bounding box center [508, 434] width 579 height 33
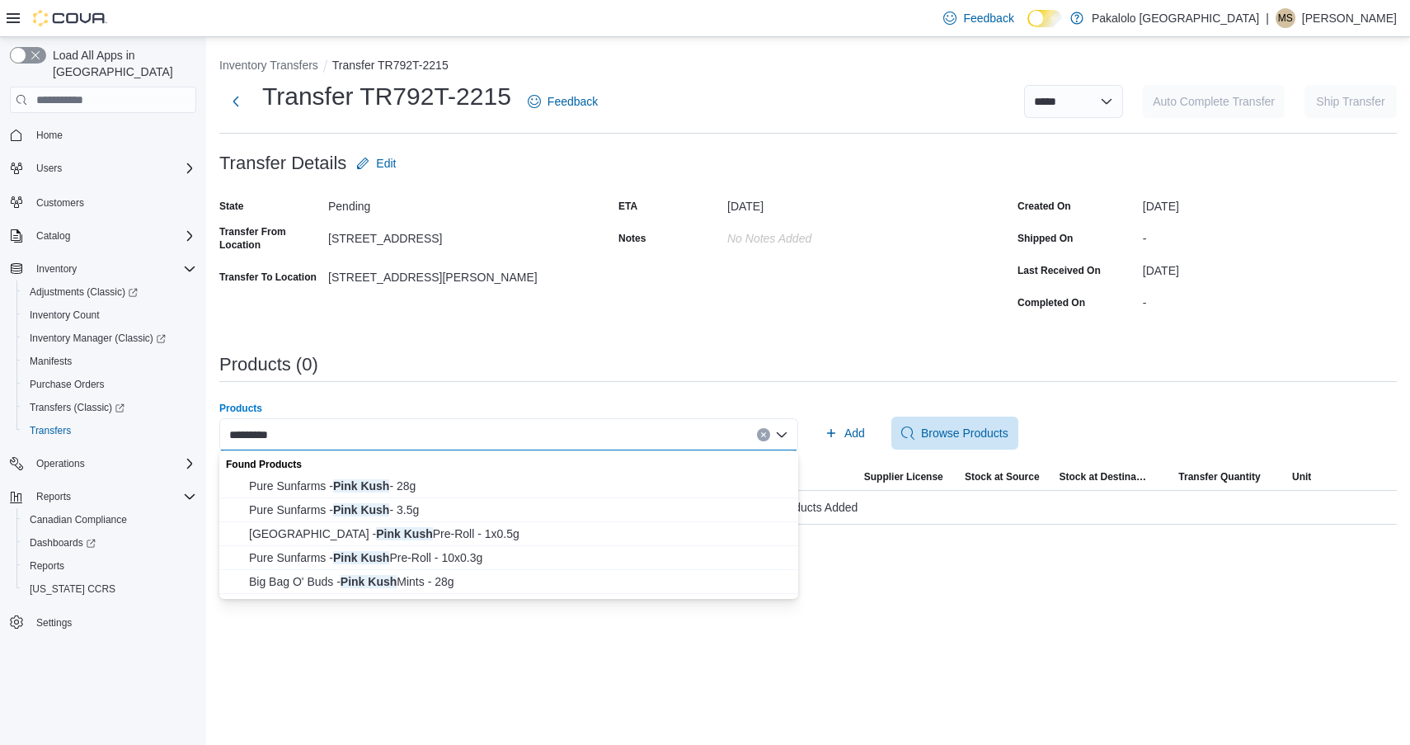
type input "*********"
click at [310, 473] on div "Found Products" at bounding box center [508, 462] width 579 height 24
click at [310, 478] on span "Pure Sunfarms - Pink Kush - 28g" at bounding box center [518, 486] width 539 height 16
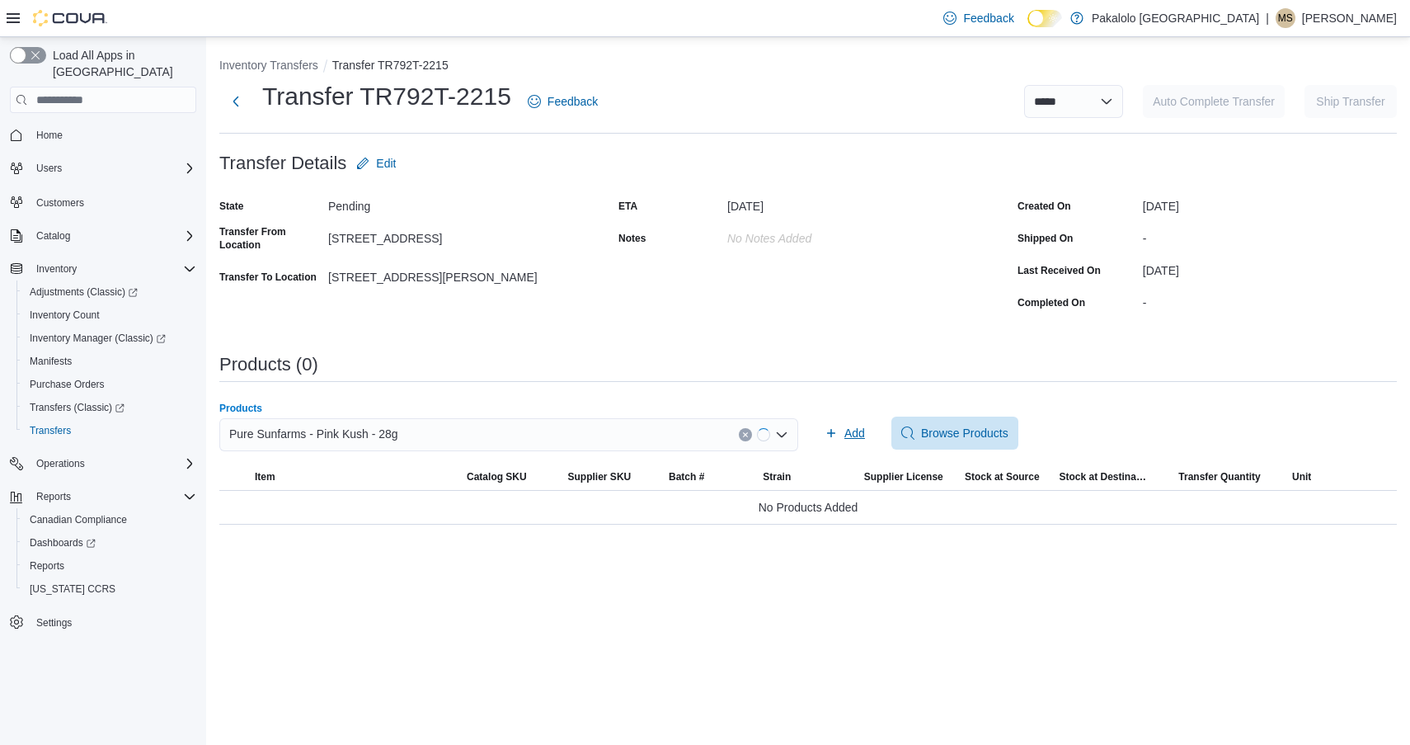
click at [864, 435] on span "Add" at bounding box center [855, 433] width 21 height 16
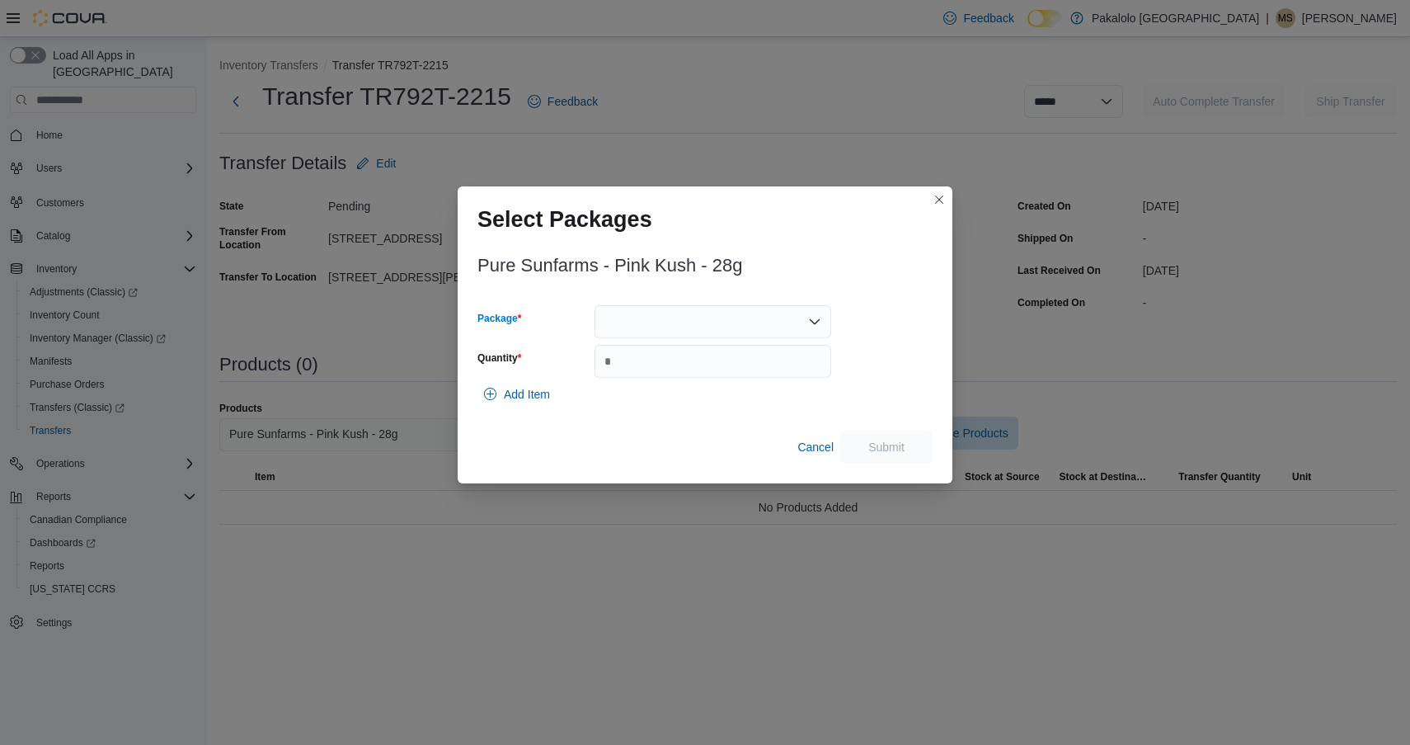
click at [736, 317] on div at bounding box center [713, 321] width 237 height 33
click at [733, 382] on button "00009116" at bounding box center [713, 374] width 237 height 24
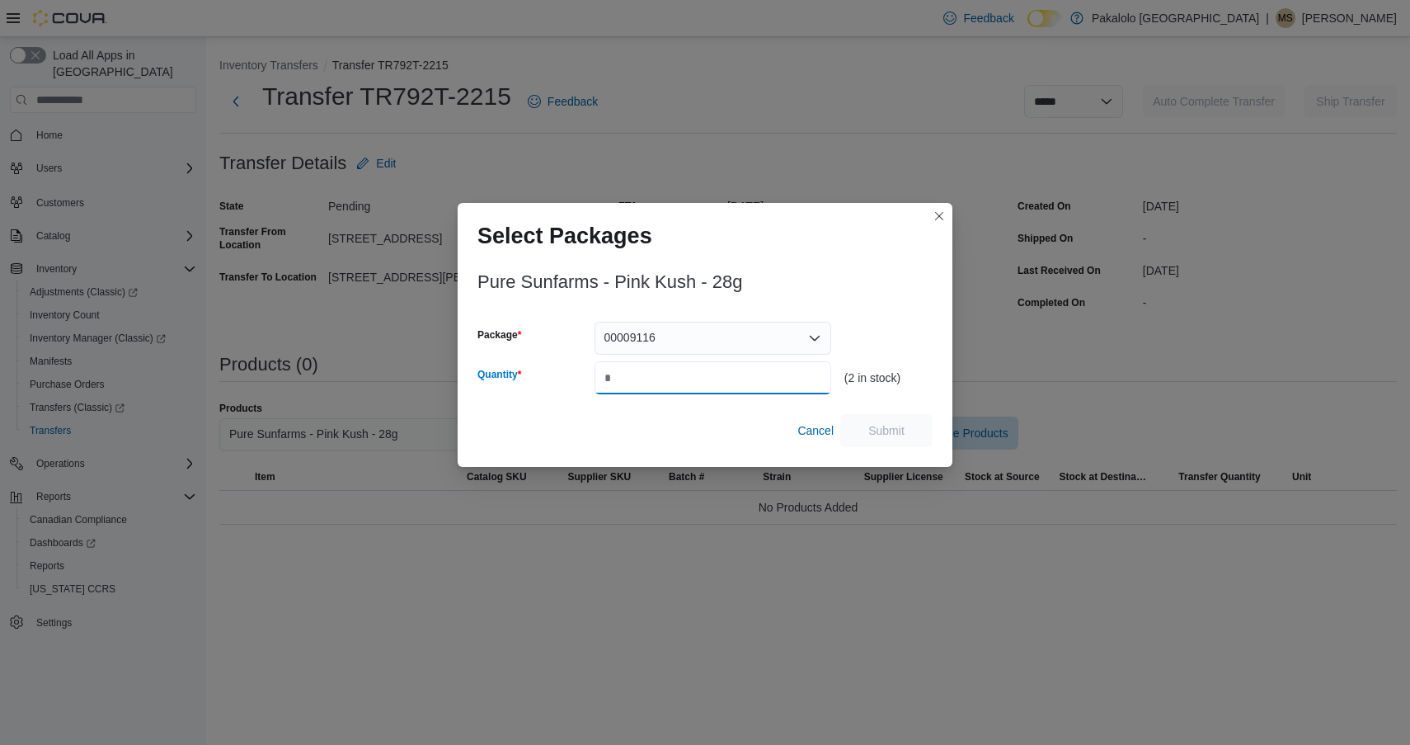
click at [733, 382] on input "Quantity" at bounding box center [713, 377] width 237 height 33
type input "*"
click at [874, 420] on span "Submit" at bounding box center [886, 429] width 73 height 33
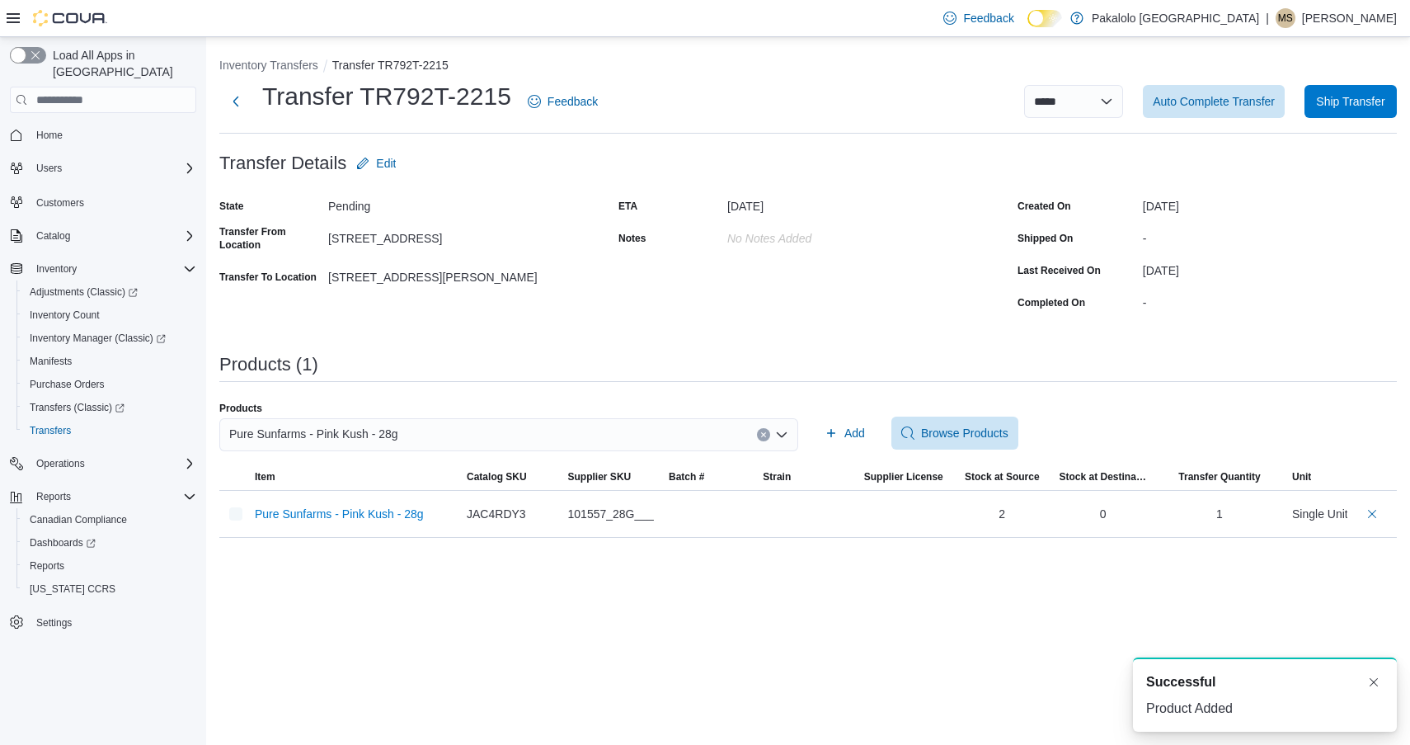
scroll to position [3, 0]
click at [393, 431] on span "Pure Sunfarms - Pink Kush - 28g" at bounding box center [313, 434] width 169 height 20
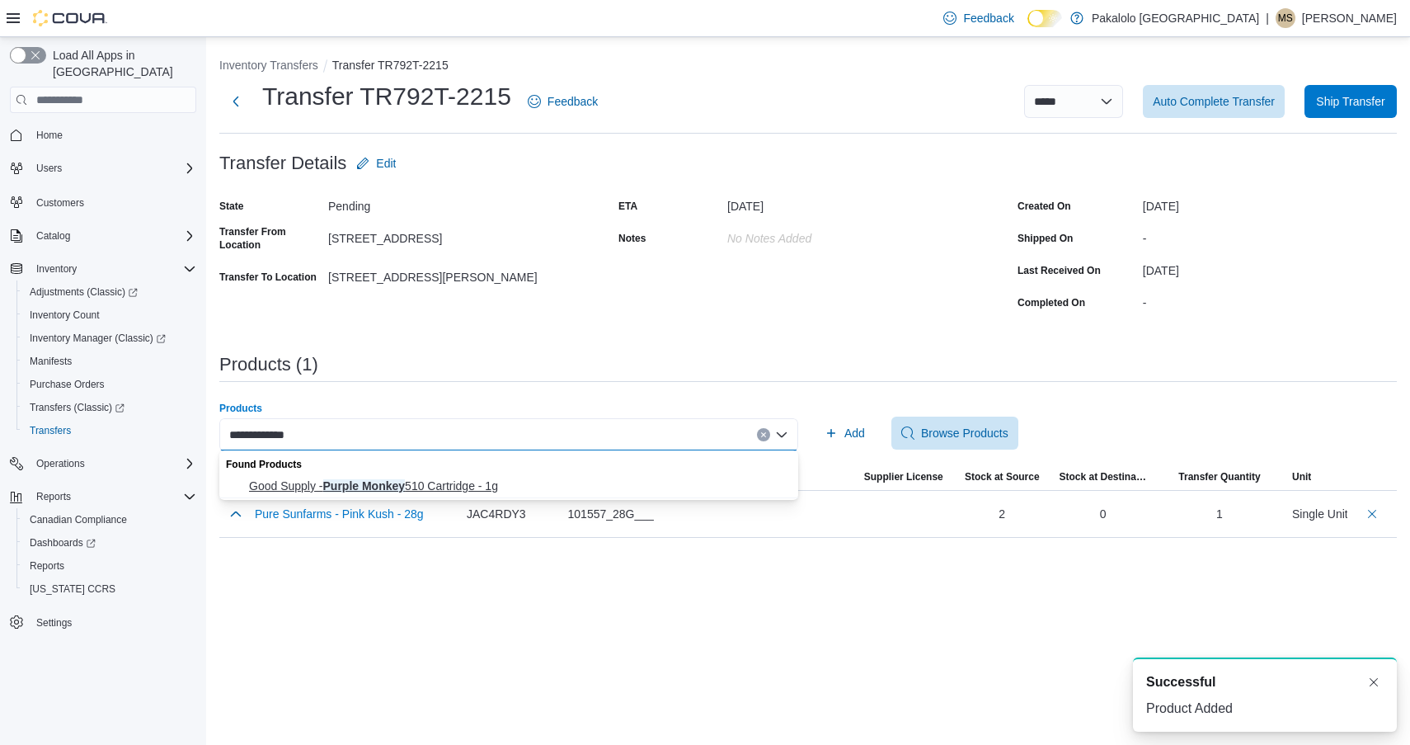
type input "**********"
click at [375, 483] on span "Good Supply - Purple Monkey 510 Cartridge - 1g" at bounding box center [518, 486] width 539 height 16
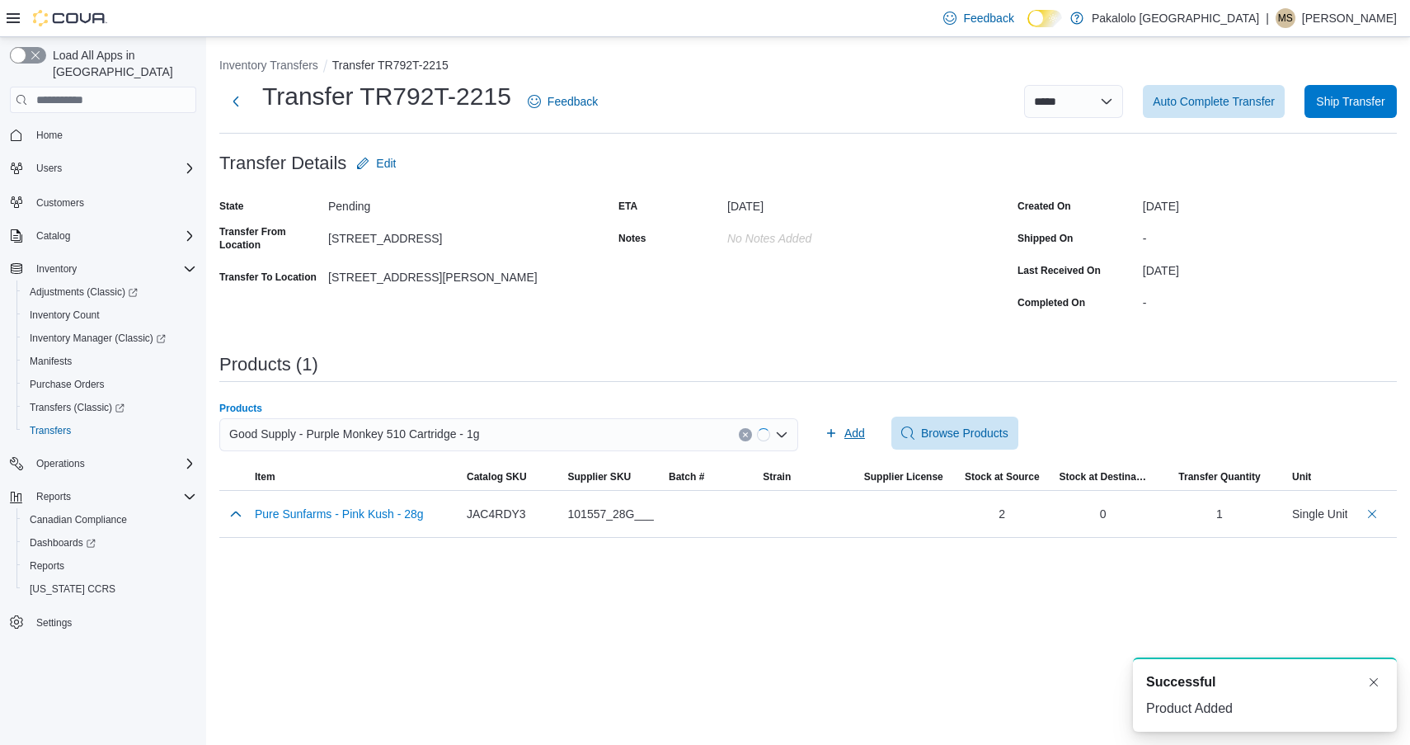
click at [835, 429] on icon "button" at bounding box center [831, 432] width 13 height 13
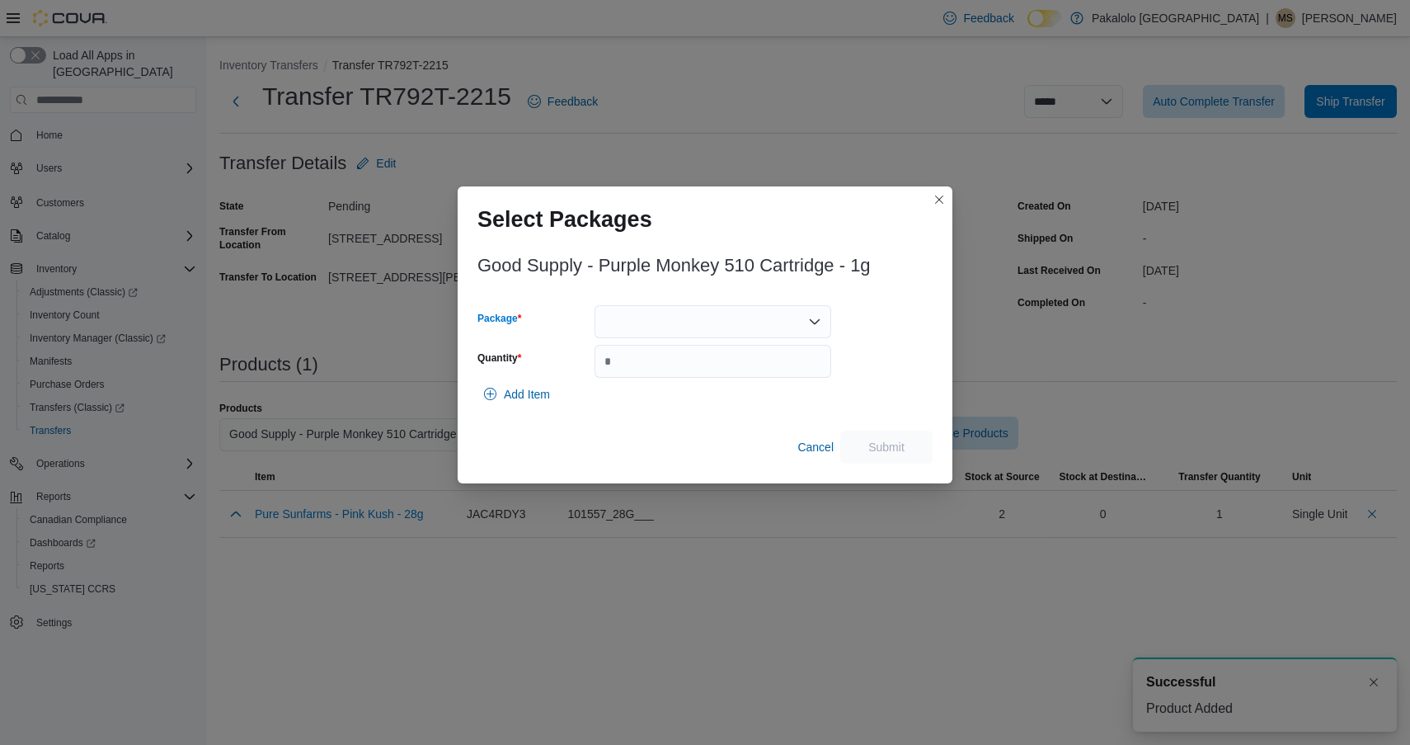
click at [738, 318] on div at bounding box center [713, 321] width 237 height 33
click at [735, 364] on button "3101737518" at bounding box center [713, 374] width 237 height 24
click at [735, 364] on input "Quantity" at bounding box center [713, 361] width 237 height 33
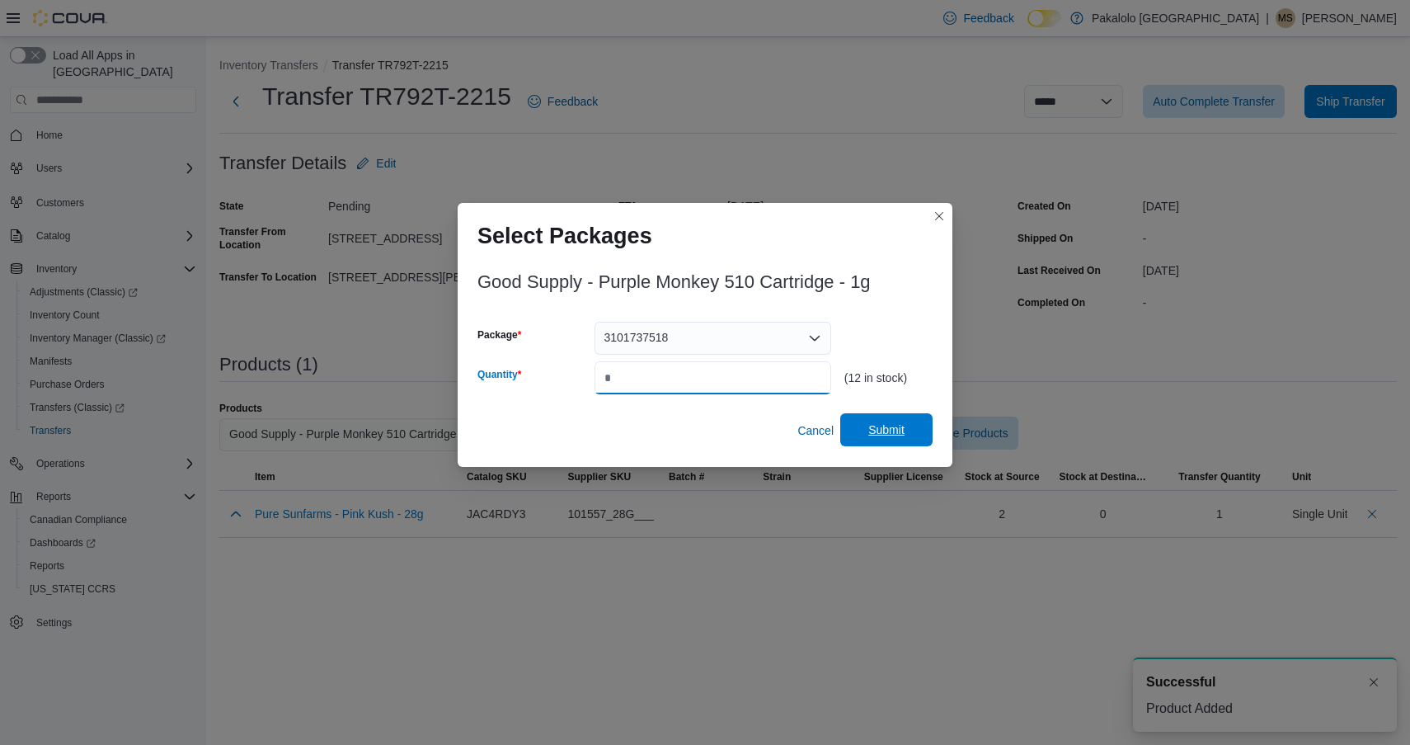
type input "*"
click at [900, 433] on span "Submit" at bounding box center [887, 429] width 36 height 16
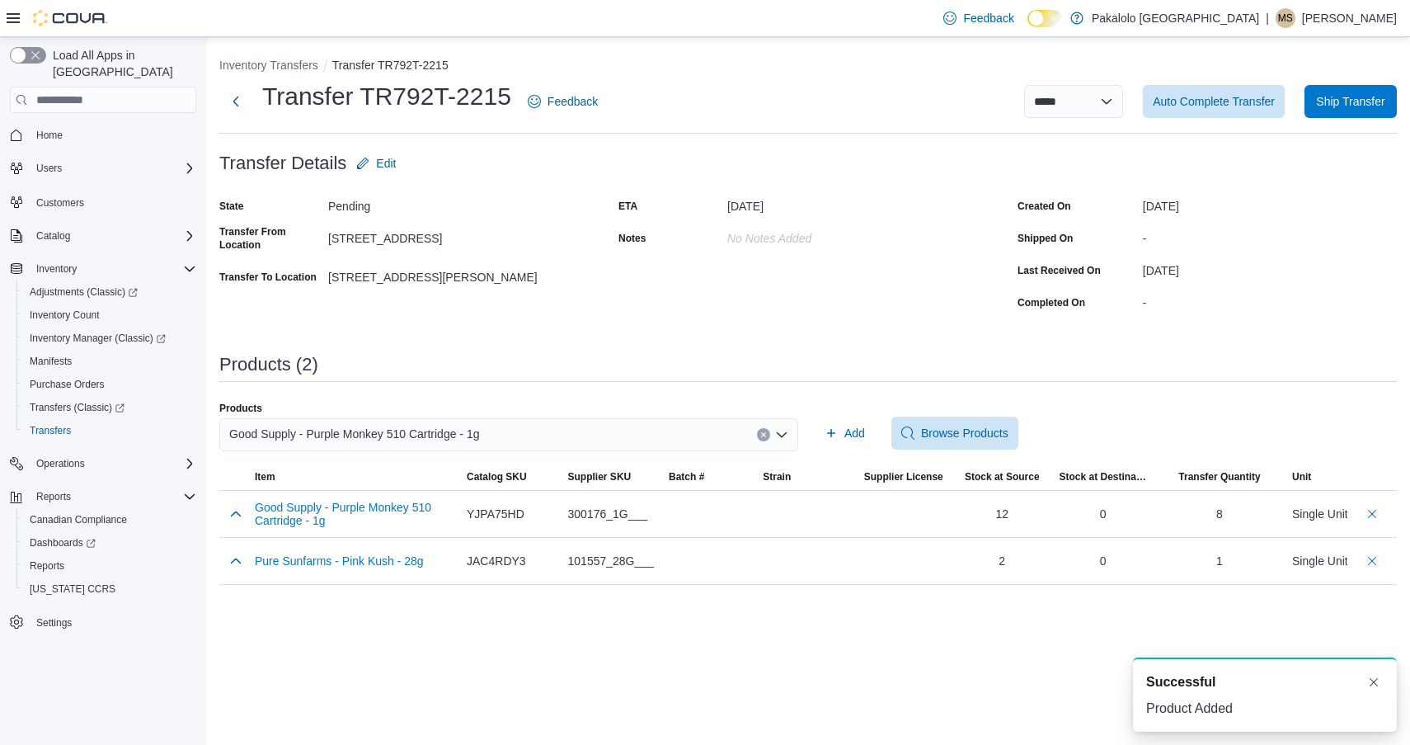
click at [475, 441] on span "Good Supply - Purple Monkey 510 Cartridge - 1g" at bounding box center [354, 434] width 251 height 20
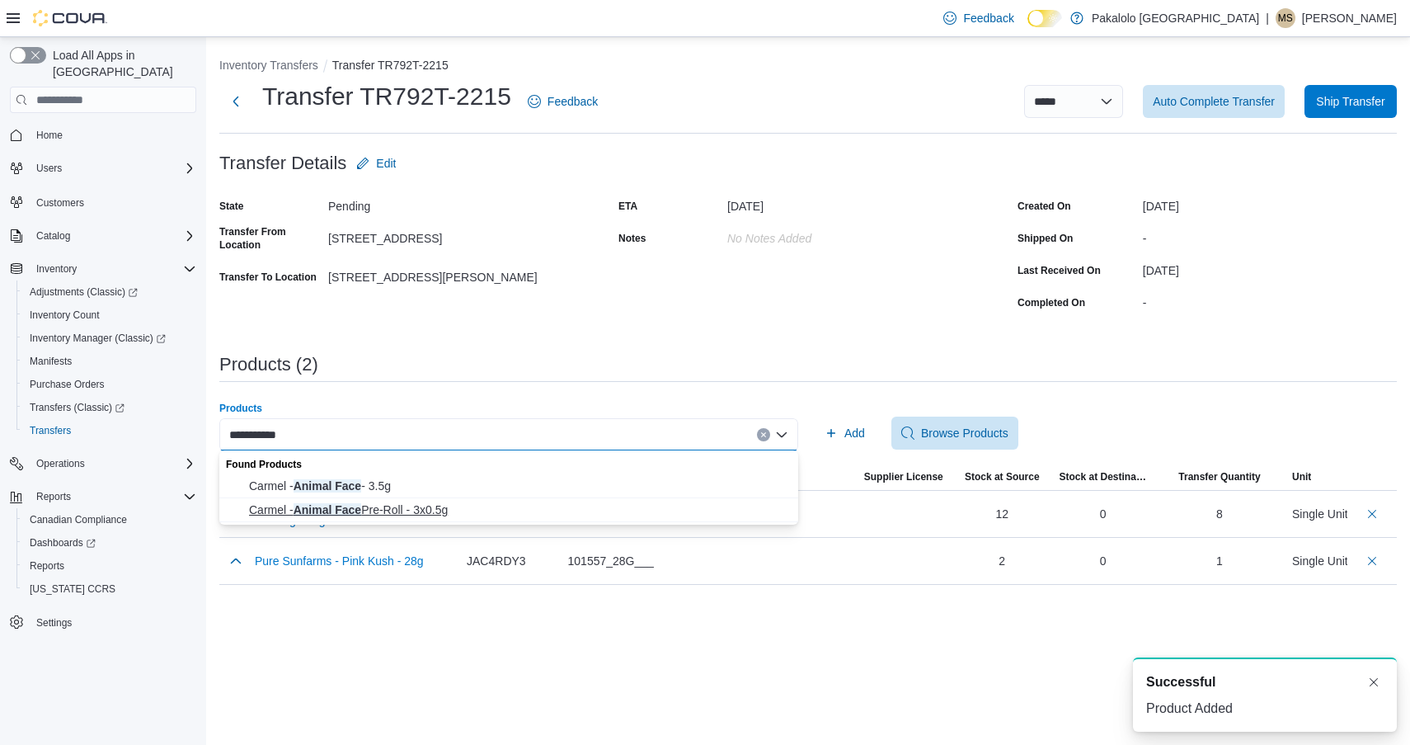
type input "**********"
click at [450, 508] on span "Carmel - Animal Face Pre-Roll - 3x0.5g" at bounding box center [518, 509] width 539 height 16
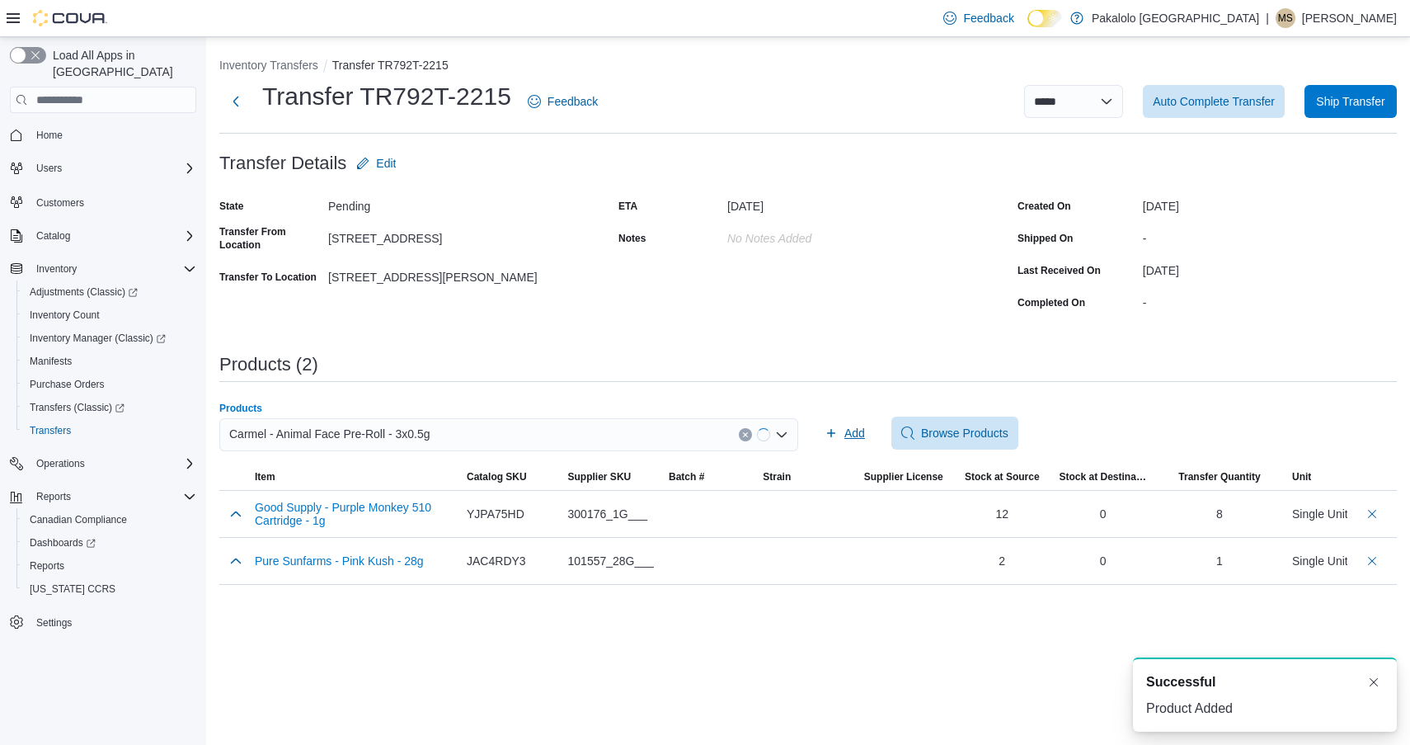
click at [850, 433] on span "Add" at bounding box center [855, 433] width 21 height 16
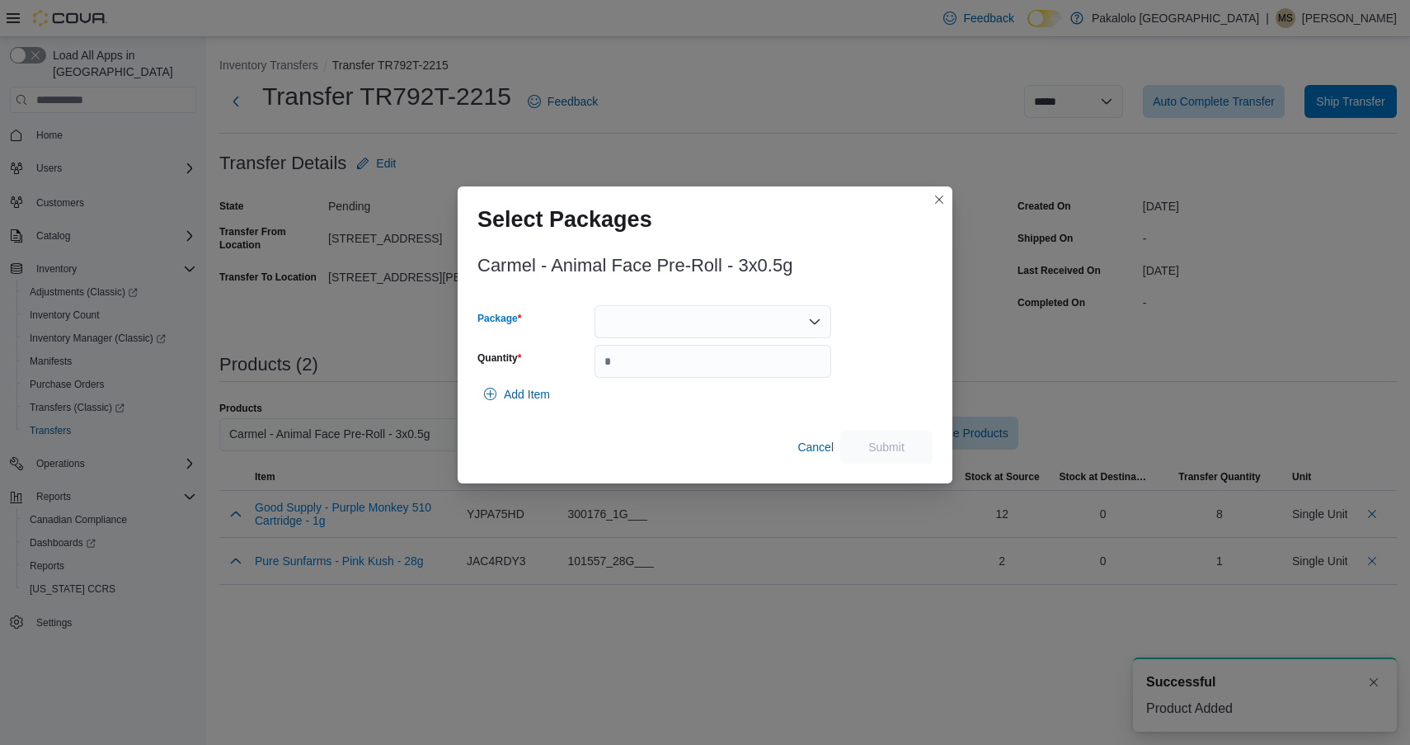
click at [730, 333] on div at bounding box center [713, 321] width 237 height 33
click at [728, 365] on span "AF175LC1" at bounding box center [722, 373] width 197 height 16
click at [721, 313] on div "AF175LC1" at bounding box center [713, 321] width 237 height 33
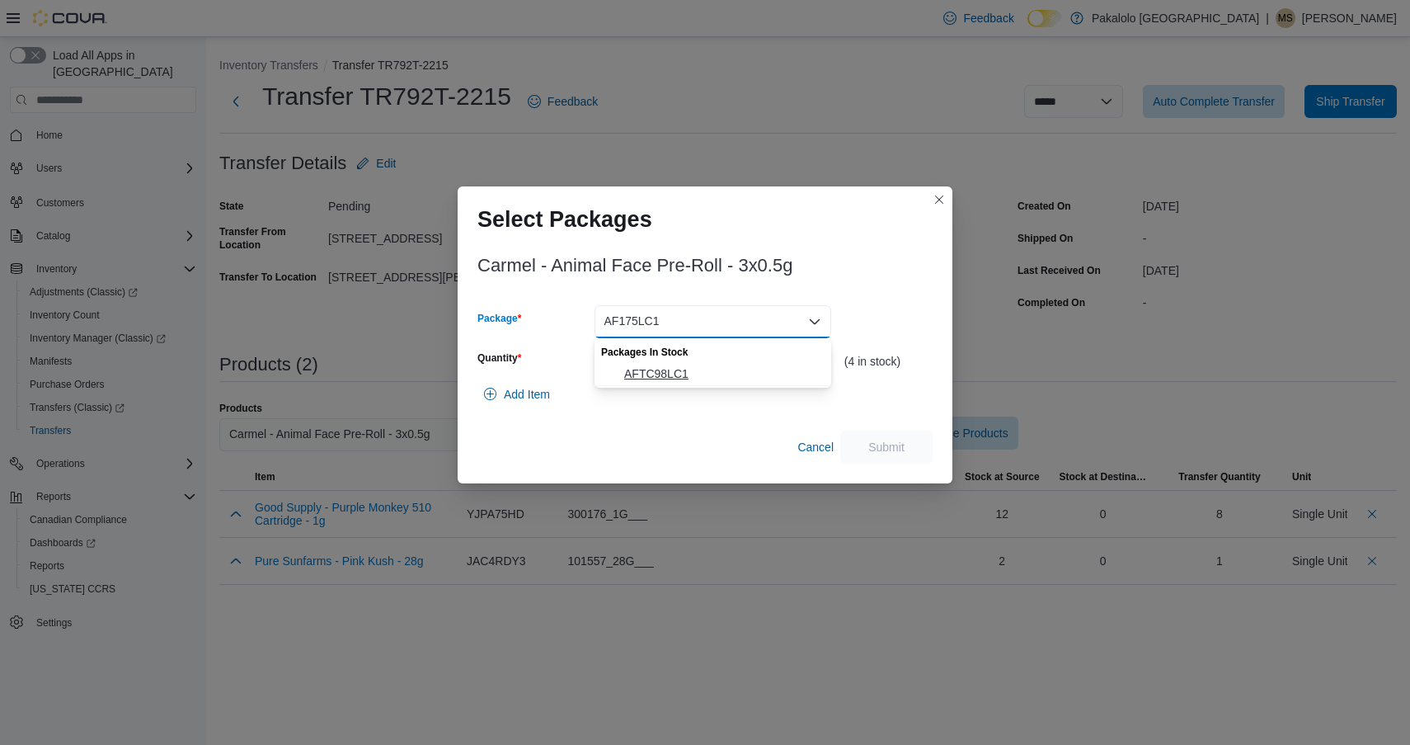
click at [711, 374] on span "AFTC98LC1" at bounding box center [722, 373] width 197 height 16
click at [711, 374] on input "Quantity" at bounding box center [713, 361] width 237 height 33
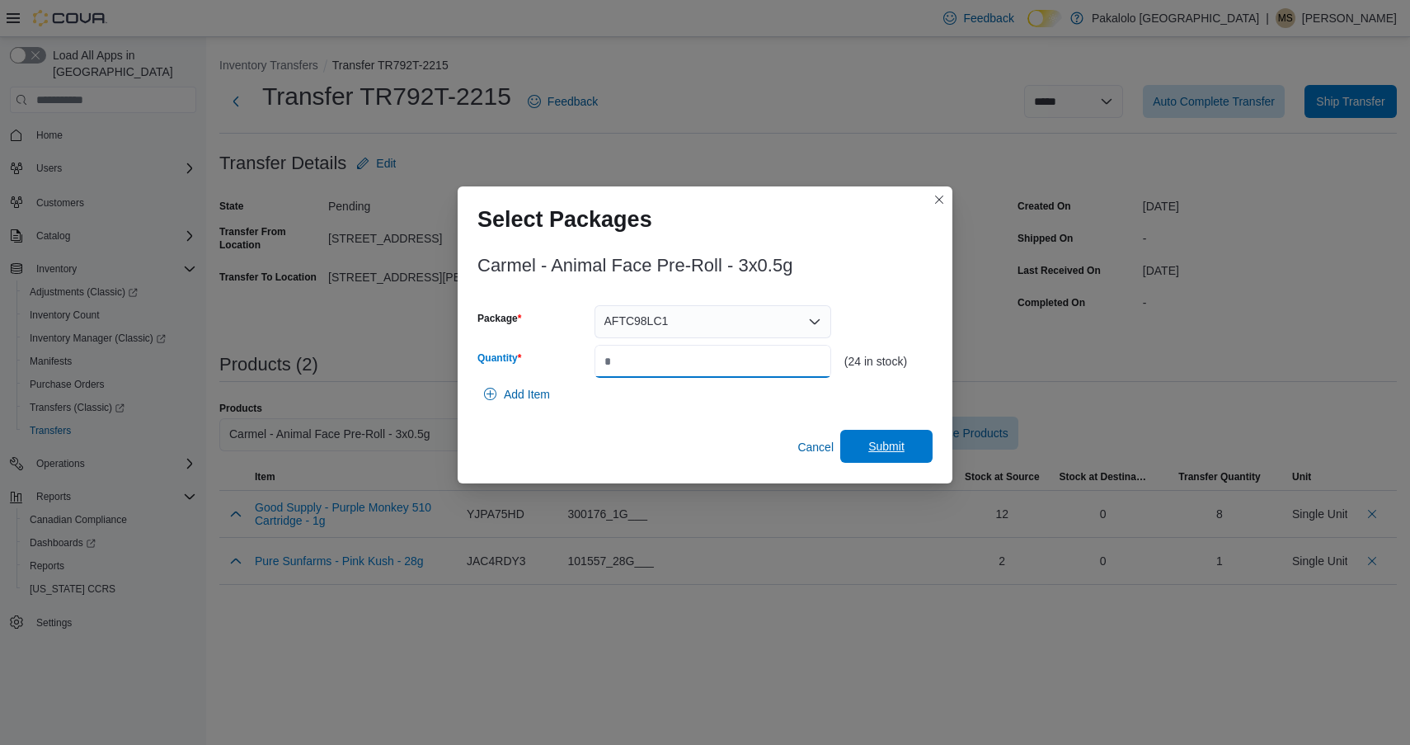
type input "**"
click at [894, 442] on span "Submit" at bounding box center [887, 446] width 36 height 16
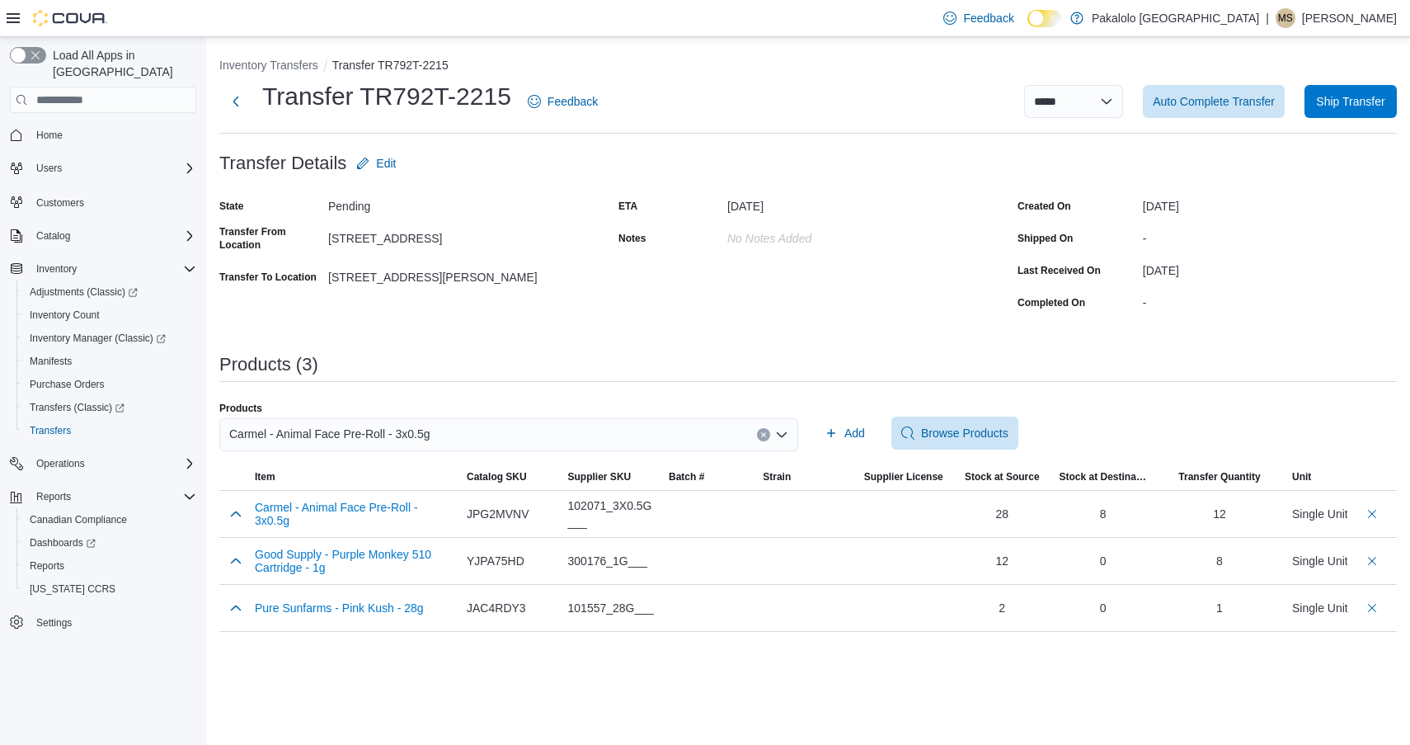
click at [530, 420] on div "Carmel - Animal Face Pre-Roll - 3x0.5g" at bounding box center [508, 434] width 579 height 33
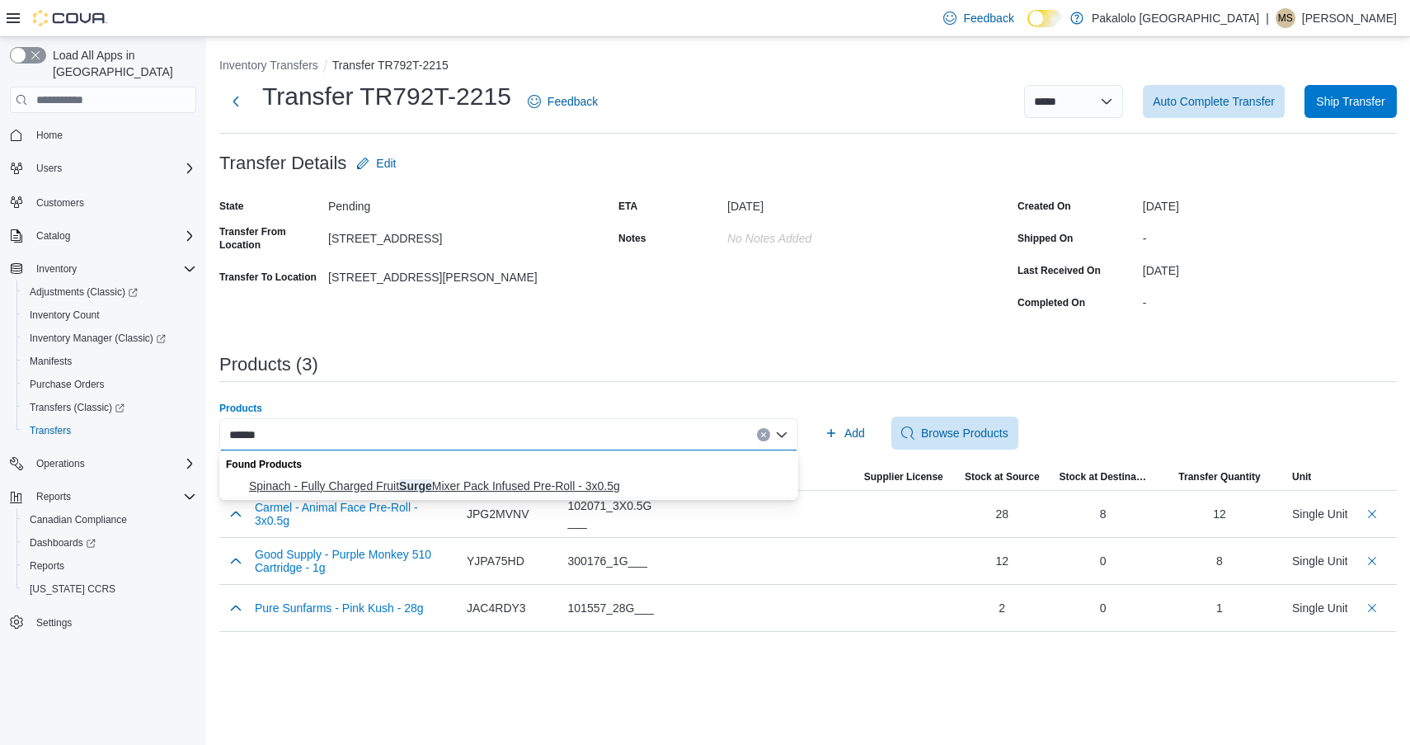
type input "*****"
click at [445, 484] on span "Spinach - Fully Charged Fruit Surge Mixer Pack Infused Pre-Roll - 3x0.5g" at bounding box center [518, 486] width 539 height 16
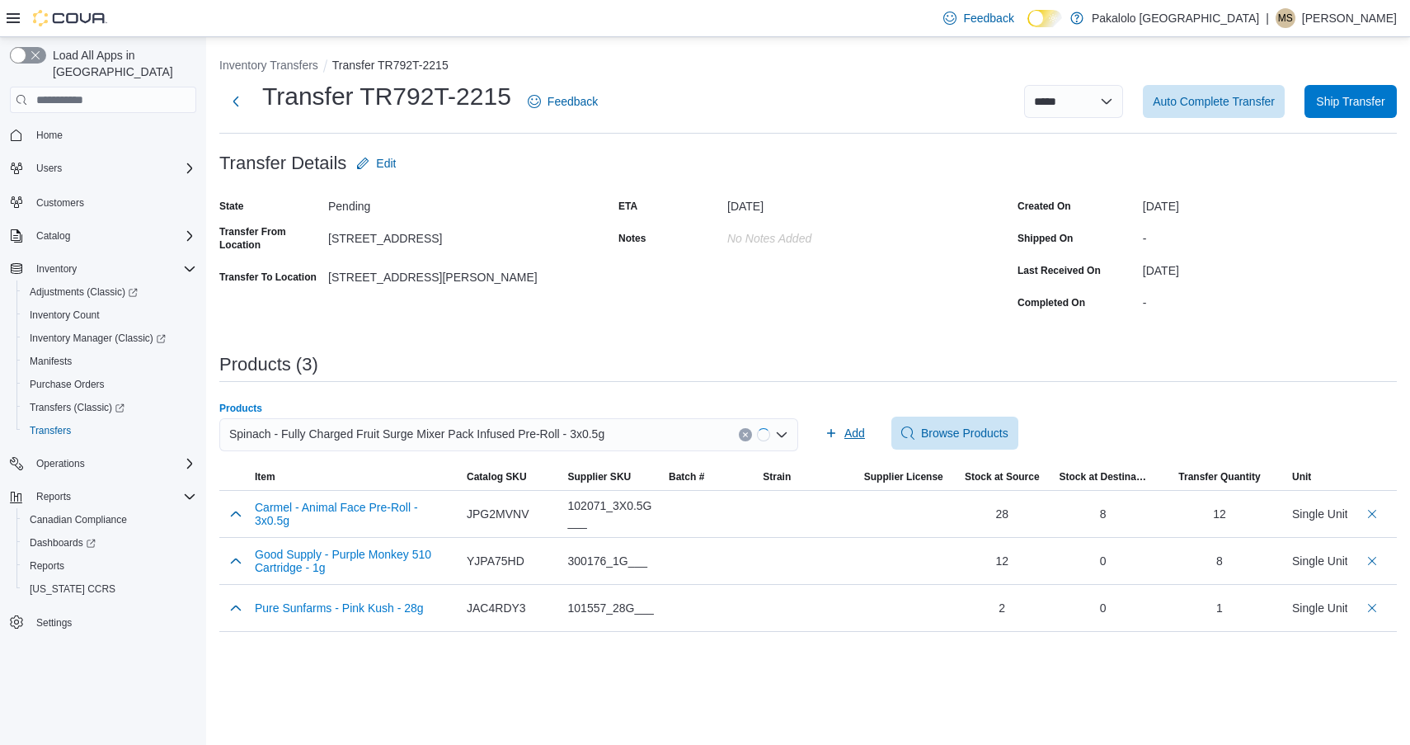
click at [840, 429] on span "Add" at bounding box center [845, 433] width 40 height 33
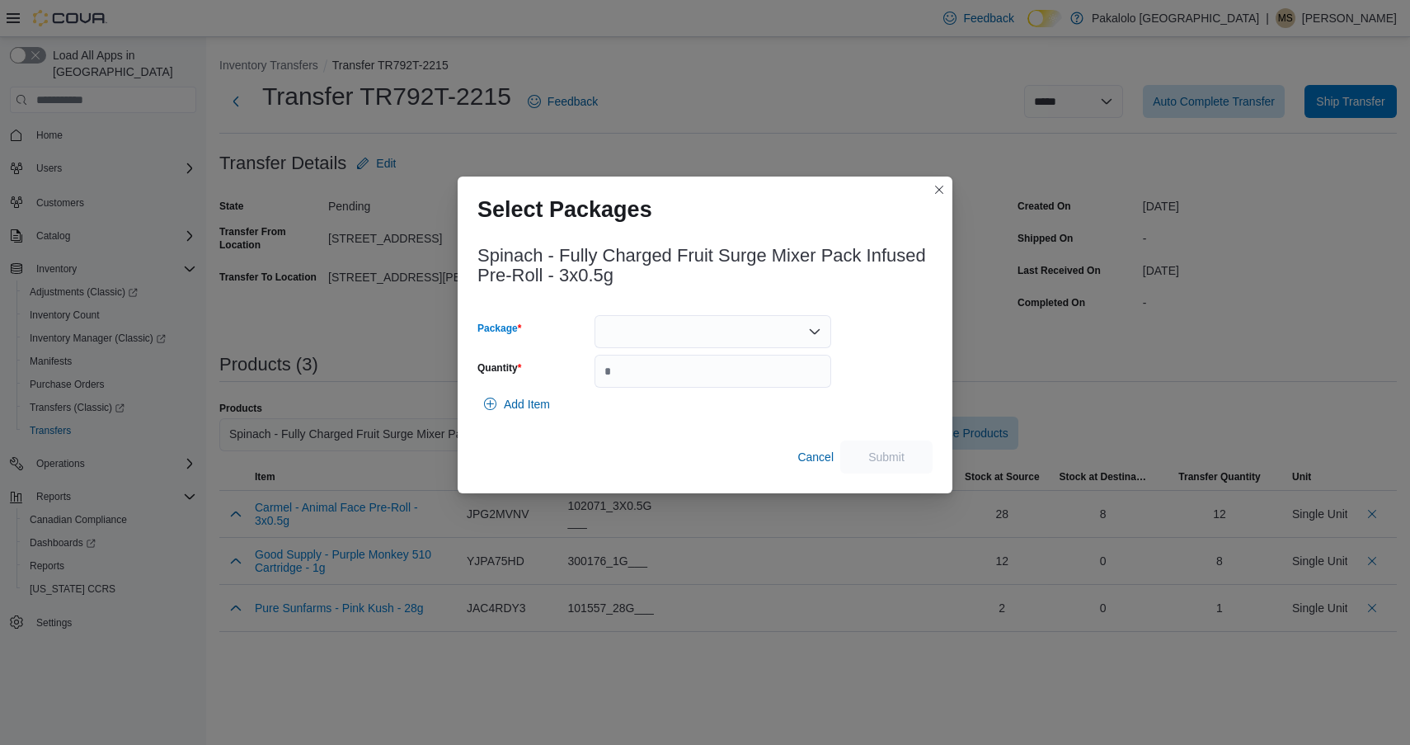
click at [764, 344] on div at bounding box center [713, 331] width 237 height 33
click at [755, 372] on button "024274" at bounding box center [713, 384] width 237 height 24
click at [755, 372] on input "Quantity" at bounding box center [713, 371] width 237 height 33
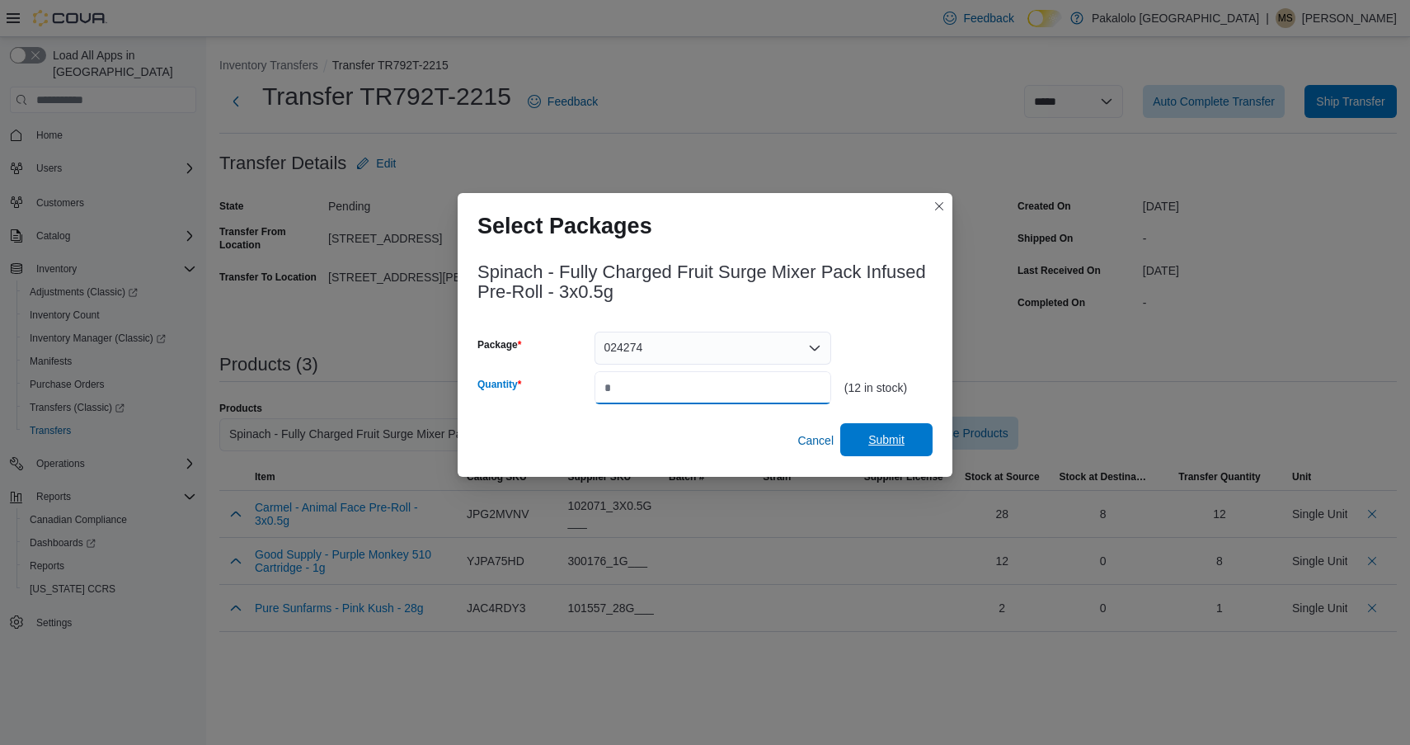
type input "*"
click at [875, 439] on span "Submit" at bounding box center [887, 439] width 36 height 16
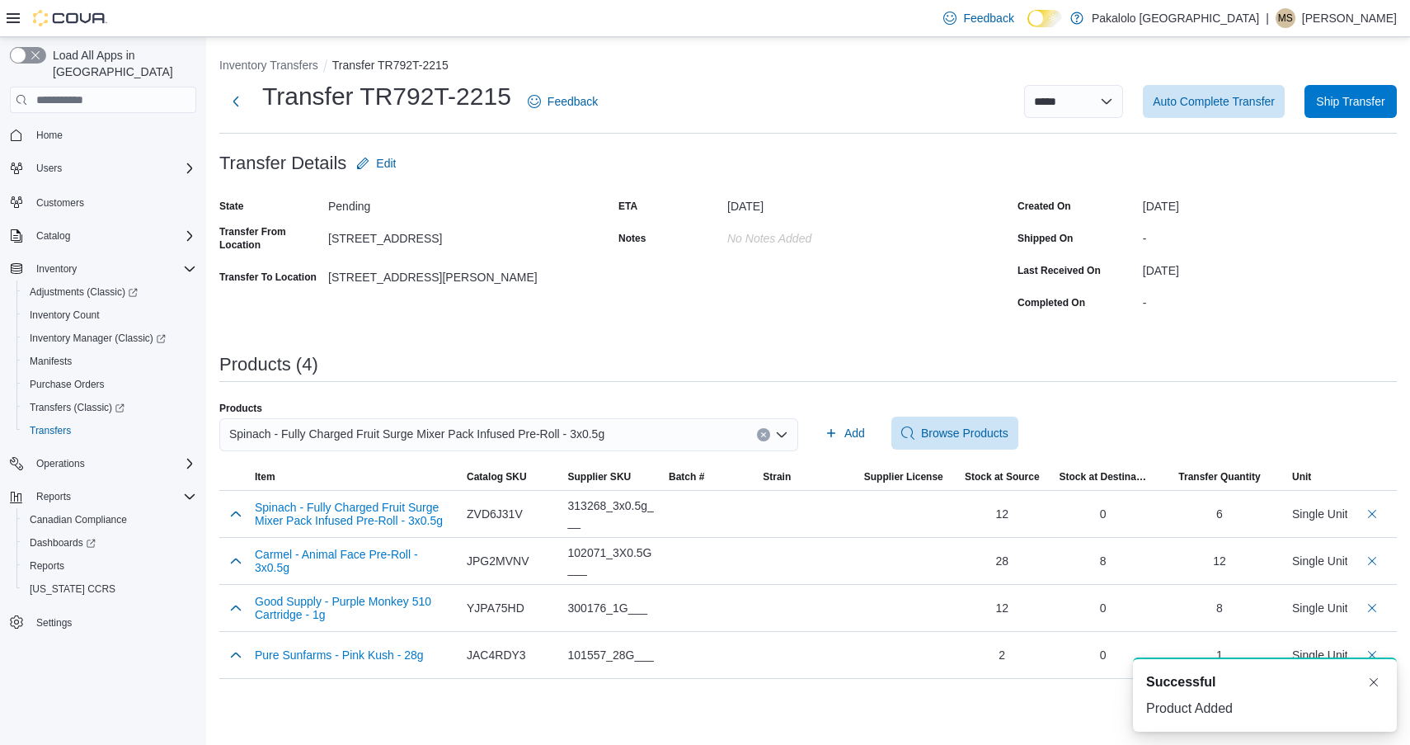
click at [431, 440] on span "Spinach - Fully Charged Fruit Surge Mixer Pack Infused Pre-Roll - 3x0.5g" at bounding box center [416, 434] width 375 height 20
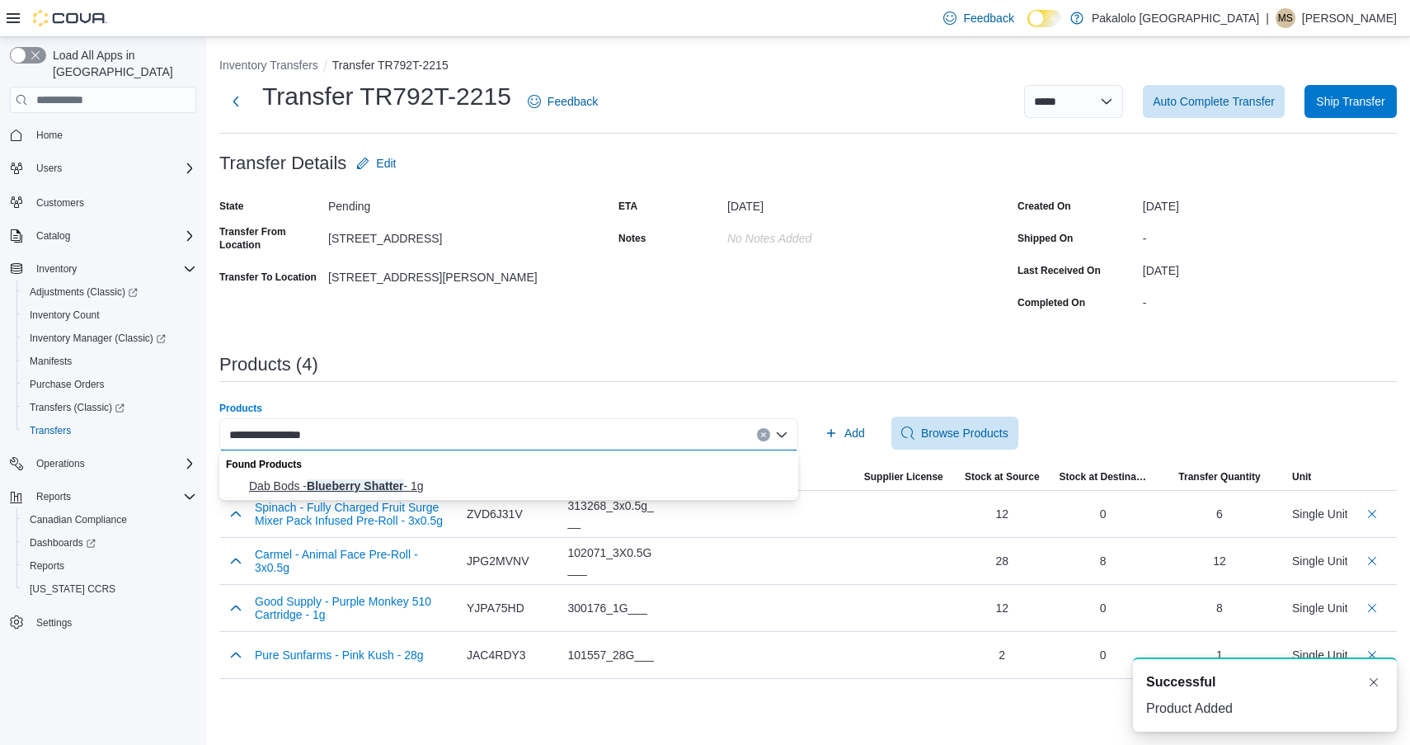
type input "**********"
click at [433, 491] on span "Dab Bods - Blueberry Shatter - 1g" at bounding box center [518, 486] width 539 height 16
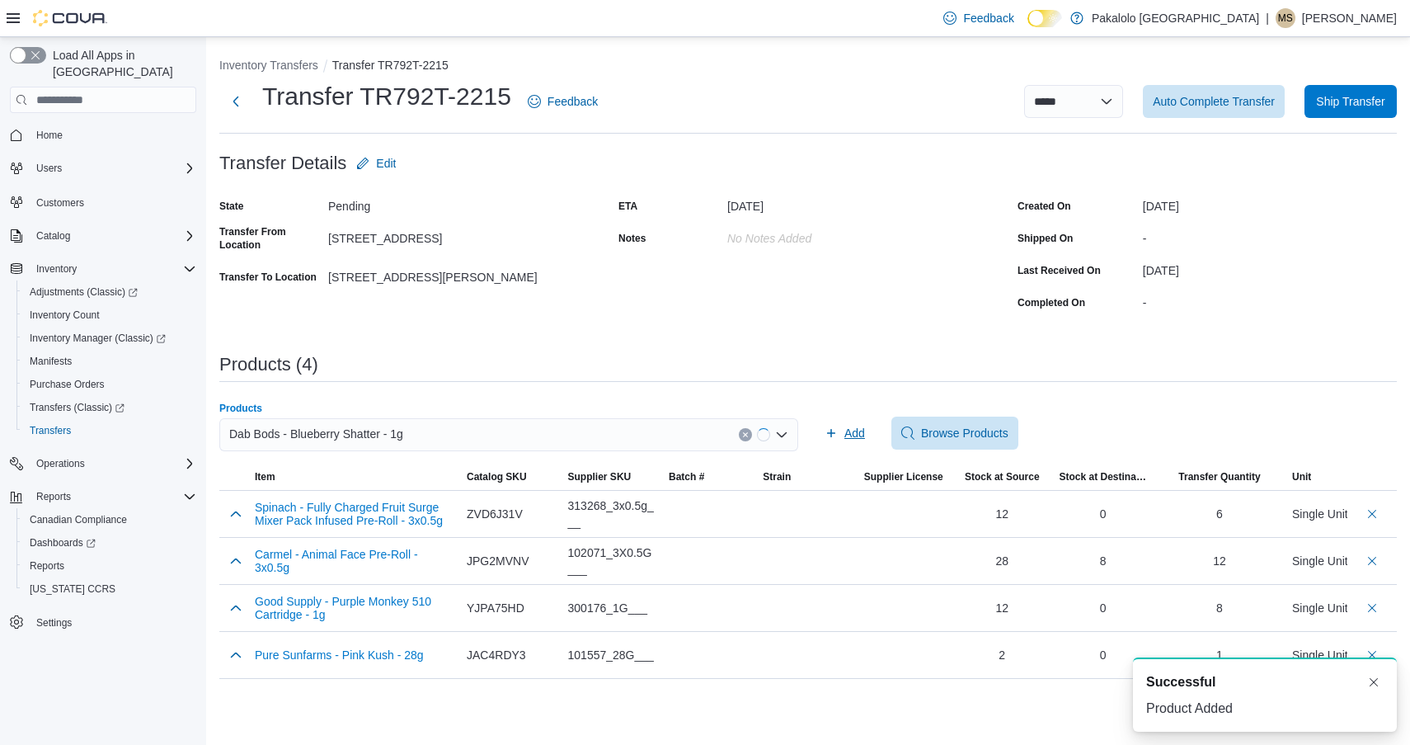
click at [833, 437] on icon "button" at bounding box center [831, 432] width 13 height 13
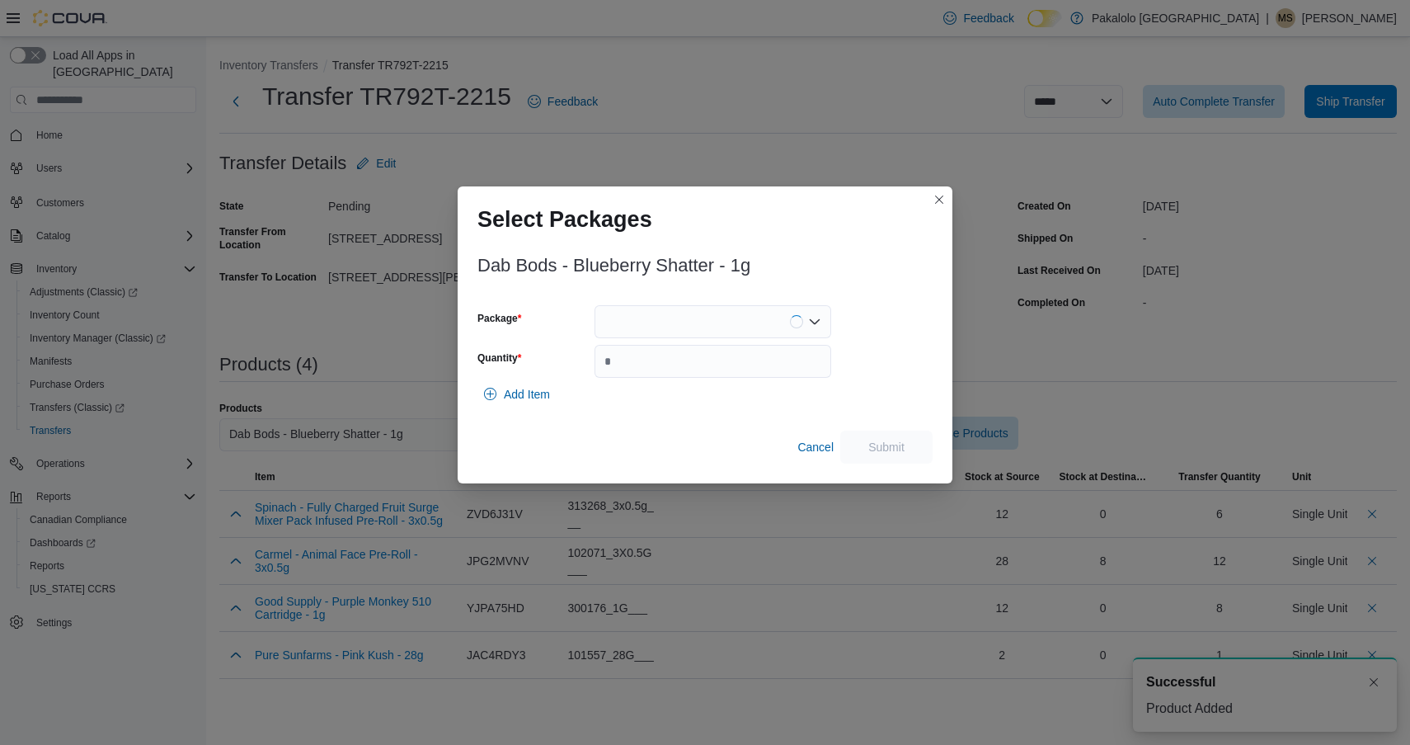
click at [727, 342] on div "Package Quantity" at bounding box center [655, 341] width 354 height 73
click at [727, 339] on div "Package Quantity" at bounding box center [655, 341] width 354 height 73
click at [720, 374] on input "Quantity" at bounding box center [713, 361] width 237 height 33
type input "*"
click at [716, 334] on div at bounding box center [713, 321] width 237 height 33
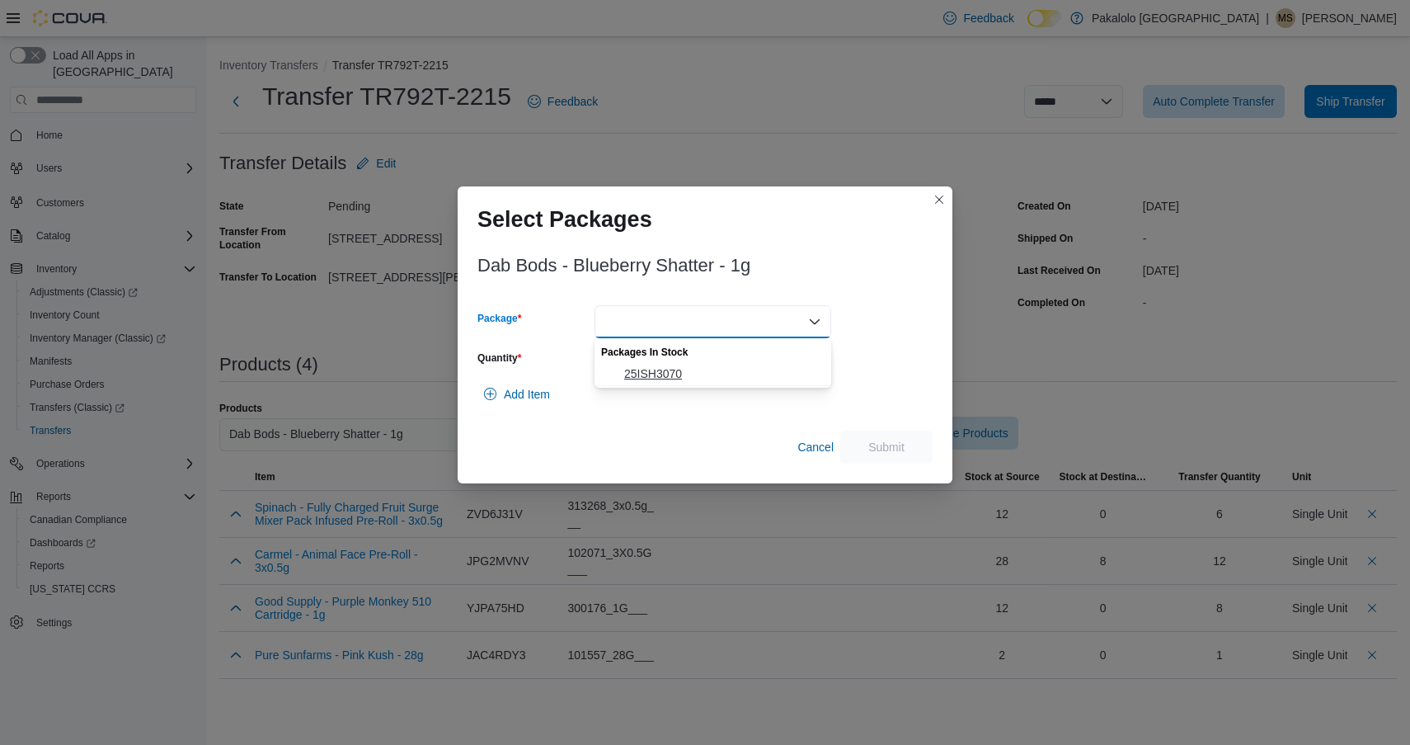
click at [706, 372] on span "25ISH3070" at bounding box center [722, 373] width 197 height 16
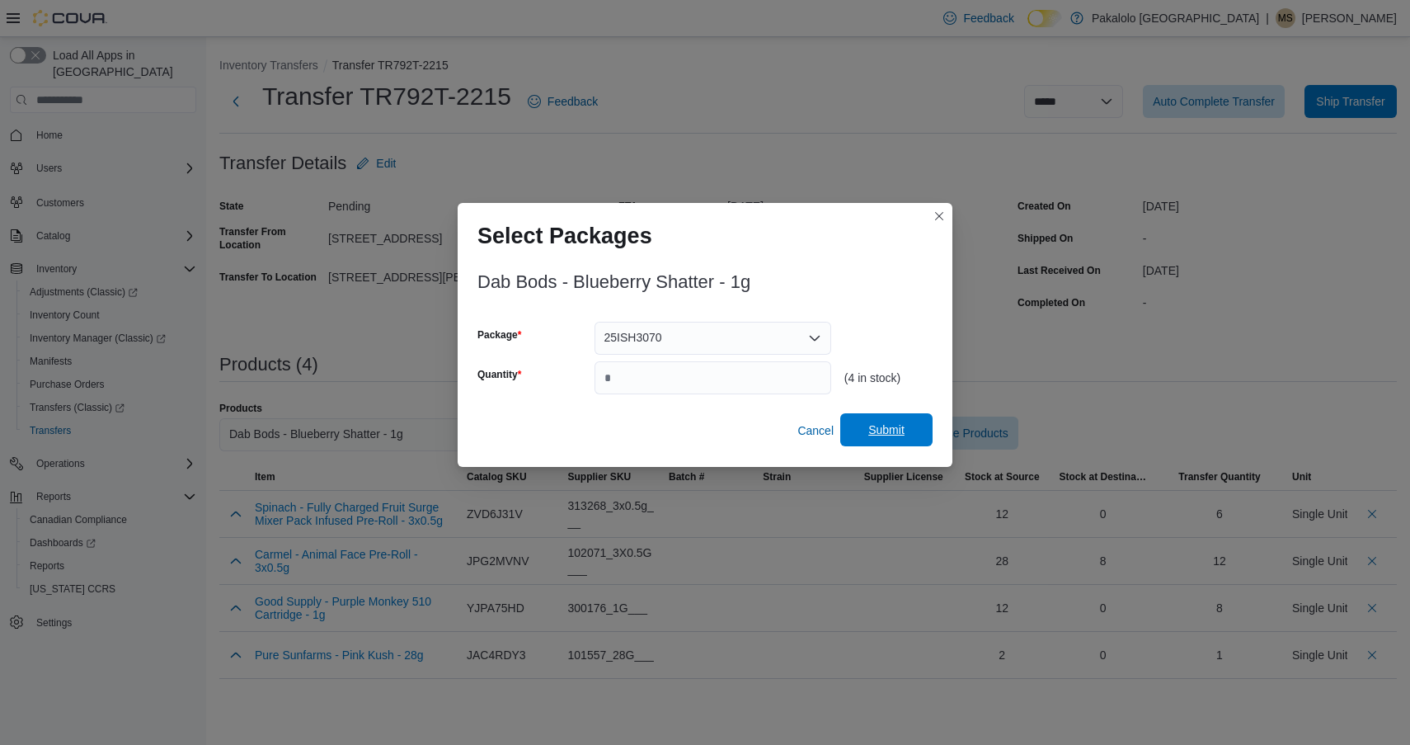
click at [886, 421] on span "Submit" at bounding box center [886, 429] width 73 height 33
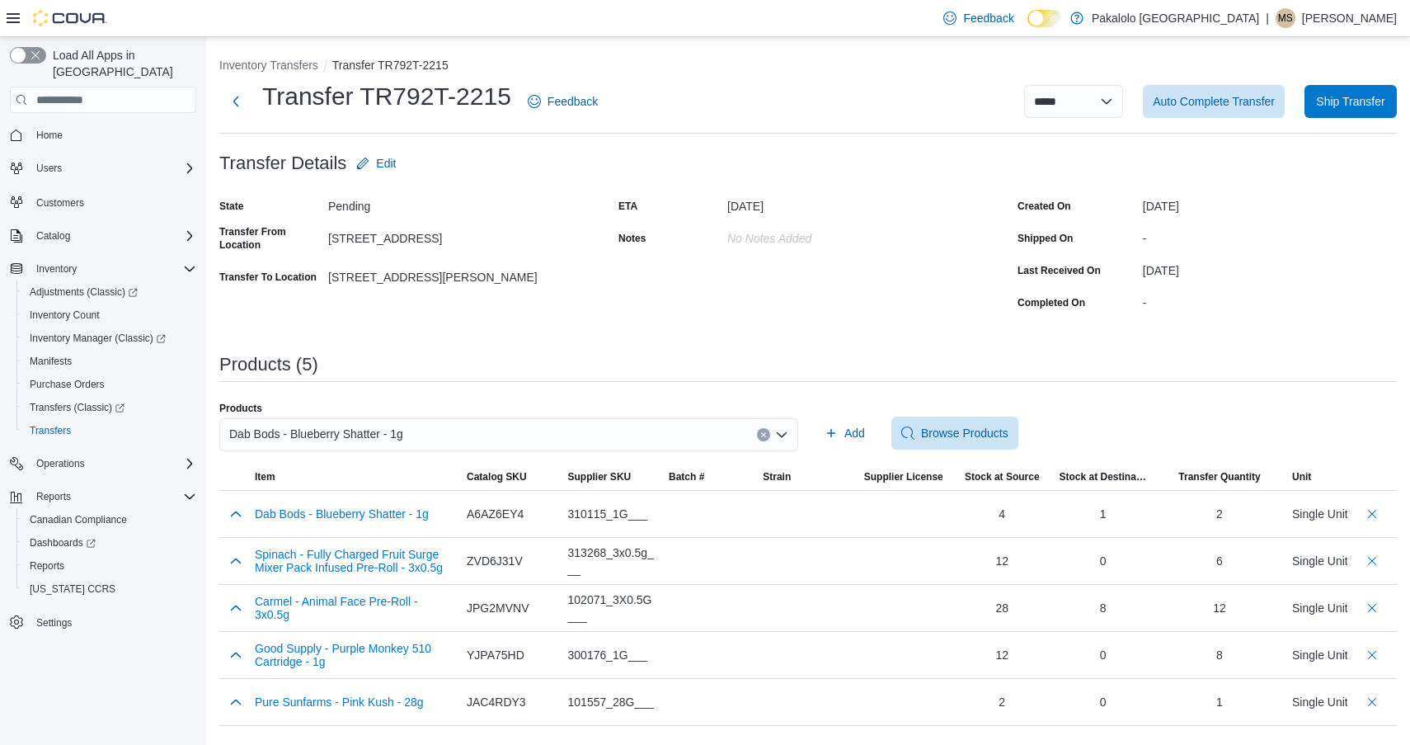
click at [591, 446] on div "Dab Bods - Blueberry Shatter - 1g" at bounding box center [508, 434] width 579 height 33
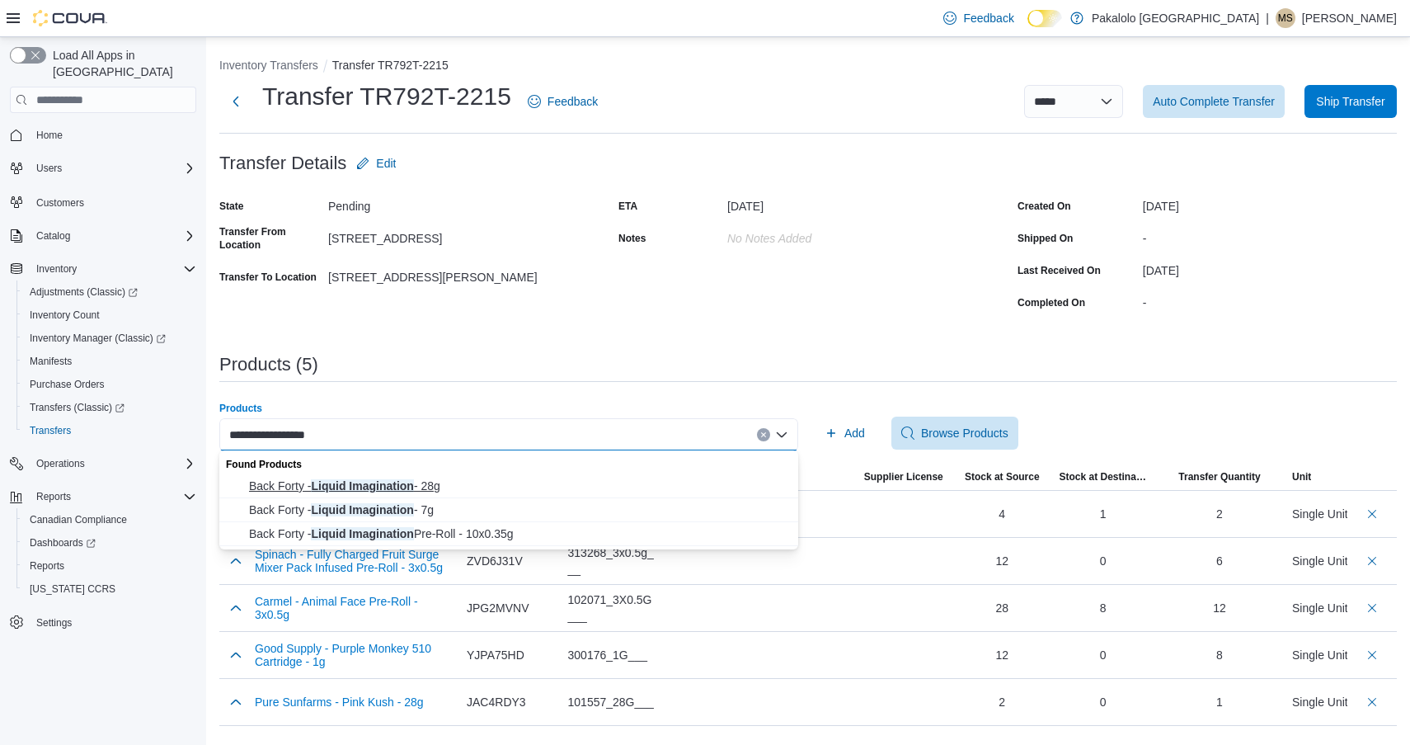
type input "**********"
click at [591, 476] on button "Back Forty - Liquid Imagination - 28g" at bounding box center [508, 486] width 579 height 24
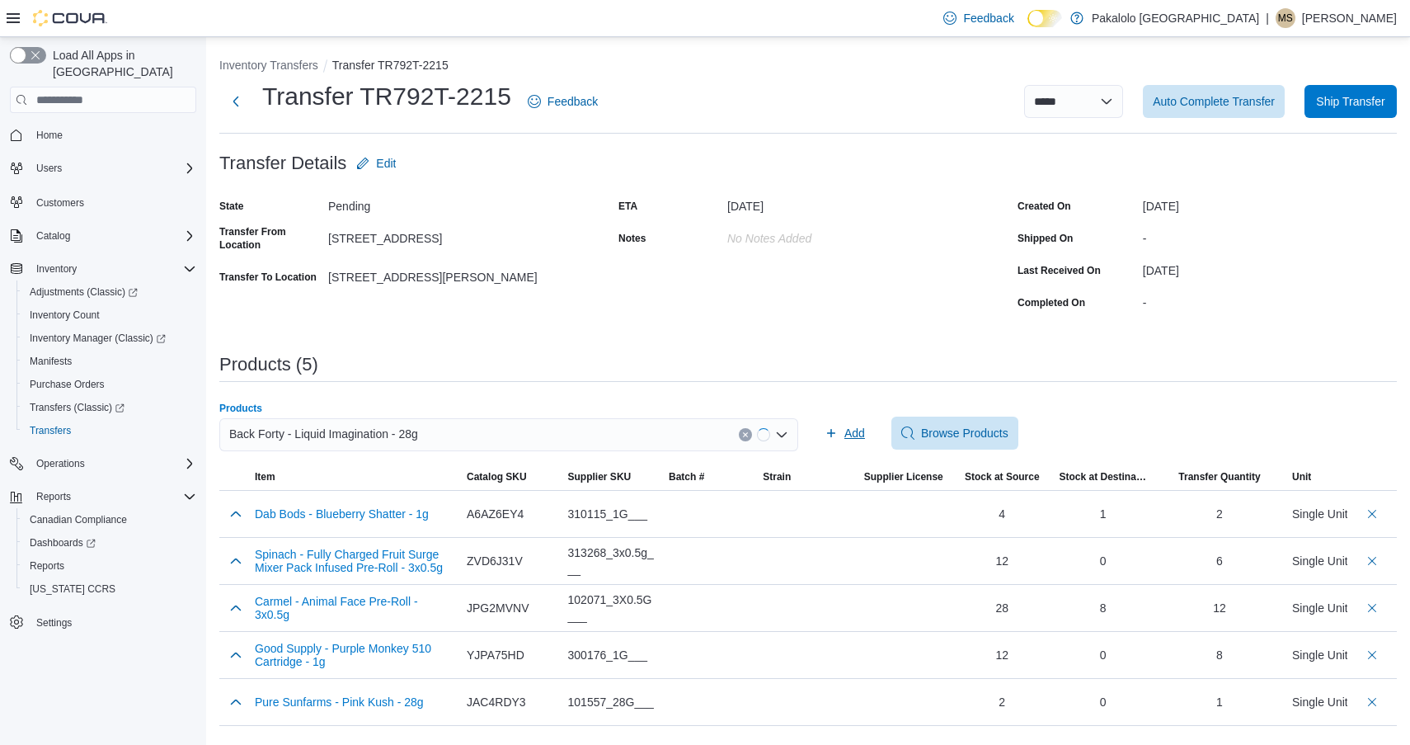
click at [844, 432] on span "Add" at bounding box center [845, 433] width 40 height 33
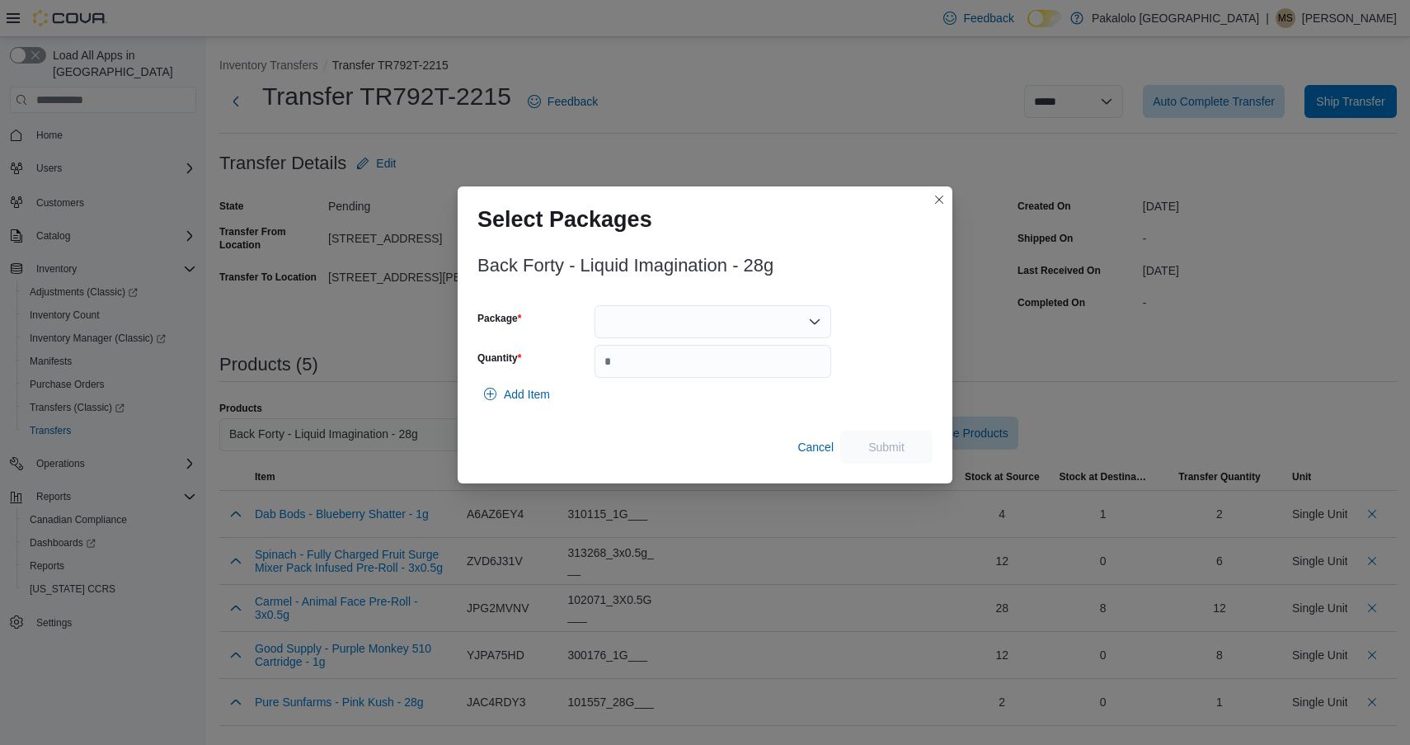
click at [752, 300] on div "Back Forty - Liquid Imagination - 28g Package Quantity Add Item Cancel Submit" at bounding box center [705, 355] width 455 height 218
click at [746, 313] on div at bounding box center [713, 321] width 237 height 33
click at [738, 377] on span "10508361-01" at bounding box center [722, 373] width 197 height 16
click at [738, 377] on input "Quantity" at bounding box center [713, 361] width 237 height 33
click at [737, 323] on div "10508361-01" at bounding box center [713, 321] width 237 height 33
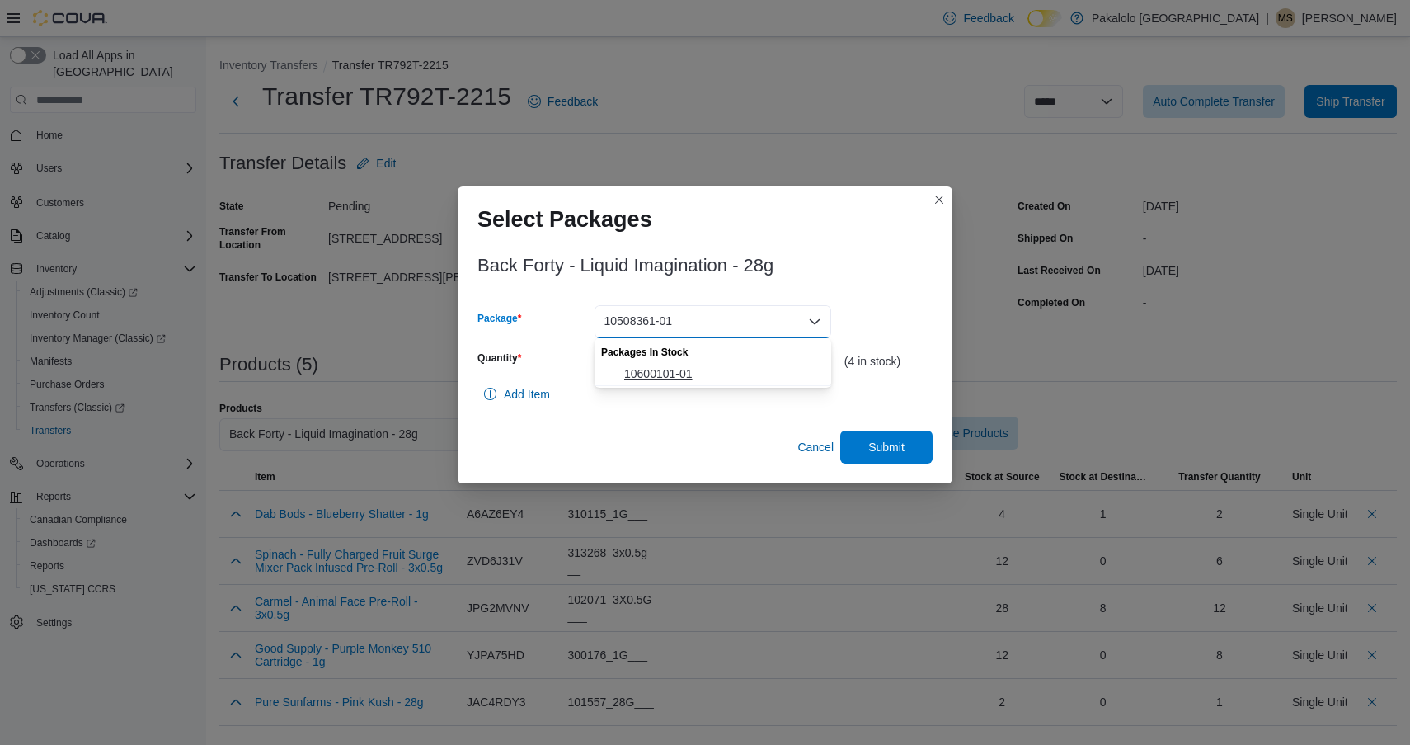
click at [730, 373] on span "10600101-01" at bounding box center [722, 373] width 197 height 16
click at [732, 325] on div "10600101-01" at bounding box center [713, 321] width 237 height 33
click at [731, 354] on div "Packages In Stock" at bounding box center [713, 350] width 237 height 24
click at [731, 366] on span "10508361-01" at bounding box center [722, 373] width 197 height 16
click at [731, 366] on input "*" at bounding box center [713, 361] width 237 height 33
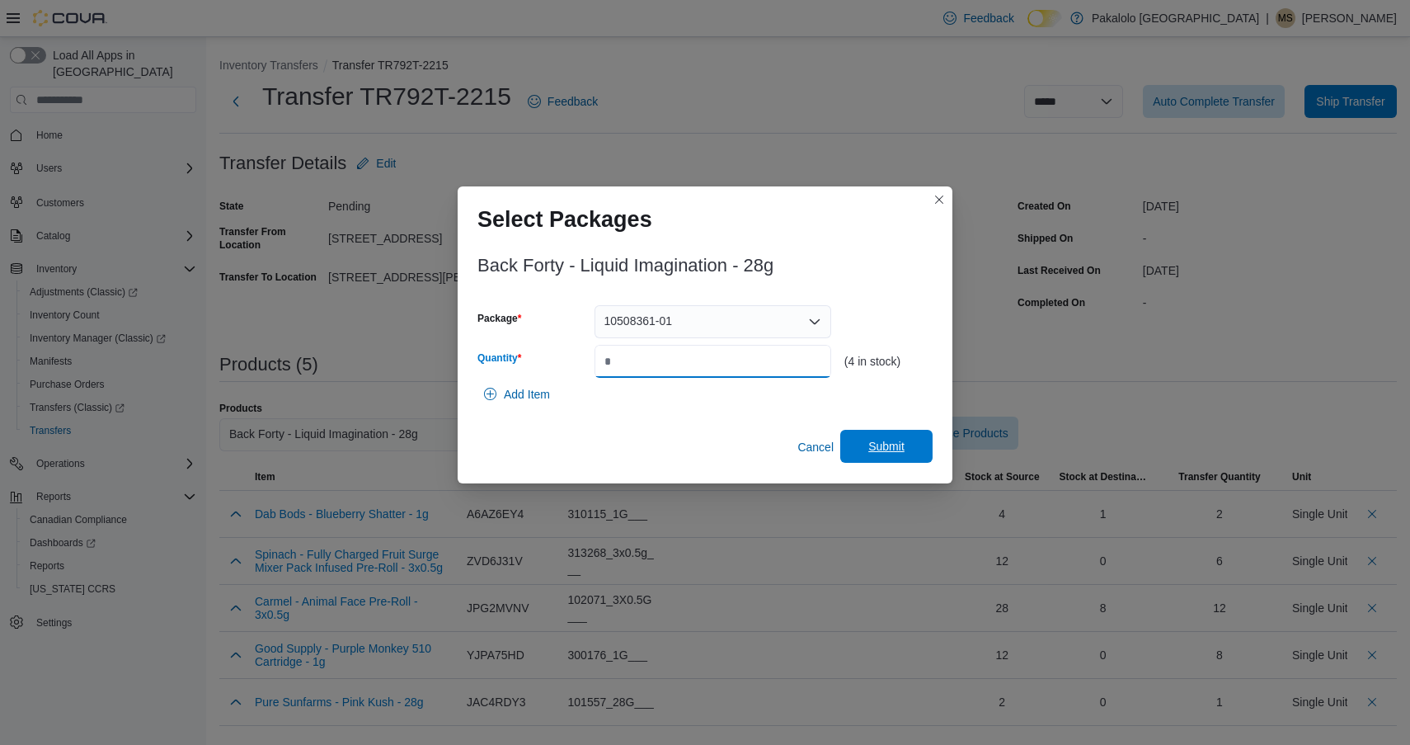
type input "*"
click at [896, 448] on span "Submit" at bounding box center [887, 446] width 36 height 16
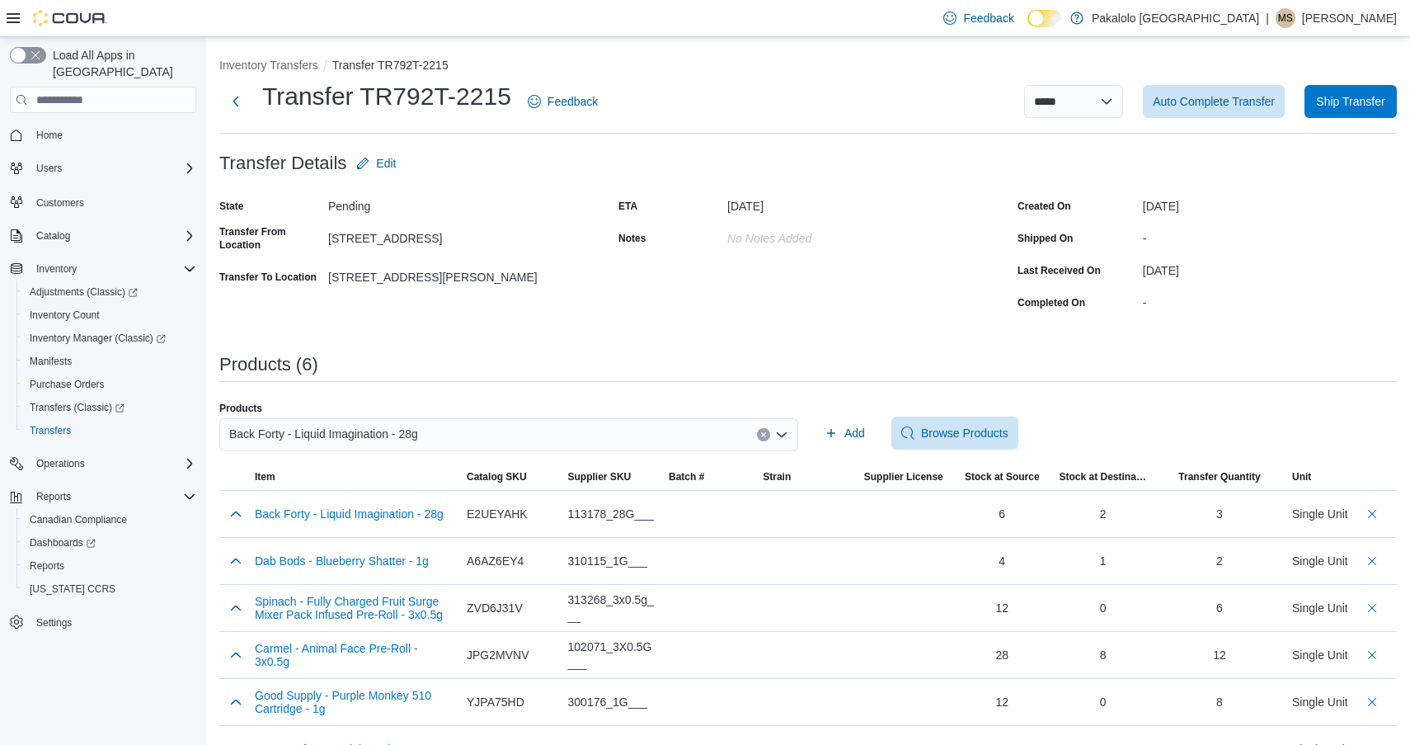
click at [506, 426] on div "Back Forty - Liquid Imagination - 28g" at bounding box center [508, 434] width 579 height 33
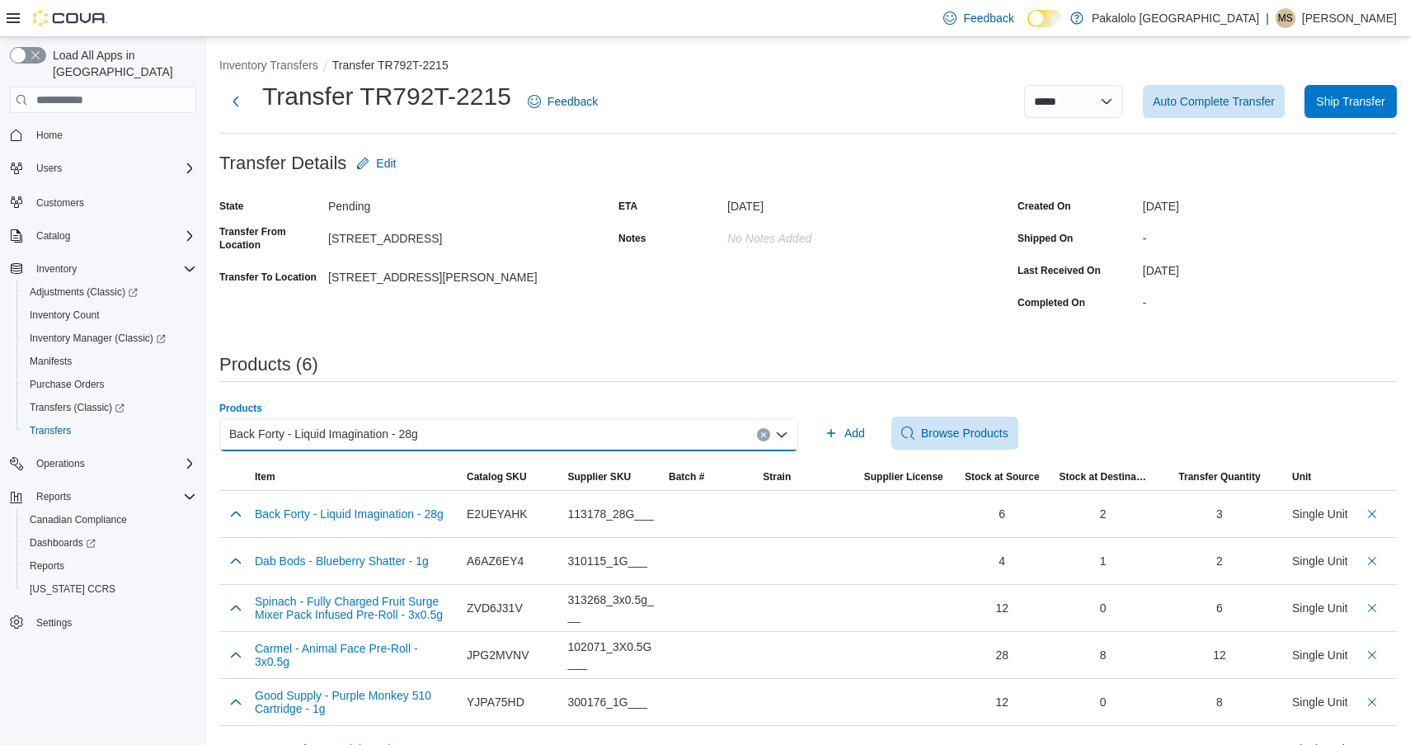
paste input "********"
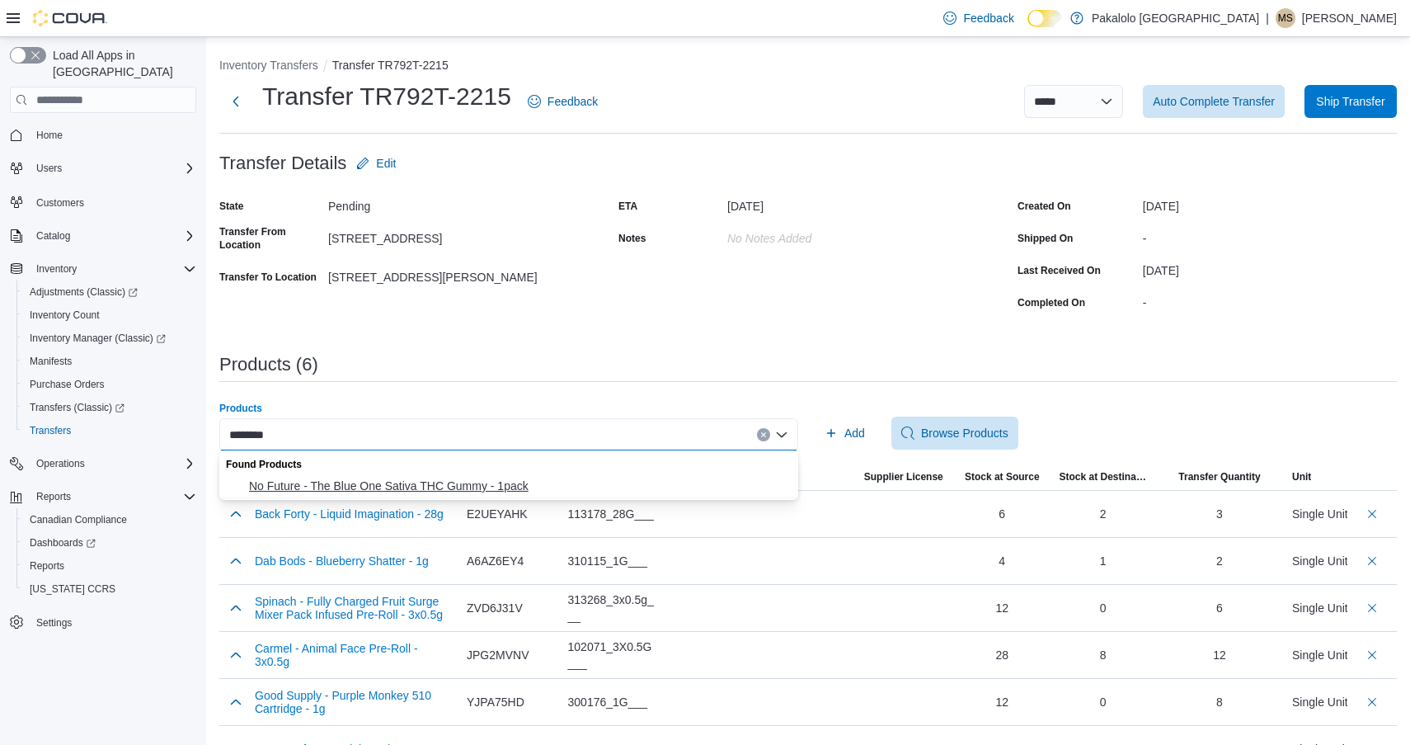
type input "********"
click at [403, 485] on span "No Future - The Blue One Sativa THC Gummy - 1pack" at bounding box center [518, 486] width 539 height 16
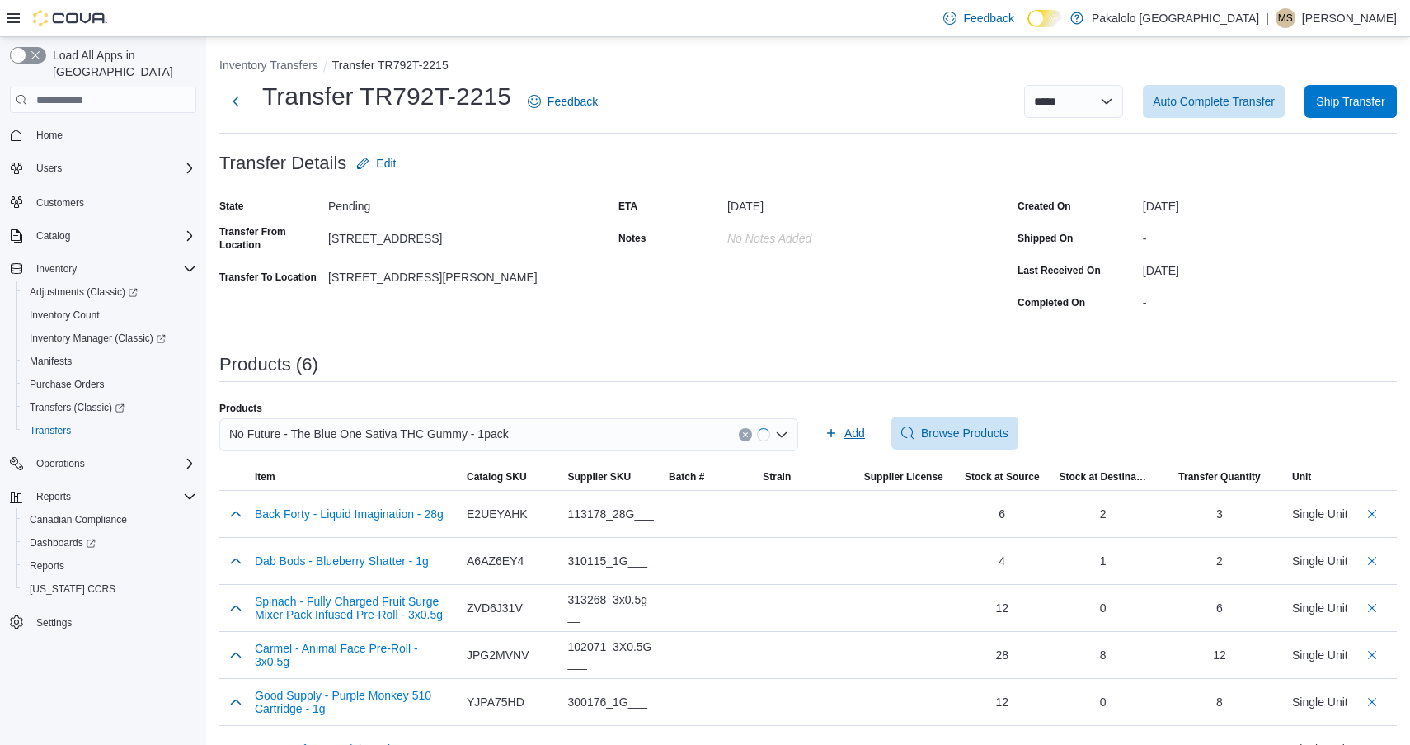
click at [826, 434] on icon "button" at bounding box center [831, 432] width 13 height 13
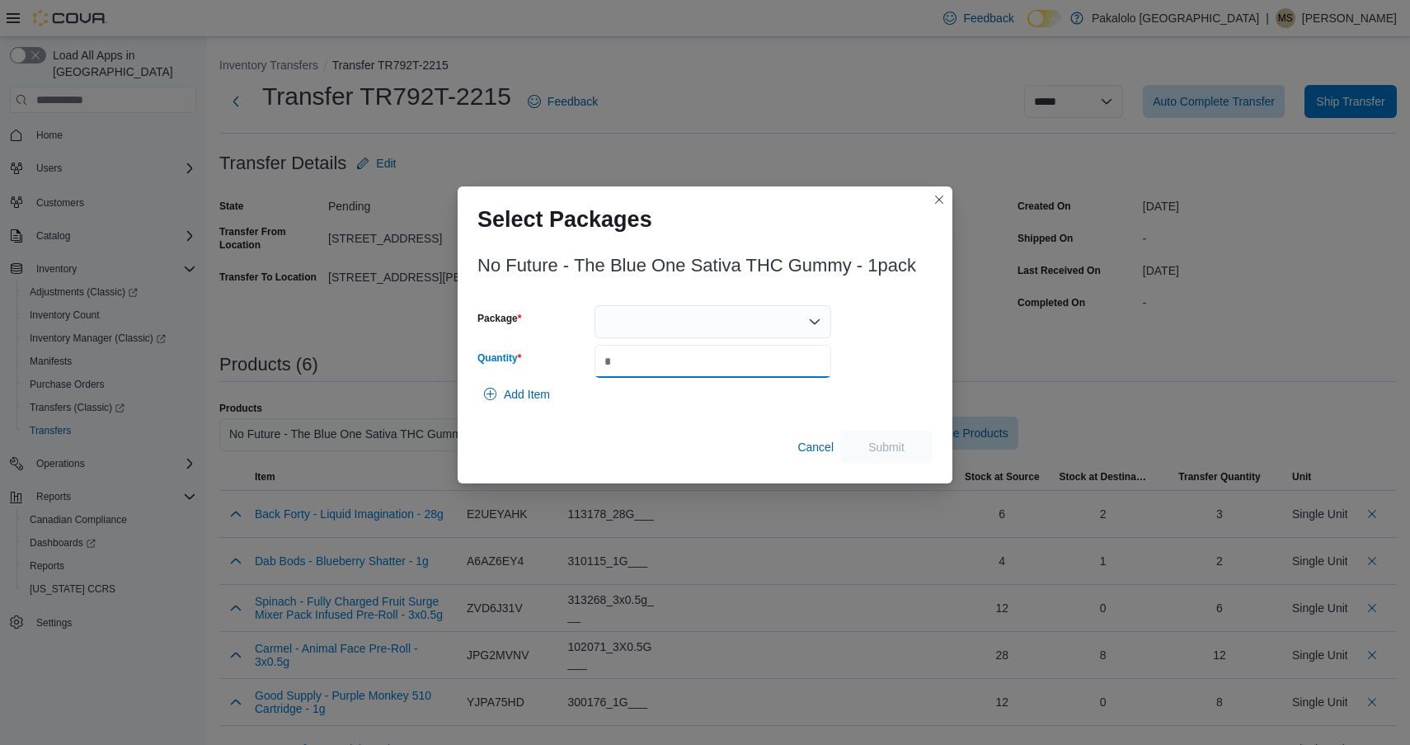
click at [719, 365] on input "Quantity" at bounding box center [713, 361] width 237 height 33
type input "**"
click at [706, 320] on div at bounding box center [713, 321] width 237 height 33
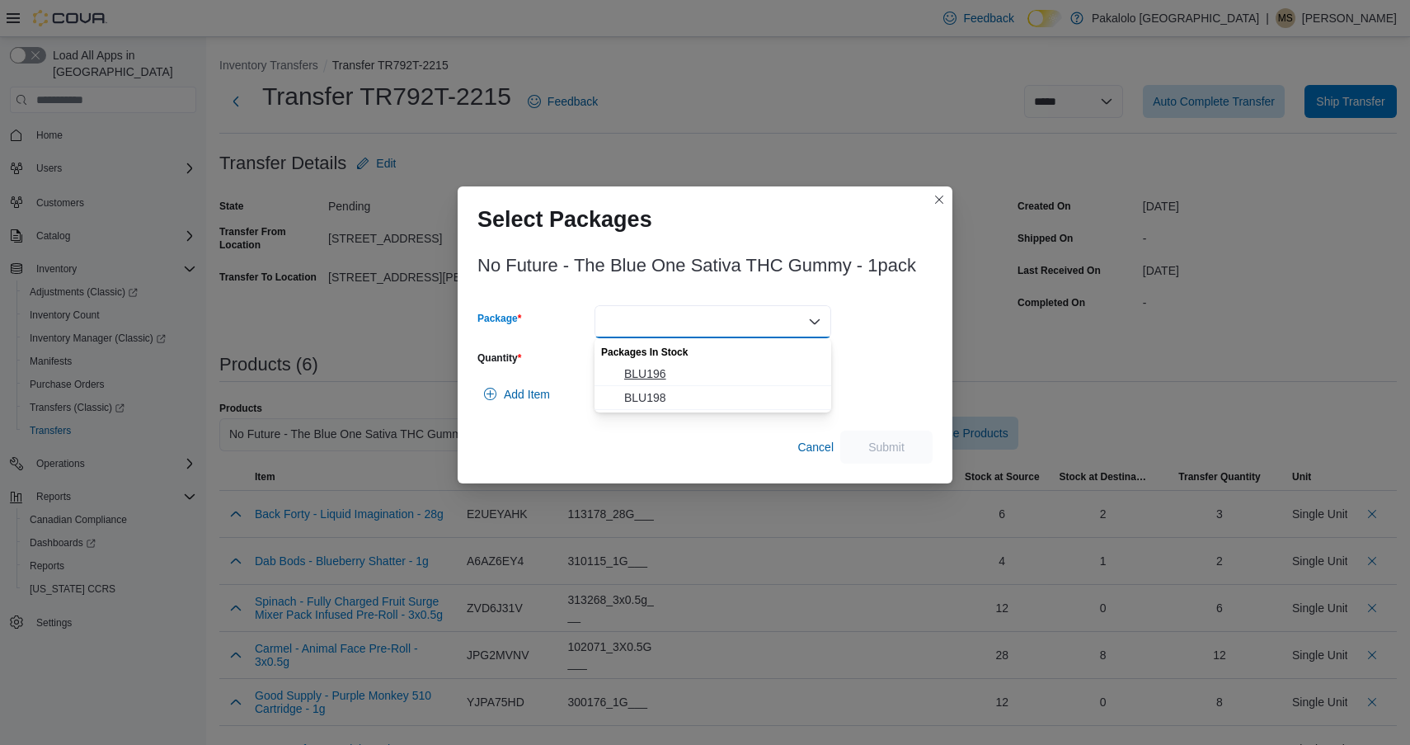
click at [704, 368] on span "BLU196" at bounding box center [722, 373] width 197 height 16
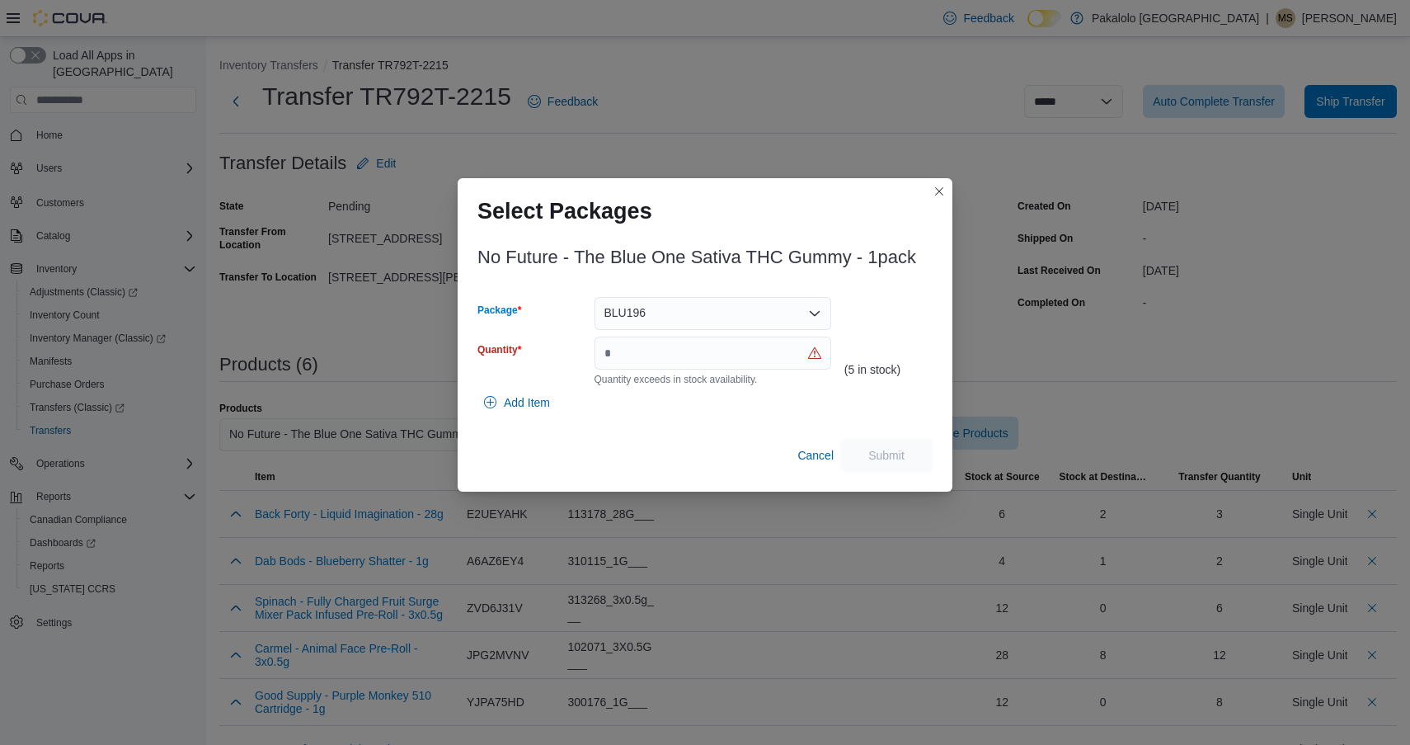
click at [699, 325] on div "BLU196 Combo box. Selected. BLU196. Press Backspace to delete BLU196. Combo box…" at bounding box center [713, 313] width 237 height 33
click at [697, 370] on span "BLU198" at bounding box center [722, 365] width 197 height 16
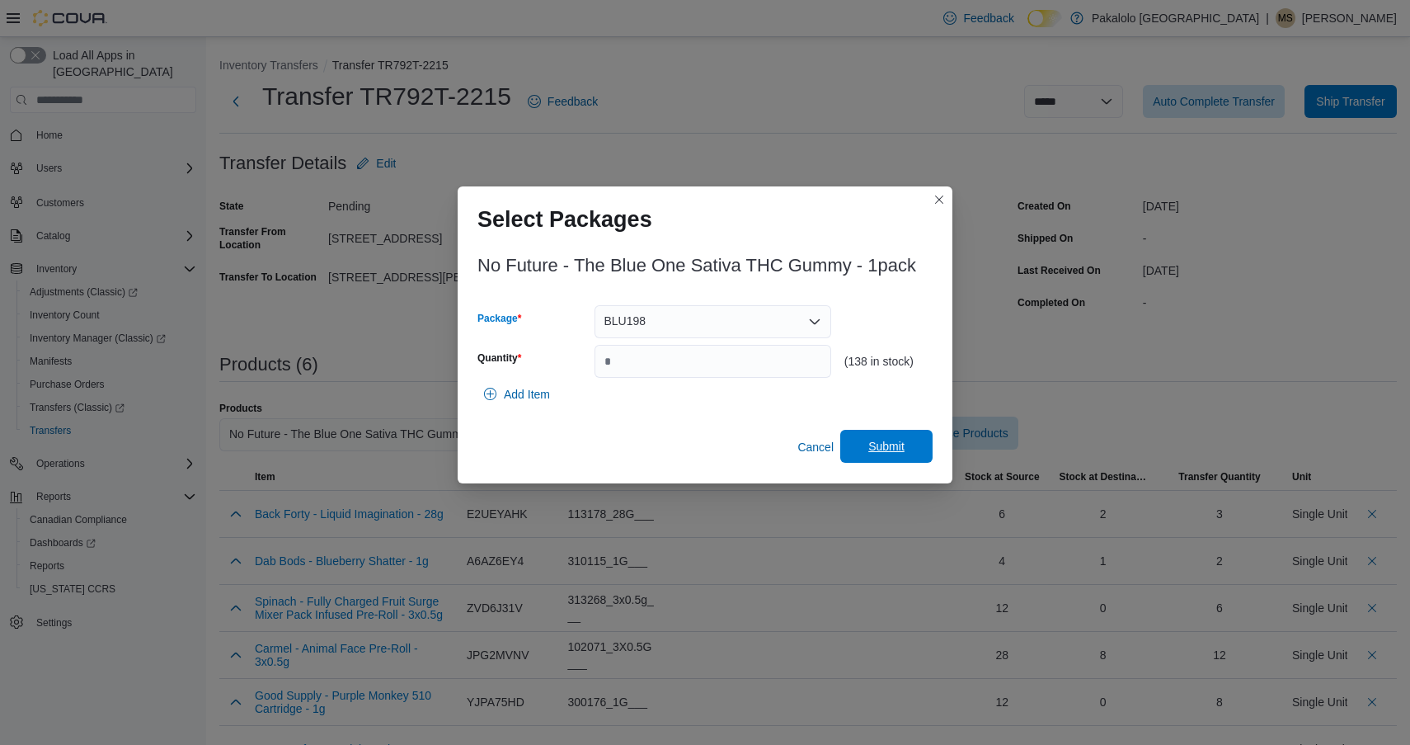
click at [886, 449] on span "Submit" at bounding box center [887, 446] width 36 height 16
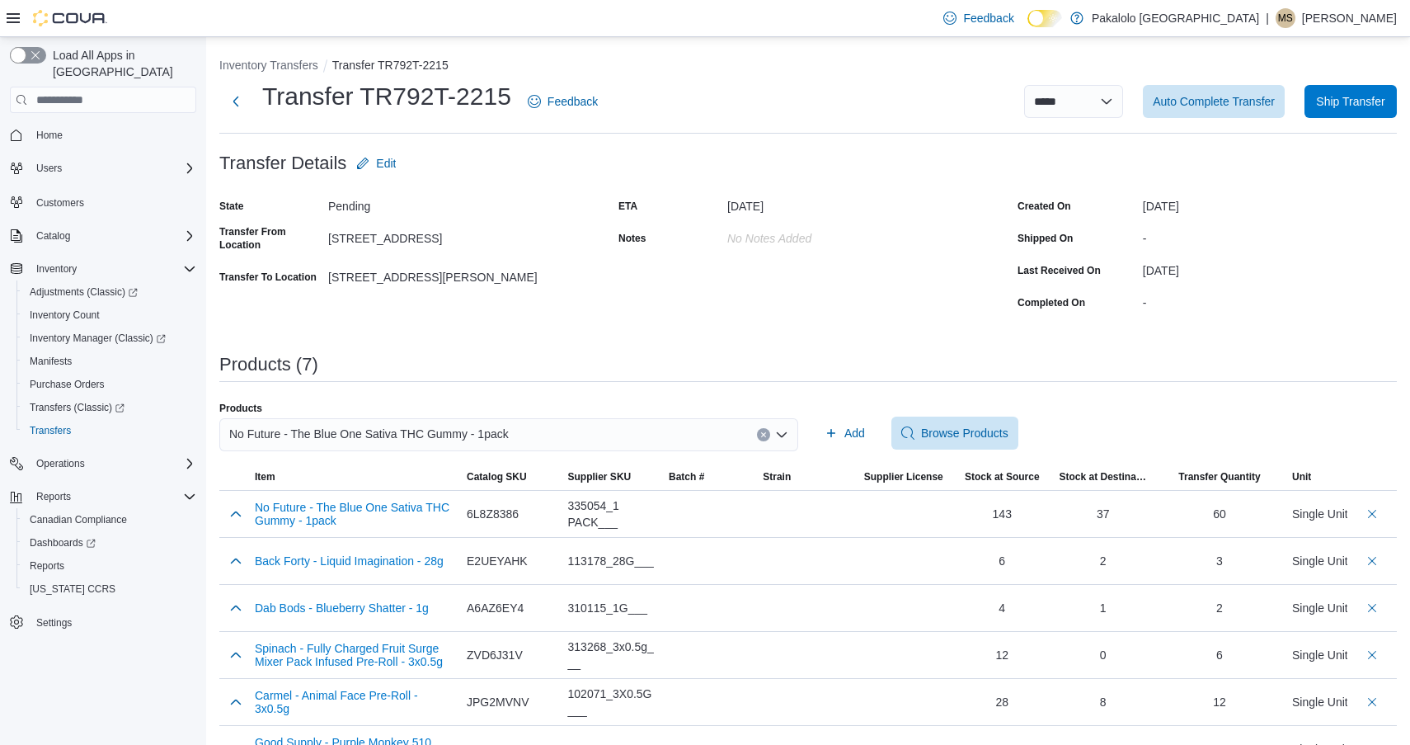
click at [464, 427] on span "No Future - The Blue One Sativa THC Gummy - 1pack" at bounding box center [369, 434] width 280 height 20
paste input "********"
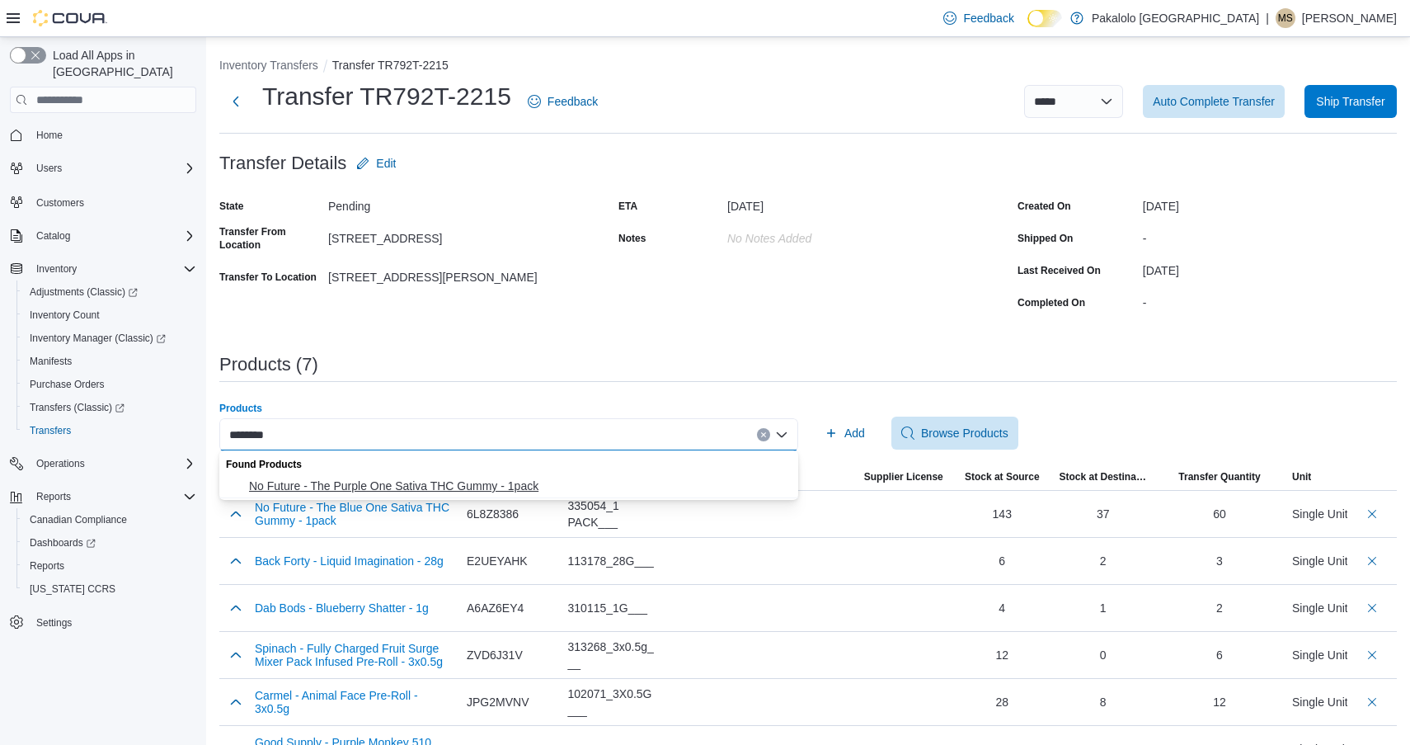
type input "********"
click at [408, 478] on span "No Future - The Purple One Sativa THC Gummy - 1pack" at bounding box center [518, 486] width 539 height 16
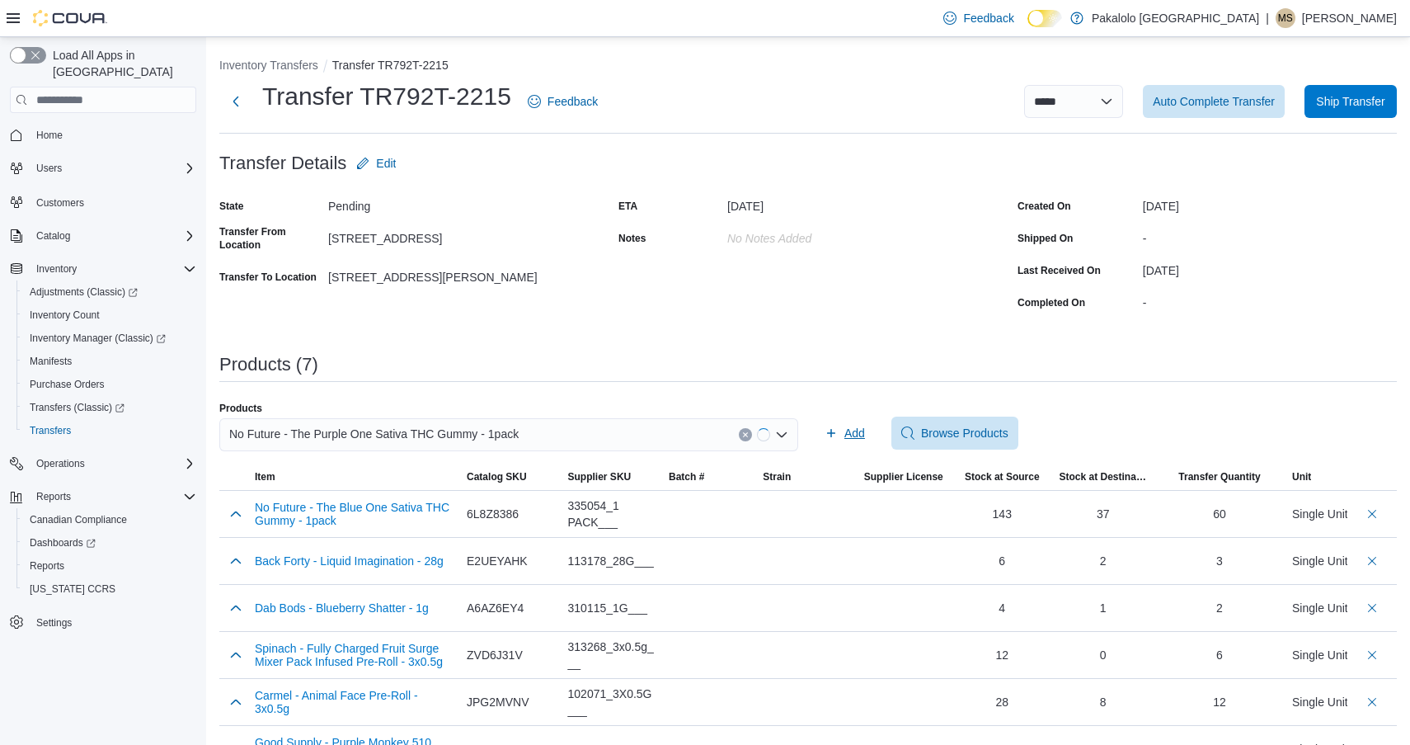
click at [859, 434] on span "Add" at bounding box center [855, 433] width 21 height 16
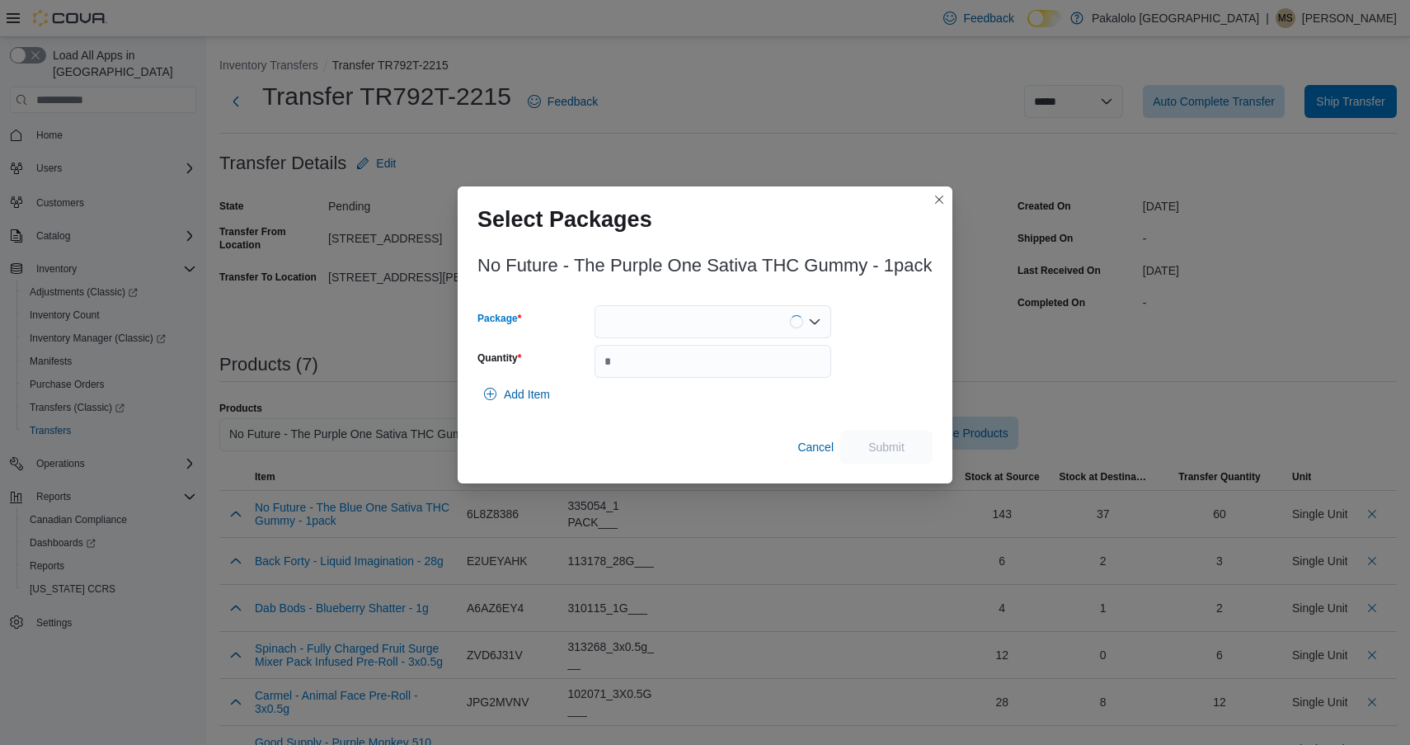
click at [728, 337] on div at bounding box center [713, 321] width 237 height 33
click at [718, 386] on span "PRP152" at bounding box center [722, 383] width 197 height 16
click at [718, 331] on div "PRP152" at bounding box center [713, 321] width 237 height 33
click at [710, 399] on span "PRP164" at bounding box center [722, 407] width 197 height 16
click at [710, 371] on input "Quantity" at bounding box center [713, 361] width 237 height 33
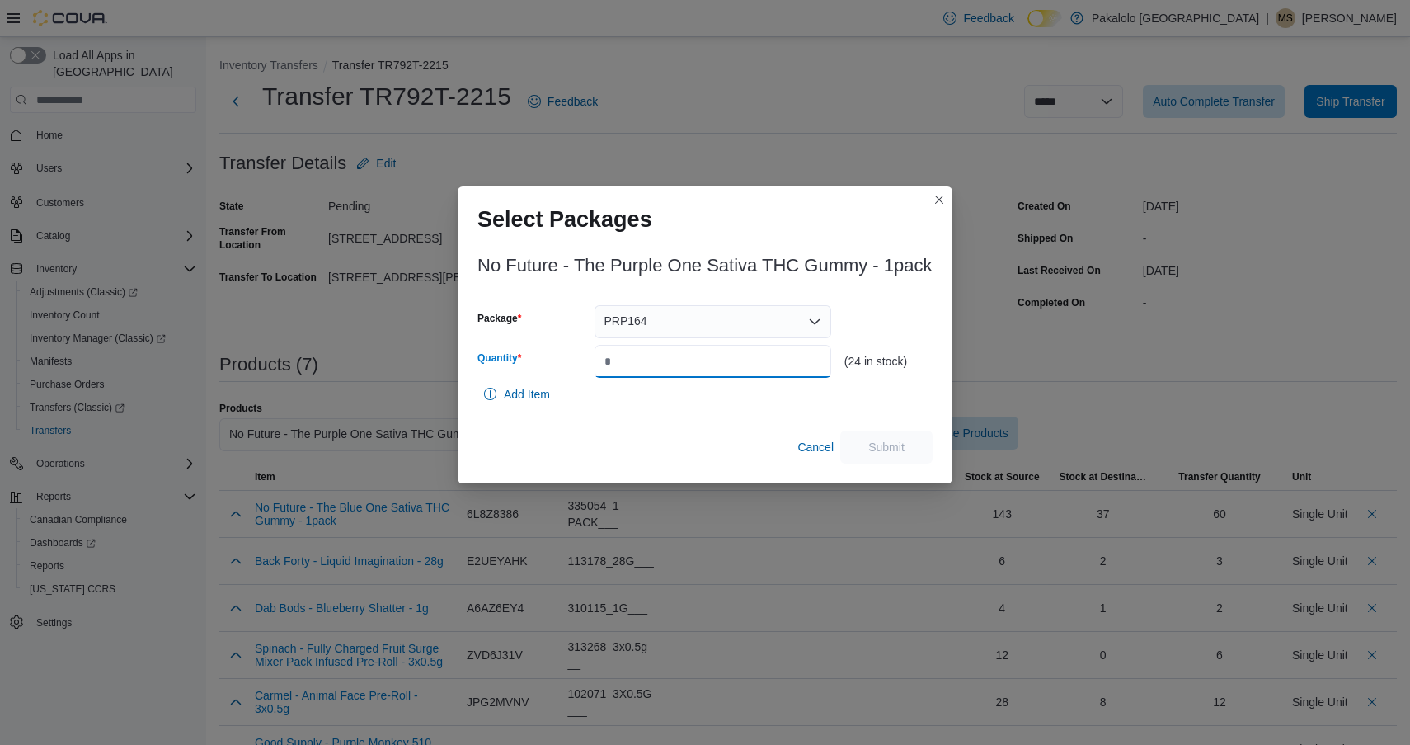
click at [710, 371] on input "Quantity" at bounding box center [713, 361] width 237 height 33
click at [710, 322] on div "PRP164" at bounding box center [713, 321] width 237 height 33
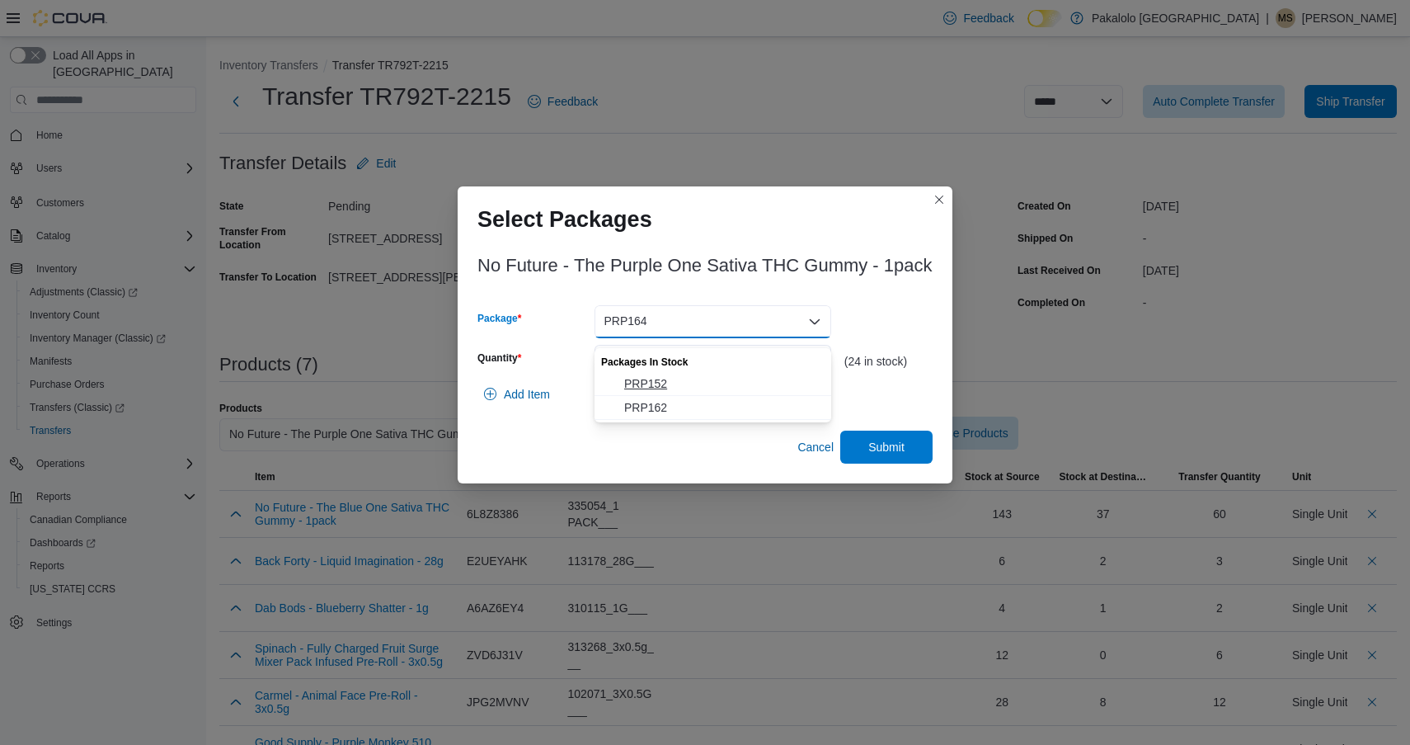
click at [700, 381] on span "PRP152" at bounding box center [722, 383] width 197 height 16
click at [719, 326] on div "PRP152 Combo box. Selected. PRP152. Press Backspace to delete PRP152. Combo box…" at bounding box center [713, 321] width 237 height 33
click at [690, 412] on span "PRP164" at bounding box center [722, 407] width 197 height 16
click at [699, 378] on input "*" at bounding box center [713, 361] width 237 height 33
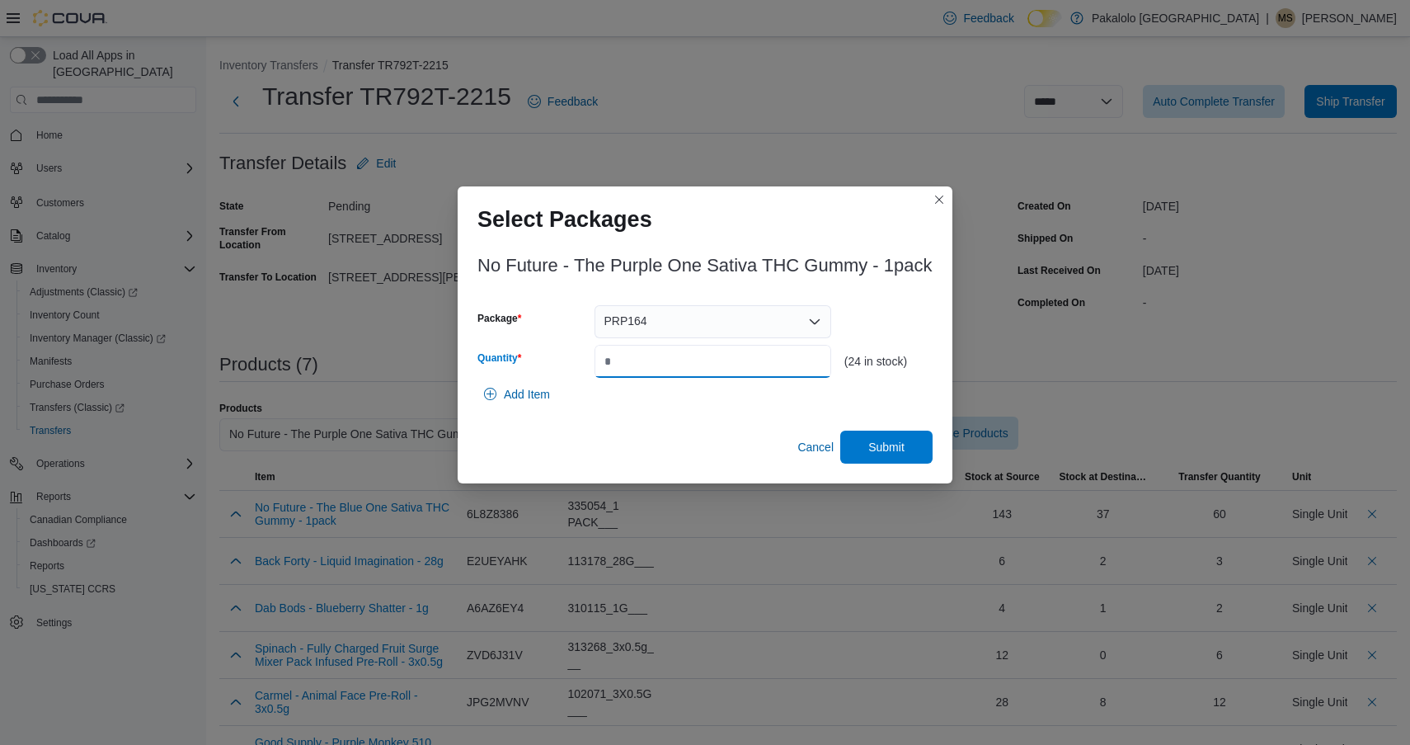
click at [699, 378] on input "*" at bounding box center [713, 361] width 237 height 33
type input "**"
click at [887, 452] on span "Submit" at bounding box center [887, 446] width 36 height 16
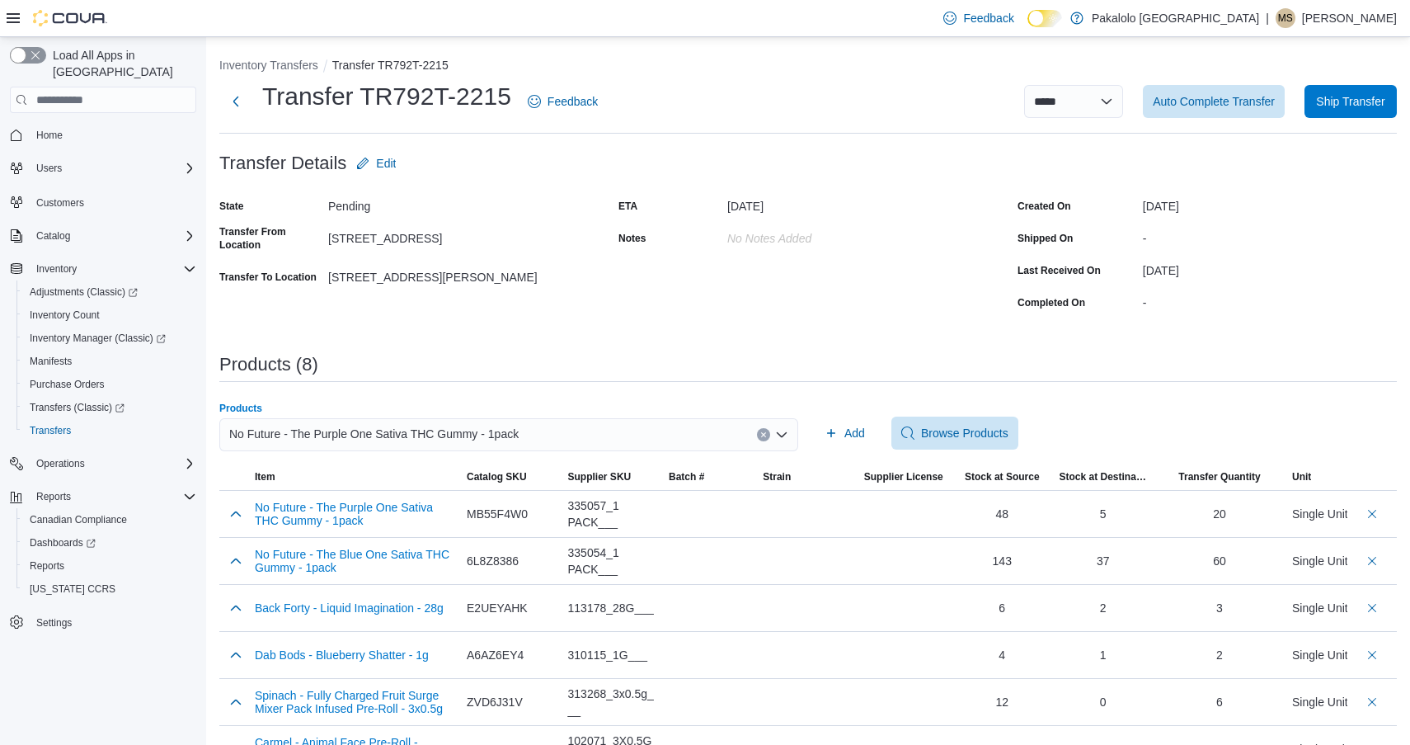
click at [519, 427] on span "No Future - The Purple One Sativa THC Gummy - 1pack" at bounding box center [374, 434] width 290 height 20
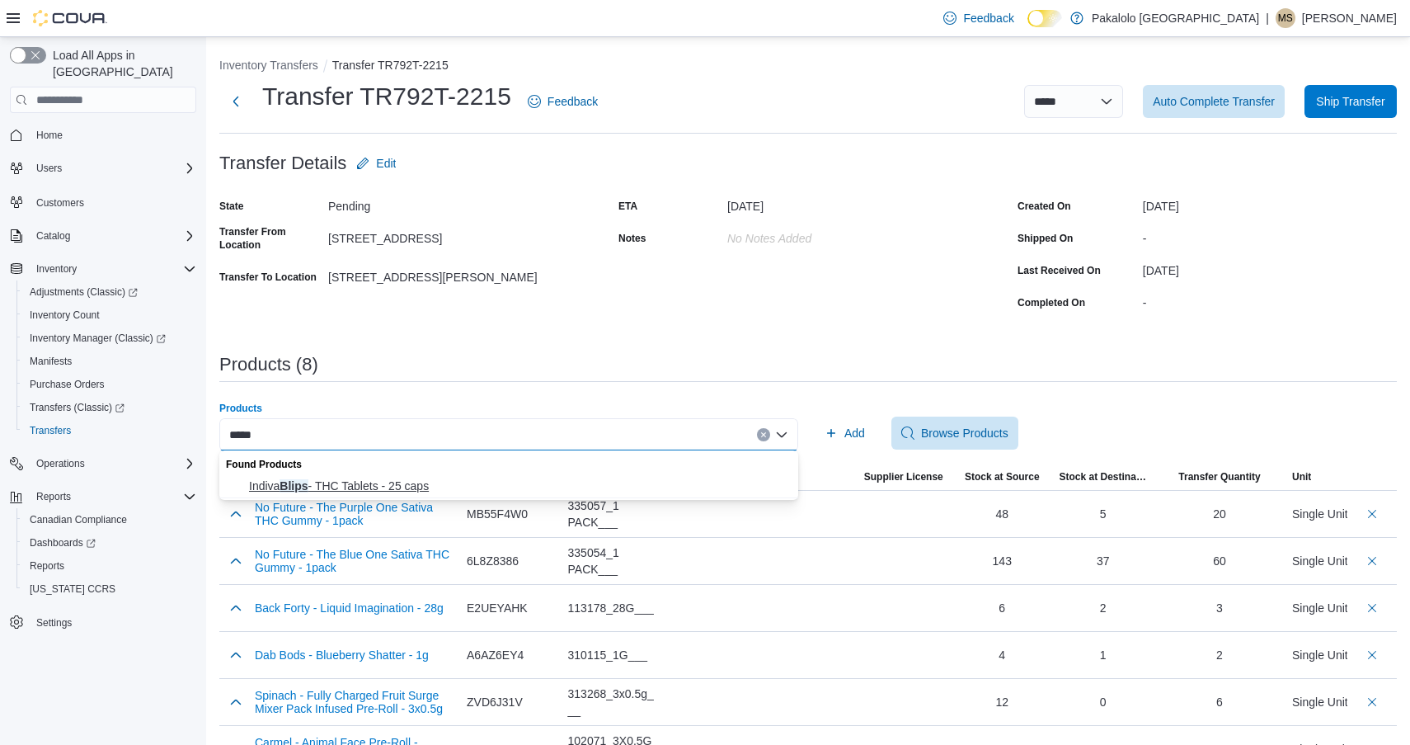
type input "*****"
click at [436, 489] on span "Indiva Blips - THC Tablets - 25 caps" at bounding box center [518, 486] width 539 height 16
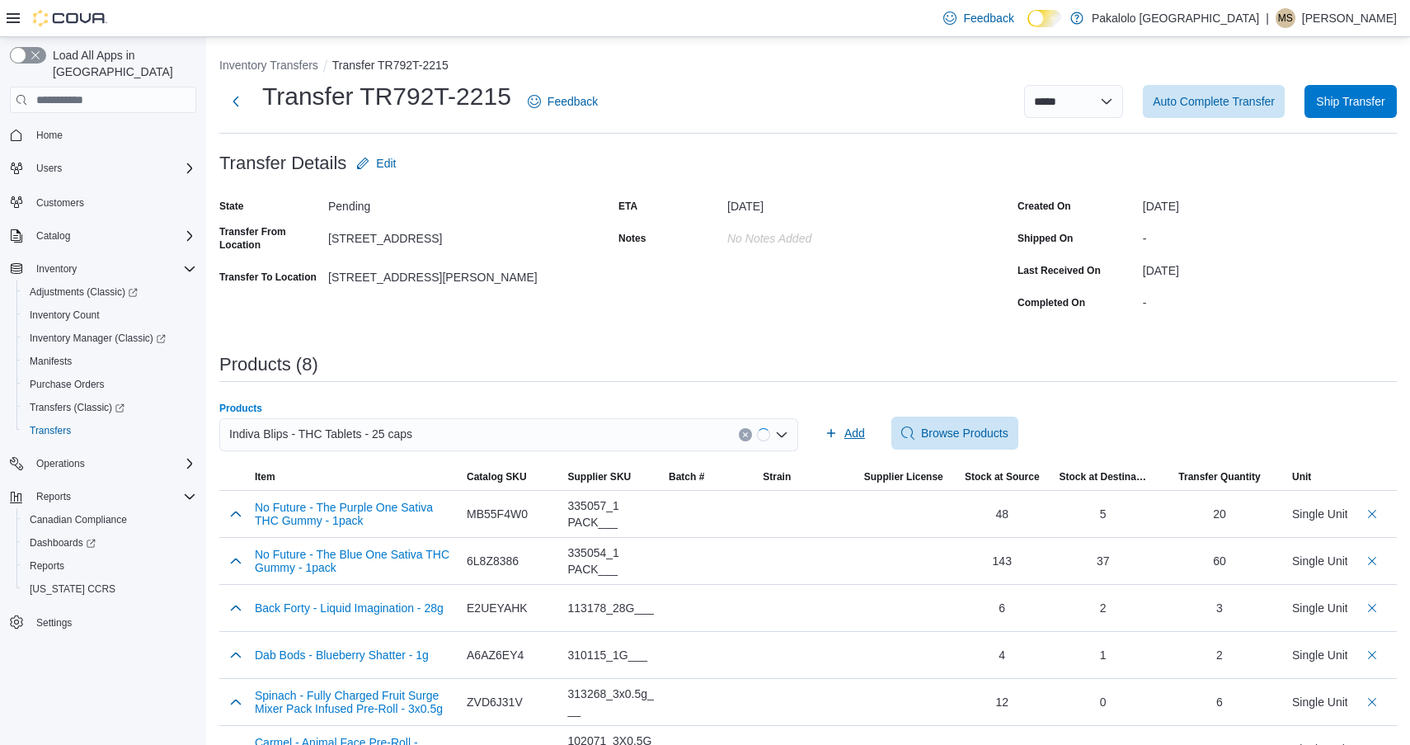
click at [850, 425] on span "Add" at bounding box center [855, 433] width 21 height 16
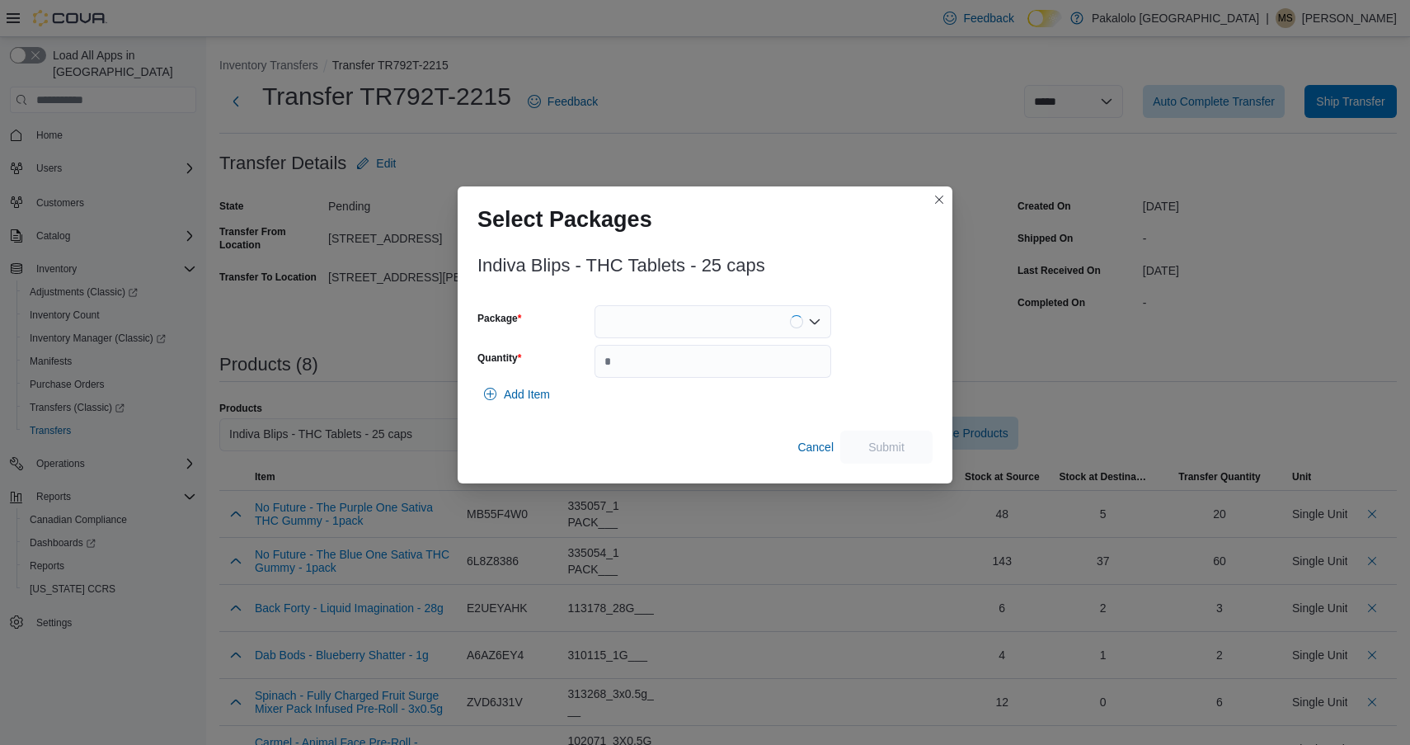
click at [756, 327] on div at bounding box center [713, 321] width 237 height 33
click at [755, 370] on span "OTB203" at bounding box center [722, 373] width 197 height 16
click at [755, 370] on input "Quantity" at bounding box center [713, 361] width 237 height 33
click at [726, 323] on div "OTB203" at bounding box center [713, 321] width 237 height 33
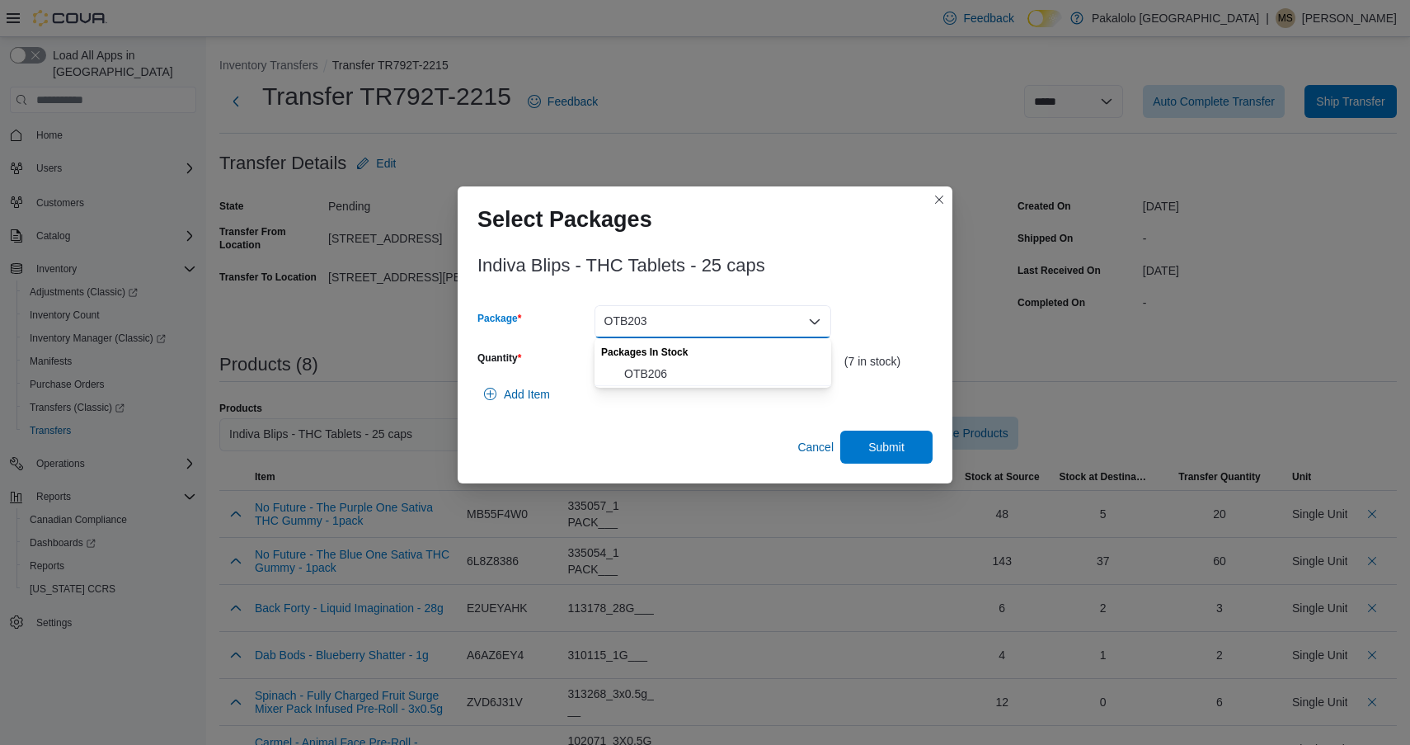
click at [716, 377] on span "OTB206" at bounding box center [722, 373] width 197 height 16
click at [716, 377] on input "*" at bounding box center [713, 361] width 237 height 33
click at [702, 365] on input "*" at bounding box center [713, 361] width 237 height 33
type input "*"
click at [889, 441] on span "Submit" at bounding box center [887, 446] width 36 height 16
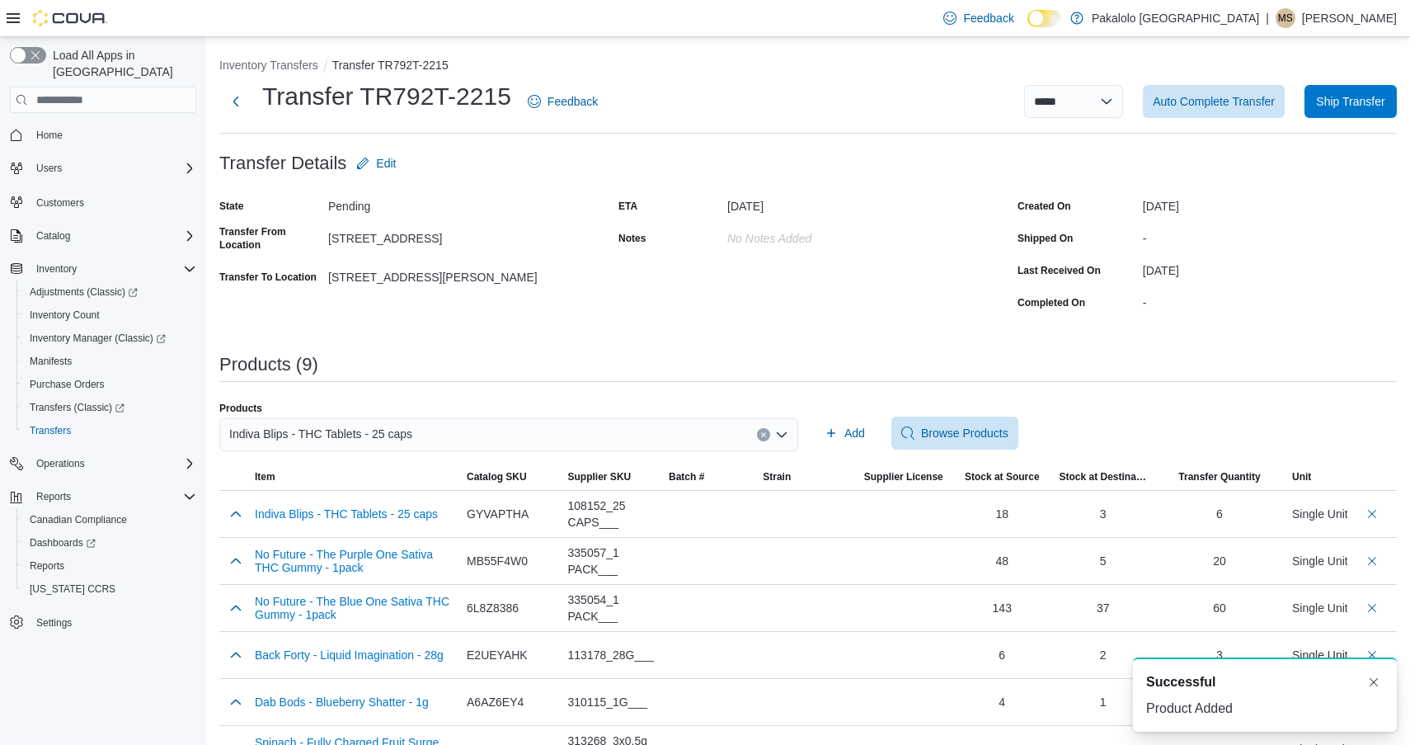
click at [475, 441] on div "Indiva Blips - THC Tablets - 25 caps" at bounding box center [508, 434] width 579 height 33
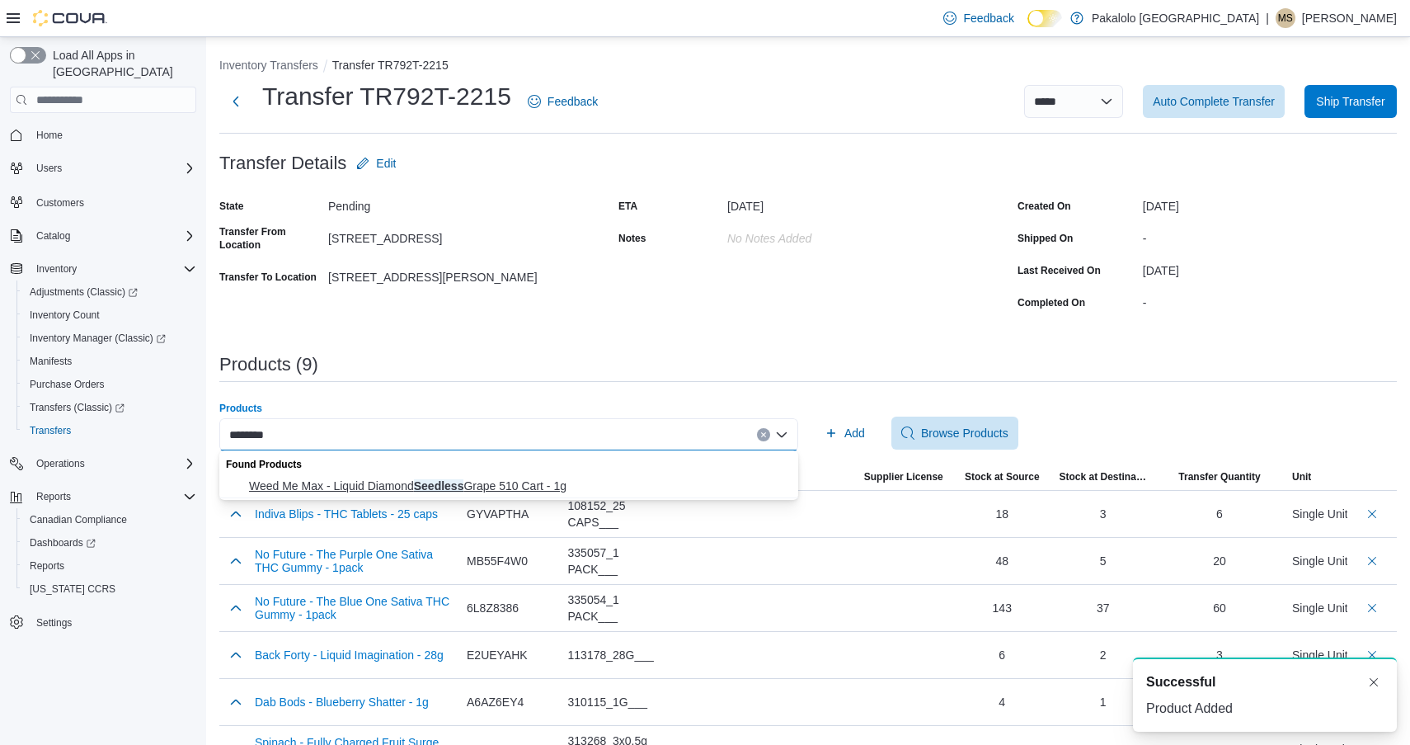
type input "********"
click at [437, 492] on span "Weed Me Max - Liquid Diamond Seedless Grape 510 Cart - 1g" at bounding box center [518, 486] width 539 height 16
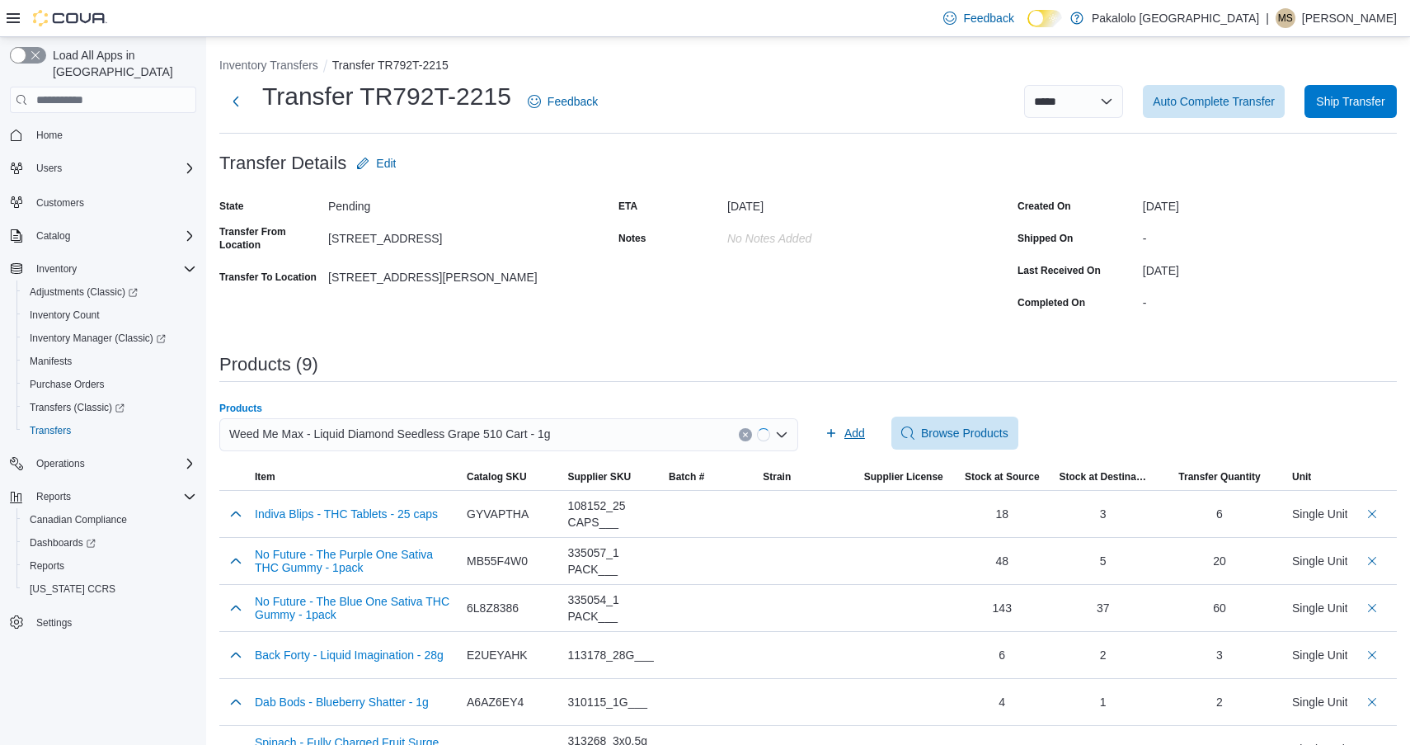
click at [853, 434] on span "Add" at bounding box center [855, 433] width 21 height 16
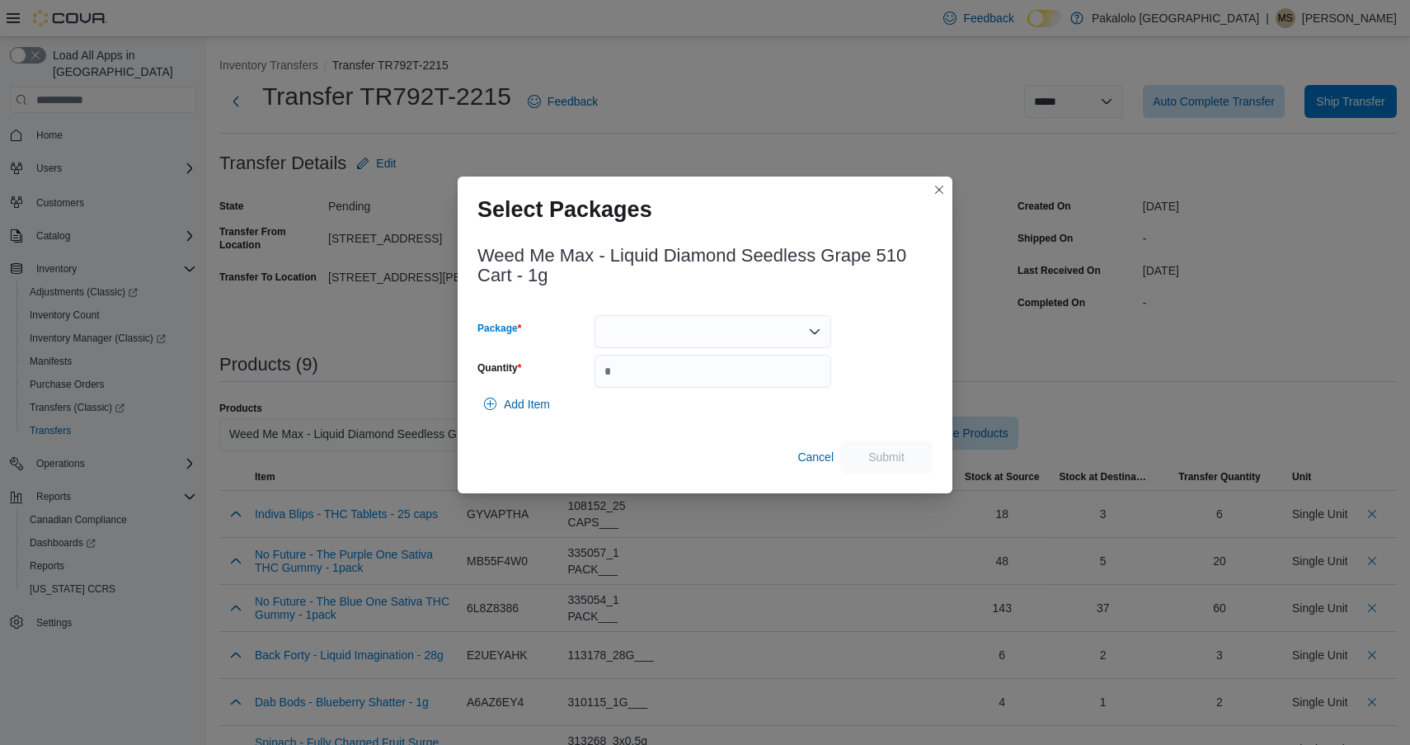
click at [734, 345] on div at bounding box center [713, 331] width 237 height 33
click at [731, 381] on span "H175SGL-VP1" at bounding box center [722, 383] width 197 height 16
click at [731, 381] on input "Quantity" at bounding box center [713, 371] width 237 height 33
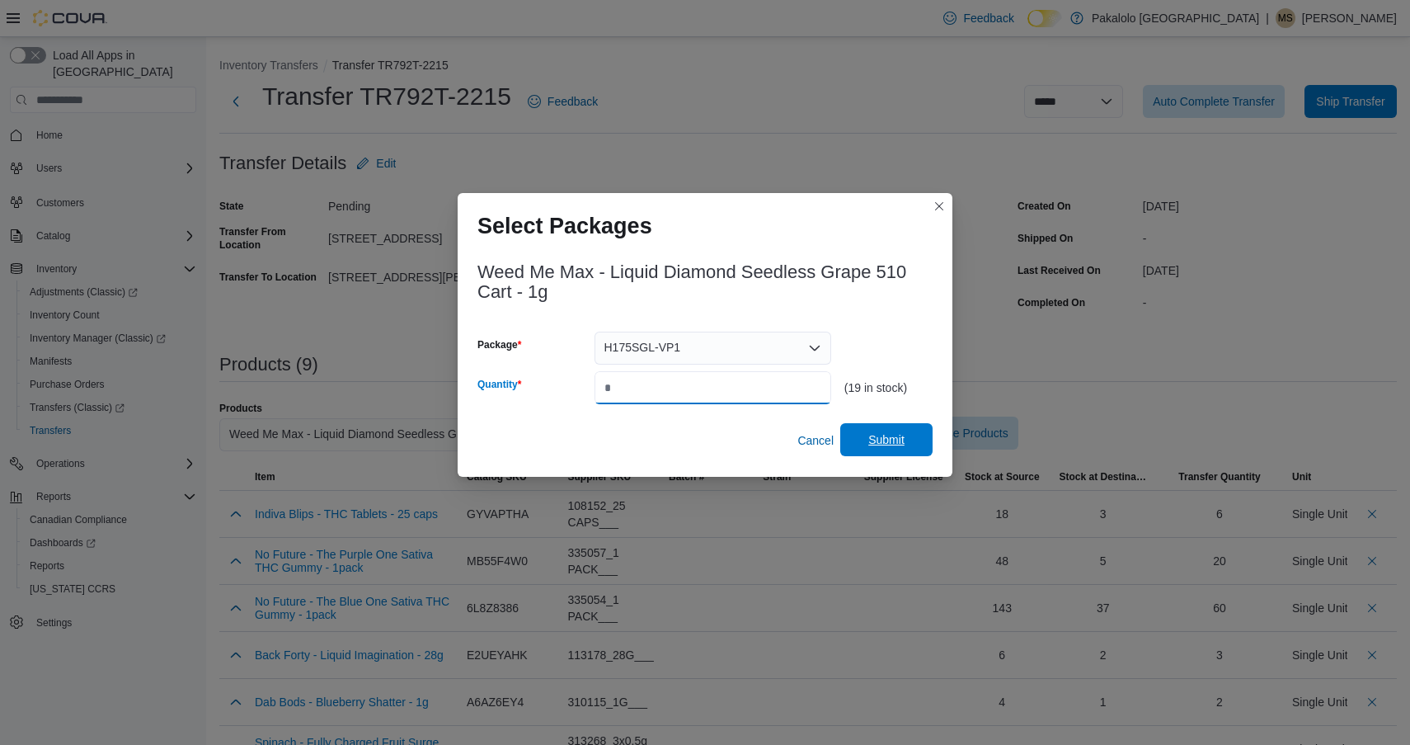
type input "*"
click at [891, 440] on span "Submit" at bounding box center [887, 439] width 36 height 16
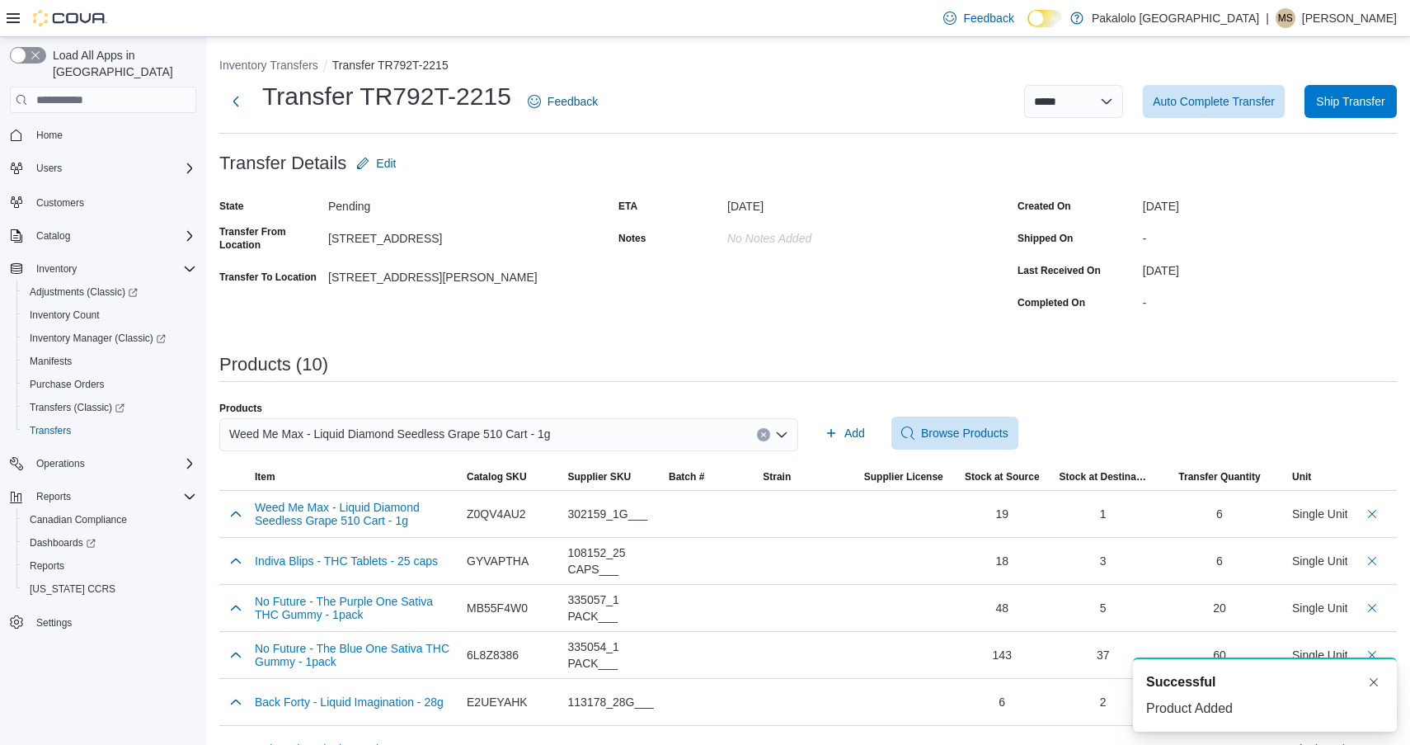
click at [598, 442] on div "Weed Me Max - Liquid Diamond Seedless Grape 510 Cart - 1g" at bounding box center [508, 434] width 579 height 33
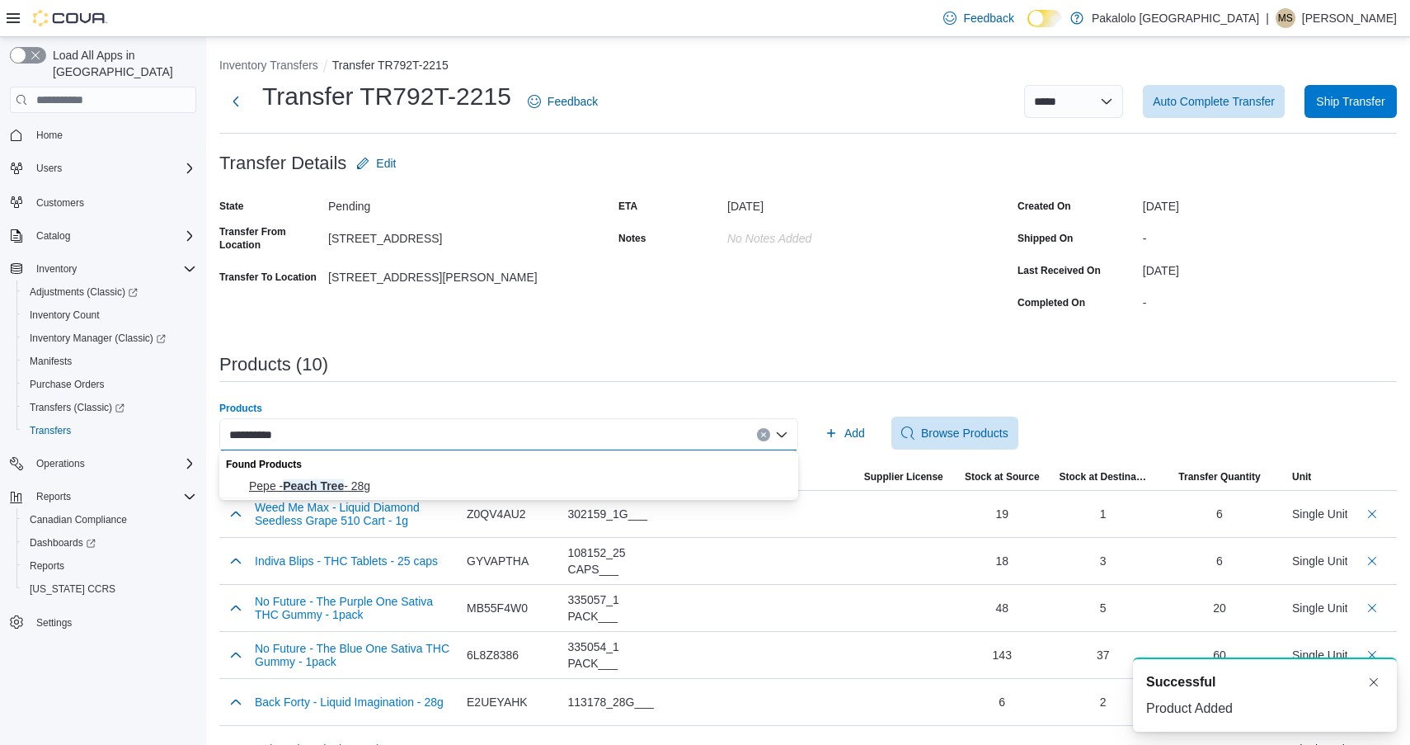
type input "**********"
click at [448, 478] on span "Pepe - Peach Tree - 28g" at bounding box center [518, 486] width 539 height 16
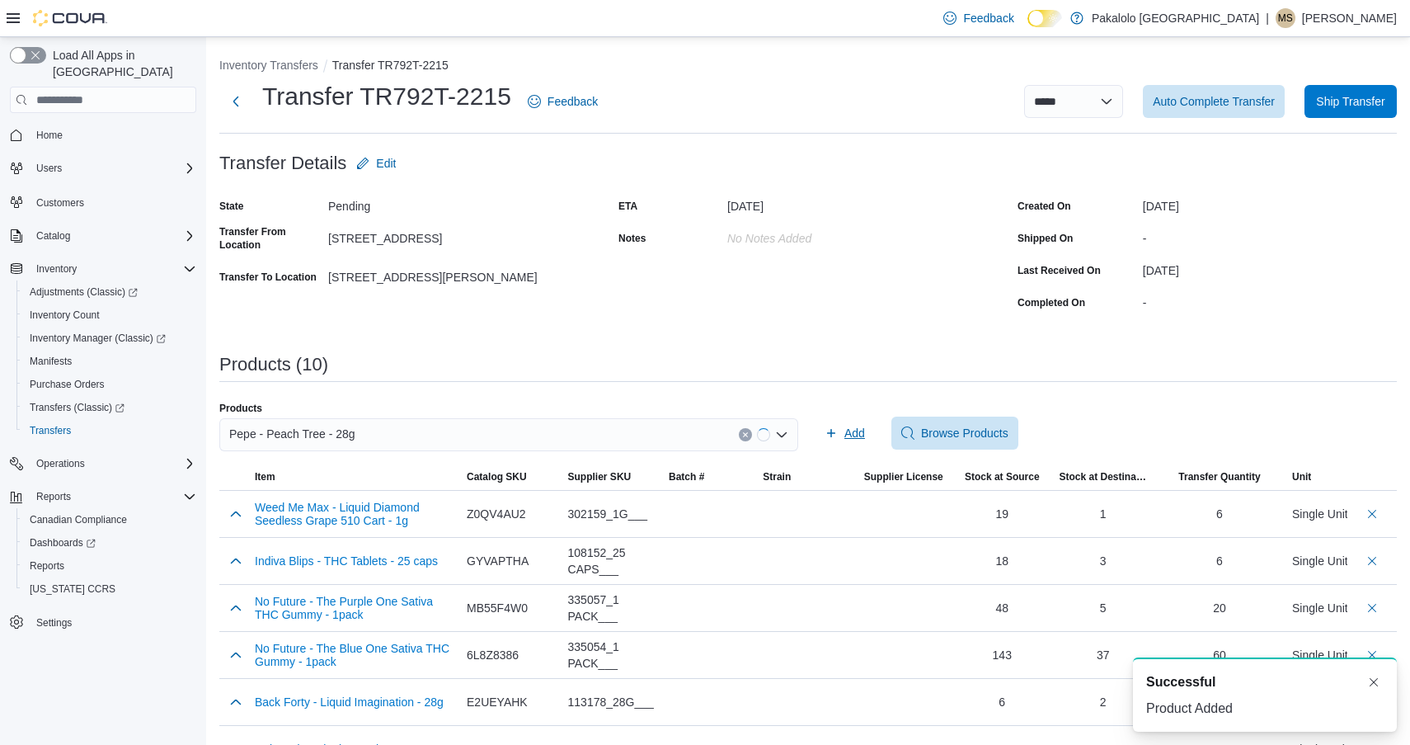
click at [836, 448] on span "Add" at bounding box center [845, 433] width 40 height 33
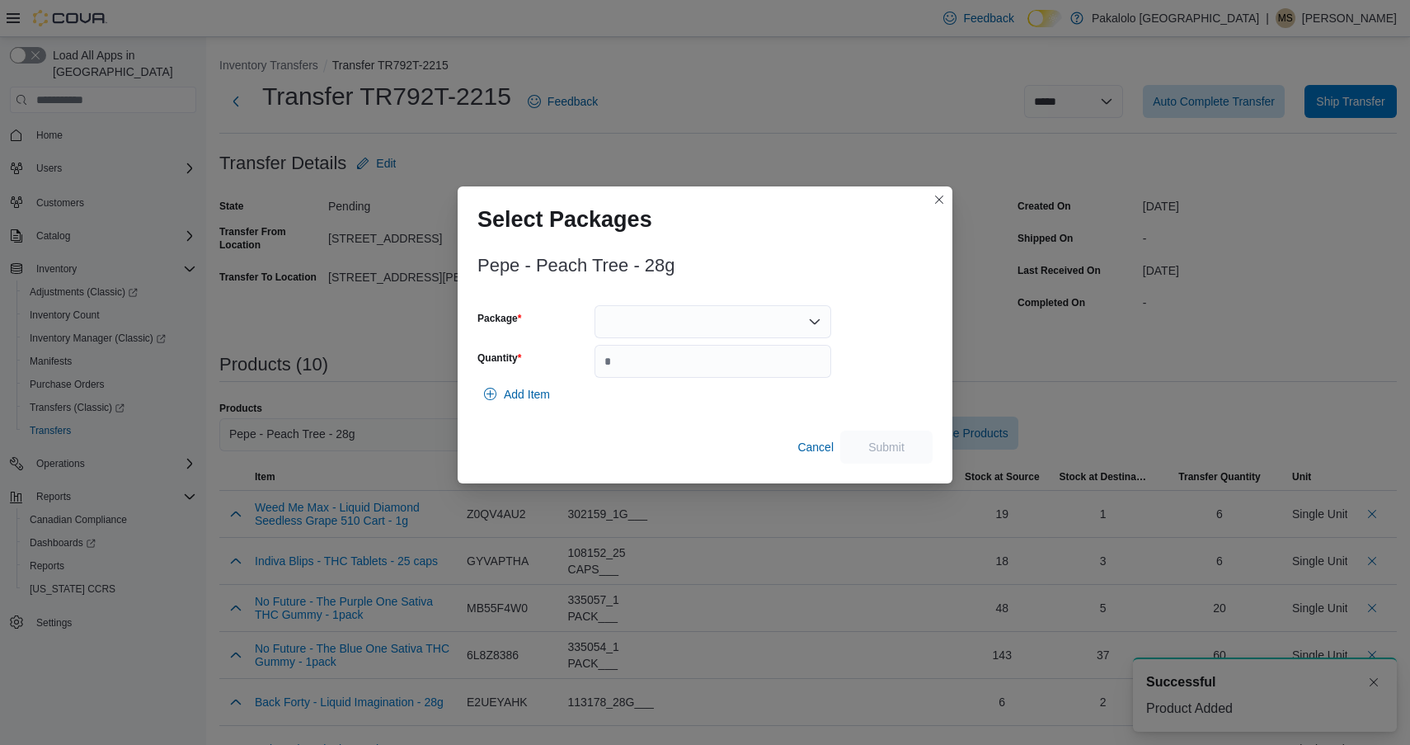
click at [710, 330] on div at bounding box center [713, 321] width 237 height 33
click at [699, 369] on span "MB0042" at bounding box center [722, 373] width 197 height 16
click at [699, 369] on input "Quantity" at bounding box center [713, 361] width 237 height 33
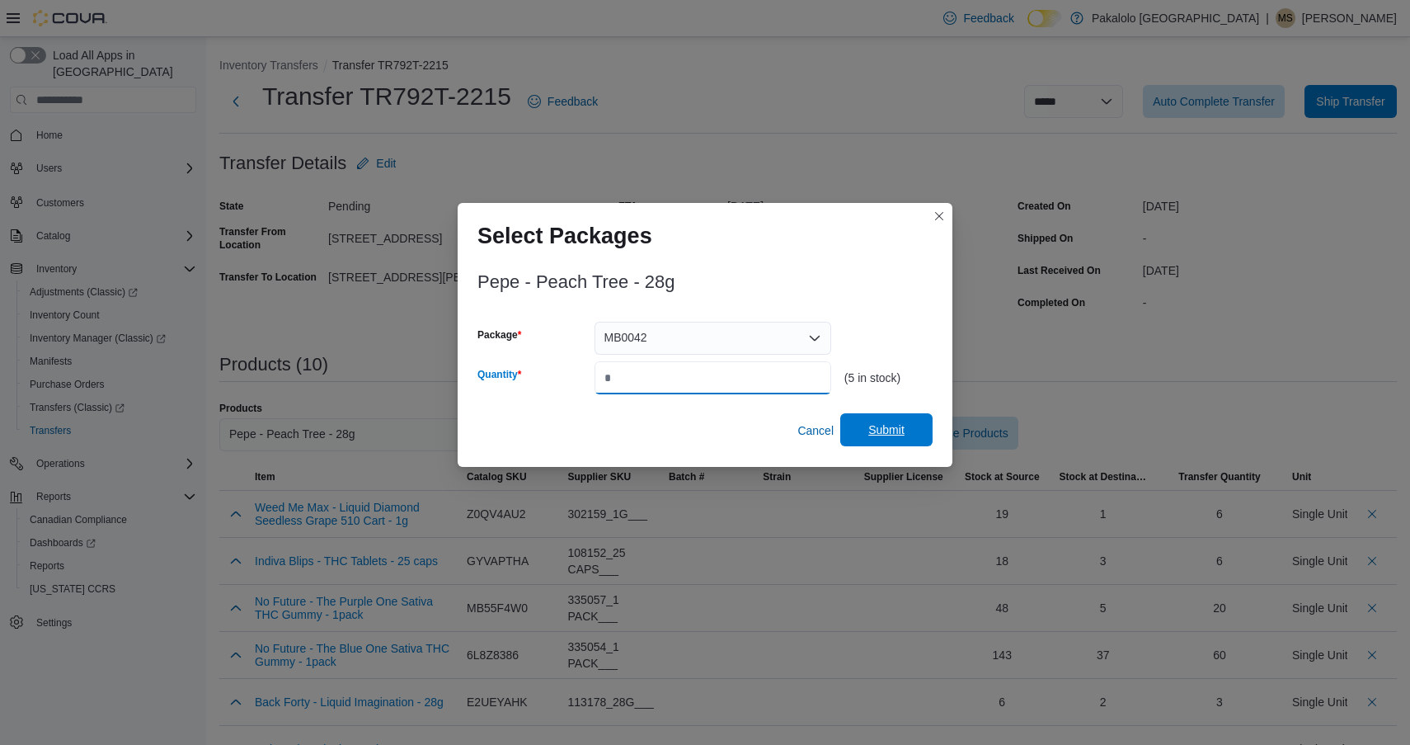
type input "*"
click at [875, 423] on span "Submit" at bounding box center [887, 429] width 36 height 16
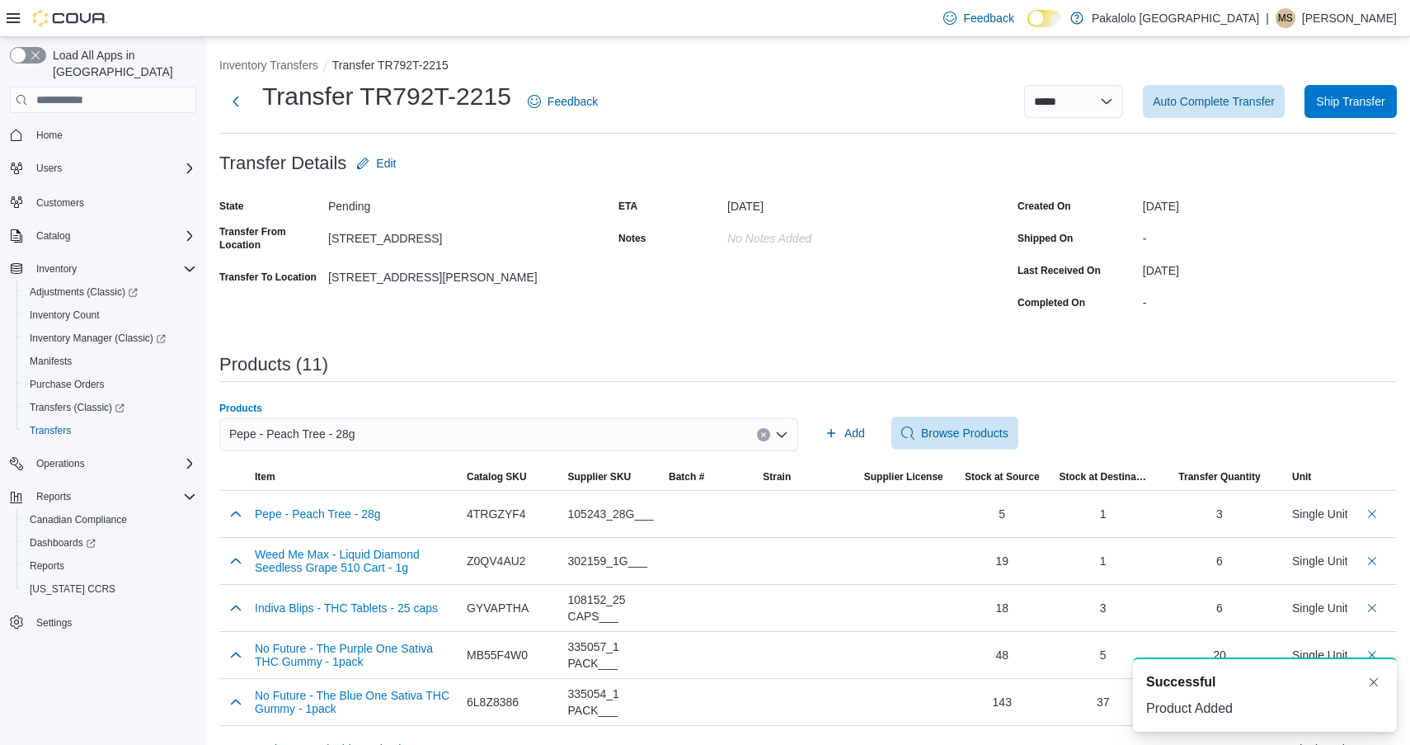
click at [558, 431] on div "Pepe - Peach Tree - 28g" at bounding box center [508, 434] width 579 height 33
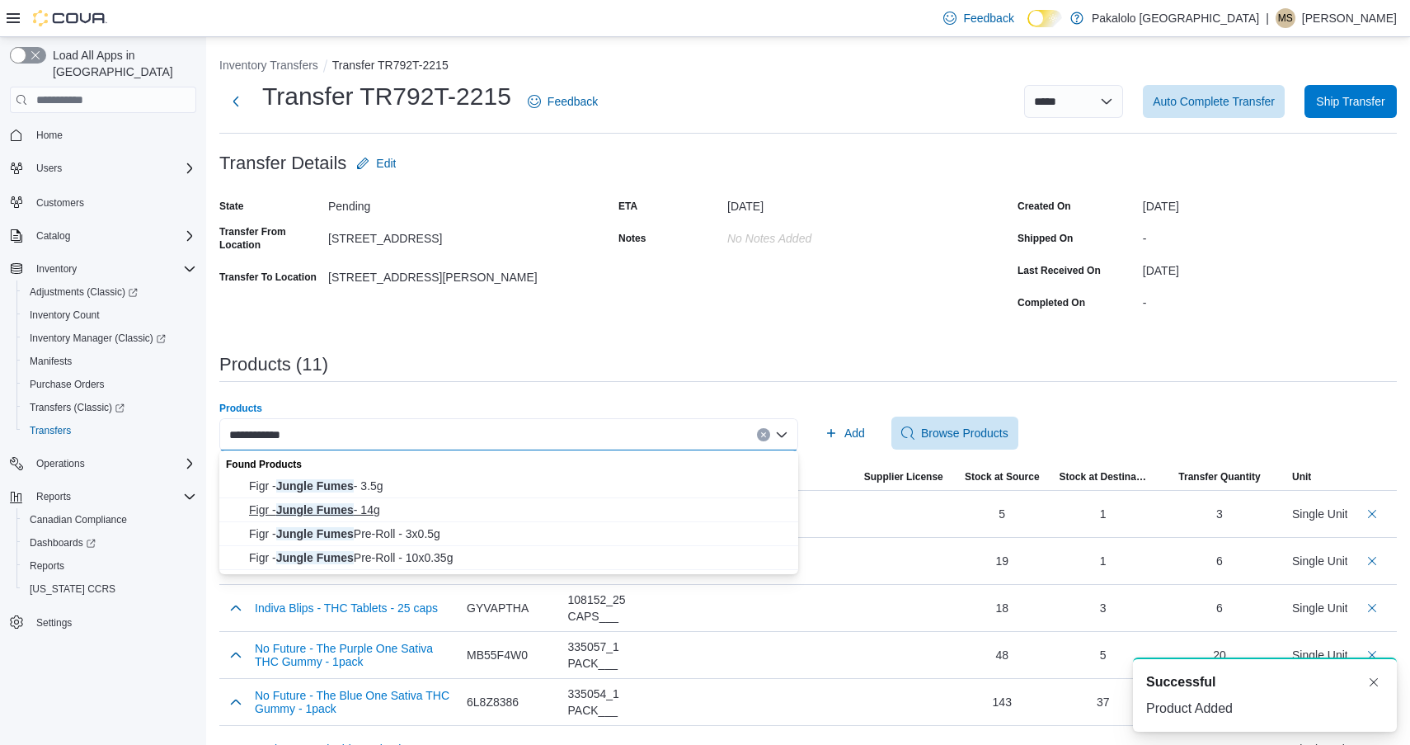
type input "**********"
click at [401, 507] on span "Figr - Jungle Fumes - 14g" at bounding box center [518, 509] width 539 height 16
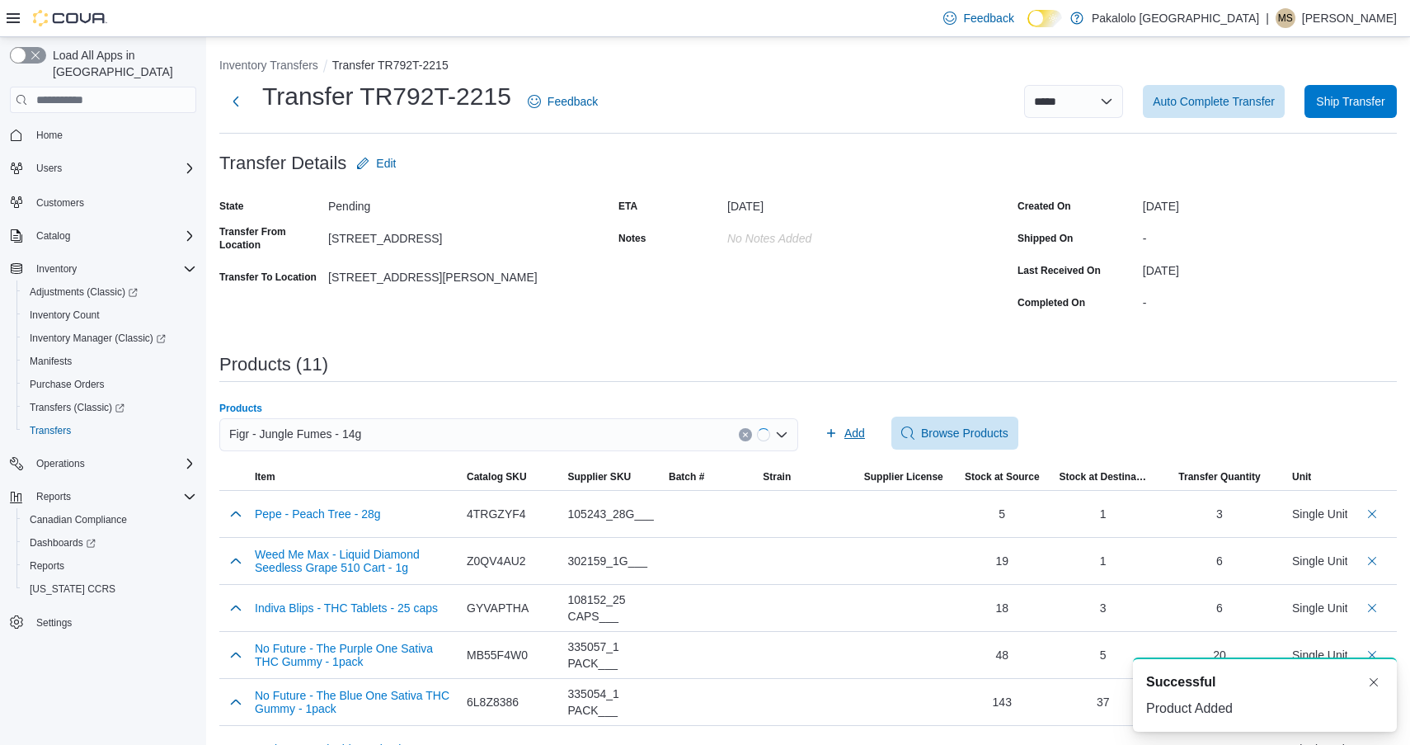
click at [834, 426] on icon "button" at bounding box center [831, 432] width 13 height 13
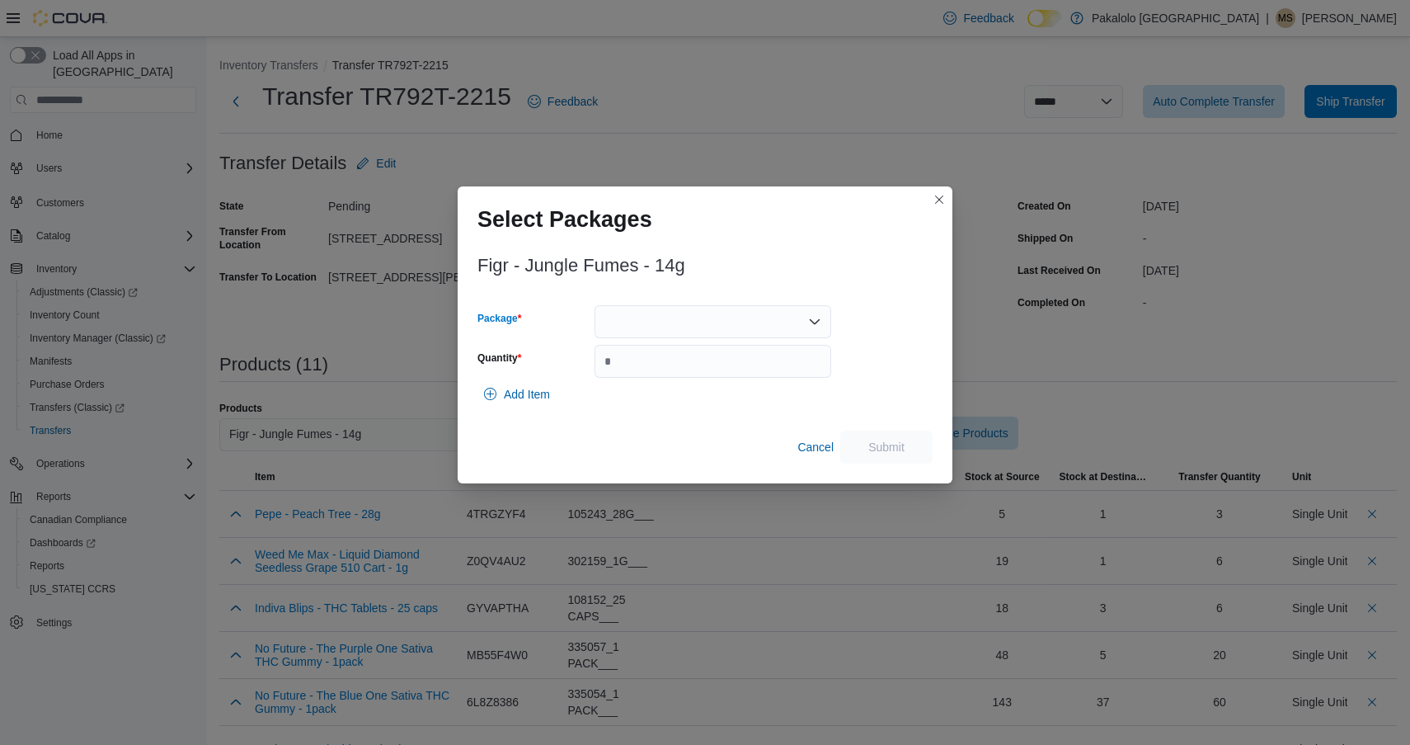
click at [713, 315] on div at bounding box center [713, 321] width 237 height 33
click at [706, 378] on span "958250200" at bounding box center [722, 373] width 197 height 16
click at [706, 378] on div "Add Item" at bounding box center [705, 394] width 455 height 33
click at [707, 329] on div "958250200" at bounding box center [713, 321] width 237 height 33
click at [695, 377] on span "958250231" at bounding box center [722, 373] width 197 height 16
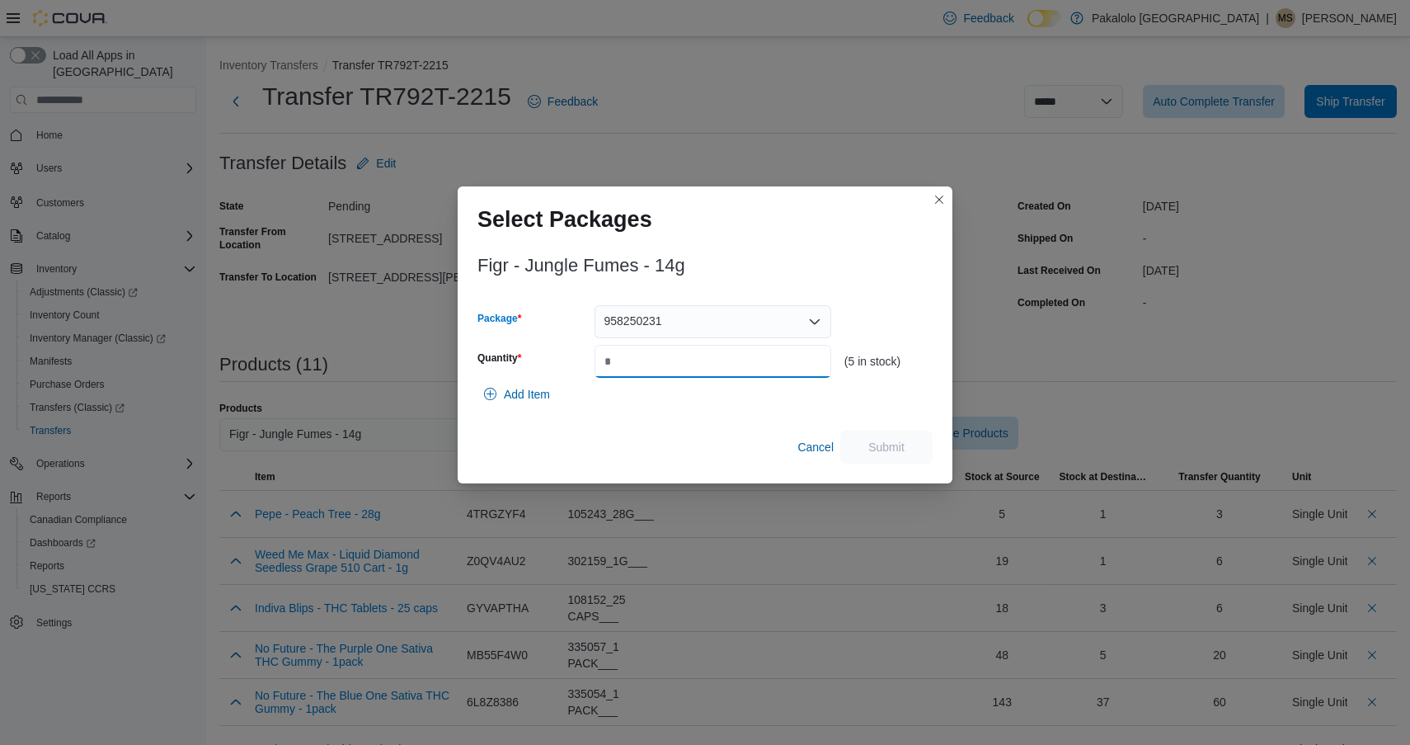
click at [695, 377] on input "Quantity" at bounding box center [713, 361] width 237 height 33
type input "*"
click at [880, 445] on span "Submit" at bounding box center [887, 446] width 36 height 16
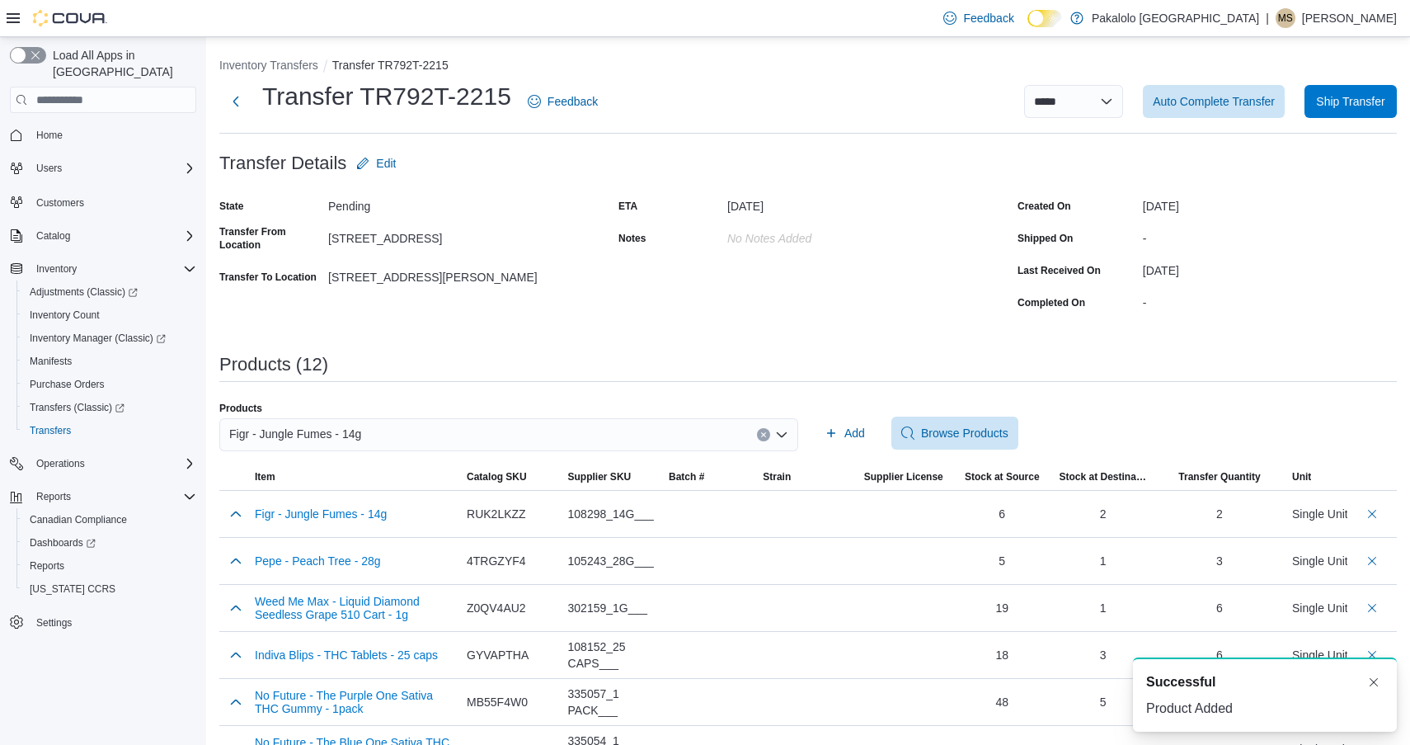
click at [496, 445] on div "Figr - Jungle Fumes - 14g" at bounding box center [508, 434] width 579 height 33
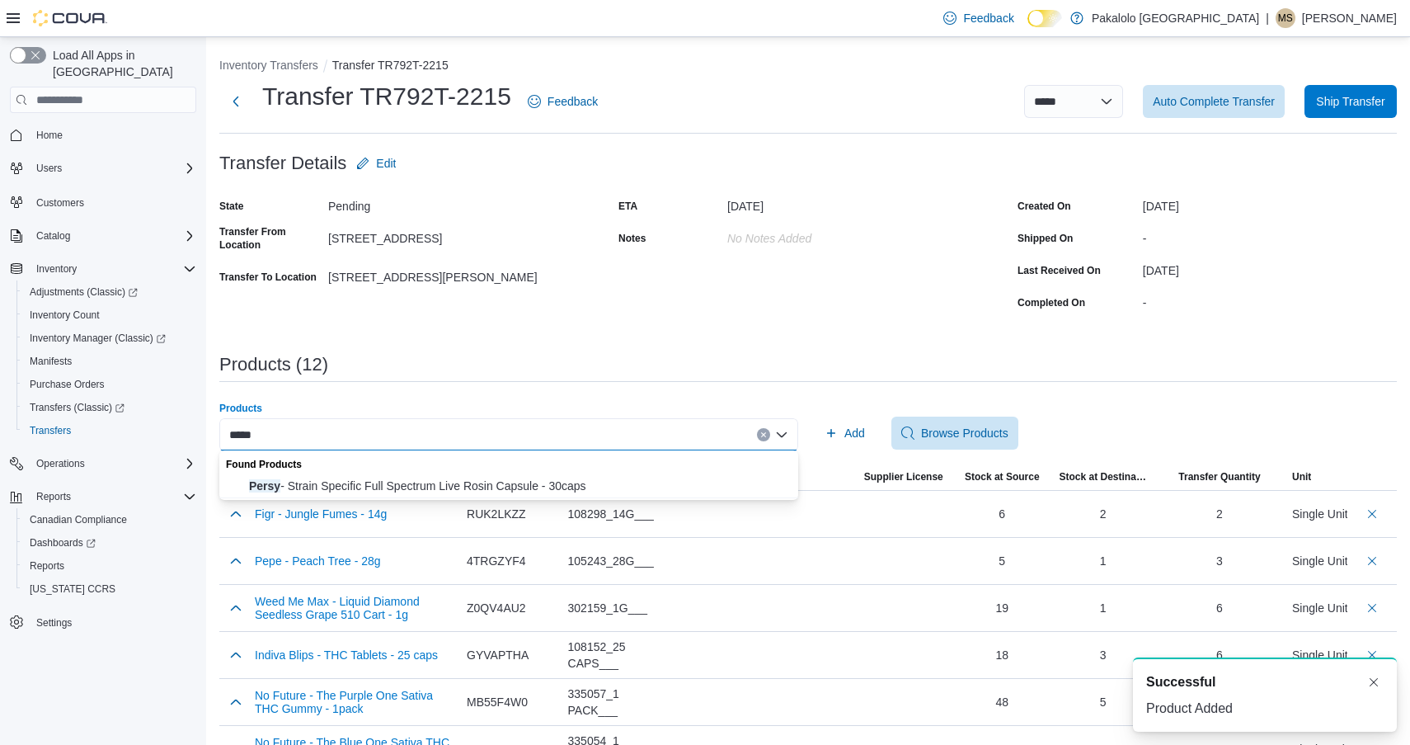
drag, startPoint x: 498, startPoint y: 459, endPoint x: 402, endPoint y: 487, distance: 100.5
click at [402, 487] on span "Item" at bounding box center [354, 477] width 212 height 26
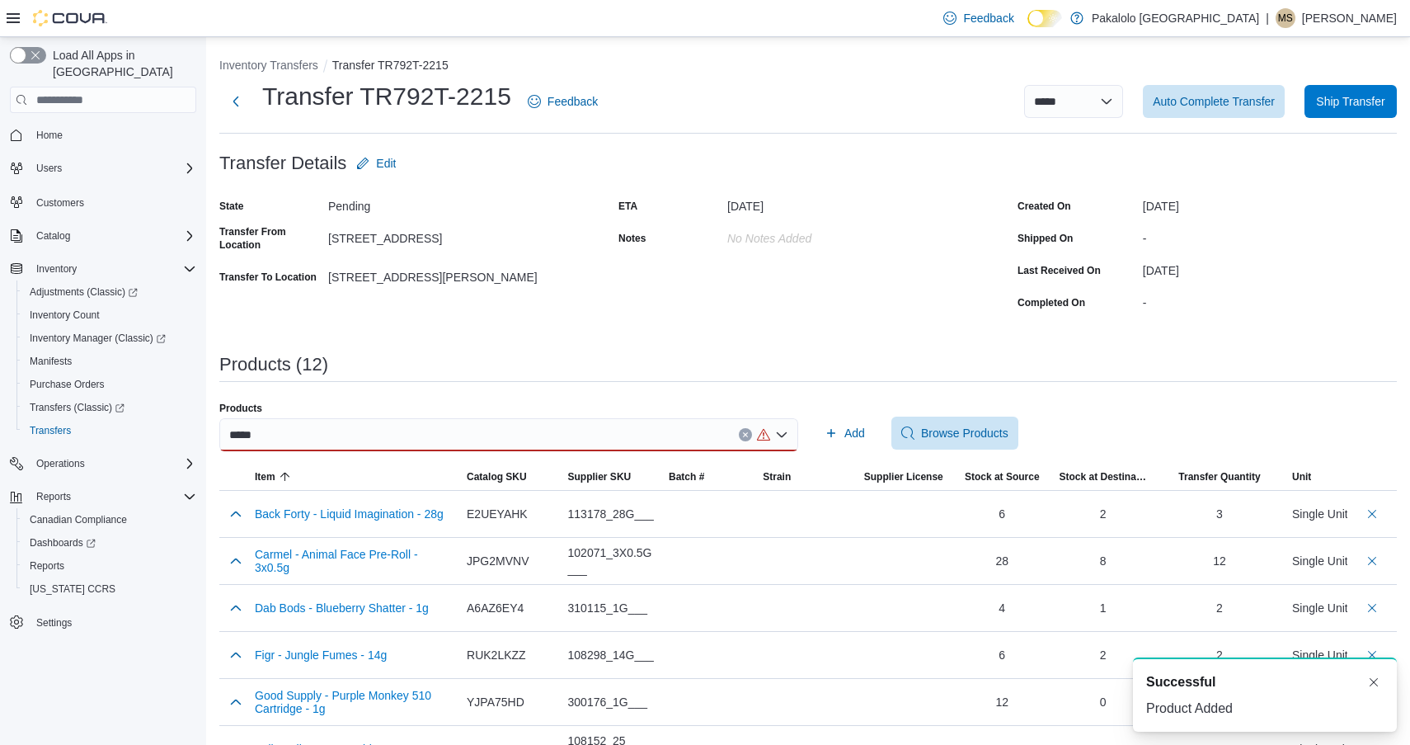
click at [405, 440] on div "*****" at bounding box center [508, 434] width 579 height 33
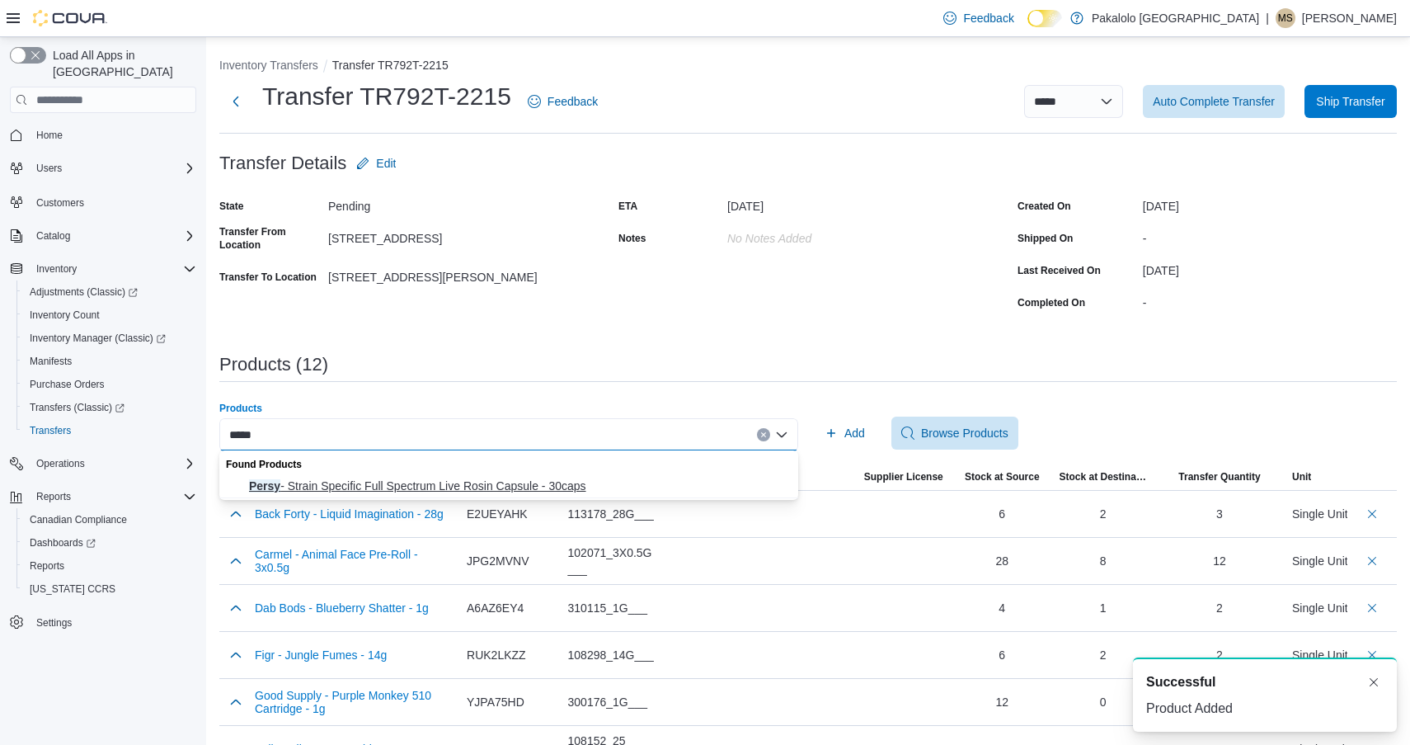
type input "*****"
click at [380, 491] on span "Persy - Strain Specific Full Spectrum Live Rosin Capsule - 30caps" at bounding box center [518, 486] width 539 height 16
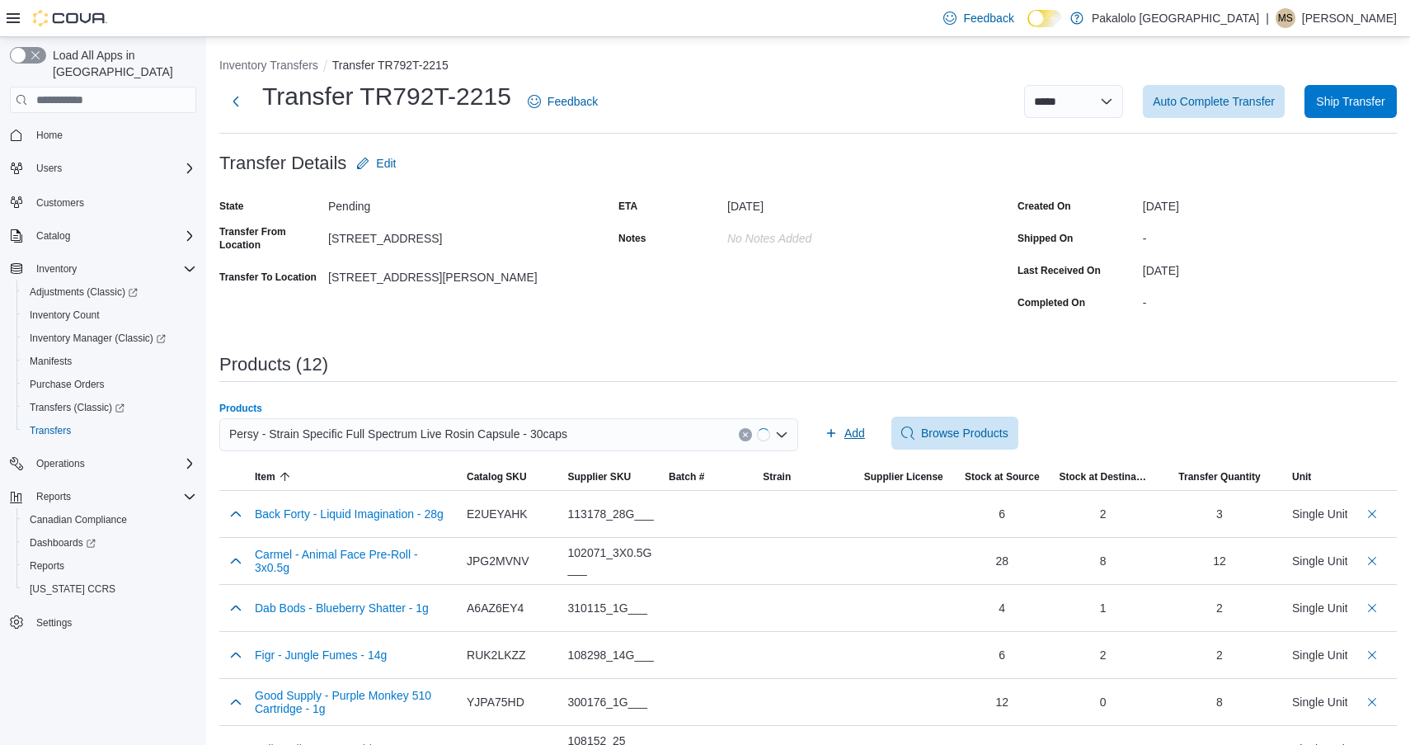
click at [862, 425] on span "Add" at bounding box center [855, 433] width 21 height 16
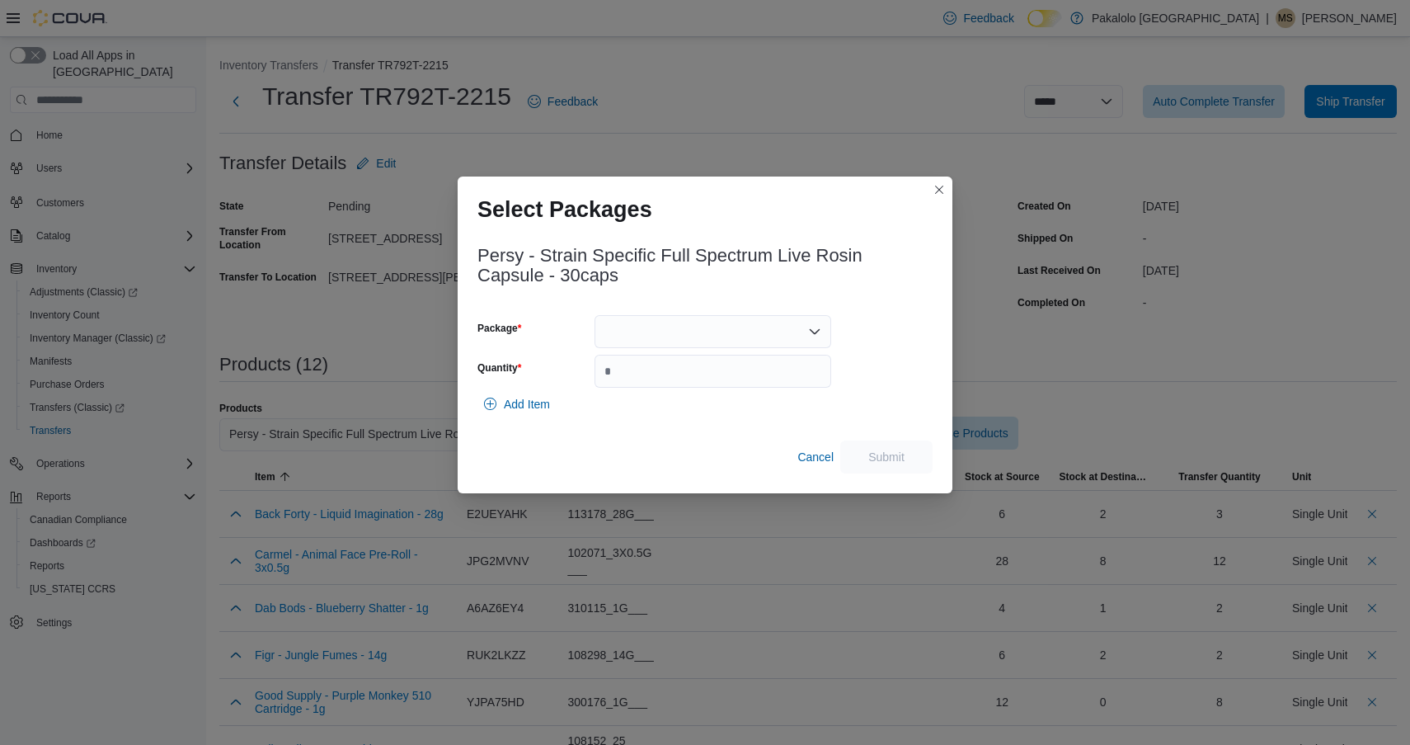
click at [767, 341] on div at bounding box center [713, 331] width 237 height 33
click at [754, 384] on span "DR250209" at bounding box center [722, 383] width 197 height 16
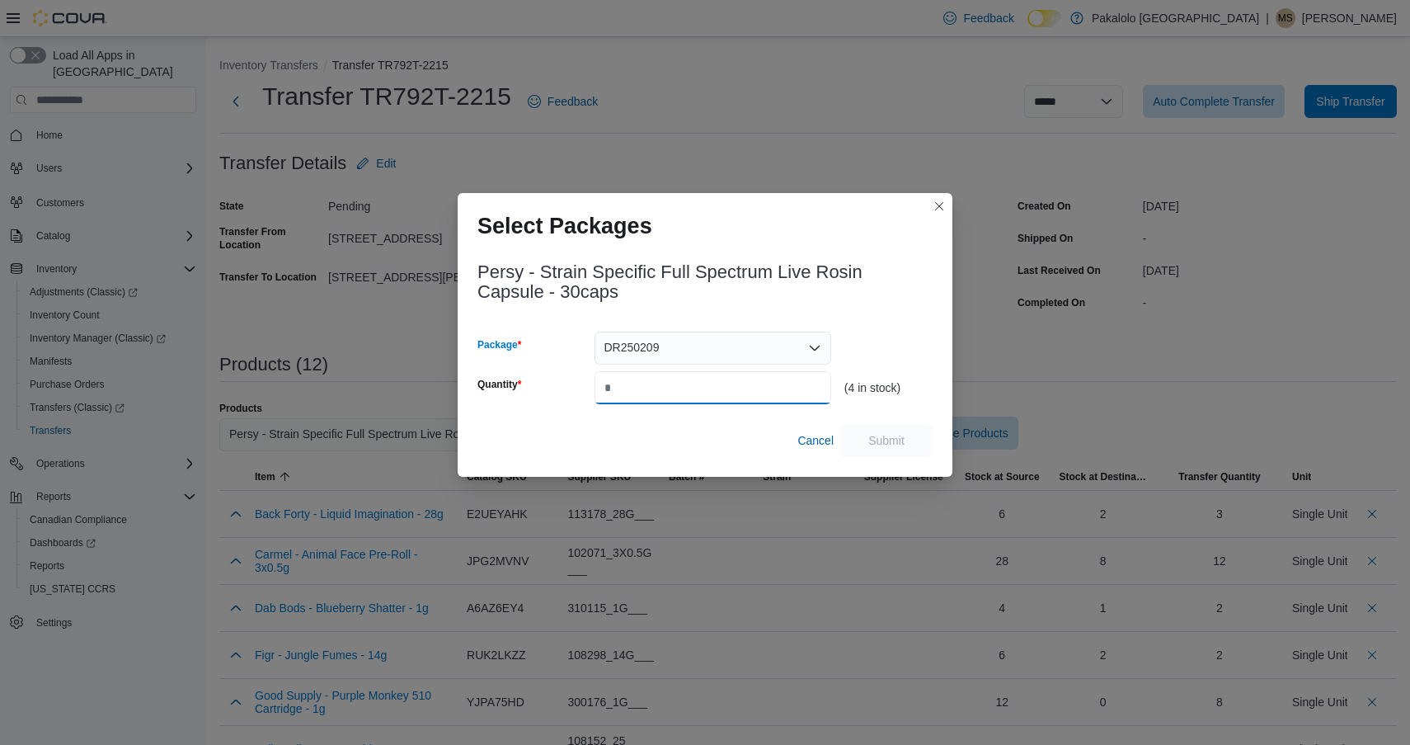
click at [754, 384] on input "Quantity" at bounding box center [713, 387] width 237 height 33
type input "*"
click at [876, 435] on span "Submit" at bounding box center [887, 439] width 36 height 16
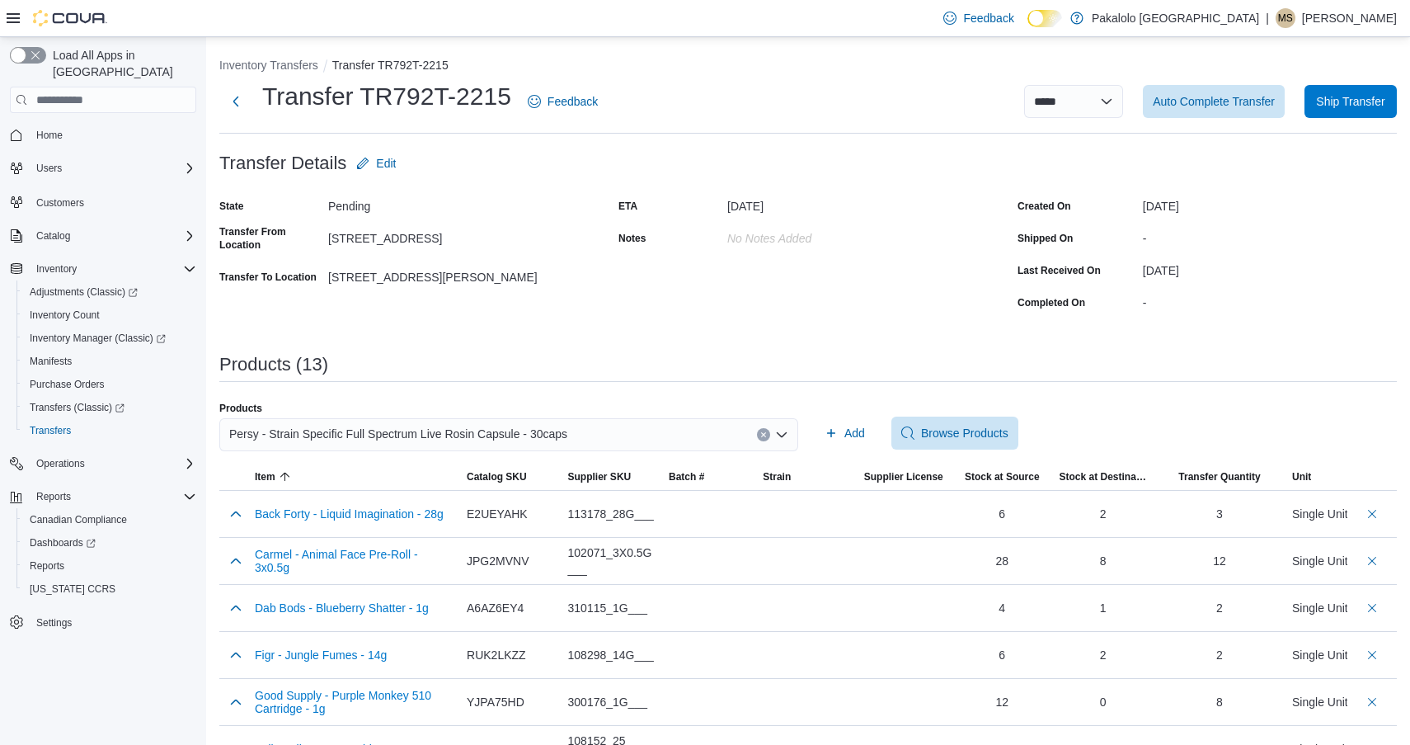
click at [510, 430] on span "Persy - Strain Specific Full Spectrum Live Rosin Capsule - 30caps" at bounding box center [398, 434] width 338 height 20
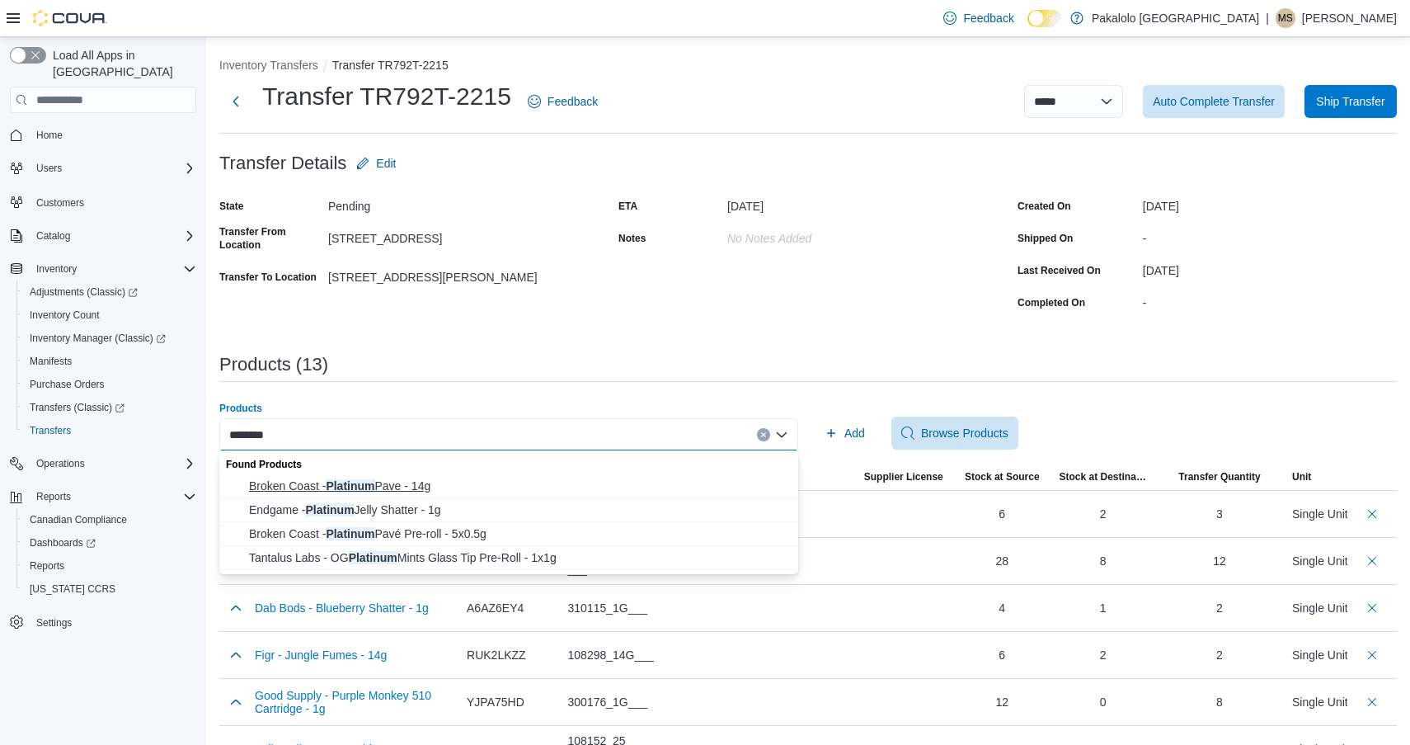
type input "********"
click at [420, 496] on button "Broken Coast - Platinum Pave - 14g" at bounding box center [508, 486] width 579 height 24
click at [420, 496] on div "Back Forty - Liquid Imagination - 28g" at bounding box center [354, 514] width 212 height 46
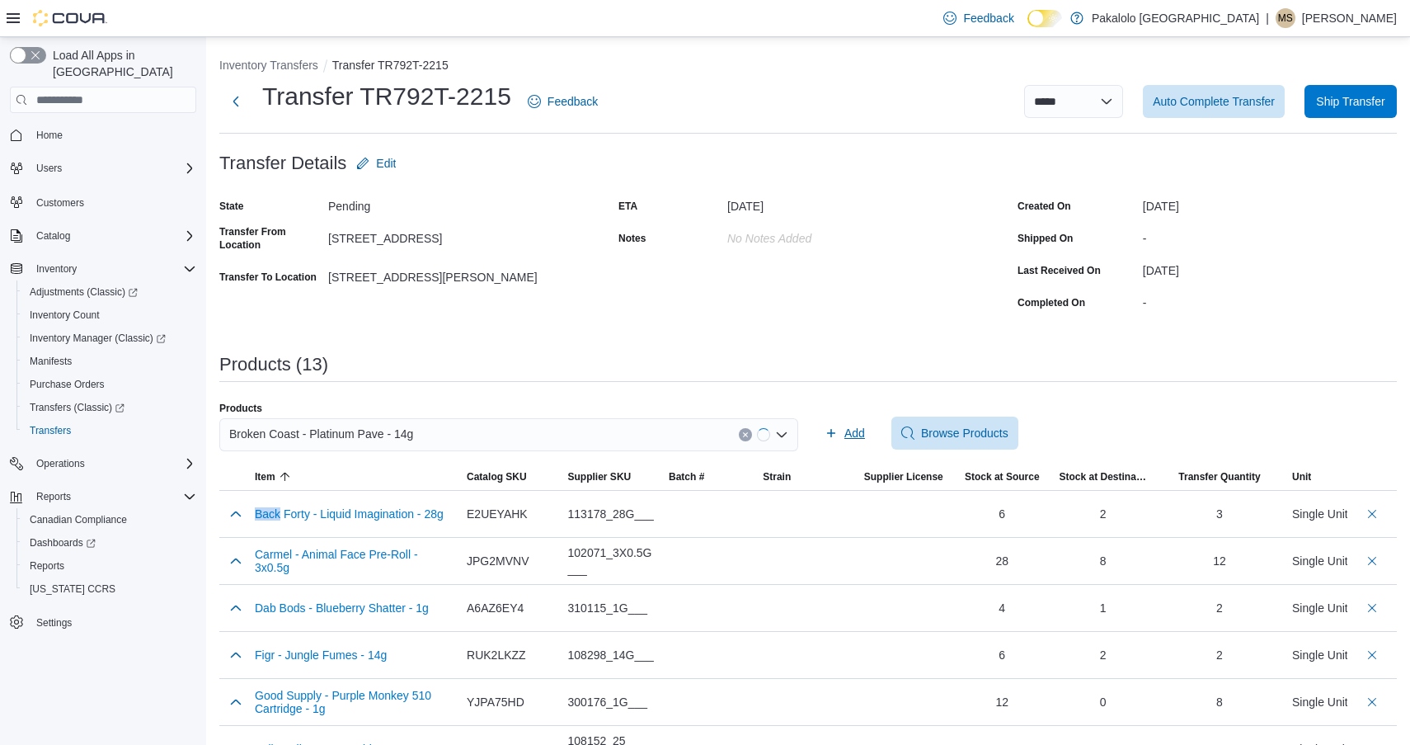
click at [828, 421] on span "Add" at bounding box center [845, 433] width 40 height 33
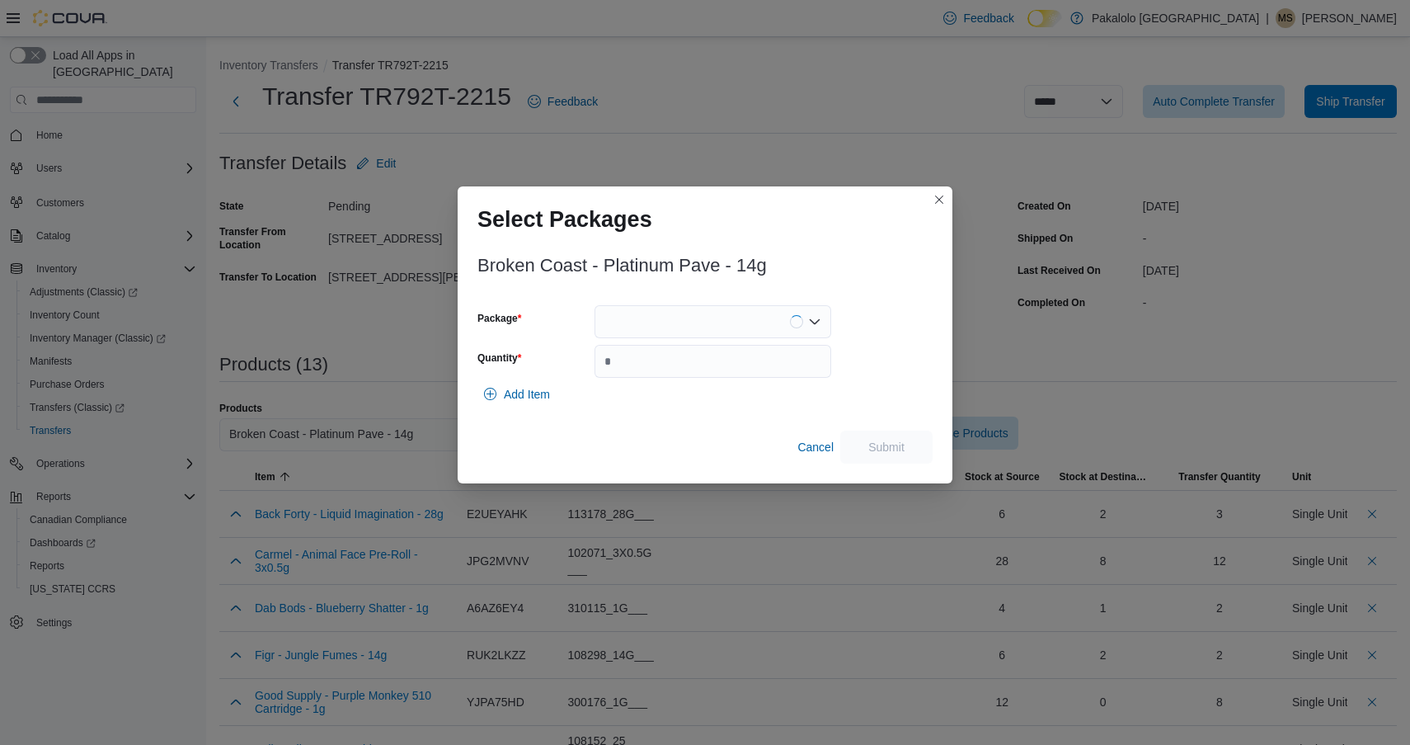
click at [730, 327] on div at bounding box center [713, 321] width 237 height 33
click at [727, 372] on span "3101737958" at bounding box center [722, 373] width 197 height 16
click at [727, 322] on div "3101737958 Combo box. Selected. 3101737958. Press Backspace to delete 310173795…" at bounding box center [713, 321] width 237 height 33
click at [725, 382] on button "3101737959" at bounding box center [713, 374] width 237 height 24
click at [725, 382] on div "Add Item" at bounding box center [705, 394] width 455 height 33
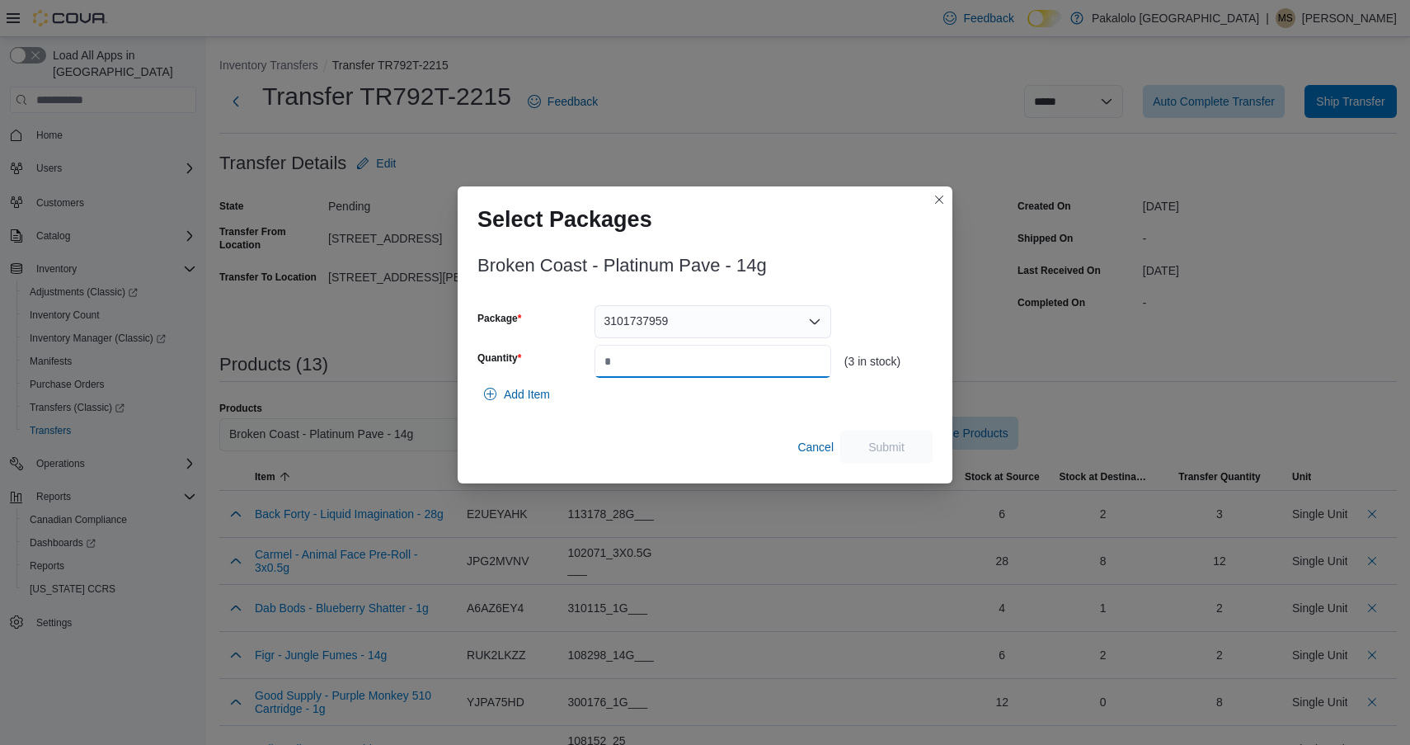
click at [727, 374] on input "Quantity" at bounding box center [713, 361] width 237 height 33
type input "*"
click at [879, 446] on span "Submit" at bounding box center [887, 446] width 36 height 16
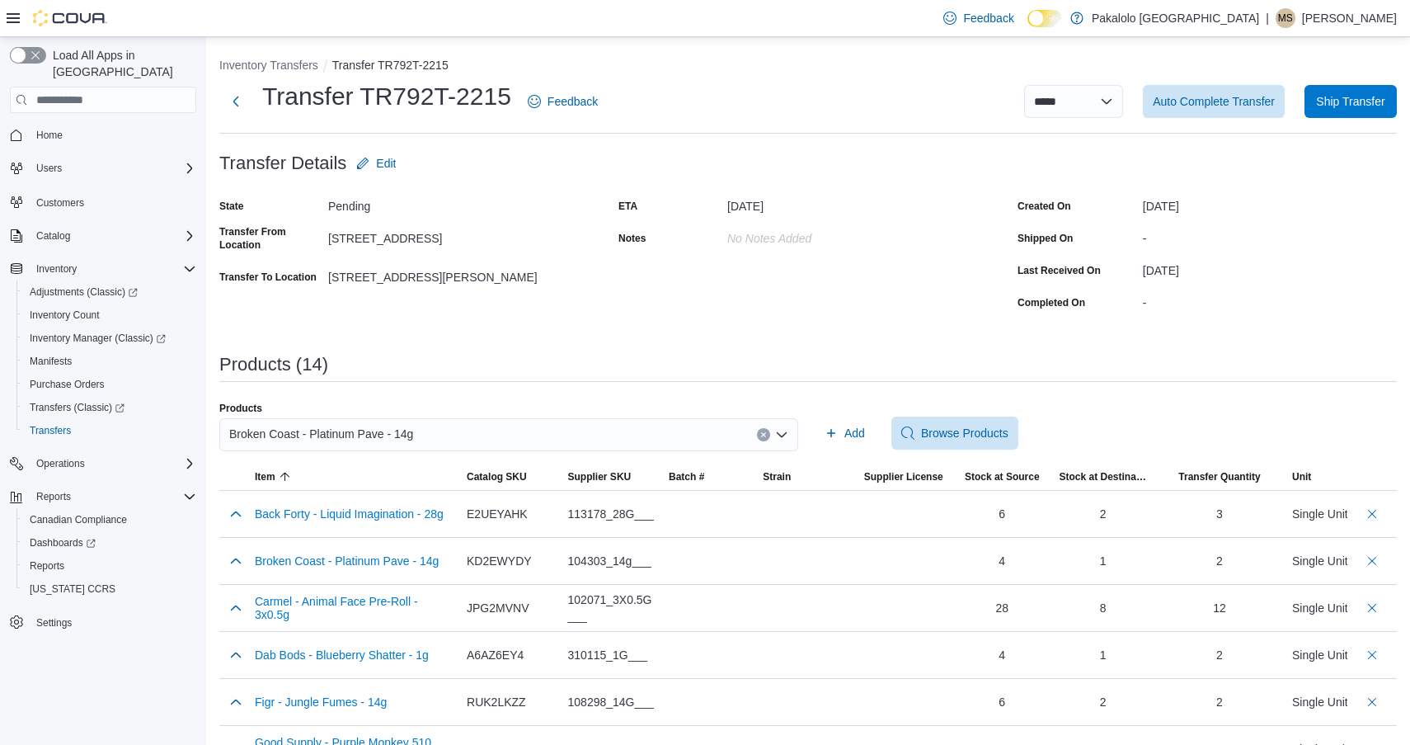
click at [605, 437] on div "Broken Coast - Platinum Pave - 14g" at bounding box center [508, 434] width 579 height 33
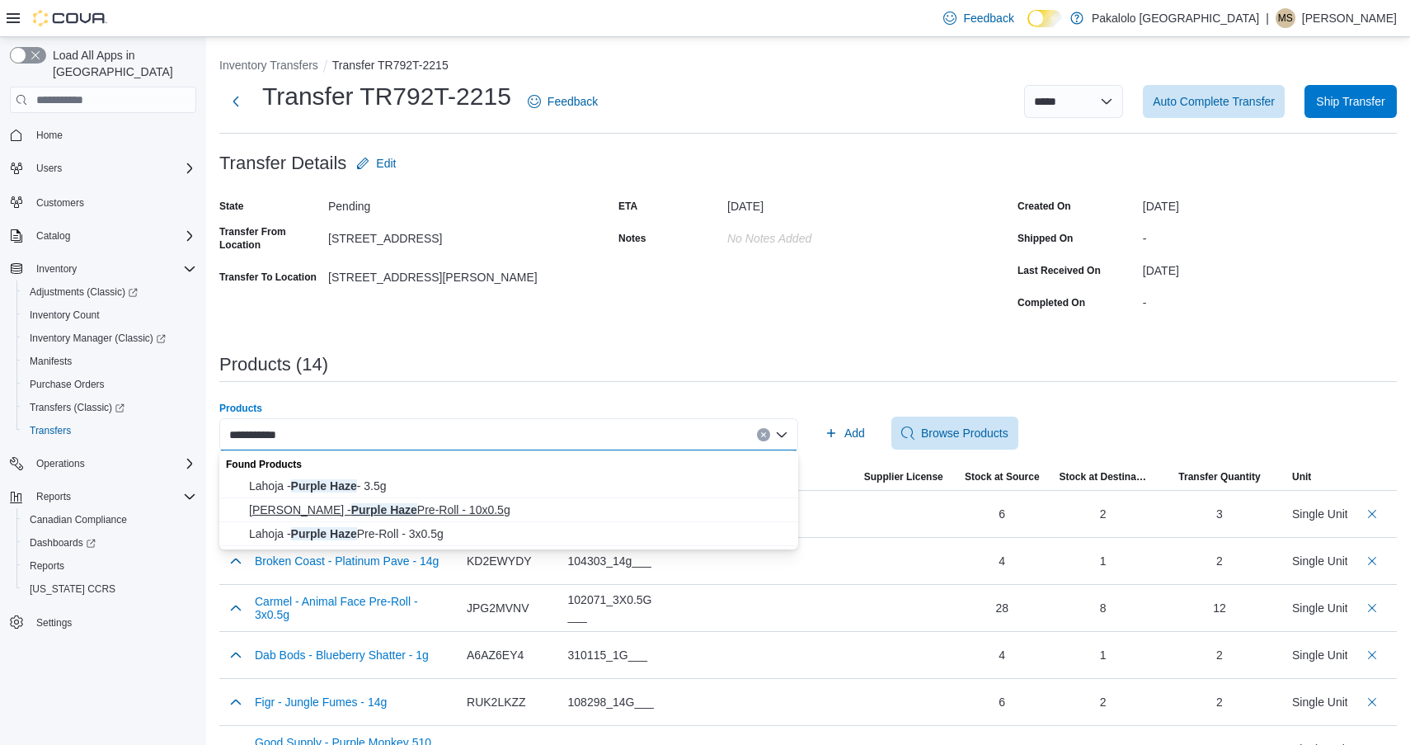
type input "**********"
click at [521, 510] on span "Buddy Blooms - Purple Haze Pre-Roll - 10x0.5g" at bounding box center [518, 509] width 539 height 16
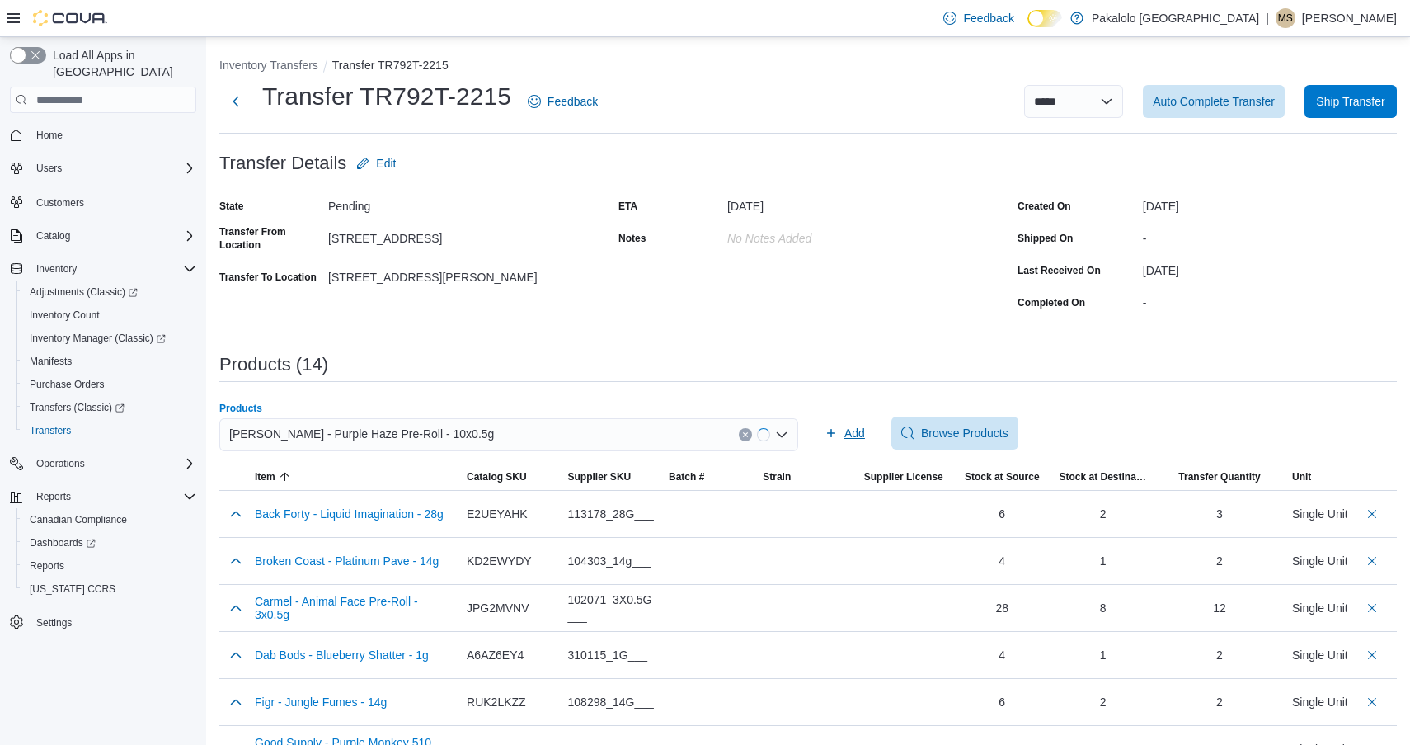
click at [841, 437] on span "Add" at bounding box center [845, 433] width 40 height 33
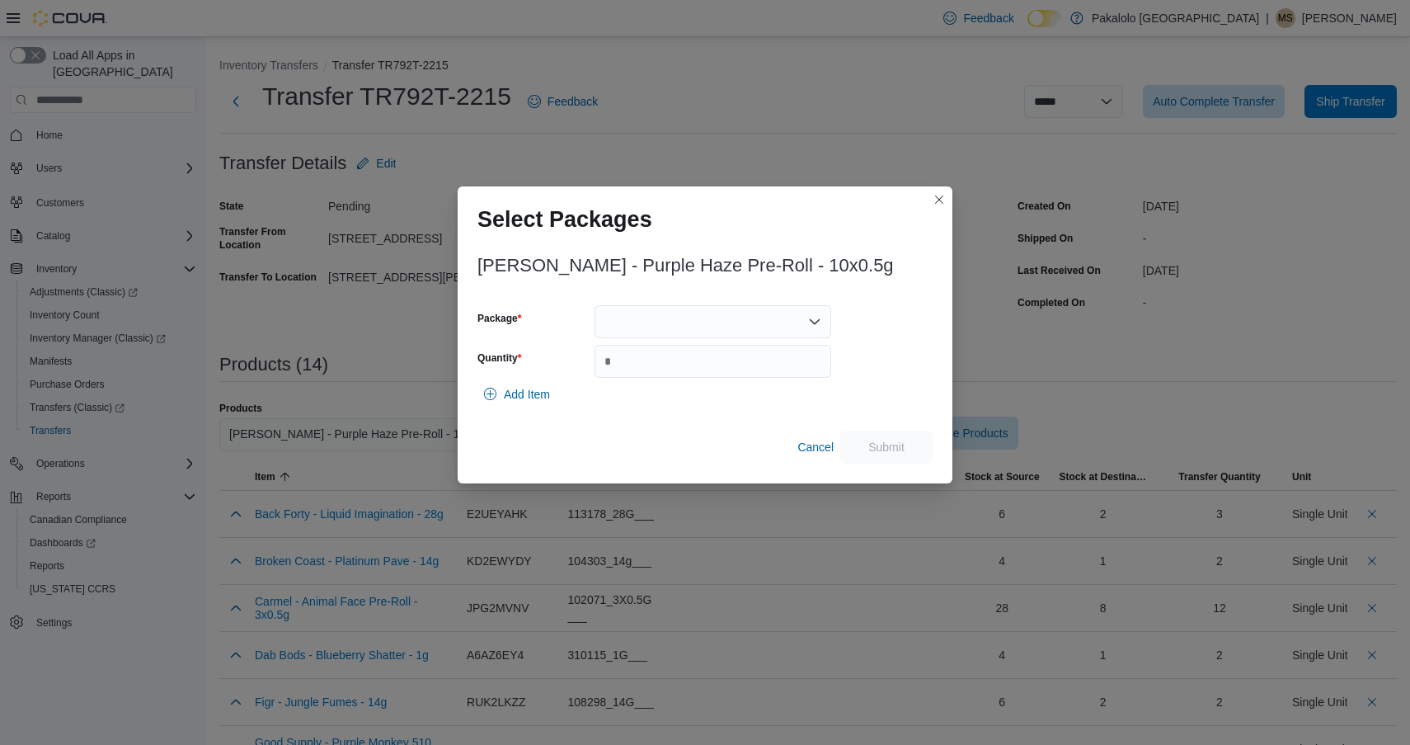
click at [692, 326] on div at bounding box center [713, 321] width 237 height 33
click at [692, 369] on span "PR114012" at bounding box center [722, 373] width 197 height 16
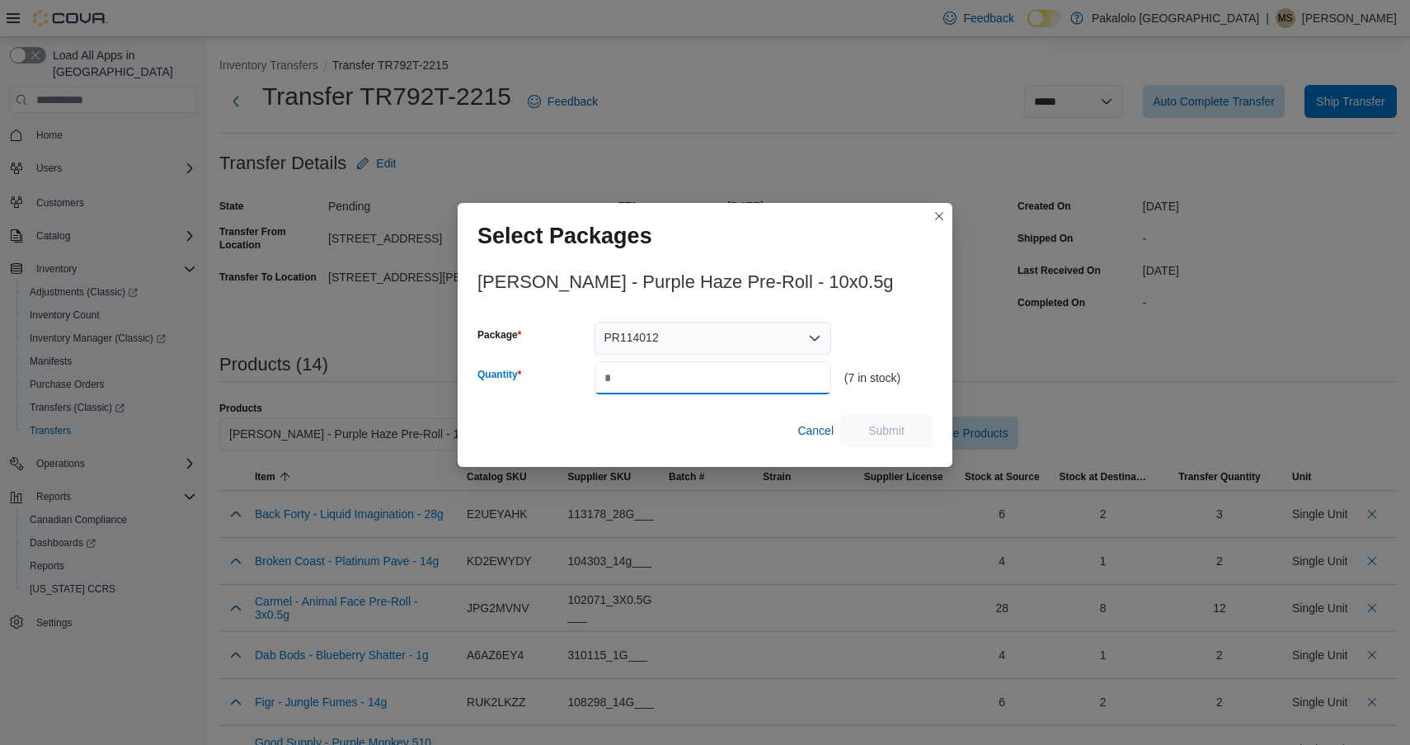
click at [692, 369] on input "Quantity" at bounding box center [713, 377] width 237 height 33
type input "*"
click at [906, 431] on span "Submit" at bounding box center [886, 429] width 73 height 33
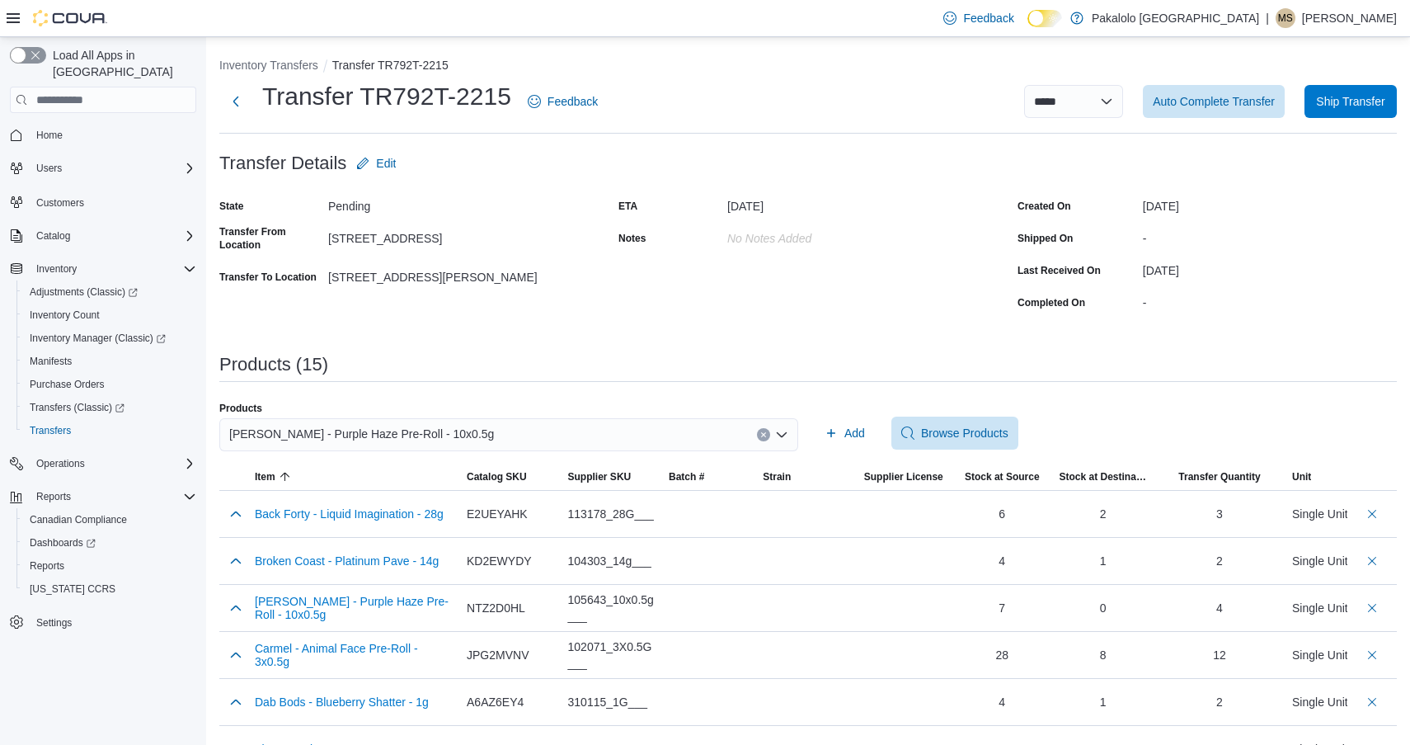
click at [531, 427] on div "Buddy Blooms - Purple Haze Pre-Roll - 10x0.5g" at bounding box center [508, 434] width 579 height 33
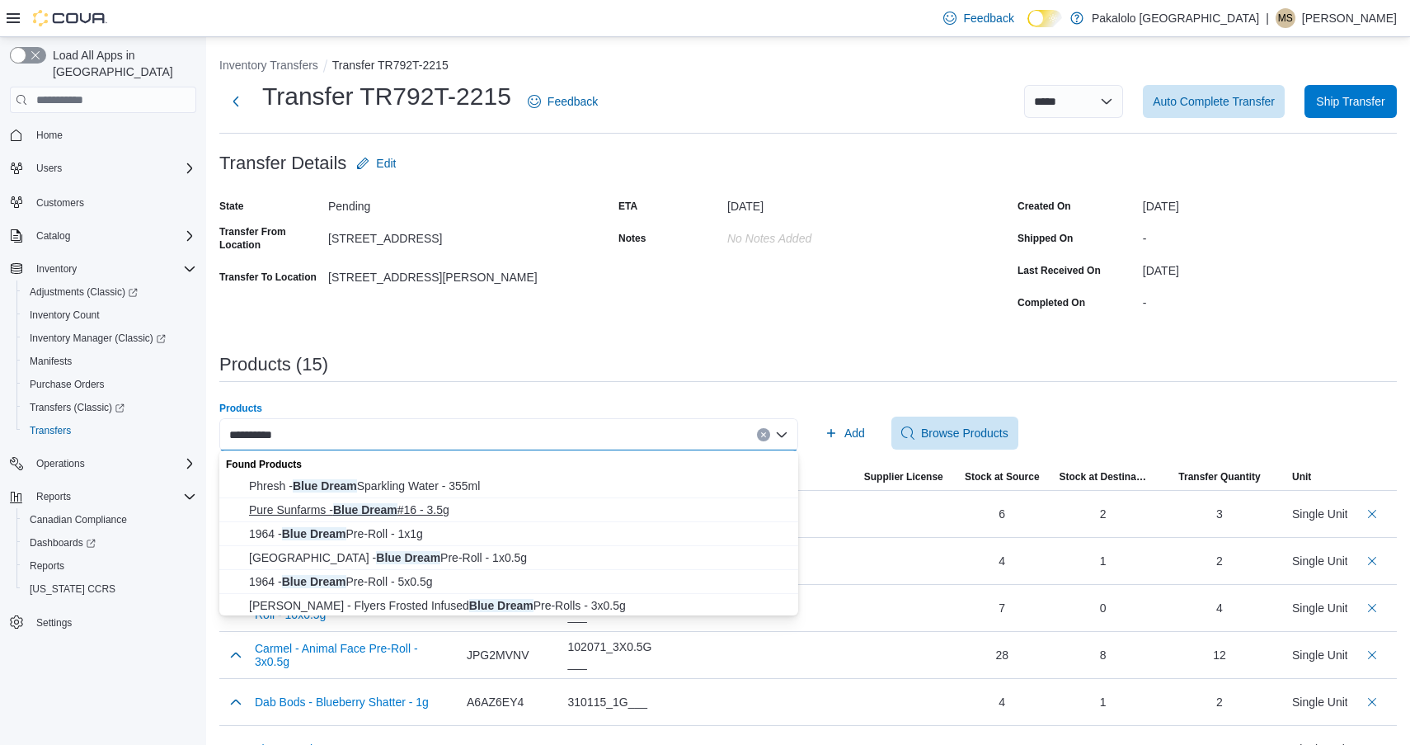
type input "**********"
click at [460, 512] on span "Pure Sunfarms - Blue Dream #16 - 3.5g" at bounding box center [518, 509] width 539 height 16
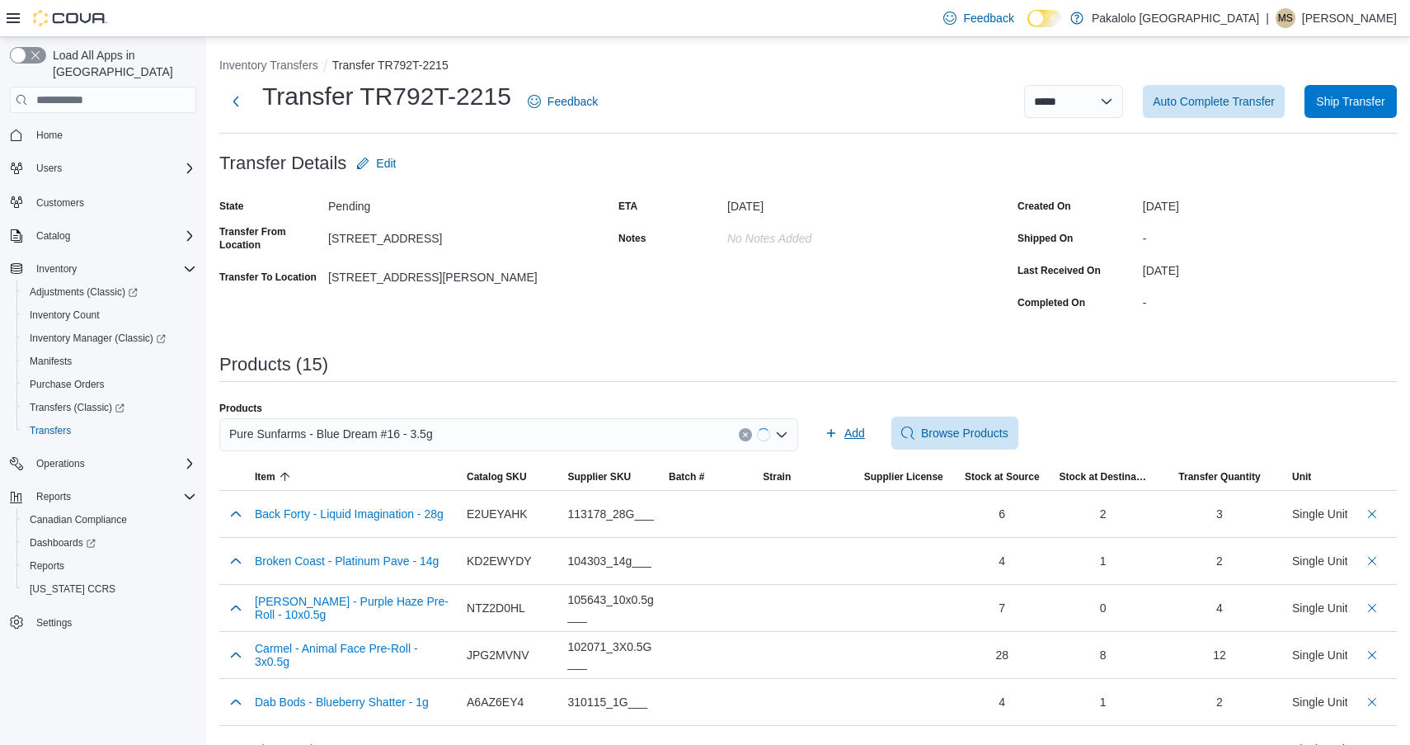
click at [839, 436] on span "Add" at bounding box center [845, 433] width 40 height 33
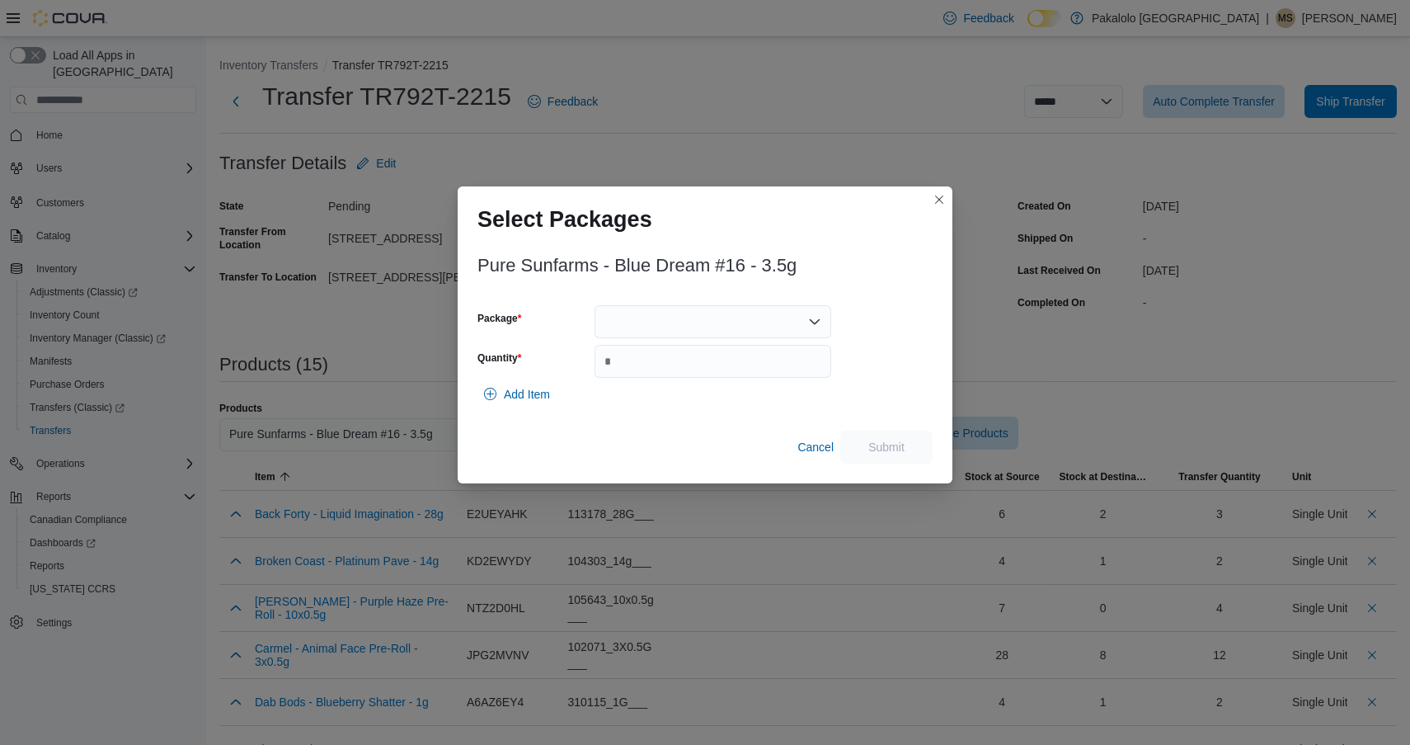
click at [751, 320] on div at bounding box center [713, 321] width 237 height 33
click at [742, 368] on span "00008571" at bounding box center [722, 373] width 197 height 16
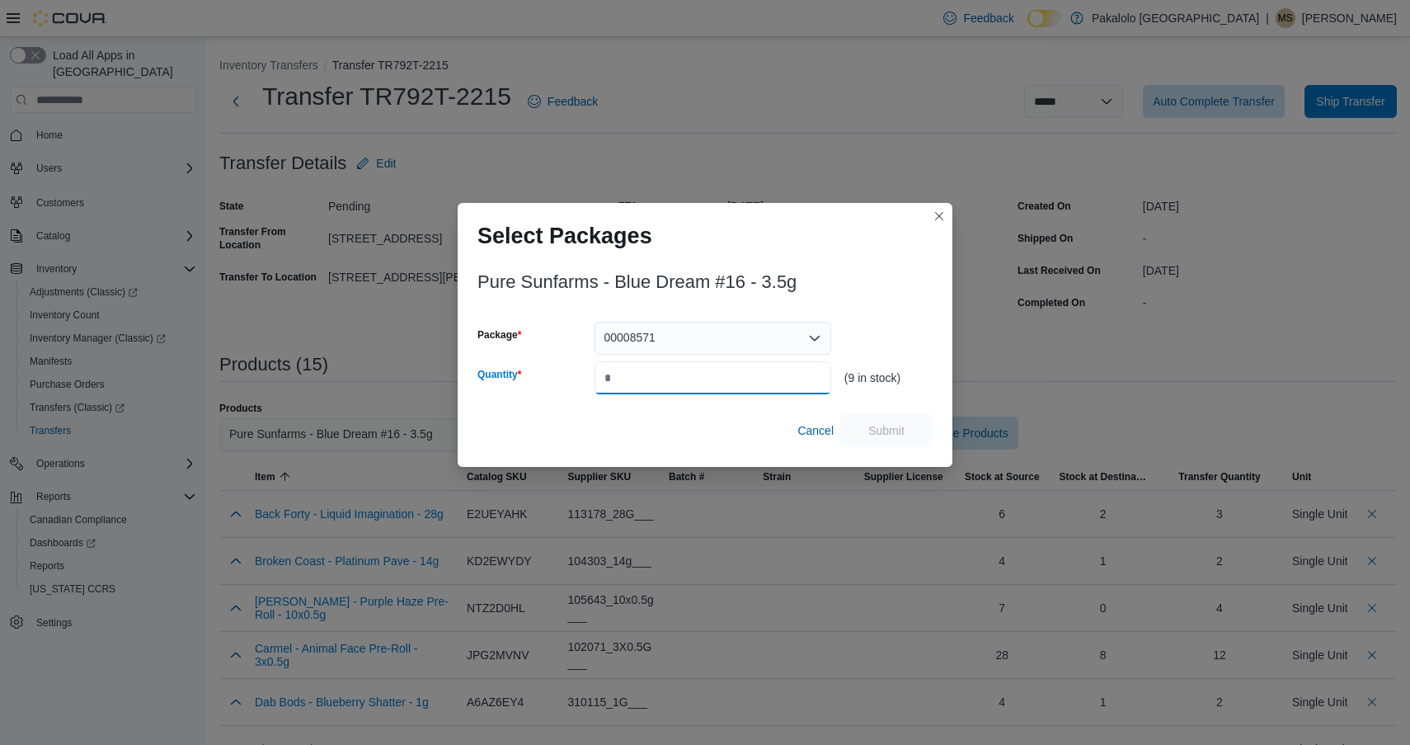
click at [742, 368] on input "Quantity" at bounding box center [713, 377] width 237 height 33
type input "*"
click at [883, 421] on span "Submit" at bounding box center [886, 429] width 73 height 33
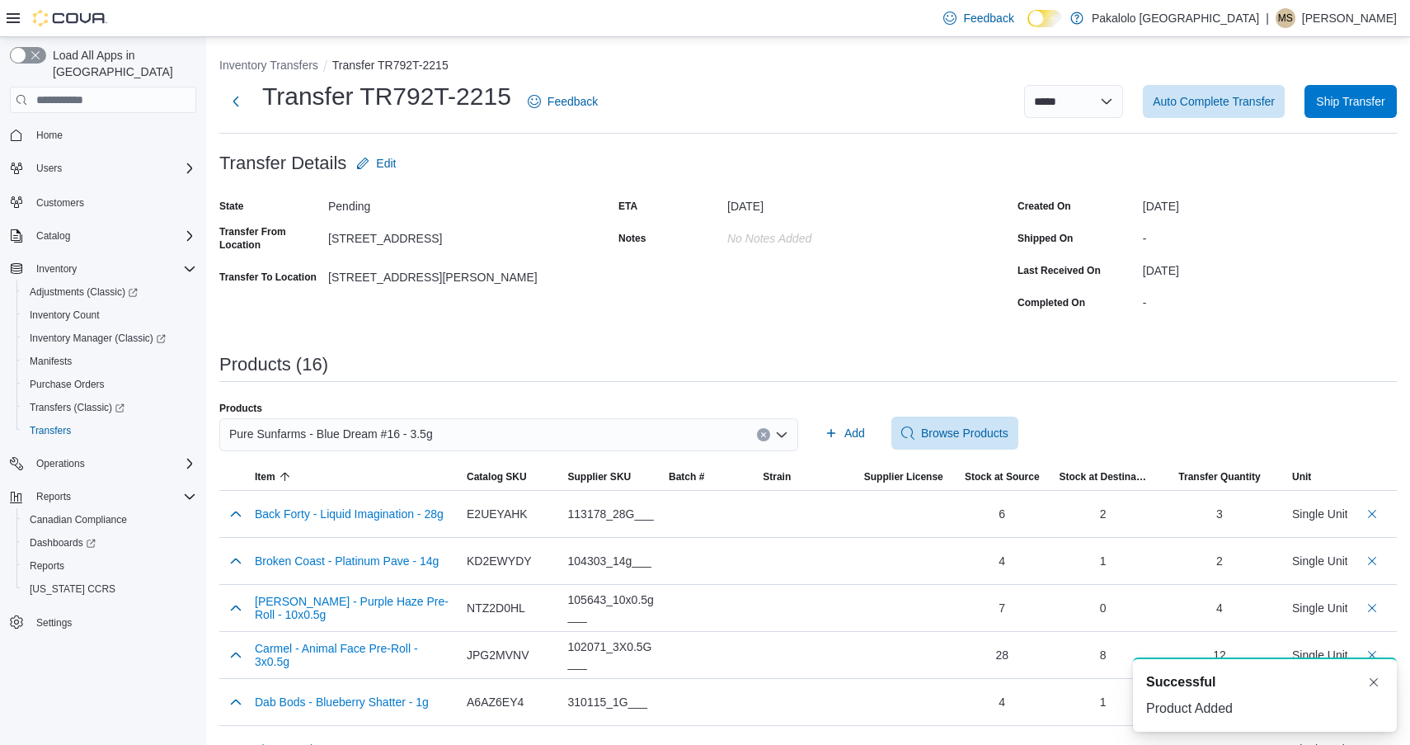
click at [491, 397] on div "**********" at bounding box center [808, 650] width 1178 height 1186
click at [491, 428] on div "Pure Sunfarms - Blue Dream #16 - 3.5g" at bounding box center [508, 434] width 579 height 33
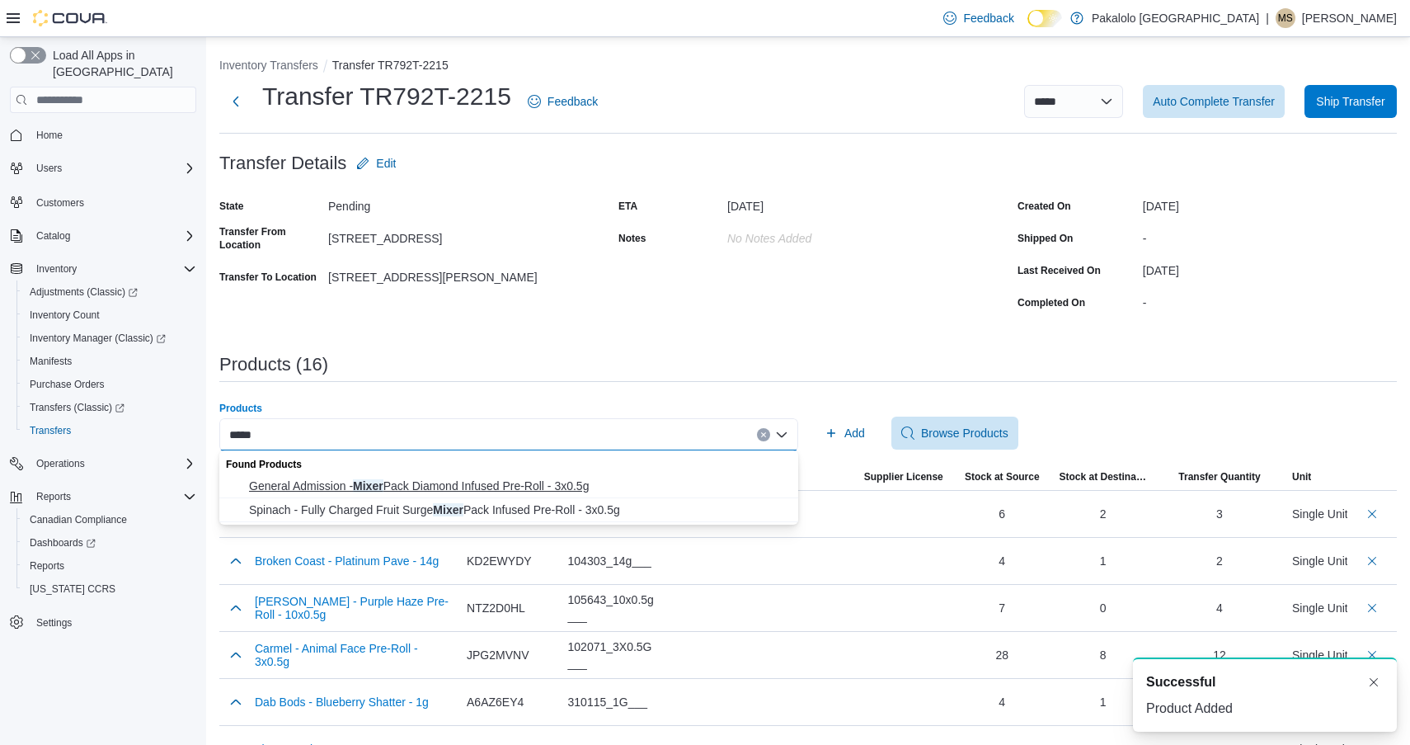
type input "*****"
click at [445, 488] on span "General Admission - Mixer Pack Diamond Infused Pre-Roll - 3x0.5g" at bounding box center [518, 486] width 539 height 16
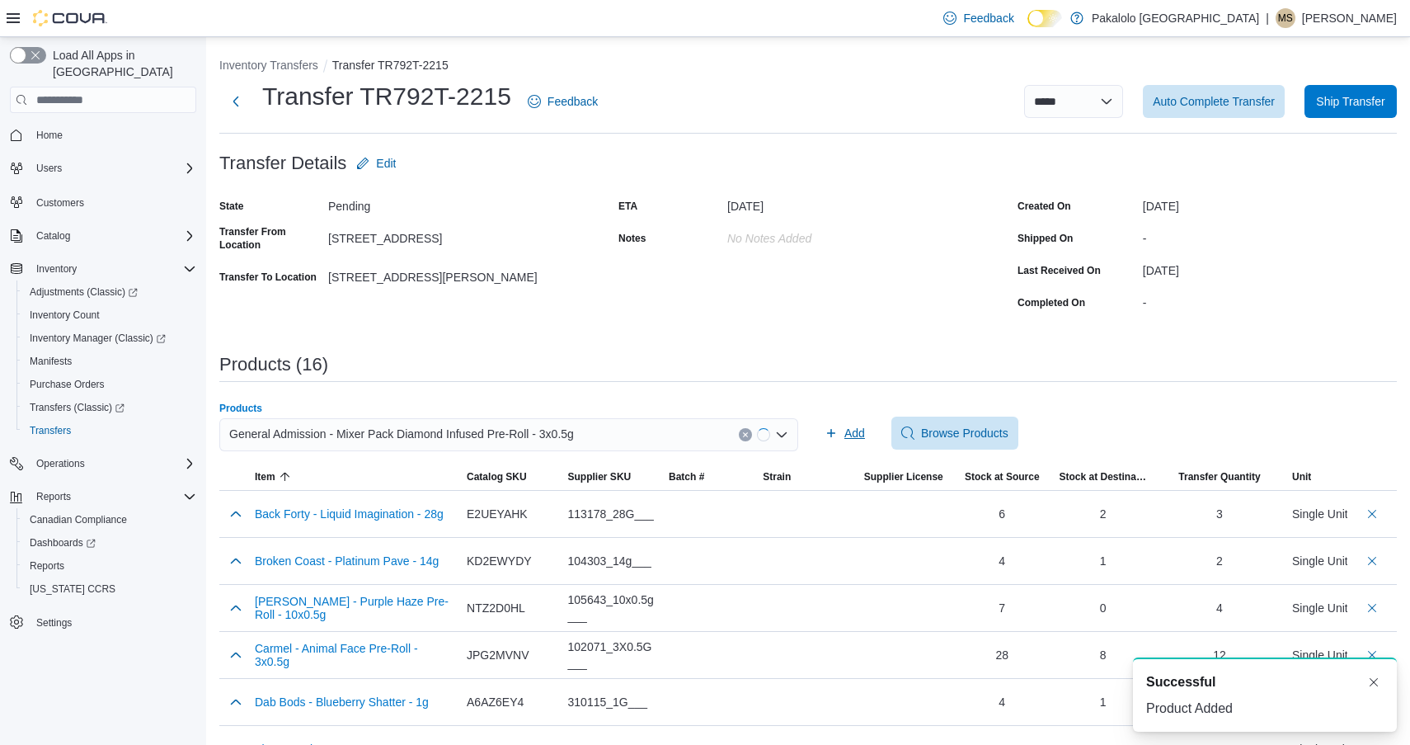
click at [851, 425] on span "Add" at bounding box center [855, 433] width 21 height 16
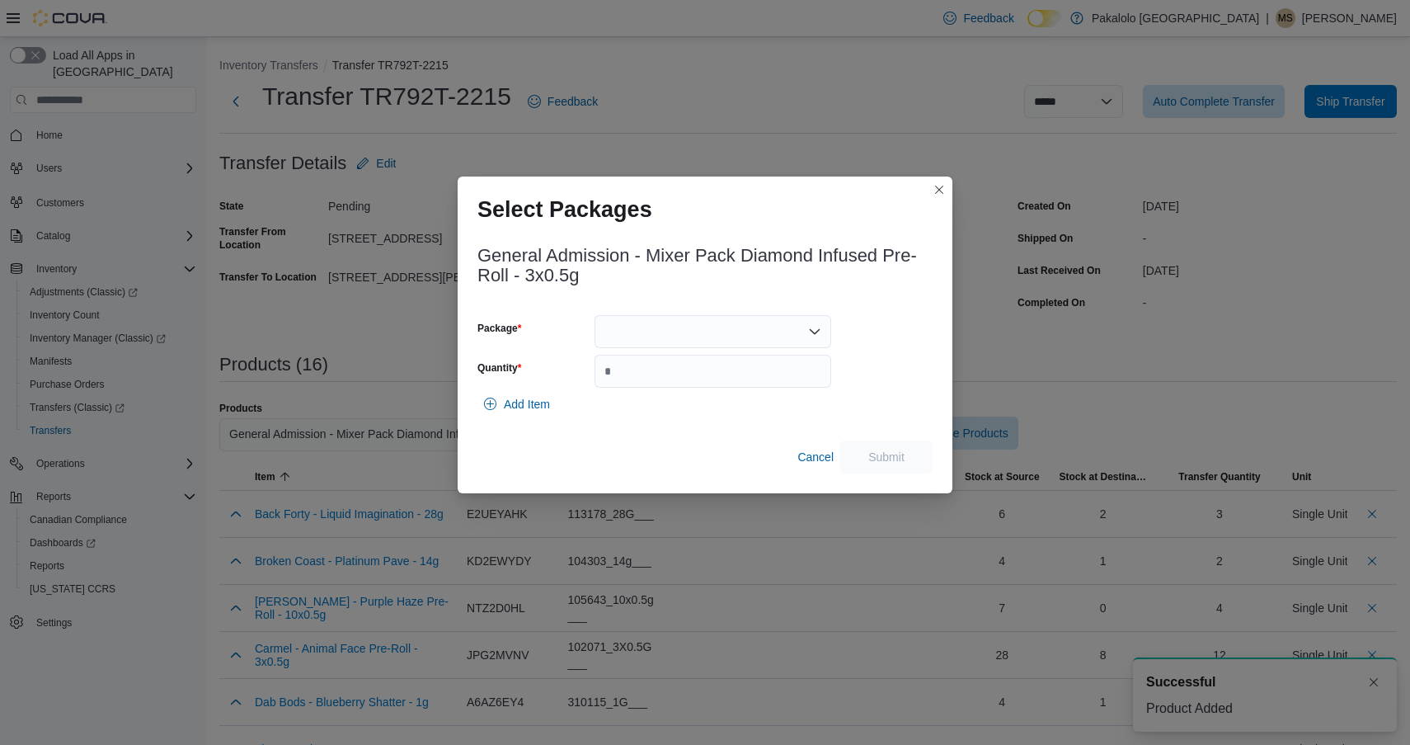
click at [694, 311] on div "General Admission - Mixer Pack Diamond Infused Pre-Roll - 3x0.5g Package Quanti…" at bounding box center [705, 355] width 455 height 238
click at [691, 329] on div at bounding box center [713, 331] width 237 height 33
click at [685, 373] on button "25060000608" at bounding box center [713, 384] width 237 height 24
click at [685, 373] on input "*" at bounding box center [713, 371] width 237 height 33
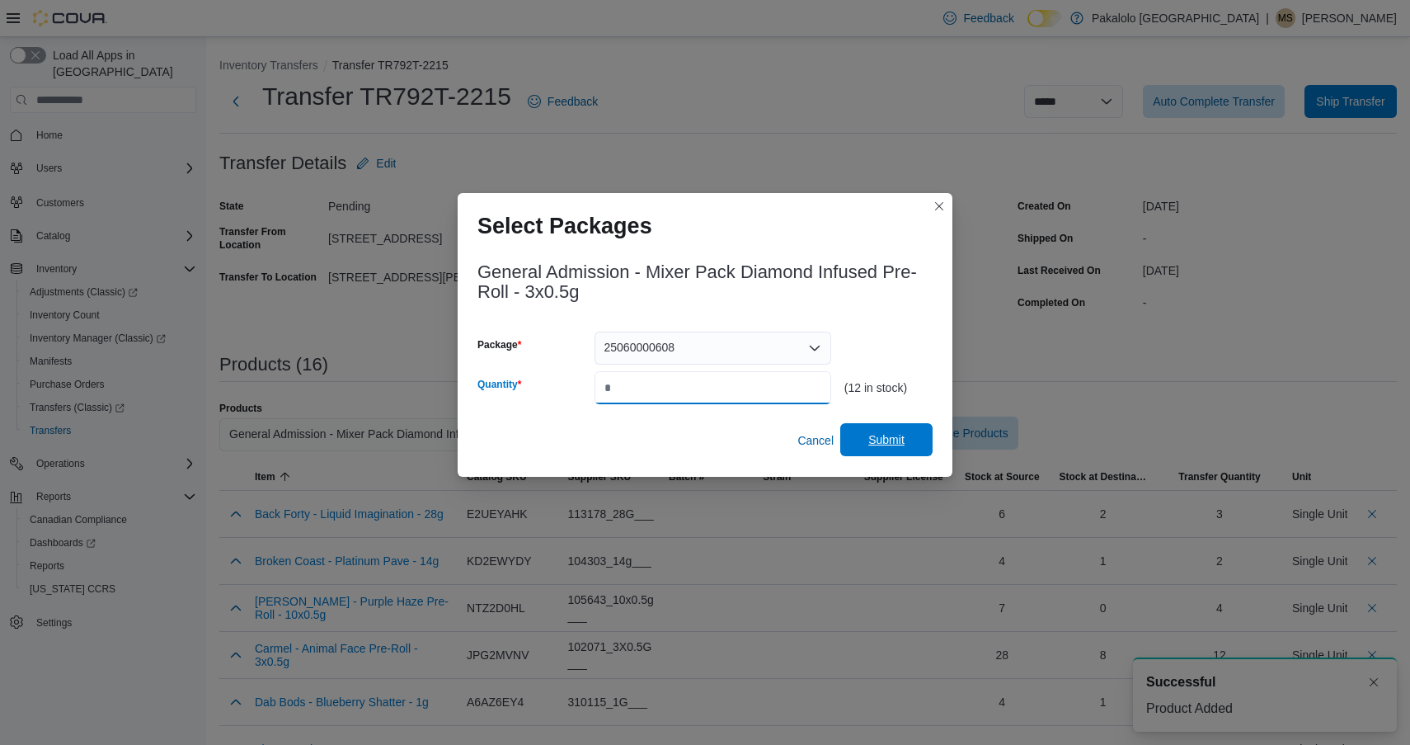
type input "*"
click at [905, 439] on span "Submit" at bounding box center [886, 439] width 73 height 33
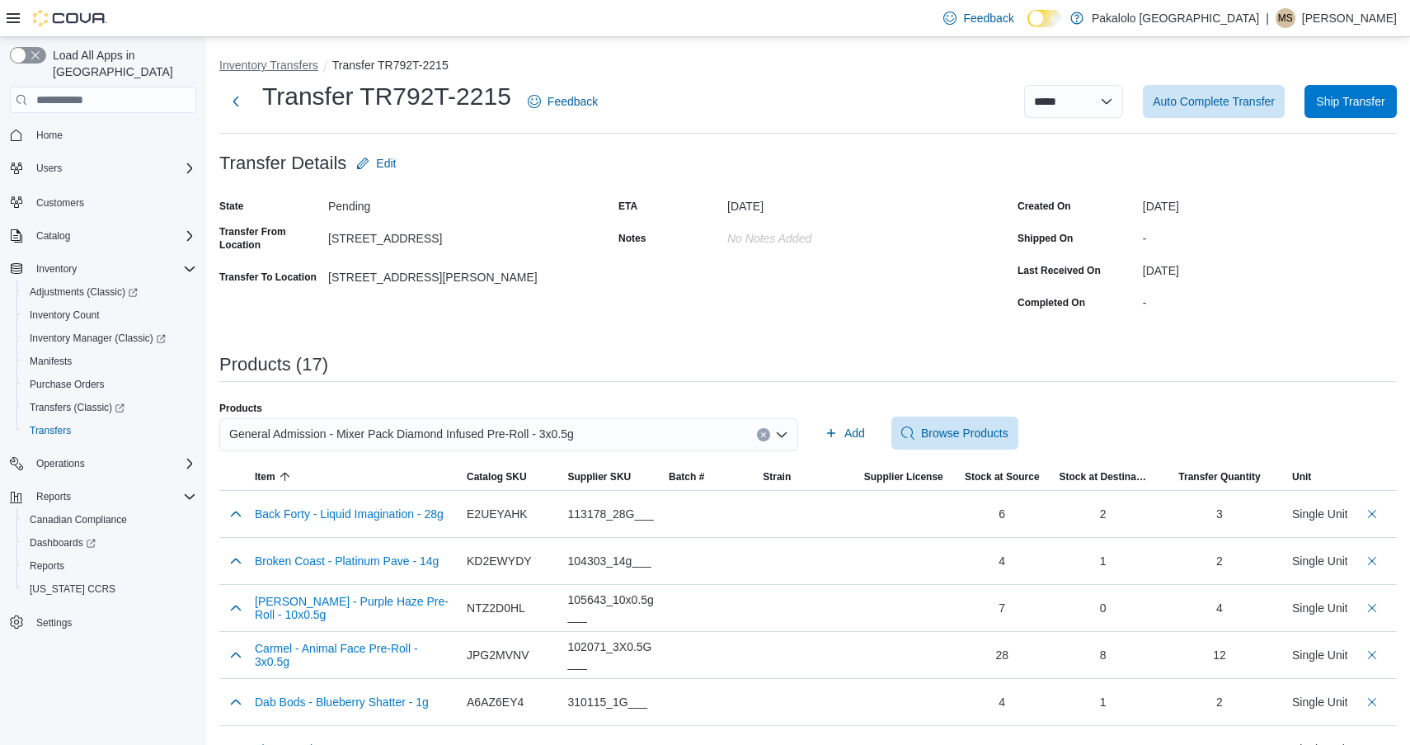
click at [284, 64] on button "Inventory Transfers" at bounding box center [268, 65] width 99 height 13
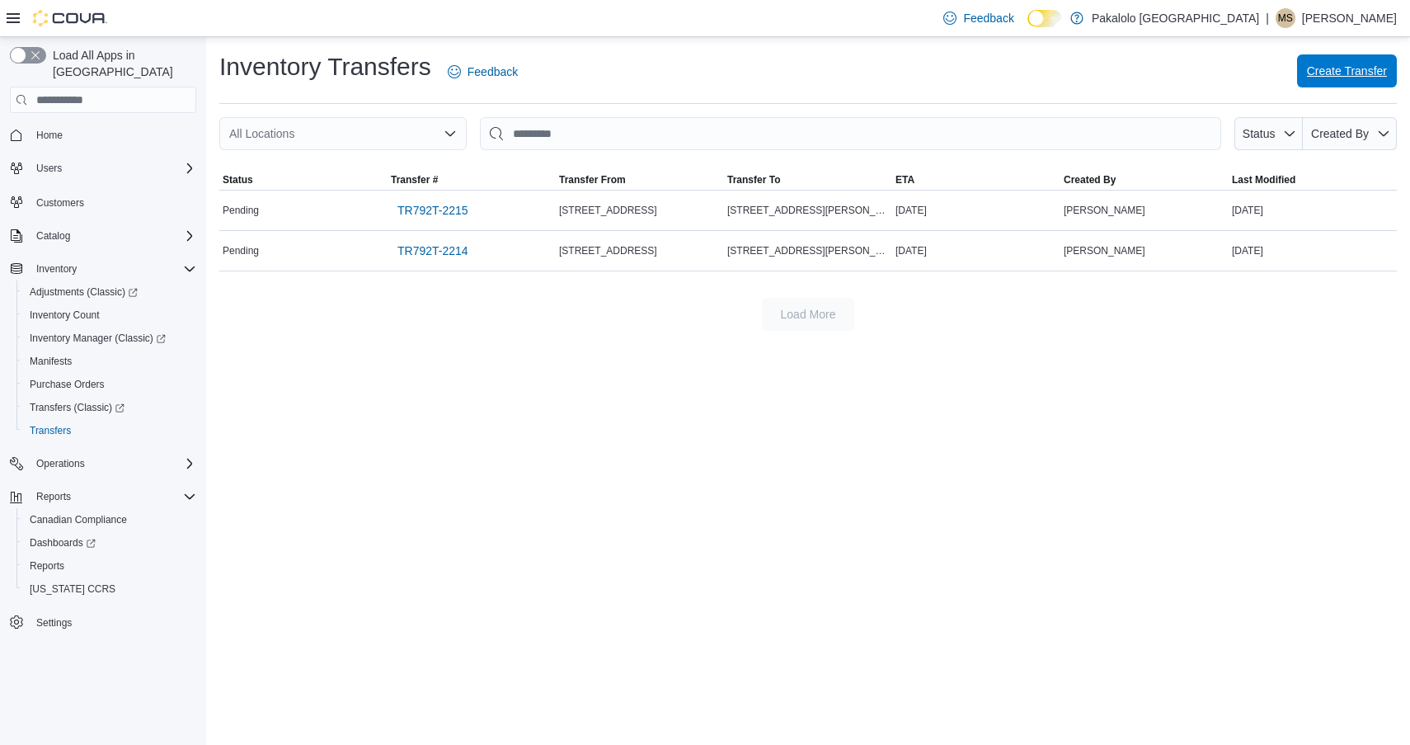
click at [1329, 72] on span "Create Transfer" at bounding box center [1347, 71] width 80 height 16
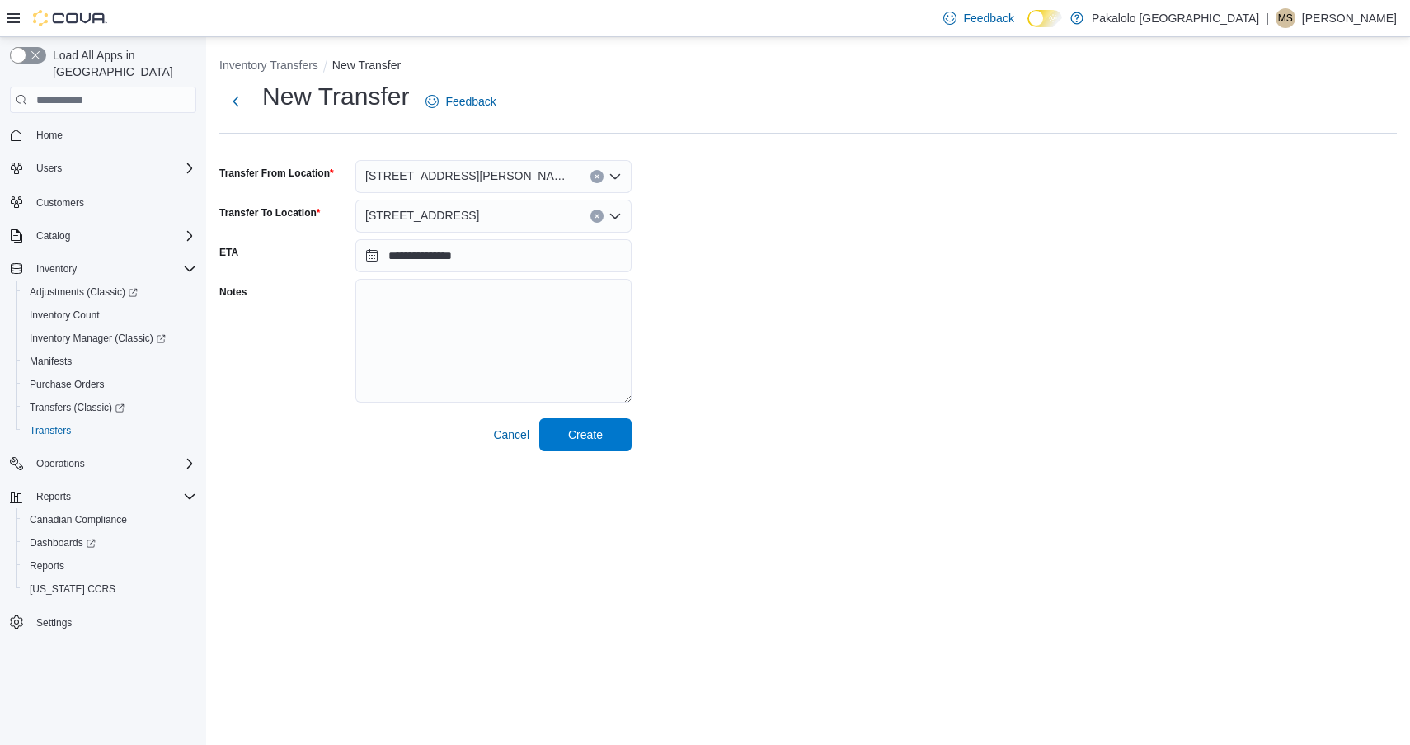
click at [480, 211] on div "[STREET_ADDRESS]" at bounding box center [493, 216] width 276 height 33
click at [466, 180] on span "[STREET_ADDRESS][PERSON_NAME]" at bounding box center [469, 176] width 209 height 20
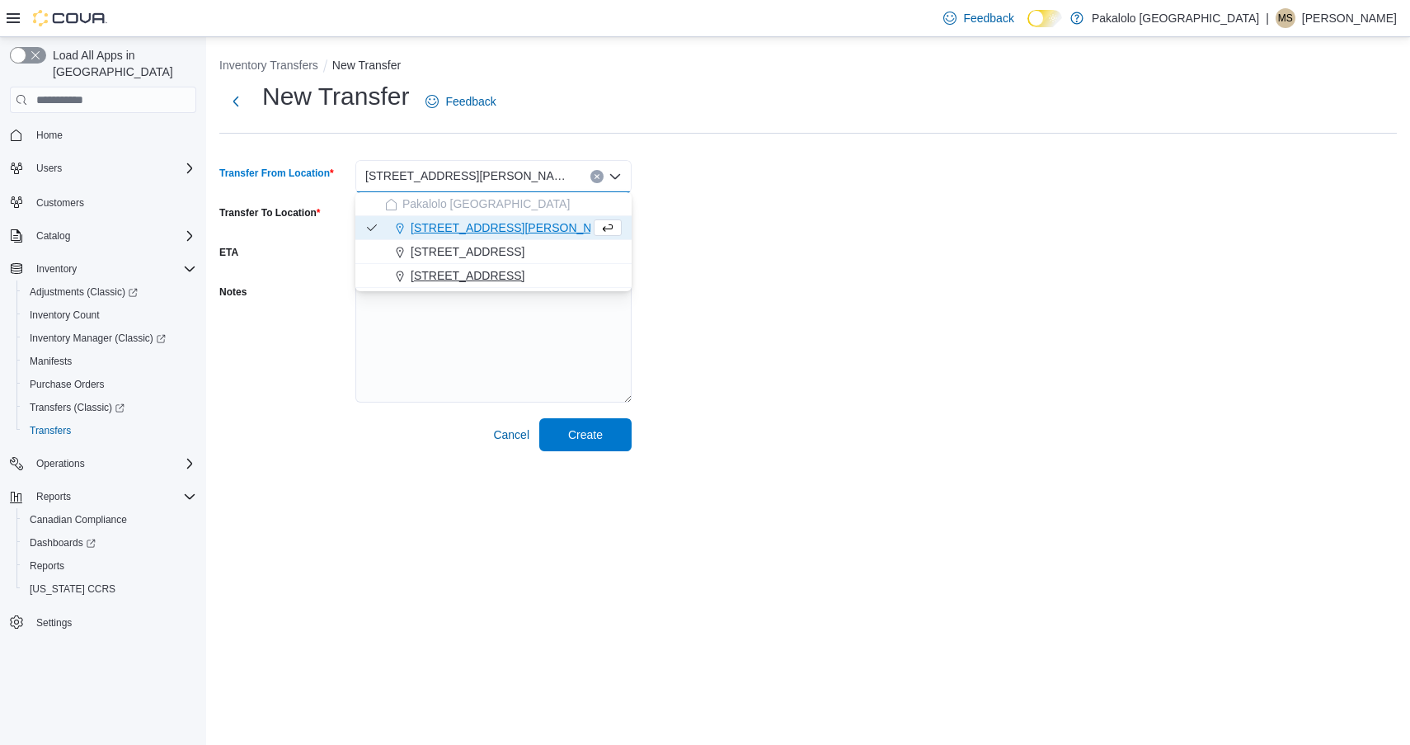
click at [452, 271] on span "[STREET_ADDRESS]" at bounding box center [468, 275] width 114 height 16
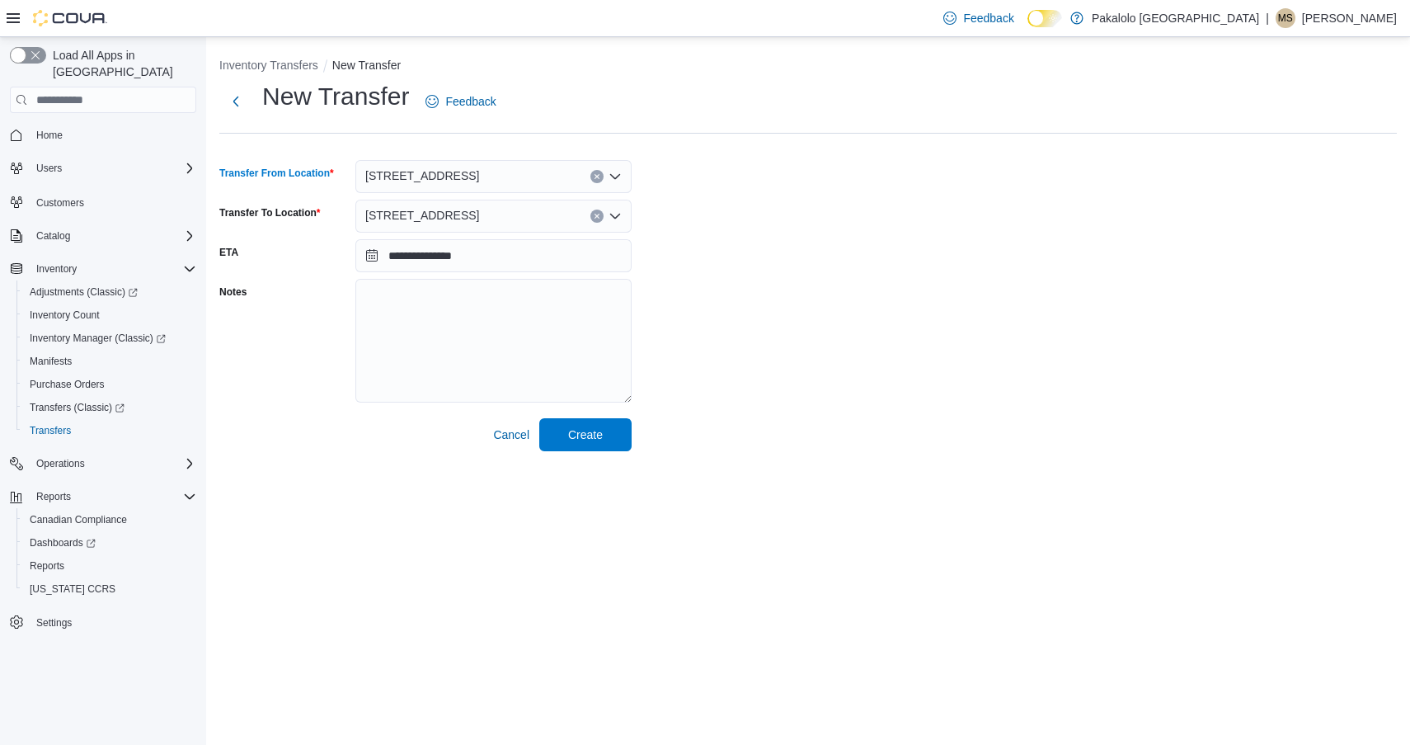
click at [449, 211] on span "[STREET_ADDRESS]" at bounding box center [422, 215] width 114 height 20
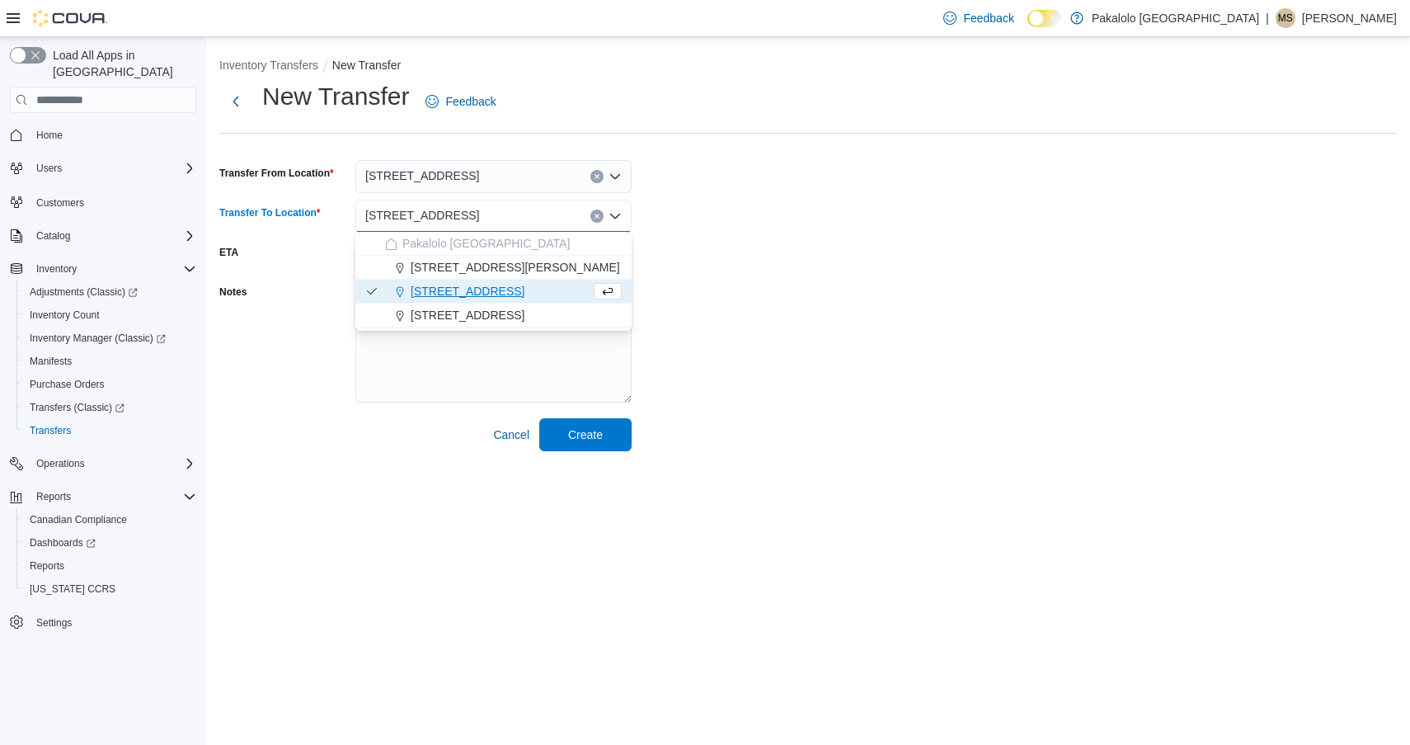
click at [448, 290] on span "[STREET_ADDRESS]" at bounding box center [468, 291] width 114 height 16
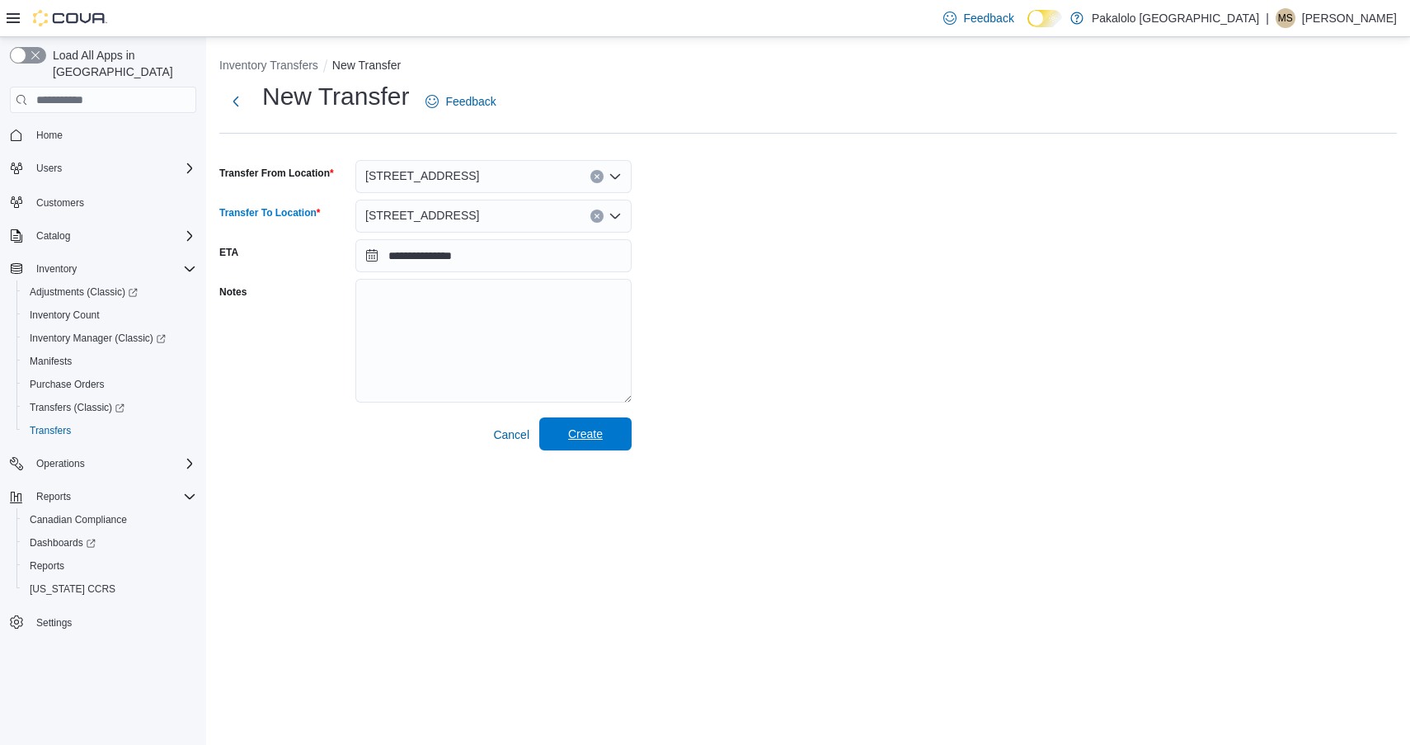
click at [614, 431] on span "Create" at bounding box center [585, 433] width 73 height 33
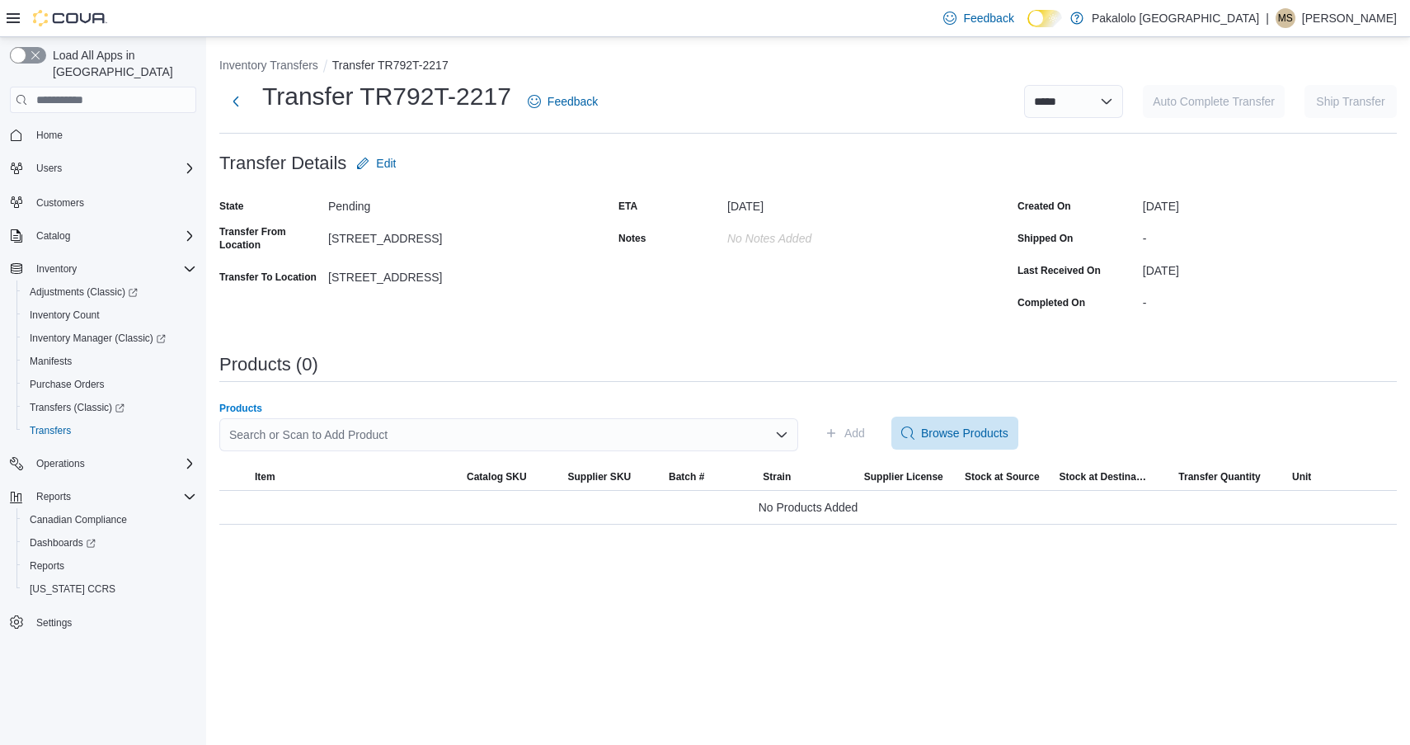
click at [581, 430] on div "Search or Scan to Add Product" at bounding box center [508, 434] width 579 height 33
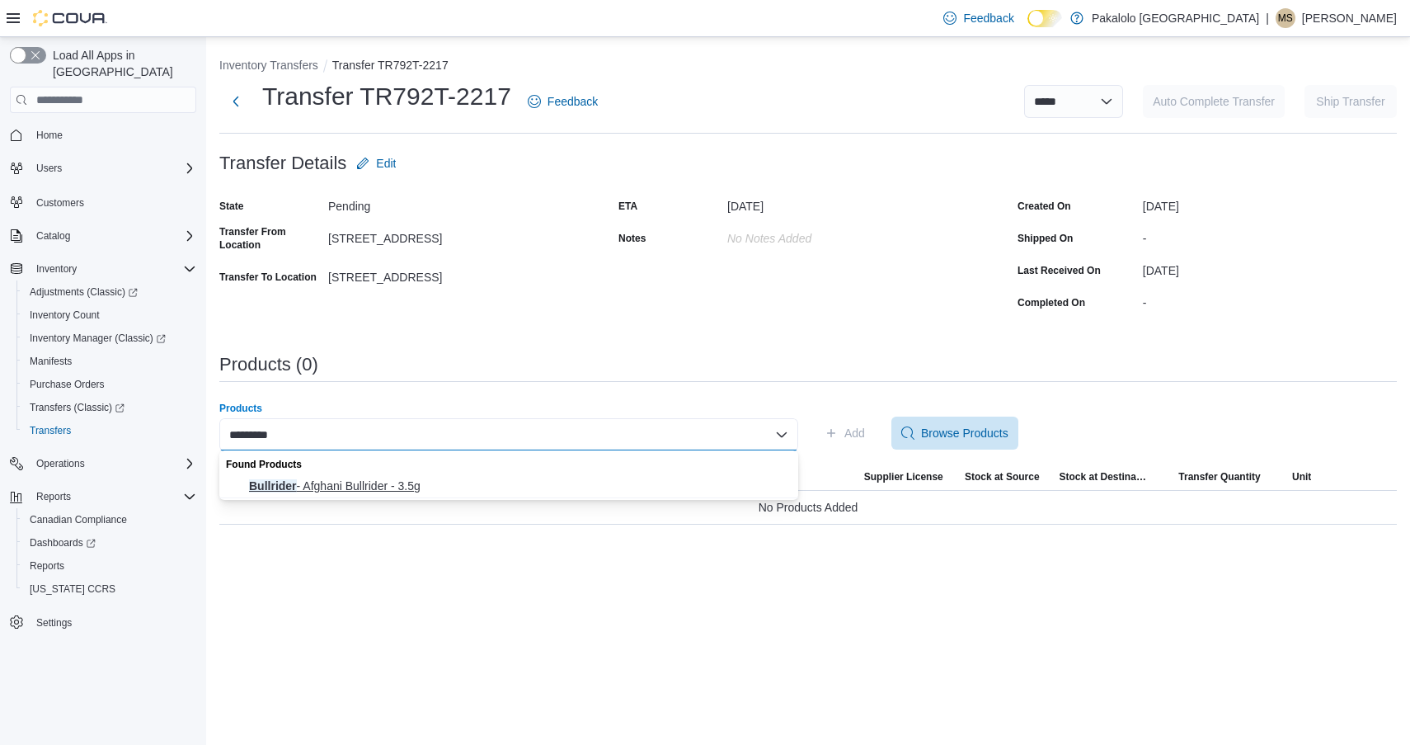
type input "*********"
click at [490, 484] on span "Bullrider - Afghani Bullrider - 3.5g" at bounding box center [518, 486] width 539 height 16
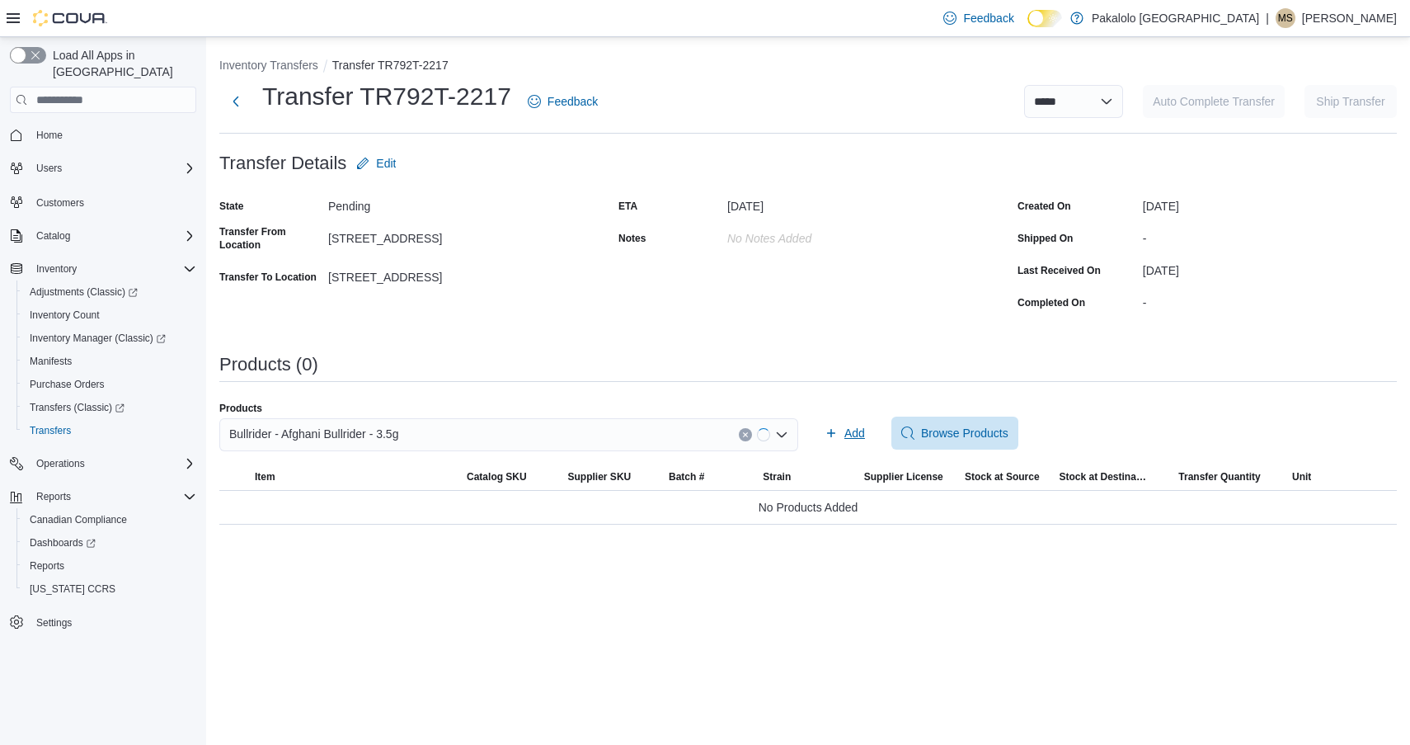
click at [853, 439] on span "Add" at bounding box center [855, 433] width 21 height 16
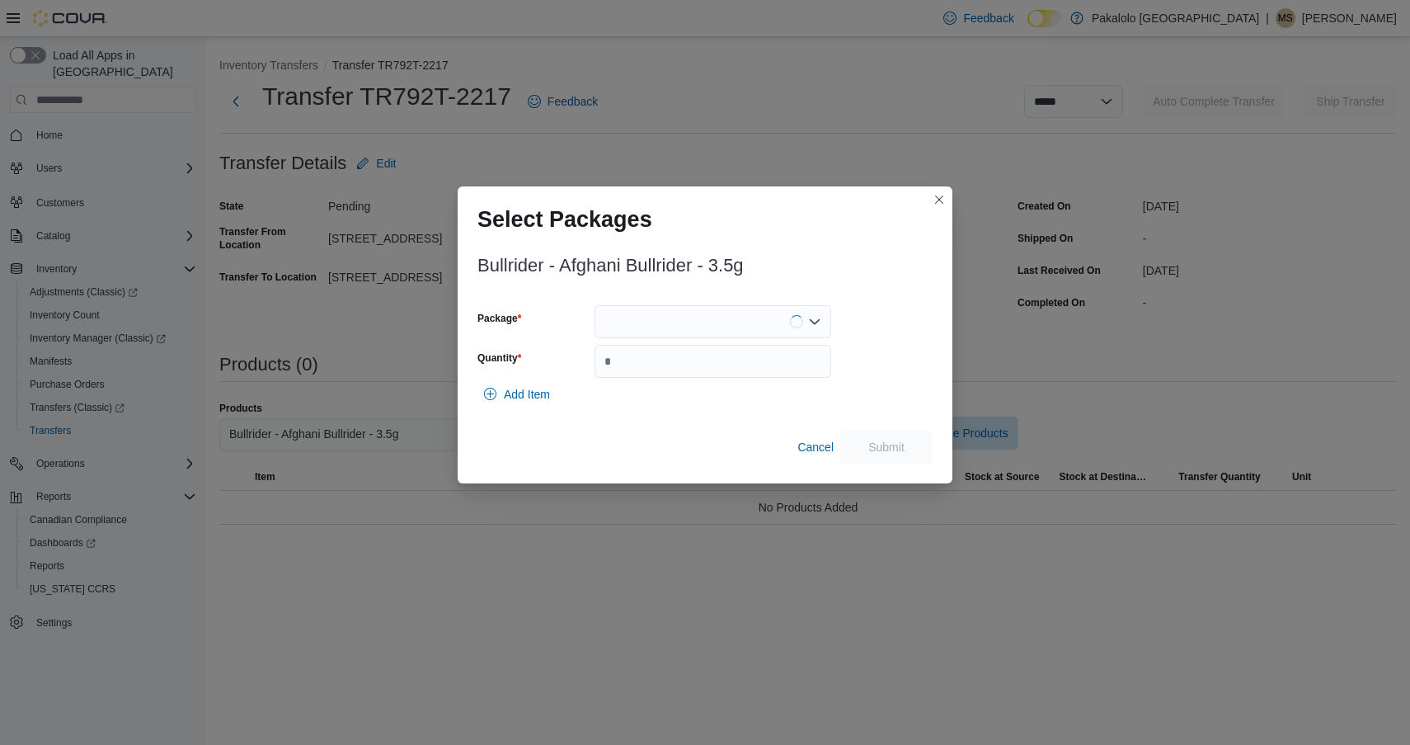
click at [722, 332] on div at bounding box center [713, 321] width 237 height 33
click at [719, 368] on span "2405FL" at bounding box center [722, 373] width 197 height 16
click at [719, 368] on input "Quantity" at bounding box center [713, 361] width 237 height 33
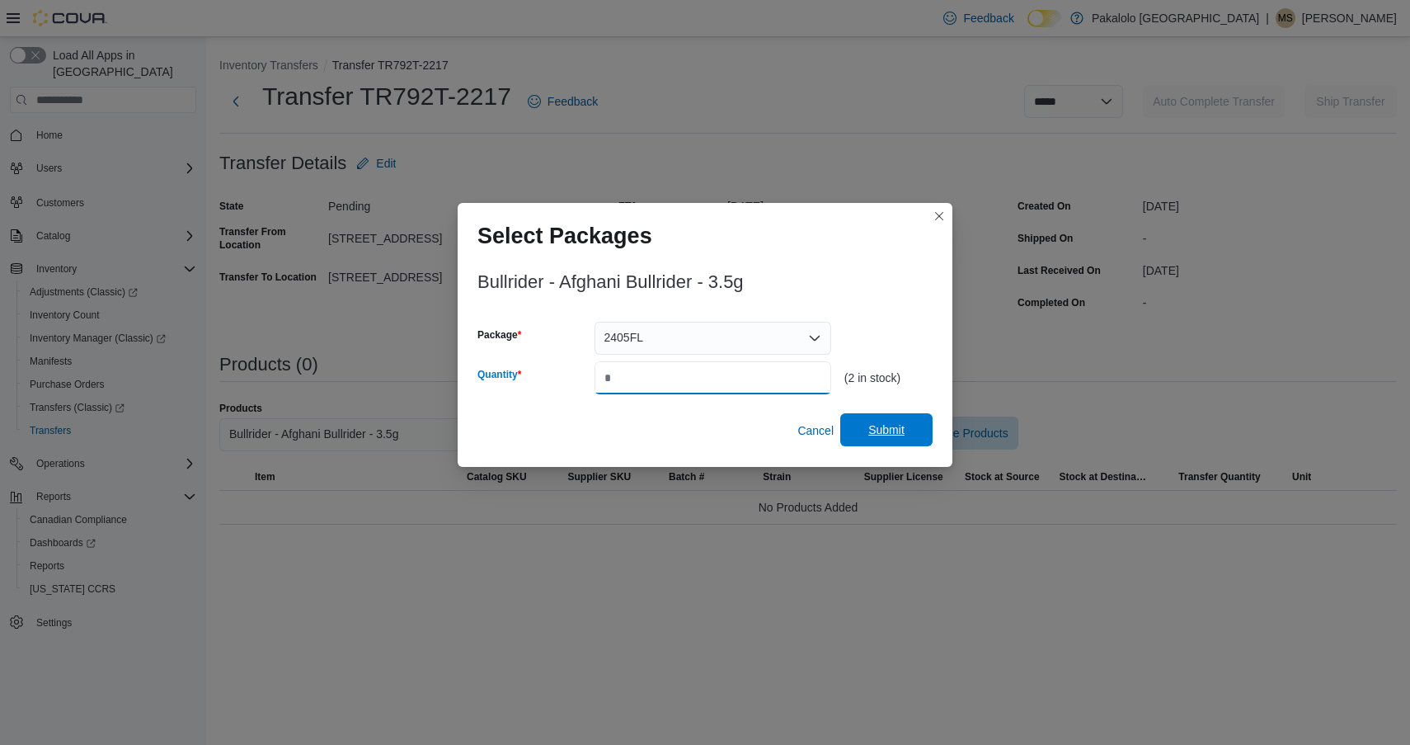
type input "*"
click at [884, 421] on span "Submit" at bounding box center [886, 429] width 73 height 33
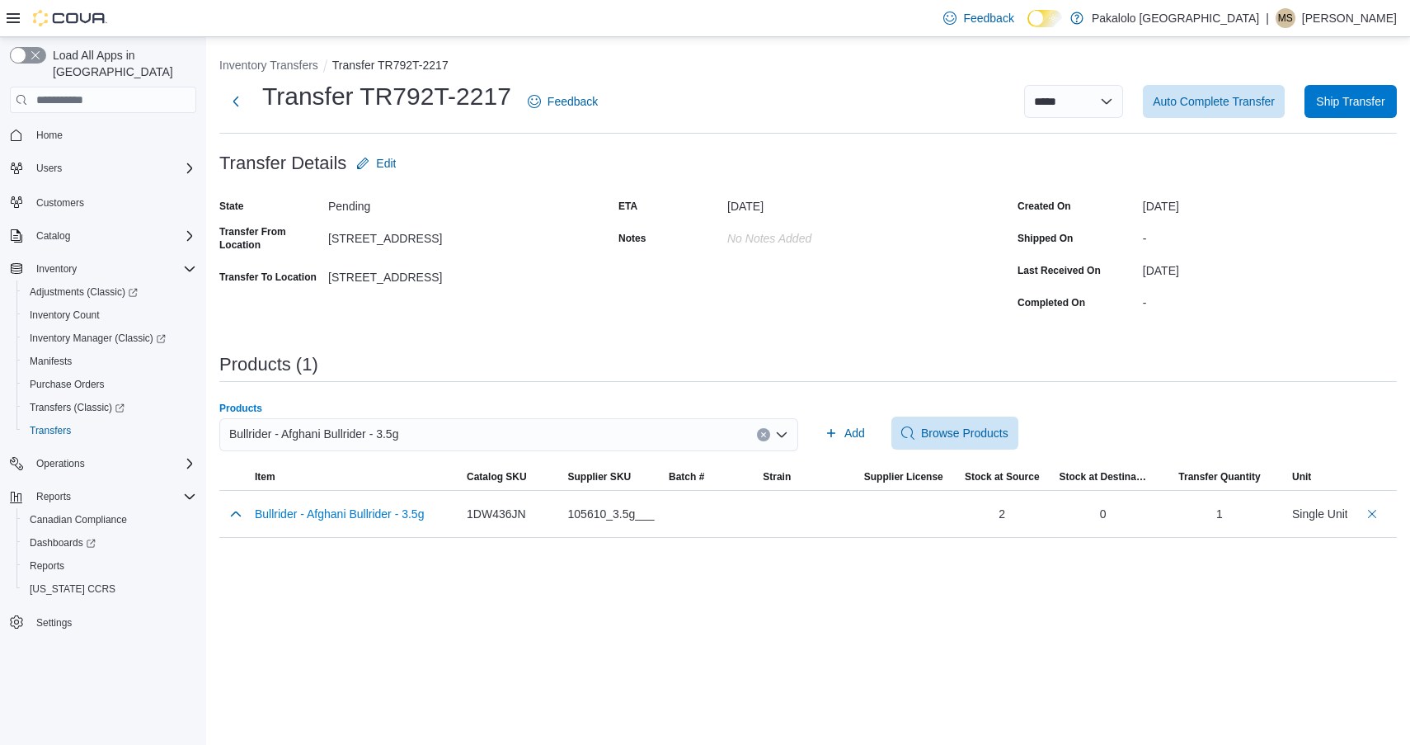
click at [607, 434] on div "Bullrider - Afghani Bullrider - 3.5g" at bounding box center [508, 434] width 579 height 33
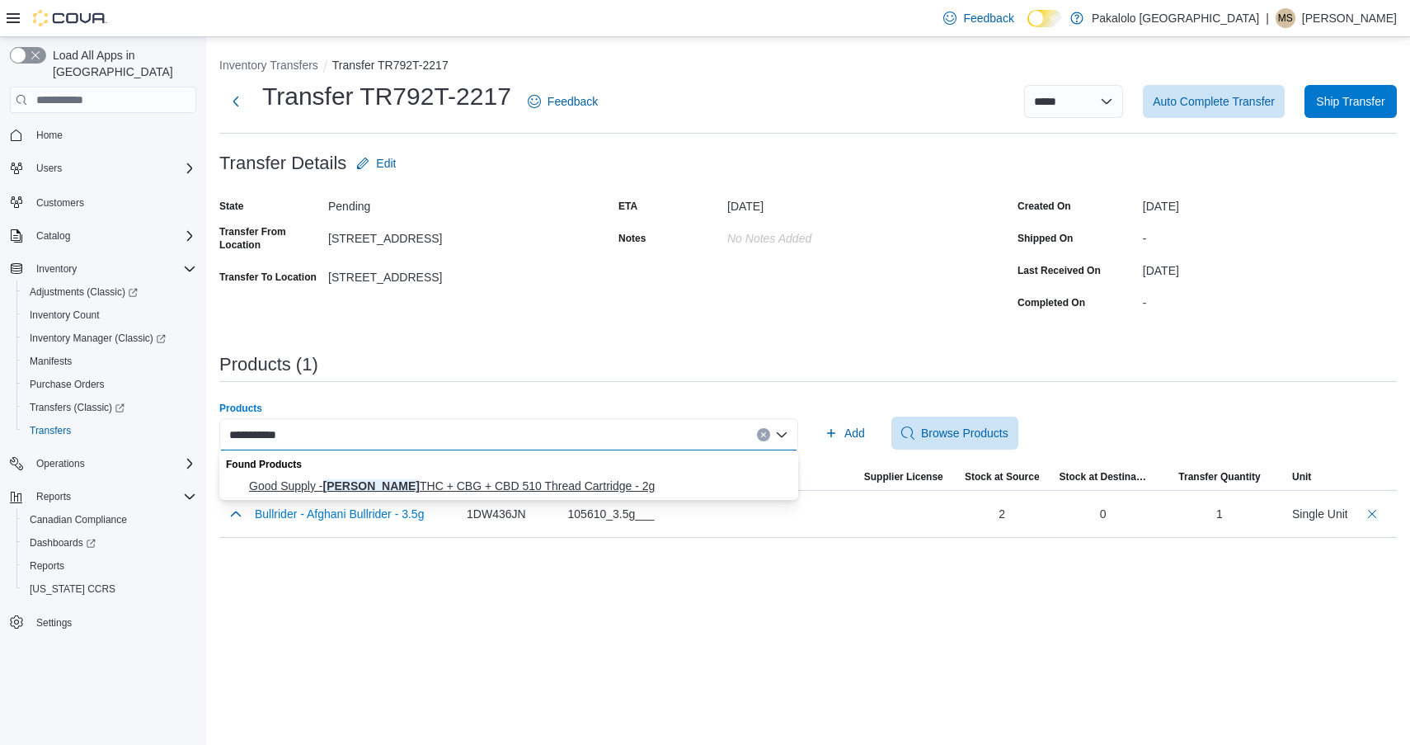
type input "**********"
click at [533, 483] on span "Good Supply - Mango Jango THC + CBG + CBD 510 Thread Cartridge - 2g" at bounding box center [518, 486] width 539 height 16
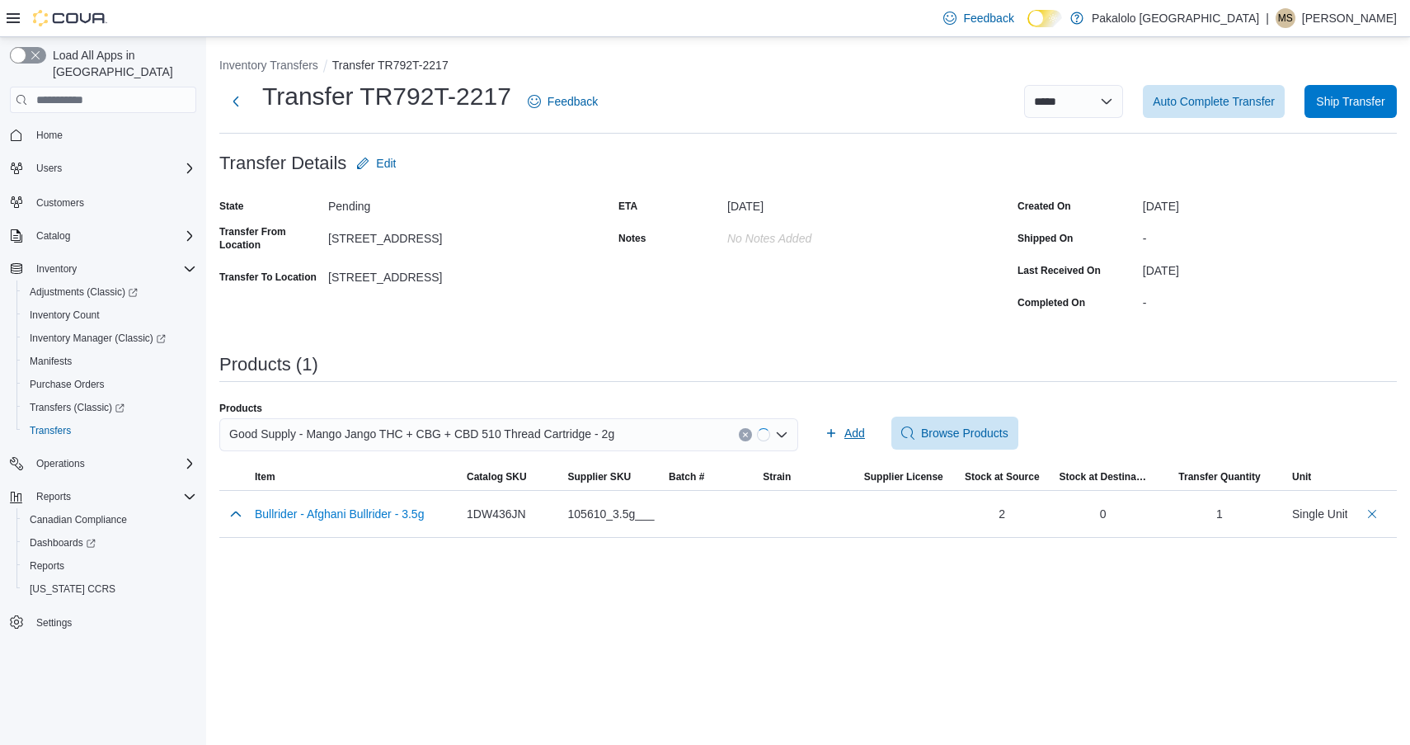
click at [848, 433] on span "Add" at bounding box center [855, 433] width 21 height 16
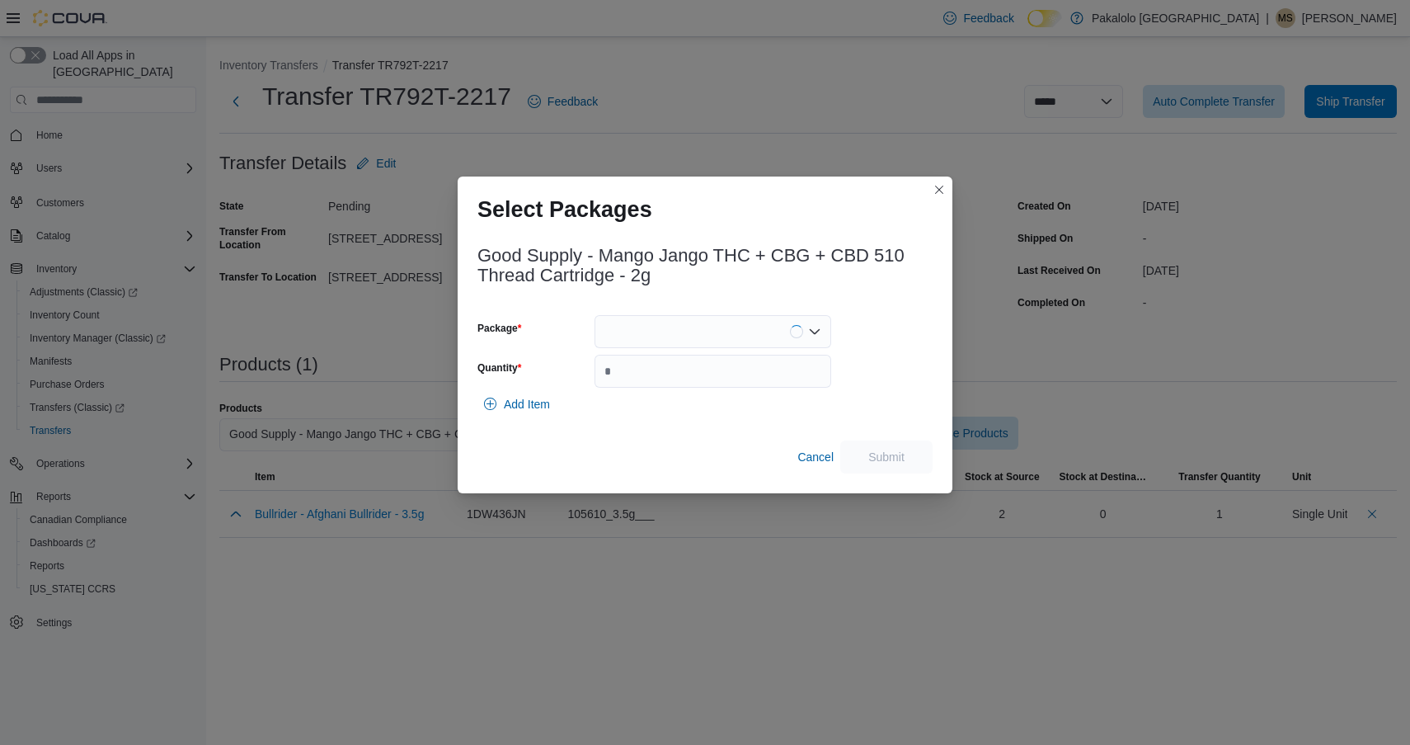
drag, startPoint x: 684, startPoint y: 328, endPoint x: 684, endPoint y: 345, distance: 16.5
click at [684, 328] on div at bounding box center [713, 331] width 237 height 33
click at [683, 384] on span "3512161939" at bounding box center [722, 383] width 197 height 16
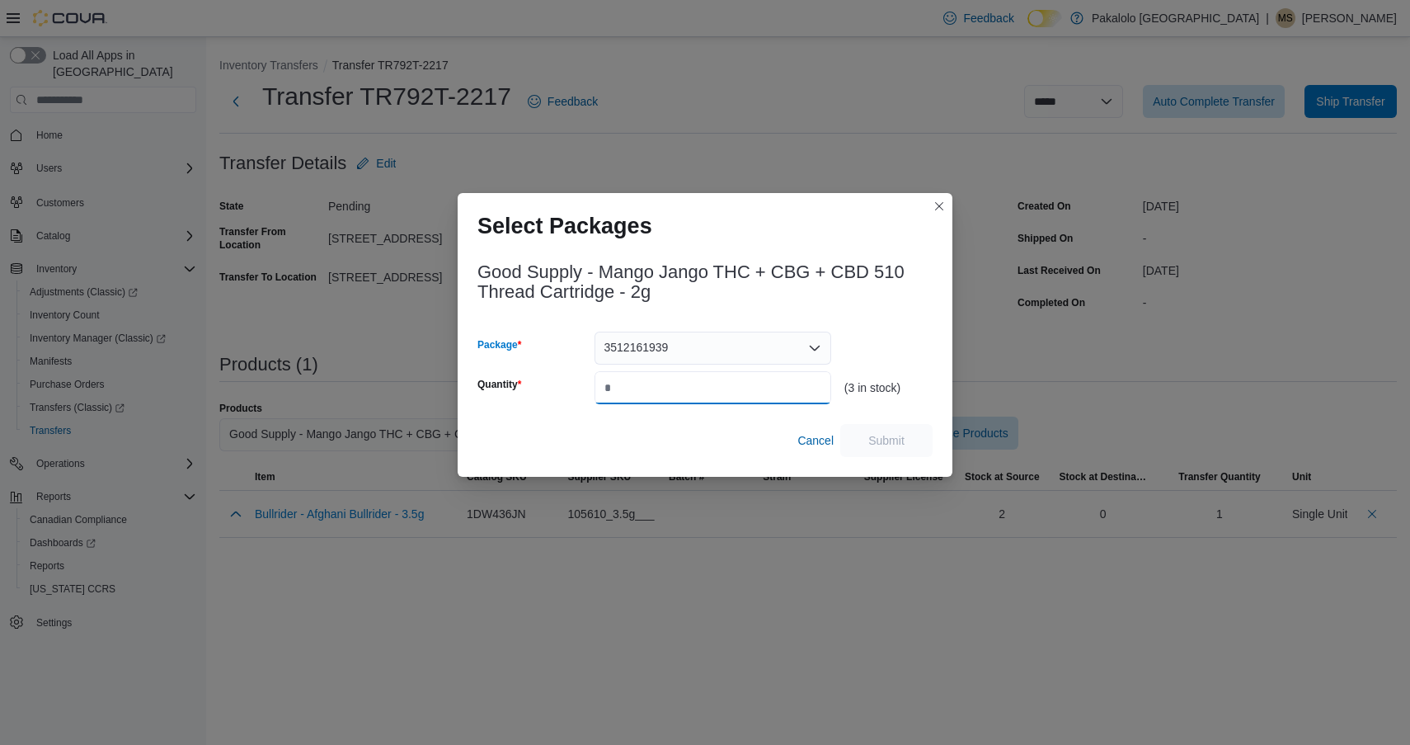
click at [683, 384] on input "Quantity" at bounding box center [713, 387] width 237 height 33
type input "*"
click at [903, 432] on span "Submit" at bounding box center [887, 439] width 36 height 16
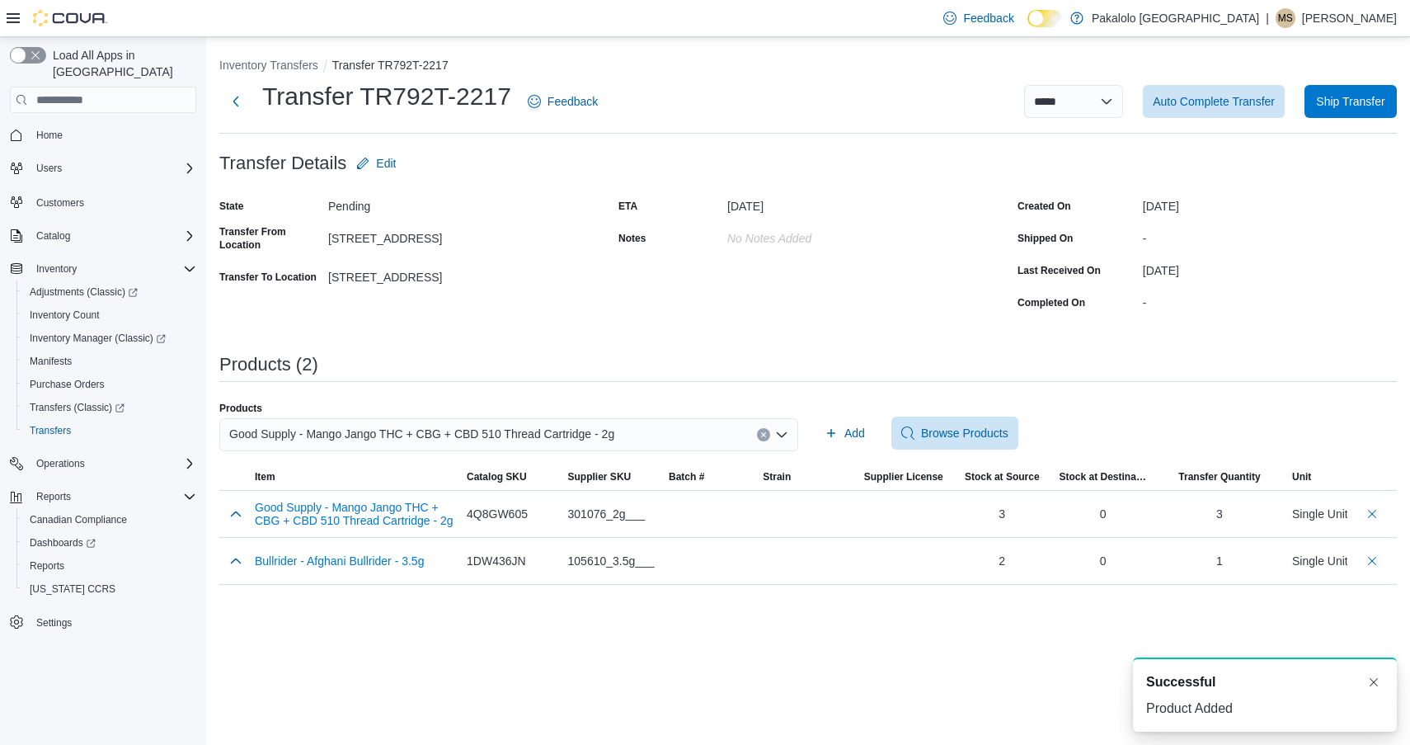
click at [567, 427] on span "Good Supply - Mango Jango THC + CBG + CBD 510 Thread Cartridge - 2g" at bounding box center [421, 434] width 385 height 20
type input "*"
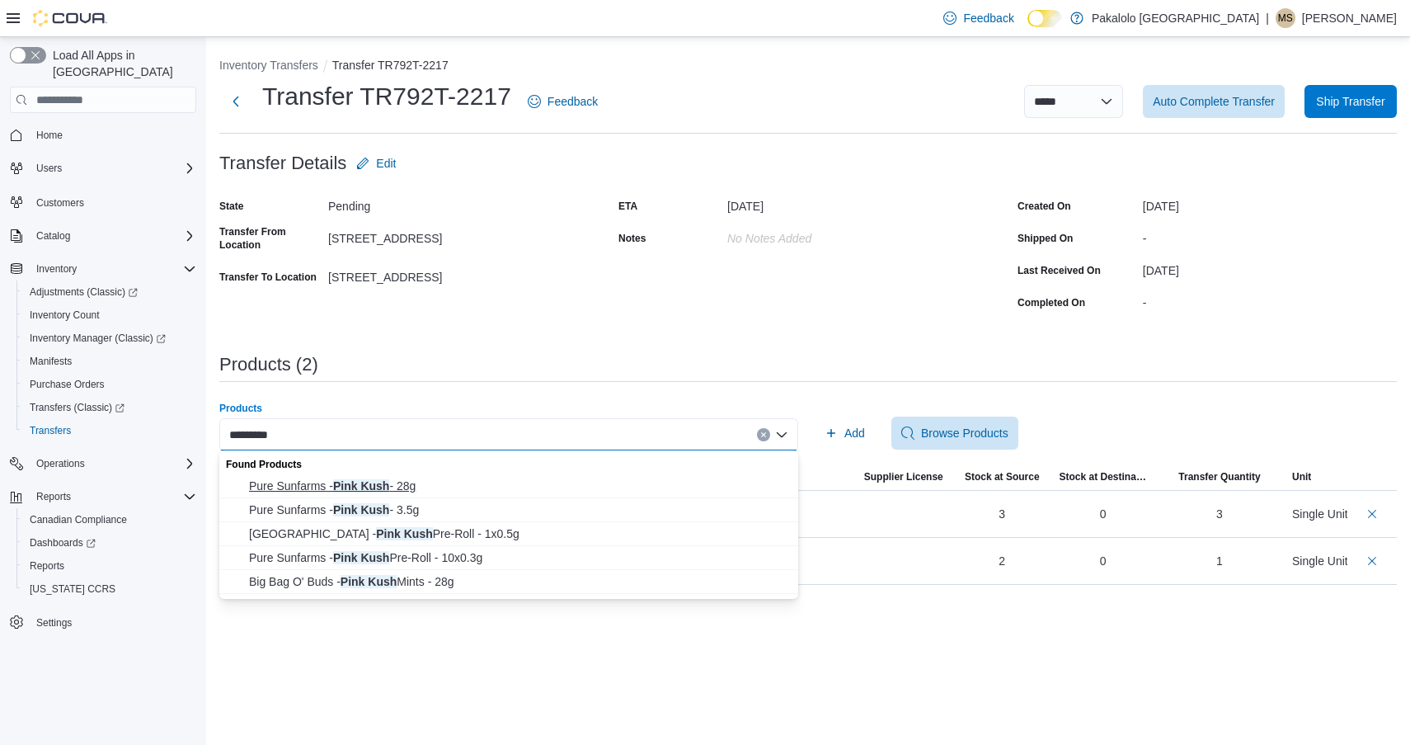
type input "*********"
click at [429, 486] on span "Pure Sunfarms - Pink Kush - 28g" at bounding box center [518, 486] width 539 height 16
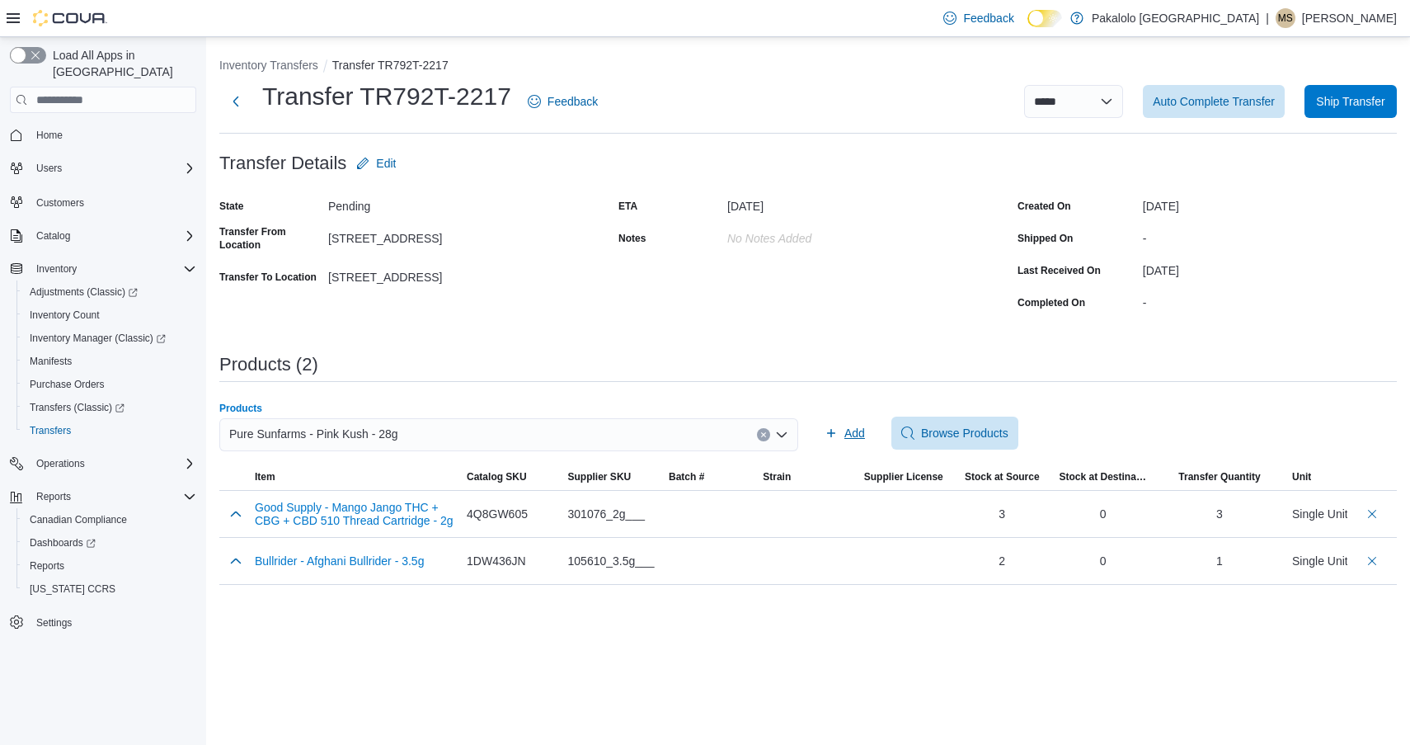
click at [847, 440] on span "Add" at bounding box center [855, 433] width 21 height 16
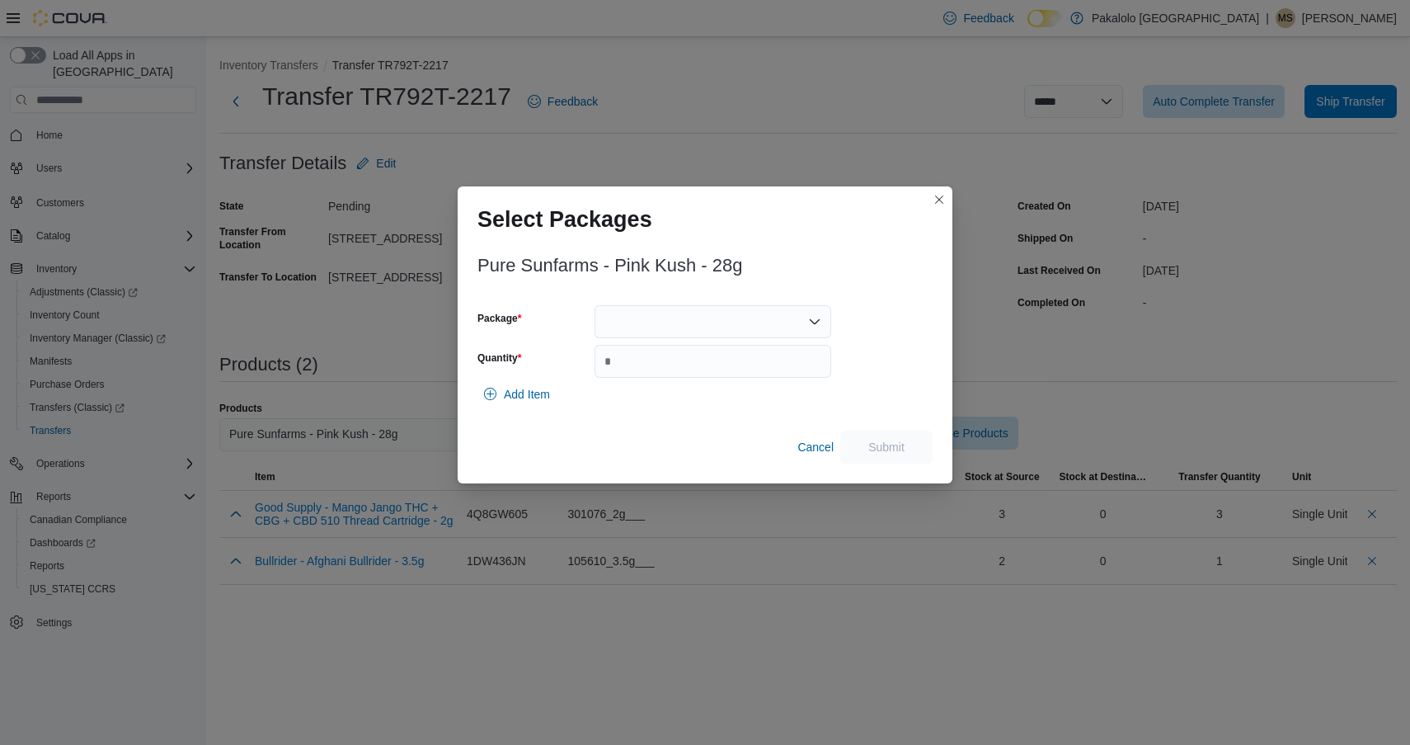
click at [711, 332] on div at bounding box center [713, 321] width 237 height 33
click at [709, 372] on span "00009116" at bounding box center [722, 373] width 197 height 16
click at [709, 372] on input "Quantity" at bounding box center [713, 361] width 237 height 33
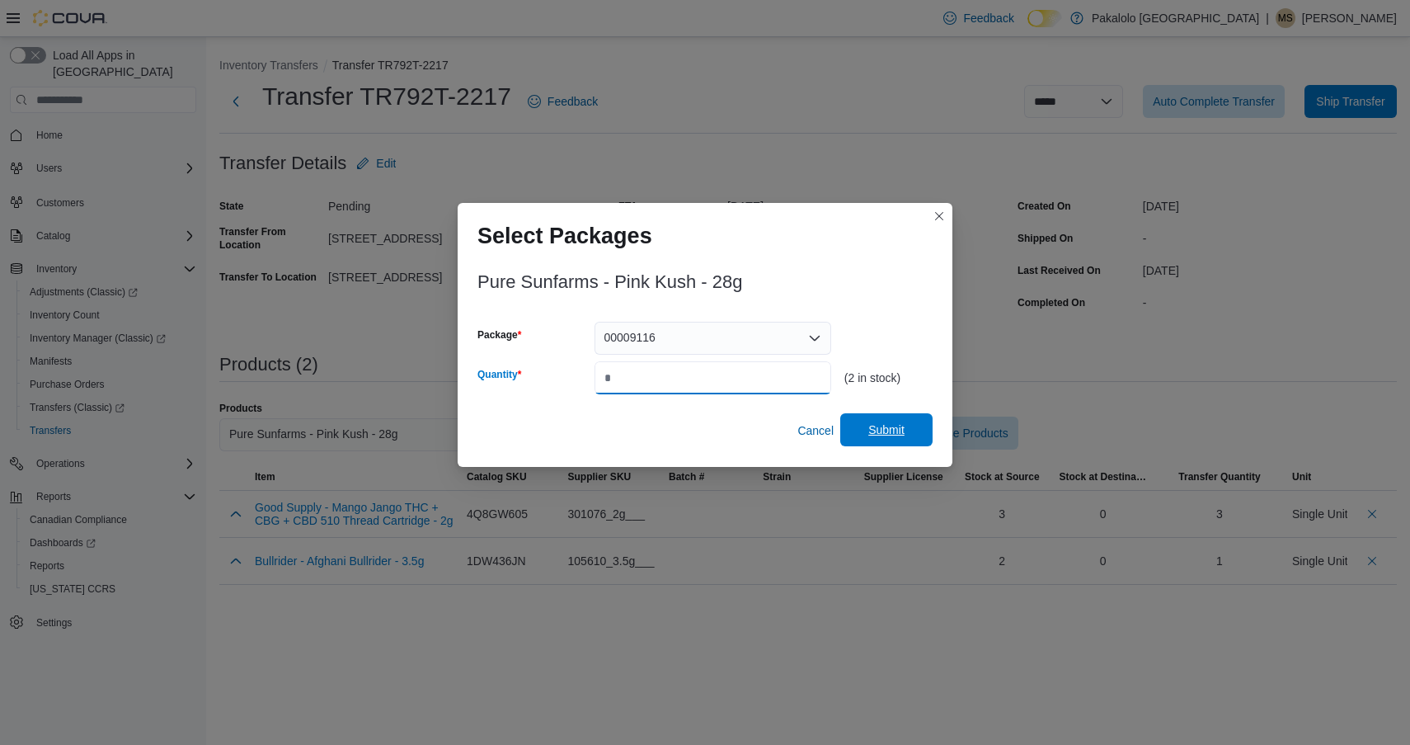
type input "*"
click at [869, 417] on span "Submit" at bounding box center [886, 429] width 73 height 33
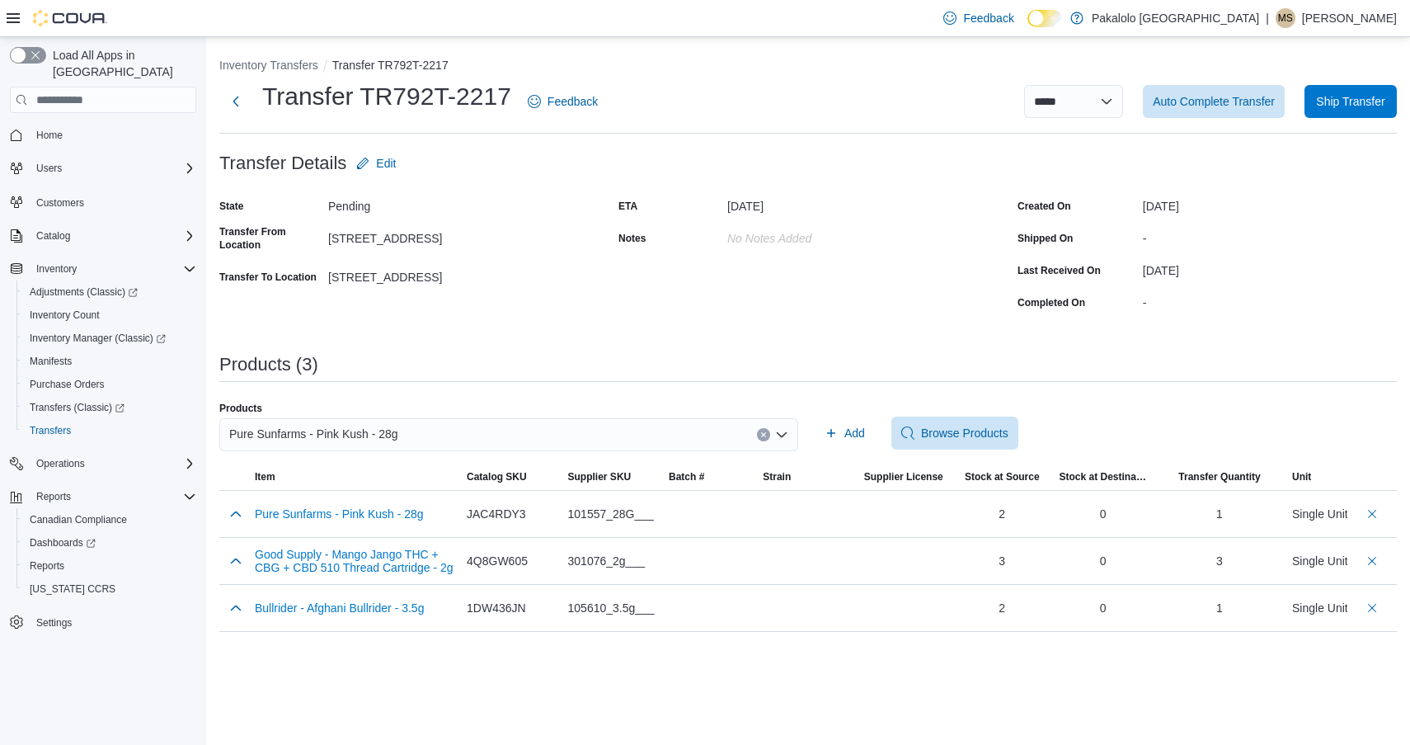
click at [525, 446] on div "Pure Sunfarms - Pink Kush - 28g" at bounding box center [508, 434] width 579 height 33
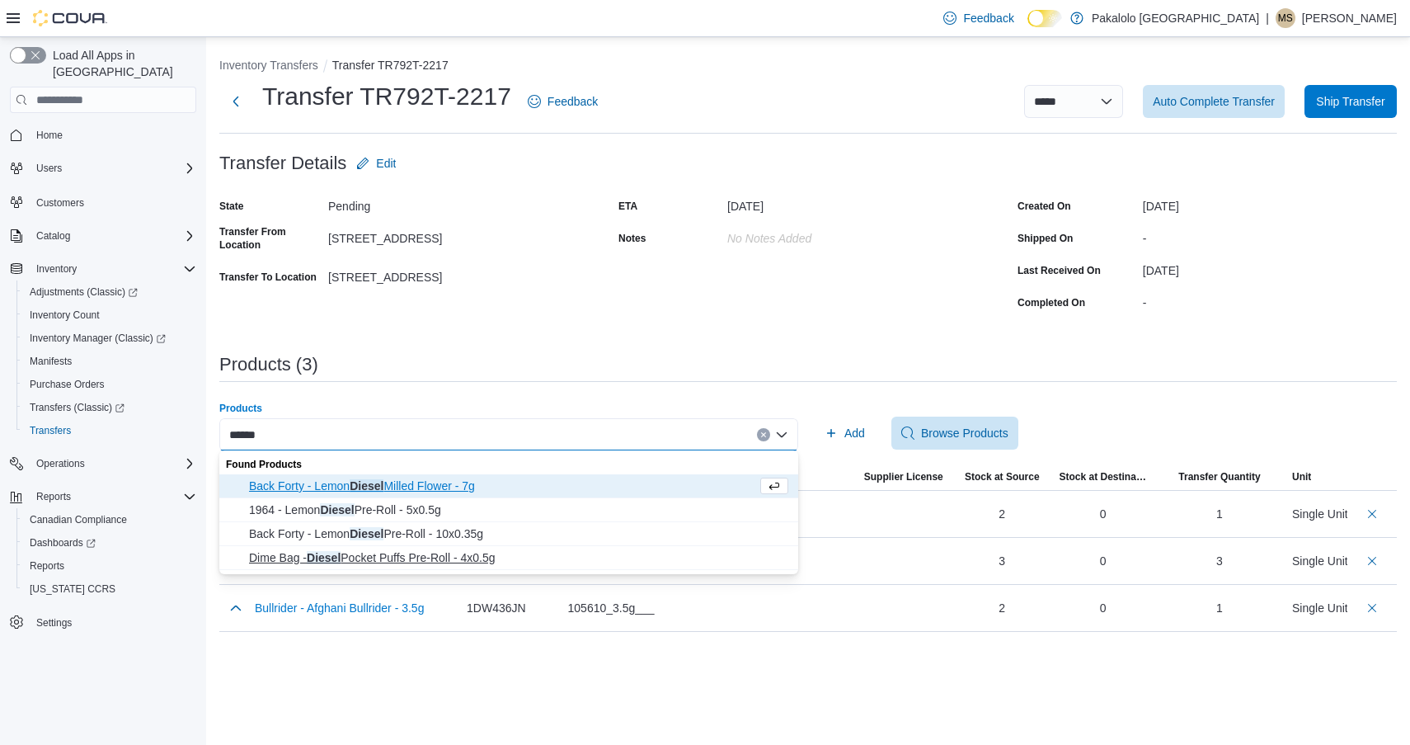
type input "******"
click at [418, 552] on span "Dime Bag - Diesel Pocket Puffs Pre-Roll - 4x0.5g" at bounding box center [518, 557] width 539 height 16
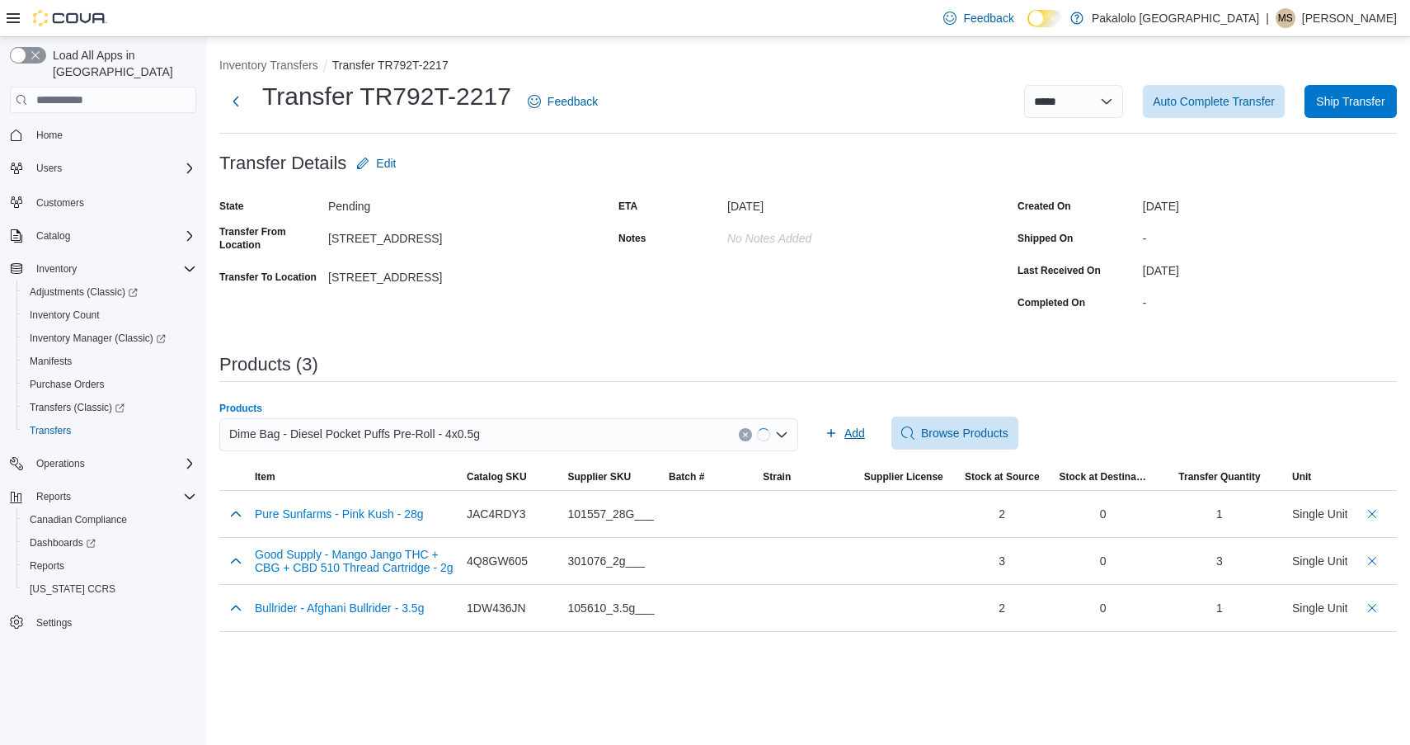
click at [847, 440] on span "Add" at bounding box center [855, 433] width 21 height 16
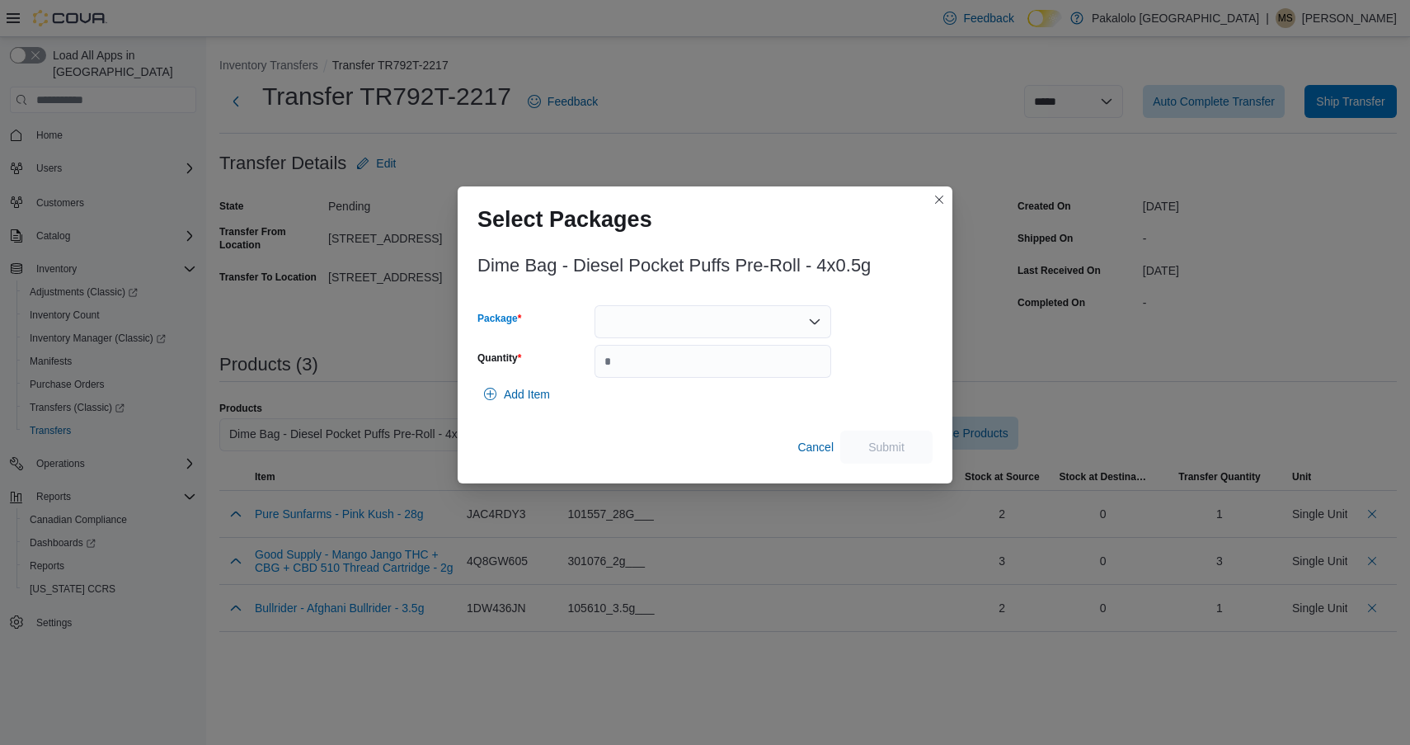
click at [670, 330] on div at bounding box center [713, 321] width 237 height 33
click at [669, 366] on span "L250600112" at bounding box center [722, 373] width 197 height 16
click at [669, 366] on input "Quantity" at bounding box center [713, 361] width 237 height 33
click at [673, 317] on div "L250600112" at bounding box center [713, 321] width 237 height 33
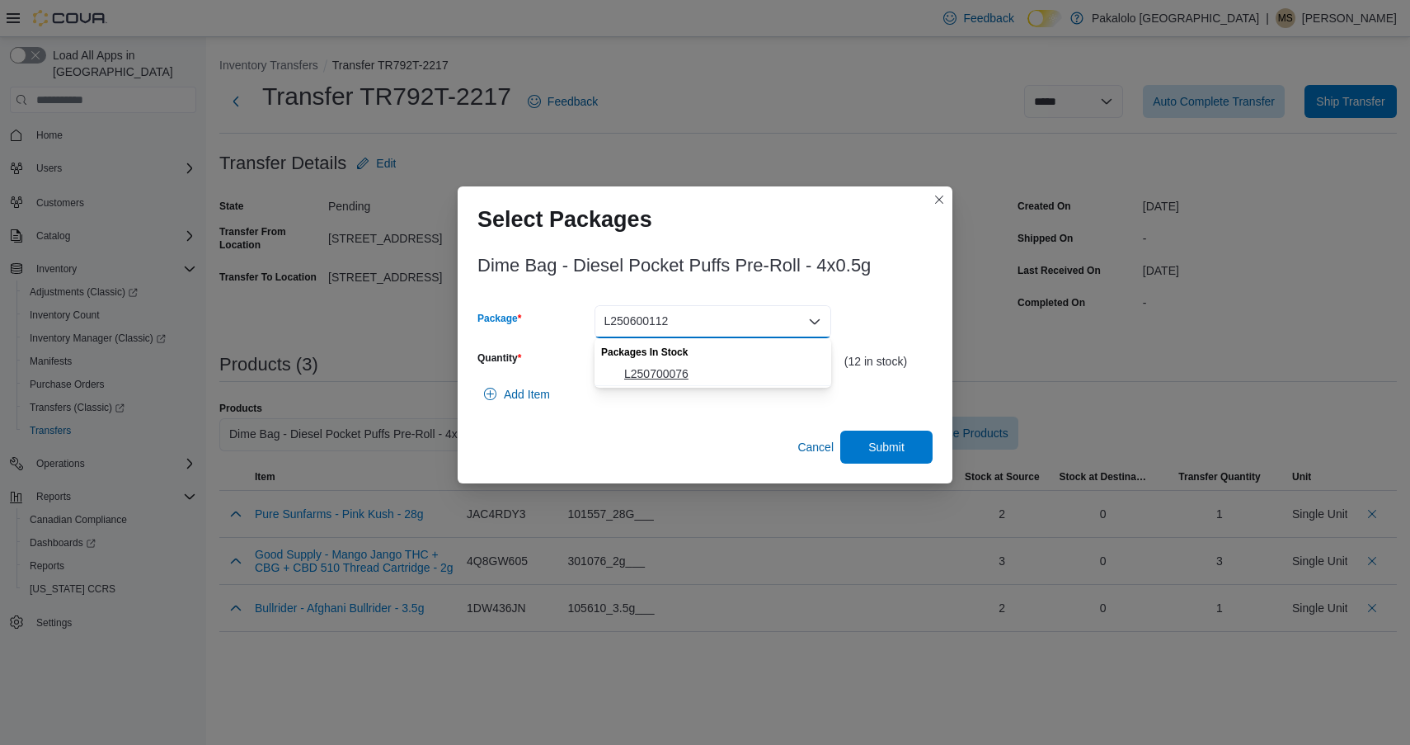
click at [668, 373] on span "L250700076" at bounding box center [722, 373] width 197 height 16
click at [668, 373] on input "*" at bounding box center [713, 361] width 237 height 33
click at [666, 360] on input "*" at bounding box center [713, 361] width 237 height 33
type input "**"
click at [904, 457] on span "Submit" at bounding box center [886, 446] width 73 height 33
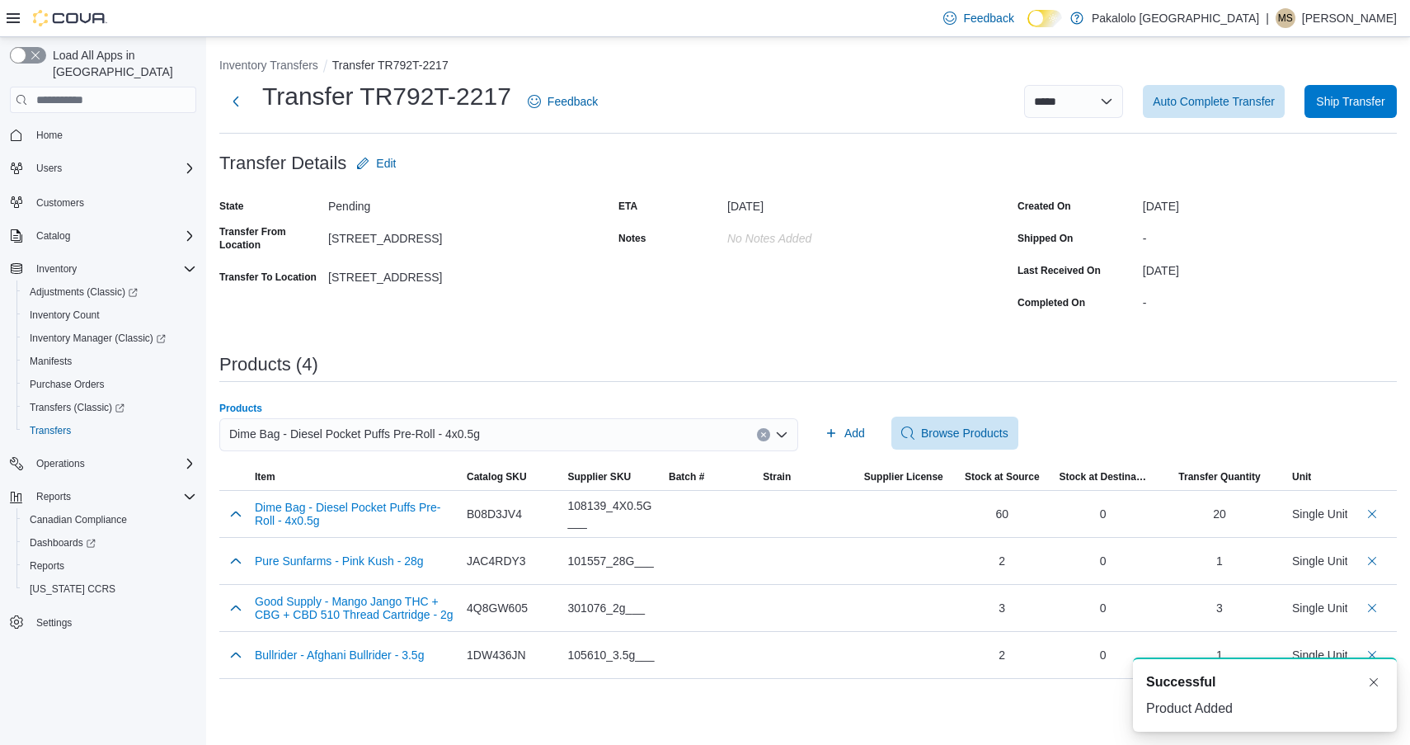
click at [529, 440] on div "Dime Bag - Diesel Pocket Puffs Pre-Roll - 4x0.5g" at bounding box center [508, 434] width 579 height 33
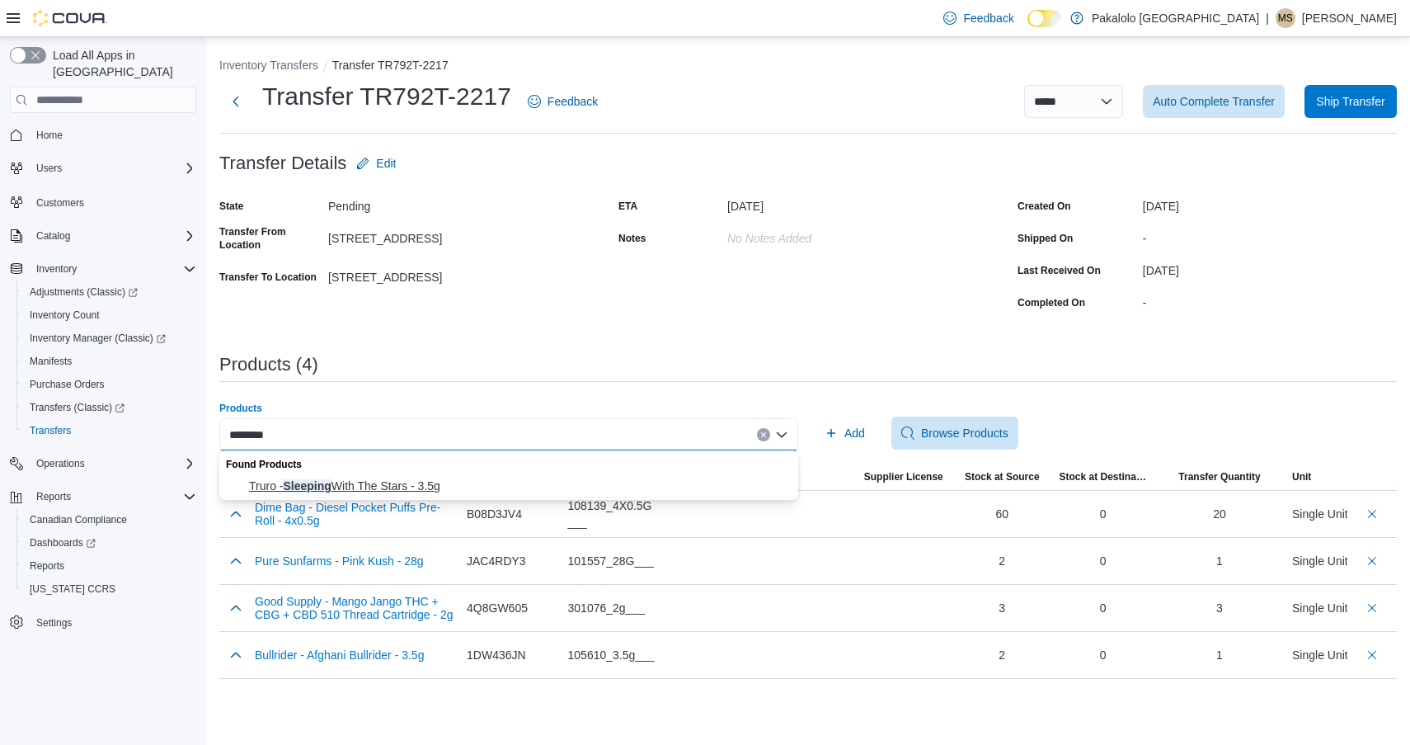
type input "********"
click at [466, 486] on span "Truro - Sleeping With The Stars - 3.5g" at bounding box center [518, 486] width 539 height 16
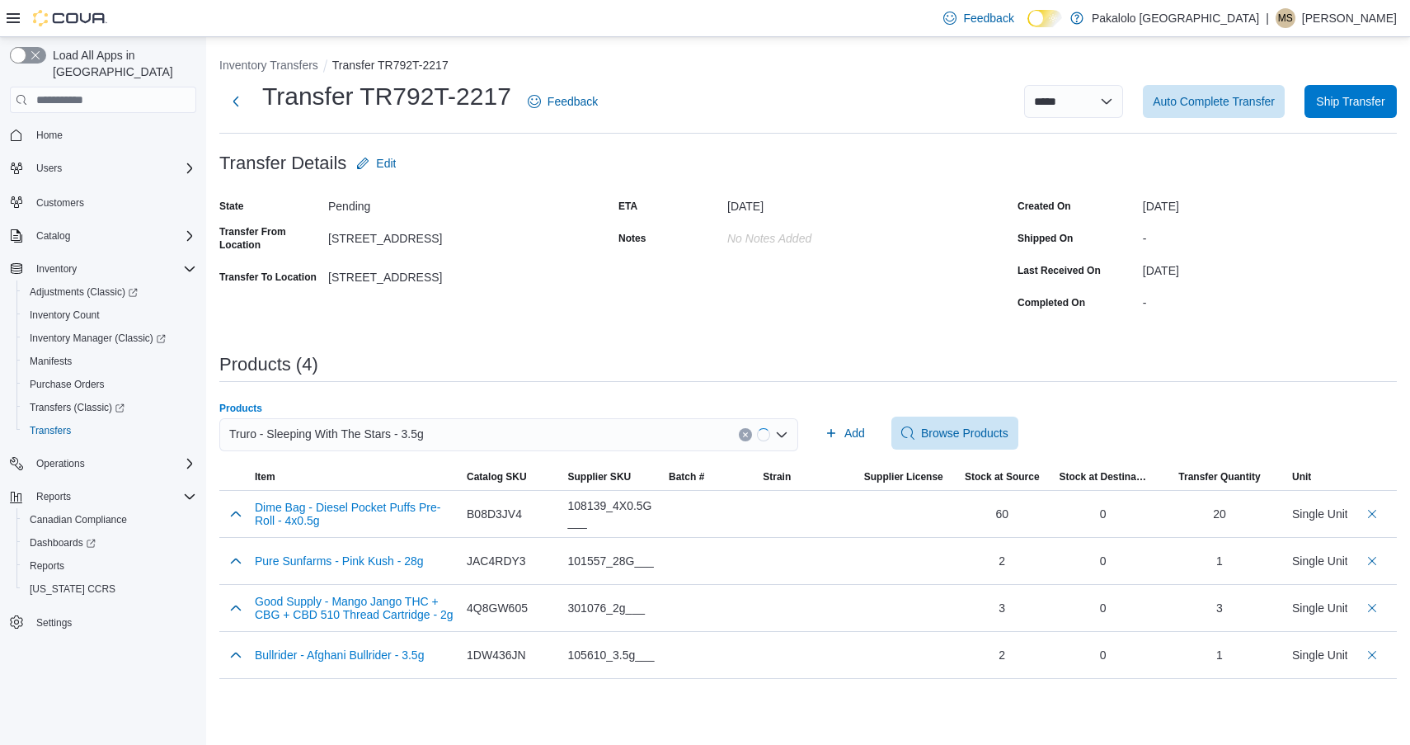
click at [887, 431] on div "Add Browse Products" at bounding box center [1107, 433] width 579 height 33
click at [865, 431] on button "Add" at bounding box center [845, 433] width 54 height 33
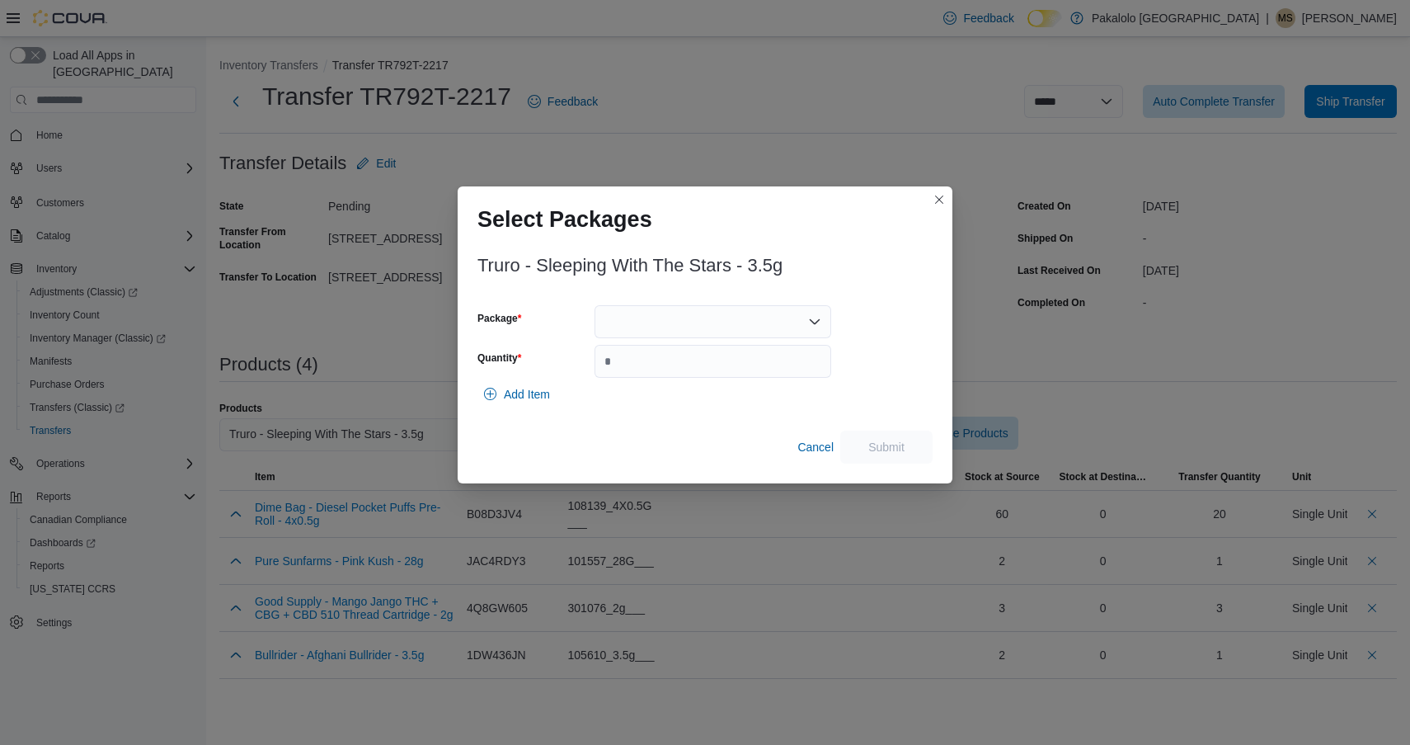
click at [723, 311] on div at bounding box center [713, 321] width 237 height 33
click at [711, 374] on span "WSWS24B8" at bounding box center [722, 373] width 197 height 16
click at [711, 374] on input "Quantity" at bounding box center [713, 361] width 237 height 33
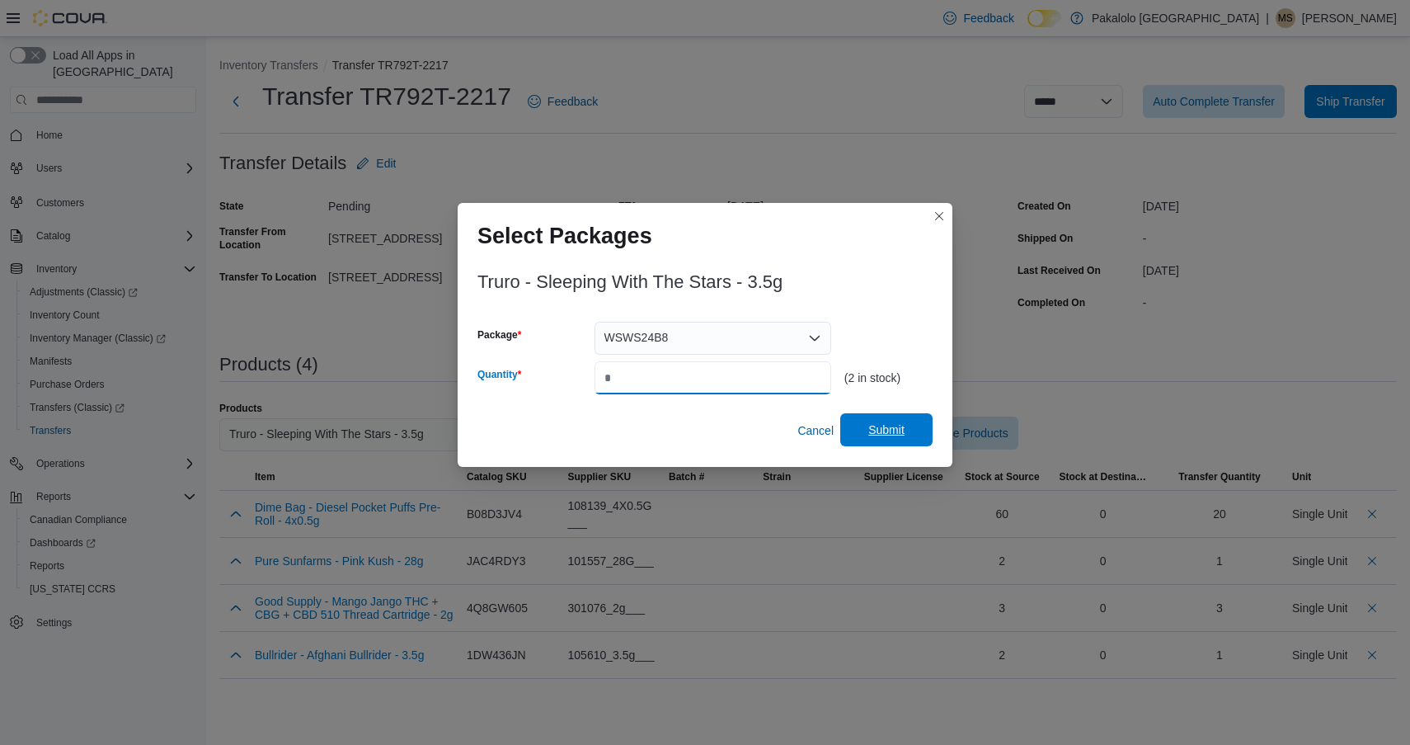
type input "*"
click at [890, 421] on span "Submit" at bounding box center [886, 429] width 73 height 33
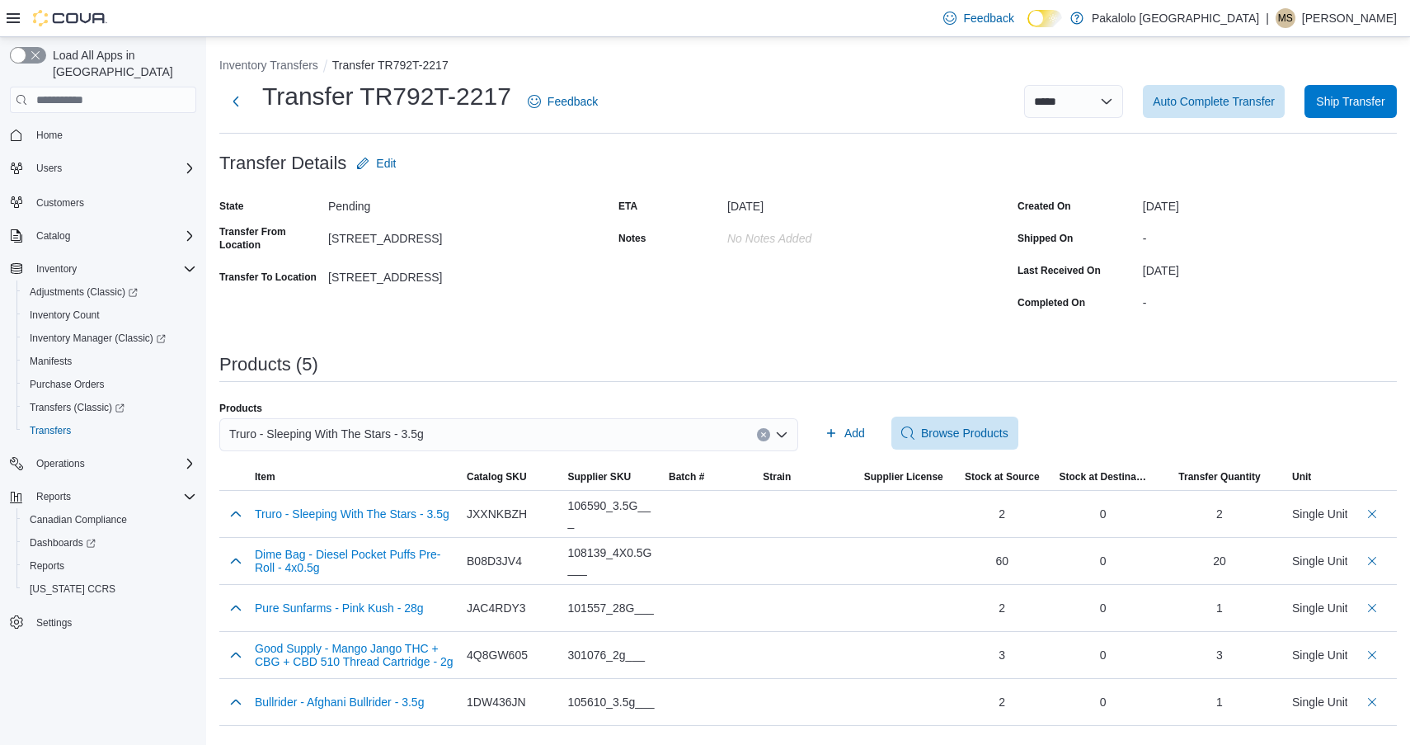
click at [588, 430] on div "Truro - Sleeping With The Stars - 3.5g" at bounding box center [508, 434] width 579 height 33
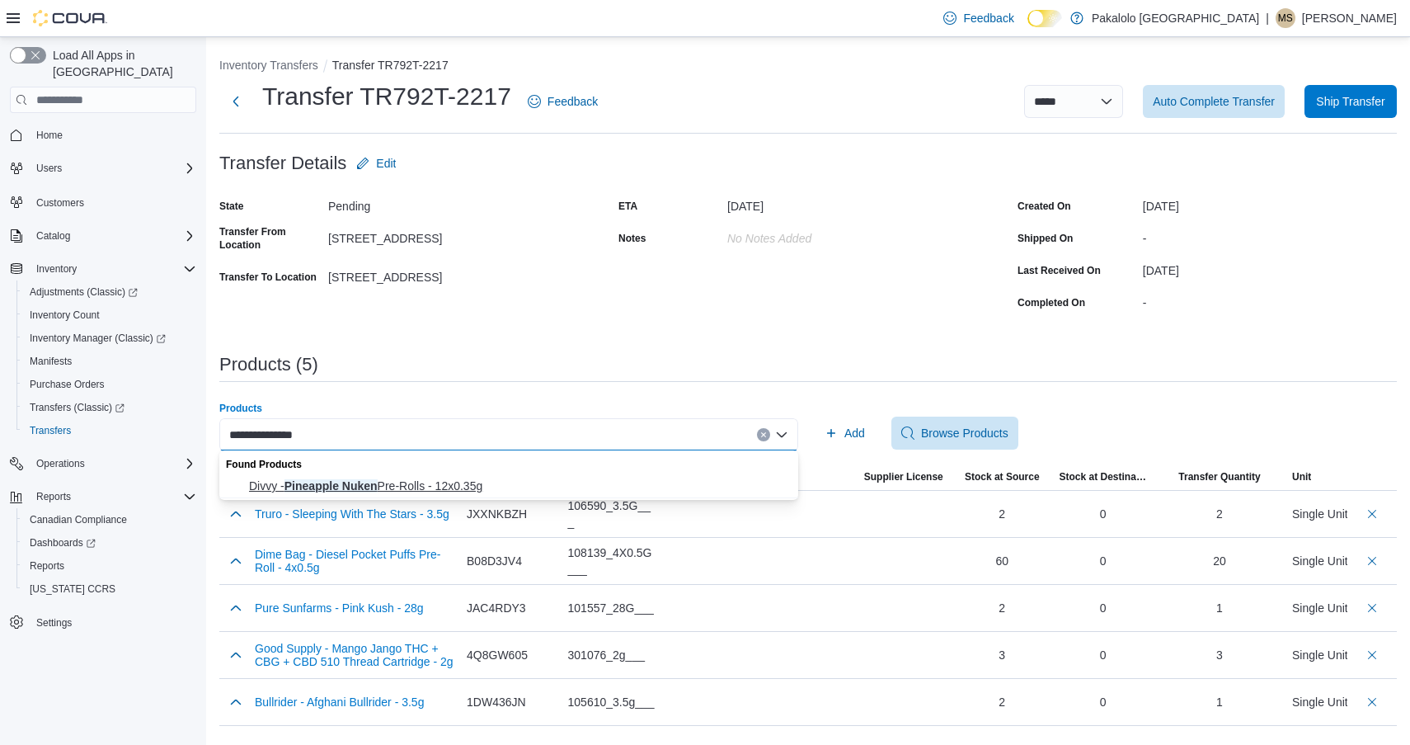
type input "**********"
click at [506, 492] on span "Divvy - Pineapple Nuken Pre-Rolls - 12x0.35g" at bounding box center [518, 486] width 539 height 16
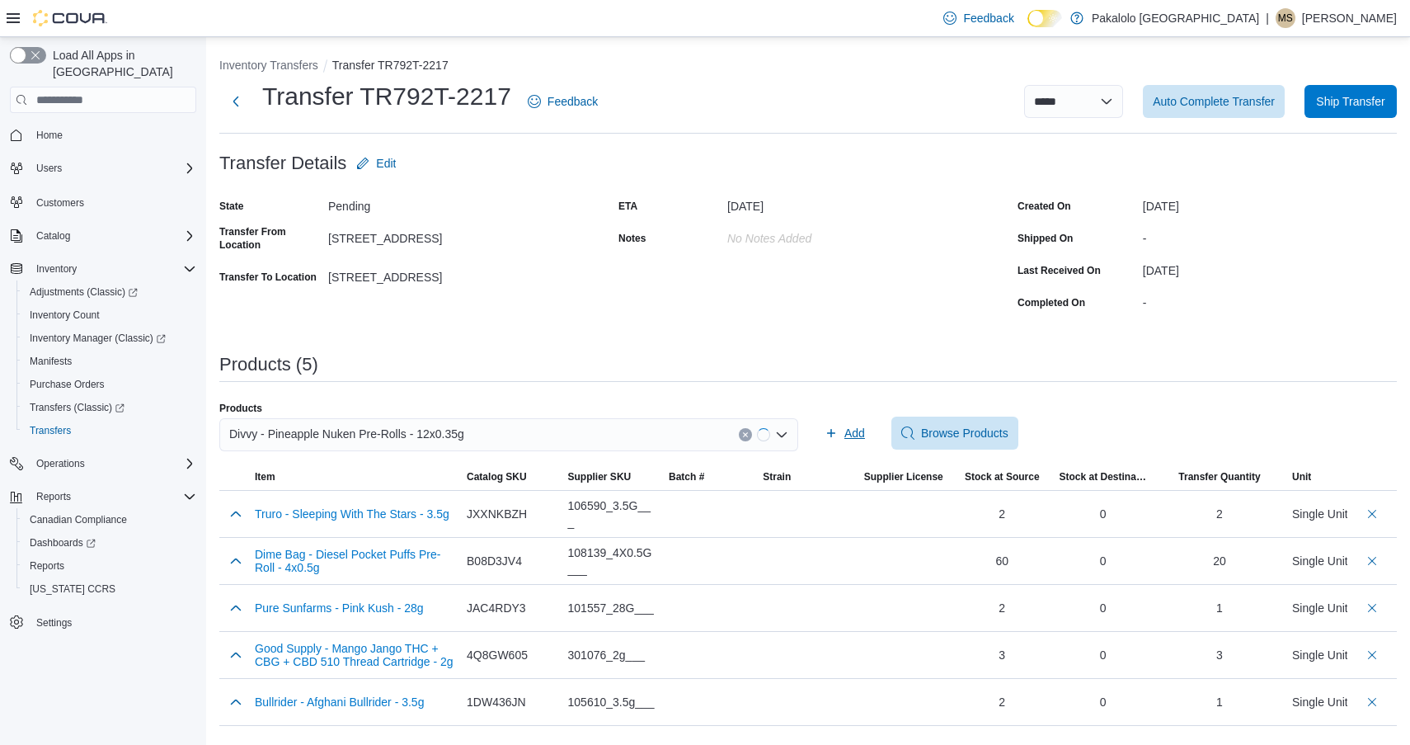
click at [828, 434] on icon "button" at bounding box center [831, 432] width 13 height 13
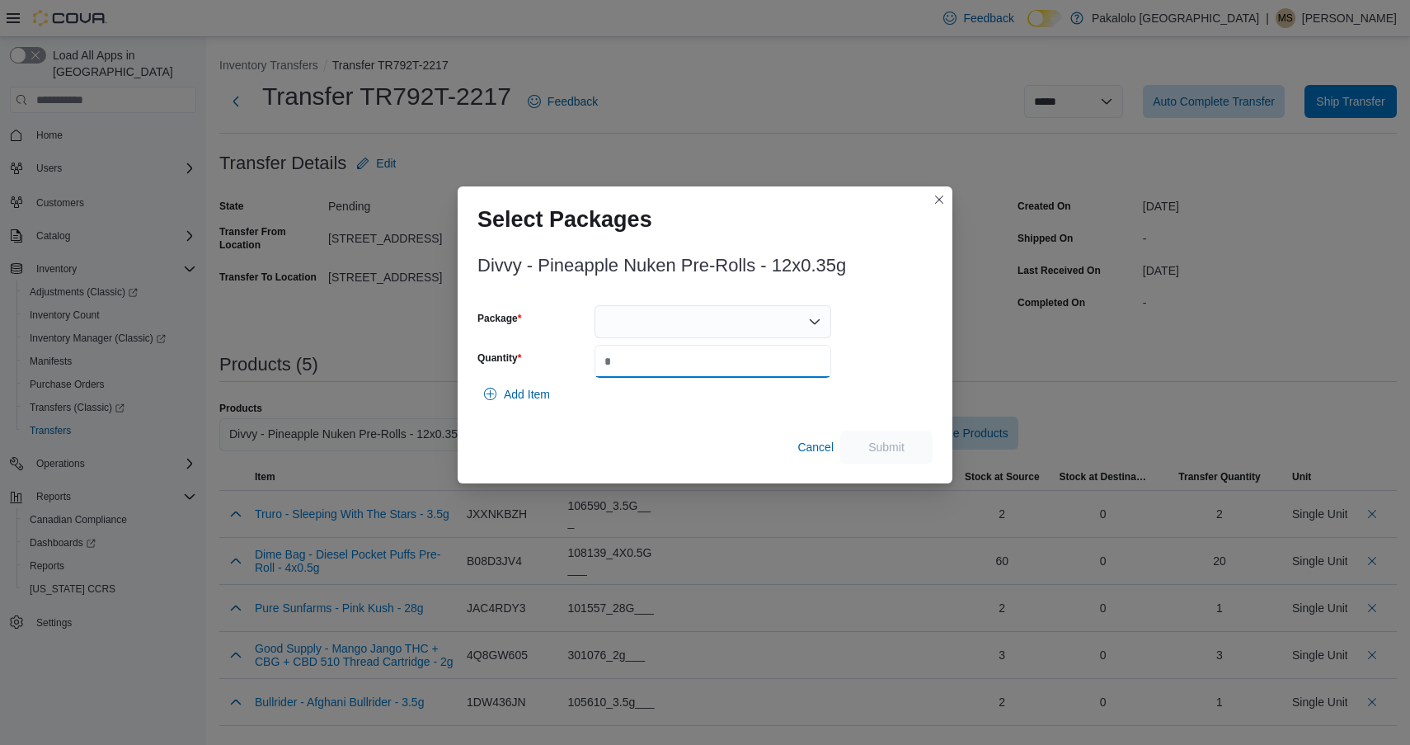
click at [747, 351] on input "Quantity" at bounding box center [713, 361] width 237 height 33
type input "*"
click at [739, 331] on div at bounding box center [713, 321] width 237 height 33
click at [735, 374] on span "11454" at bounding box center [722, 373] width 197 height 16
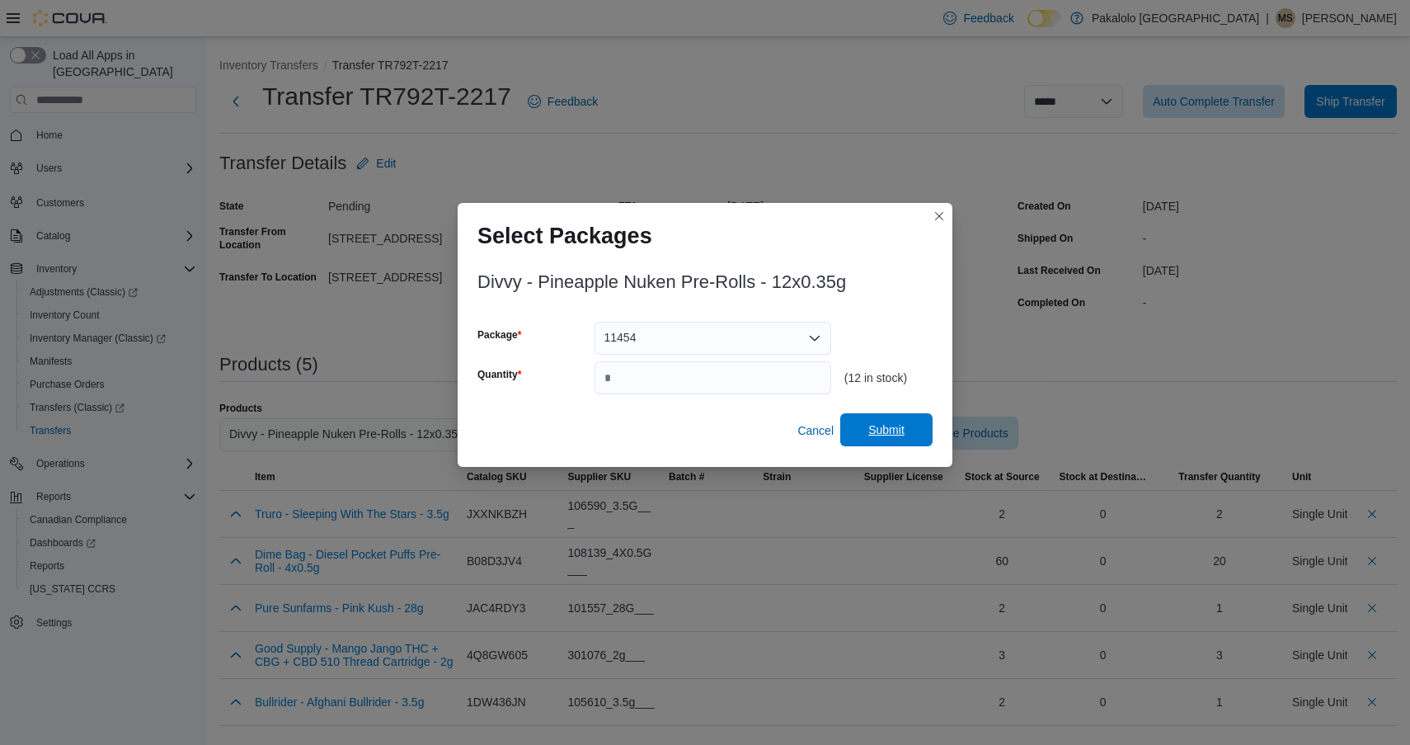
click at [876, 426] on span "Submit" at bounding box center [887, 429] width 36 height 16
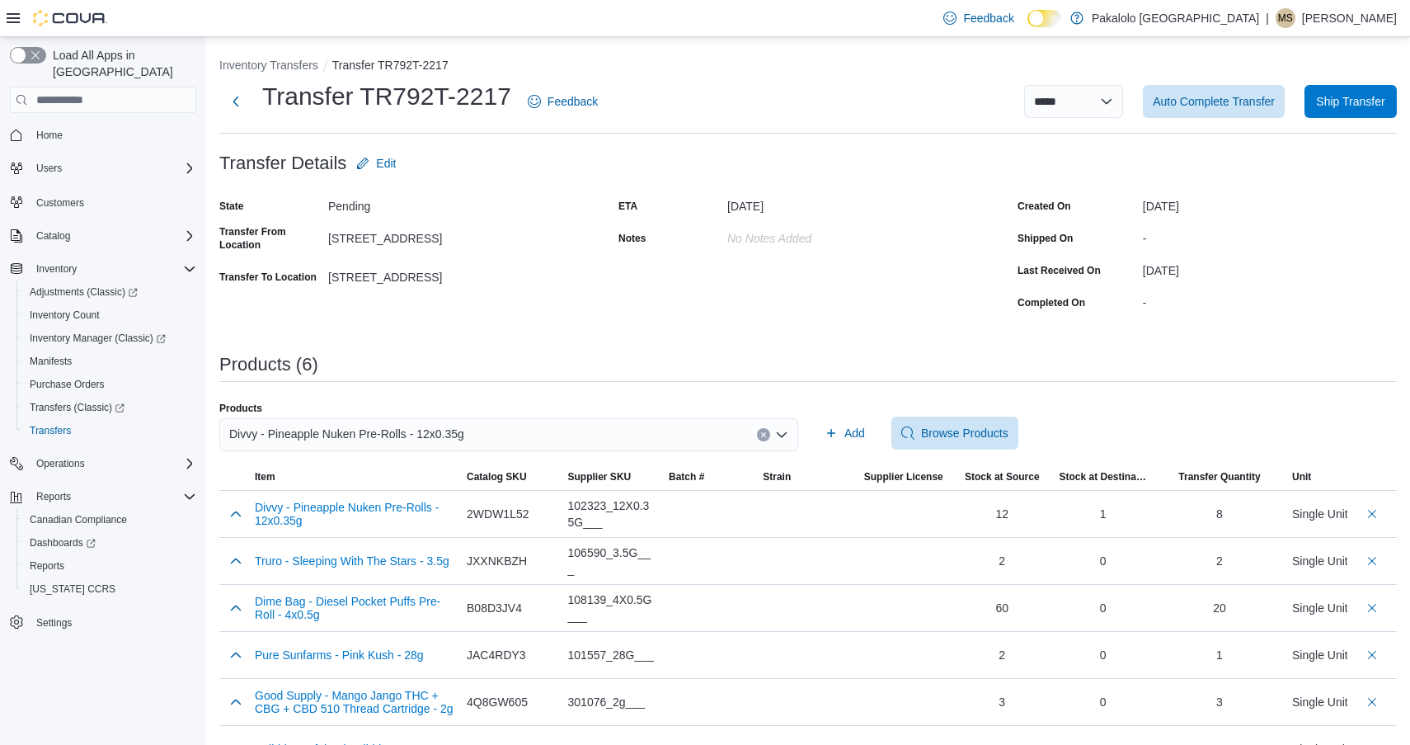
click at [581, 438] on div "Divvy - Pineapple Nuken Pre-Rolls - 12x0.35g" at bounding box center [508, 434] width 579 height 33
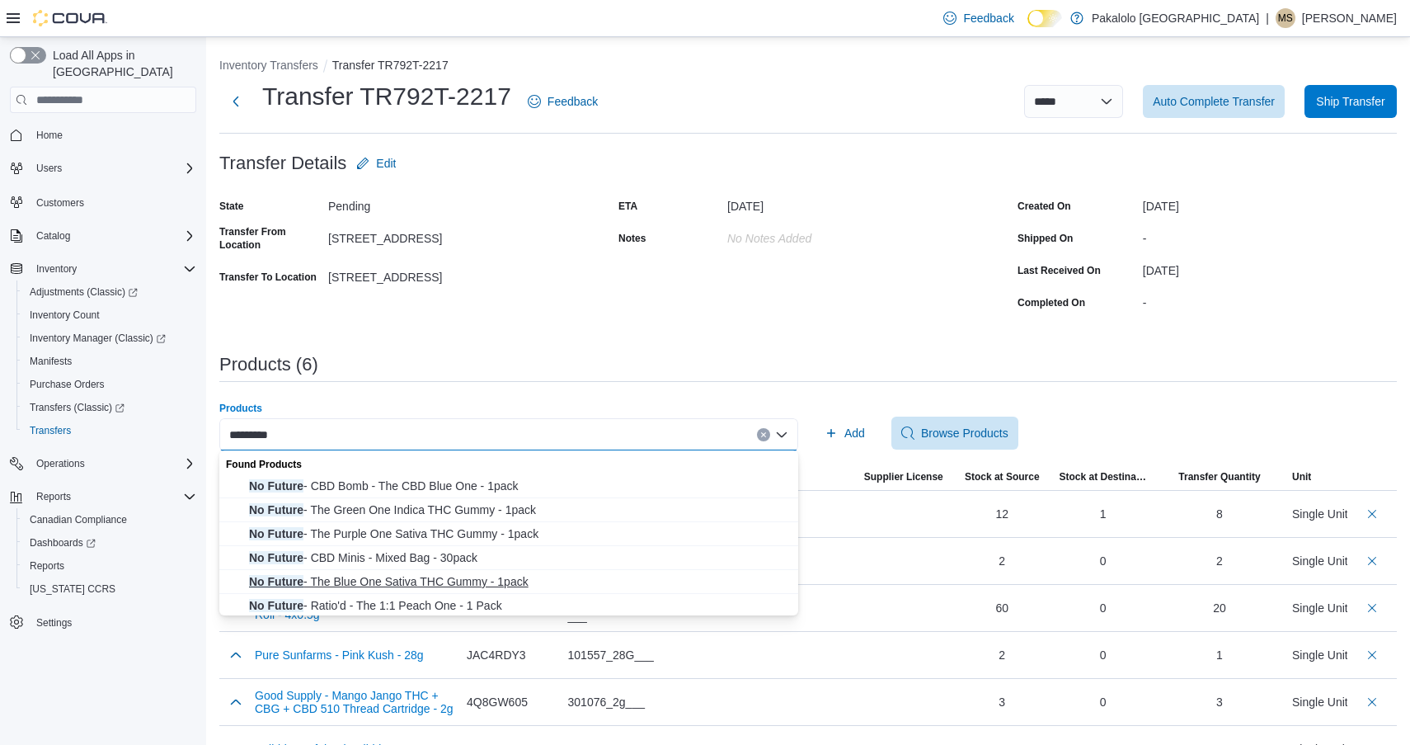
type input "*********"
click at [437, 581] on span "No Future - The Blue One Sativa THC Gummy - 1pack" at bounding box center [518, 581] width 539 height 16
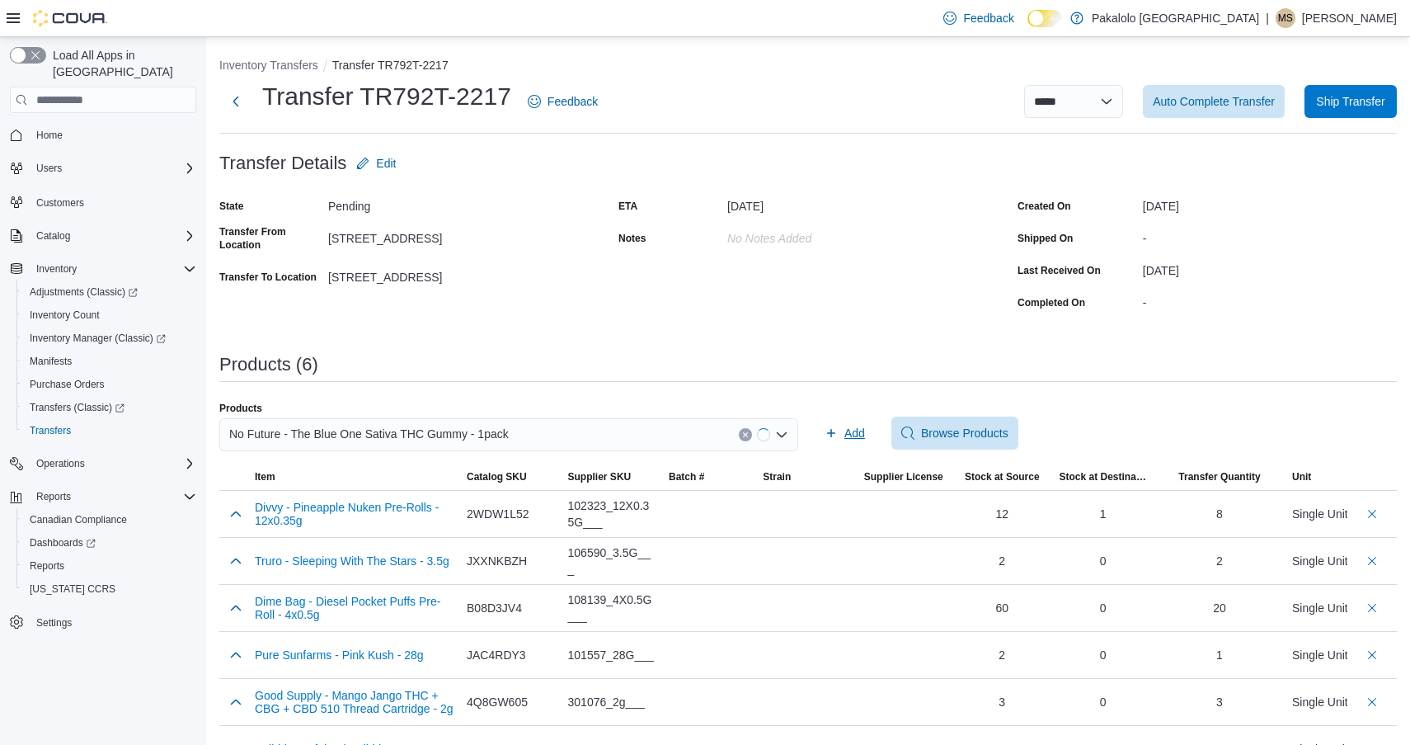
click at [861, 421] on span "Add" at bounding box center [845, 433] width 40 height 33
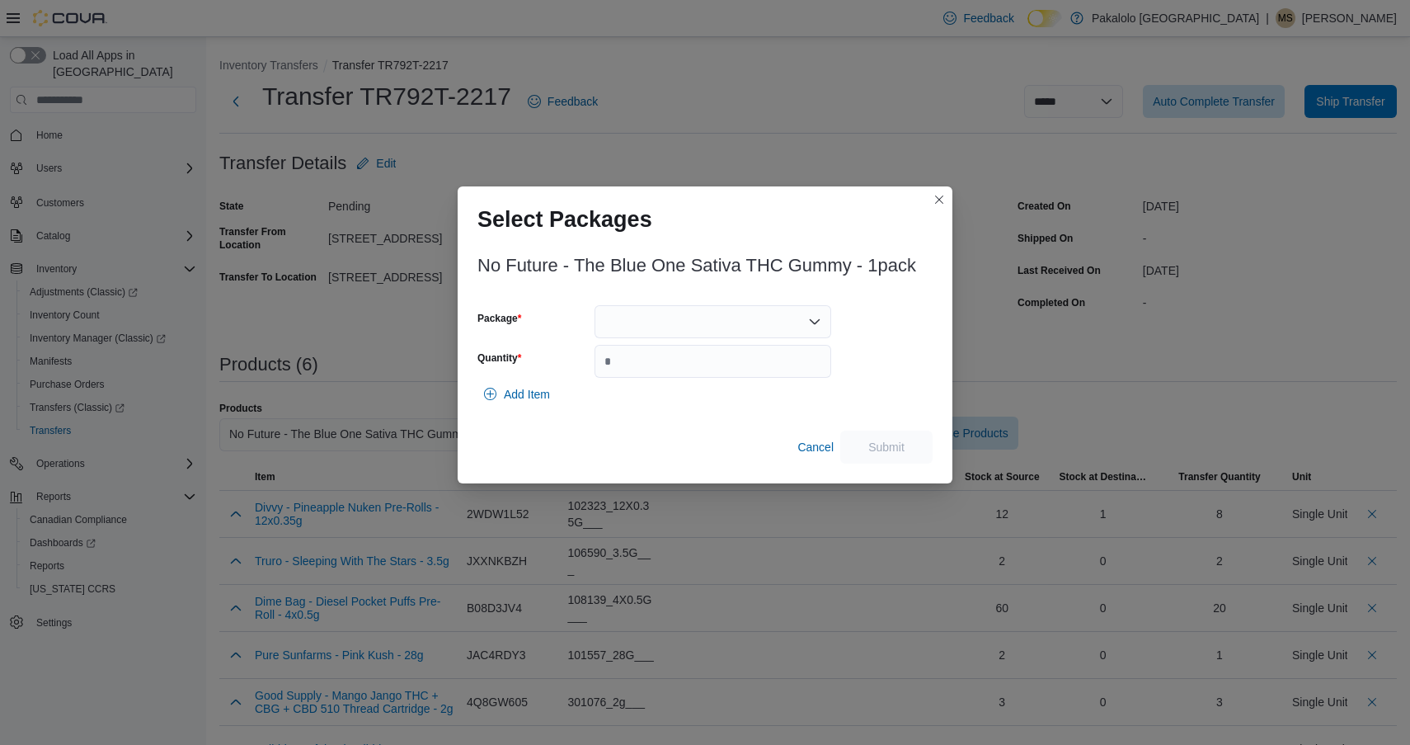
drag, startPoint x: 760, startPoint y: 313, endPoint x: 759, endPoint y: 333, distance: 19.9
click at [760, 314] on div at bounding box center [713, 321] width 237 height 33
click at [729, 383] on button "BLU196" at bounding box center [713, 374] width 237 height 24
click at [724, 324] on div "BLU196 Combo box. Selected. BLU196. Press Backspace to delete BLU196. Combo box…" at bounding box center [713, 321] width 237 height 33
click at [714, 381] on span "BLU198" at bounding box center [722, 373] width 197 height 16
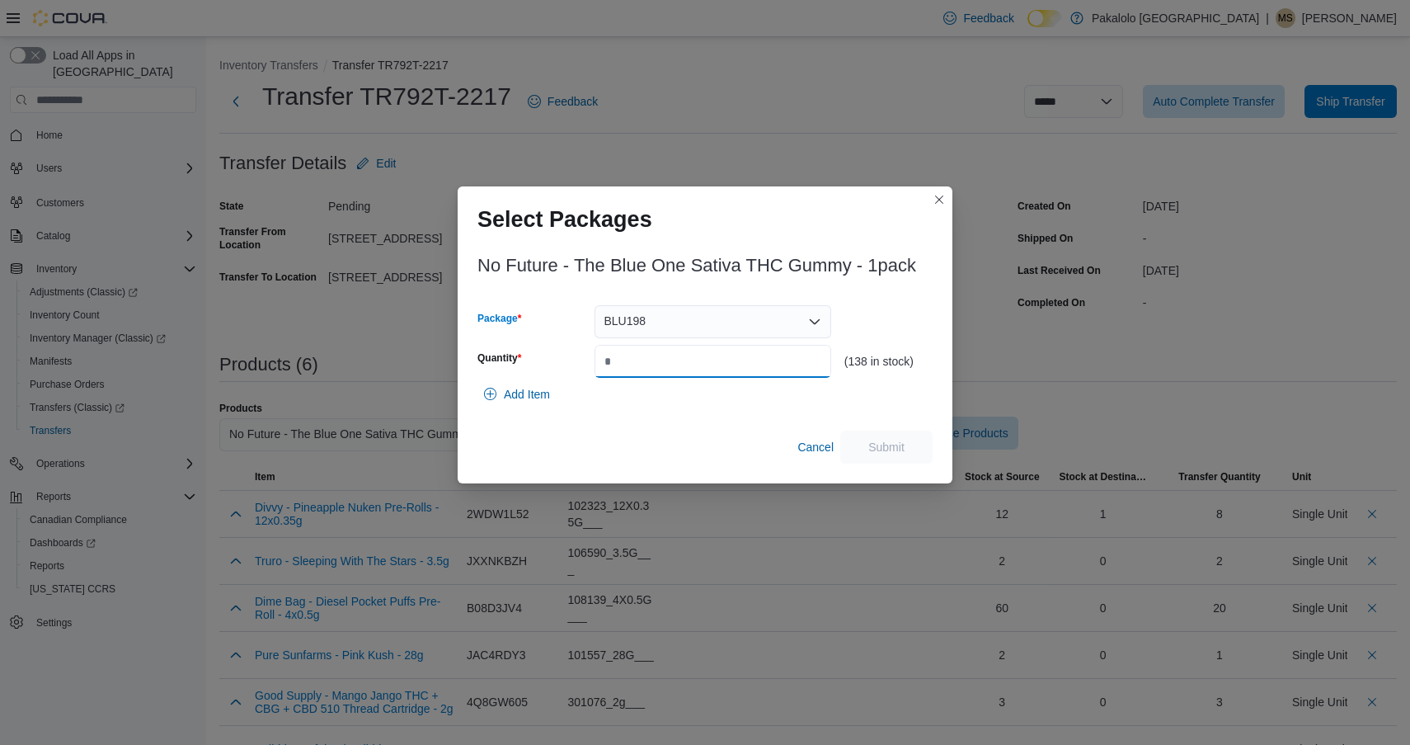
click at [706, 370] on input "Quantity" at bounding box center [713, 361] width 237 height 33
type input "**"
click at [882, 433] on span "Submit" at bounding box center [886, 446] width 73 height 33
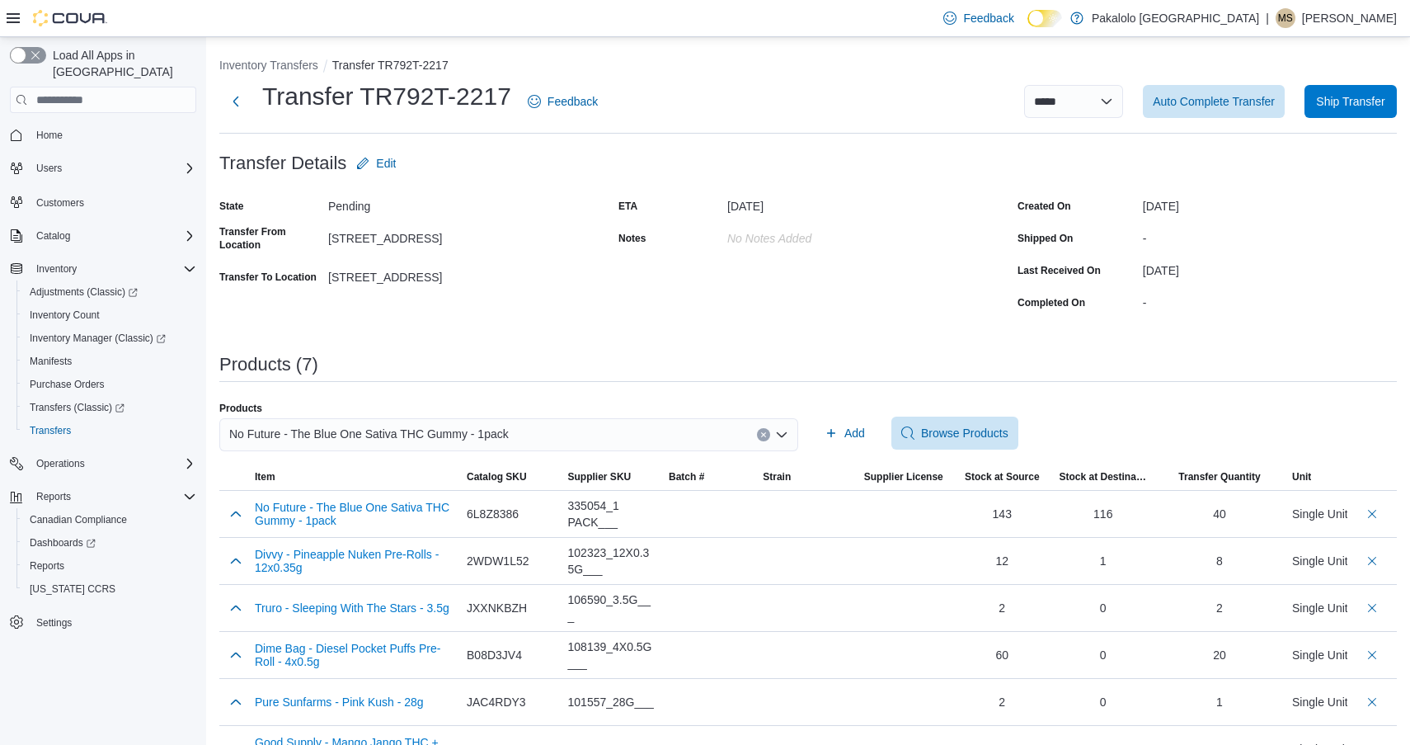
click at [518, 419] on div "No Future - The Blue One Sativa THC Gummy - 1pack" at bounding box center [508, 434] width 579 height 33
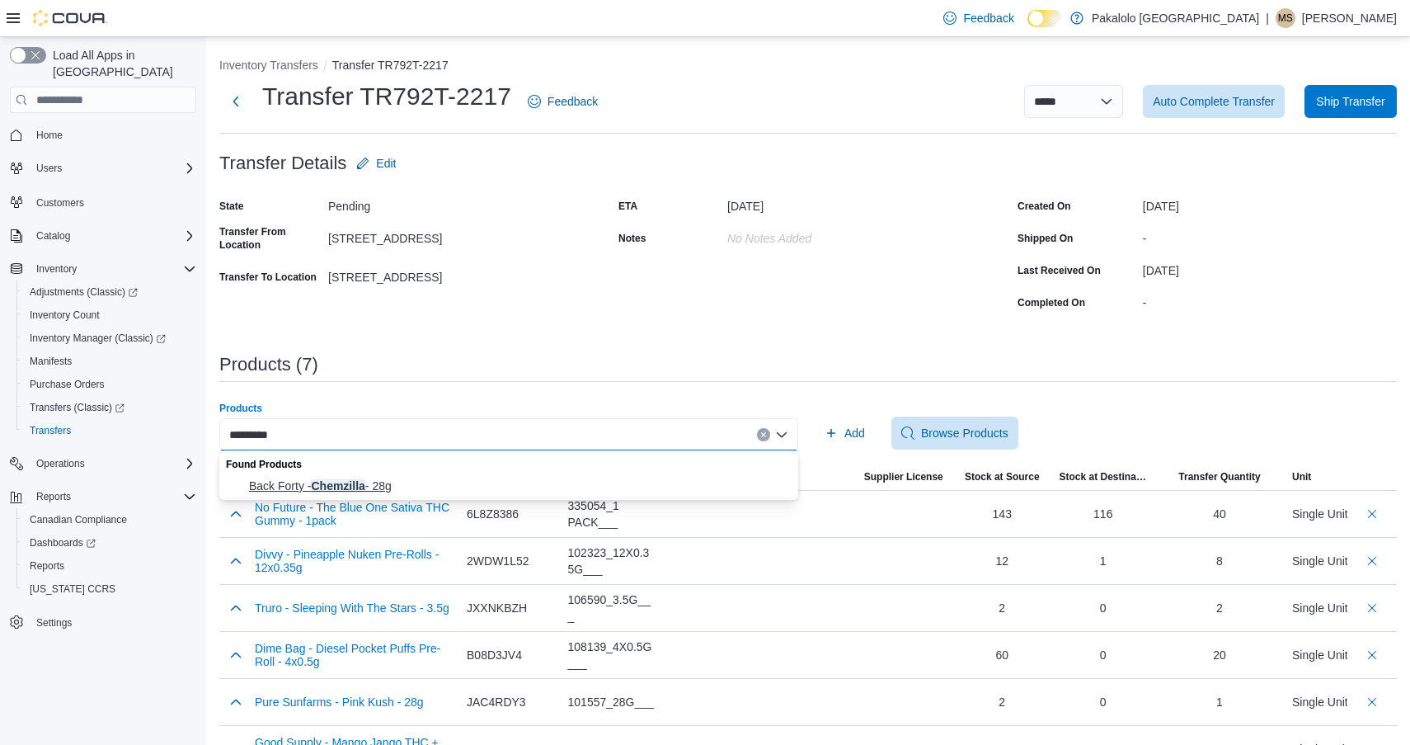
type input "*********"
click at [343, 476] on button "Back Forty - Chemzilla - 28g" at bounding box center [508, 486] width 579 height 24
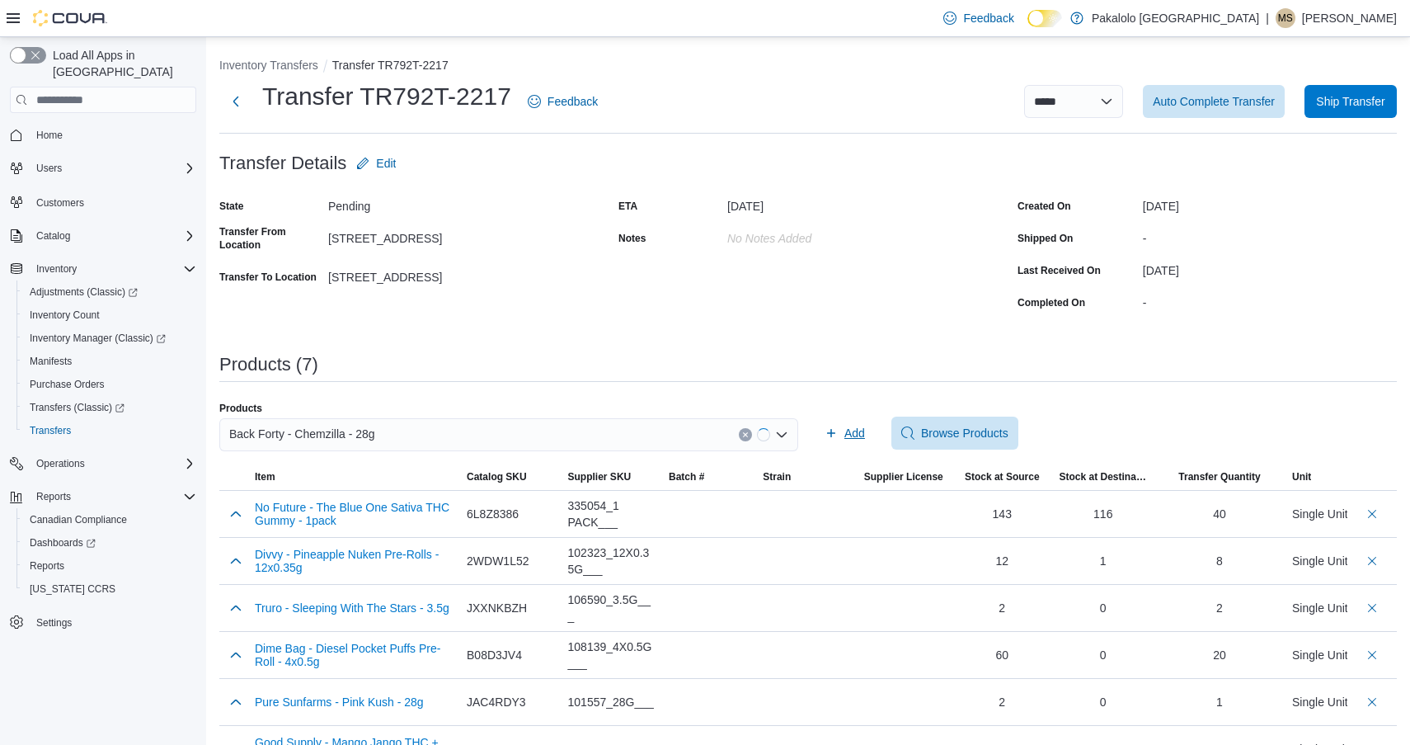
click at [852, 442] on span "Add" at bounding box center [845, 433] width 40 height 33
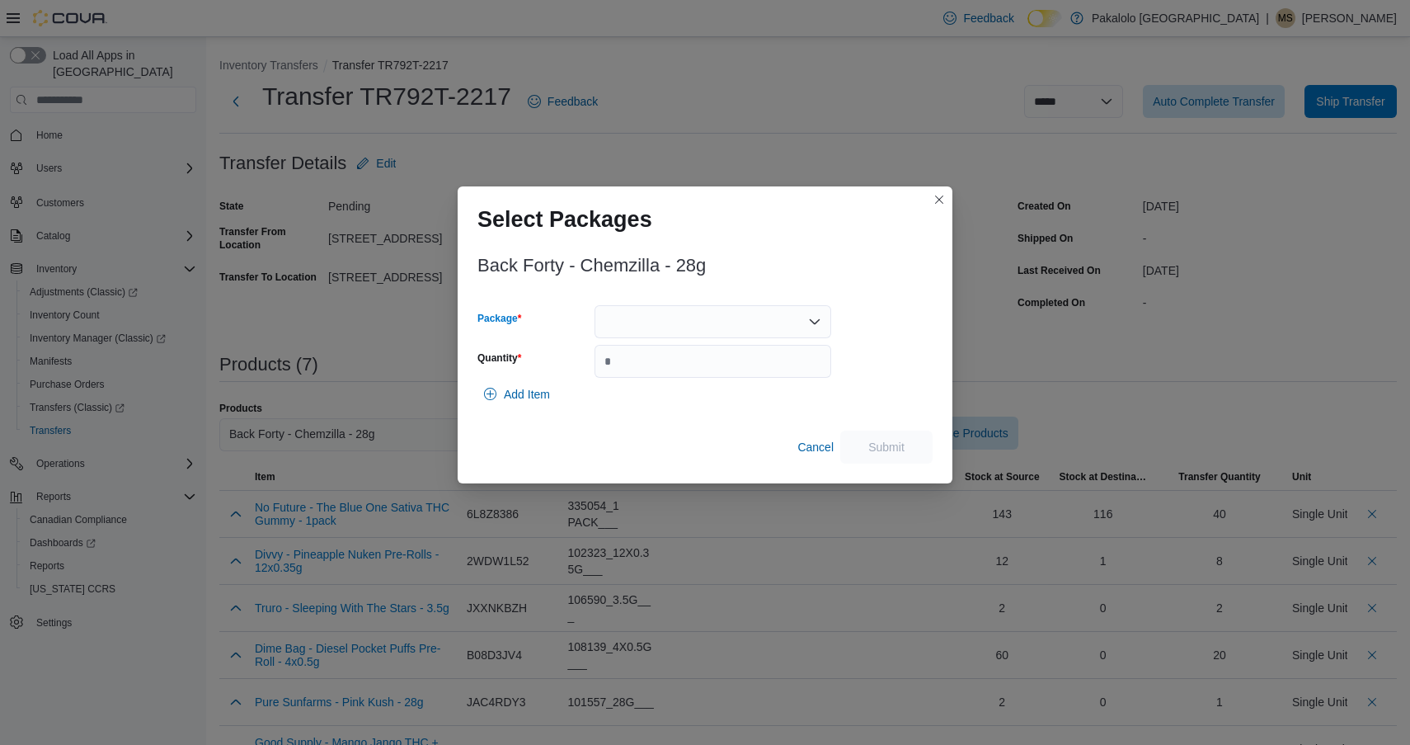
click at [747, 329] on div at bounding box center [713, 321] width 237 height 33
click at [741, 378] on span "10507480-01" at bounding box center [722, 373] width 197 height 16
click at [741, 378] on input "Quantity" at bounding box center [713, 361] width 237 height 33
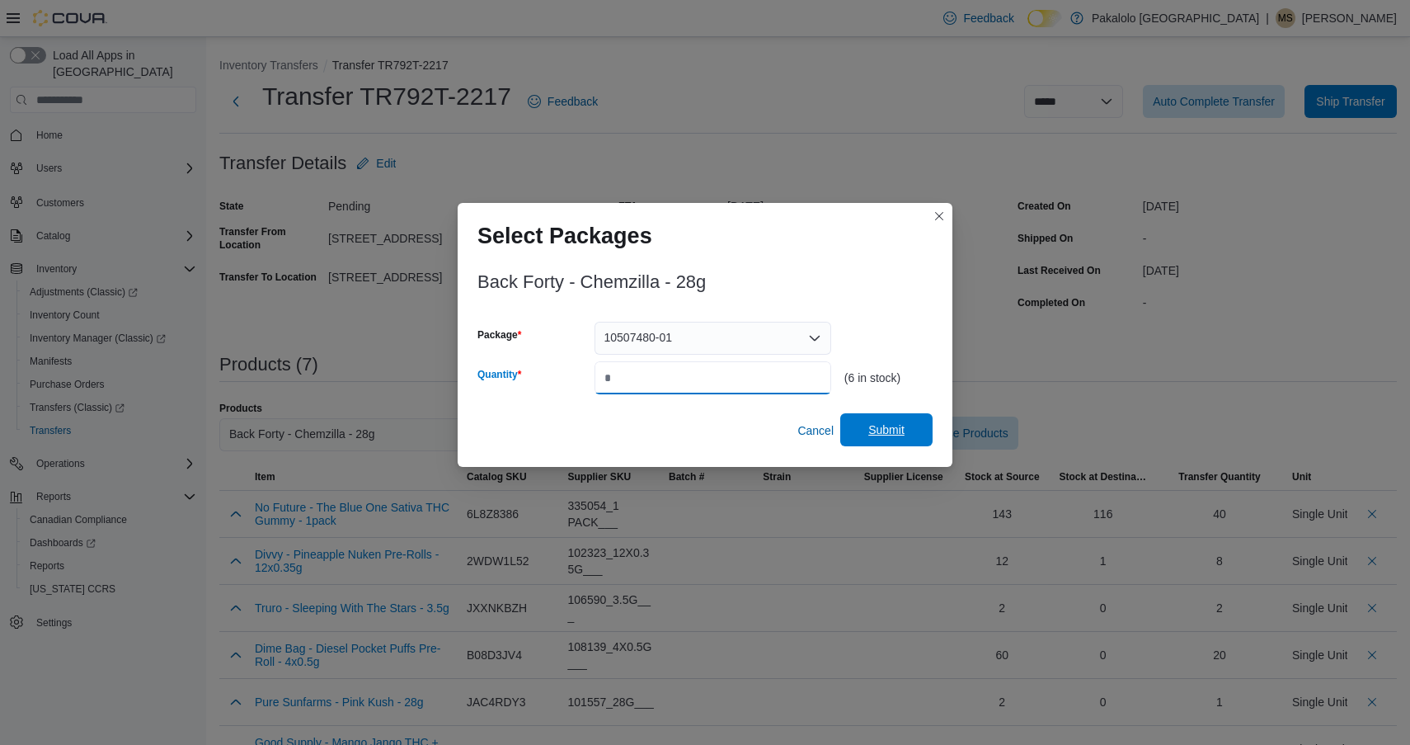
type input "*"
click at [897, 427] on span "Submit" at bounding box center [887, 429] width 36 height 16
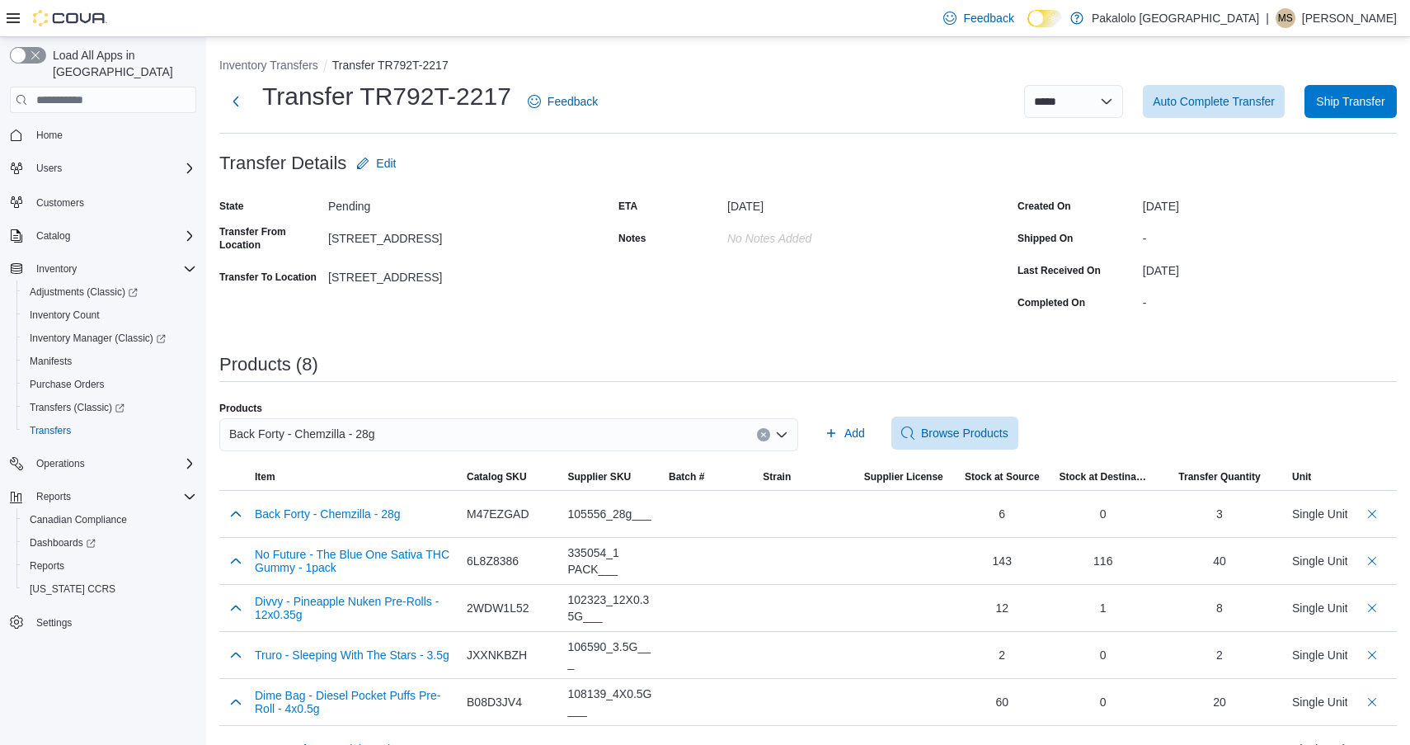
click at [507, 430] on div "Back Forty - Chemzilla - 28g" at bounding box center [508, 434] width 579 height 33
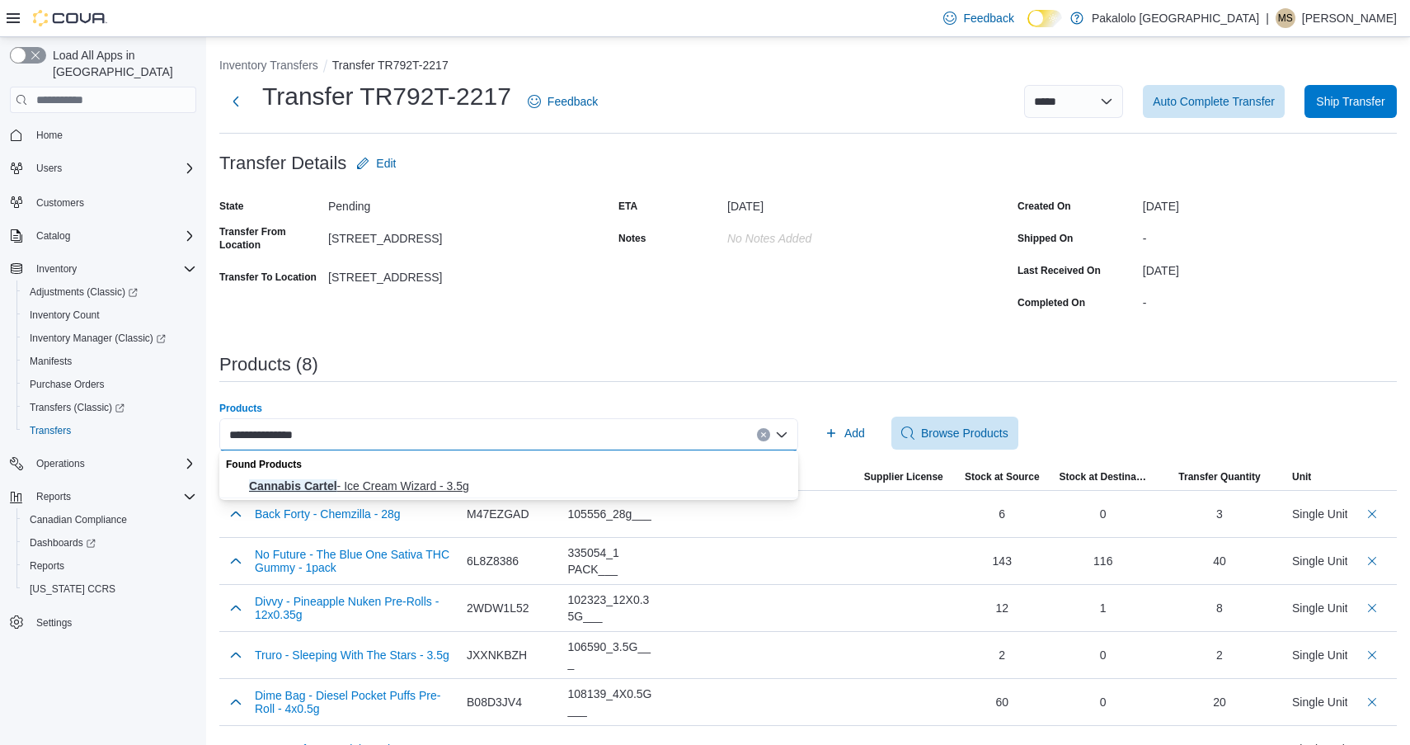
type input "**********"
click at [458, 480] on span "Cannabis Cartel - Ice Cream Wizard - 3.5g" at bounding box center [518, 486] width 539 height 16
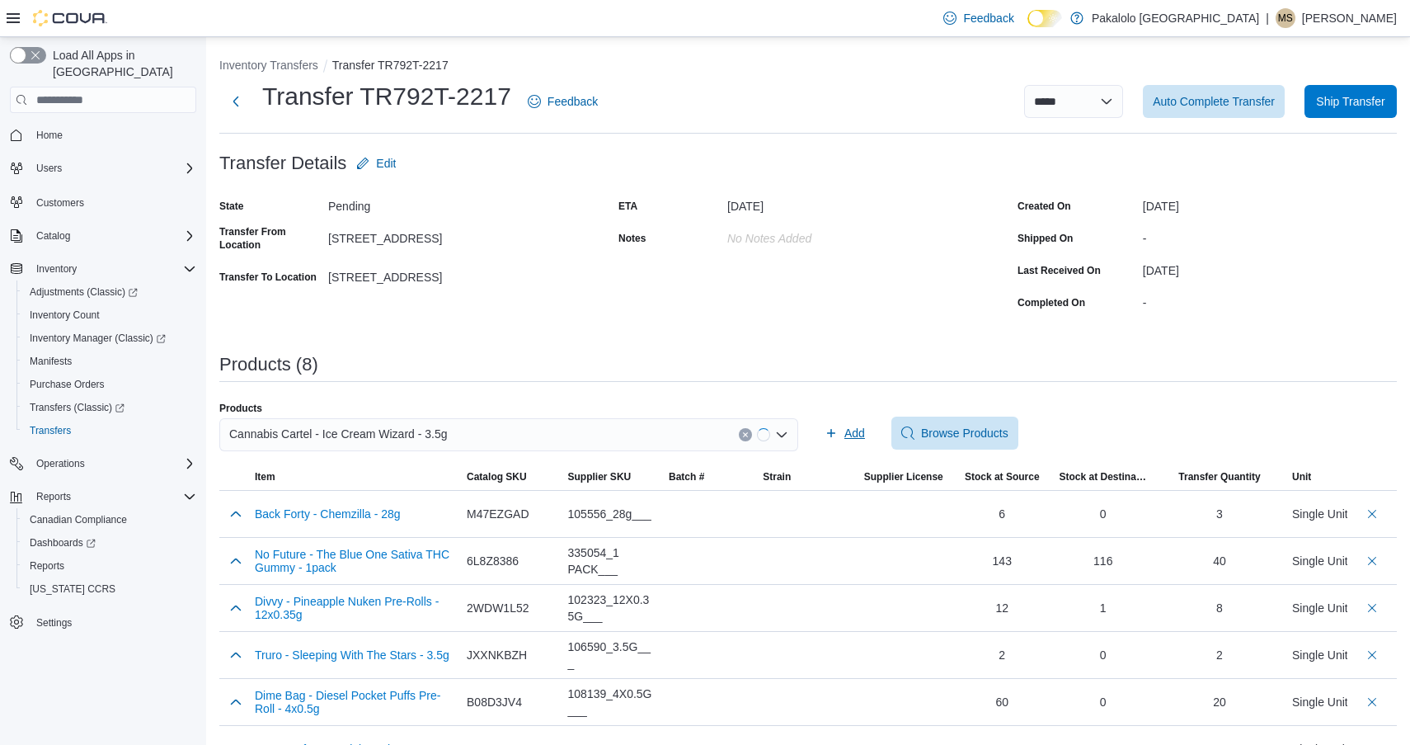
click at [830, 441] on span "Add" at bounding box center [845, 433] width 40 height 33
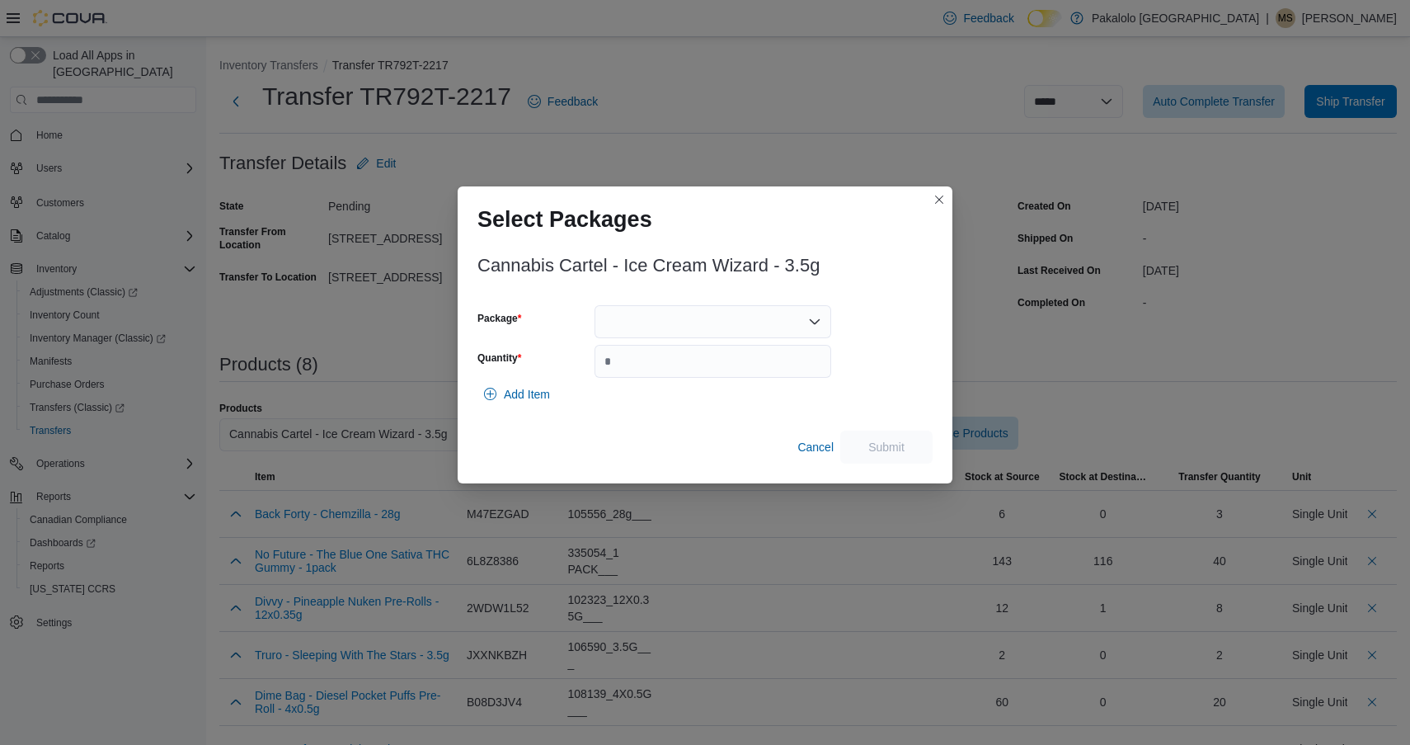
click at [730, 334] on div at bounding box center [713, 321] width 237 height 33
click at [717, 362] on button "10099" at bounding box center [713, 374] width 237 height 24
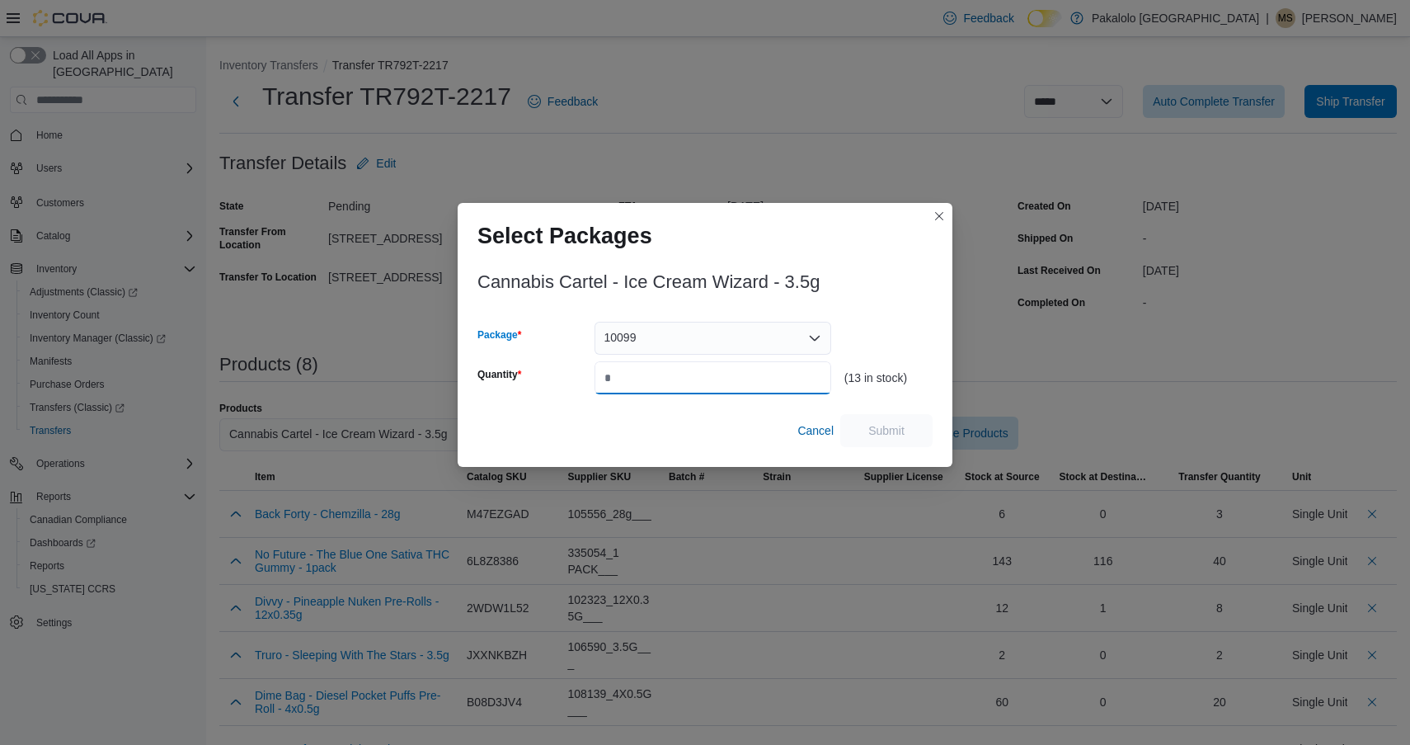
click at [717, 362] on input "Quantity" at bounding box center [713, 377] width 237 height 33
click at [704, 370] on input "*" at bounding box center [713, 377] width 237 height 33
type input "*"
click at [885, 418] on span "Submit" at bounding box center [886, 429] width 73 height 33
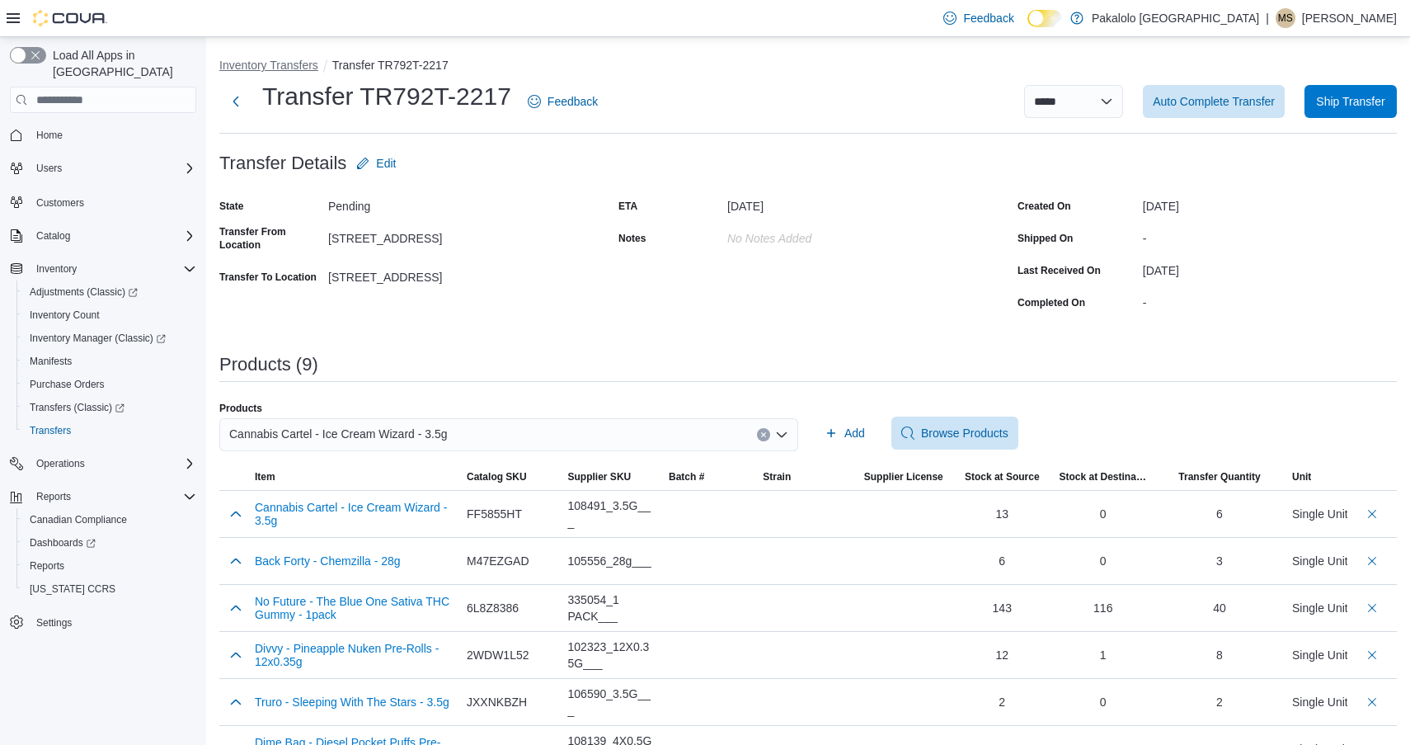
click at [280, 70] on button "Inventory Transfers" at bounding box center [268, 65] width 99 height 13
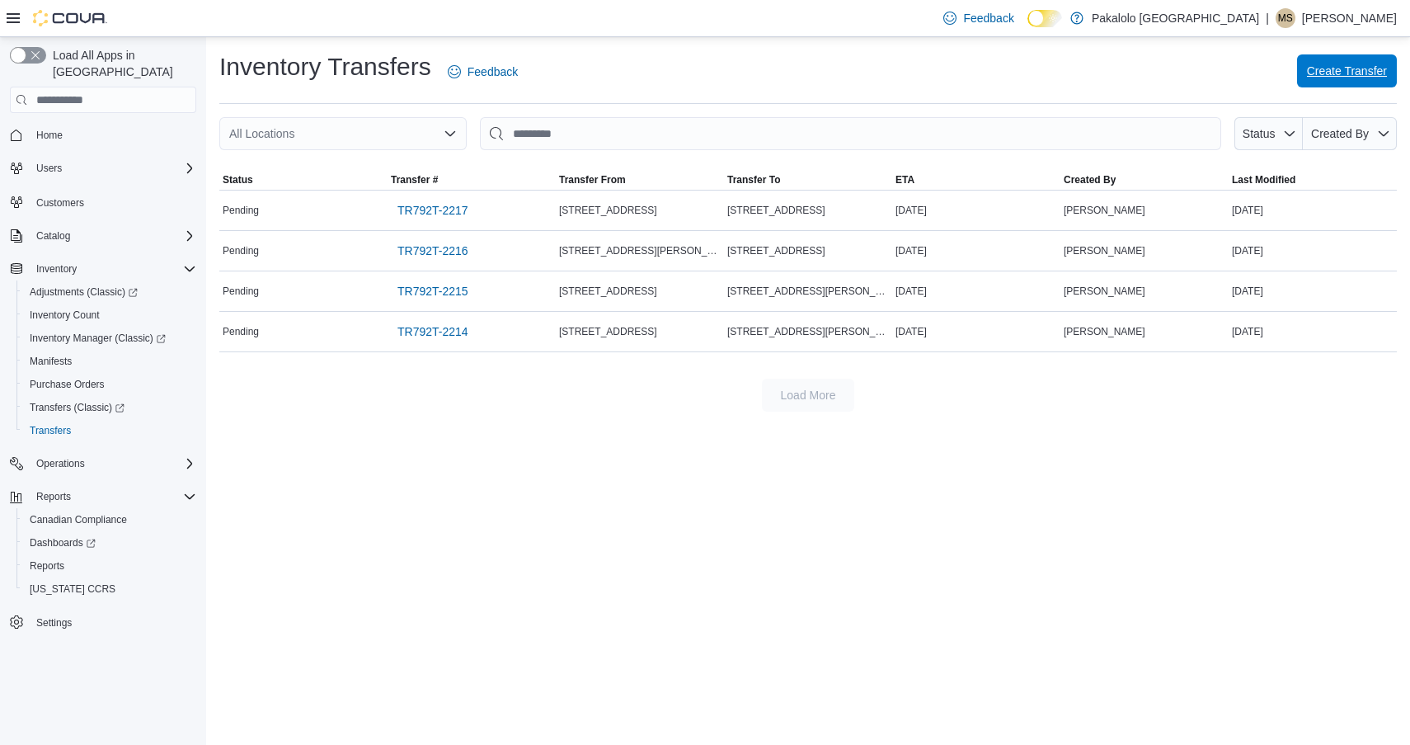
click at [1331, 83] on span "Create Transfer" at bounding box center [1347, 70] width 80 height 33
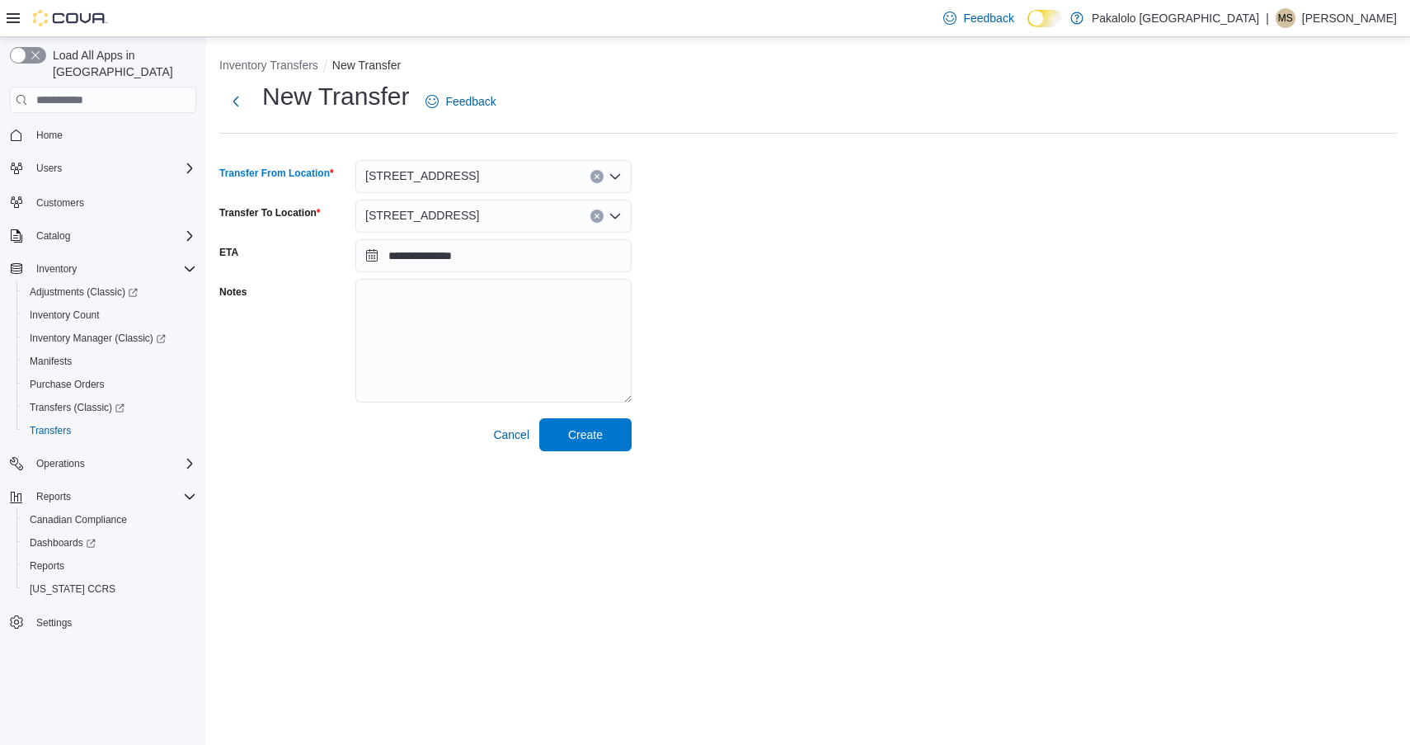
click at [517, 186] on div "[STREET_ADDRESS]" at bounding box center [493, 176] width 276 height 33
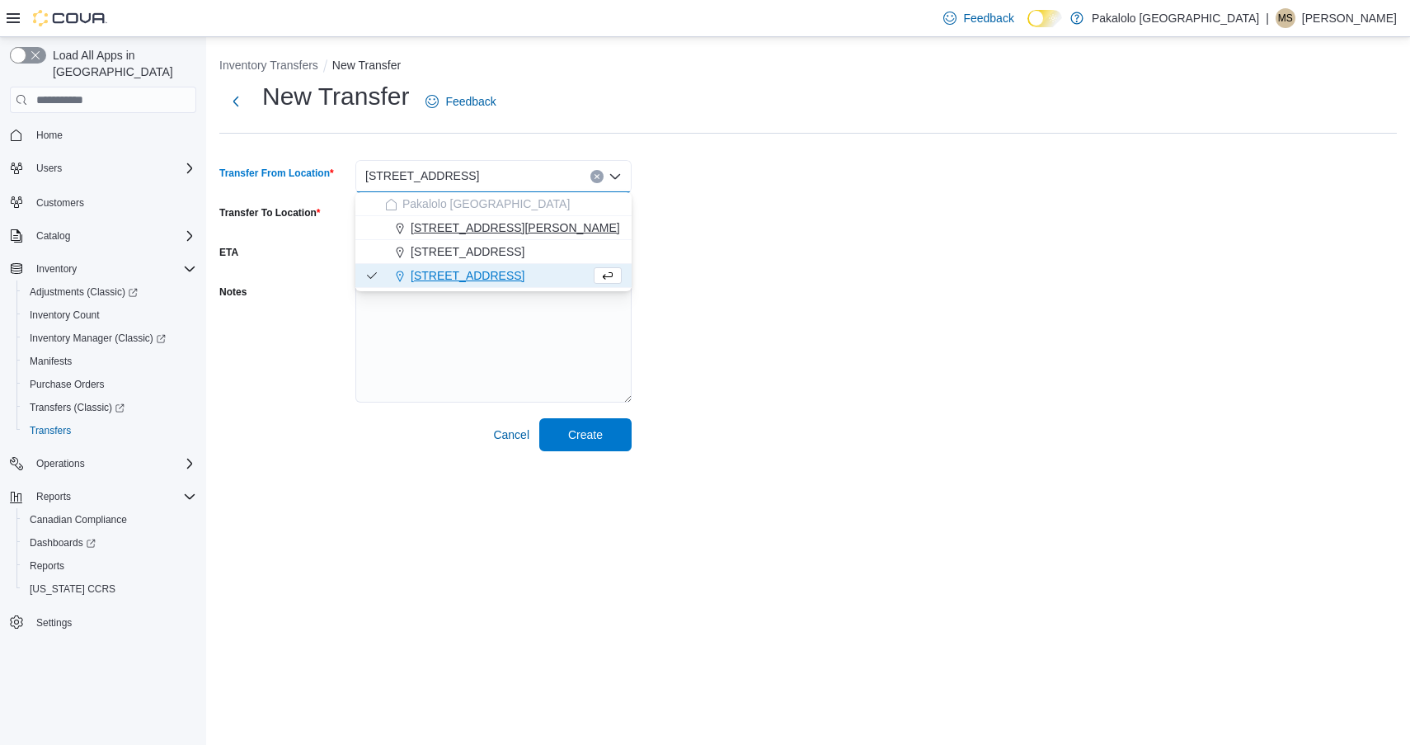
click at [471, 226] on span "[STREET_ADDRESS][PERSON_NAME]" at bounding box center [516, 227] width 210 height 16
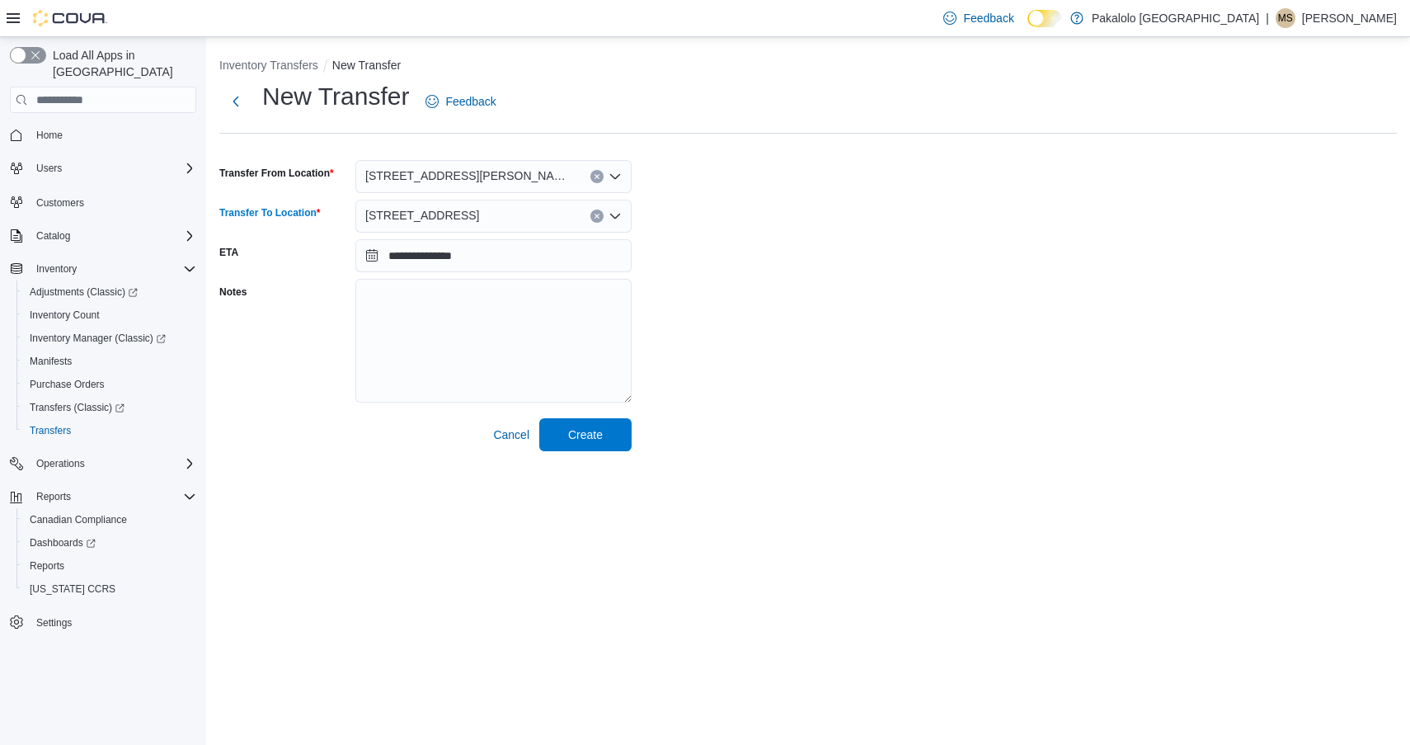
click at [467, 222] on div "[STREET_ADDRESS]" at bounding box center [493, 216] width 276 height 33
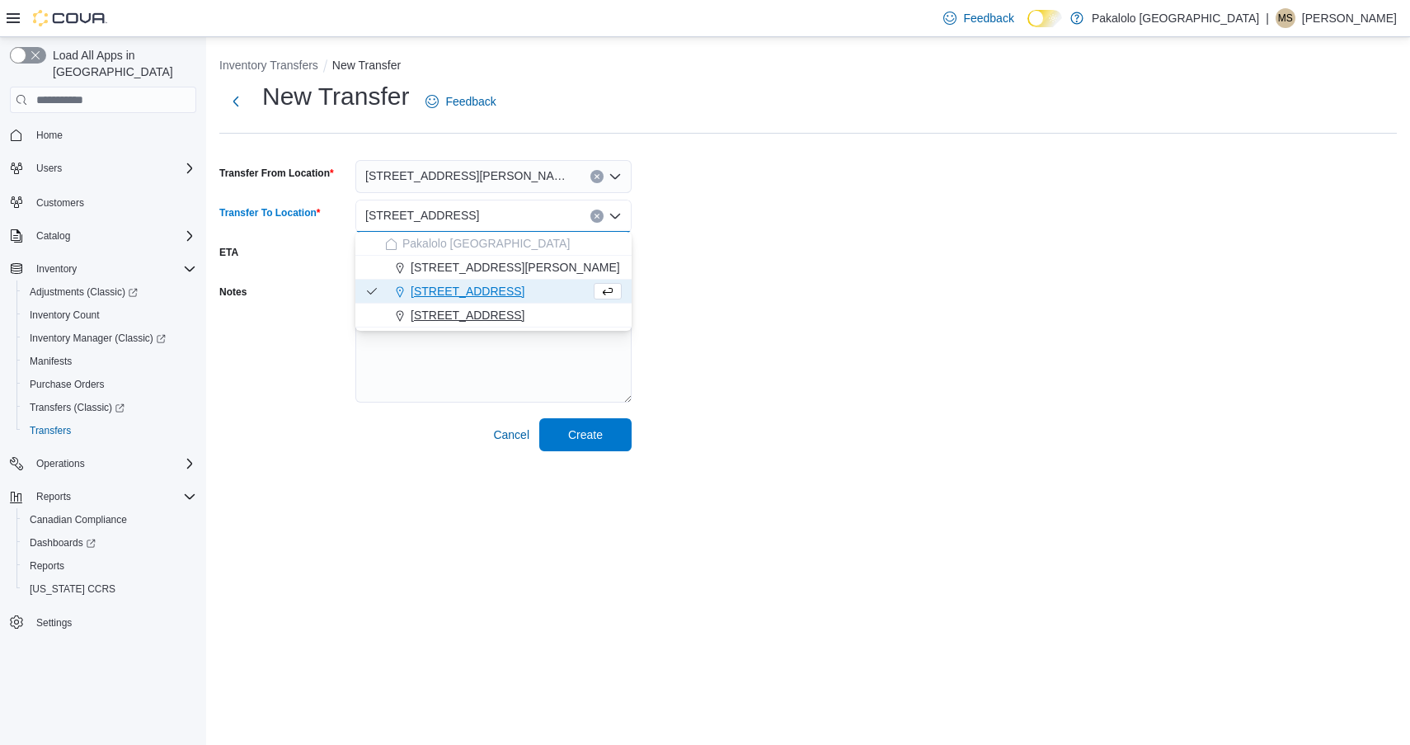
click at [458, 313] on span "[STREET_ADDRESS]" at bounding box center [468, 315] width 114 height 16
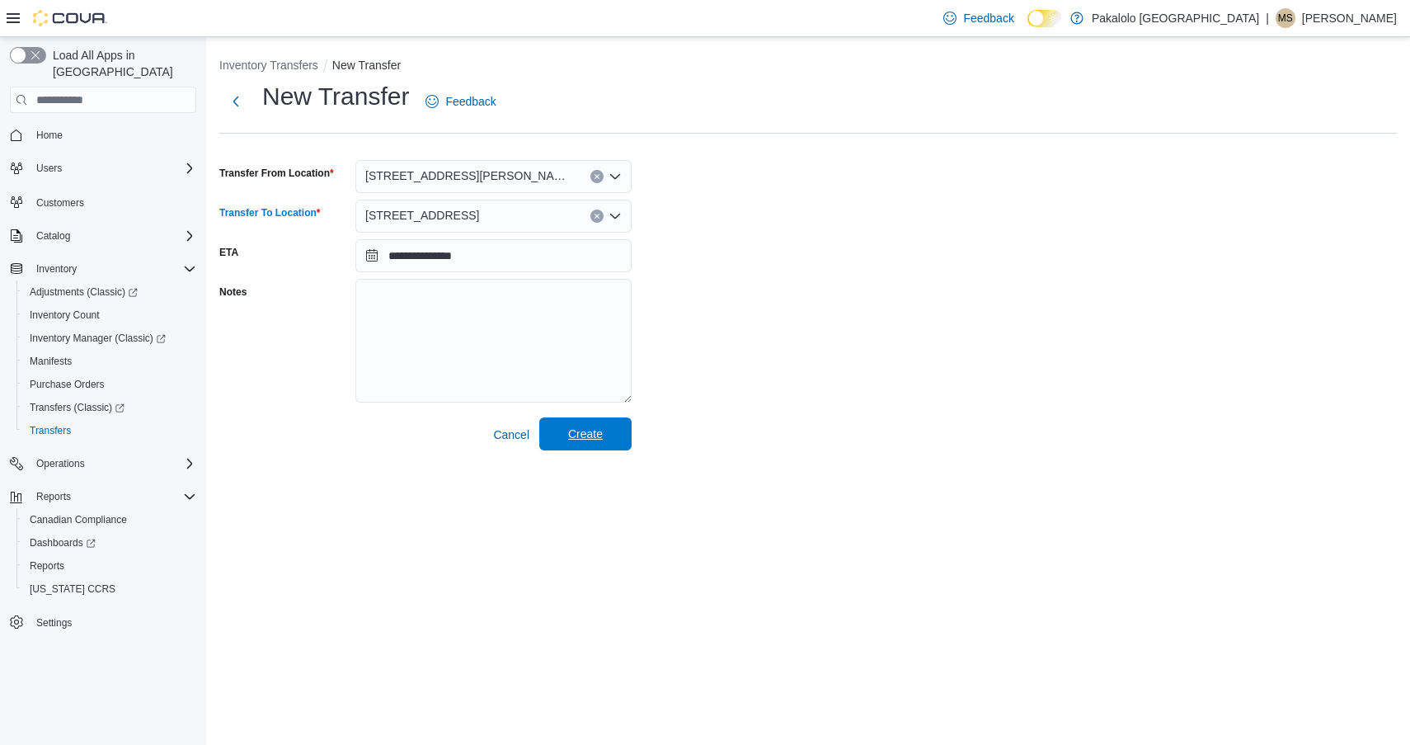
click at [583, 440] on span "Create" at bounding box center [585, 434] width 35 height 16
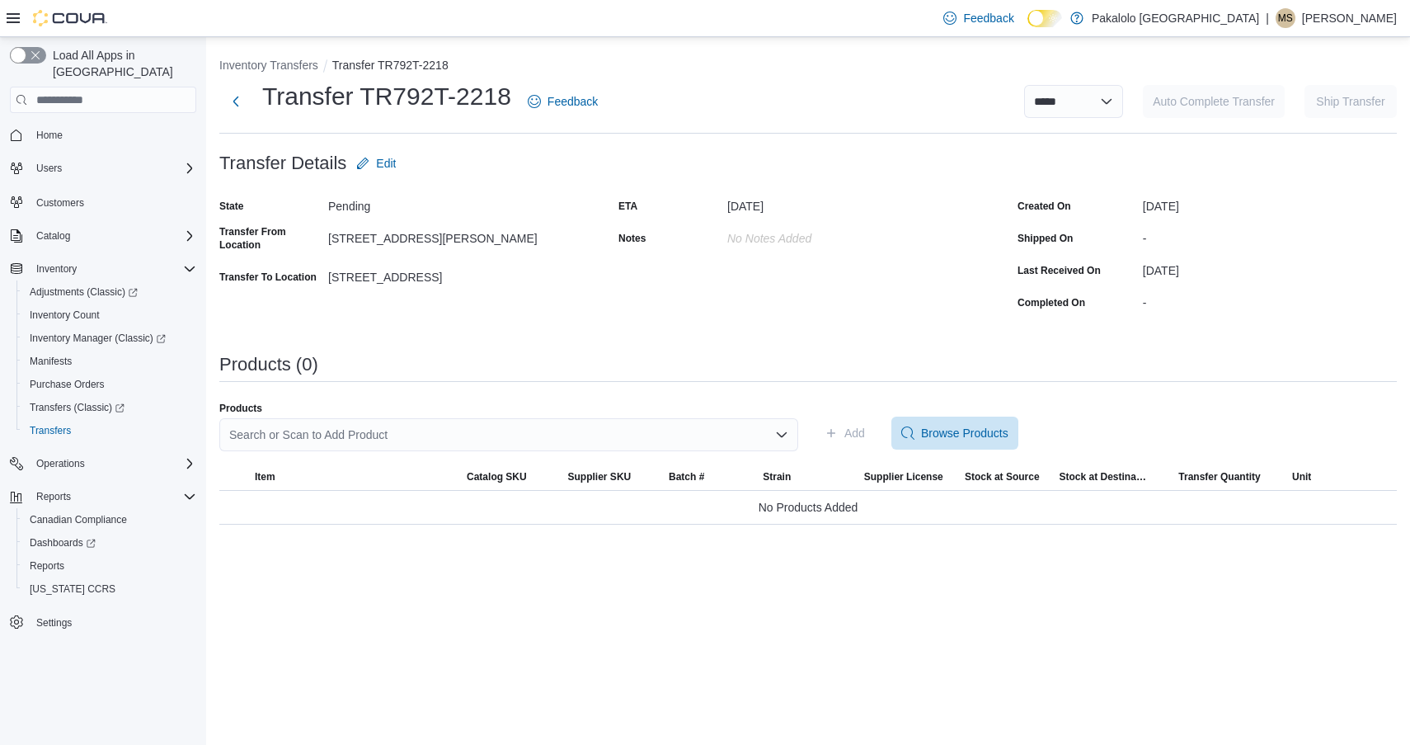
click at [478, 415] on div "Products Search or Scan to Add Product" at bounding box center [508, 433] width 579 height 63
click at [479, 429] on div "Search or Scan to Add Product" at bounding box center [508, 434] width 579 height 33
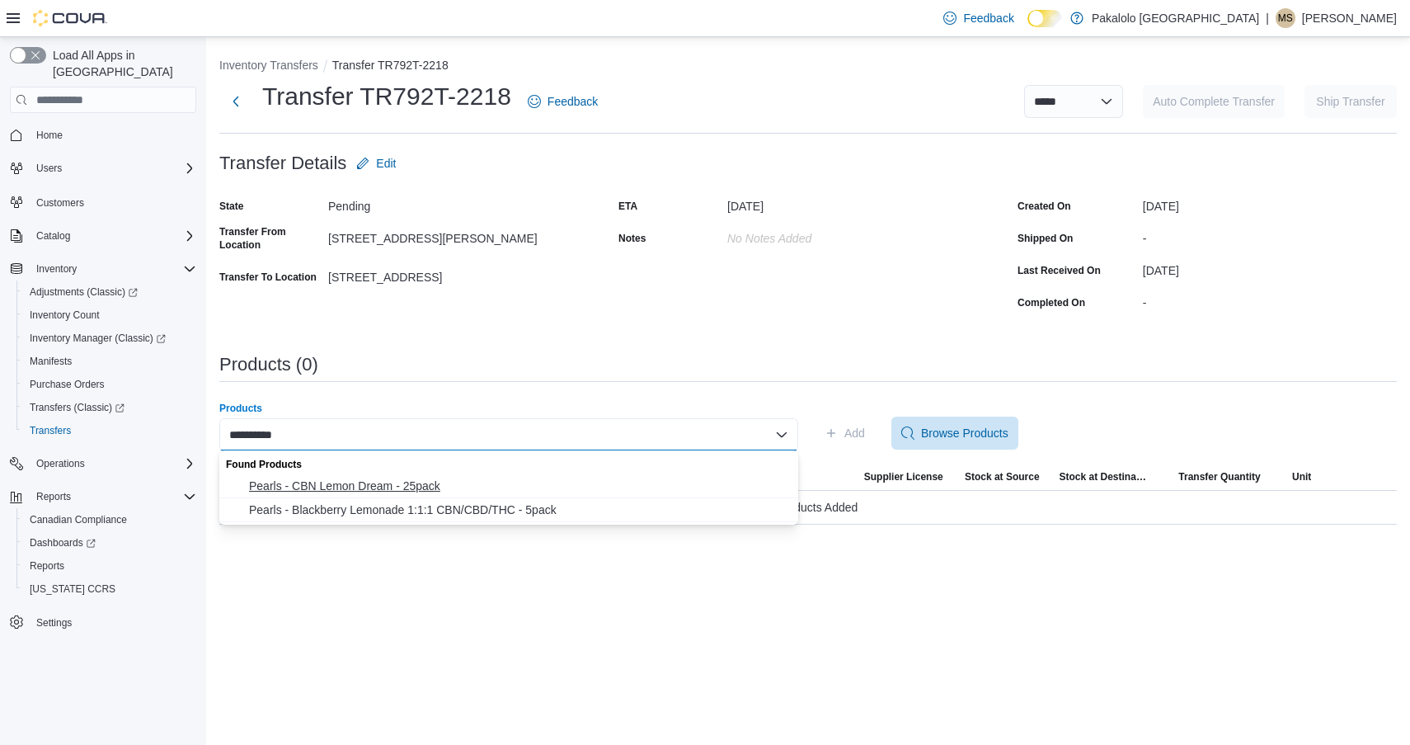
type input "**********"
click at [361, 479] on span "Pearls - CBN Lemon Dream - 25pack" at bounding box center [518, 486] width 539 height 16
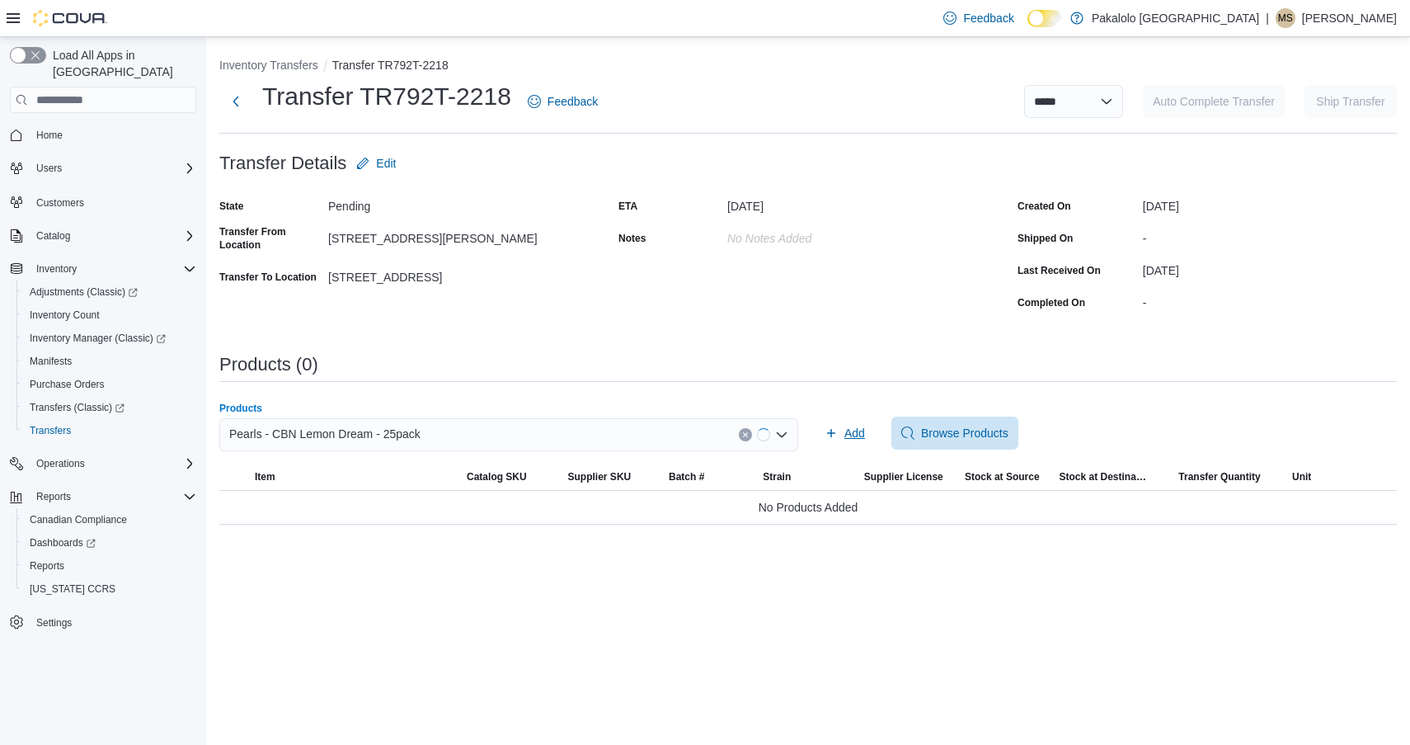
click at [864, 431] on button "Add" at bounding box center [845, 433] width 54 height 33
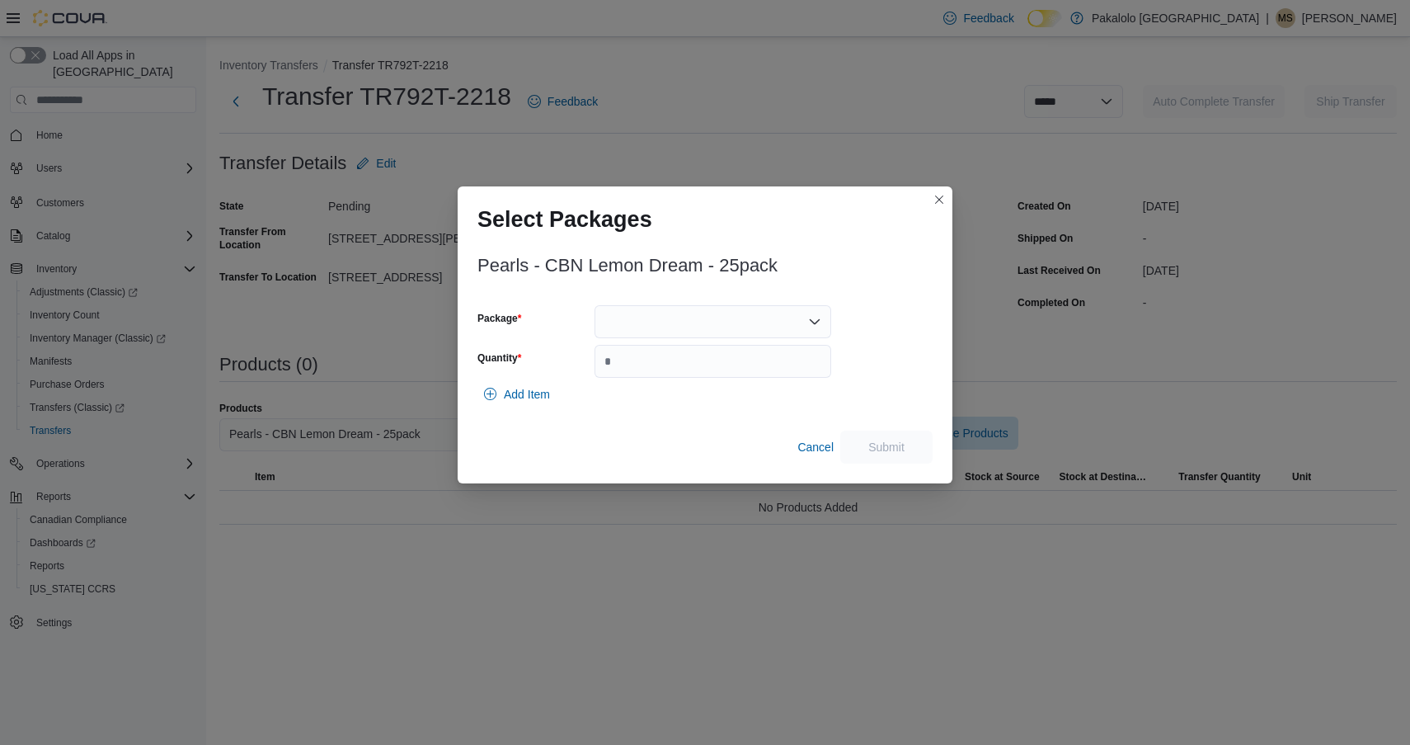
click at [729, 316] on div at bounding box center [713, 321] width 237 height 33
click at [712, 375] on span "PLD064" at bounding box center [722, 373] width 197 height 16
click at [712, 375] on input "Quantity" at bounding box center [713, 361] width 237 height 33
click at [707, 331] on div "PLD064" at bounding box center [713, 321] width 237 height 33
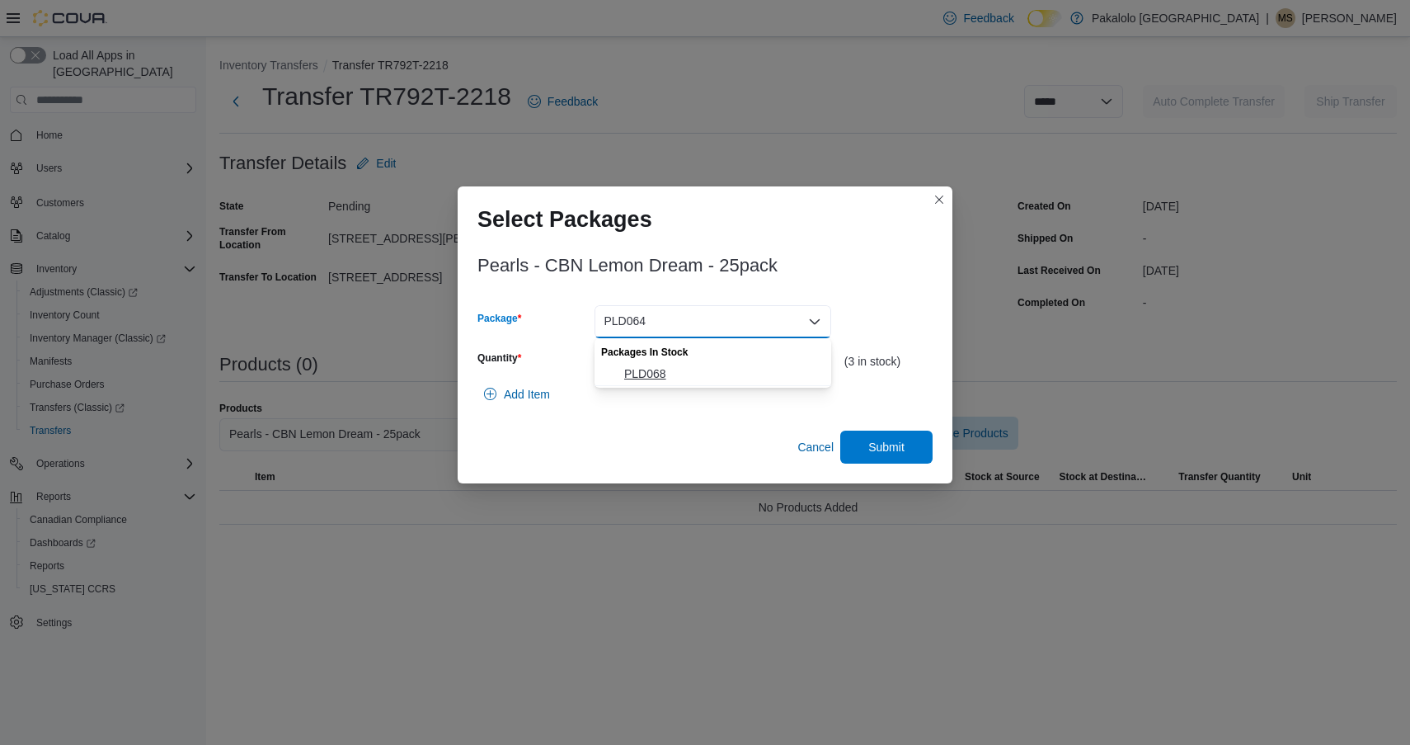
click at [702, 370] on span "PLD068" at bounding box center [722, 373] width 197 height 16
click at [702, 370] on input "*" at bounding box center [713, 361] width 237 height 33
type input "*"
click at [860, 440] on span "Submit" at bounding box center [886, 446] width 73 height 33
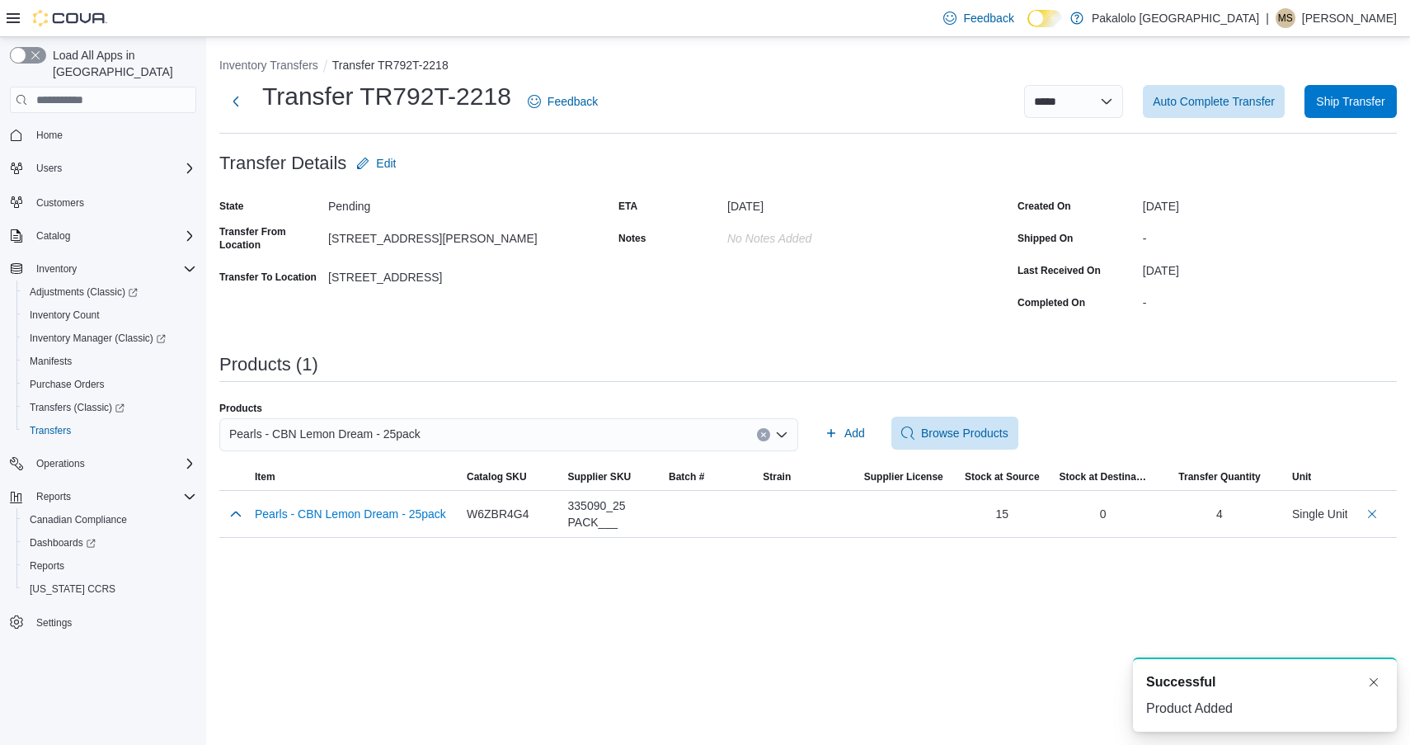
click at [615, 424] on div "Pearls - CBN Lemon Dream - 25pack" at bounding box center [508, 434] width 579 height 33
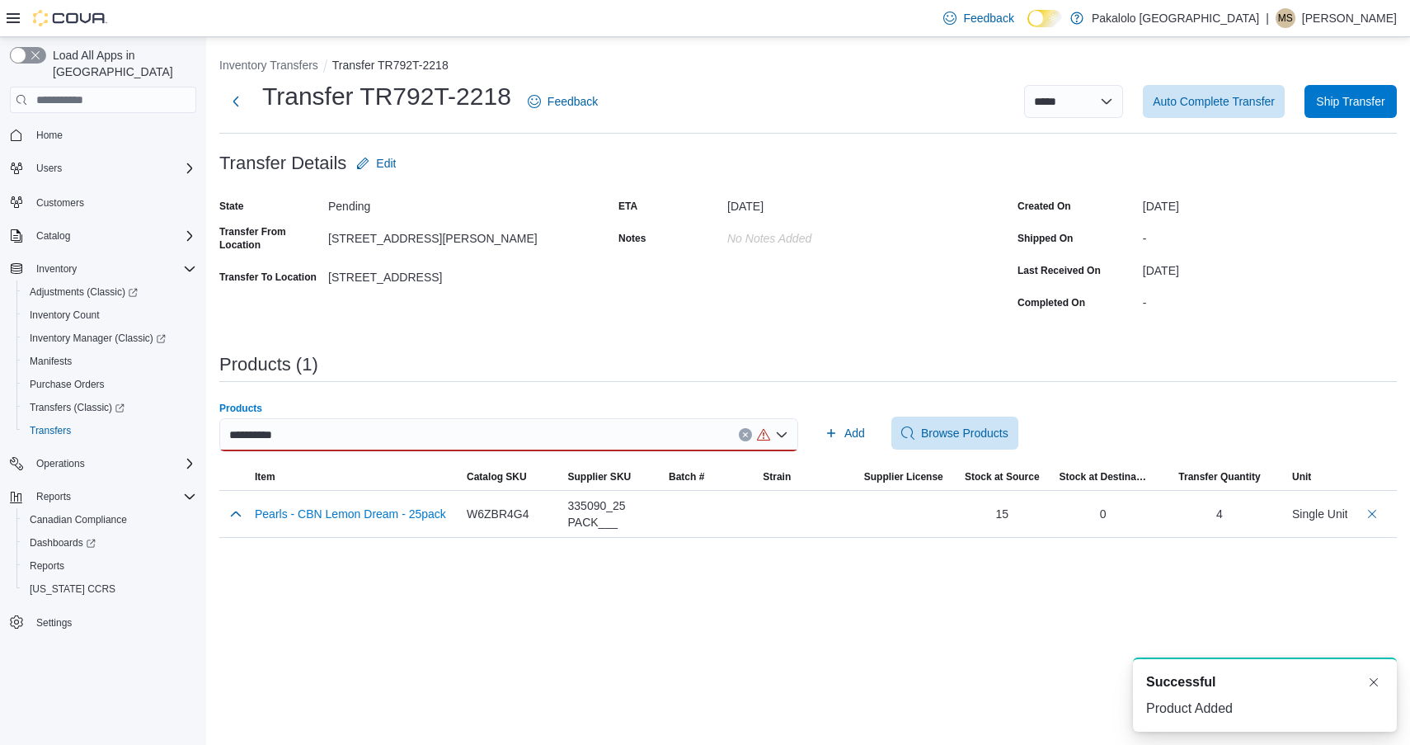
type input "**********"
click at [343, 445] on div "**********" at bounding box center [508, 434] width 579 height 33
click at [338, 436] on div "**********" at bounding box center [508, 434] width 579 height 33
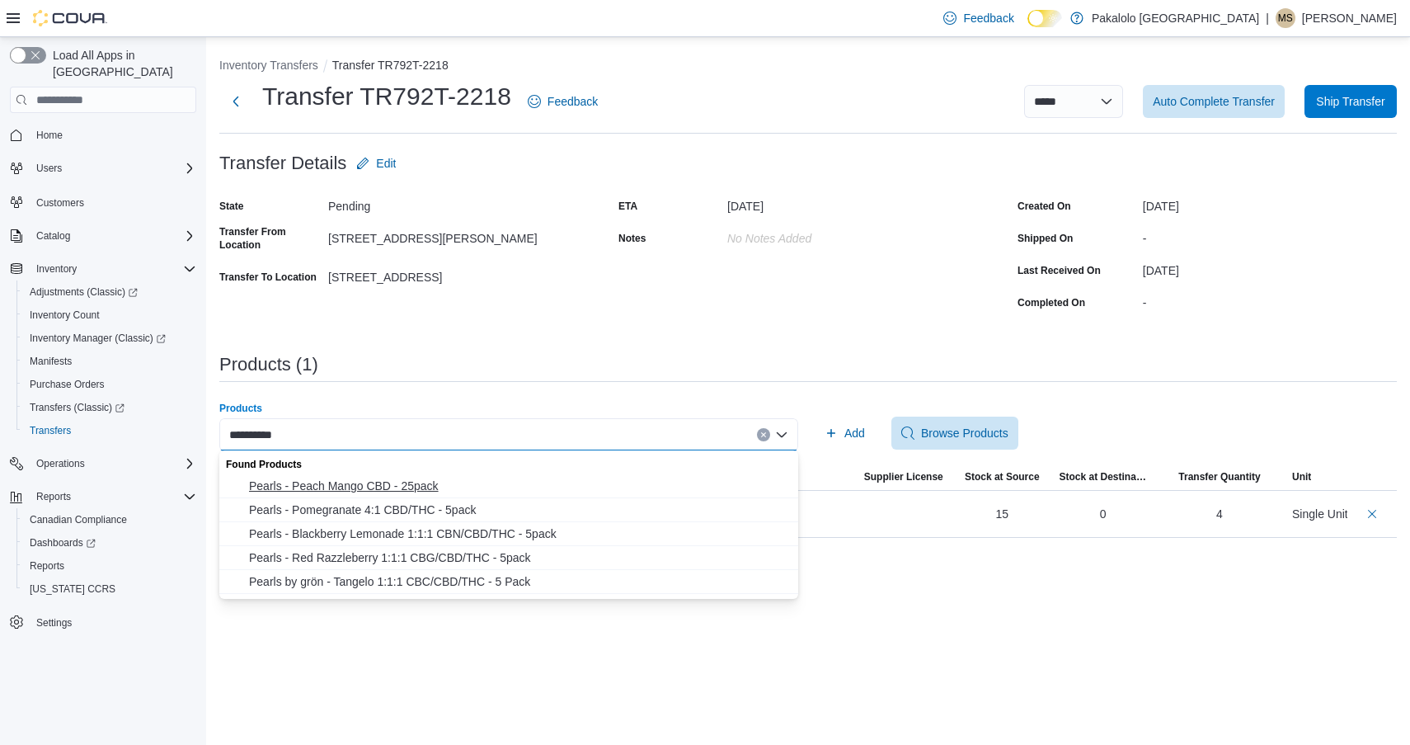
click at [336, 481] on span "Pearls - Peach Mango CBD - 25pack" at bounding box center [518, 486] width 539 height 16
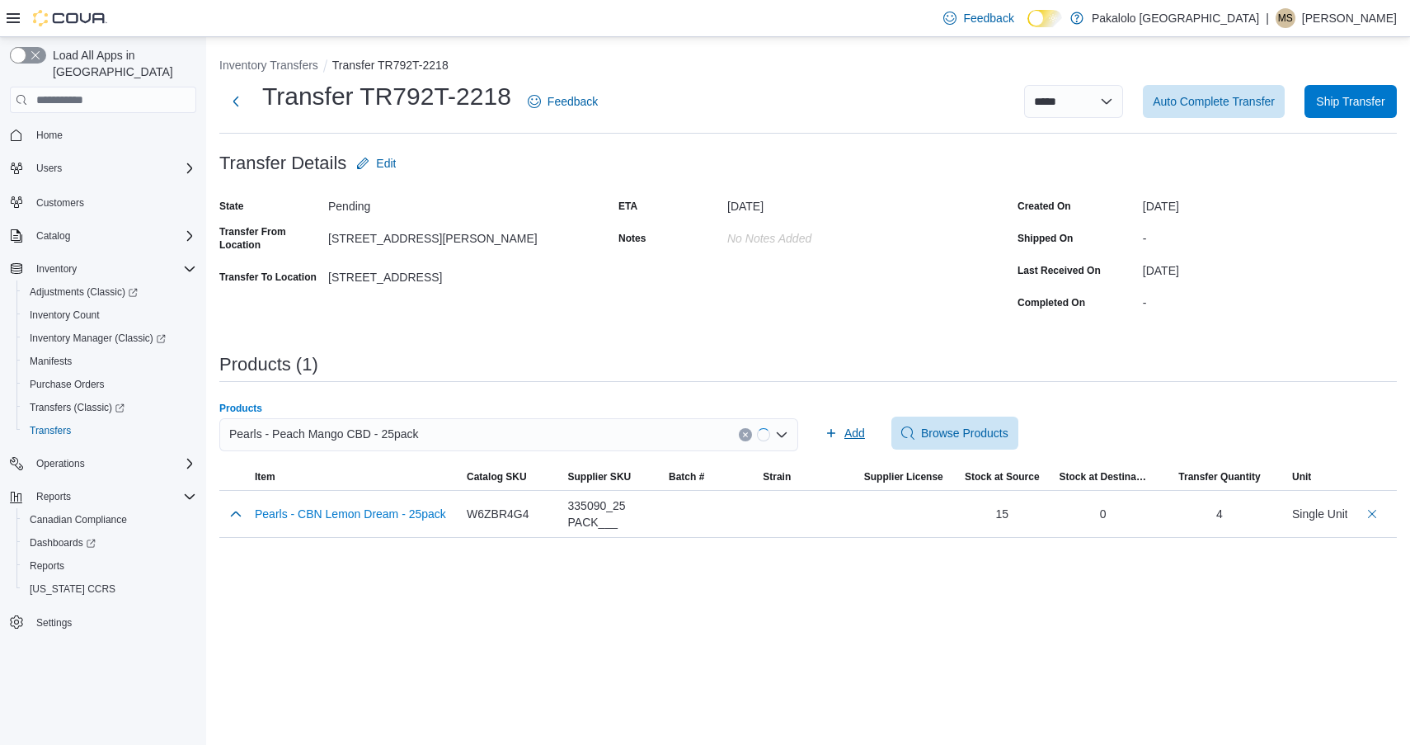
click at [840, 428] on span "Add" at bounding box center [845, 433] width 40 height 33
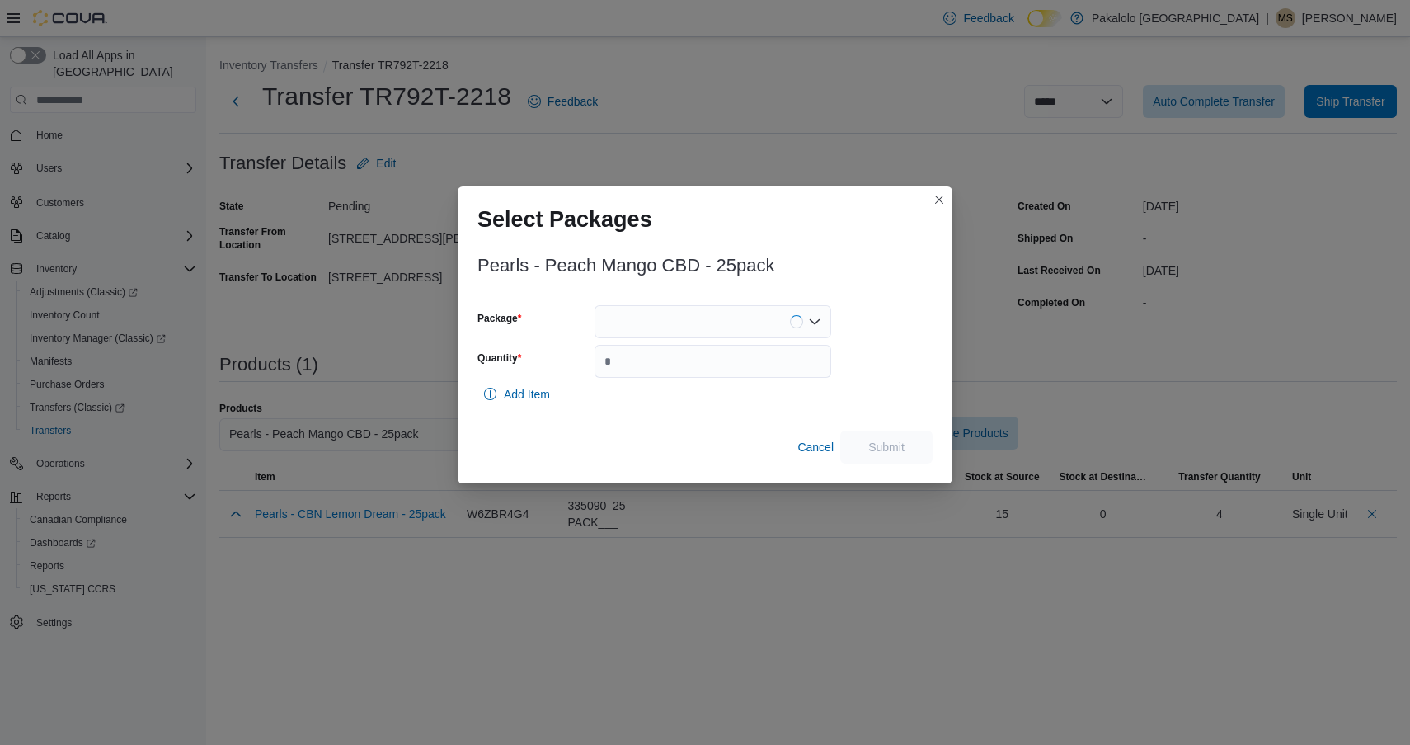
click at [665, 320] on div at bounding box center [713, 321] width 237 height 33
click at [665, 365] on span "PPM173" at bounding box center [722, 373] width 197 height 16
click at [665, 325] on div "PPM173 Combo box. Selected. PPM173. Press Backspace to delete PPM173. Combo box…" at bounding box center [713, 321] width 237 height 33
click at [665, 370] on span "PPM175" at bounding box center [722, 373] width 197 height 16
click at [665, 370] on input "Quantity" at bounding box center [713, 361] width 237 height 33
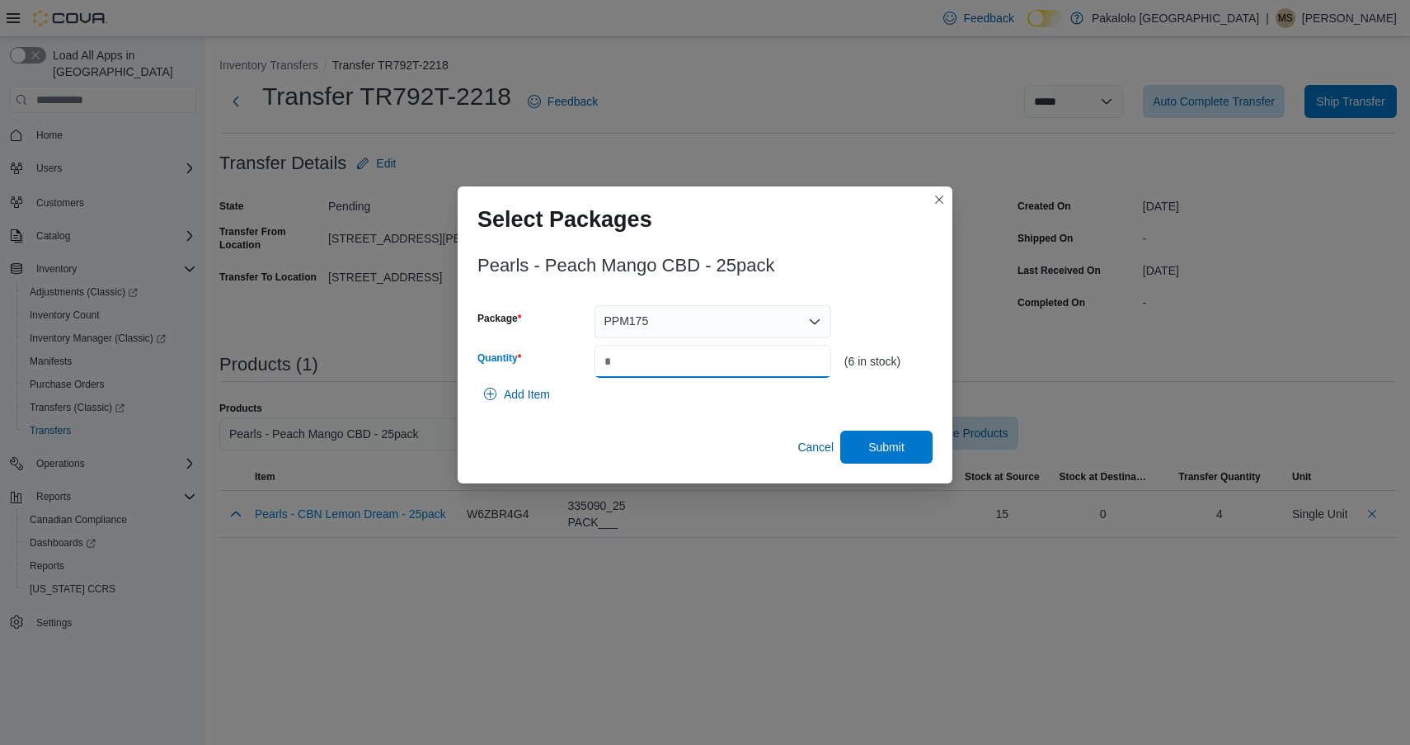
click at [746, 360] on input "*" at bounding box center [713, 361] width 237 height 33
type input "*"
click at [881, 453] on span "Submit" at bounding box center [887, 446] width 36 height 16
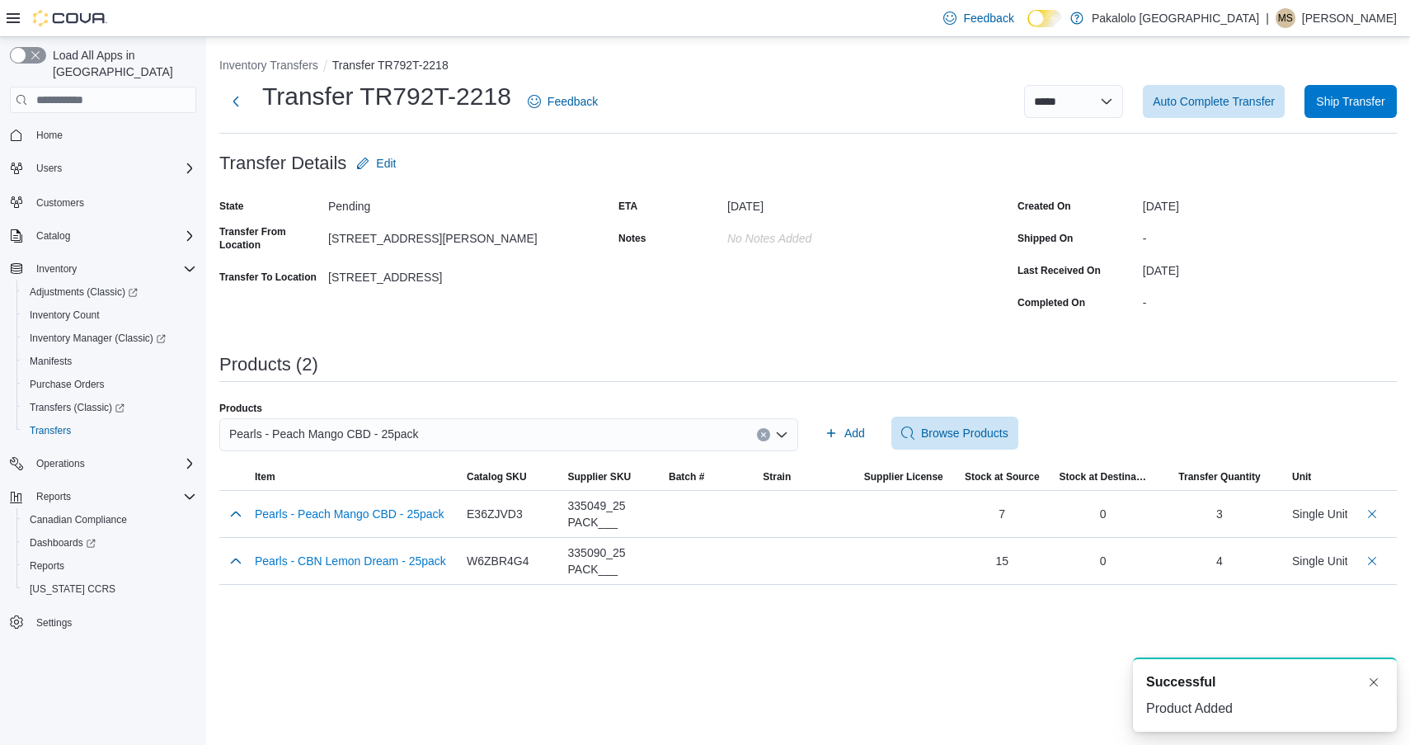
click at [478, 431] on div "Pearls - Peach Mango CBD - 25pack" at bounding box center [508, 434] width 579 height 33
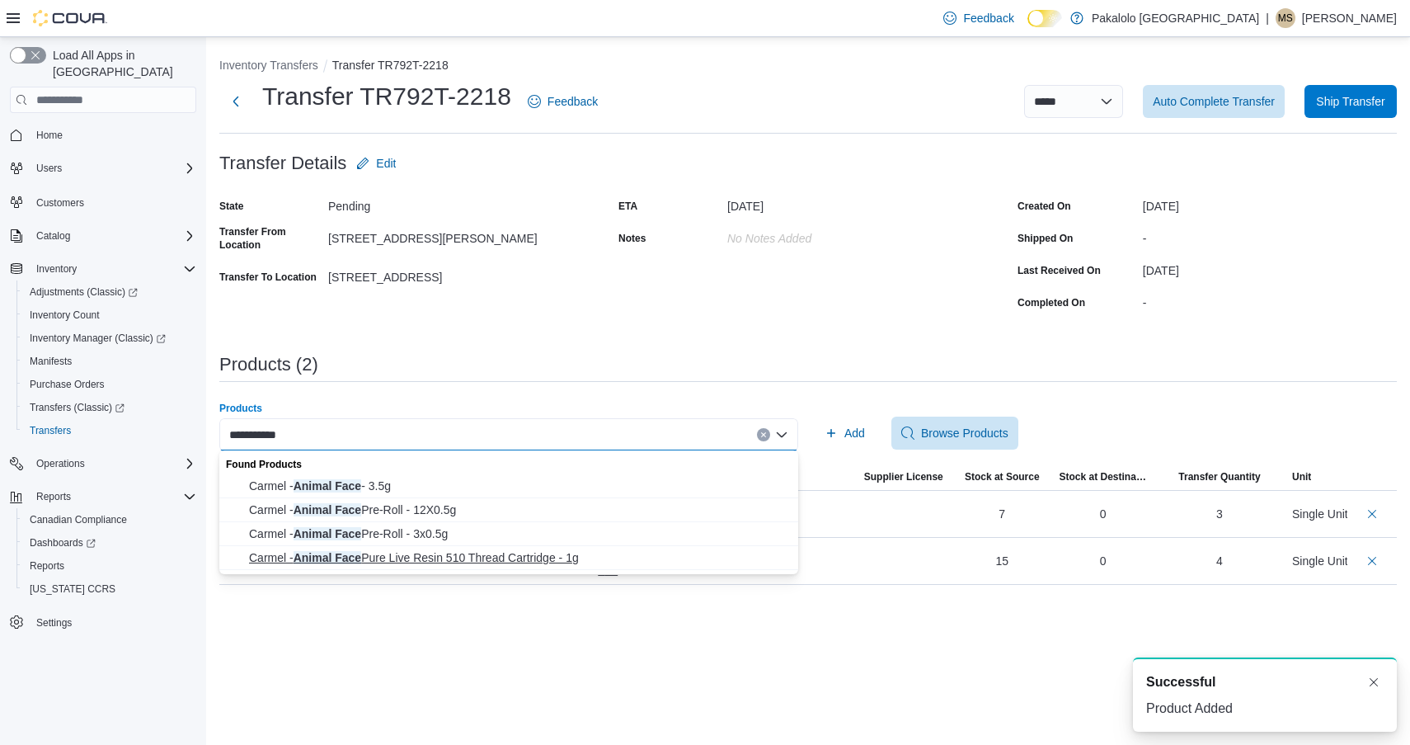
type input "**********"
click at [421, 554] on span "Carmel - Animal Face Pure Live Resin 510 Thread Cartridge - 1g" at bounding box center [518, 557] width 539 height 16
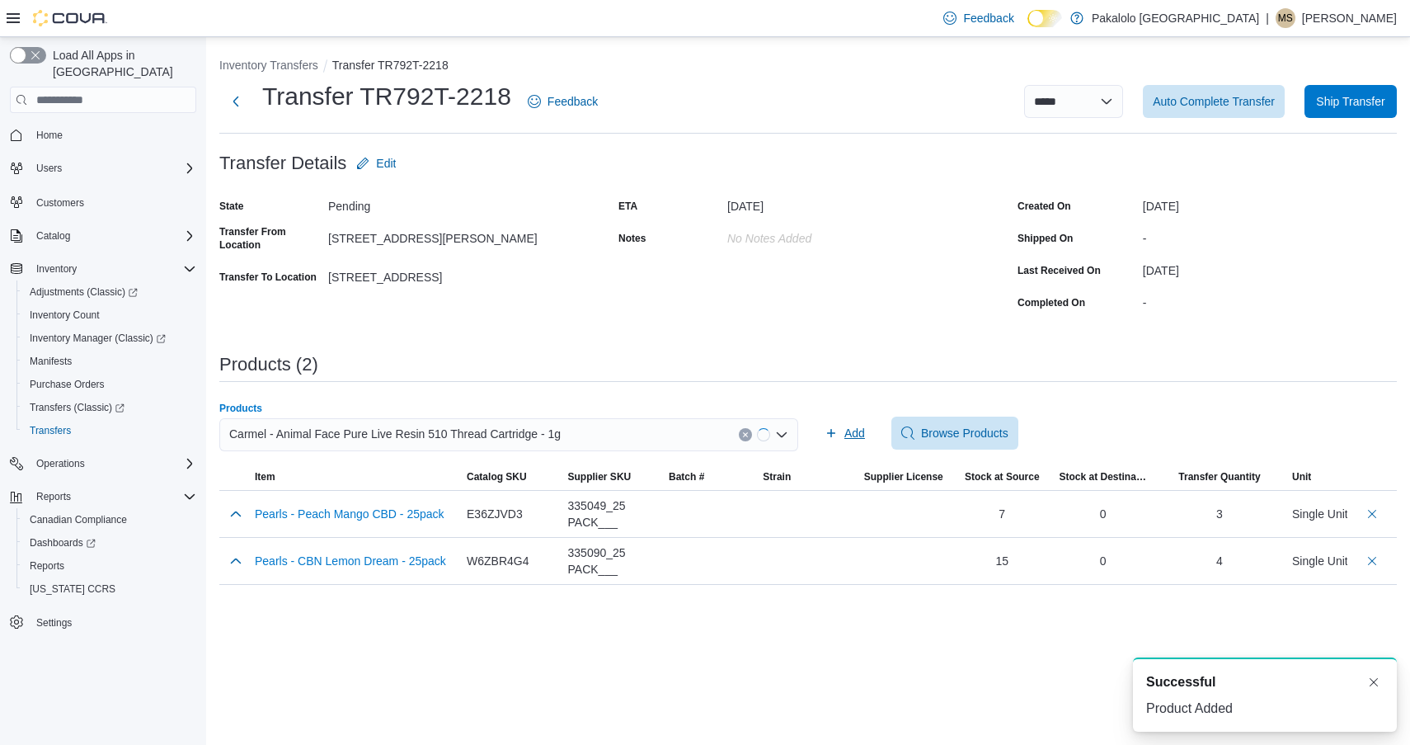
click at [833, 426] on icon "button" at bounding box center [831, 432] width 13 height 13
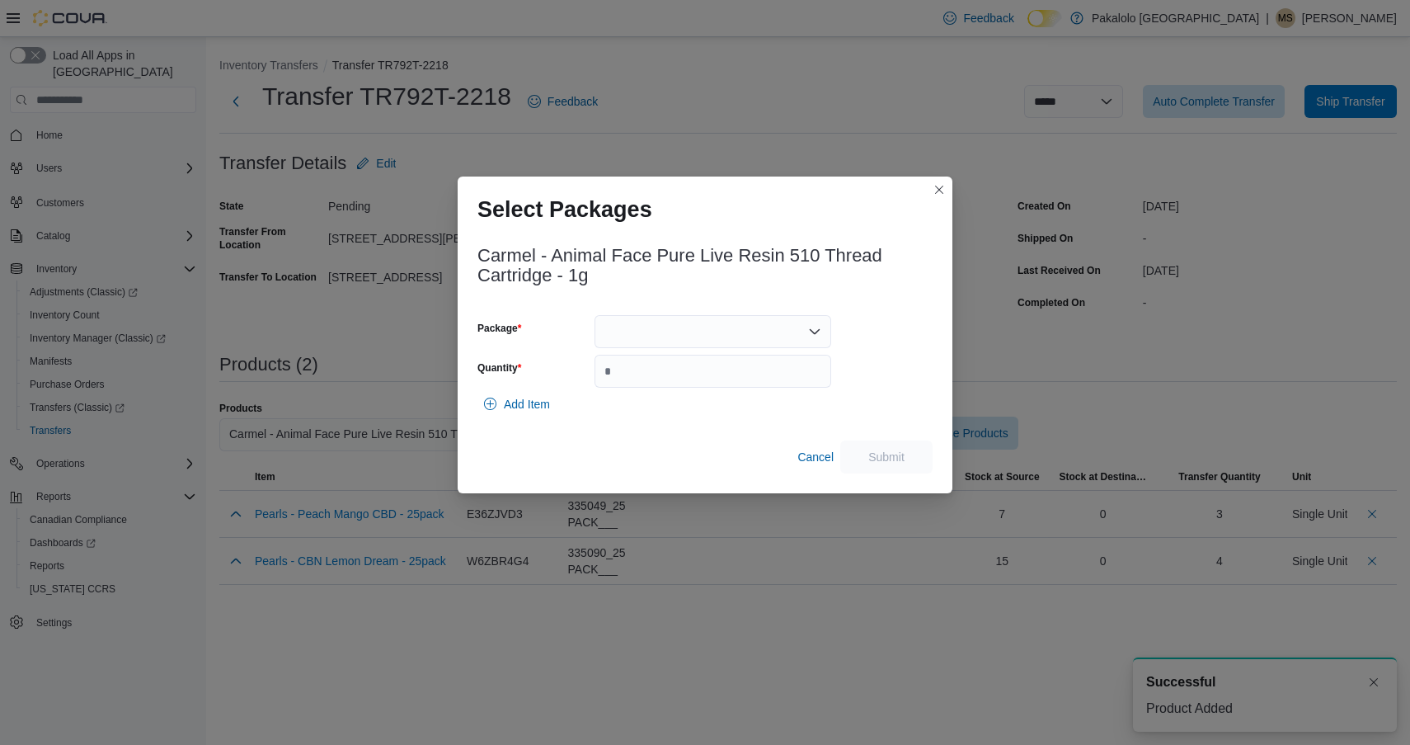
click at [733, 340] on div at bounding box center [713, 331] width 237 height 33
click at [733, 379] on span "VAP35K1" at bounding box center [722, 383] width 197 height 16
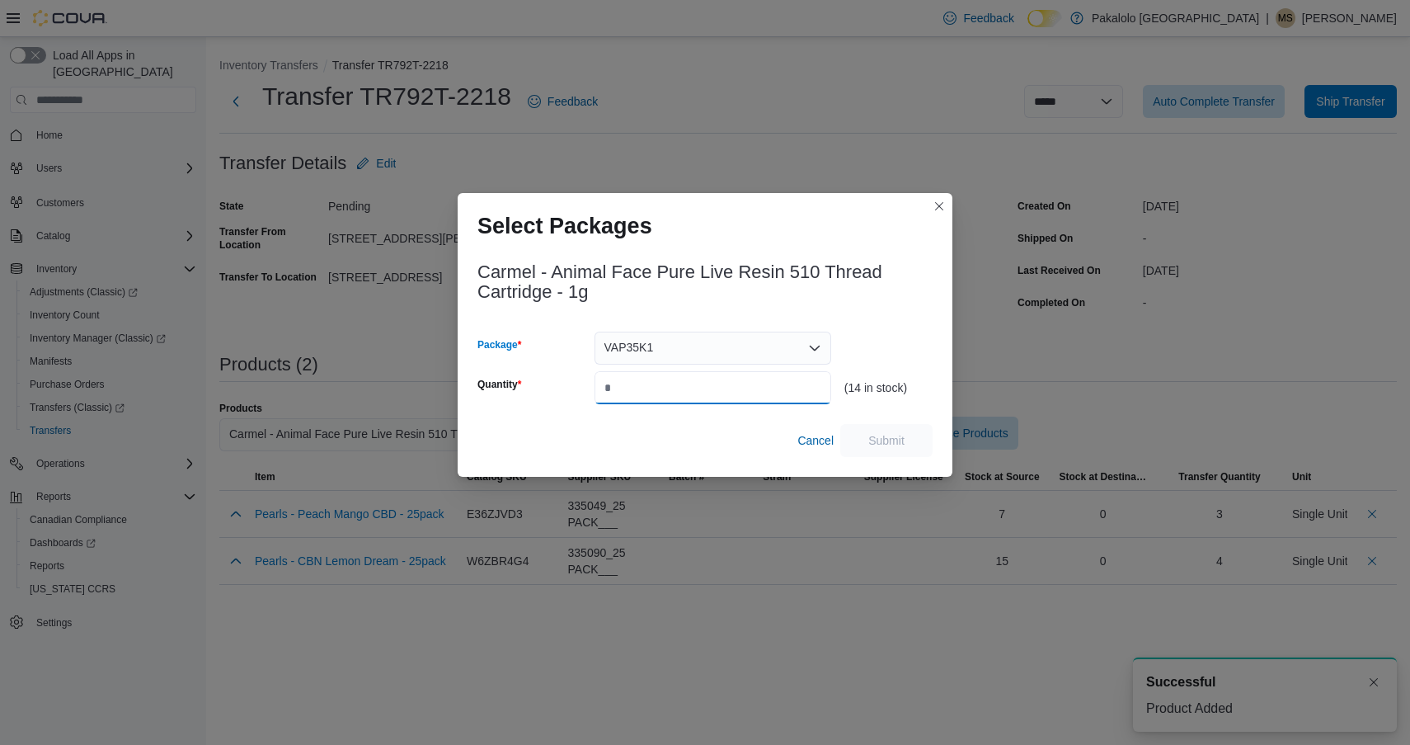
click at [733, 379] on input "Quantity" at bounding box center [713, 387] width 237 height 33
type input "*"
click at [892, 446] on span "Submit" at bounding box center [887, 439] width 36 height 16
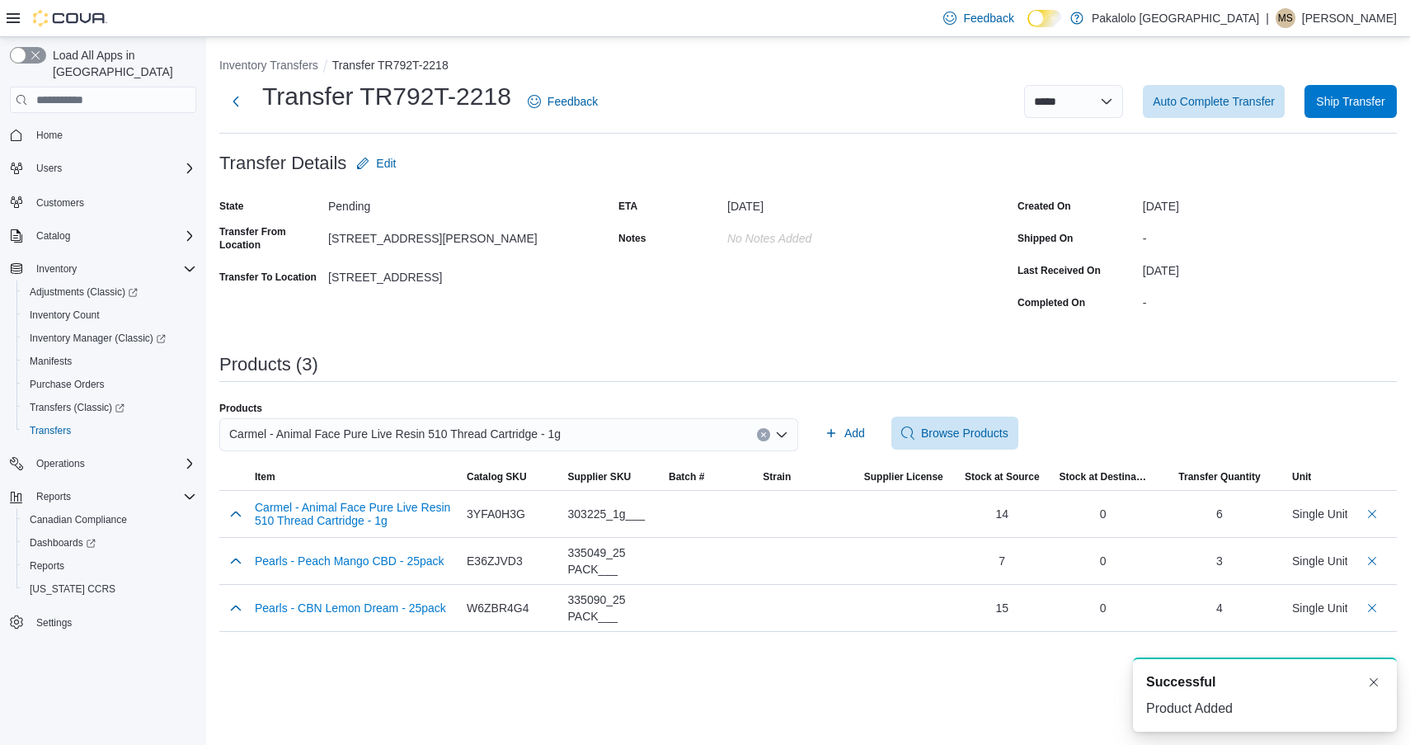
click at [494, 430] on span "Carmel - Animal Face Pure Live Resin 510 Thread Cartridge - 1g" at bounding box center [395, 434] width 332 height 20
type input "*"
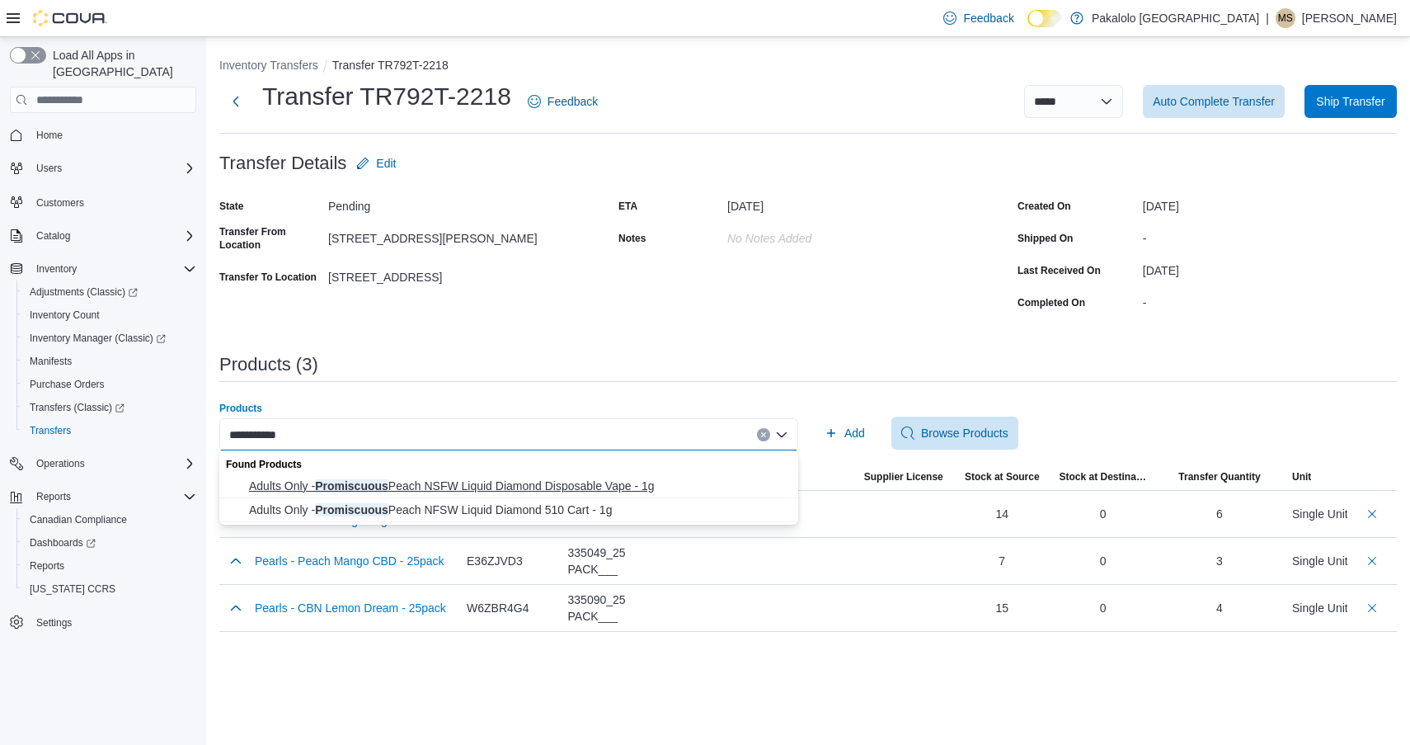
type input "**********"
click at [478, 480] on span "Adults Only - Promiscuous Peach NSFW Liquid Diamond Disposable Vape - 1g" at bounding box center [518, 486] width 539 height 16
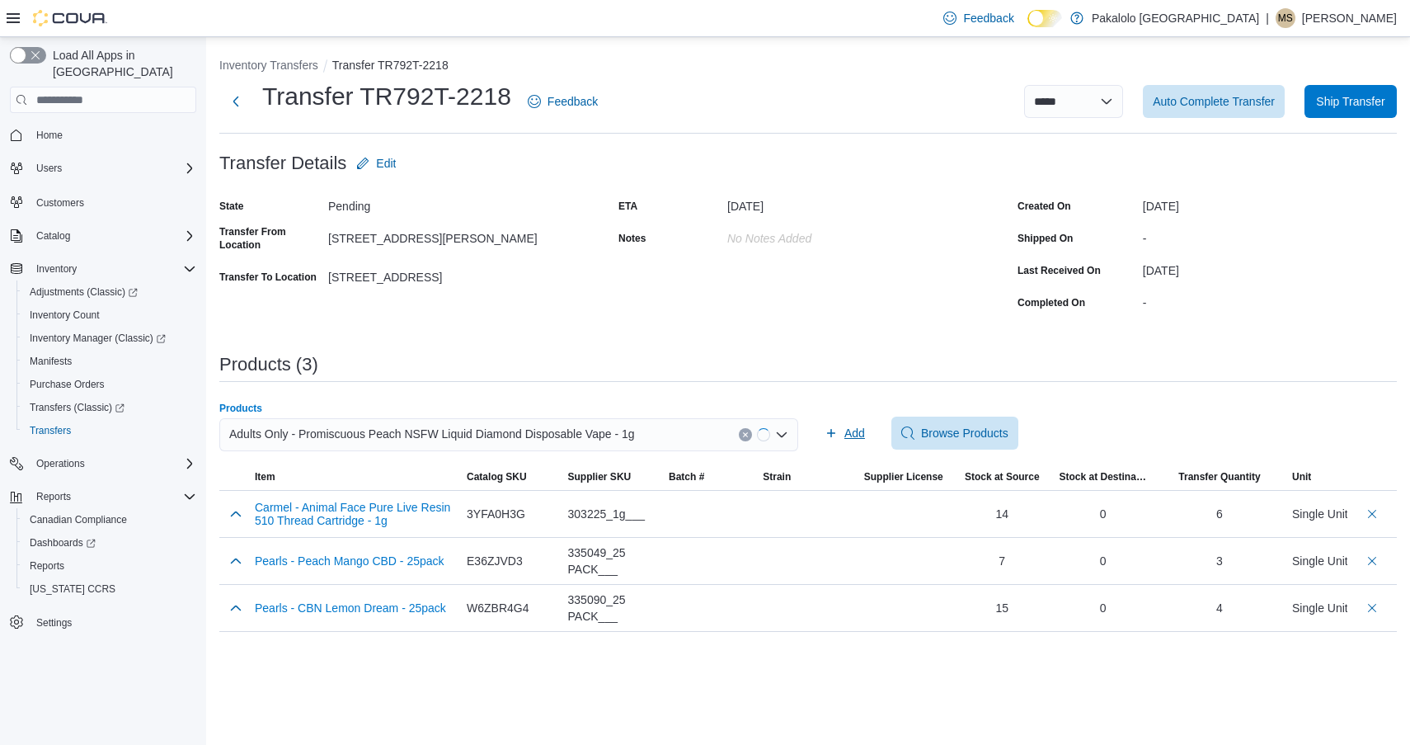
click at [826, 428] on icon "button" at bounding box center [831, 432] width 13 height 13
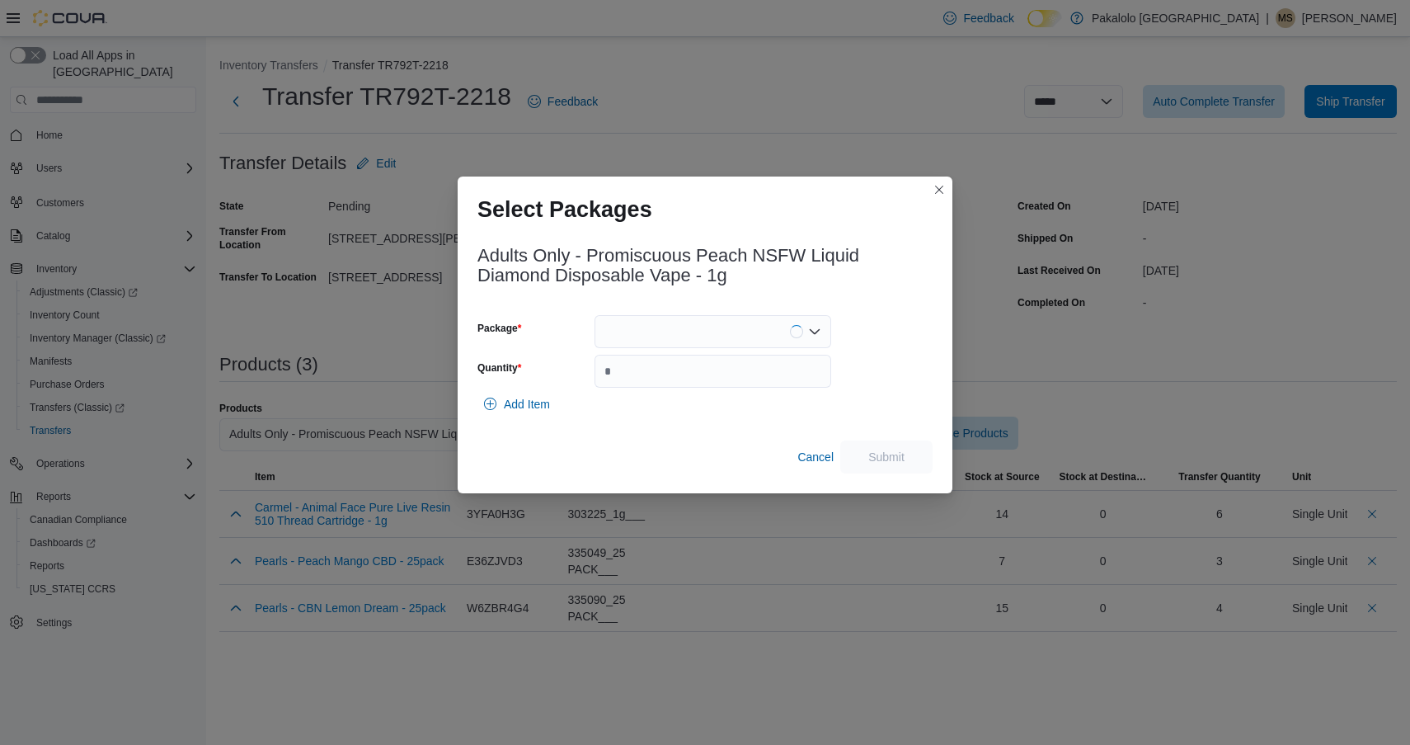
click at [712, 336] on div at bounding box center [713, 331] width 237 height 33
click at [709, 393] on button "WAG101D" at bounding box center [713, 384] width 237 height 24
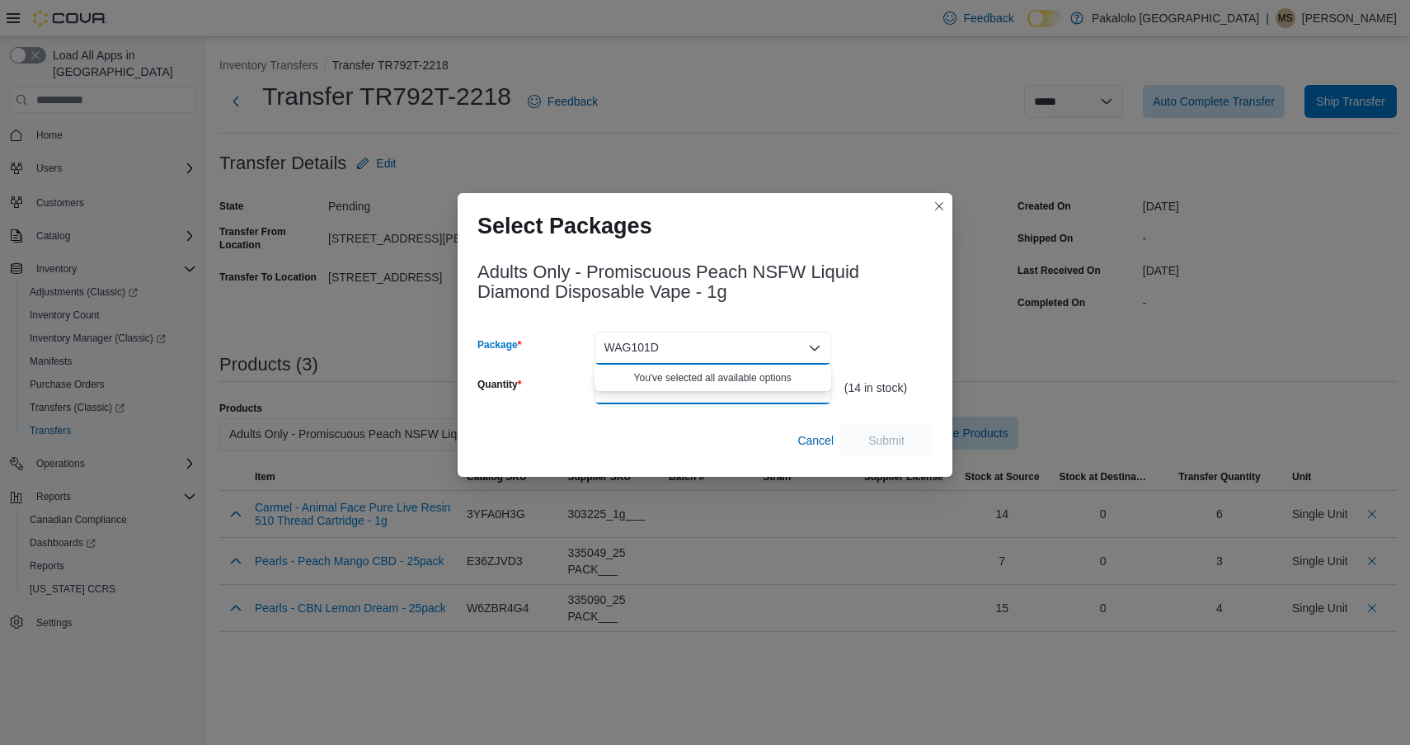
click at [709, 393] on input "Quantity" at bounding box center [713, 387] width 237 height 33
type input "*"
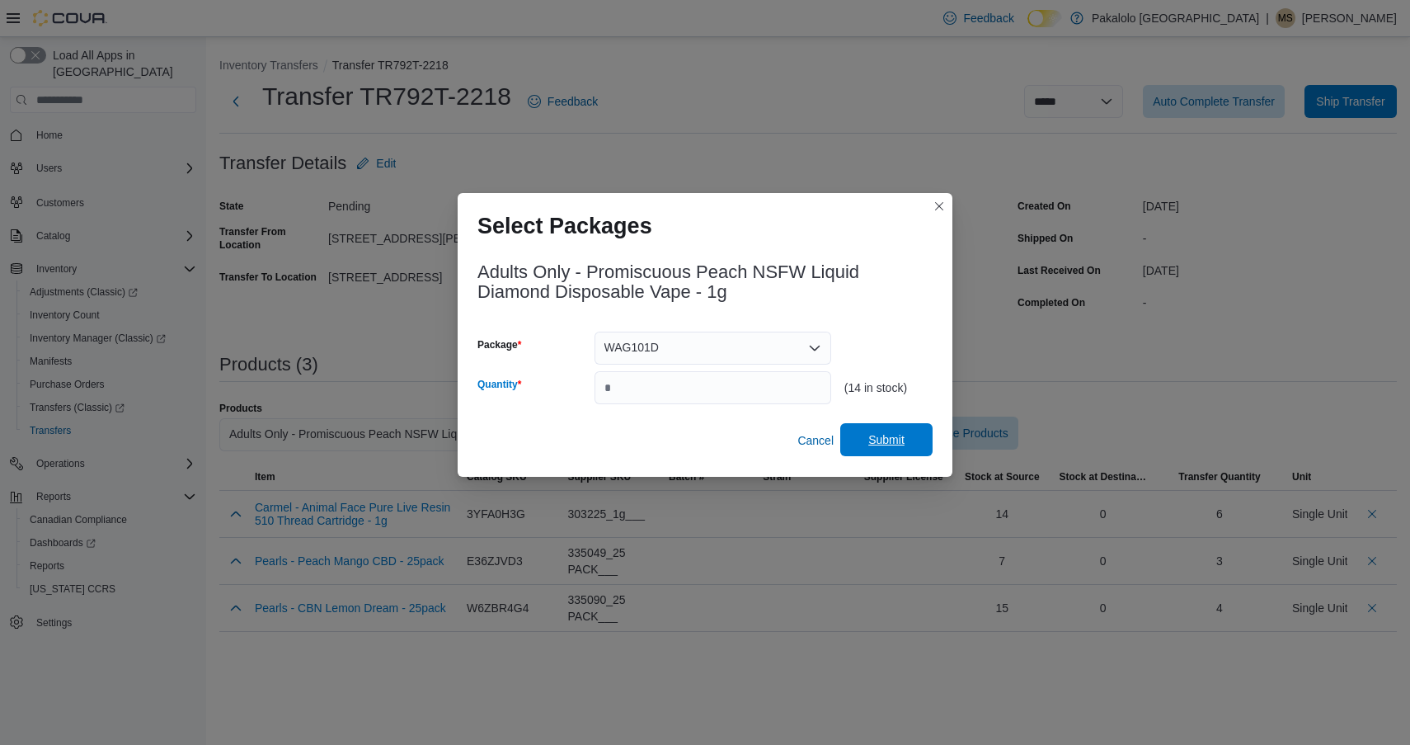
click at [878, 439] on span "Submit" at bounding box center [887, 439] width 36 height 16
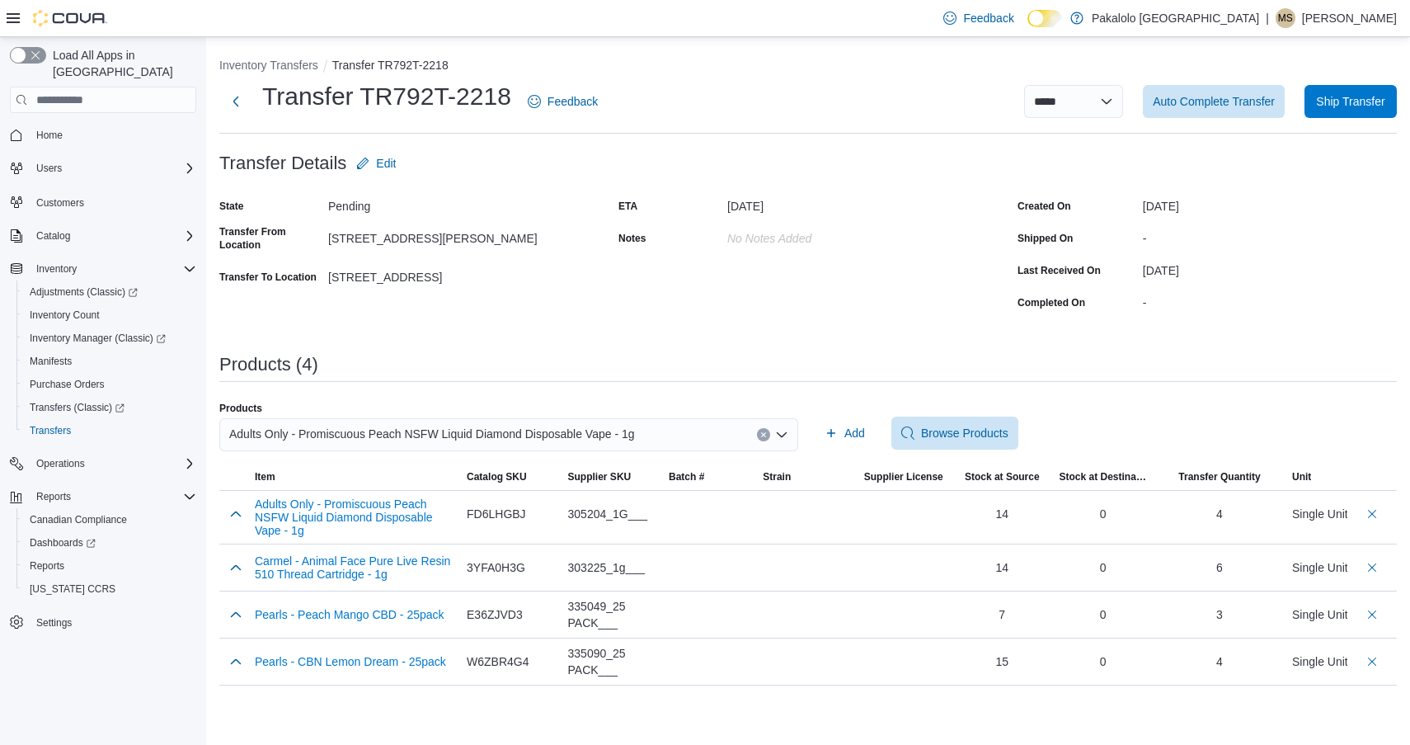
click at [614, 440] on span "Adults Only - Promiscuous Peach NSFW Liquid Diamond Disposable Vape - 1g" at bounding box center [432, 434] width 406 height 20
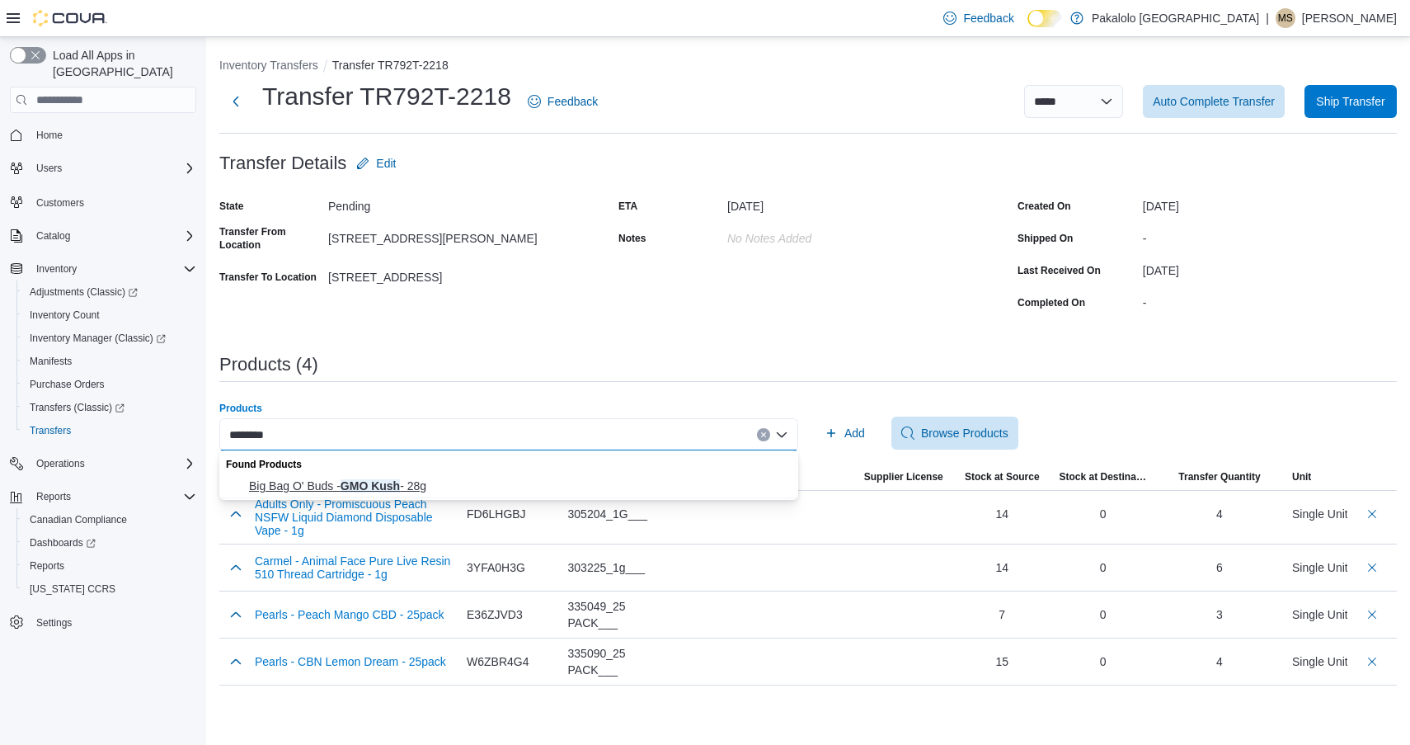
type input "********"
click at [520, 488] on span "Big Bag O' Buds - GMO Kush - 28g" at bounding box center [518, 486] width 539 height 16
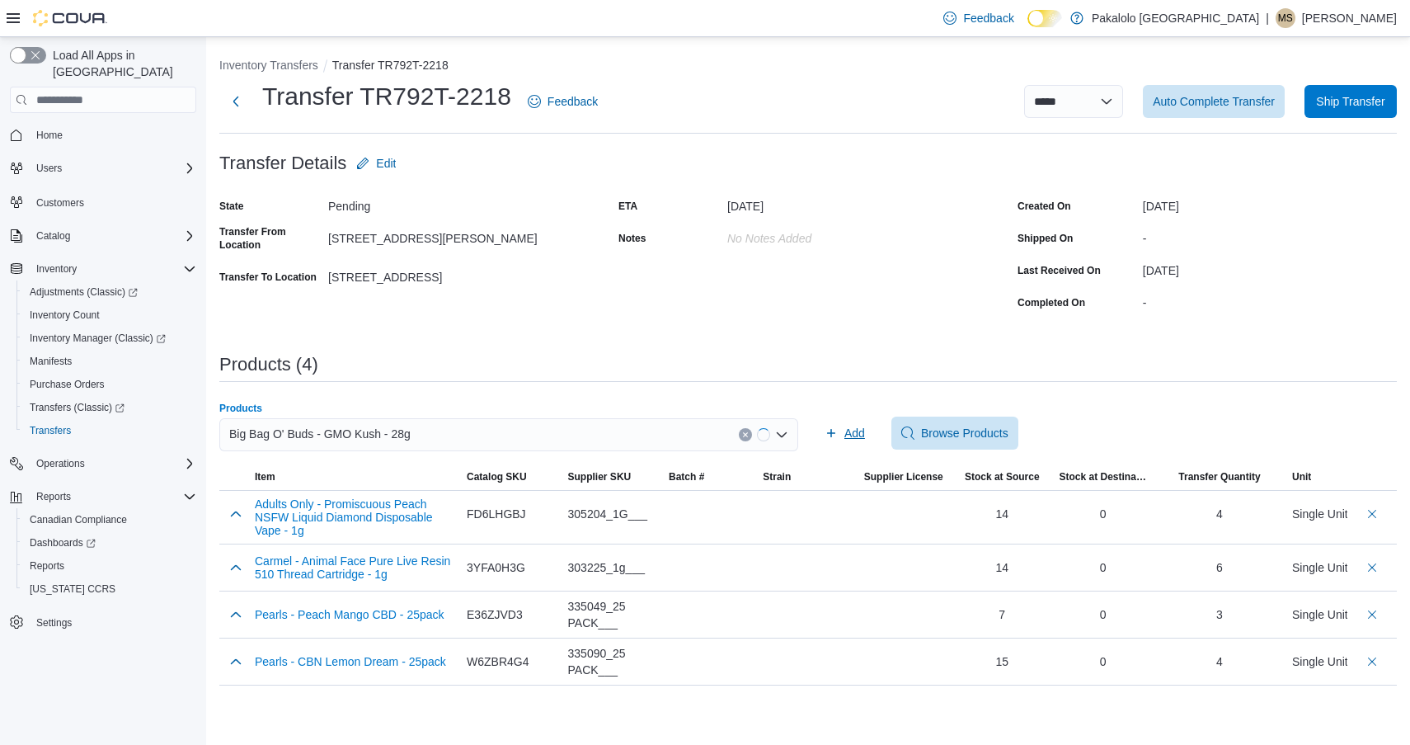
click at [837, 429] on icon "button" at bounding box center [831, 432] width 13 height 13
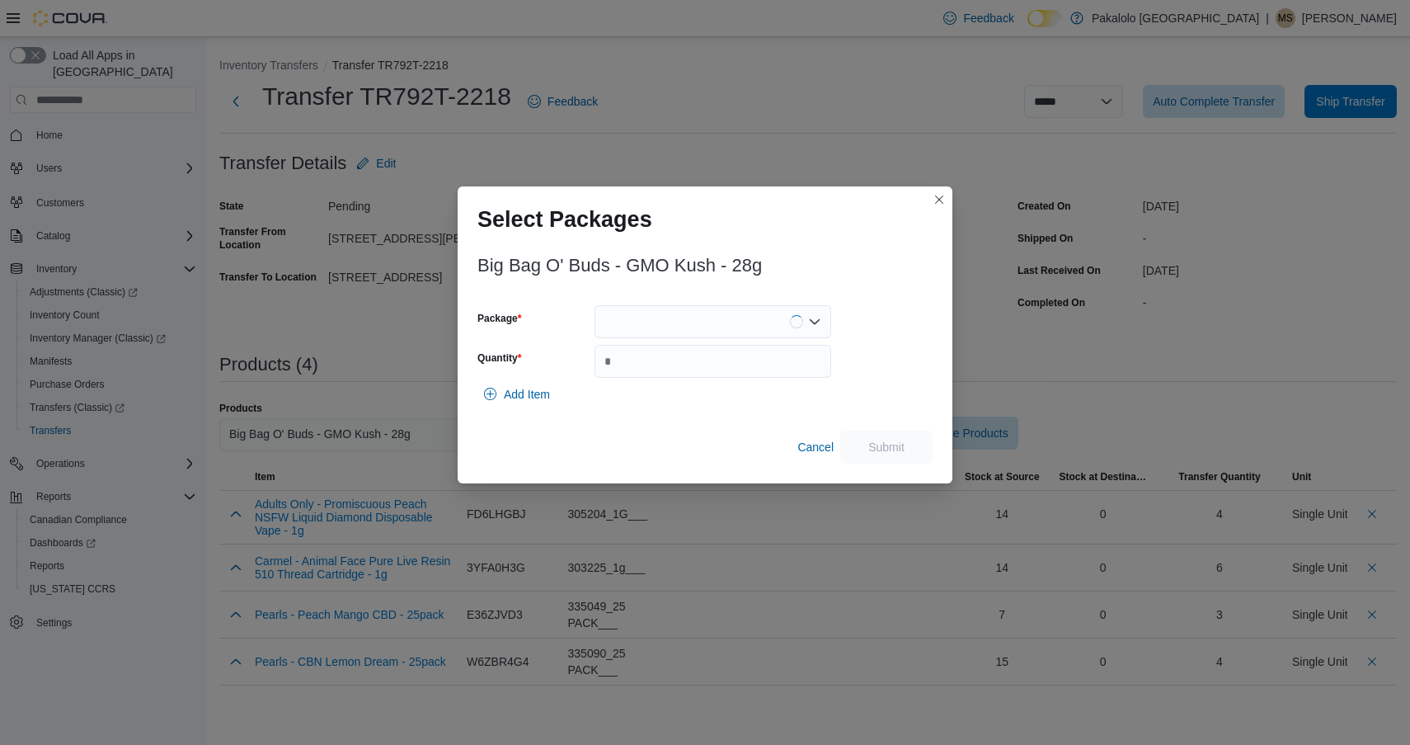
click at [742, 327] on div at bounding box center [713, 321] width 237 height 33
click at [740, 370] on span "13636250729" at bounding box center [722, 373] width 197 height 16
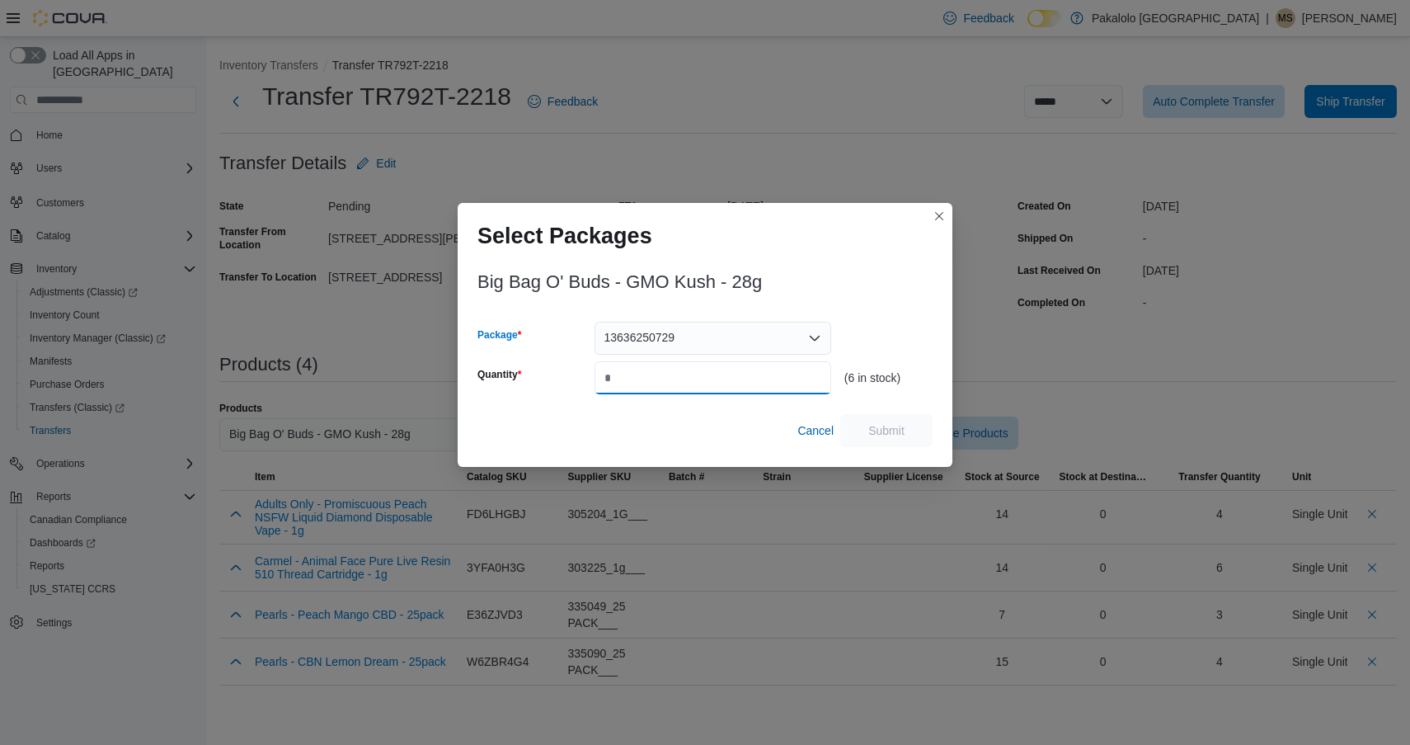
click at [740, 370] on input "Quantity" at bounding box center [713, 377] width 237 height 33
type input "*"
click at [902, 431] on span "Submit" at bounding box center [887, 429] width 36 height 16
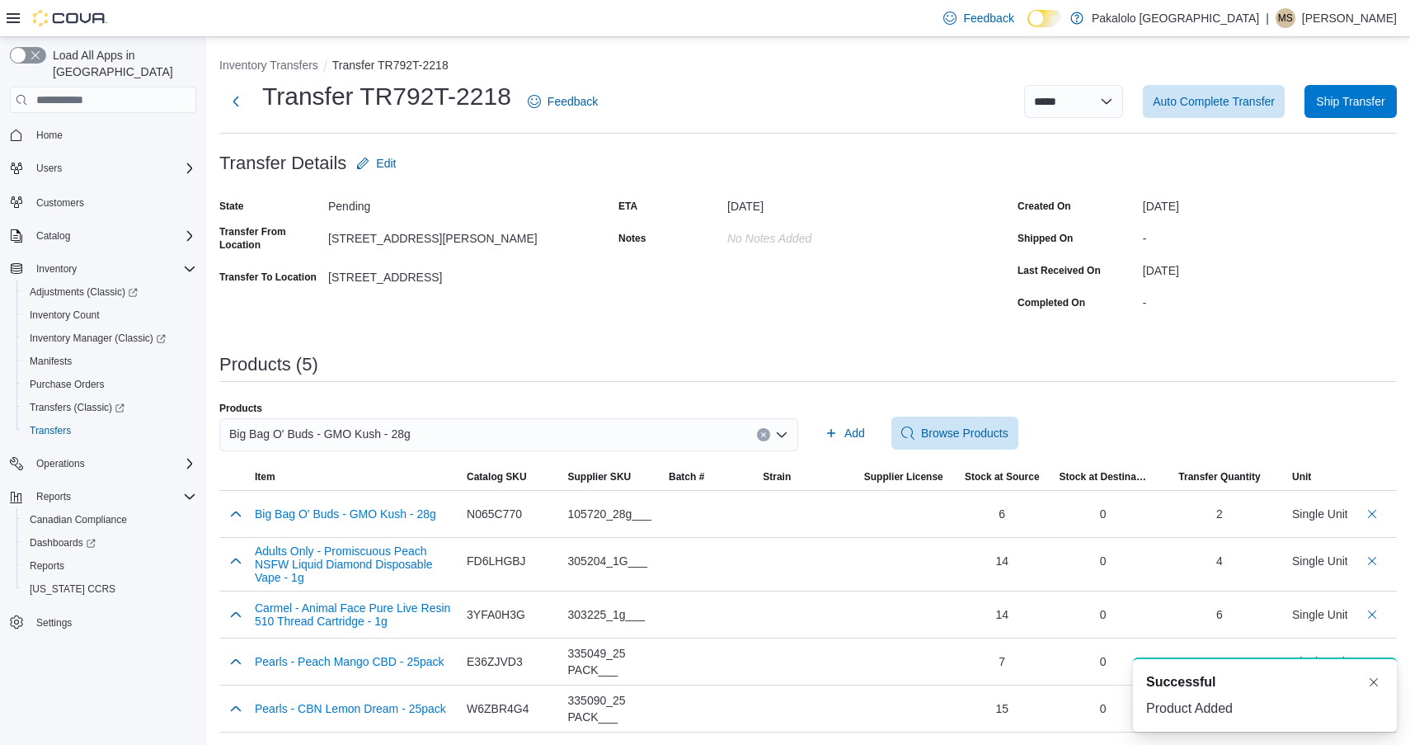
click at [565, 452] on div "Big Bag O' Buds - GMO Kush - 28g" at bounding box center [508, 441] width 579 height 46
click at [565, 435] on div "Big Bag O' Buds - GMO Kush - 28g" at bounding box center [508, 434] width 579 height 33
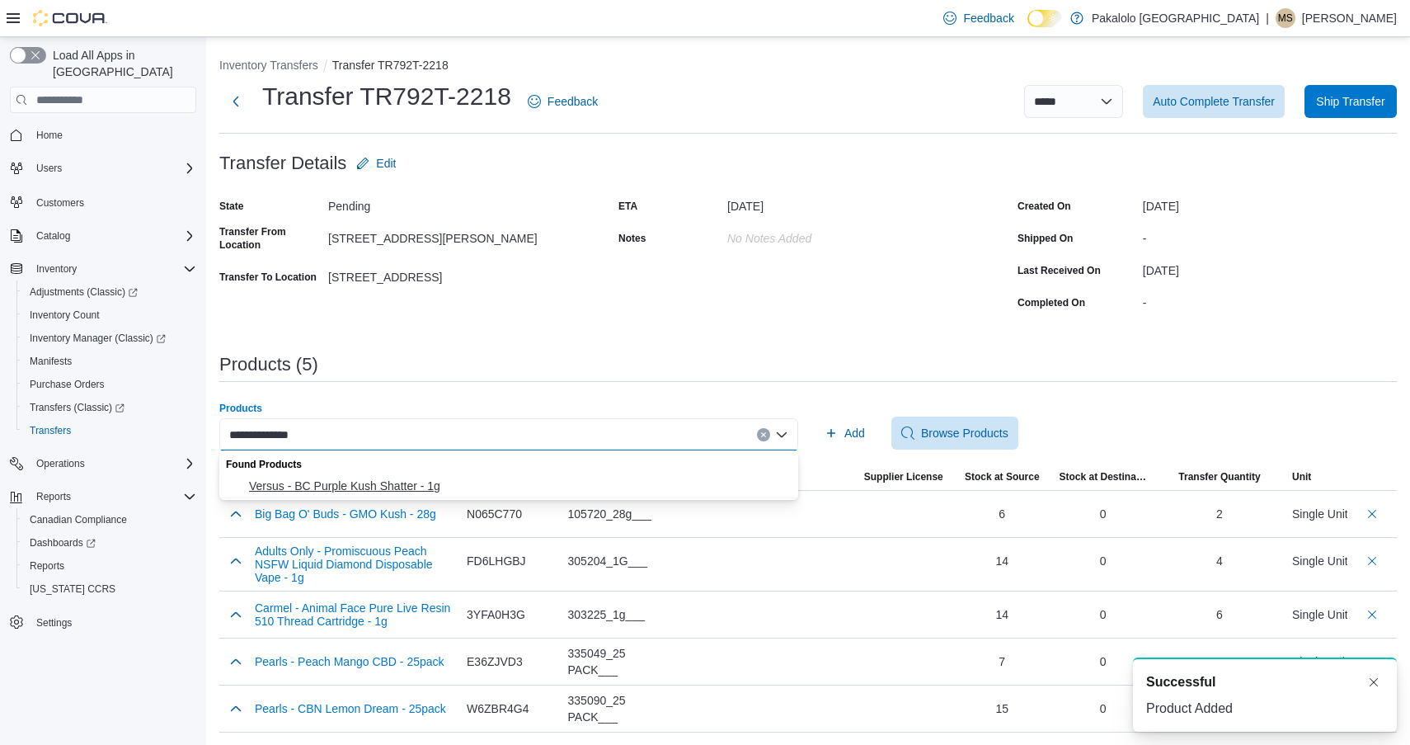
type input "**********"
click at [533, 483] on span "Versus - BC Purple Kush Shatter - 1g" at bounding box center [518, 486] width 539 height 16
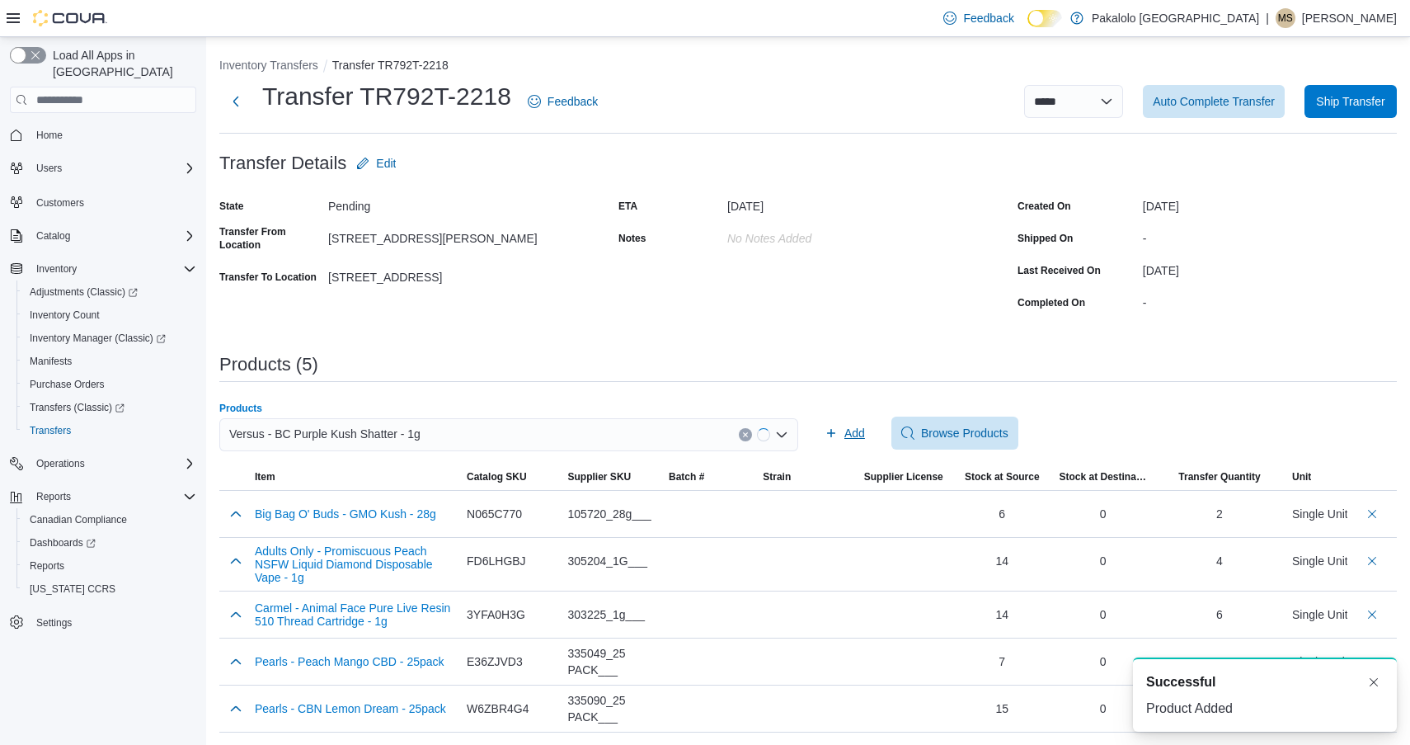
click at [837, 444] on span "Add" at bounding box center [845, 433] width 40 height 33
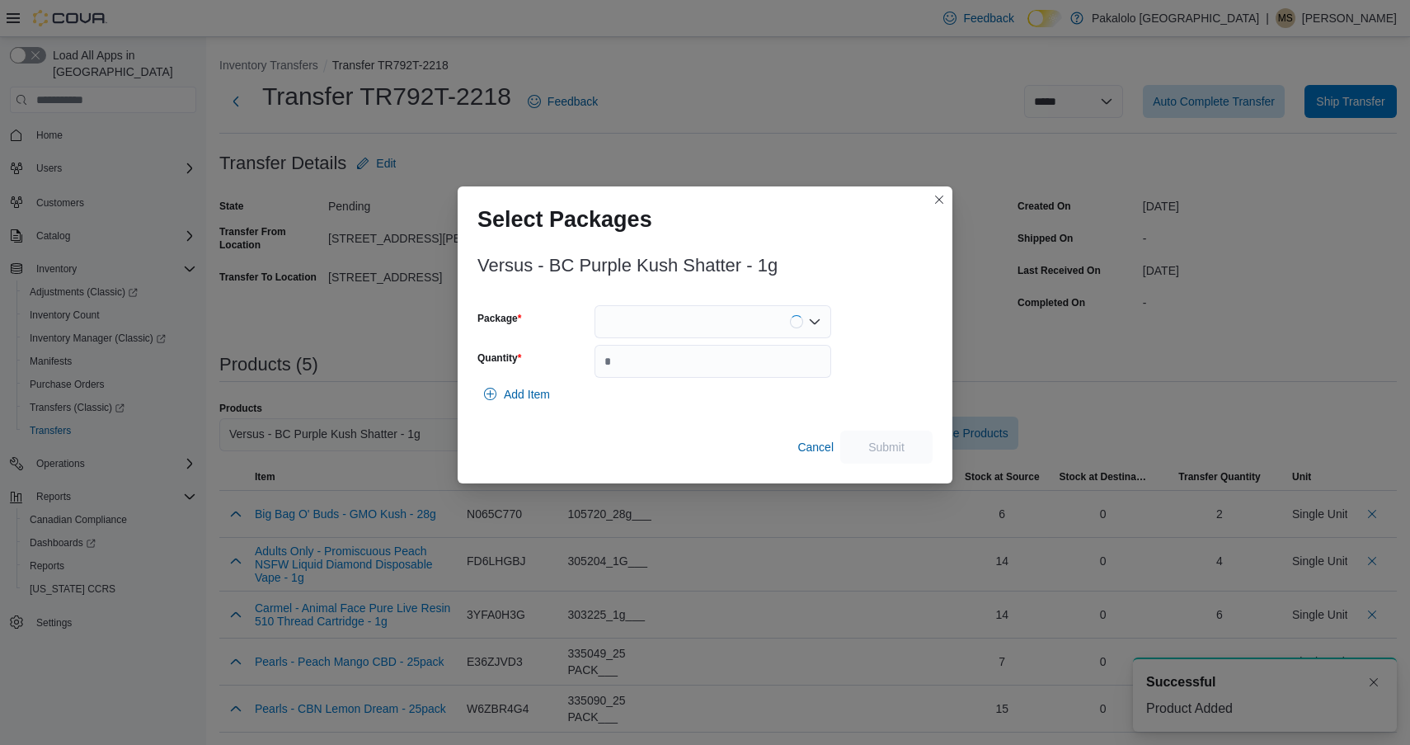
click at [718, 330] on div at bounding box center [713, 321] width 237 height 33
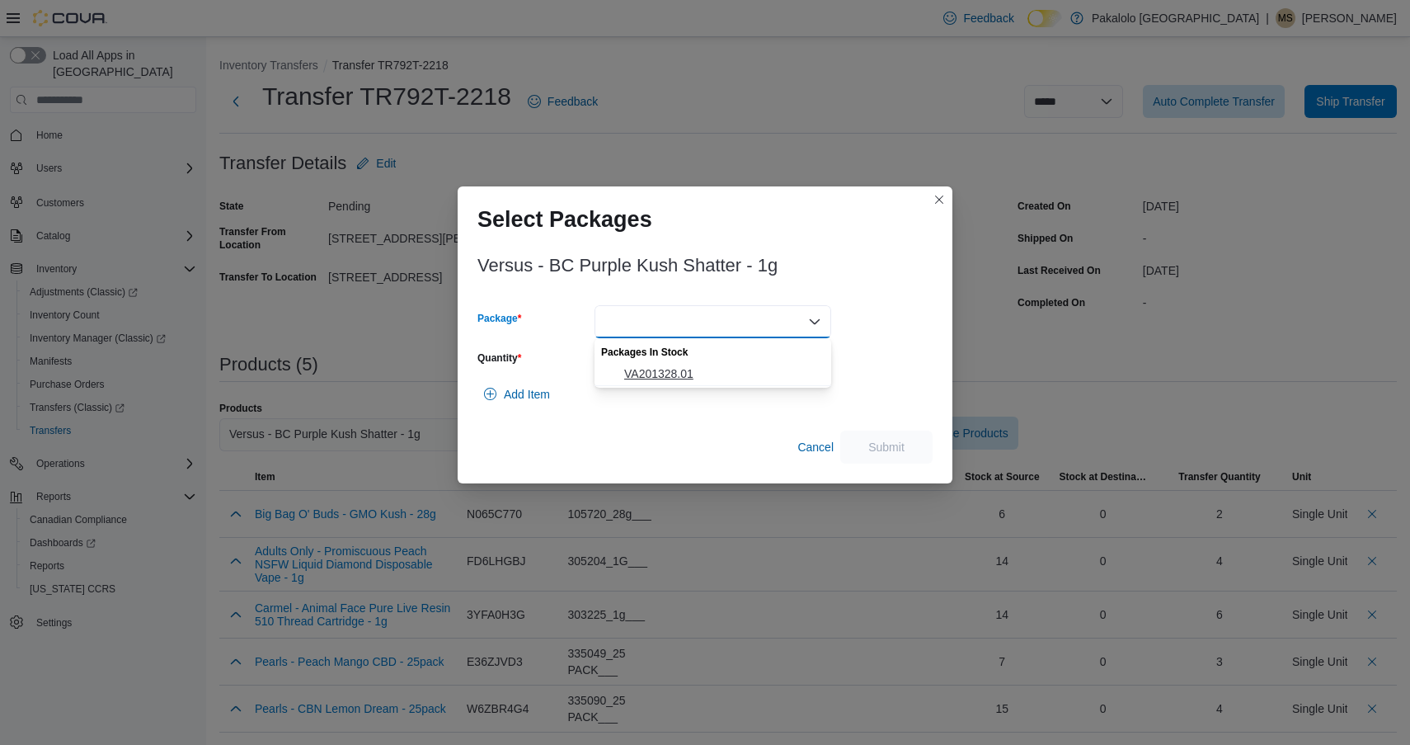
click at [718, 375] on span "VA201328.01" at bounding box center [722, 373] width 197 height 16
click at [718, 375] on input "Quantity" at bounding box center [713, 361] width 237 height 33
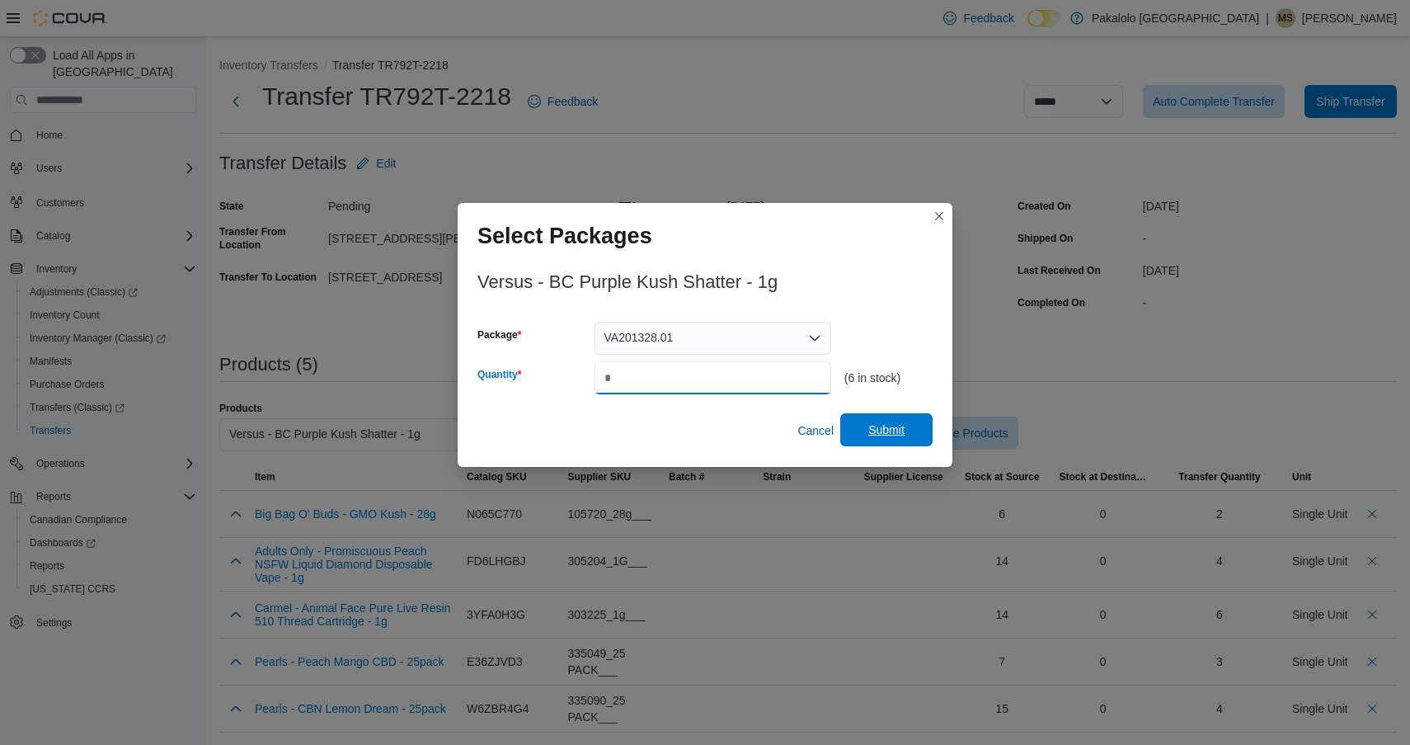
type input "*"
click at [897, 423] on span "Submit" at bounding box center [887, 429] width 36 height 16
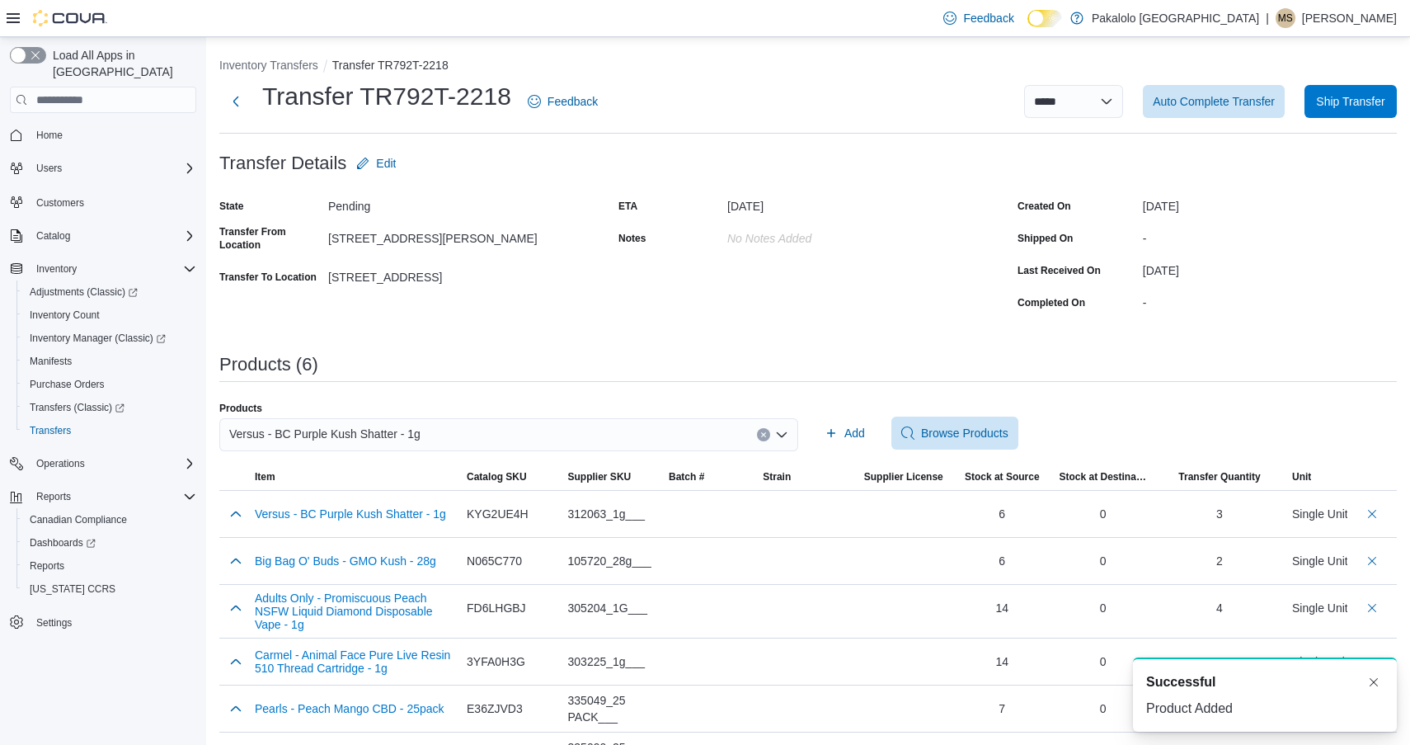
click at [676, 426] on div "Versus - BC Purple Kush Shatter - 1g" at bounding box center [508, 434] width 579 height 33
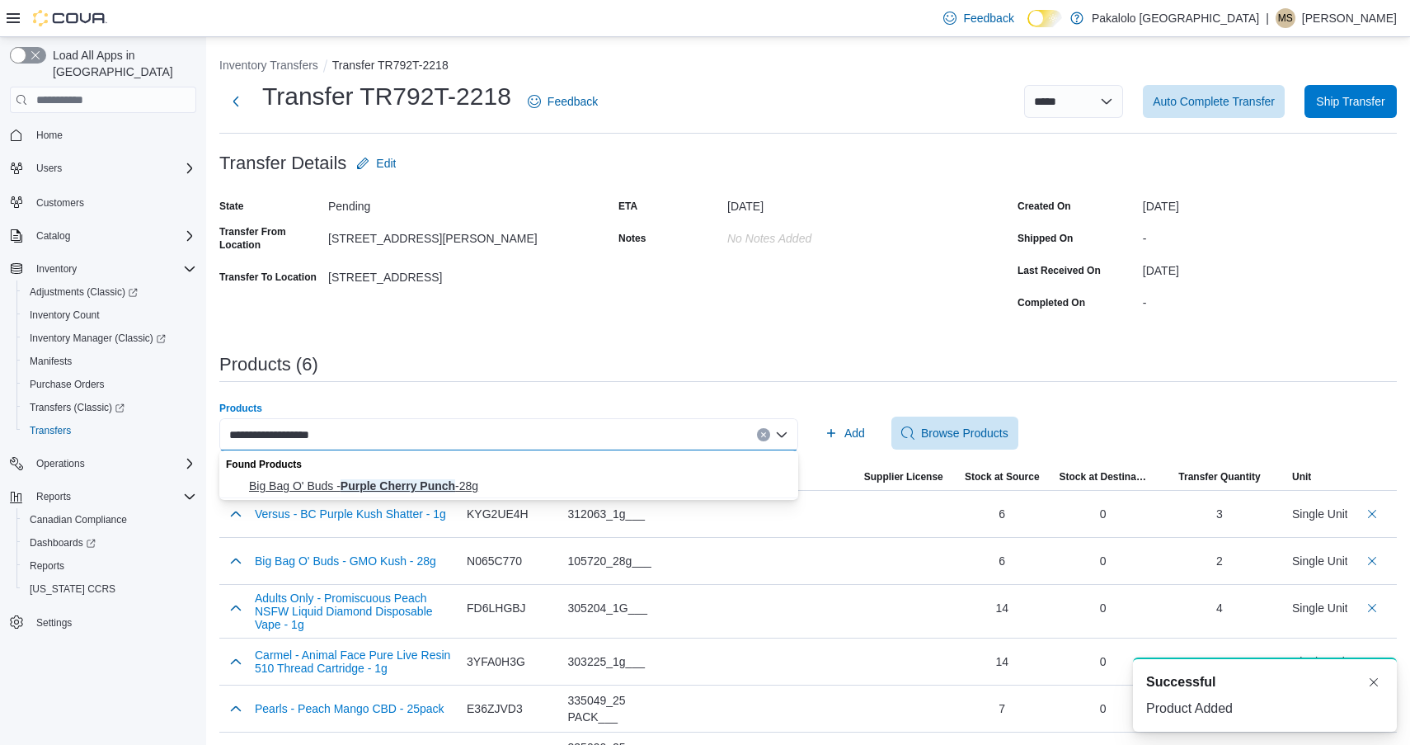
type input "**********"
click at [633, 475] on button "Big Bag O' Buds - Purple Cherry Punch -28g" at bounding box center [508, 486] width 579 height 24
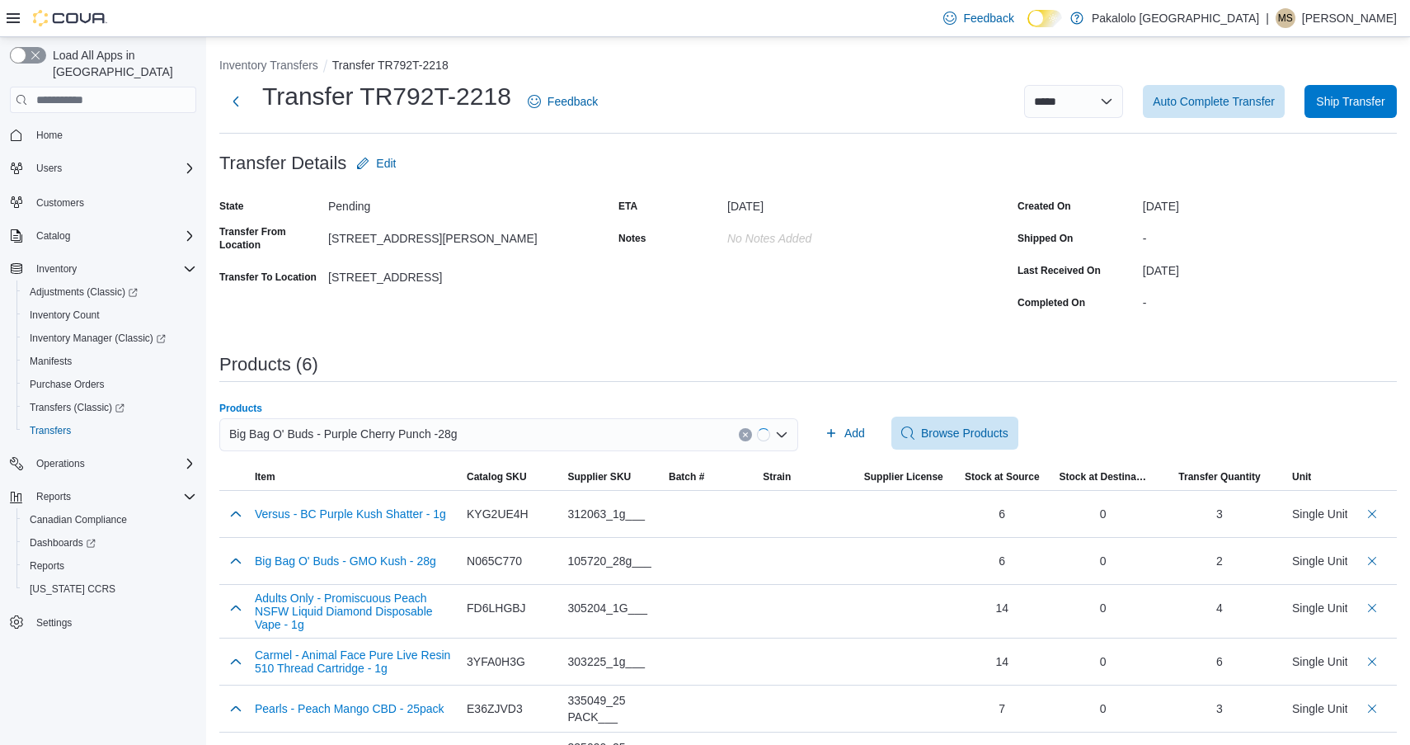
click at [885, 407] on div "Products Big Bag O' Buds - Purple Cherry Punch -28g Combo box. Selected. Big Ba…" at bounding box center [808, 433] width 1178 height 63
click at [850, 429] on span "Add" at bounding box center [855, 433] width 21 height 16
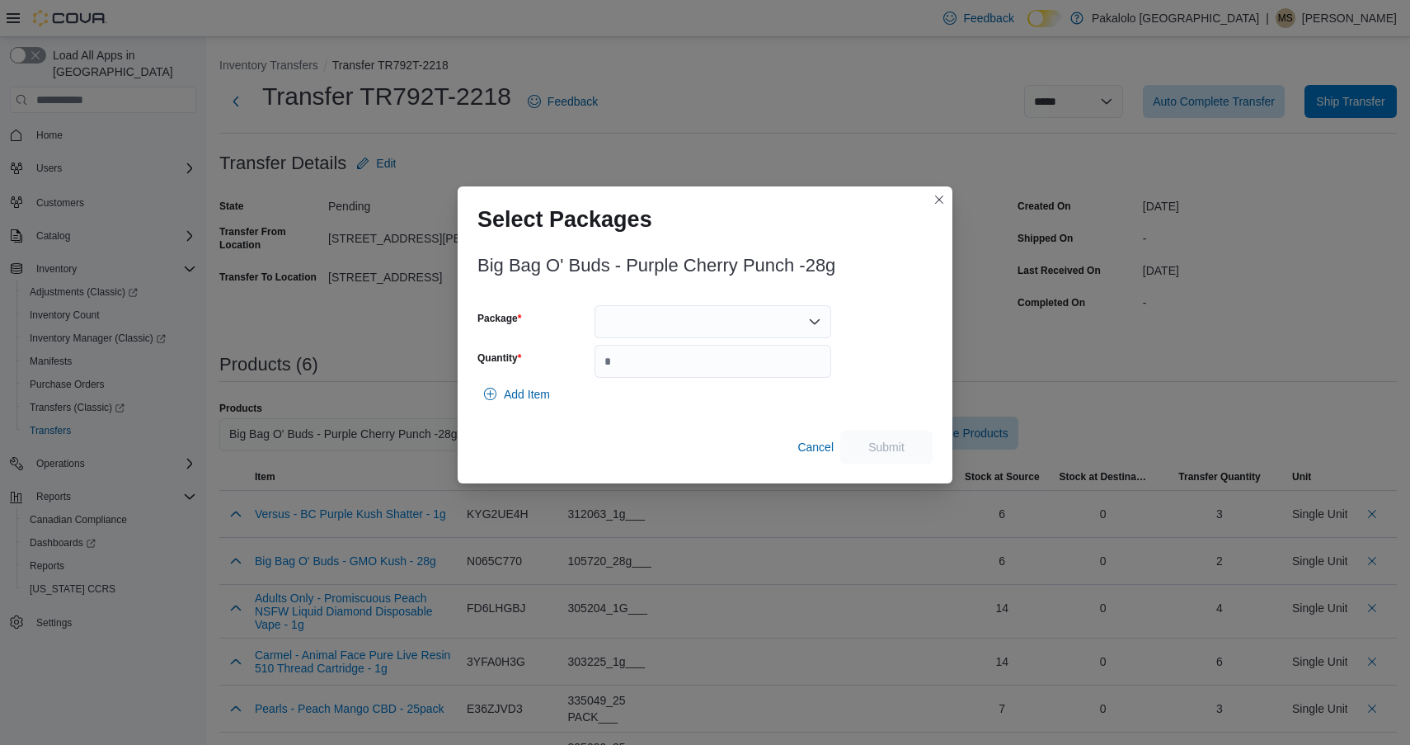
click at [727, 316] on div at bounding box center [713, 321] width 237 height 33
click at [722, 374] on span "13479250625" at bounding box center [722, 373] width 197 height 16
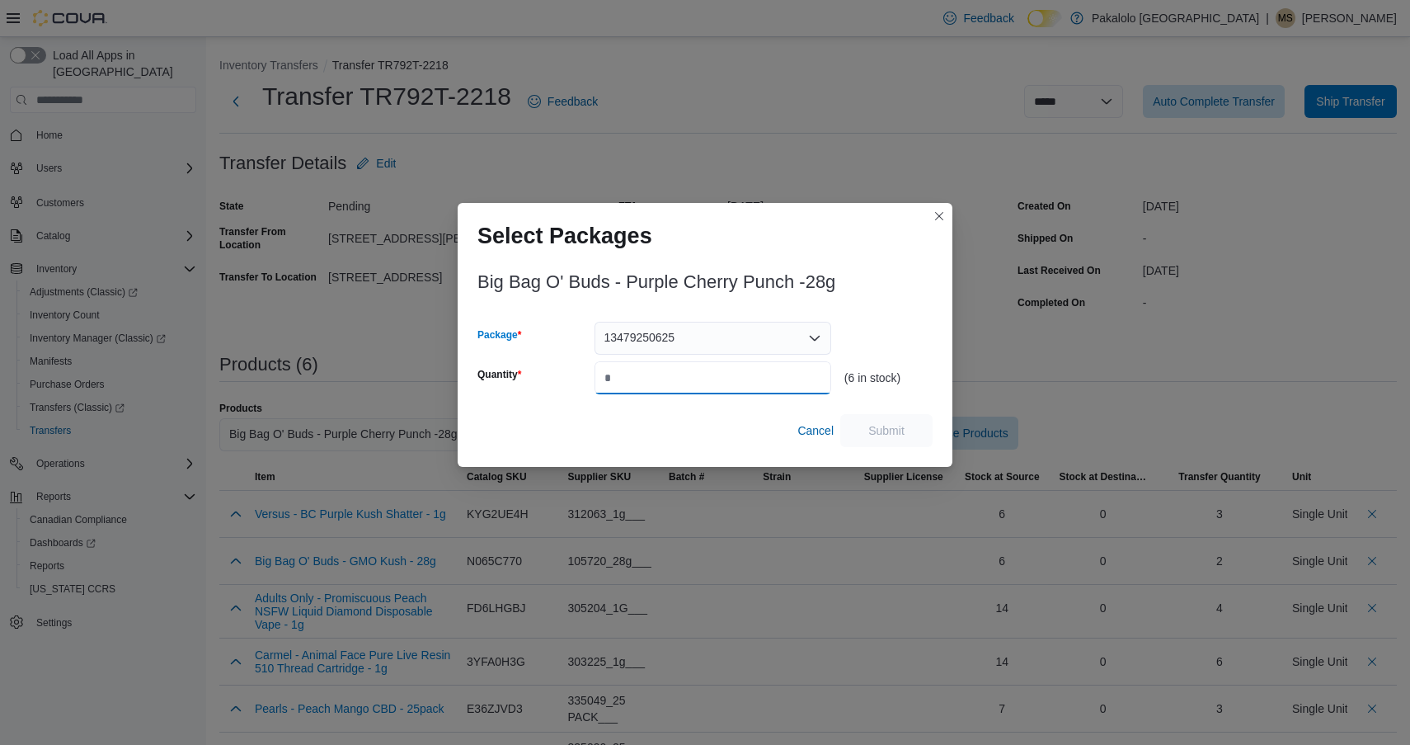
click at [722, 374] on input "Quantity" at bounding box center [713, 377] width 237 height 33
type input "*"
click at [899, 435] on span "Submit" at bounding box center [887, 429] width 36 height 16
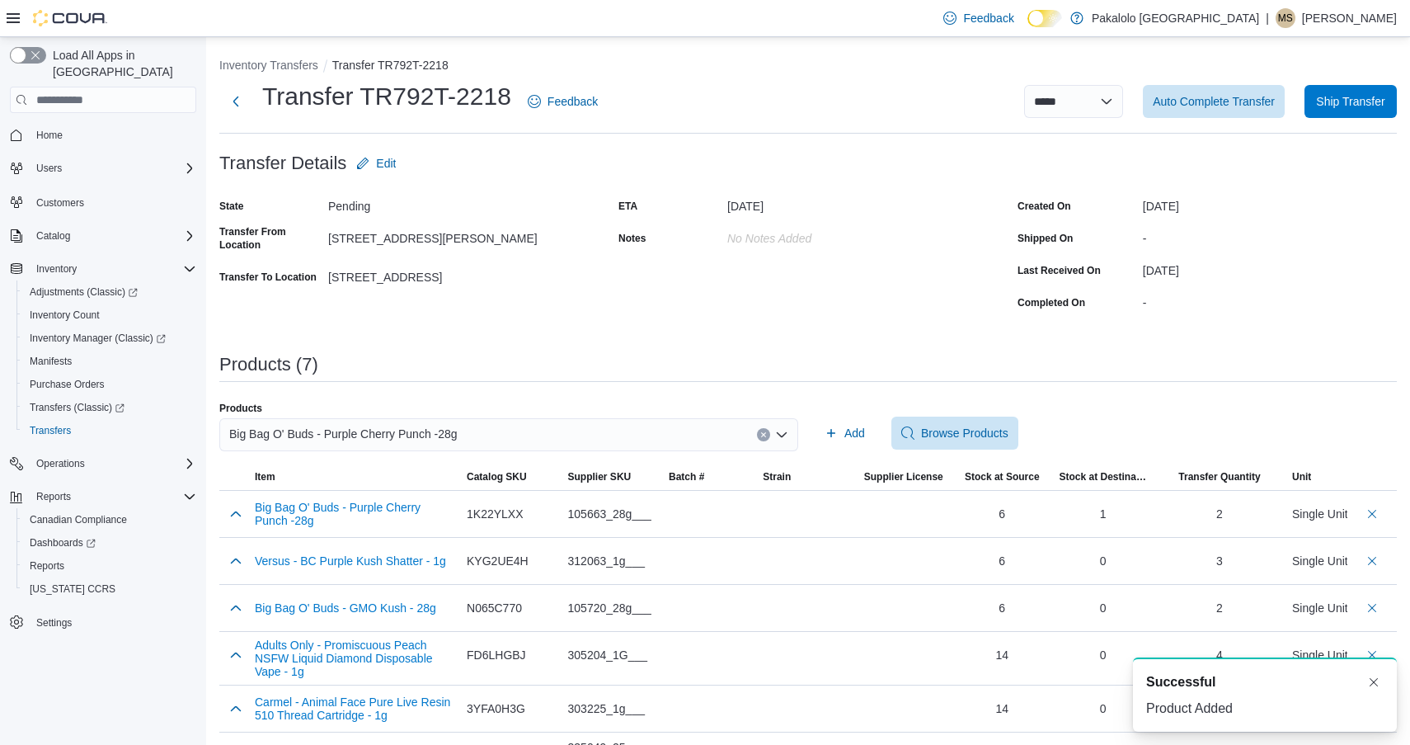
click at [513, 434] on div "Big Bag O' Buds - Purple Cherry Punch -28g" at bounding box center [508, 434] width 579 height 33
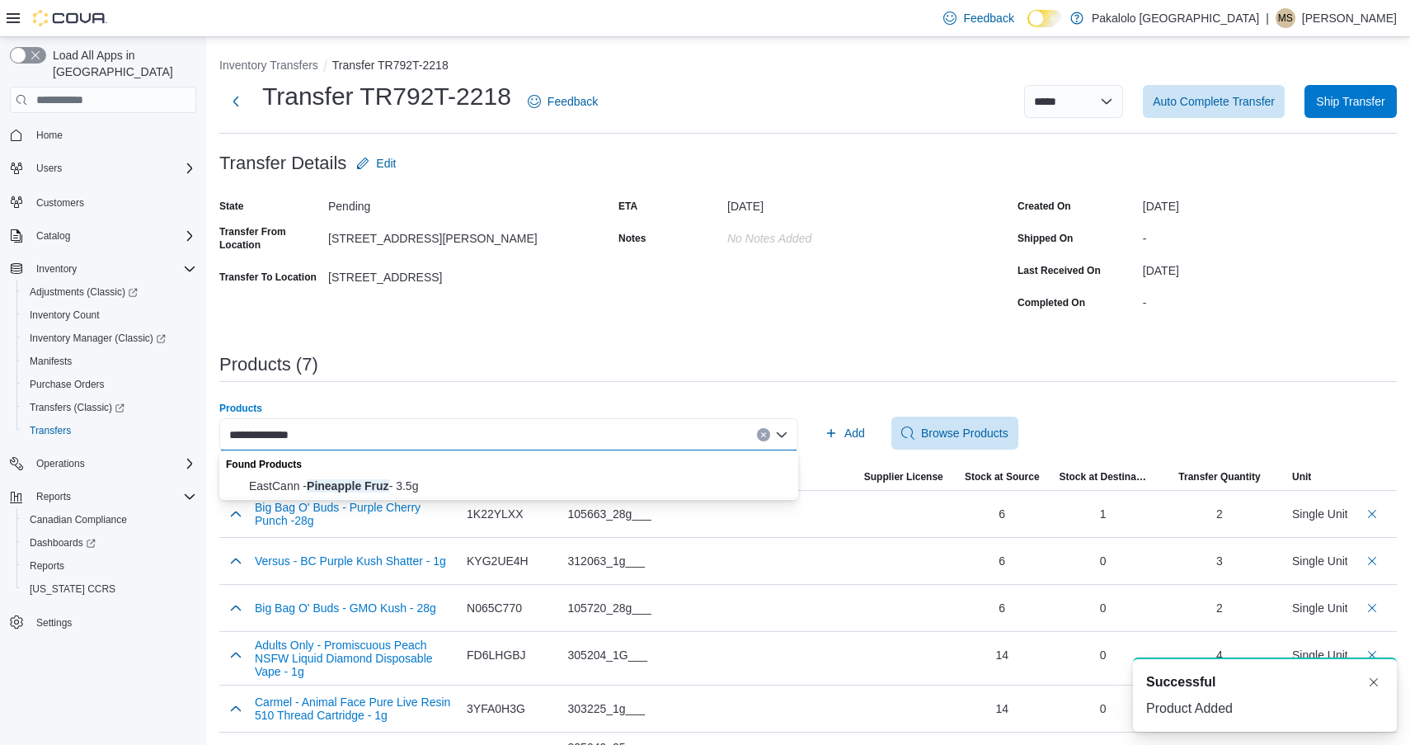
type input "**********"
click at [490, 471] on div "Found Products" at bounding box center [508, 462] width 579 height 24
click at [596, 481] on span "EastCann - Pineapple Fruz - 3.5g" at bounding box center [518, 486] width 539 height 16
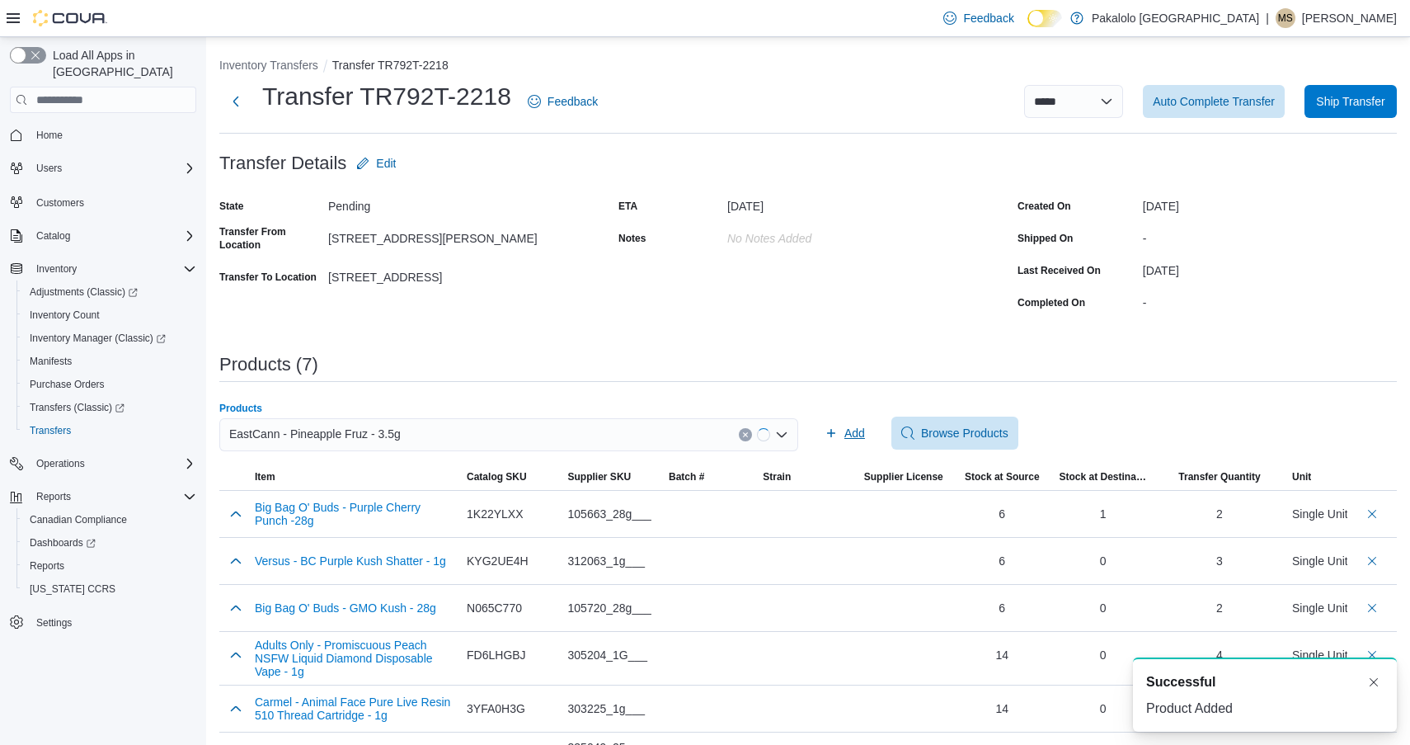
click at [852, 439] on span "Add" at bounding box center [855, 433] width 21 height 16
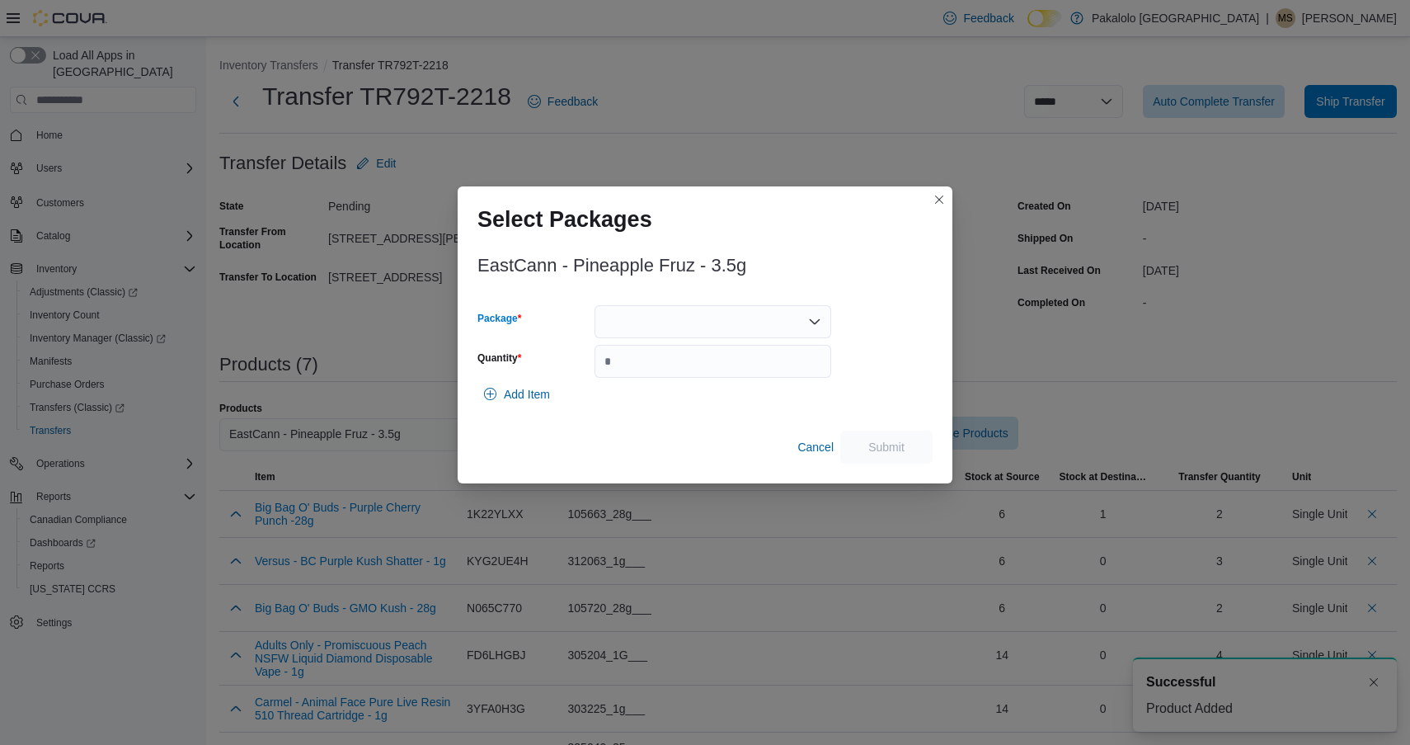
click at [708, 324] on div at bounding box center [713, 321] width 237 height 33
click at [708, 374] on span "EC-214" at bounding box center [722, 373] width 197 height 16
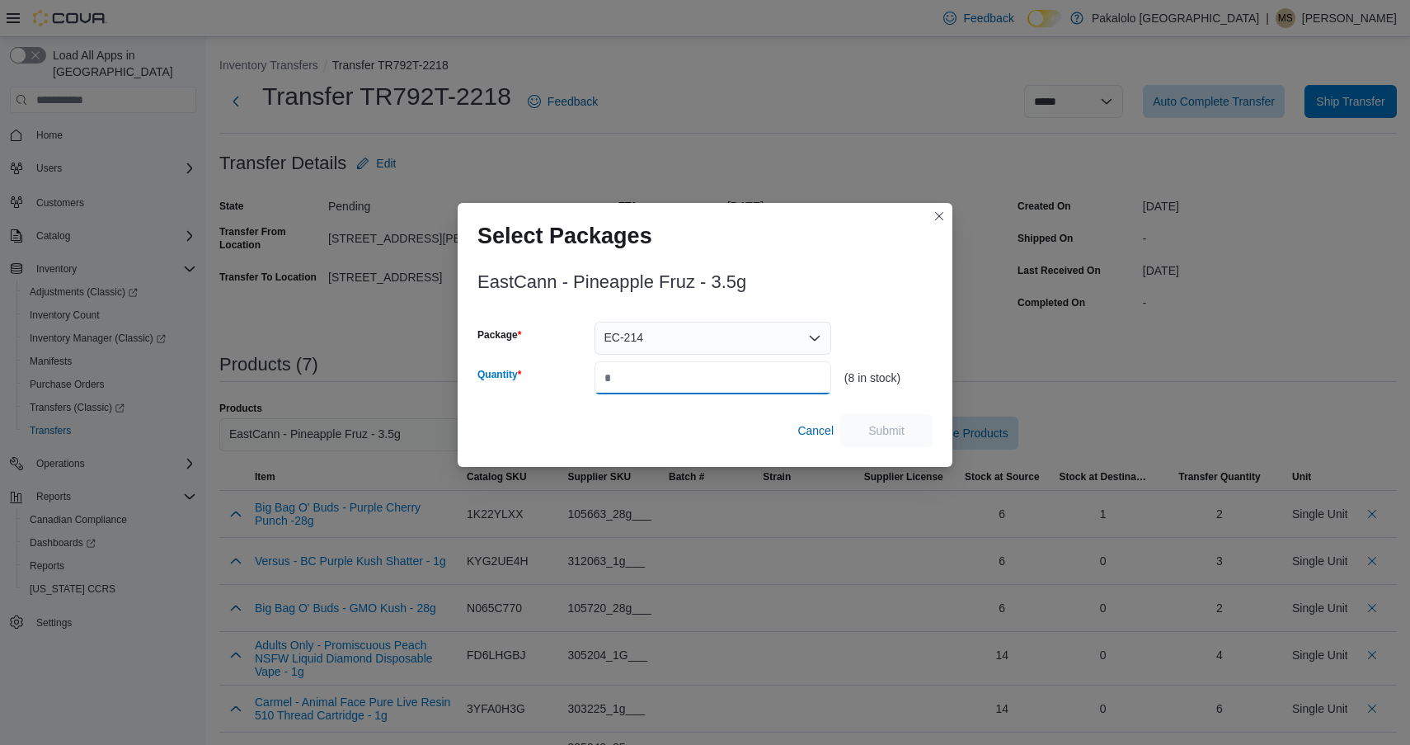
click at [708, 374] on input "Quantity" at bounding box center [713, 377] width 237 height 33
type input "*"
click at [890, 440] on span "Submit" at bounding box center [886, 429] width 73 height 33
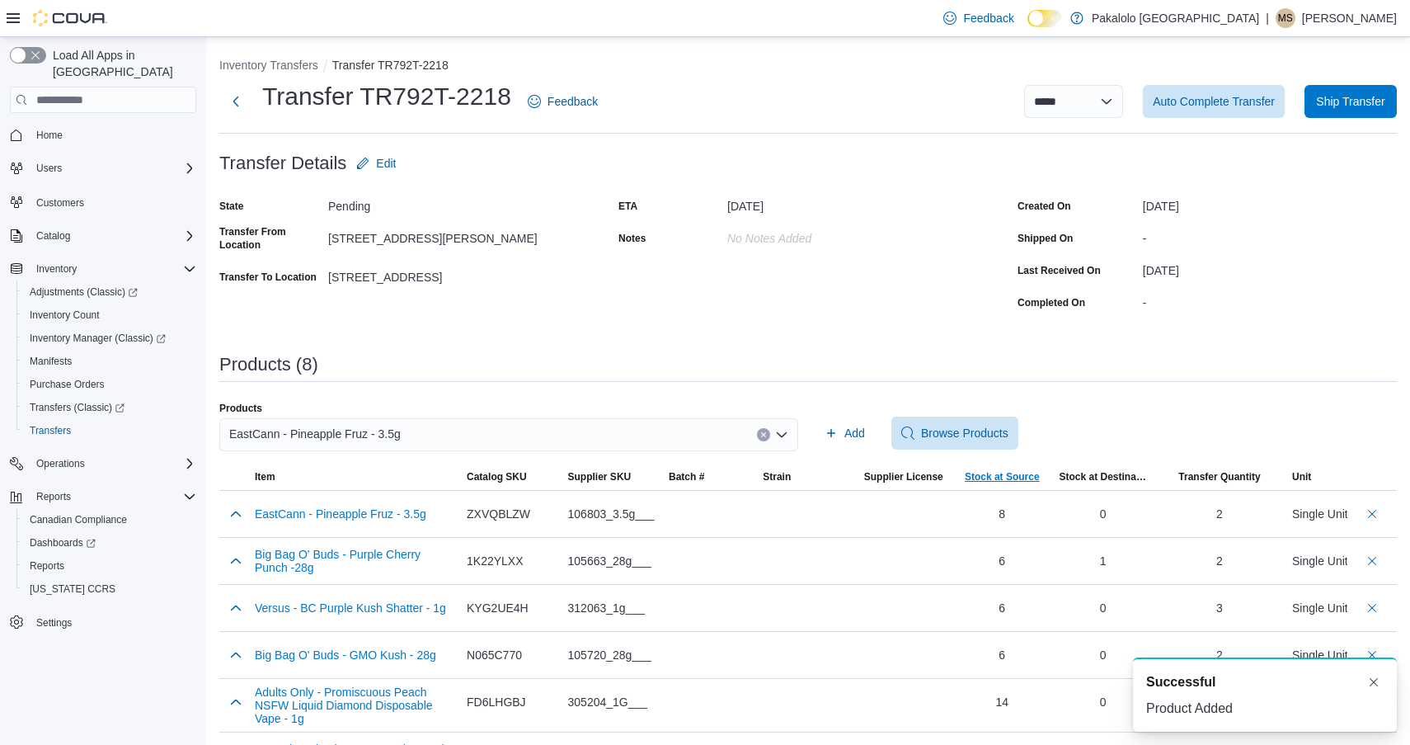
scroll to position [29, 0]
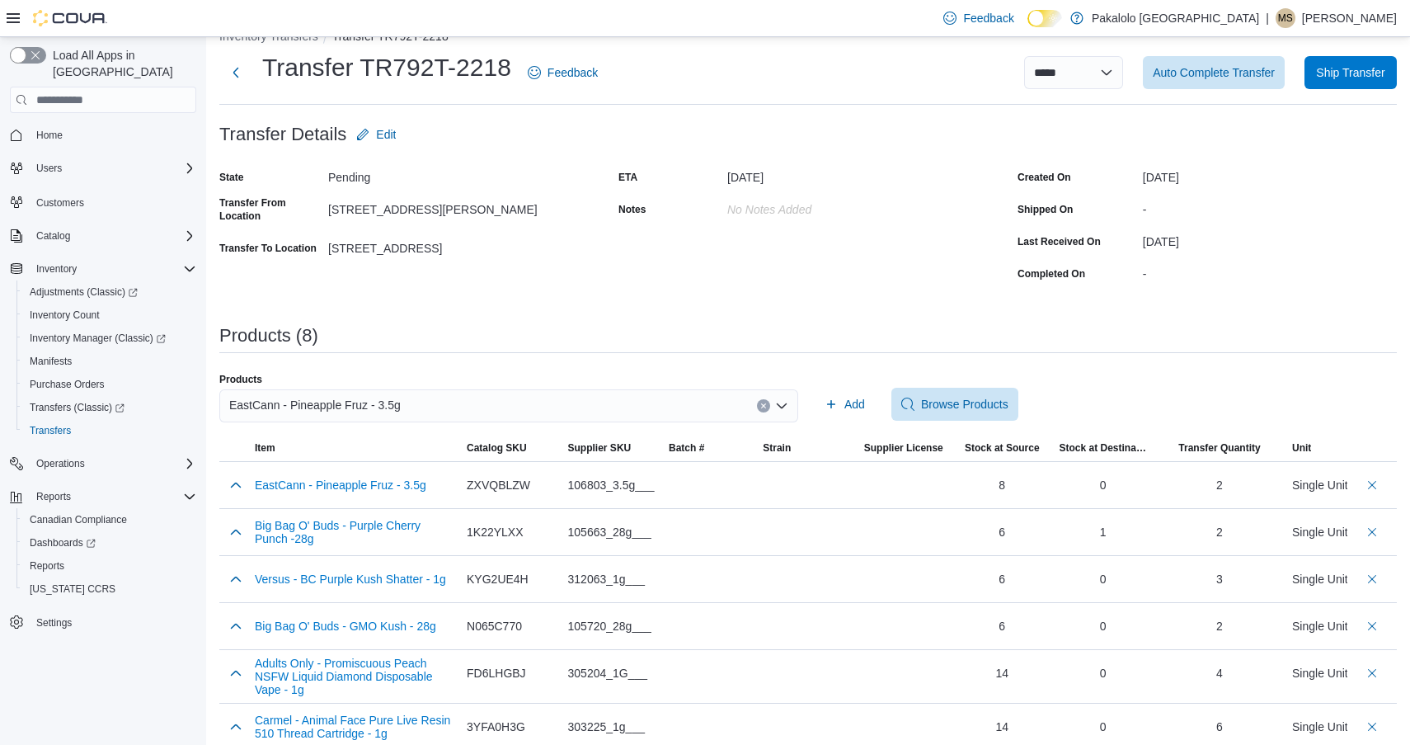
click at [635, 382] on div "Products" at bounding box center [508, 379] width 579 height 13
click at [625, 416] on div "EastCann - Pineapple Fruz - 3.5g" at bounding box center [508, 405] width 579 height 33
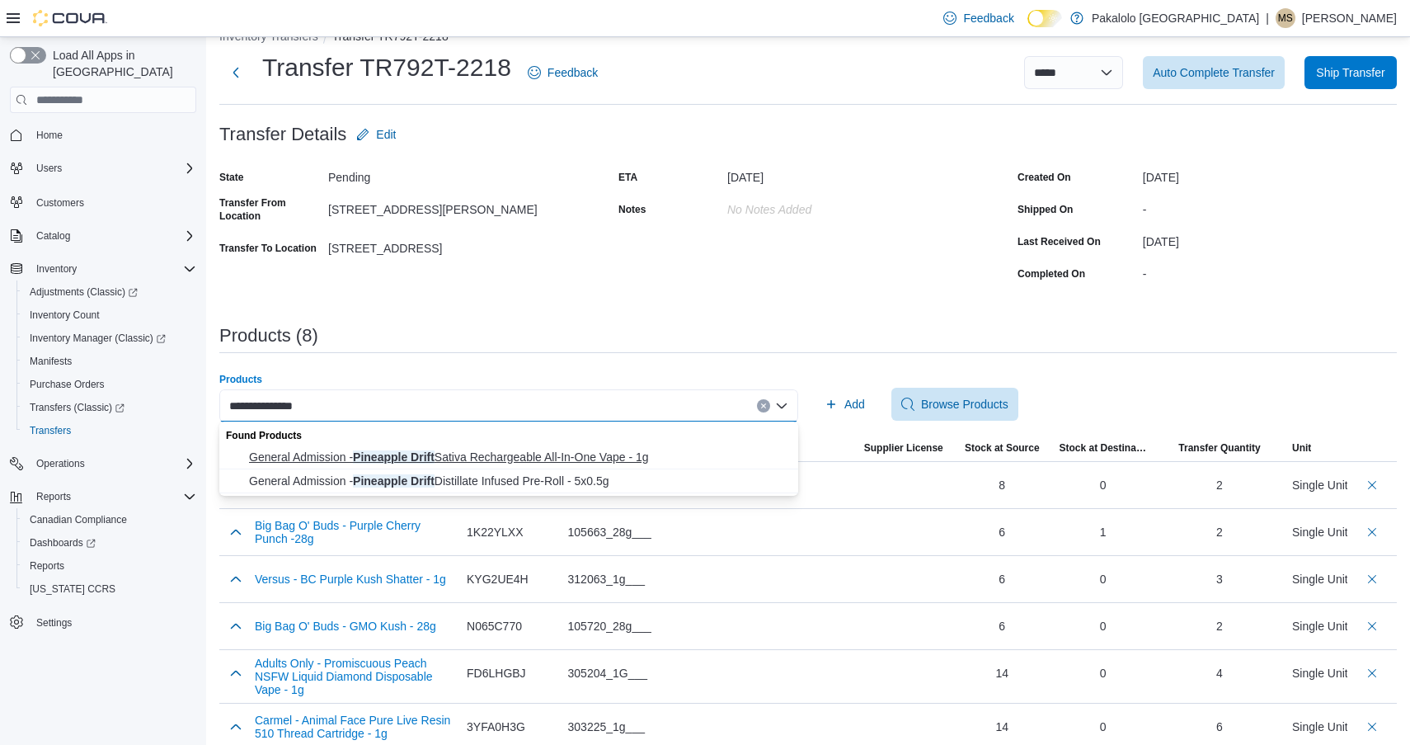
type input "**********"
click at [557, 464] on span "General Admission - Pineapple Drift Sativa Rechargeable All-In-One Vape - 1g" at bounding box center [518, 457] width 539 height 16
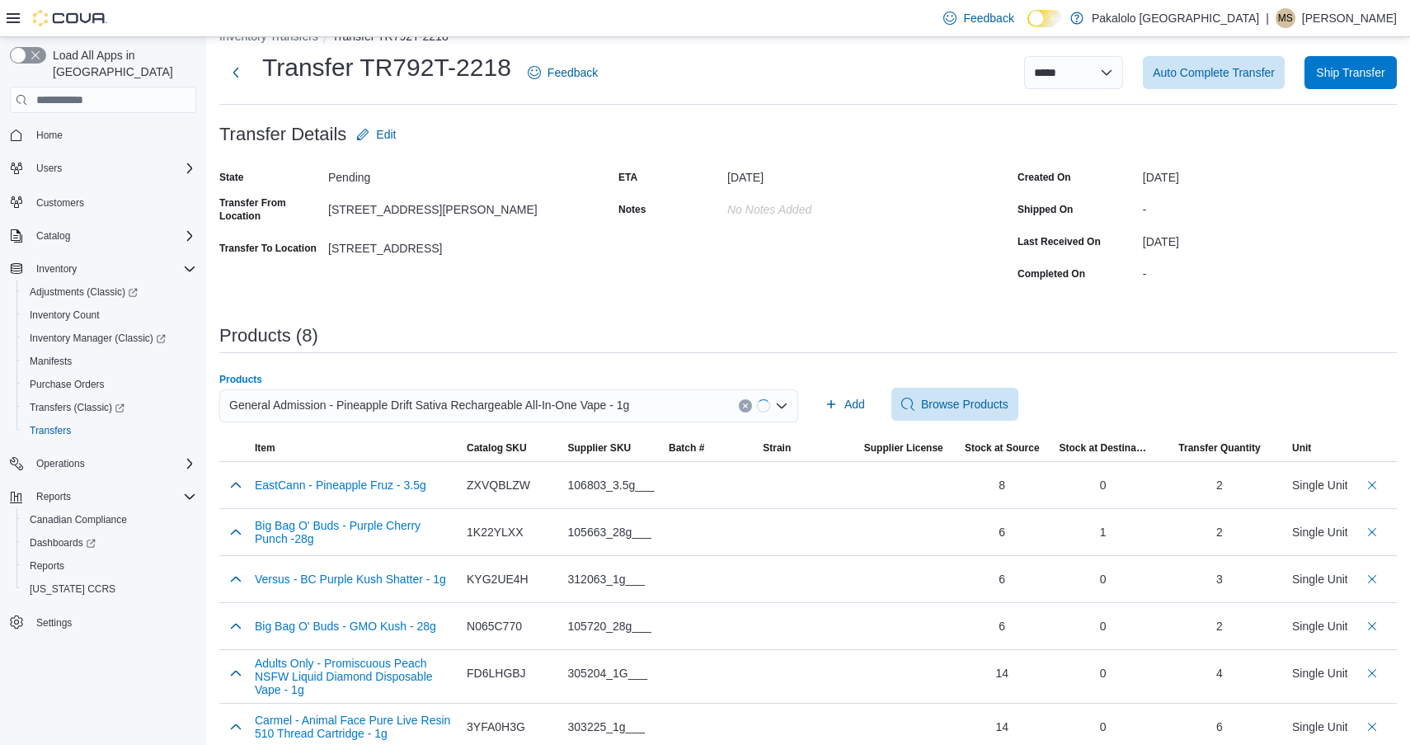
click at [873, 406] on div "Add Browse Products" at bounding box center [1107, 404] width 579 height 33
click at [865, 406] on button "Add" at bounding box center [845, 404] width 54 height 33
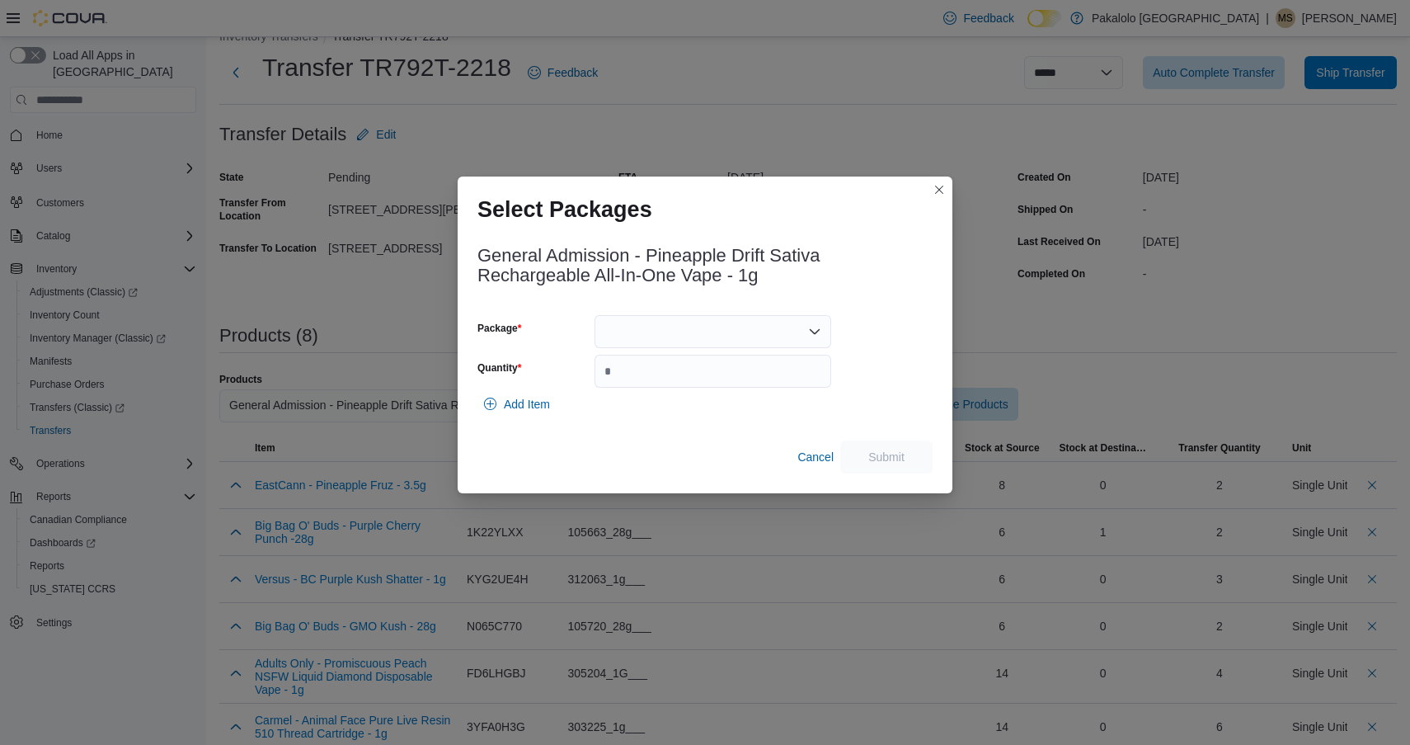
click at [717, 351] on div "Package Quantity" at bounding box center [655, 351] width 354 height 73
click at [713, 333] on div at bounding box center [713, 331] width 237 height 33
click at [713, 376] on span "25070000658" at bounding box center [722, 383] width 197 height 16
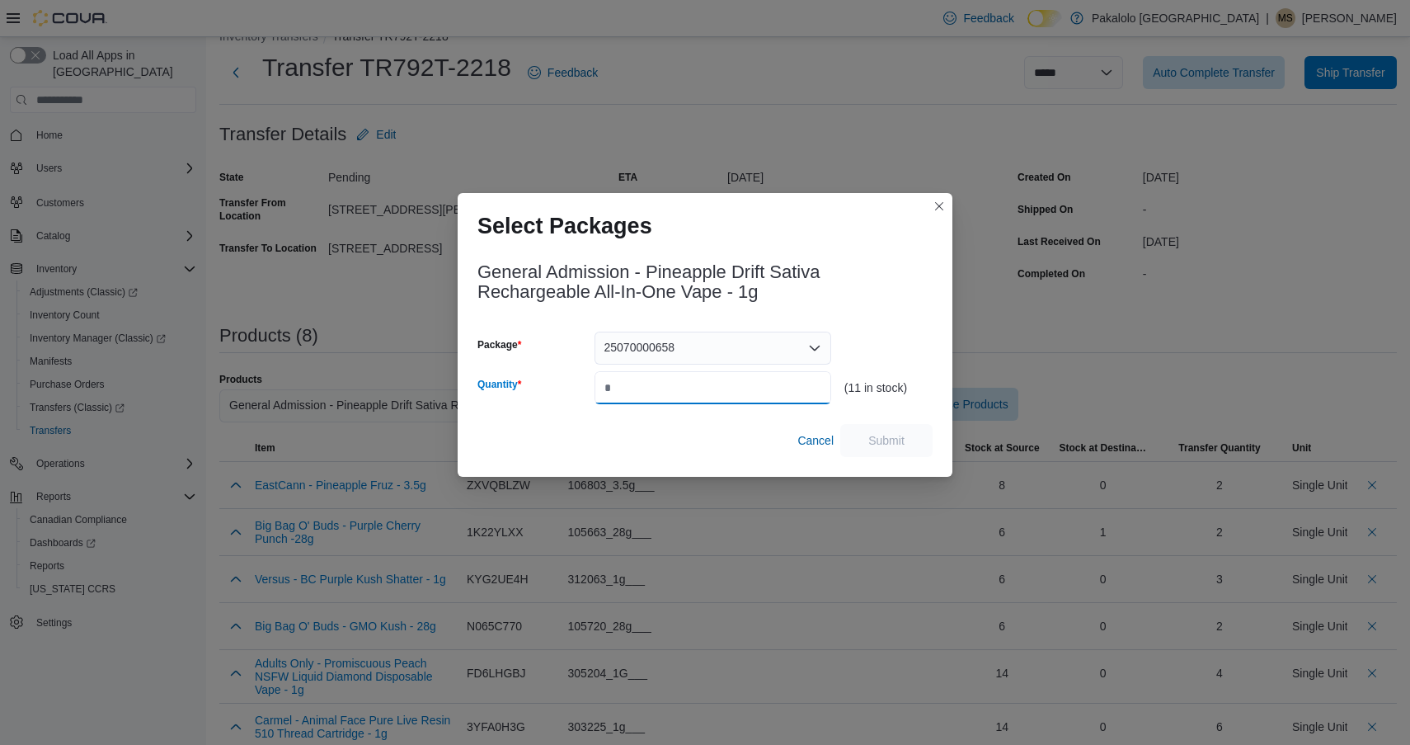
click at [713, 376] on input "Quantity" at bounding box center [713, 387] width 237 height 33
type input "*"
click at [877, 434] on span "Submit" at bounding box center [887, 439] width 36 height 16
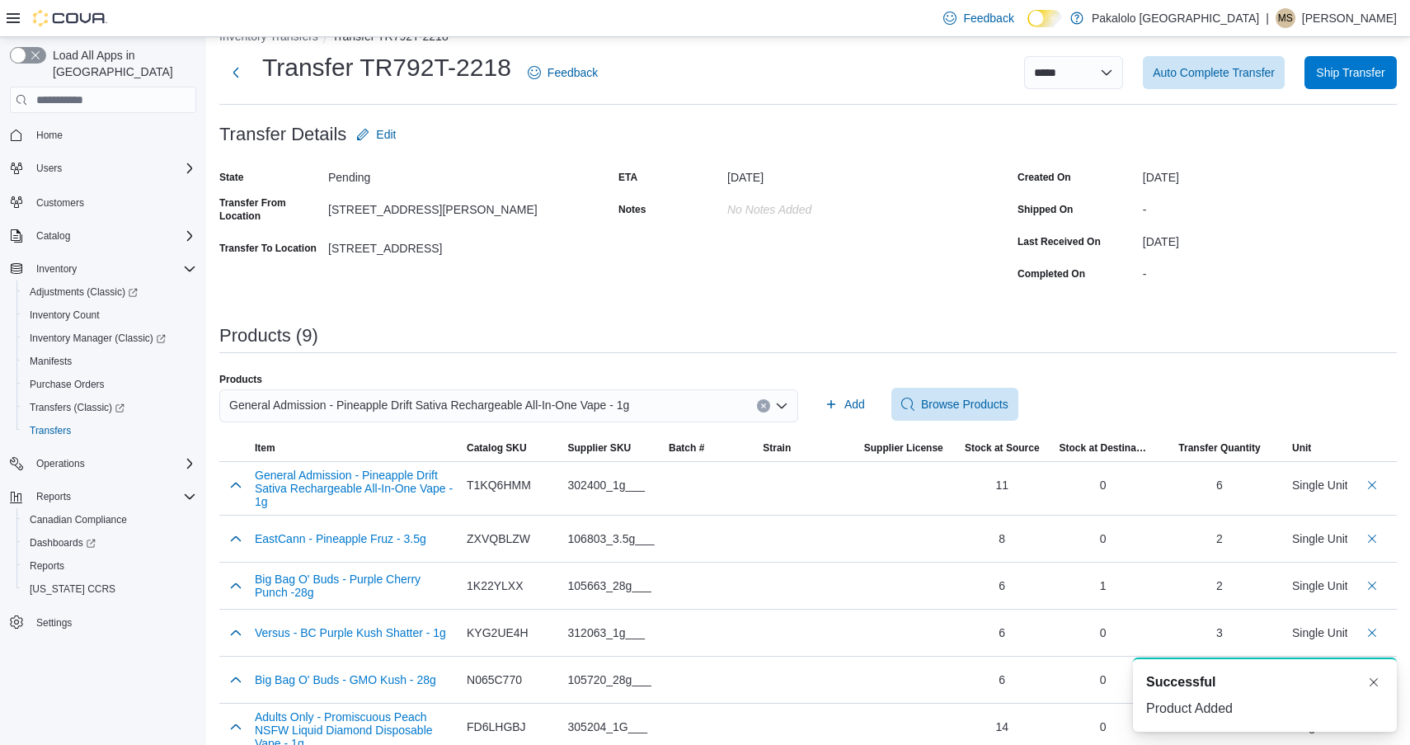
scroll to position [0, 0]
click at [648, 408] on div "General Admission - Pineapple Drift Sativa Rechargeable All-In-One Vape - 1g" at bounding box center [508, 405] width 579 height 33
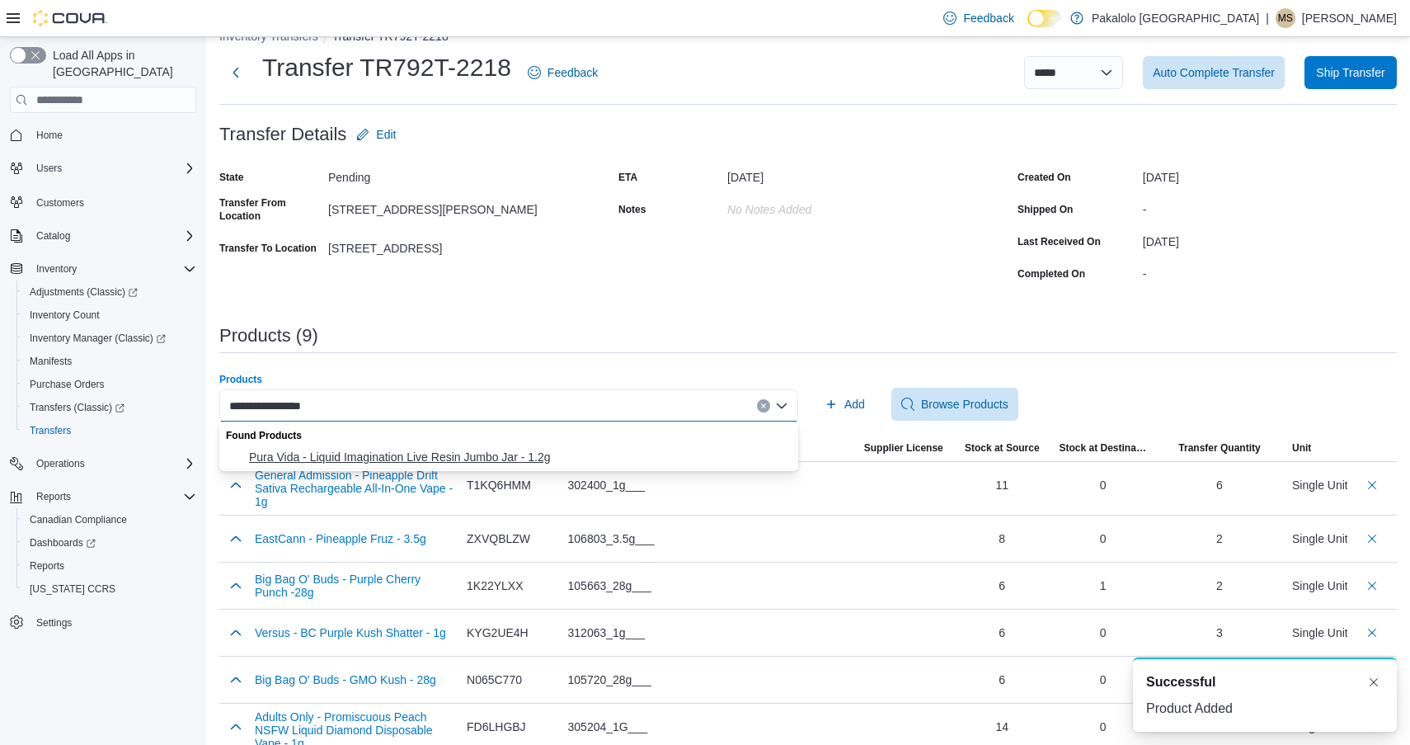
type input "**********"
click at [613, 452] on span "Pura Vida - Liquid Imagination Live Resin Jumbo Jar - 1.2g" at bounding box center [518, 457] width 539 height 16
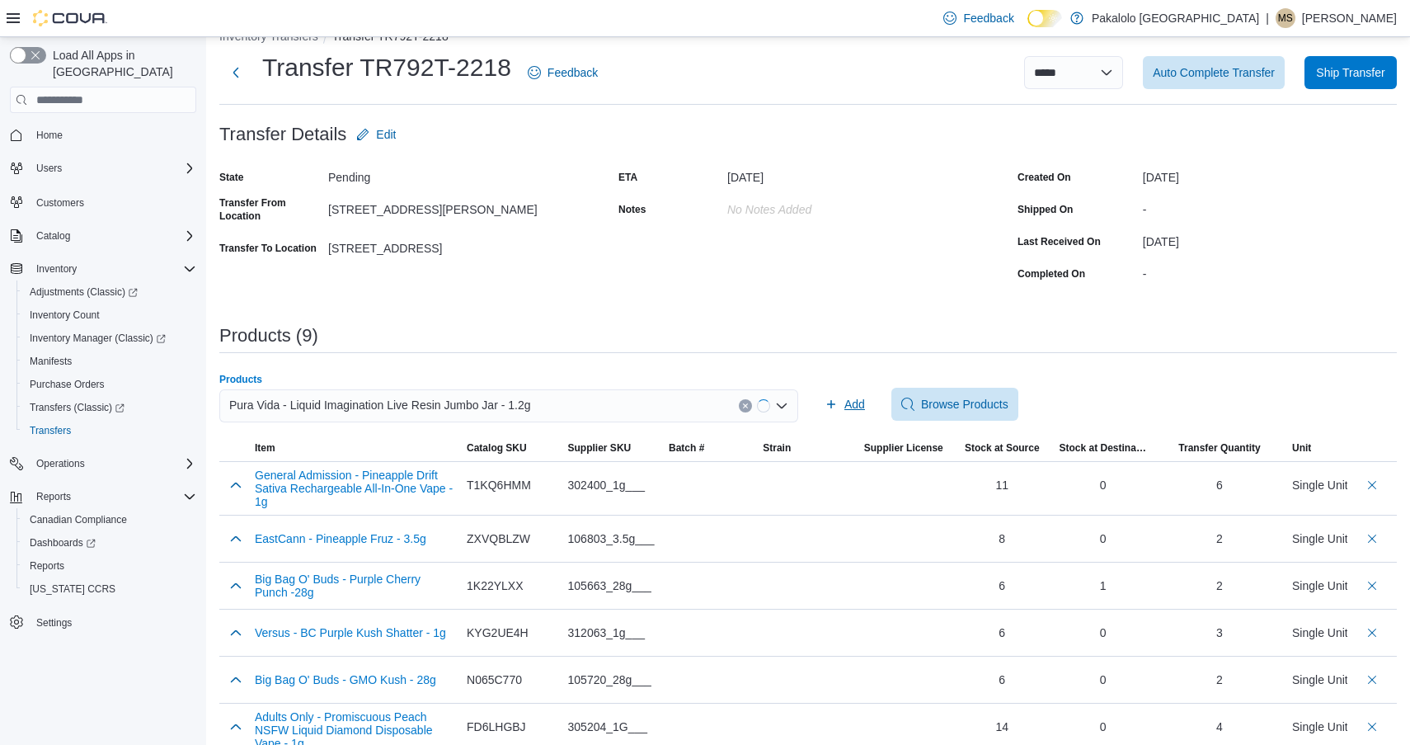
click at [851, 407] on span "Add" at bounding box center [855, 404] width 21 height 16
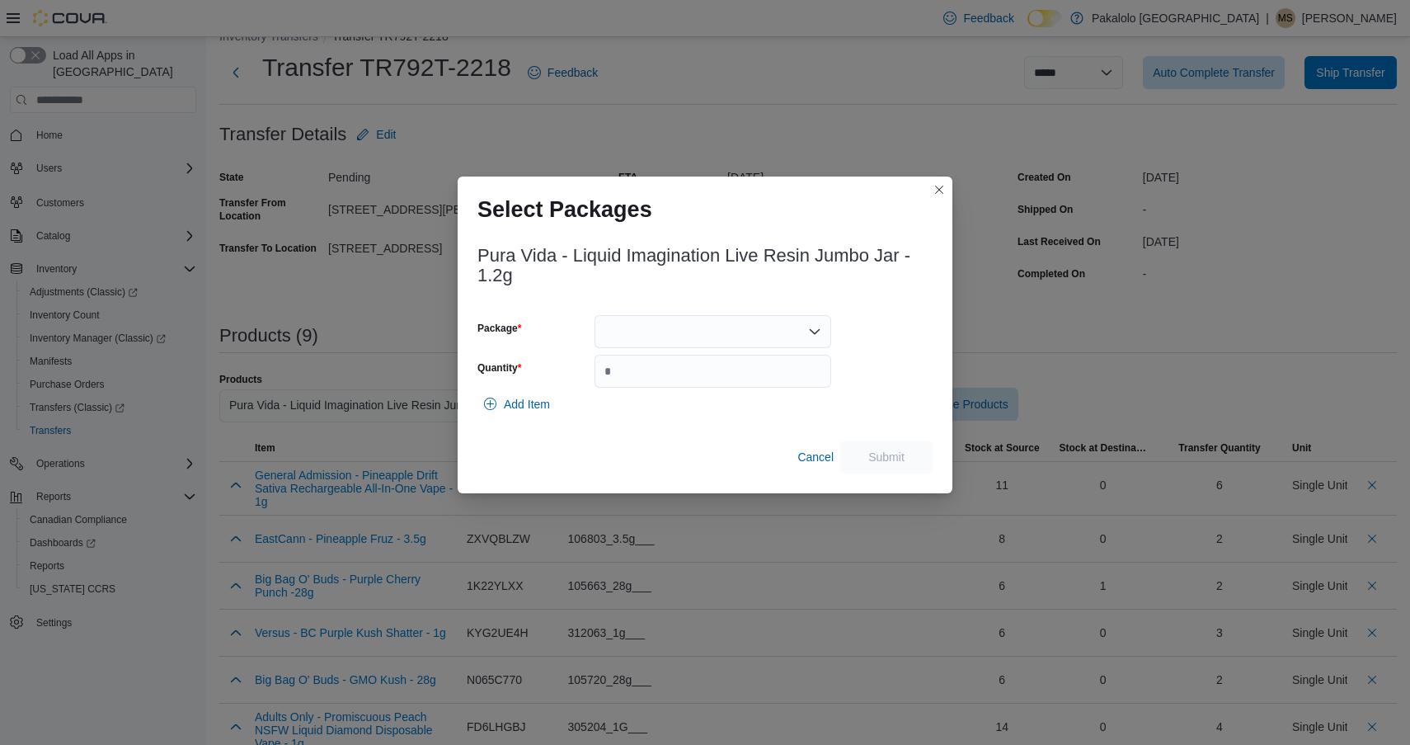
click at [721, 323] on div at bounding box center [713, 331] width 237 height 33
click at [717, 375] on span "EAG628A" at bounding box center [722, 383] width 197 height 16
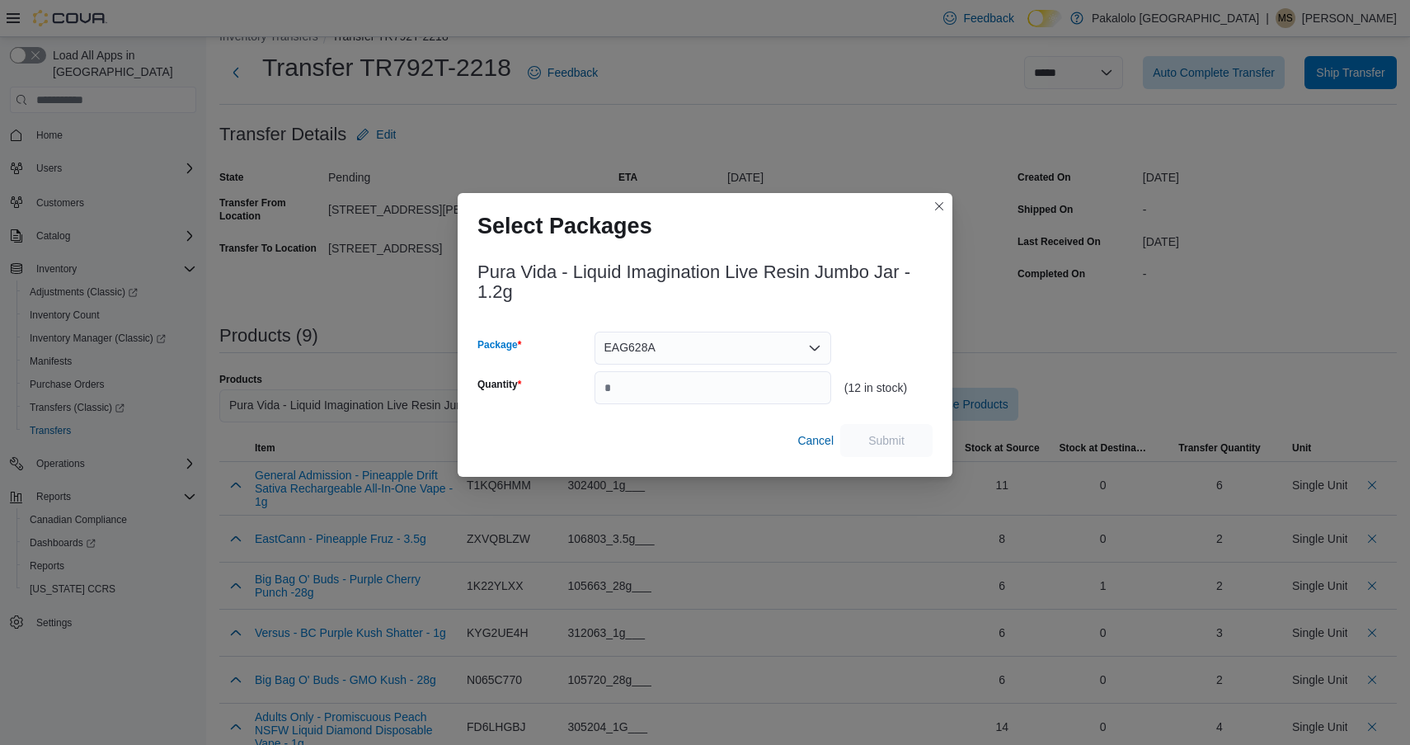
type input "*"
click at [850, 333] on div "(12 in stock)" at bounding box center [889, 368] width 88 height 73
click at [789, 387] on input "Quantity" at bounding box center [713, 387] width 237 height 33
type input "*"
click at [871, 436] on span "Submit" at bounding box center [887, 439] width 36 height 16
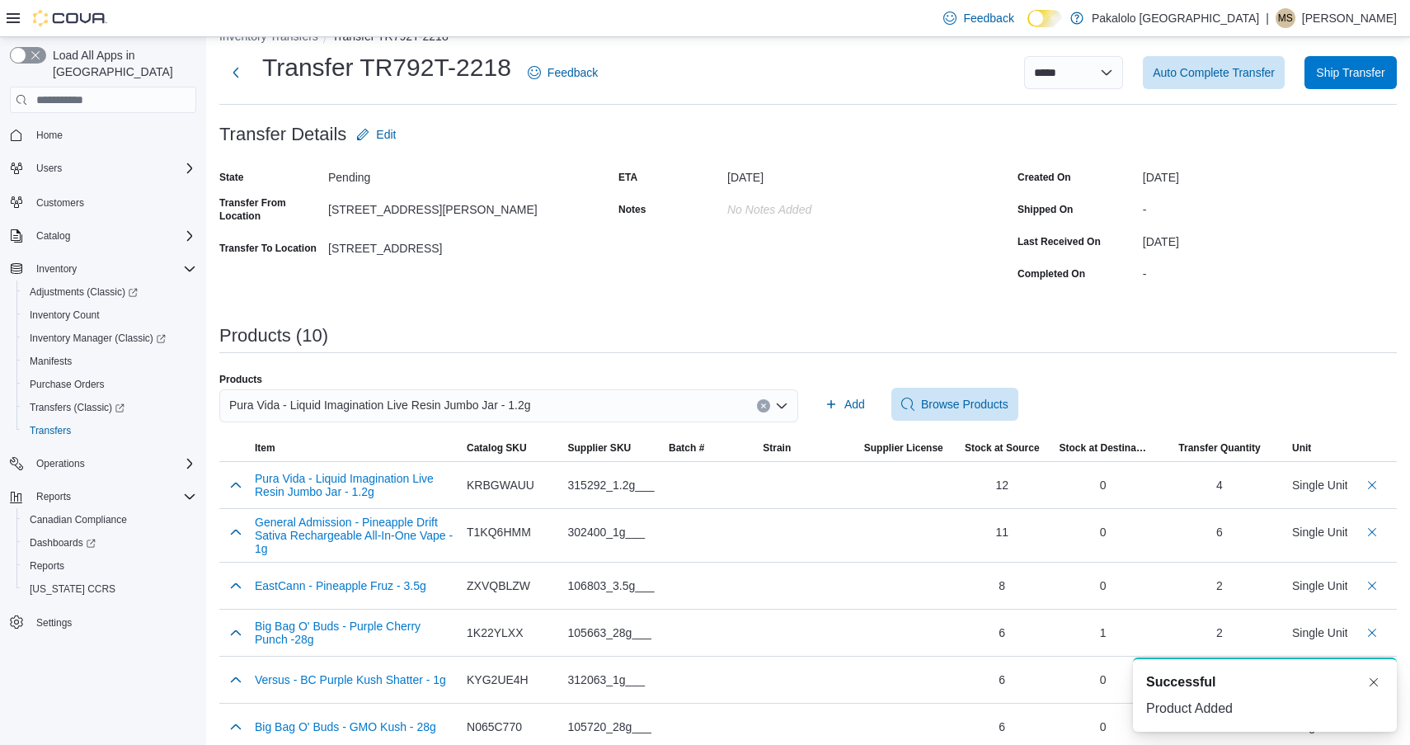
click at [595, 398] on div "Pura Vida - Liquid Imagination Live Resin Jumbo Jar - 1.2g" at bounding box center [508, 405] width 579 height 33
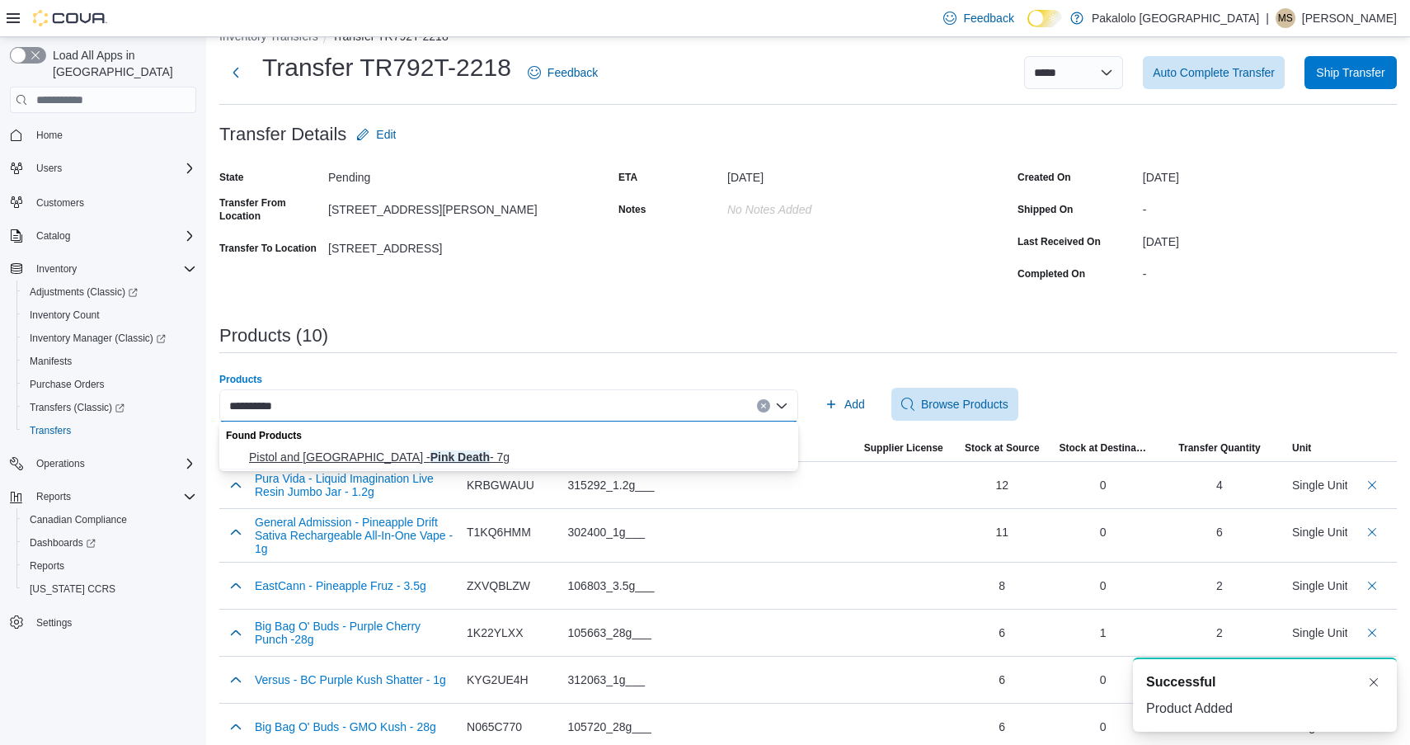
type input "**********"
drag, startPoint x: 558, startPoint y: 462, endPoint x: 635, endPoint y: 441, distance: 79.4
click at [558, 462] on span "Pistol and Paris - Pink Death - 7g" at bounding box center [518, 457] width 539 height 16
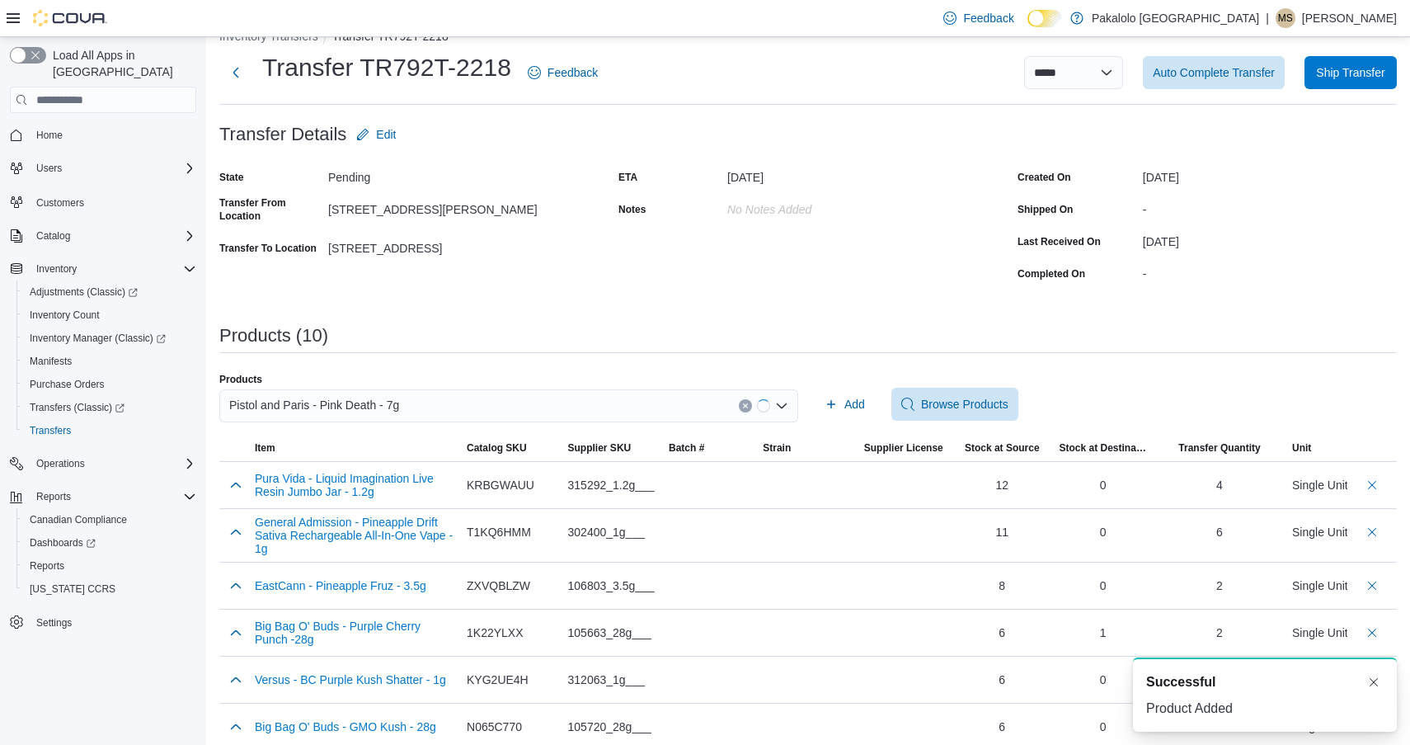
click at [811, 398] on div "Products Pistol and Paris - Pink Death - 7g Add Browse Products" at bounding box center [808, 404] width 1178 height 63
click at [831, 399] on icon "button" at bounding box center [831, 404] width 13 height 13
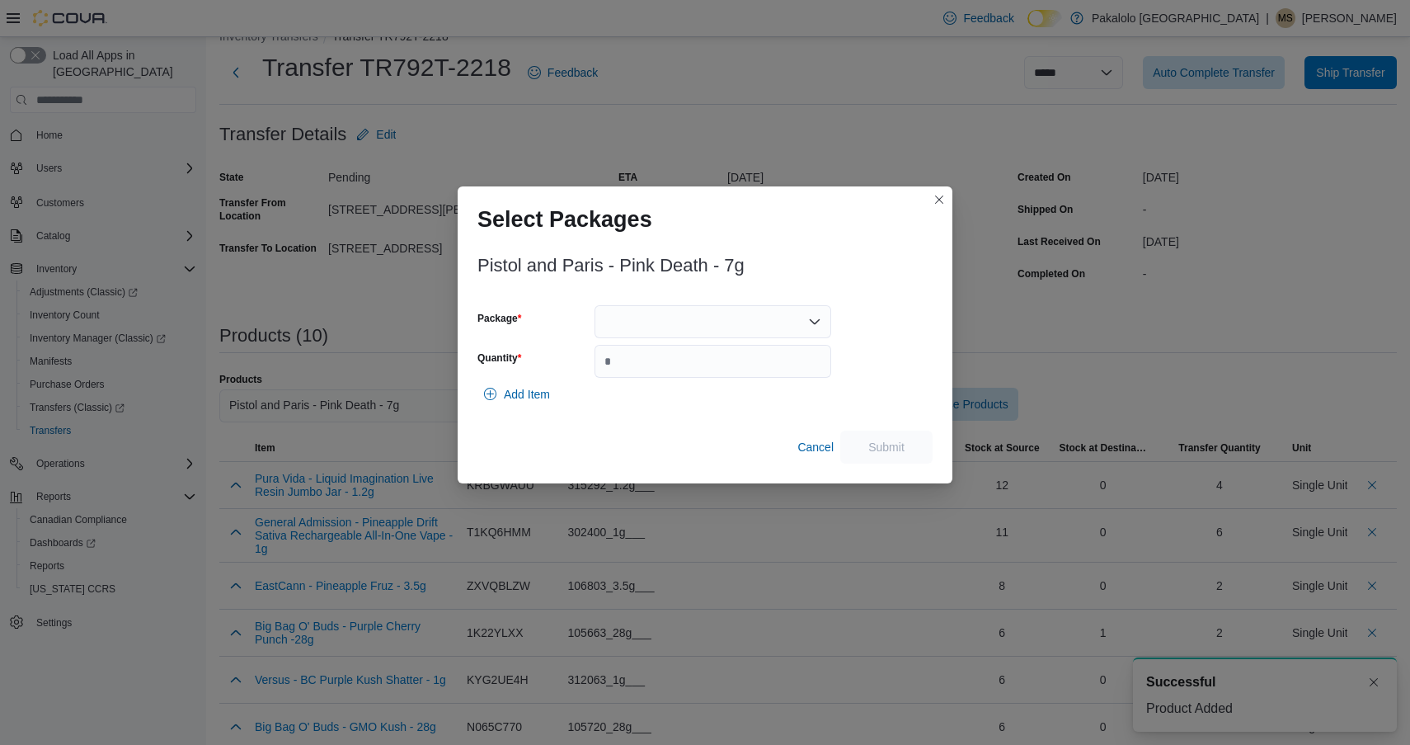
click at [709, 309] on div at bounding box center [713, 321] width 237 height 33
click at [703, 366] on span "PD0725001" at bounding box center [722, 373] width 197 height 16
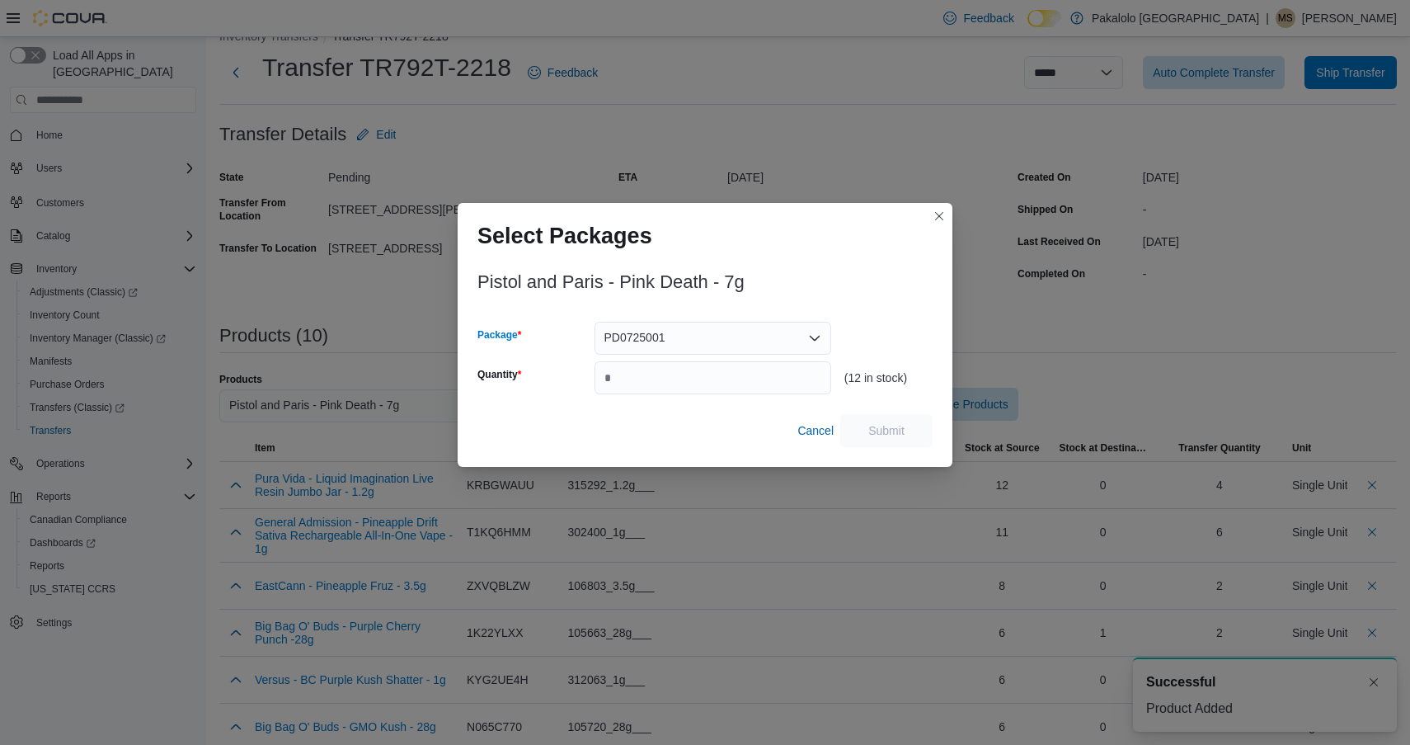
type input "*"
click at [844, 314] on div "Pistol and Paris - Pink Death - 7g Package PD0725001 Combo box. Selected. PD072…" at bounding box center [705, 354] width 455 height 185
click at [769, 374] on input "Quantity" at bounding box center [713, 377] width 237 height 33
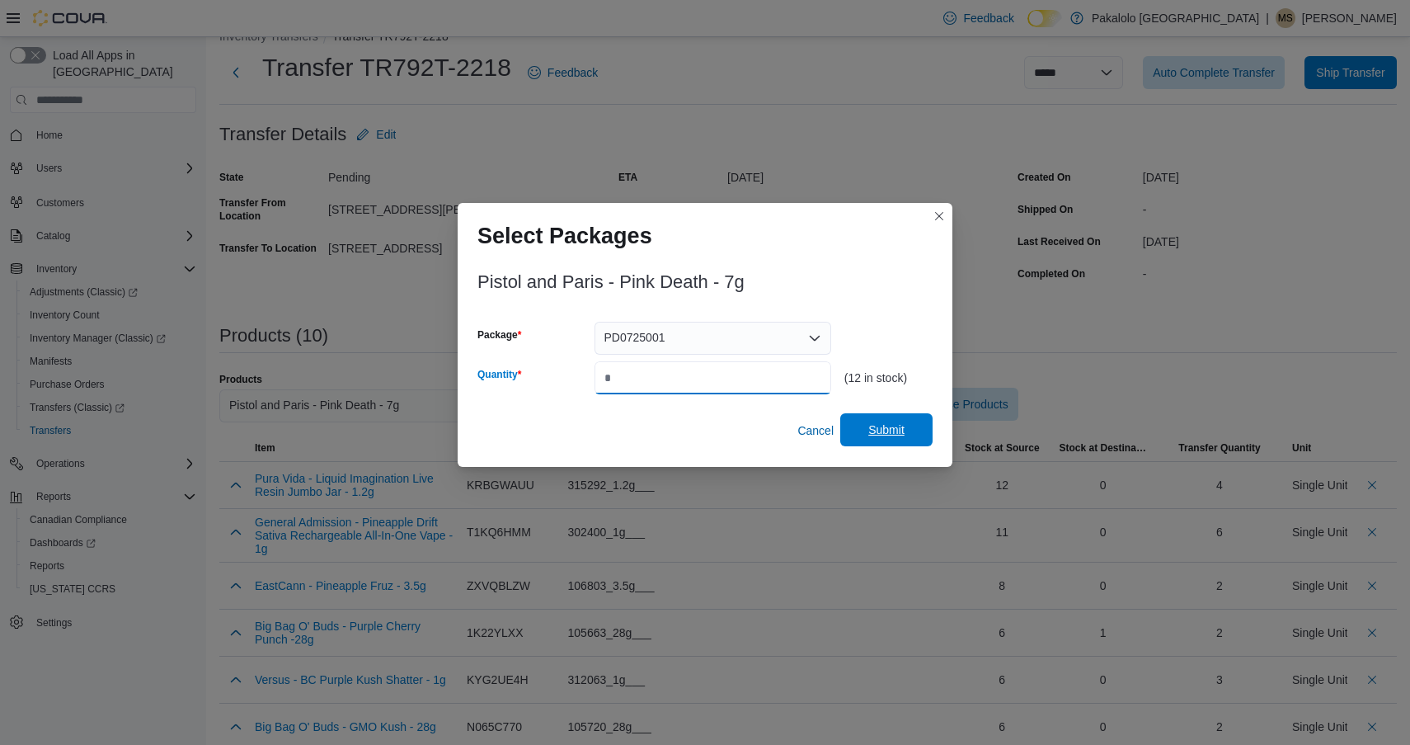
type input "*"
click at [892, 421] on span "Submit" at bounding box center [886, 429] width 73 height 33
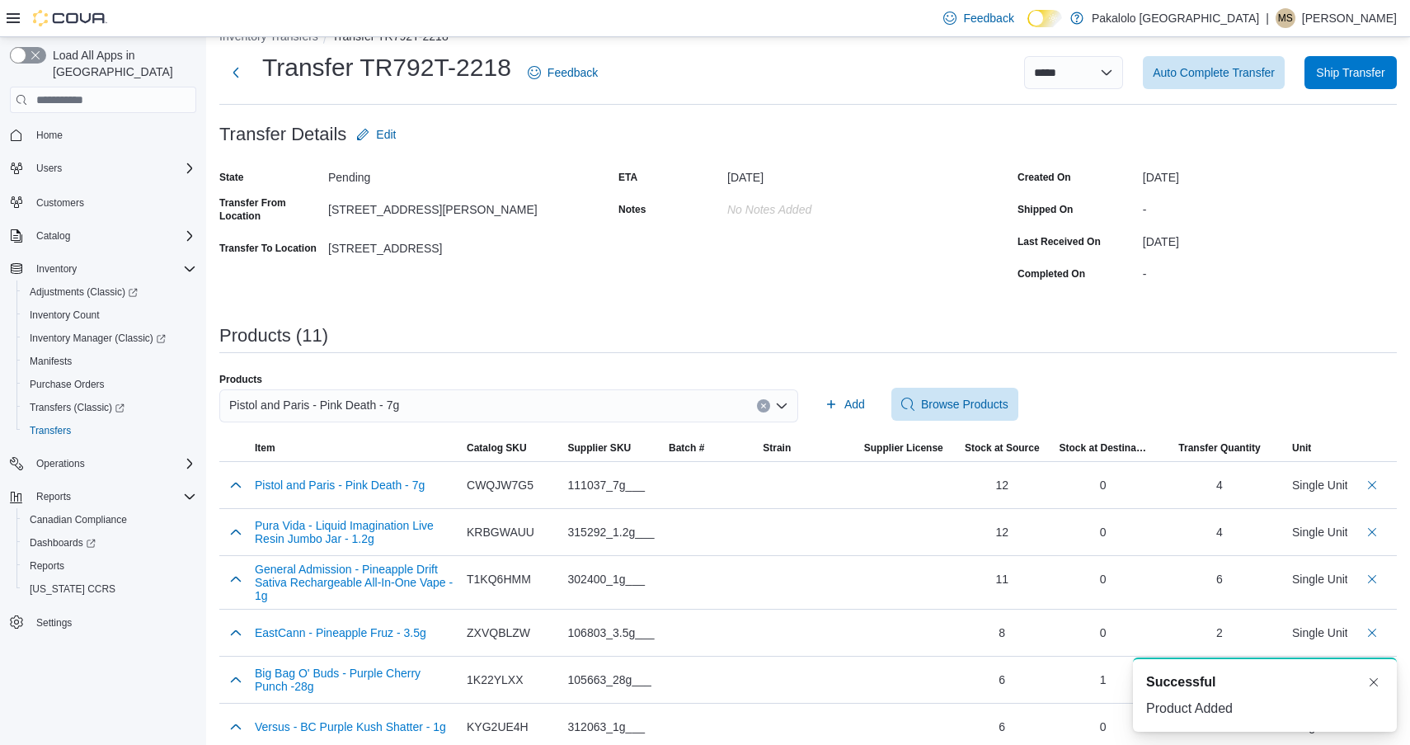
click at [608, 414] on div "Pistol and Paris - Pink Death - 7g" at bounding box center [508, 405] width 579 height 33
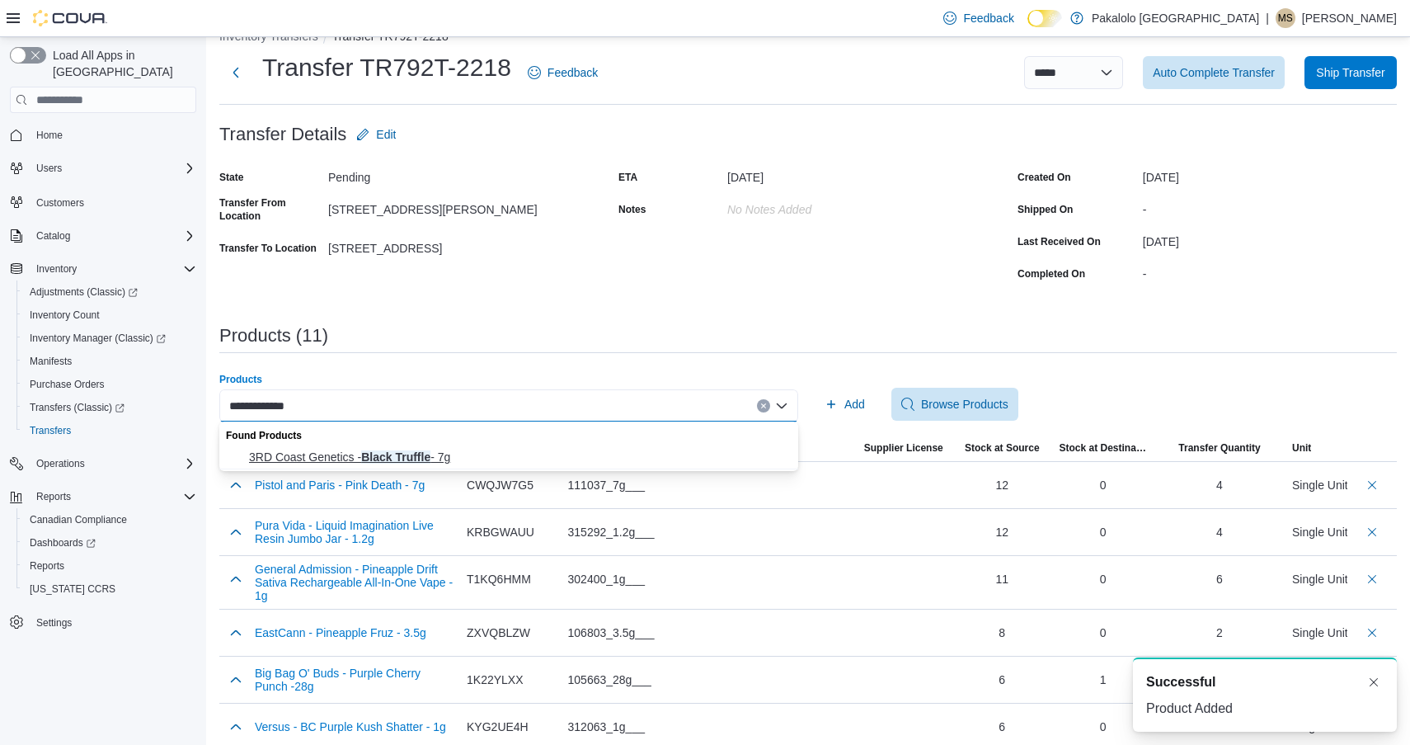
type input "**********"
click at [575, 454] on span "3RD Coast Genetics - Black Truffle - 7g" at bounding box center [518, 457] width 539 height 16
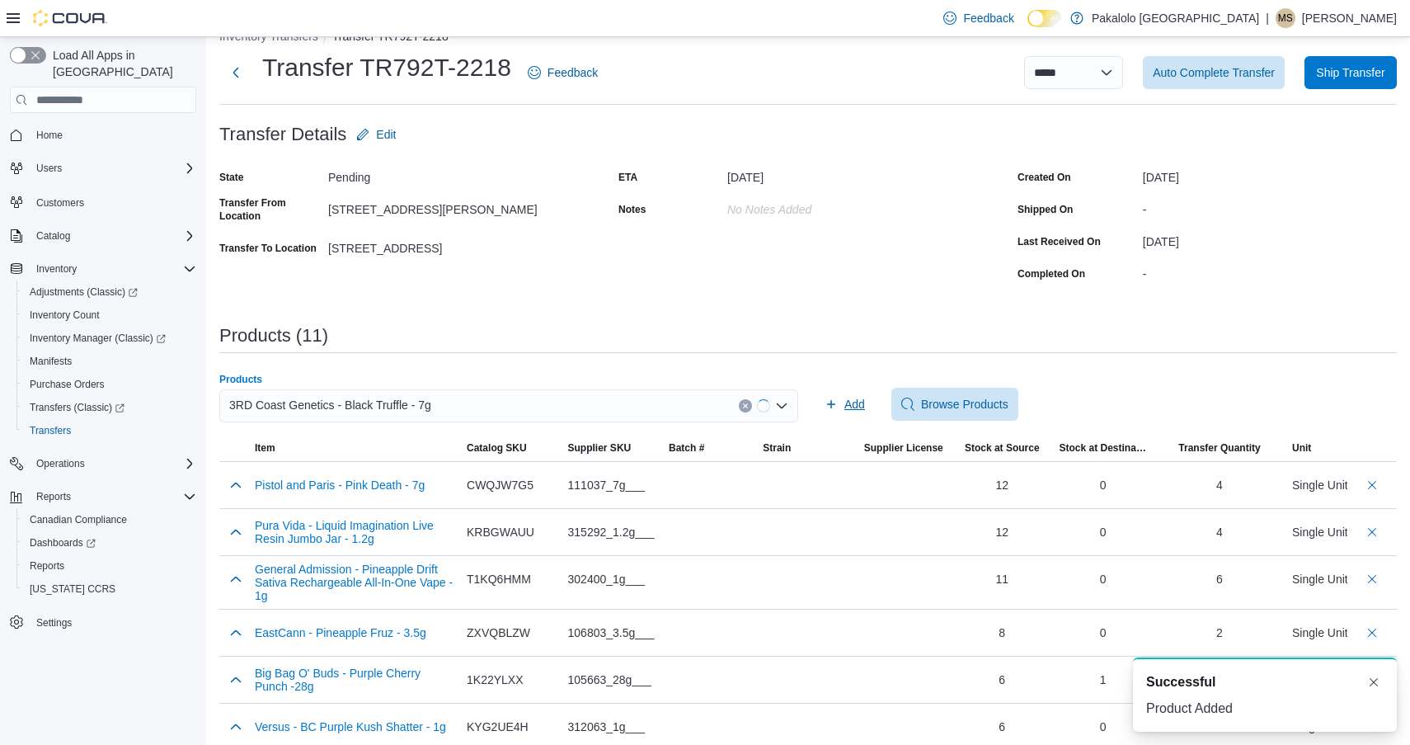
click at [828, 405] on icon "button" at bounding box center [831, 404] width 13 height 13
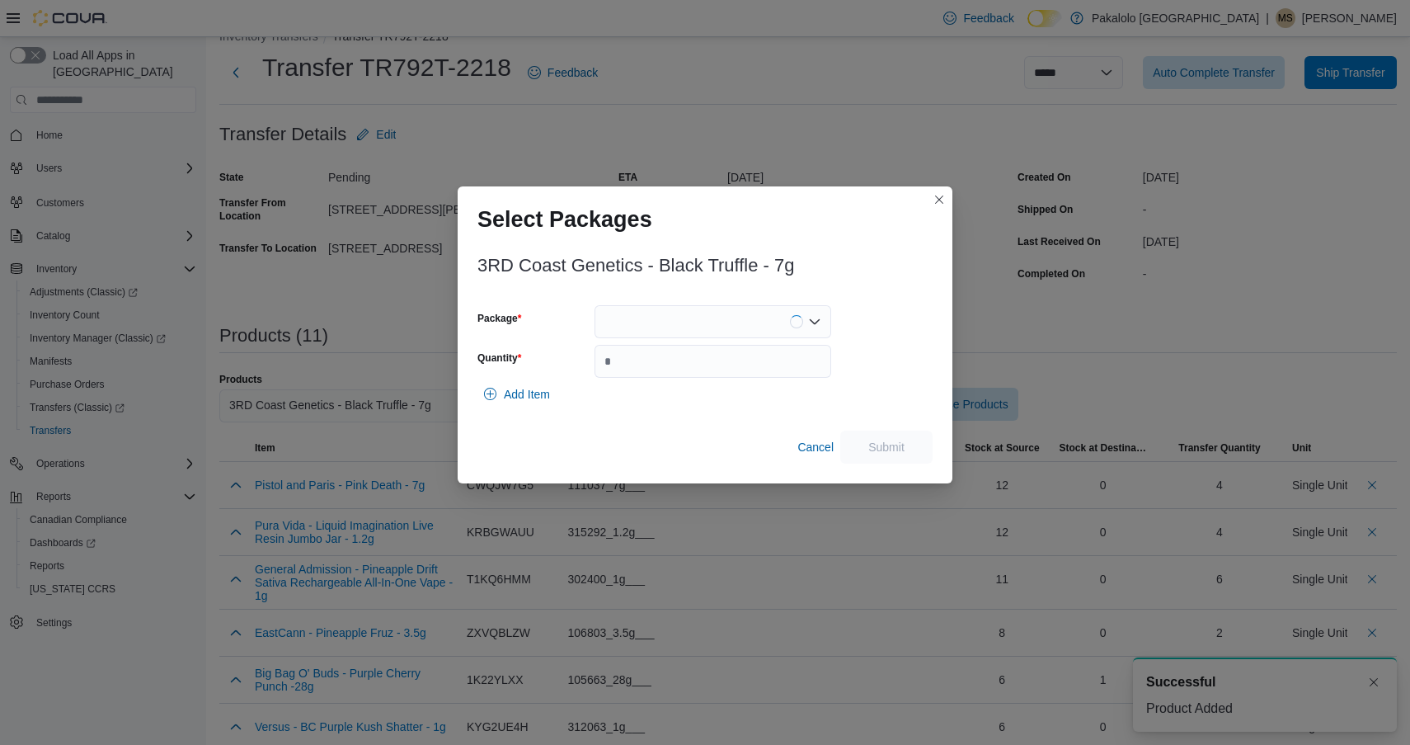
click at [709, 334] on div at bounding box center [713, 321] width 237 height 33
click at [693, 379] on span "2516G" at bounding box center [722, 373] width 197 height 16
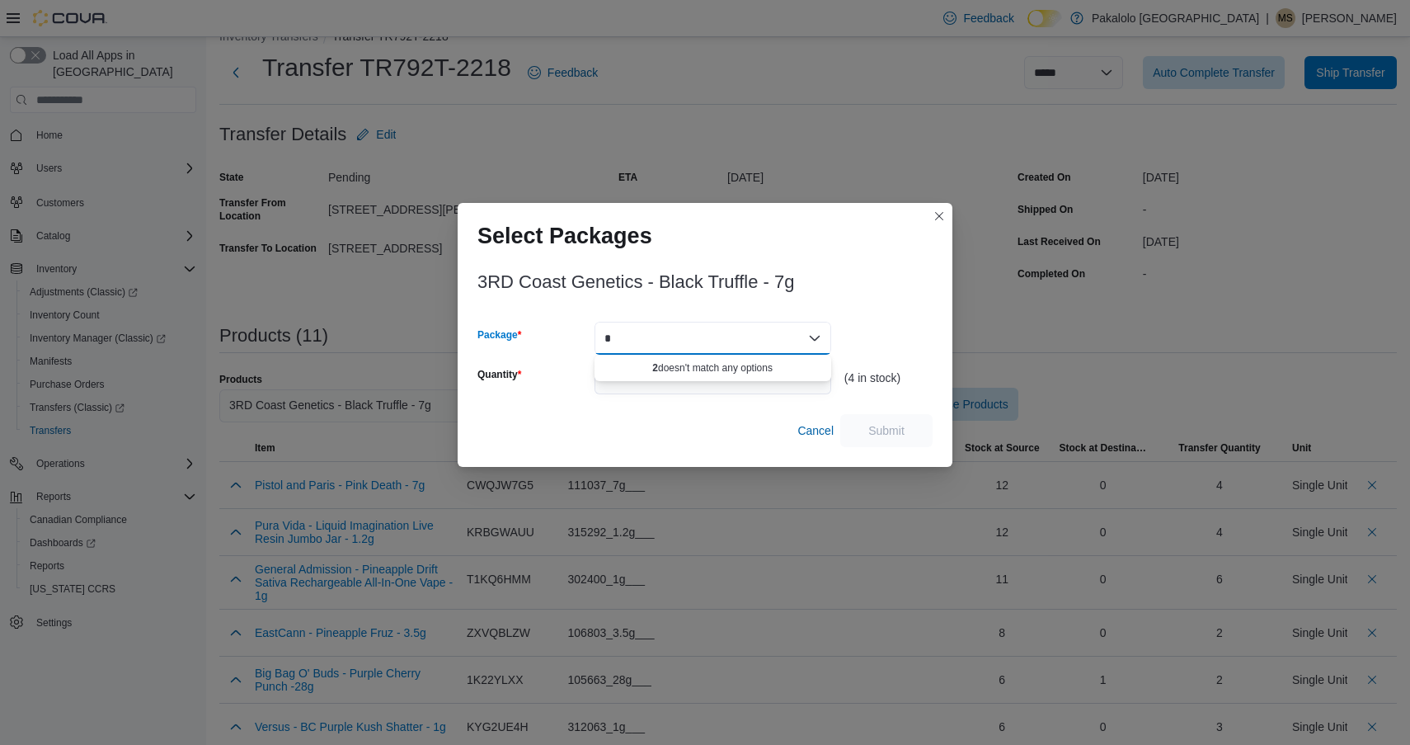
type input "*"
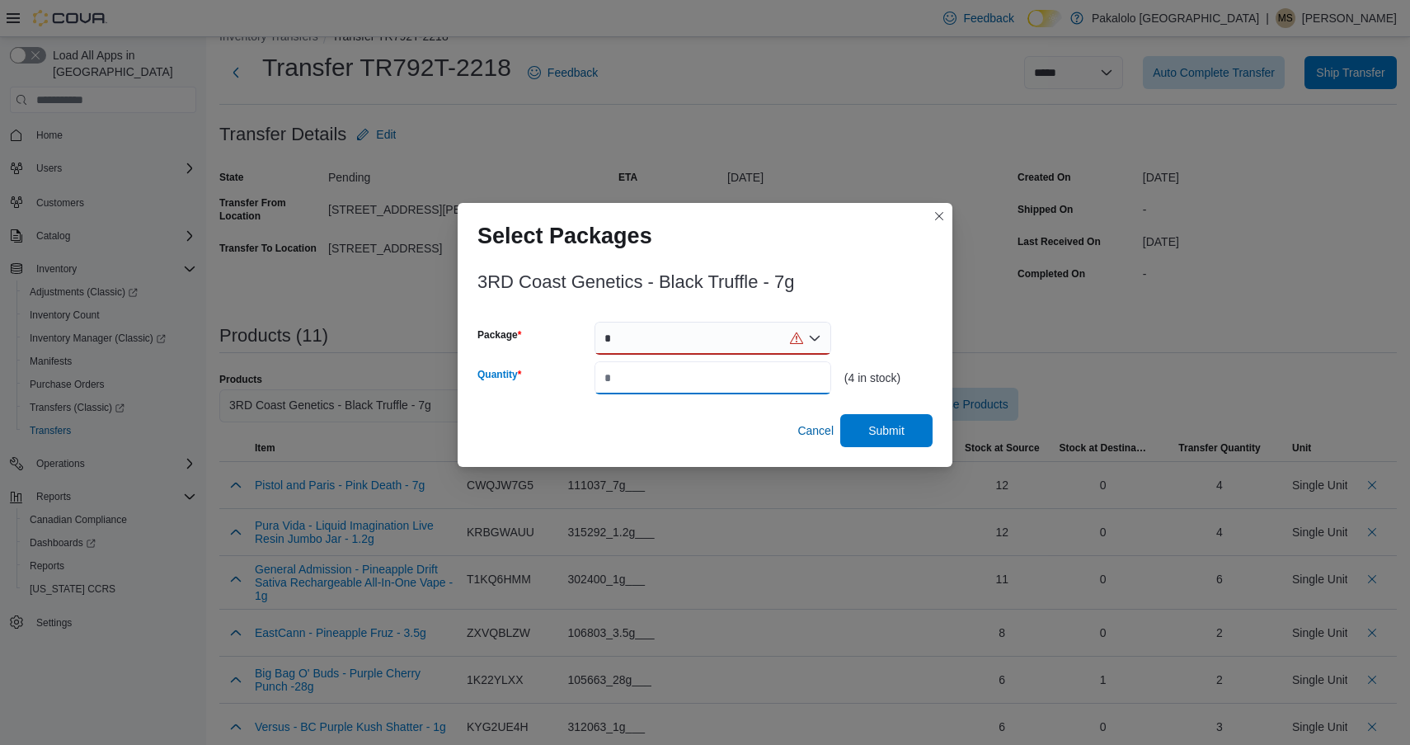
type input "*"
click at [697, 340] on div "*" at bounding box center [713, 338] width 237 height 33
click at [820, 320] on div "3RD Coast Genetics - Black Truffle - 7g Package 2516G Combo box. Selected. 2516…" at bounding box center [705, 354] width 455 height 185
click at [878, 434] on span "Submit" at bounding box center [887, 429] width 36 height 16
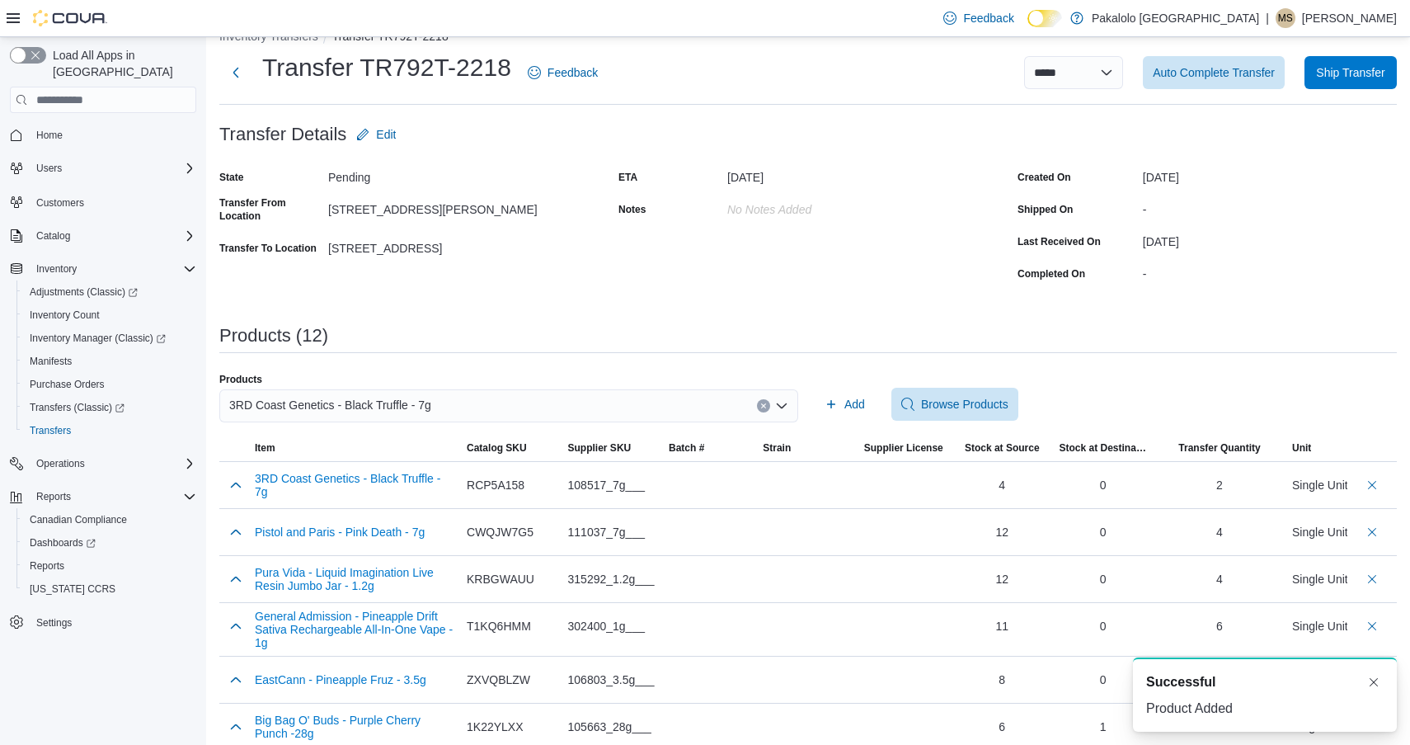
click at [665, 400] on div "3RD Coast Genetics - Black Truffle - 7g" at bounding box center [508, 405] width 579 height 33
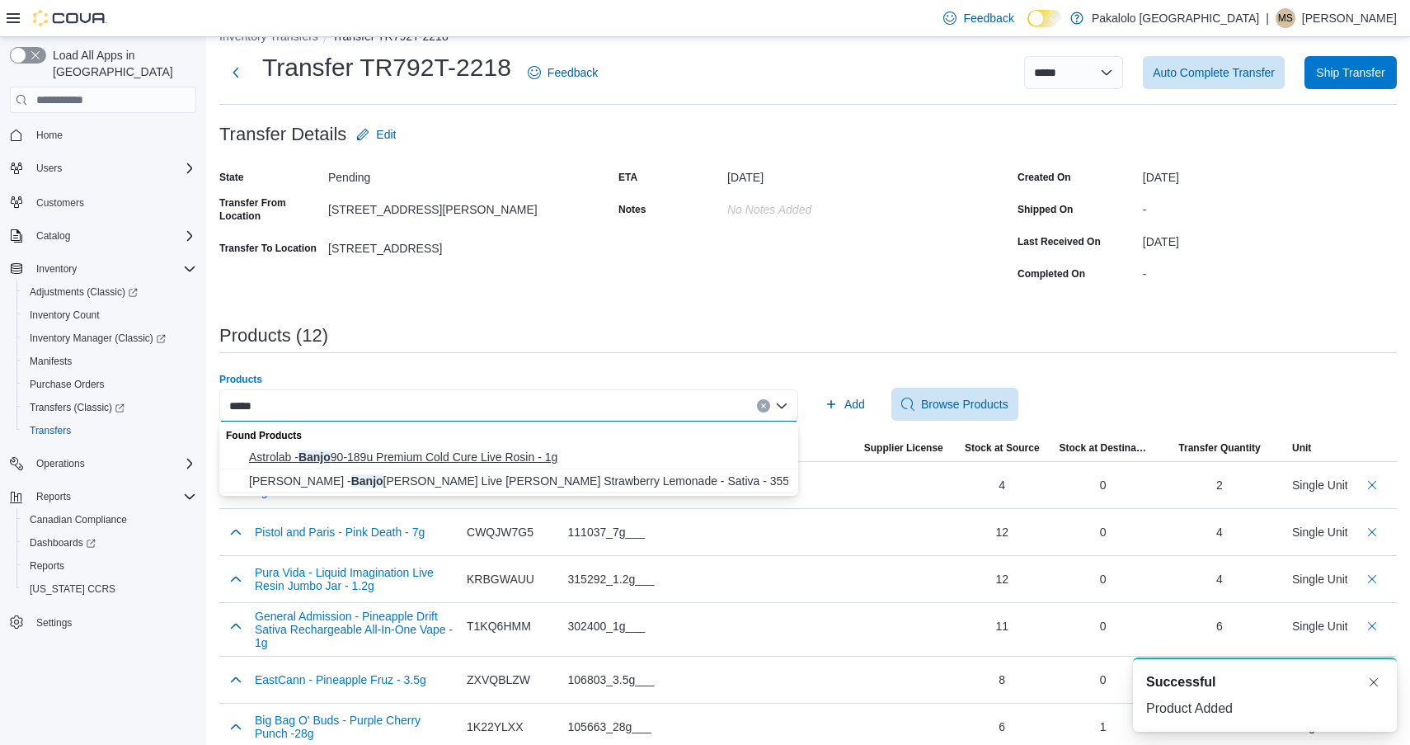
type input "*****"
click at [591, 464] on span "Astrolab - Banjo 90-189u Premium Cold Cure Live Rosin - 1g" at bounding box center [518, 457] width 539 height 16
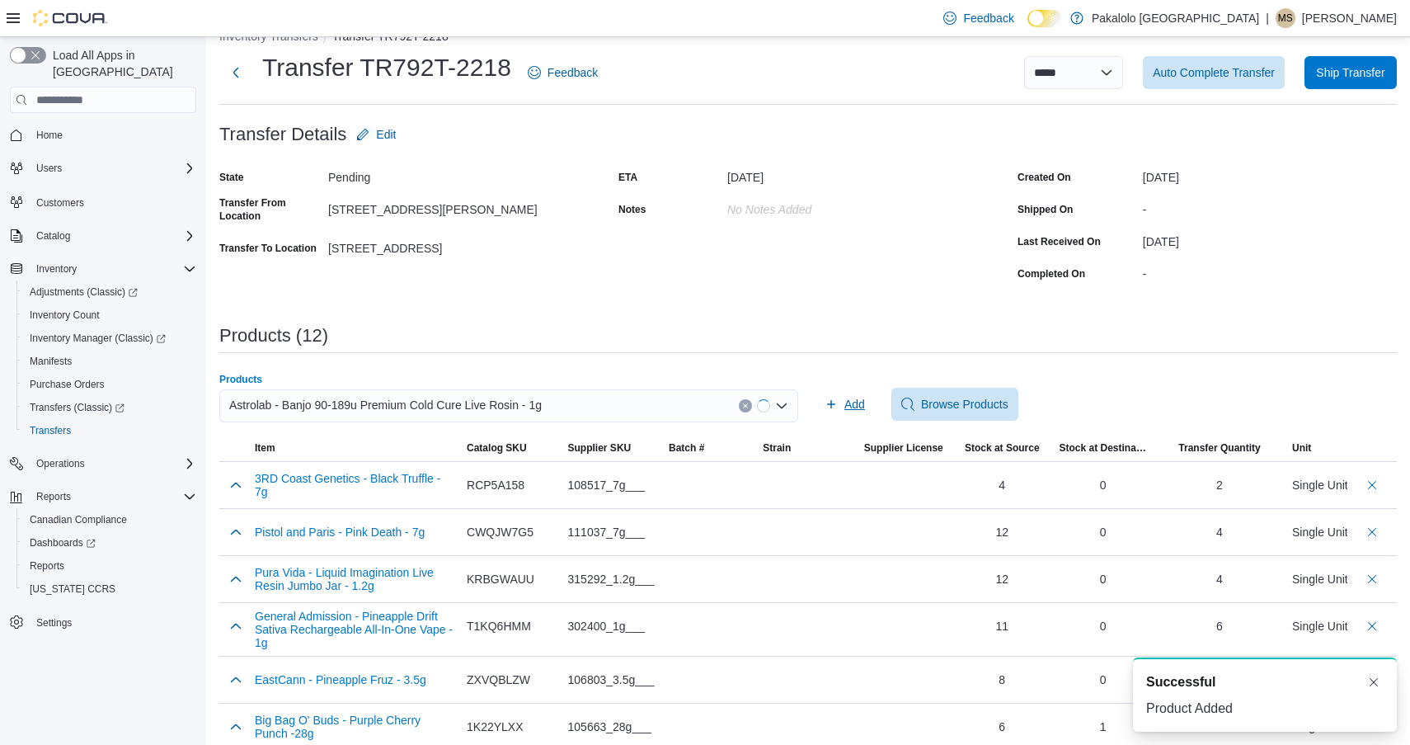
click at [838, 405] on span "Add" at bounding box center [845, 404] width 40 height 33
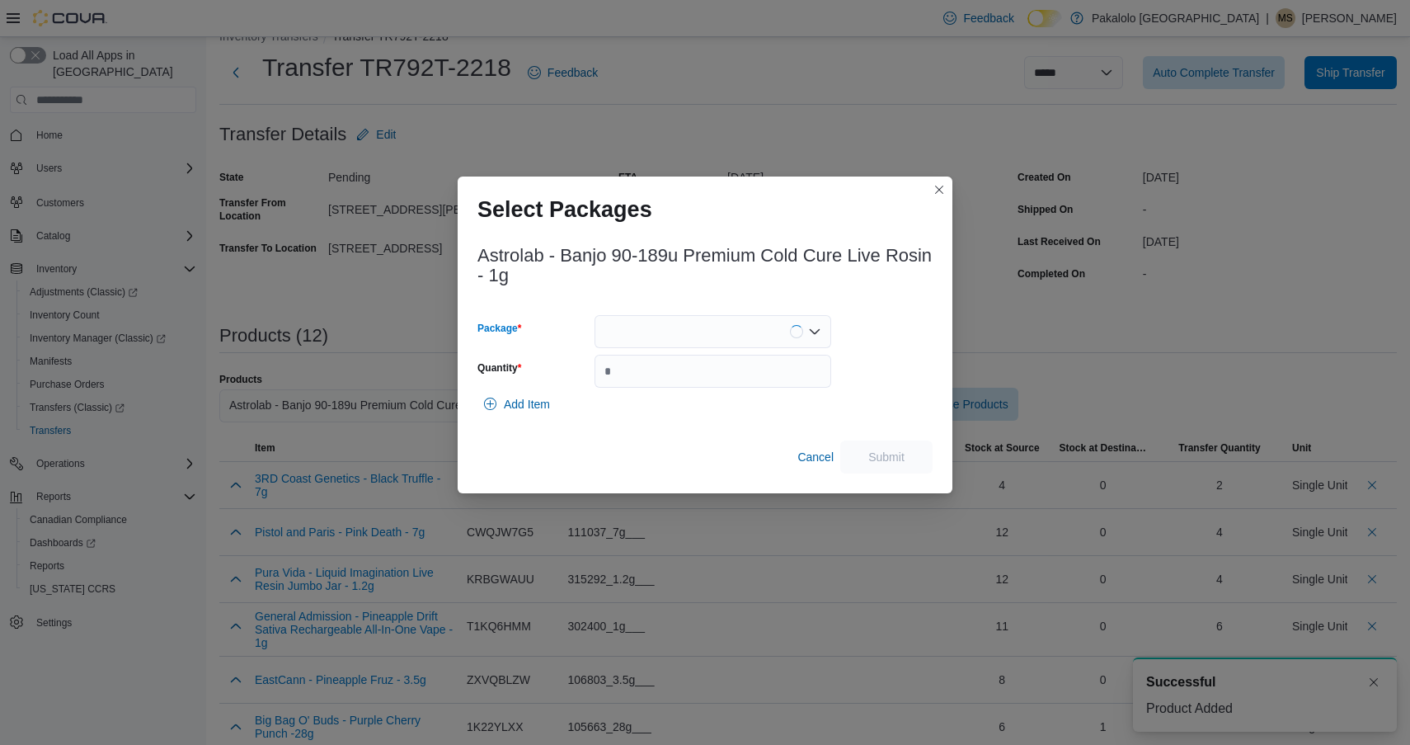
click at [719, 335] on div at bounding box center [713, 331] width 237 height 33
click at [716, 384] on span "W02356553-1" at bounding box center [722, 383] width 197 height 16
click at [716, 384] on input "Quantity" at bounding box center [713, 371] width 237 height 33
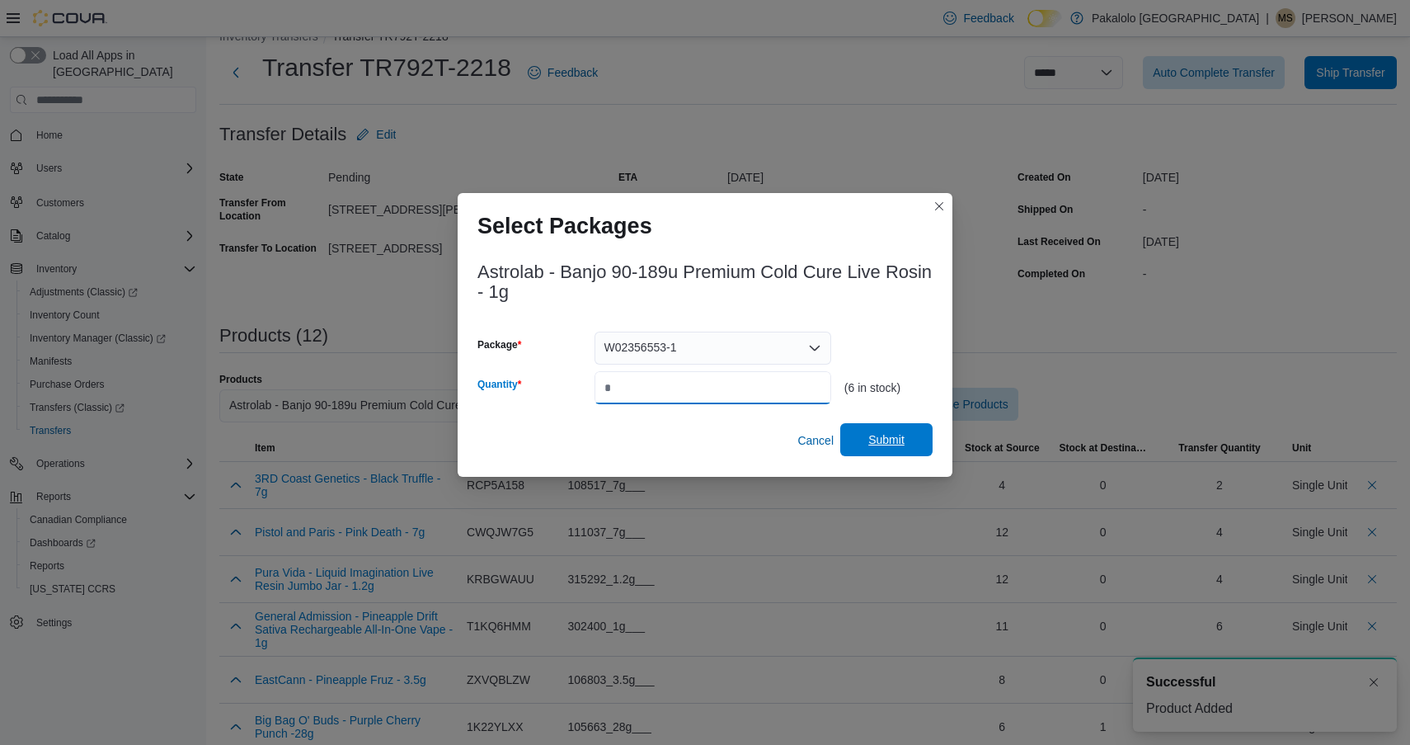
type input "*"
click at [896, 428] on span "Submit" at bounding box center [886, 439] width 73 height 33
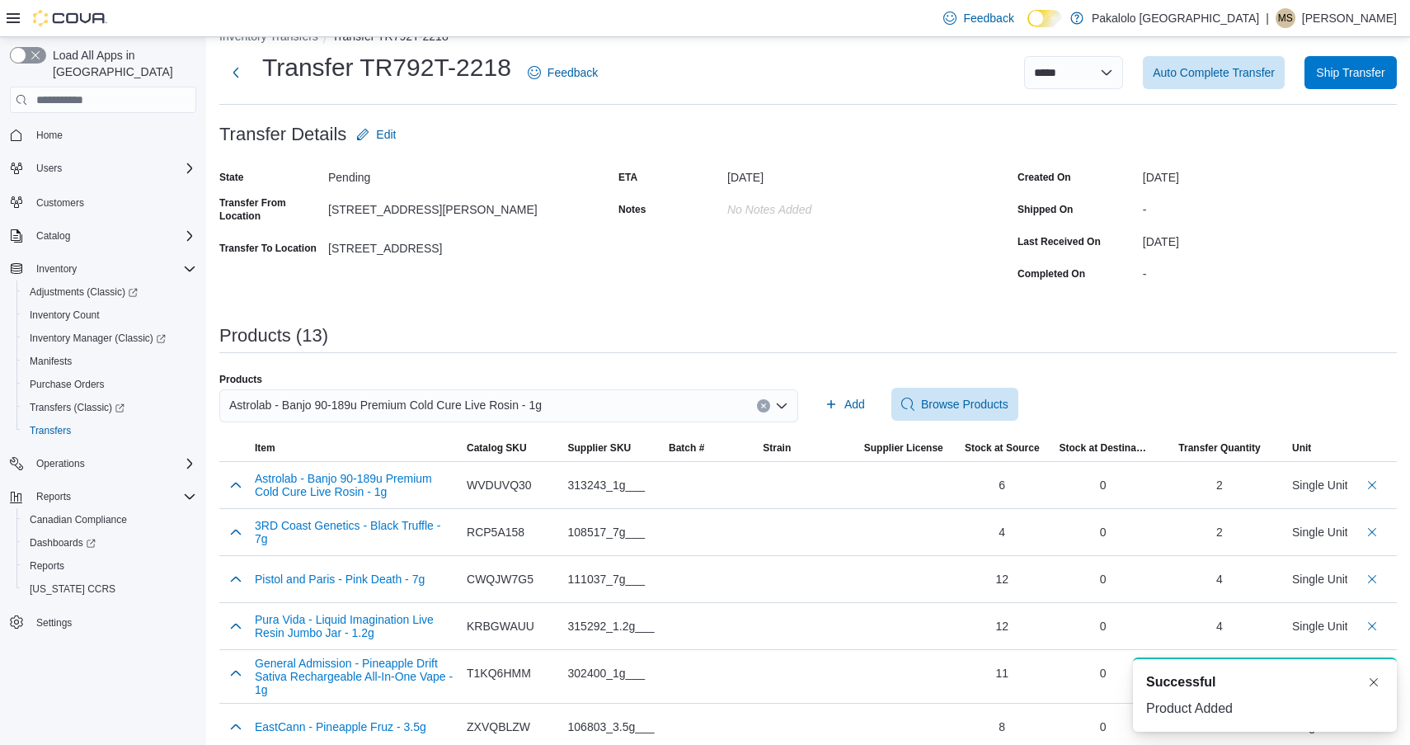
click at [624, 403] on div "Astrolab - Banjo 90-189u Premium Cold Cure Live Rosin - 1g" at bounding box center [508, 405] width 579 height 33
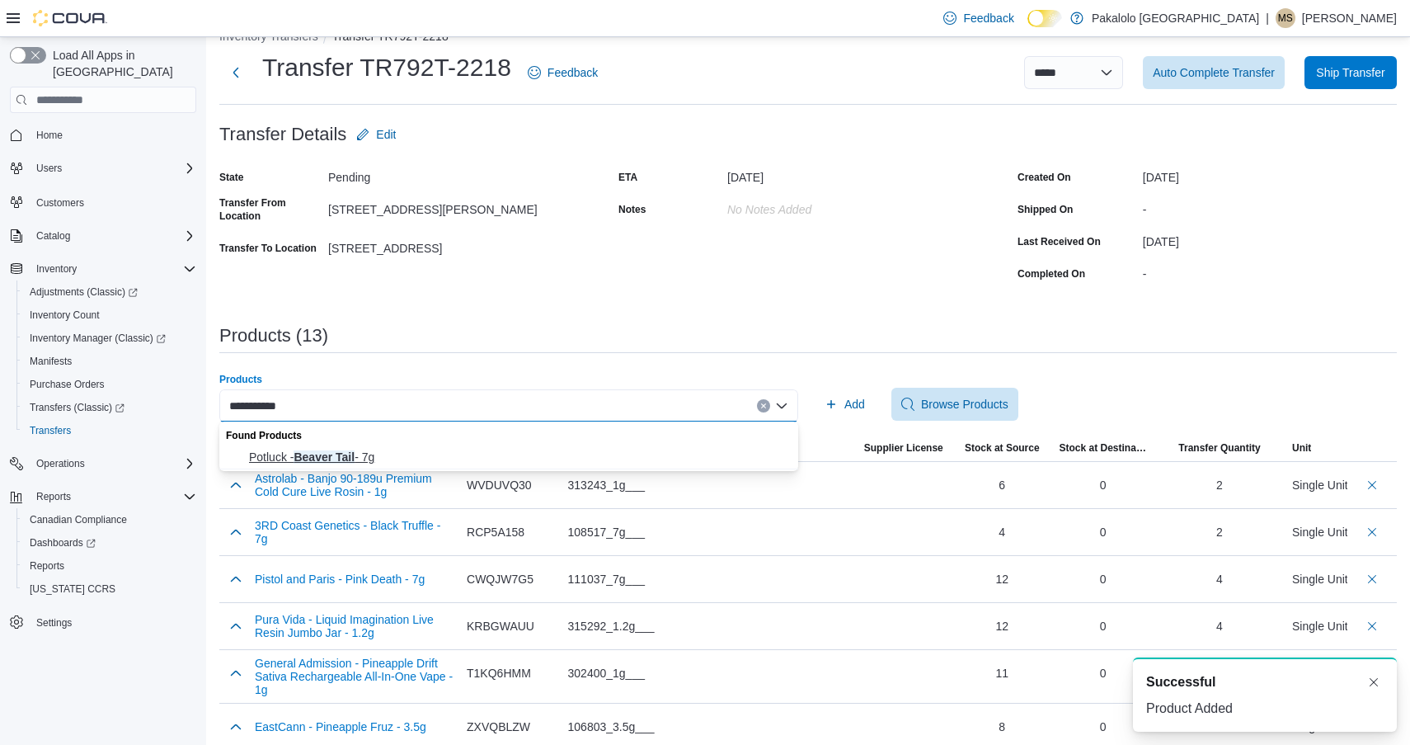
type input "**********"
click at [581, 445] on button "Potluck - Beaver Tail - 7g" at bounding box center [508, 457] width 579 height 24
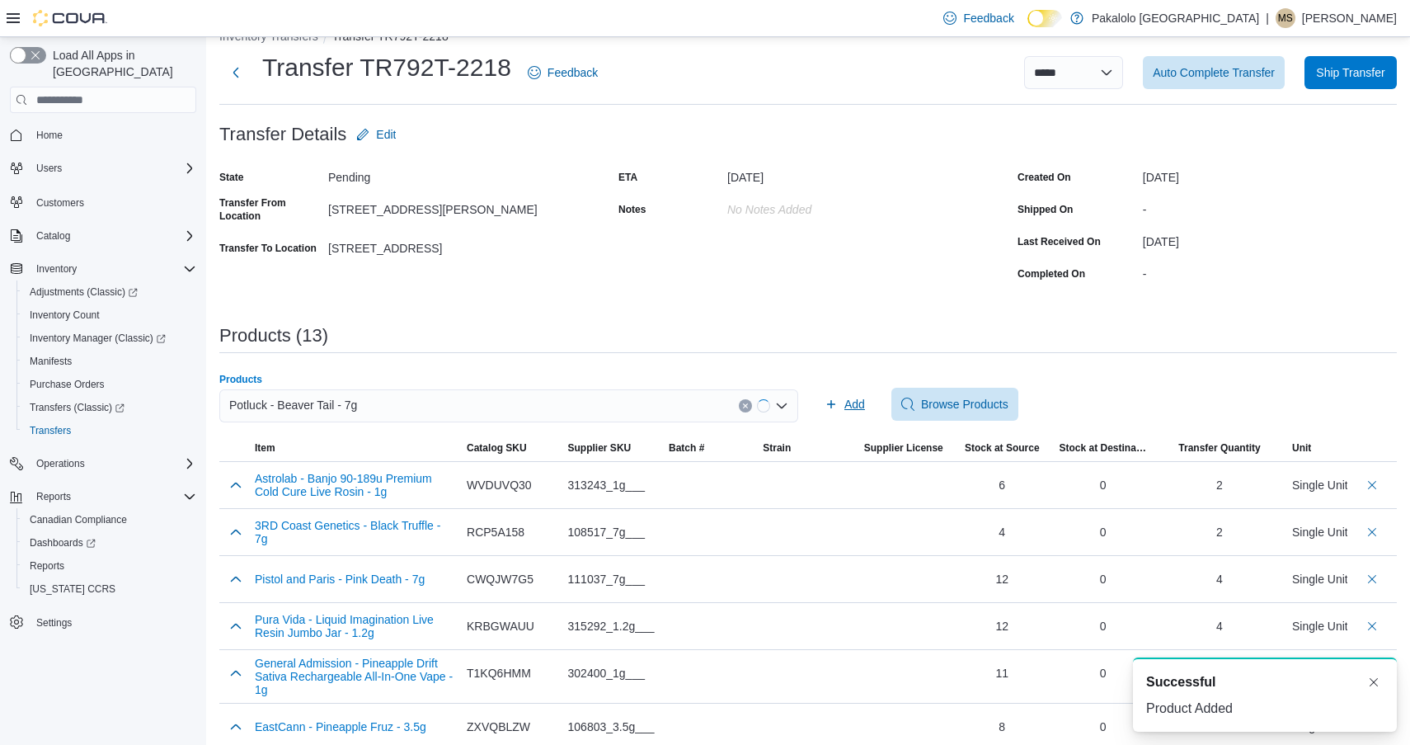
click at [859, 392] on span "Add" at bounding box center [845, 404] width 40 height 33
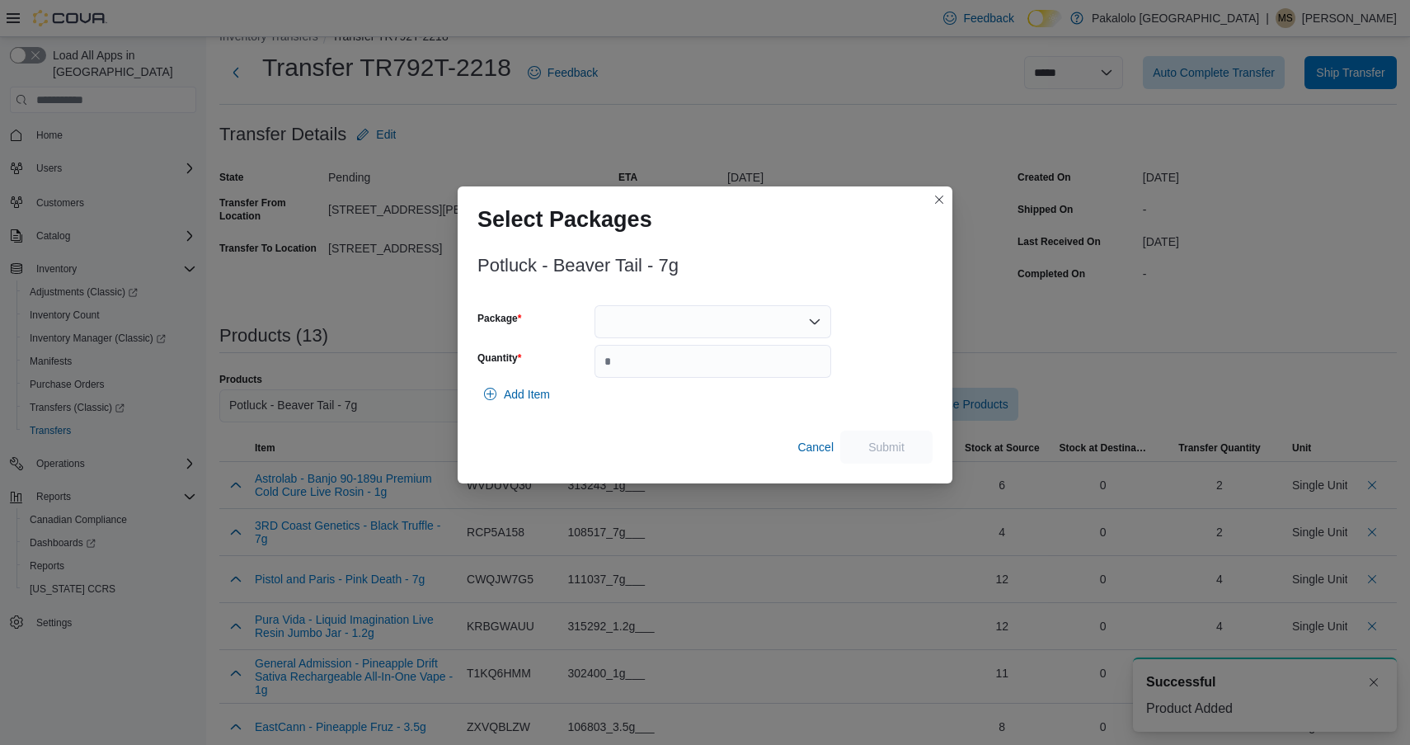
click at [761, 329] on div at bounding box center [713, 321] width 237 height 33
click at [752, 374] on span "BVT0525" at bounding box center [722, 373] width 197 height 16
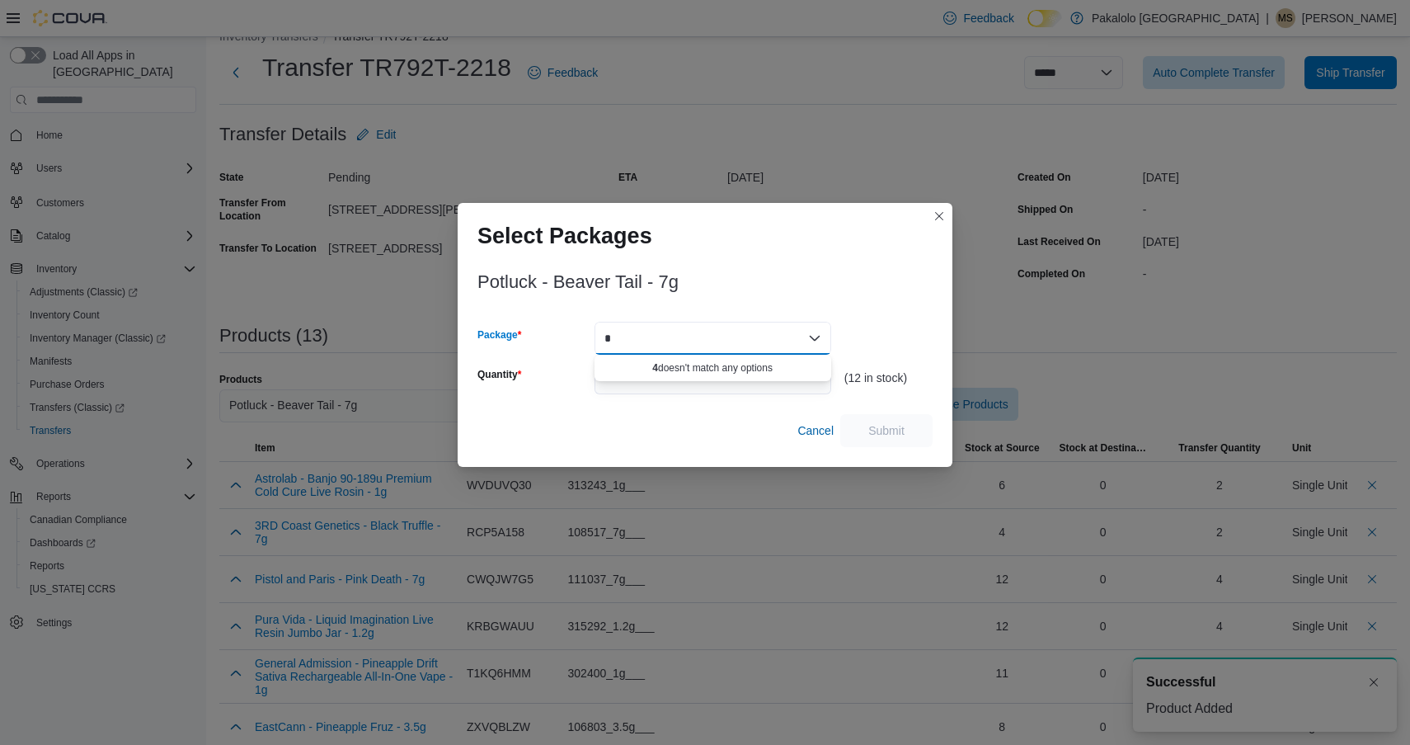
type input "*"
click at [751, 376] on input "Quantity" at bounding box center [713, 377] width 237 height 33
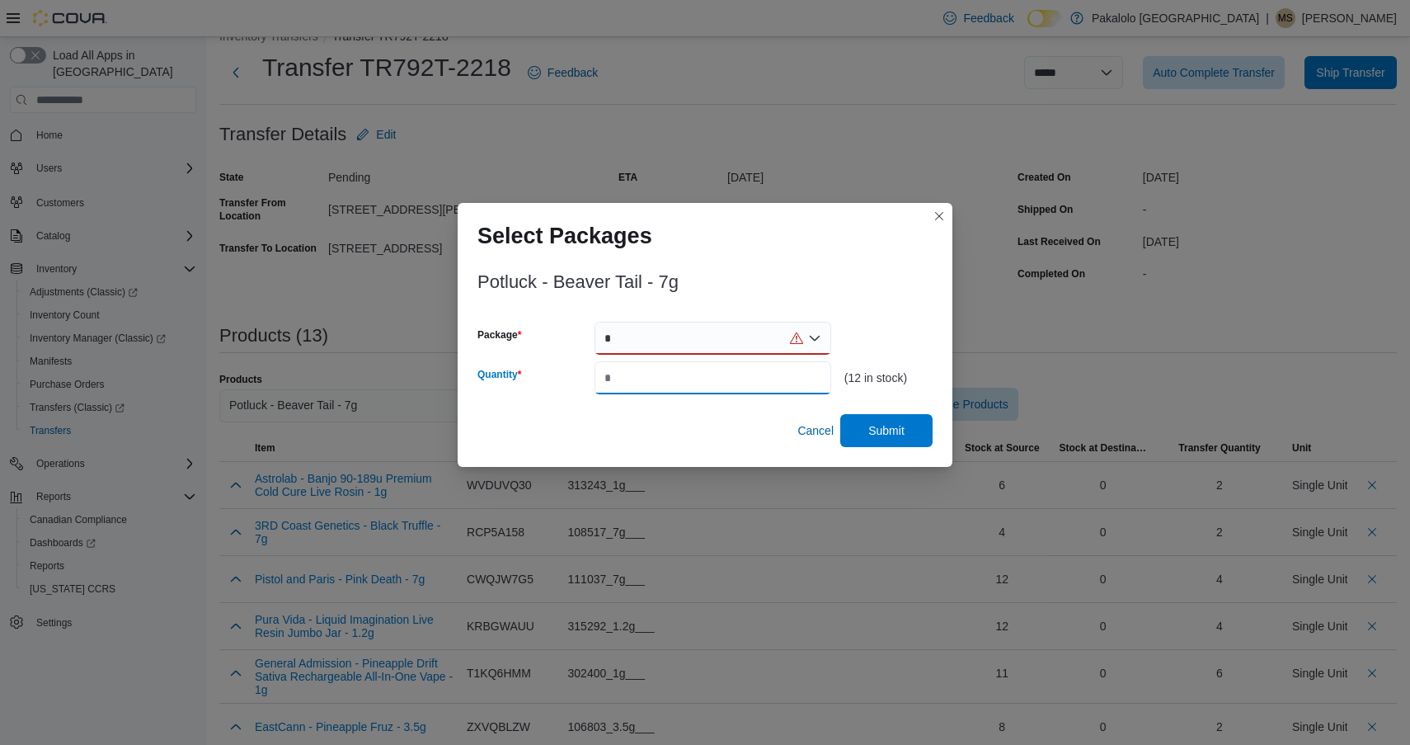
type input "*"
click at [745, 342] on div "*" at bounding box center [713, 338] width 237 height 33
click at [857, 416] on span "Submit" at bounding box center [886, 429] width 73 height 33
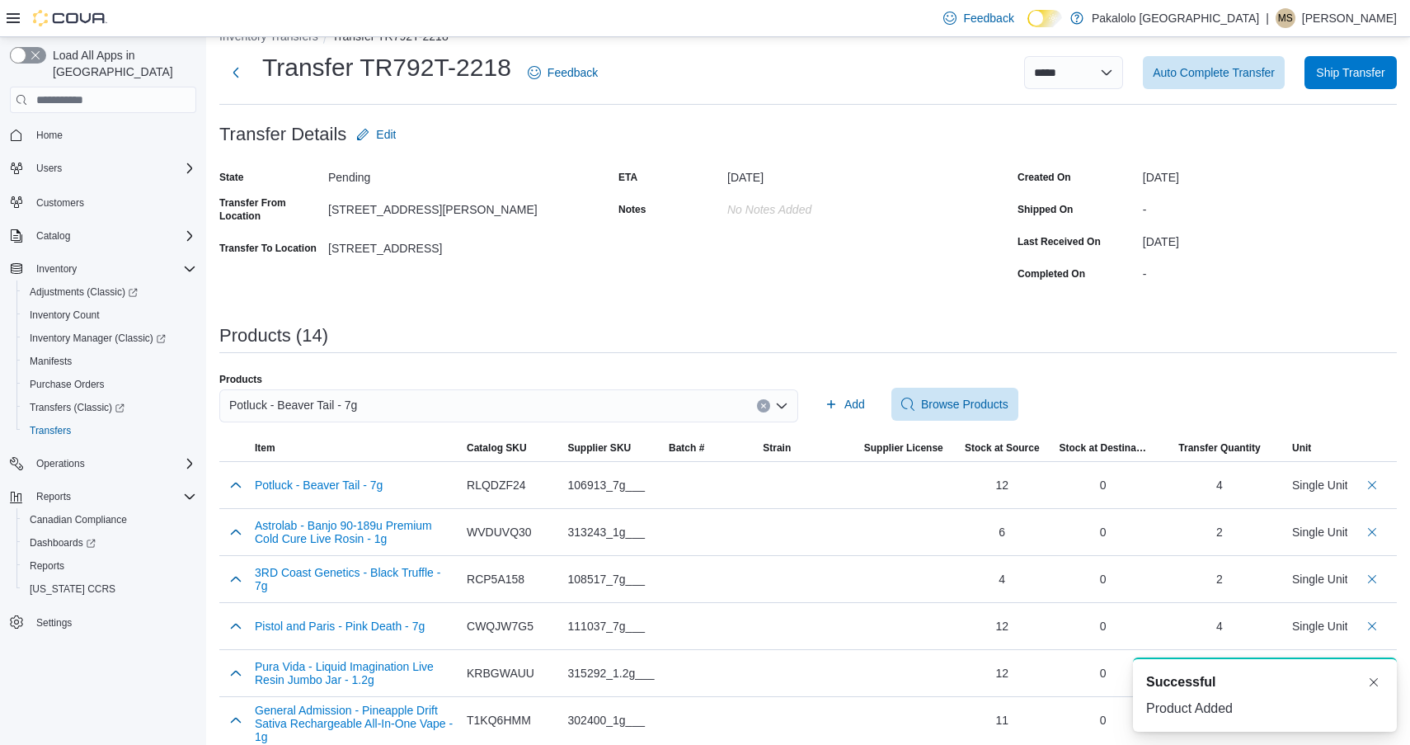
click at [624, 407] on div "Potluck - Beaver Tail - 7g" at bounding box center [508, 405] width 579 height 33
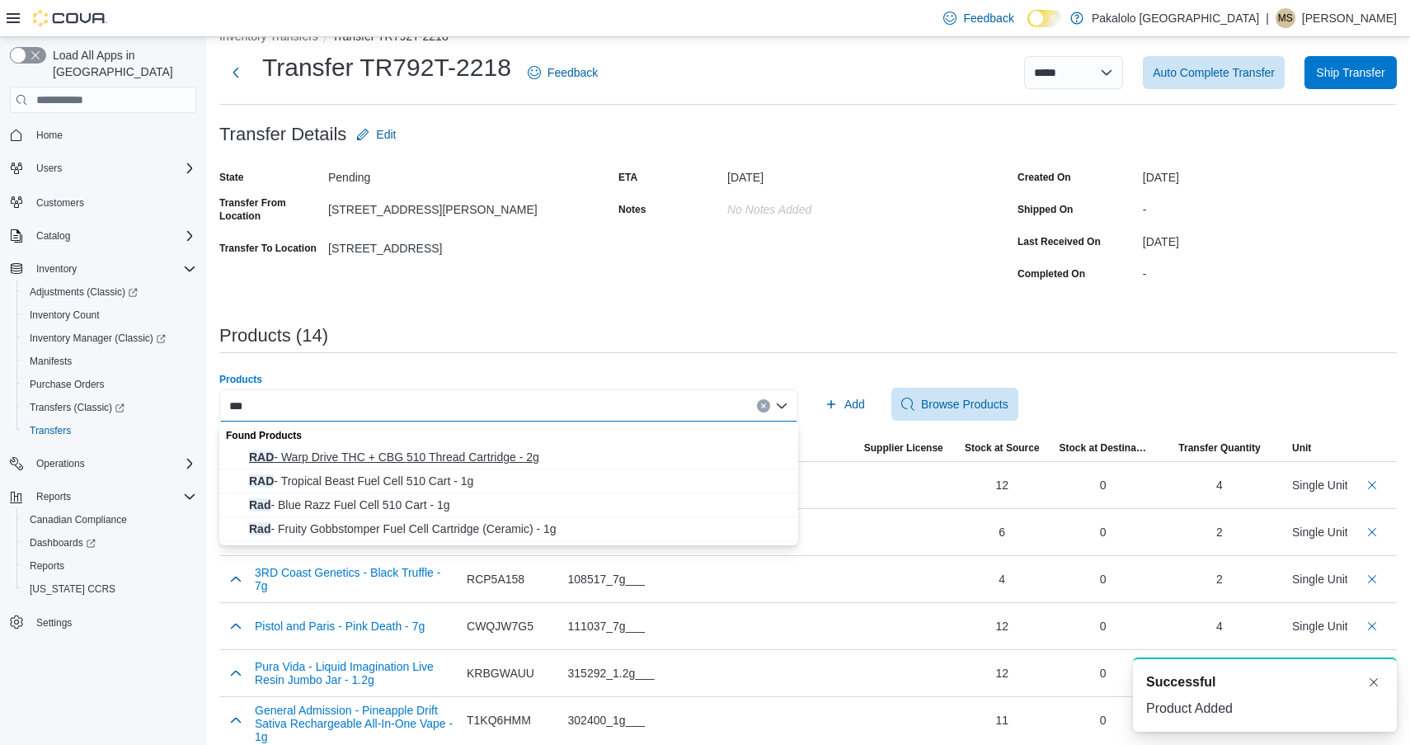
type input "***"
click at [500, 457] on span "RAD - Warp Drive THC + CBG 510 Thread Cartridge - 2g" at bounding box center [518, 457] width 539 height 16
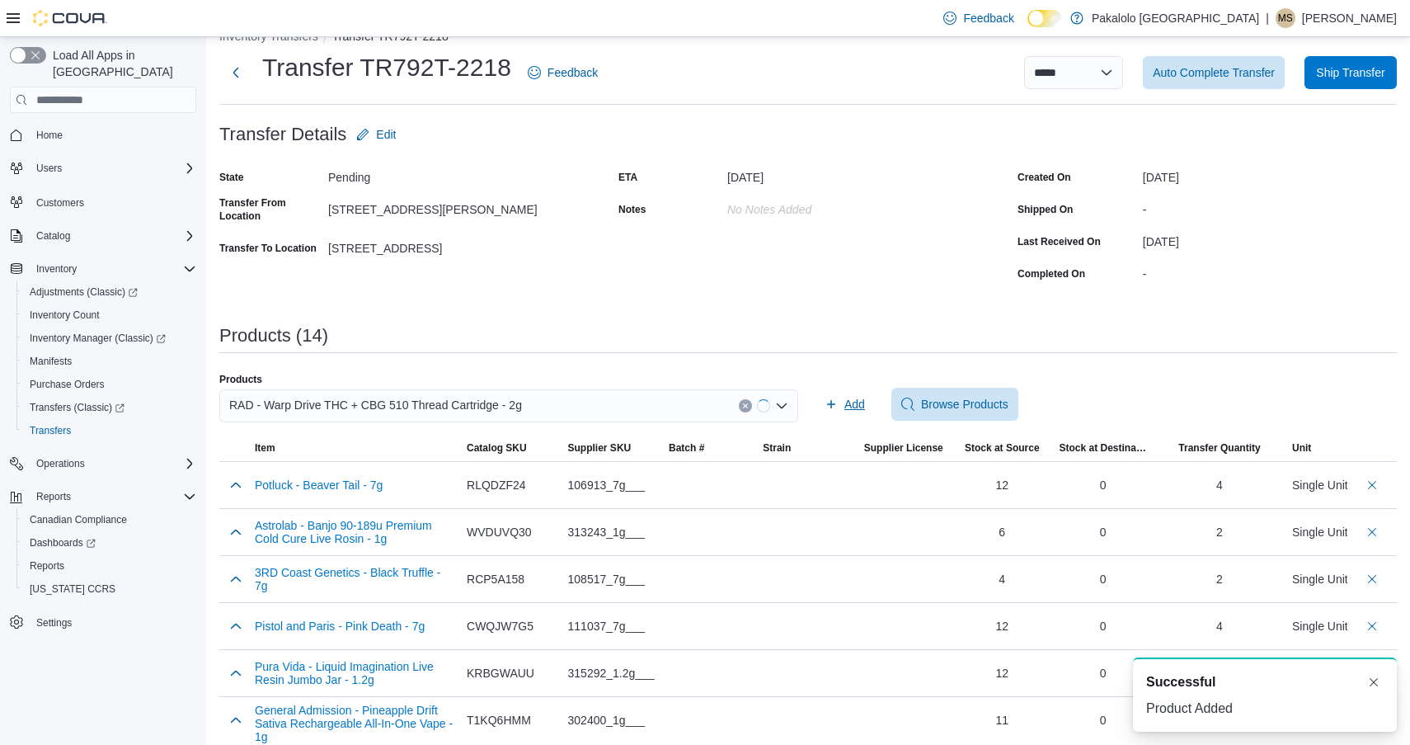
click at [818, 411] on button "Add" at bounding box center [845, 404] width 54 height 33
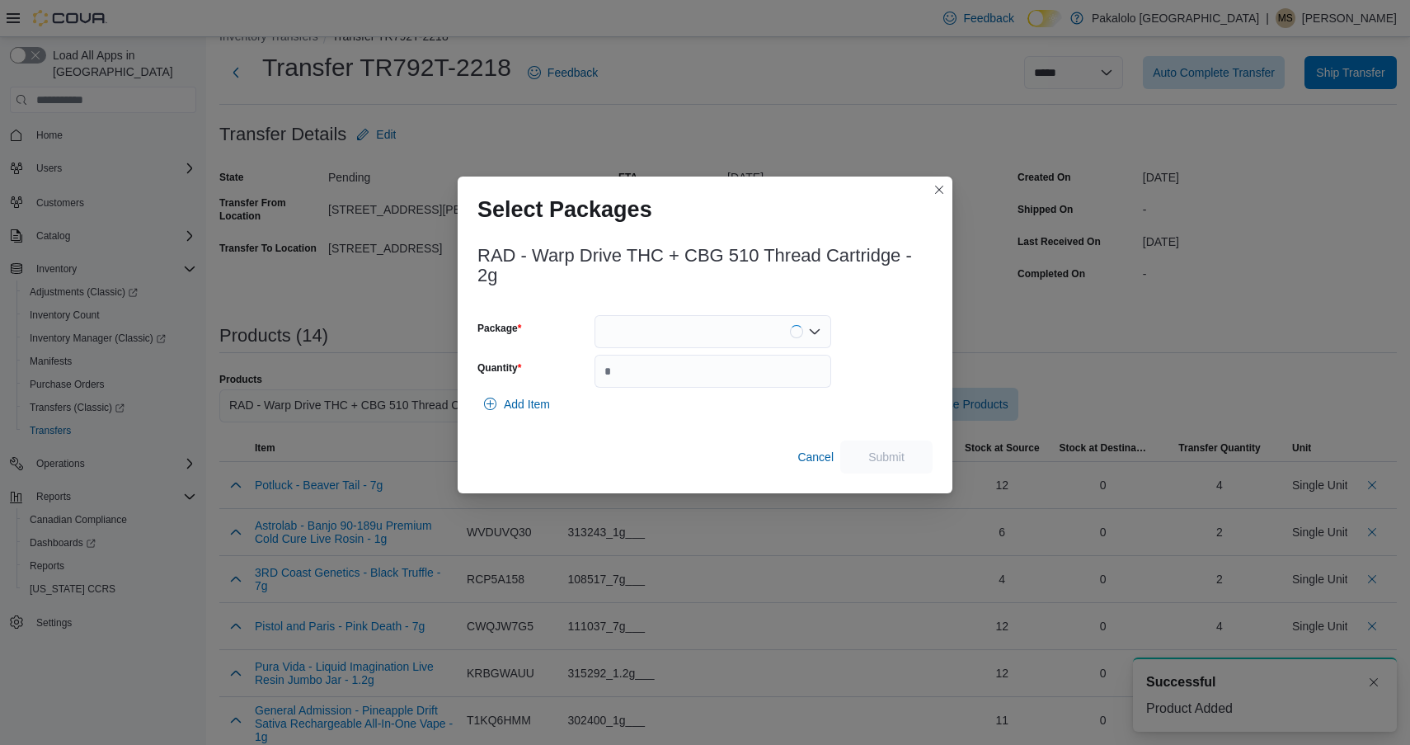
click at [737, 327] on div at bounding box center [713, 331] width 237 height 33
click at [732, 387] on span "EAG753A" at bounding box center [722, 383] width 197 height 16
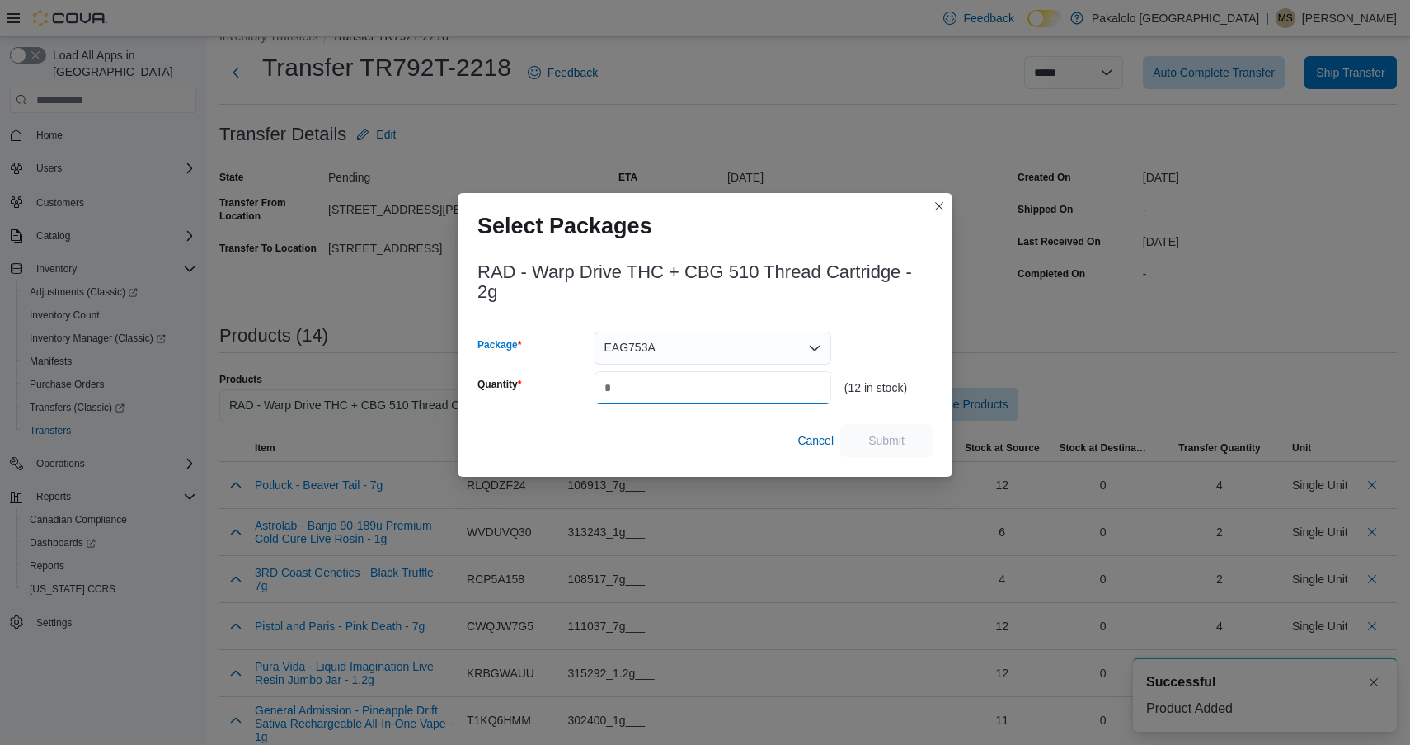
click at [732, 387] on input "Quantity" at bounding box center [713, 387] width 237 height 33
type input "*"
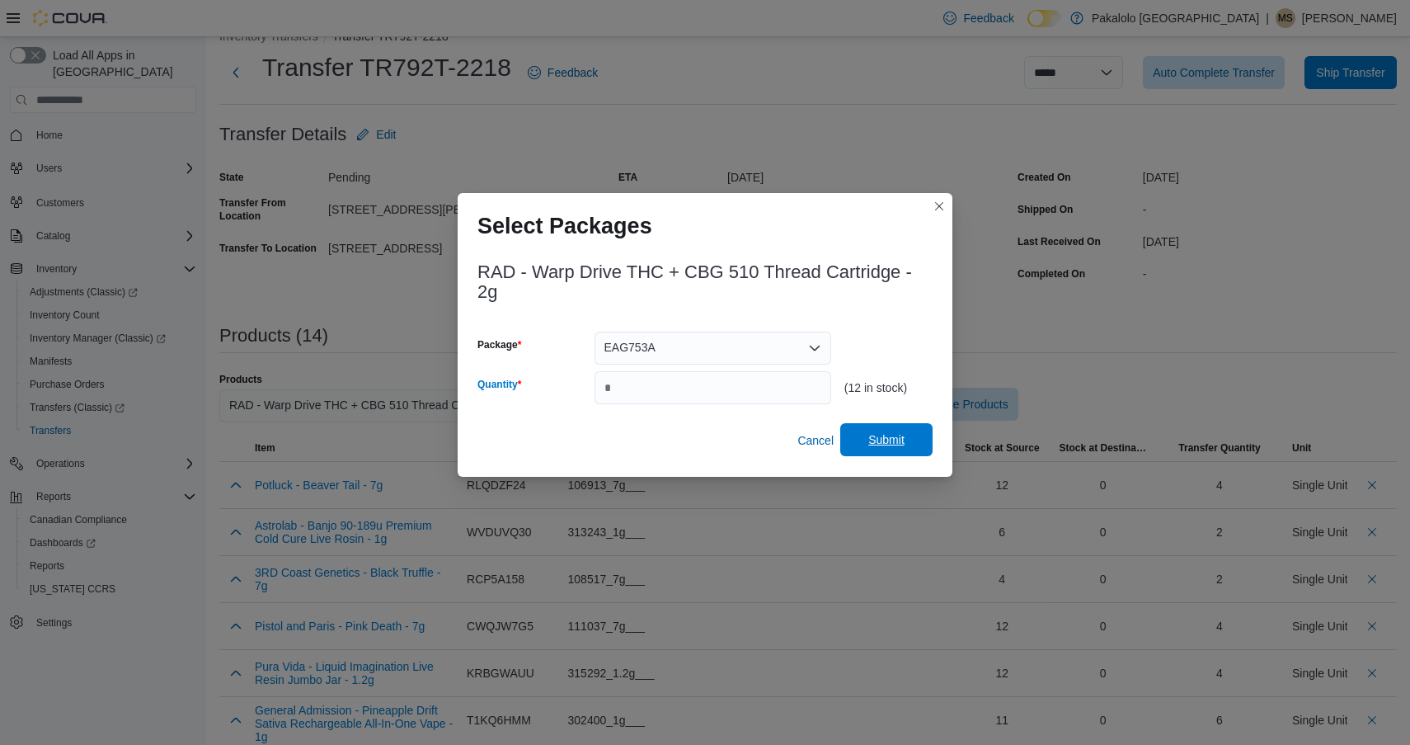
click at [899, 449] on span "Submit" at bounding box center [886, 439] width 73 height 33
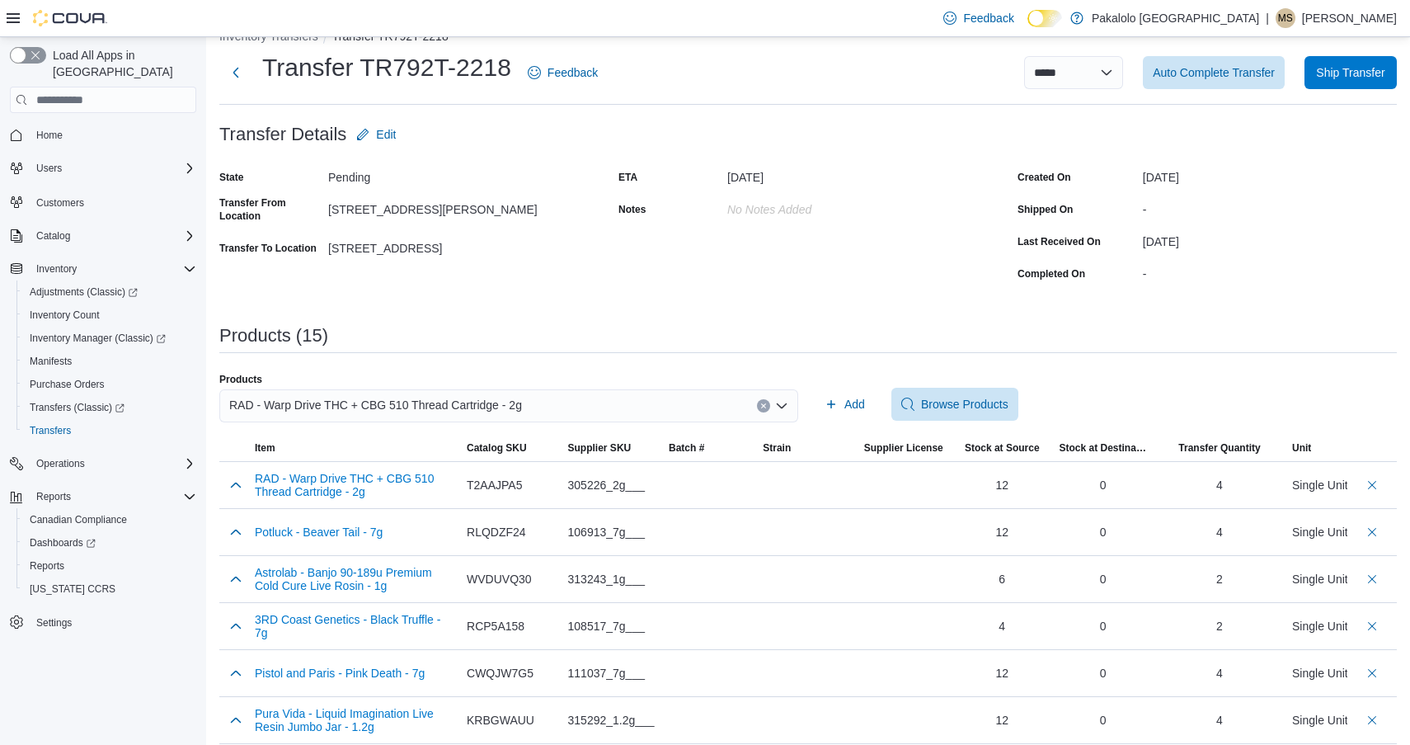
click at [606, 406] on div "RAD - Warp Drive THC + CBG 510 Thread Cartridge - 2g" at bounding box center [508, 405] width 579 height 33
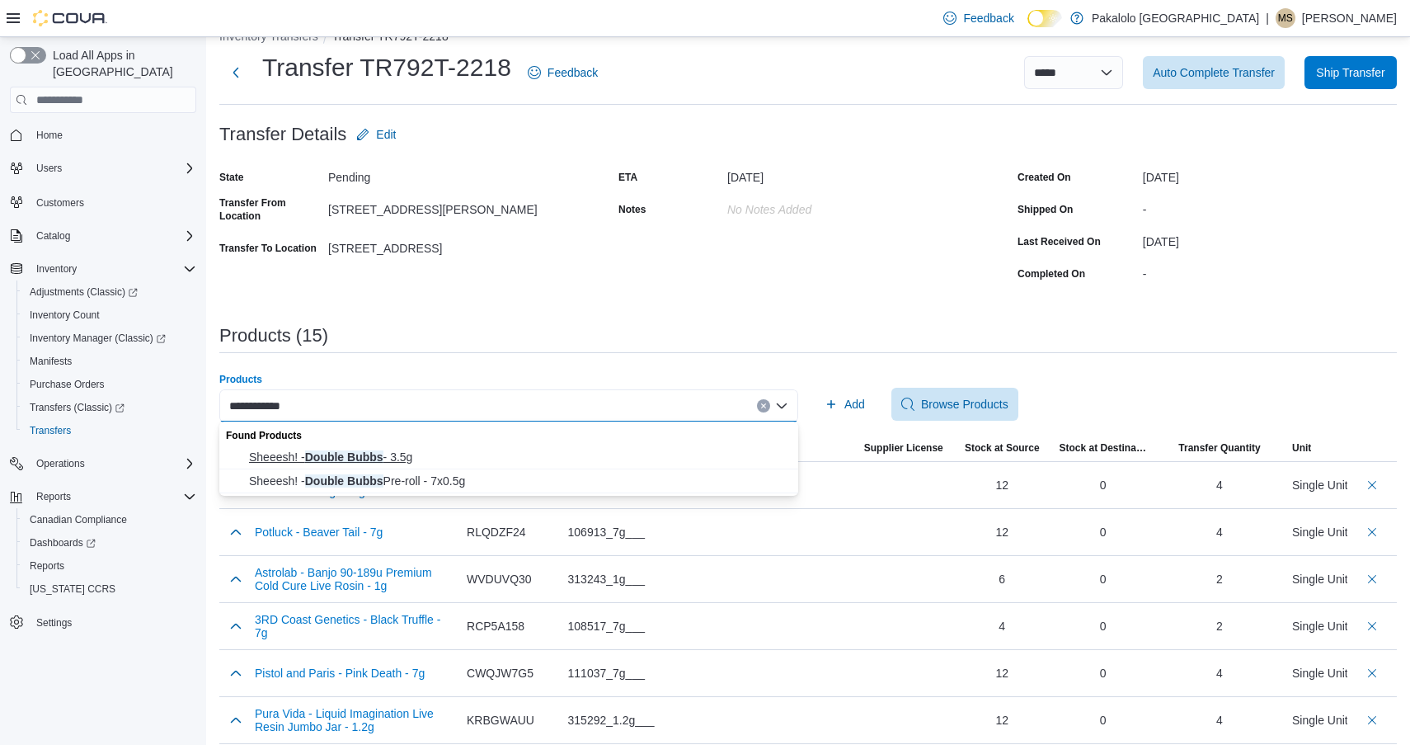
type input "**********"
click at [369, 456] on span "Sheeesh! - Double Bubbs - 3.5g" at bounding box center [518, 457] width 539 height 16
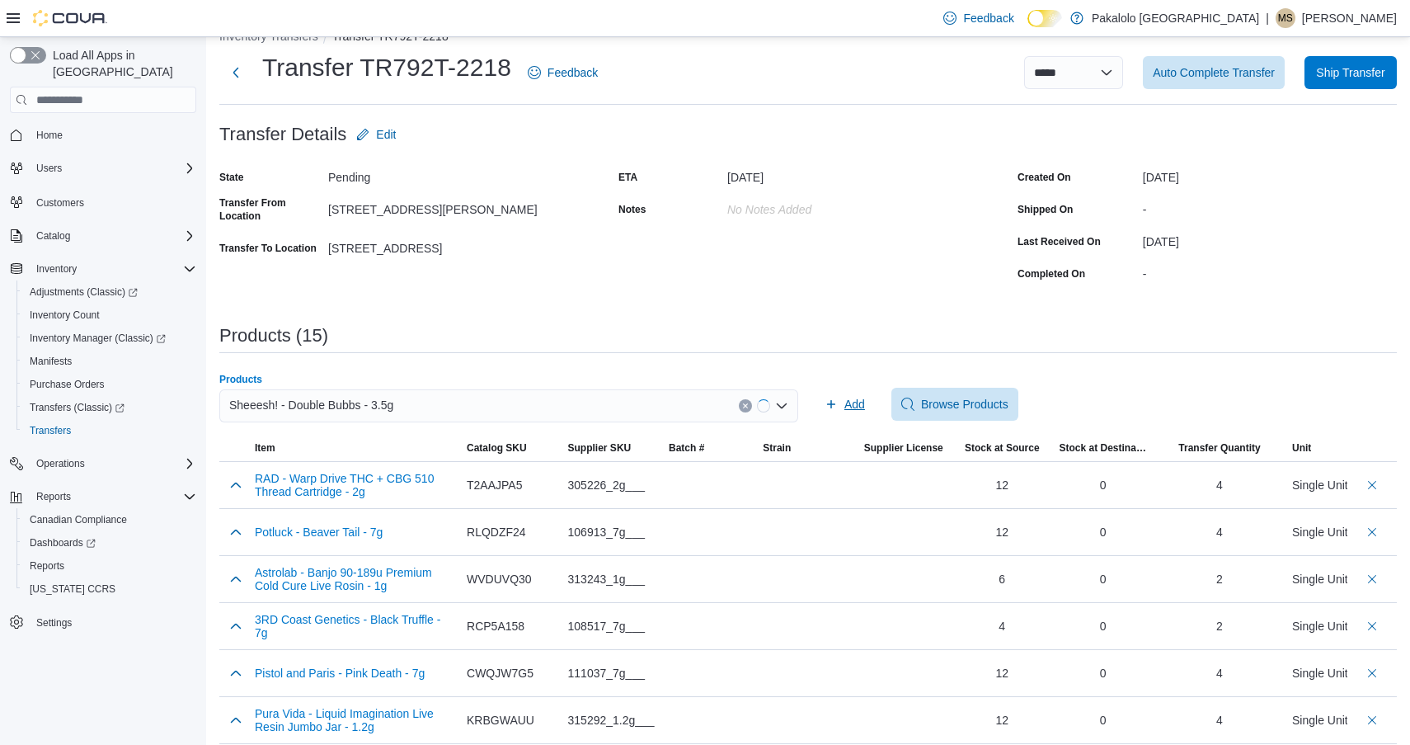
click at [859, 403] on span "Add" at bounding box center [855, 404] width 21 height 16
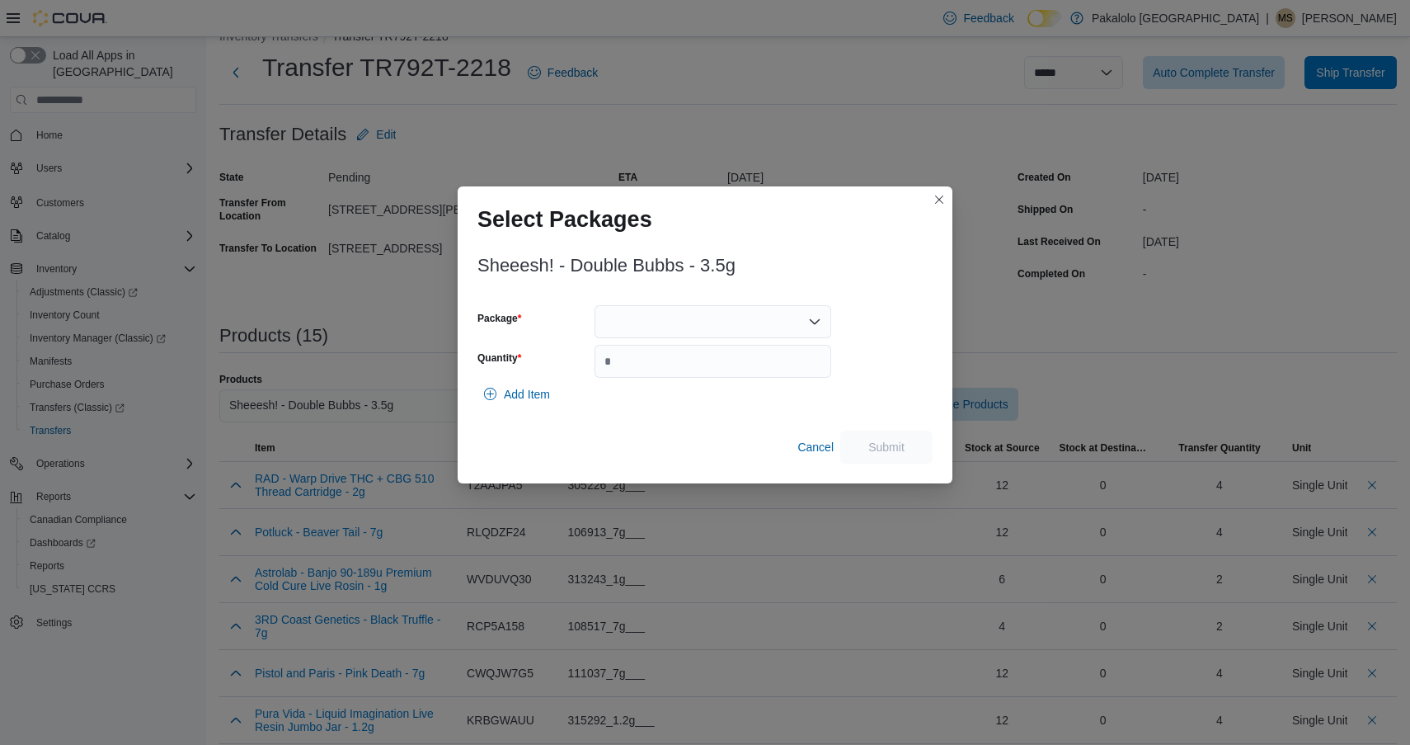
click at [730, 322] on div at bounding box center [713, 321] width 237 height 33
click at [723, 364] on button "L25197C" at bounding box center [713, 374] width 237 height 24
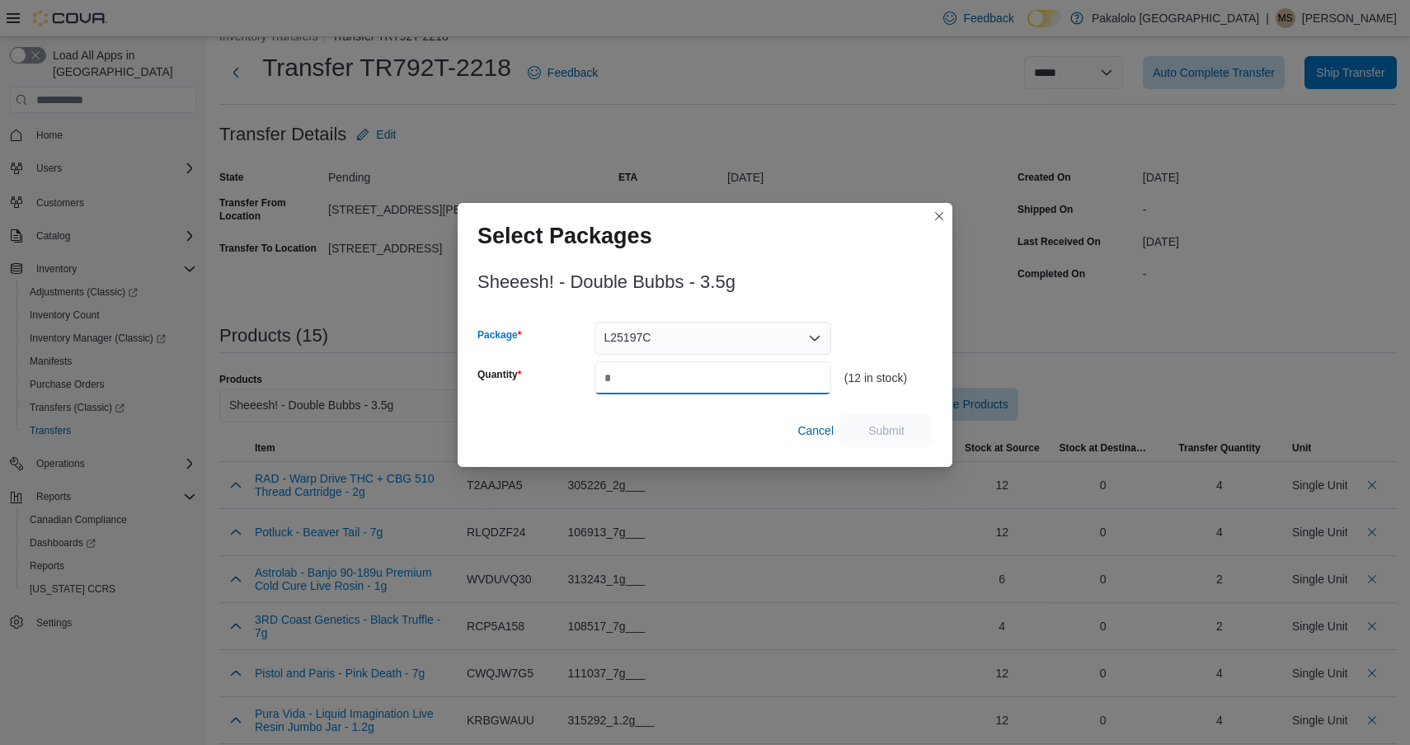
click at [723, 364] on input "Quantity" at bounding box center [713, 377] width 237 height 33
type input "*"
click at [873, 424] on span "Submit" at bounding box center [887, 429] width 36 height 16
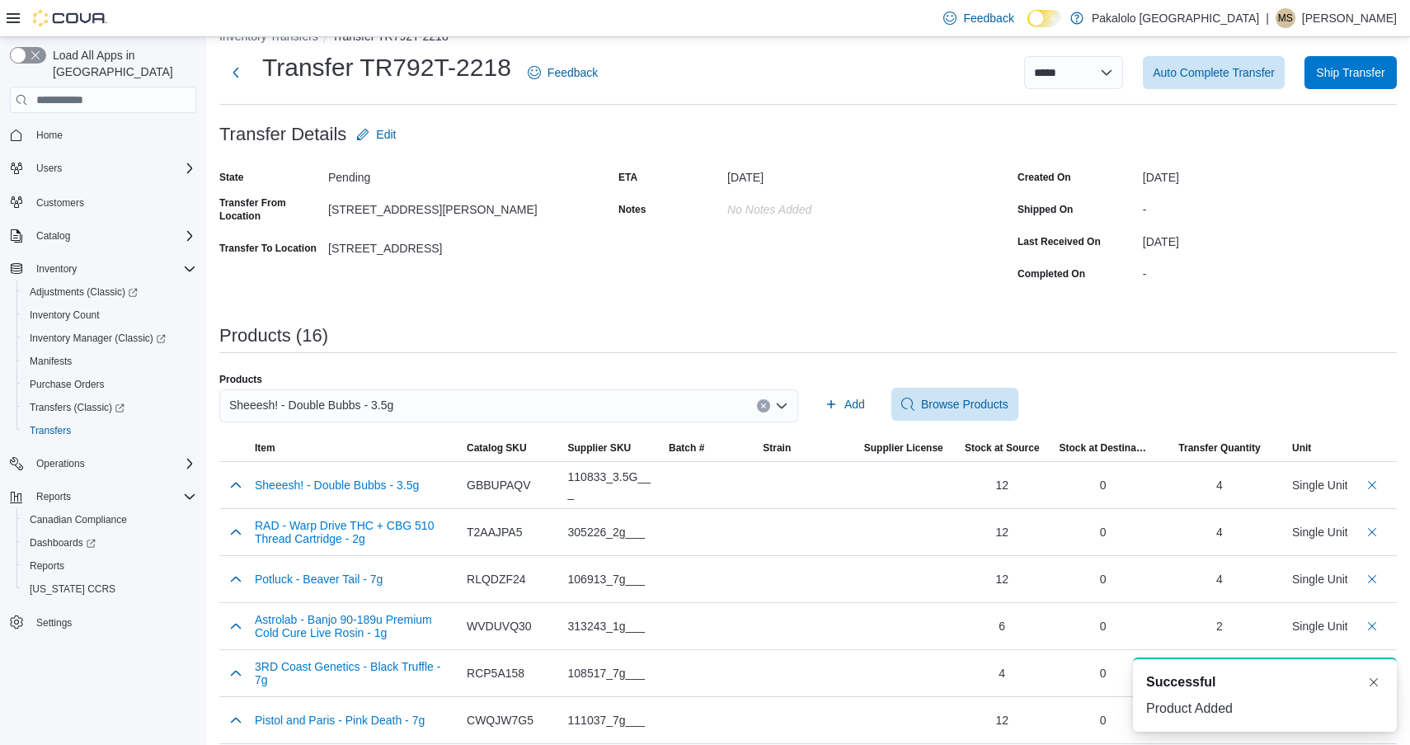
click at [661, 392] on div "Sheeesh! - Double Bubbs - 3.5g" at bounding box center [508, 405] width 579 height 33
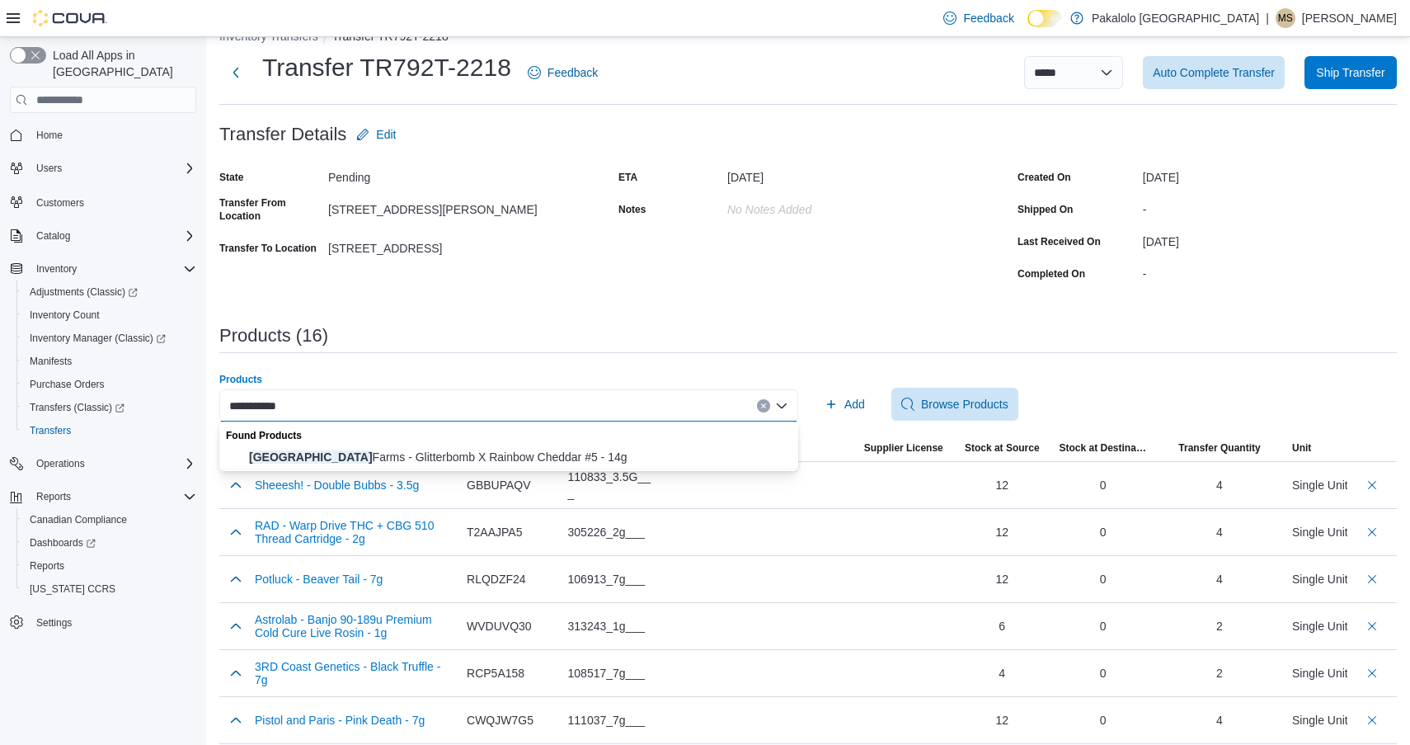
type input "**********"
click at [579, 442] on div "Found Products" at bounding box center [508, 433] width 579 height 24
click at [638, 461] on span "Castle Rock Farms - Glitterbomb X Rainbow Cheddar #5 - 14g" at bounding box center [518, 457] width 539 height 16
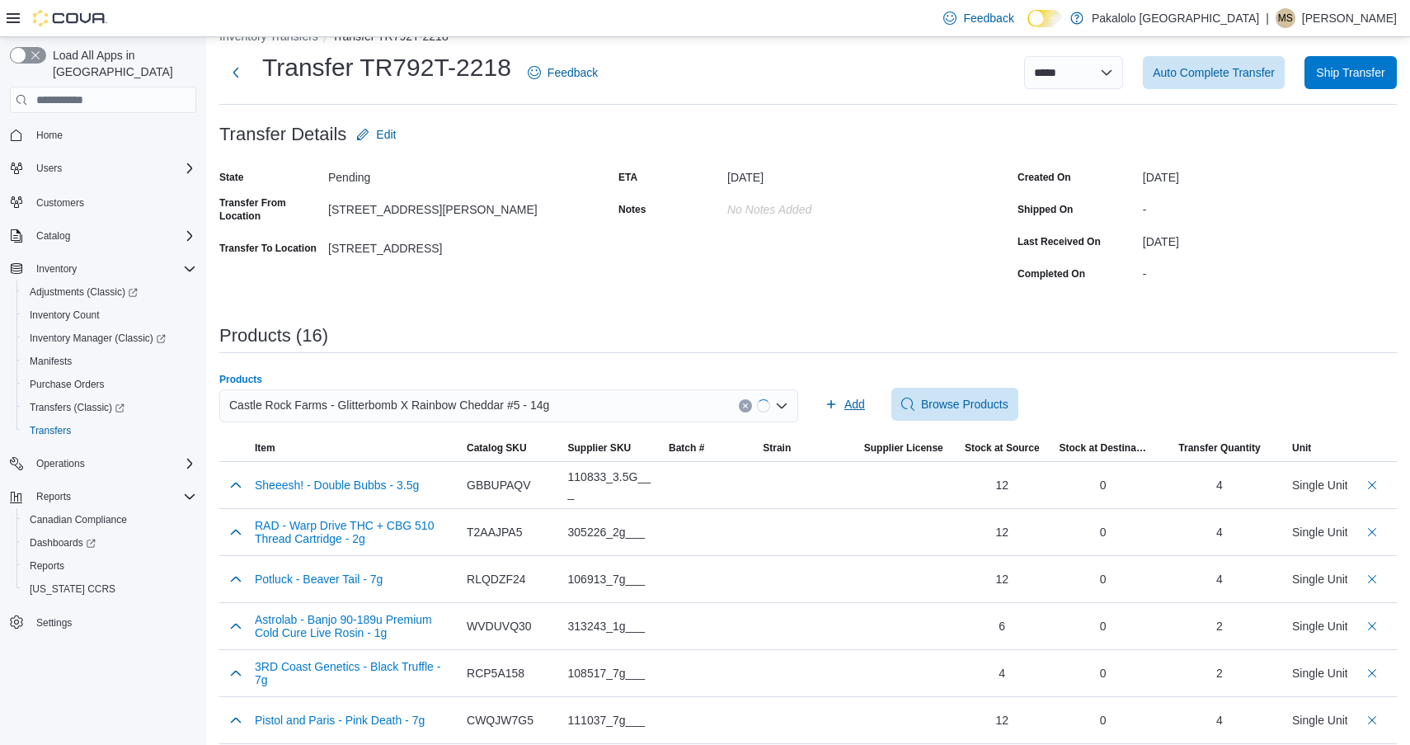
click at [838, 412] on span "Add" at bounding box center [845, 404] width 40 height 33
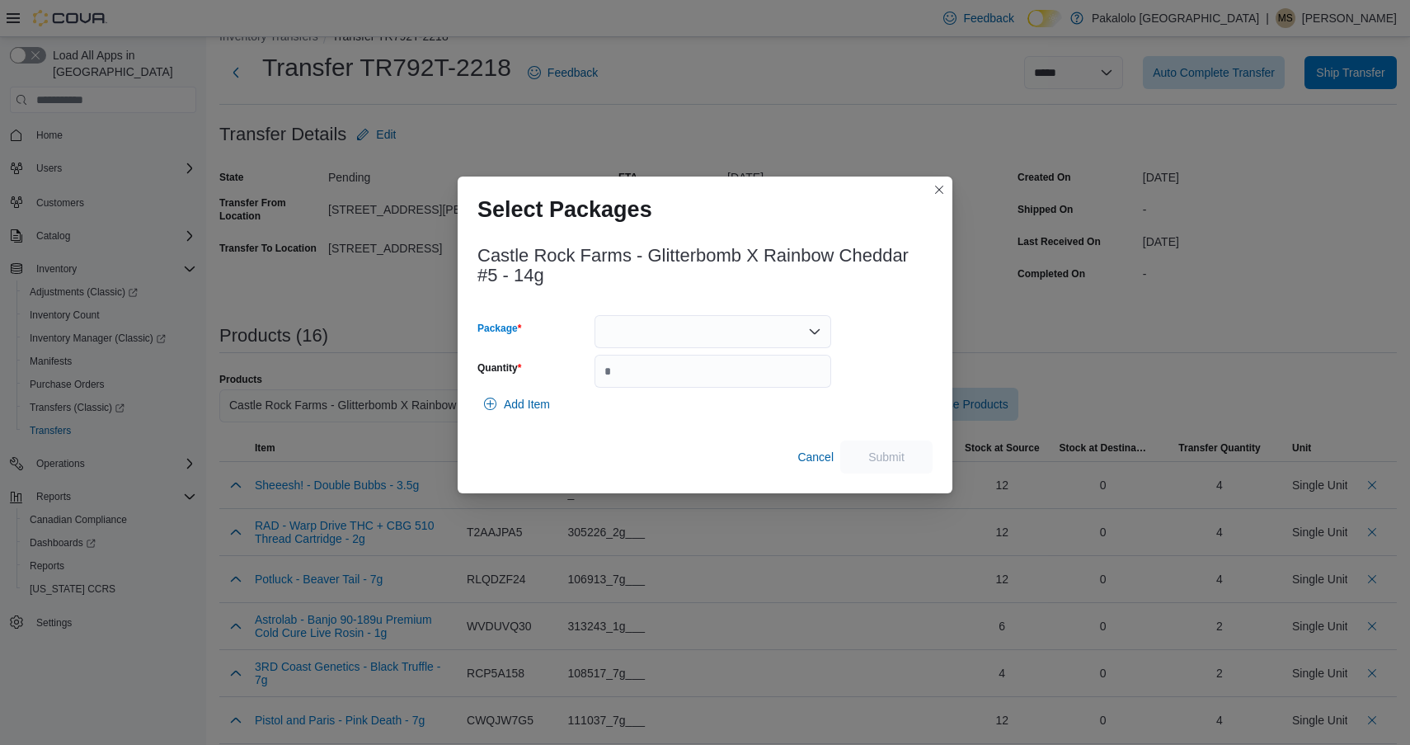
click at [710, 323] on div at bounding box center [713, 331] width 237 height 33
click at [702, 381] on span "CRF-FLW-318" at bounding box center [722, 383] width 197 height 16
click at [702, 381] on input "Quantity" at bounding box center [713, 371] width 237 height 33
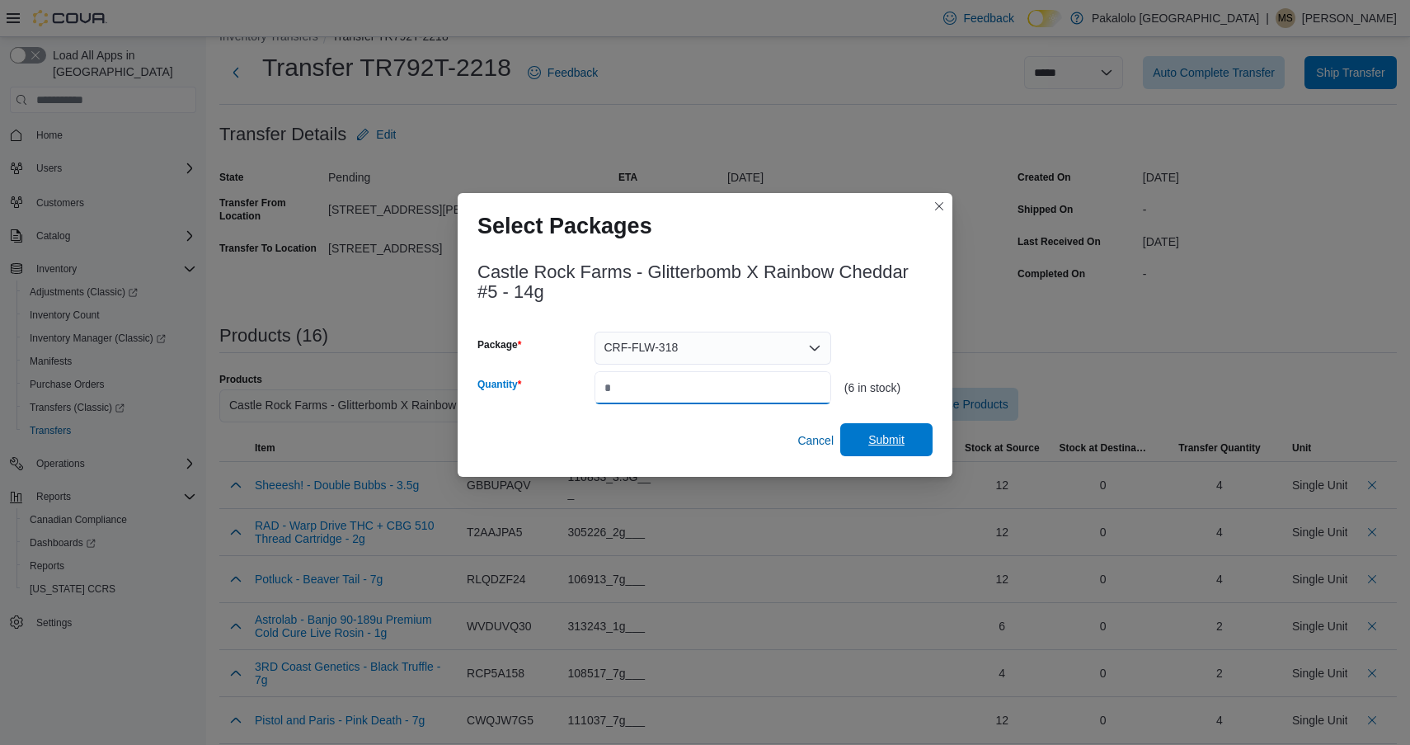
type input "*"
click at [878, 427] on span "Submit" at bounding box center [886, 439] width 73 height 33
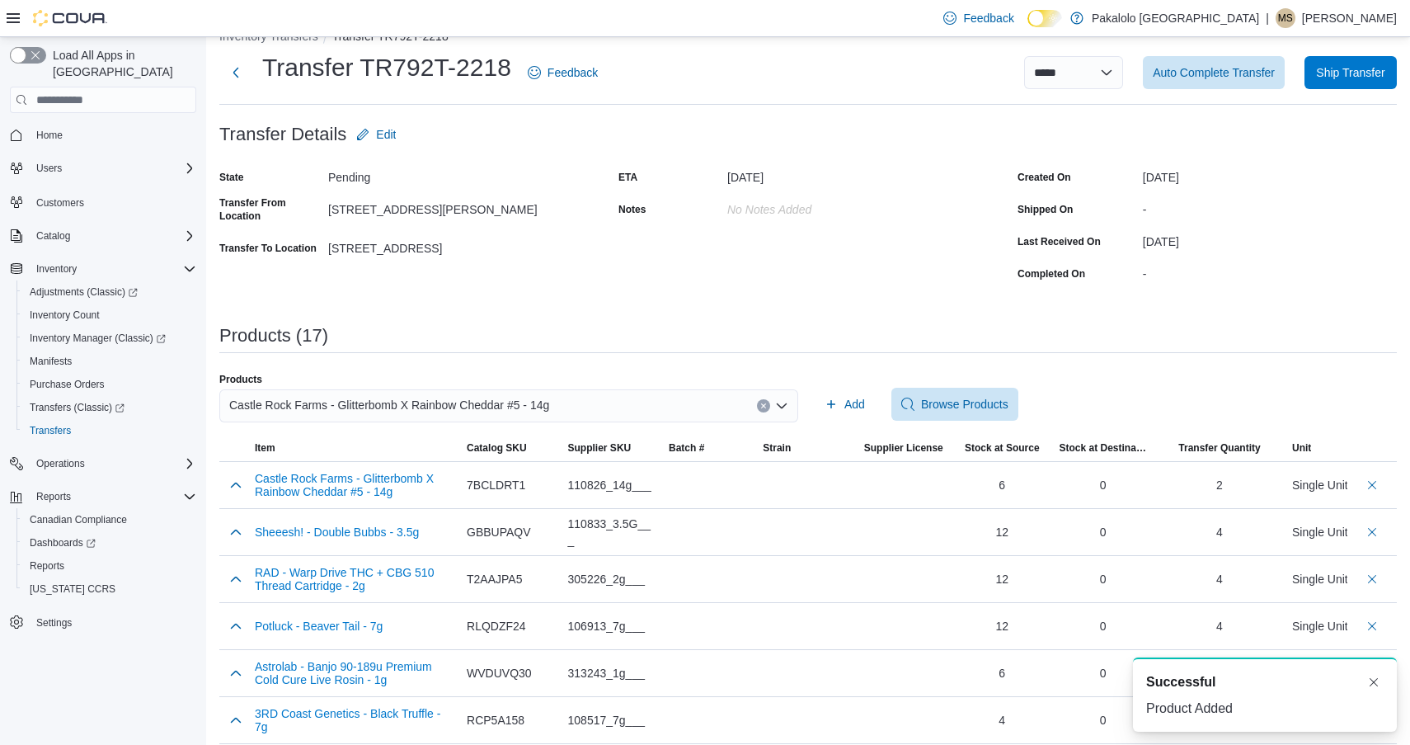
click at [657, 398] on div "Castle Rock Farms - Glitterbomb X Rainbow Cheddar #5 - 14g" at bounding box center [508, 405] width 579 height 33
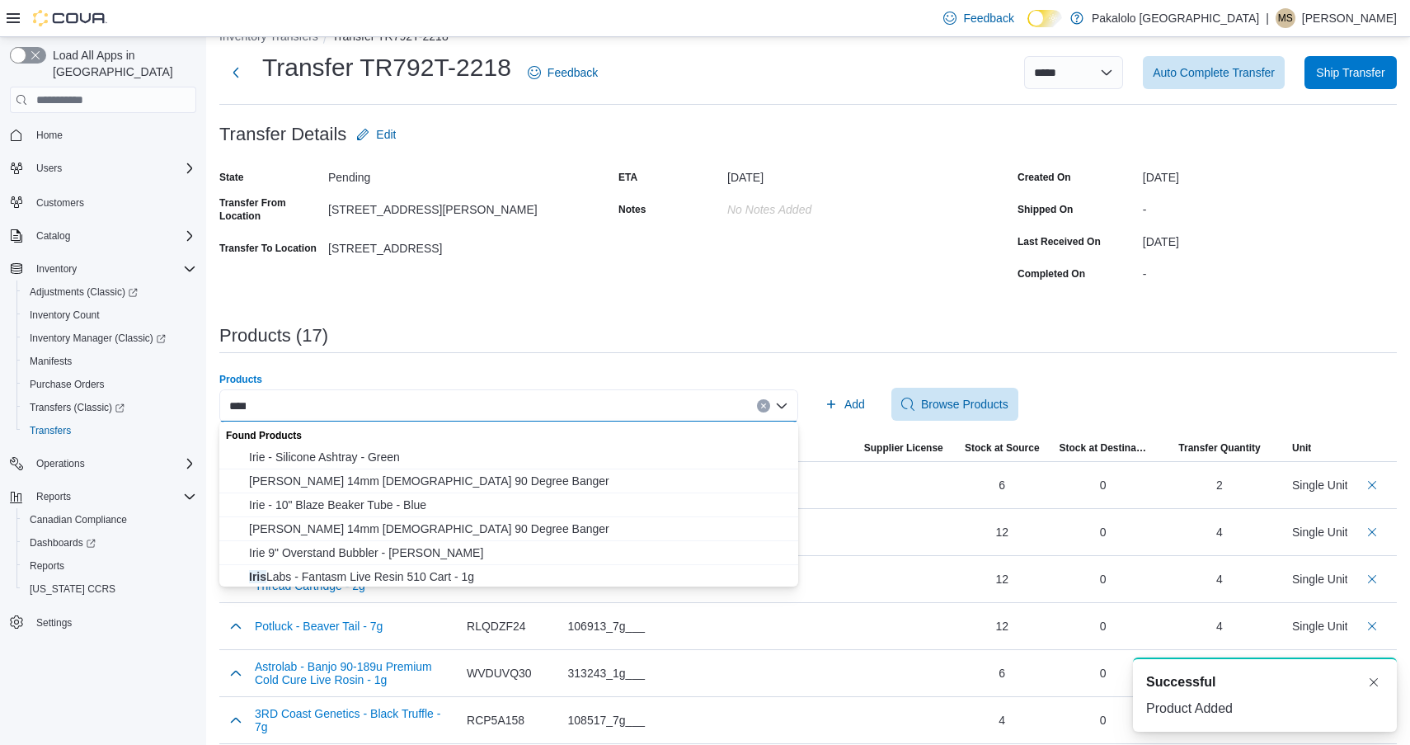
click at [242, 404] on input "****" at bounding box center [237, 406] width 16 height 20
type input "****"
click at [374, 572] on span "Iris Labs - Fantasm Live Resin 510 Cart - 1g" at bounding box center [518, 576] width 539 height 16
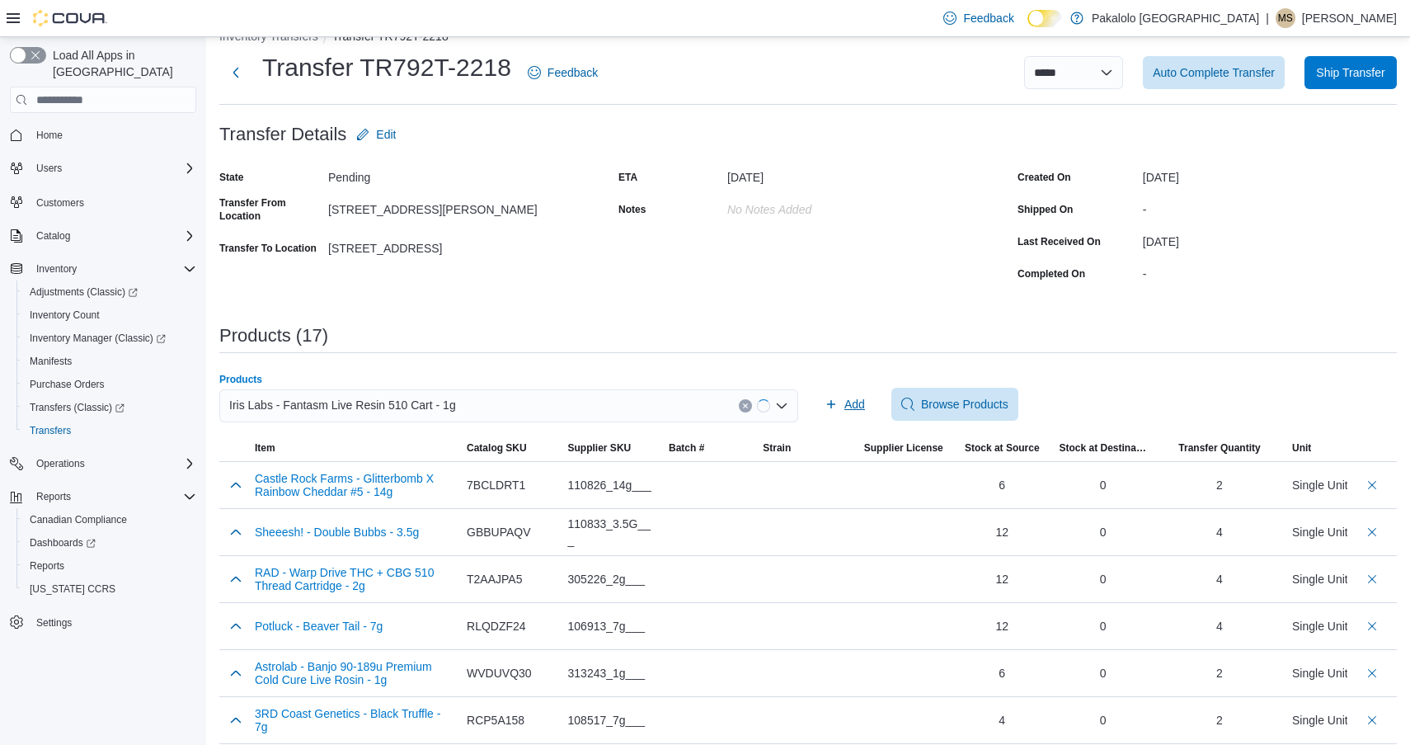
click at [860, 392] on span "Add" at bounding box center [845, 404] width 40 height 33
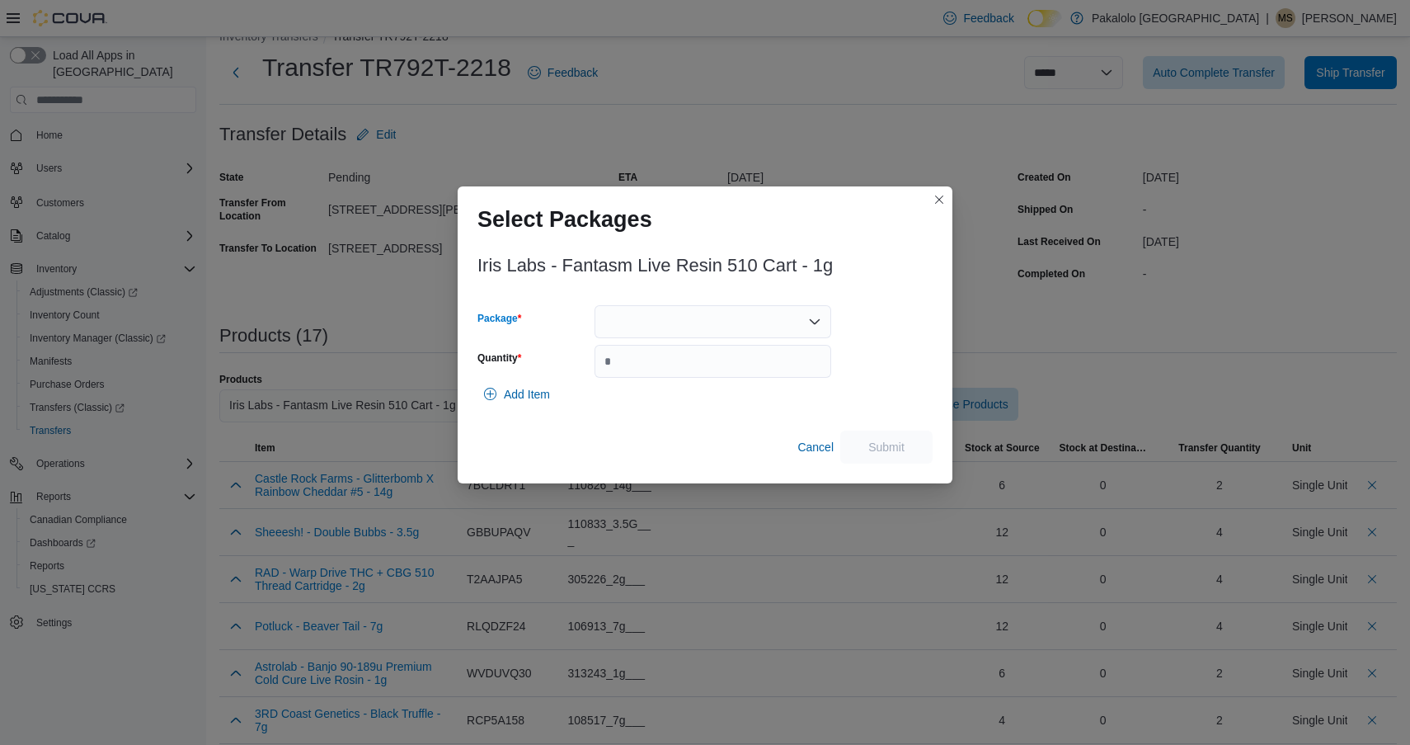
click at [704, 328] on div at bounding box center [713, 321] width 237 height 33
click at [698, 373] on span "111304121114" at bounding box center [722, 373] width 197 height 16
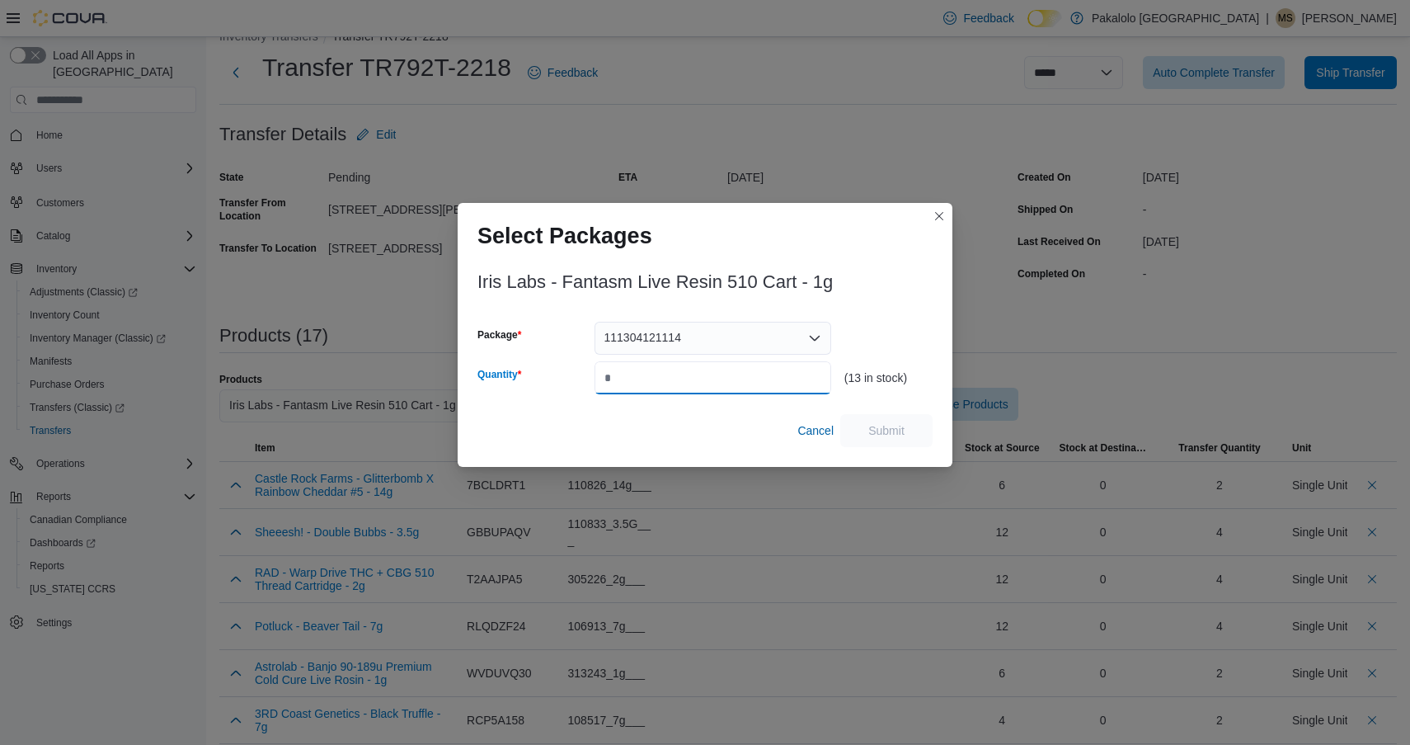
click at [698, 373] on input "Quantity" at bounding box center [713, 377] width 237 height 33
type input "*"
click at [899, 429] on span "Submit" at bounding box center [887, 429] width 36 height 16
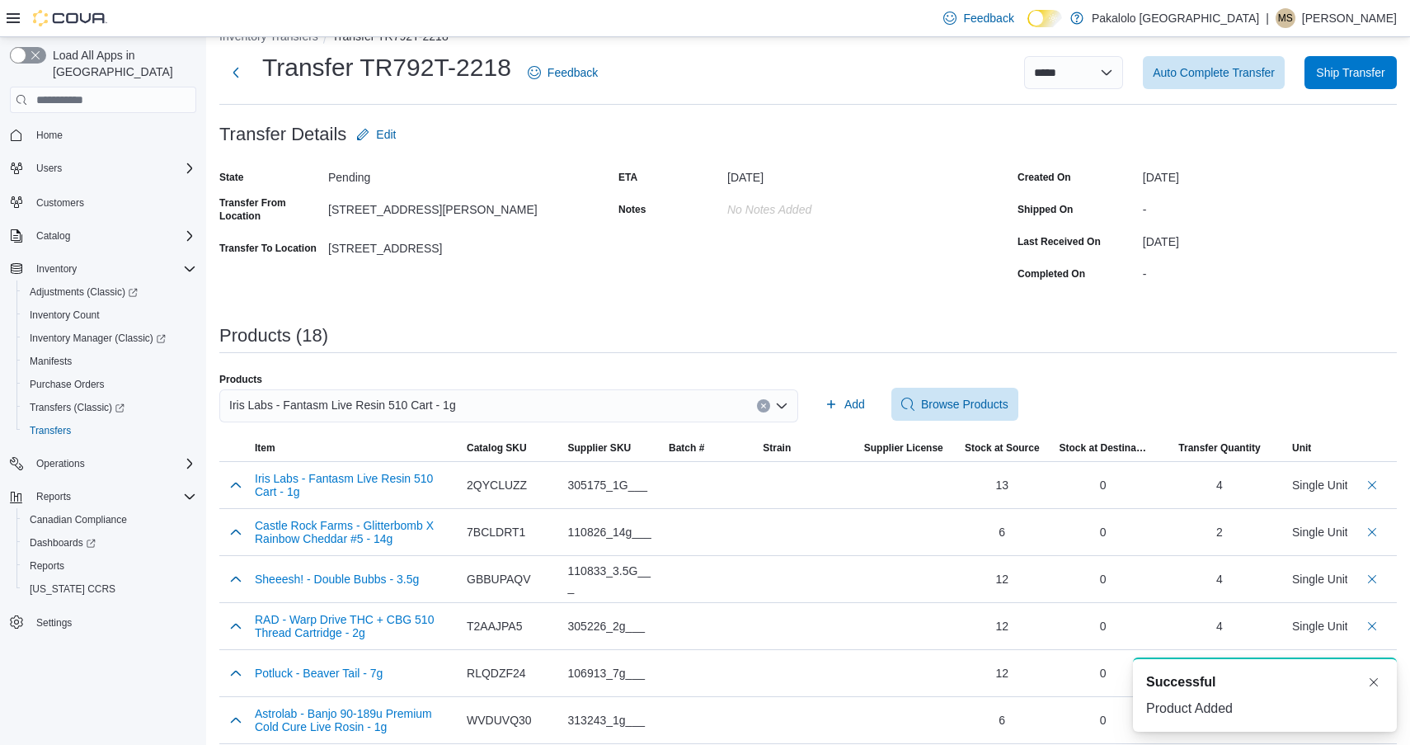
click at [417, 407] on span "Iris Labs - Fantasm Live Resin 510 Cart - 1g" at bounding box center [342, 405] width 227 height 20
paste input "****"
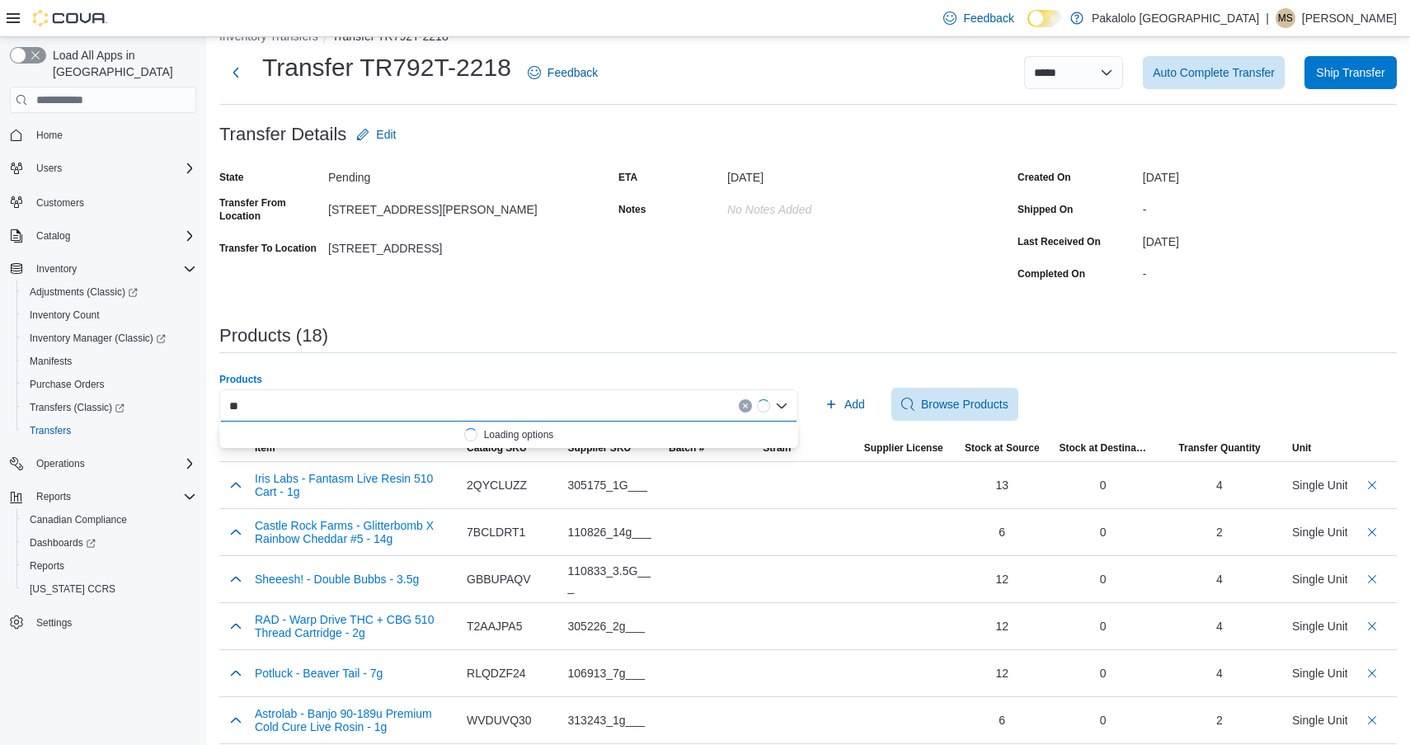
type input "*"
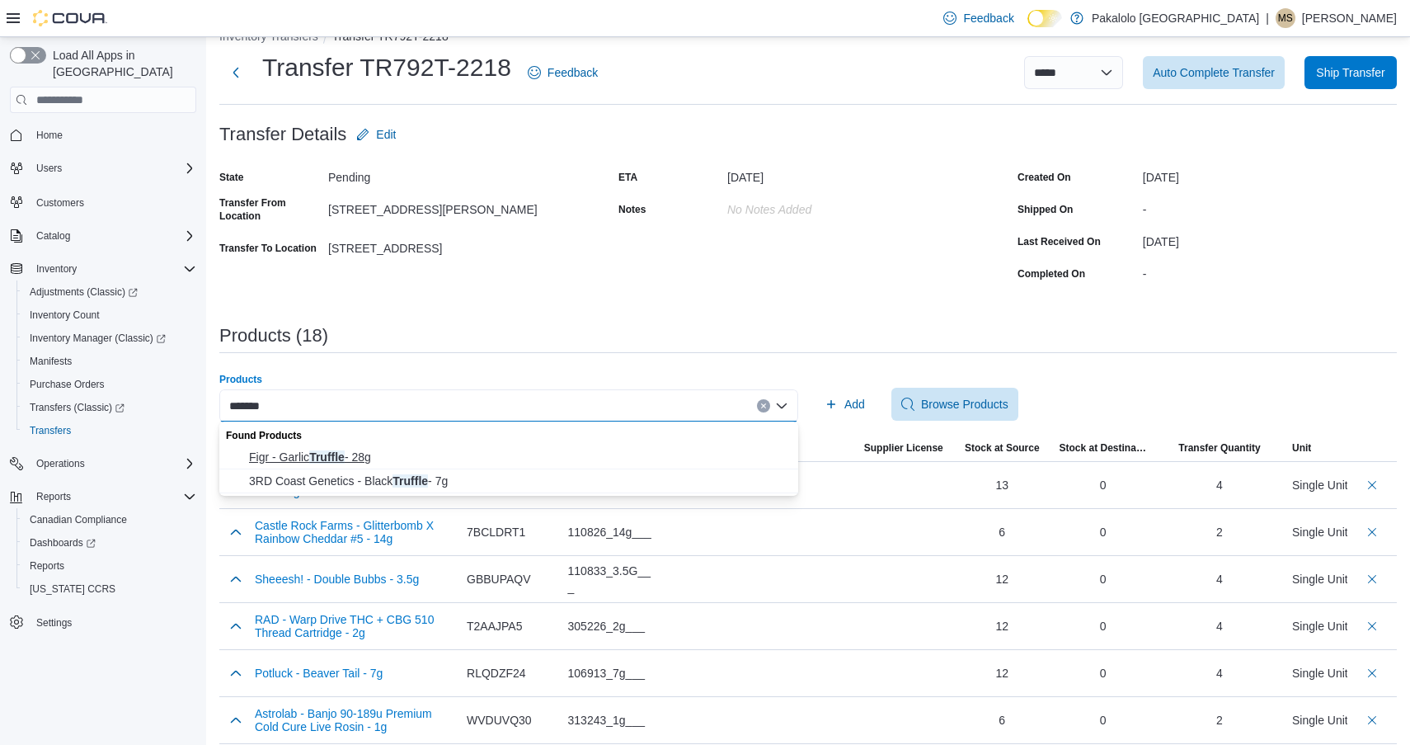
type input "*******"
click at [479, 465] on span "Figr - [PERSON_NAME] - 28g" at bounding box center [518, 457] width 539 height 16
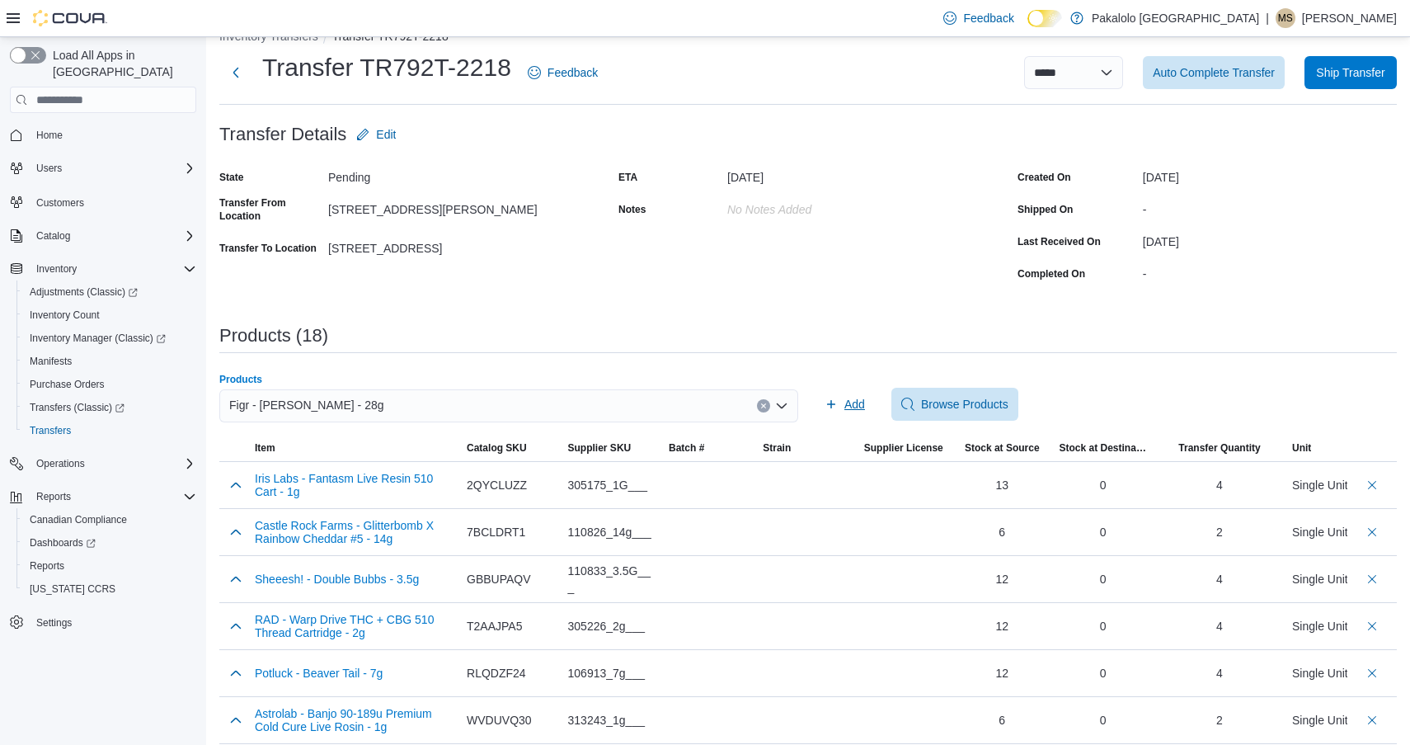
click at [829, 407] on icon "button" at bounding box center [831, 404] width 13 height 13
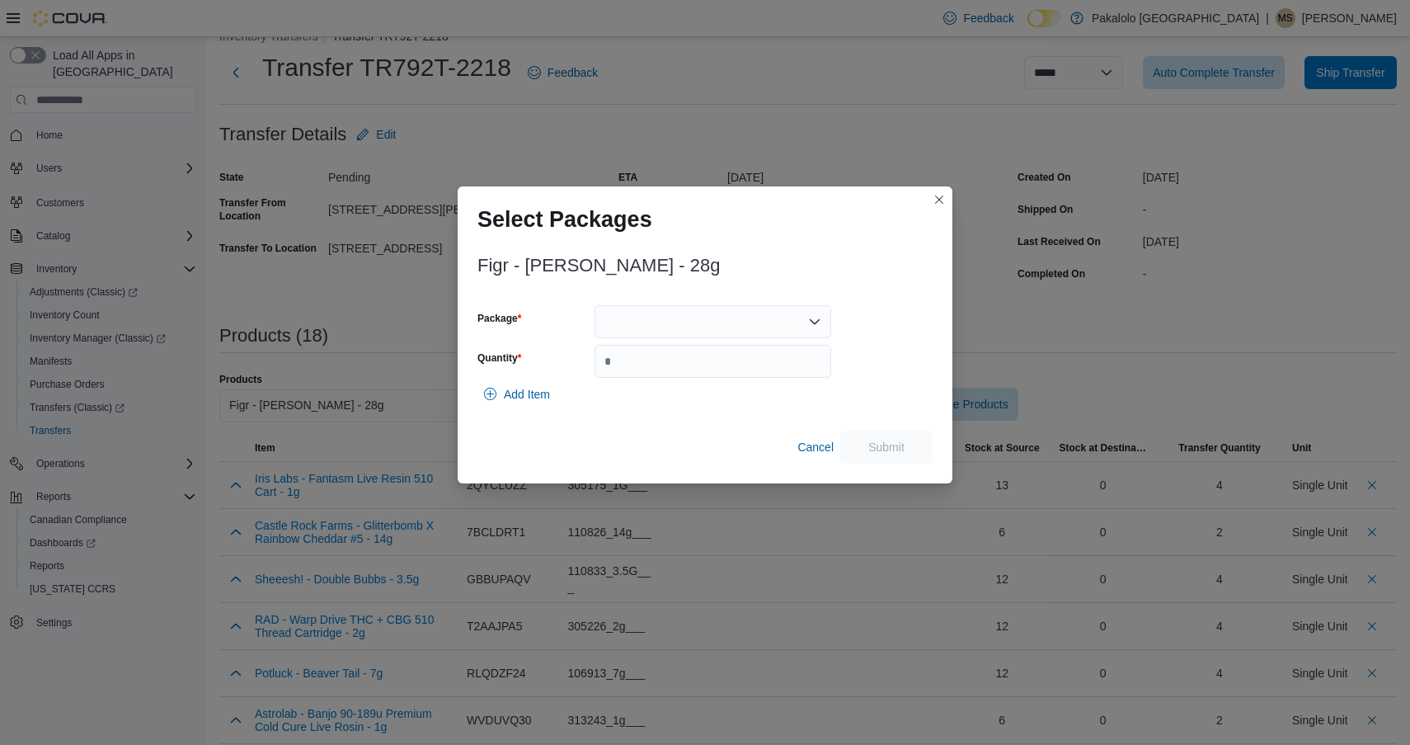
click at [707, 323] on div at bounding box center [713, 321] width 237 height 33
click at [707, 385] on button "277250166" at bounding box center [713, 374] width 237 height 24
click at [707, 378] on input "Quantity" at bounding box center [713, 361] width 237 height 33
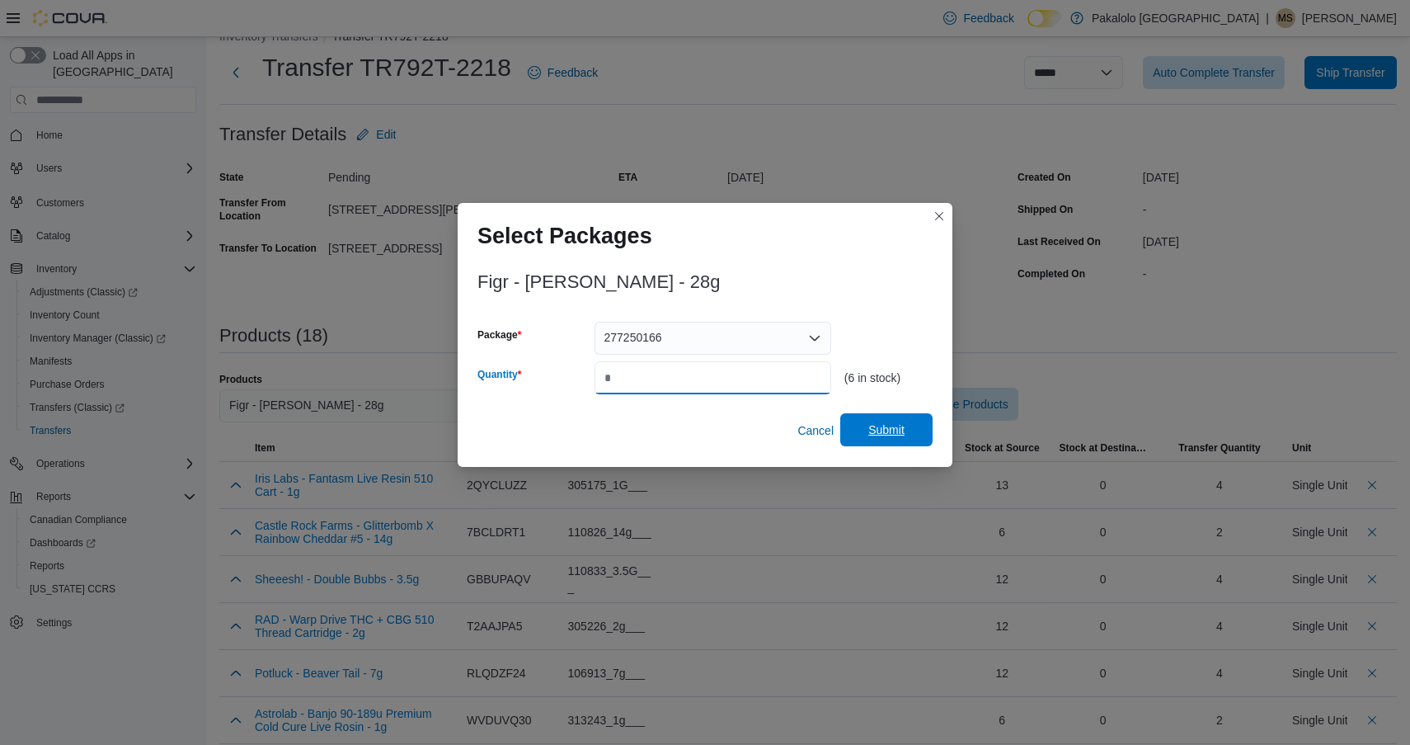
type input "*"
click at [868, 427] on span "Submit" at bounding box center [886, 429] width 73 height 33
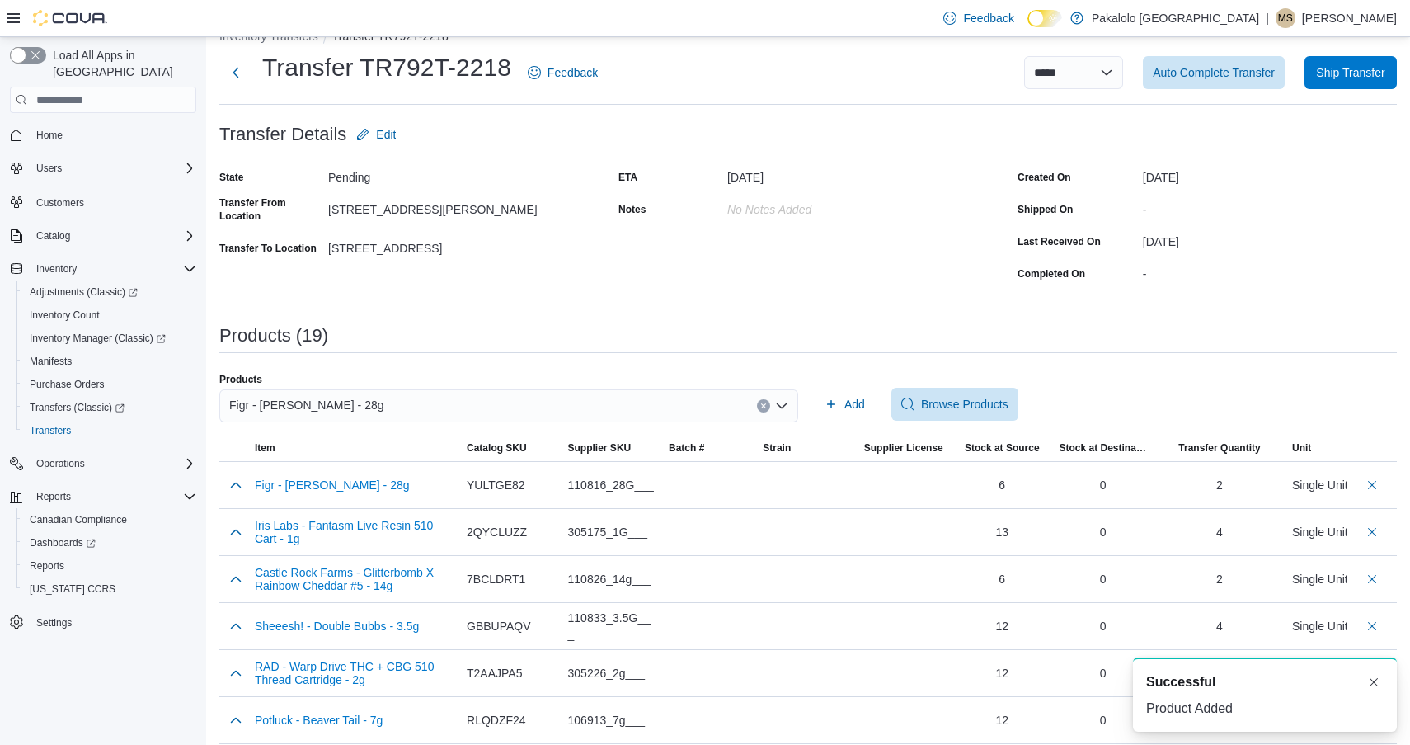
click at [560, 407] on div "Figr - [PERSON_NAME] - 28g" at bounding box center [508, 405] width 579 height 33
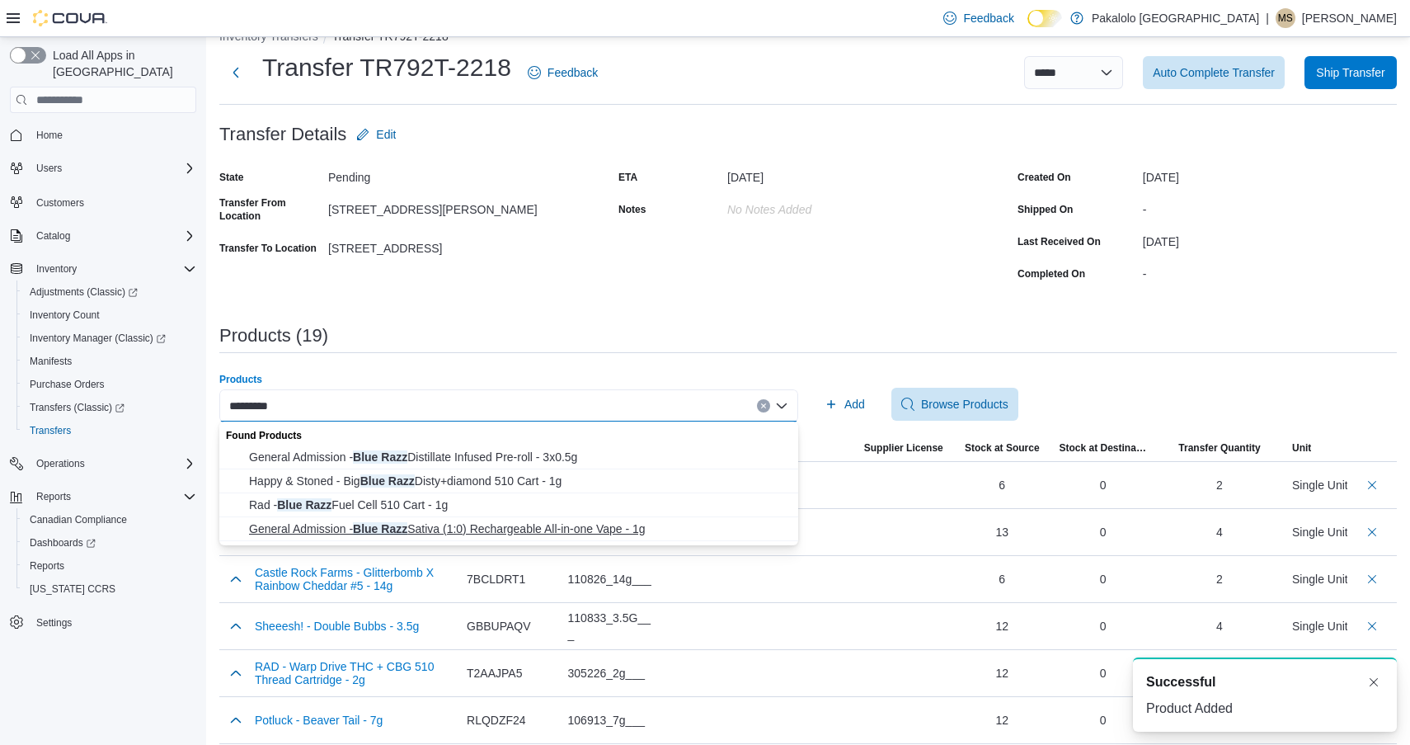
type input "*********"
click at [497, 530] on span "General Admission - Blue Razz Sativa (1:0) Rechargeable All-in-one Vape - 1g" at bounding box center [518, 528] width 539 height 16
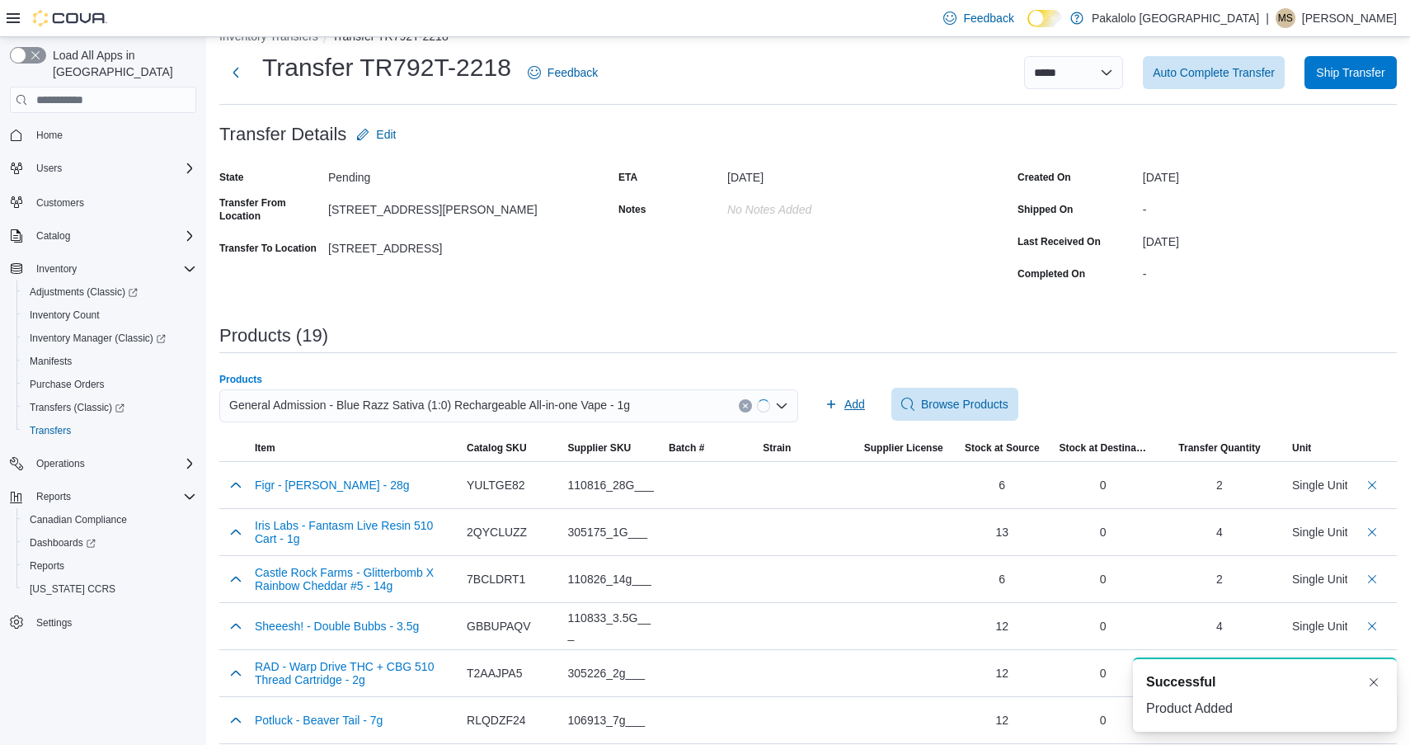
click at [843, 407] on span "Add" at bounding box center [845, 404] width 40 height 33
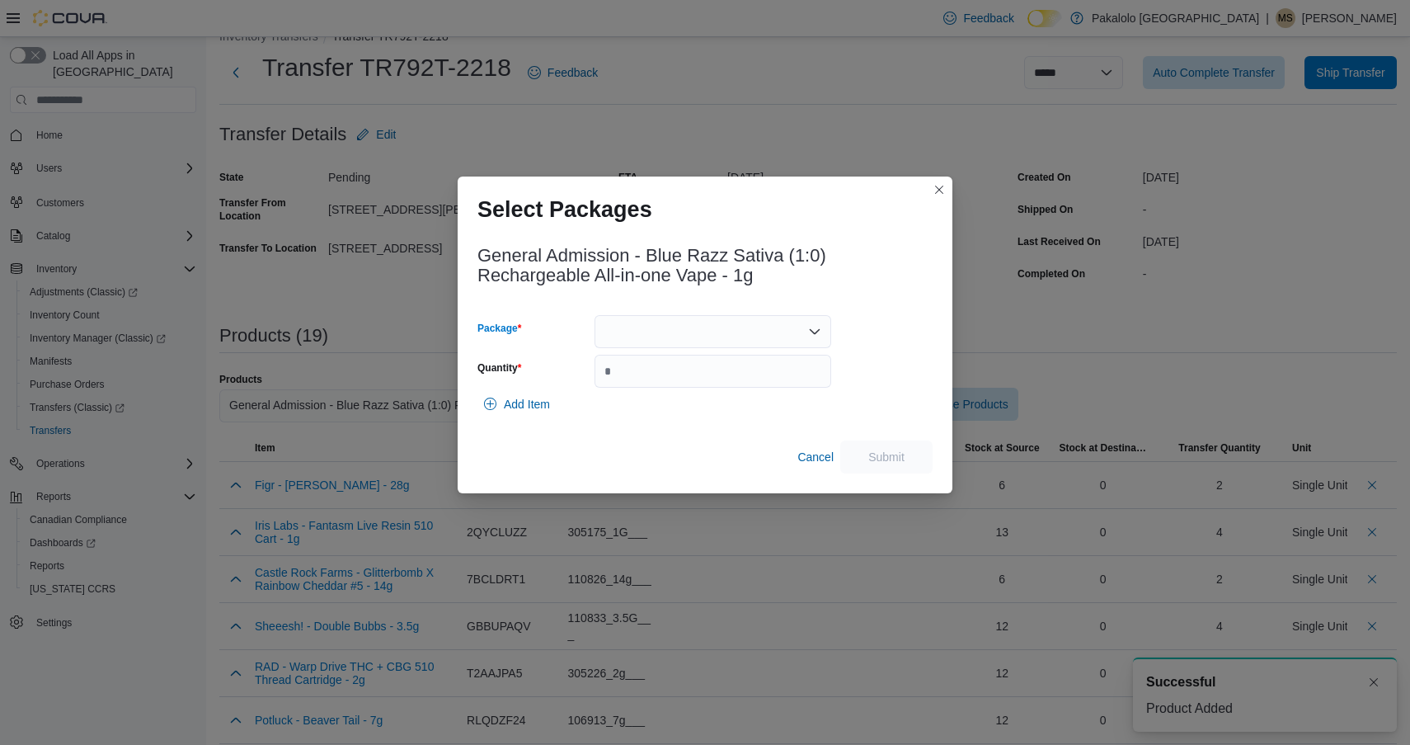
click at [715, 331] on div at bounding box center [713, 331] width 237 height 33
click at [705, 390] on span "25020000815" at bounding box center [722, 383] width 197 height 16
click at [703, 331] on div "25020000815 Combo box. Selected. 25020000815. Press Backspace to delete 2502000…" at bounding box center [713, 331] width 237 height 33
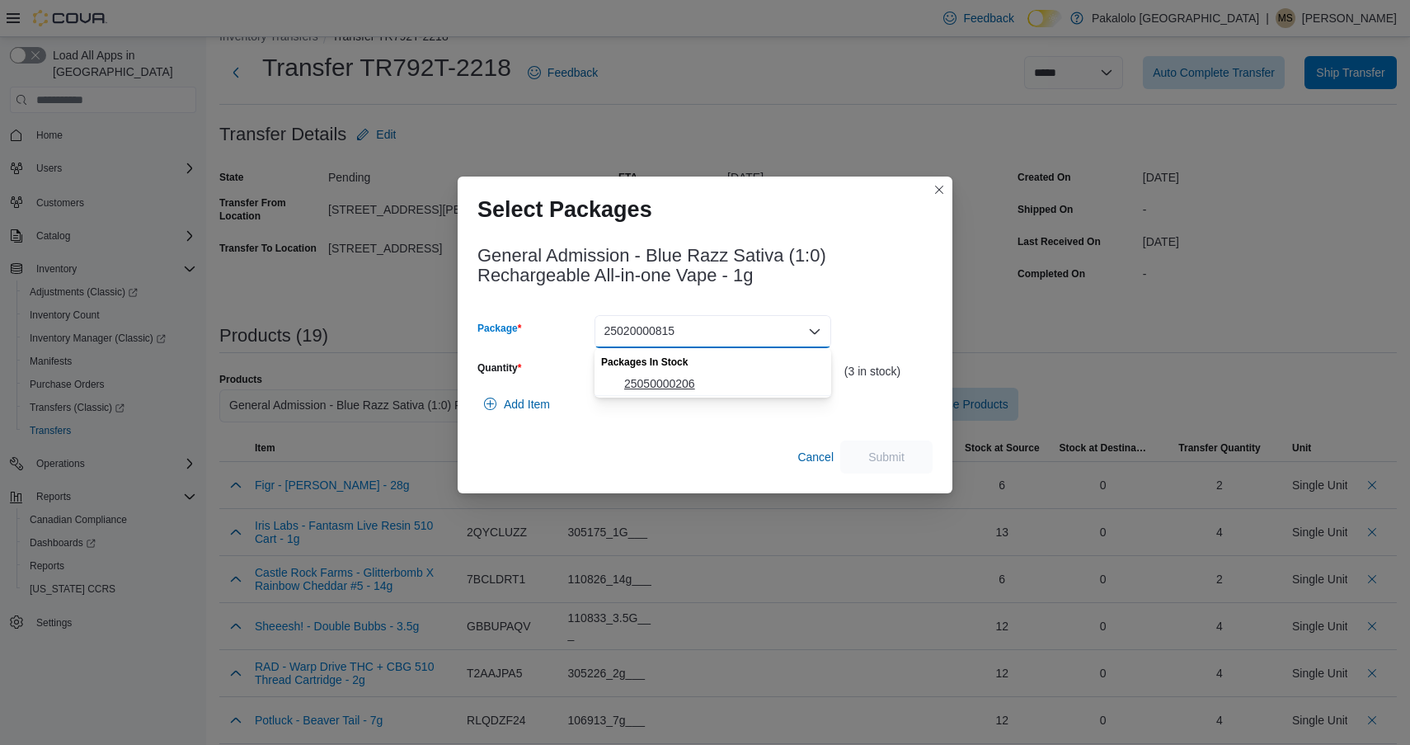
click at [699, 385] on span "25050000206" at bounding box center [722, 383] width 197 height 16
click at [699, 385] on input "Quantity" at bounding box center [713, 371] width 237 height 33
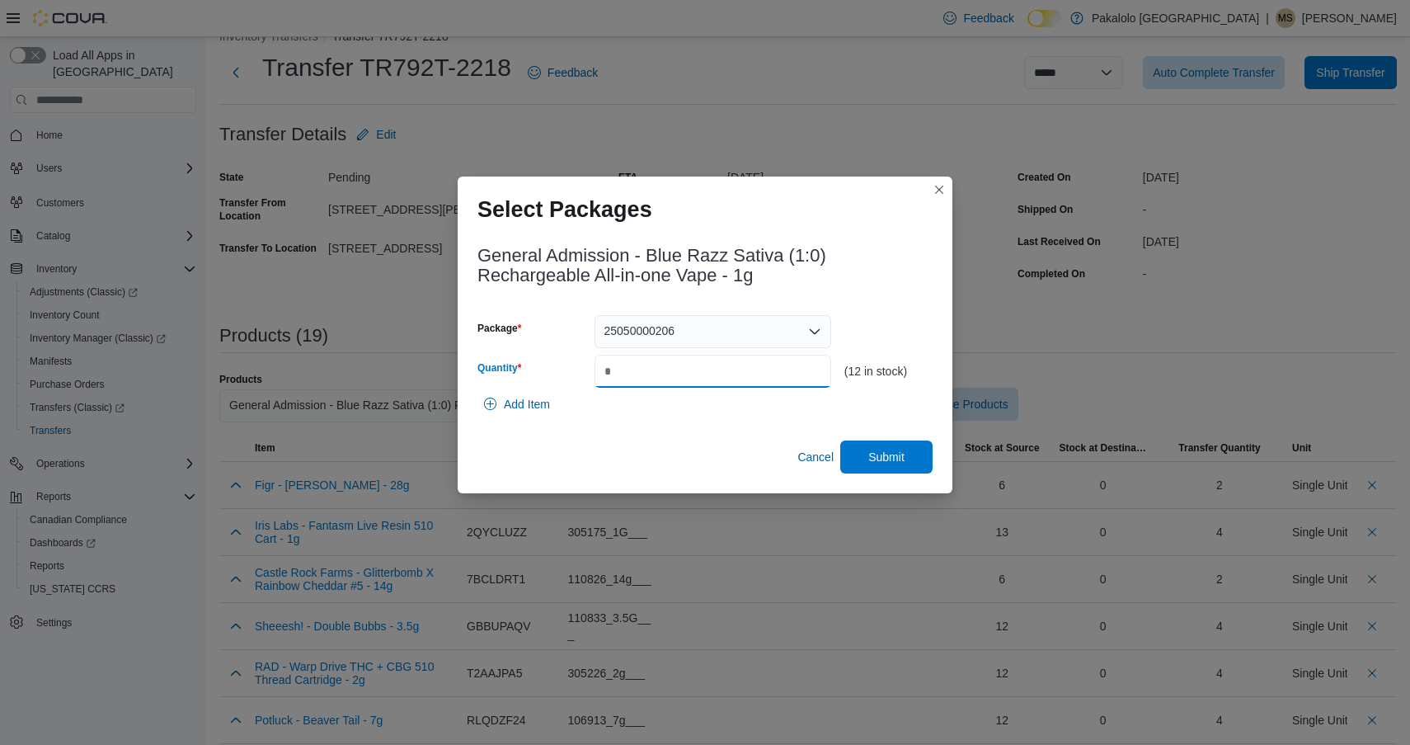
type input "*"
click at [879, 436] on div "General Admission - Blue Razz Sativa (1:0) Rechargeable All-in-one Vape - 1g Pa…" at bounding box center [705, 355] width 455 height 238
click at [879, 446] on span "Submit" at bounding box center [886, 456] width 73 height 33
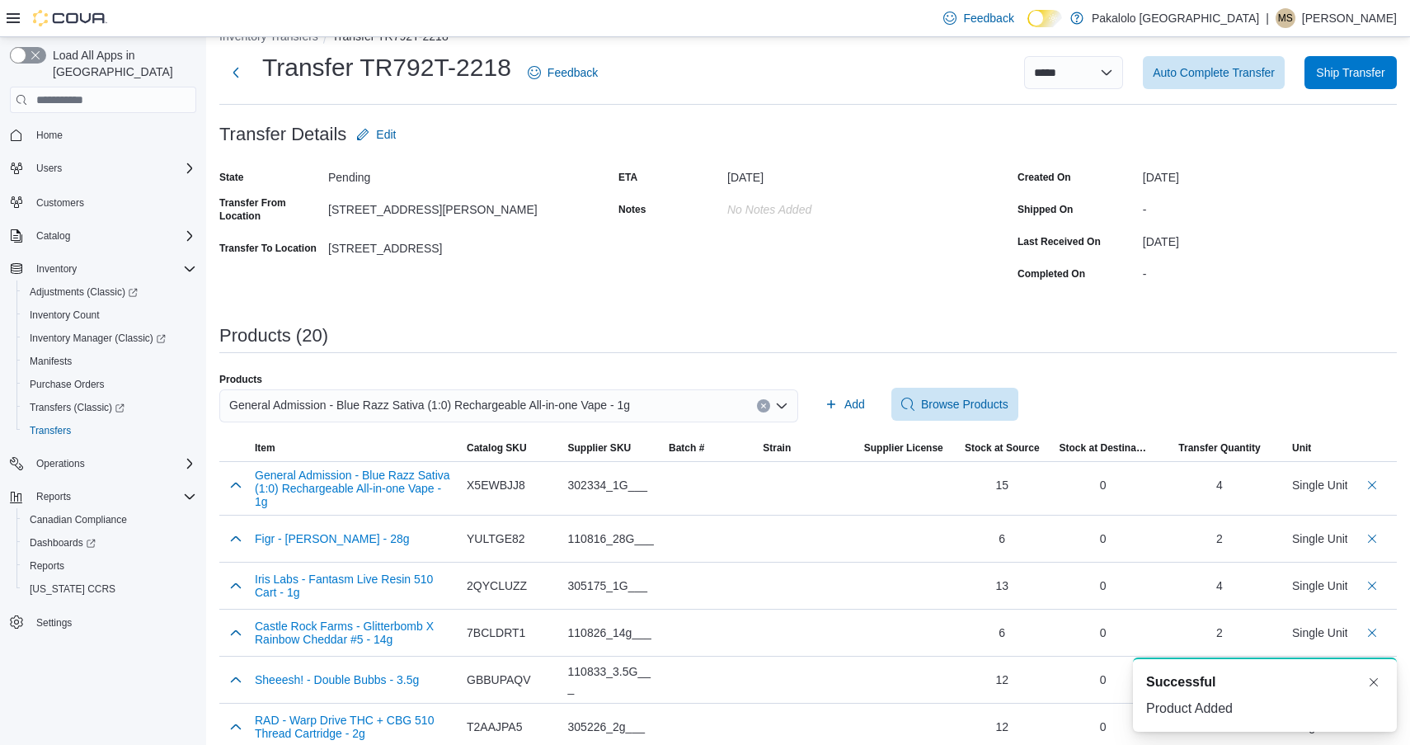
click at [712, 1] on div "Feedback Dark Mode Pakalolo [GEOGRAPHIC_DATA] | [PERSON_NAME]" at bounding box center [705, 18] width 1410 height 37
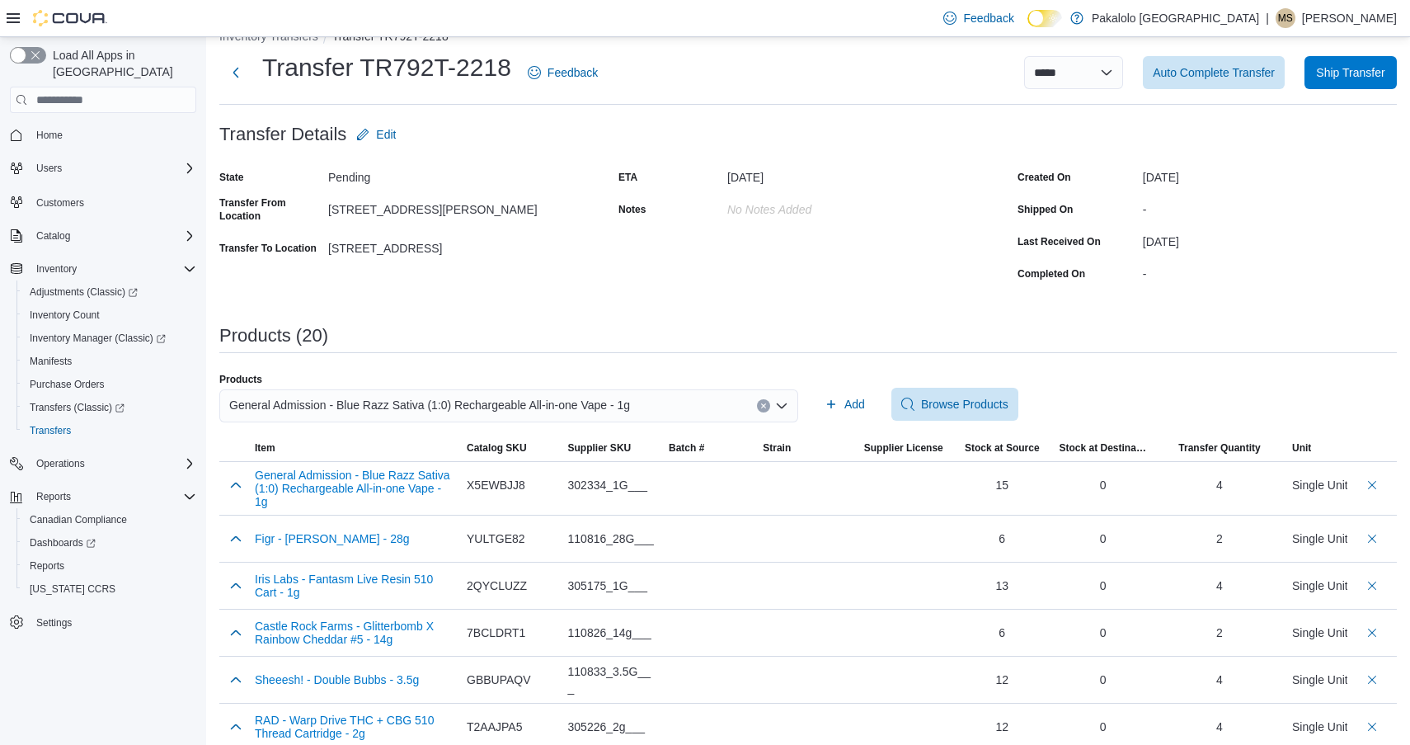
click at [542, 408] on span "General Admission - Blue Razz Sativa (1:0) Rechargeable All-in-one Vape - 1g" at bounding box center [429, 405] width 401 height 20
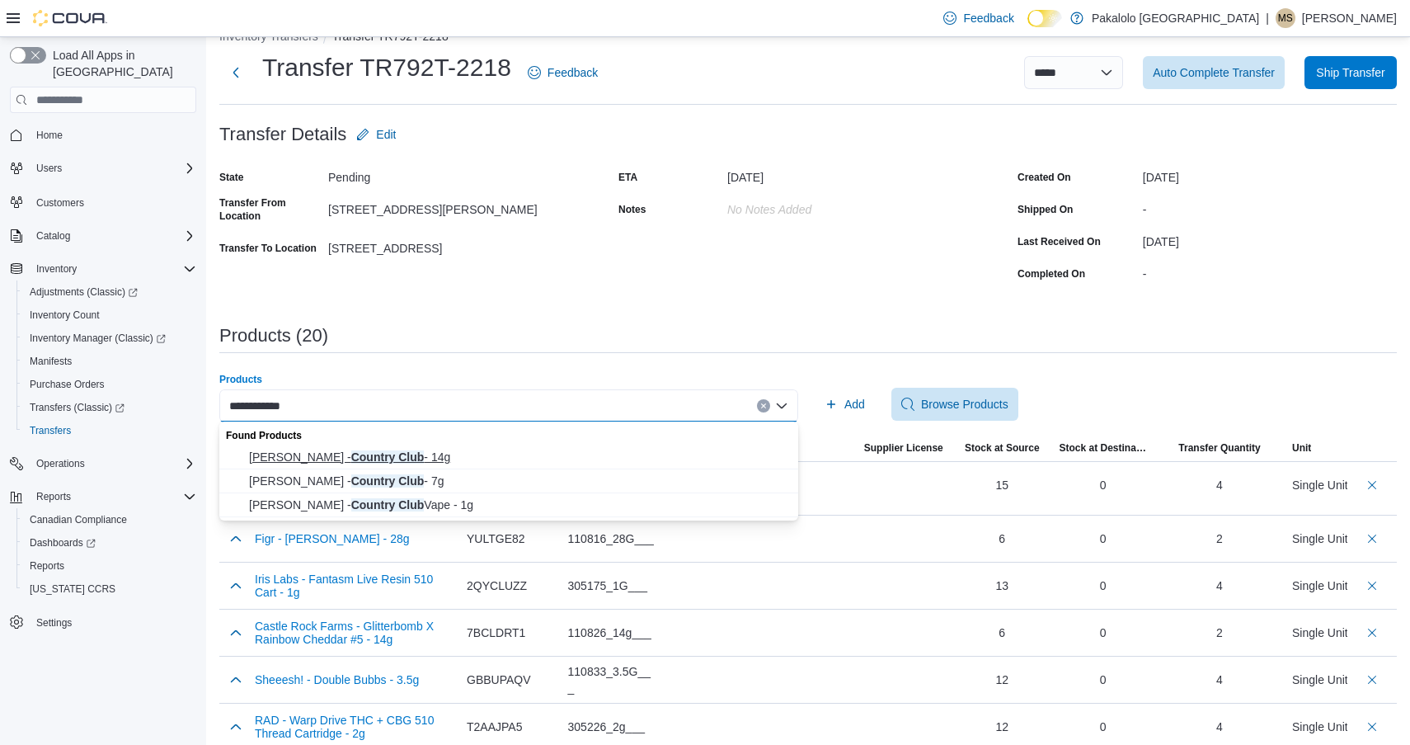
type input "**********"
click at [483, 458] on span "Woody Nelson - Country Club - 14g" at bounding box center [518, 457] width 539 height 16
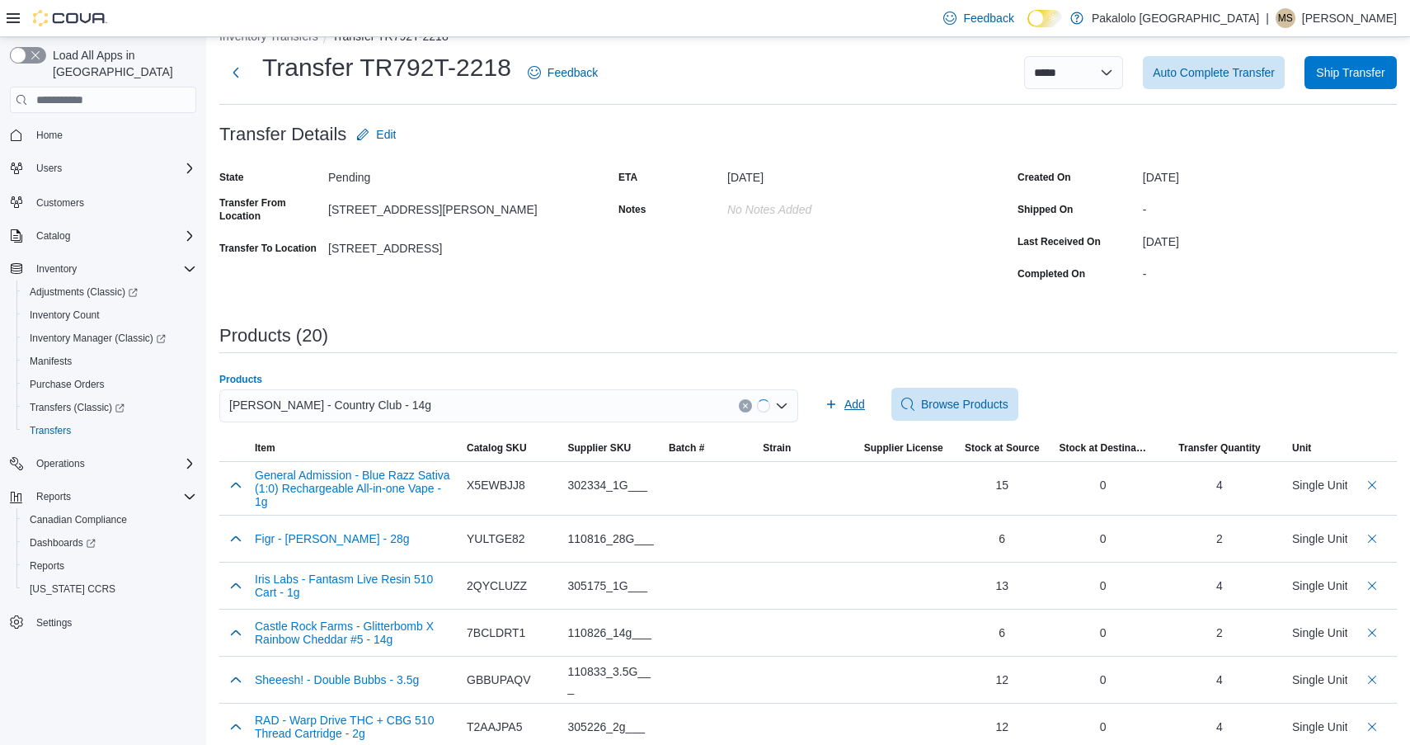
click at [830, 389] on span "Add" at bounding box center [845, 404] width 40 height 33
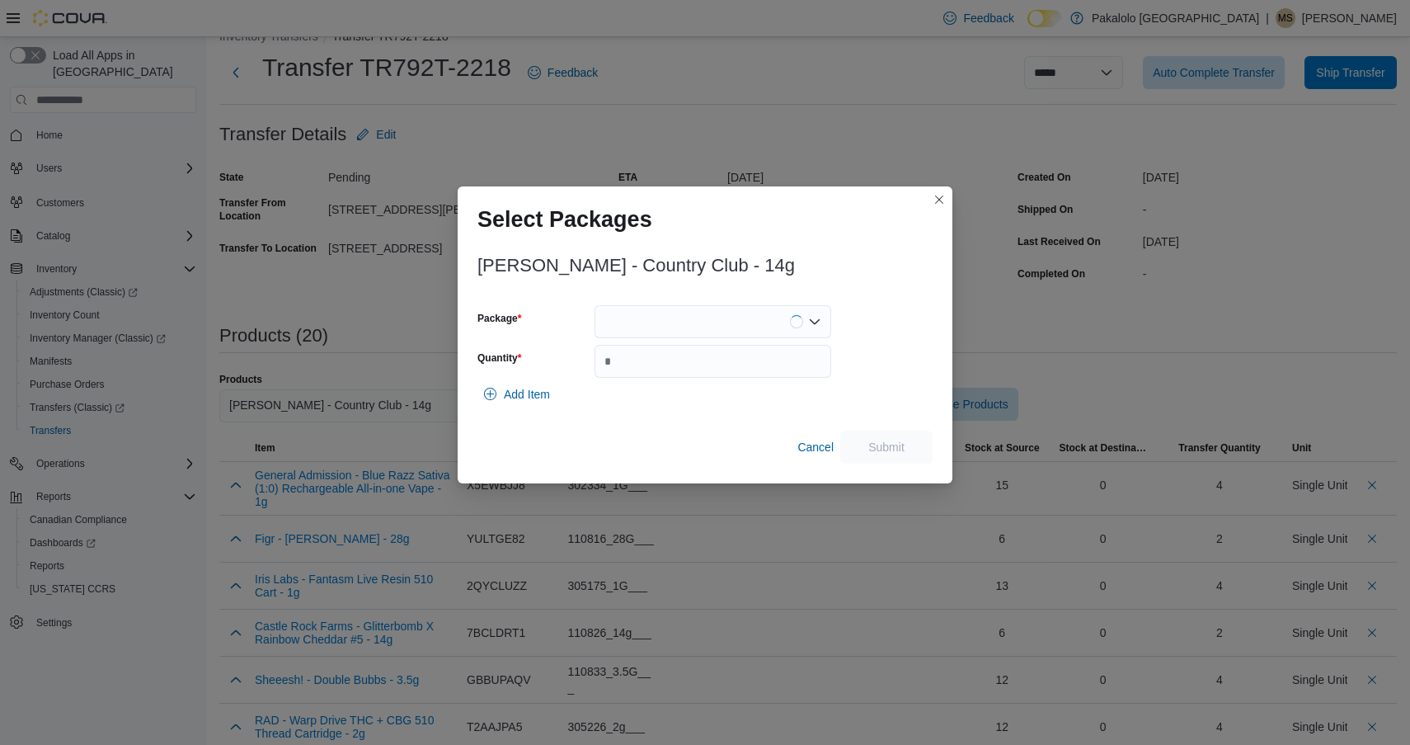
click at [705, 311] on div at bounding box center [713, 321] width 237 height 33
click at [695, 379] on span "CC-MTCC-001" at bounding box center [722, 373] width 197 height 16
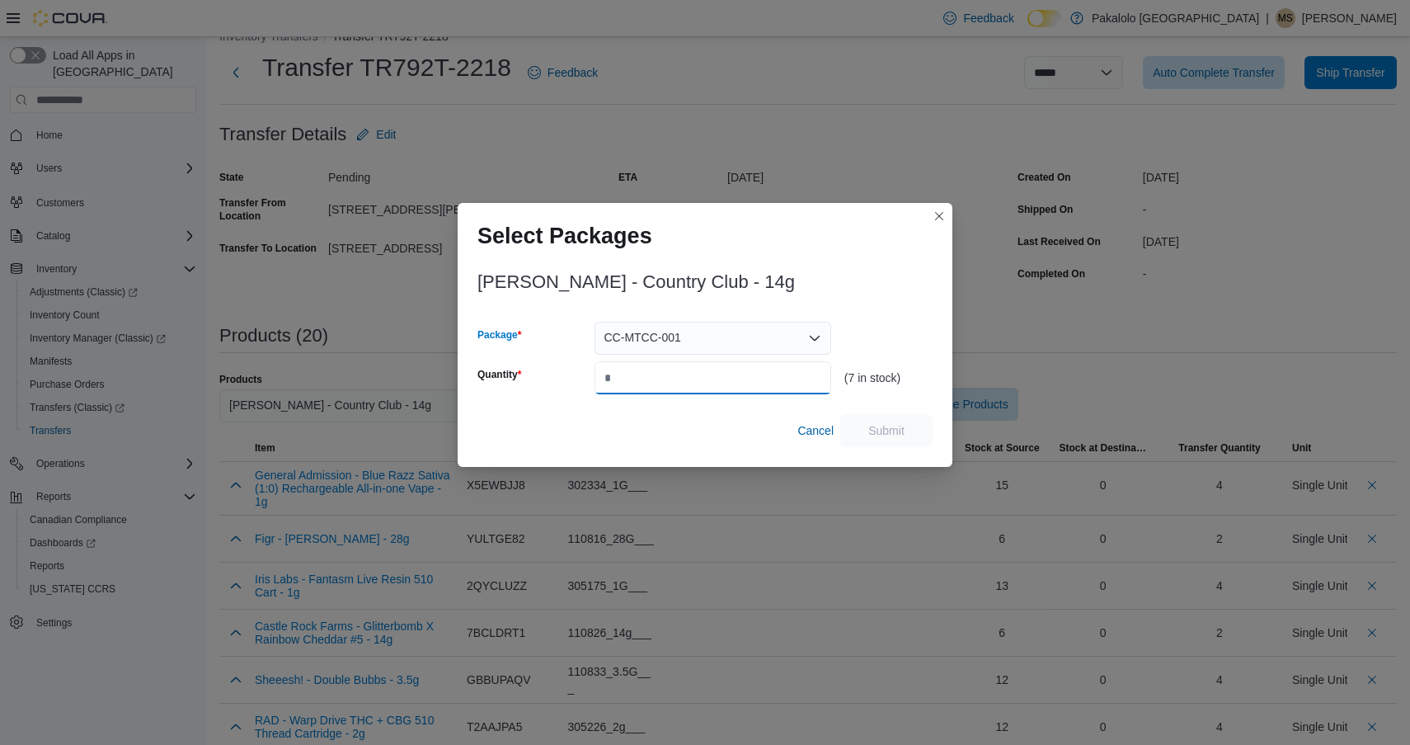
click at [695, 379] on input "Quantity" at bounding box center [713, 377] width 237 height 33
type input "*"
click at [873, 427] on span "Submit" at bounding box center [887, 429] width 36 height 16
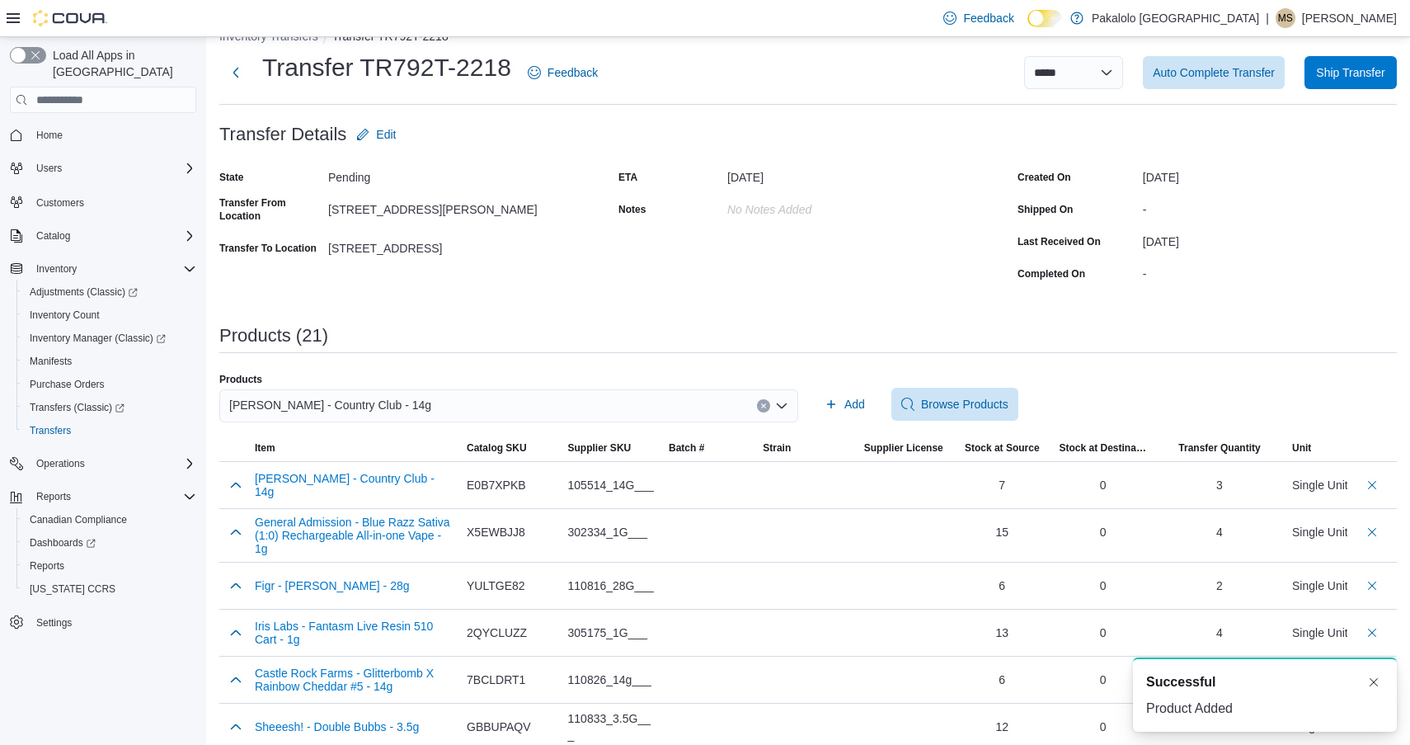
scroll to position [3, 0]
click at [439, 407] on div "Woody Nelson - Country Club - 14g" at bounding box center [508, 405] width 579 height 33
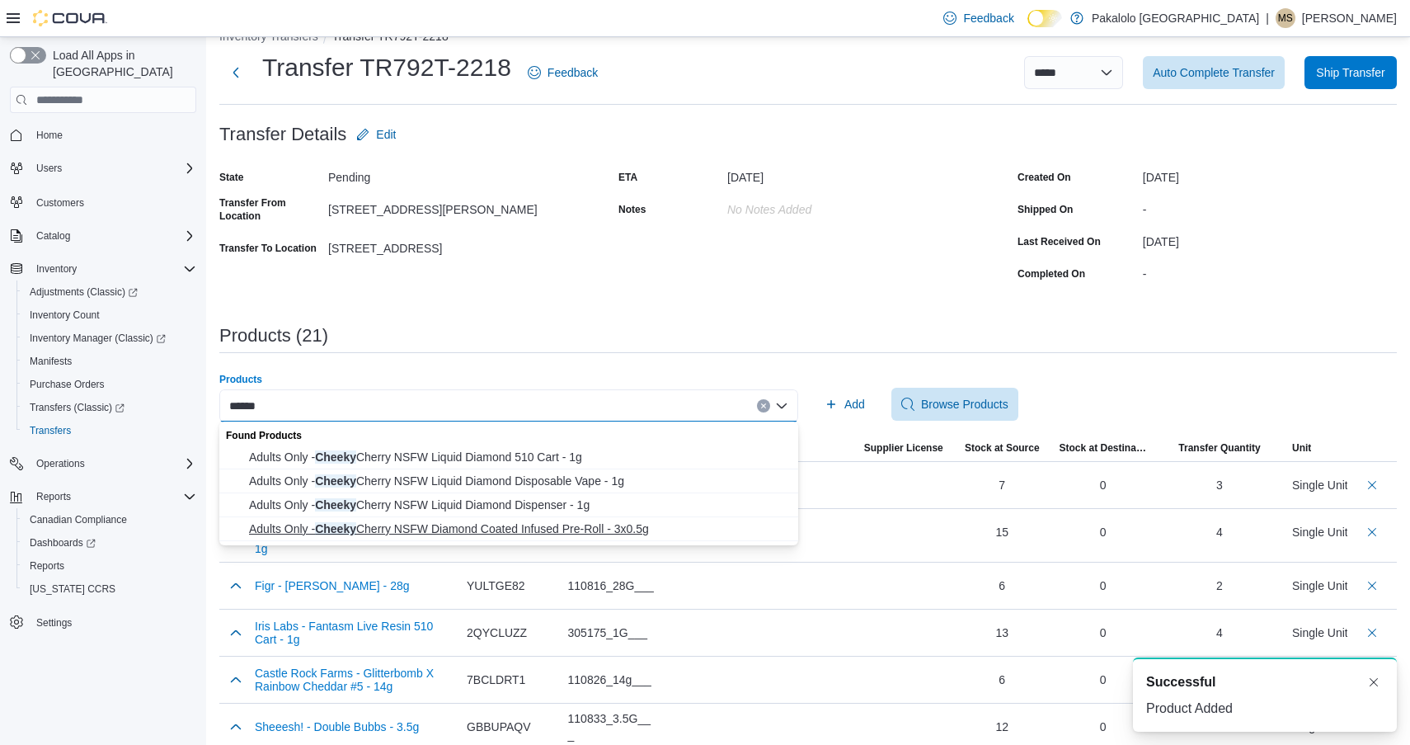
type input "******"
click at [473, 520] on span "Adults Only - Cheeky Cherry NSFW Diamond Coated Infused Pre-Roll - 3x0.5g" at bounding box center [518, 528] width 539 height 16
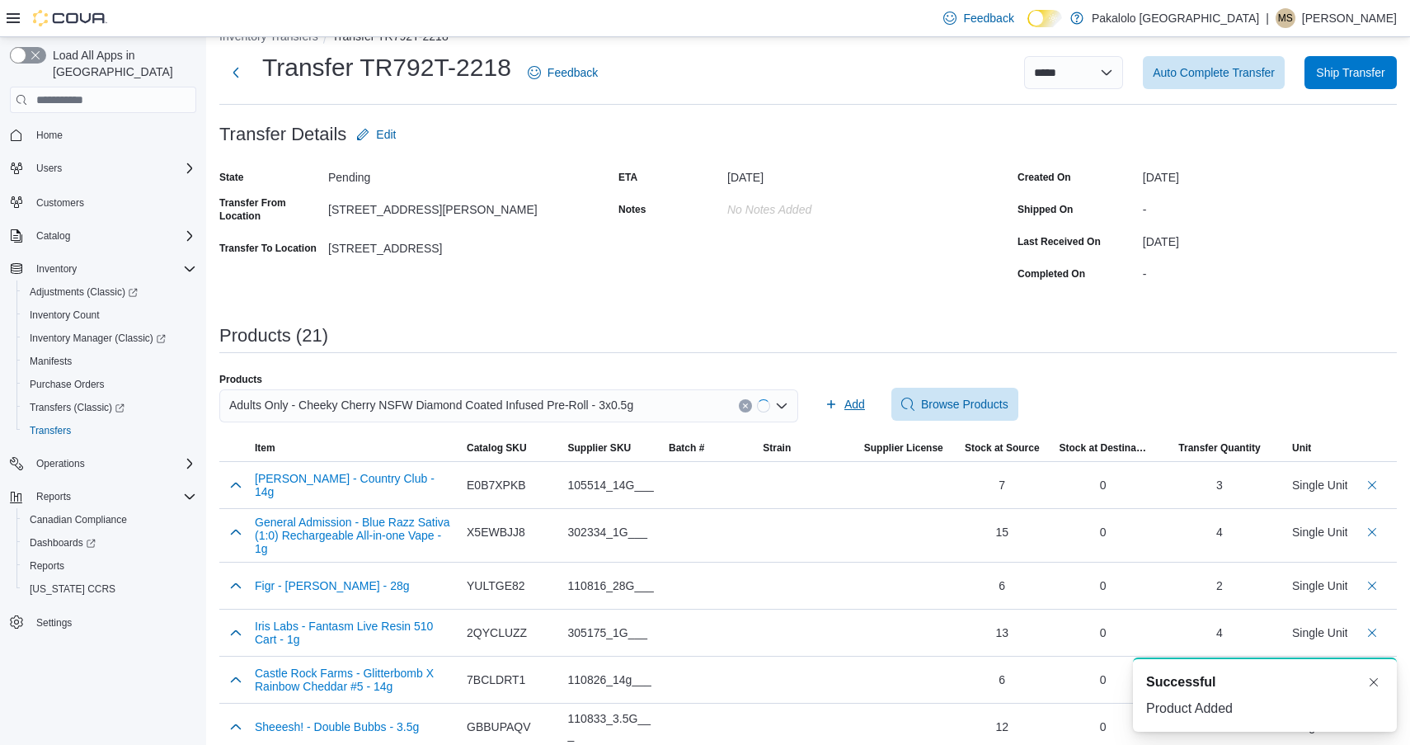
click at [820, 398] on button "Add" at bounding box center [845, 404] width 54 height 33
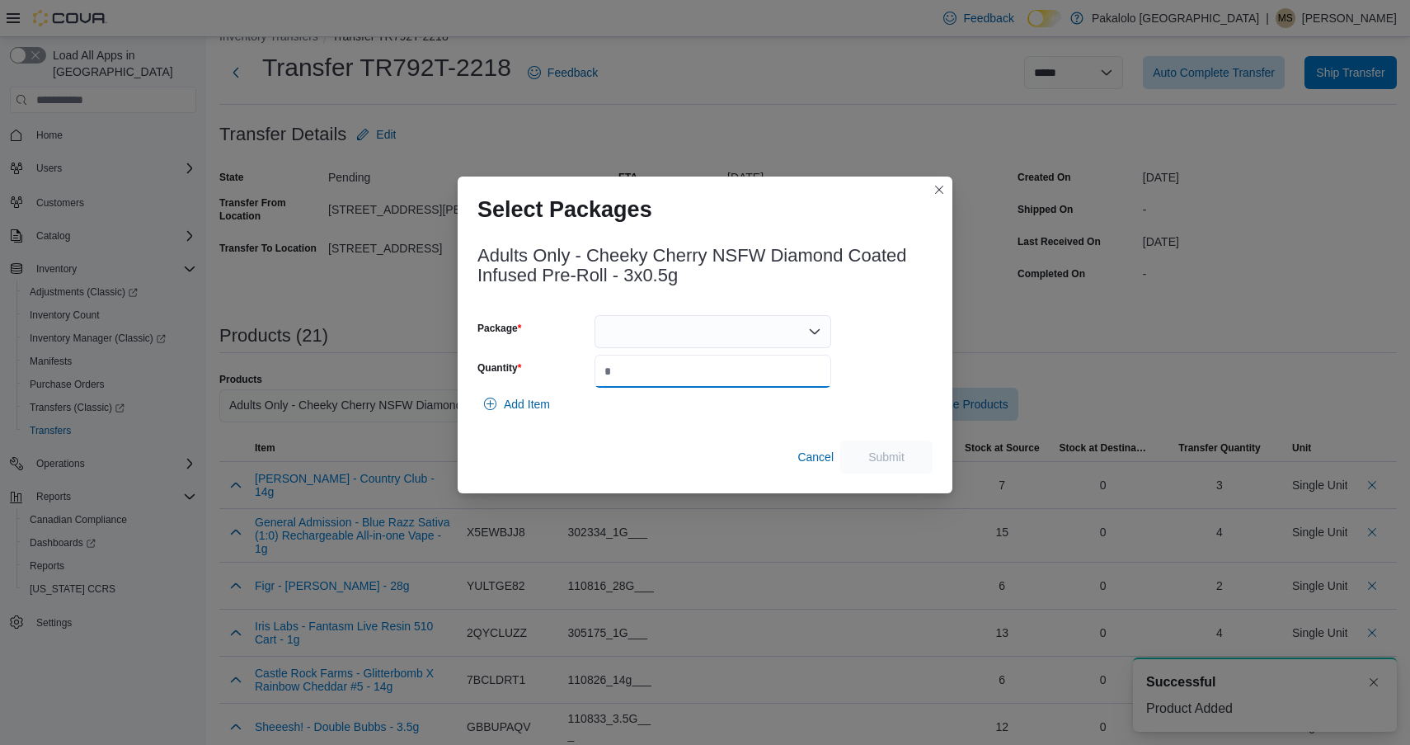
click at [708, 356] on input "Quantity" at bounding box center [713, 371] width 237 height 33
type input "*"
click at [692, 330] on div at bounding box center [713, 331] width 237 height 33
click at [692, 384] on span "EAG170B" at bounding box center [722, 383] width 197 height 16
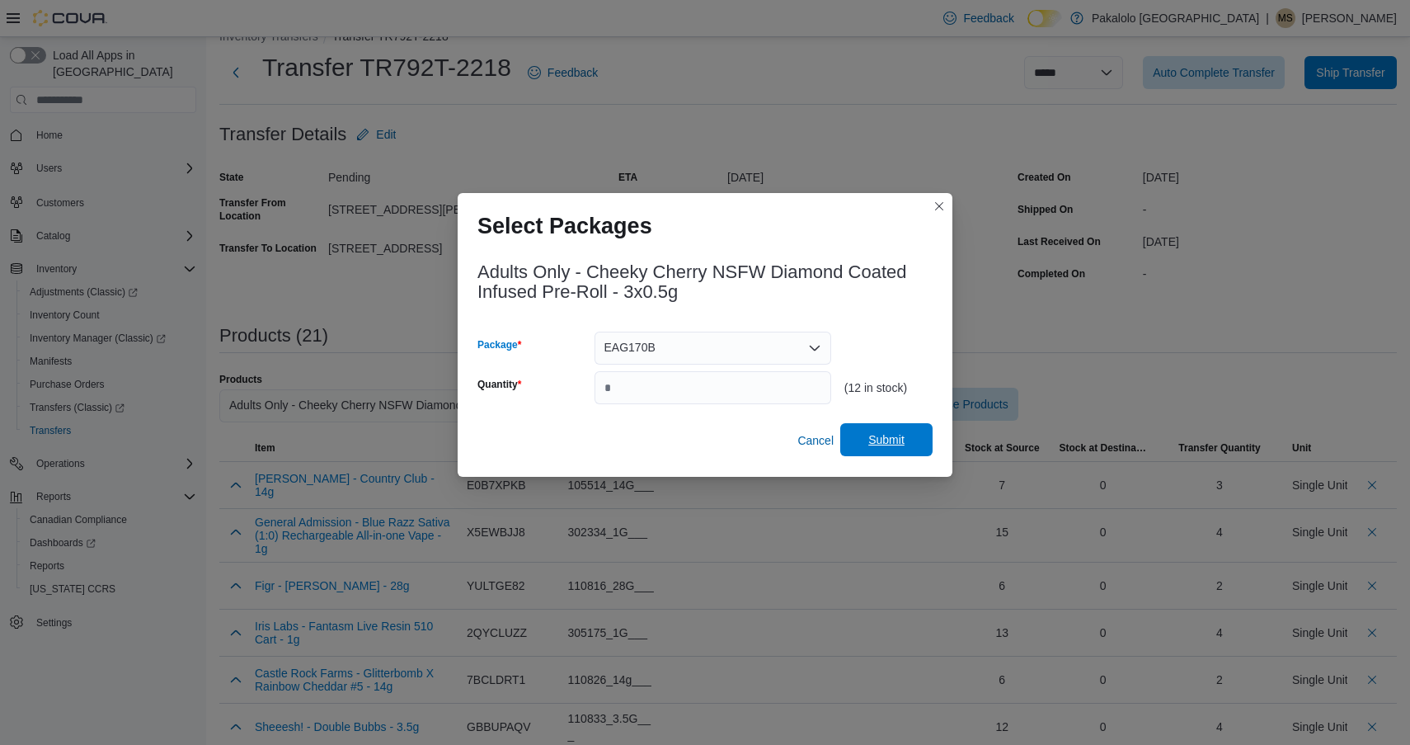
click at [876, 437] on span "Submit" at bounding box center [887, 439] width 36 height 16
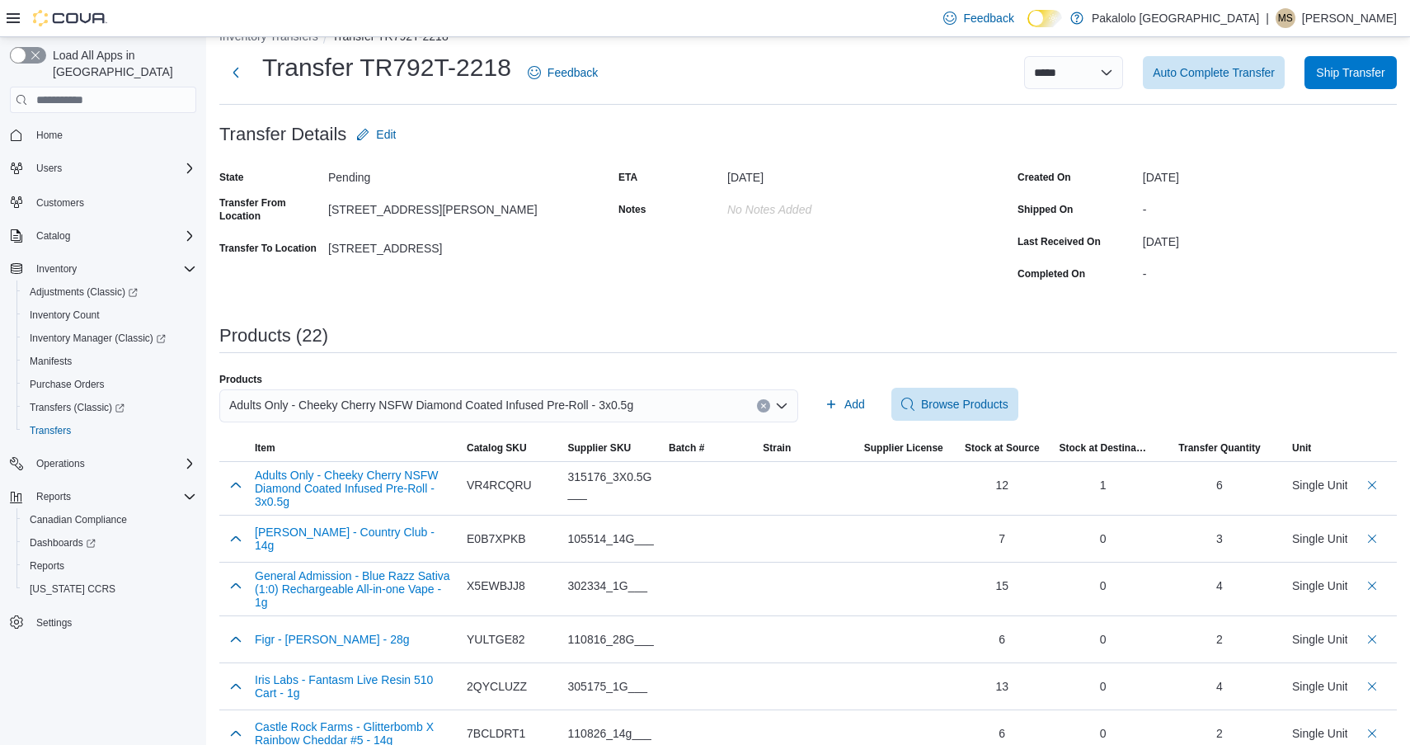
click at [619, 412] on span "Adults Only - Cheeky Cherry NSFW Diamond Coated Infused Pre-Roll - 3x0.5g" at bounding box center [431, 405] width 404 height 20
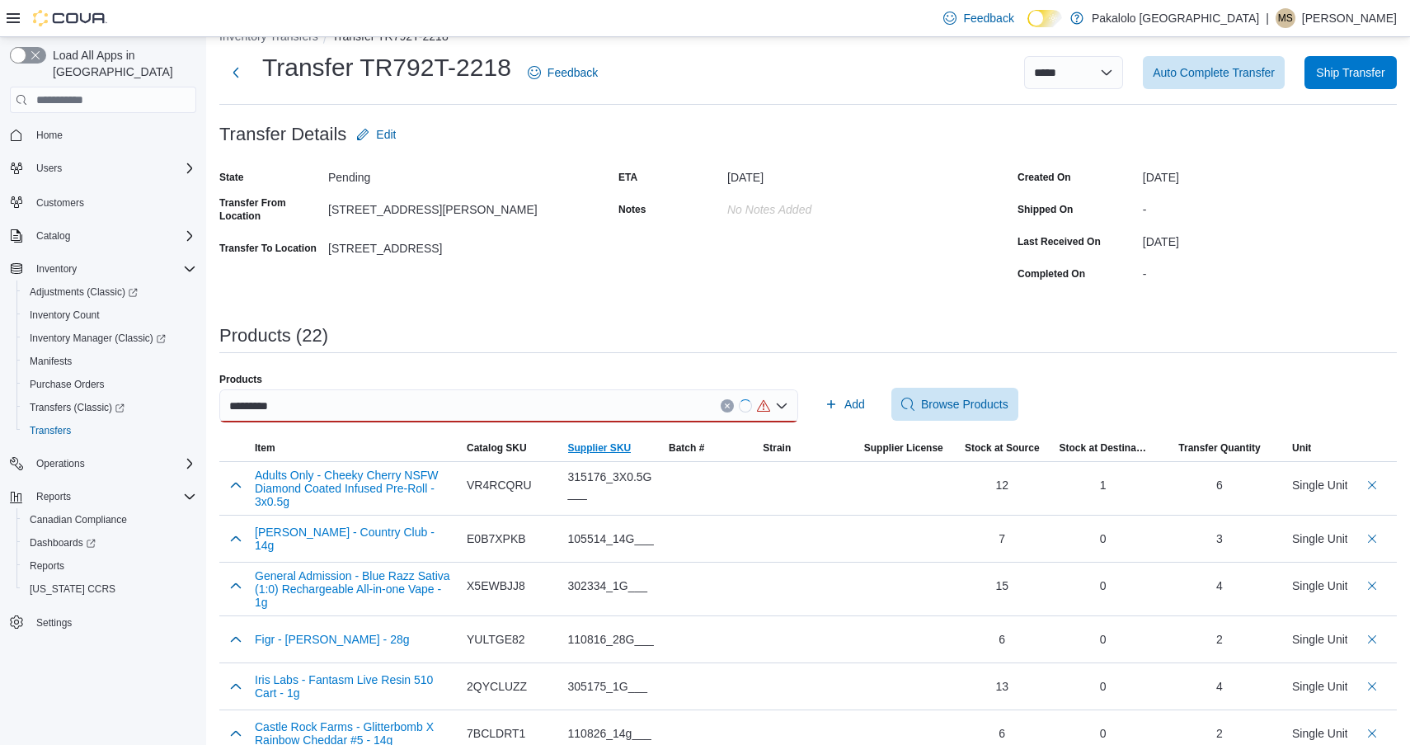
drag, startPoint x: 619, startPoint y: 412, endPoint x: 572, endPoint y: 458, distance: 65.3
click at [572, 458] on span "Supplier SKU" at bounding box center [612, 448] width 101 height 26
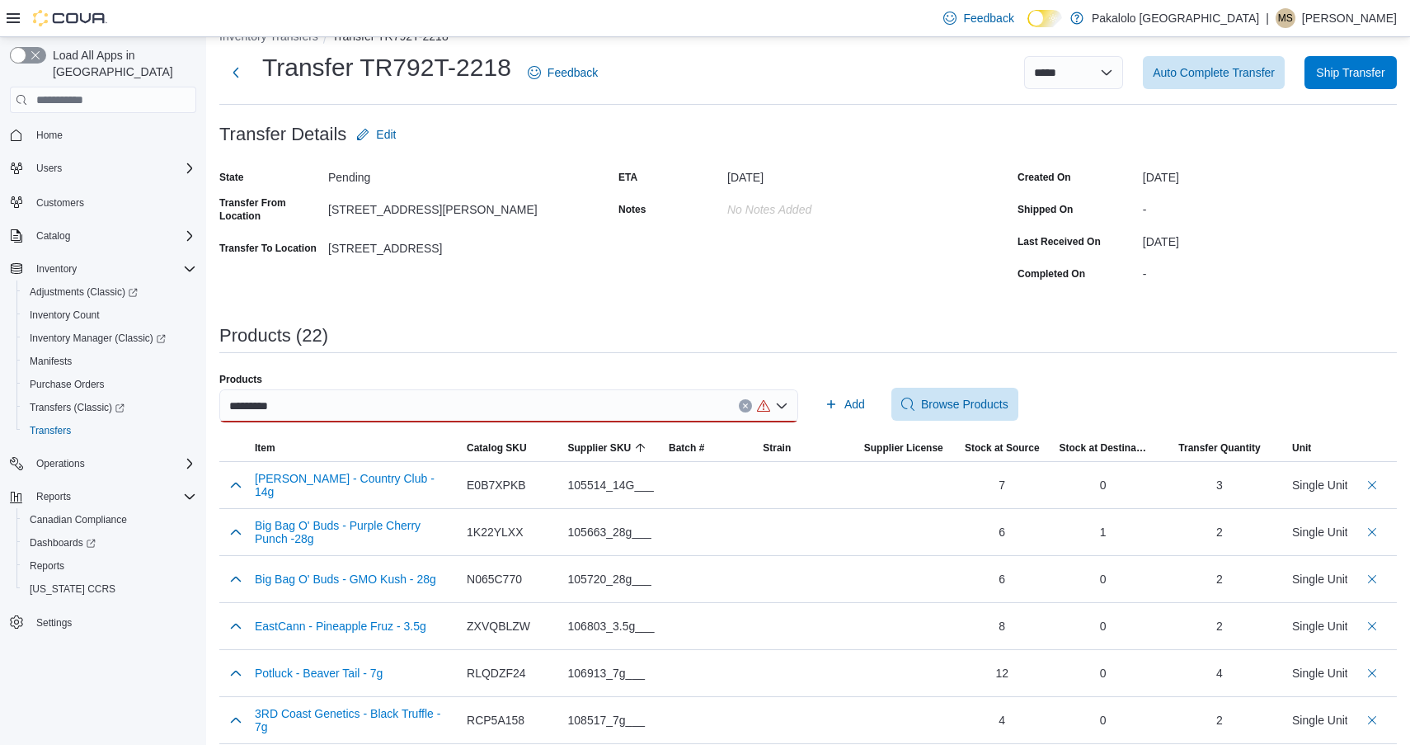
click at [438, 407] on div "*********" at bounding box center [508, 405] width 579 height 33
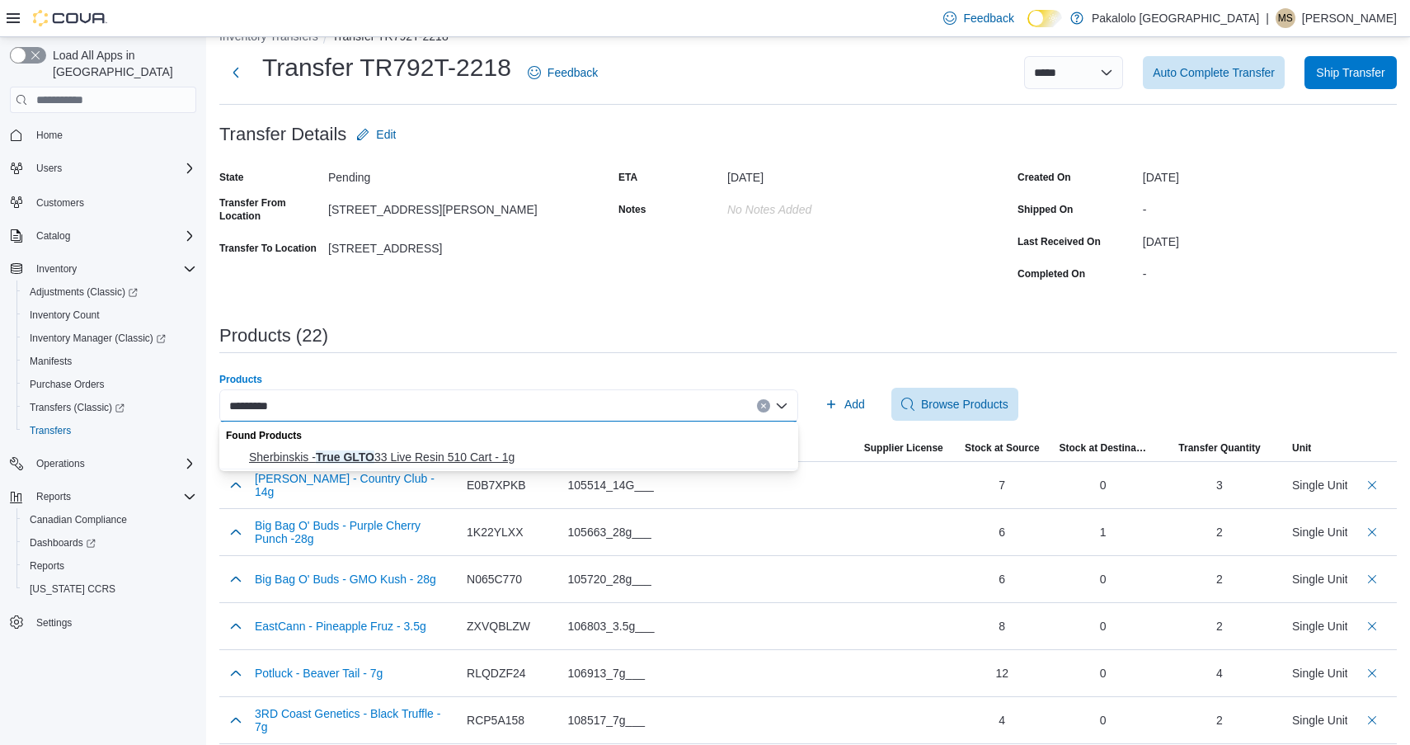
type input "*********"
drag, startPoint x: 363, startPoint y: 456, endPoint x: 450, endPoint y: 450, distance: 86.8
click at [363, 456] on span "Sherbinskis - True GLTO 33 Live Resin 510 Cart - 1g" at bounding box center [518, 457] width 539 height 16
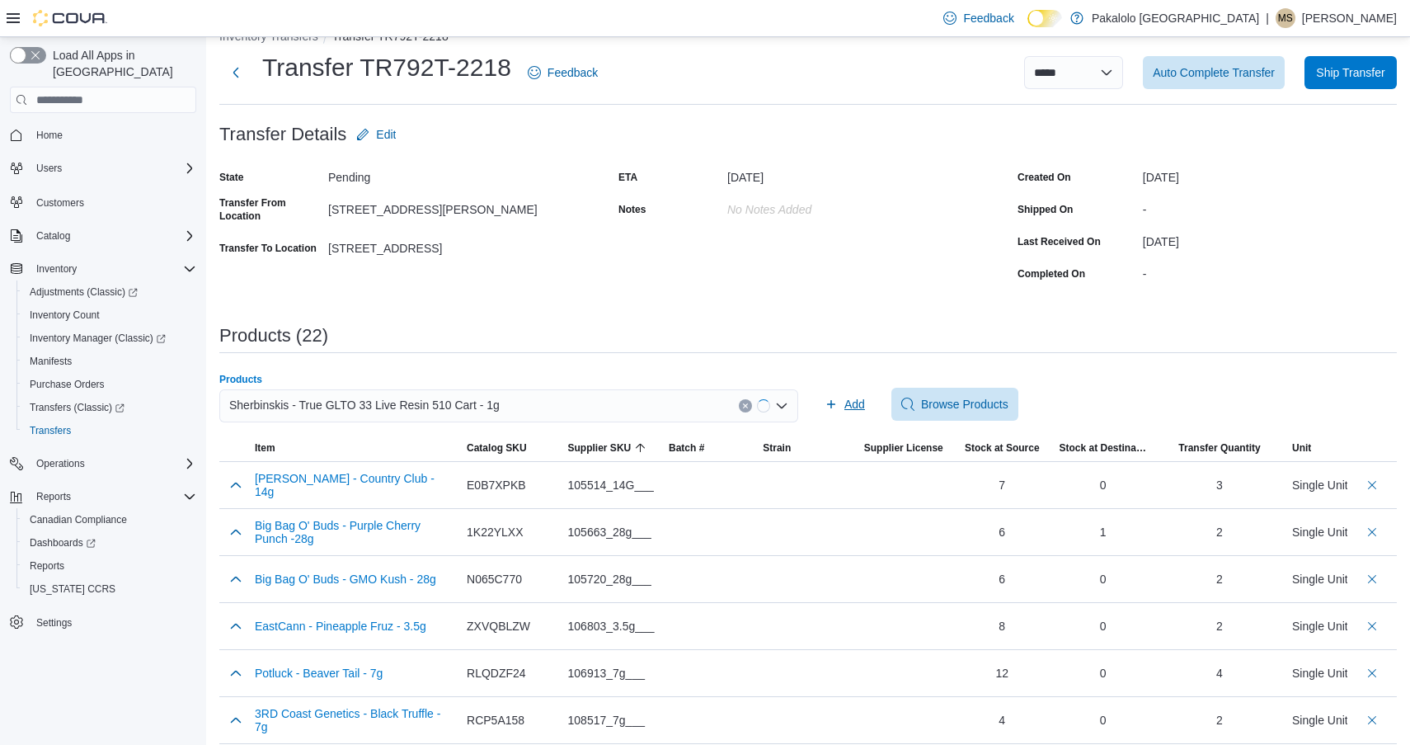
click at [843, 414] on span "Add" at bounding box center [845, 404] width 40 height 33
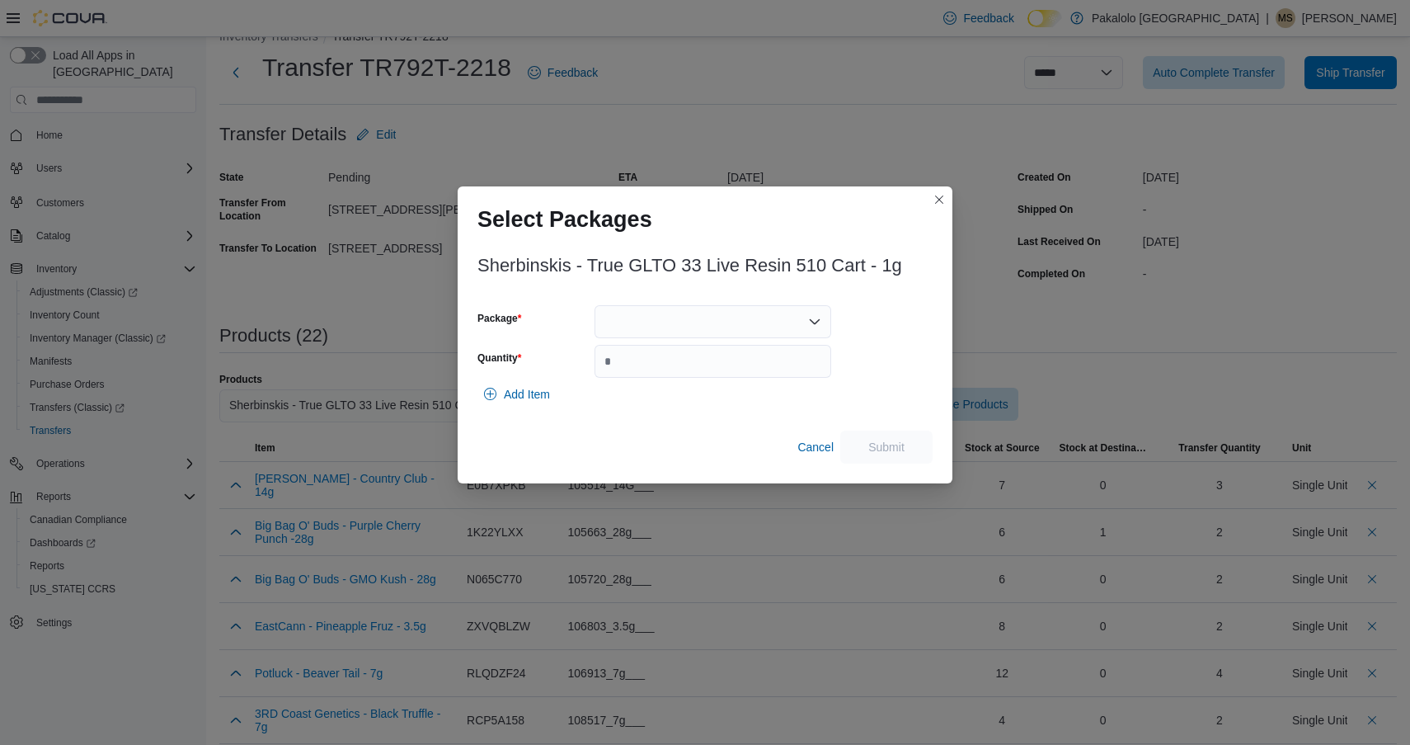
click at [716, 338] on div "Package Quantity" at bounding box center [655, 341] width 354 height 73
click at [710, 353] on input "Quantity" at bounding box center [713, 361] width 237 height 33
click at [708, 327] on div at bounding box center [713, 321] width 237 height 33
click at [708, 364] on button "1004169" at bounding box center [713, 374] width 237 height 24
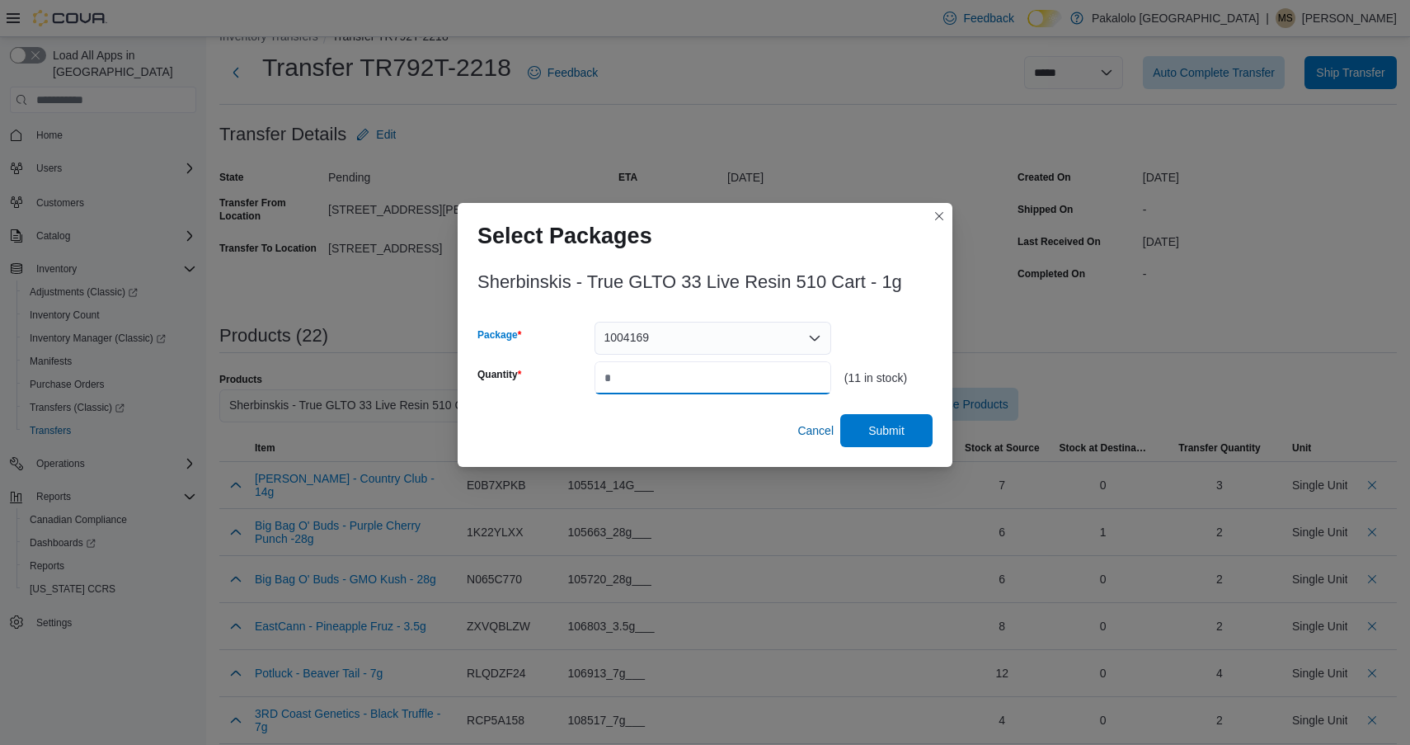
click at [707, 376] on input "*" at bounding box center [713, 377] width 237 height 33
type input "*"
click at [878, 435] on span "Submit" at bounding box center [887, 429] width 36 height 16
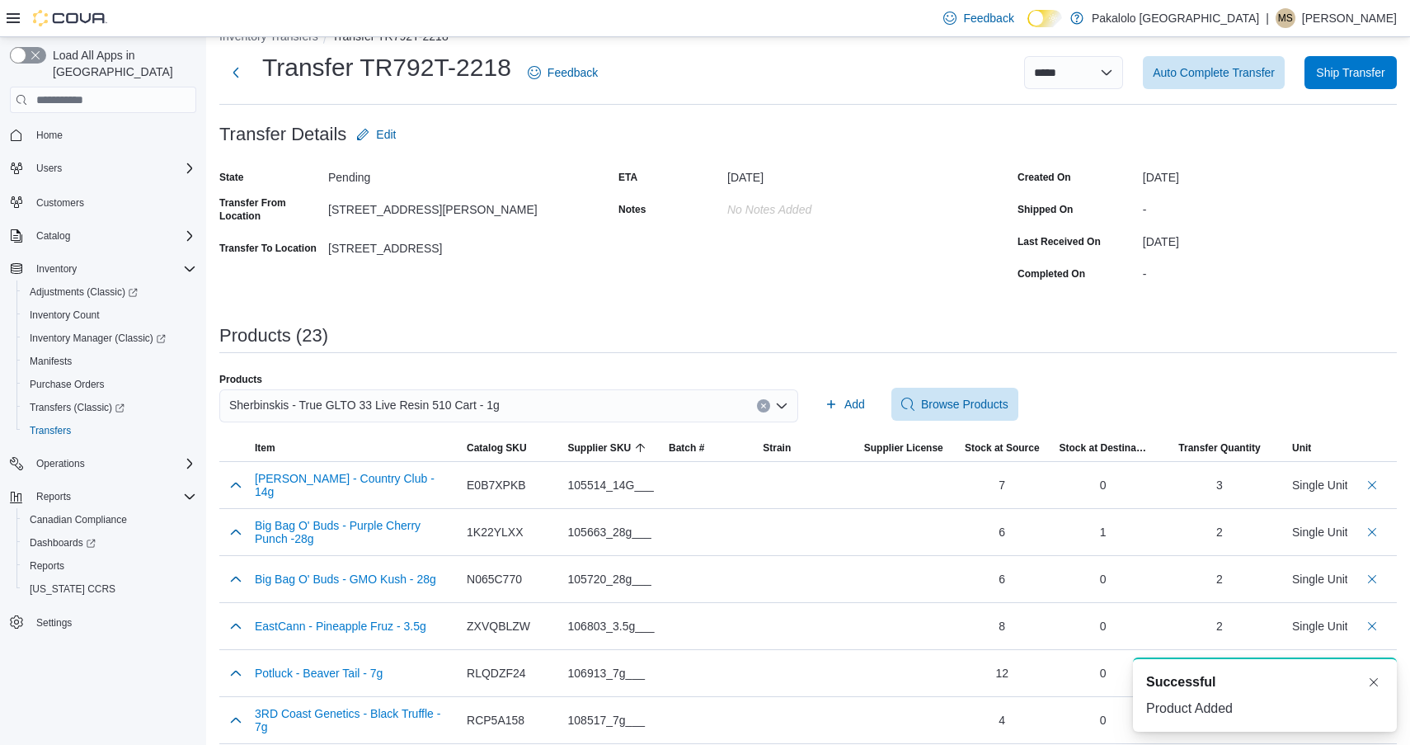
click at [444, 416] on div "Sherbinskis - True GLTO 33 Live Resin 510 Cart - 1g" at bounding box center [508, 405] width 579 height 33
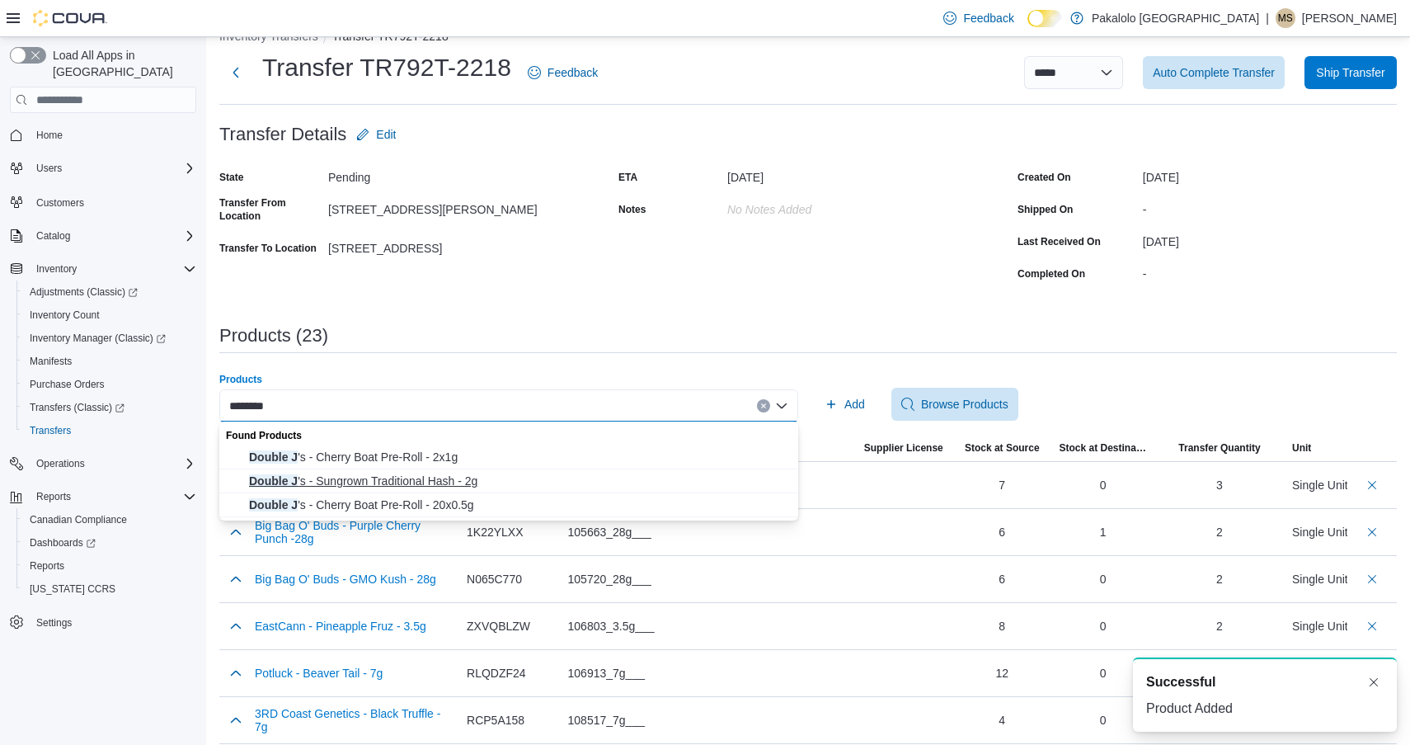
type input "********"
click at [419, 485] on span "Double J 's - Sungrown Traditional Hash - 2g" at bounding box center [518, 481] width 539 height 16
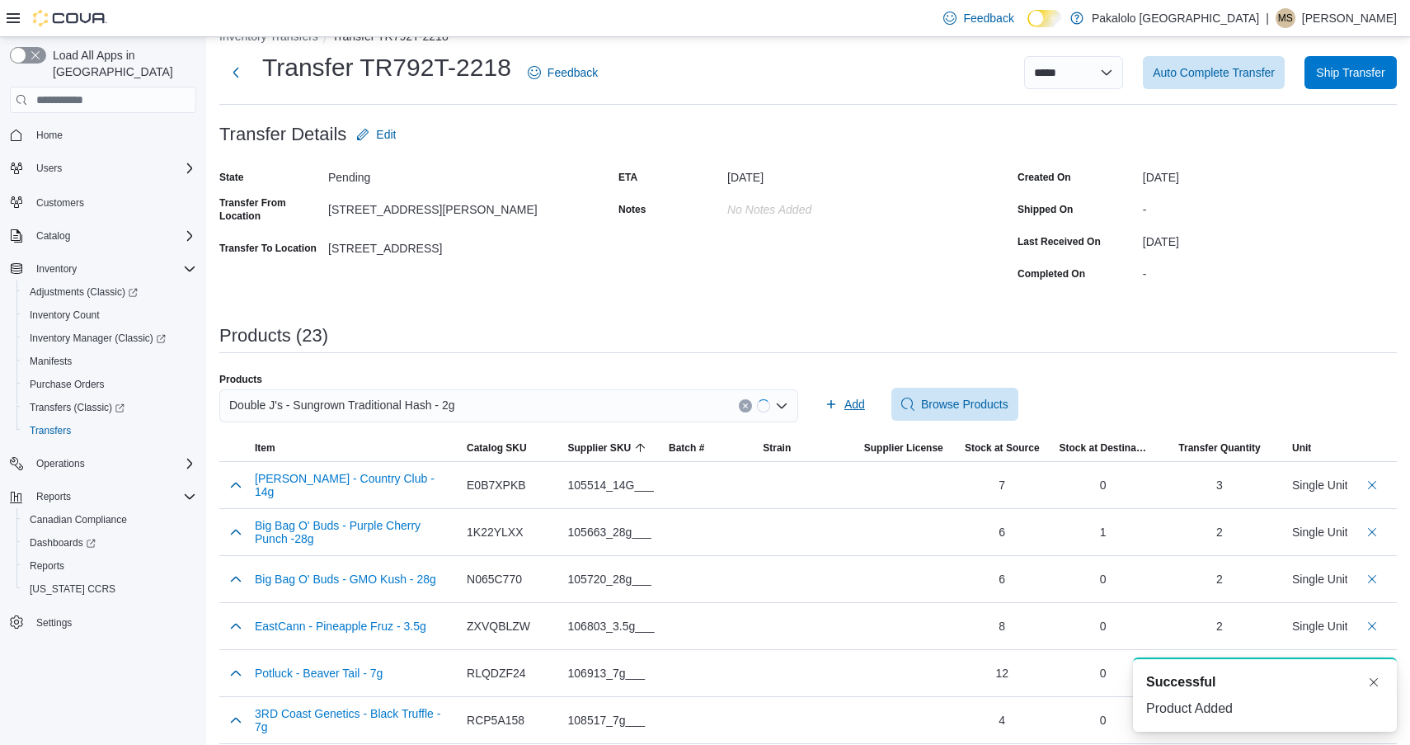
click at [846, 403] on span "Add" at bounding box center [855, 404] width 21 height 16
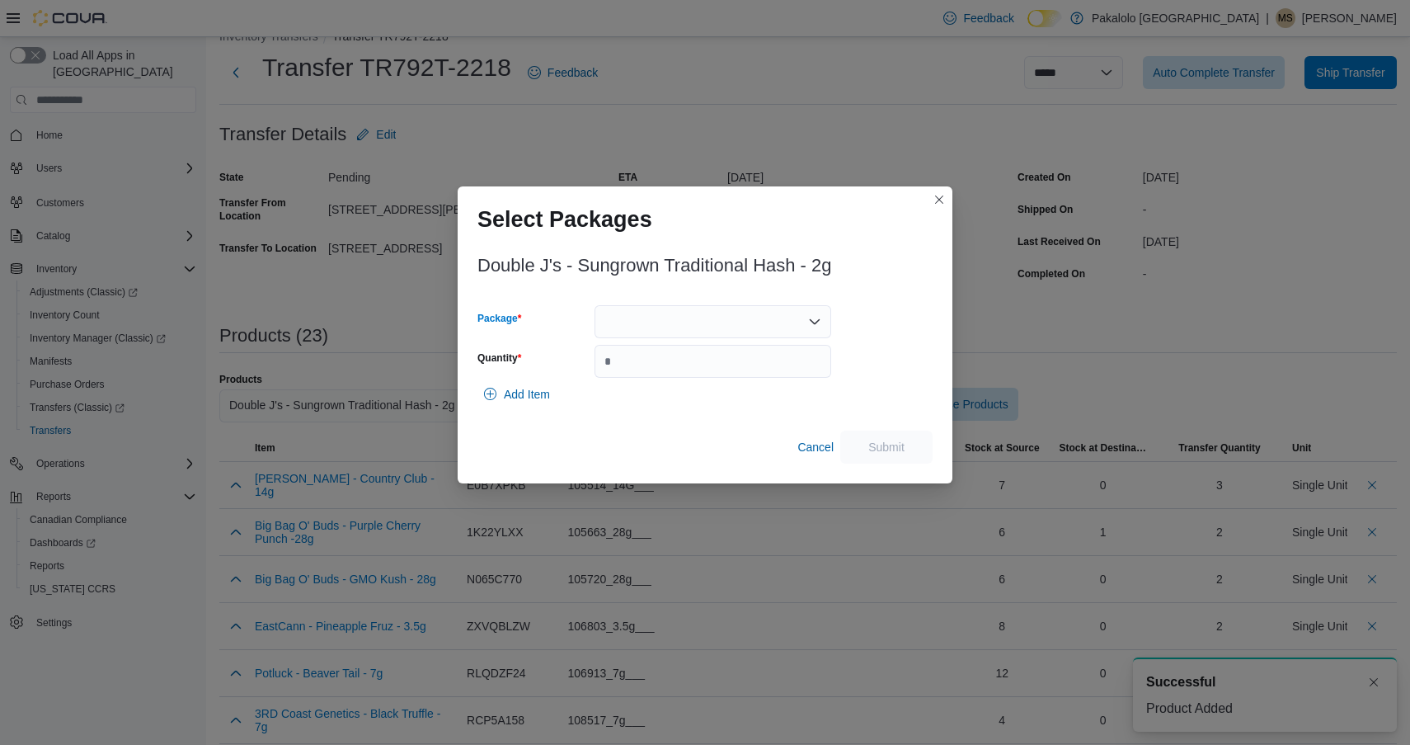
click at [718, 337] on div at bounding box center [713, 321] width 237 height 33
click at [704, 368] on span "BEI2192" at bounding box center [722, 373] width 197 height 16
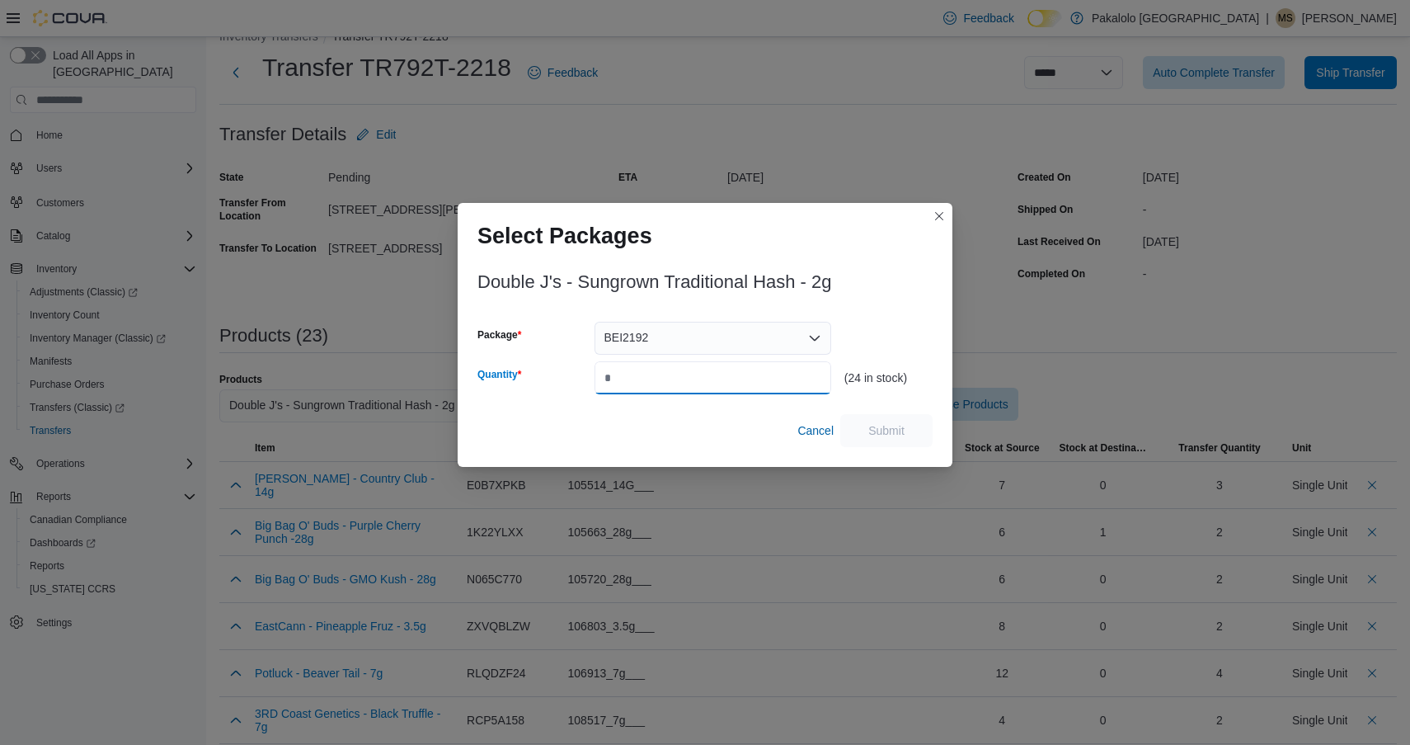
click at [704, 368] on input "Quantity" at bounding box center [713, 377] width 237 height 33
type input "**"
click at [881, 422] on span "Submit" at bounding box center [887, 429] width 36 height 16
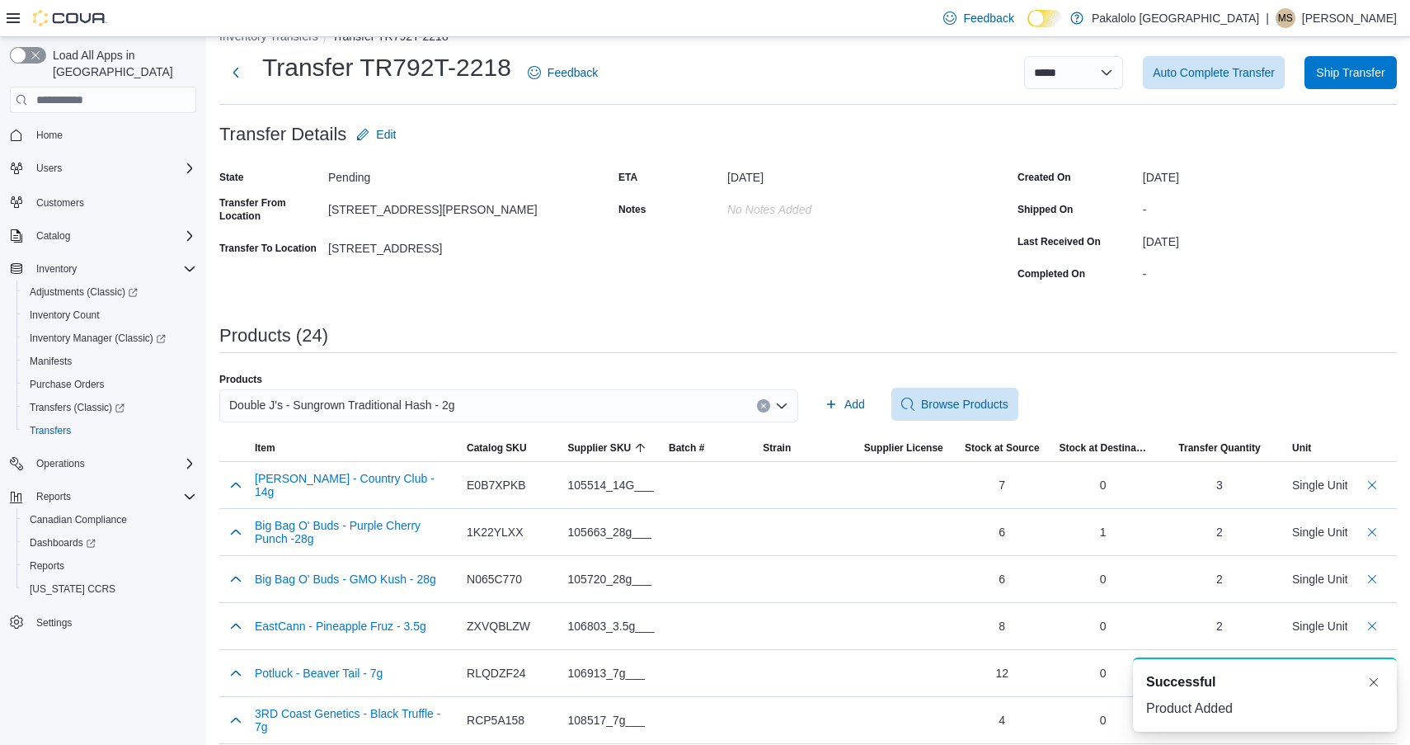
scroll to position [3, 0]
click at [436, 405] on span "Double J's - Sungrown Traditional Hash - 2g" at bounding box center [341, 405] width 225 height 20
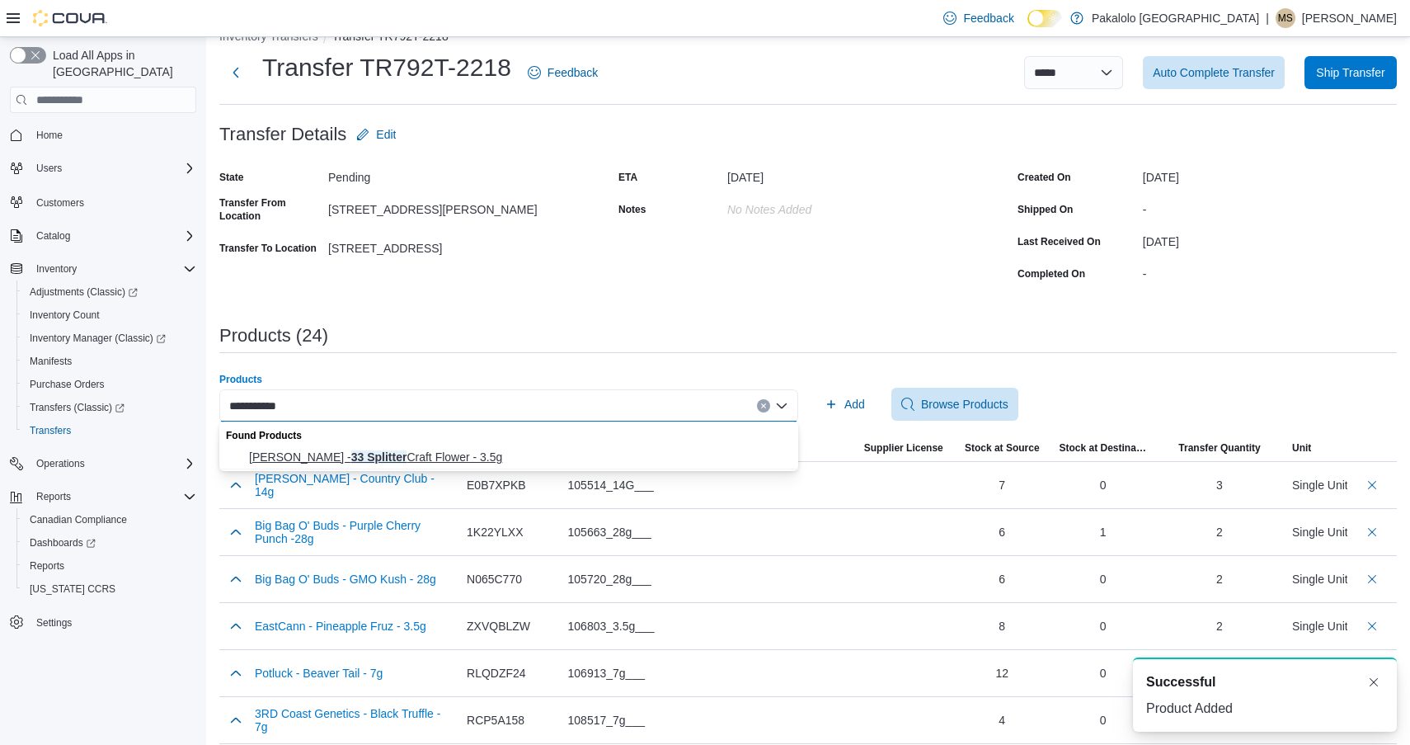
type input "**********"
click at [399, 458] on span "[PERSON_NAME] - 33 Splitter Craft Flower - 3.5g" at bounding box center [518, 457] width 539 height 16
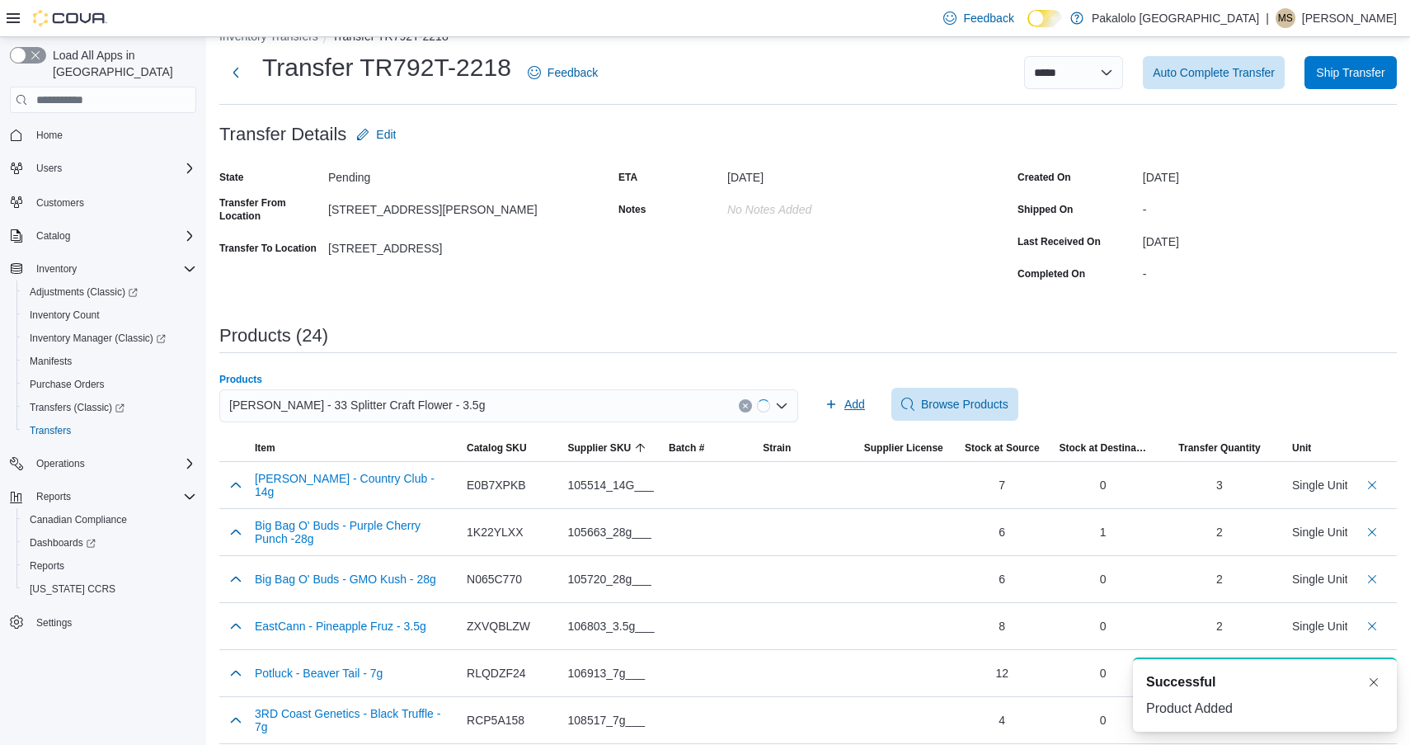
click at [834, 401] on icon "button" at bounding box center [831, 404] width 13 height 13
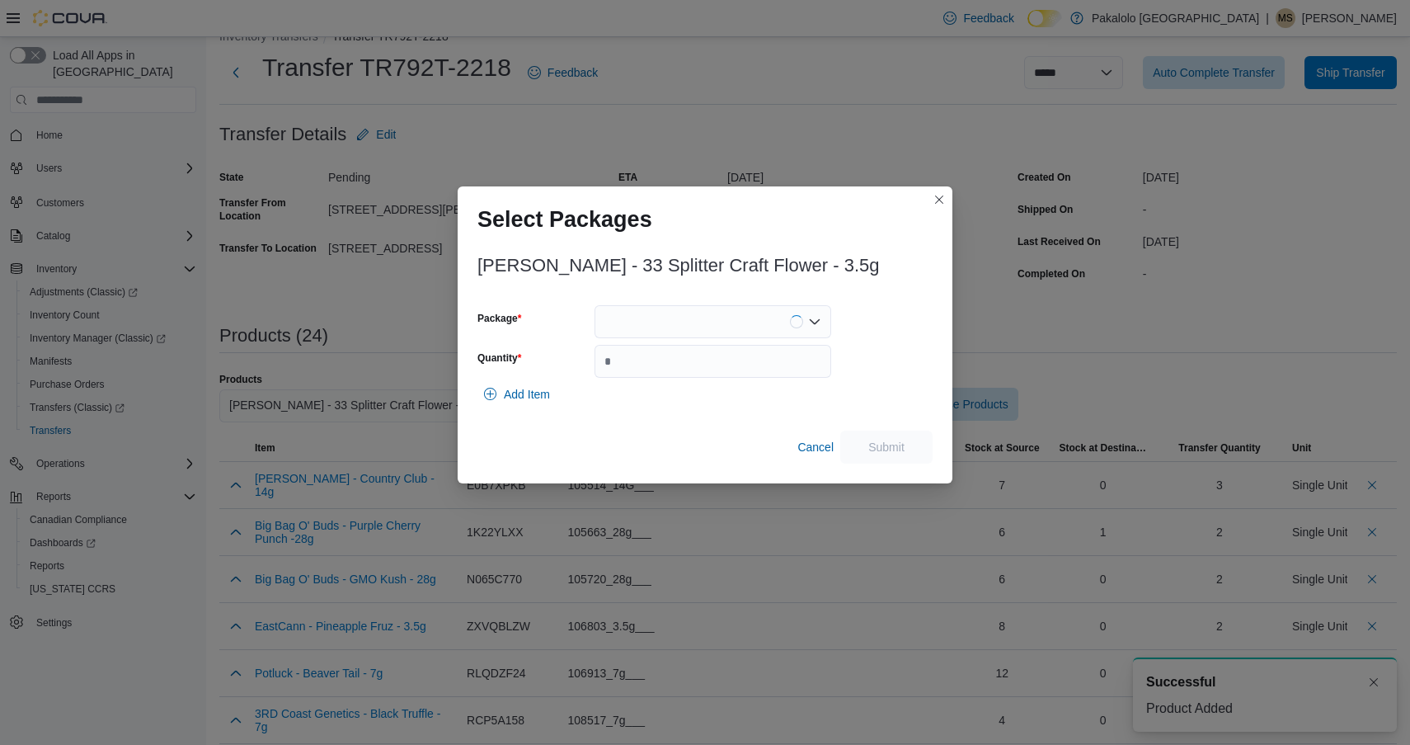
click at [668, 331] on div at bounding box center [713, 321] width 237 height 33
click at [666, 375] on span "33TL-021" at bounding box center [722, 373] width 197 height 16
click at [666, 375] on input "Quantity" at bounding box center [713, 361] width 237 height 33
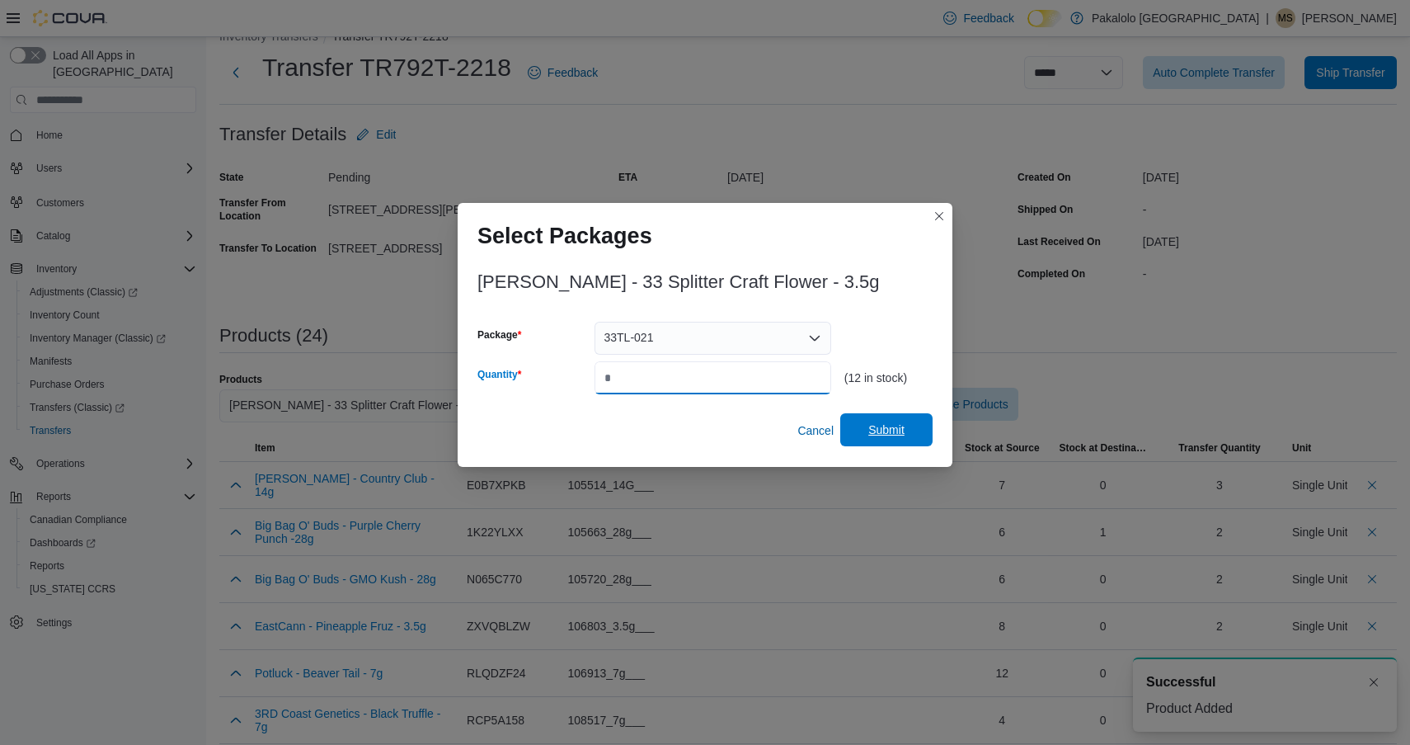
type input "*"
click at [902, 417] on span "Submit" at bounding box center [886, 429] width 73 height 33
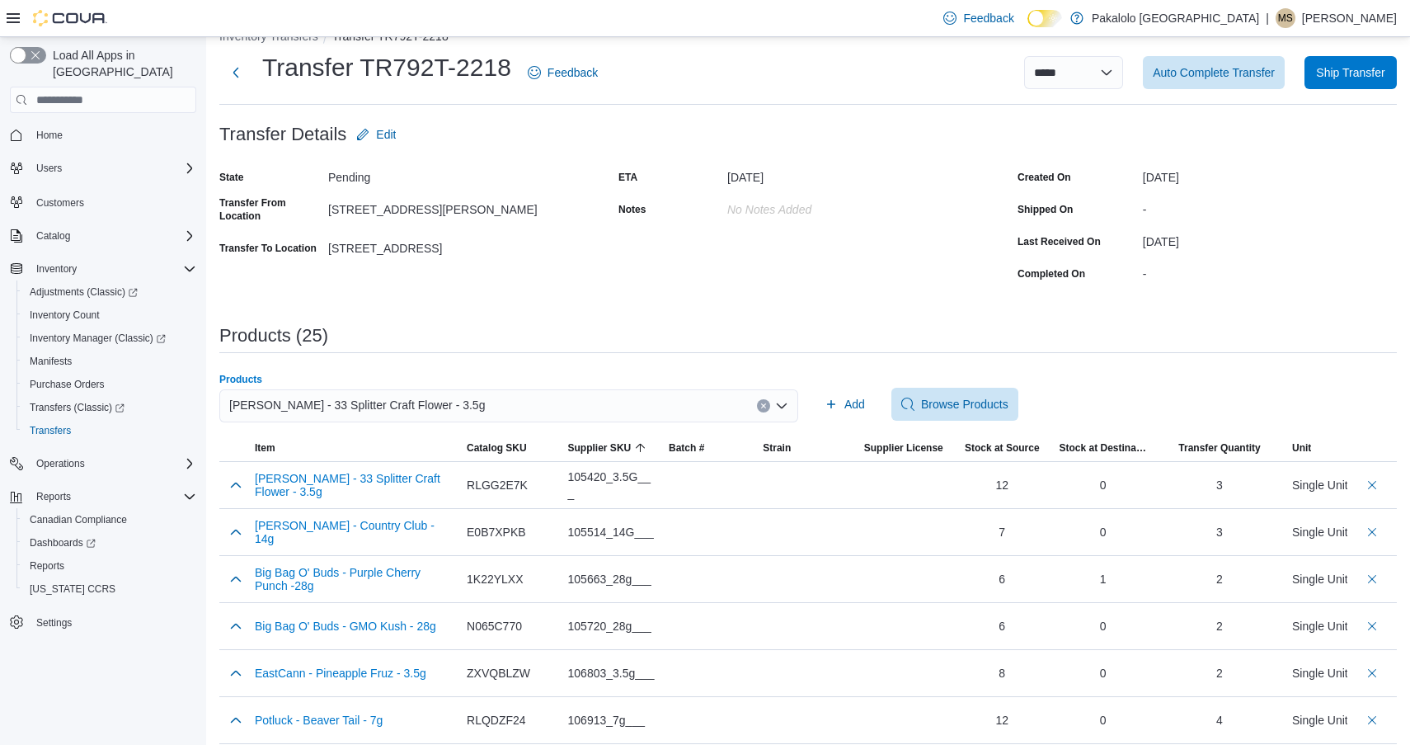
click at [568, 396] on div "[PERSON_NAME] - 33 Splitter Craft Flower - 3.5g" at bounding box center [508, 405] width 579 height 33
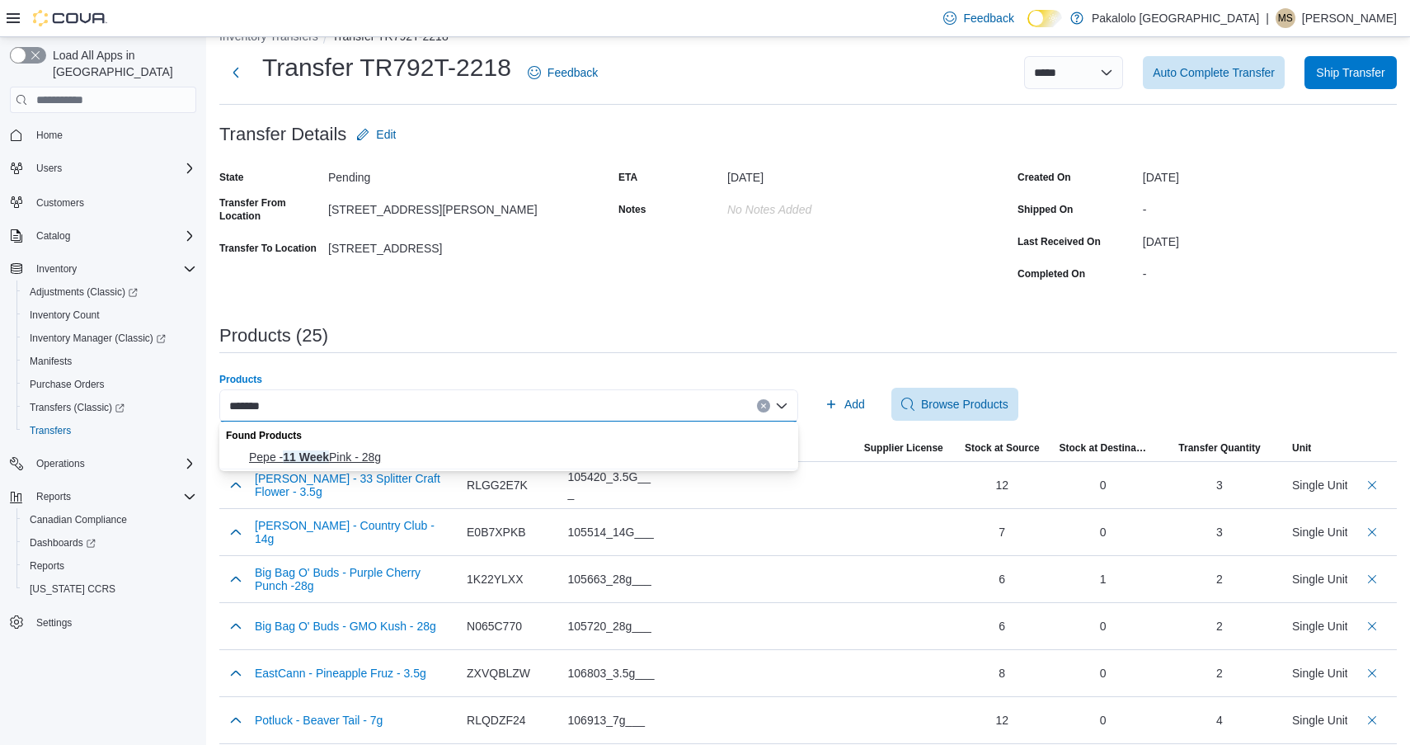
type input "*******"
drag, startPoint x: 458, startPoint y: 458, endPoint x: 541, endPoint y: 439, distance: 85.4
click at [458, 458] on span "Pepe - 11 Week Pink - 28g" at bounding box center [518, 457] width 539 height 16
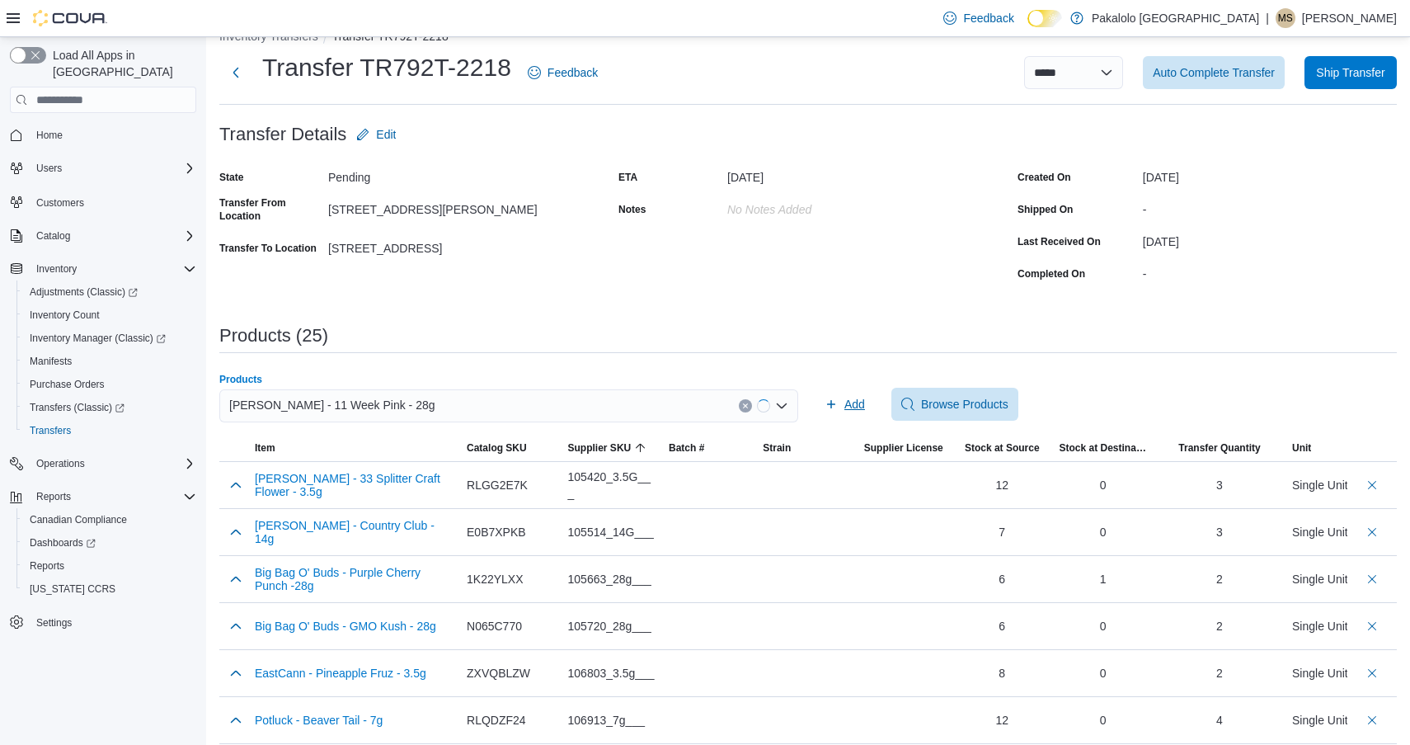
click at [821, 414] on button "Add" at bounding box center [845, 404] width 54 height 33
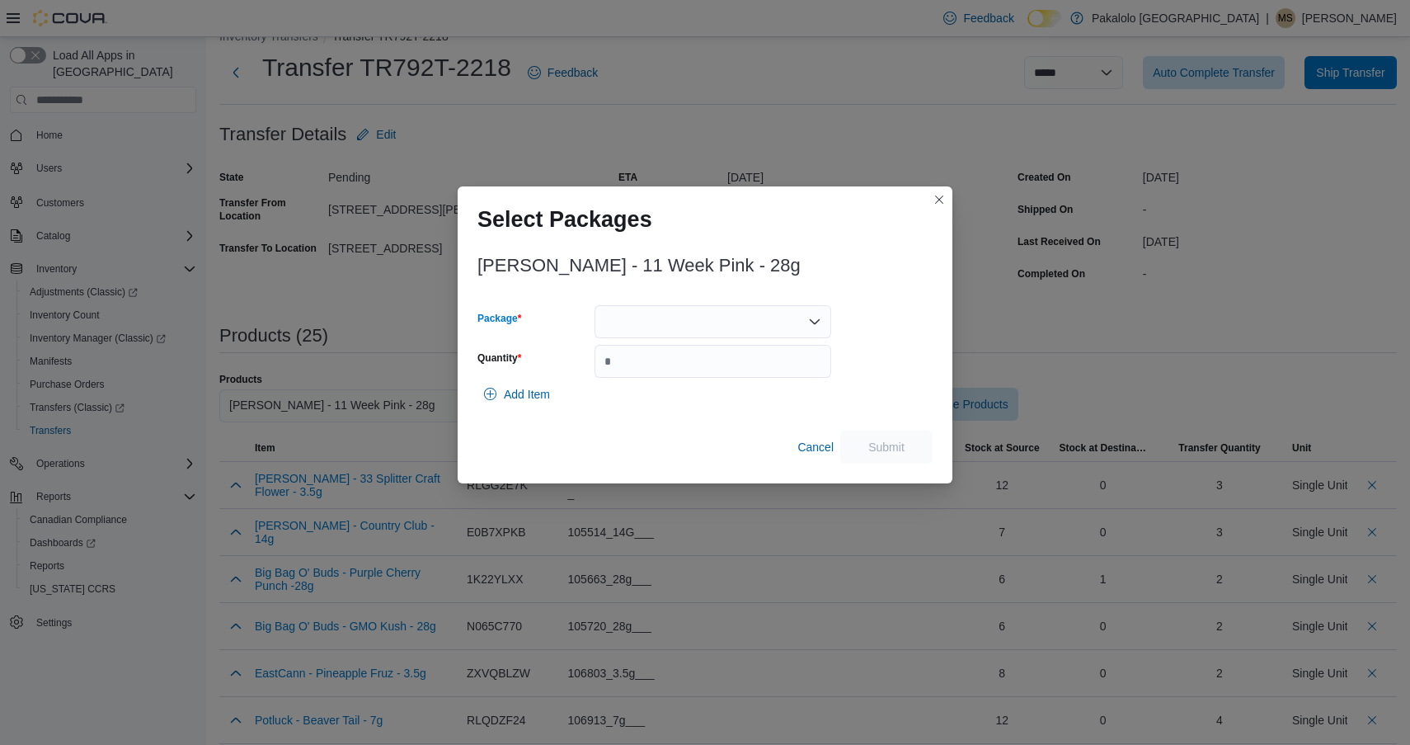
click at [707, 317] on div at bounding box center [713, 321] width 237 height 33
drag, startPoint x: 707, startPoint y: 334, endPoint x: 701, endPoint y: 370, distance: 36.7
click at [701, 370] on span "MB0064" at bounding box center [722, 373] width 197 height 16
click at [698, 318] on div "MB0064 Combo box. Selected. MB0064. Press Backspace to delete MB0064. Combo box…" at bounding box center [713, 321] width 237 height 33
click at [693, 370] on span "MB0065" at bounding box center [722, 373] width 197 height 16
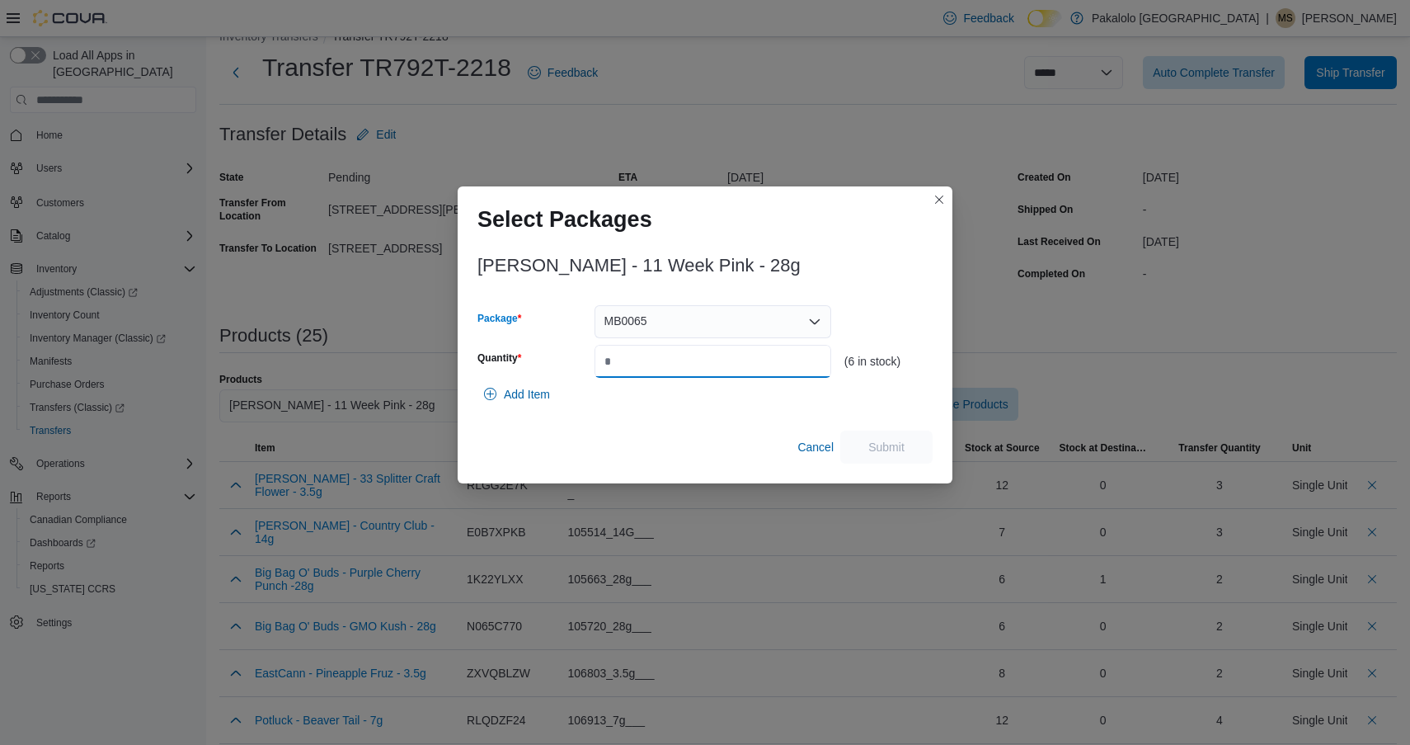
click at [693, 370] on input "Quantity" at bounding box center [713, 361] width 237 height 33
click at [693, 369] on input "Quantity" at bounding box center [713, 361] width 237 height 33
type input "*"
click at [882, 441] on span "Submit" at bounding box center [887, 446] width 36 height 16
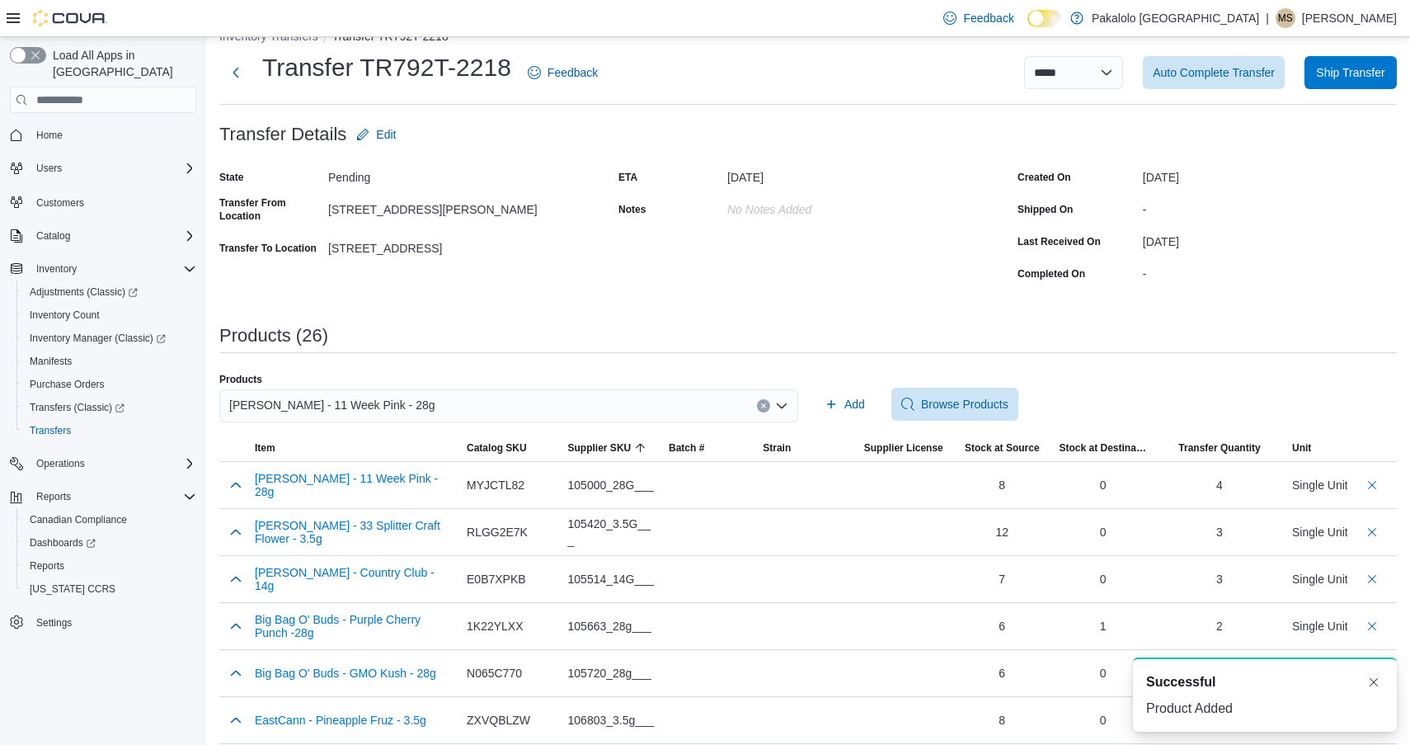
click at [547, 414] on div "Pepe - 11 Week Pink - 28g" at bounding box center [508, 405] width 579 height 33
type input "*"
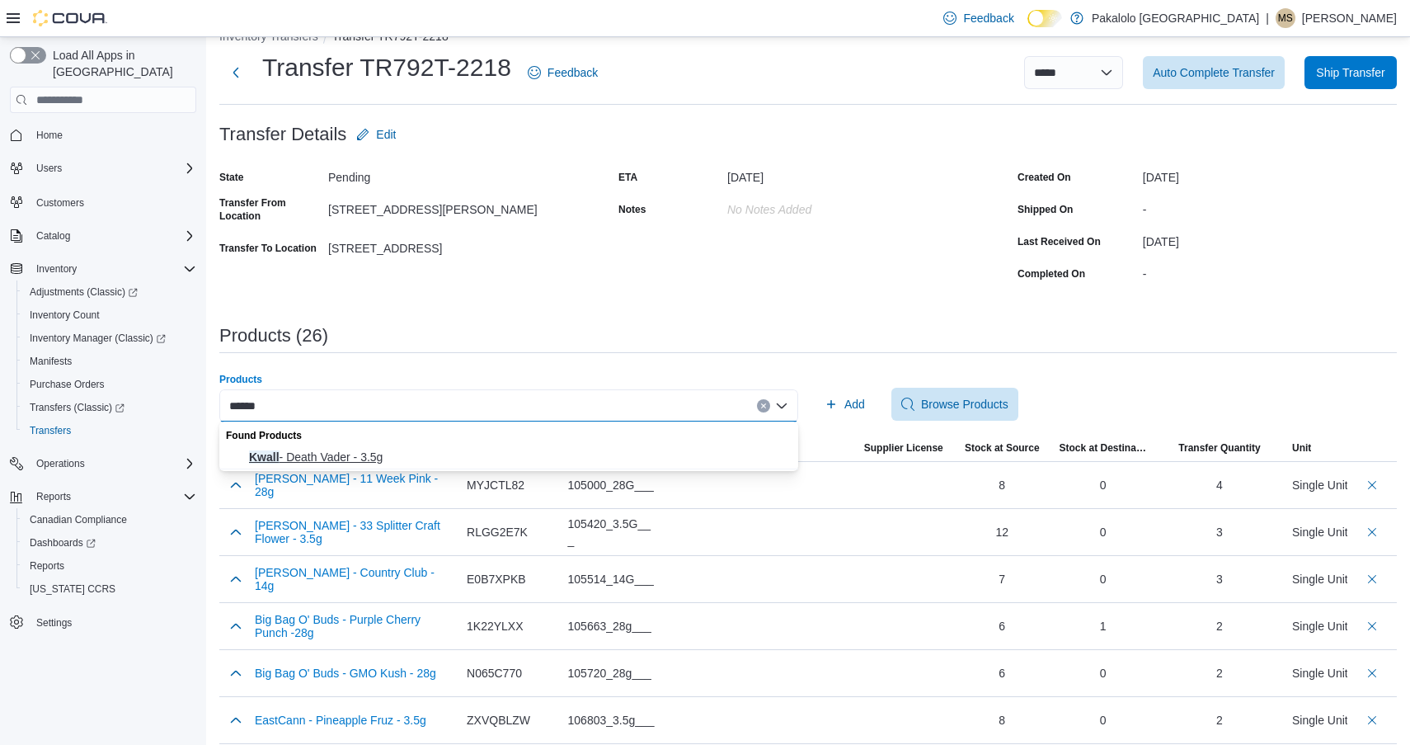
type input "*****"
click at [415, 450] on span "Kwall - Death Vader - 3.5g" at bounding box center [518, 457] width 539 height 16
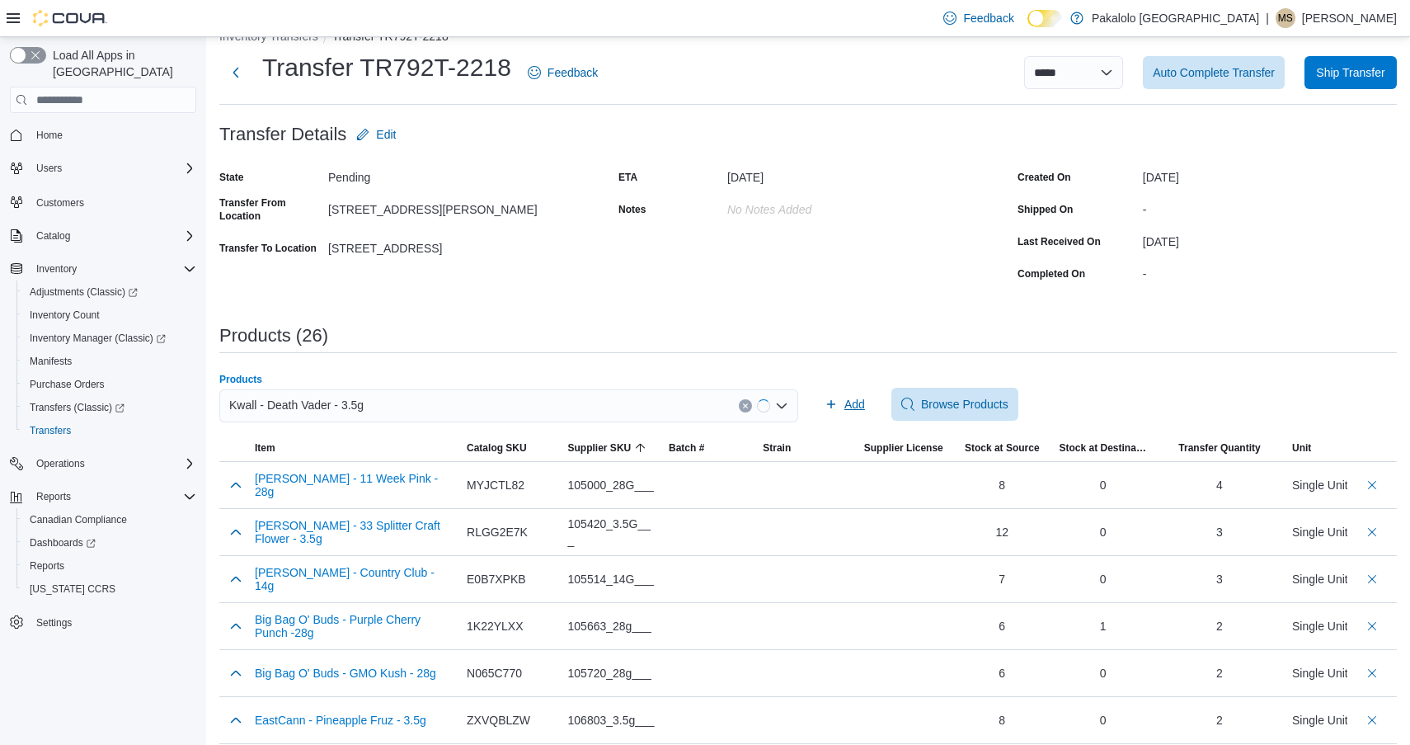
click at [855, 407] on span "Add" at bounding box center [855, 404] width 21 height 16
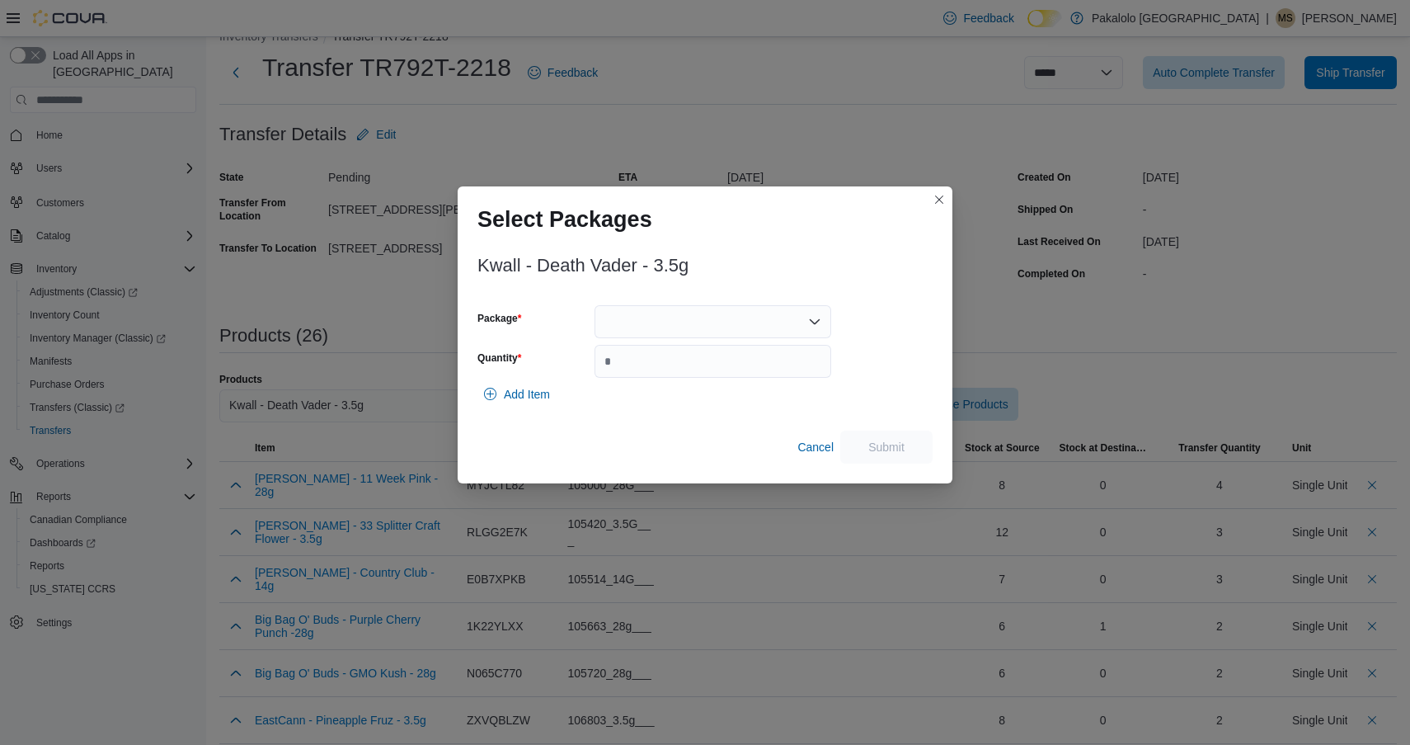
click at [715, 325] on div at bounding box center [713, 321] width 237 height 33
click at [709, 378] on span "BG07DF1" at bounding box center [722, 373] width 197 height 16
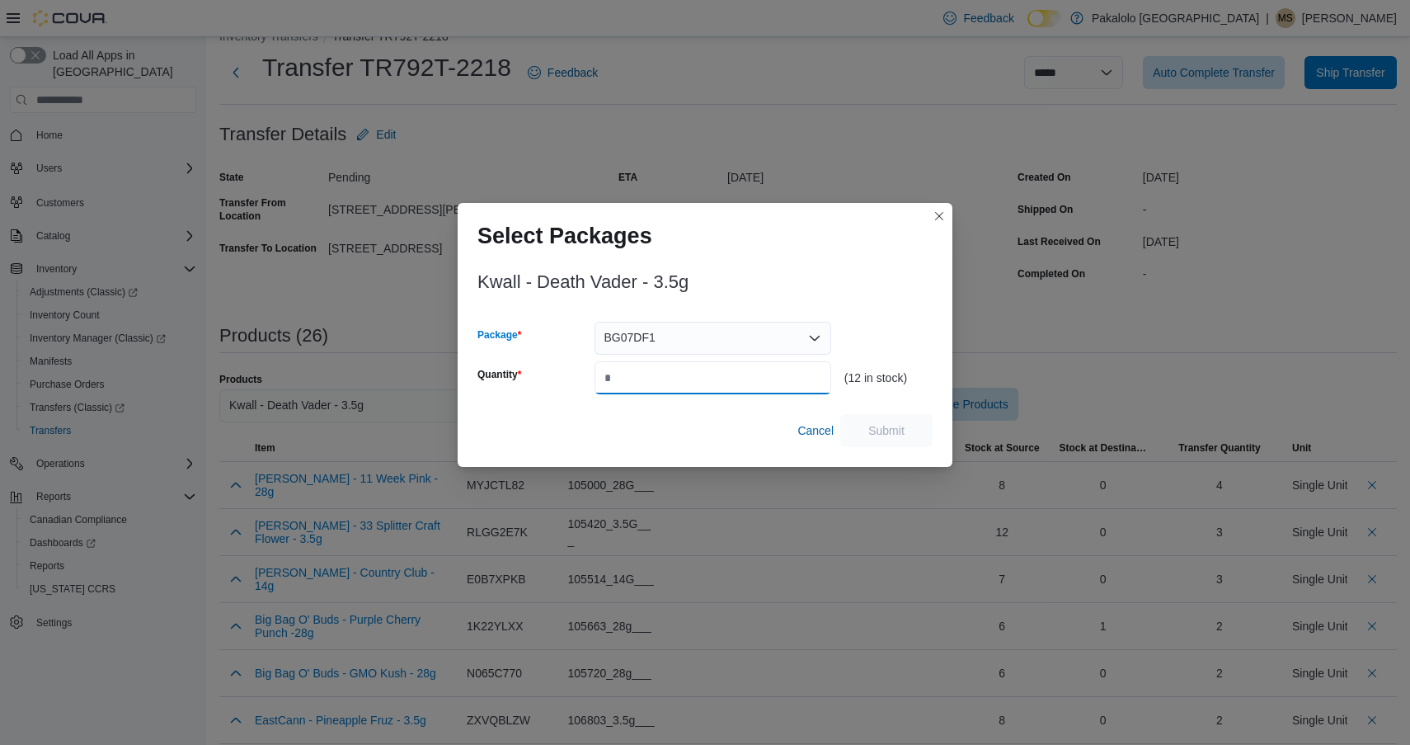
click at [709, 378] on input "Quantity" at bounding box center [713, 377] width 237 height 33
type input "*"
click at [883, 421] on span "Submit" at bounding box center [886, 429] width 73 height 33
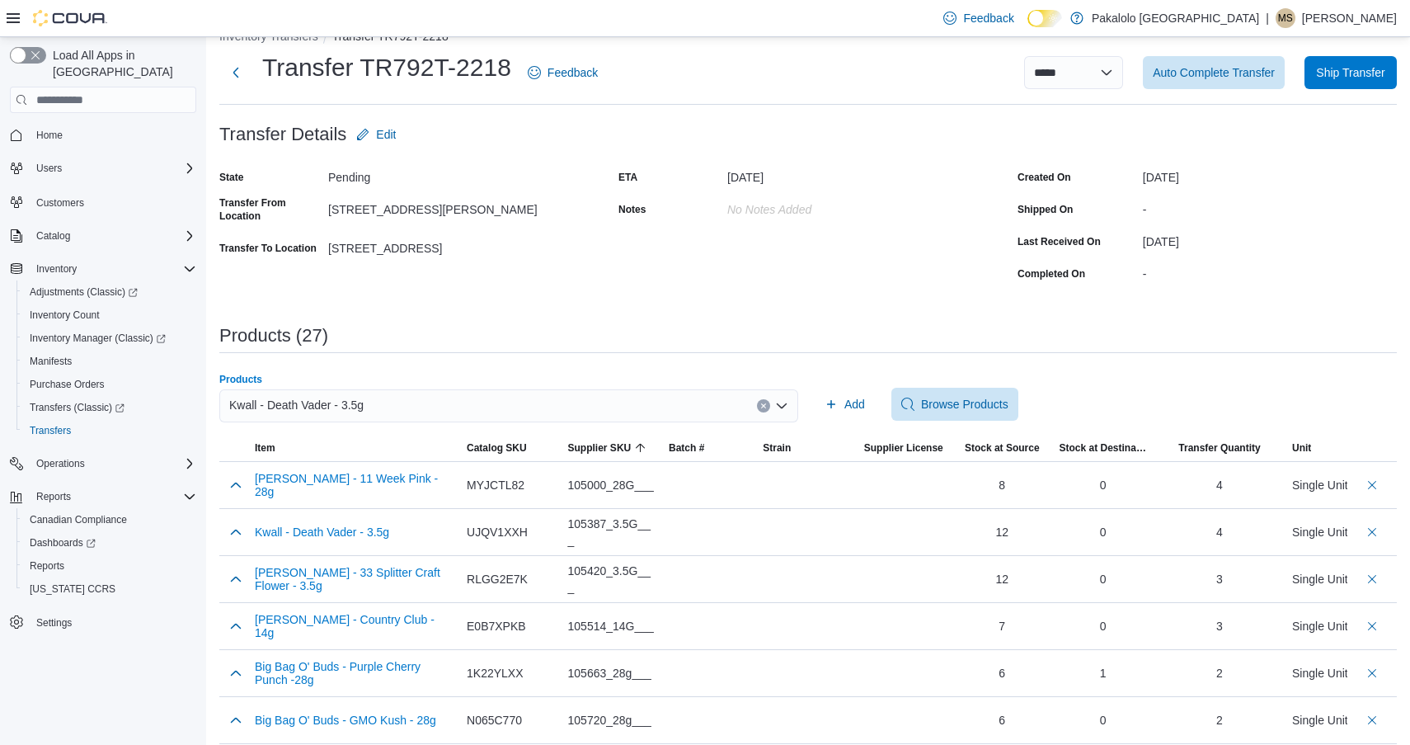
click at [481, 411] on div "Kwall - Death Vader - 3.5g" at bounding box center [508, 405] width 579 height 33
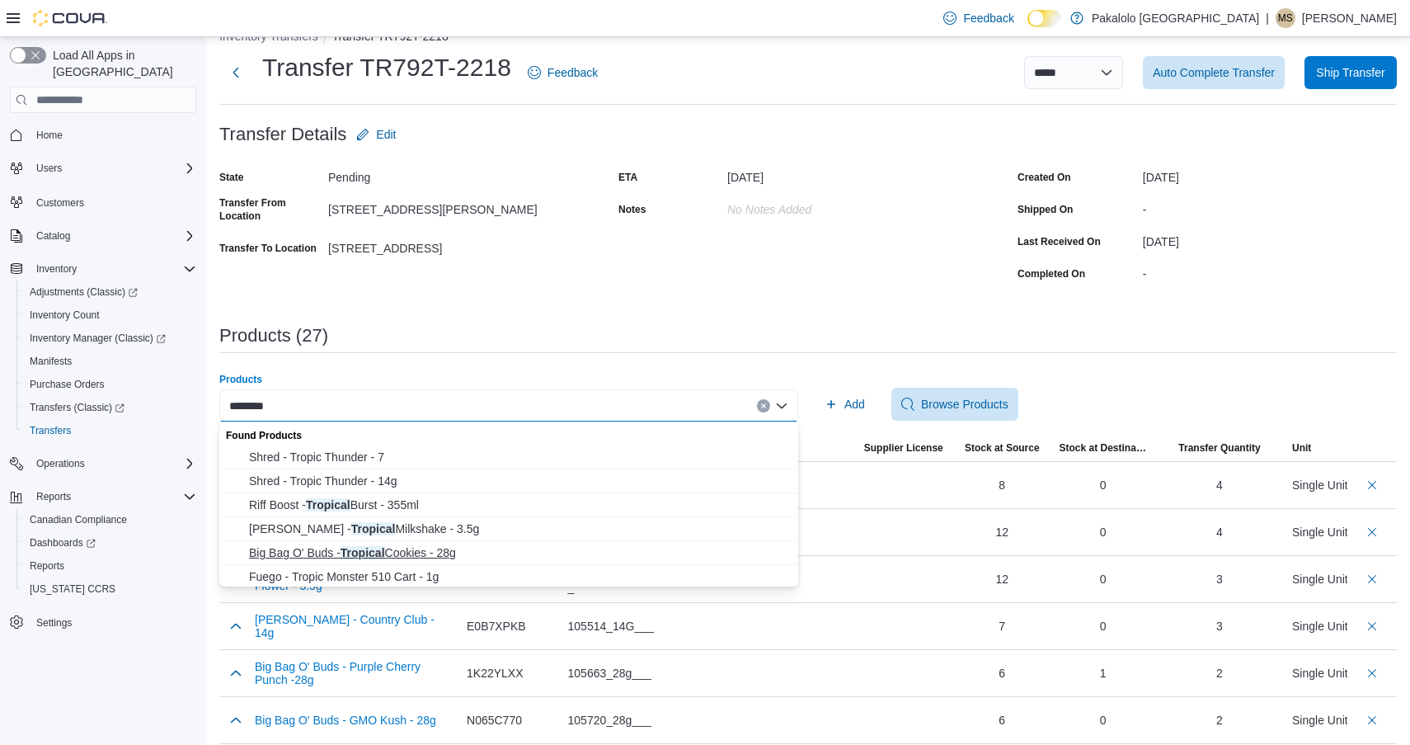
type input "********"
click at [417, 548] on span "Big Bag O' Buds - Tropical Cookies - 28g" at bounding box center [518, 552] width 539 height 16
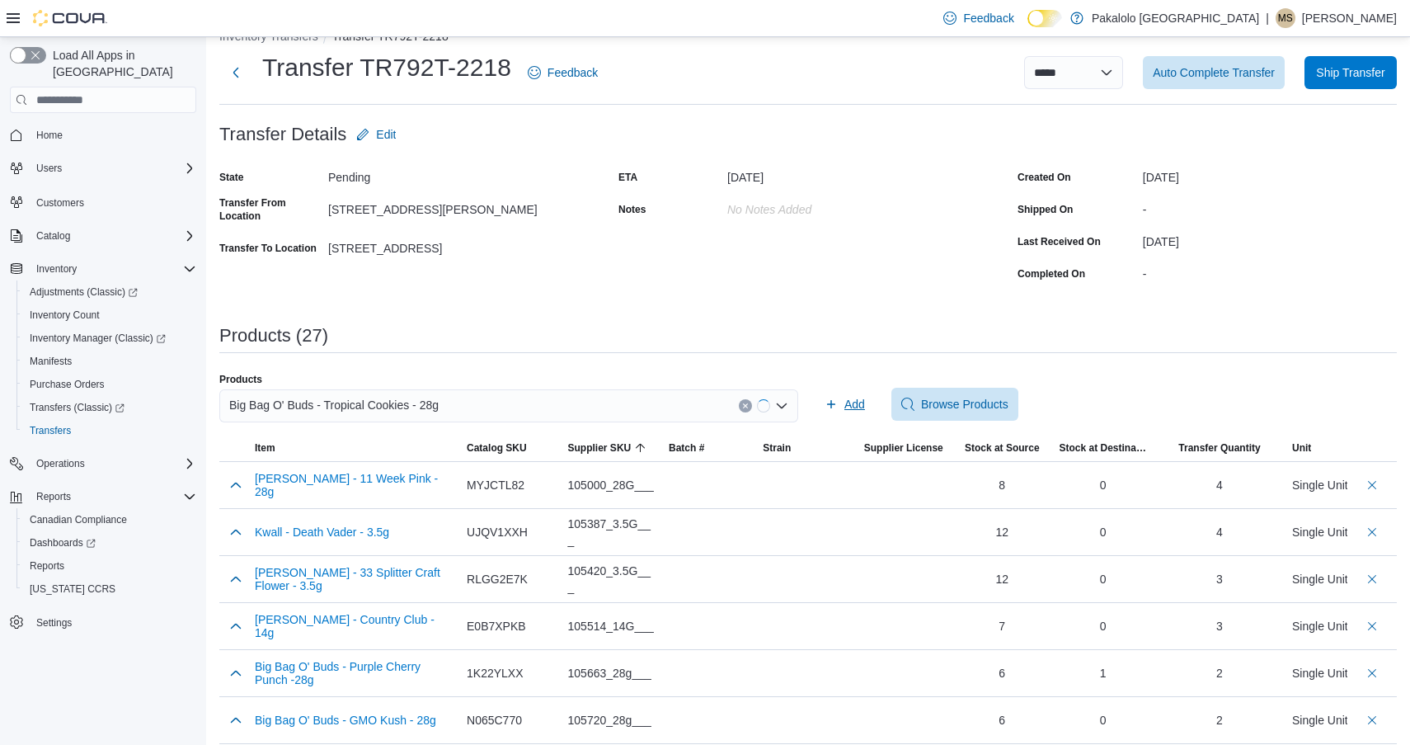
click at [831, 393] on span "Add" at bounding box center [845, 404] width 40 height 33
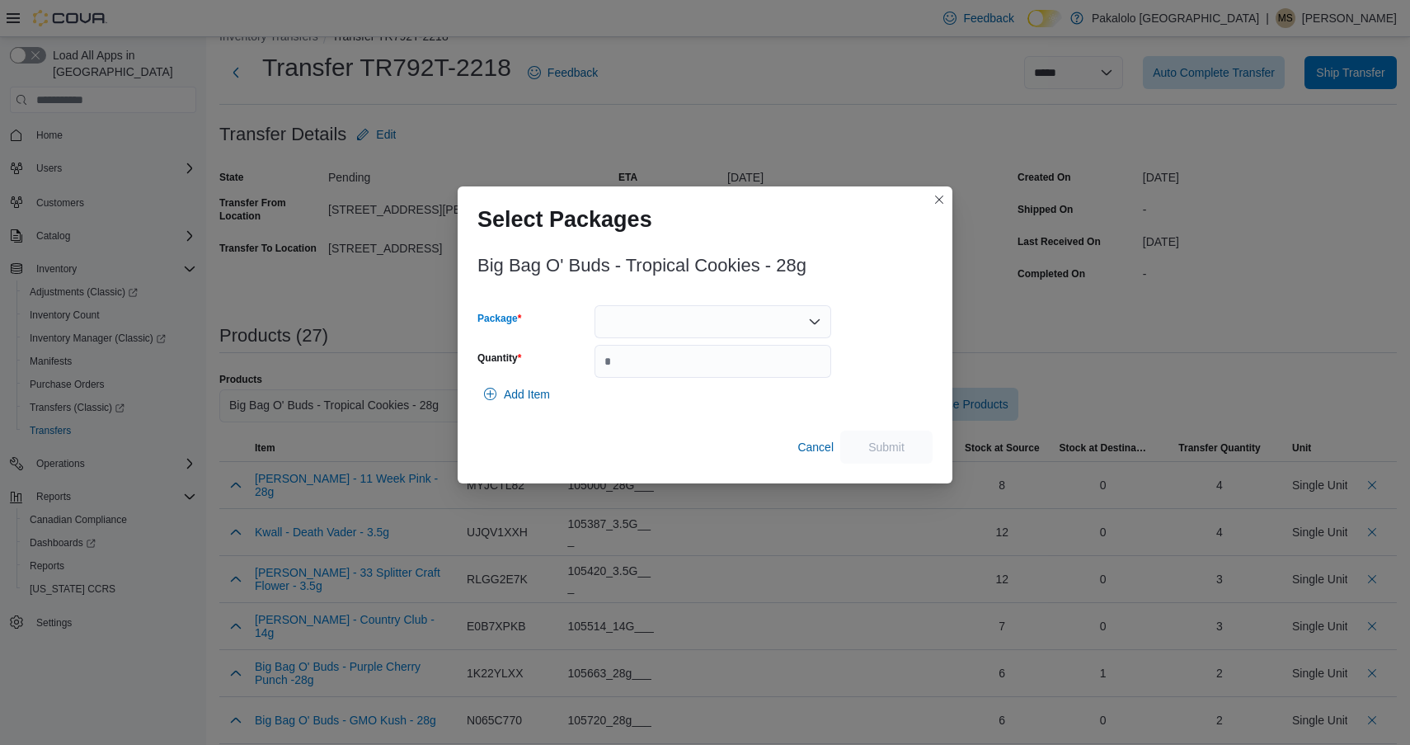
click at [750, 310] on div at bounding box center [713, 321] width 237 height 33
click at [737, 367] on span "13271250514" at bounding box center [722, 373] width 197 height 16
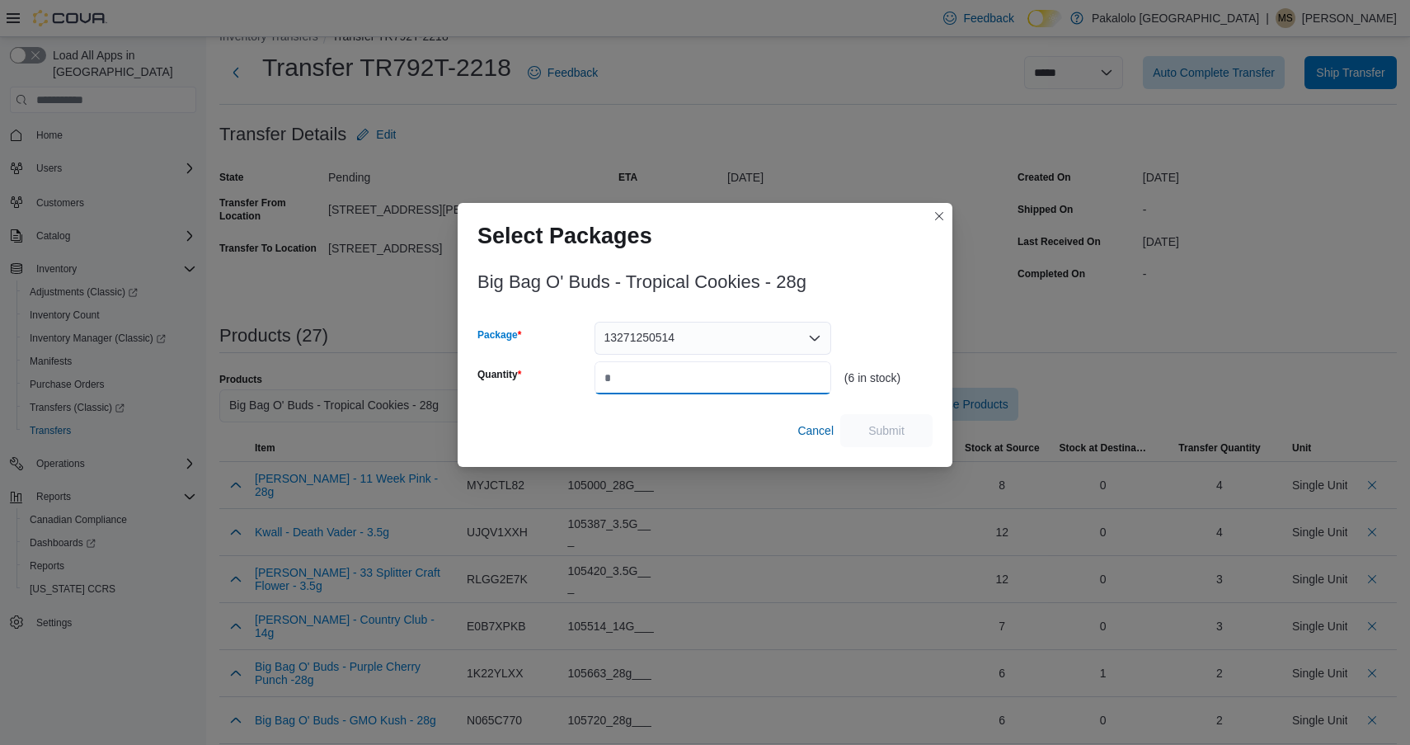
click at [737, 367] on input "Quantity" at bounding box center [713, 377] width 237 height 33
type input "*"
click at [879, 421] on span "Submit" at bounding box center [886, 429] width 73 height 33
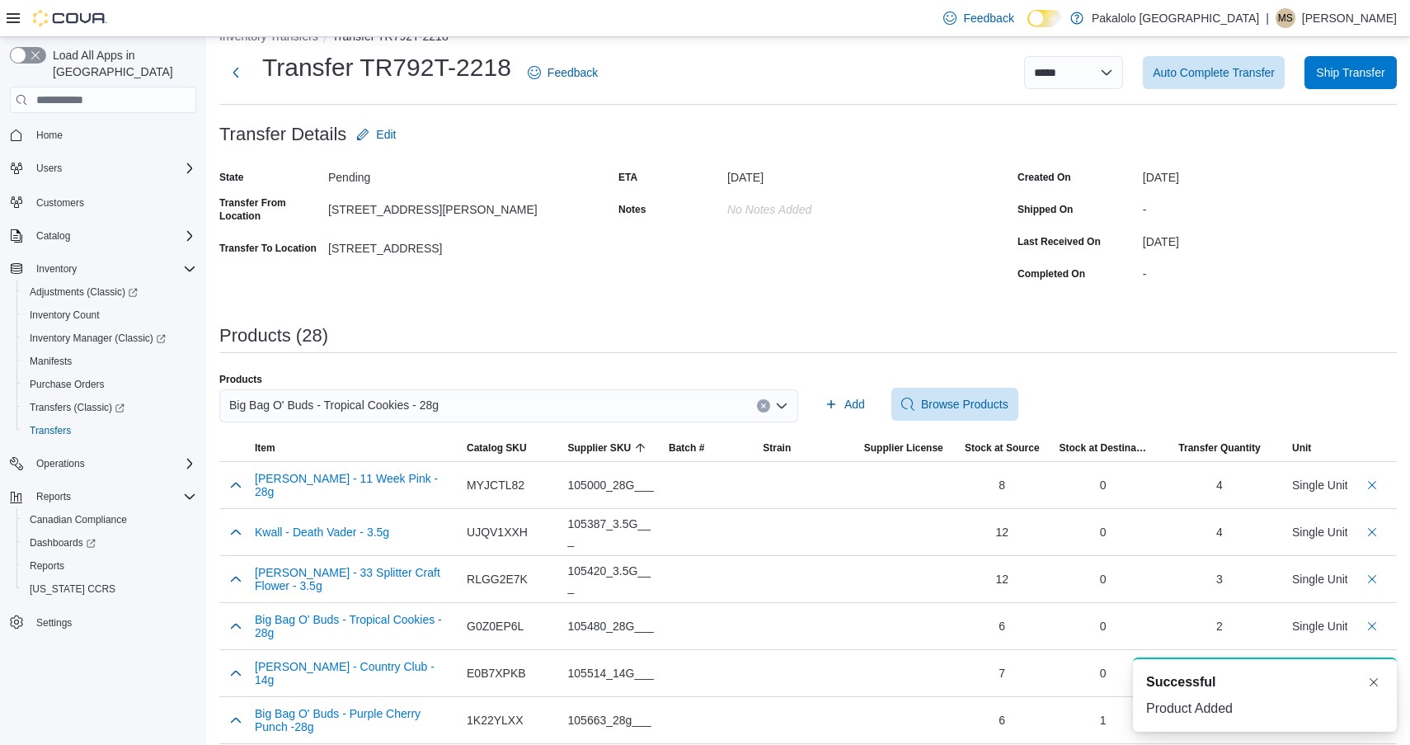
click at [544, 407] on div "Big Bag O' Buds - Tropical Cookies - 28g" at bounding box center [508, 405] width 579 height 33
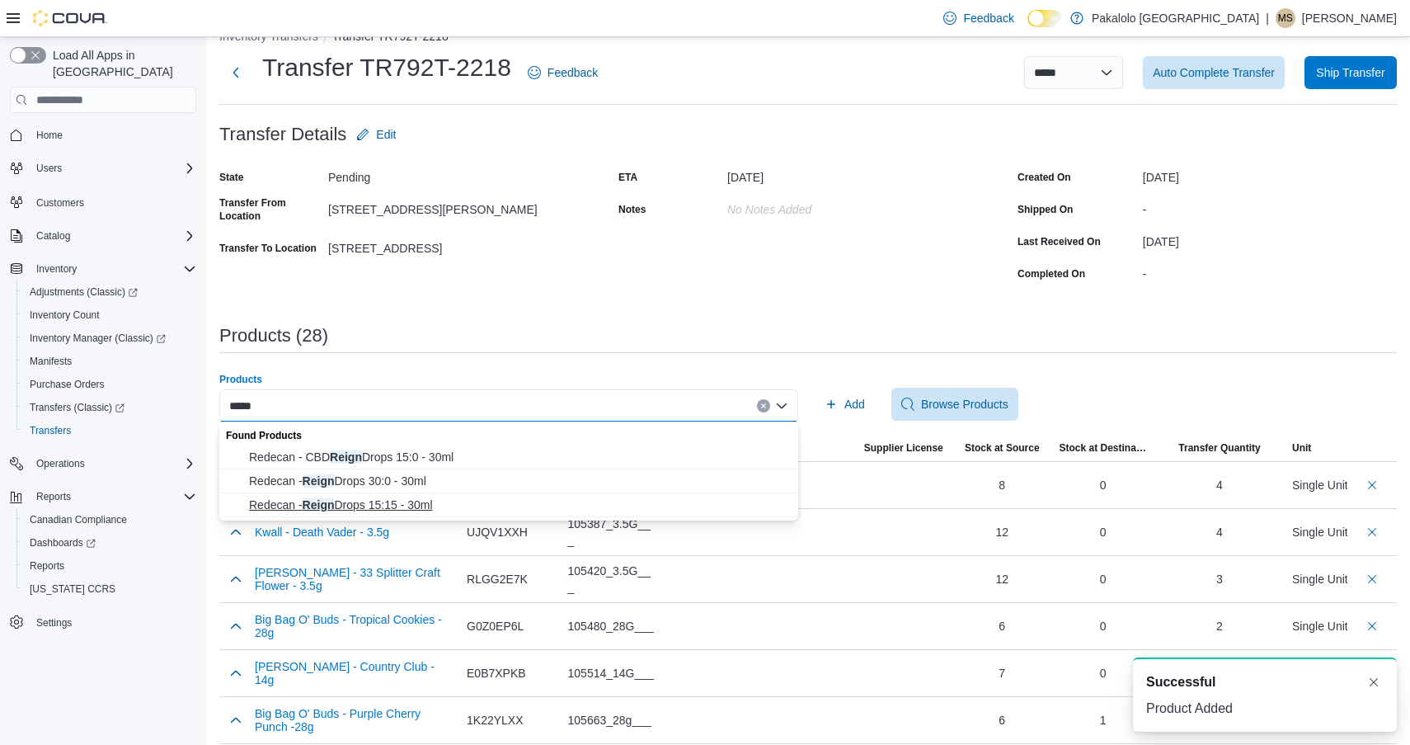
type input "*****"
click at [458, 501] on span "Redecan - Reign Drops 15:15 - 30ml" at bounding box center [518, 505] width 539 height 16
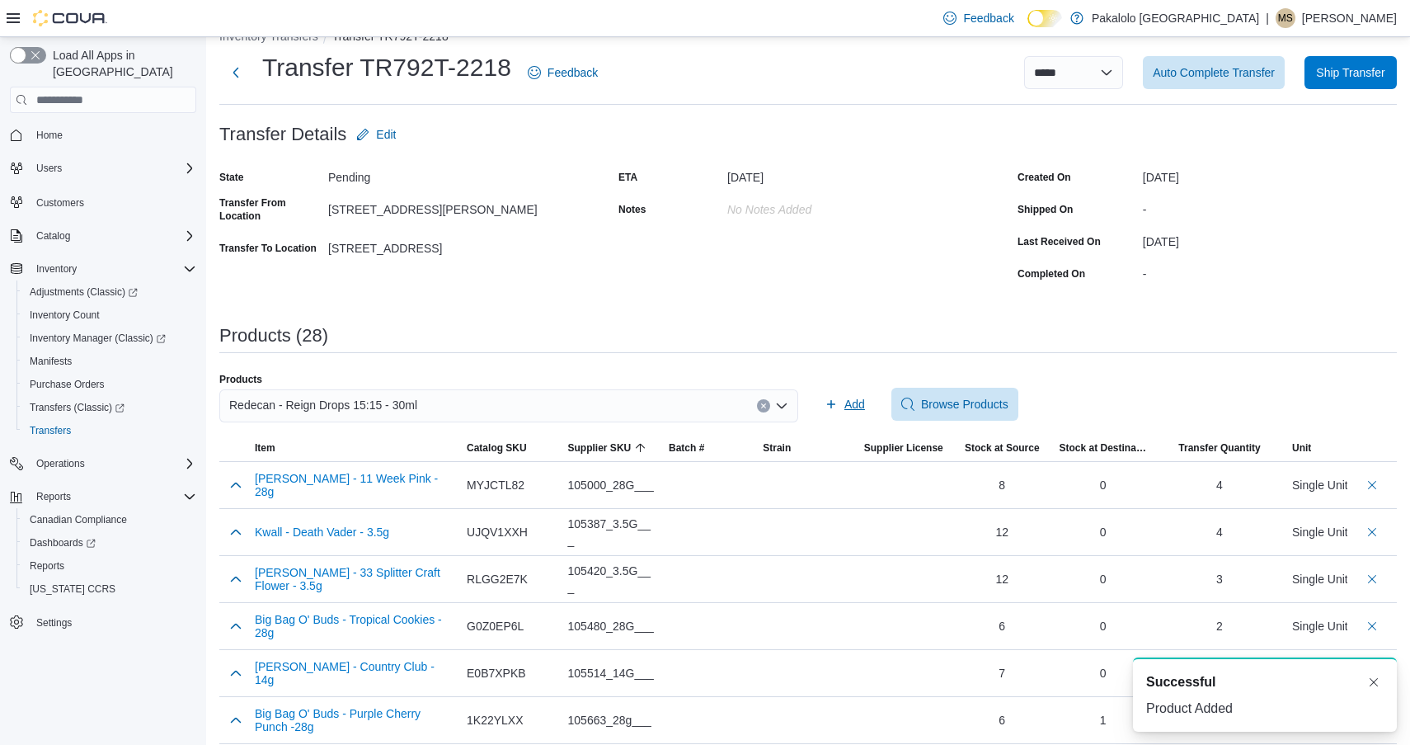
click at [851, 403] on span "Add" at bounding box center [855, 404] width 21 height 16
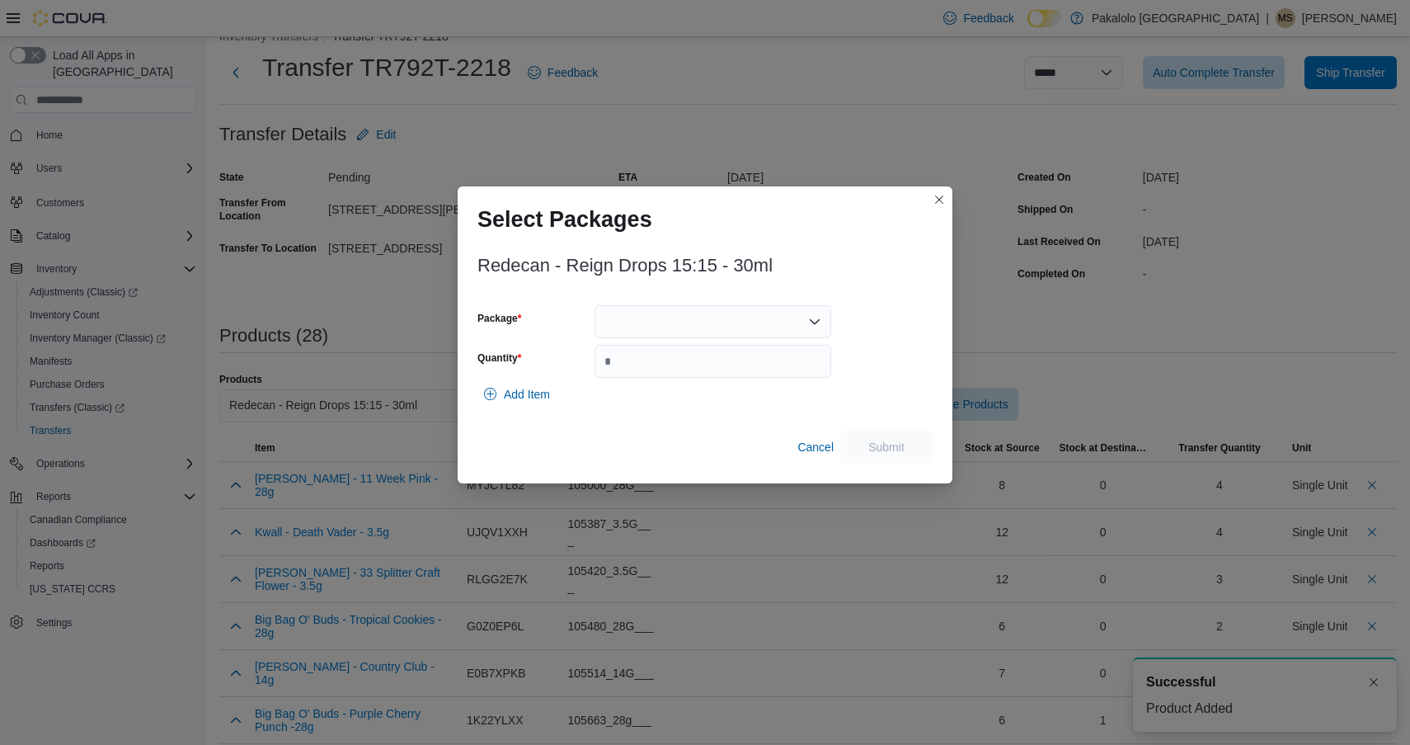
click at [723, 319] on div at bounding box center [713, 321] width 237 height 33
click at [717, 367] on span "3101736585" at bounding box center [722, 373] width 197 height 16
click at [714, 306] on div "3101736585" at bounding box center [713, 321] width 237 height 33
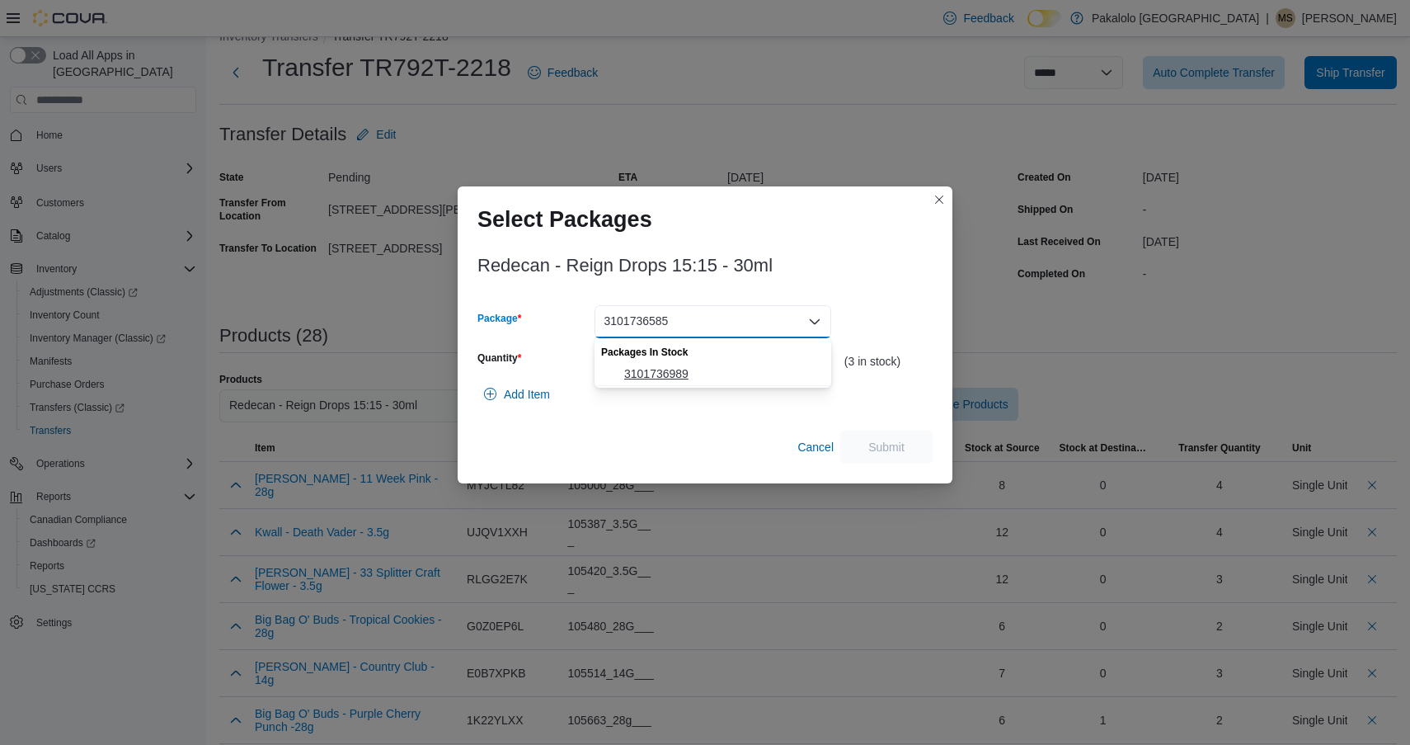
click at [708, 370] on span "3101736989" at bounding box center [722, 373] width 197 height 16
click at [683, 372] on input "Quantity" at bounding box center [713, 361] width 237 height 33
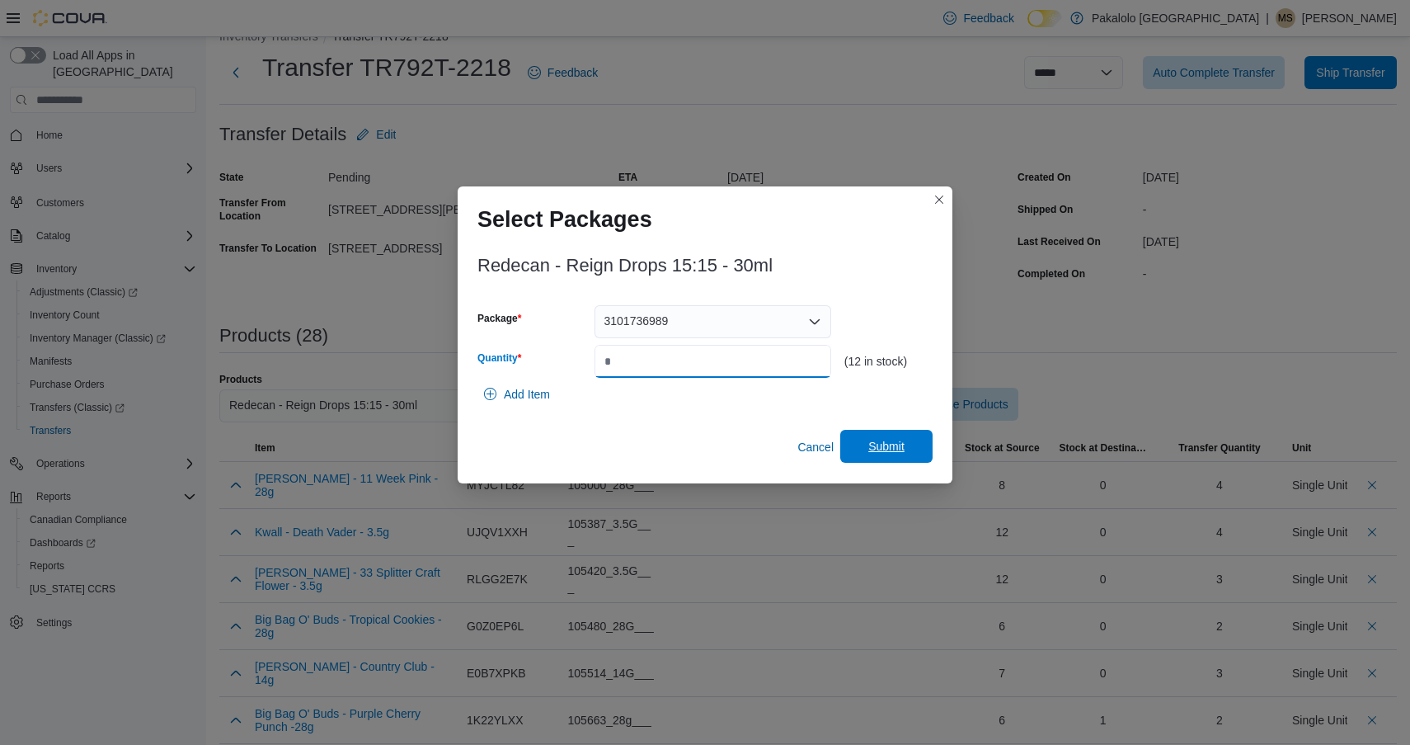
type input "*"
click at [868, 442] on span "Submit" at bounding box center [886, 446] width 73 height 33
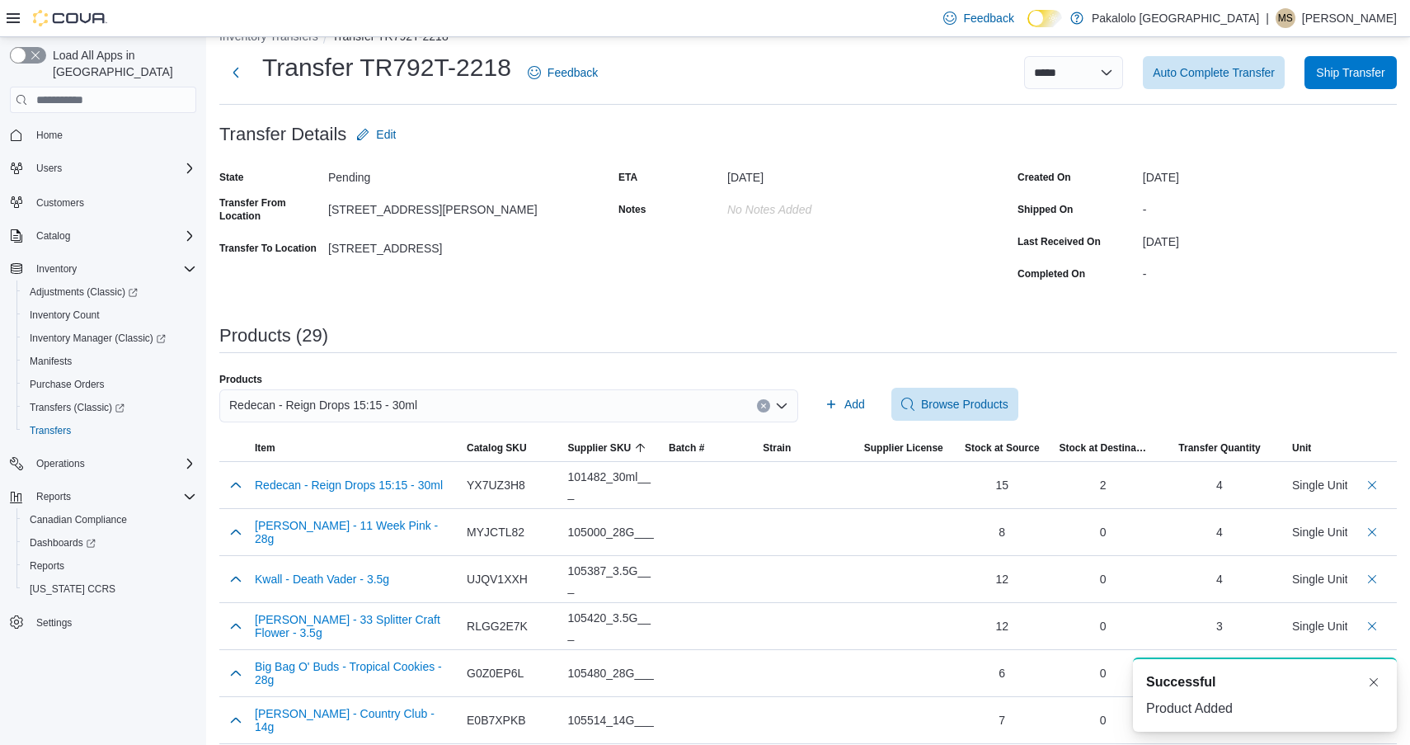
click at [556, 396] on div "Redecan - Reign Drops 15:15 - 30ml" at bounding box center [508, 405] width 579 height 33
type input "*"
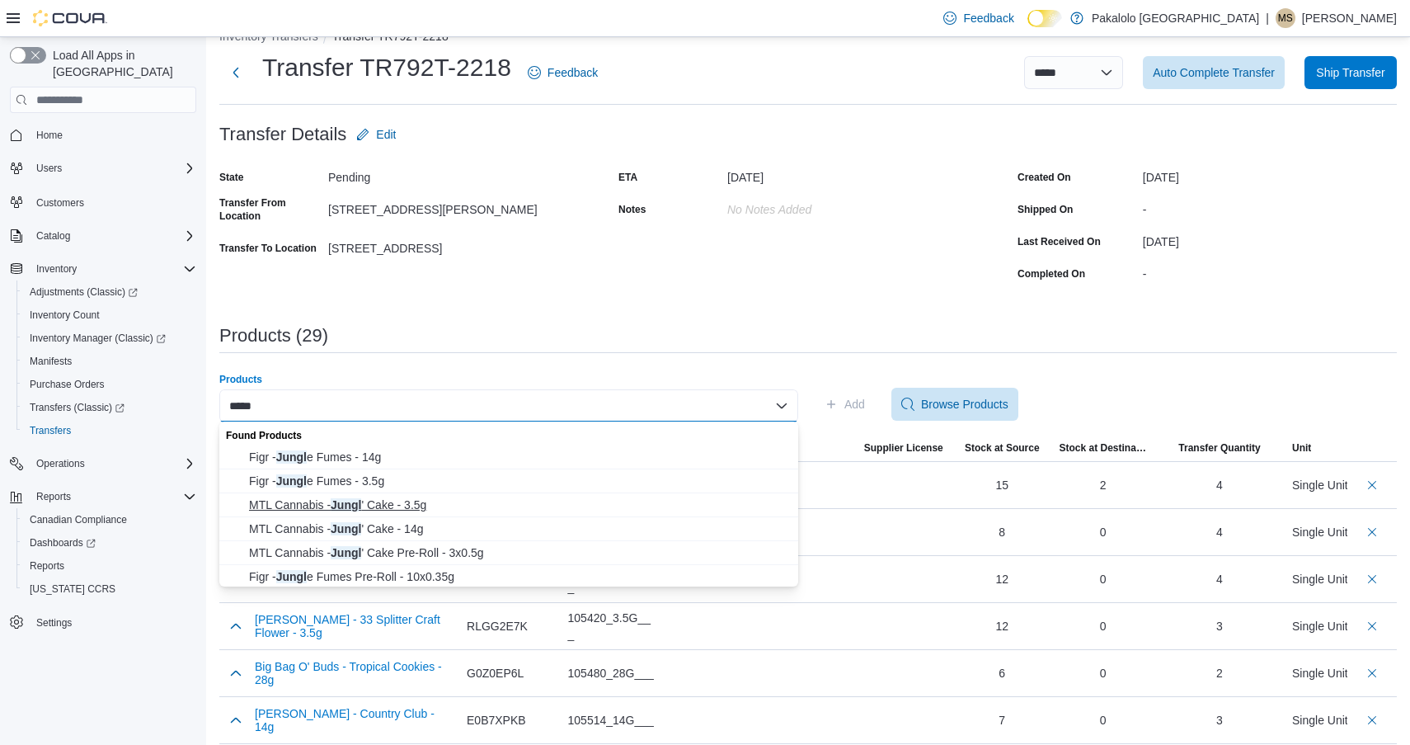
type input "*****"
click at [387, 506] on span "MTL Cannabis - Jungl ' Cake - 3.5g" at bounding box center [518, 505] width 539 height 16
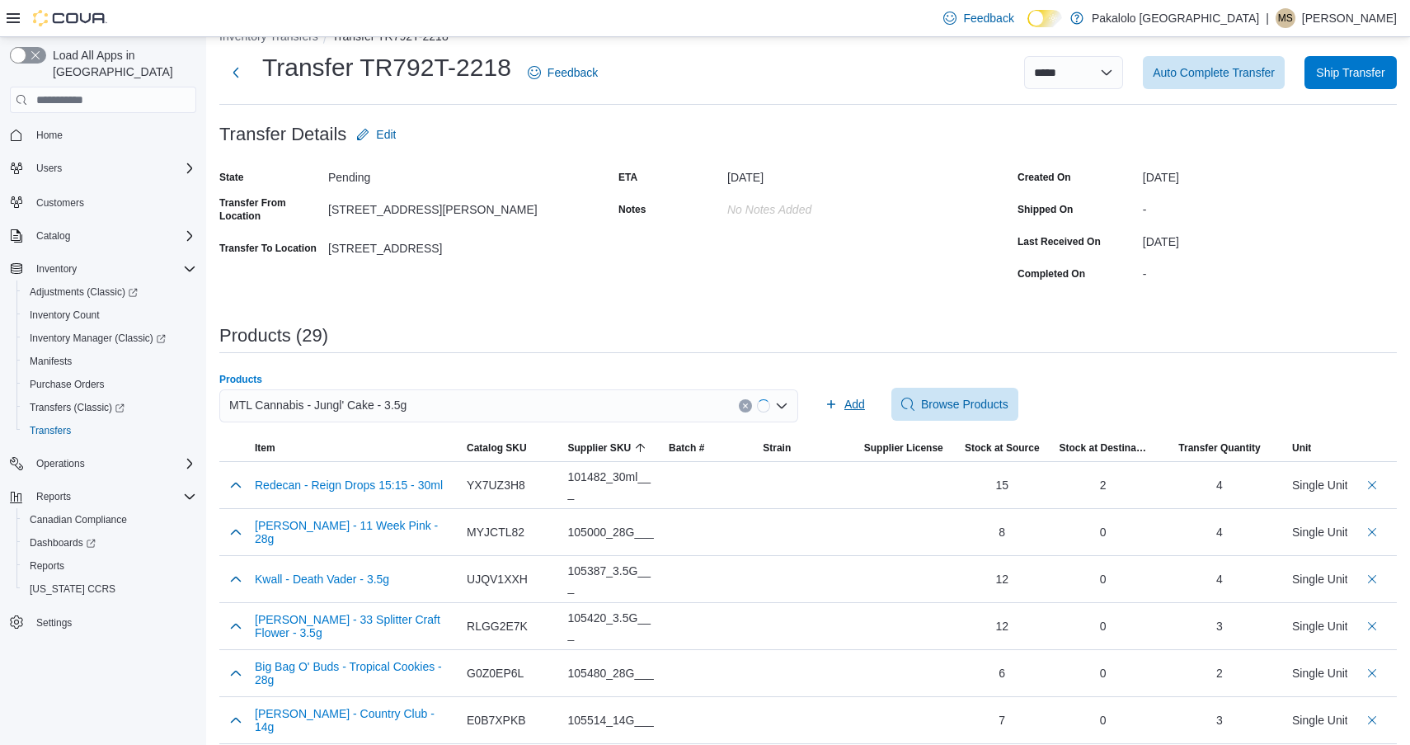
click at [835, 398] on icon "button" at bounding box center [831, 404] width 13 height 13
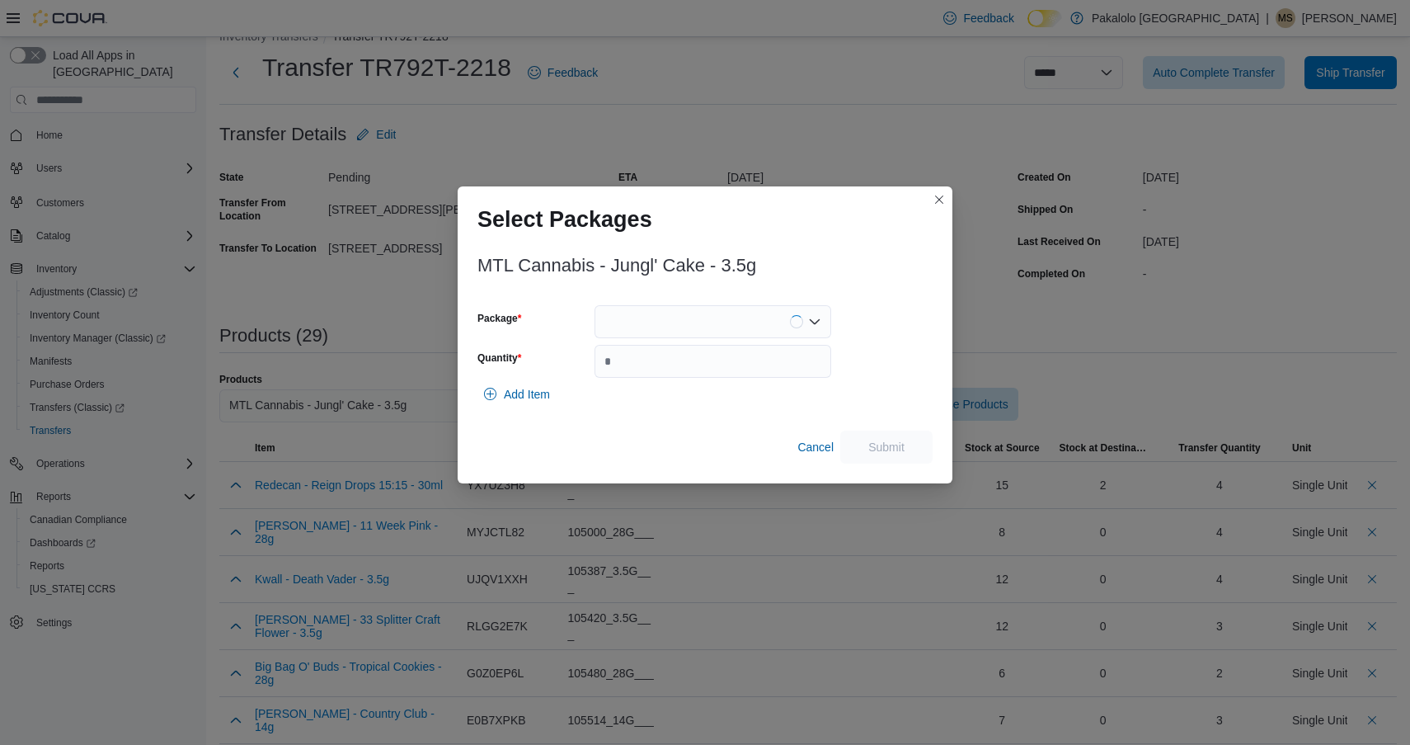
click at [711, 325] on div at bounding box center [713, 321] width 237 height 33
click at [704, 374] on span "103325C1801" at bounding box center [722, 373] width 197 height 16
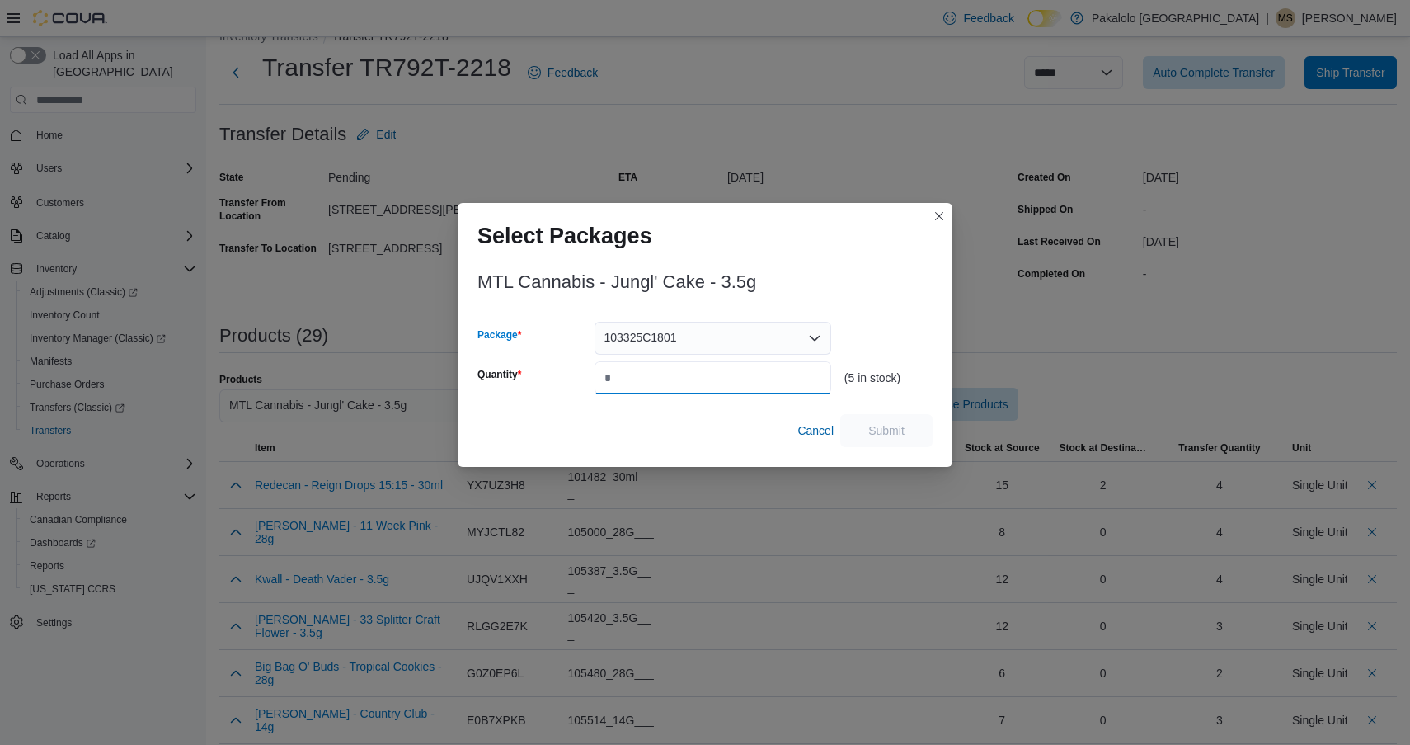
click at [713, 374] on input "Quantity" at bounding box center [713, 377] width 237 height 33
click at [713, 374] on input "*" at bounding box center [713, 377] width 237 height 33
type input "*"
click at [886, 429] on span "Submit" at bounding box center [887, 429] width 36 height 16
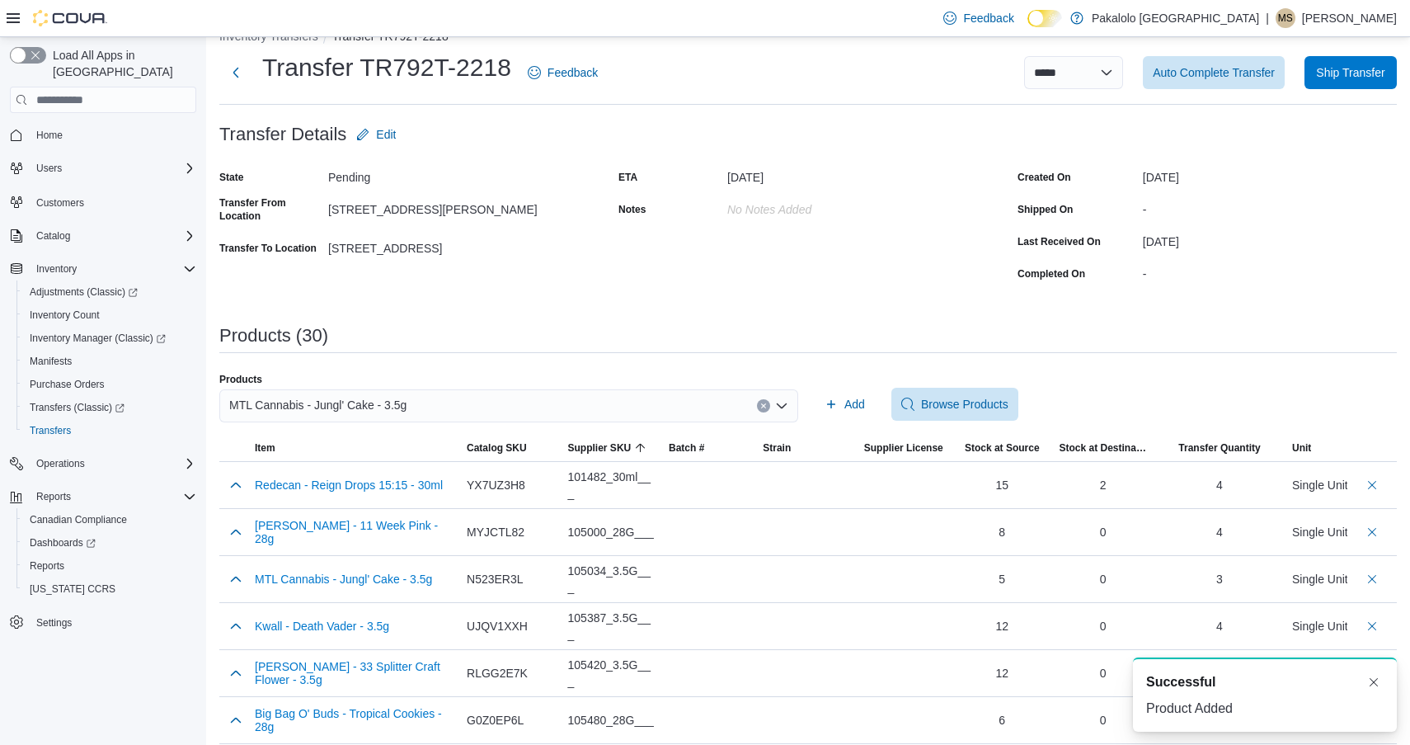
click at [666, 408] on div "MTL Cannabis - Jungl' Cake - 3.5g" at bounding box center [508, 405] width 579 height 33
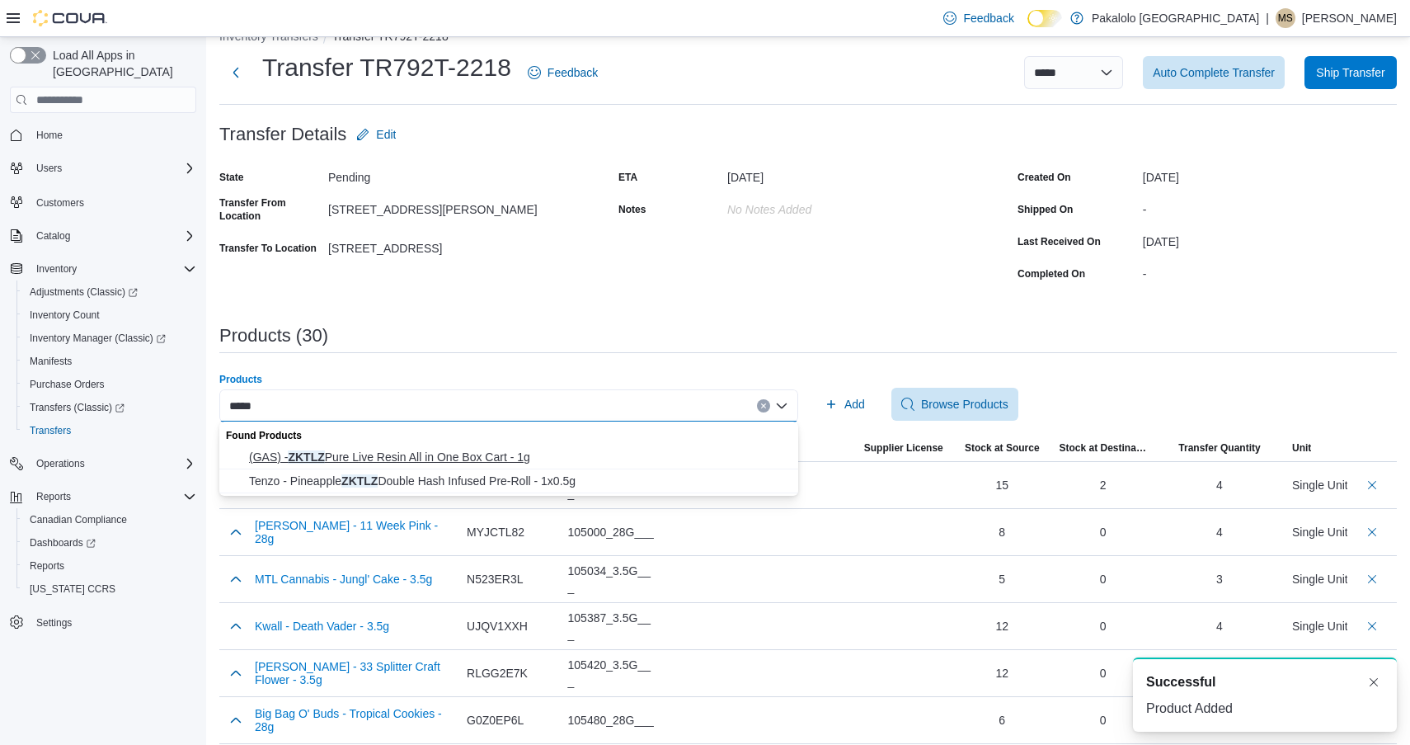
type input "*****"
click at [577, 456] on span "(GAS) - ZKTLZ Pure Live Resin All in One Box Cart - 1g" at bounding box center [518, 457] width 539 height 16
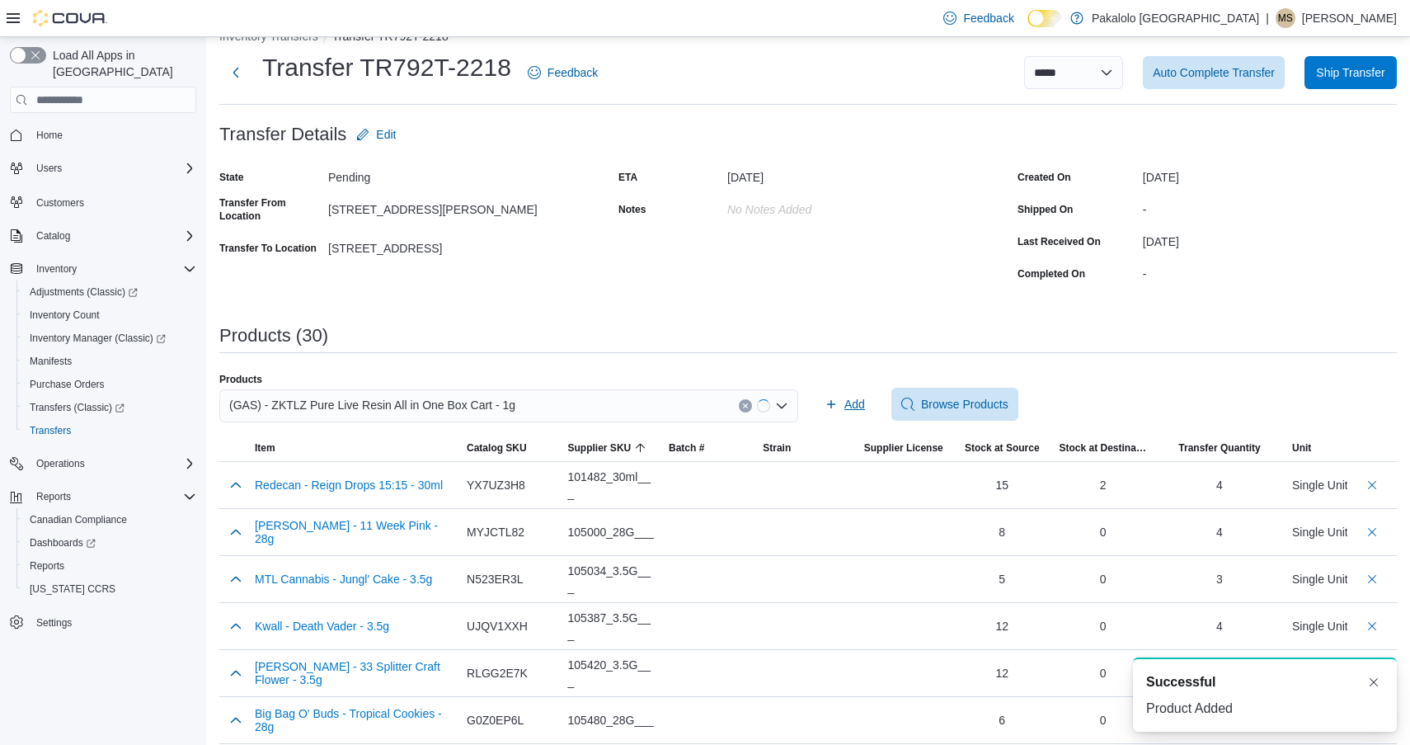
click at [854, 412] on span "Add" at bounding box center [855, 404] width 21 height 16
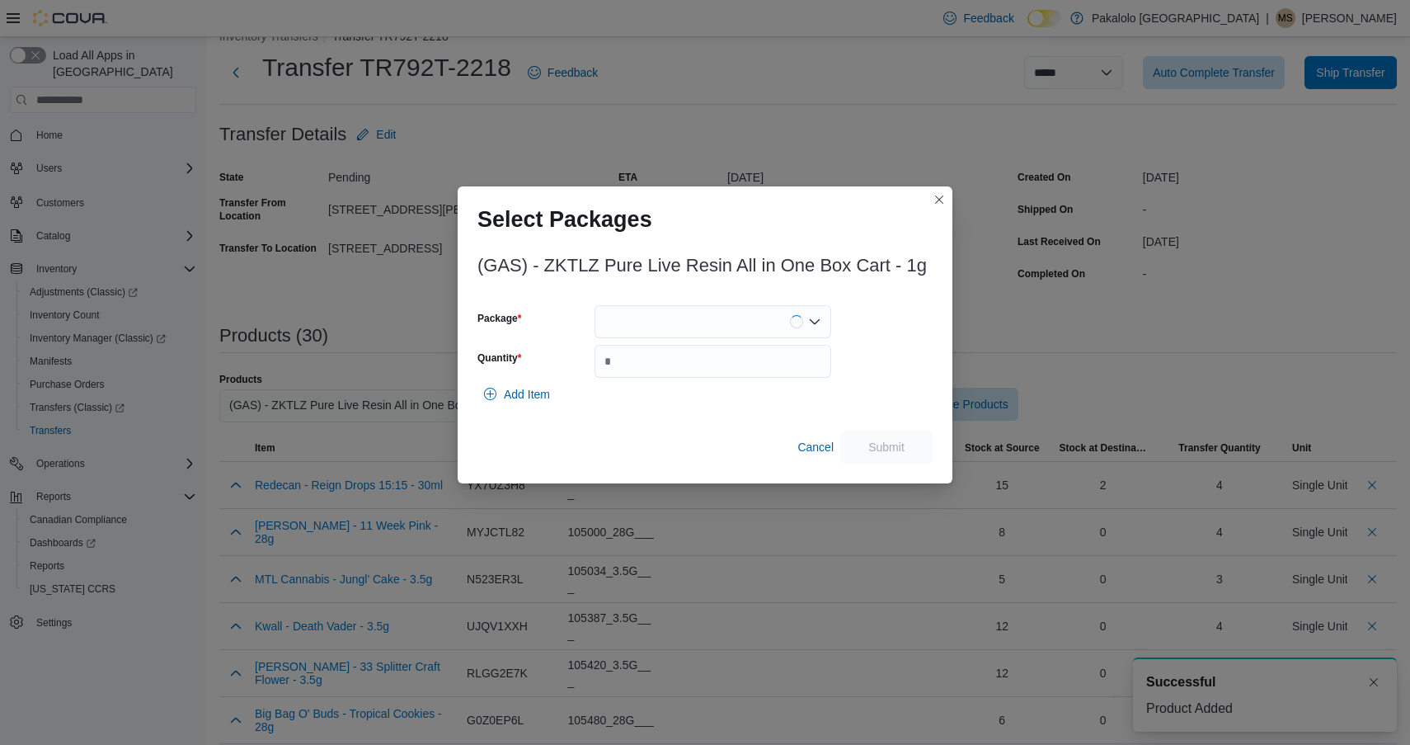
click at [732, 330] on div at bounding box center [713, 321] width 237 height 33
click at [713, 377] on span "FP-25MA-004" at bounding box center [722, 373] width 197 height 16
click at [713, 377] on input "Quantity" at bounding box center [713, 361] width 237 height 33
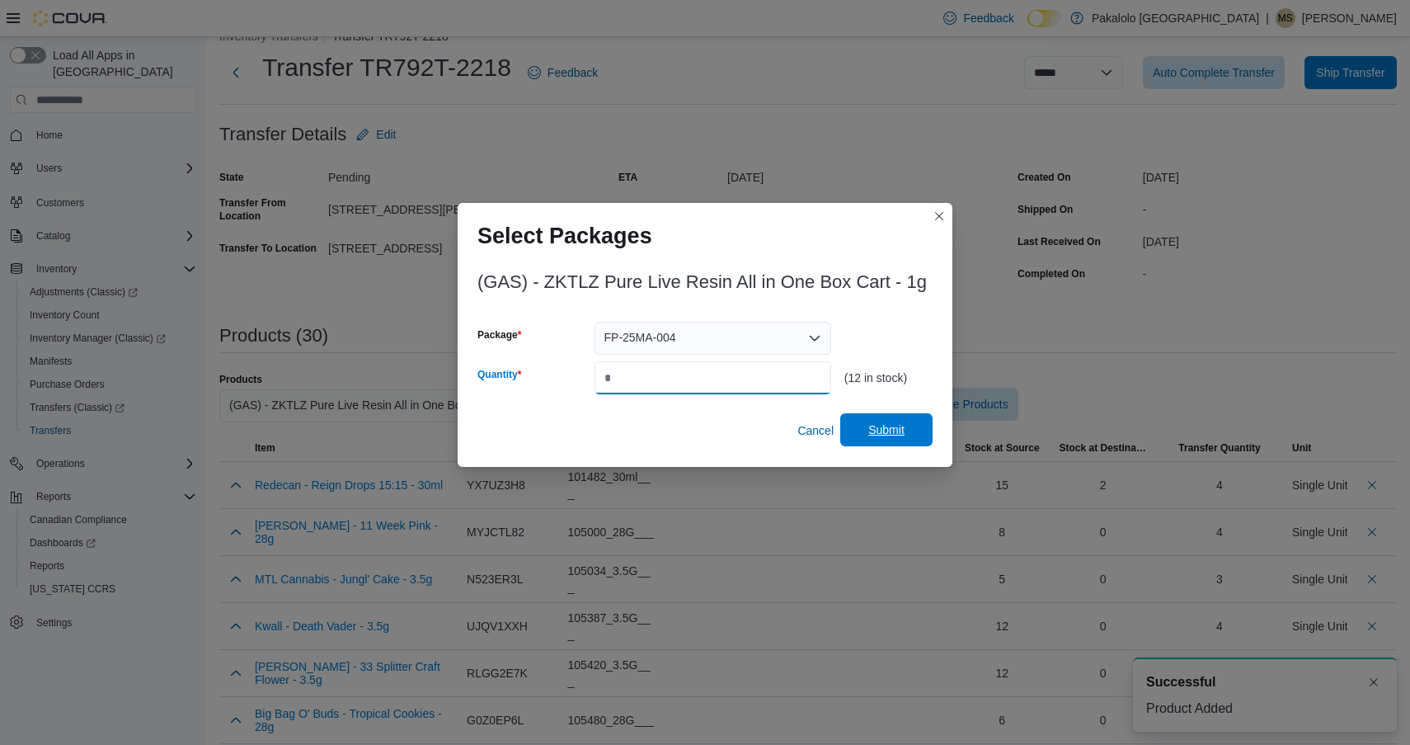
type input "*"
click at [906, 425] on span "Submit" at bounding box center [886, 429] width 73 height 33
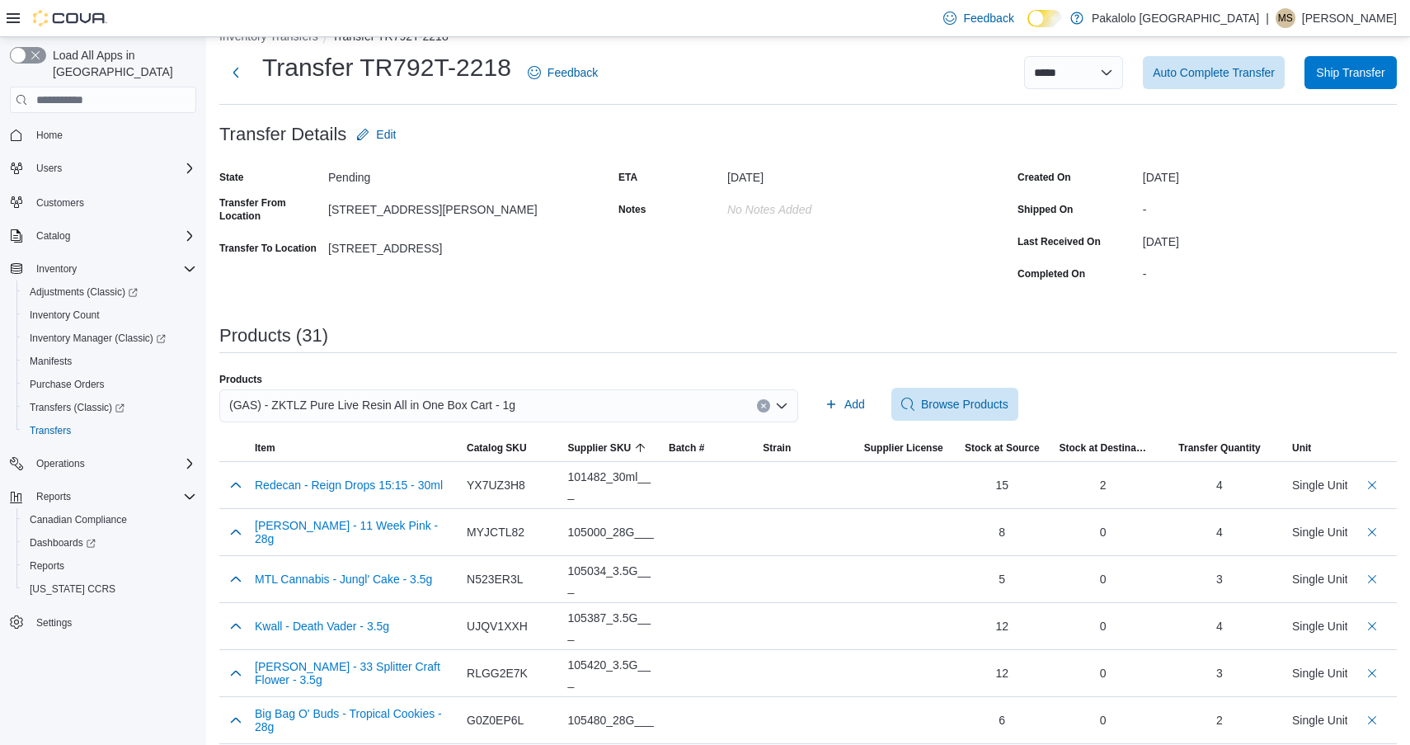
click at [611, 426] on div "(GAS) - ZKTLZ Pure Live Resin All in One Box Cart - 1g" at bounding box center [508, 412] width 579 height 46
click at [611, 401] on div "(GAS) - ZKTLZ Pure Live Resin All in One Box Cart - 1g" at bounding box center [508, 405] width 579 height 33
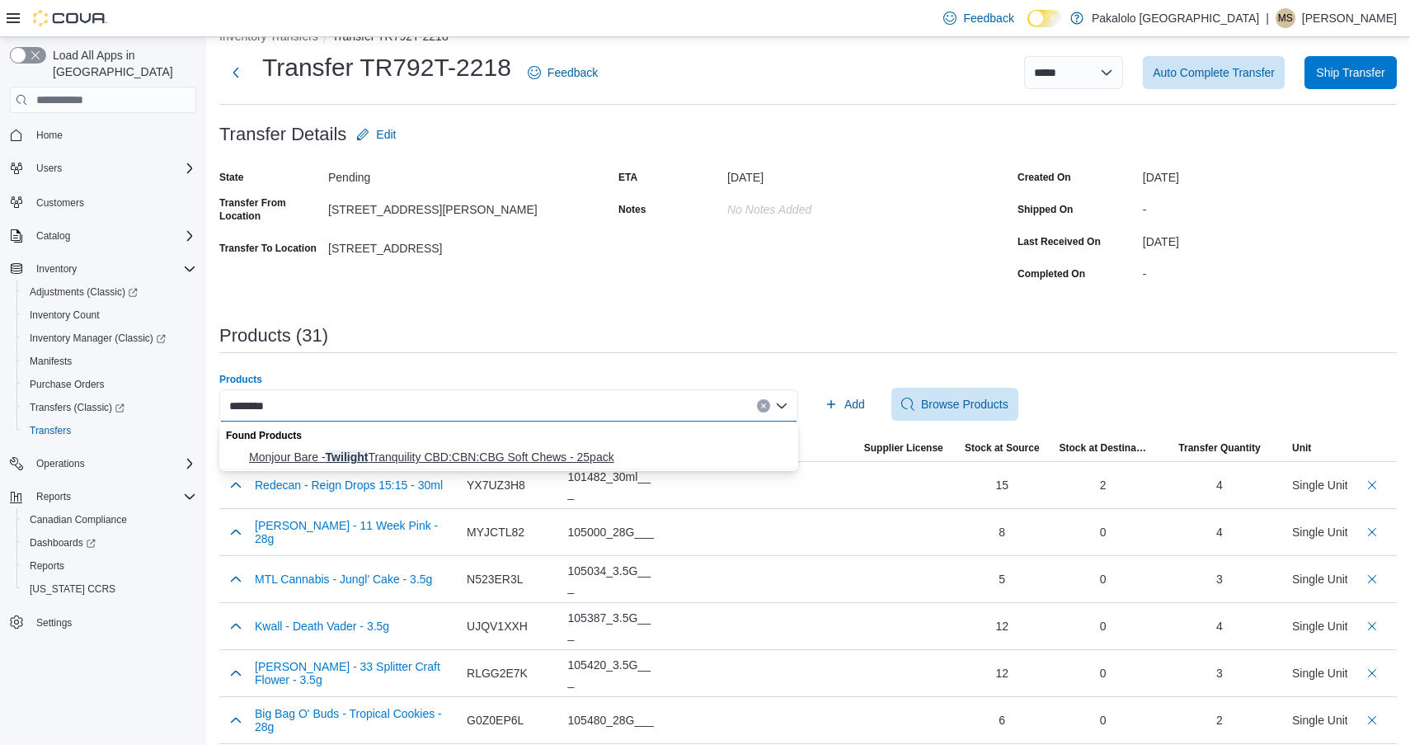
type input "********"
click at [520, 459] on span "Monjour Bare - Twilight Tranquility CBD:CBN:CBG Soft Chews - 25pack" at bounding box center [518, 457] width 539 height 16
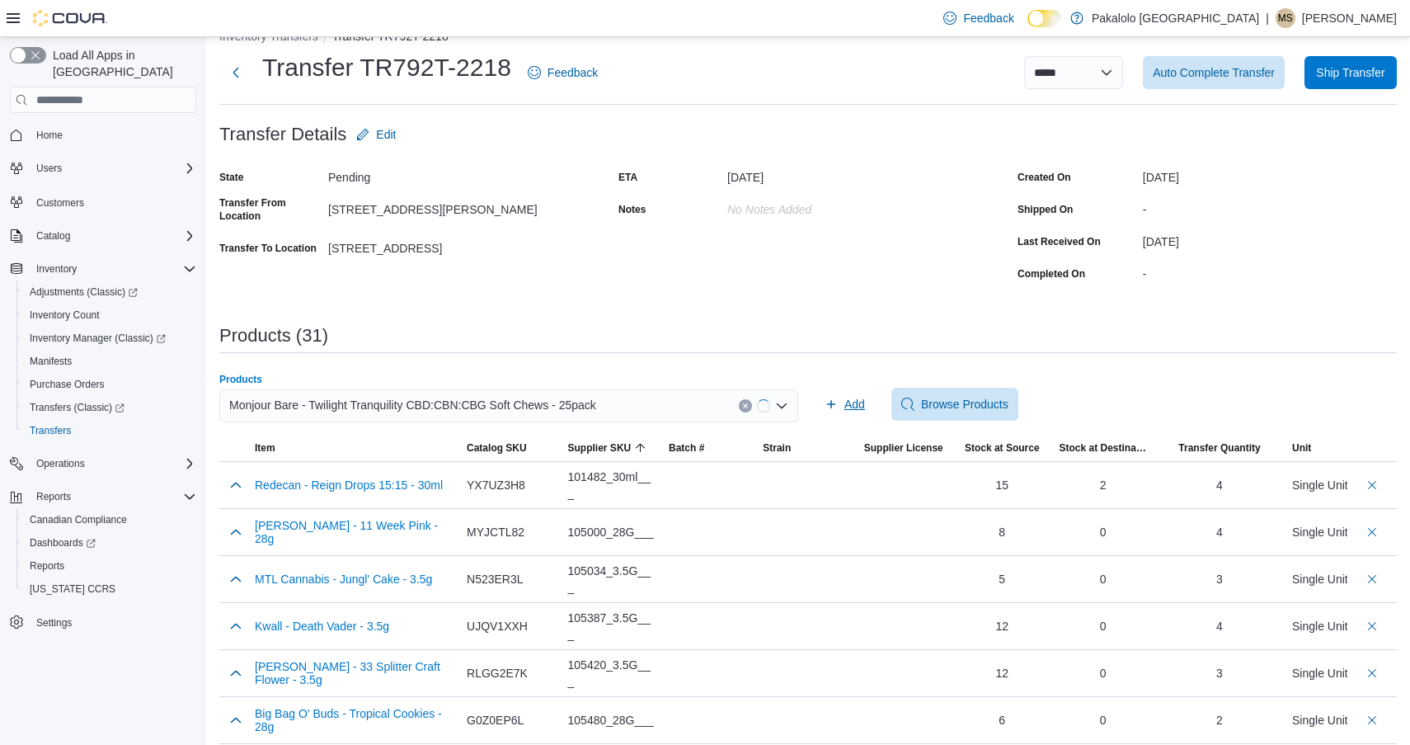
click at [822, 407] on button "Add" at bounding box center [845, 404] width 54 height 33
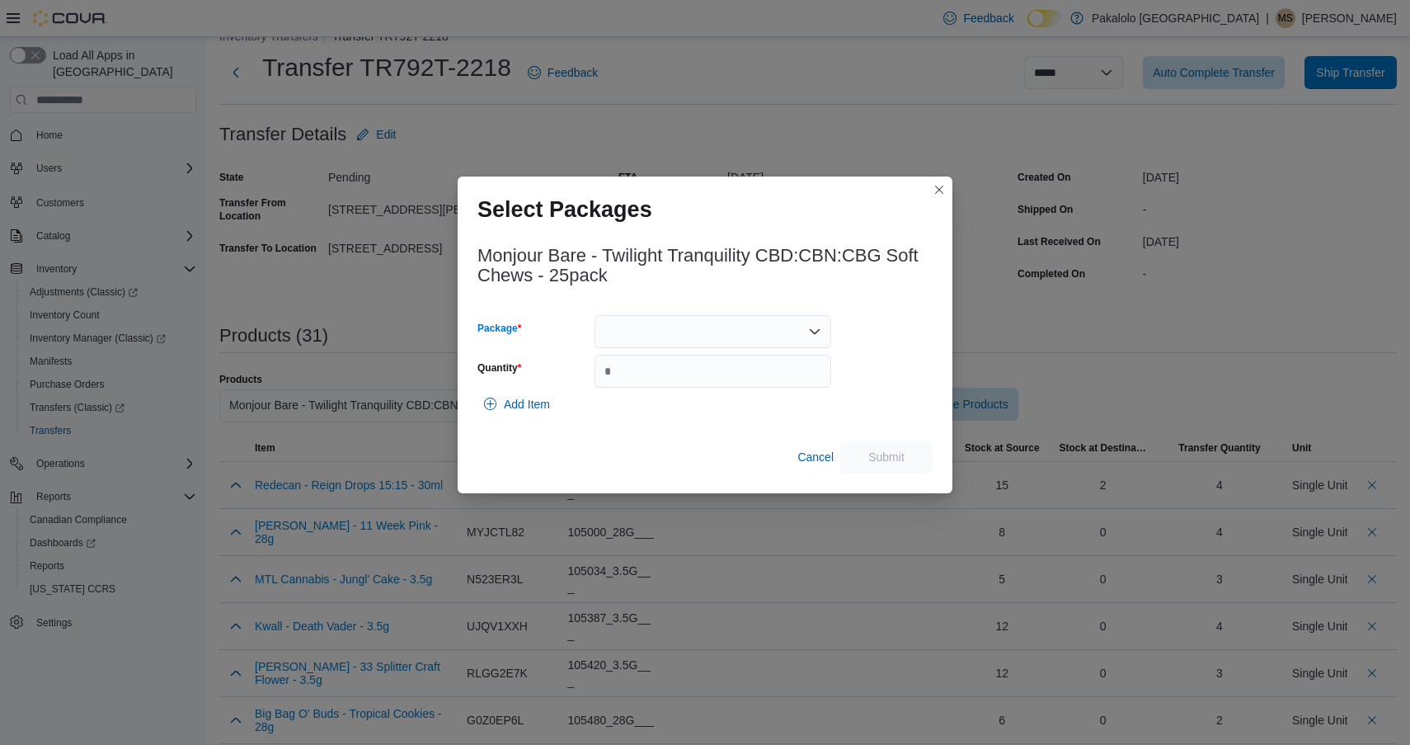
click at [725, 322] on div at bounding box center [713, 331] width 237 height 33
click at [711, 381] on span "20527250605" at bounding box center [722, 383] width 197 height 16
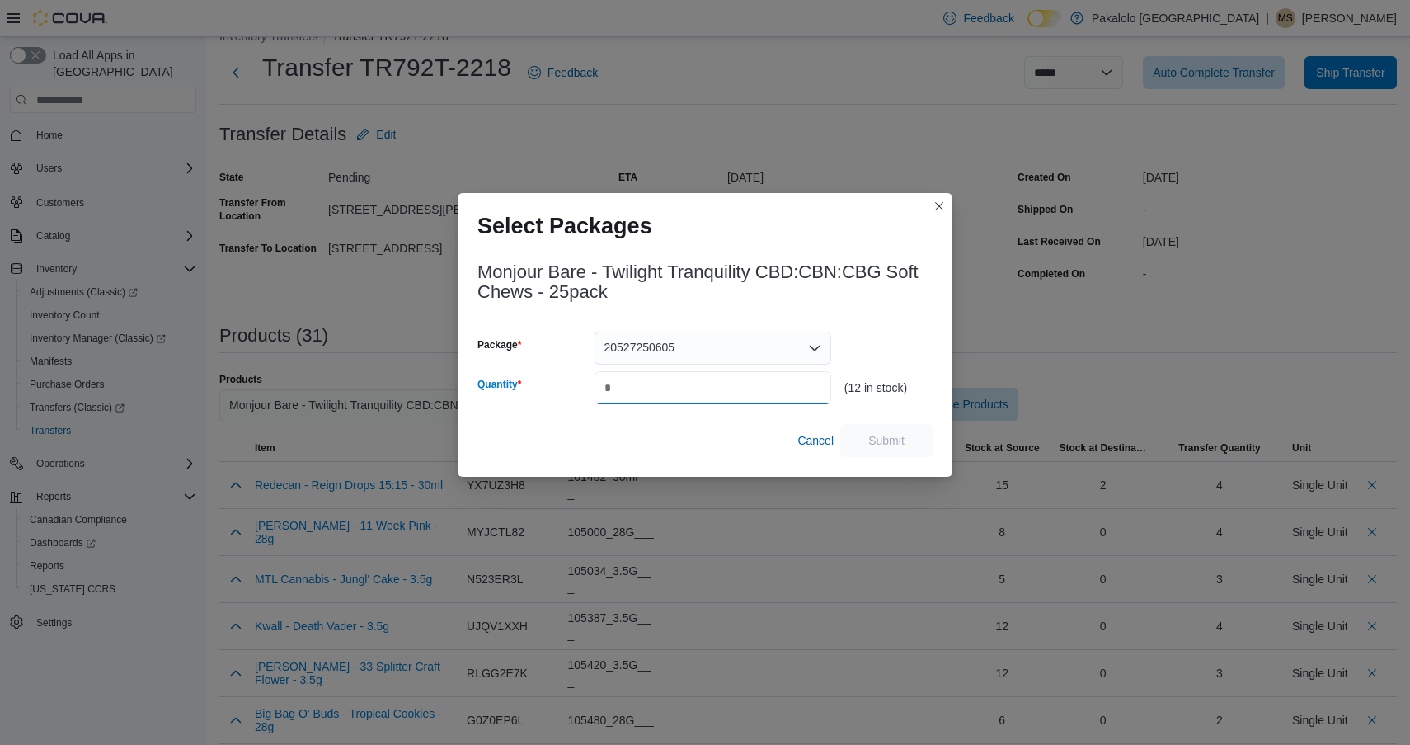
click at [711, 381] on input "Quantity" at bounding box center [713, 387] width 237 height 33
type input "*"
click at [897, 431] on span "Submit" at bounding box center [886, 439] width 73 height 33
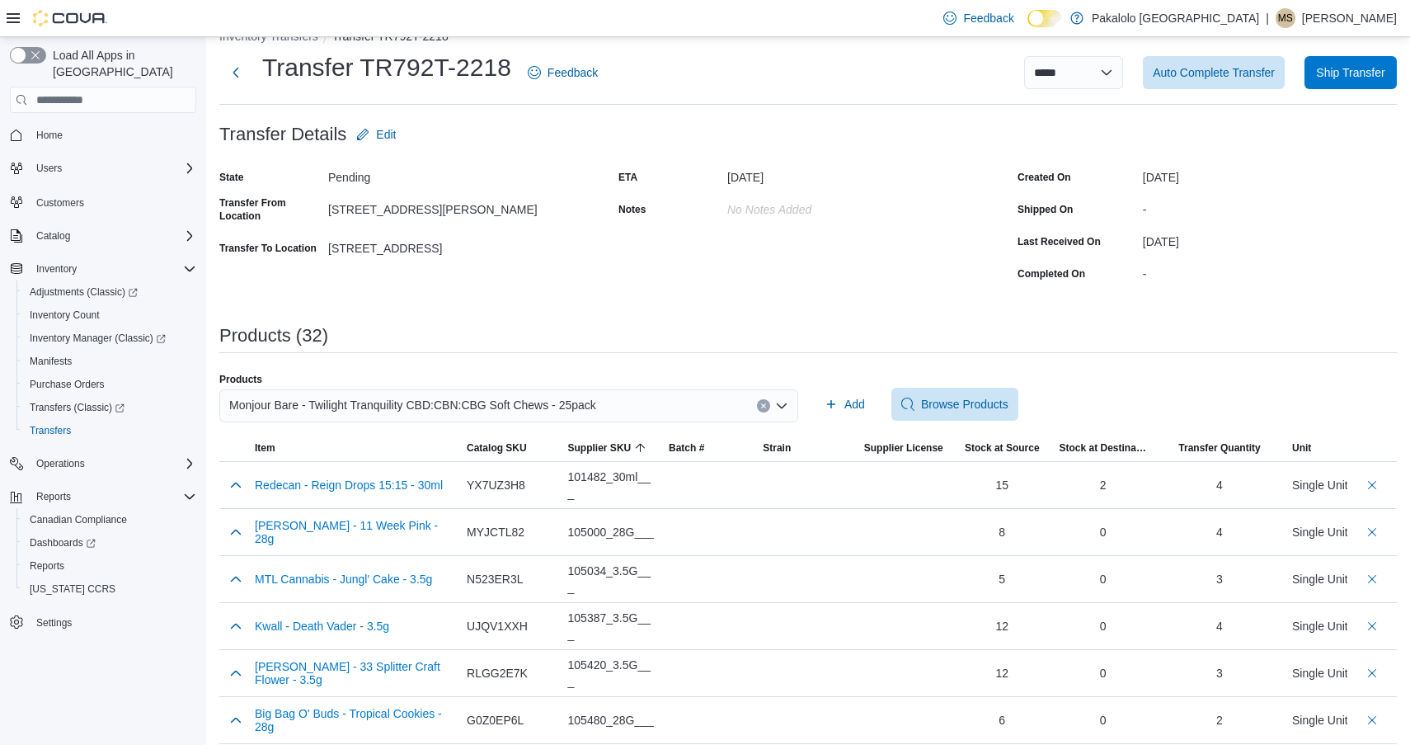
click at [561, 402] on span "Monjour Bare - Twilight Tranquility CBD:CBN:CBG Soft Chews - 25pack" at bounding box center [412, 405] width 367 height 20
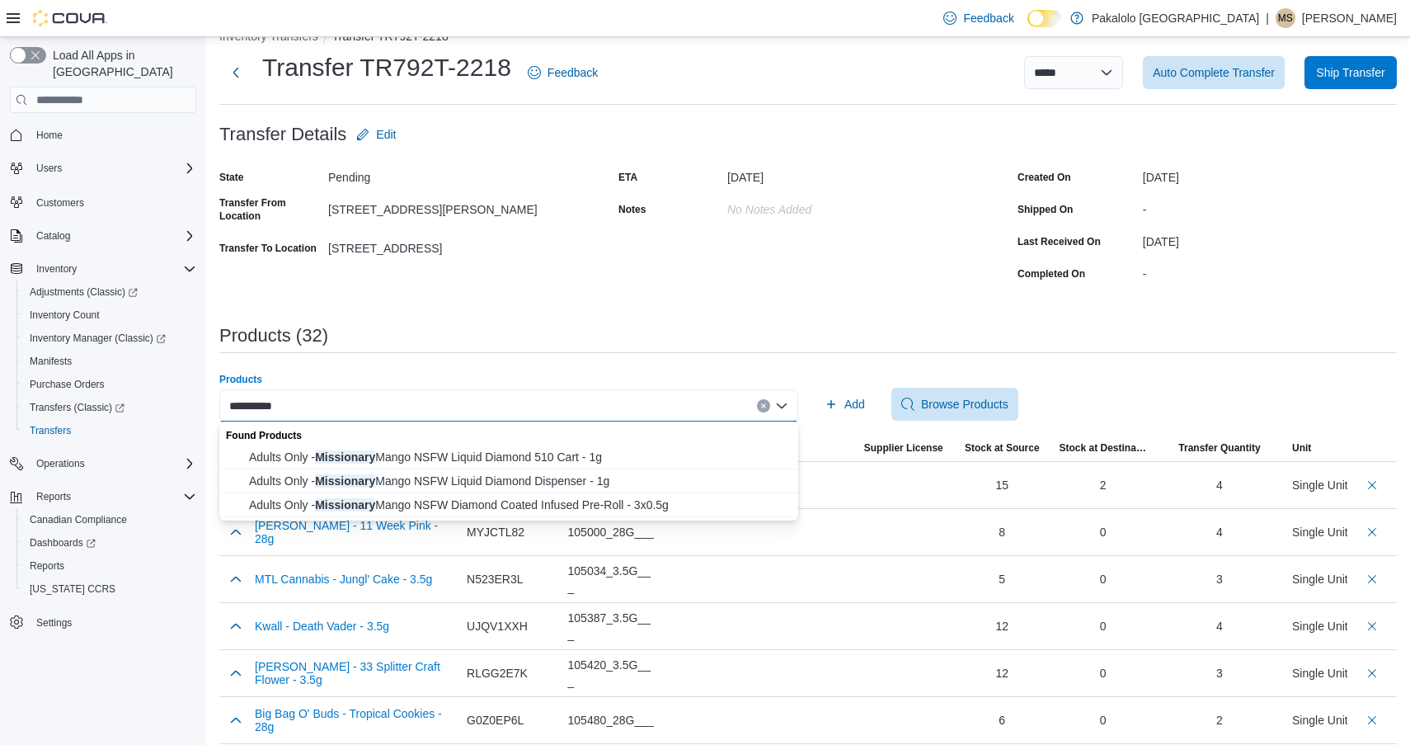
type input "**********"
click at [530, 458] on span "Adults Only - Missionary Mango NSFW Liquid Diamond 510 Cart - 1g" at bounding box center [518, 457] width 539 height 16
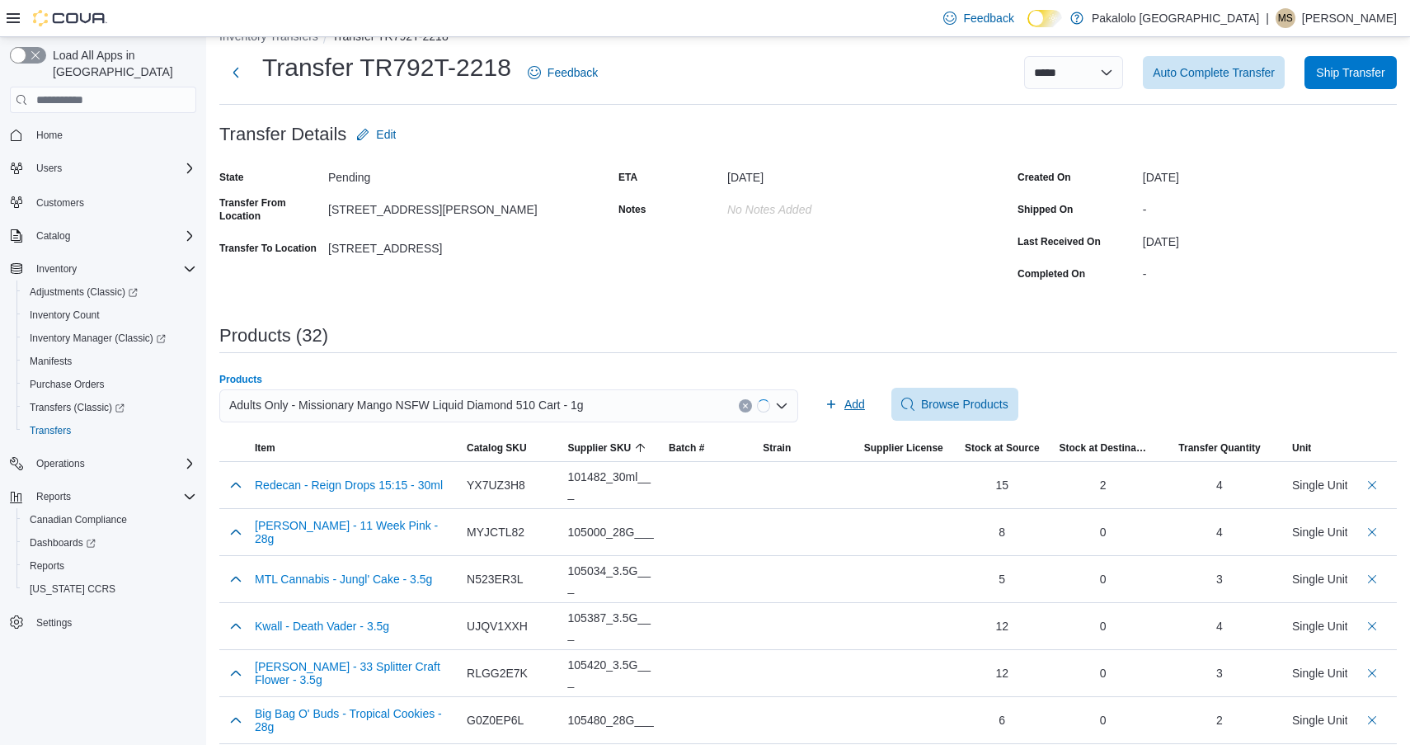
click at [852, 408] on span "Add" at bounding box center [855, 404] width 21 height 16
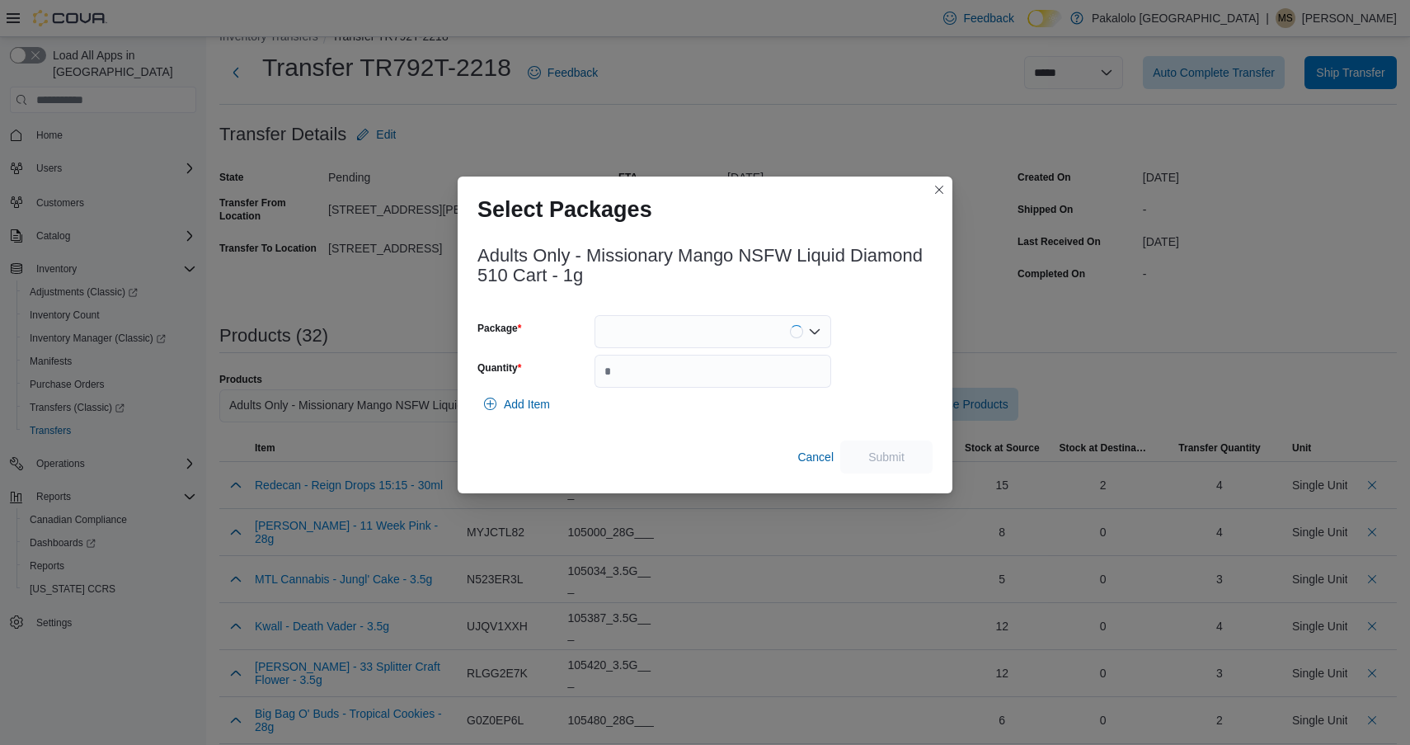
click at [724, 302] on div "Adults Only - Missionary Mango NSFW Liquid Diamond 510 Cart - 1g Package Quanti…" at bounding box center [705, 355] width 455 height 238
click at [722, 334] on div at bounding box center [713, 331] width 237 height 33
click at [708, 375] on span "WAG146F" at bounding box center [722, 383] width 197 height 16
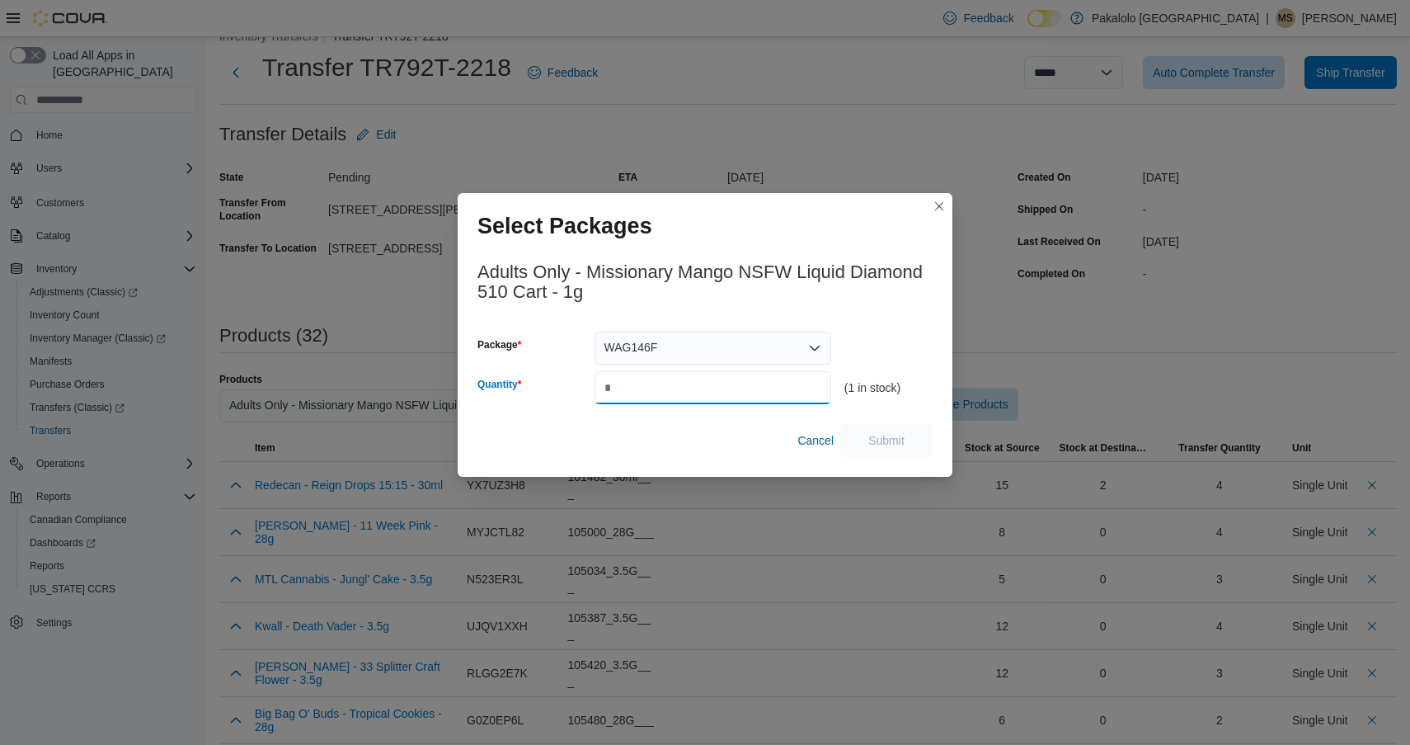
click at [708, 374] on input "Quantity" at bounding box center [713, 387] width 237 height 33
type input "*"
click at [940, 205] on button "Closes this modal window" at bounding box center [940, 205] width 20 height 20
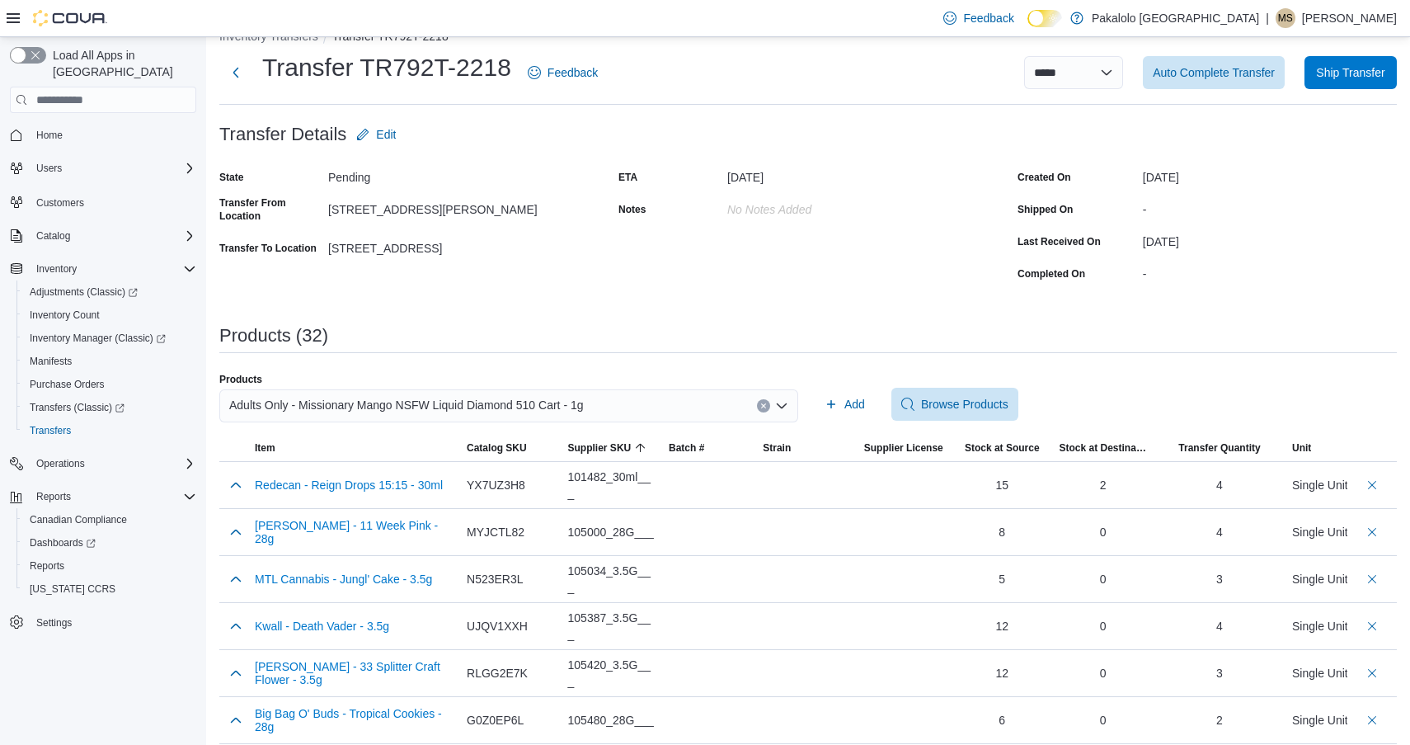
click at [447, 403] on span "Adults Only - Missionary Mango NSFW Liquid Diamond 510 Cart - 1g" at bounding box center [406, 405] width 355 height 20
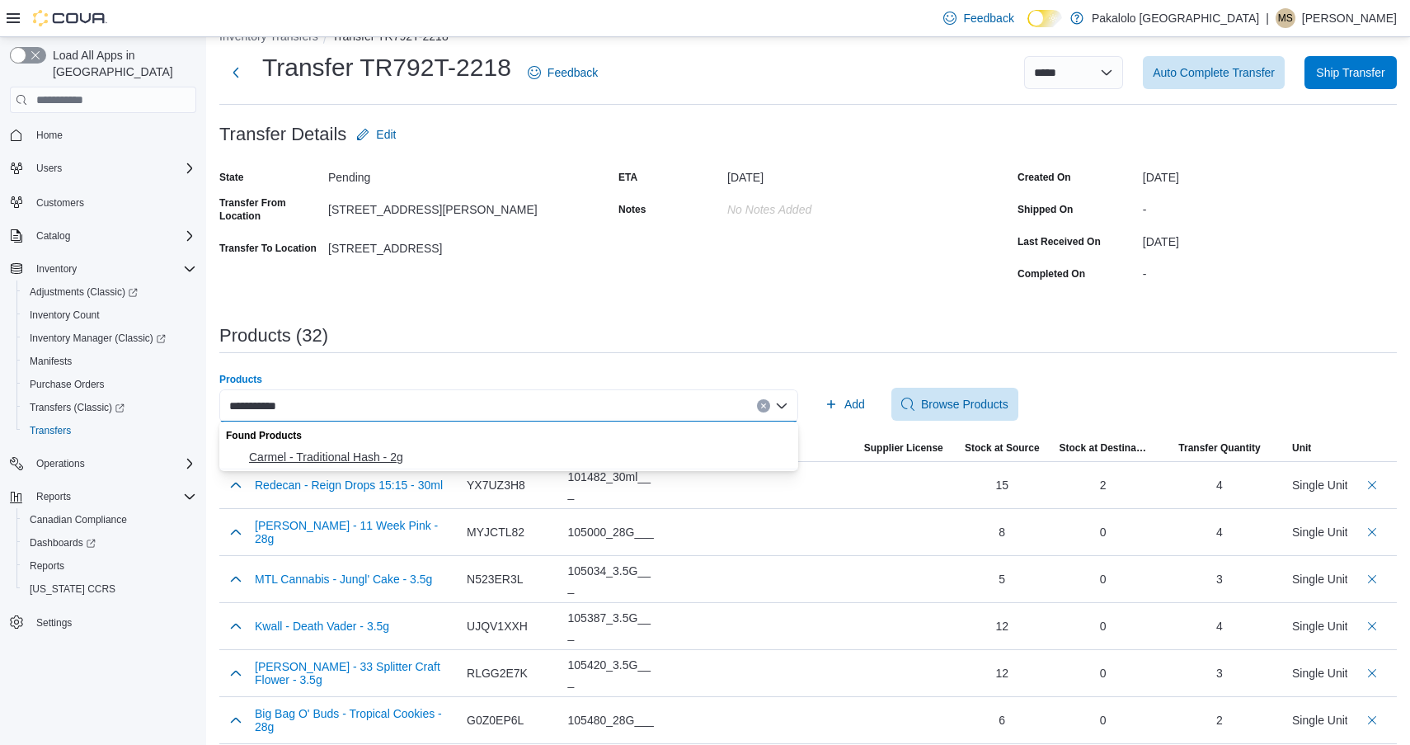
type input "**********"
click at [416, 463] on span "Carmel - Traditional Hash - 2g" at bounding box center [518, 457] width 539 height 16
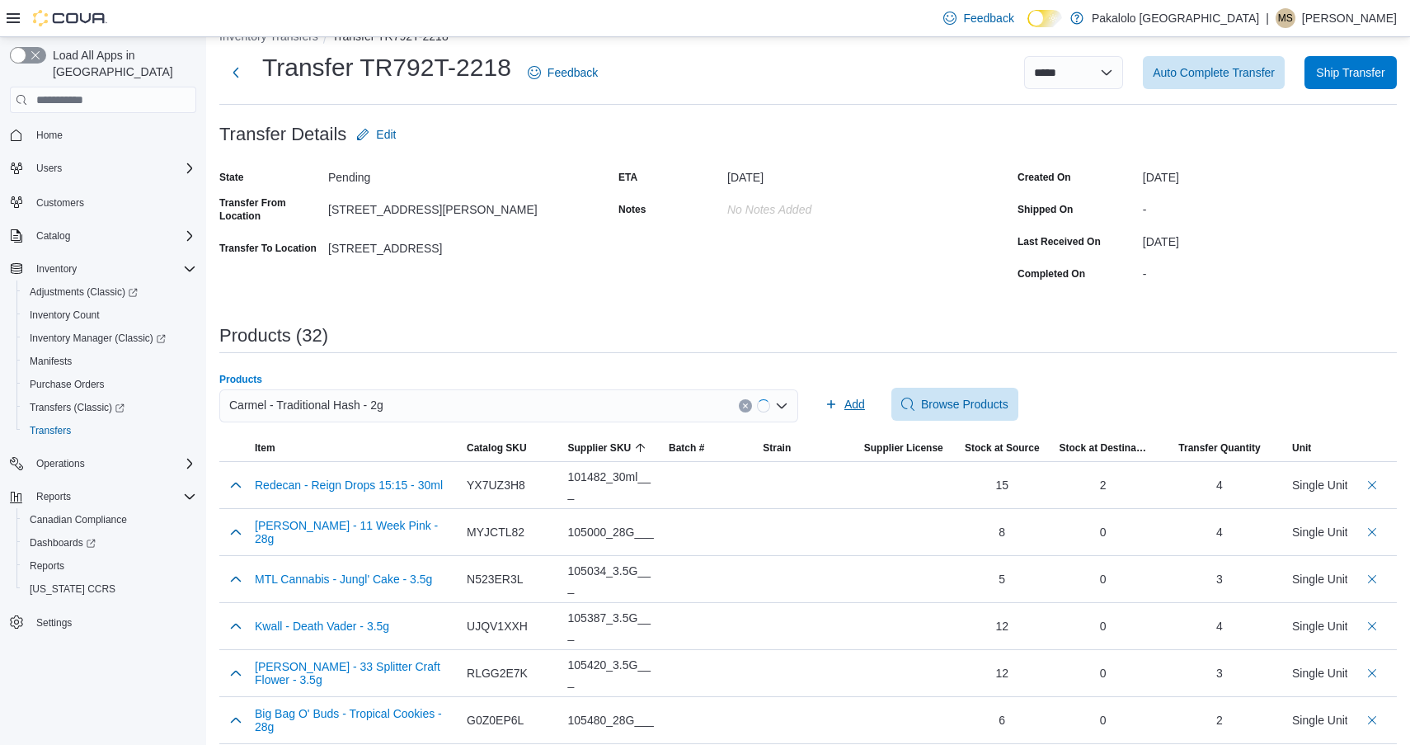
click at [836, 399] on icon "button" at bounding box center [831, 404] width 13 height 13
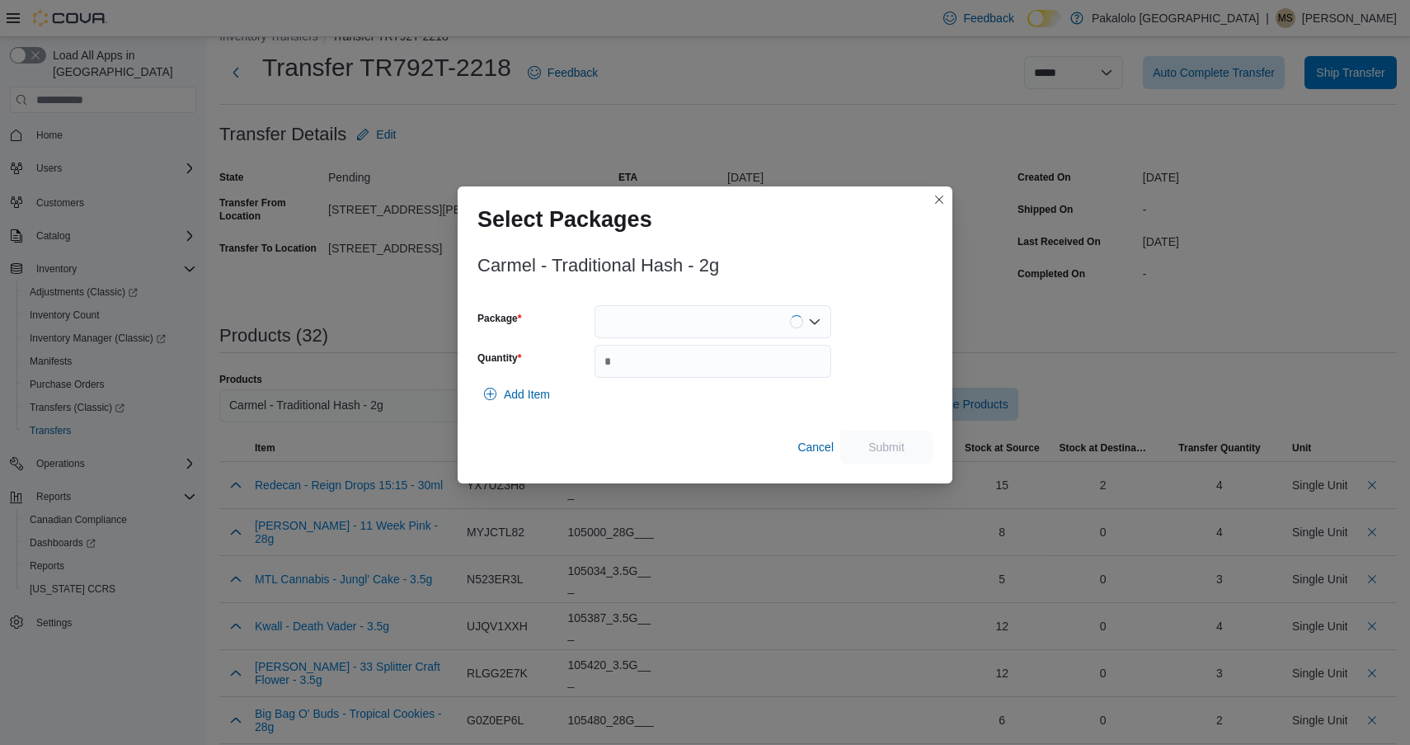
click at [714, 304] on div "Carmel - Traditional Hash - 2g Package Quantity Add Item Cancel Submit" at bounding box center [705, 355] width 455 height 218
click at [709, 326] on div at bounding box center [713, 321] width 237 height 33
click at [706, 370] on span "TB25H1" at bounding box center [722, 373] width 197 height 16
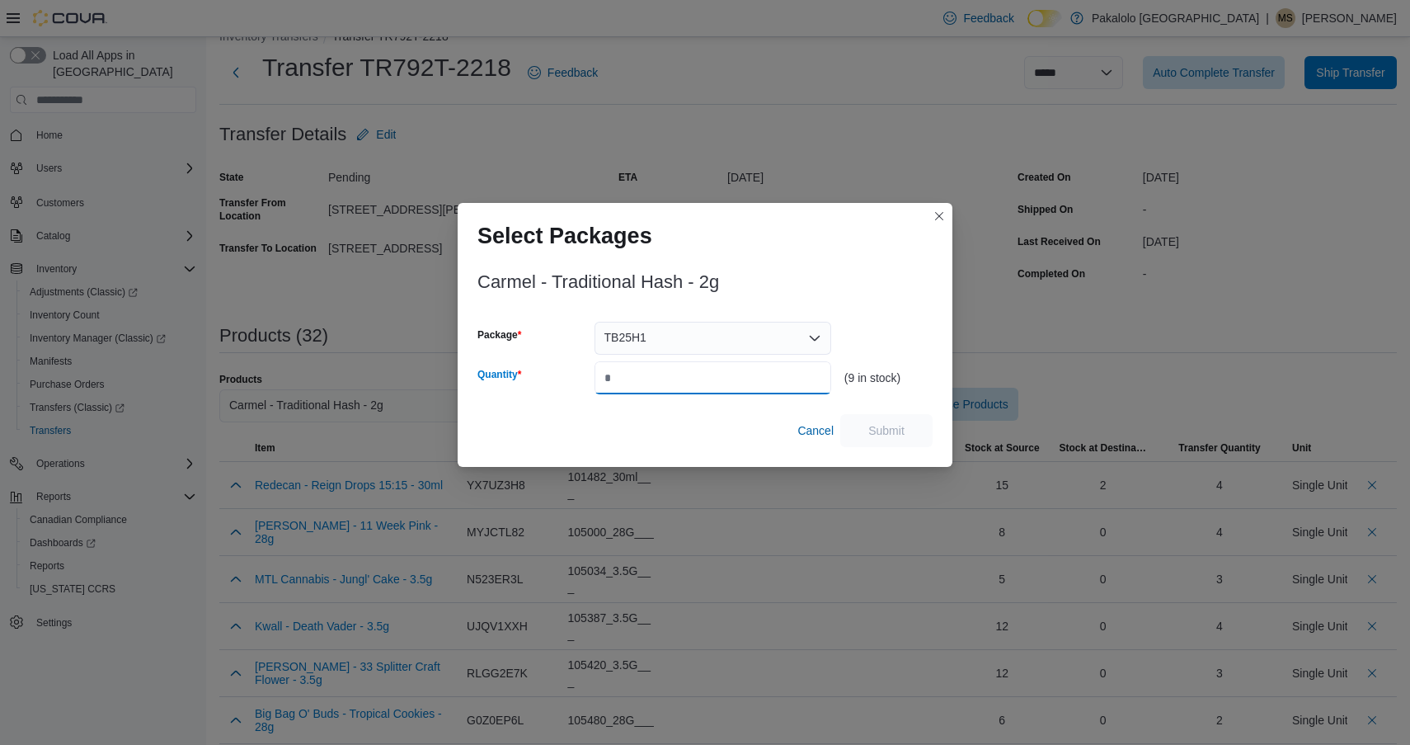
click at [706, 370] on input "Quantity" at bounding box center [713, 377] width 237 height 33
type input "*"
click at [892, 419] on span "Submit" at bounding box center [886, 429] width 73 height 33
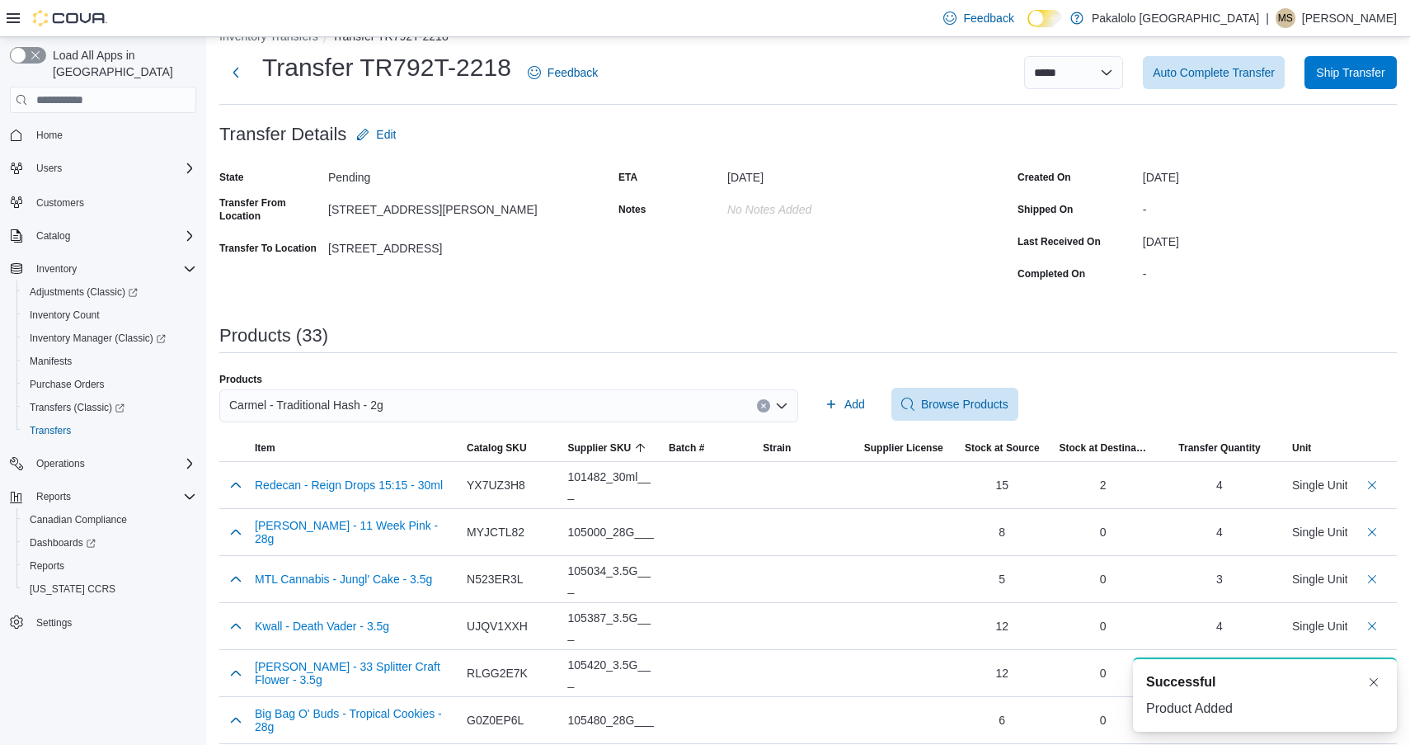
click at [477, 400] on div "Carmel - Traditional Hash - 2g" at bounding box center [508, 405] width 579 height 33
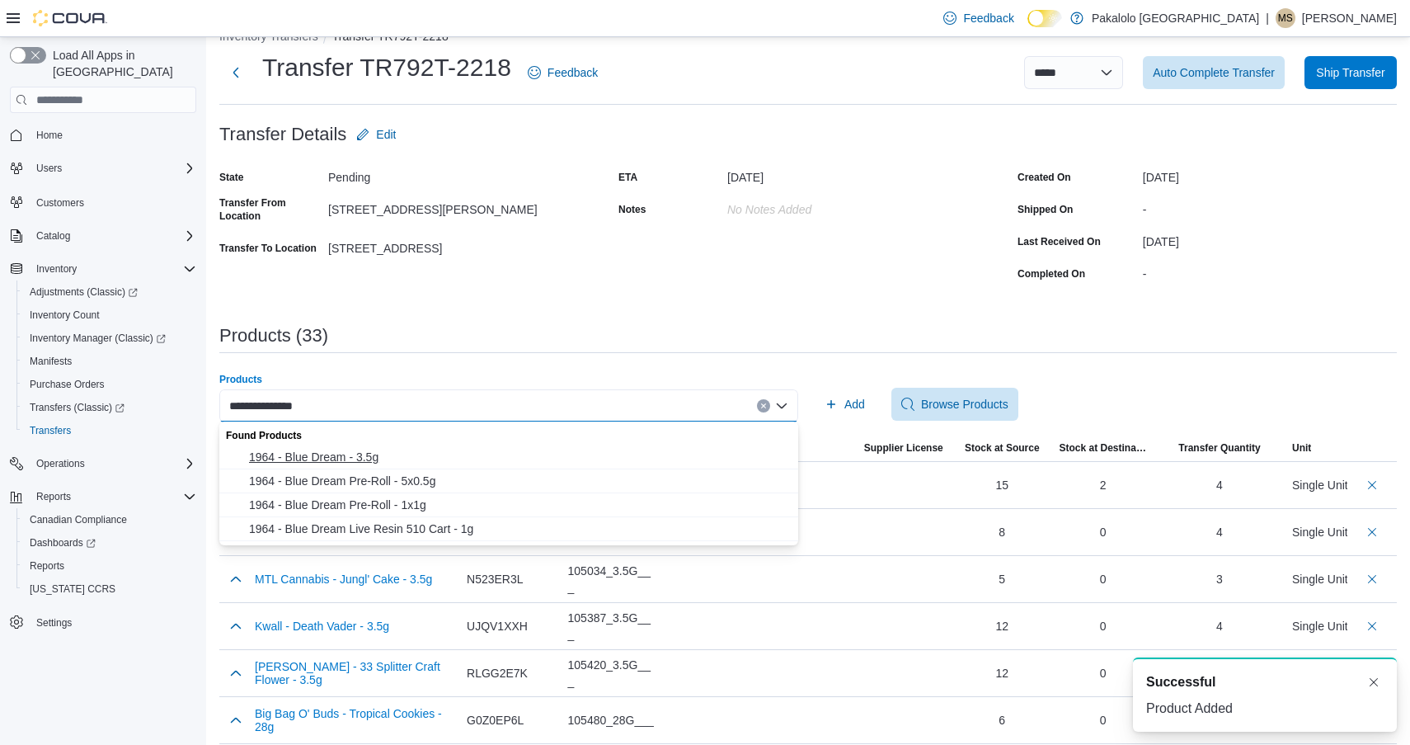
type input "**********"
drag, startPoint x: 393, startPoint y: 456, endPoint x: 542, endPoint y: 428, distance: 151.9
click at [393, 456] on span "1964 - Blue Dream - 3.5g" at bounding box center [518, 457] width 539 height 16
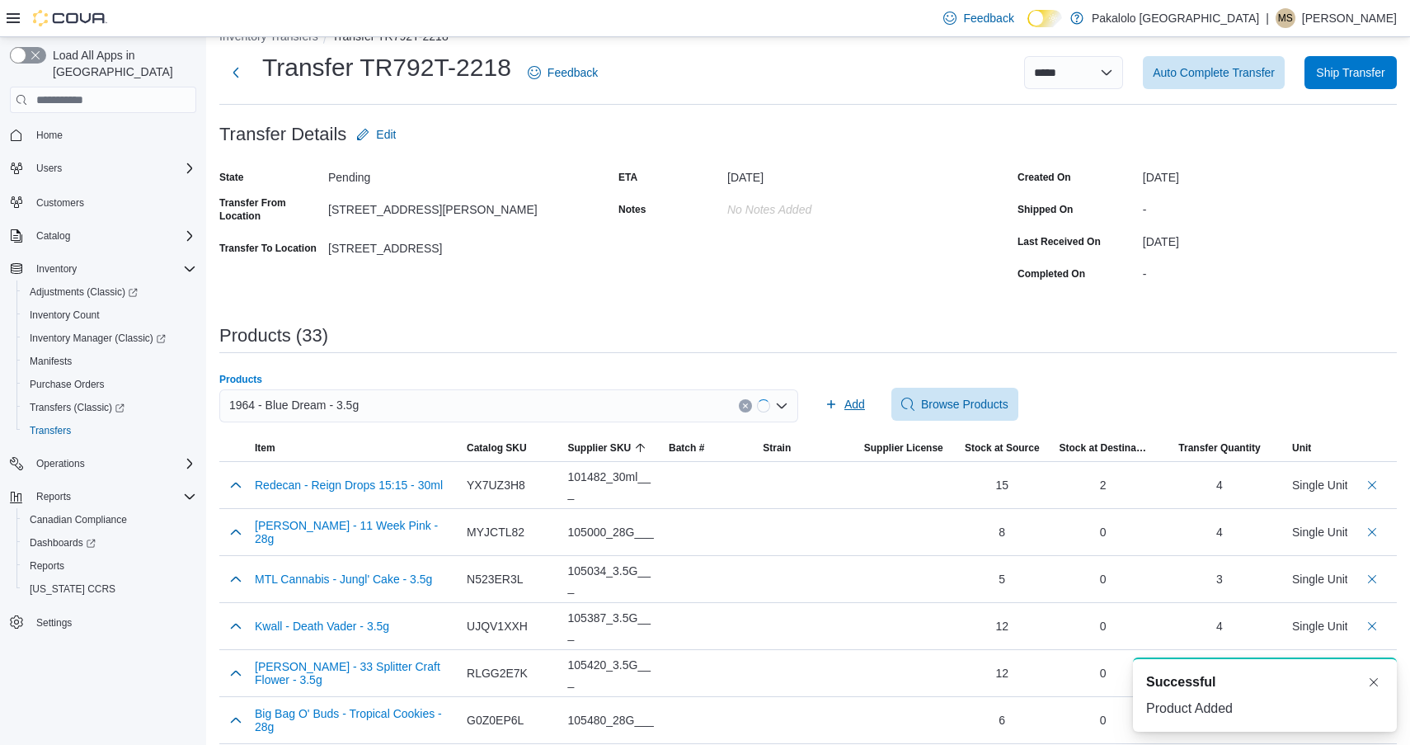
click at [861, 401] on span "Add" at bounding box center [855, 404] width 21 height 16
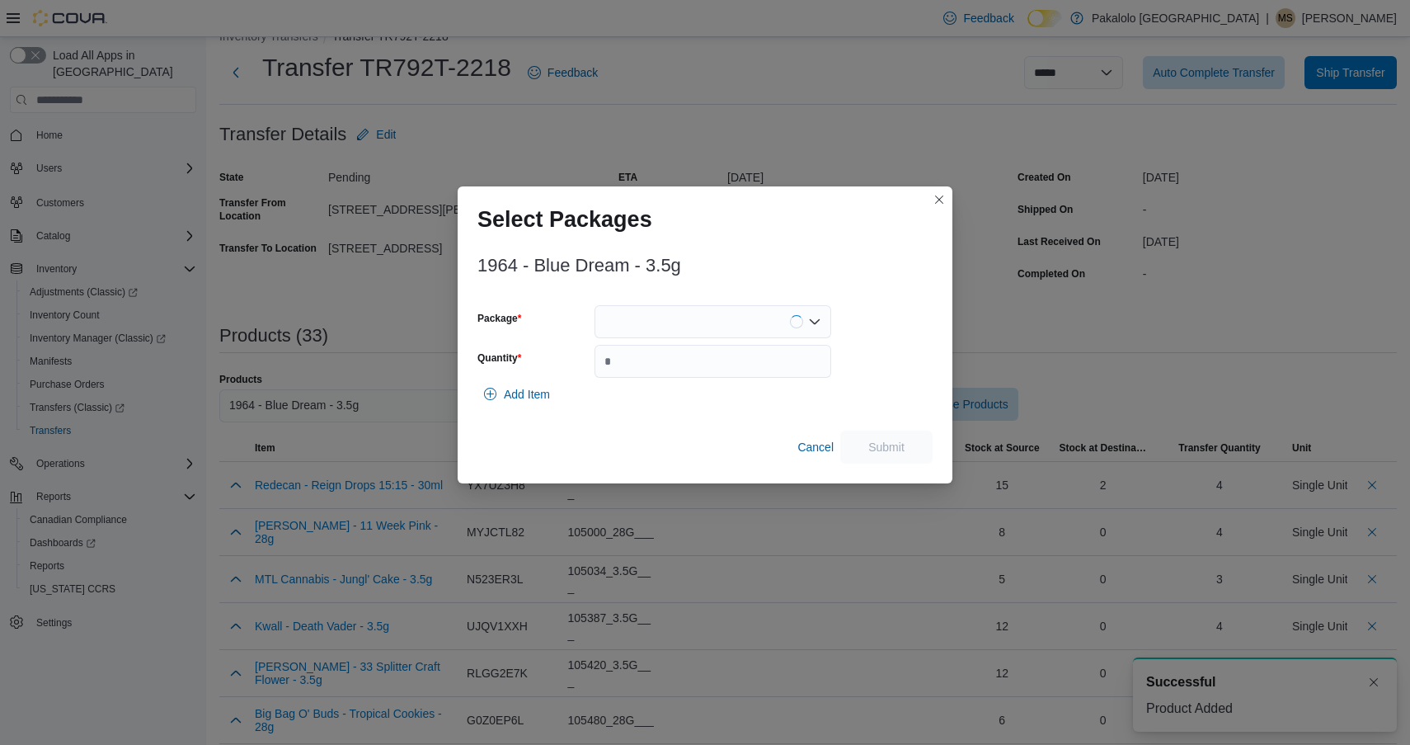
click at [711, 323] on div at bounding box center [713, 321] width 237 height 33
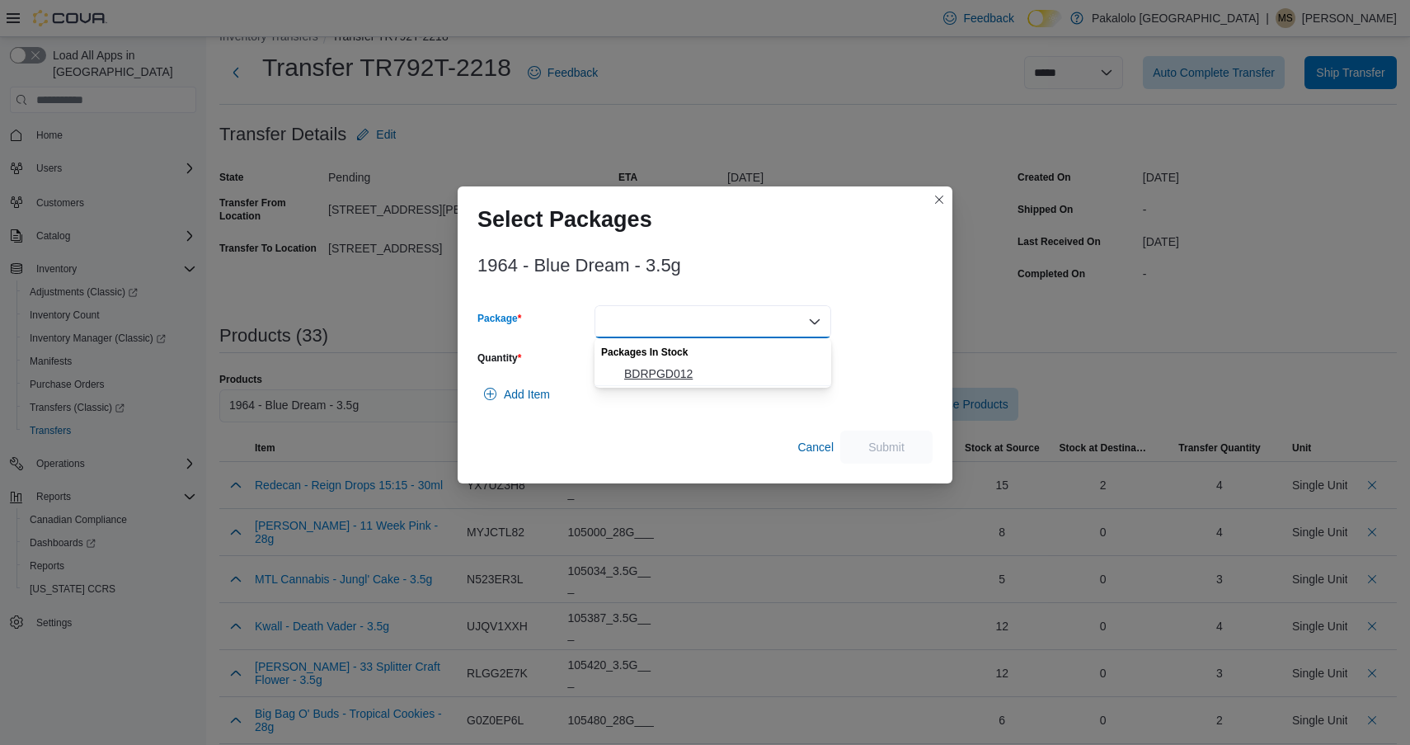
click at [708, 372] on span "BDRPGD012" at bounding box center [722, 373] width 197 height 16
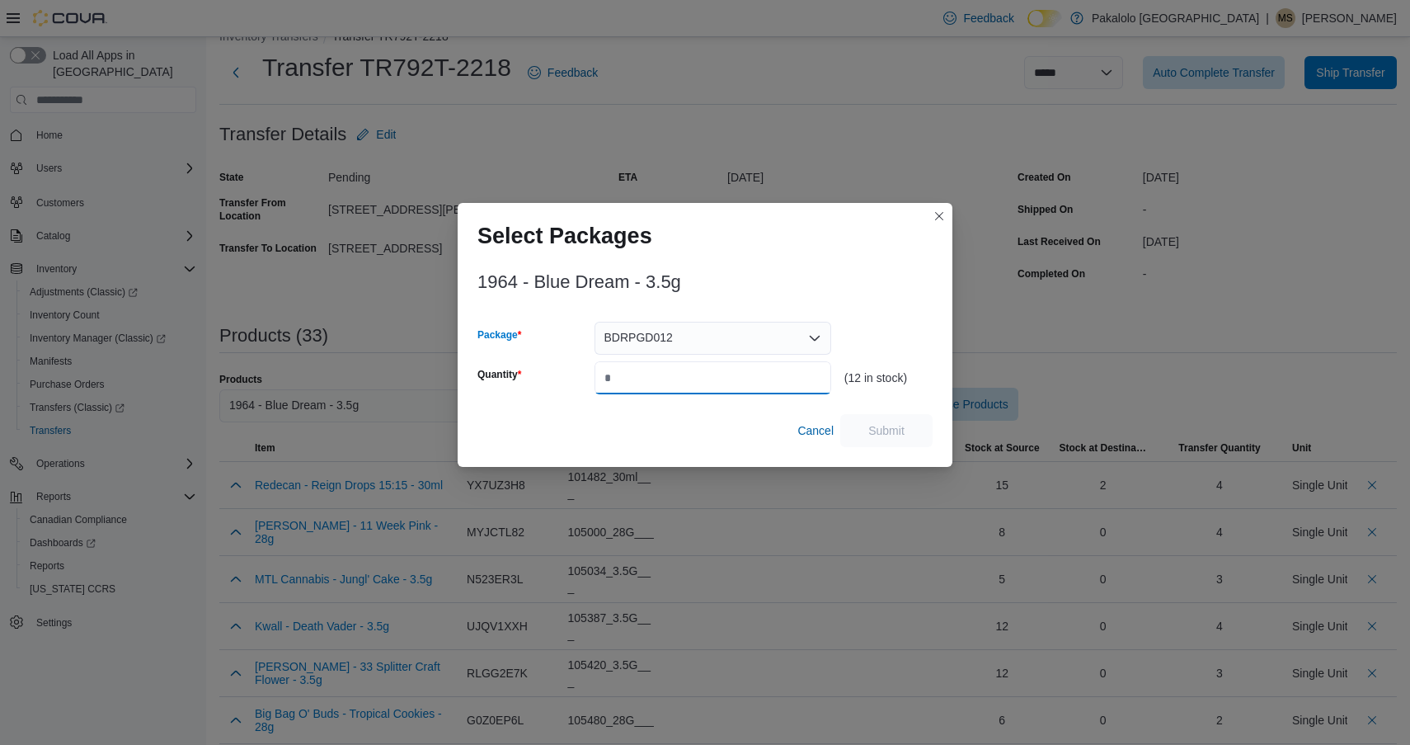
click at [708, 372] on input "Quantity" at bounding box center [713, 377] width 237 height 33
type input "*"
click at [882, 412] on div "1964 - Blue Dream - 3.5g Package BDRPGD012 Quantity * (12 in stock) Cancel Subm…" at bounding box center [705, 354] width 455 height 185
click at [882, 423] on span "Submit" at bounding box center [887, 429] width 36 height 16
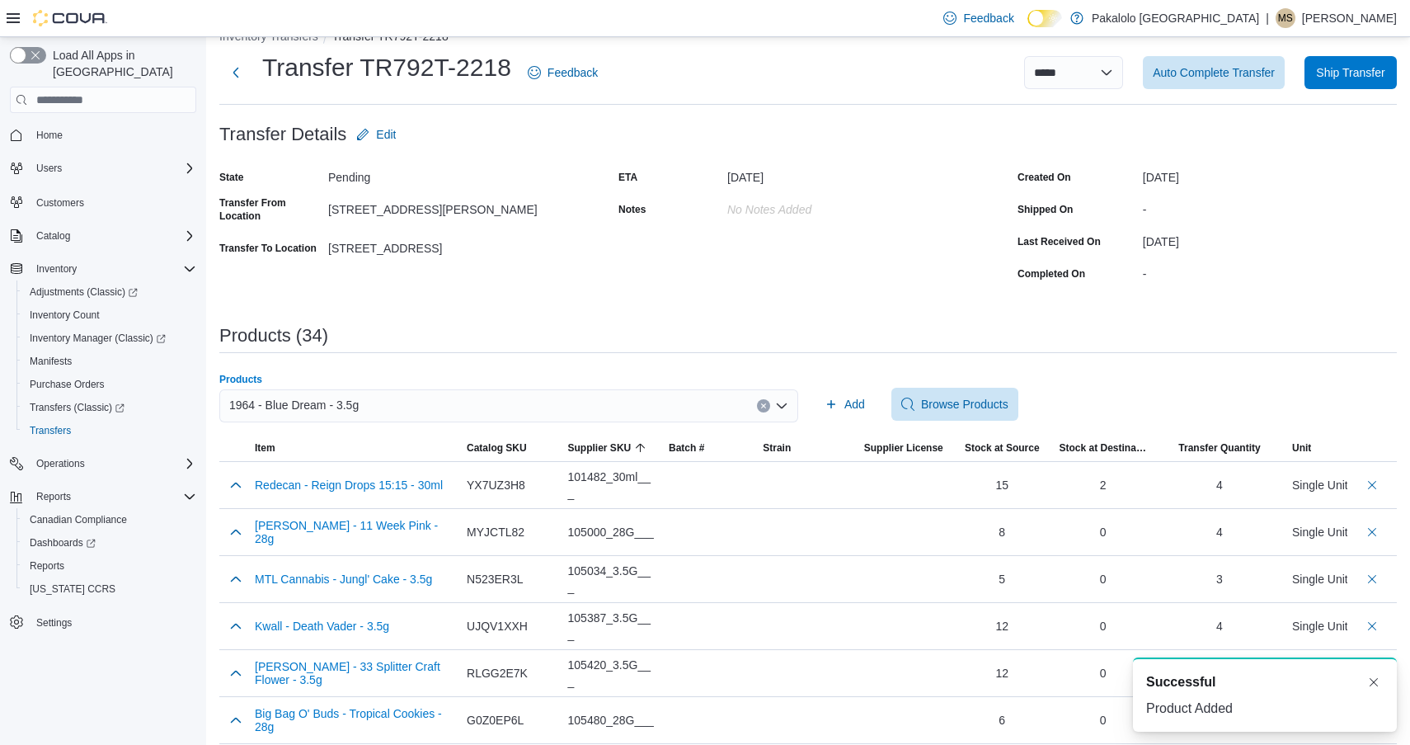
click at [687, 403] on div "1964 - Blue Dream - 3.5g" at bounding box center [508, 405] width 579 height 33
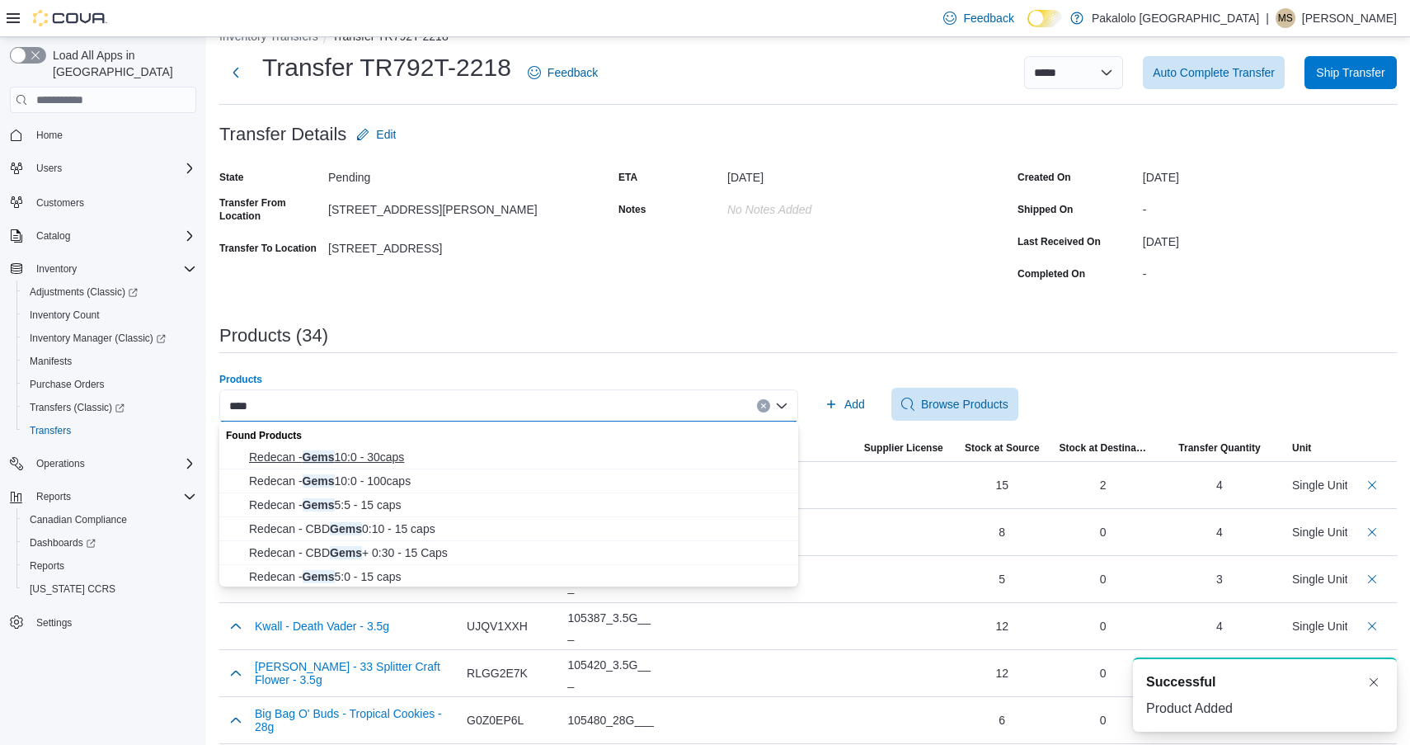
click at [436, 458] on span "Redecan - Gems 10:0 - 30caps" at bounding box center [518, 457] width 539 height 16
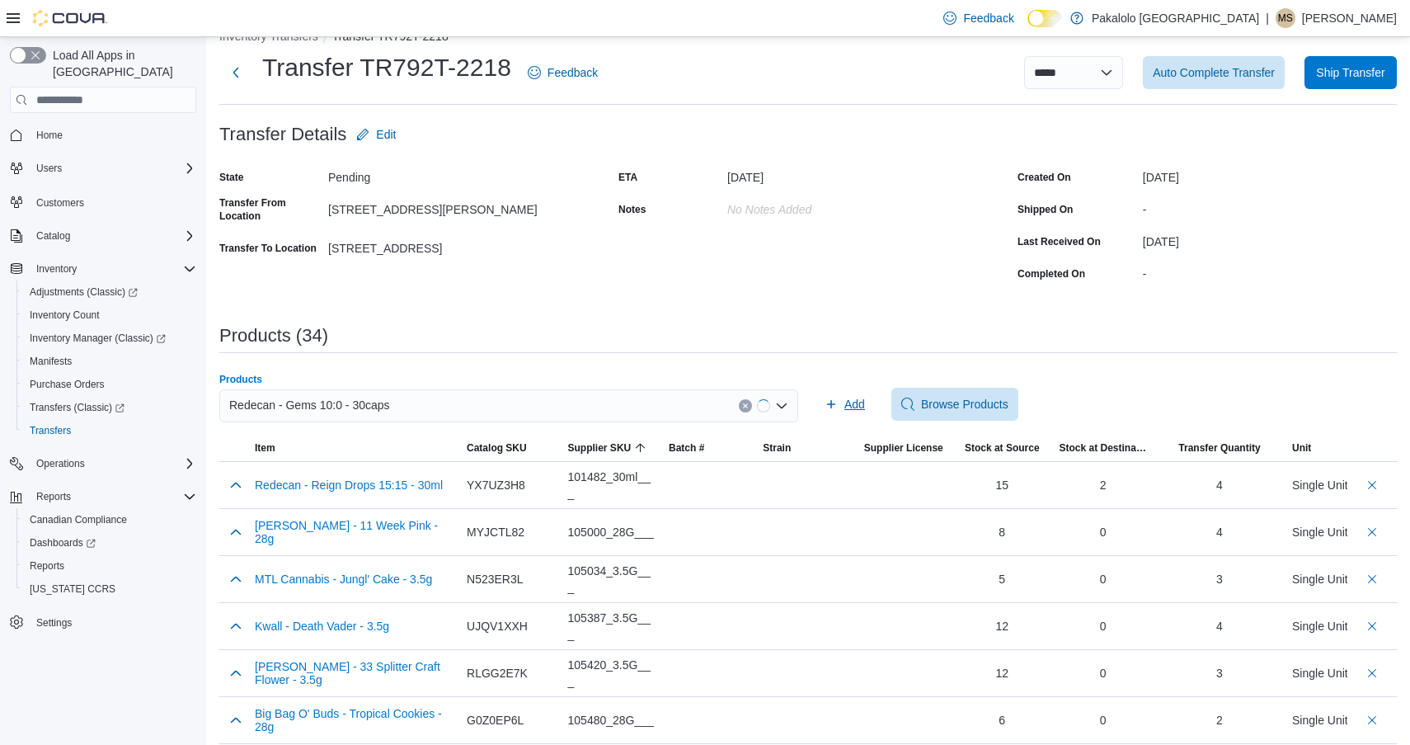
click at [833, 400] on icon "button" at bounding box center [831, 404] width 13 height 13
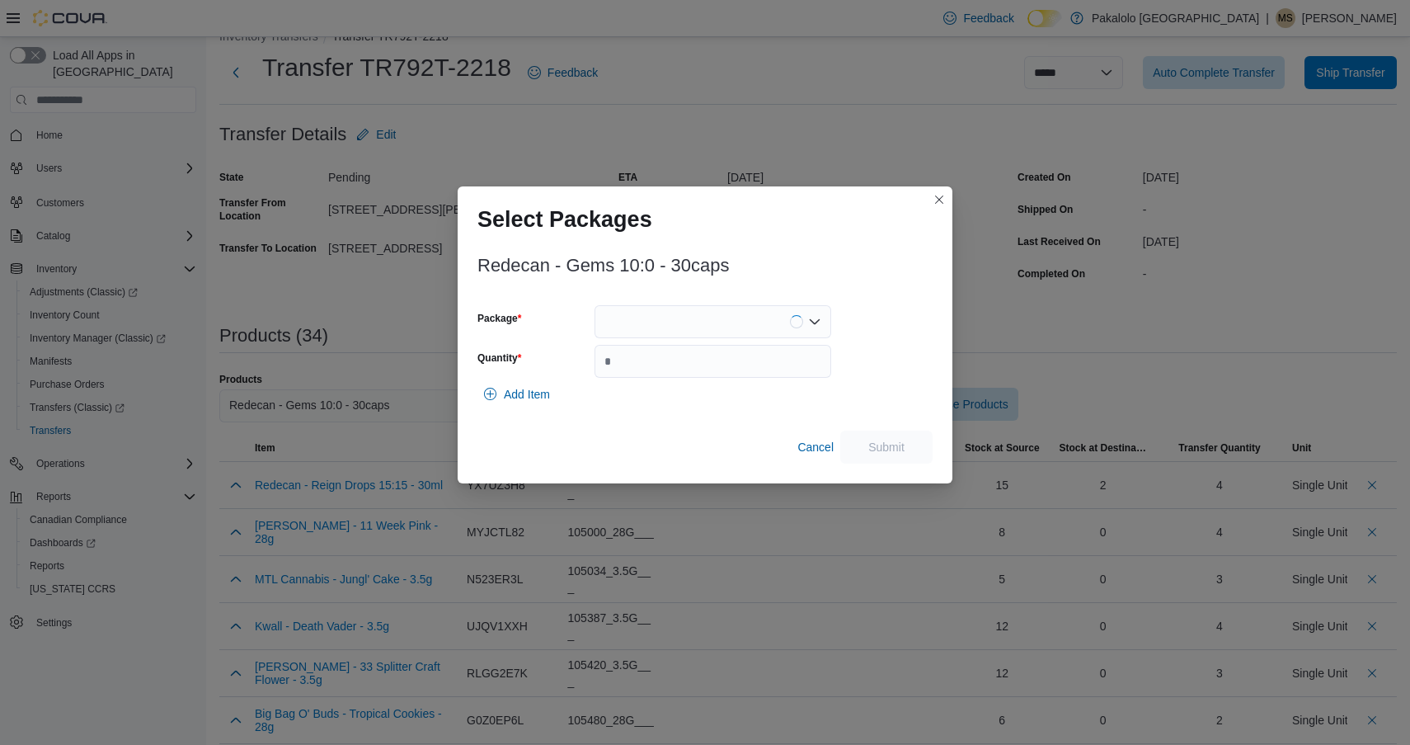
click at [741, 332] on div at bounding box center [713, 321] width 237 height 33
click at [735, 362] on button "3101736502" at bounding box center [713, 374] width 237 height 24
click at [735, 362] on input "Quantity" at bounding box center [713, 361] width 237 height 33
click at [734, 324] on div "3101736502" at bounding box center [713, 321] width 237 height 33
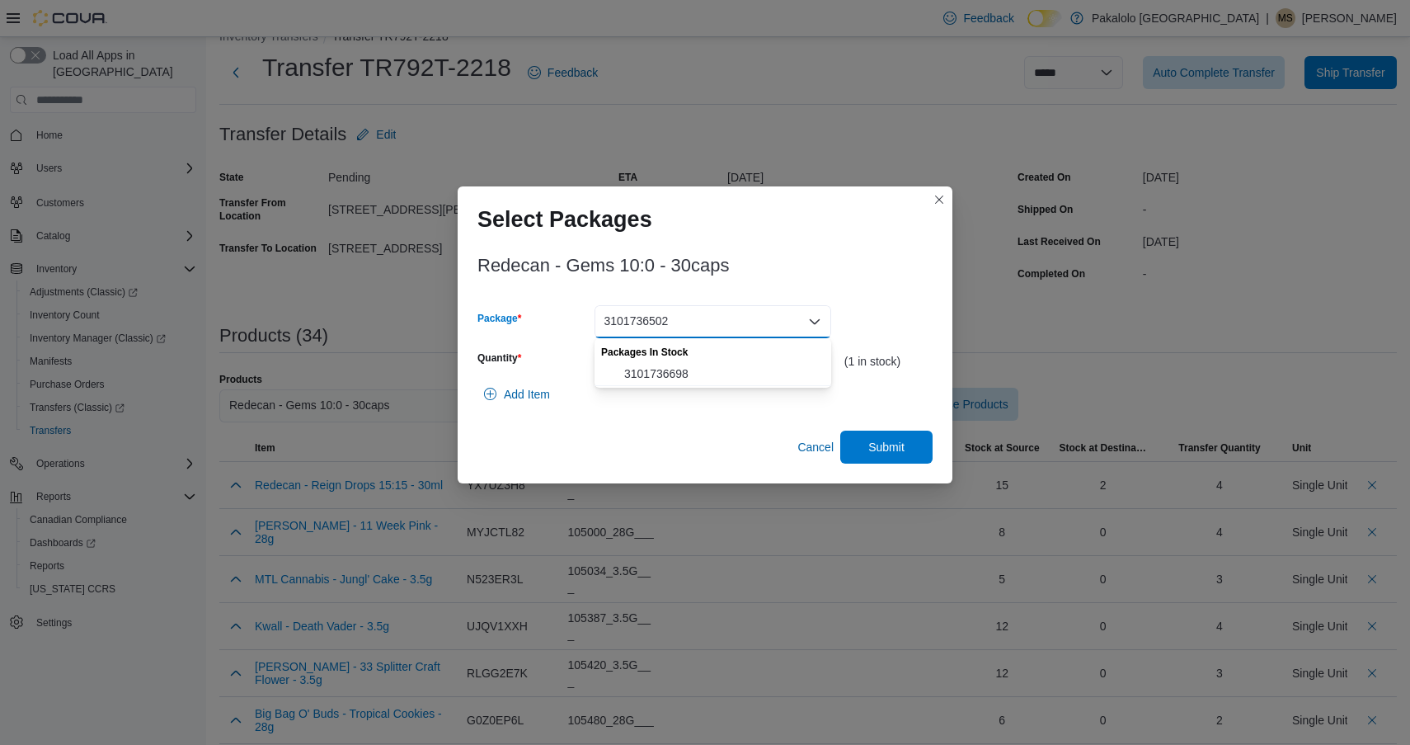
click at [728, 377] on span "3101736698" at bounding box center [722, 373] width 197 height 16
click at [728, 377] on input "*" at bounding box center [713, 361] width 237 height 33
click at [880, 425] on div "Redecan - Gems 10:0 - 30caps Package 3101736698 Quantity * (12 in stock) Add It…" at bounding box center [705, 355] width 455 height 218
click at [880, 443] on span "Submit" at bounding box center [887, 446] width 36 height 16
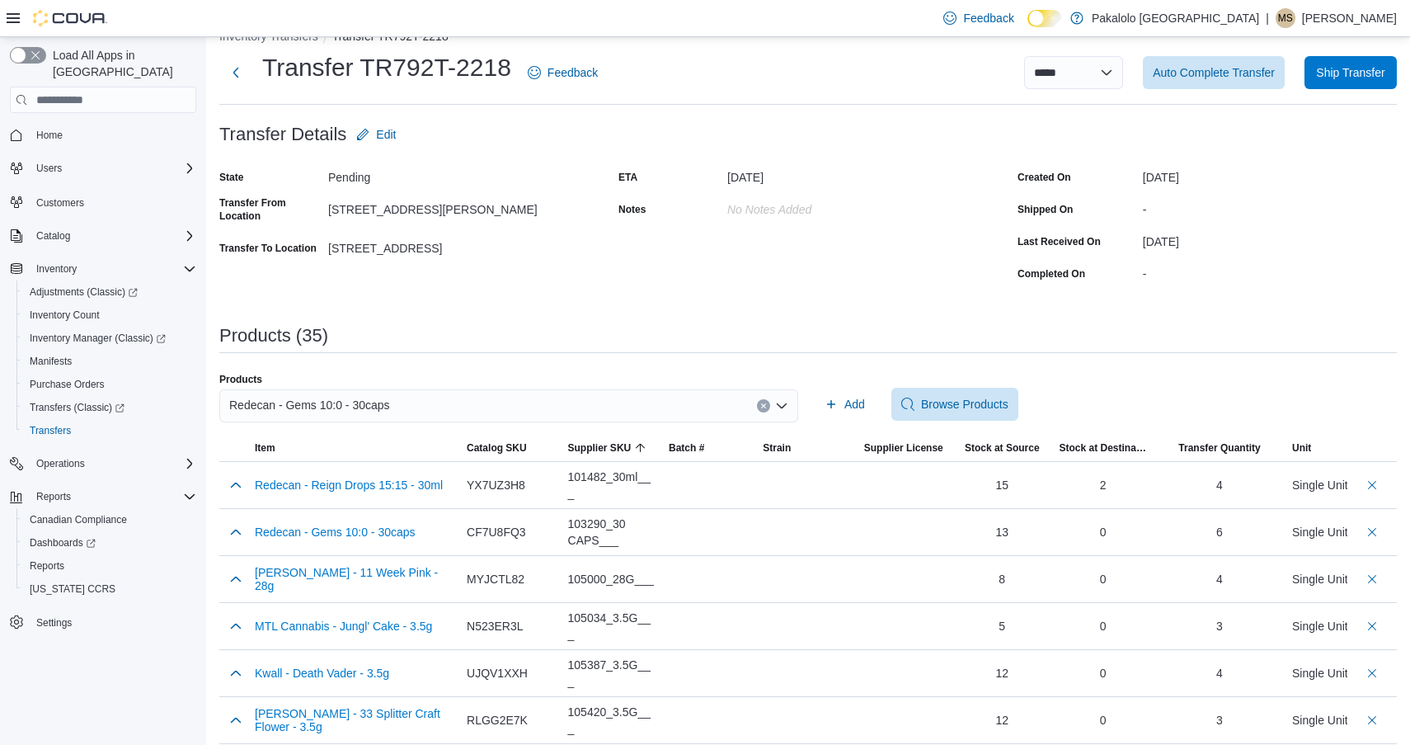
click at [426, 409] on div "Redecan - Gems 10:0 - 30caps" at bounding box center [508, 405] width 579 height 33
paste input "********"
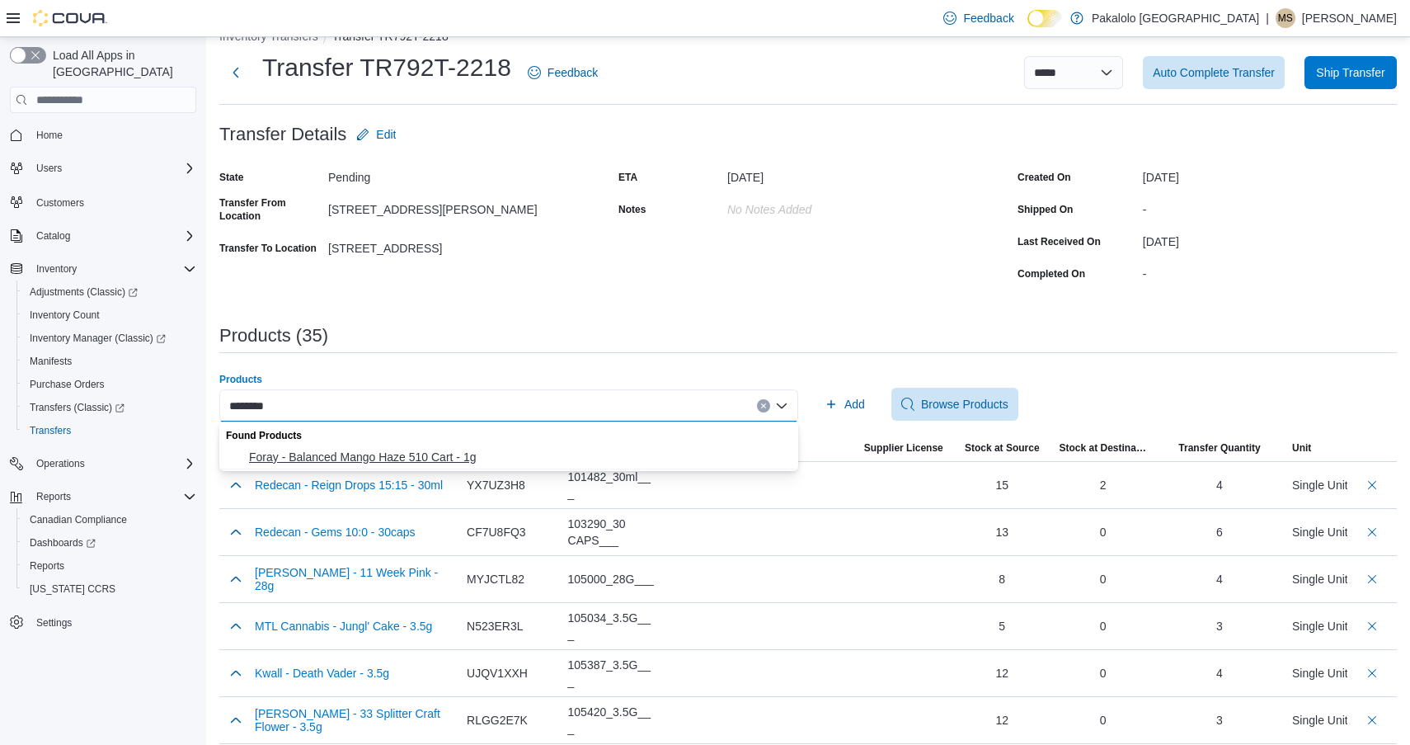
click at [375, 455] on span "Foray - Balanced Mango Haze 510 Cart - 1g" at bounding box center [518, 457] width 539 height 16
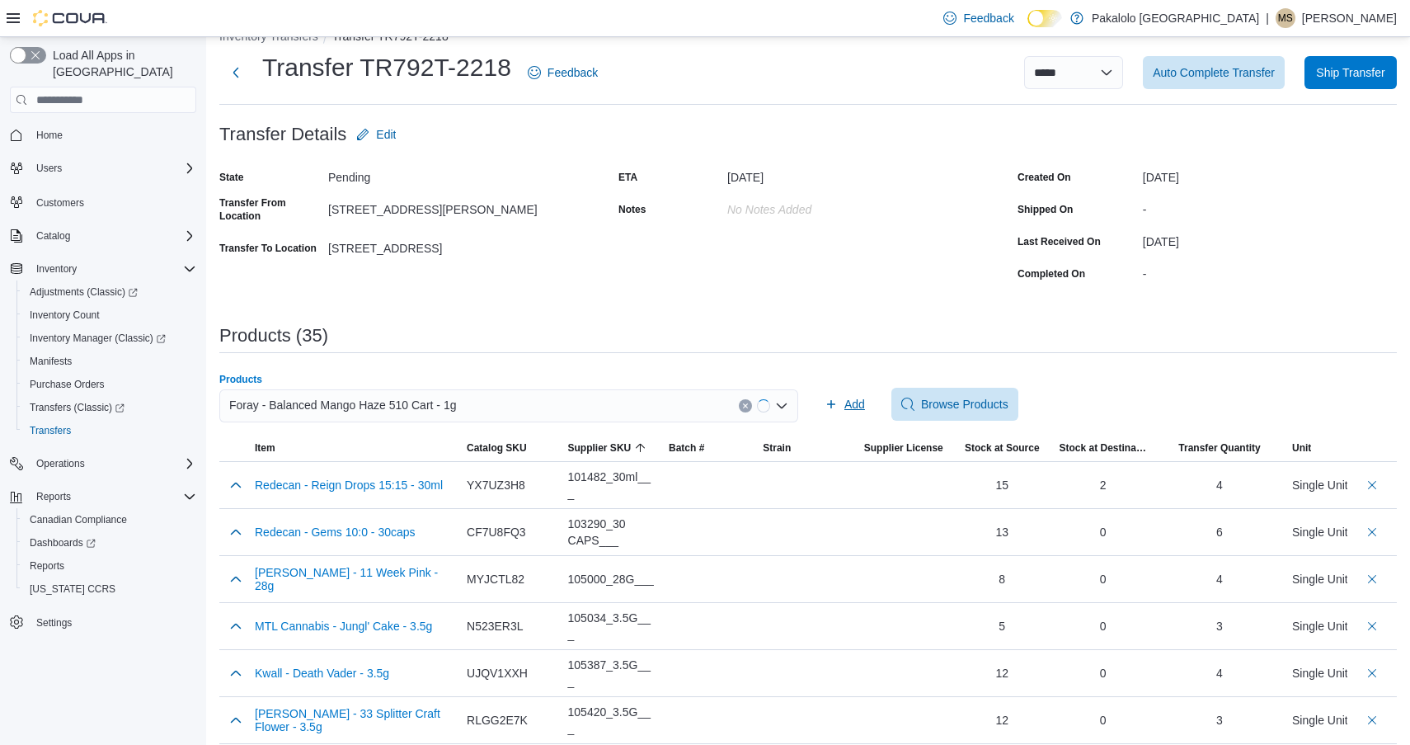
click at [839, 396] on span "Add" at bounding box center [845, 404] width 40 height 33
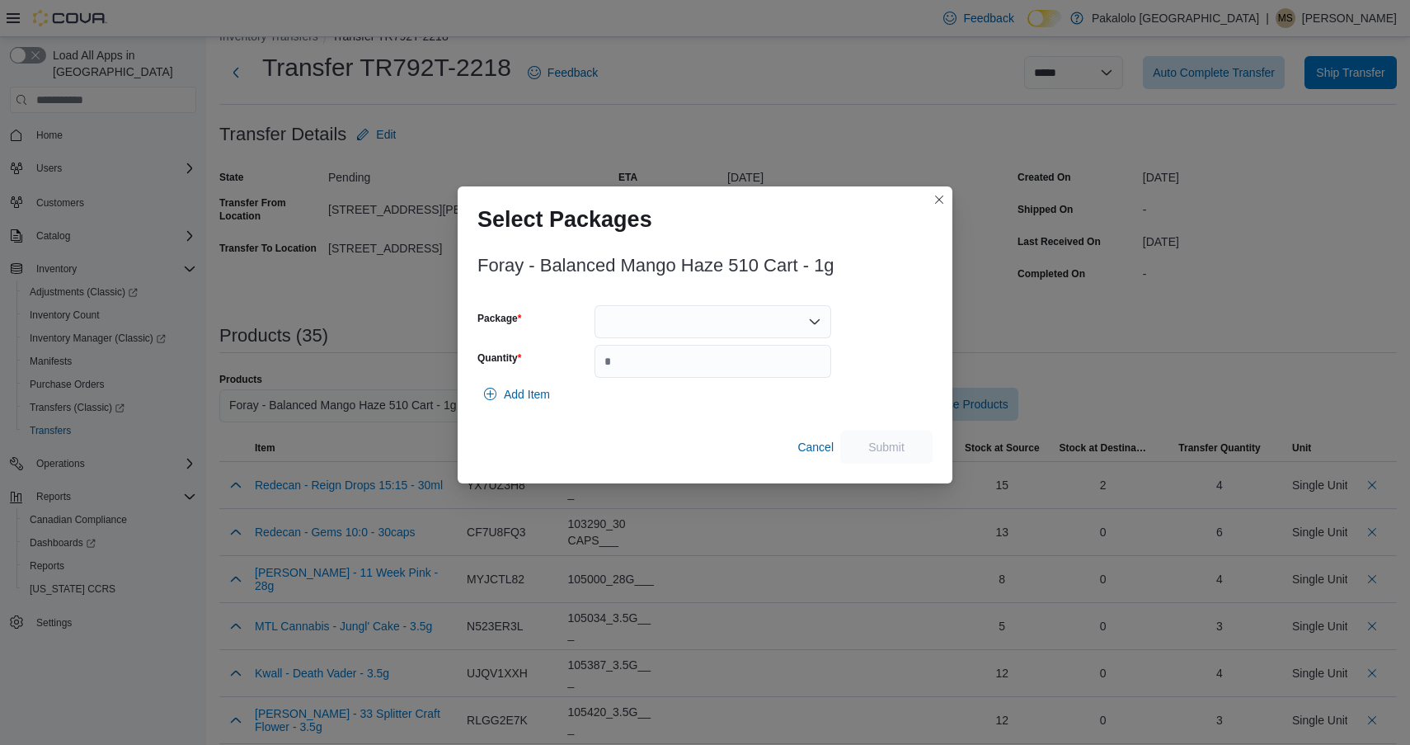
click at [647, 305] on div at bounding box center [713, 321] width 237 height 33
click at [652, 381] on span "2500711" at bounding box center [722, 373] width 197 height 16
click at [661, 368] on input "Quantity" at bounding box center [713, 361] width 237 height 33
click at [880, 436] on span "Submit" at bounding box center [886, 446] width 73 height 33
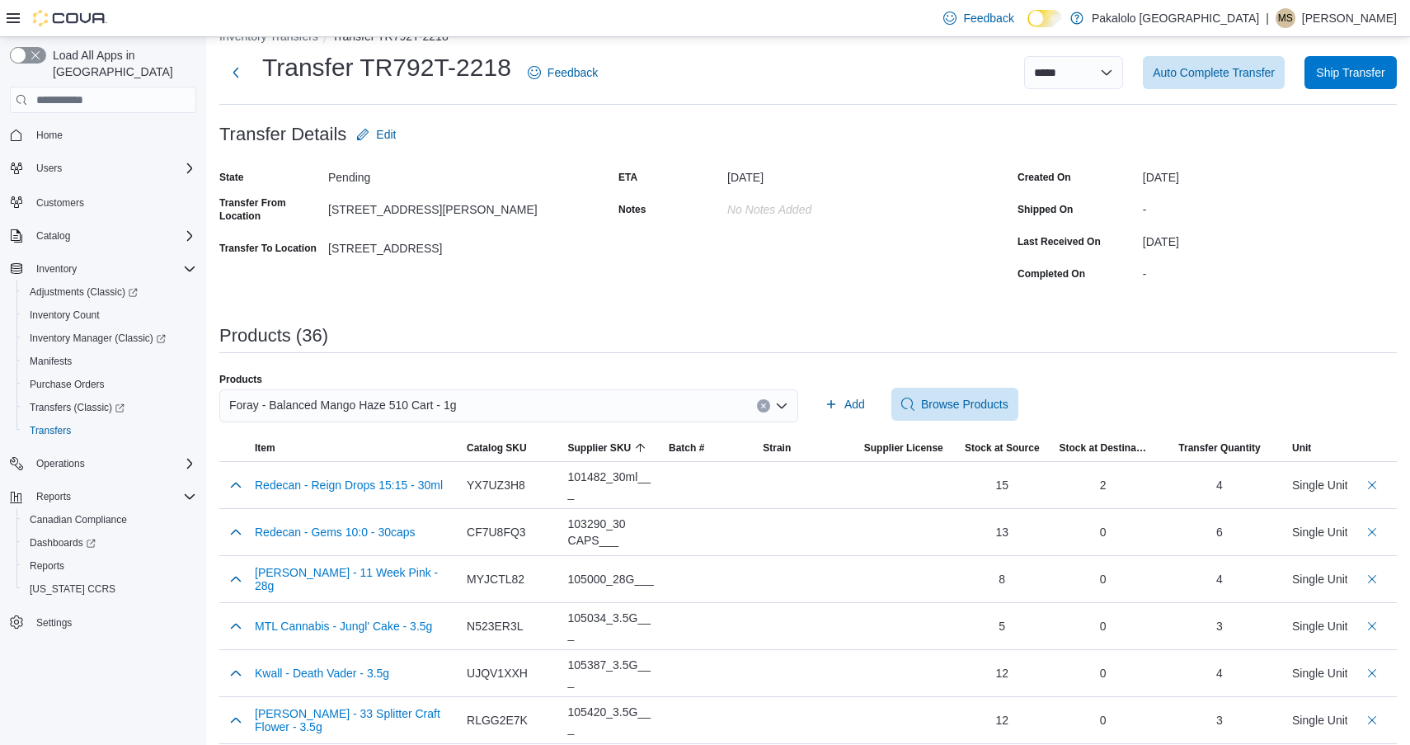
click at [634, 395] on div "Foray - Balanced Mango Haze 510 Cart - 1g" at bounding box center [508, 405] width 579 height 33
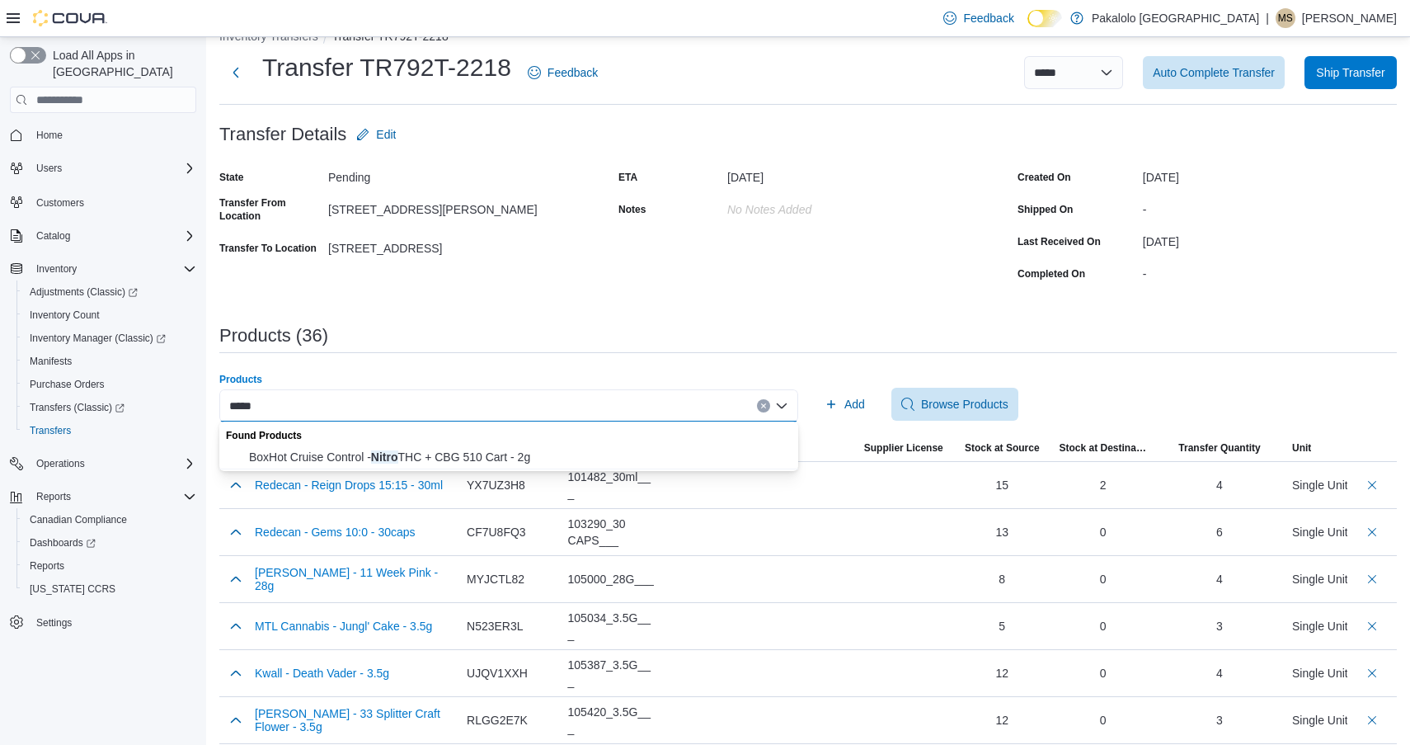
drag, startPoint x: 526, startPoint y: 452, endPoint x: 666, endPoint y: 427, distance: 142.4
click at [526, 453] on span "BoxHot Cruise Control - Nitro THC + CBG 510 Cart - 2g" at bounding box center [518, 457] width 539 height 16
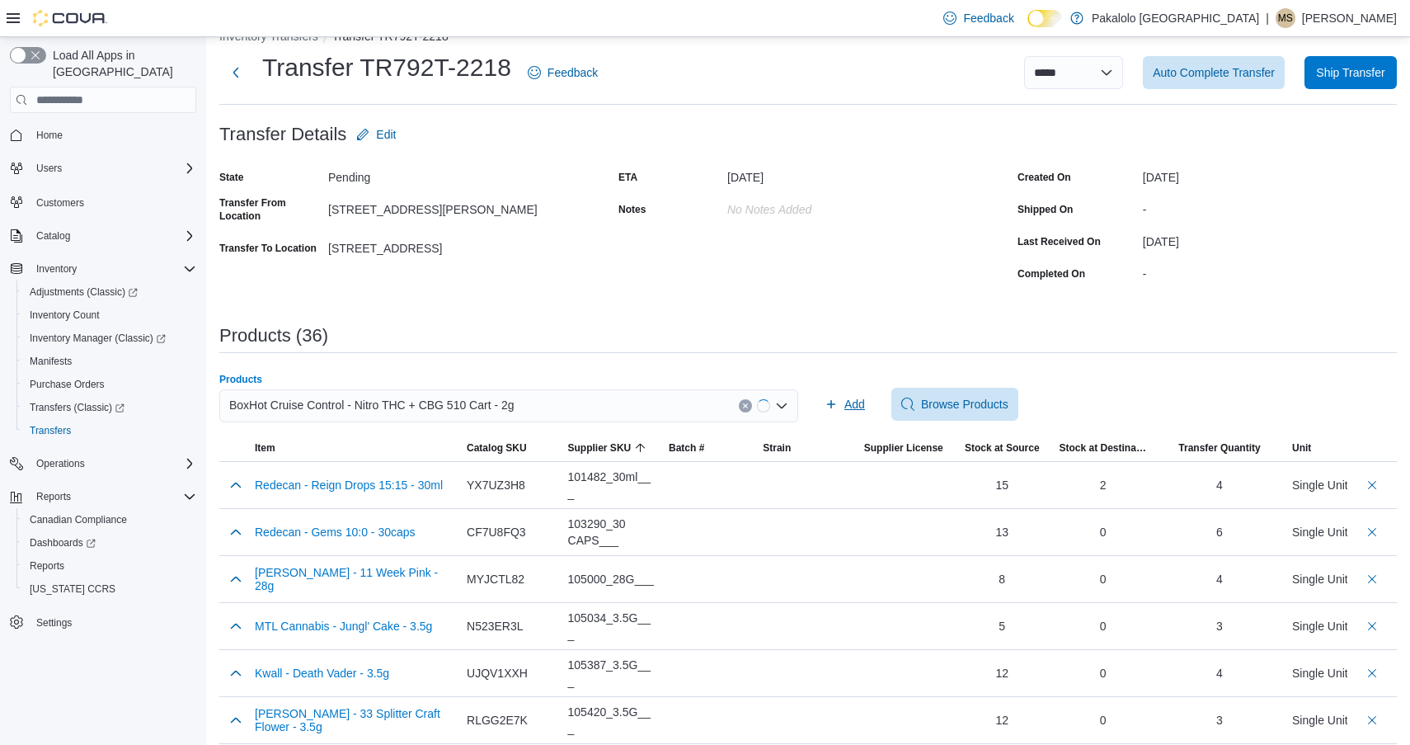
click at [857, 409] on span "Add" at bounding box center [855, 404] width 21 height 16
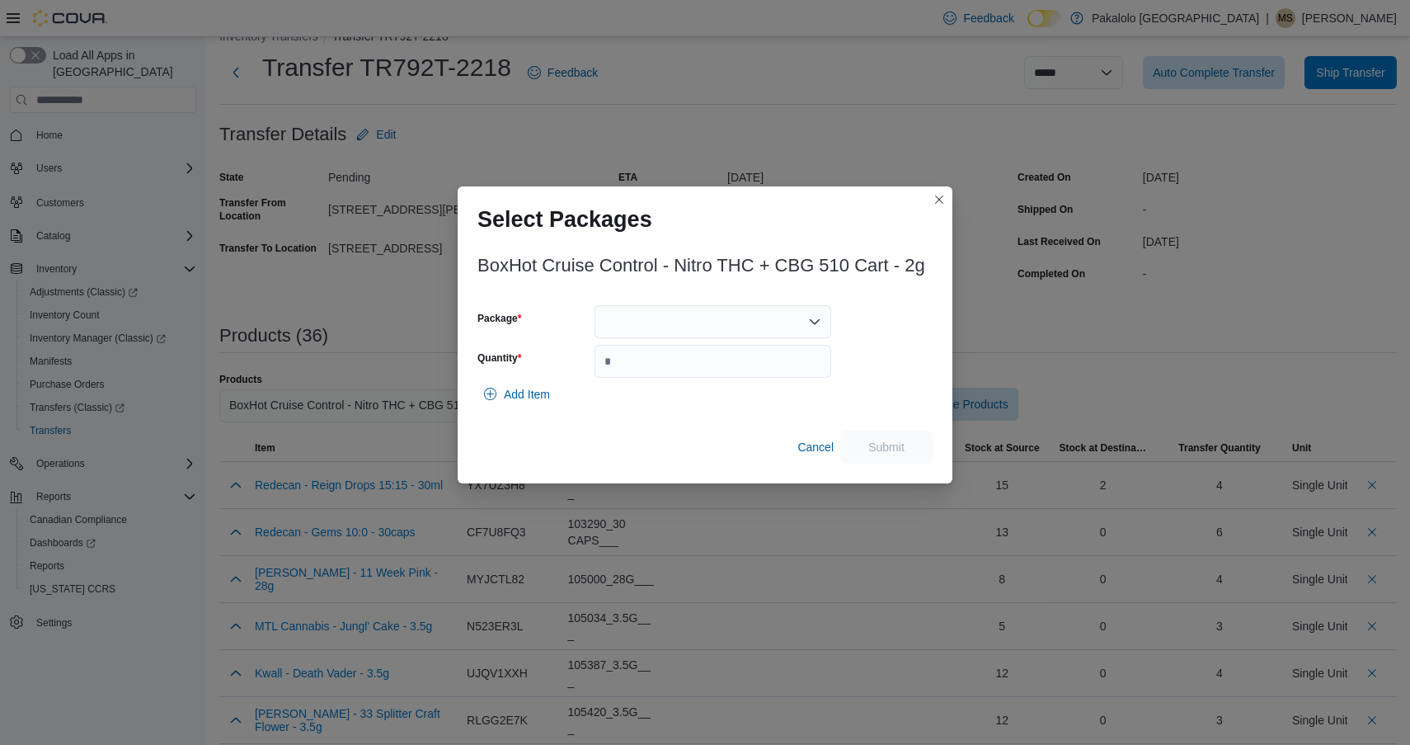
click at [692, 321] on div at bounding box center [713, 321] width 237 height 33
click at [691, 365] on span "ME250007888" at bounding box center [722, 373] width 197 height 16
click at [691, 365] on input "Quantity" at bounding box center [713, 361] width 237 height 33
click at [688, 314] on input "Package" at bounding box center [687, 322] width 2 height 20
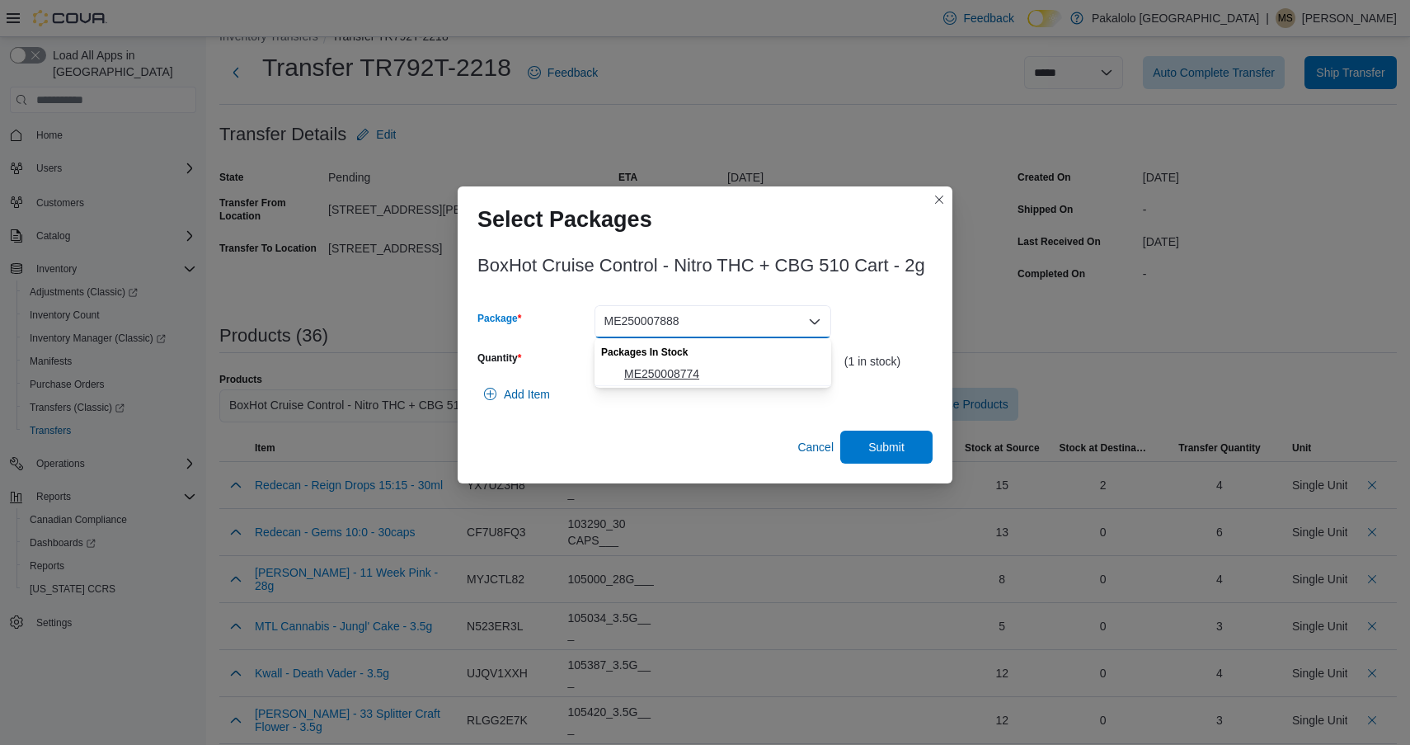
click at [690, 369] on span "ME250008774" at bounding box center [722, 373] width 197 height 16
click at [690, 369] on input "*" at bounding box center [713, 361] width 237 height 33
click at [690, 360] on input "*" at bounding box center [713, 361] width 237 height 33
click at [870, 439] on span "Submit" at bounding box center [887, 446] width 36 height 16
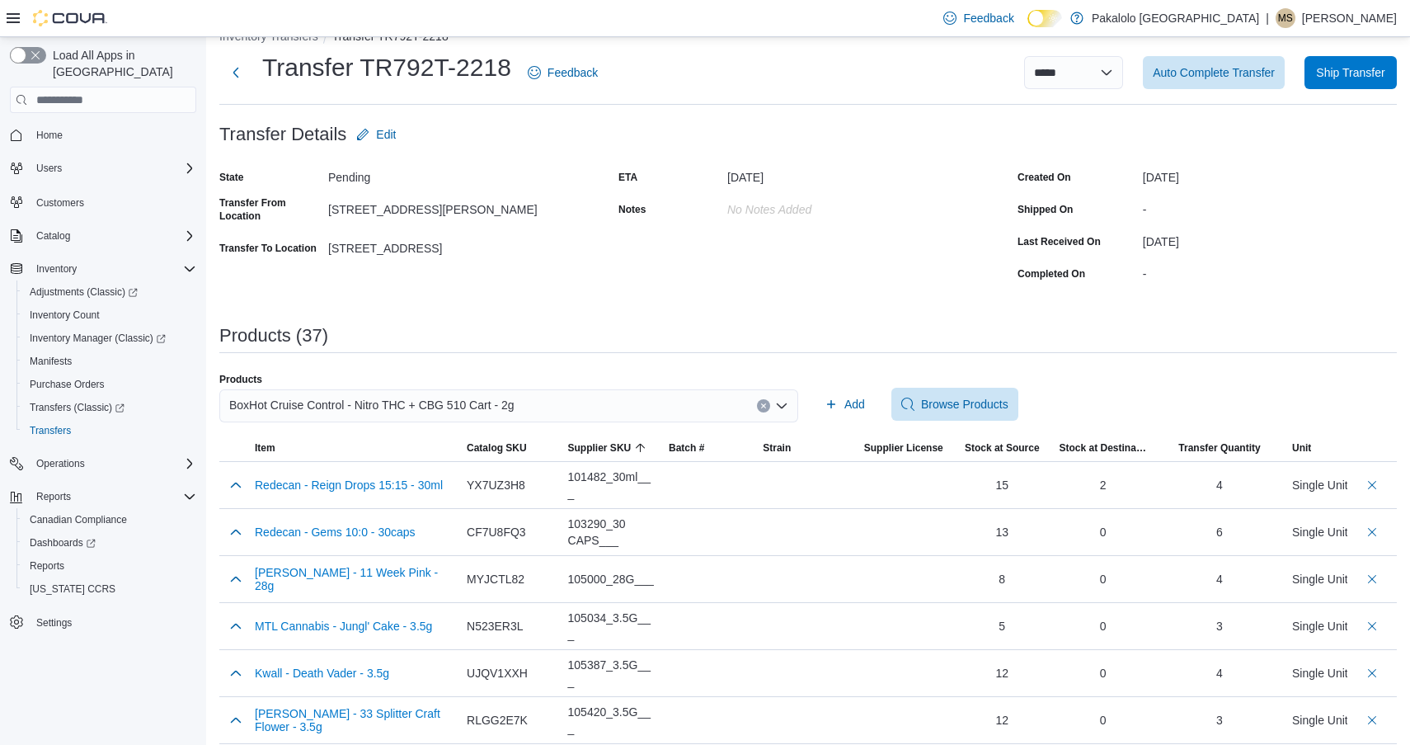
click at [583, 405] on div "BoxHot Cruise Control - Nitro THC + CBG 510 Cart - 2g" at bounding box center [508, 405] width 579 height 33
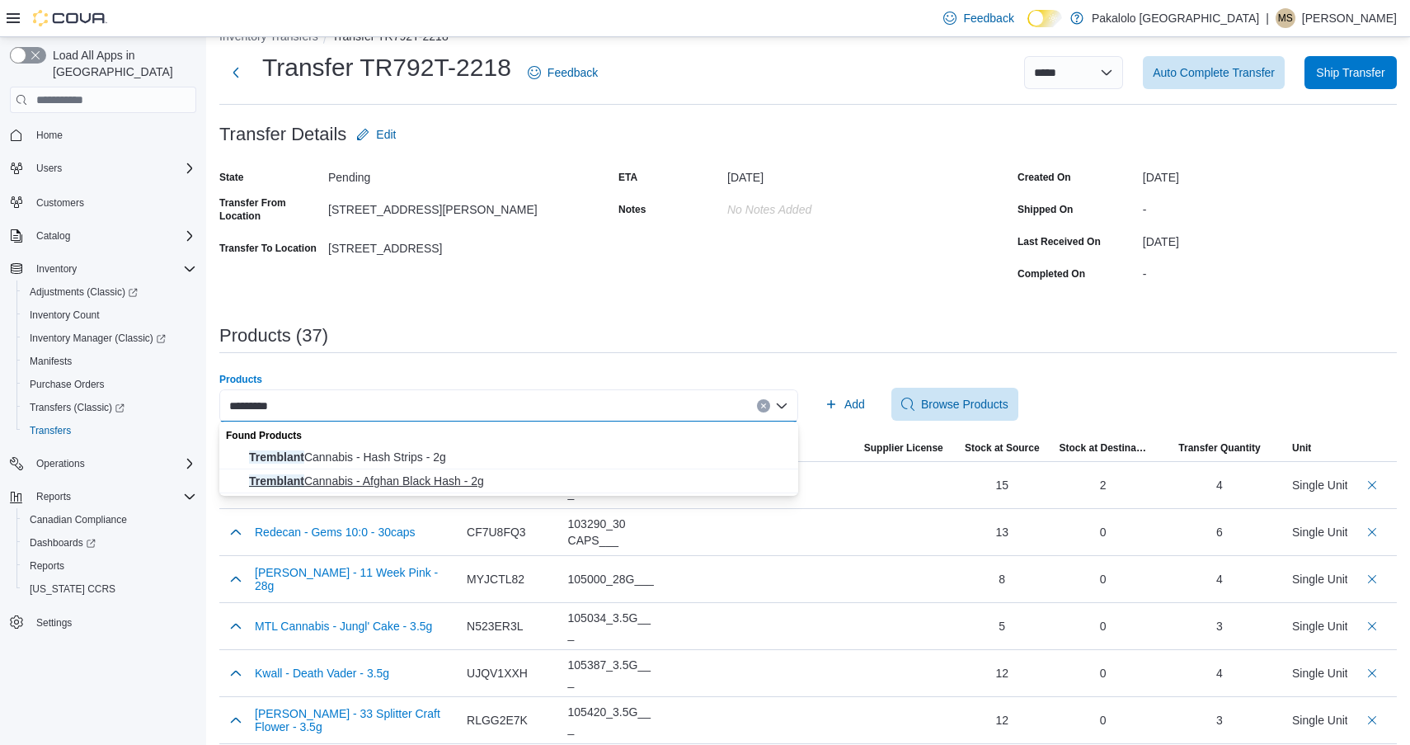
click at [523, 482] on span "Tremblant Cannabis - Afghan Black Hash - 2g" at bounding box center [518, 481] width 539 height 16
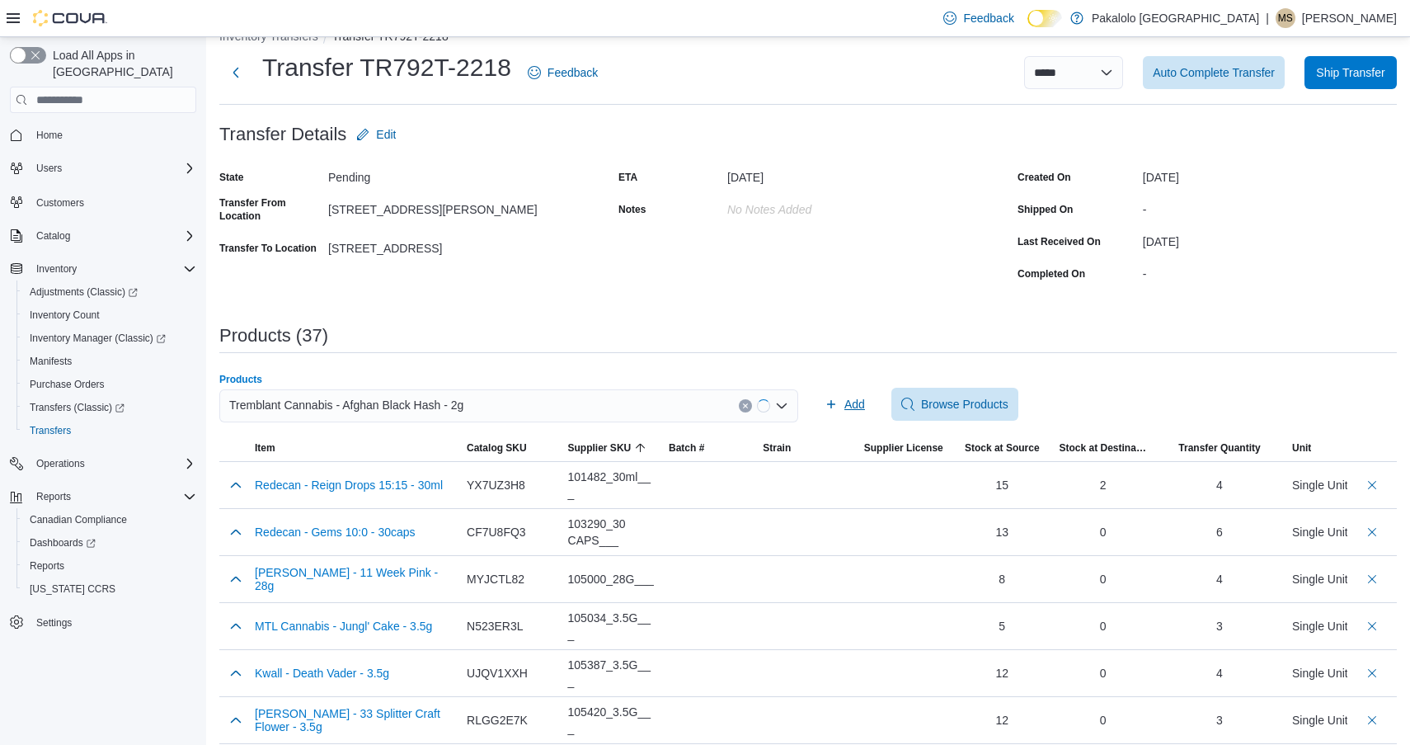
click at [836, 414] on span "Add" at bounding box center [845, 404] width 40 height 33
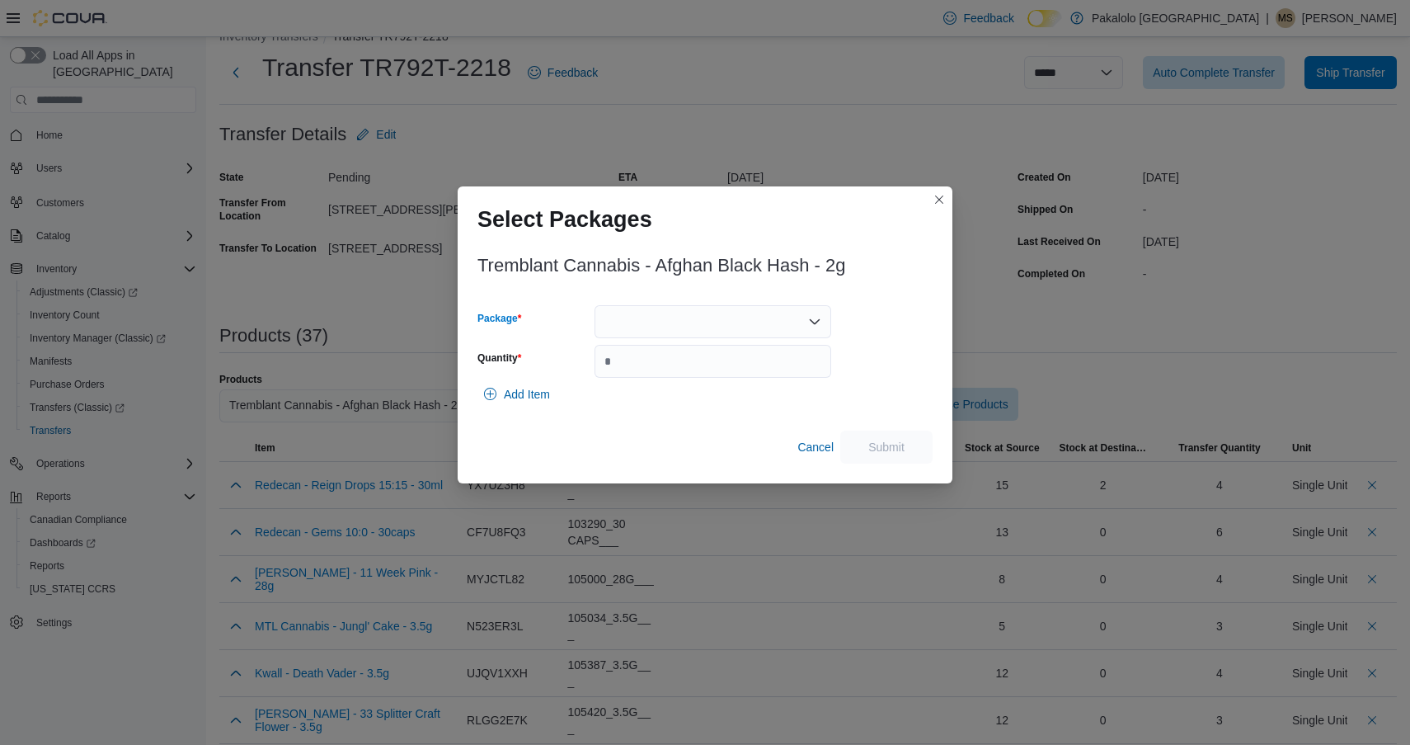
click at [692, 332] on div at bounding box center [713, 321] width 237 height 33
click at [676, 380] on span "13249250517" at bounding box center [722, 373] width 197 height 16
click at [678, 313] on div "13249250517 Combo box. Selected. 13249250517. Press Backspace to delete 1324925…" at bounding box center [713, 321] width 237 height 33
click at [668, 379] on span "13249250608" at bounding box center [722, 373] width 197 height 16
click at [676, 309] on div "13249250608" at bounding box center [713, 321] width 237 height 33
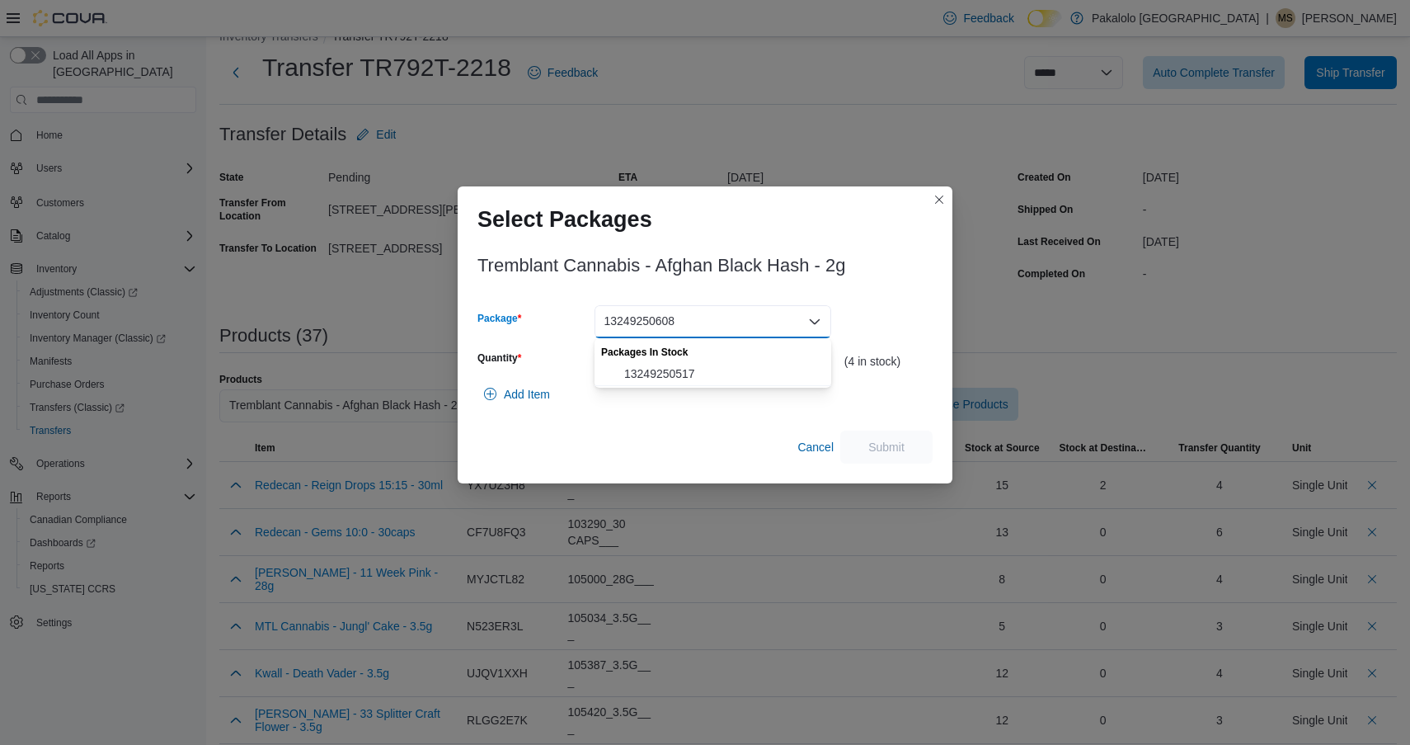
click at [715, 275] on h3 "Tremblant Cannabis - Afghan Black Hash - 2g" at bounding box center [662, 266] width 368 height 20
click at [691, 360] on input "Quantity" at bounding box center [713, 361] width 237 height 33
click at [691, 360] on input "*" at bounding box center [713, 361] width 237 height 33
click at [908, 440] on span "Submit" at bounding box center [886, 446] width 73 height 33
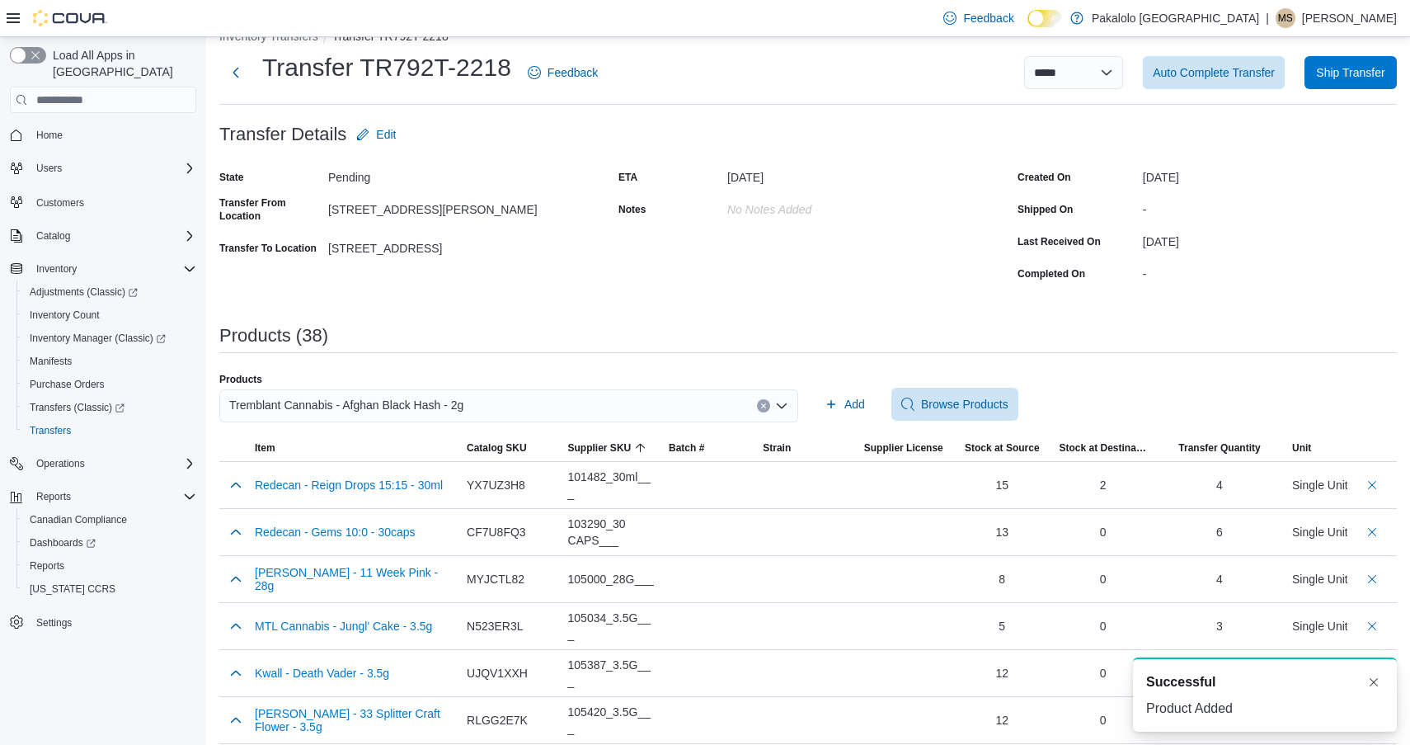
click at [579, 405] on div "Tremblant Cannabis - Afghan Black Hash - 2g" at bounding box center [508, 405] width 579 height 33
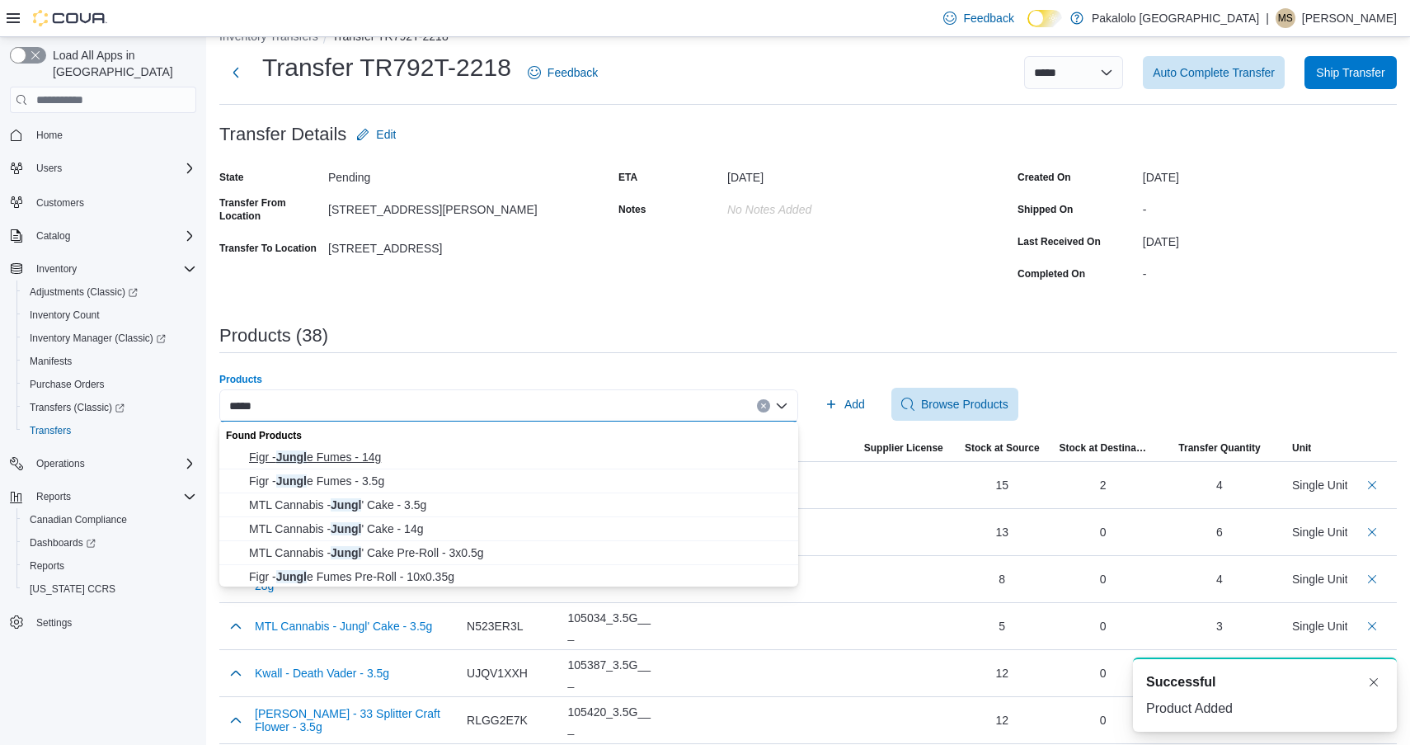
click at [485, 454] on span "Figr - Jungl e Fumes - 14g" at bounding box center [518, 457] width 539 height 16
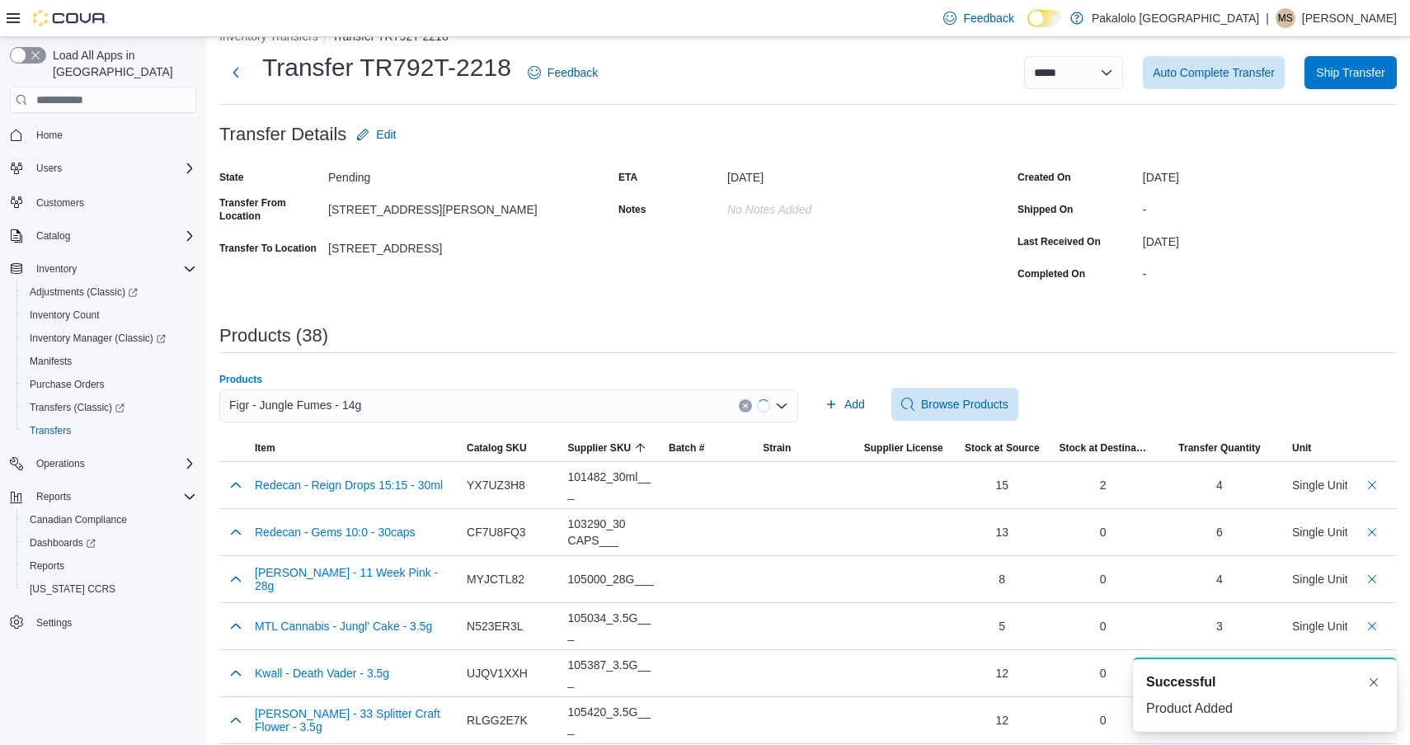
click at [520, 407] on div "Figr - Jungle Fumes - 14g" at bounding box center [508, 405] width 579 height 33
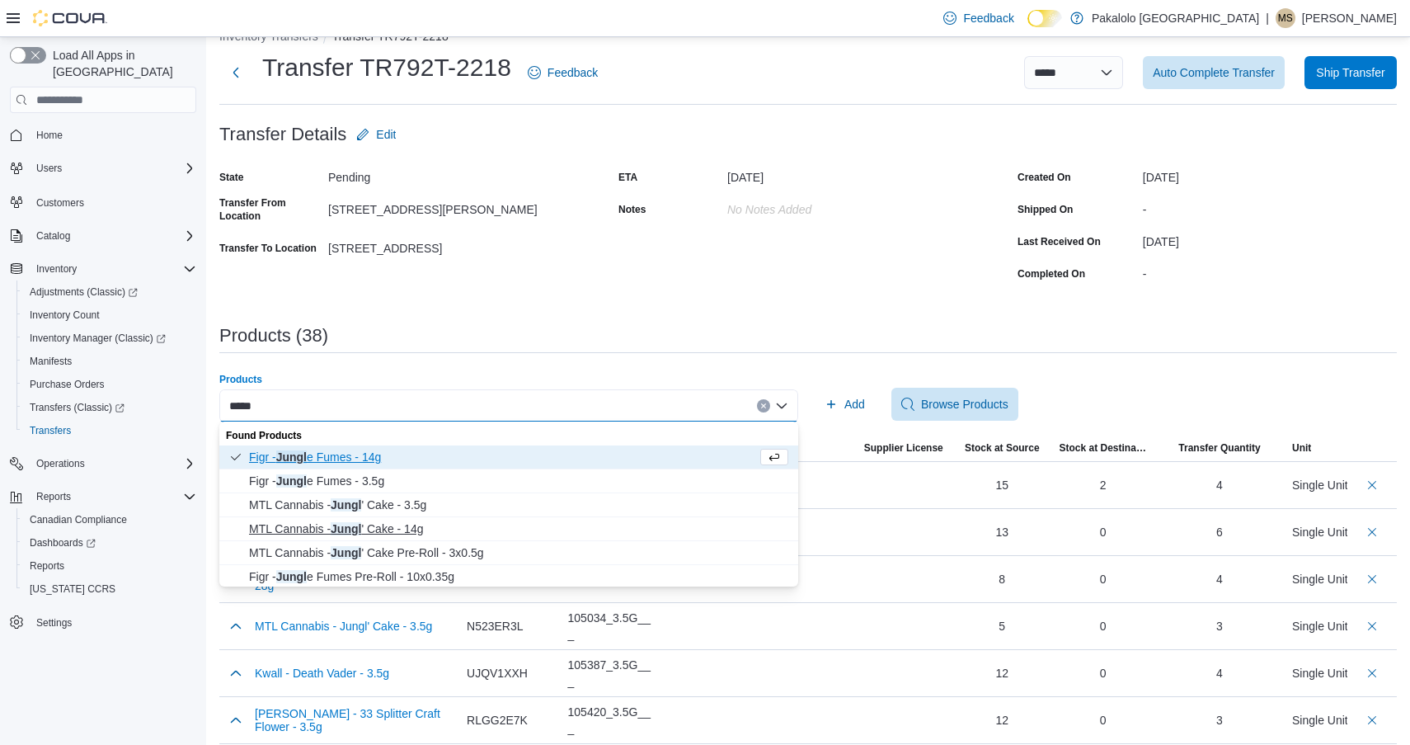
click at [421, 527] on span "MTL Cannabis - Jungl ' Cake - 14g" at bounding box center [518, 528] width 539 height 16
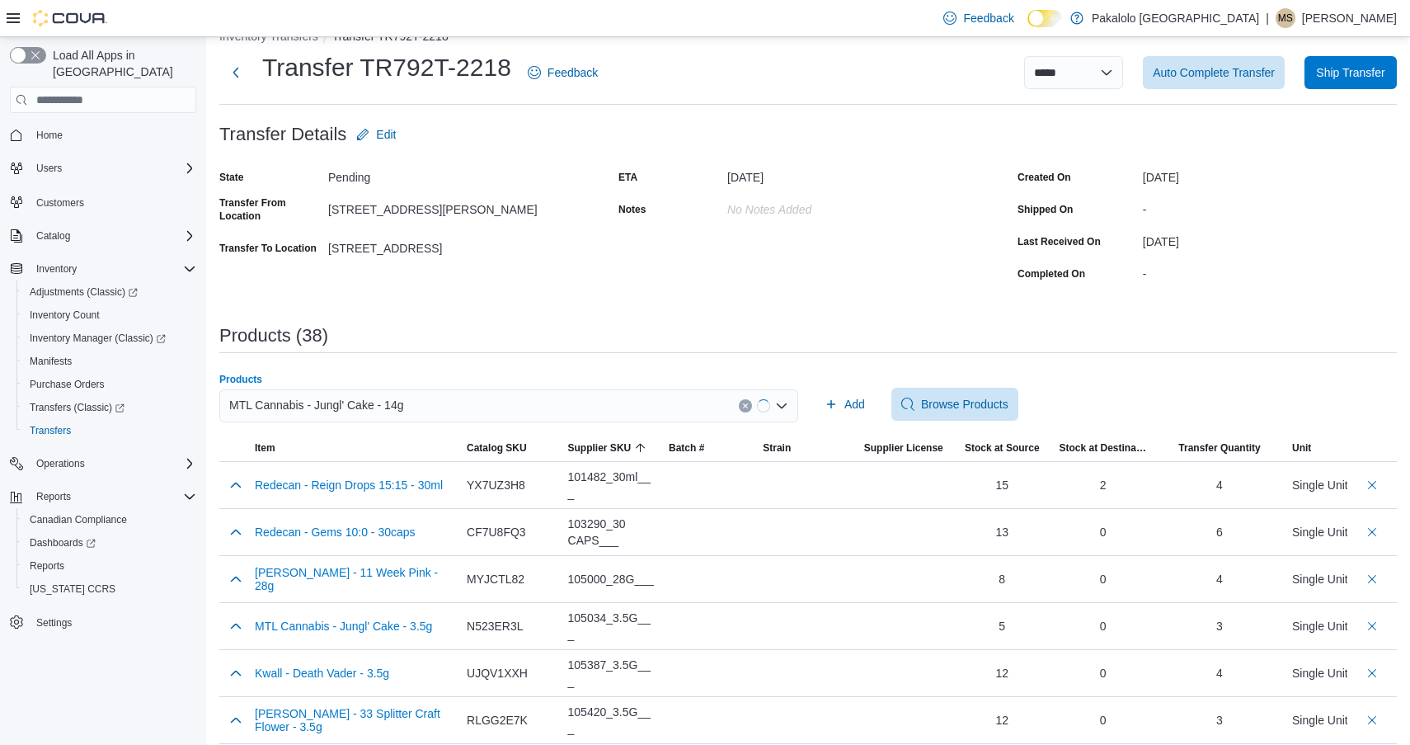
click at [885, 394] on div "Add Browse Products" at bounding box center [1107, 404] width 579 height 33
click at [866, 395] on button "Add" at bounding box center [845, 404] width 54 height 33
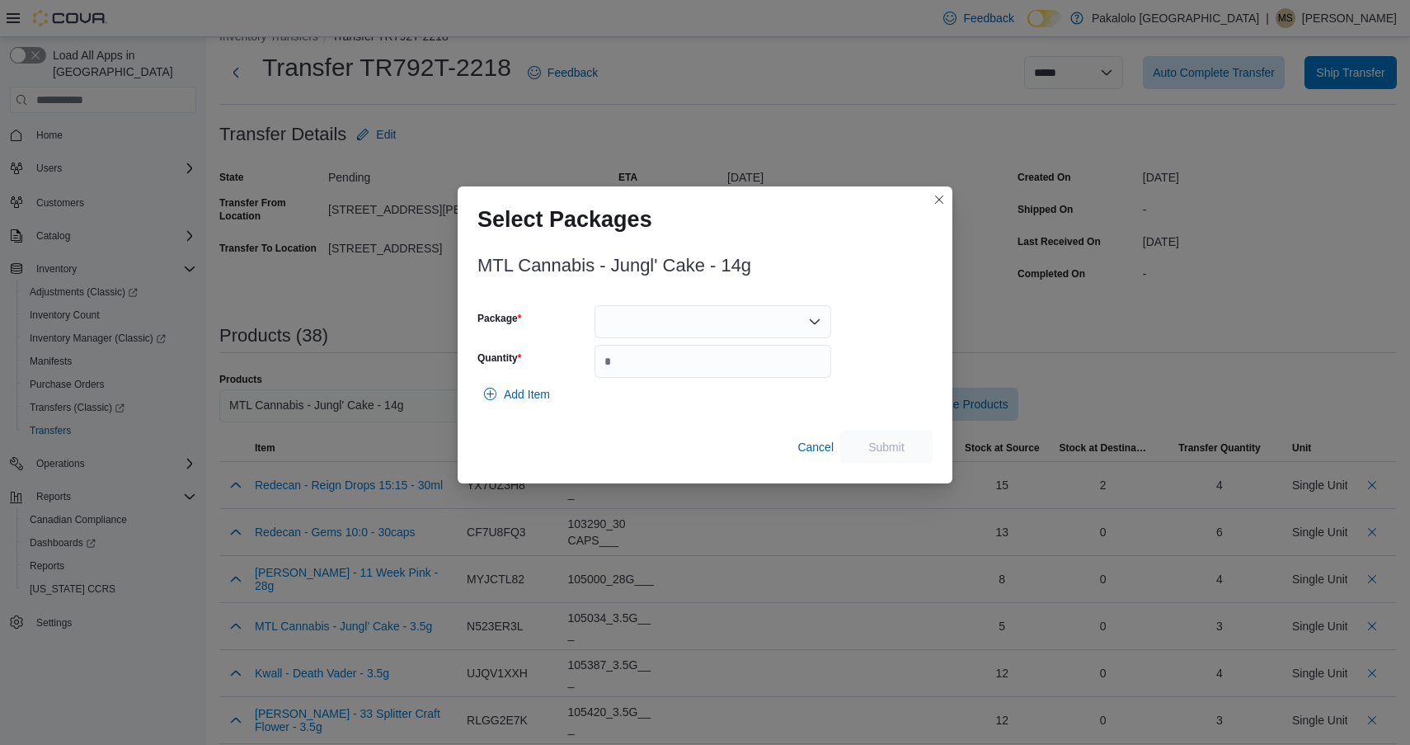
click at [678, 293] on div "MTL Cannabis - Jungl' Cake - 14g Package Quantity Add Item Cancel Submit" at bounding box center [705, 355] width 455 height 218
click at [678, 308] on div at bounding box center [713, 321] width 237 height 33
click at [674, 365] on span "103325C1802" at bounding box center [722, 373] width 197 height 16
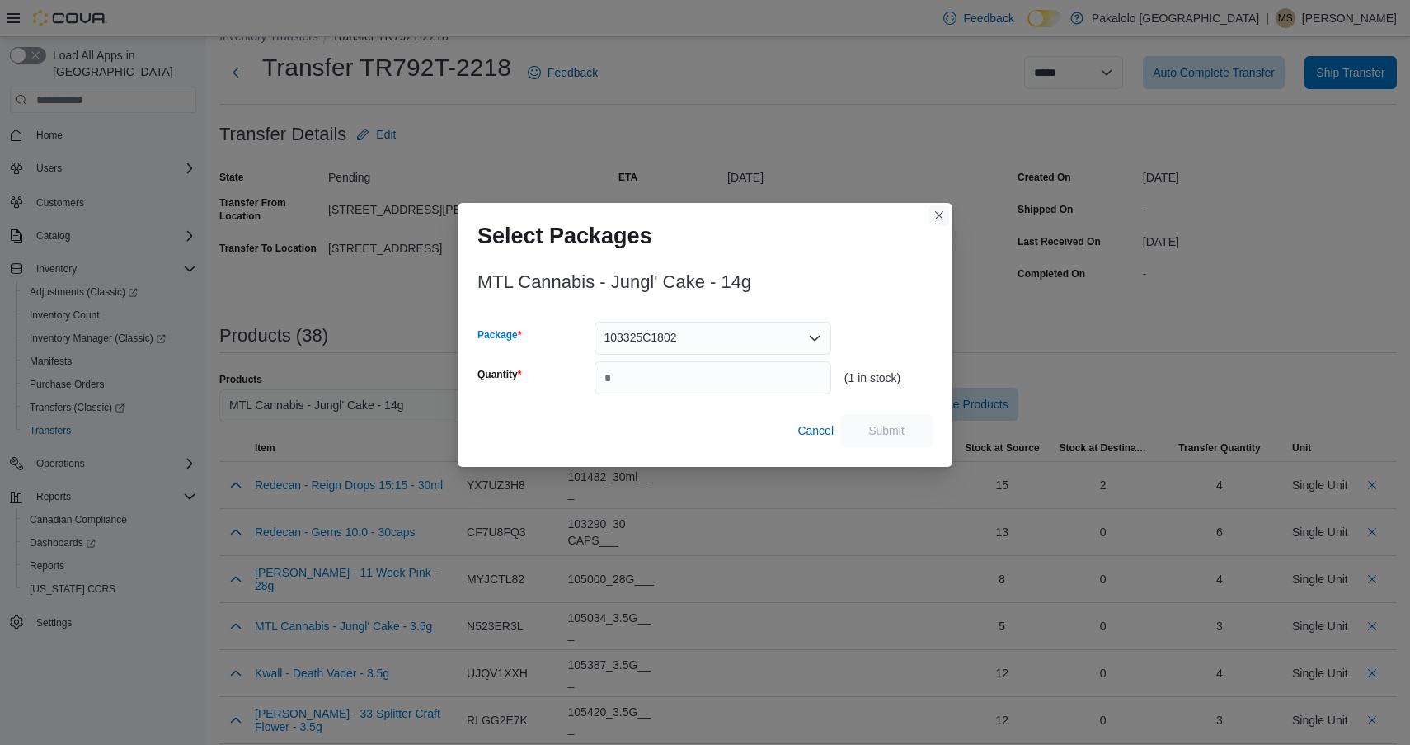
click at [935, 219] on button "Closes this modal window" at bounding box center [940, 215] width 20 height 20
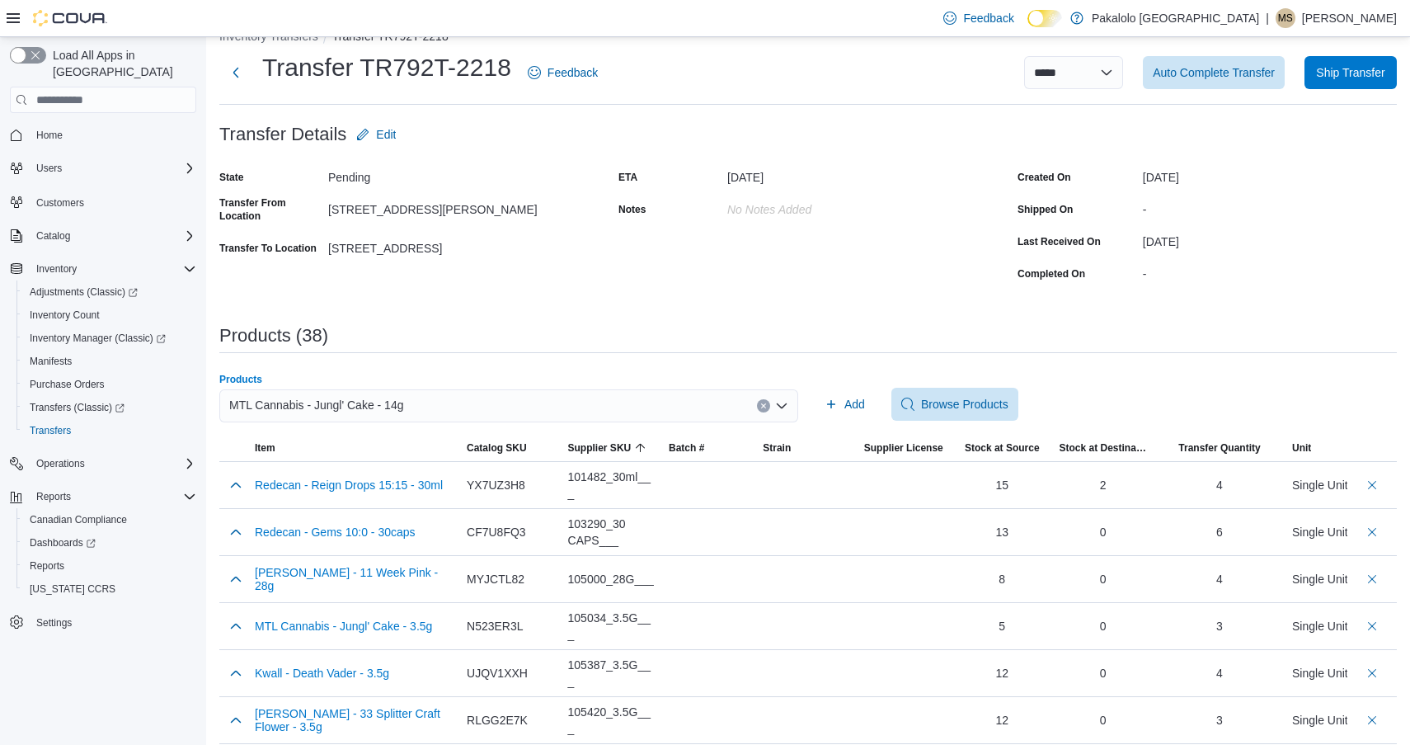
click at [561, 417] on div "MTL Cannabis - Jungl' Cake - 14g" at bounding box center [508, 405] width 579 height 33
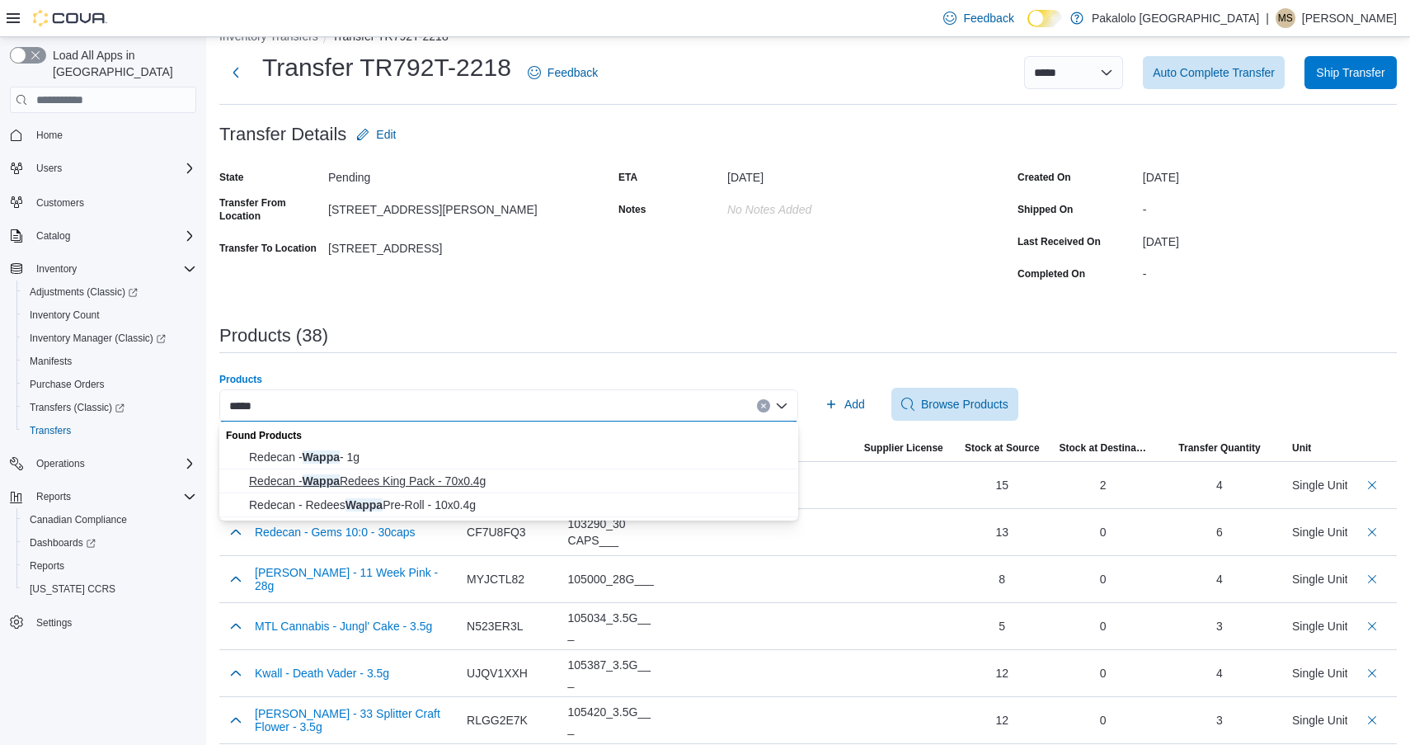
click at [335, 474] on span "Redecan - Wappa Redees King Pack - 70x0.4g" at bounding box center [518, 481] width 539 height 16
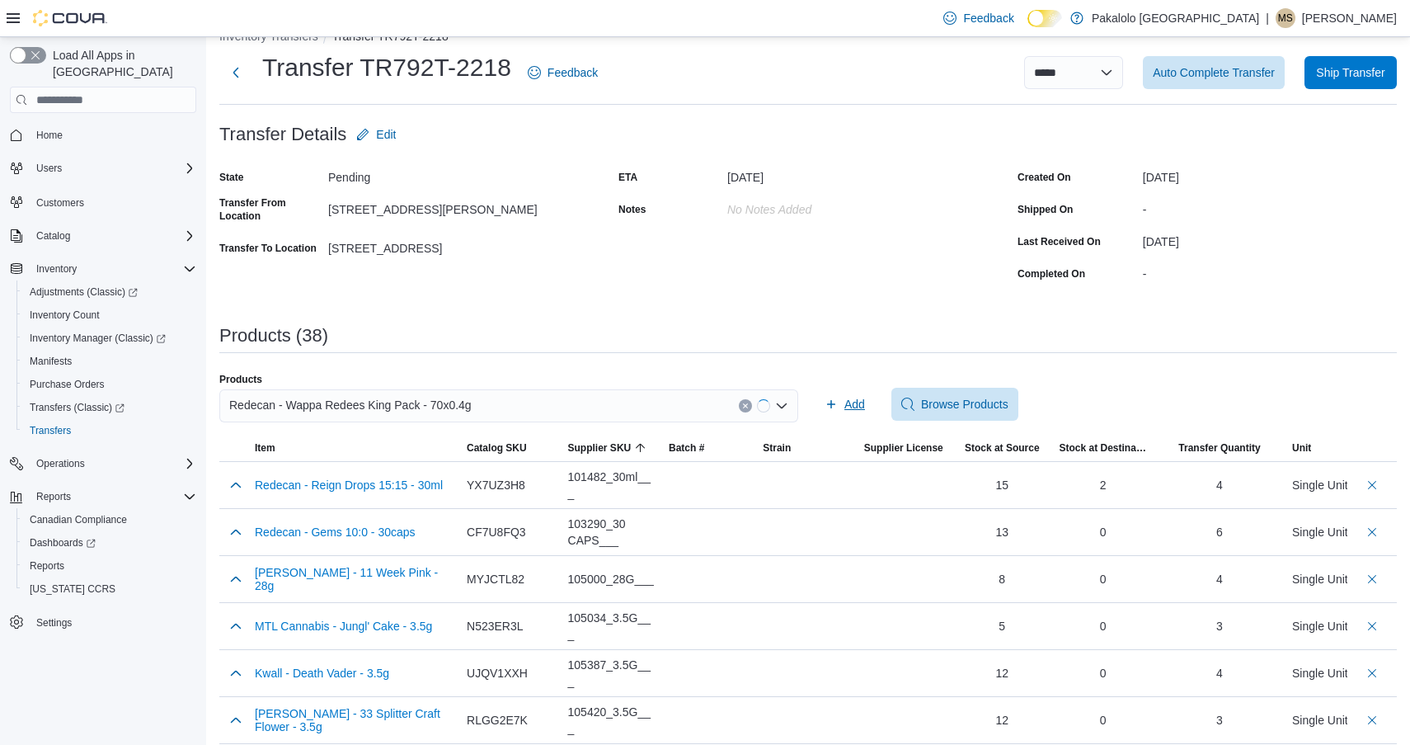
click at [855, 404] on span "Add" at bounding box center [855, 404] width 21 height 16
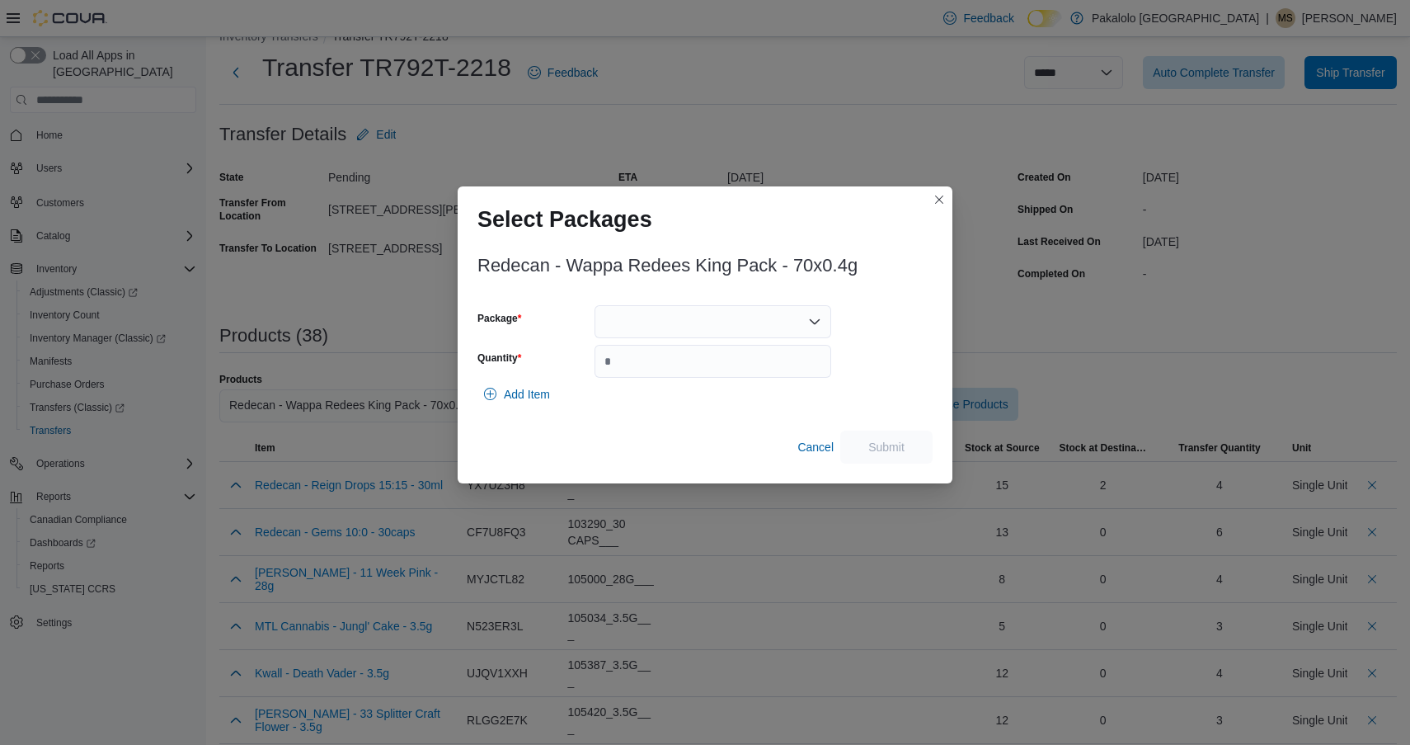
click at [734, 308] on div at bounding box center [713, 321] width 237 height 33
click at [697, 395] on span "4152250619" at bounding box center [722, 397] width 197 height 16
click at [705, 361] on input "Quantity" at bounding box center [713, 361] width 237 height 33
click at [881, 434] on span "Submit" at bounding box center [886, 446] width 73 height 33
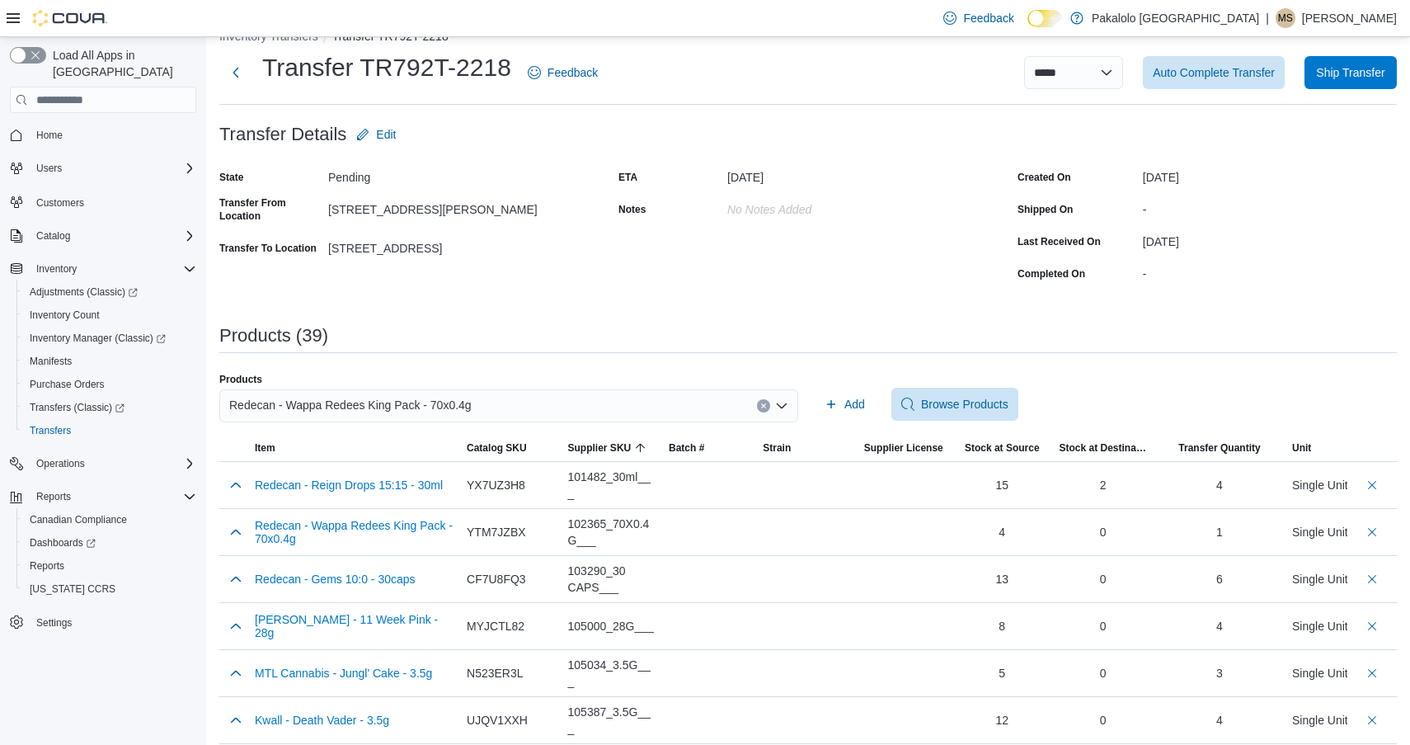
click at [625, 408] on div "Redecan - Wappa Redees King Pack - 70x0.4g" at bounding box center [508, 405] width 579 height 33
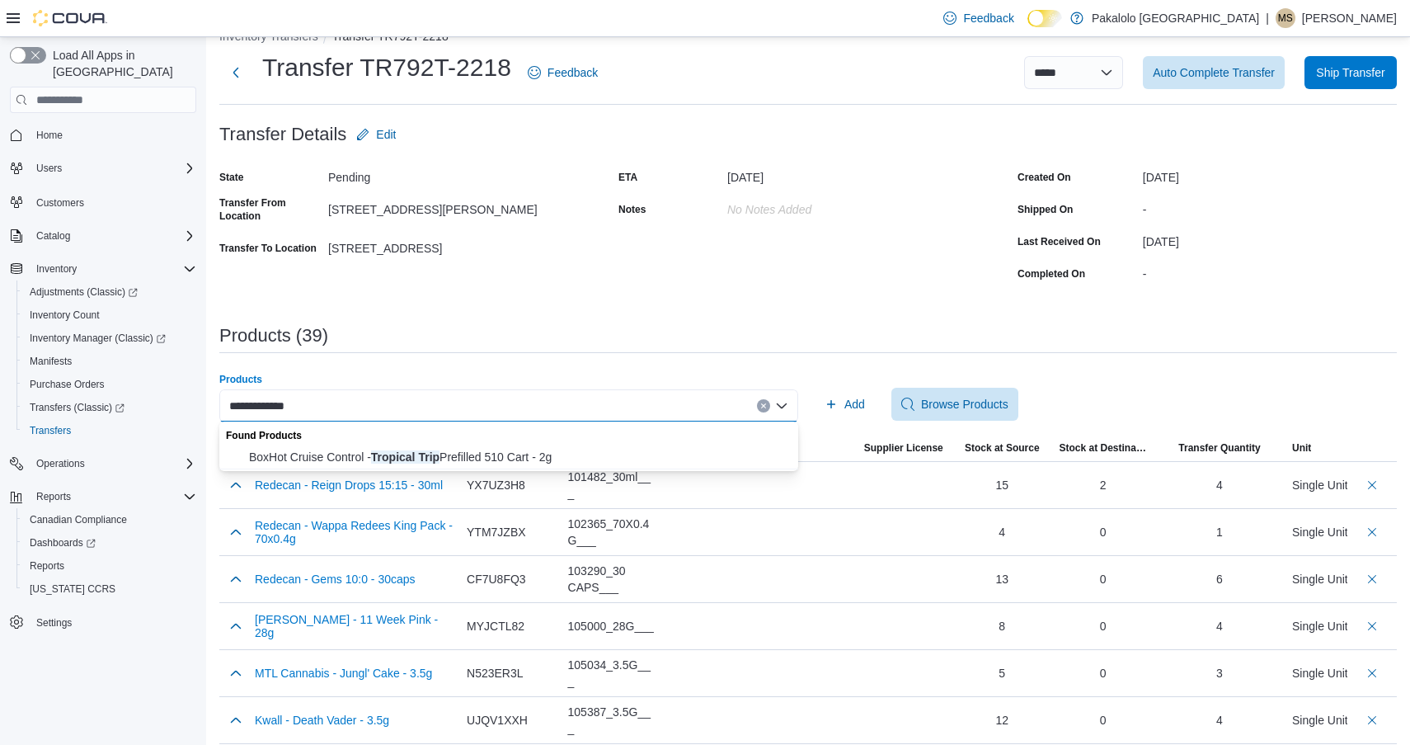
click at [570, 450] on span "BoxHot Cruise Control - Tropical Trip Prefilled 510 Cart - 2g" at bounding box center [518, 457] width 539 height 16
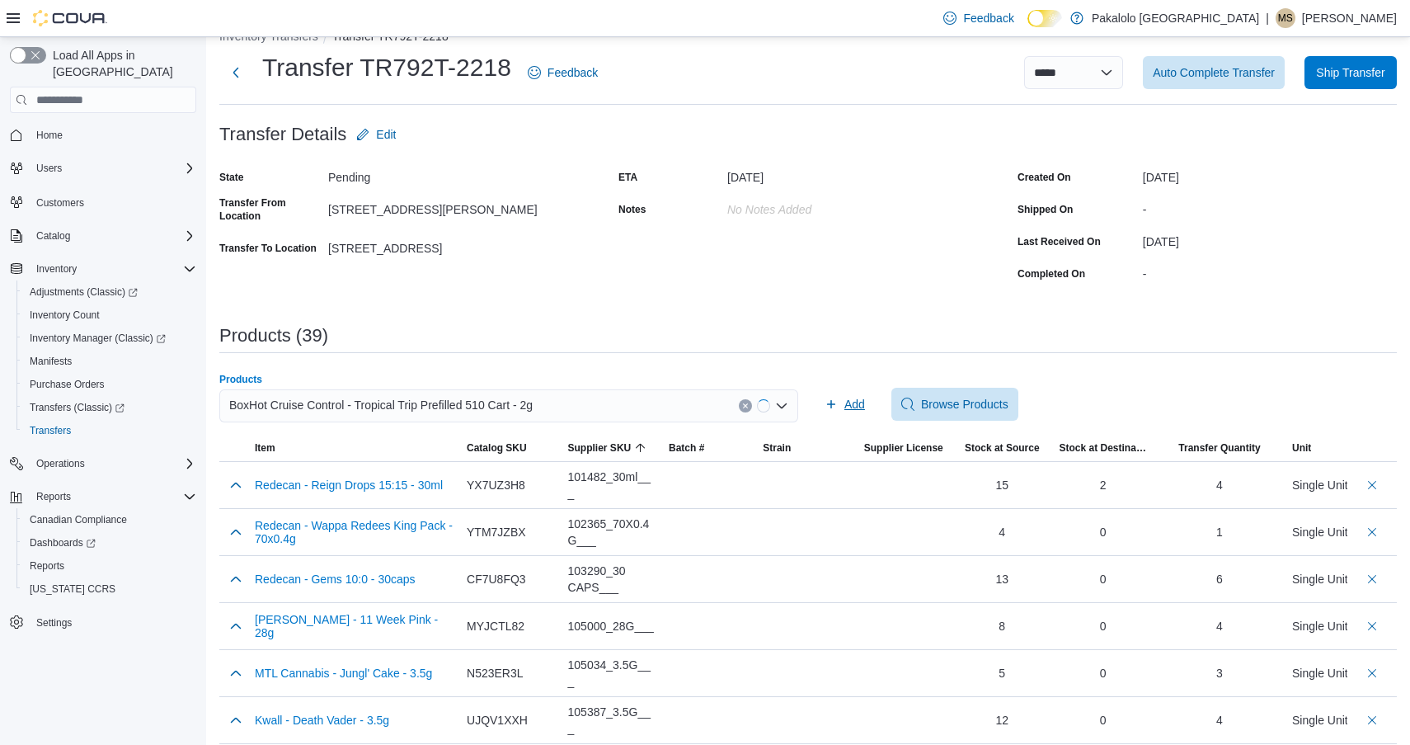
click at [828, 408] on icon "button" at bounding box center [831, 404] width 13 height 13
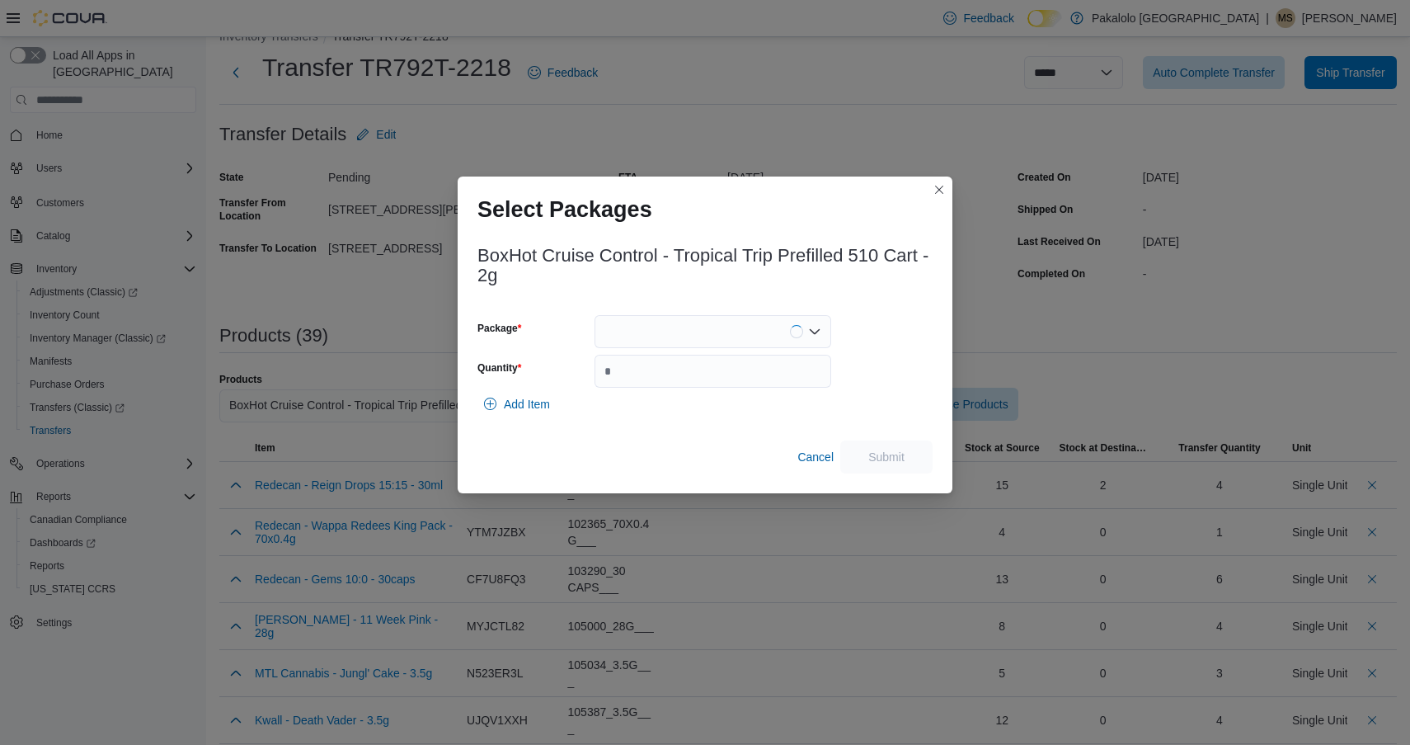
click at [713, 313] on div "BoxHot Cruise Control - Tropical Trip Prefilled 510 Cart - 2g Package Quantity …" at bounding box center [705, 355] width 455 height 238
click at [713, 347] on div at bounding box center [713, 331] width 237 height 33
click at [709, 380] on span "ME250007302" at bounding box center [722, 383] width 197 height 16
click at [709, 380] on input "Quantity" at bounding box center [713, 371] width 237 height 33
click at [709, 332] on div "ME250007302" at bounding box center [713, 331] width 237 height 33
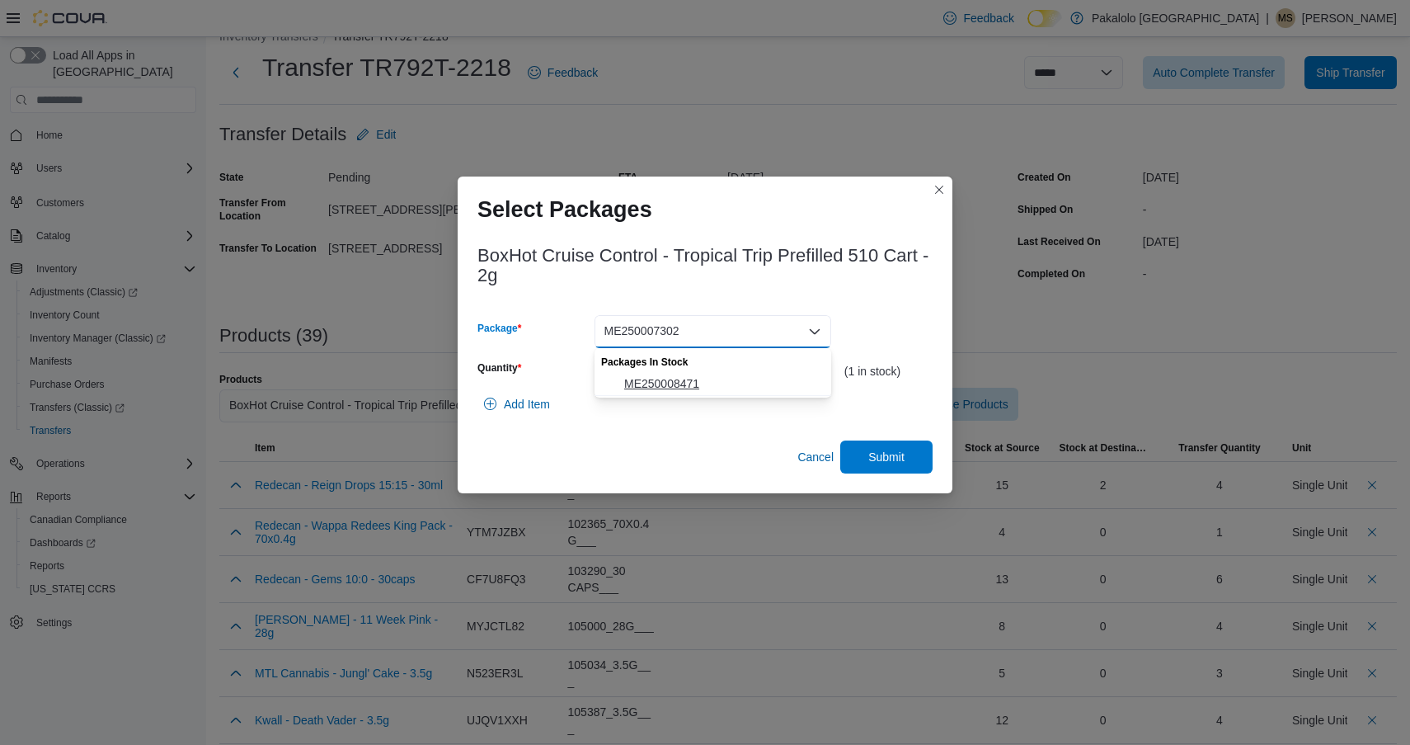
click at [700, 385] on span "ME250008471" at bounding box center [722, 383] width 197 height 16
click at [700, 385] on input "*" at bounding box center [713, 371] width 237 height 33
click at [766, 376] on input "*" at bounding box center [713, 371] width 237 height 33
click at [883, 455] on span "Submit" at bounding box center [887, 456] width 36 height 16
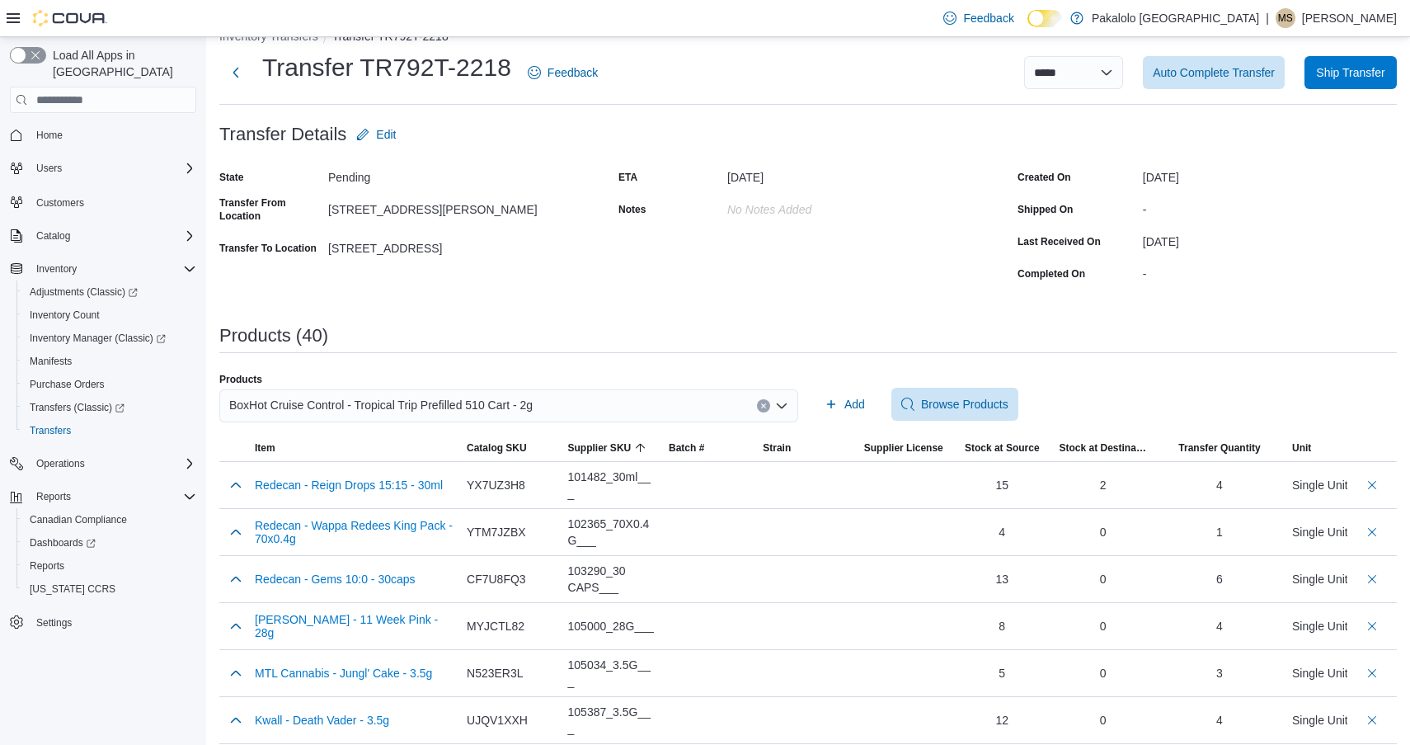
click at [546, 403] on div "BoxHot Cruise Control - Tropical Trip Prefilled 510 Cart - 2g" at bounding box center [508, 405] width 579 height 33
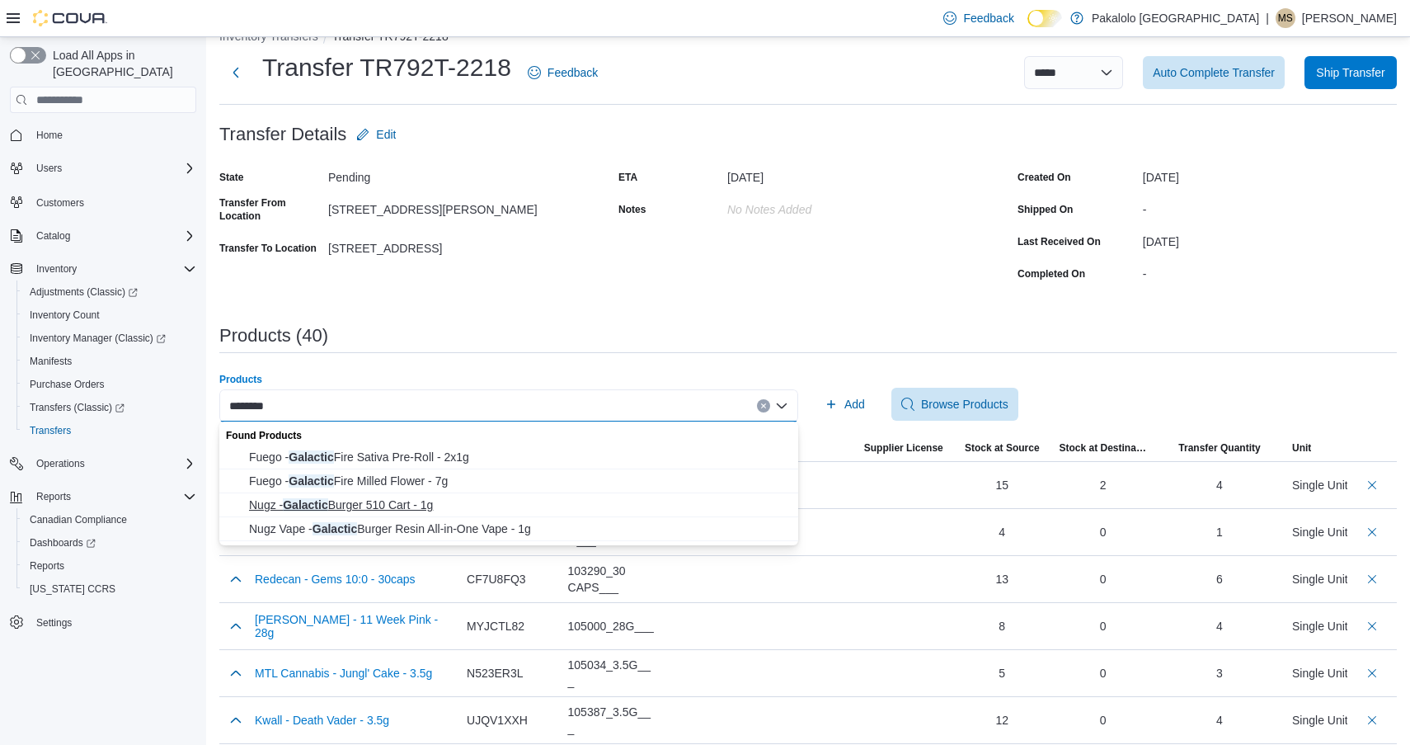
click at [418, 504] on span "Nugz - Galactic Burger 510 Cart - 1g" at bounding box center [518, 505] width 539 height 16
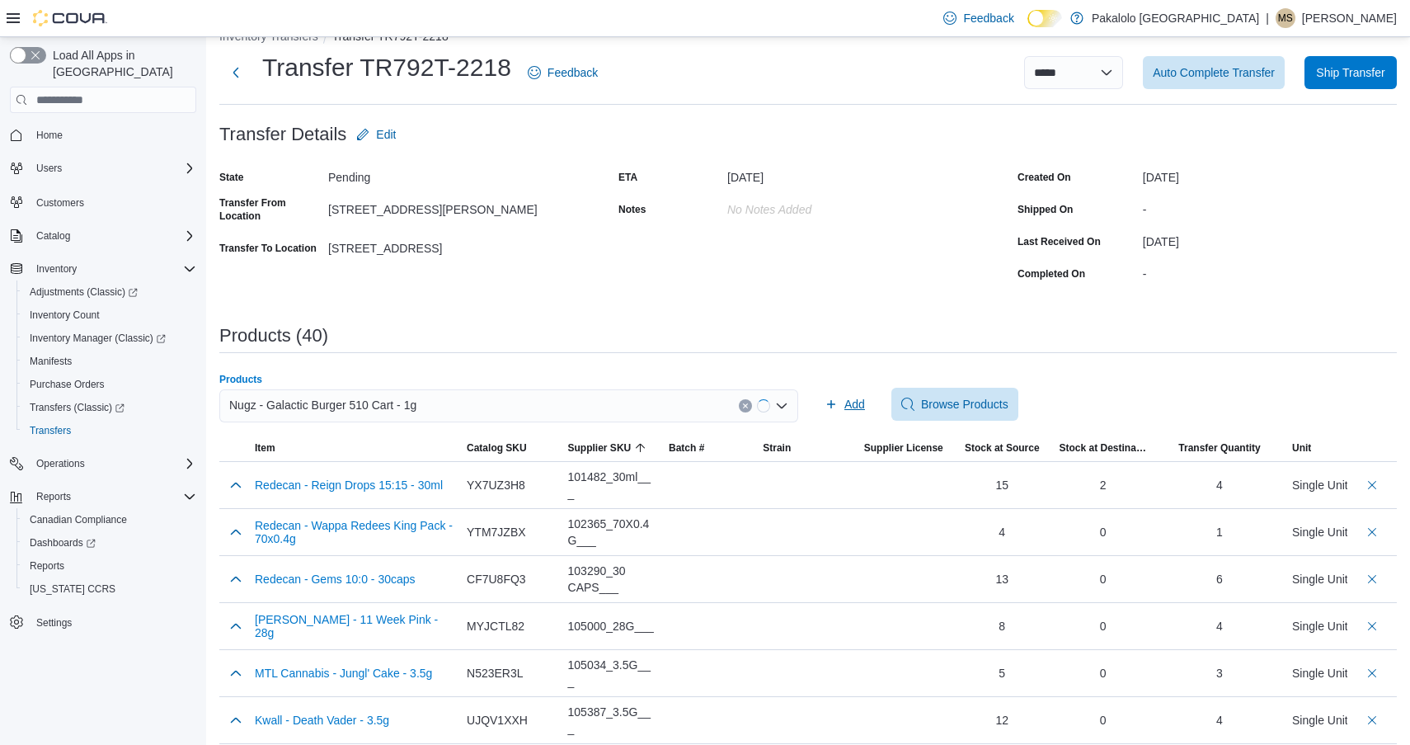
click at [848, 394] on span "Add" at bounding box center [845, 404] width 40 height 33
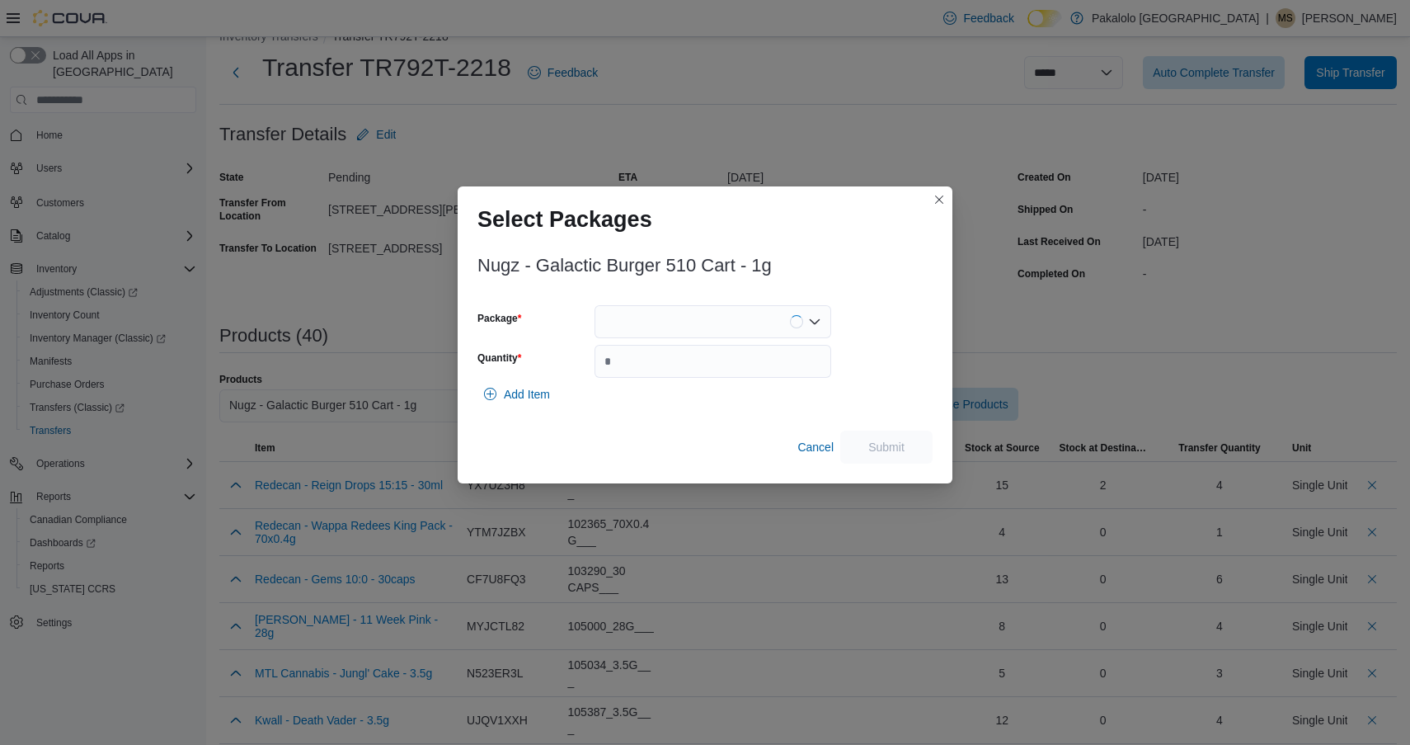
click at [700, 317] on div at bounding box center [713, 321] width 237 height 33
click at [688, 370] on span "6524030P6" at bounding box center [722, 373] width 197 height 16
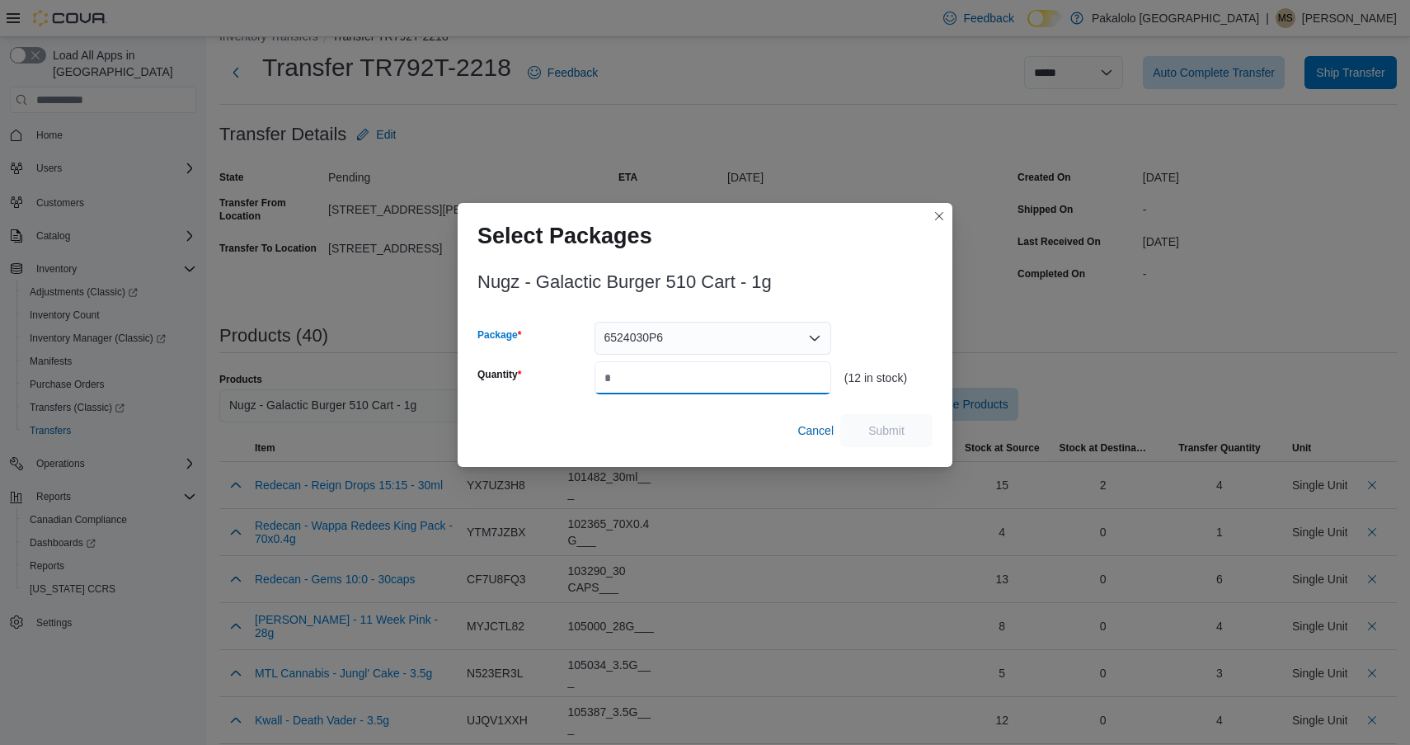
click at [688, 370] on input "Quantity" at bounding box center [713, 377] width 237 height 33
click at [911, 428] on span "Submit" at bounding box center [886, 429] width 73 height 33
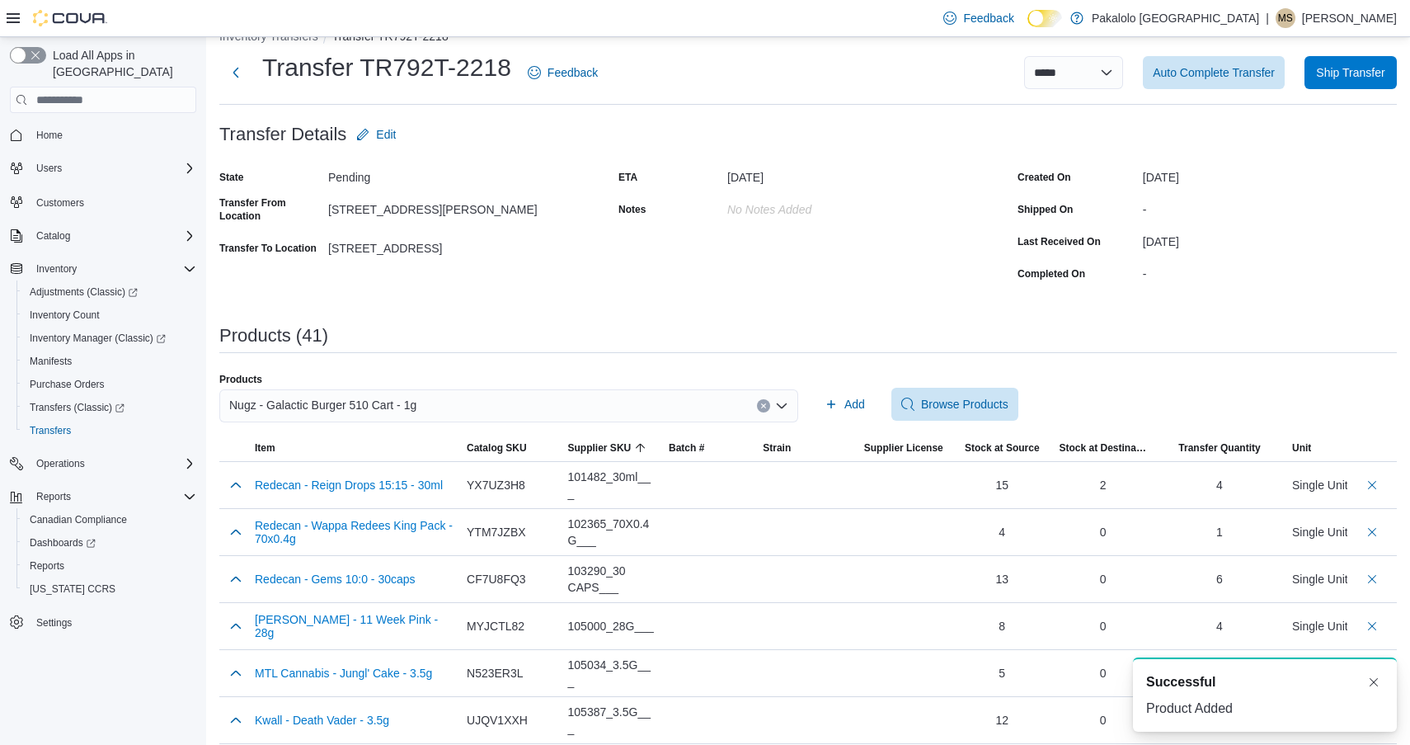
click at [408, 405] on span "Nugz - Galactic Burger 510 Cart - 1g" at bounding box center [322, 405] width 187 height 20
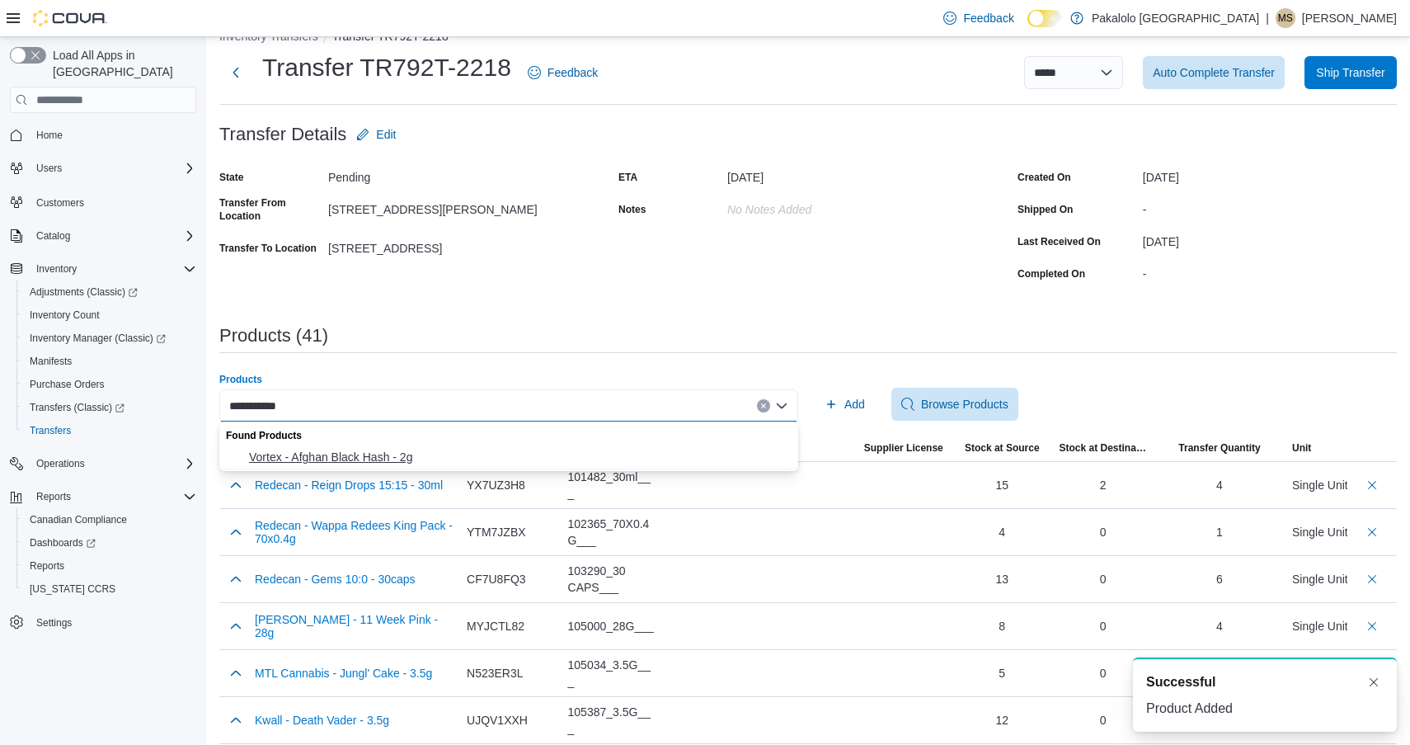
click at [363, 449] on span "Vortex - Afghan Black Hash - 2g" at bounding box center [518, 457] width 539 height 16
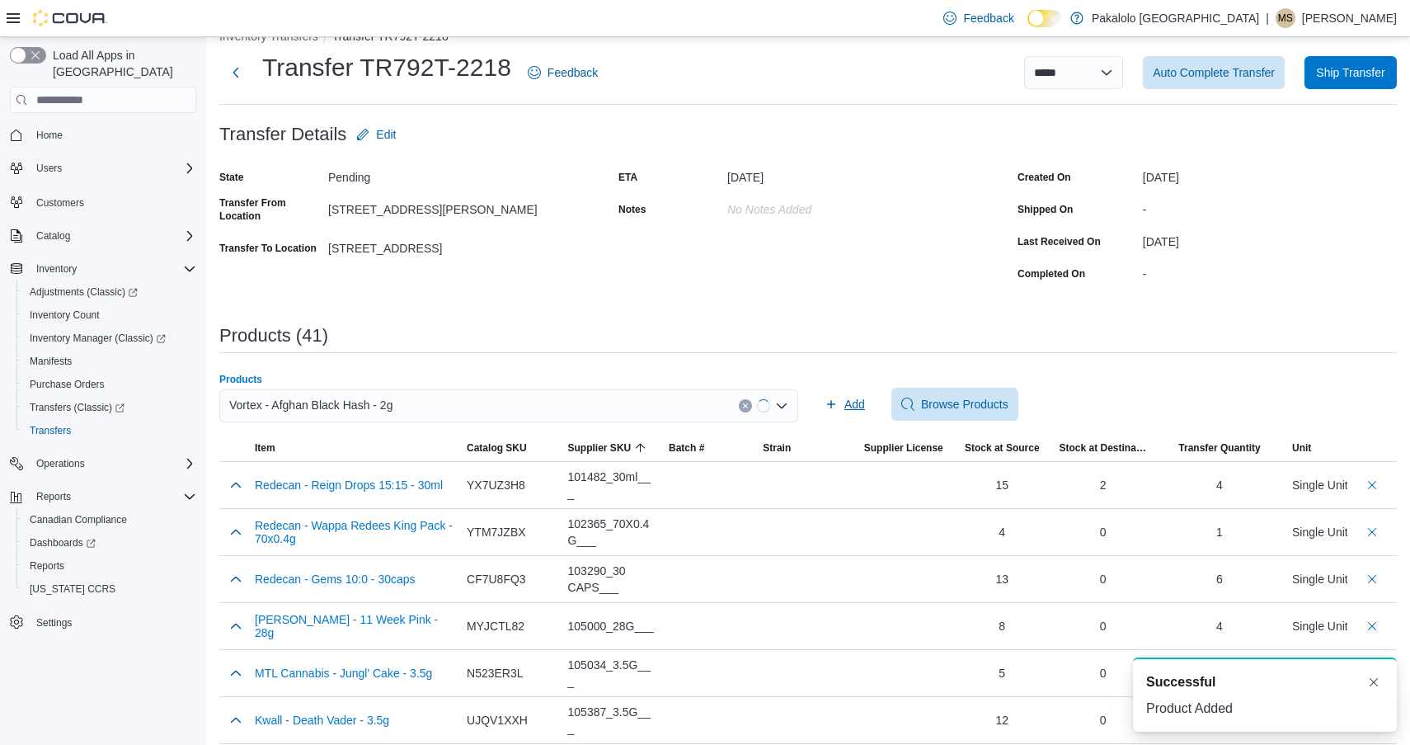
click at [843, 388] on span "Add" at bounding box center [845, 404] width 40 height 33
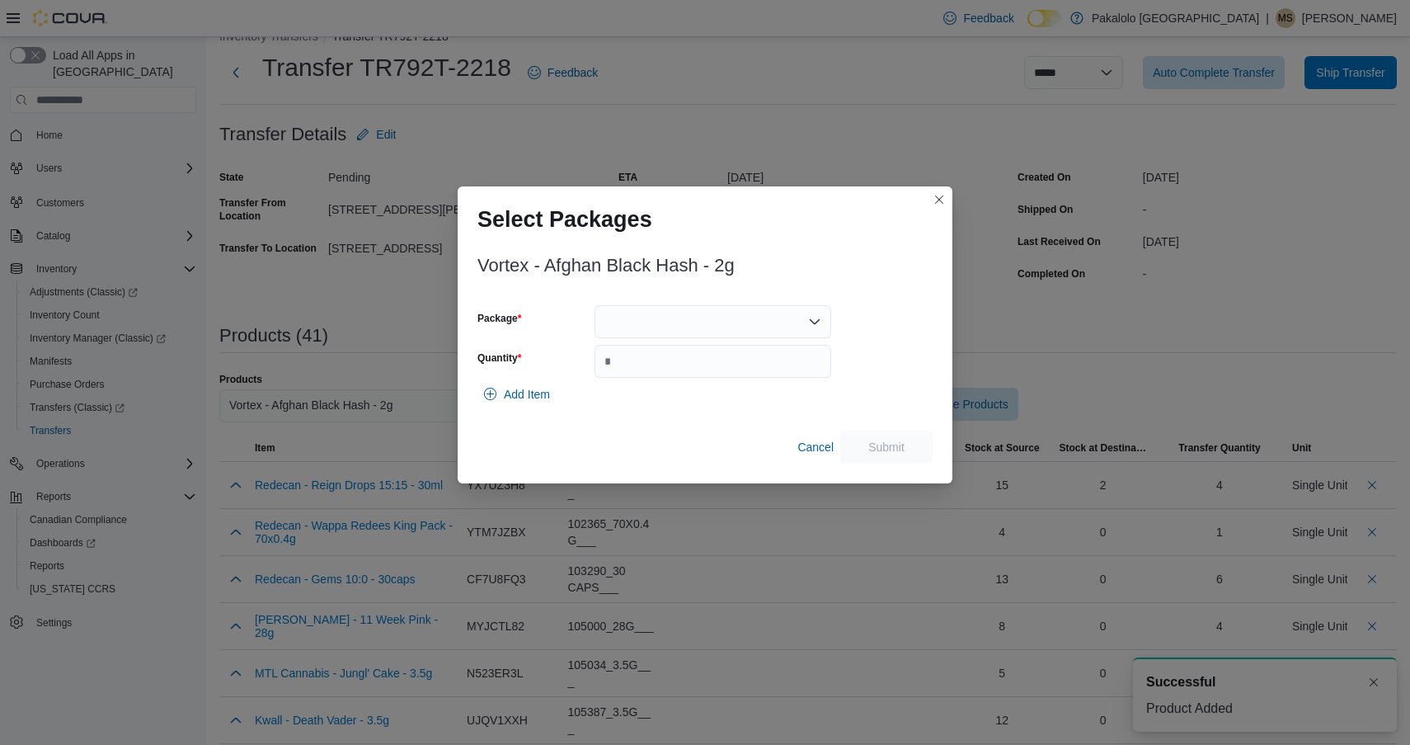
click at [717, 315] on div at bounding box center [713, 321] width 237 height 33
click at [706, 373] on span "FP-25FE-003" at bounding box center [722, 373] width 197 height 16
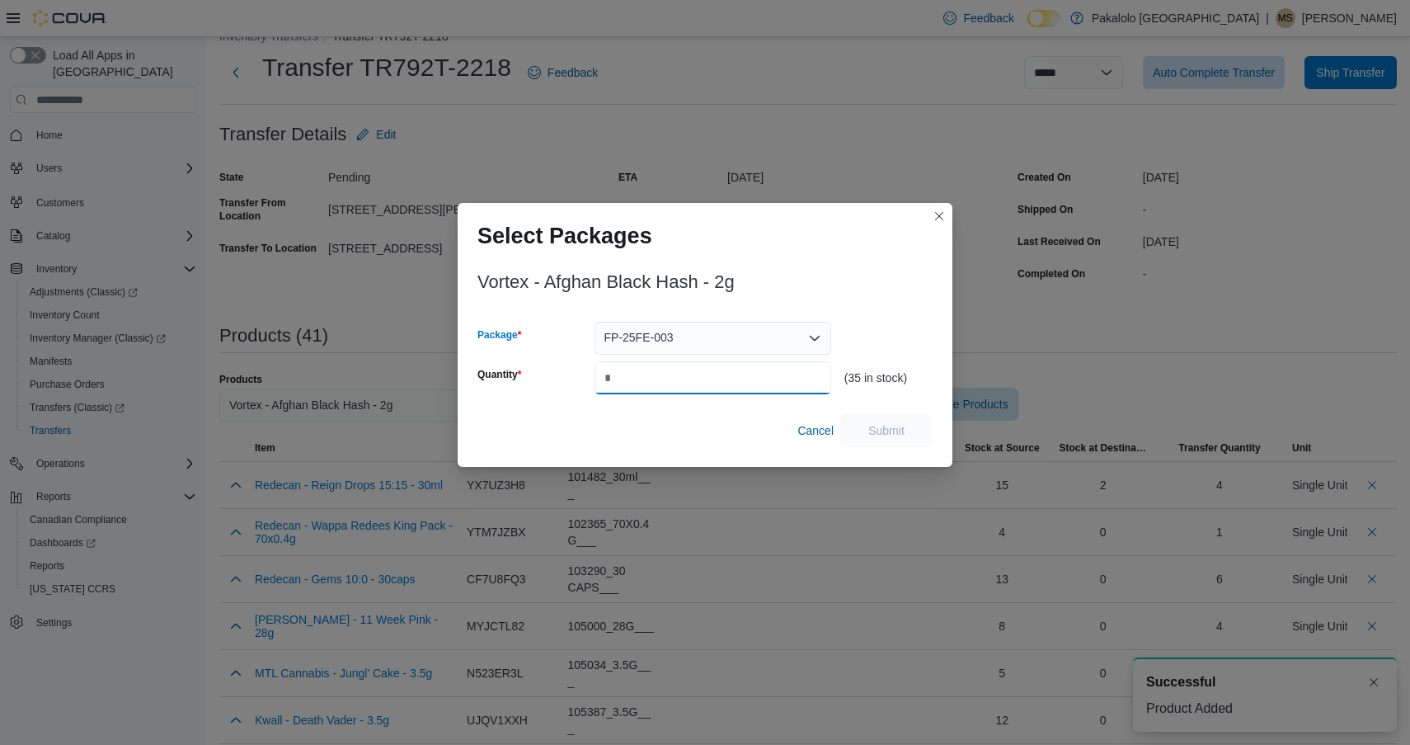
click at [706, 373] on input "Quantity" at bounding box center [713, 377] width 237 height 33
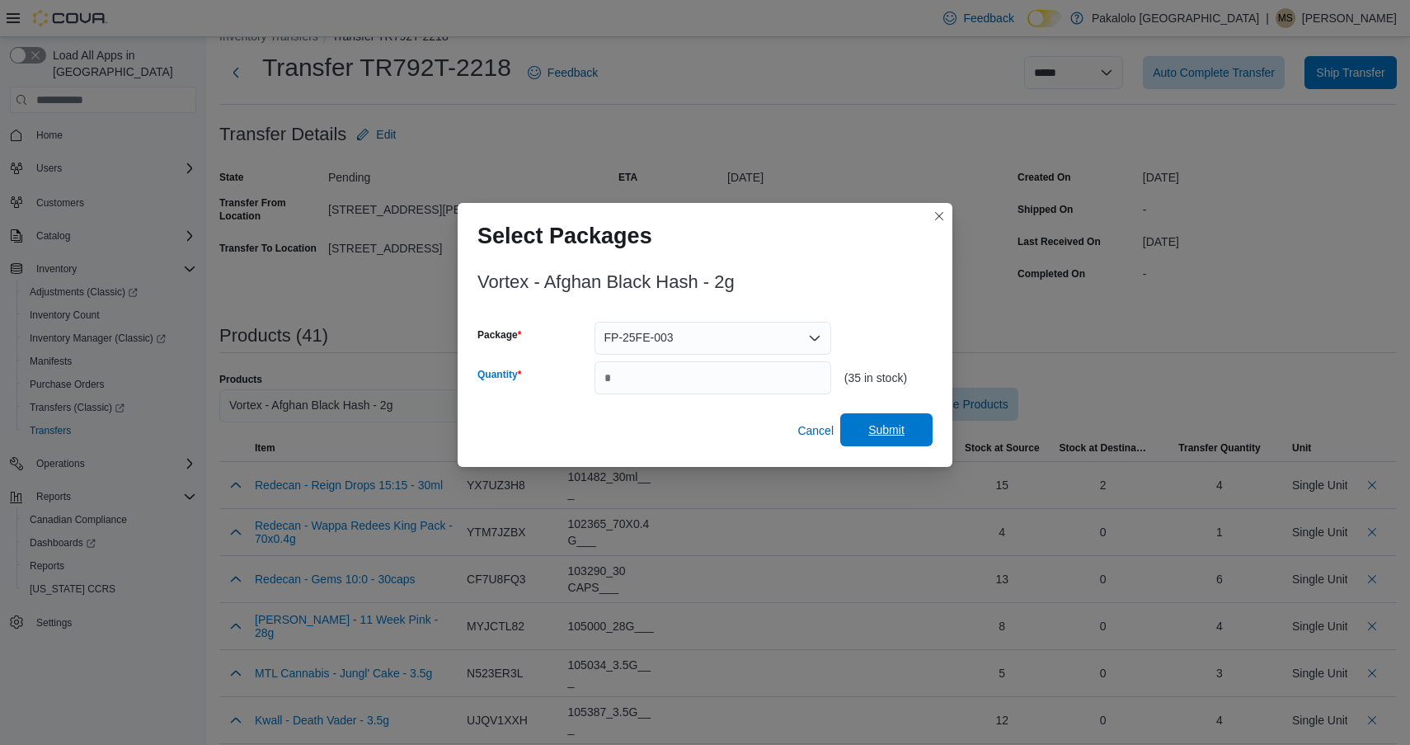
click at [901, 427] on span "Submit" at bounding box center [887, 429] width 36 height 16
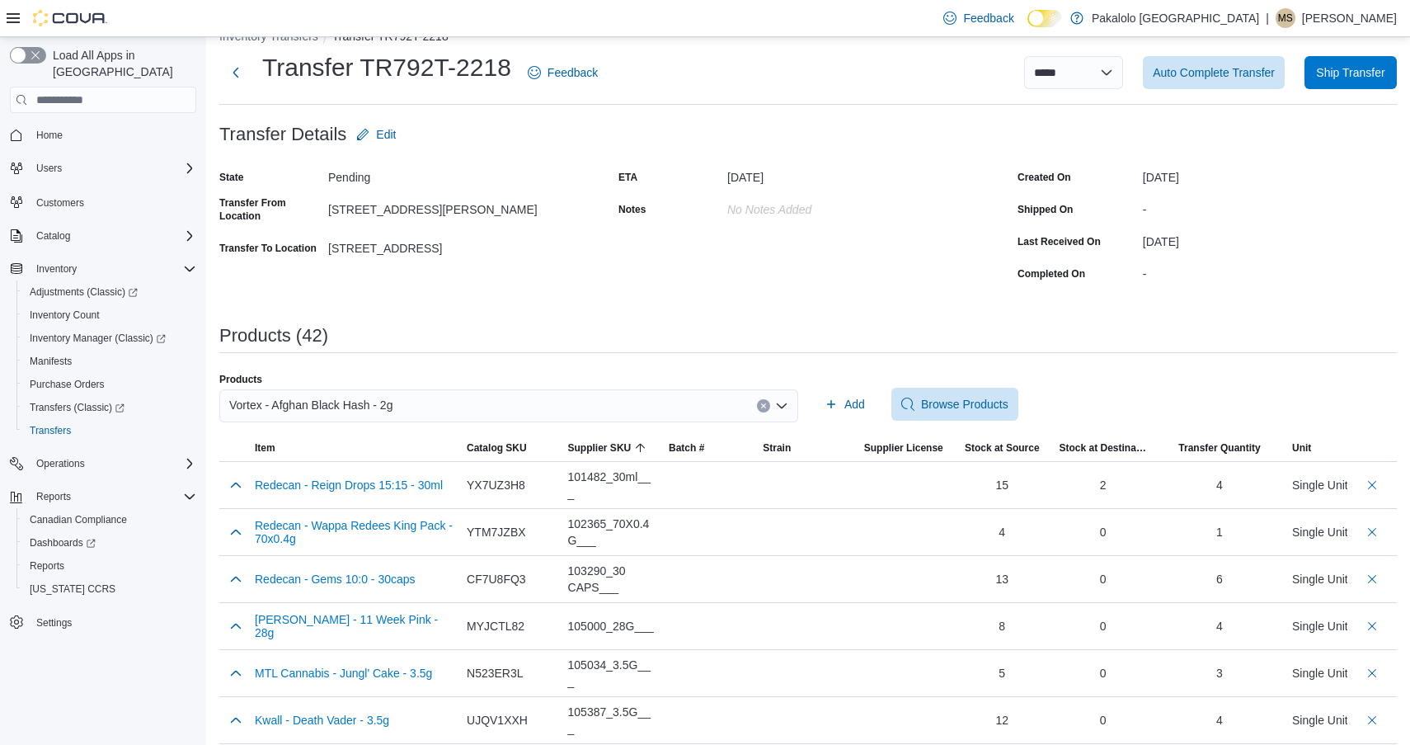
scroll to position [26, 0]
